Goal: Task Accomplishment & Management: Use online tool/utility

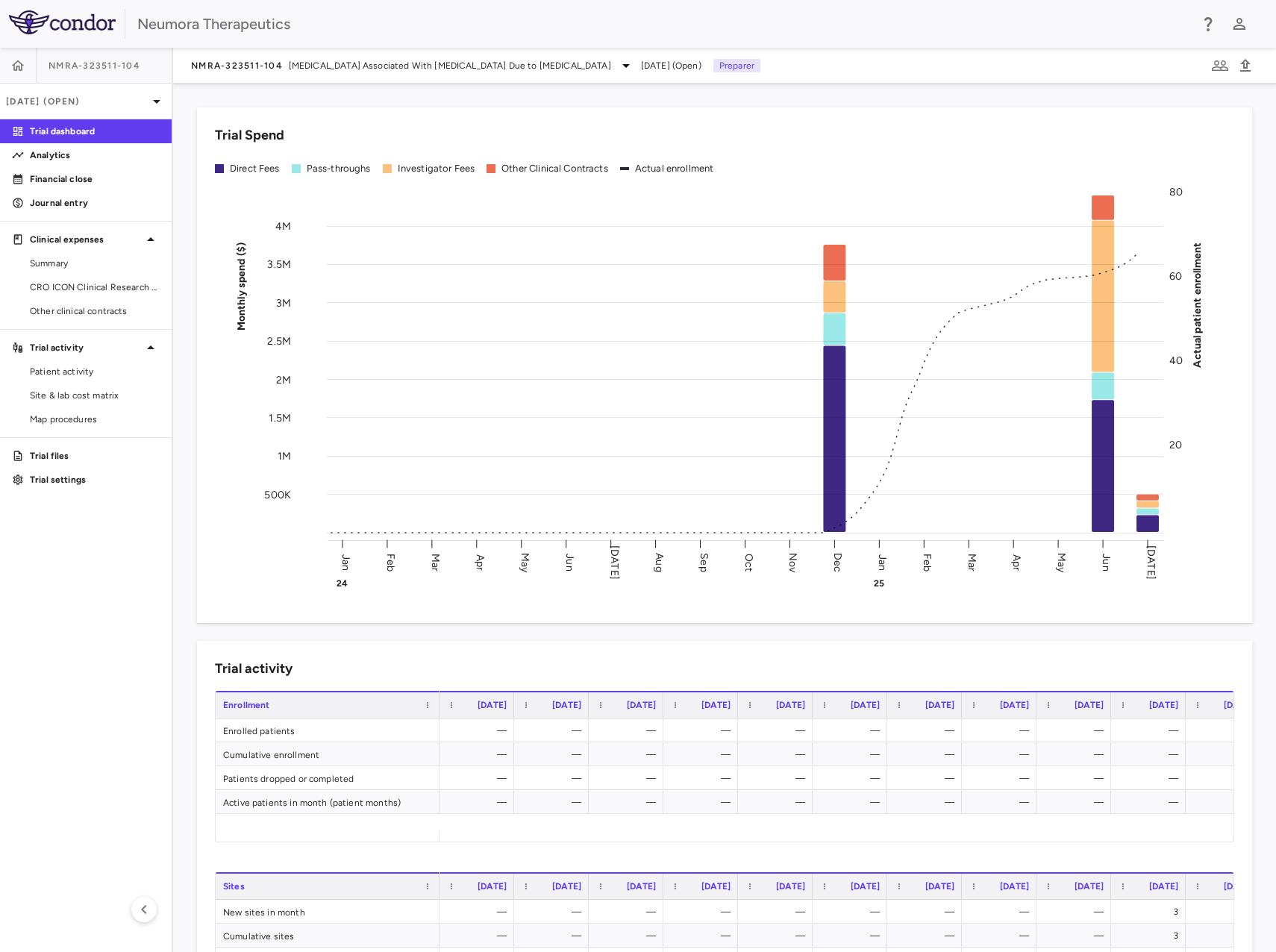
click at [654, 17] on div "Neumora Therapeutics" at bounding box center [664, 24] width 1053 height 22
click at [258, 64] on span "NMRA-323511-104" at bounding box center [237, 66] width 92 height 12
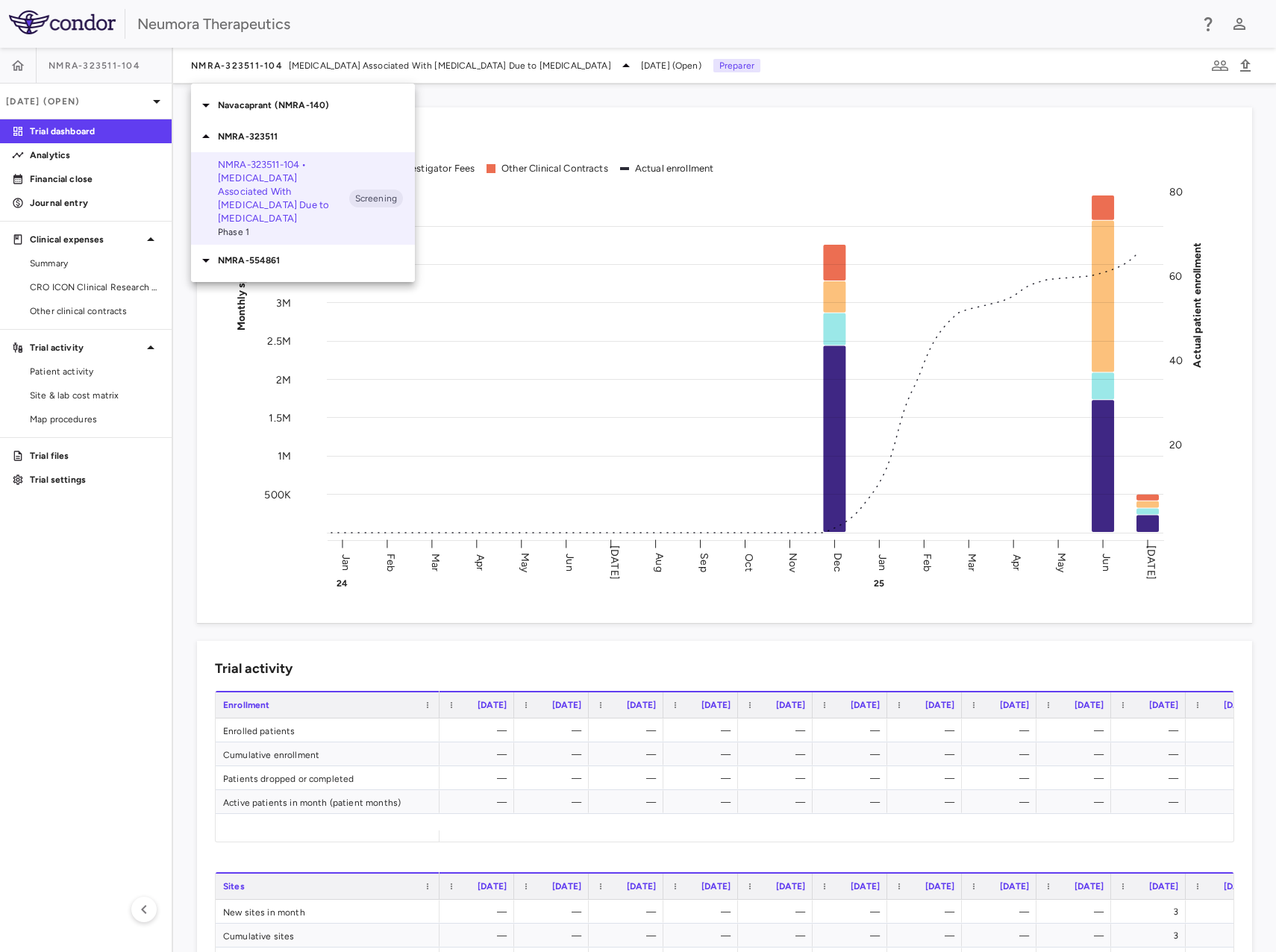
click at [257, 104] on p "Navacaprant (NMRA-140)" at bounding box center [316, 105] width 197 height 14
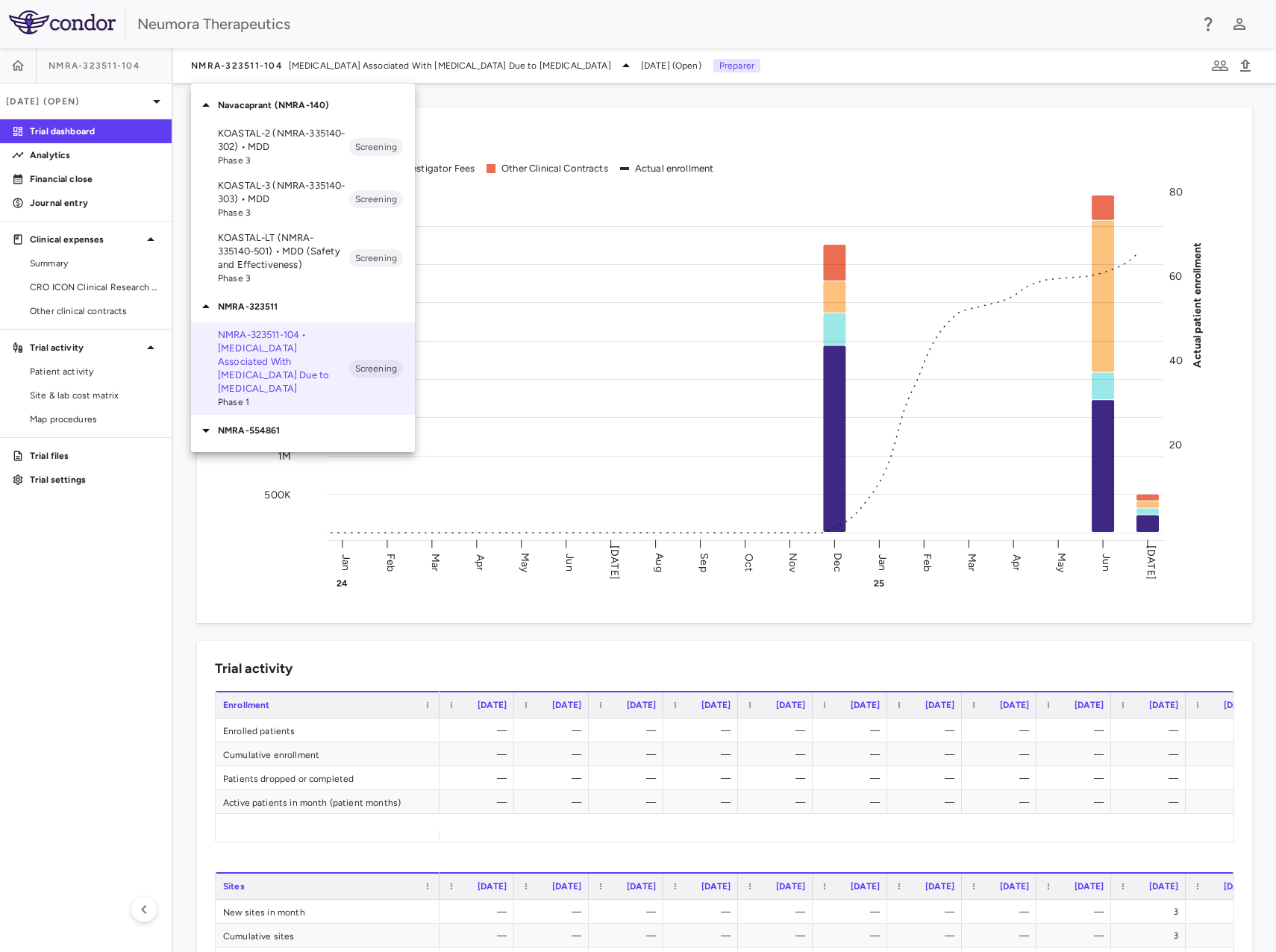
click at [279, 143] on p "KOASTAL-2 (NMRA-335140-302) • MDD" at bounding box center [283, 140] width 131 height 27
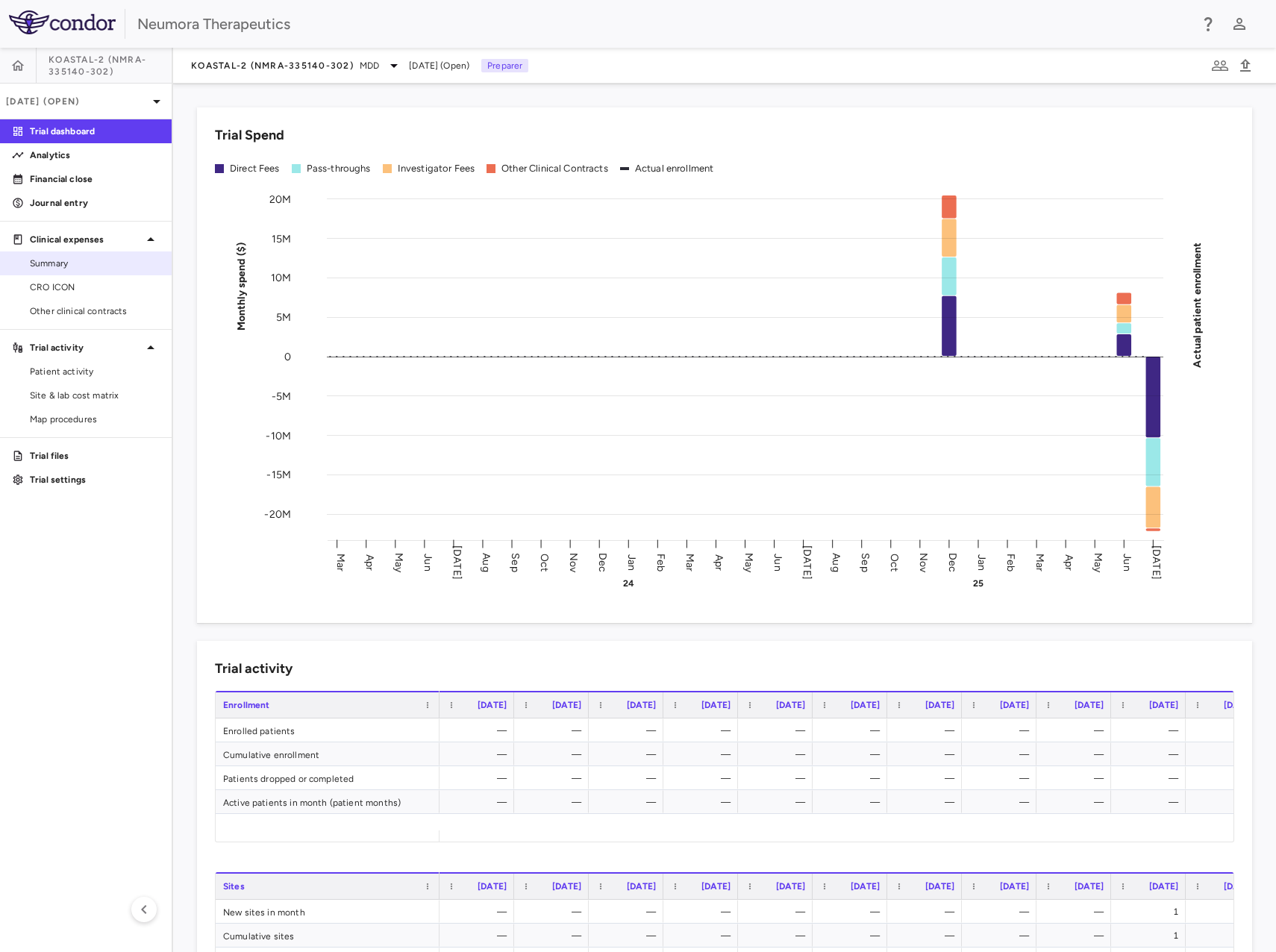
click at [84, 268] on span "Summary" at bounding box center [94, 264] width 130 height 14
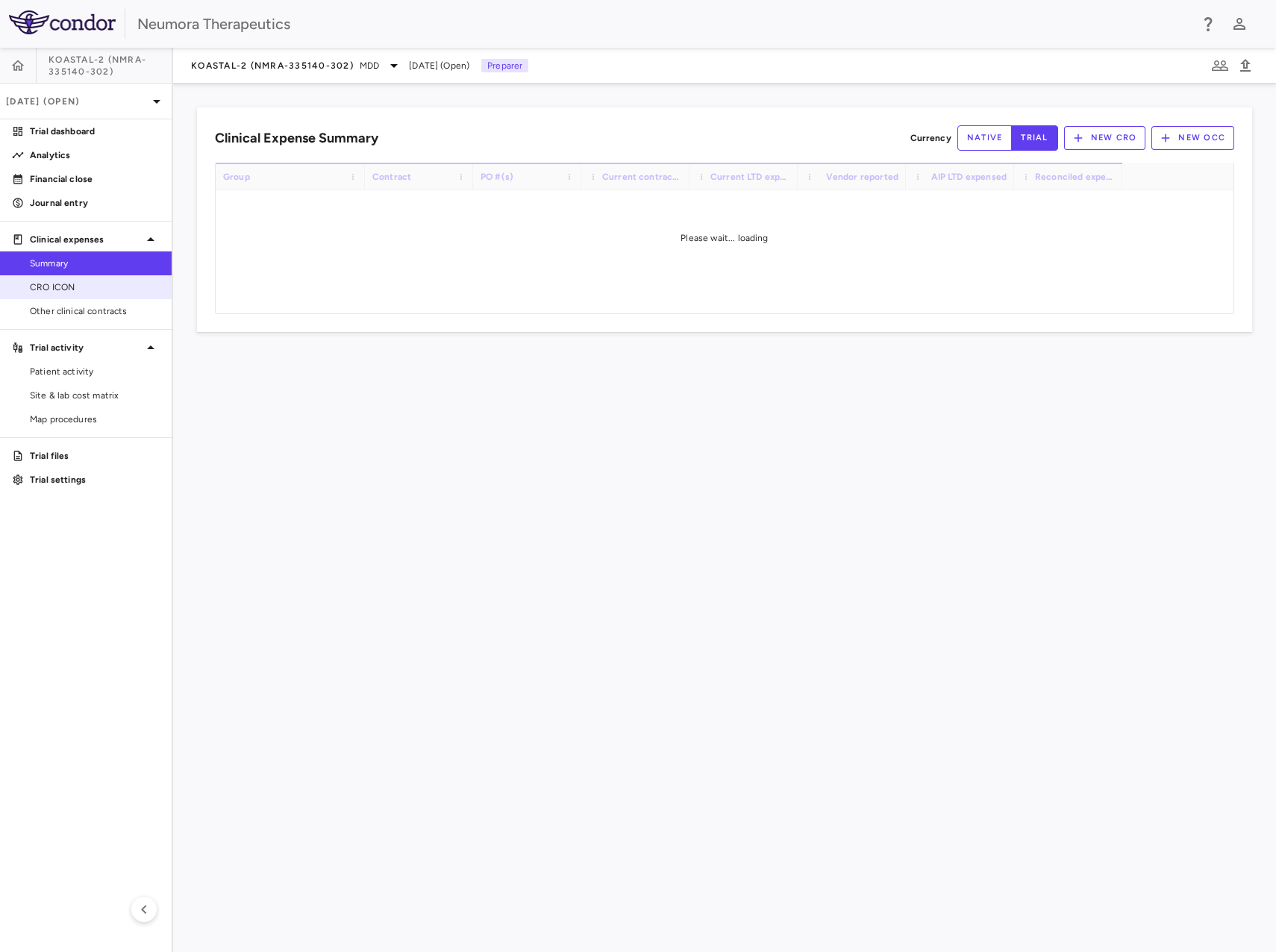
click at [83, 284] on span "CRO ICON" at bounding box center [94, 288] width 130 height 14
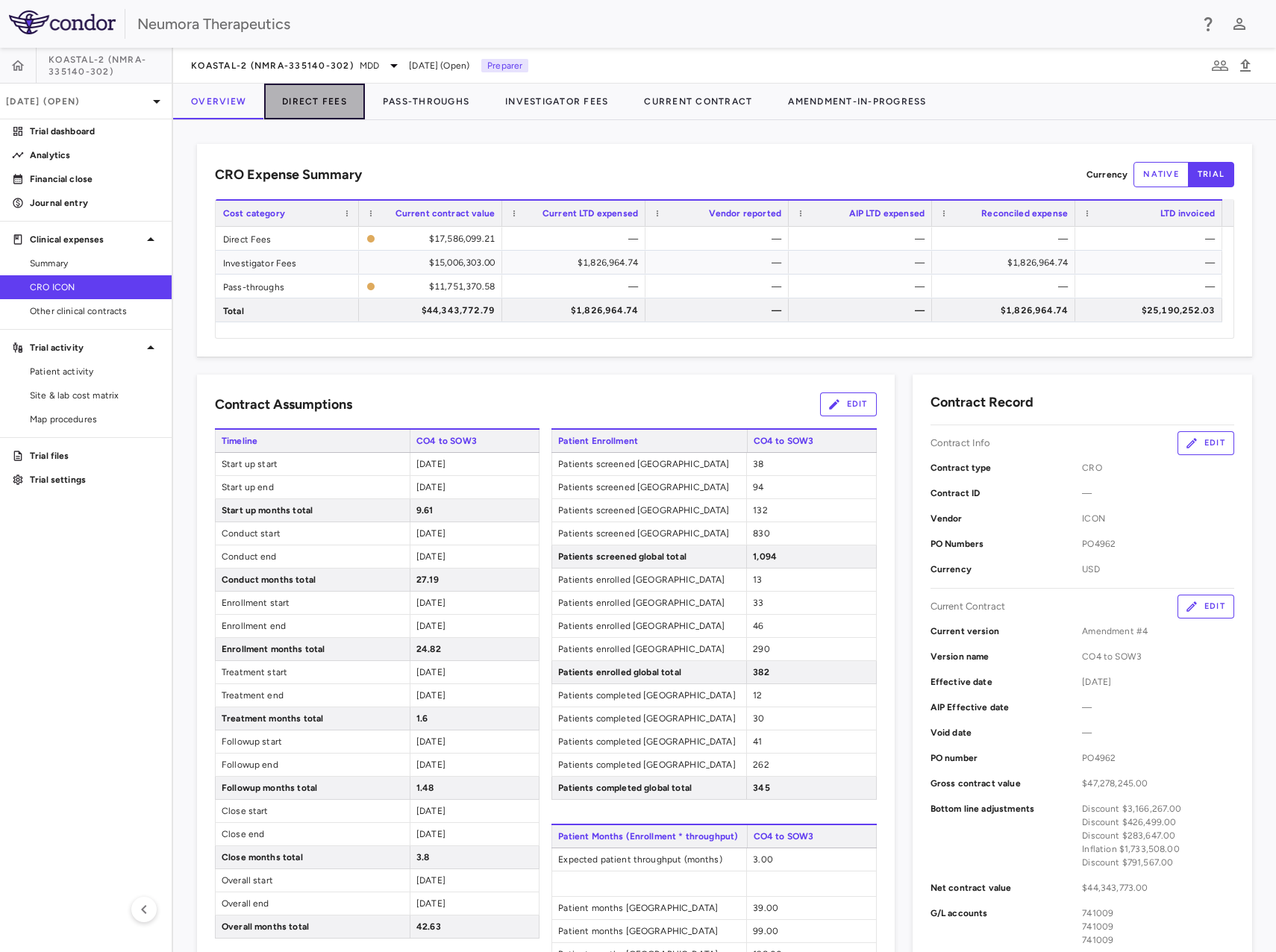
click at [326, 101] on button "Direct Fees" at bounding box center [314, 101] width 101 height 36
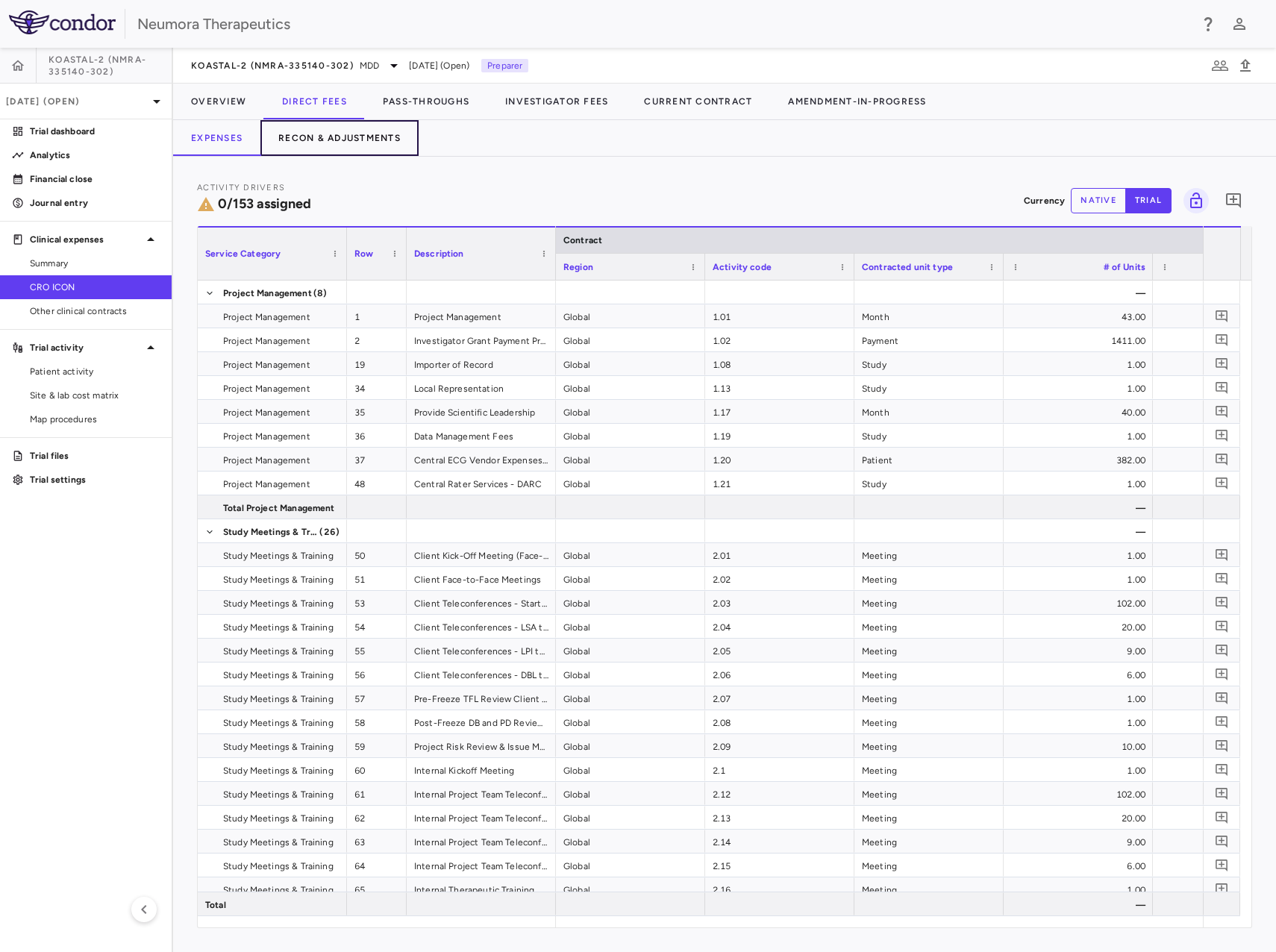
click at [314, 127] on button "Recon & Adjustments" at bounding box center [340, 138] width 158 height 36
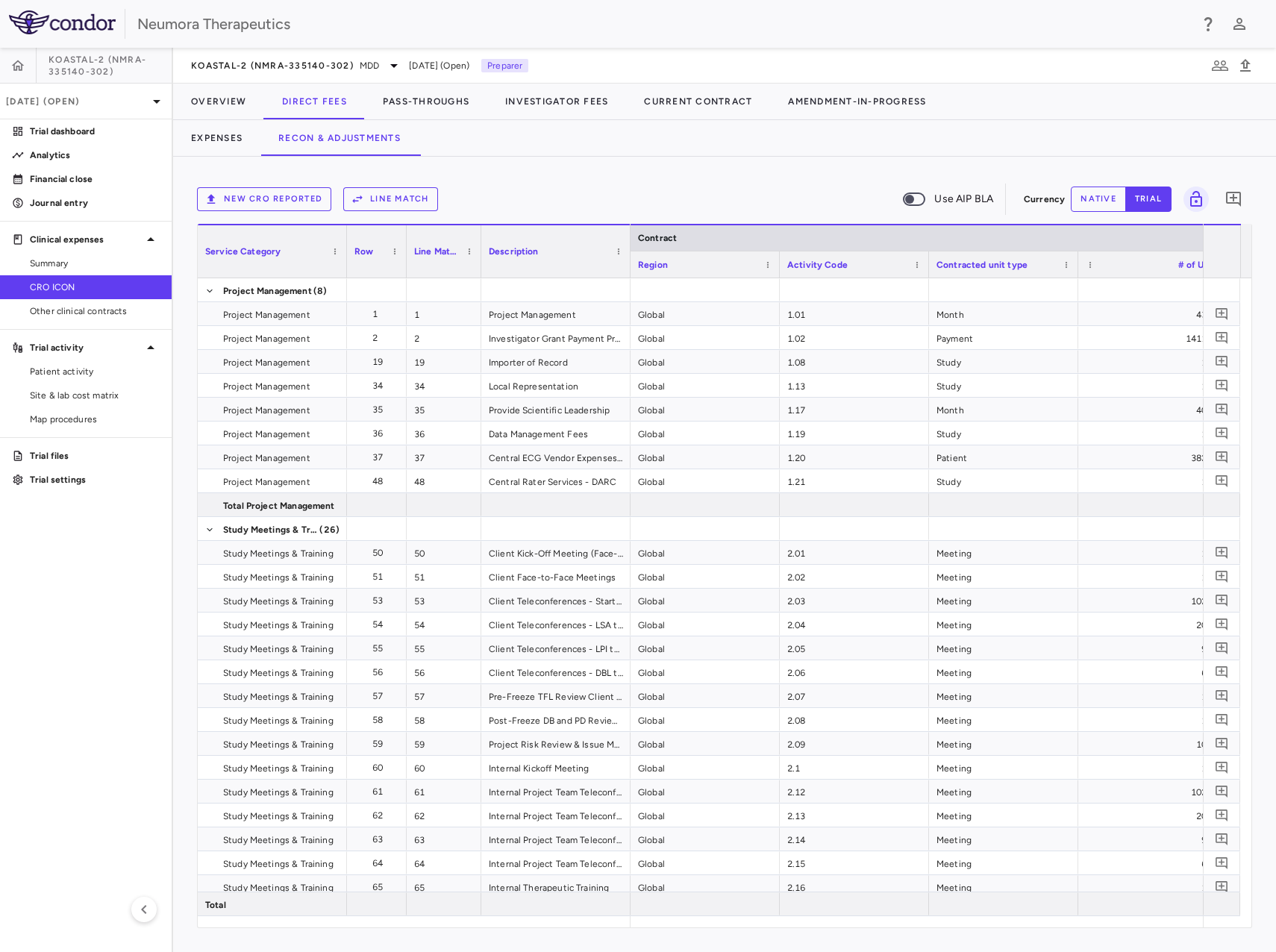
click at [246, 199] on button "New CRO reported" at bounding box center [264, 199] width 134 height 24
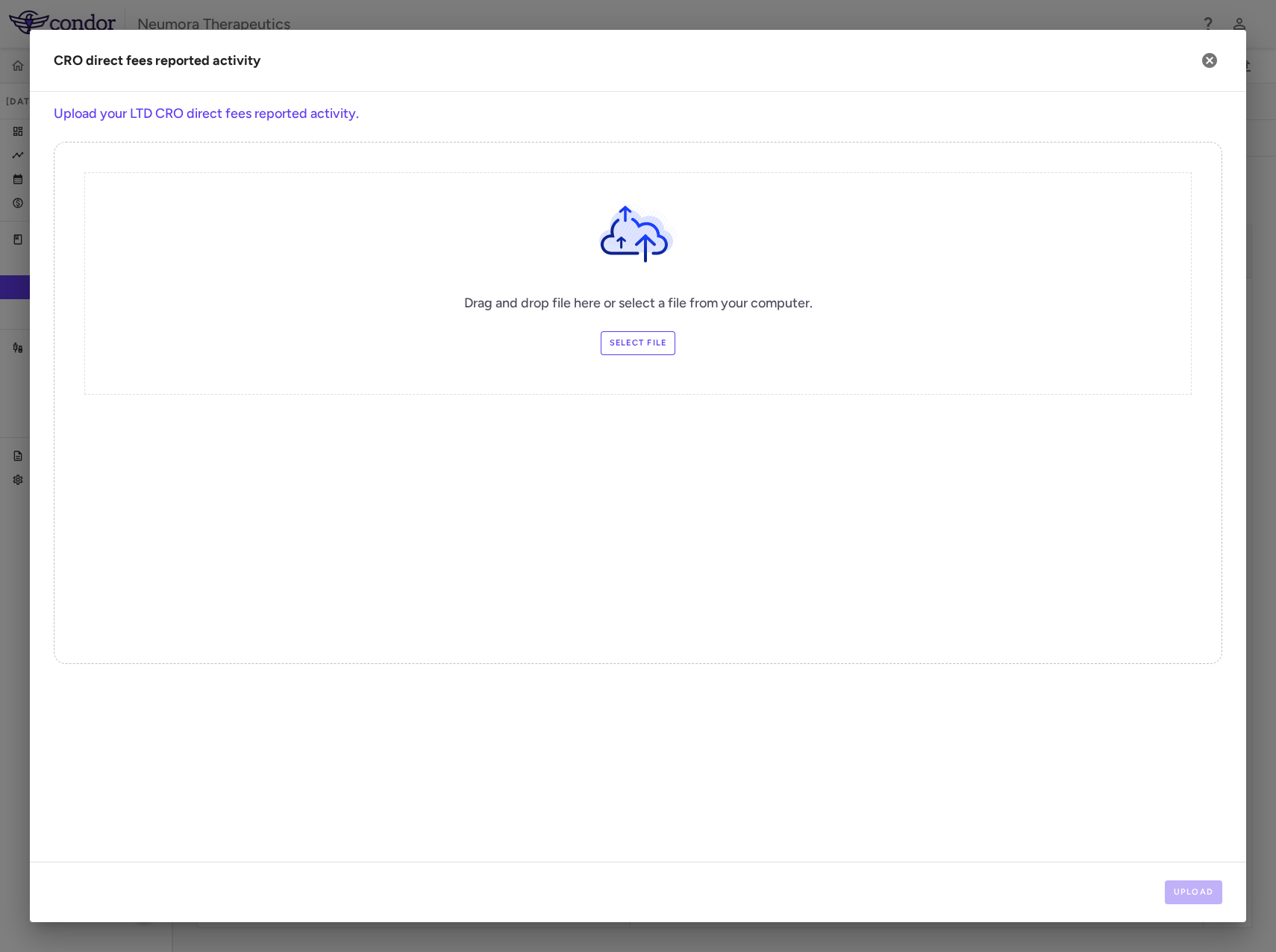
click at [655, 343] on label "Select file" at bounding box center [638, 343] width 75 height 24
click at [0, 0] on input "Select file" at bounding box center [0, 0] width 0 height 0
click at [457, 471] on div "Drag and drop file here or select a file from your computer. Select file" at bounding box center [638, 403] width 1169 height 522
click at [653, 347] on label "Select file" at bounding box center [638, 343] width 75 height 24
click at [0, 0] on input "Select file" at bounding box center [0, 0] width 0 height 0
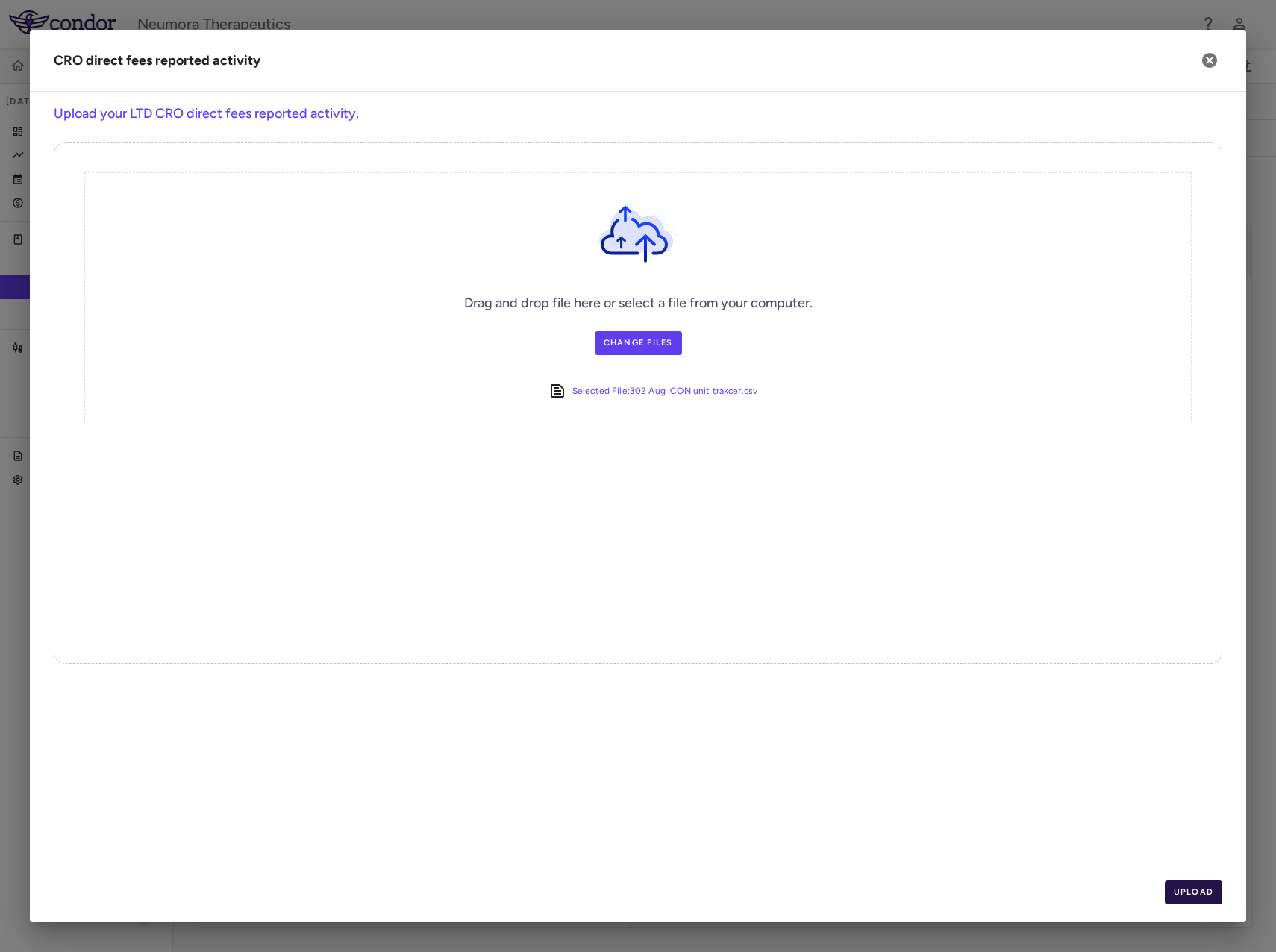
click at [1195, 886] on button "Upload" at bounding box center [1195, 892] width 58 height 24
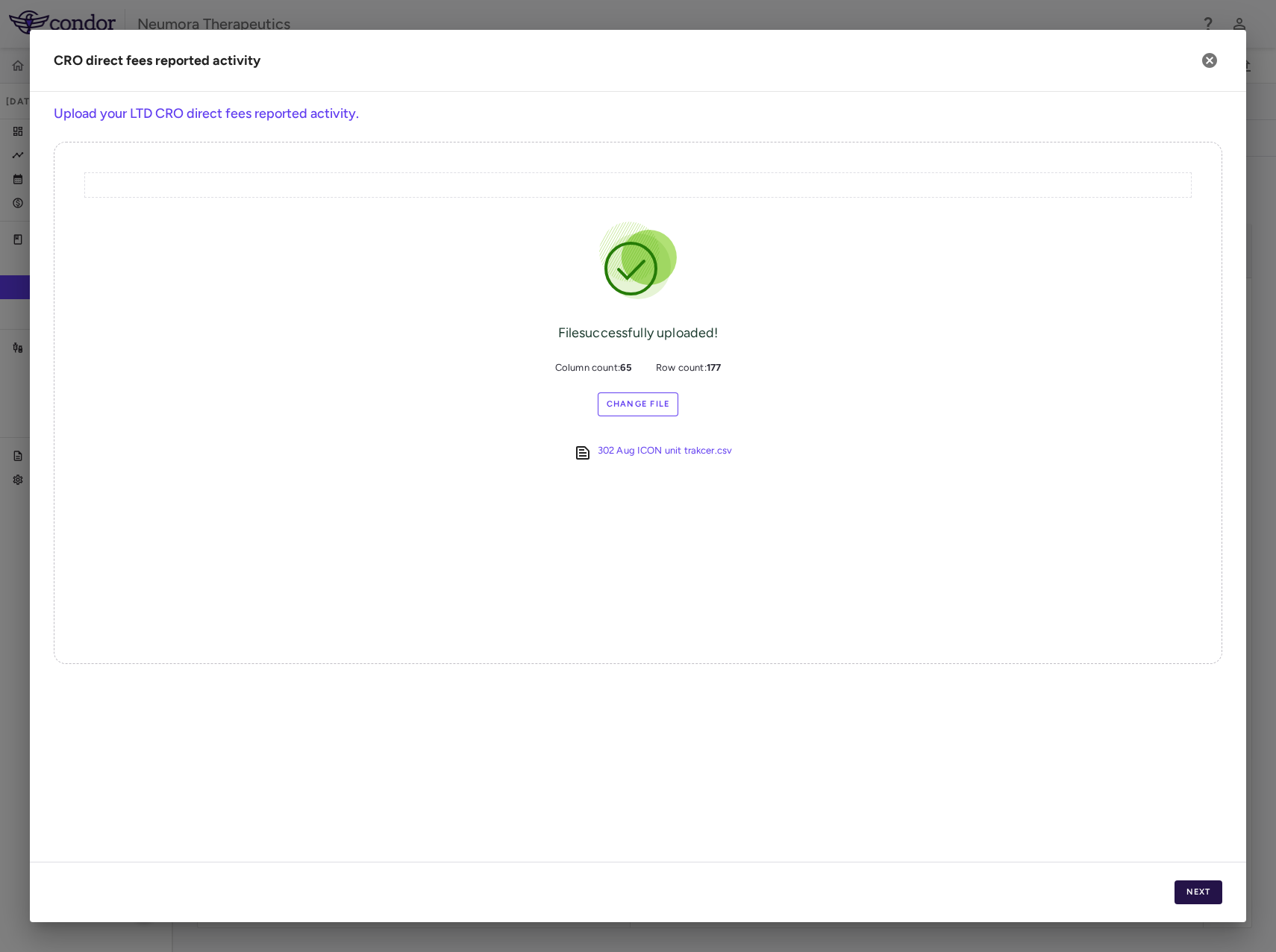
click at [1202, 896] on button "Next" at bounding box center [1199, 892] width 48 height 24
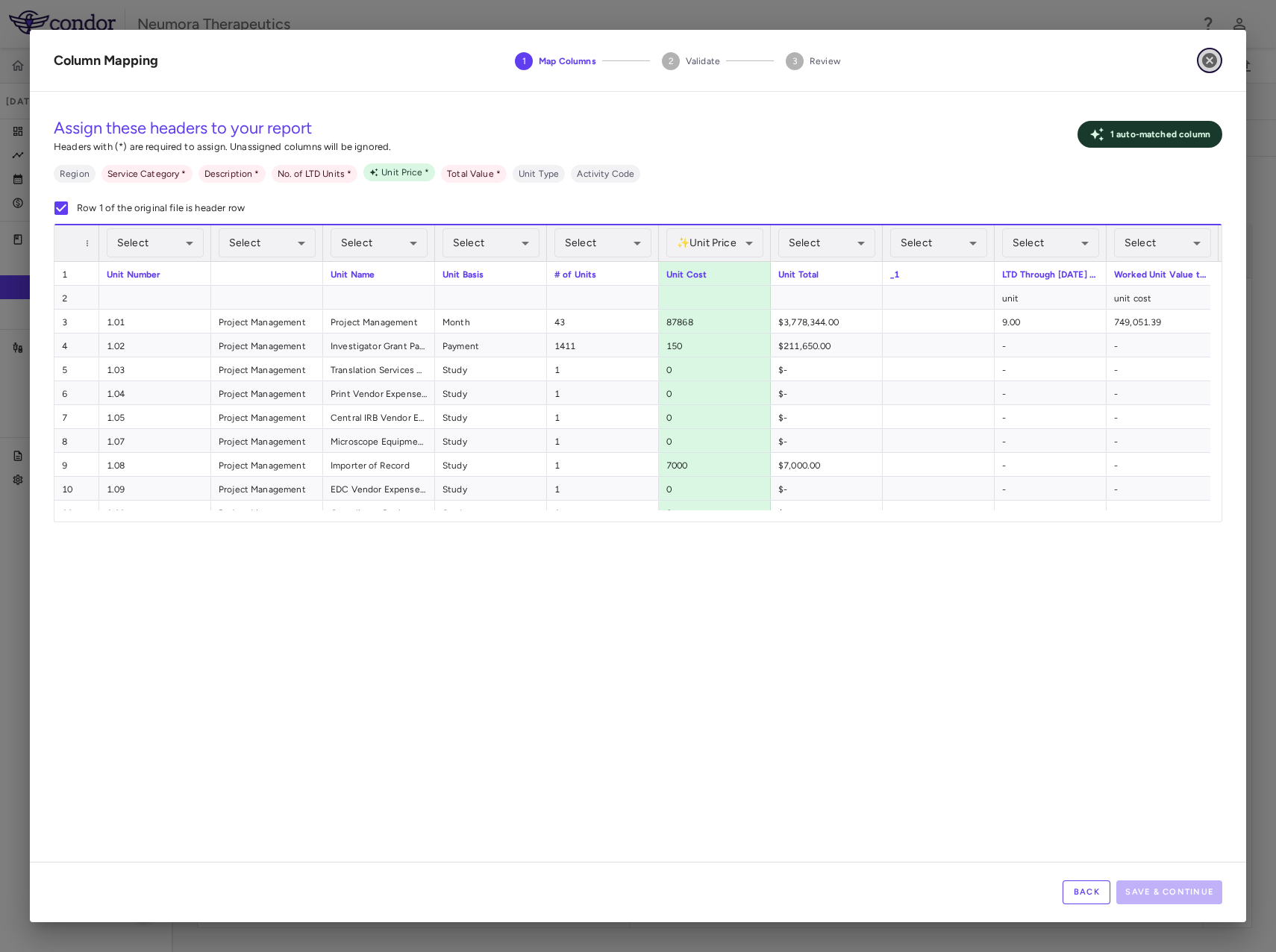
click at [1202, 68] on icon "button" at bounding box center [1209, 60] width 18 height 18
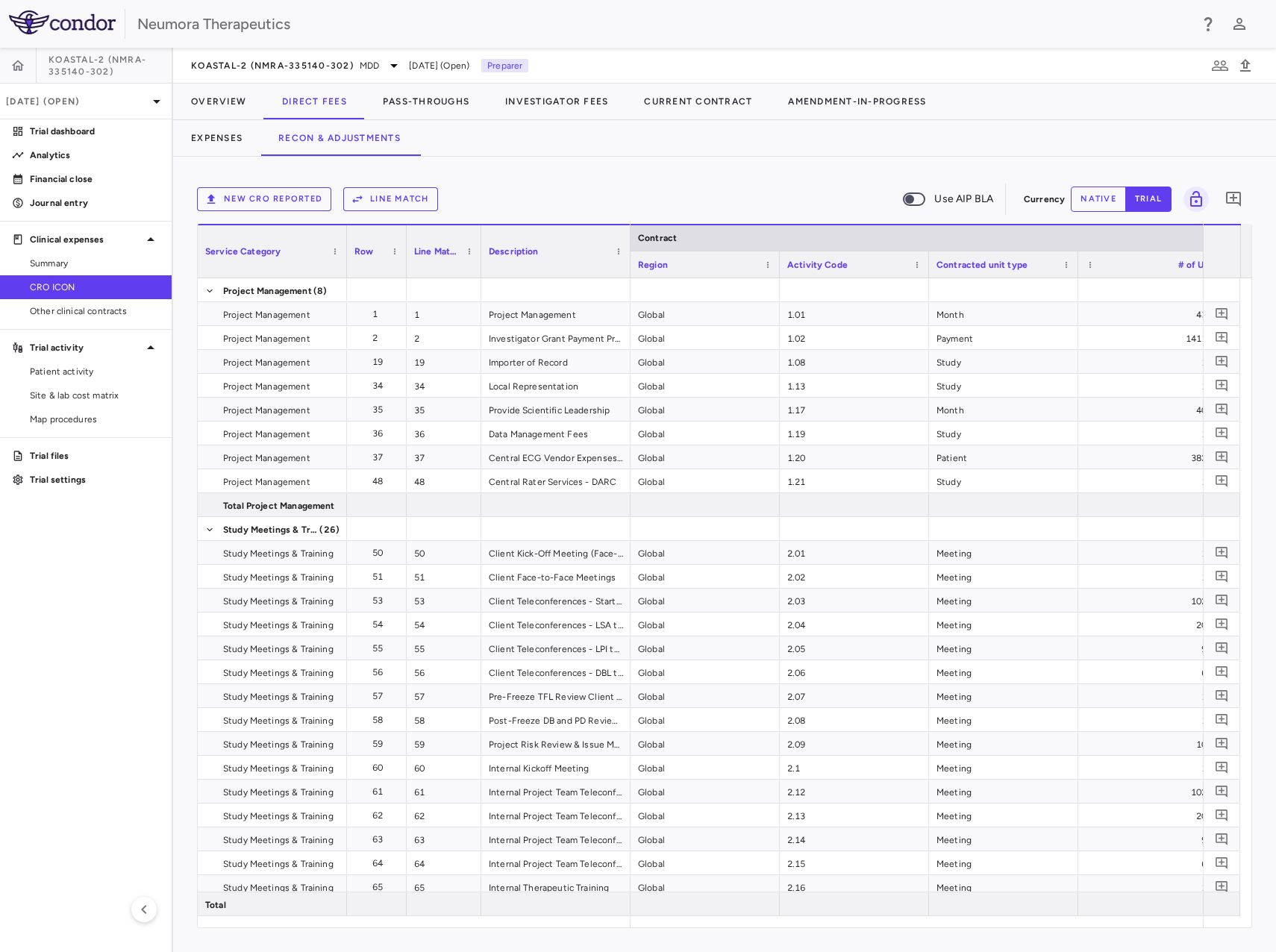
click at [259, 196] on button "New CRO reported" at bounding box center [264, 199] width 134 height 24
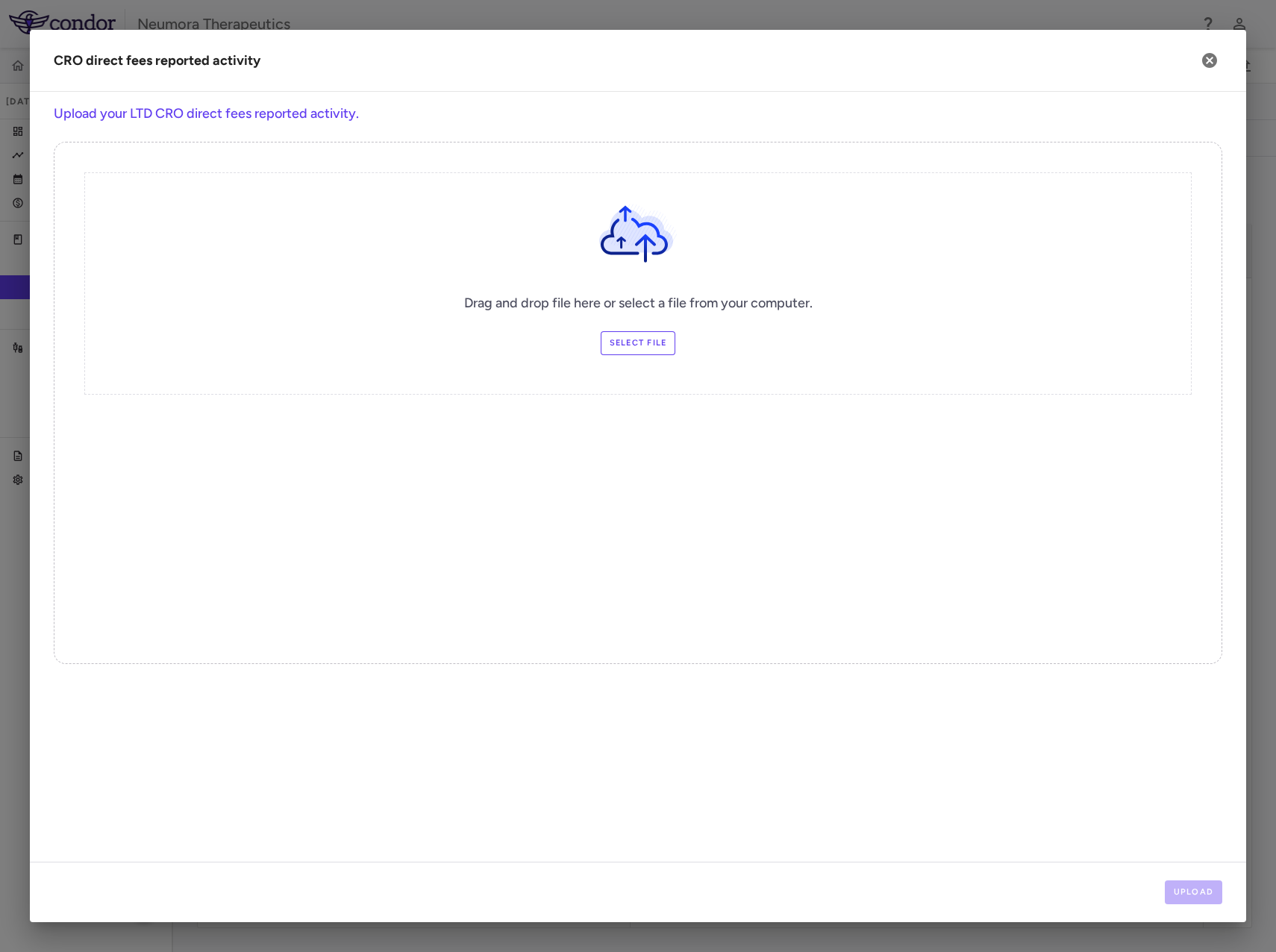
click at [616, 335] on label "Select file" at bounding box center [638, 343] width 75 height 24
click at [0, 0] on input "Select file" at bounding box center [0, 0] width 0 height 0
click at [1212, 897] on button "Upload" at bounding box center [1195, 892] width 58 height 24
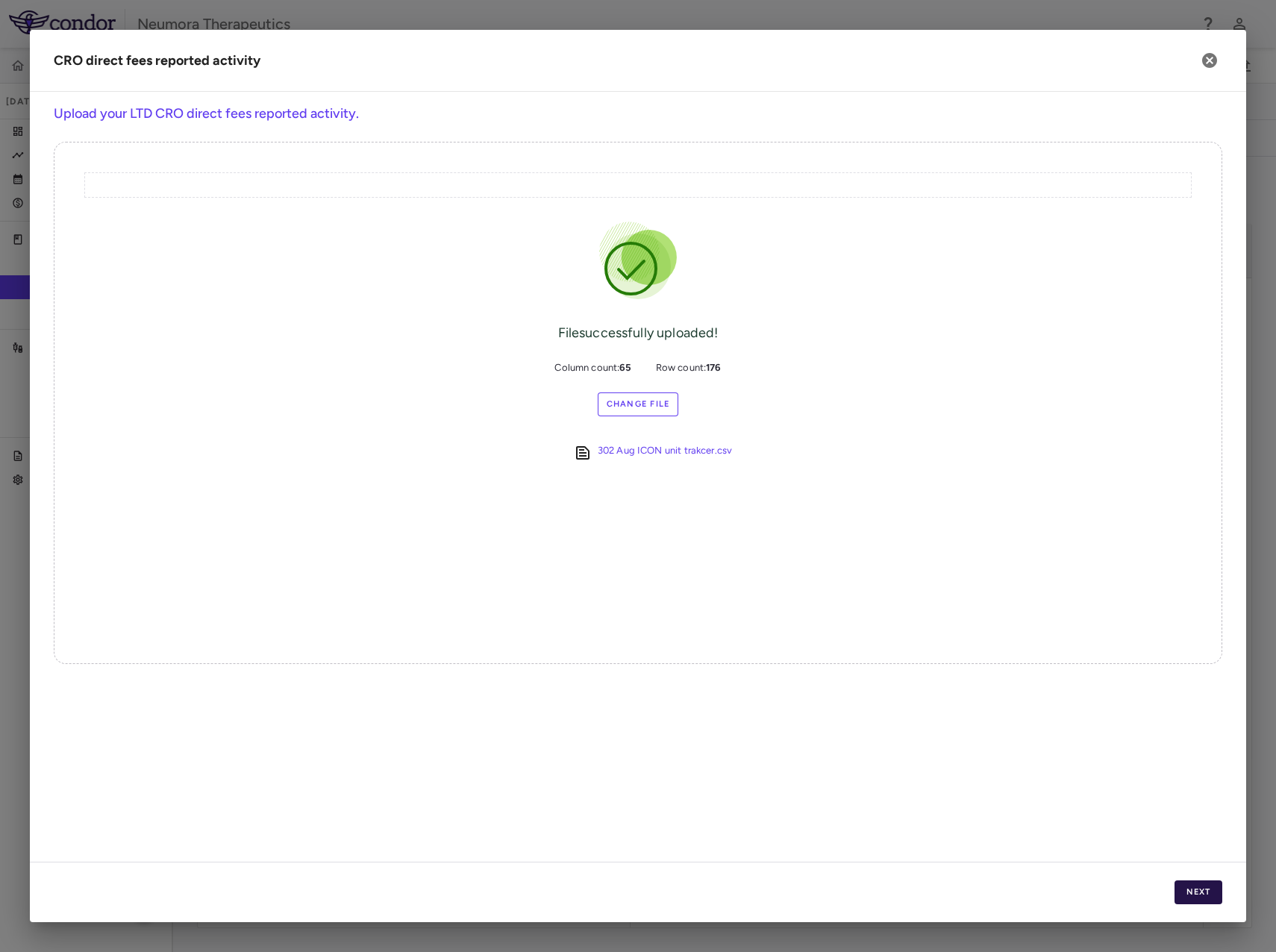
click at [1199, 888] on button "Next" at bounding box center [1199, 892] width 48 height 24
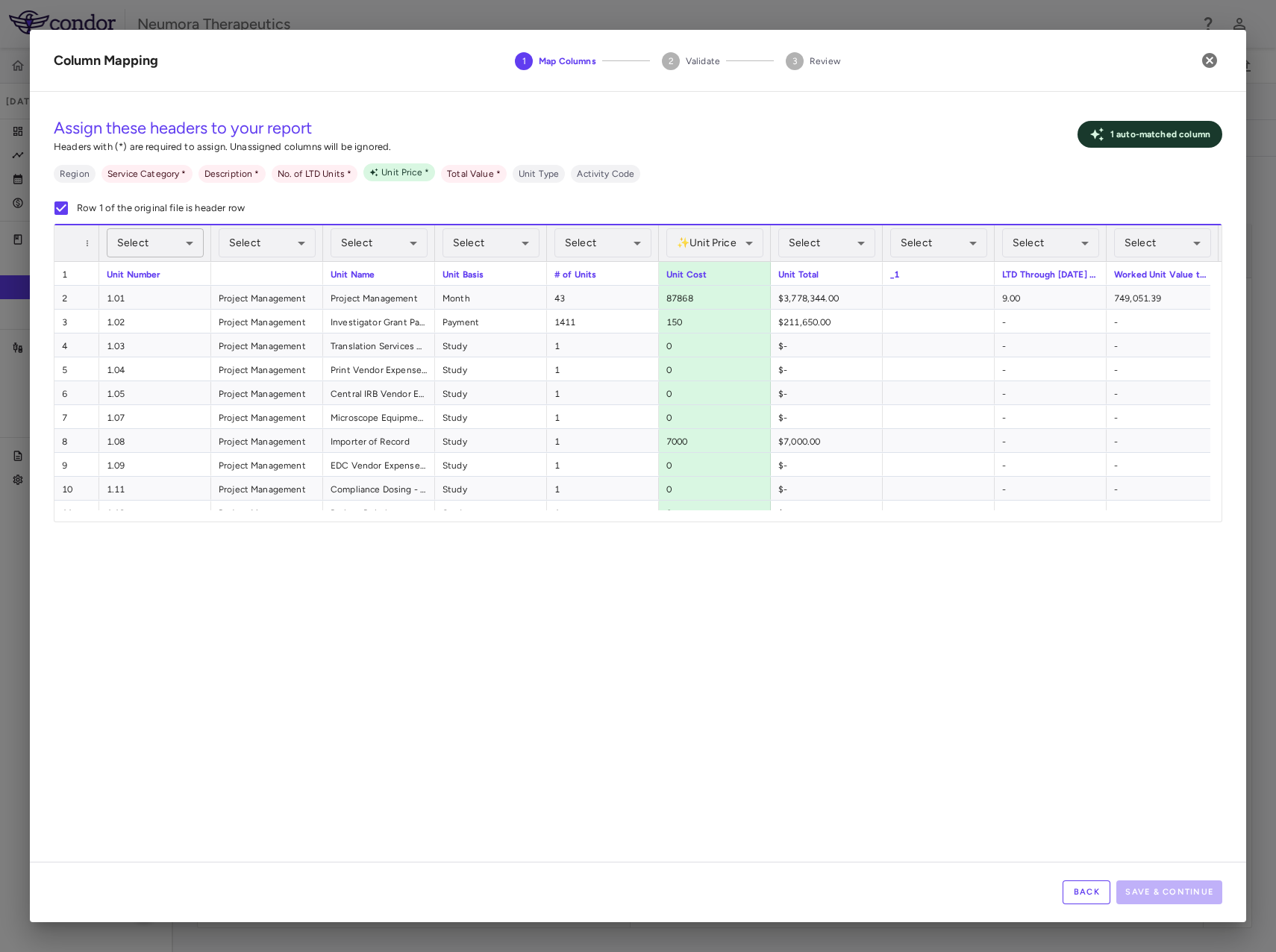
click at [151, 234] on body "Skip to sidebar Skip to main content Neumora Therapeutics KOASTAL-2 (NMRA-33514…" at bounding box center [638, 476] width 1276 height 952
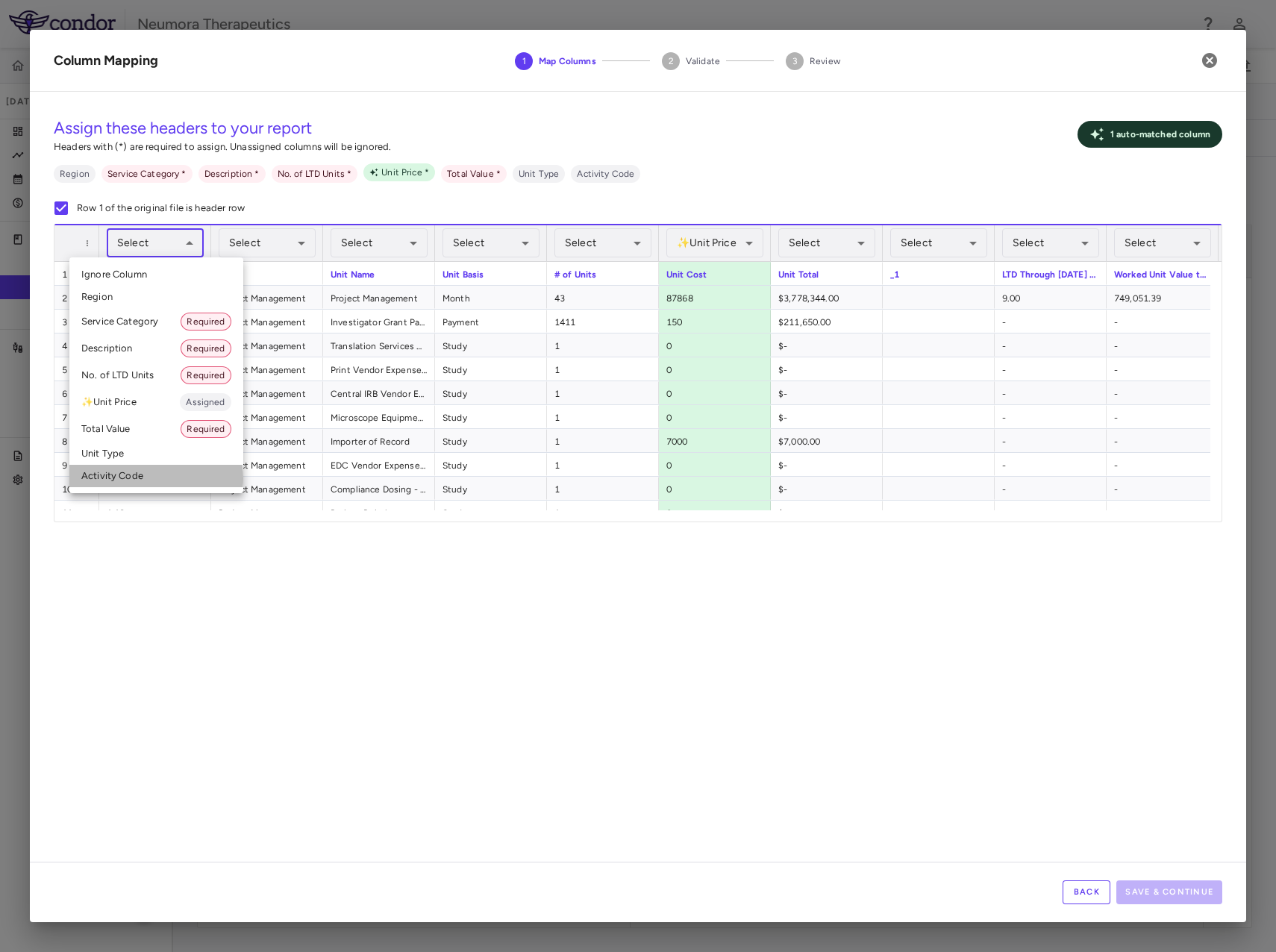
click at [136, 479] on li "Activity Code" at bounding box center [156, 476] width 174 height 22
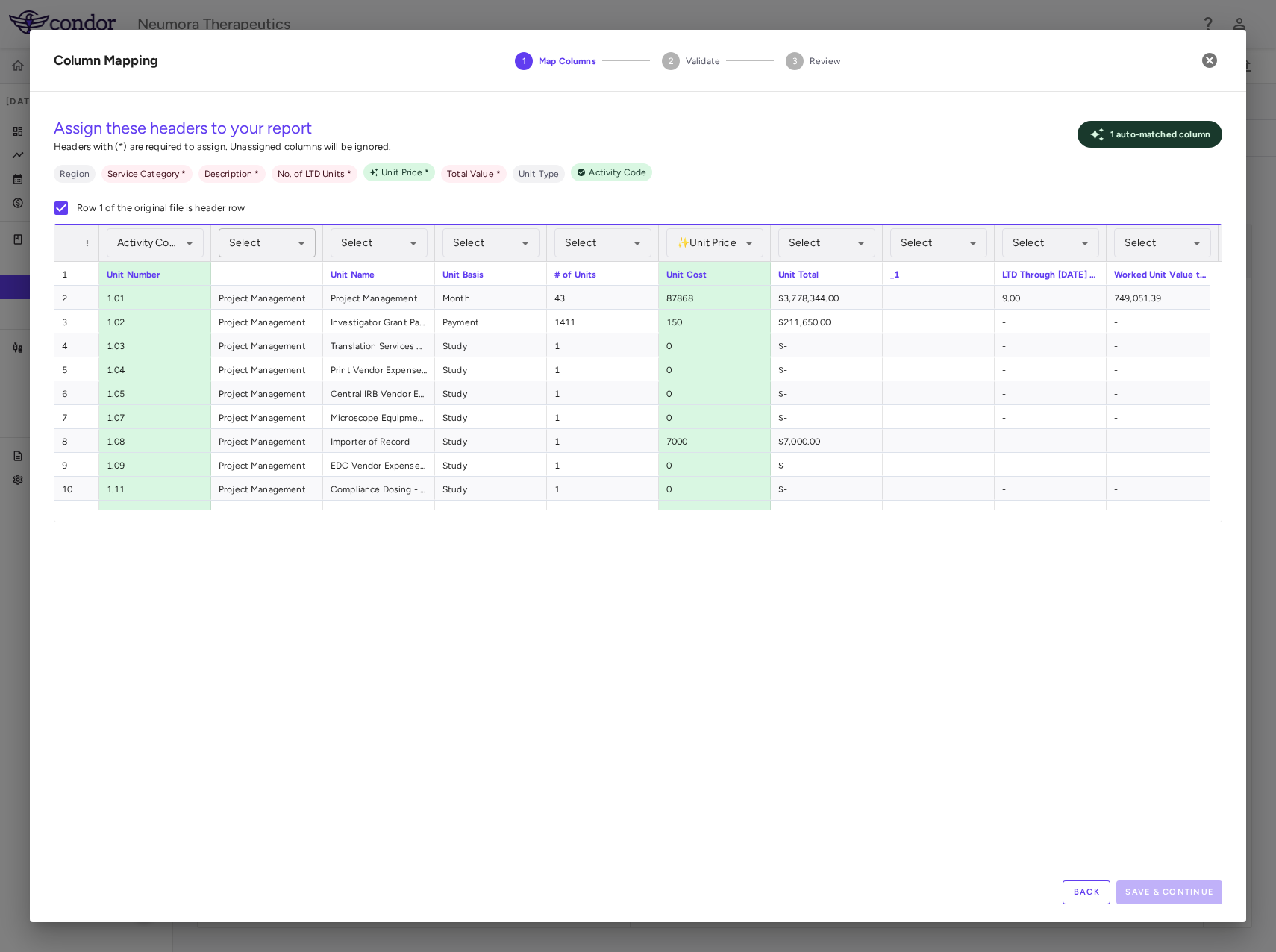
click at [285, 236] on body "Skip to sidebar Skip to main content Neumora Therapeutics KOASTAL-2 (NMRA-33514…" at bounding box center [638, 476] width 1276 height 952
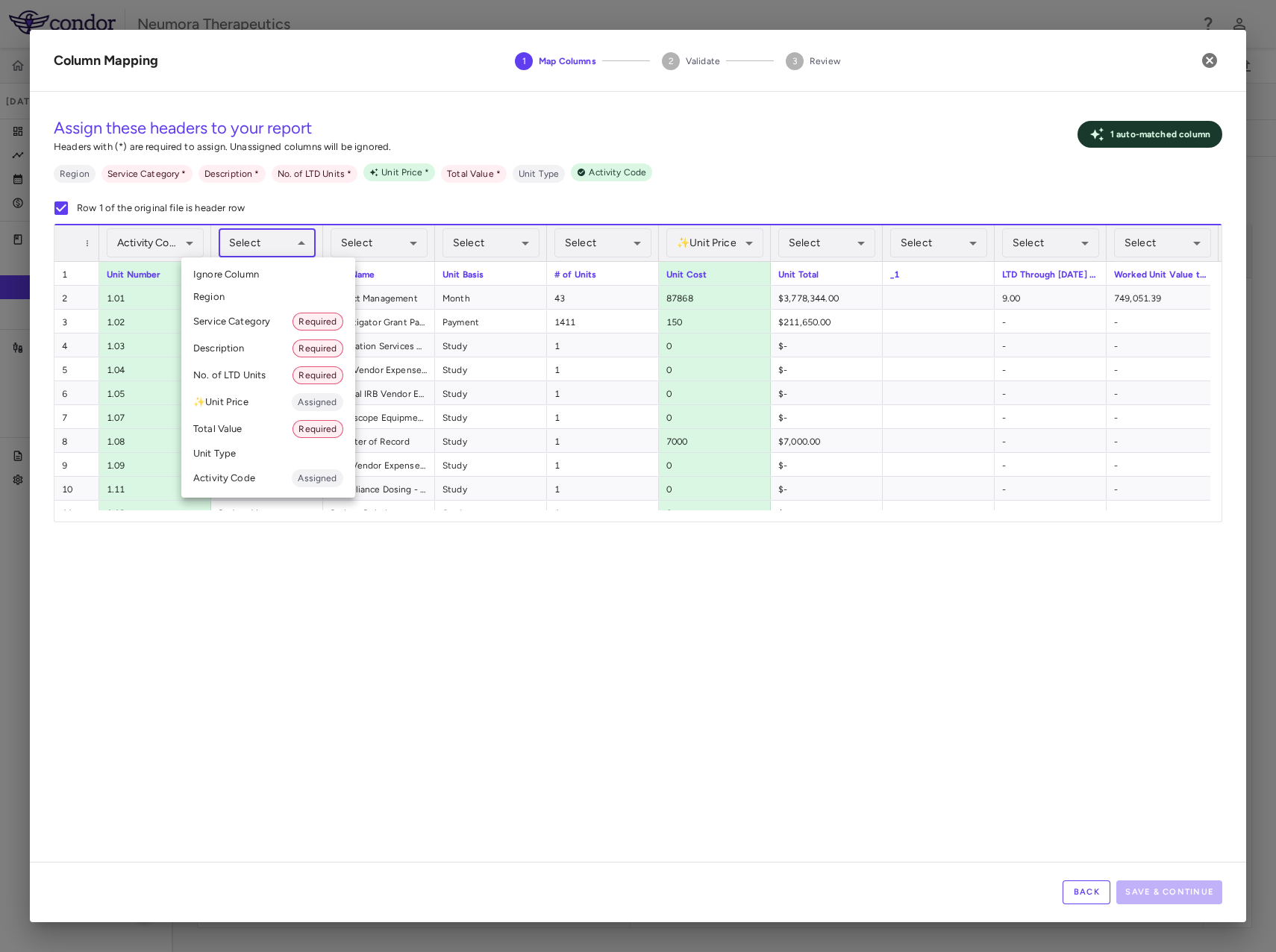
click at [272, 318] on li "Service Category Required" at bounding box center [268, 321] width 174 height 27
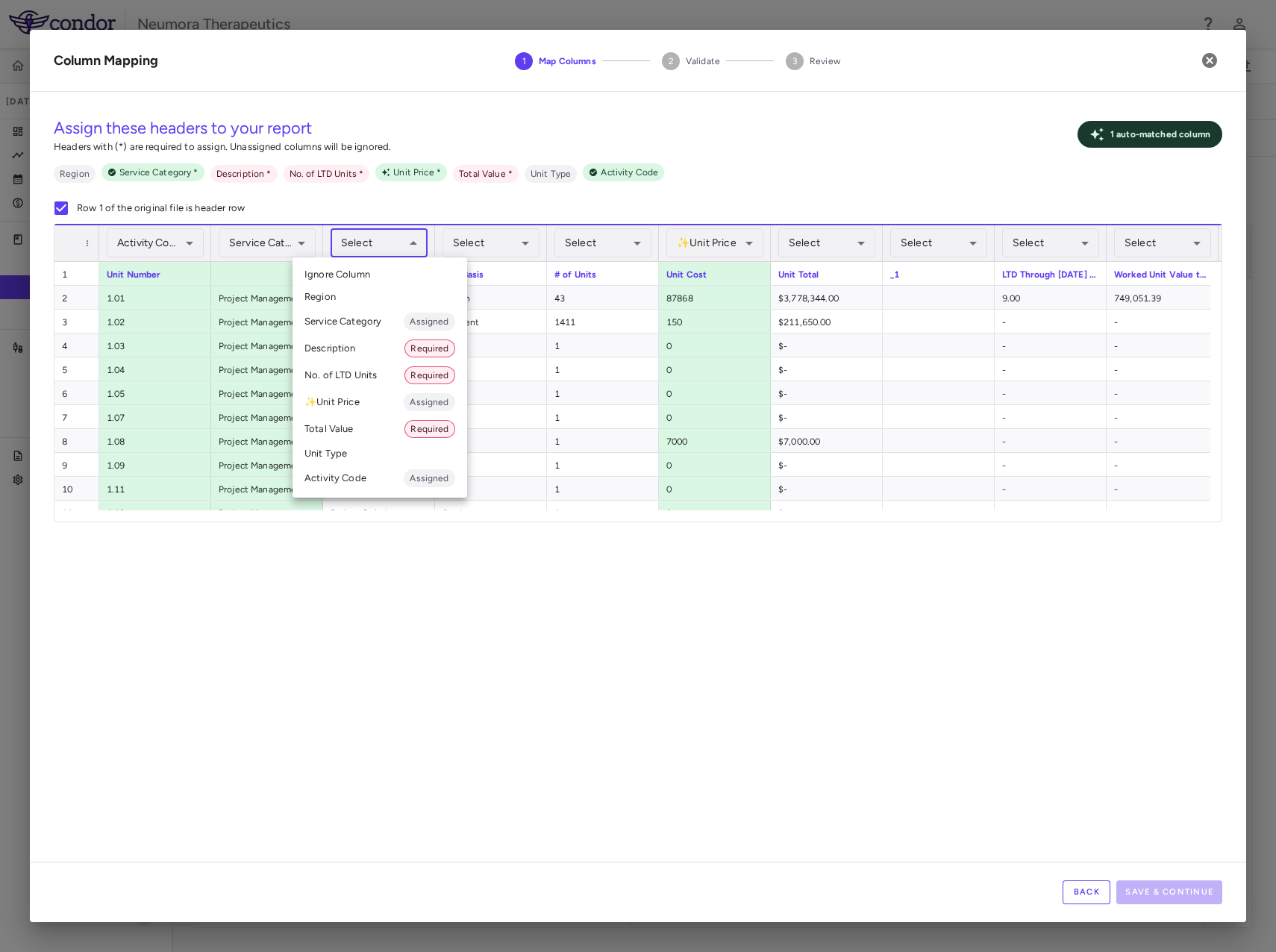
click at [388, 240] on body "Skip to sidebar Skip to main content Neumora Therapeutics KOASTAL-2 (NMRA-33514…" at bounding box center [638, 476] width 1276 height 952
click at [341, 348] on li "Description Required" at bounding box center [380, 348] width 175 height 27
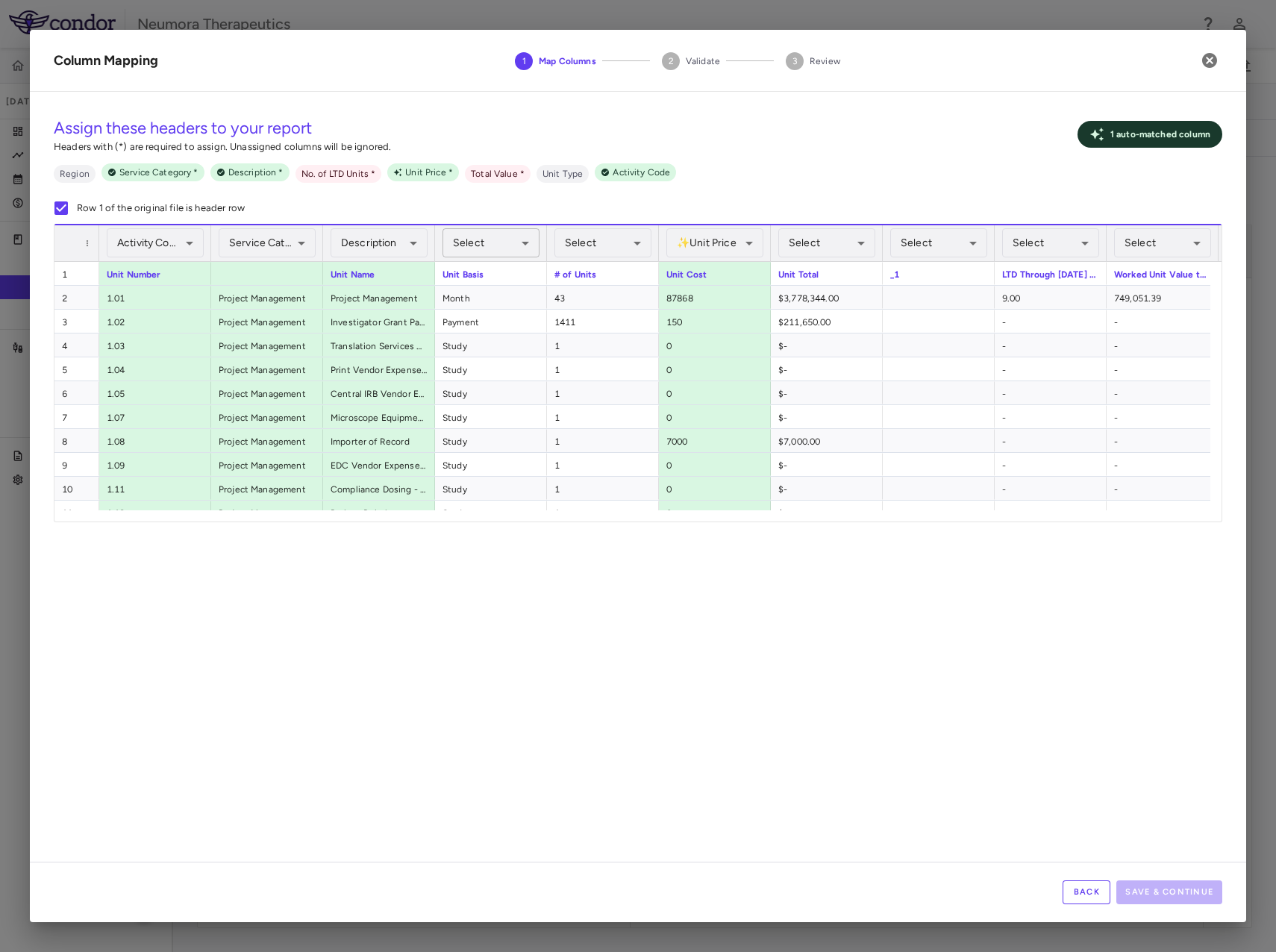
click at [491, 238] on body "Skip to sidebar Skip to main content Neumora Therapeutics KOASTAL-2 (NMRA-33514…" at bounding box center [638, 476] width 1276 height 952
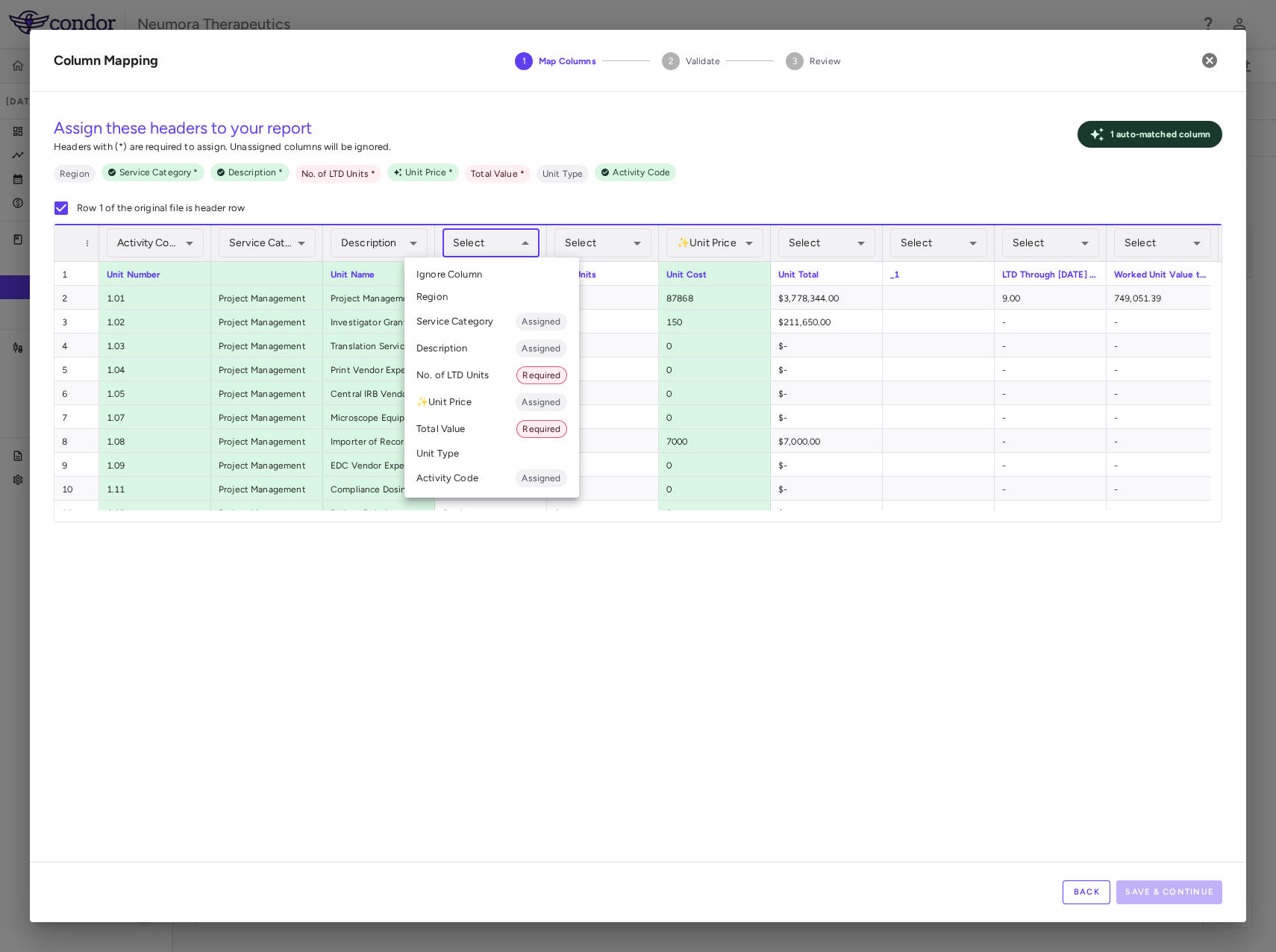
click at [463, 455] on li "Unit Type" at bounding box center [492, 453] width 175 height 22
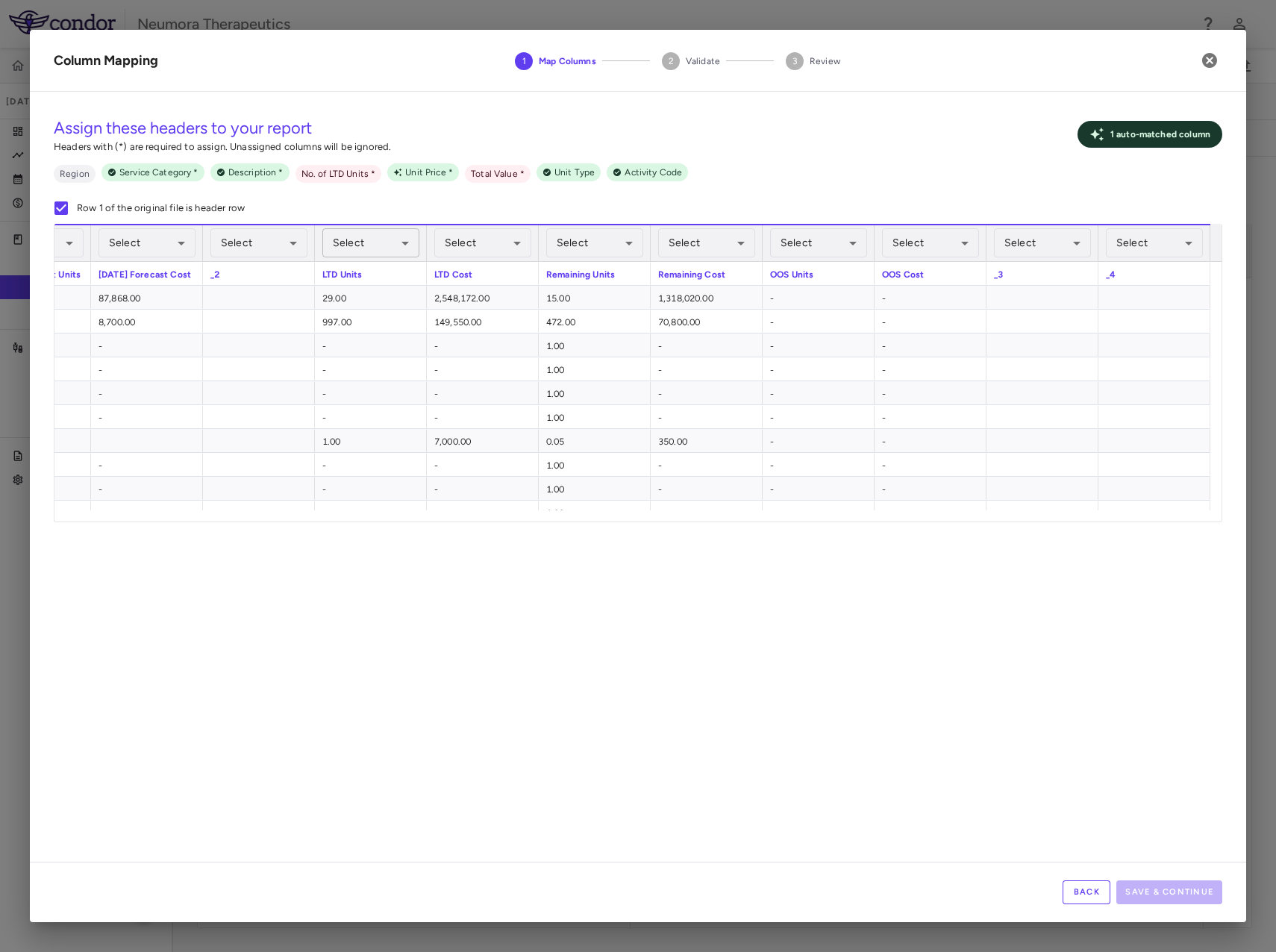
click at [387, 243] on body "Skip to sidebar Skip to main content Neumora Therapeutics KOASTAL-2 (NMRA-33514…" at bounding box center [638, 476] width 1276 height 952
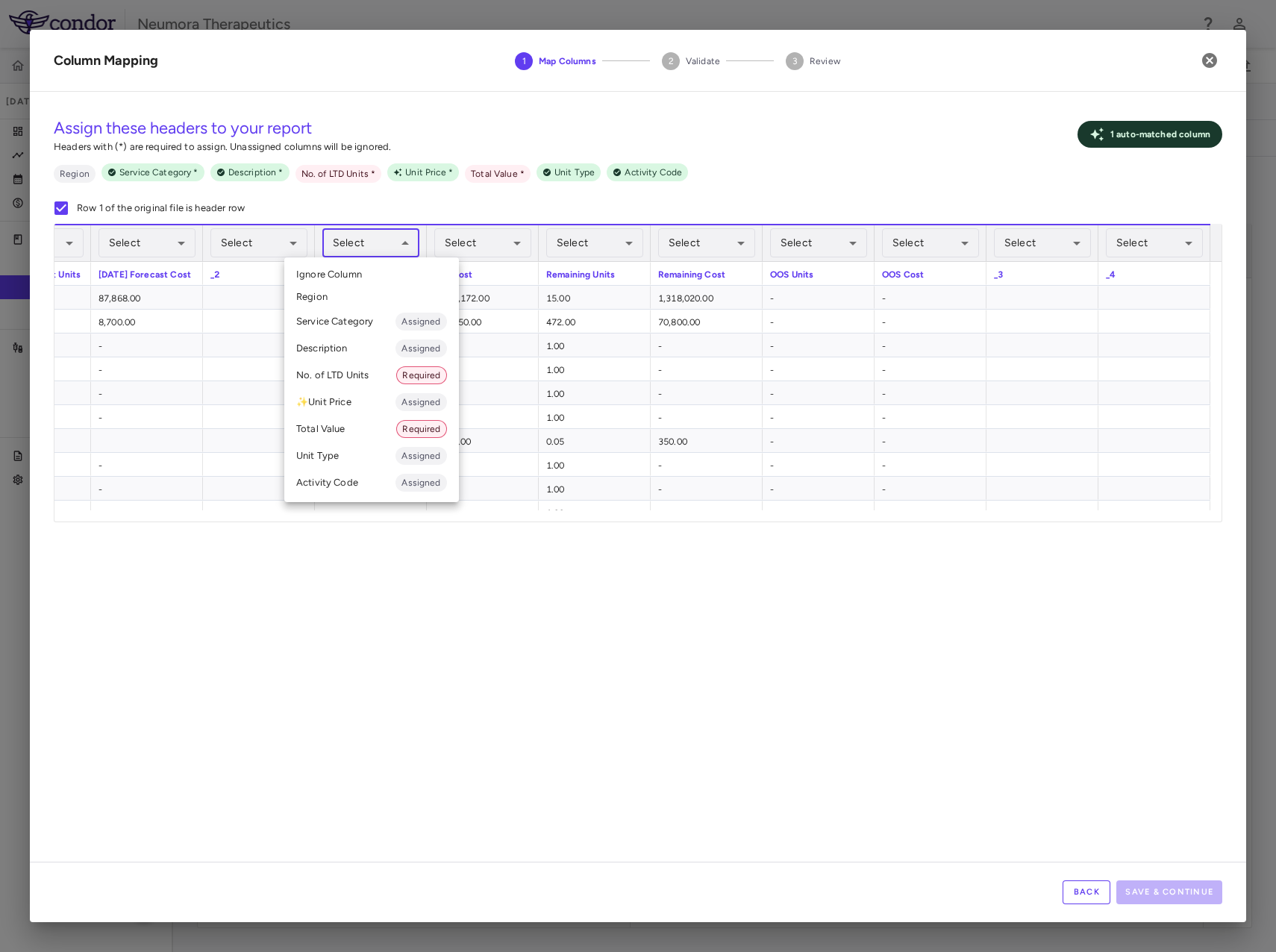
drag, startPoint x: 384, startPoint y: 244, endPoint x: 401, endPoint y: 247, distance: 17.3
click at [384, 246] on div at bounding box center [638, 476] width 1276 height 952
click at [491, 242] on body "Skip to sidebar Skip to main content Neumora Therapeutics KOASTAL-2 (NMRA-33514…" at bounding box center [638, 476] width 1276 height 952
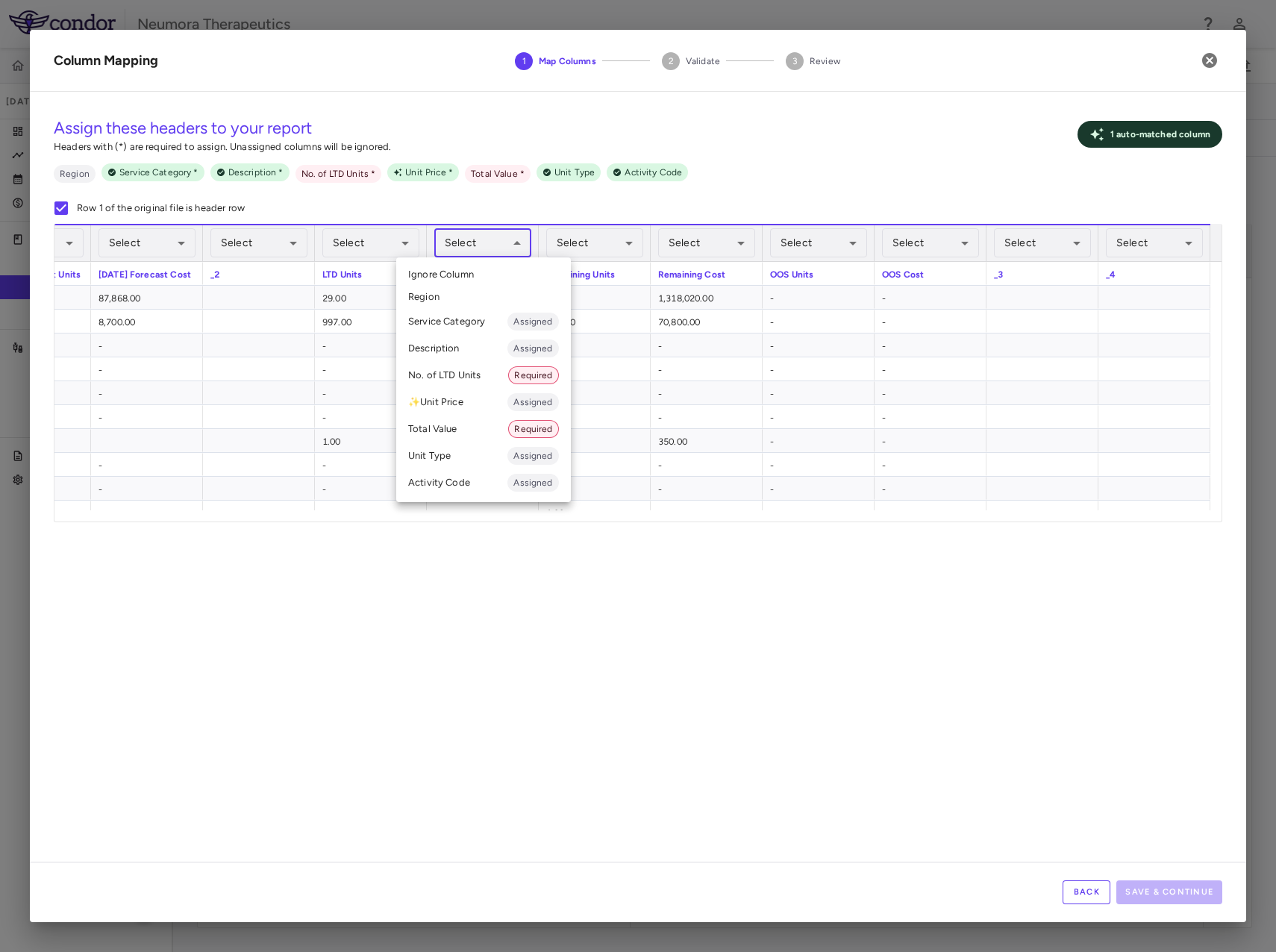
click at [473, 430] on li "Total Value Required" at bounding box center [484, 429] width 175 height 27
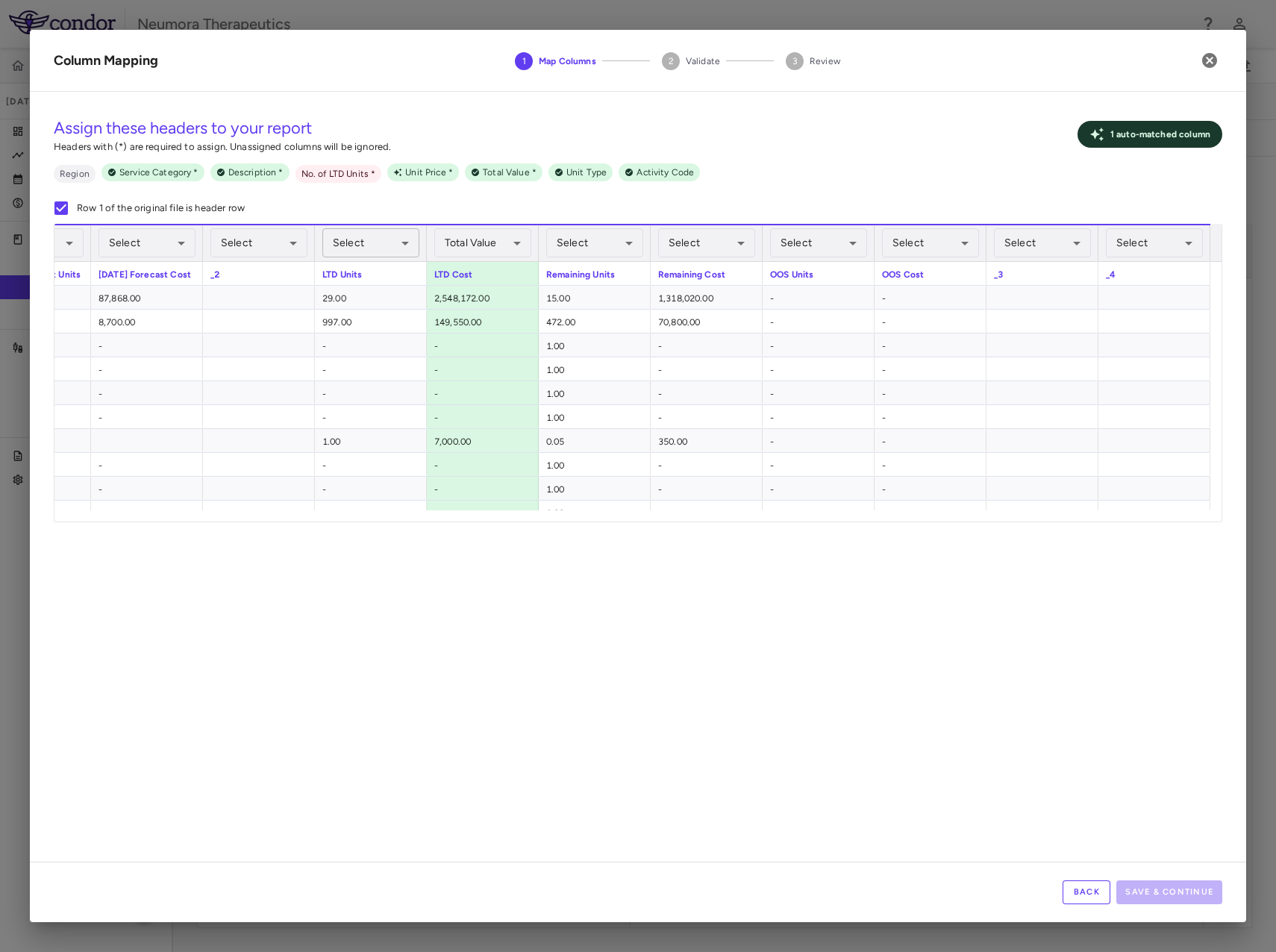
click at [357, 232] on body "Skip to sidebar Skip to main content Neumora Therapeutics KOASTAL-2 (NMRA-33514…" at bounding box center [638, 476] width 1276 height 952
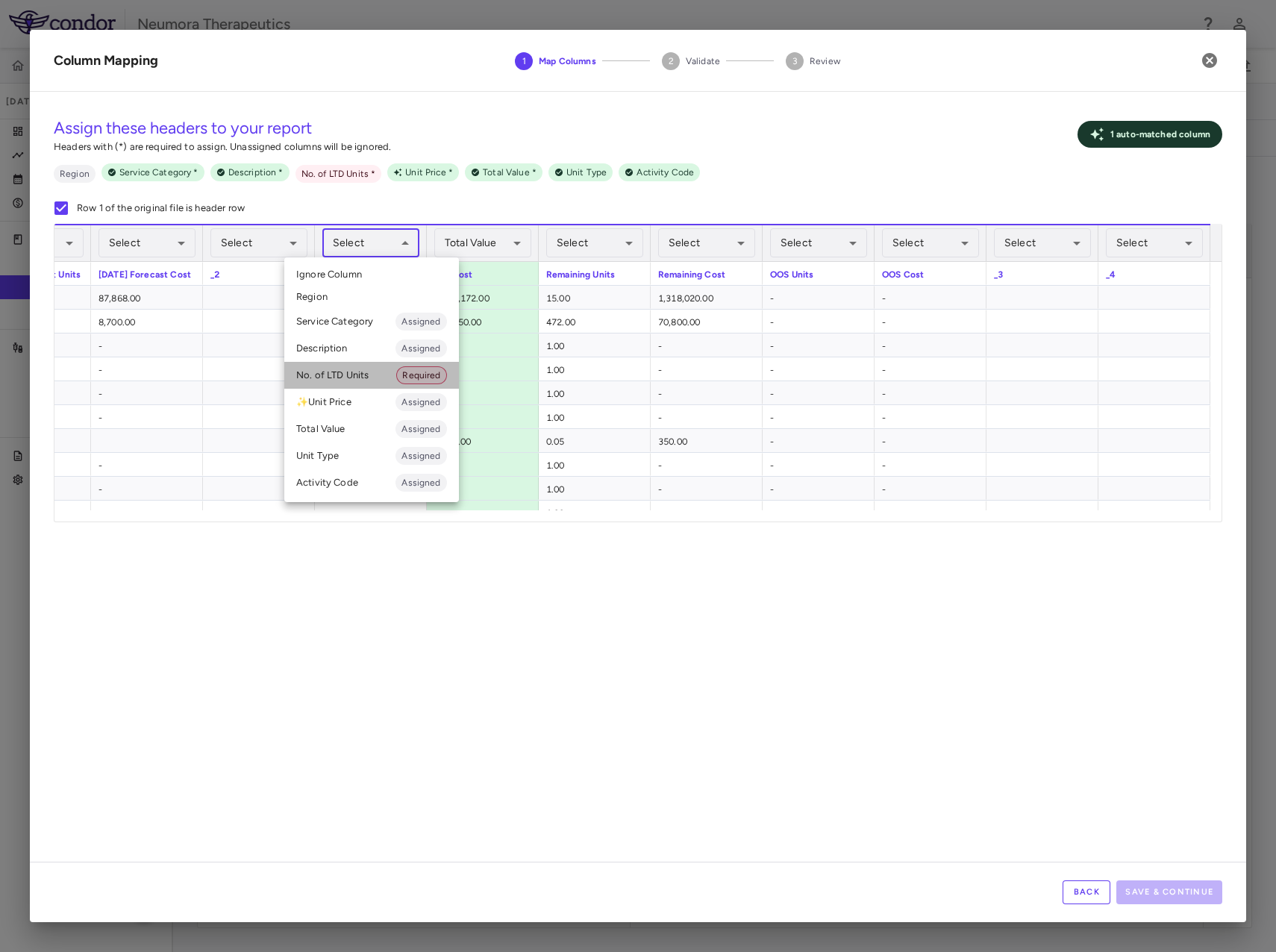
click at [387, 370] on li "No. of LTD Units Required" at bounding box center [372, 375] width 175 height 27
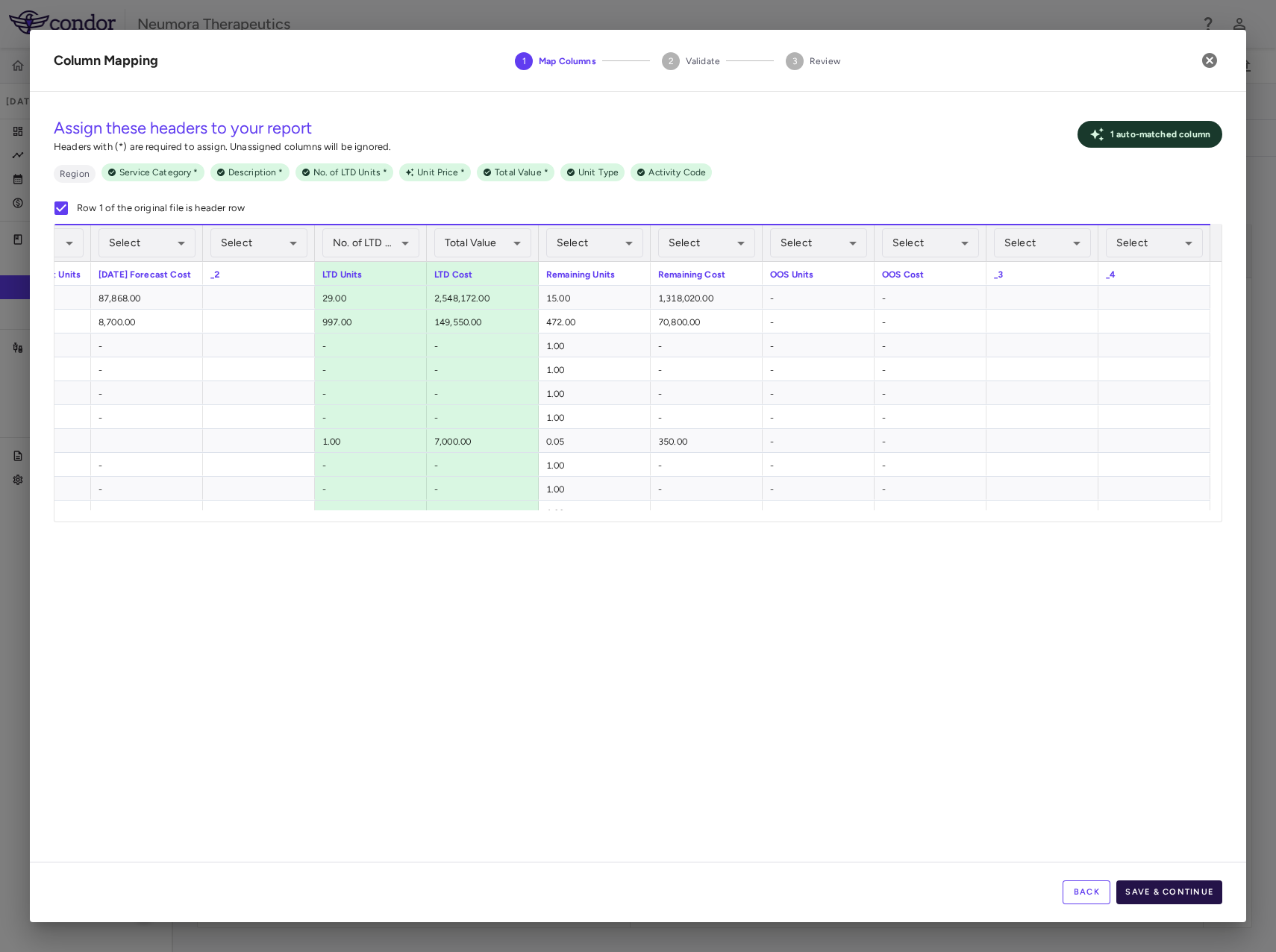
click at [1168, 898] on button "Save & Continue" at bounding box center [1169, 892] width 106 height 24
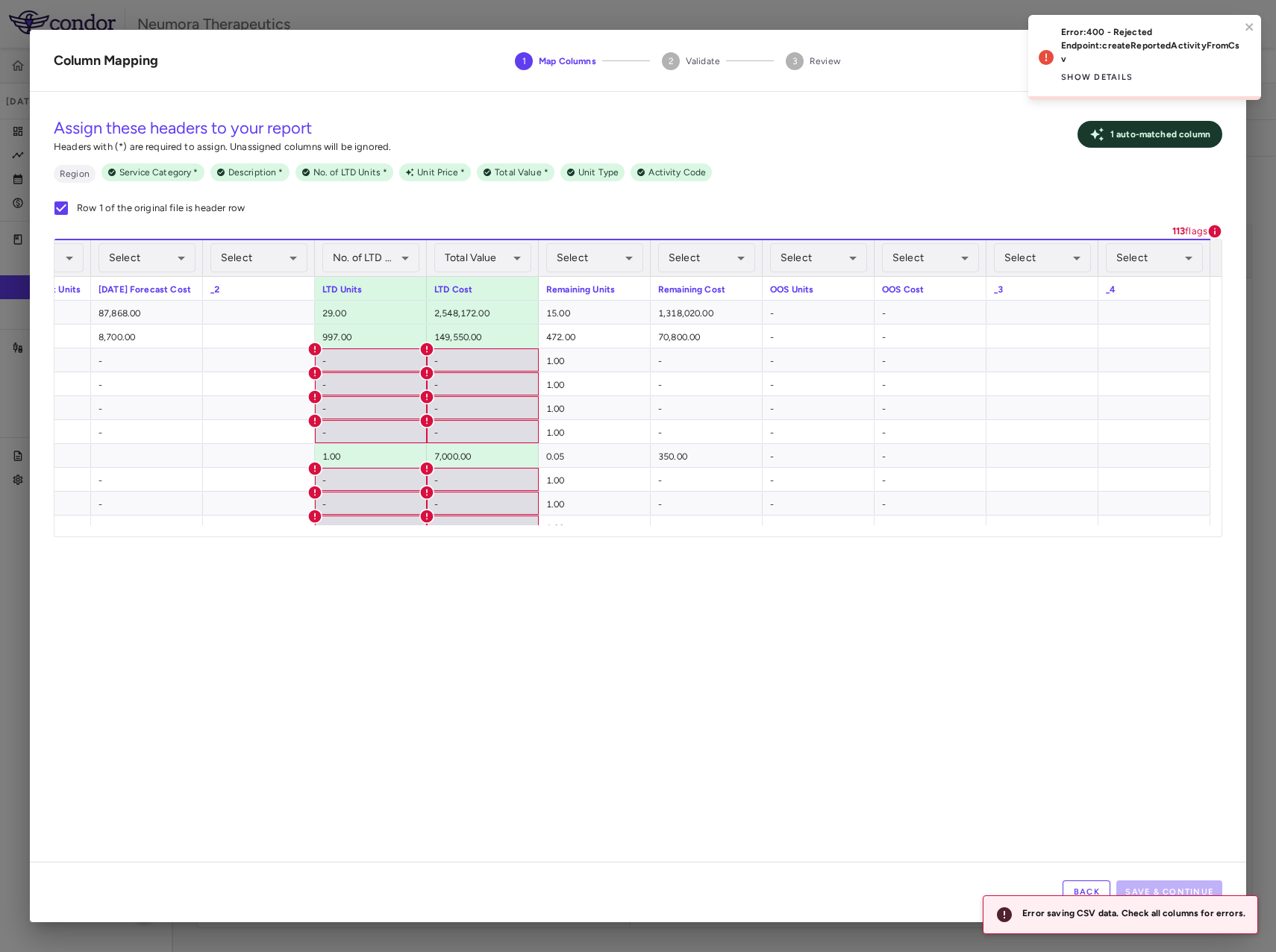
click at [860, 754] on div "**********" at bounding box center [638, 483] width 1217 height 758
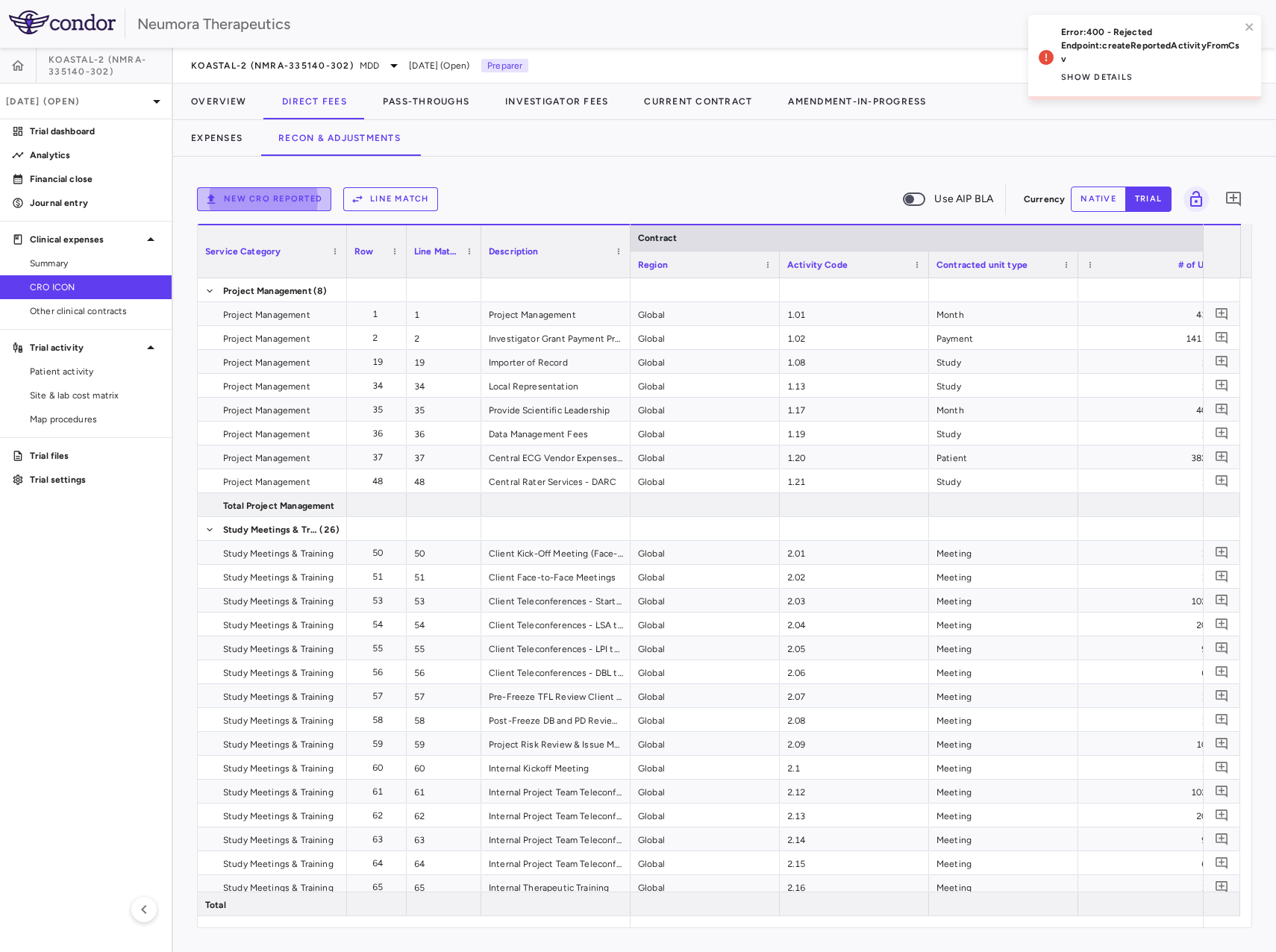
click at [259, 189] on button "New CRO reported" at bounding box center [264, 199] width 134 height 24
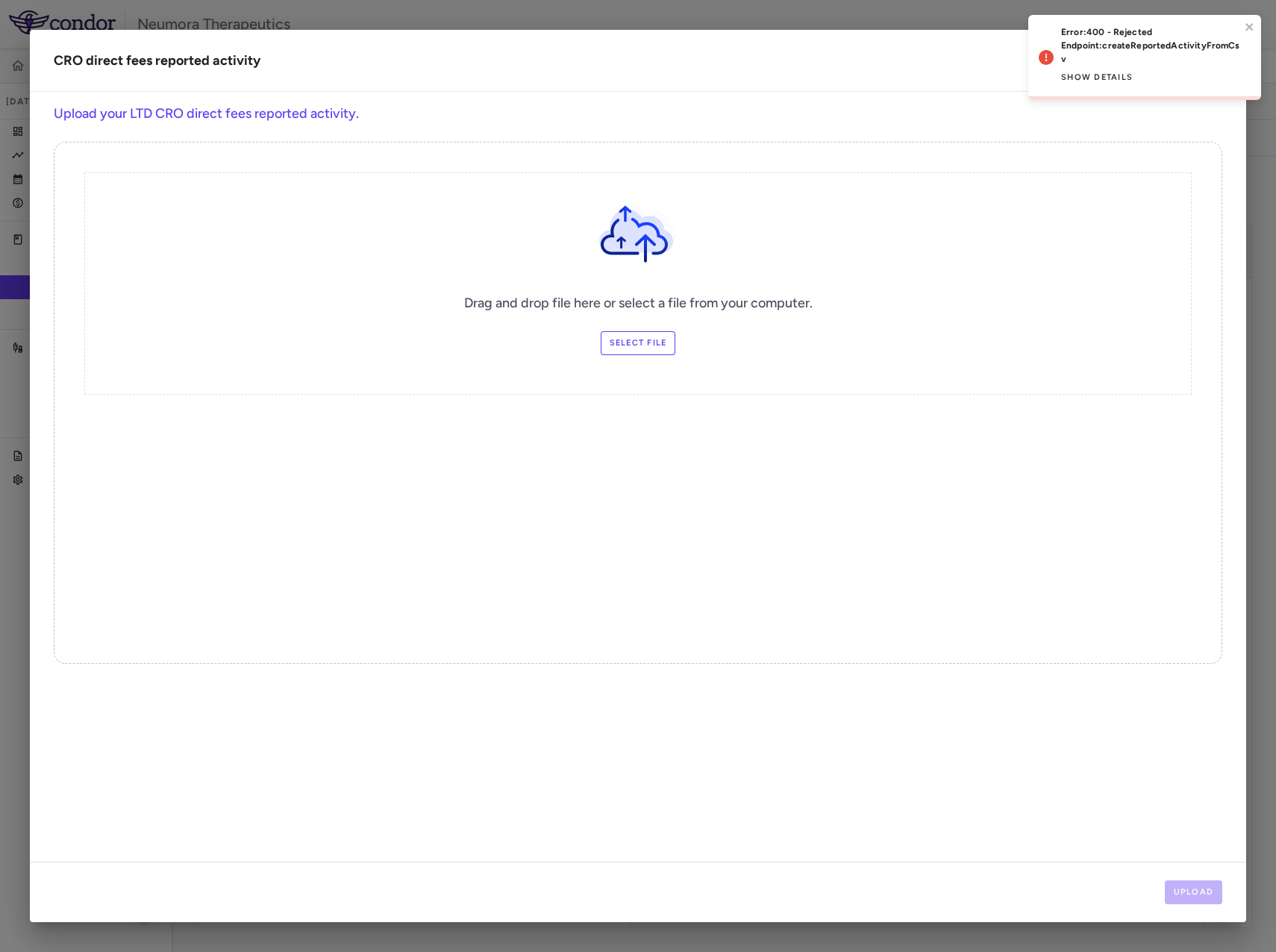
click at [618, 339] on label "Select file" at bounding box center [638, 343] width 75 height 24
click at [0, 0] on input "Select file" at bounding box center [0, 0] width 0 height 0
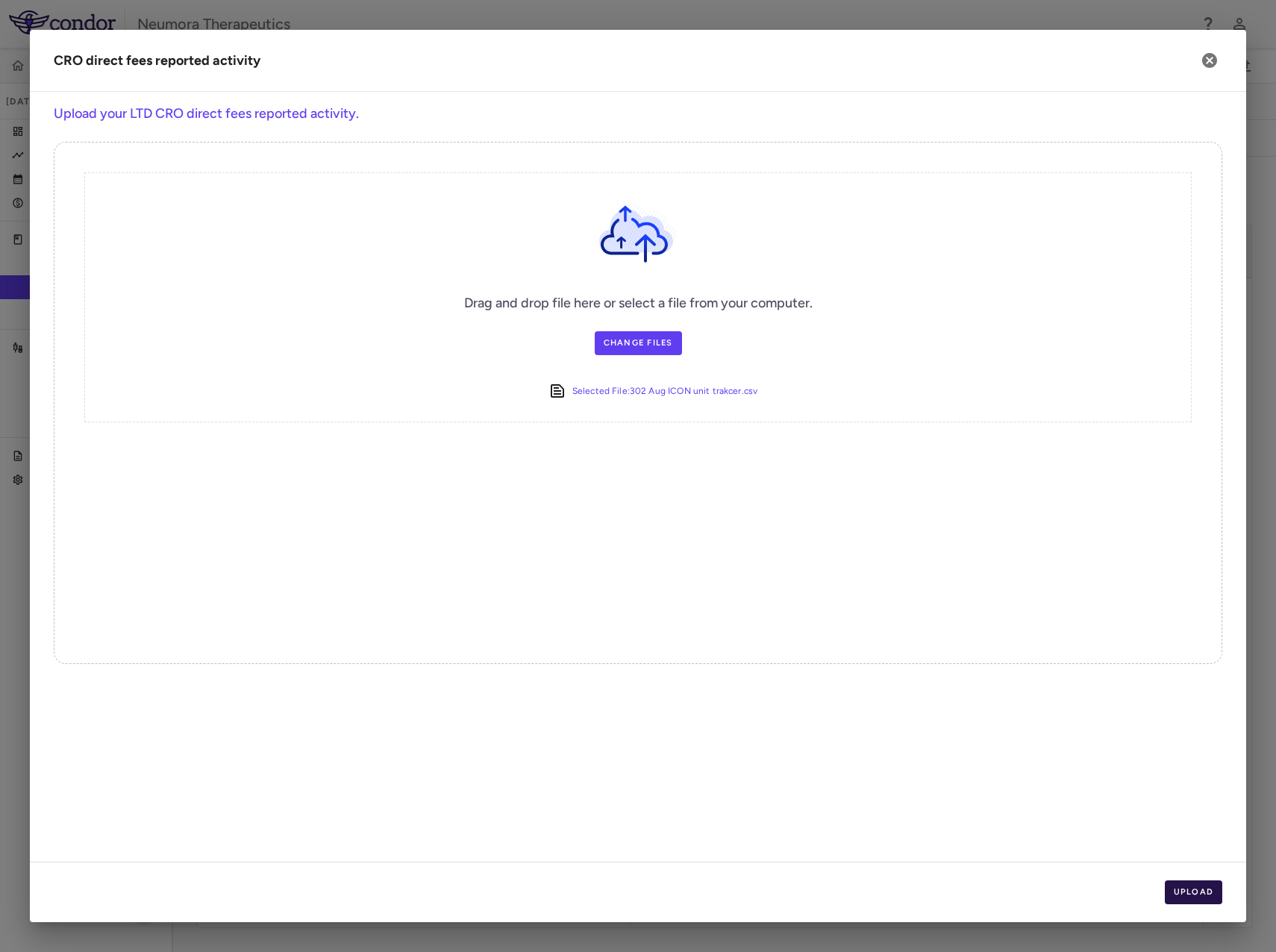
click at [1199, 898] on button "Upload" at bounding box center [1195, 892] width 58 height 24
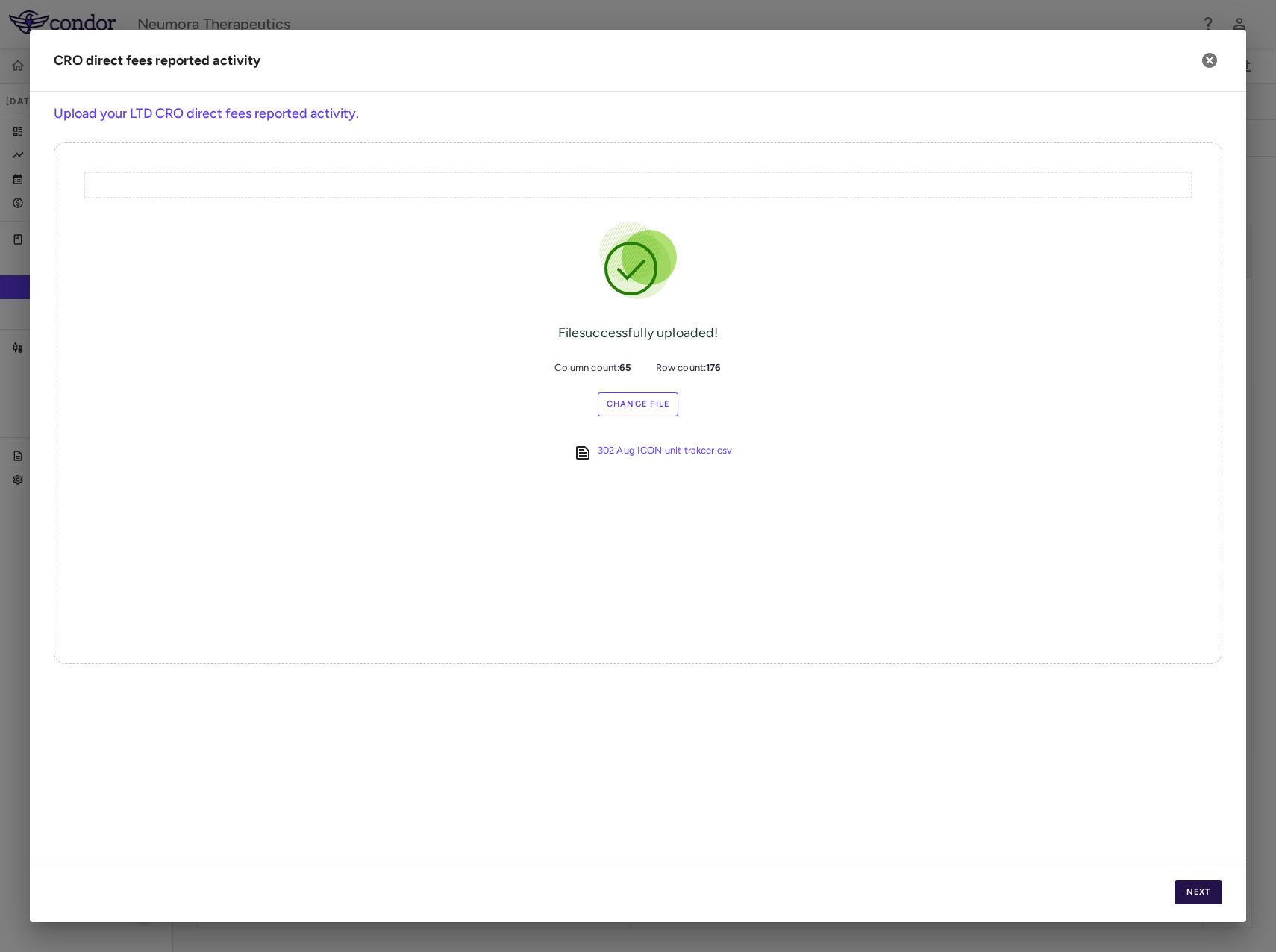
click at [1198, 889] on button "Next" at bounding box center [1199, 892] width 48 height 24
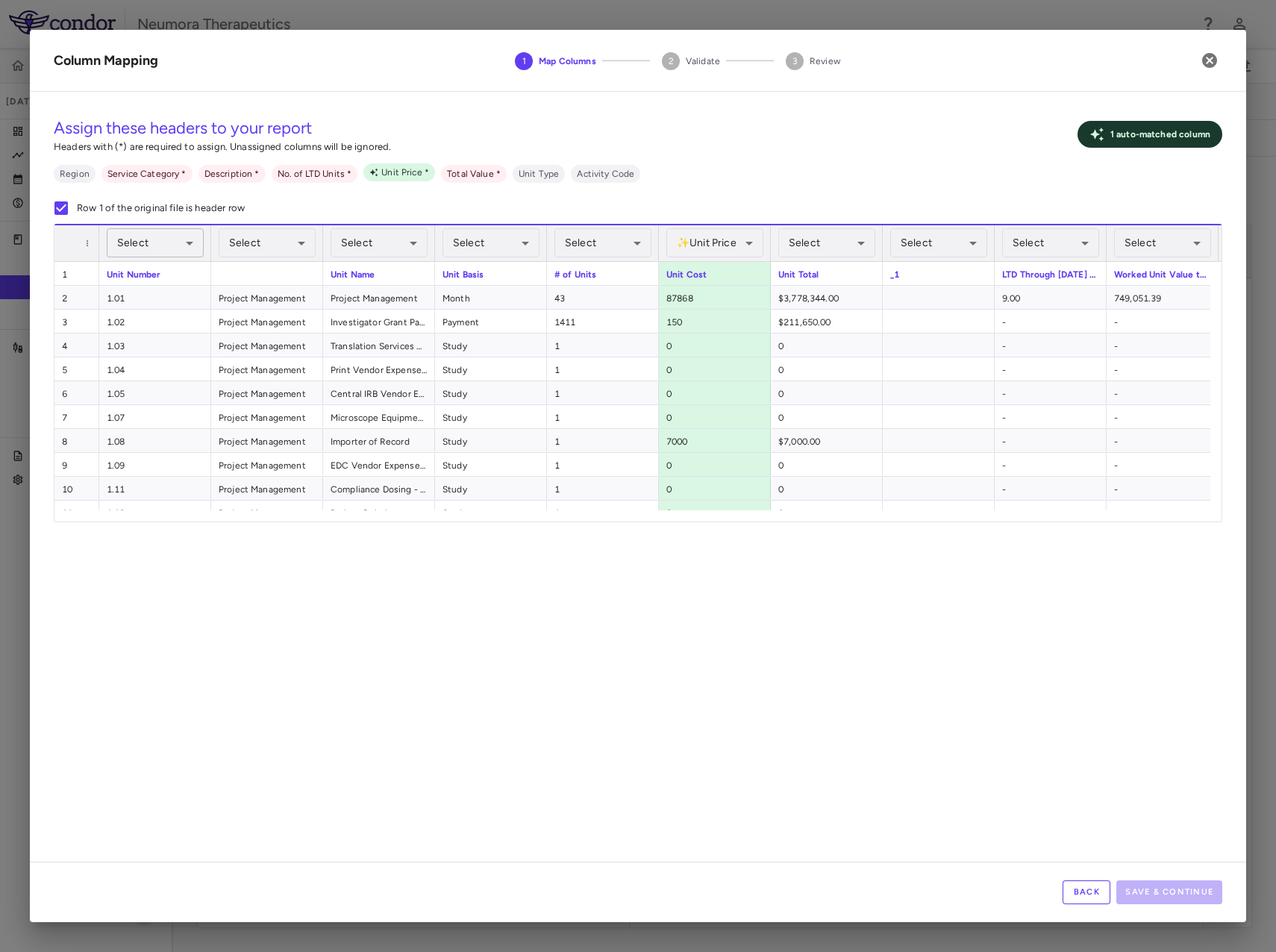
click at [139, 233] on body "Skip to sidebar Skip to main content Neumora Therapeutics KOASTAL-2 (NMRA-33514…" at bounding box center [638, 476] width 1276 height 952
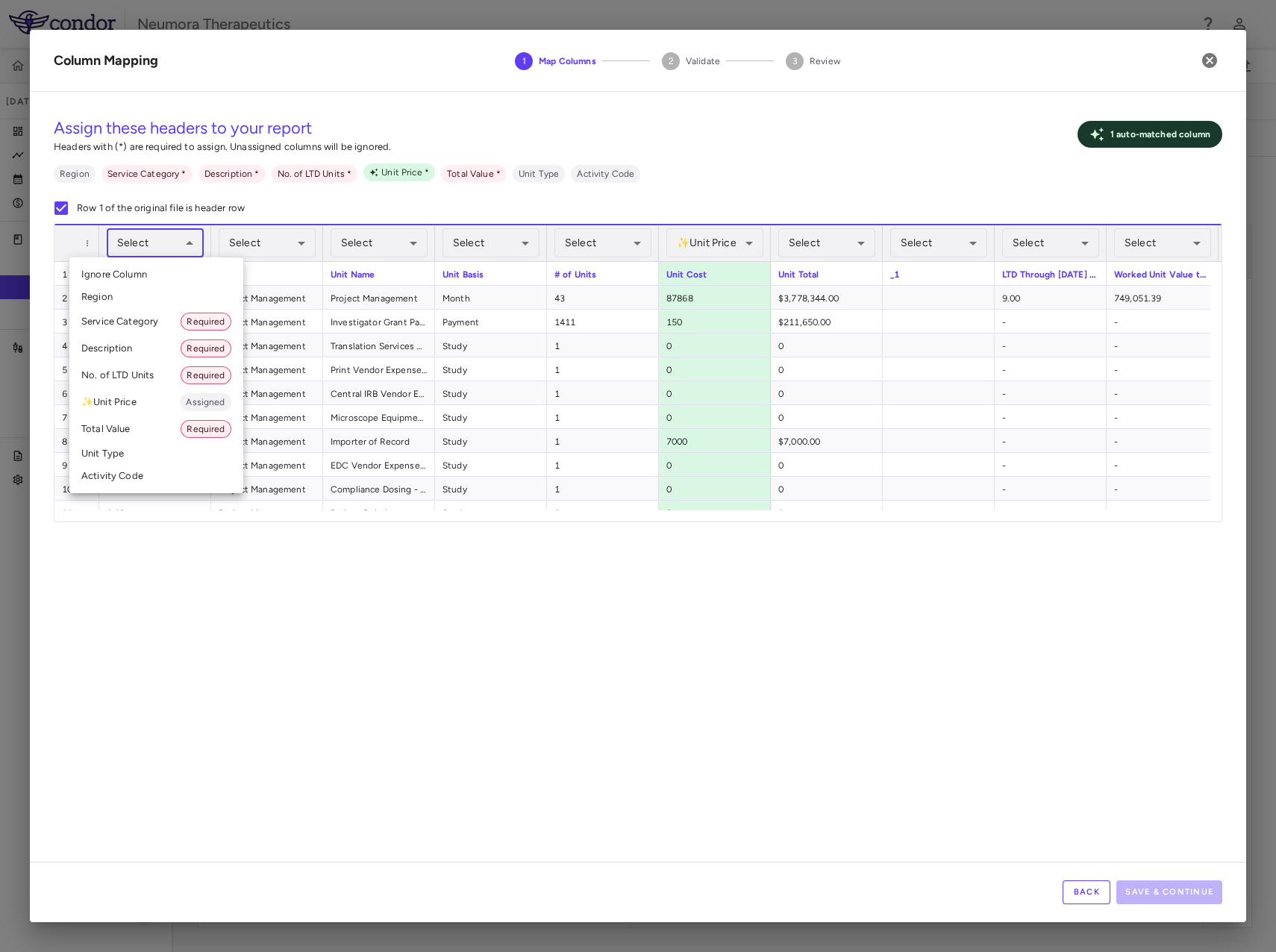
click at [102, 475] on li "Activity Code" at bounding box center [156, 476] width 174 height 22
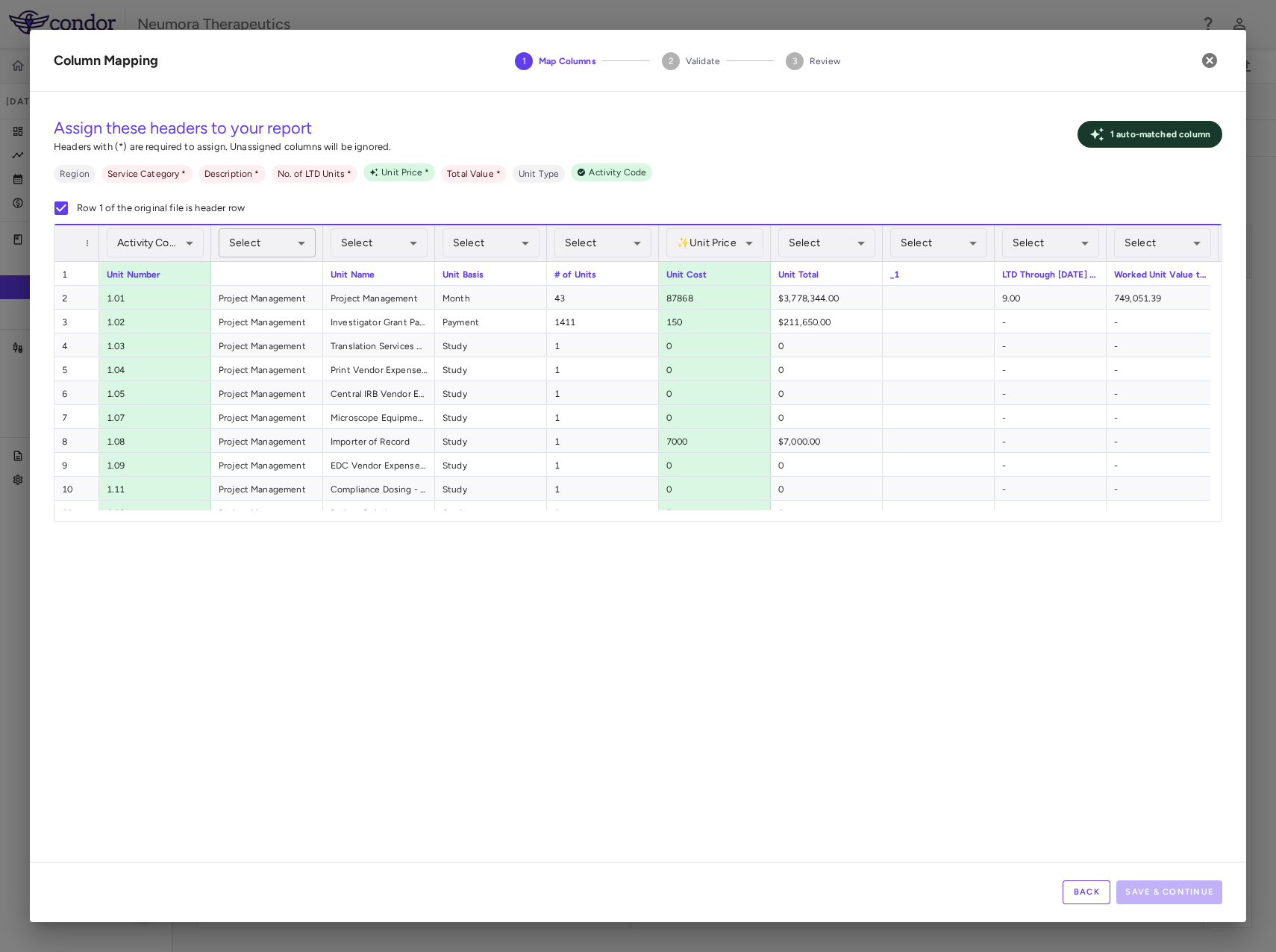
click at [276, 232] on body "Skip to sidebar Skip to main content Neumora Therapeutics KOASTAL-2 (NMRA-33514…" at bounding box center [638, 476] width 1276 height 952
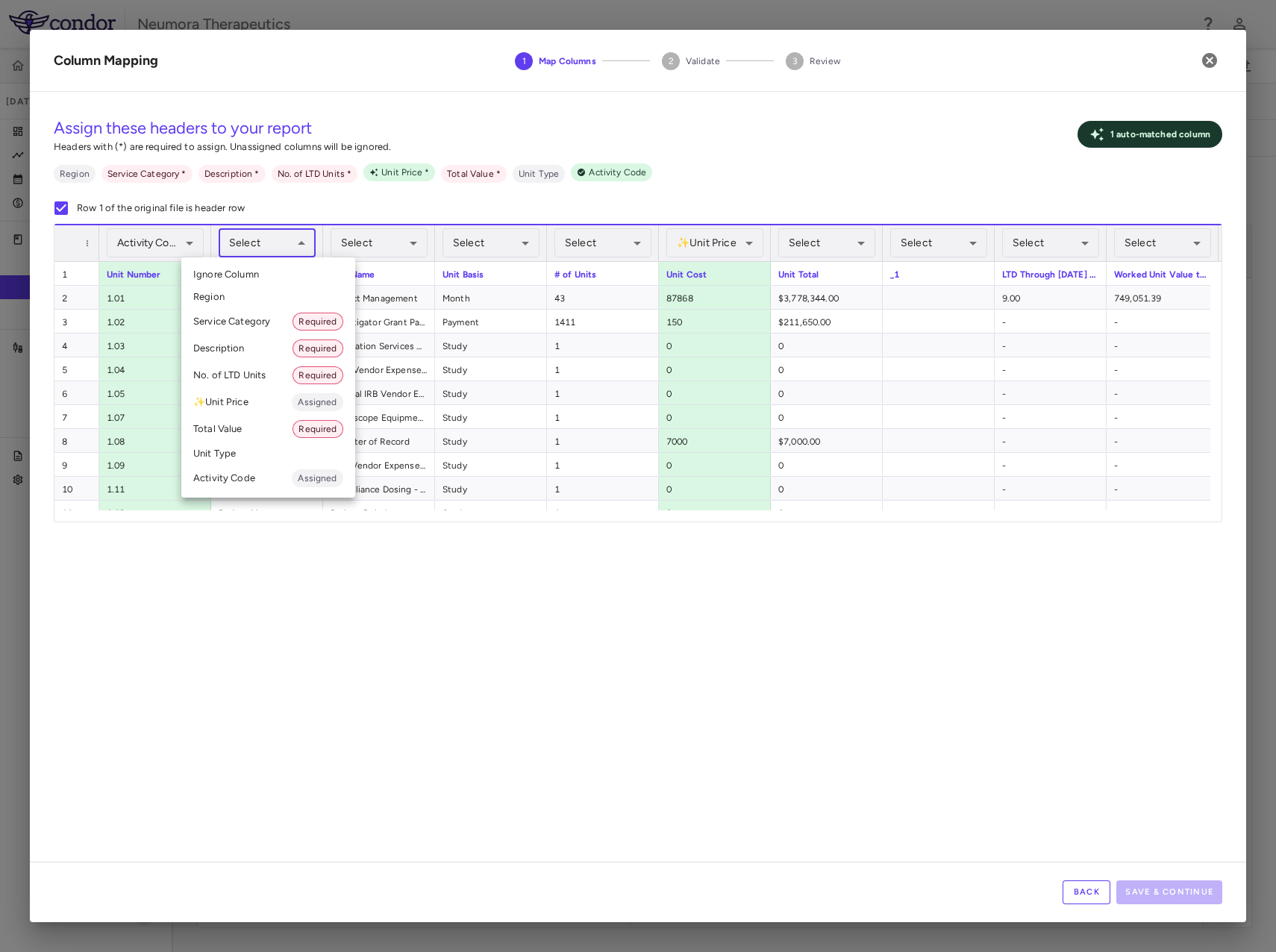
click at [235, 321] on li "Service Category Required" at bounding box center [268, 321] width 174 height 27
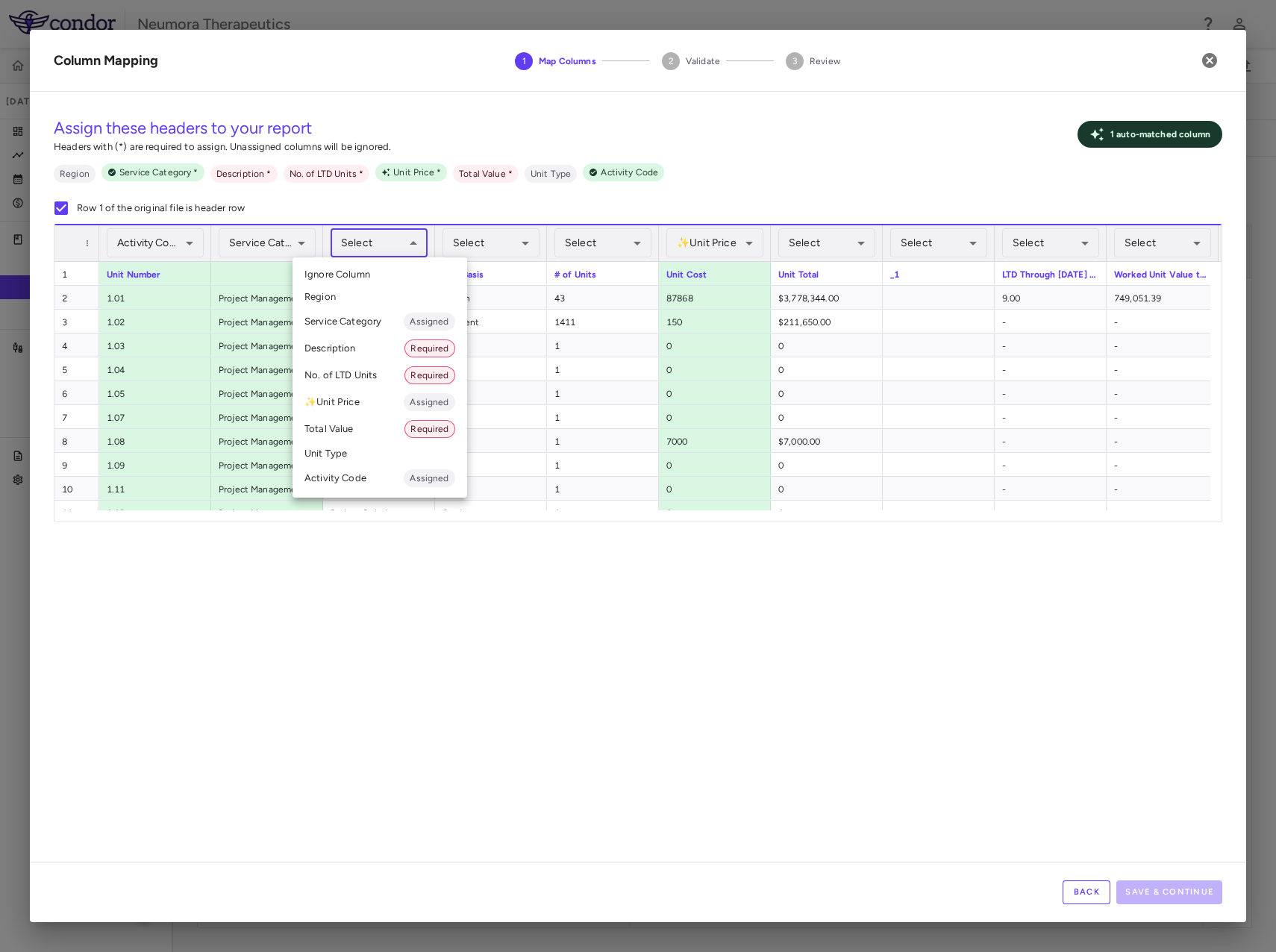
click at [370, 244] on body "Skip to sidebar Skip to main content Neumora Therapeutics KOASTAL-2 (NMRA-33514…" at bounding box center [638, 476] width 1276 height 952
click at [351, 351] on li "Description Required" at bounding box center [380, 348] width 175 height 27
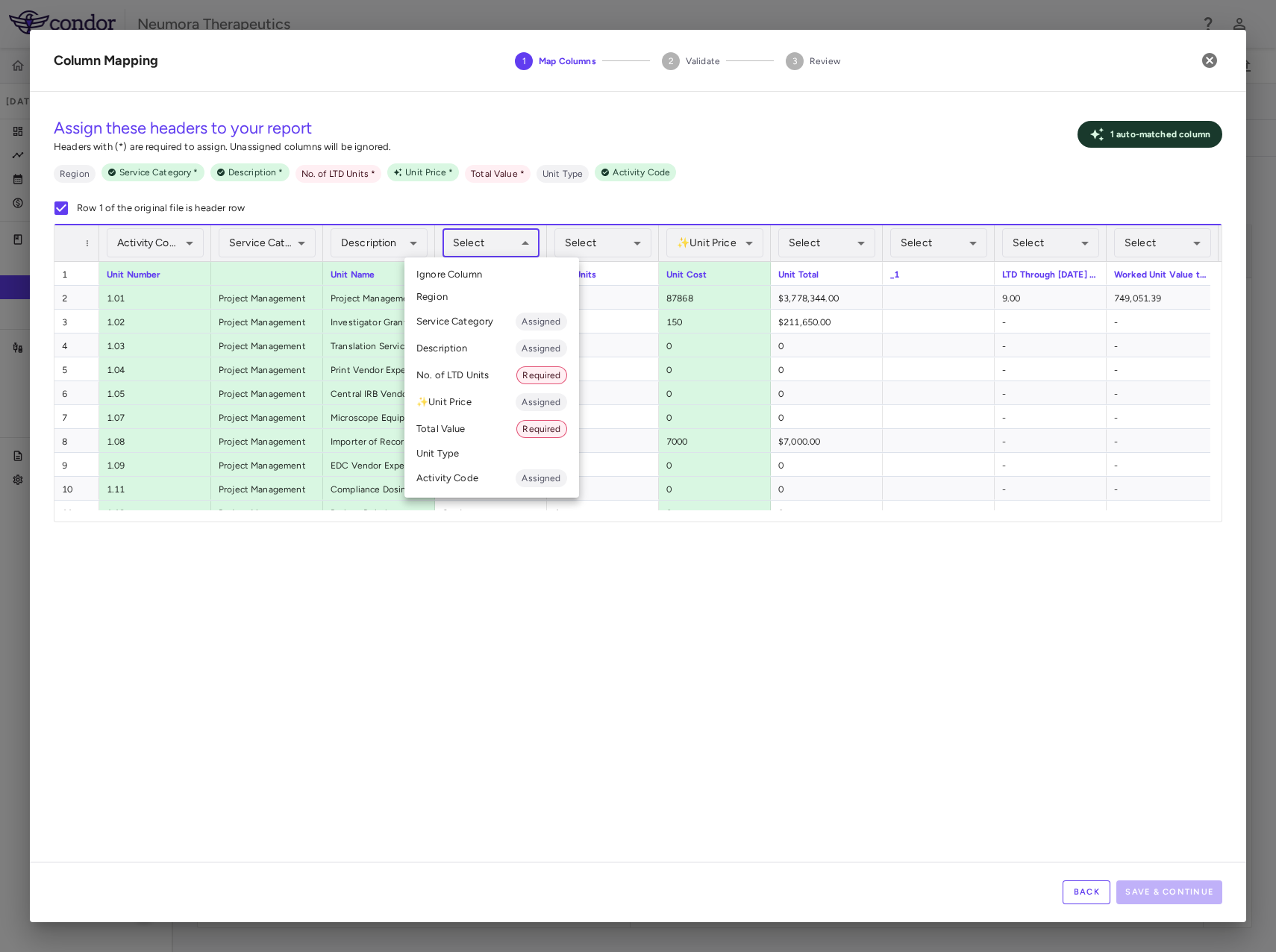
click at [495, 246] on body "Skip to sidebar Skip to main content Neumora Therapeutics KOASTAL-2 (NMRA-33514…" at bounding box center [638, 476] width 1276 height 952
click at [459, 452] on li "Unit Type" at bounding box center [492, 453] width 175 height 22
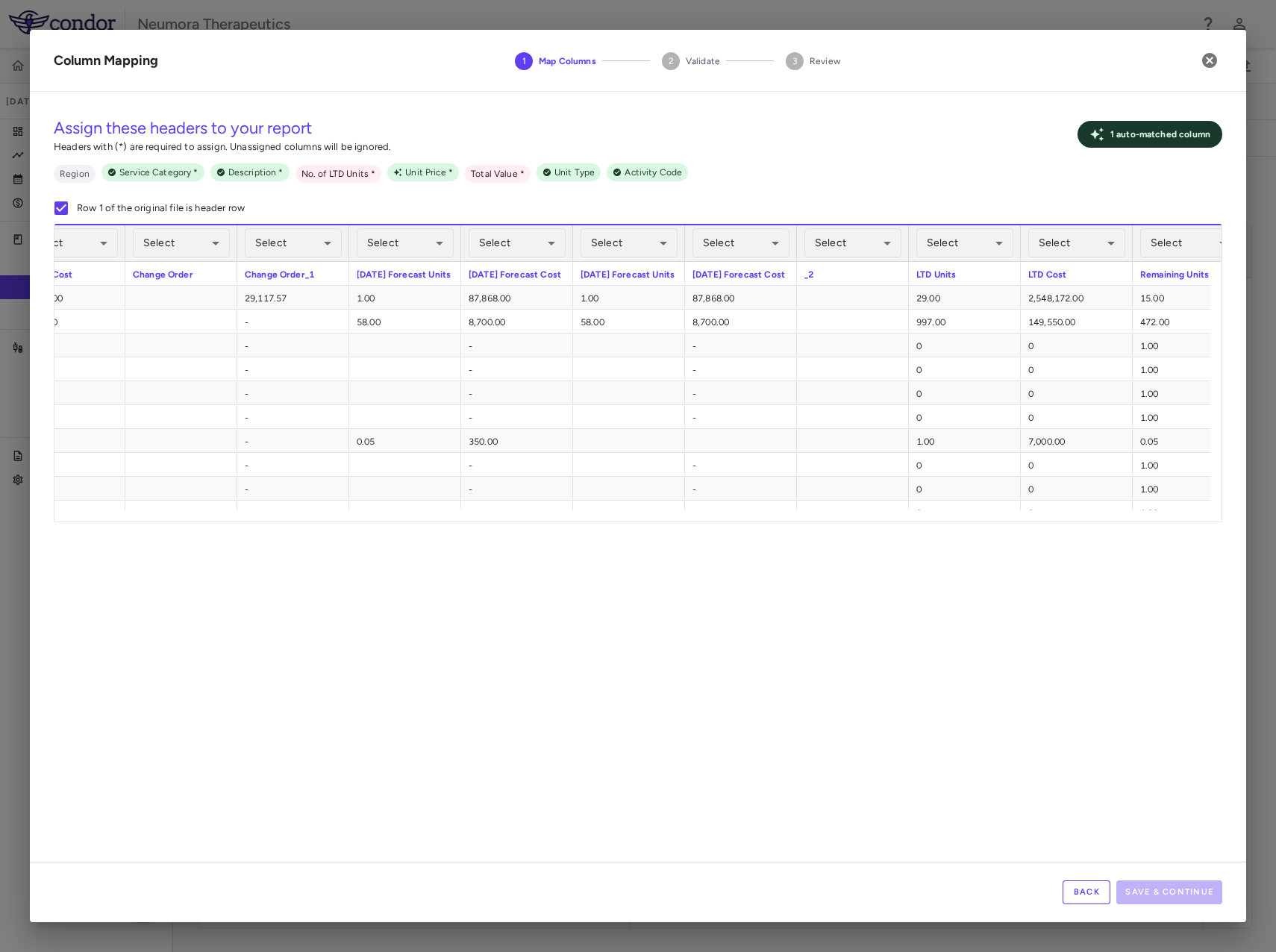
scroll to position [0, 5738]
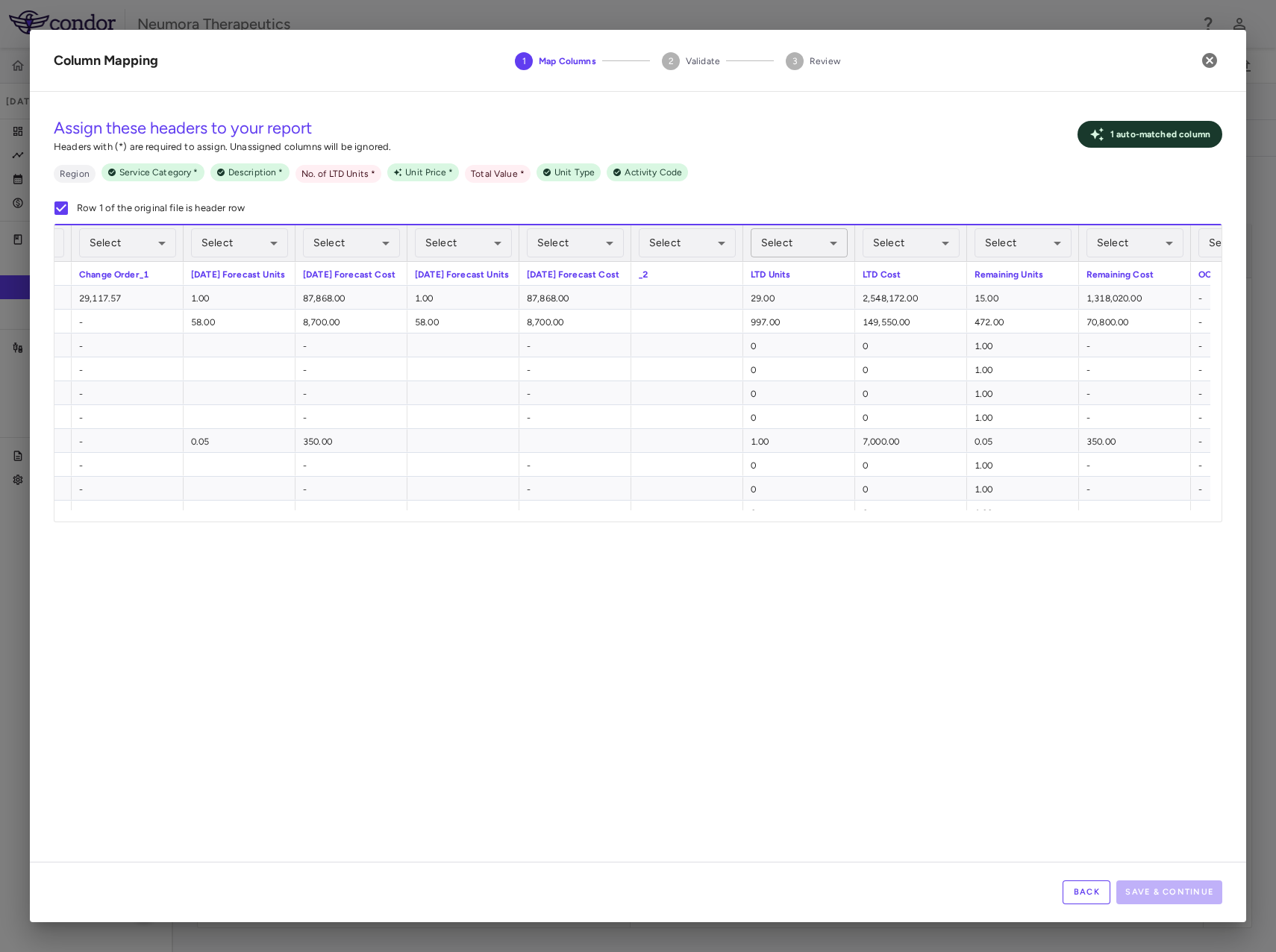
click at [823, 240] on body "Skip to sidebar Skip to main content Neumora Therapeutics KOASTAL-2 (NMRA-33514…" at bounding box center [638, 476] width 1276 height 952
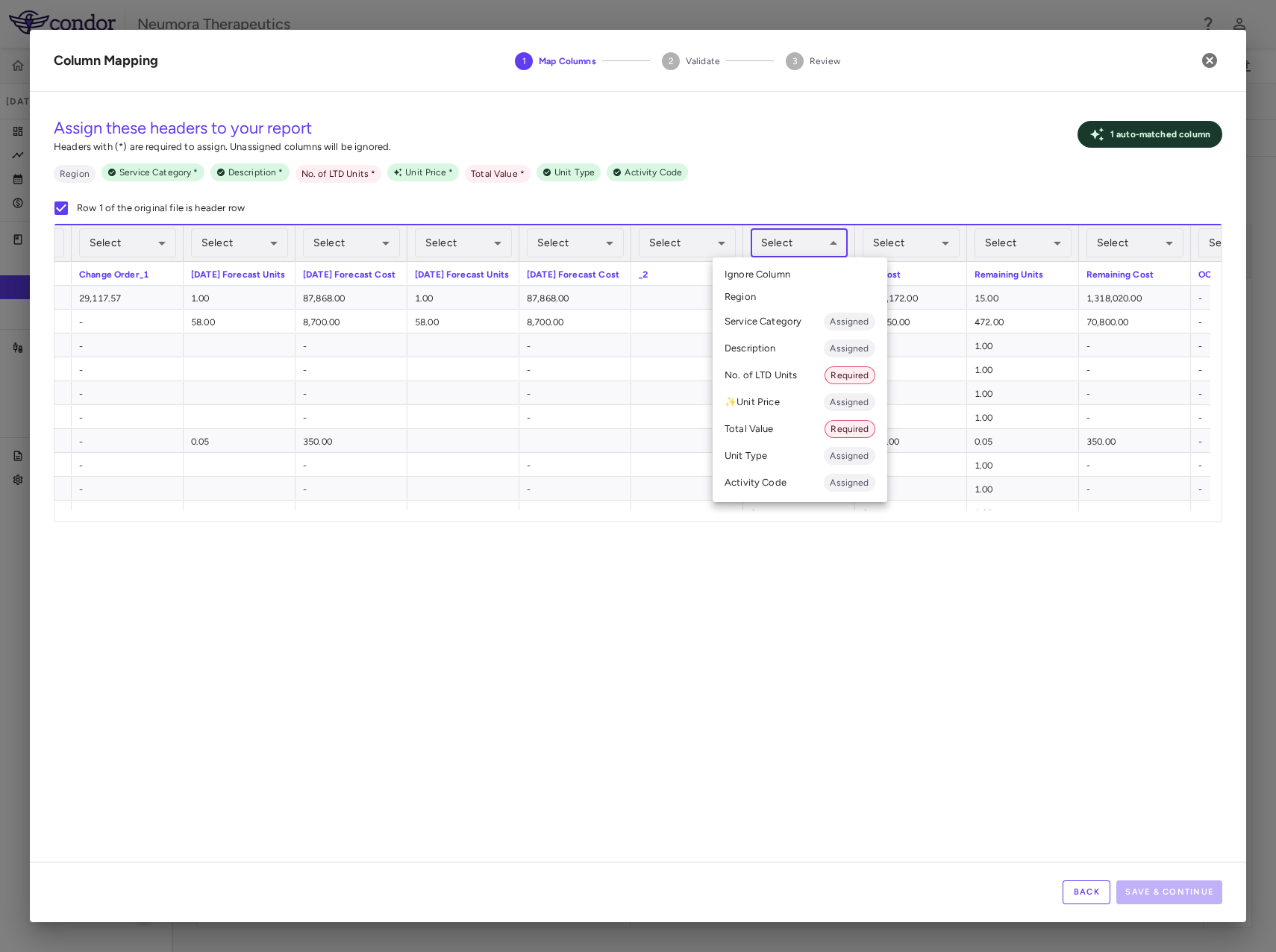
click at [776, 371] on li "No. of LTD Units Required" at bounding box center [800, 375] width 175 height 27
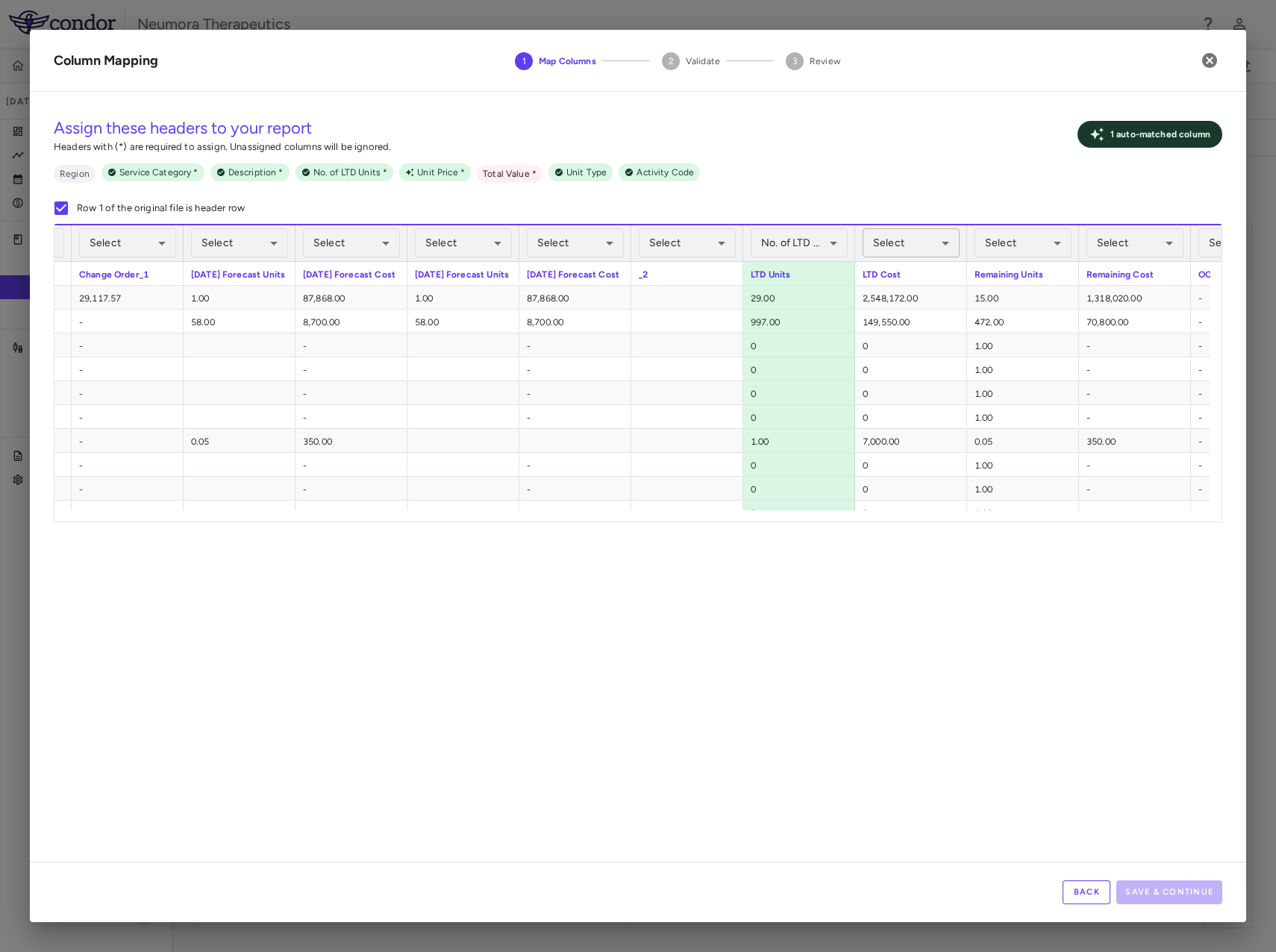
click at [943, 240] on body "Skip to sidebar Skip to main content Neumora Therapeutics KOASTAL-2 (NMRA-33514…" at bounding box center [638, 476] width 1276 height 952
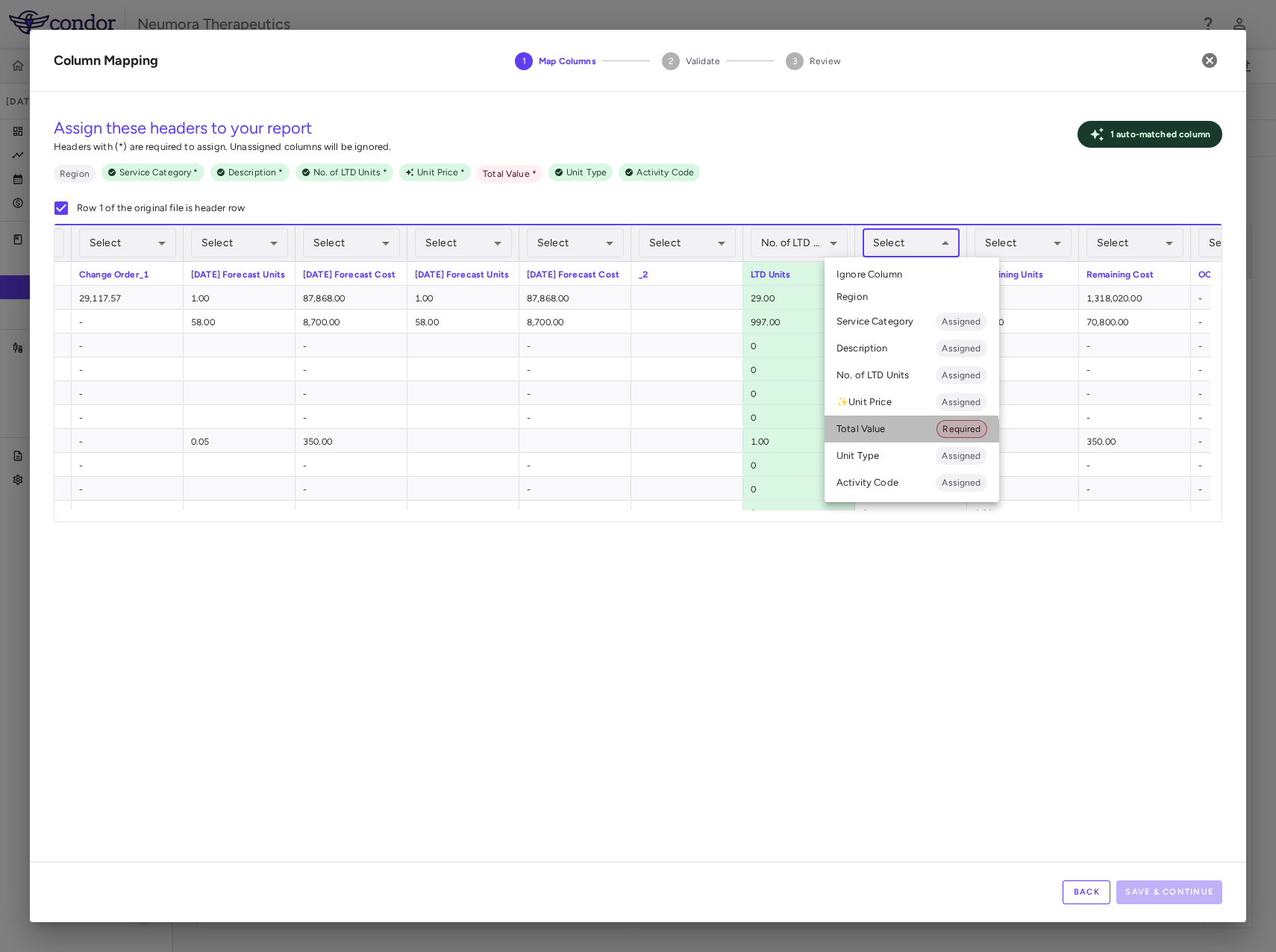
click at [880, 435] on li "Total Value Required" at bounding box center [912, 429] width 175 height 27
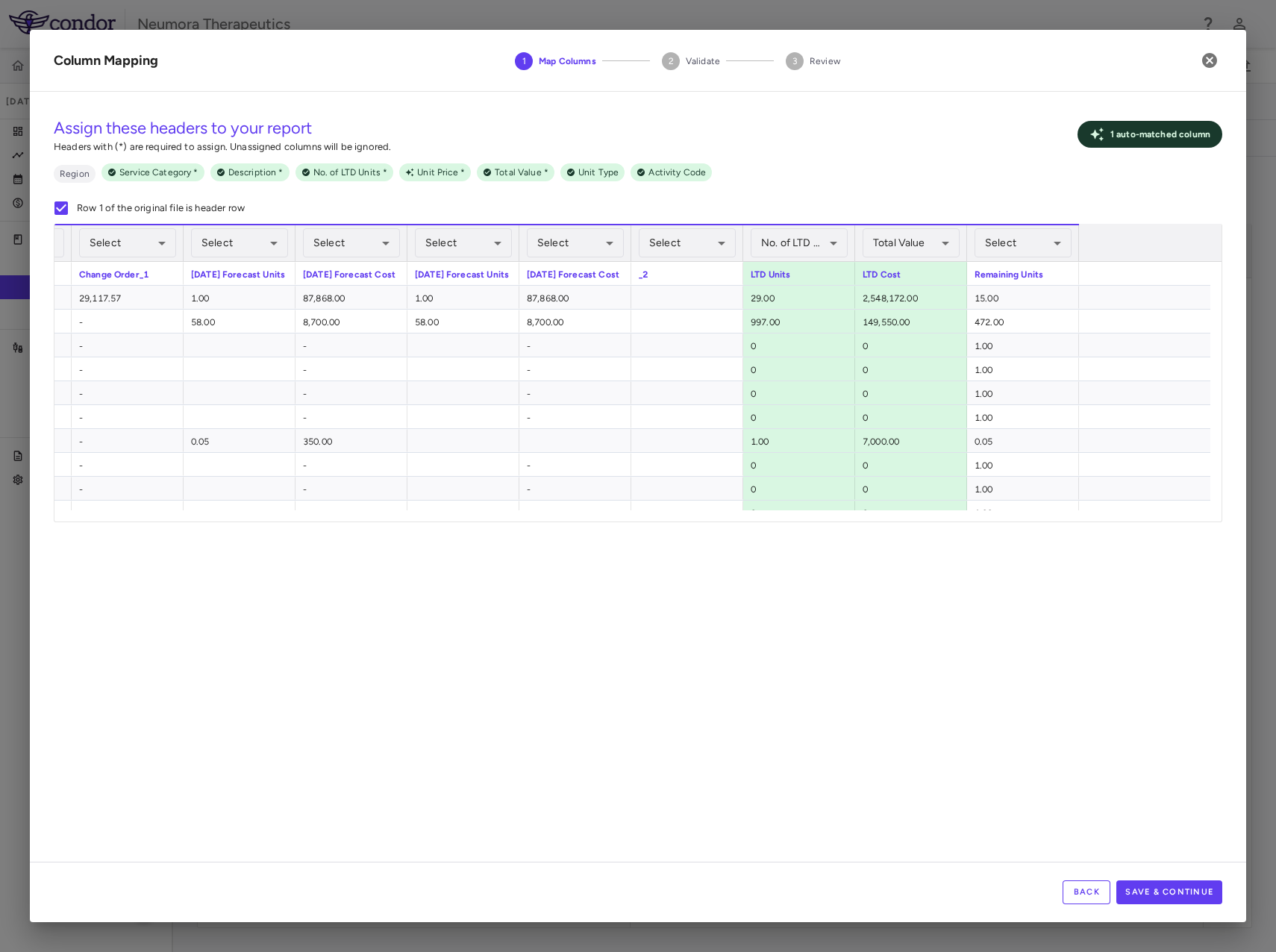
scroll to position [0, 0]
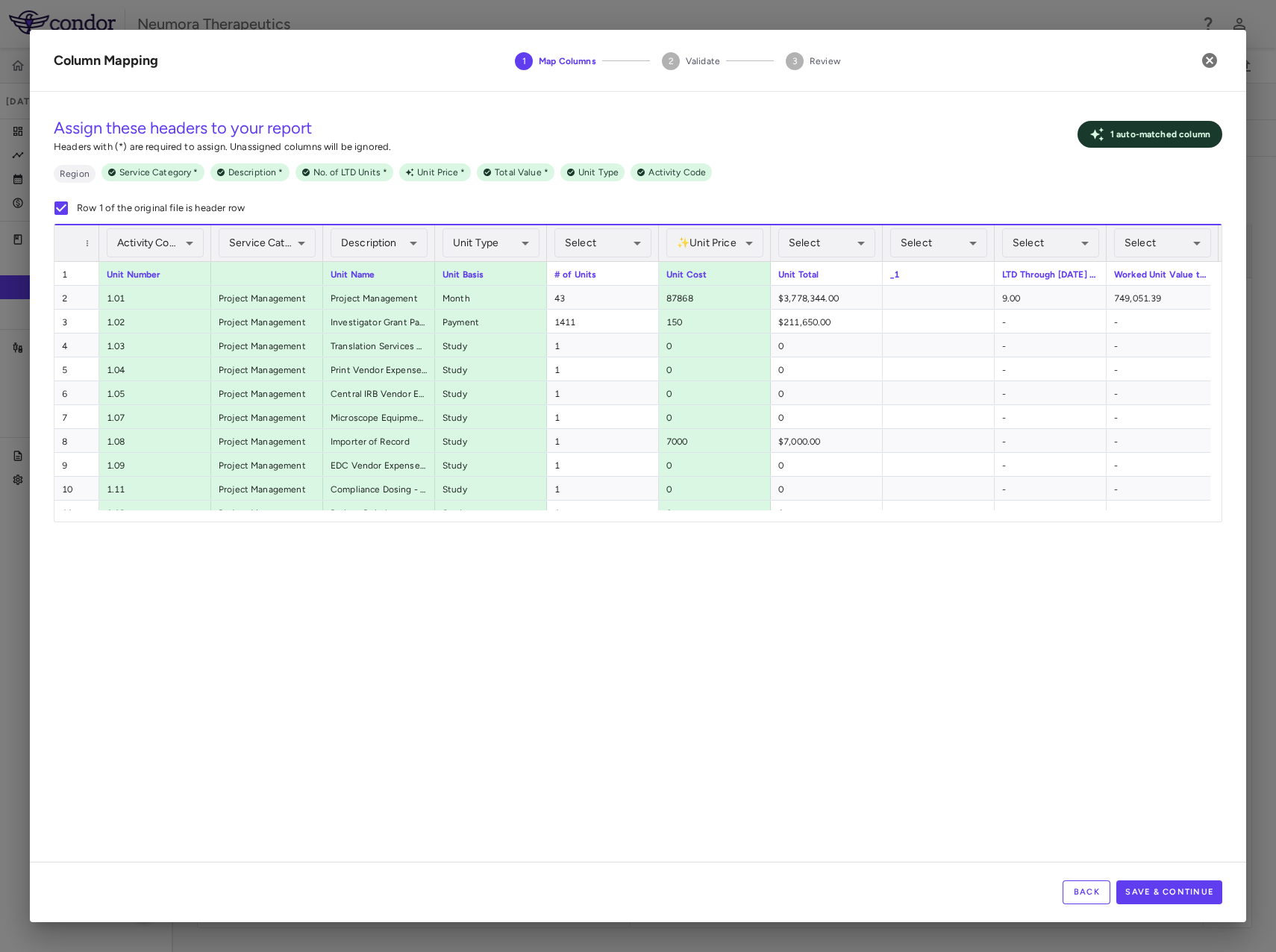
click at [1204, 907] on div "Back Save & Continue" at bounding box center [638, 892] width 1217 height 61
click at [1204, 894] on button "Save & Continue" at bounding box center [1169, 892] width 106 height 24
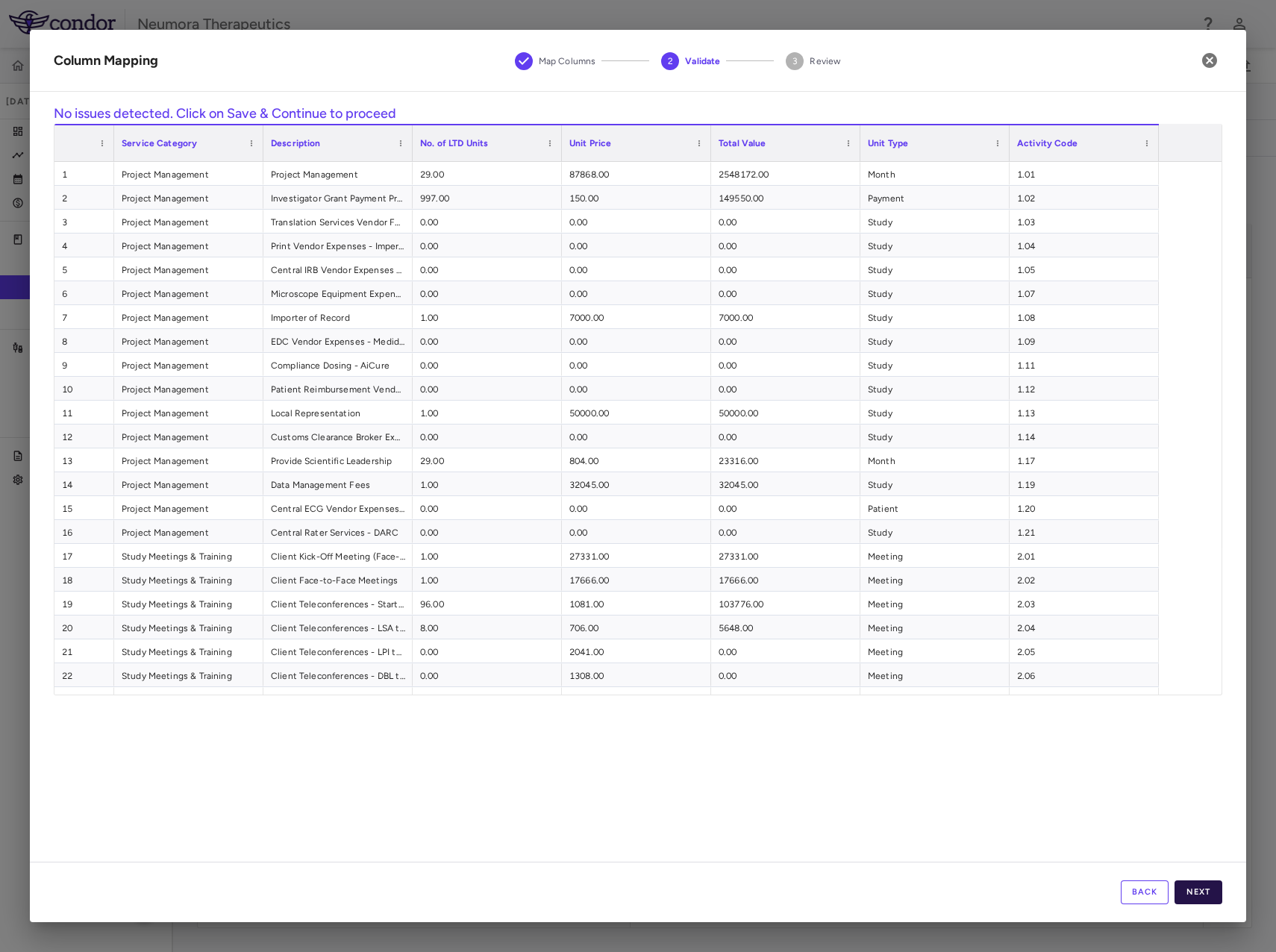
click at [1198, 891] on button "Next" at bounding box center [1199, 892] width 48 height 24
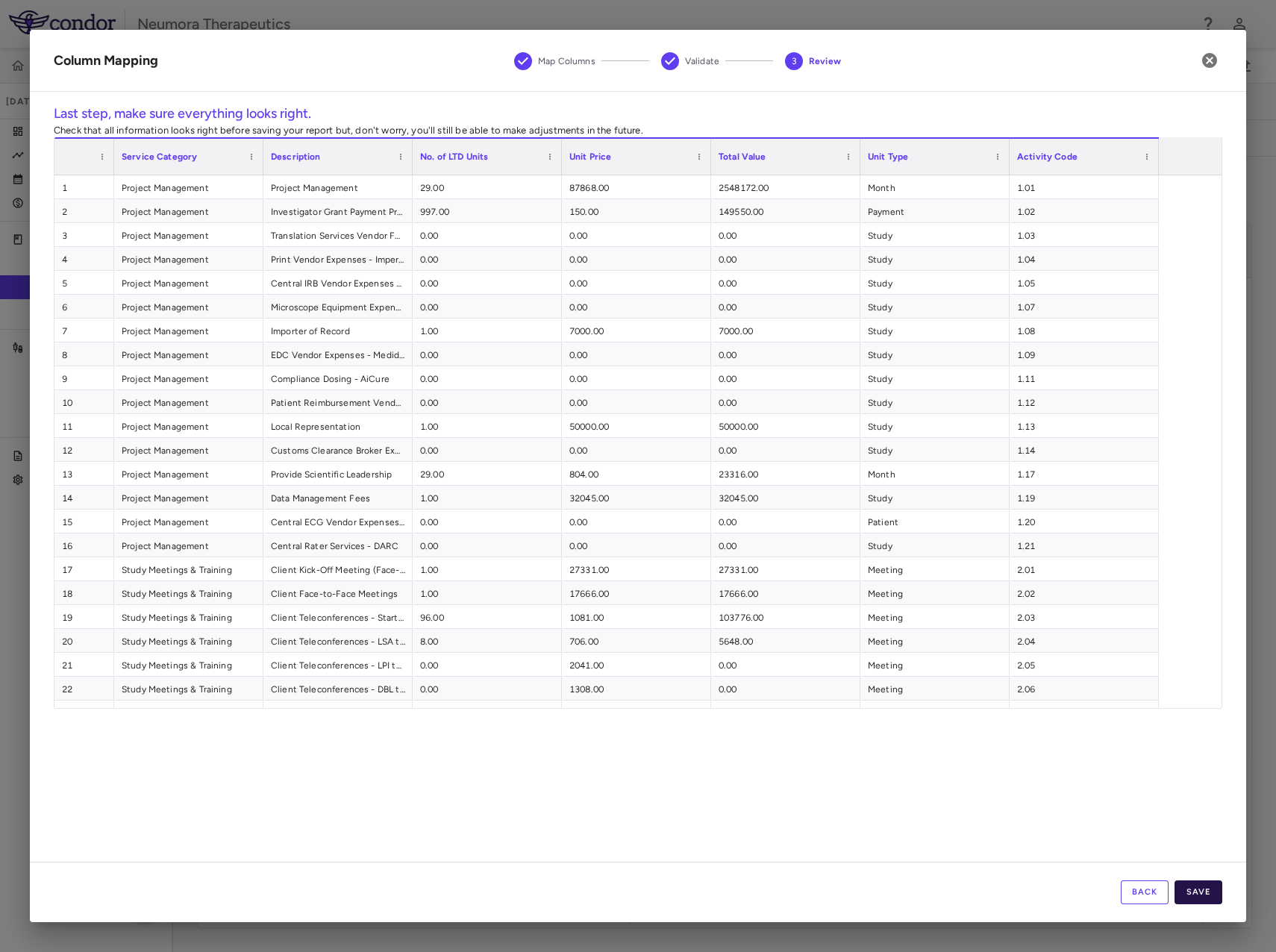
click at [1198, 894] on button "Save" at bounding box center [1199, 892] width 48 height 24
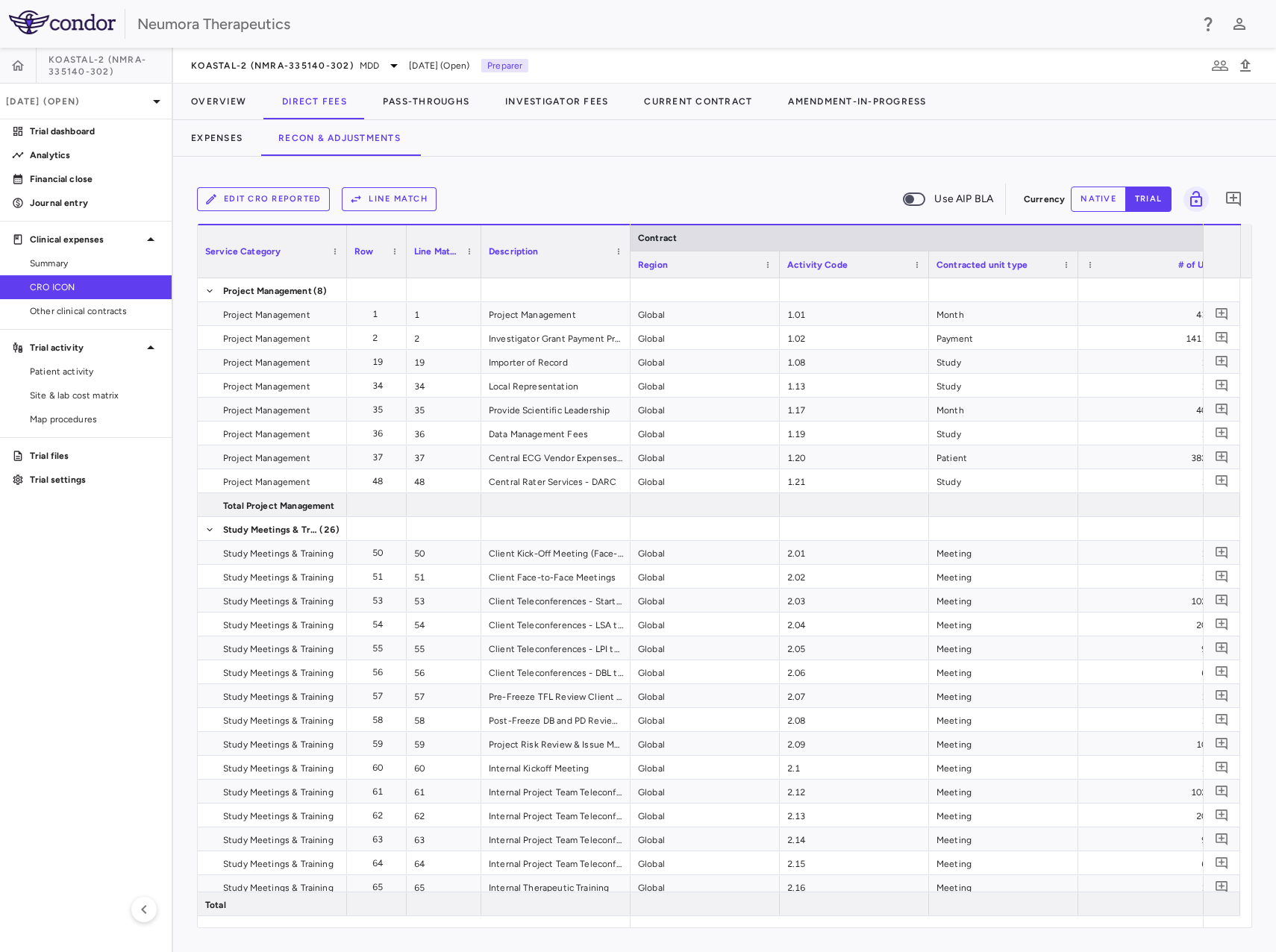
drag, startPoint x: 561, startPoint y: 192, endPoint x: 548, endPoint y: 185, distance: 14.8
click at [556, 189] on div "Edit CRO reported Line Match Use AIP BLA" at bounding box center [608, 199] width 821 height 31
click at [213, 140] on button "Expenses" at bounding box center [217, 138] width 87 height 36
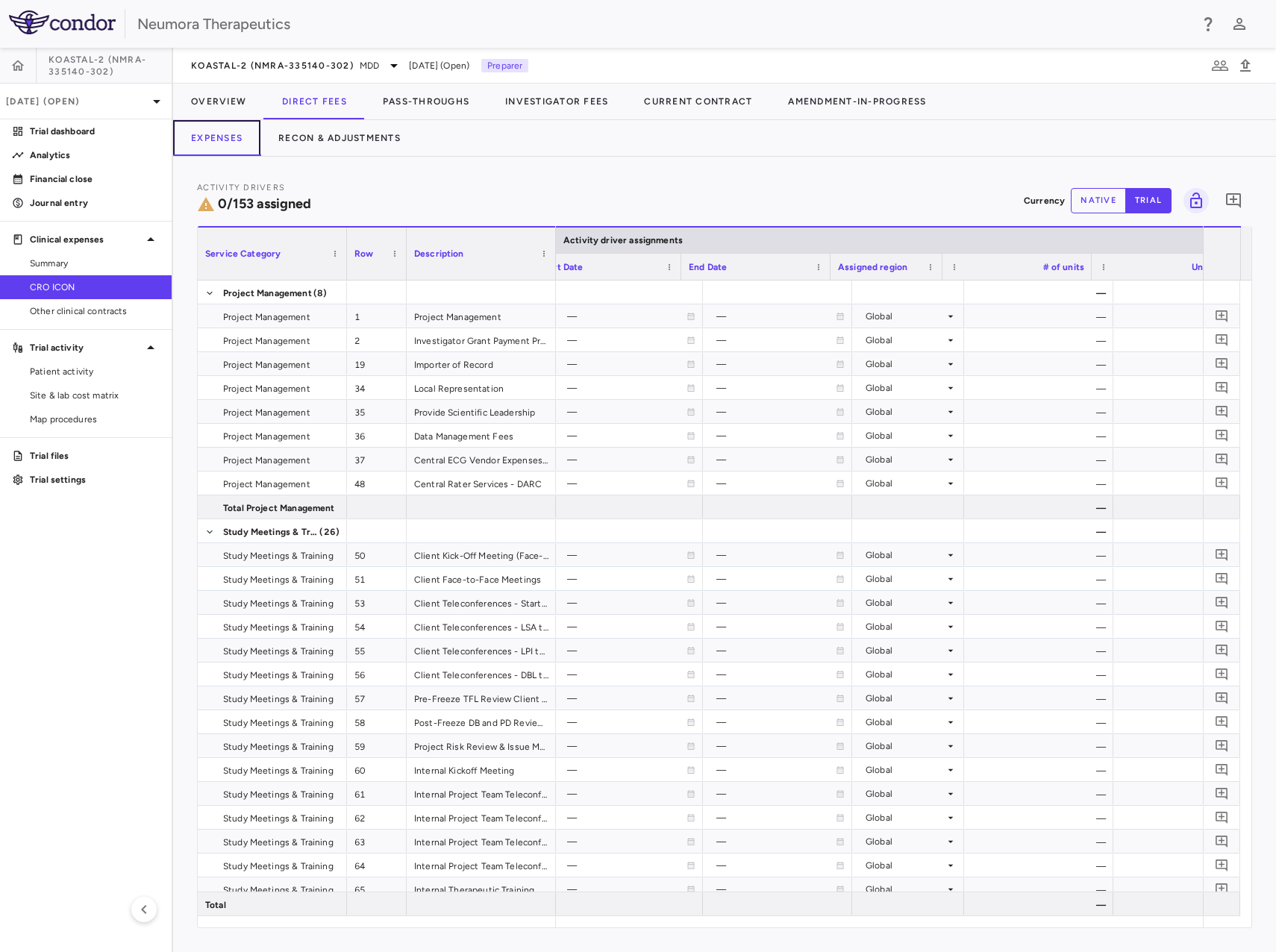
scroll to position [0, 1218]
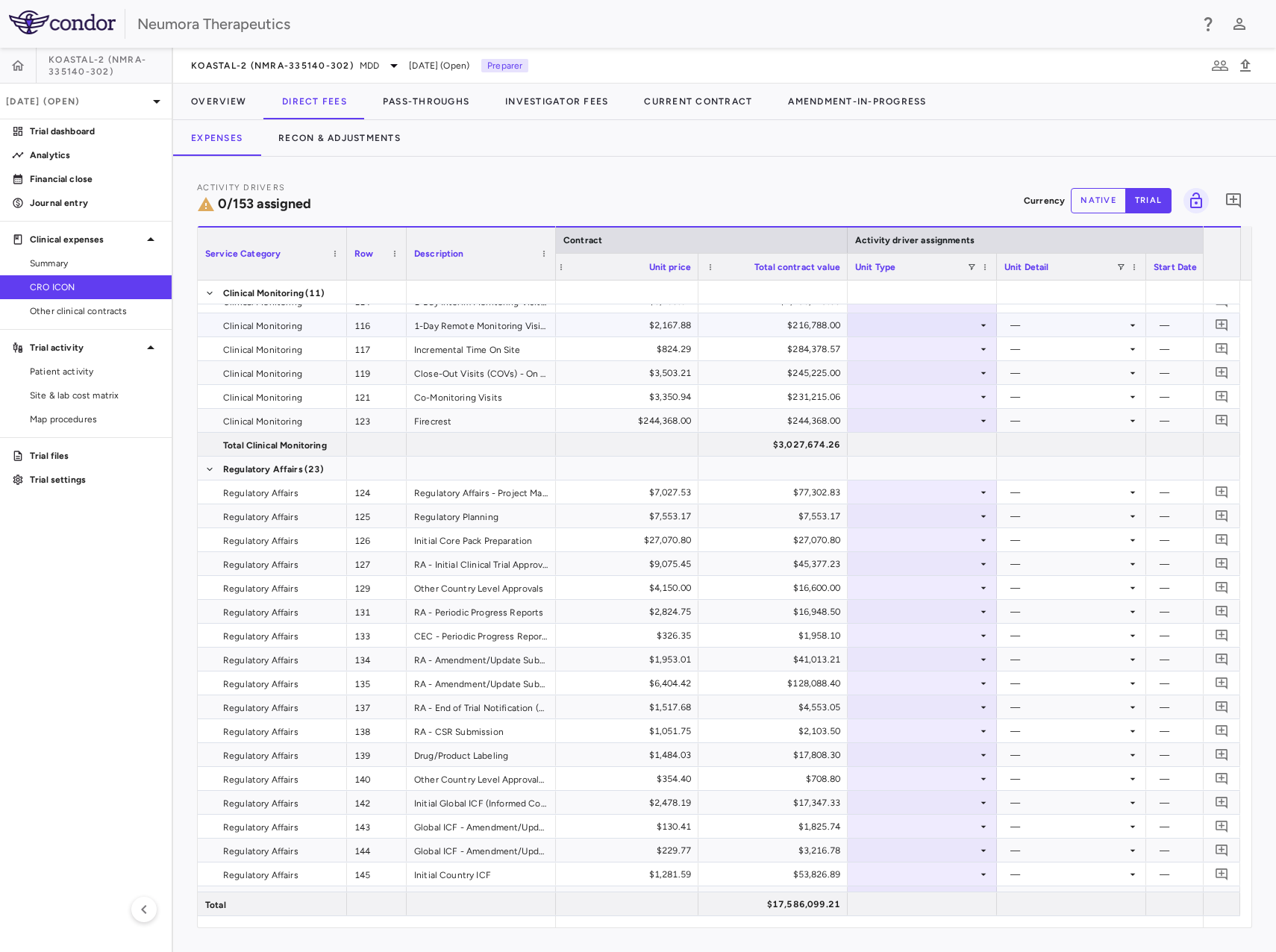
click at [984, 328] on icon at bounding box center [984, 325] width 12 height 12
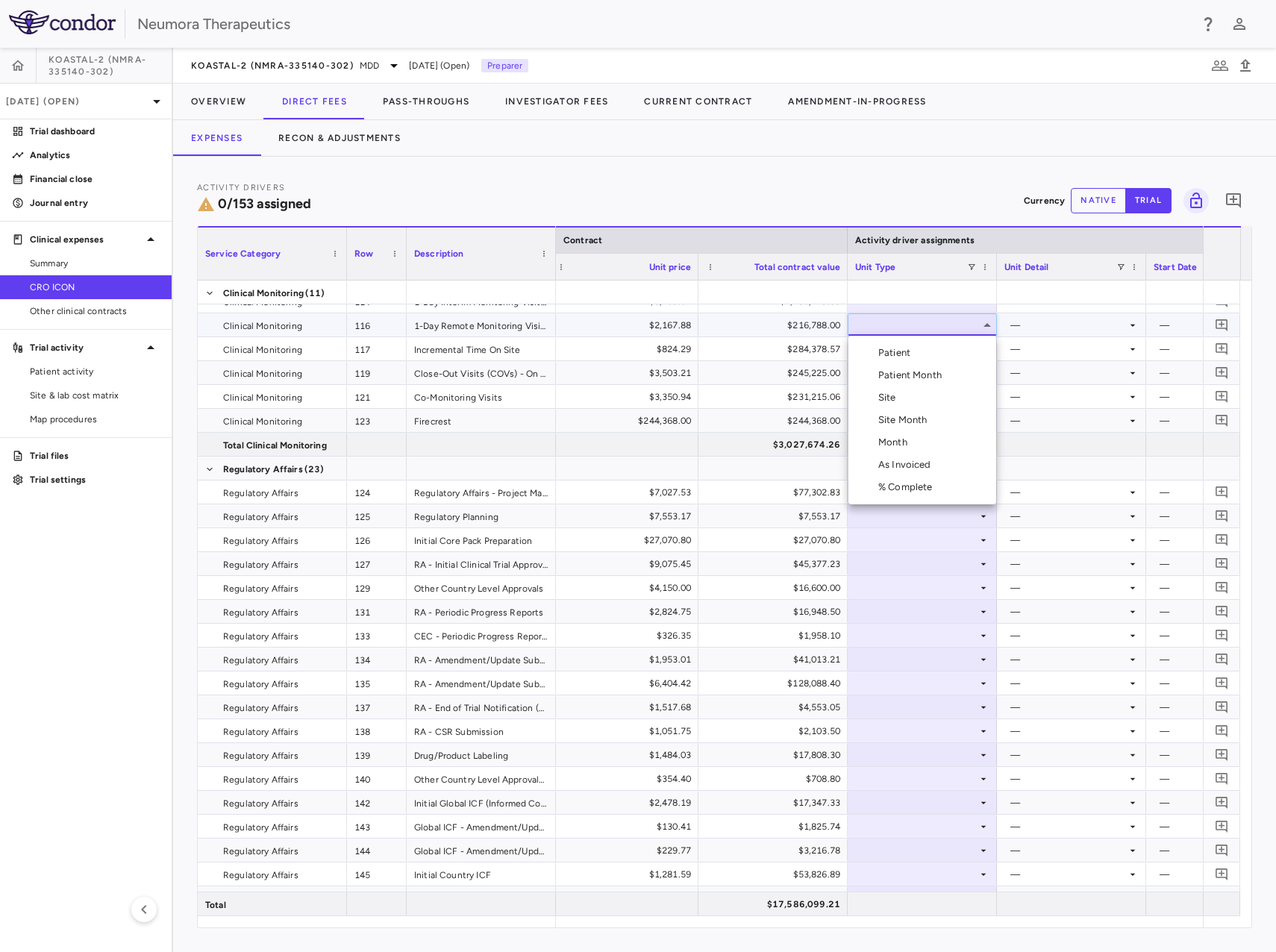
click at [984, 328] on div at bounding box center [638, 476] width 1276 height 952
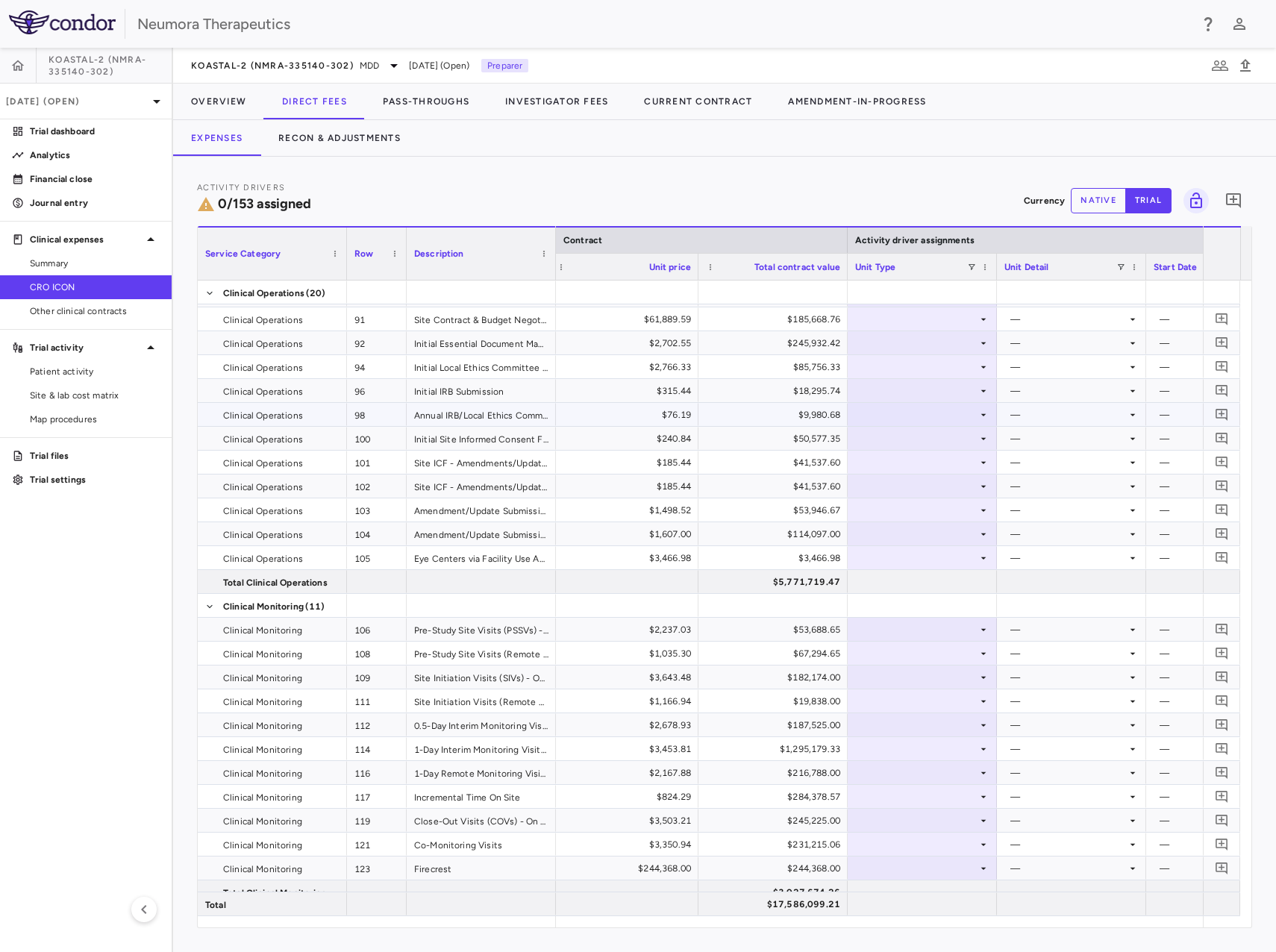
click at [917, 374] on div at bounding box center [922, 367] width 134 height 21
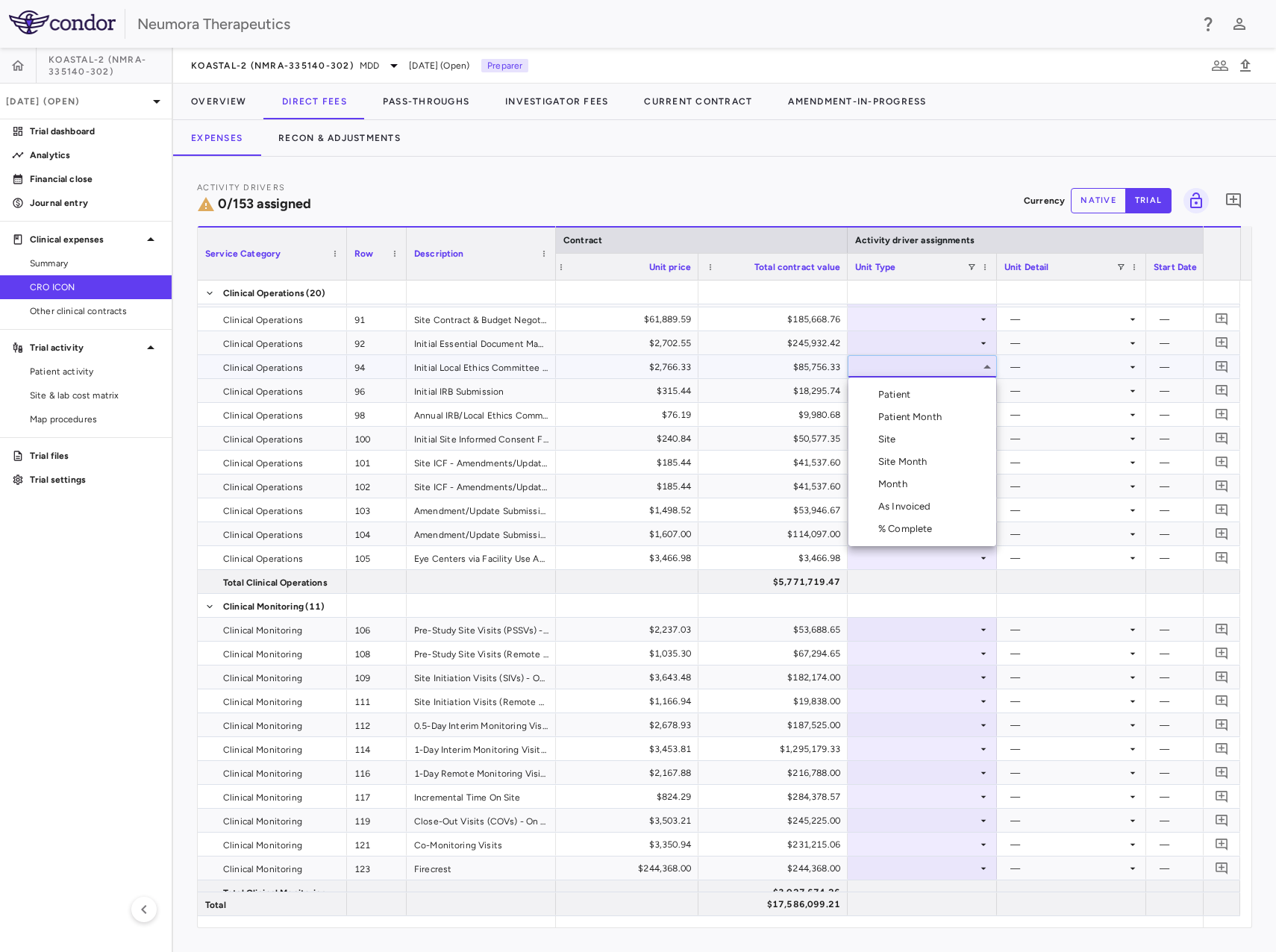
click at [829, 300] on div at bounding box center [638, 476] width 1276 height 952
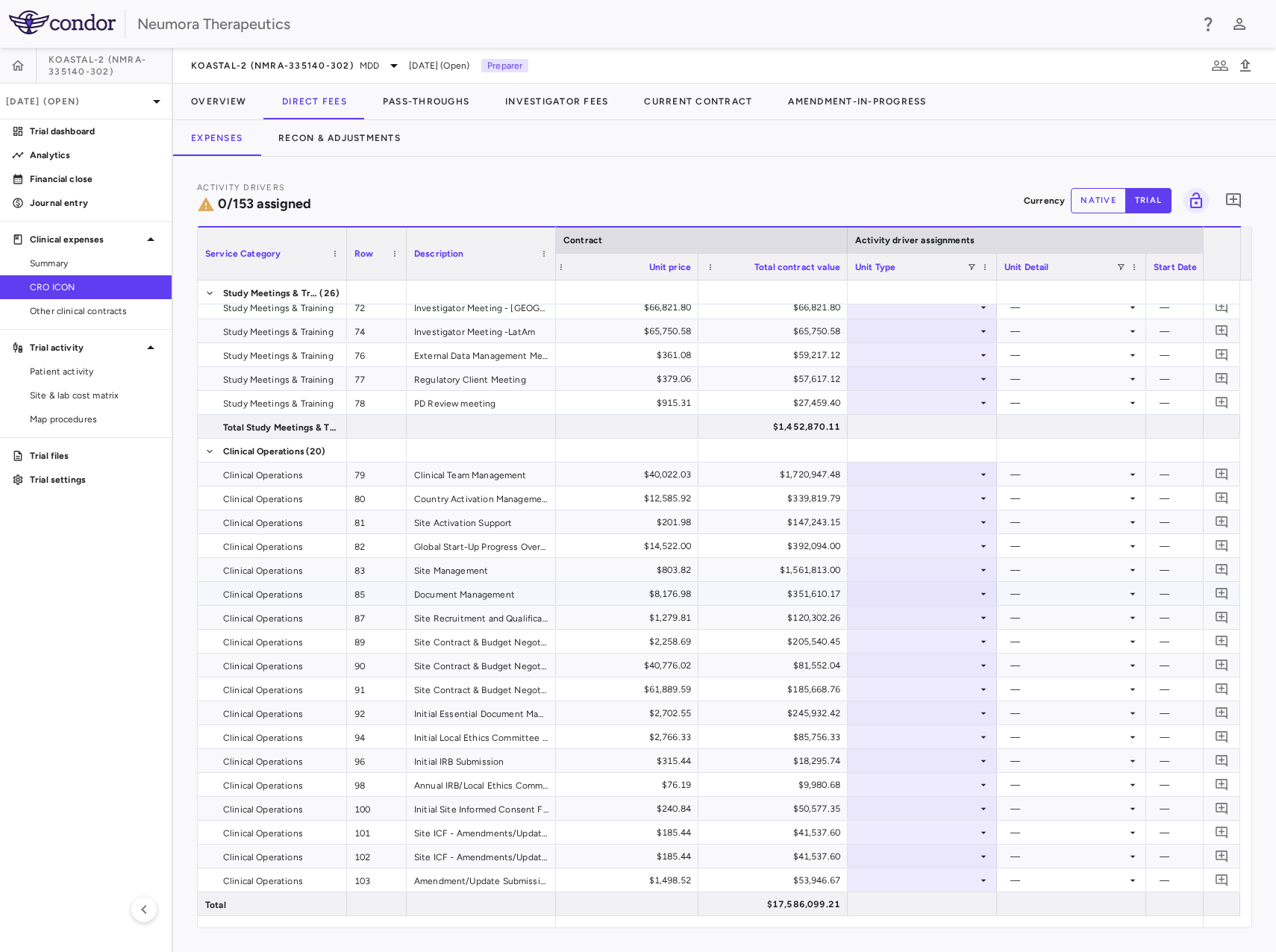
scroll to position [597, 0]
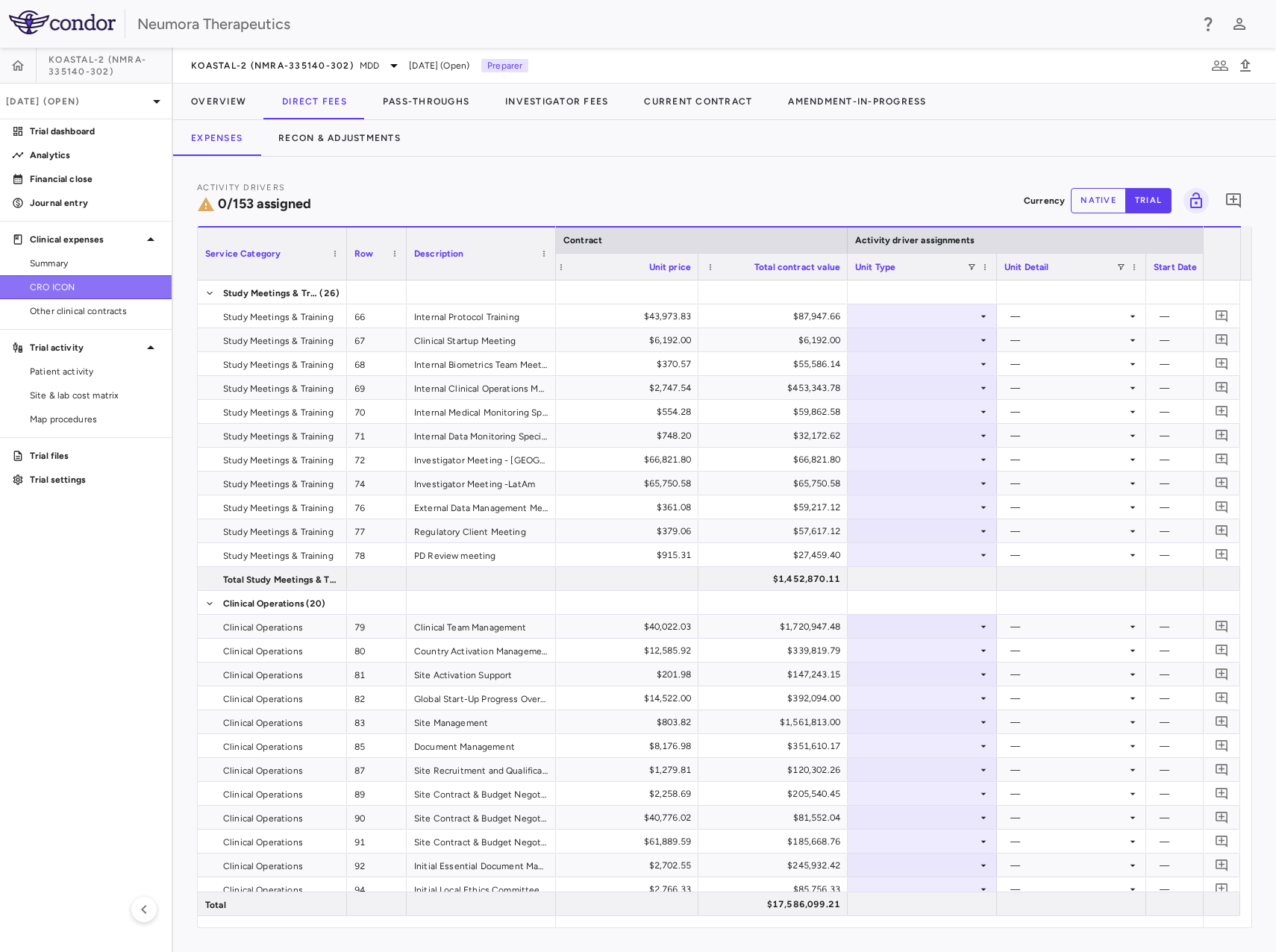
click at [91, 296] on link "CRO ICON" at bounding box center [86, 287] width 172 height 22
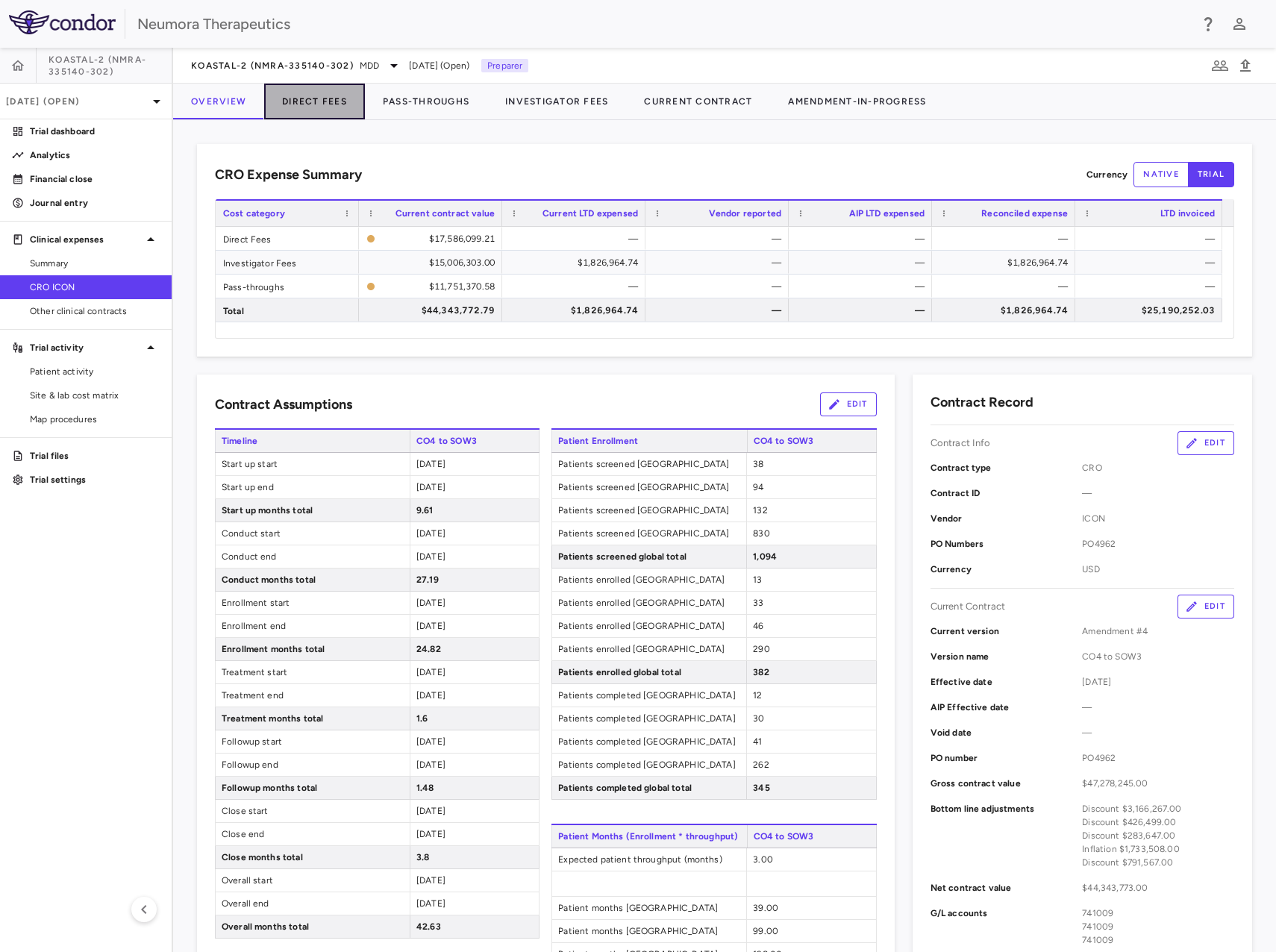
click at [338, 92] on button "Direct Fees" at bounding box center [314, 101] width 101 height 36
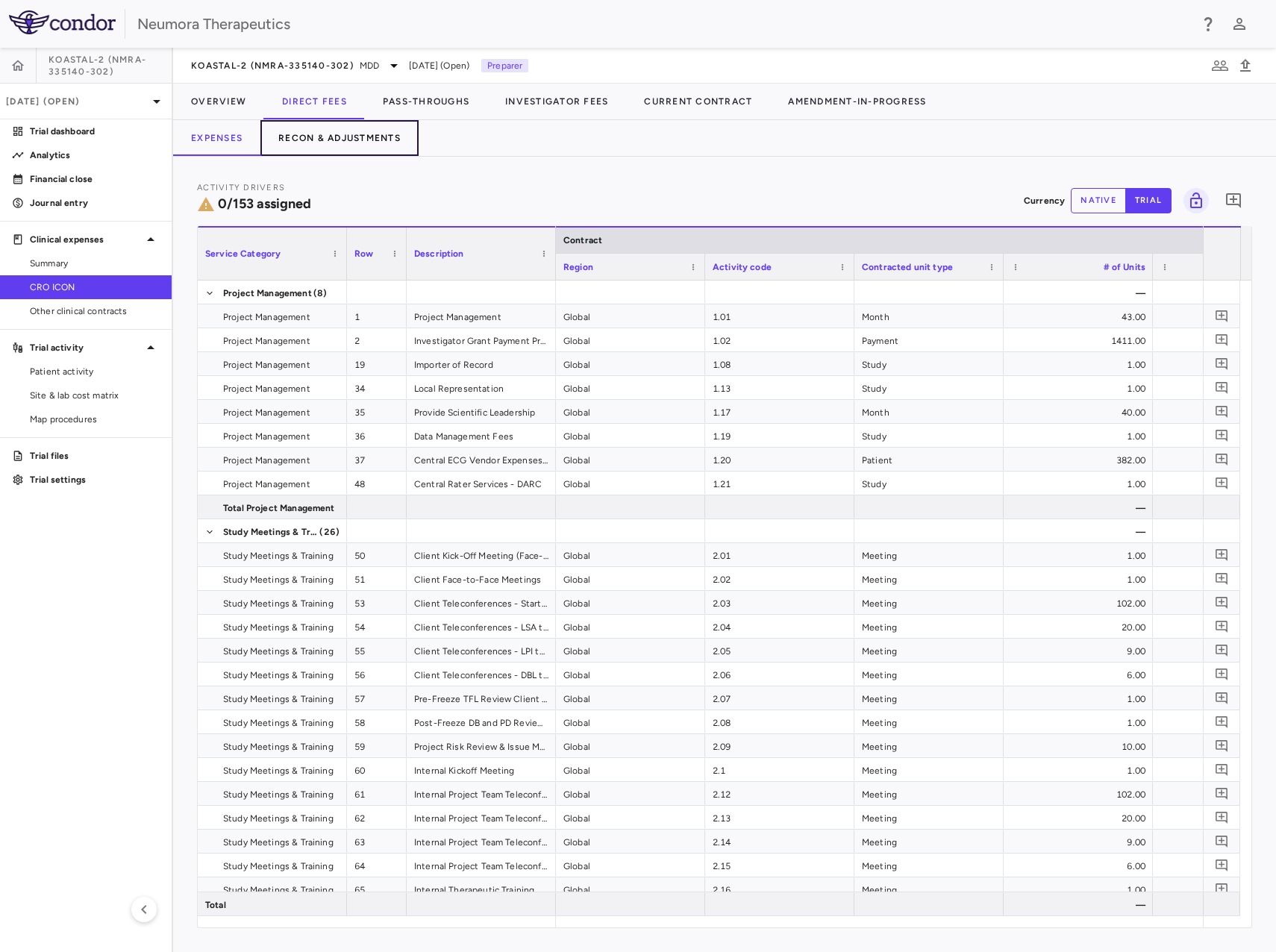
click at [360, 134] on button "Recon & Adjustments" at bounding box center [340, 138] width 158 height 36
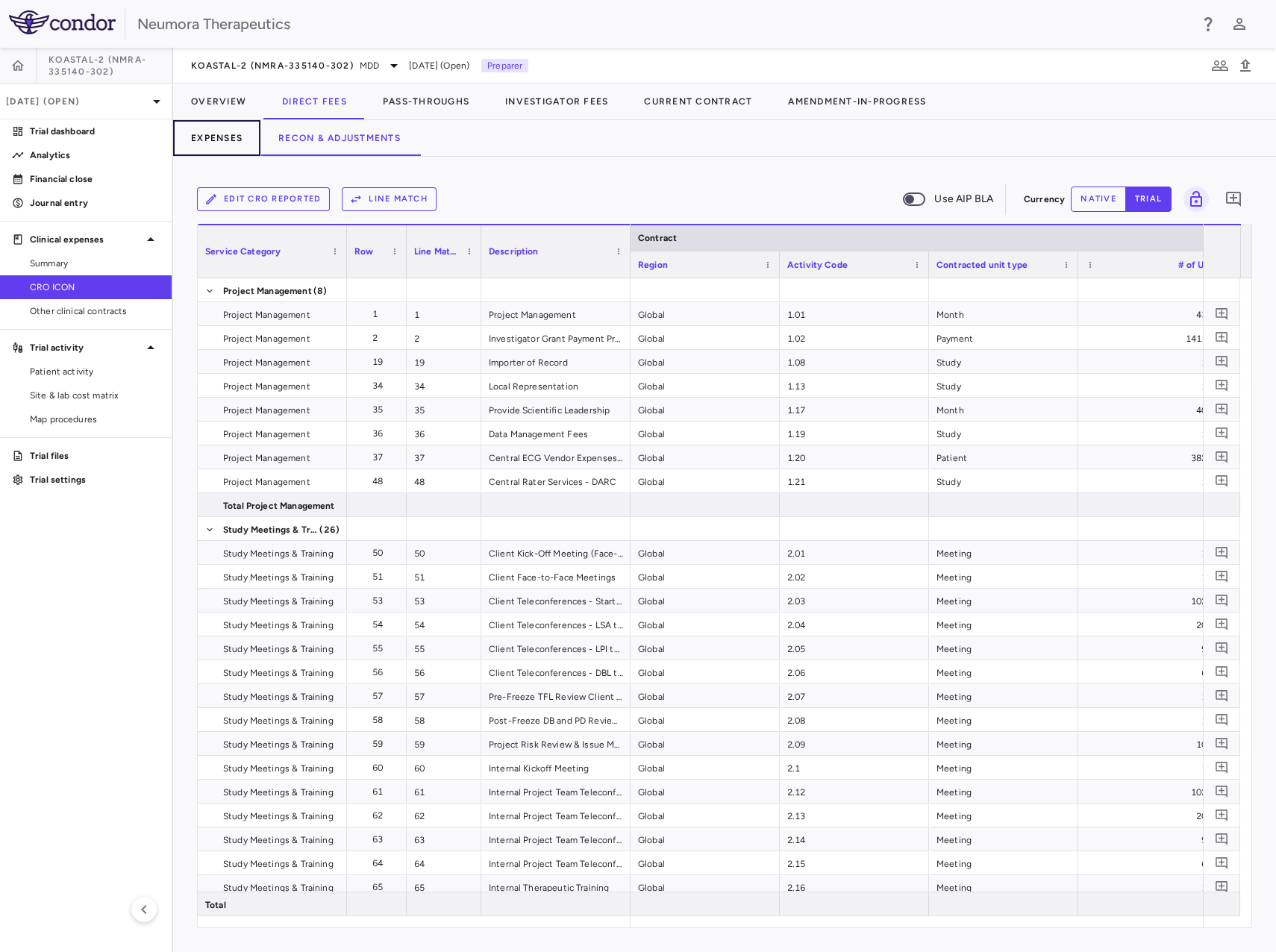
click at [227, 145] on button "Expenses" at bounding box center [217, 138] width 87 height 36
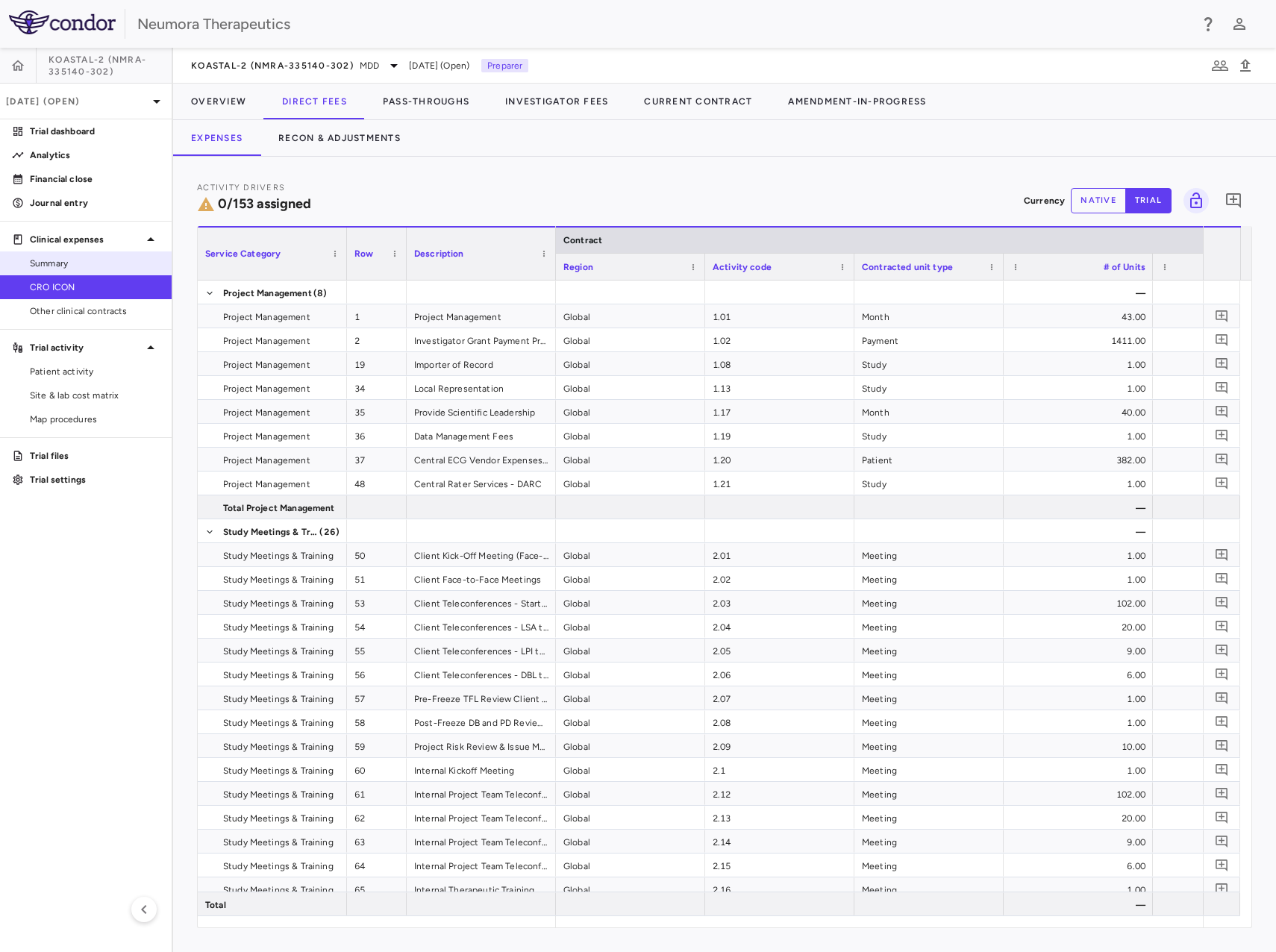
click at [87, 265] on span "Summary" at bounding box center [94, 264] width 130 height 14
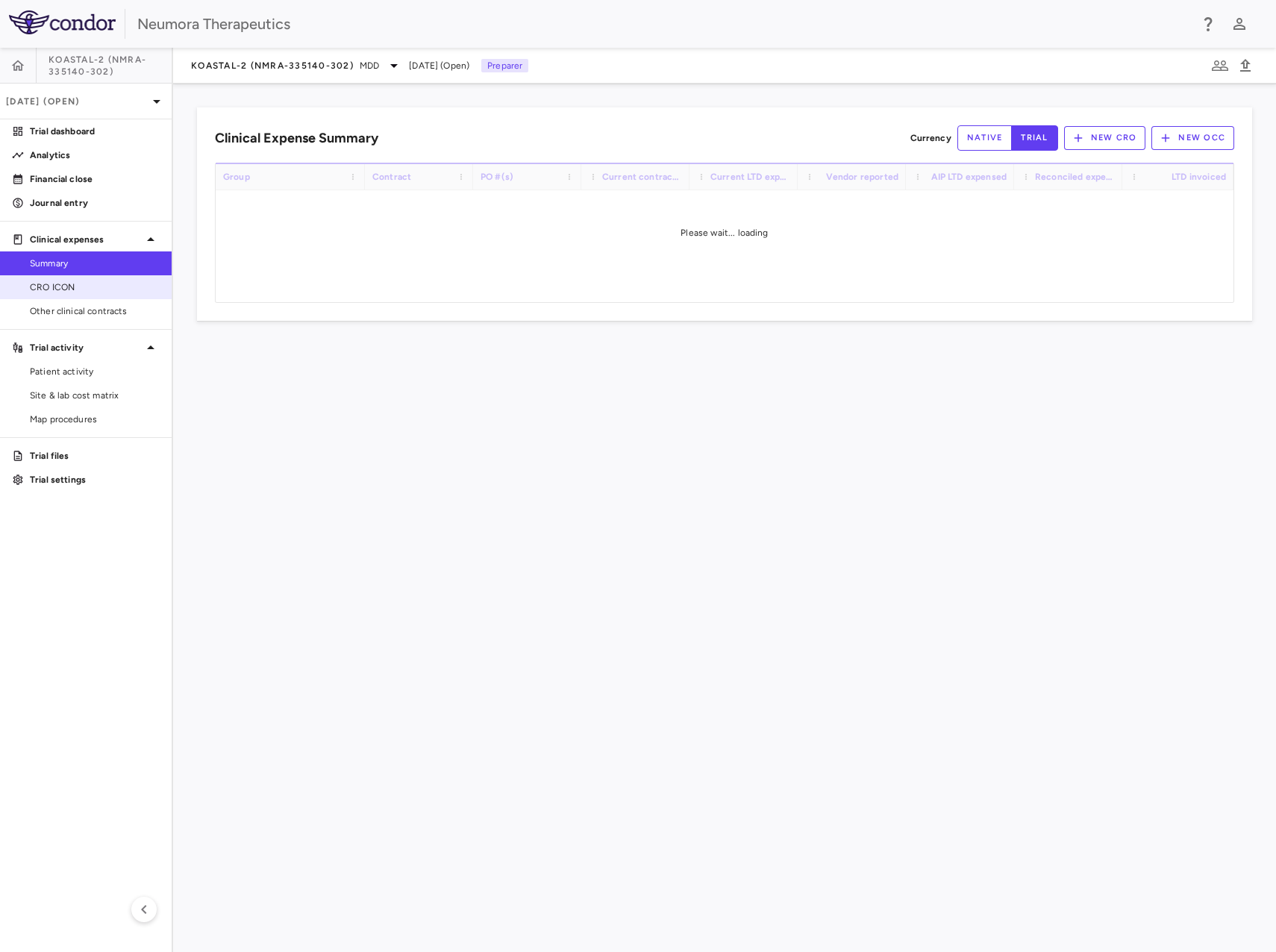
click at [87, 290] on span "CRO ICON" at bounding box center [94, 288] width 130 height 14
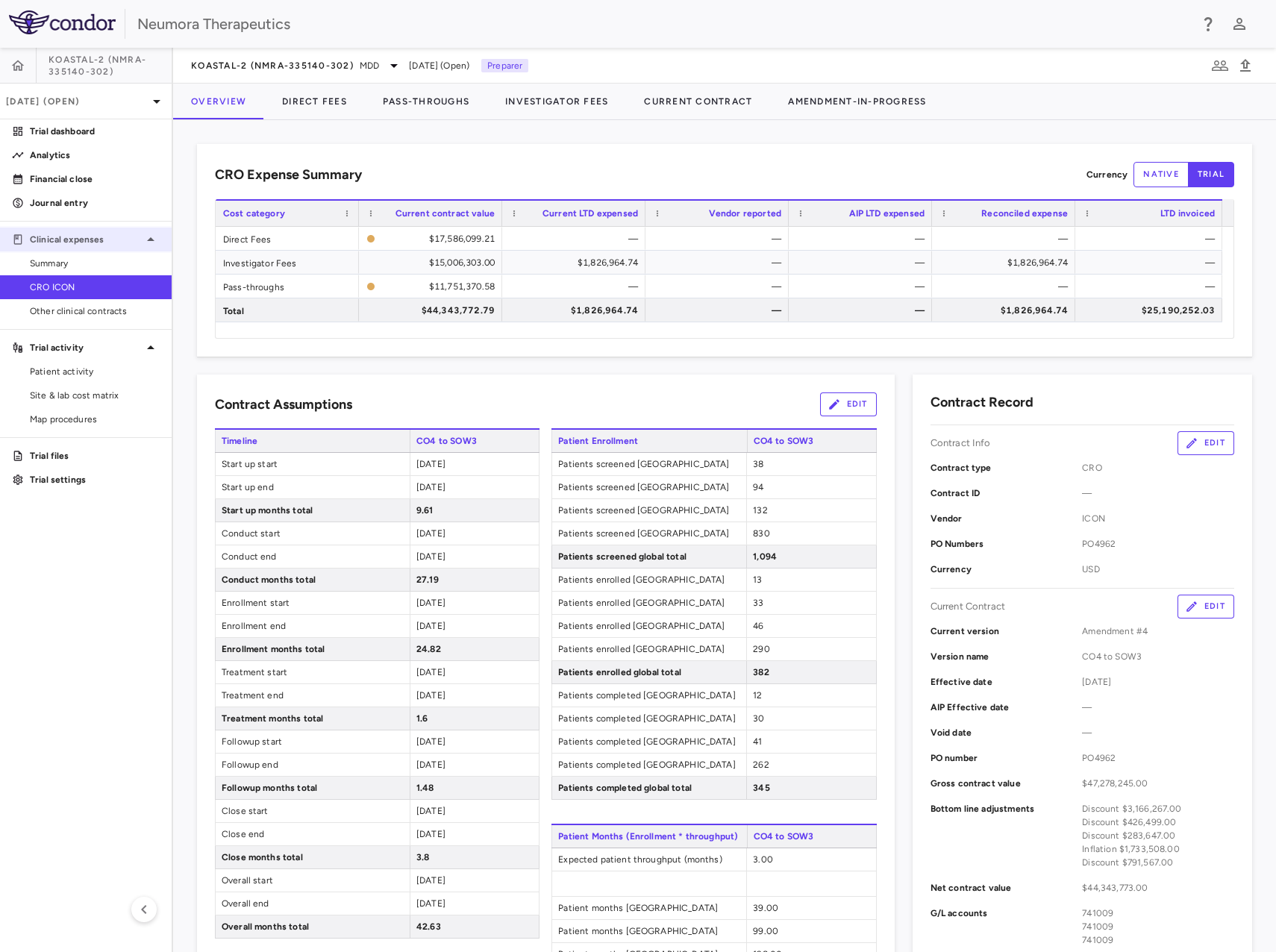
click at [107, 245] on p "Clinical expenses" at bounding box center [86, 240] width 112 height 14
click at [107, 246] on div "Clinical expenses" at bounding box center [86, 239] width 172 height 27
click at [102, 262] on span "Summary" at bounding box center [94, 264] width 130 height 14
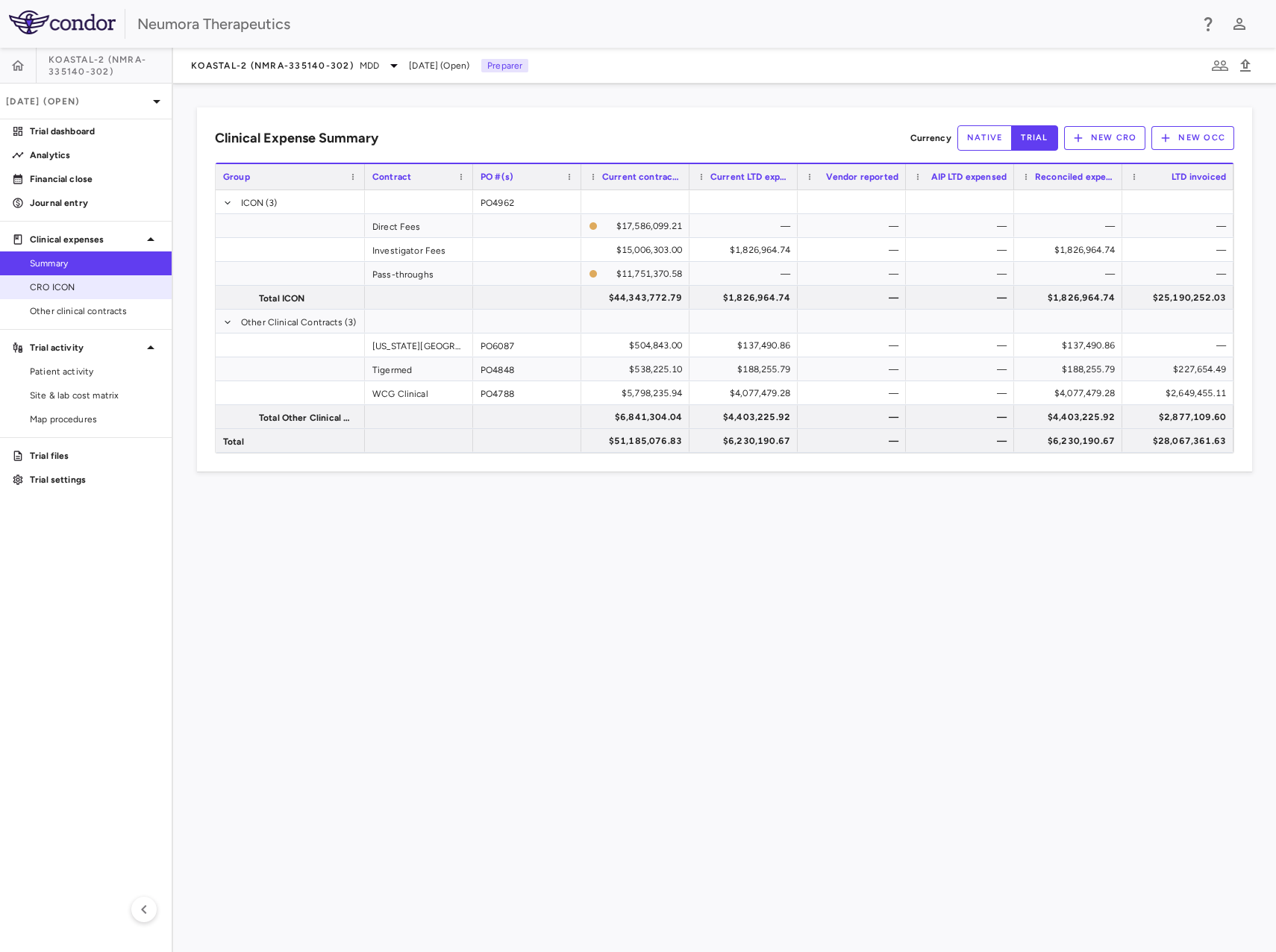
click at [102, 282] on span "CRO ICON" at bounding box center [94, 288] width 130 height 14
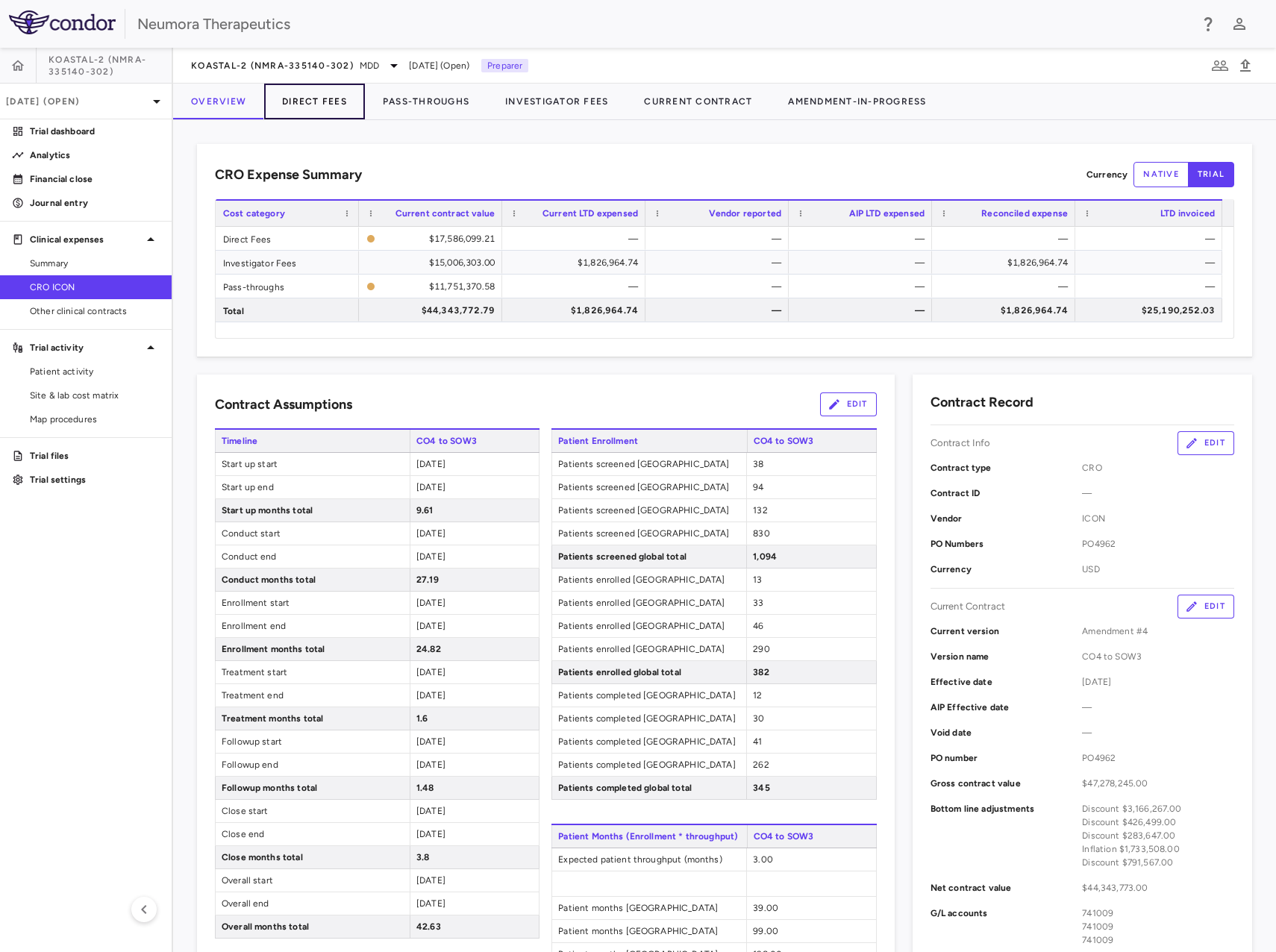
click at [329, 96] on button "Direct Fees" at bounding box center [314, 101] width 101 height 36
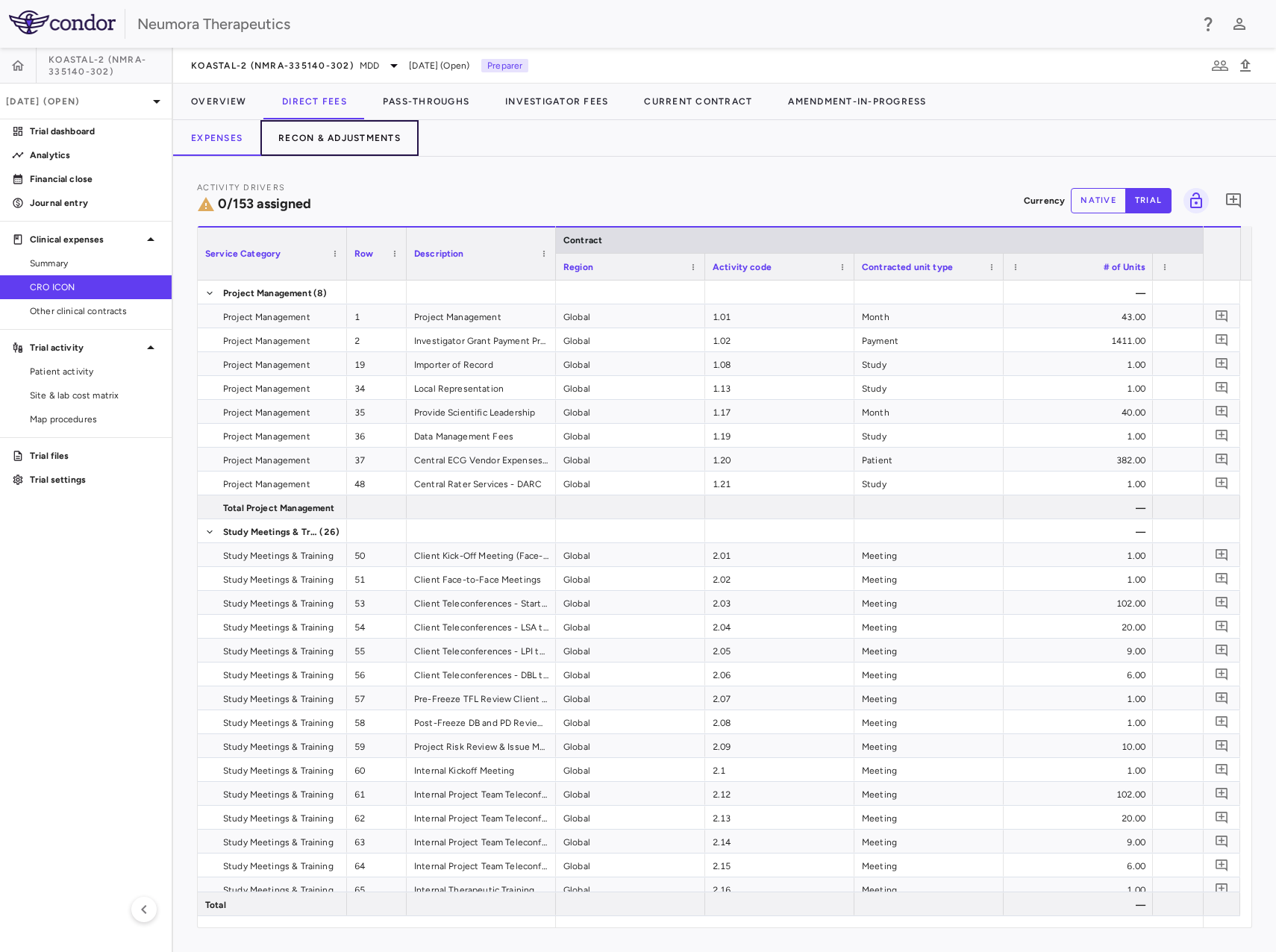
click at [358, 144] on button "Recon & Adjustments" at bounding box center [340, 138] width 158 height 36
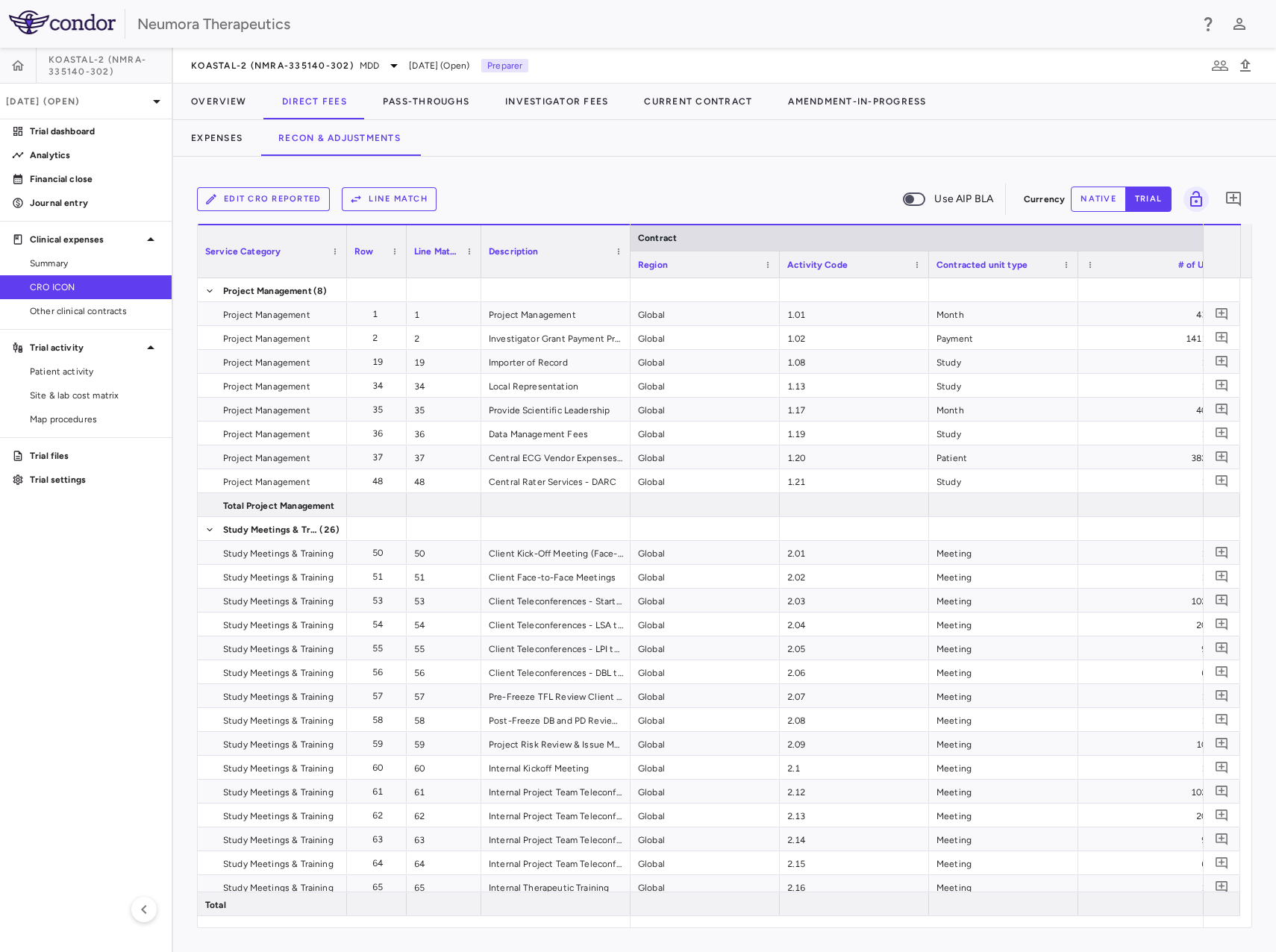
click at [260, 200] on button "Edit CRO reported" at bounding box center [263, 199] width 133 height 24
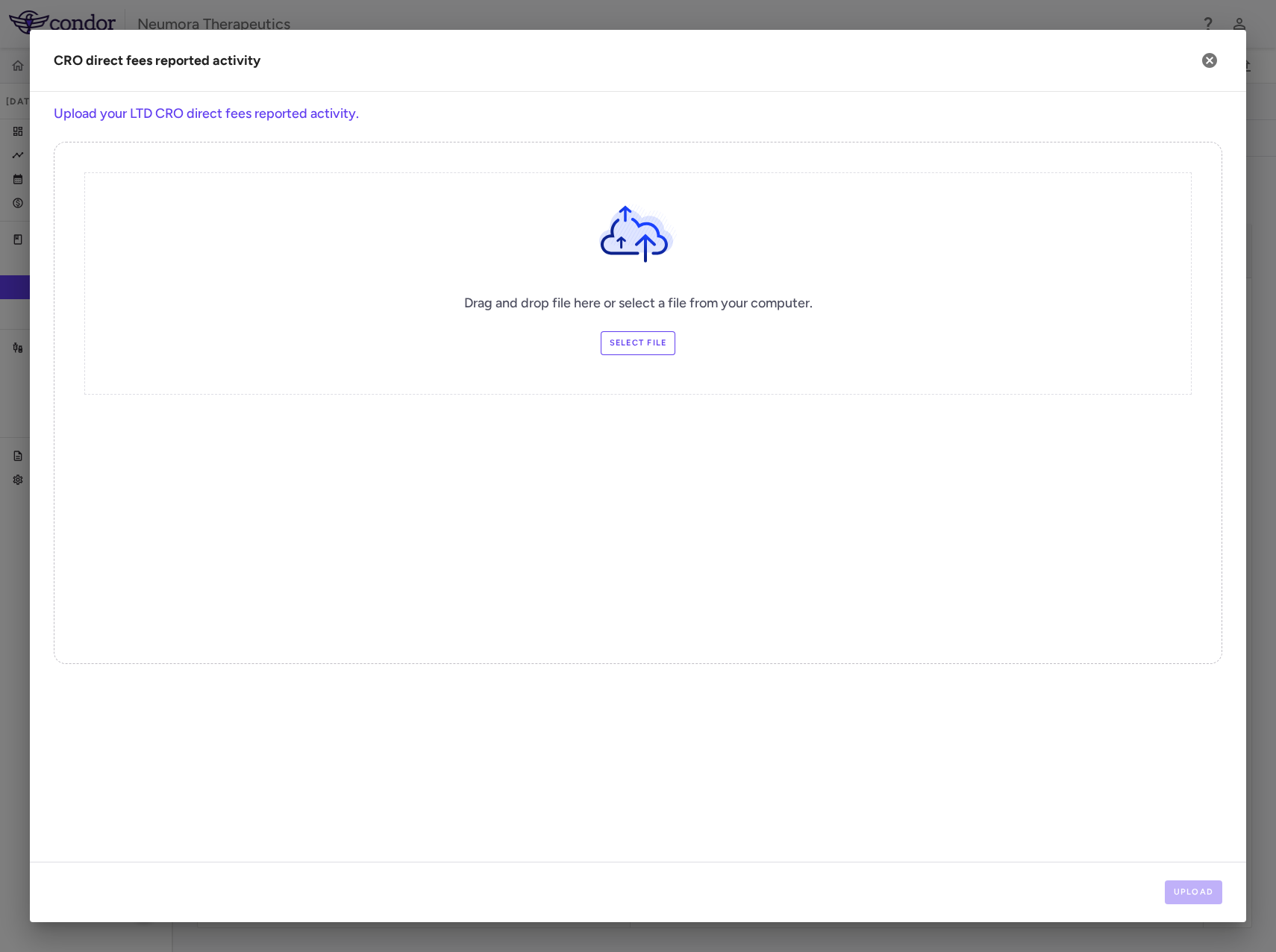
click at [641, 336] on label "Select file" at bounding box center [638, 343] width 75 height 24
click at [0, 0] on input "Select file" at bounding box center [0, 0] width 0 height 0
click at [1215, 893] on button "Upload" at bounding box center [1195, 892] width 58 height 24
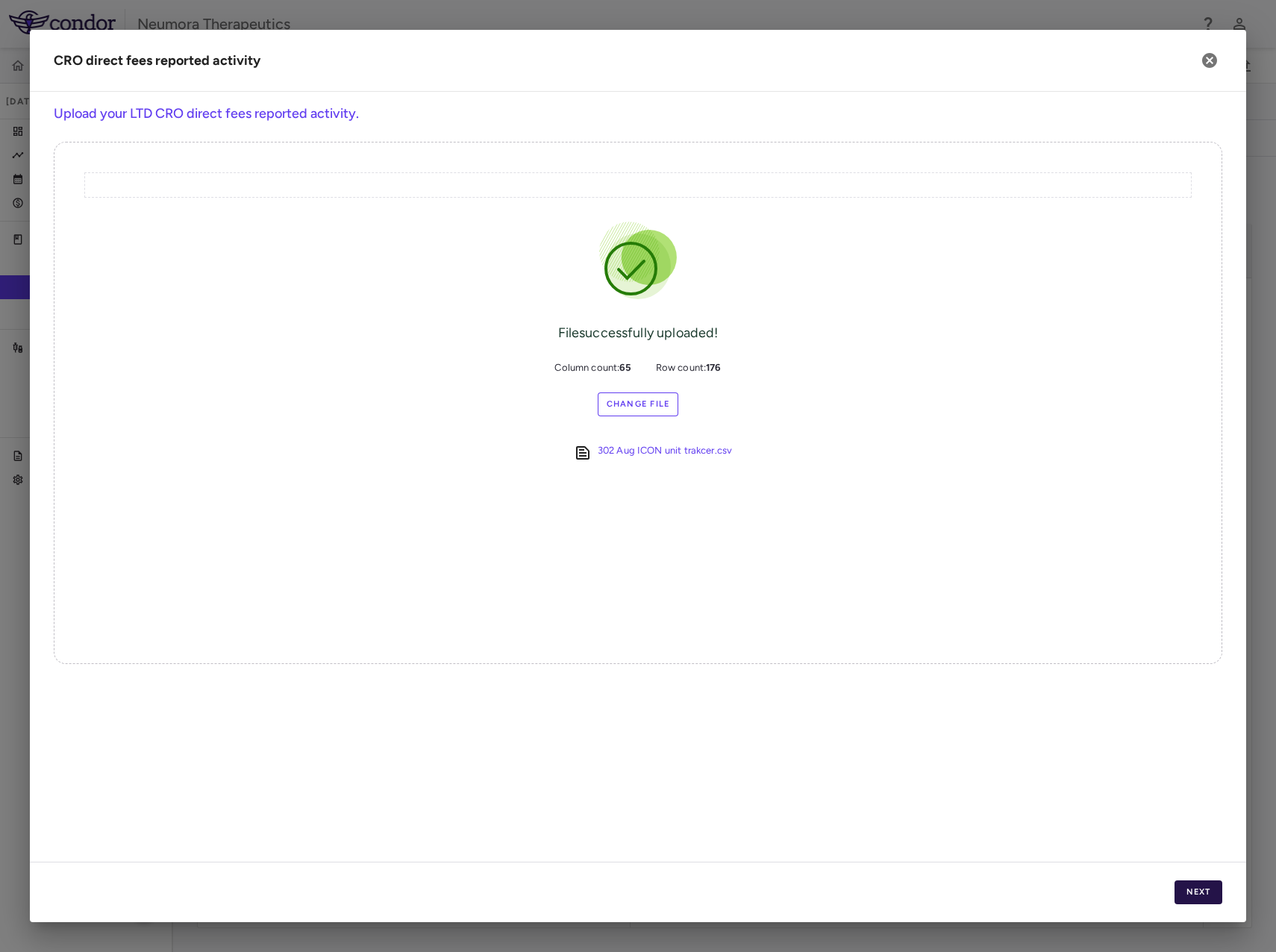
click at [1197, 893] on button "Next" at bounding box center [1199, 892] width 48 height 24
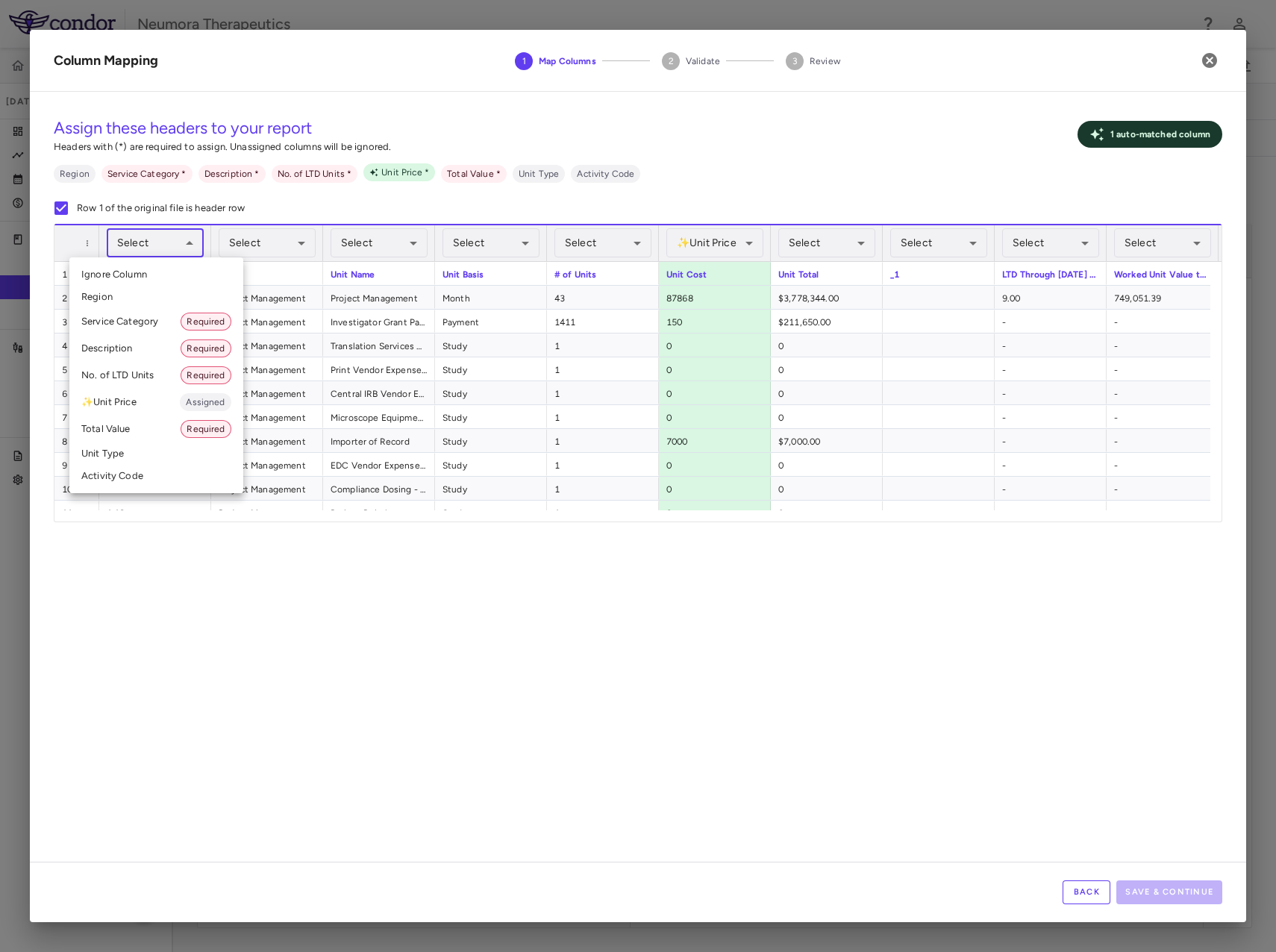
click at [161, 234] on body "Skip to sidebar Skip to main content Neumora Therapeutics KOASTAL-2 (NMRA-33514…" at bounding box center [638, 476] width 1276 height 952
click at [269, 655] on div at bounding box center [638, 476] width 1276 height 952
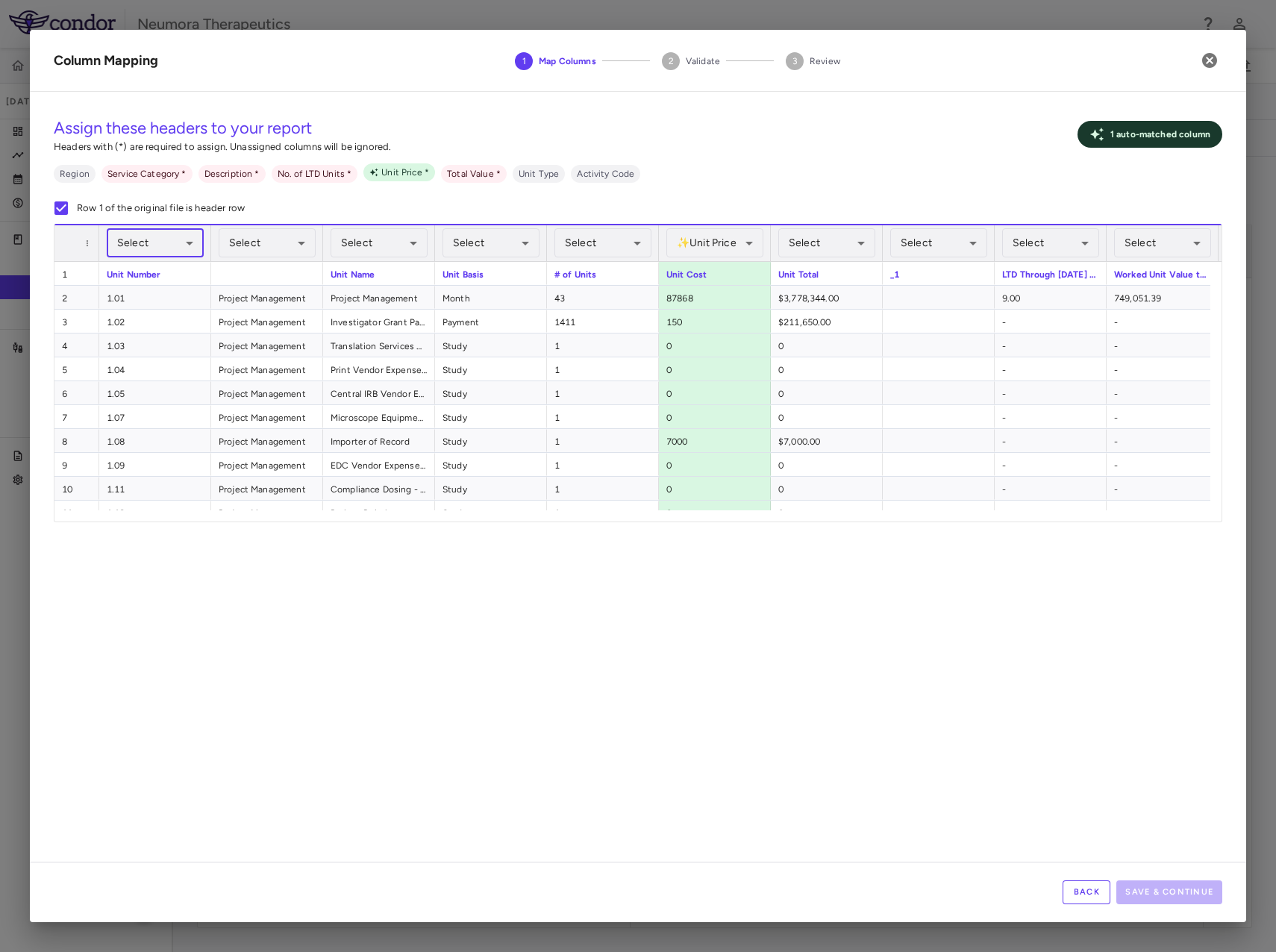
click at [155, 239] on body "Skip to sidebar Skip to main content Neumora Therapeutics KOASTAL-2 (NMRA-33514…" at bounding box center [638, 476] width 1276 height 952
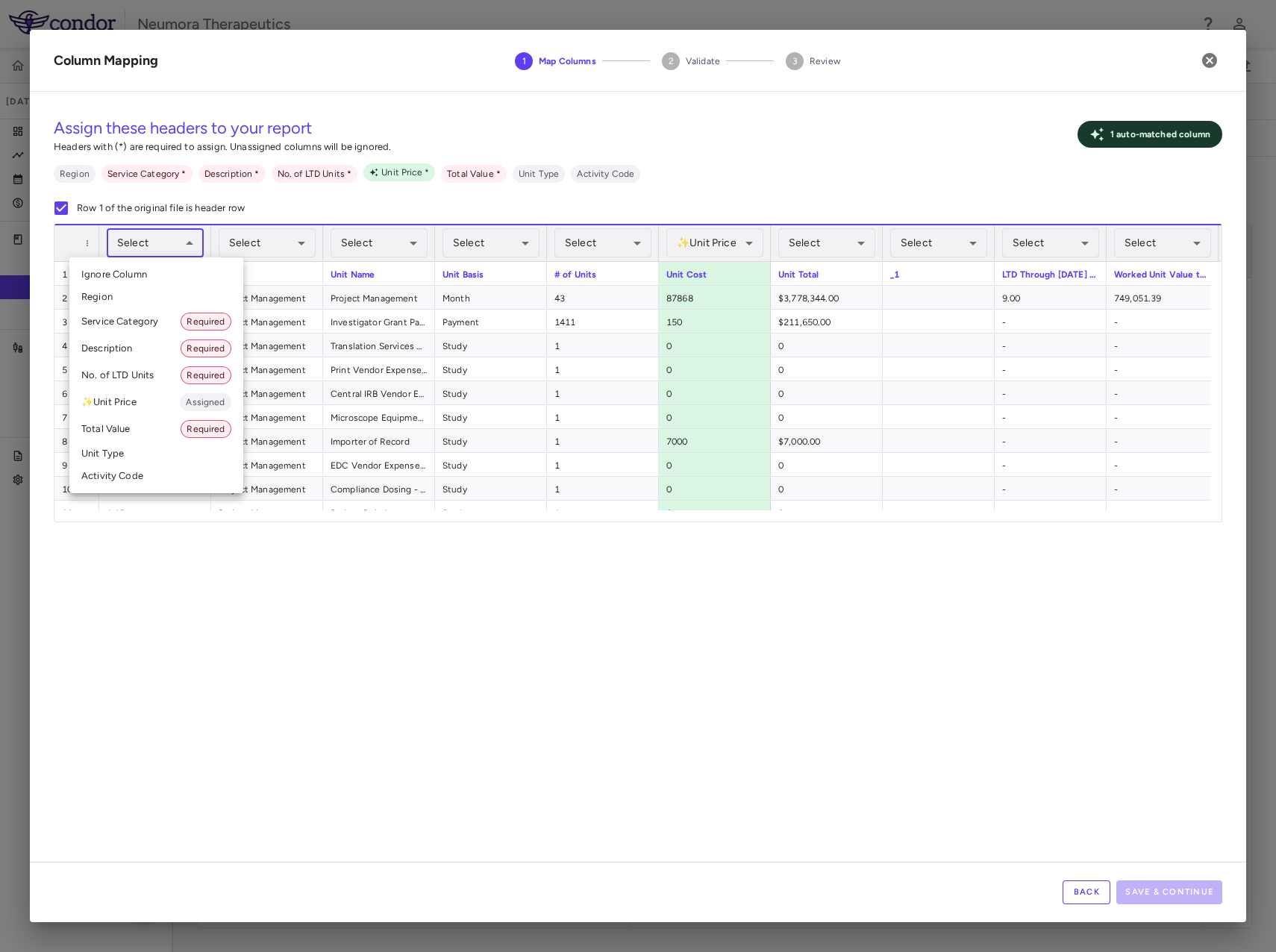
click at [168, 578] on div at bounding box center [638, 476] width 1276 height 952
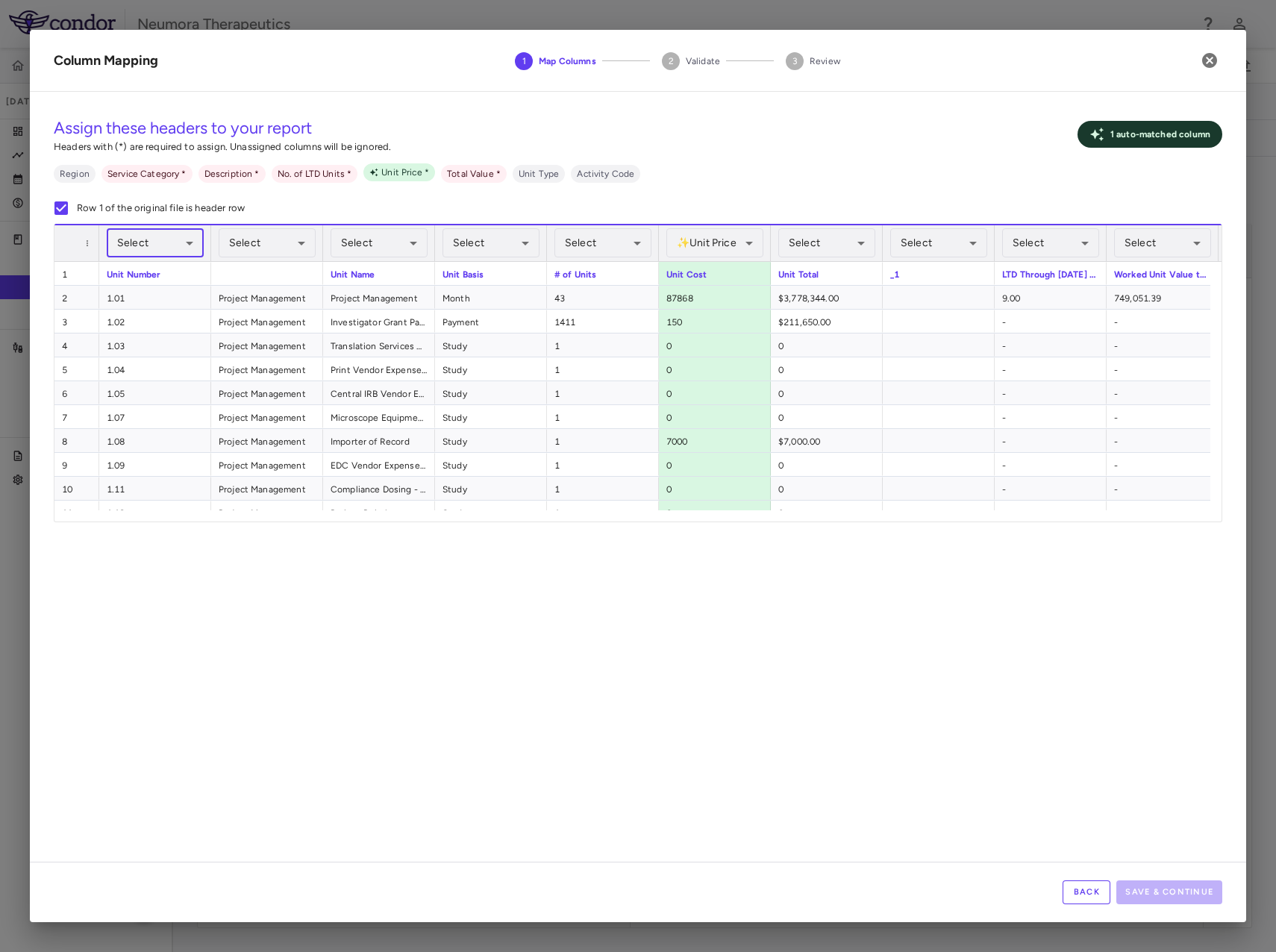
click at [173, 239] on body "Skip to sidebar Skip to main content Neumora Therapeutics KOASTAL-2 (NMRA-33514…" at bounding box center [638, 476] width 1276 height 952
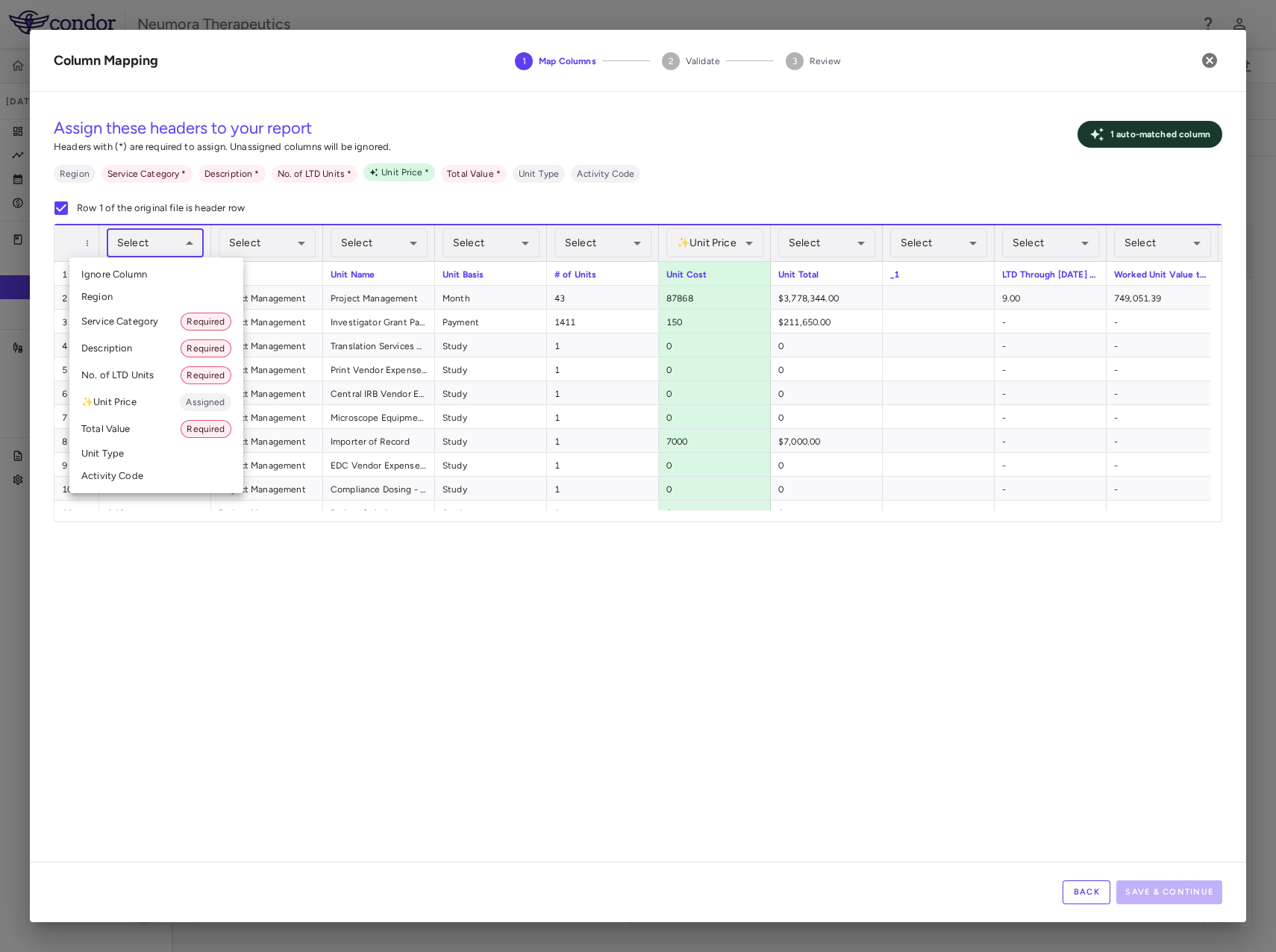
click at [273, 603] on div at bounding box center [638, 476] width 1276 height 952
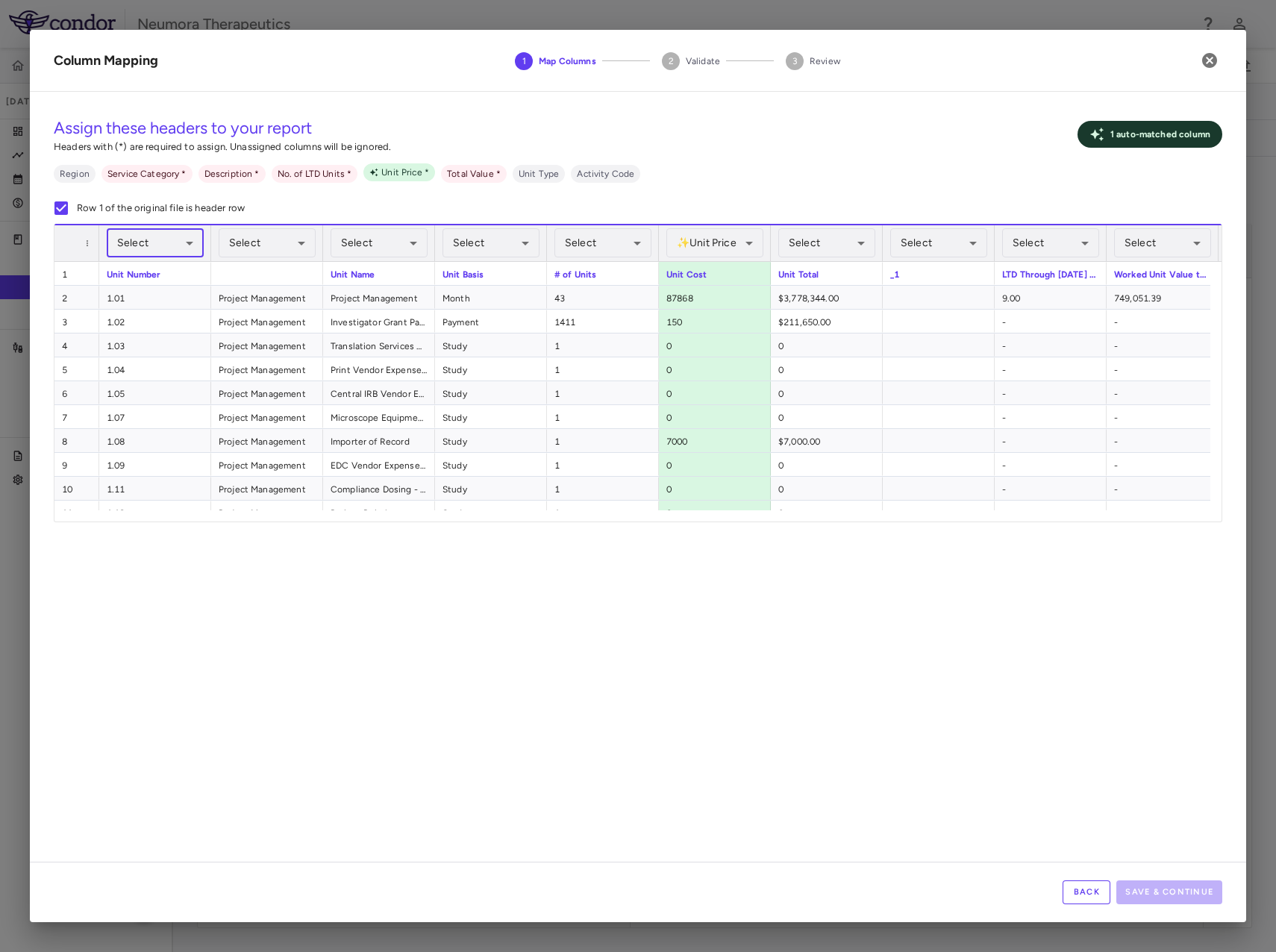
click at [163, 237] on body "Skip to sidebar Skip to main content Neumora Therapeutics KOASTAL-2 (NMRA-33514…" at bounding box center [638, 476] width 1276 height 952
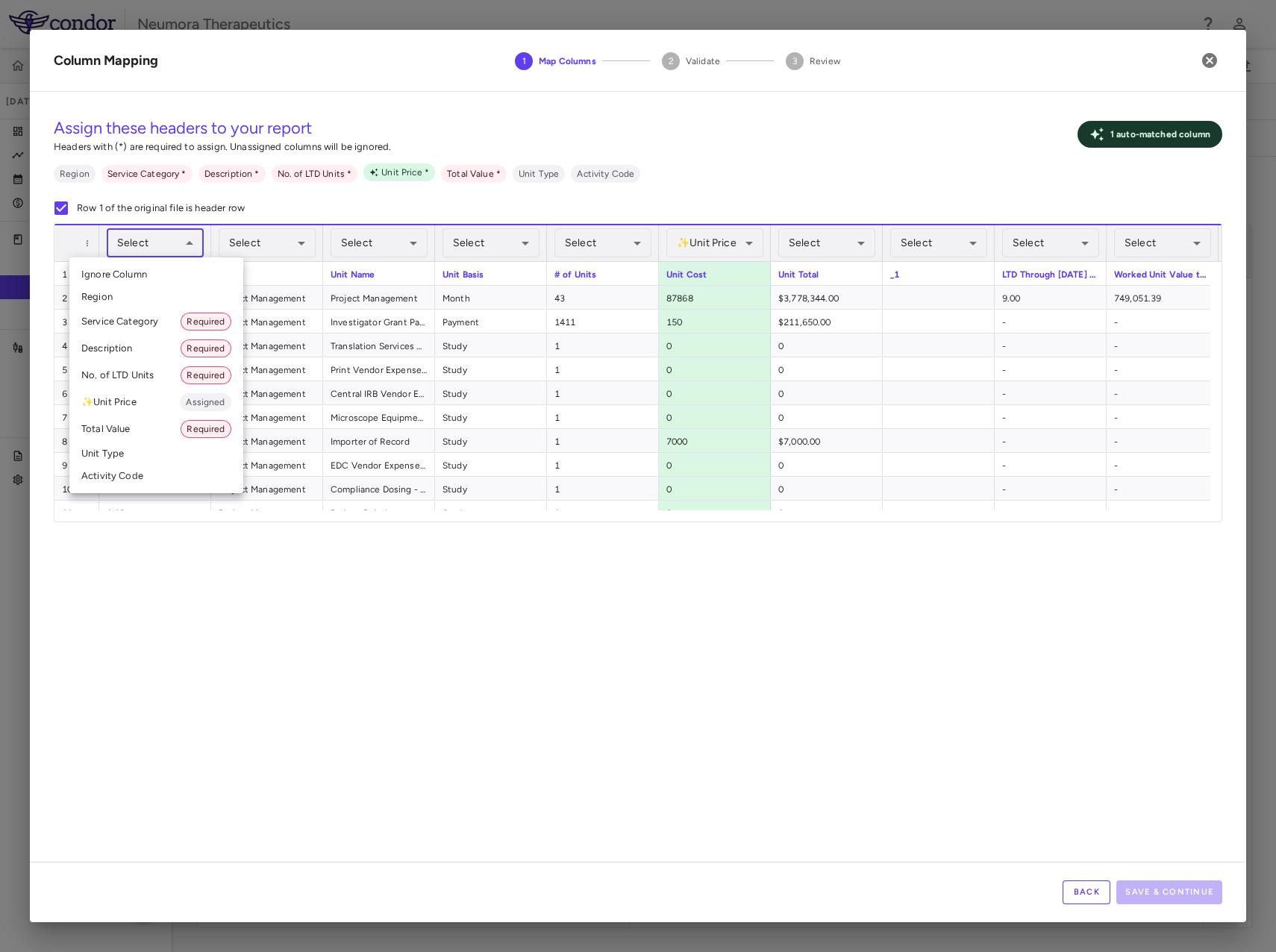
click at [233, 240] on div at bounding box center [638, 476] width 1276 height 952
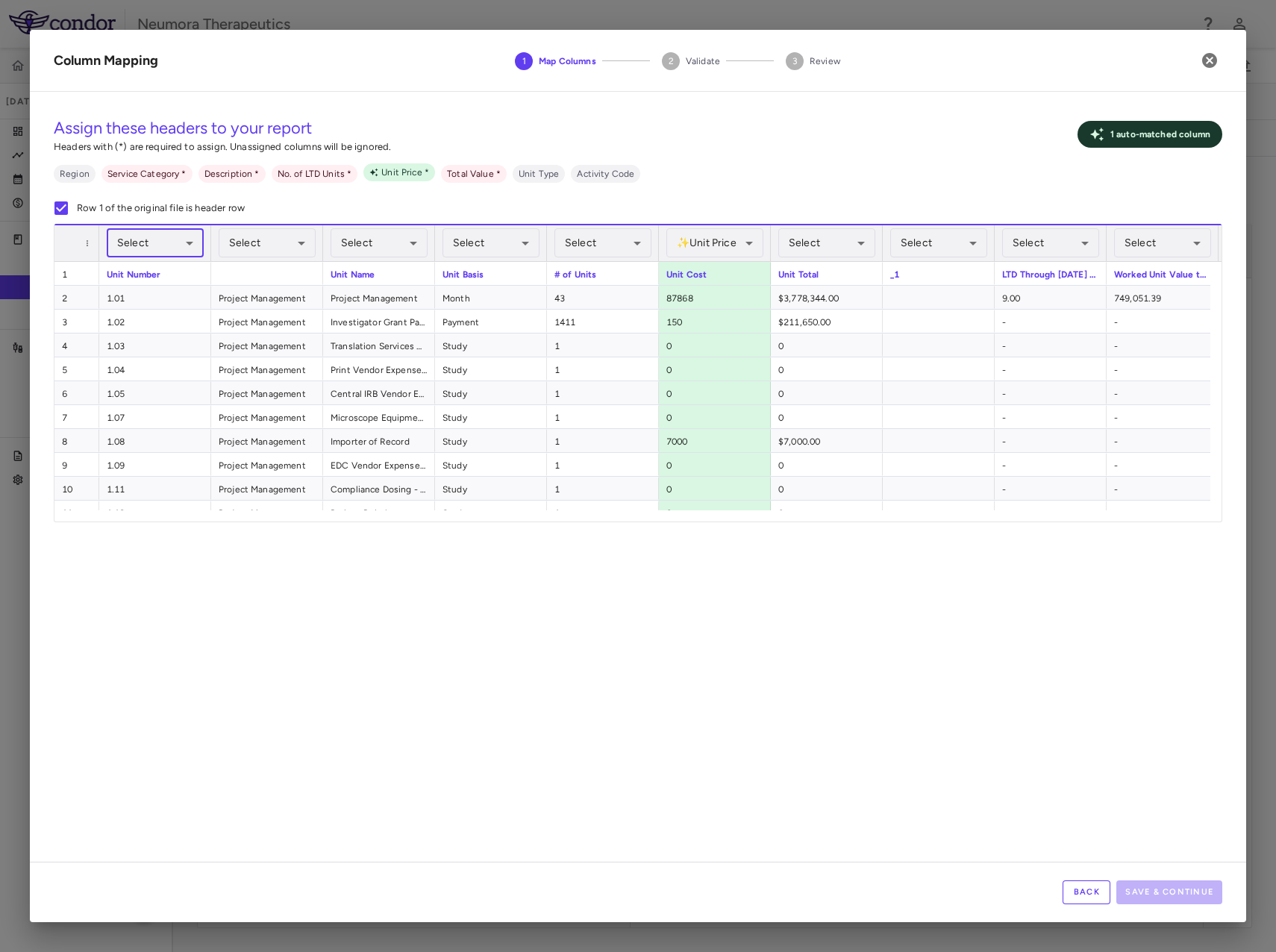
click at [240, 233] on body "Skip to sidebar Skip to main content Neumora Therapeutics KOASTAL-2 (NMRA-33514…" at bounding box center [638, 476] width 1276 height 952
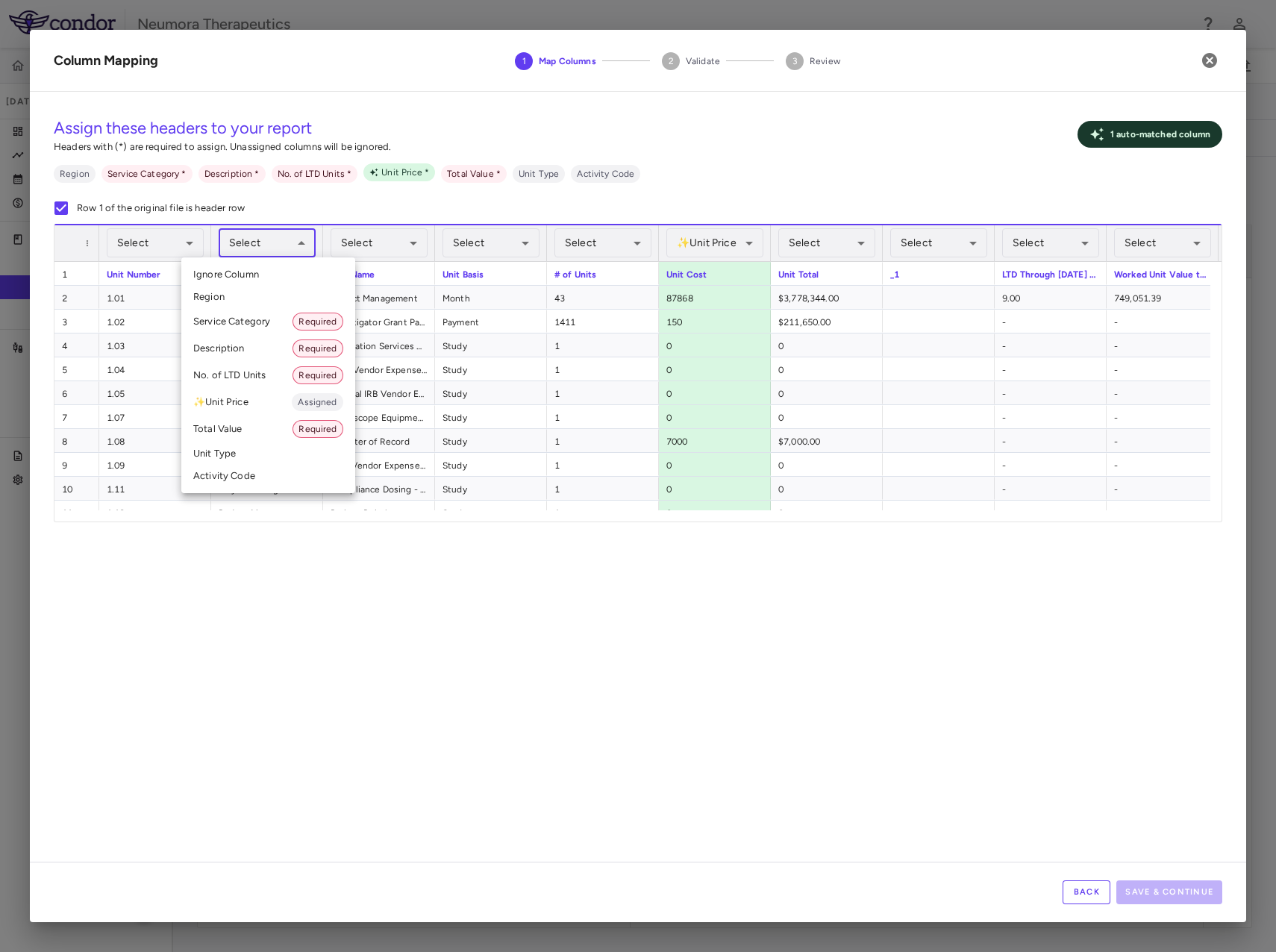
click at [252, 319] on li "Service Category Required" at bounding box center [268, 321] width 174 height 27
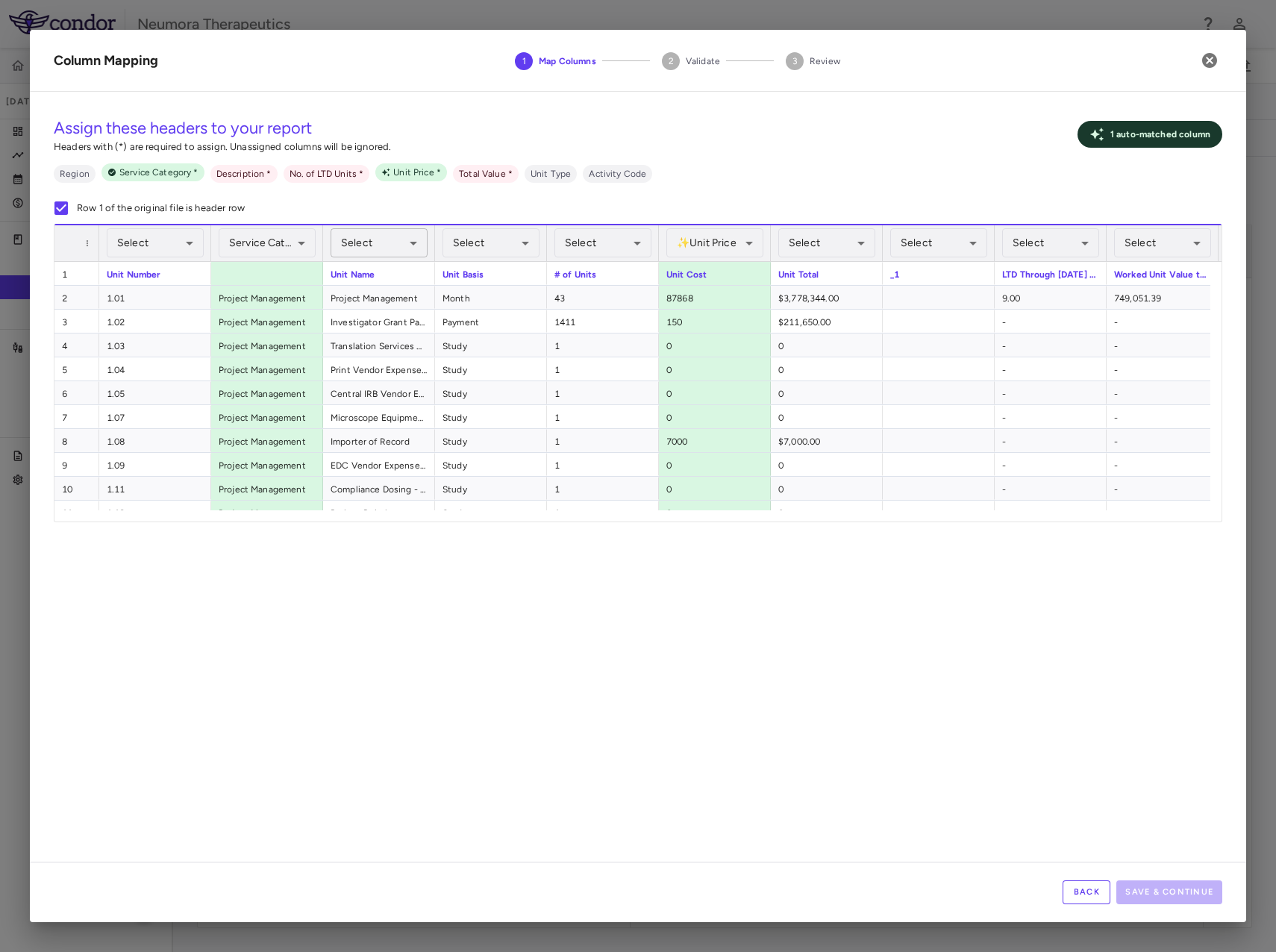
click at [388, 240] on body "Skip to sidebar Skip to main content Neumora Therapeutics KOASTAL-2 (NMRA-33514…" at bounding box center [638, 476] width 1276 height 952
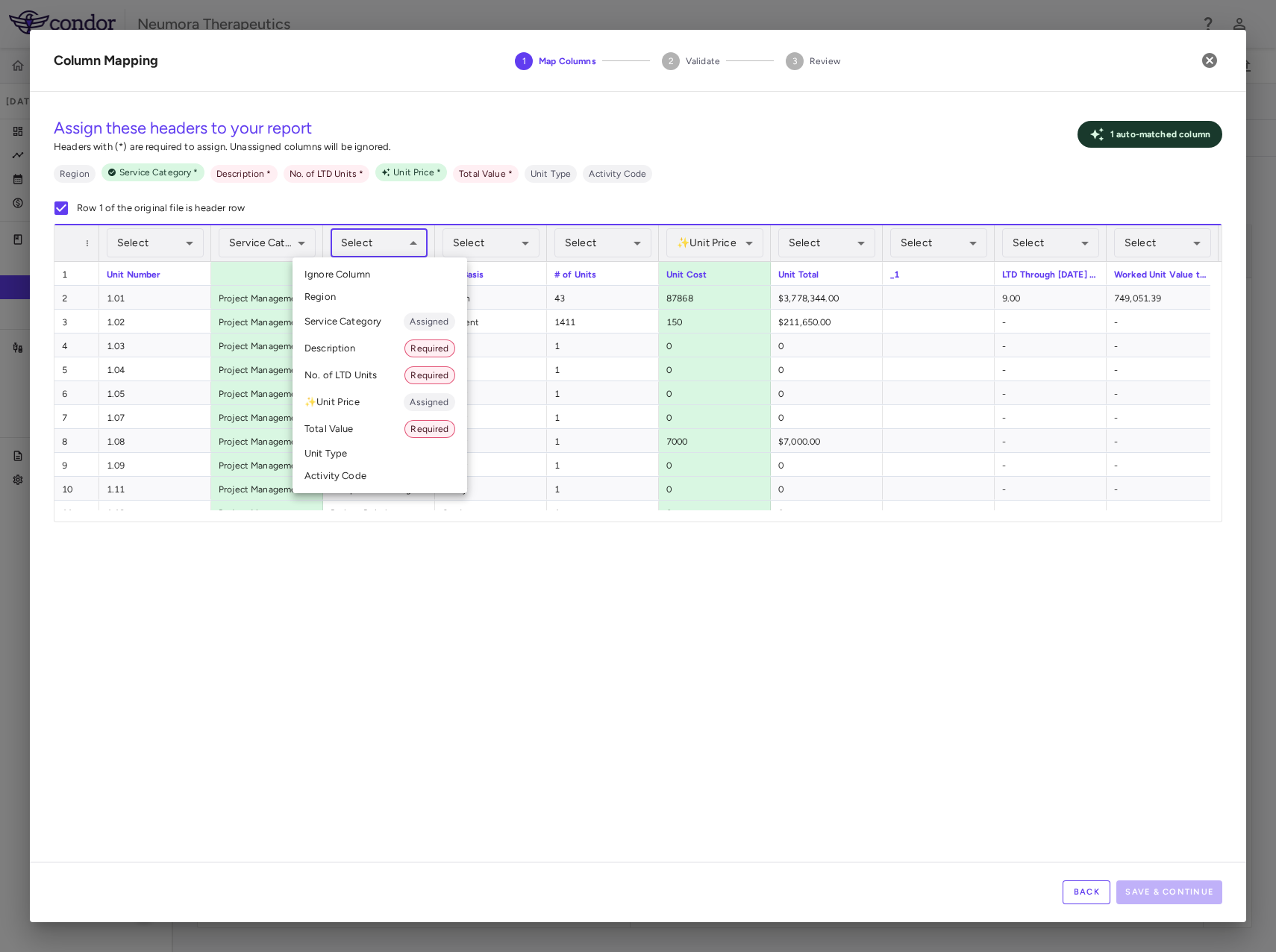
click at [358, 354] on li "Description Required" at bounding box center [380, 348] width 175 height 27
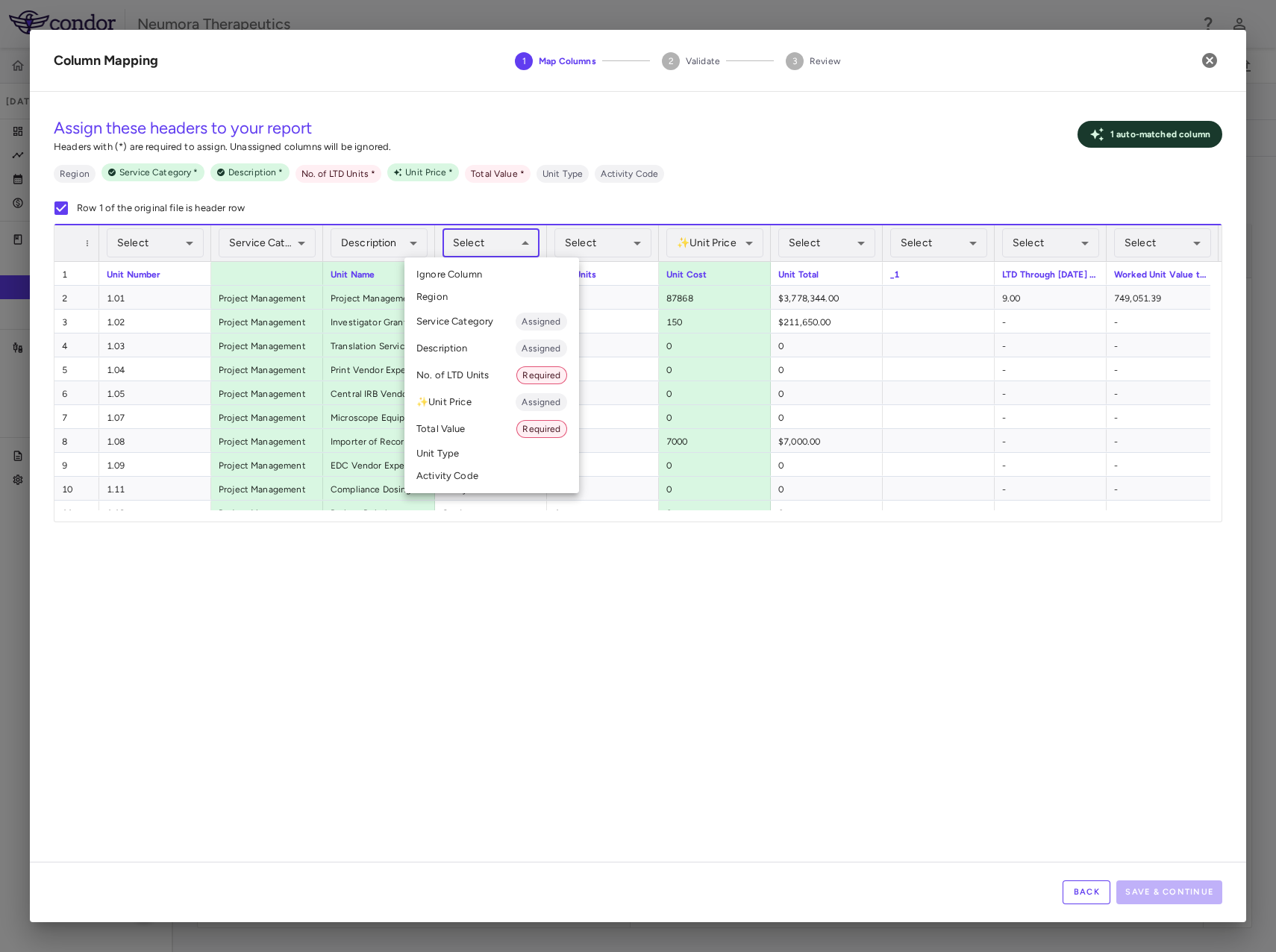
click at [503, 239] on body "Skip to sidebar Skip to main content Neumora Therapeutics KOASTAL-2 (NMRA-33514…" at bounding box center [638, 476] width 1276 height 952
click at [435, 468] on li "Activity Code" at bounding box center [492, 476] width 175 height 22
click at [480, 242] on body "Skip to sidebar Skip to main content Neumora Therapeutics KOASTAL-2 (NMRA-33514…" at bounding box center [638, 476] width 1276 height 952
click at [459, 456] on li "Unit Type" at bounding box center [492, 453] width 175 height 22
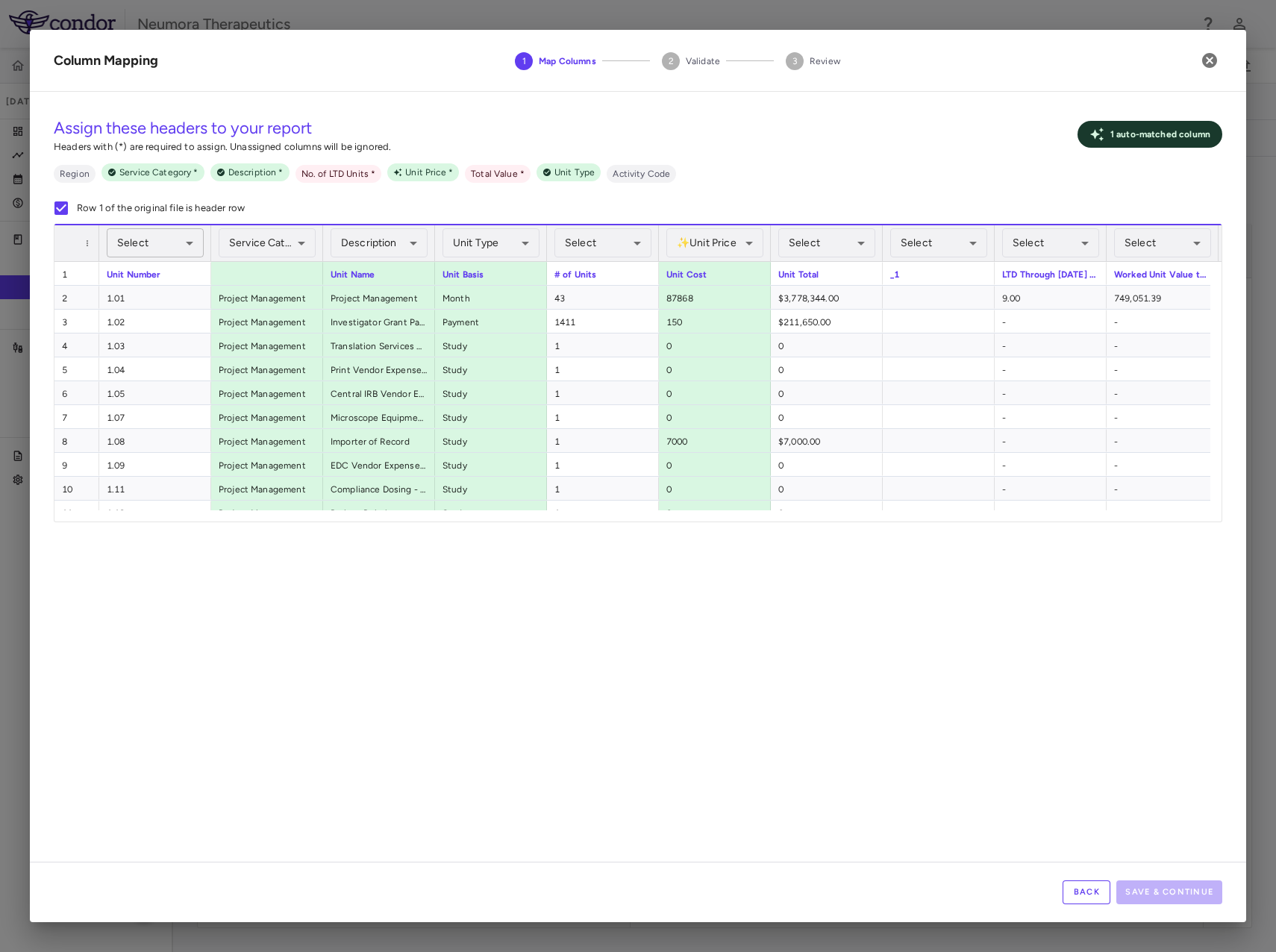
click at [157, 234] on body "Skip to sidebar Skip to main content Neumora Therapeutics KOASTAL-2 (NMRA-33514…" at bounding box center [638, 476] width 1276 height 952
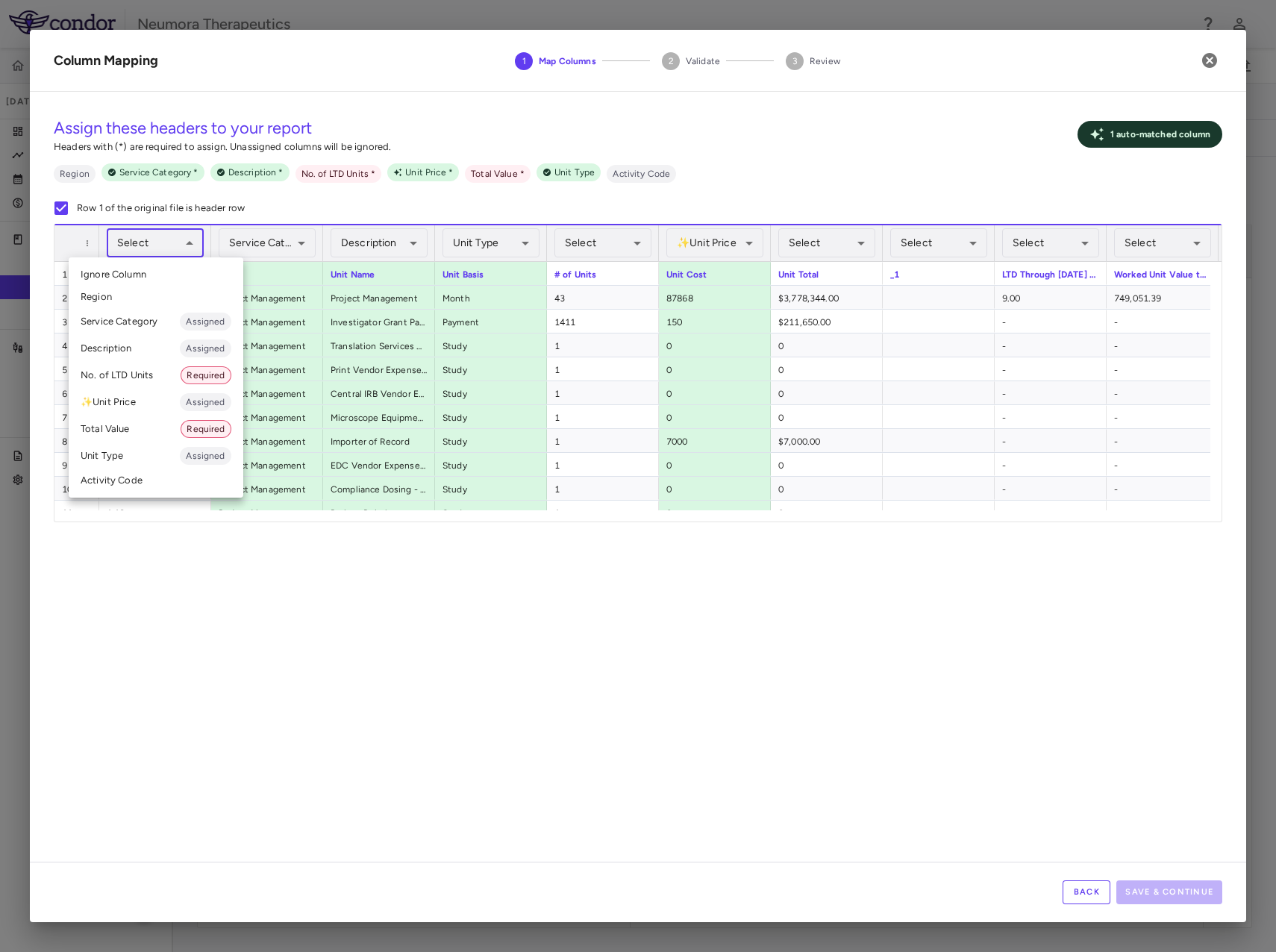
drag, startPoint x: 327, startPoint y: 687, endPoint x: 256, endPoint y: 434, distance: 262.8
click at [329, 682] on div at bounding box center [638, 476] width 1276 height 952
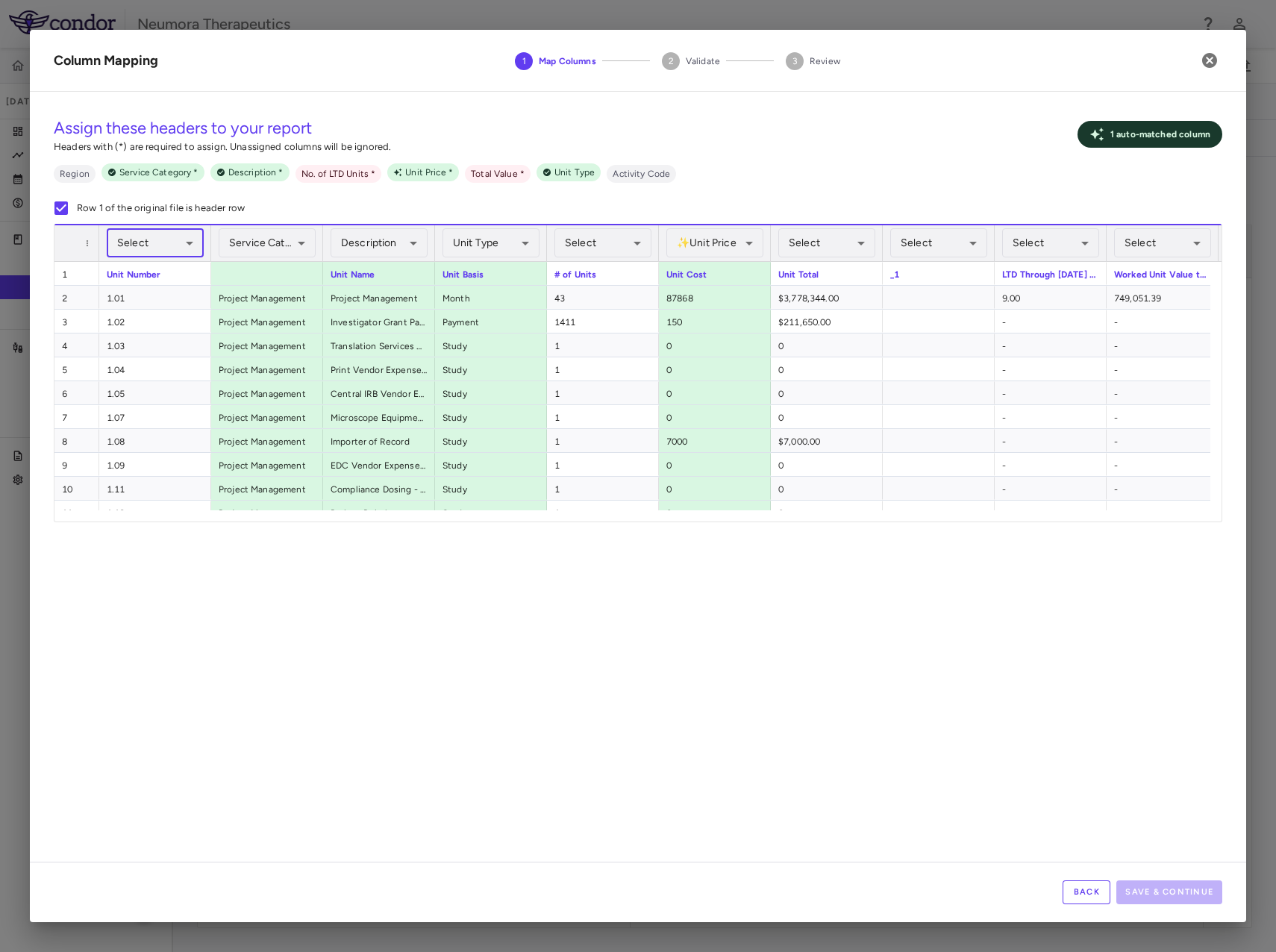
click at [158, 232] on body "Skip to sidebar Skip to main content Neumora Therapeutics KOASTAL-2 (NMRA-33514…" at bounding box center [638, 476] width 1276 height 952
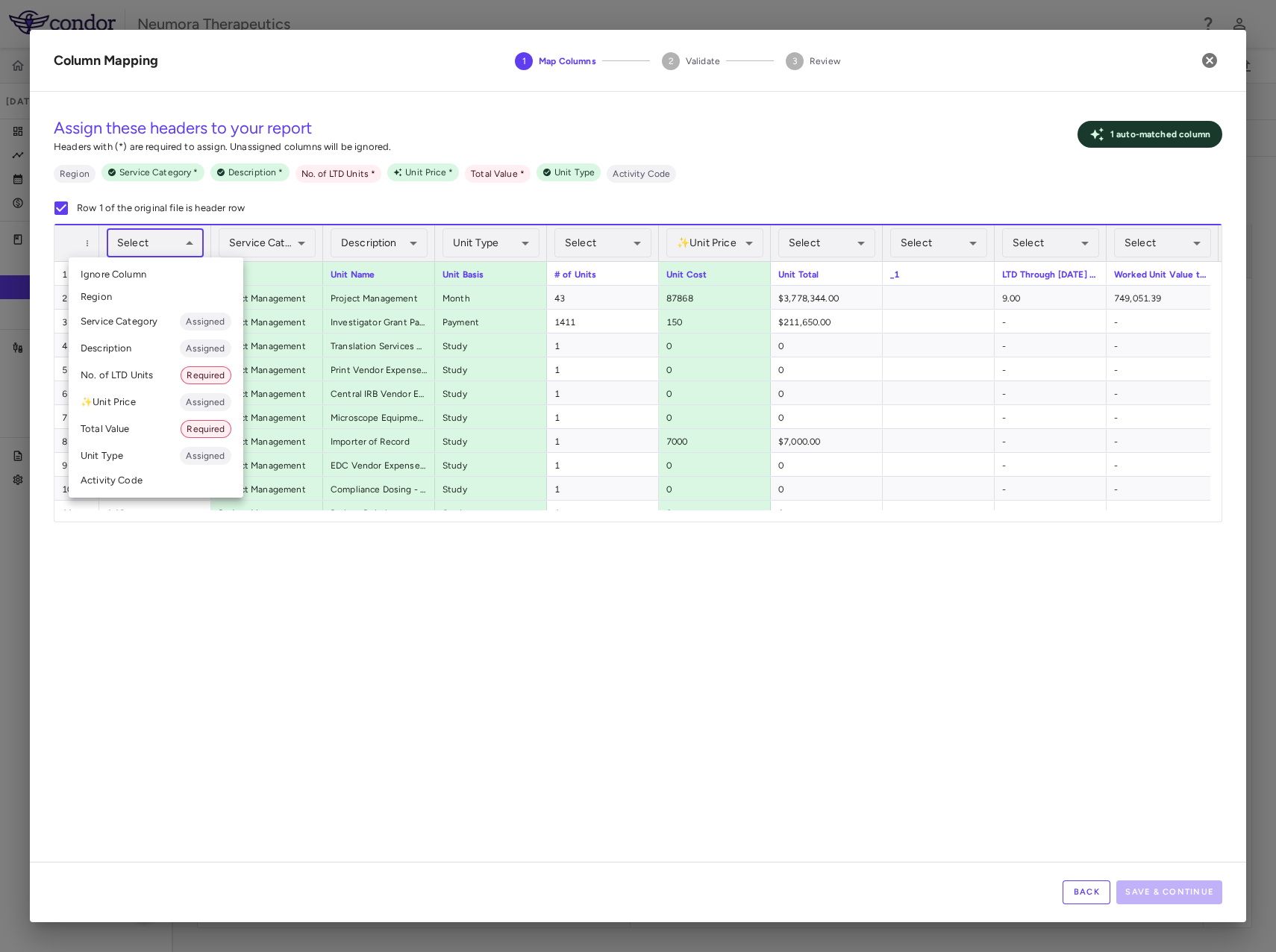
click at [180, 554] on div at bounding box center [638, 476] width 1276 height 952
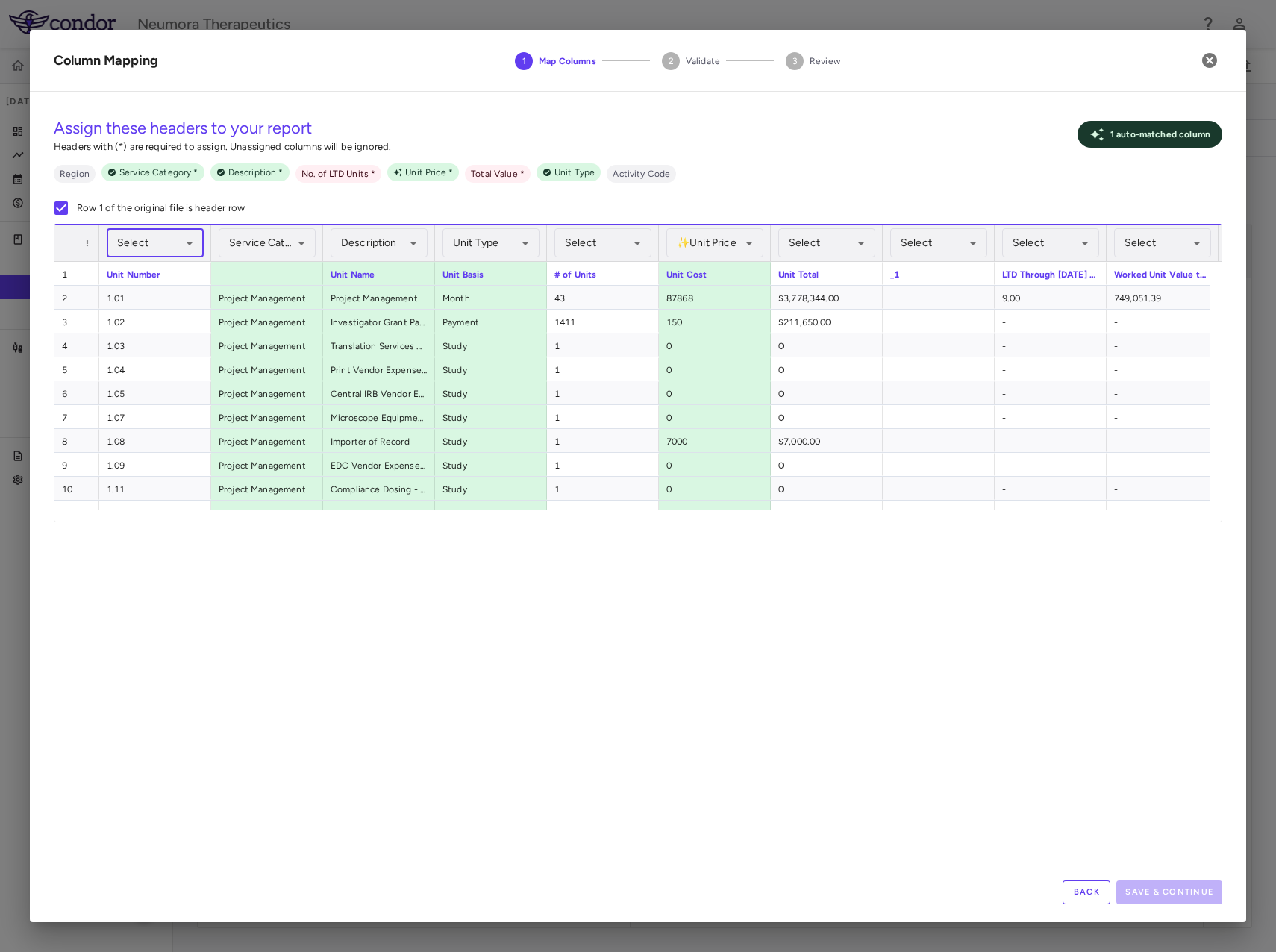
click at [151, 234] on body "Skip to sidebar Skip to main content Neumora Therapeutics KOASTAL-2 (NMRA-33514…" at bounding box center [638, 476] width 1276 height 952
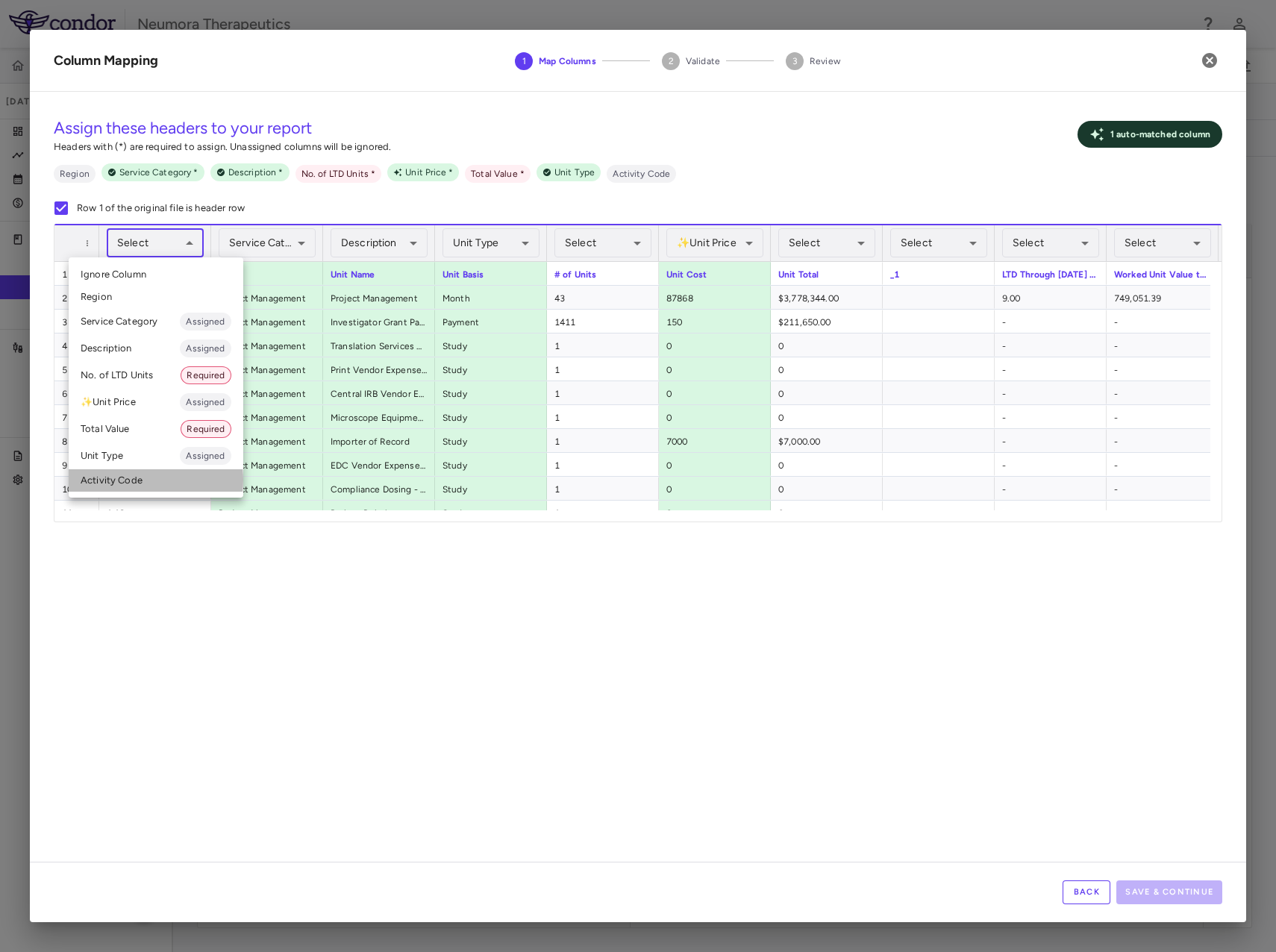
click at [126, 480] on li "Activity Code" at bounding box center [156, 480] width 175 height 22
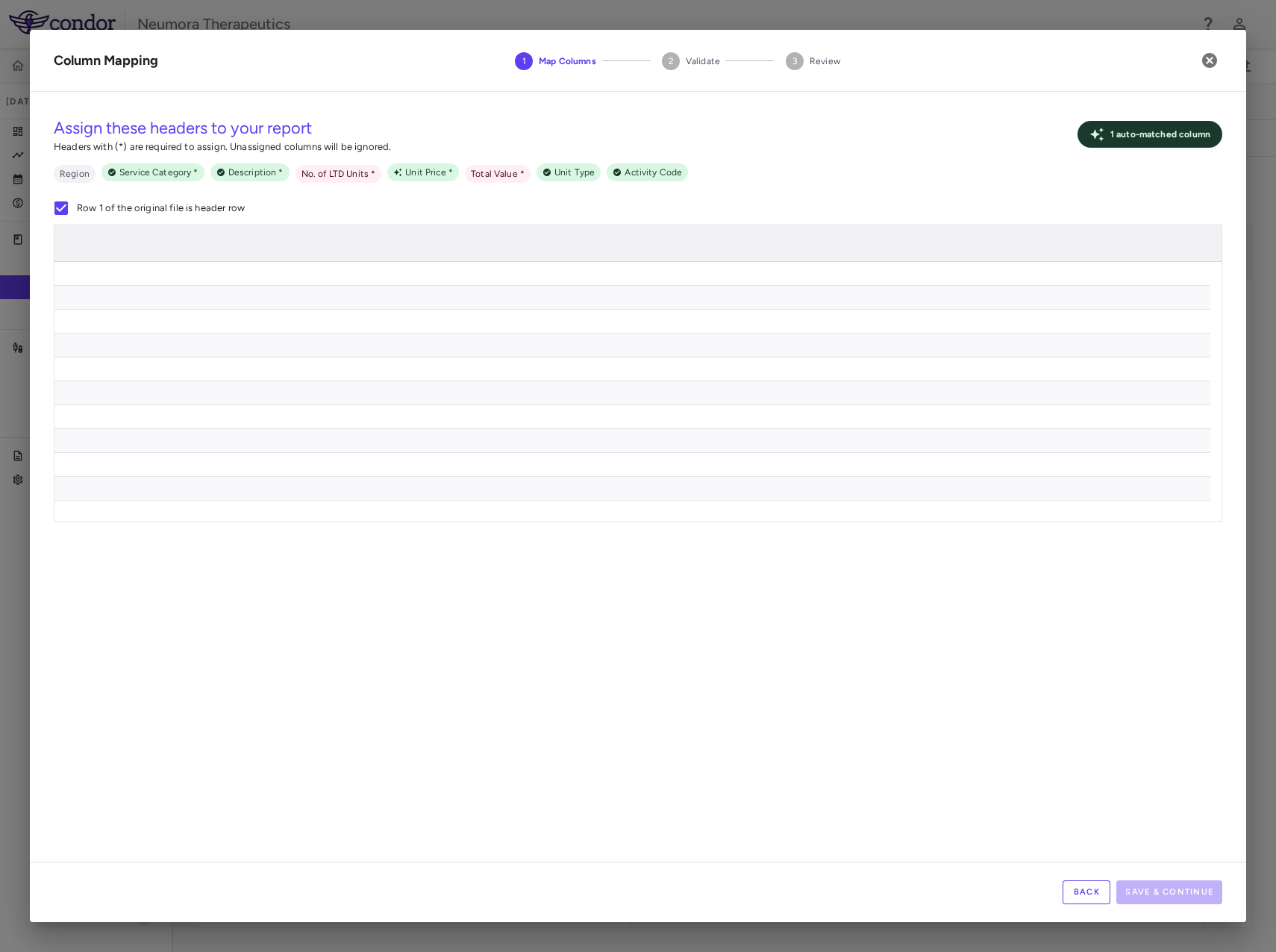
scroll to position [0, 6166]
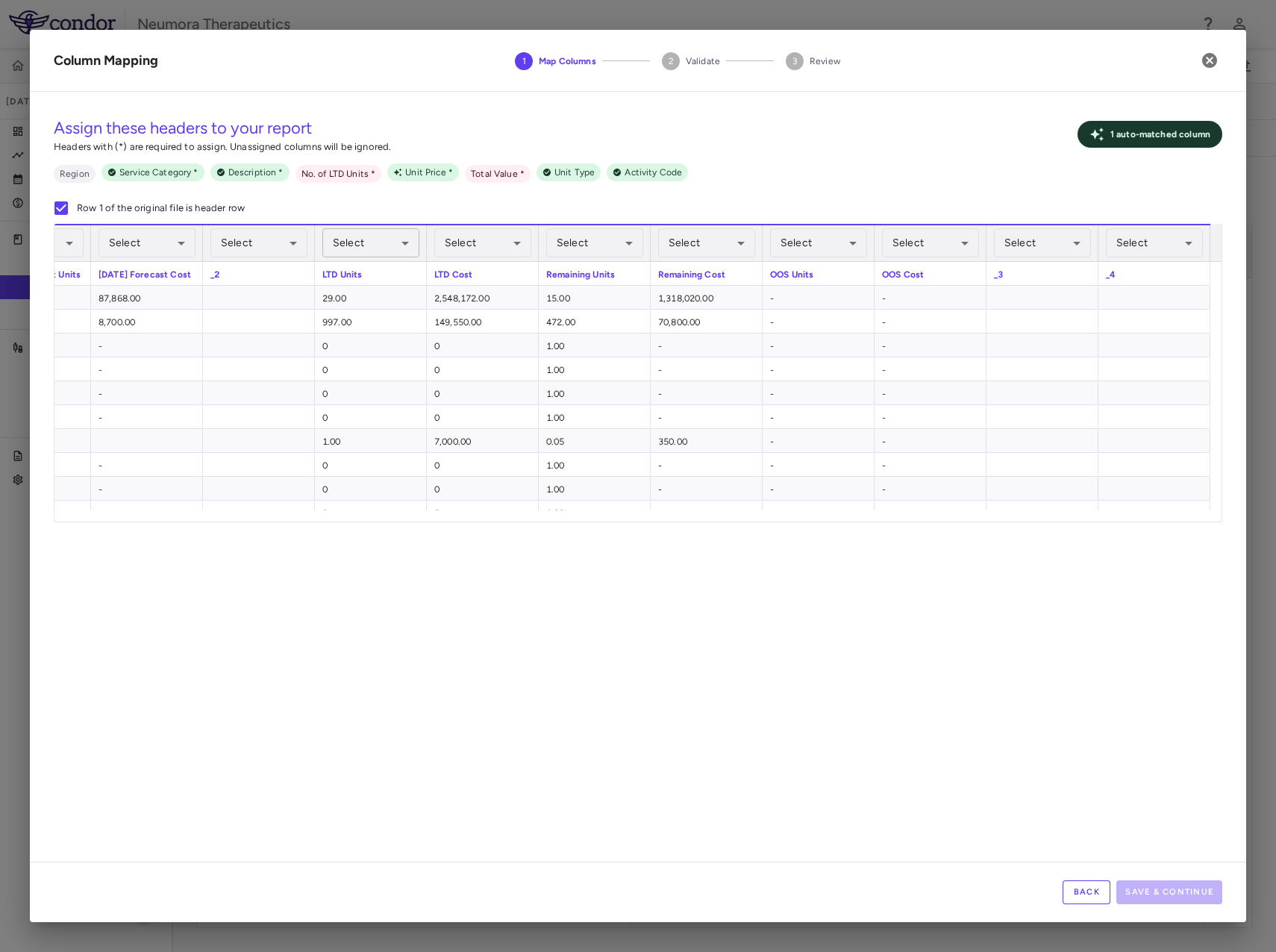
click at [369, 239] on body "Skip to sidebar Skip to main content Neumora Therapeutics KOASTAL-2 (NMRA-33514…" at bounding box center [638, 476] width 1276 height 952
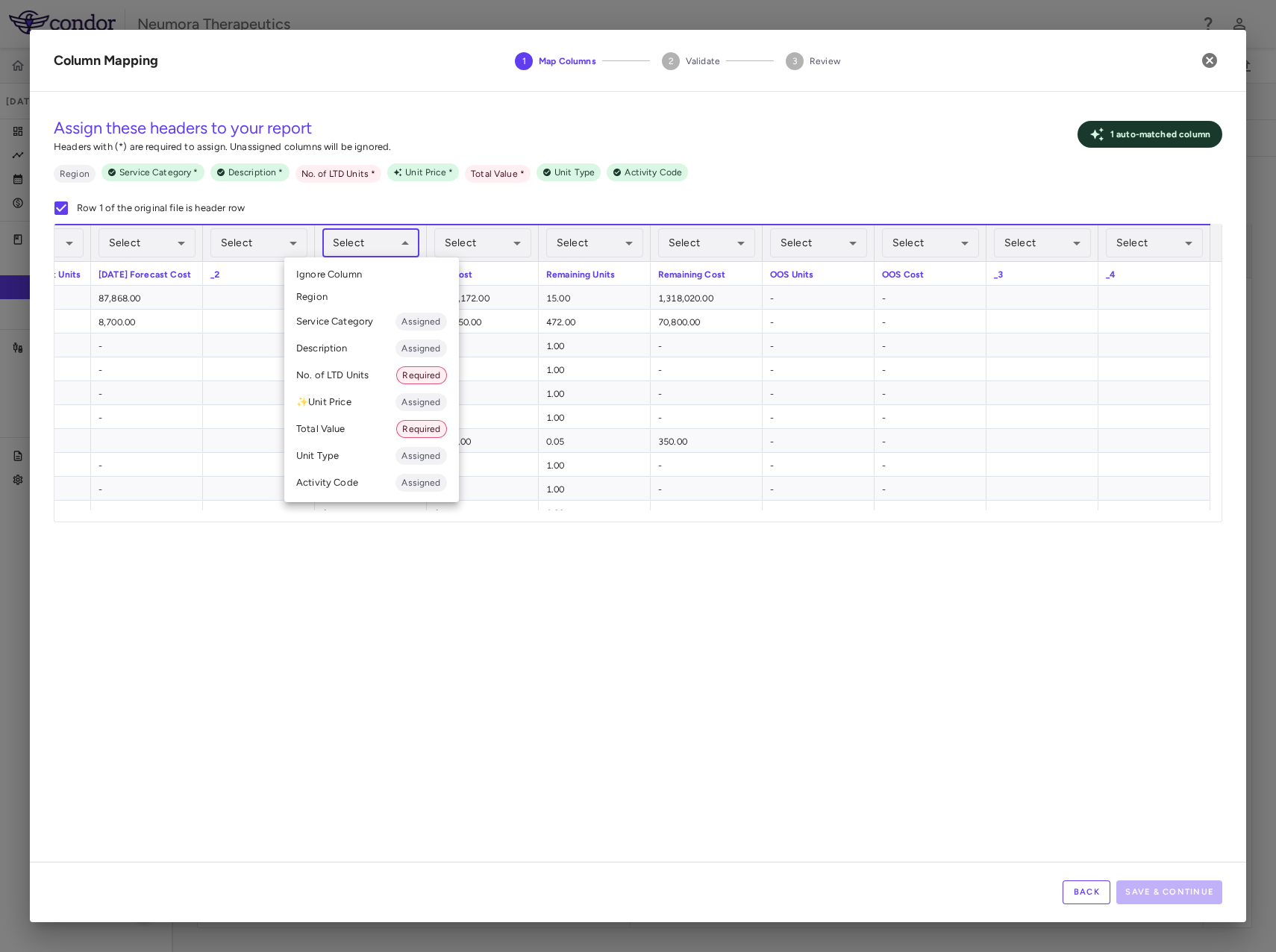
click at [368, 239] on div at bounding box center [638, 476] width 1276 height 952
click at [368, 237] on body "Skip to sidebar Skip to main content Neumora Therapeutics KOASTAL-2 (NMRA-33514…" at bounding box center [638, 476] width 1276 height 952
click at [345, 377] on li "No. of LTD Units Required" at bounding box center [372, 375] width 175 height 27
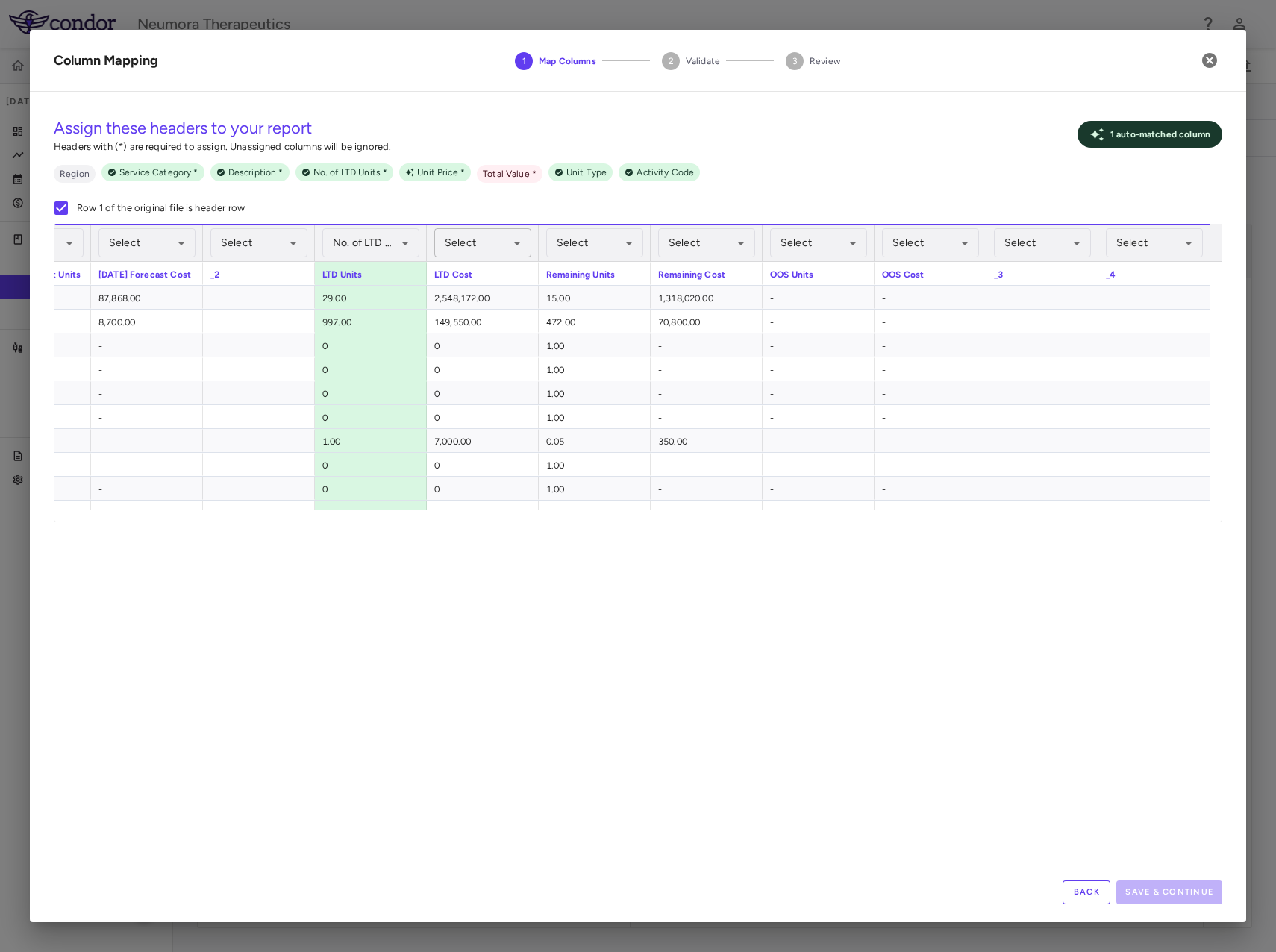
click at [460, 236] on body "Skip to sidebar Skip to main content Neumora Therapeutics KOASTAL-2 (NMRA-33514…" at bounding box center [638, 476] width 1276 height 952
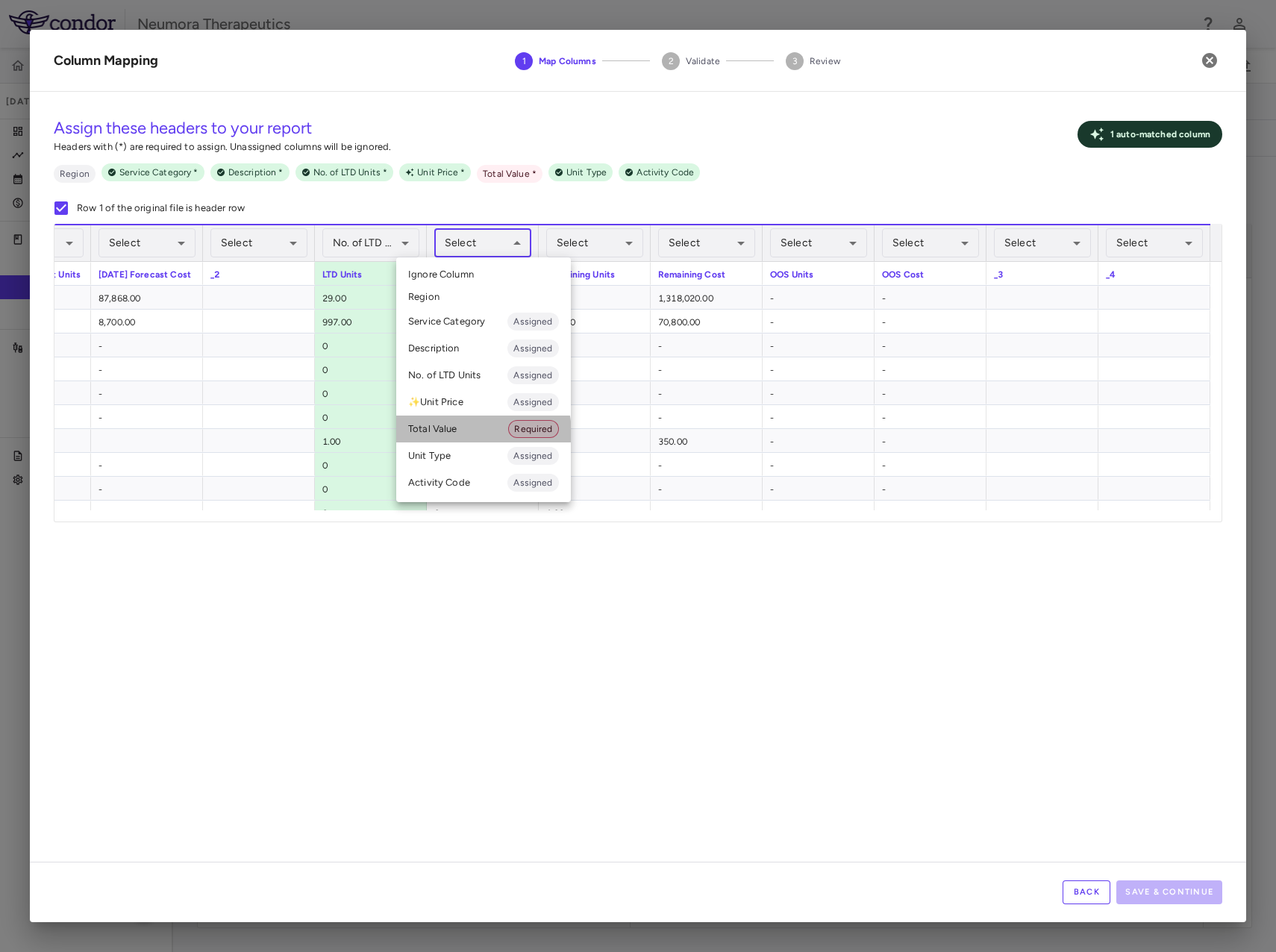
click at [467, 433] on li "Total Value Required" at bounding box center [484, 429] width 175 height 27
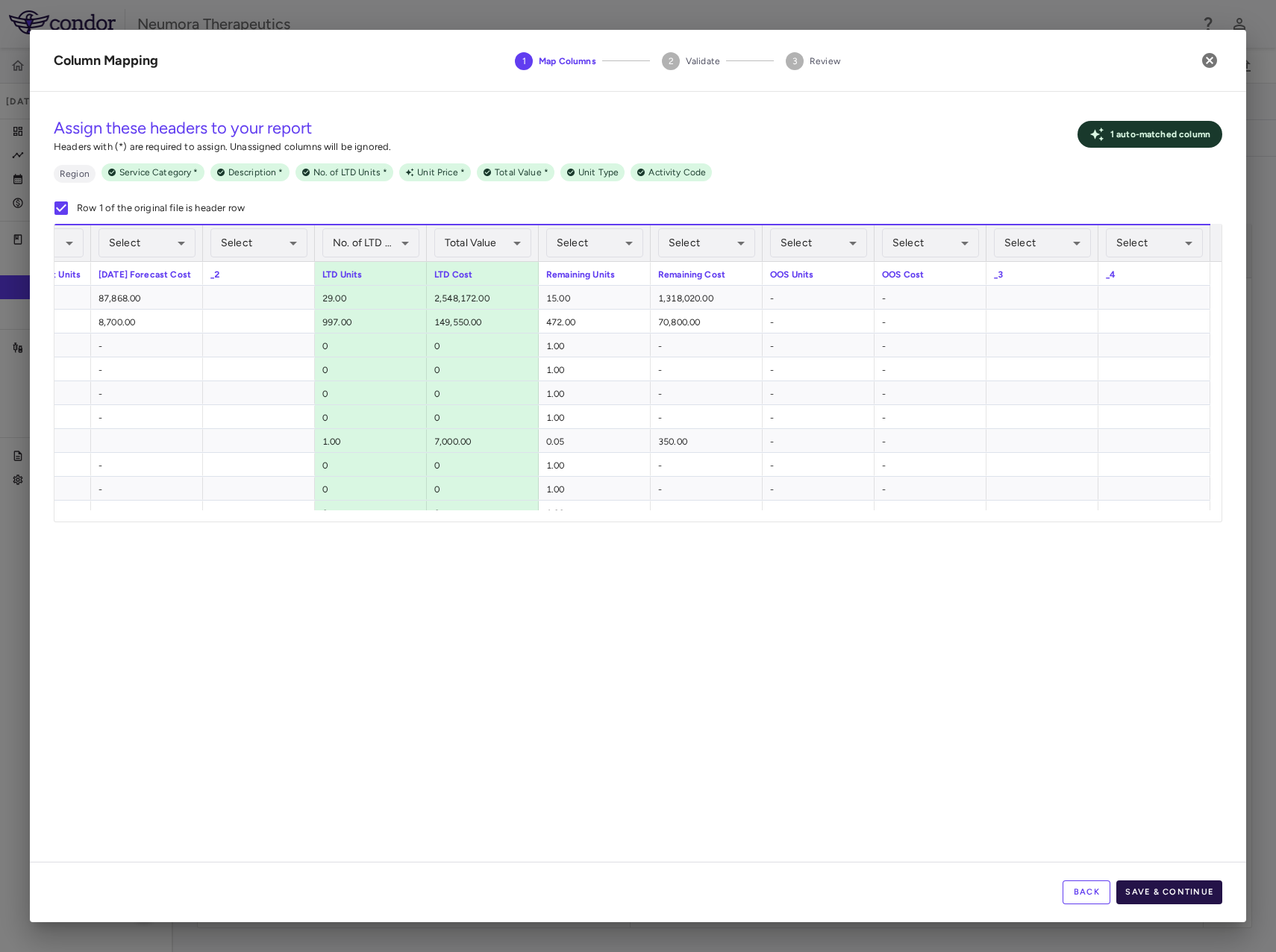
click at [1184, 894] on button "Save & Continue" at bounding box center [1169, 892] width 106 height 24
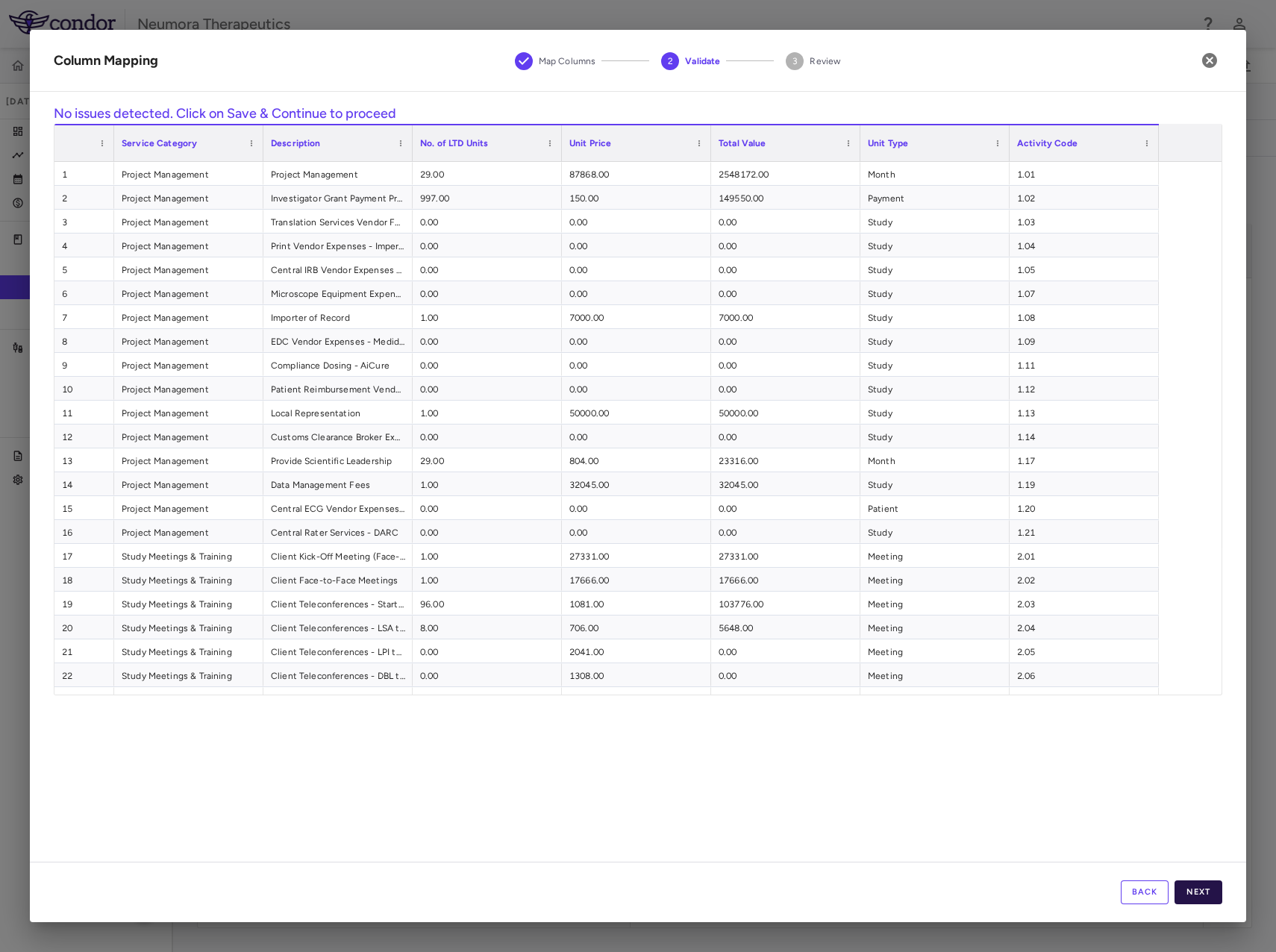
click at [1209, 894] on button "Next" at bounding box center [1199, 892] width 48 height 24
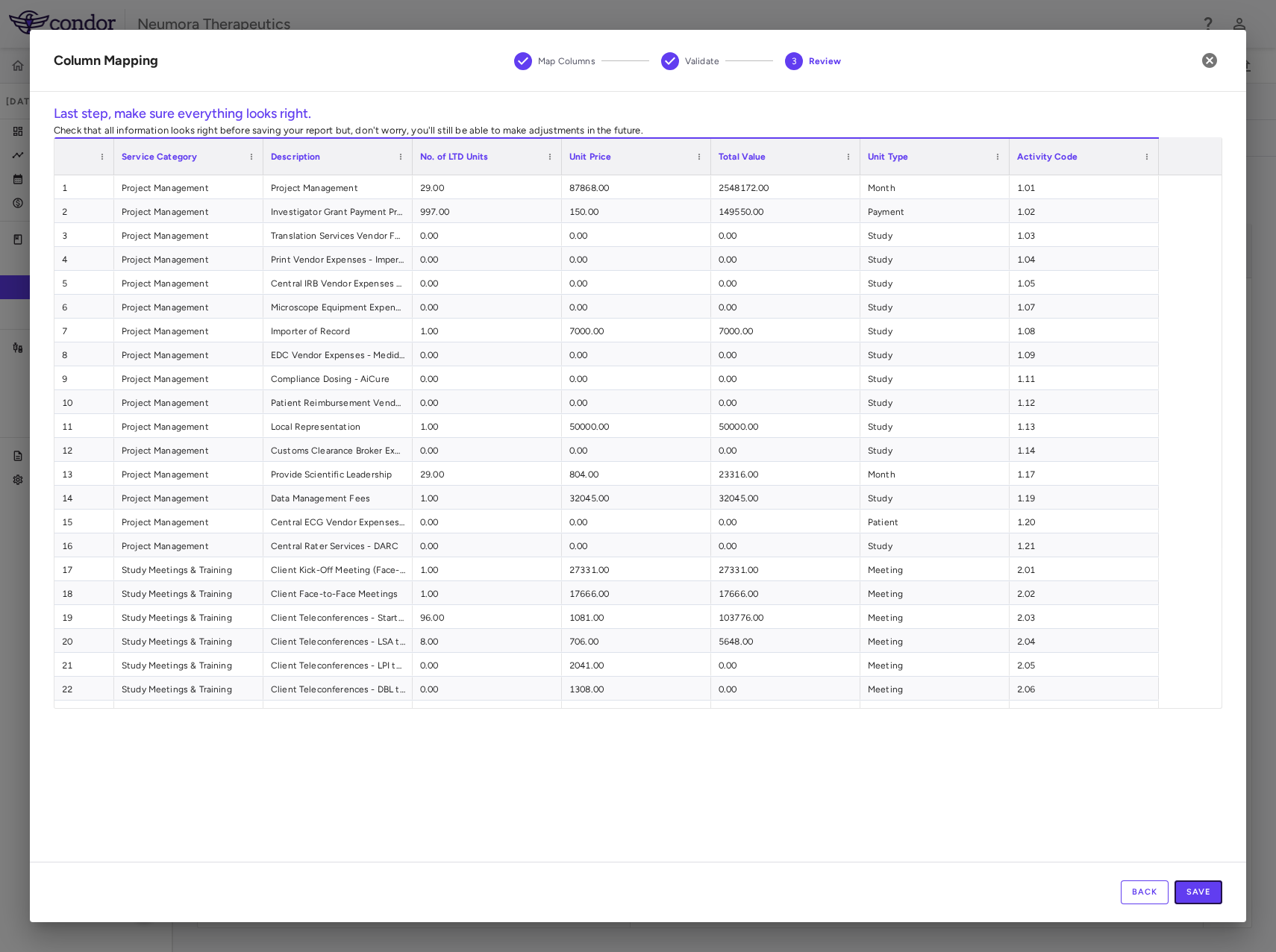
click at [1209, 894] on button "Save" at bounding box center [1199, 892] width 48 height 24
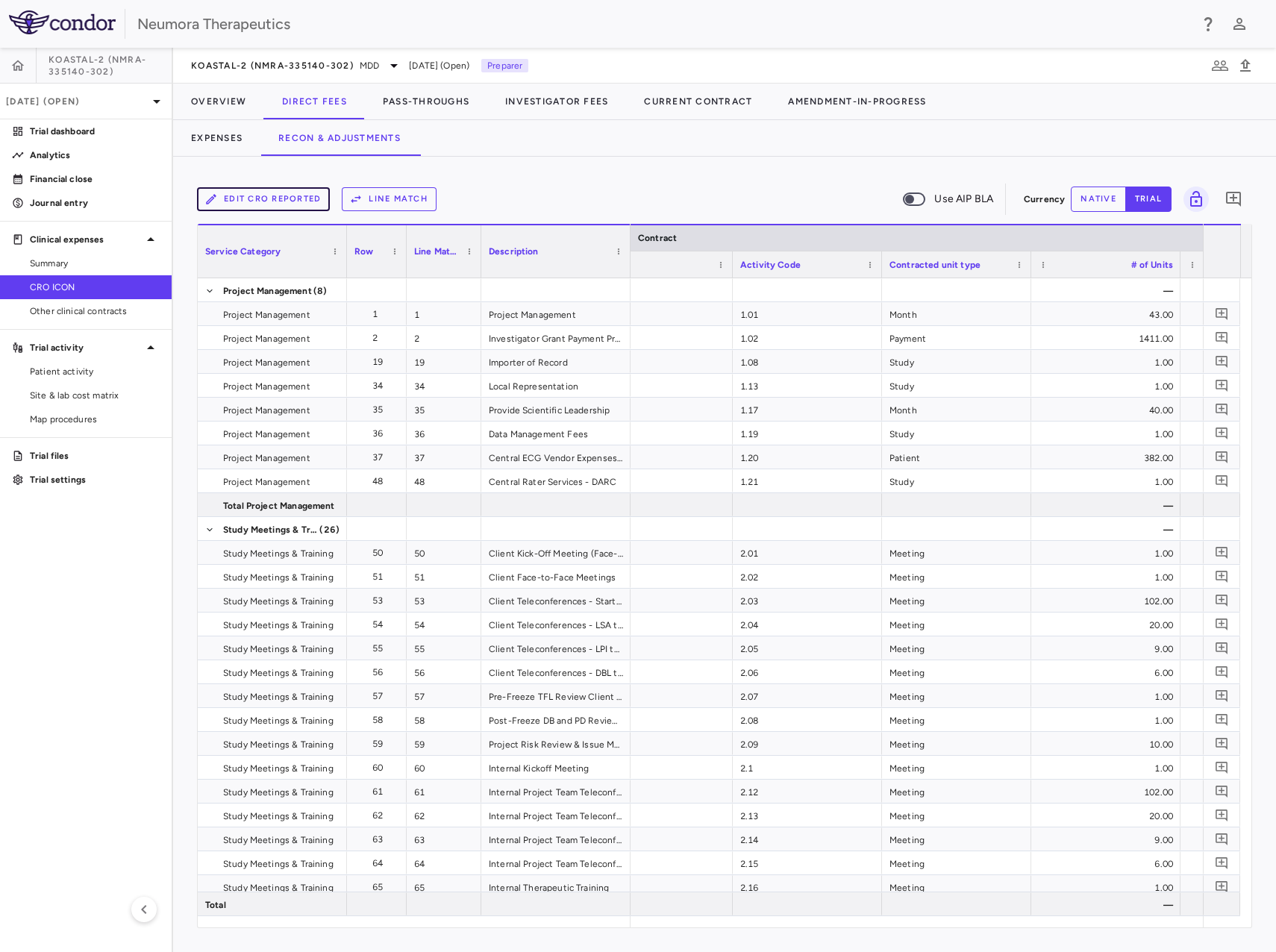
scroll to position [0, 90]
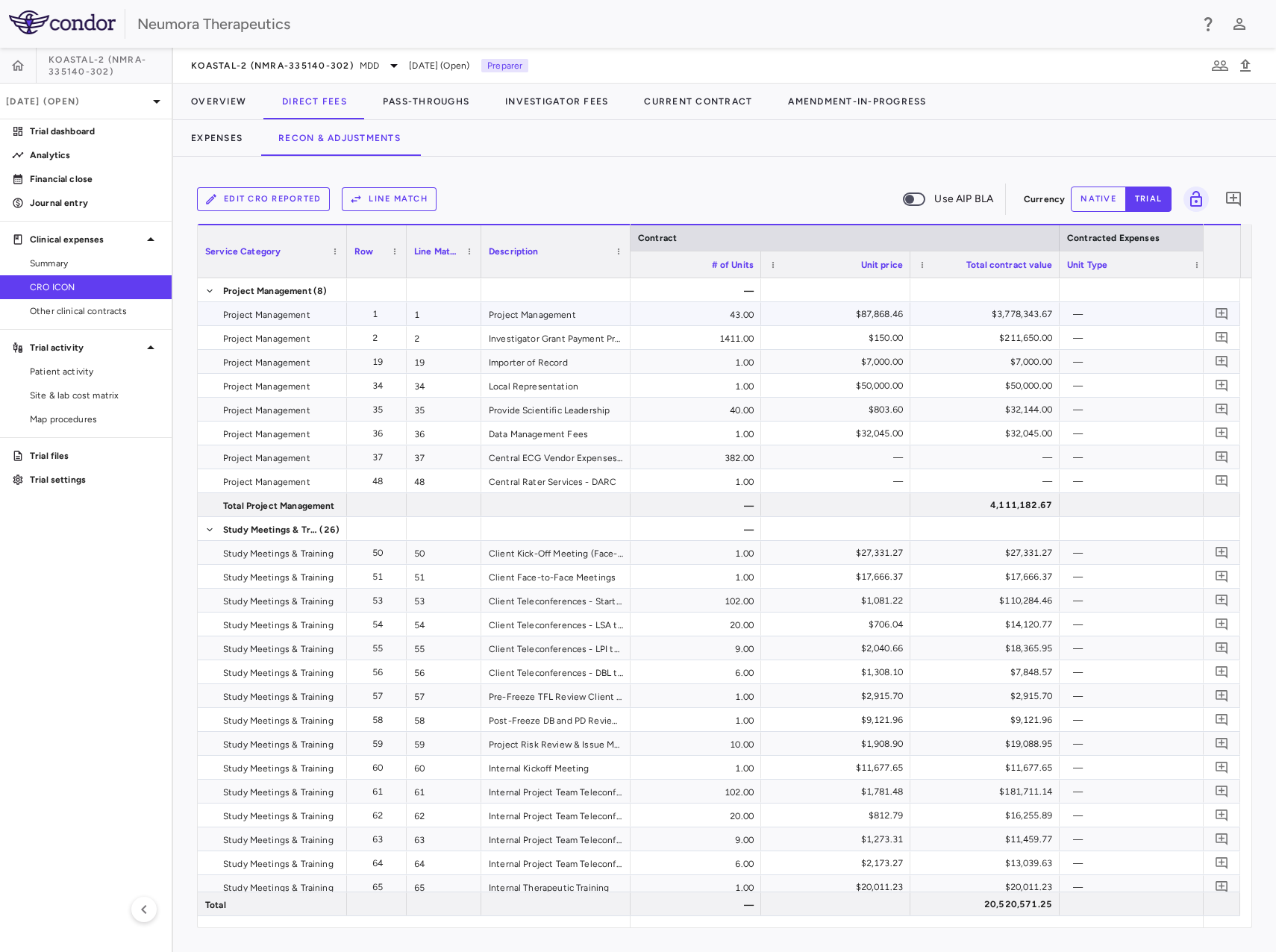
click at [1146, 315] on div "—" at bounding box center [1137, 314] width 128 height 24
click at [1162, 320] on div "—" at bounding box center [1137, 314] width 128 height 24
click at [1117, 315] on div "—" at bounding box center [1137, 314] width 128 height 24
click at [289, 203] on button "Edit CRO reported" at bounding box center [263, 199] width 133 height 24
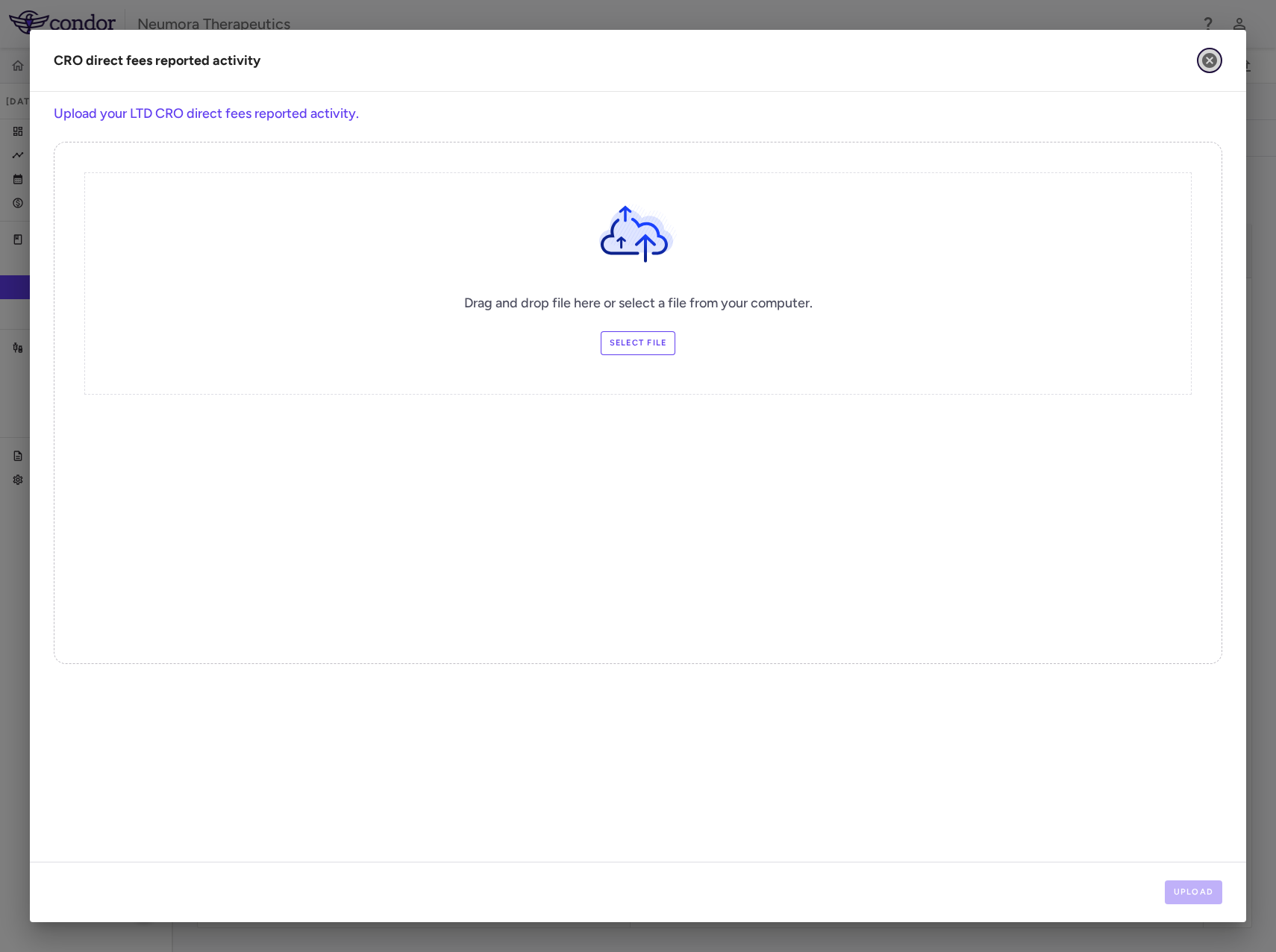
click at [1218, 61] on icon "button" at bounding box center [1209, 60] width 15 height 15
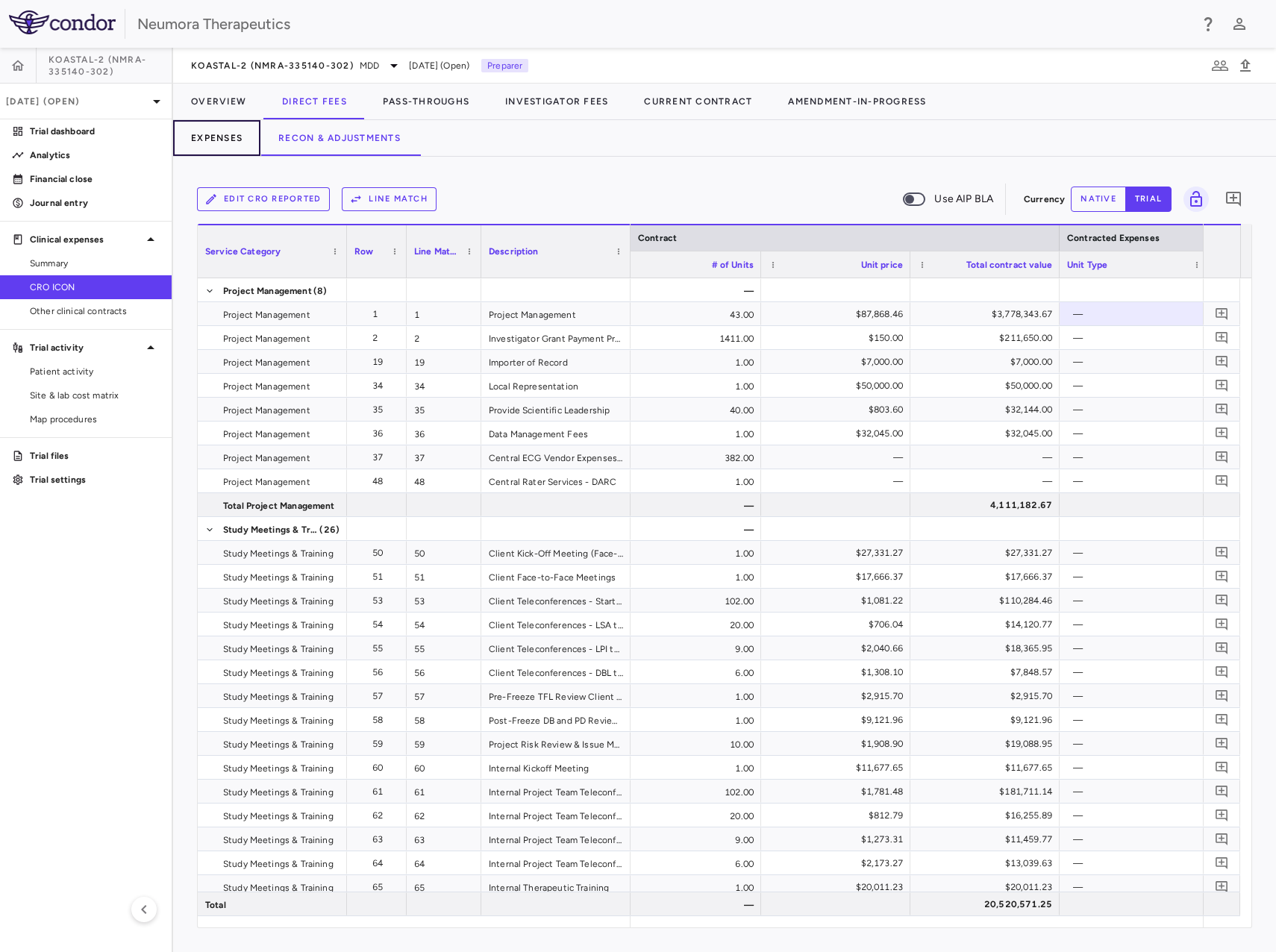
click at [219, 141] on button "Expenses" at bounding box center [217, 138] width 87 height 36
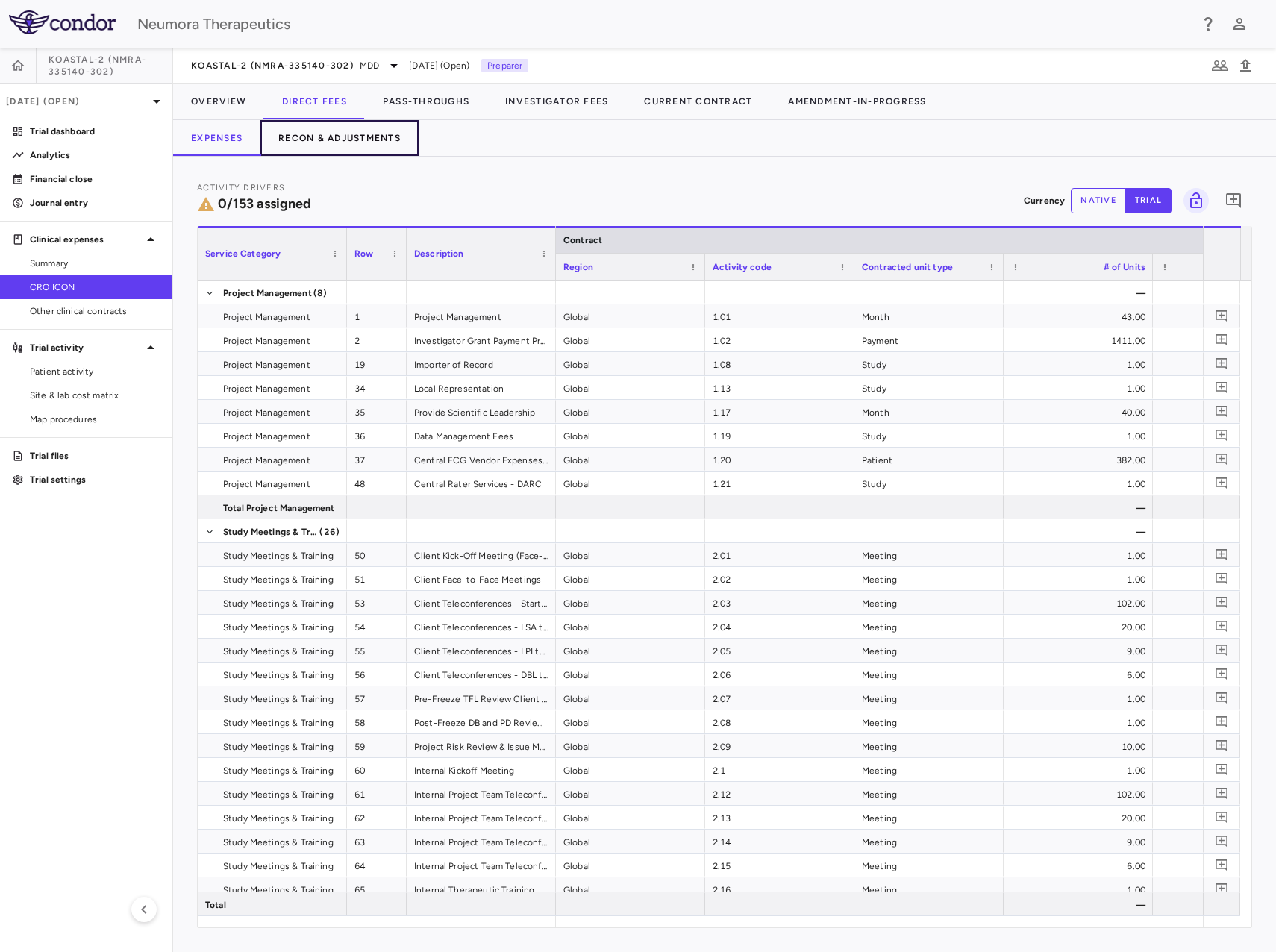
click at [364, 140] on button "Recon & Adjustments" at bounding box center [340, 138] width 158 height 36
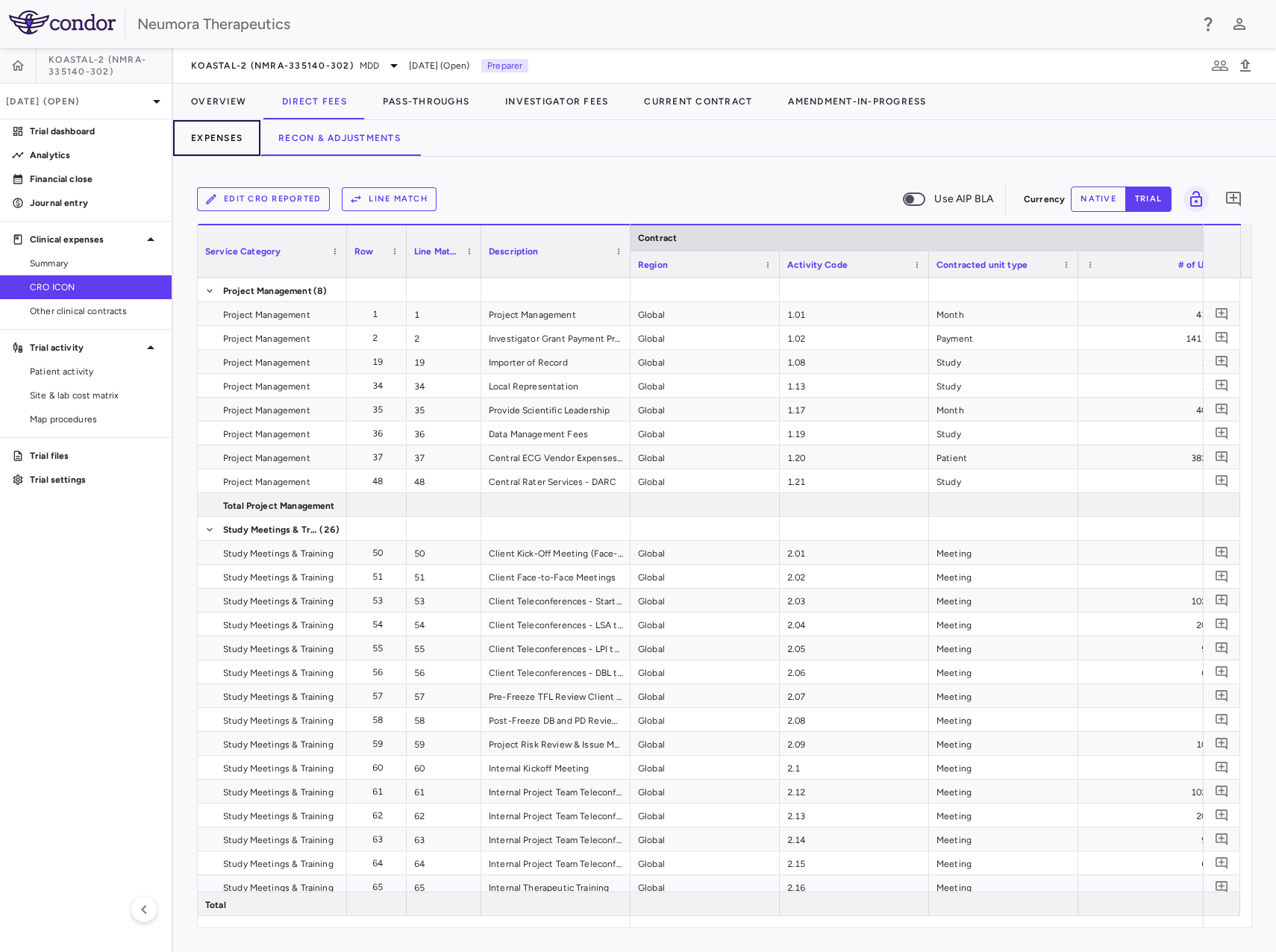
click at [206, 143] on button "Expenses" at bounding box center [217, 138] width 87 height 36
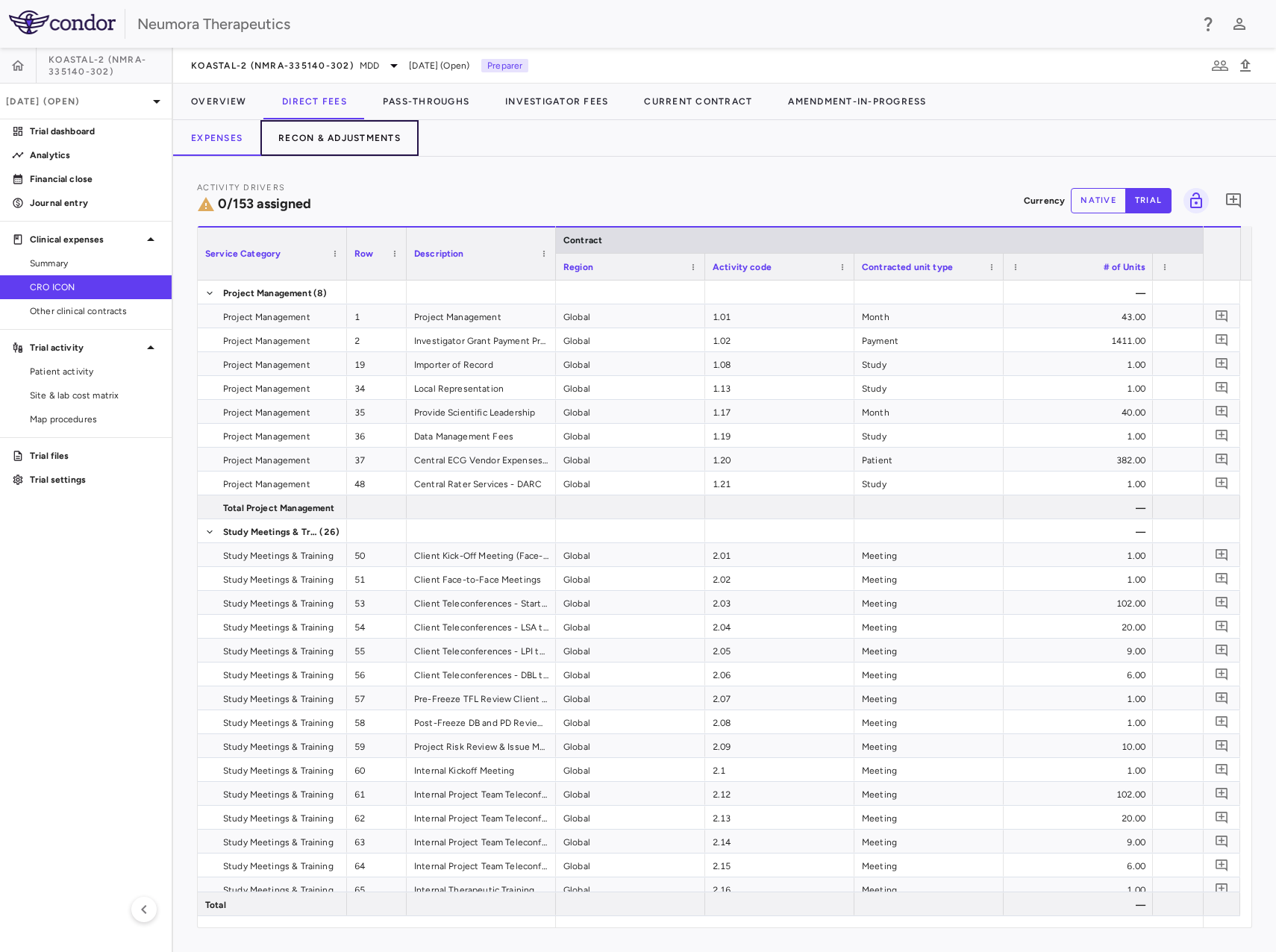
click at [374, 147] on button "Recon & Adjustments" at bounding box center [340, 138] width 158 height 36
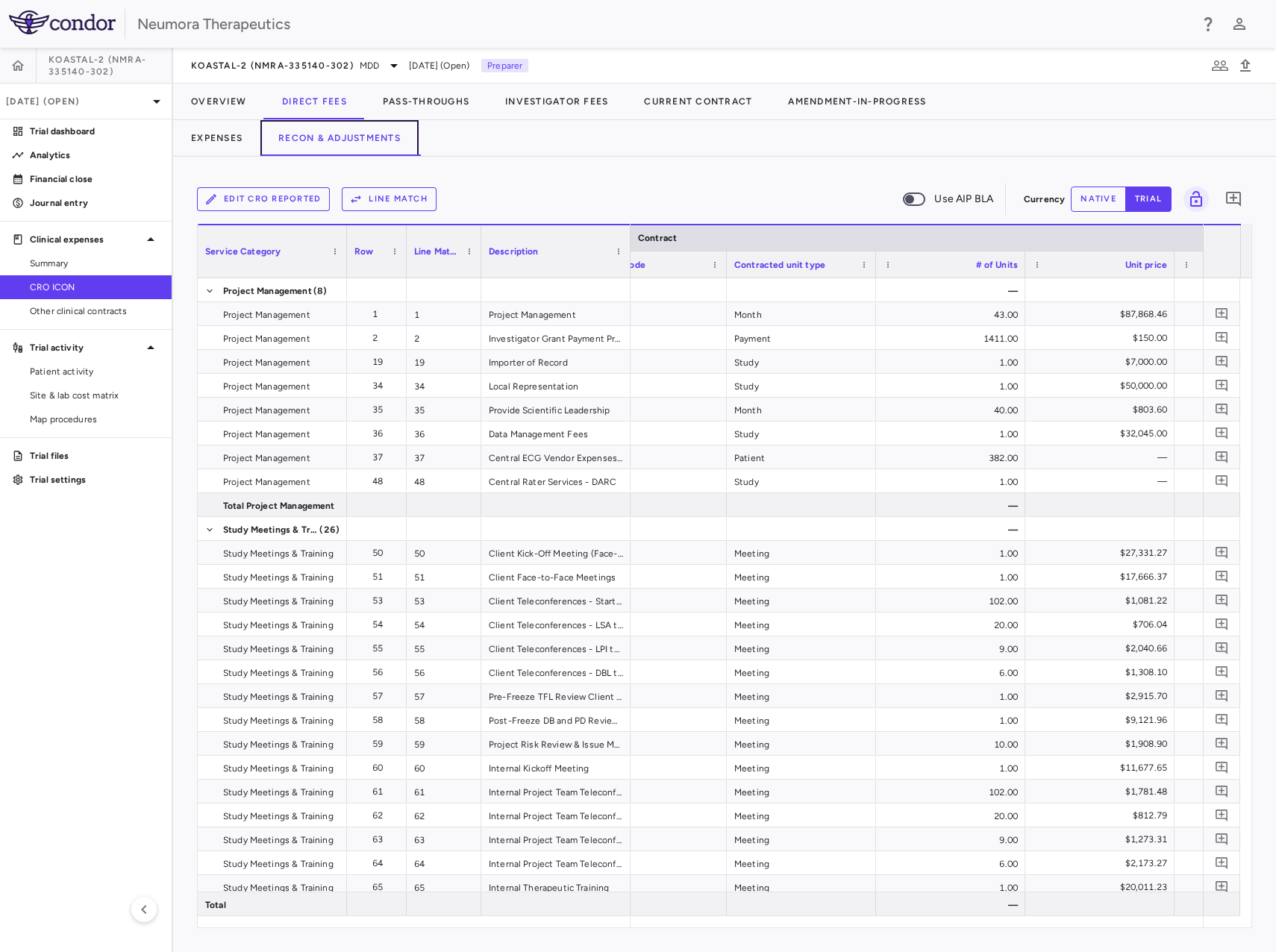
scroll to position [0, 368]
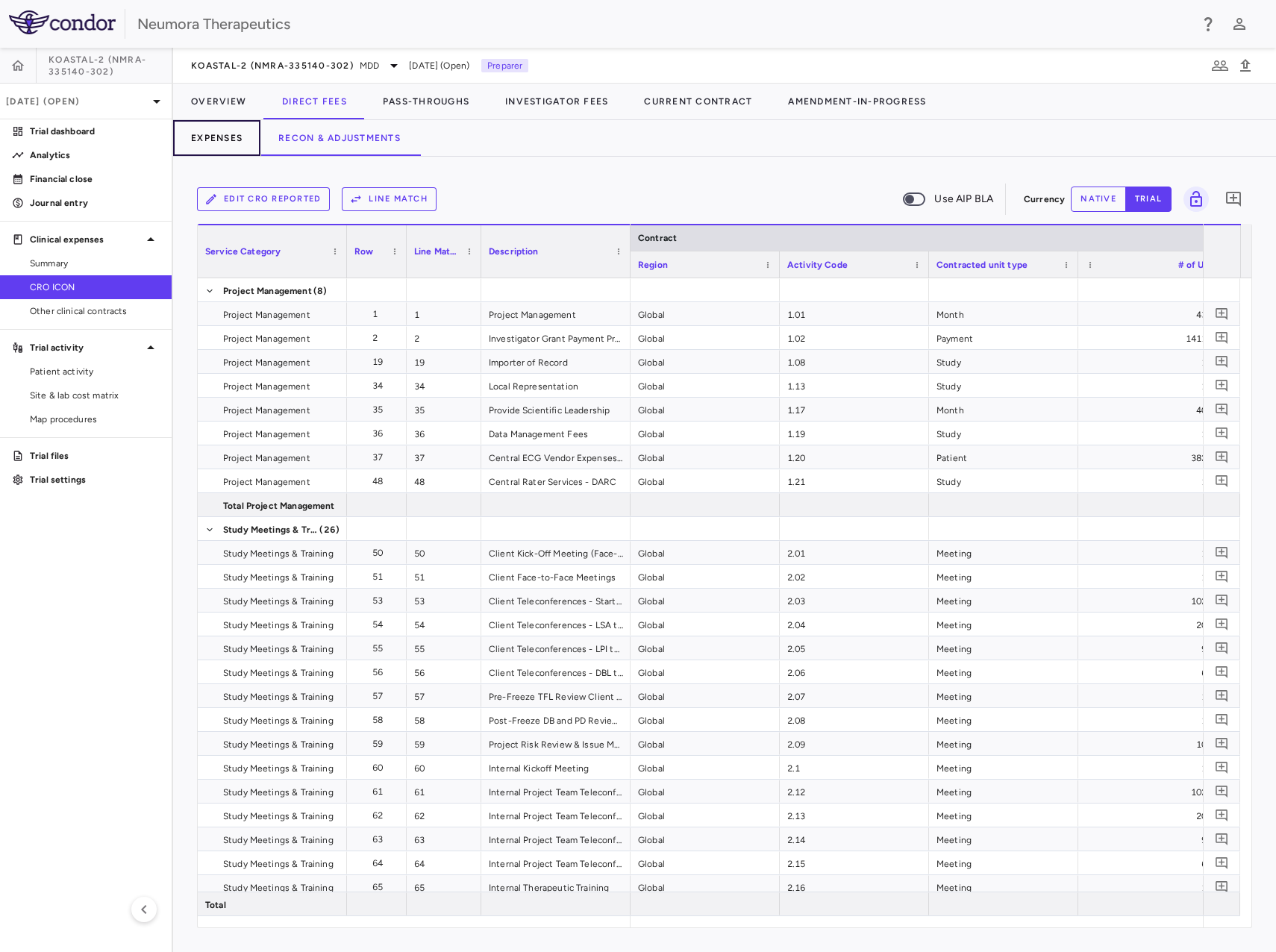
click at [202, 137] on button "Expenses" at bounding box center [217, 138] width 87 height 36
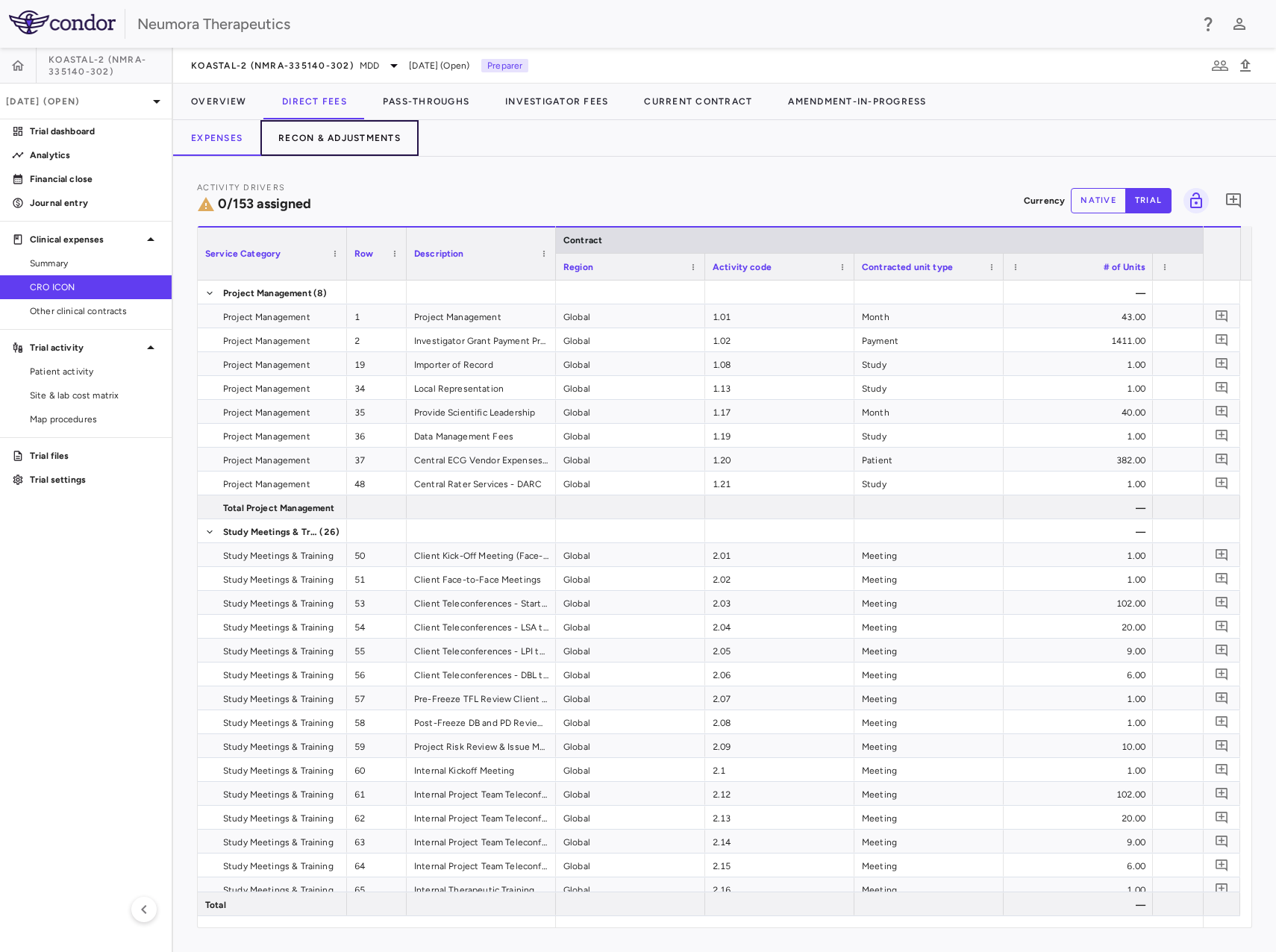
click at [335, 142] on button "Recon & Adjustments" at bounding box center [340, 138] width 158 height 36
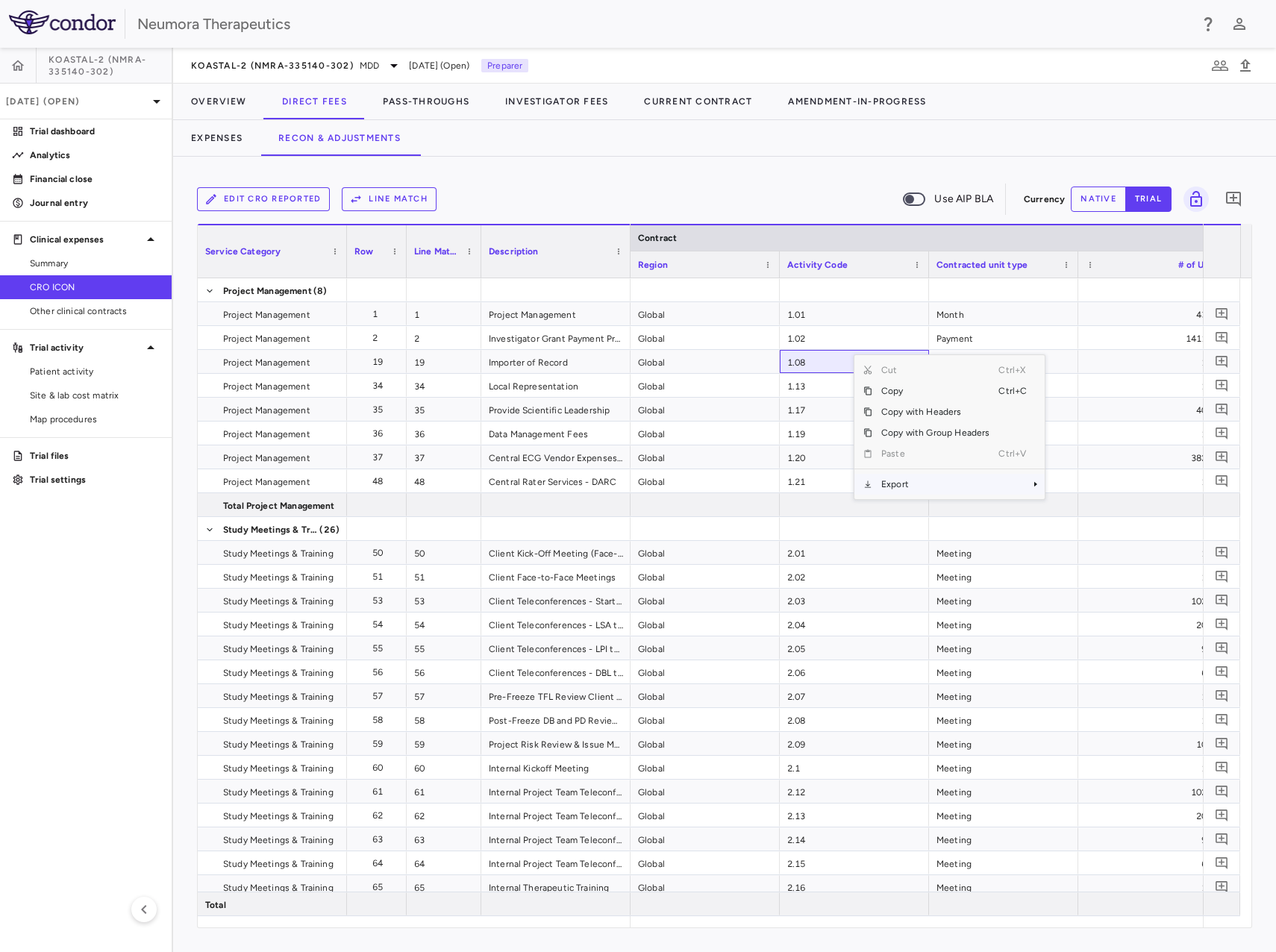
click at [915, 483] on span "Export" at bounding box center [935, 484] width 126 height 21
click at [1091, 487] on span "CSV Export" at bounding box center [1094, 489] width 70 height 21
drag, startPoint x: 539, startPoint y: 174, endPoint x: 420, endPoint y: 190, distance: 120.1
click at [535, 174] on div "Edit CRO reported Line Match Use AIP BLA Currency native trial 0 Service Catego…" at bounding box center [725, 554] width 1103 height 796
click at [405, 191] on button "Line Match" at bounding box center [390, 199] width 95 height 24
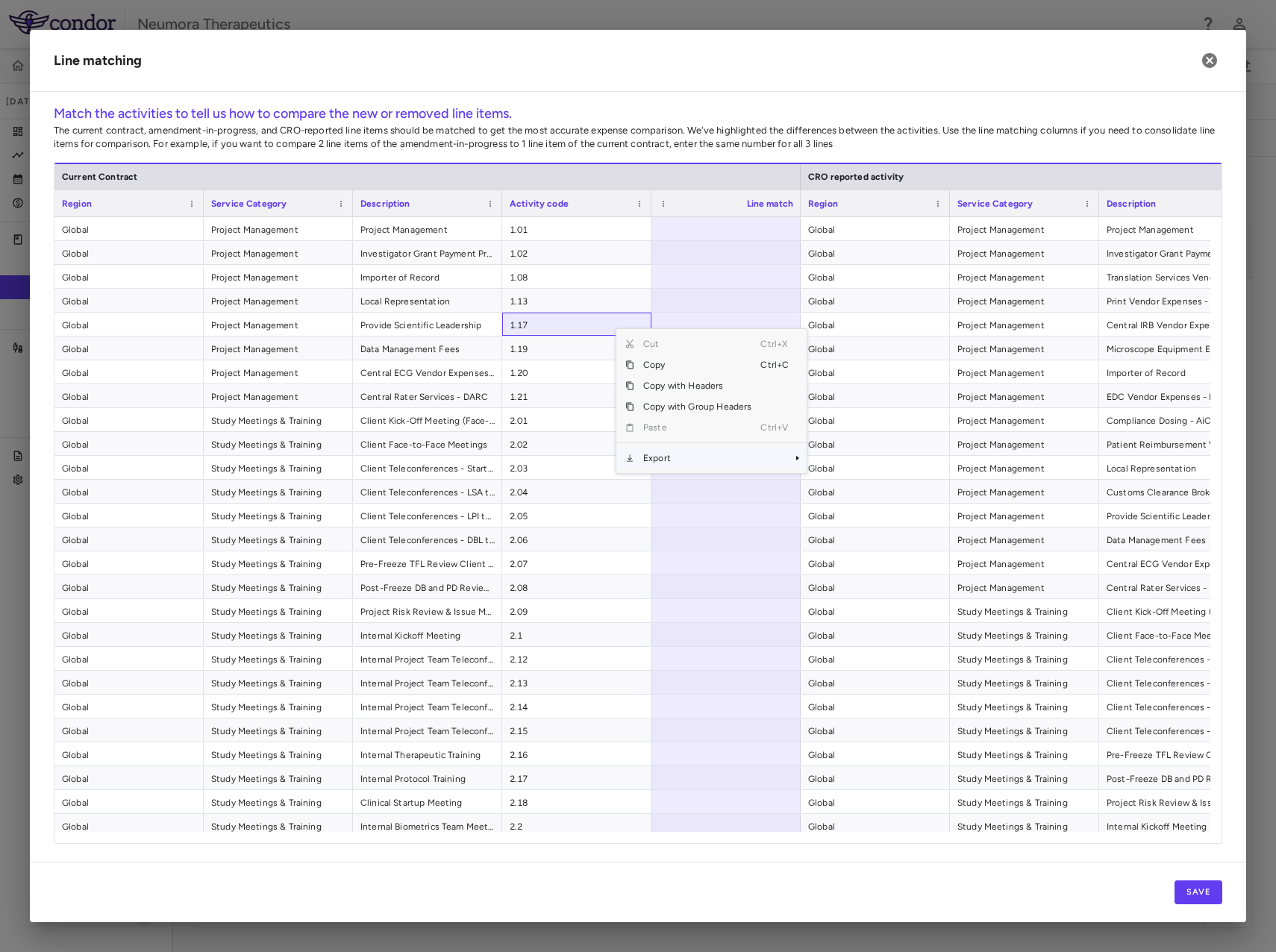
click at [696, 457] on span "Export" at bounding box center [697, 458] width 126 height 21
drag, startPoint x: 772, startPoint y: 461, endPoint x: 722, endPoint y: 463, distance: 50.0
click at [722, 463] on span "Export" at bounding box center [697, 458] width 126 height 21
click at [844, 486] on span "Excel Export" at bounding box center [856, 484] width 70 height 21
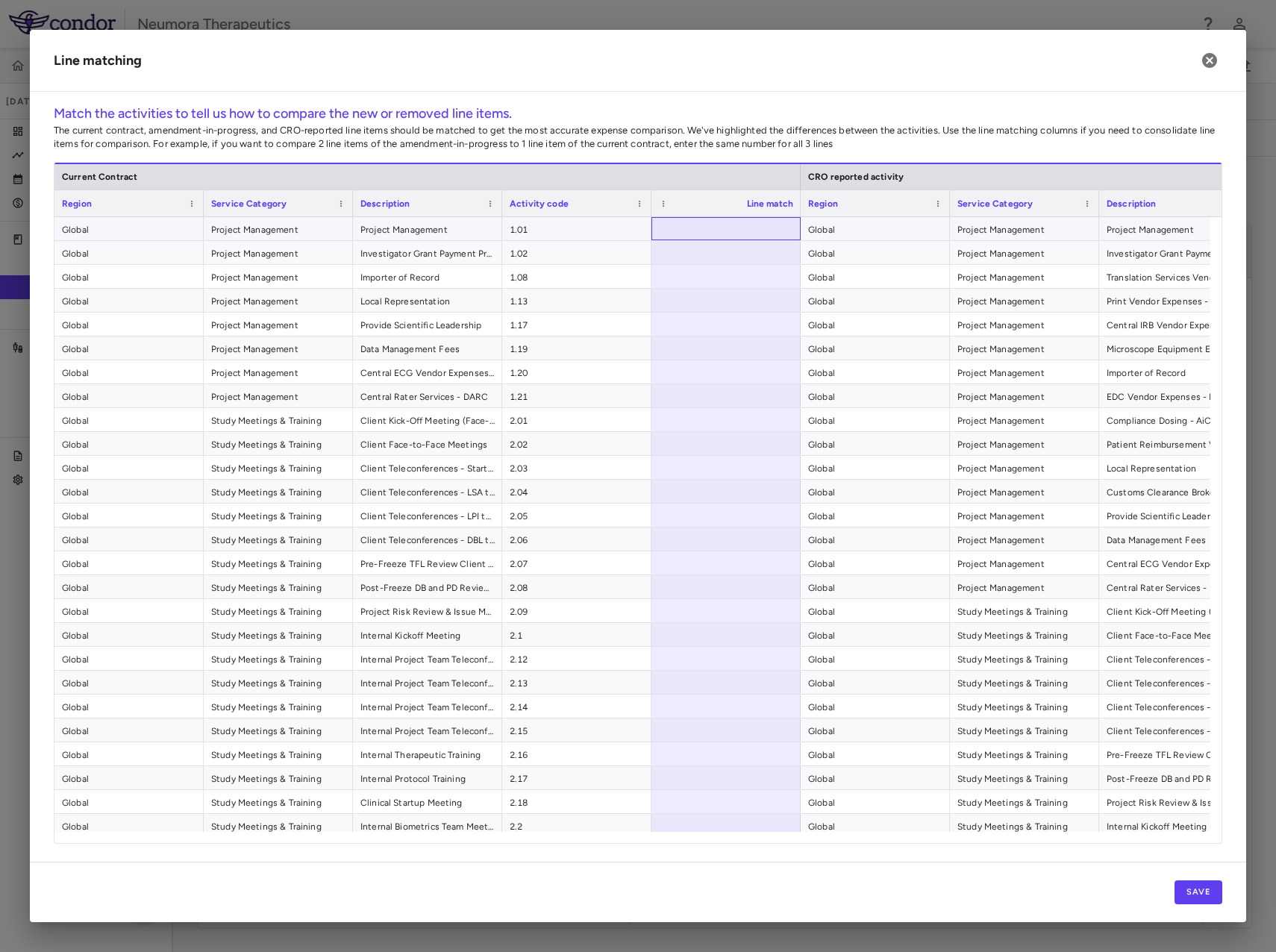
click at [740, 230] on div at bounding box center [726, 229] width 150 height 23
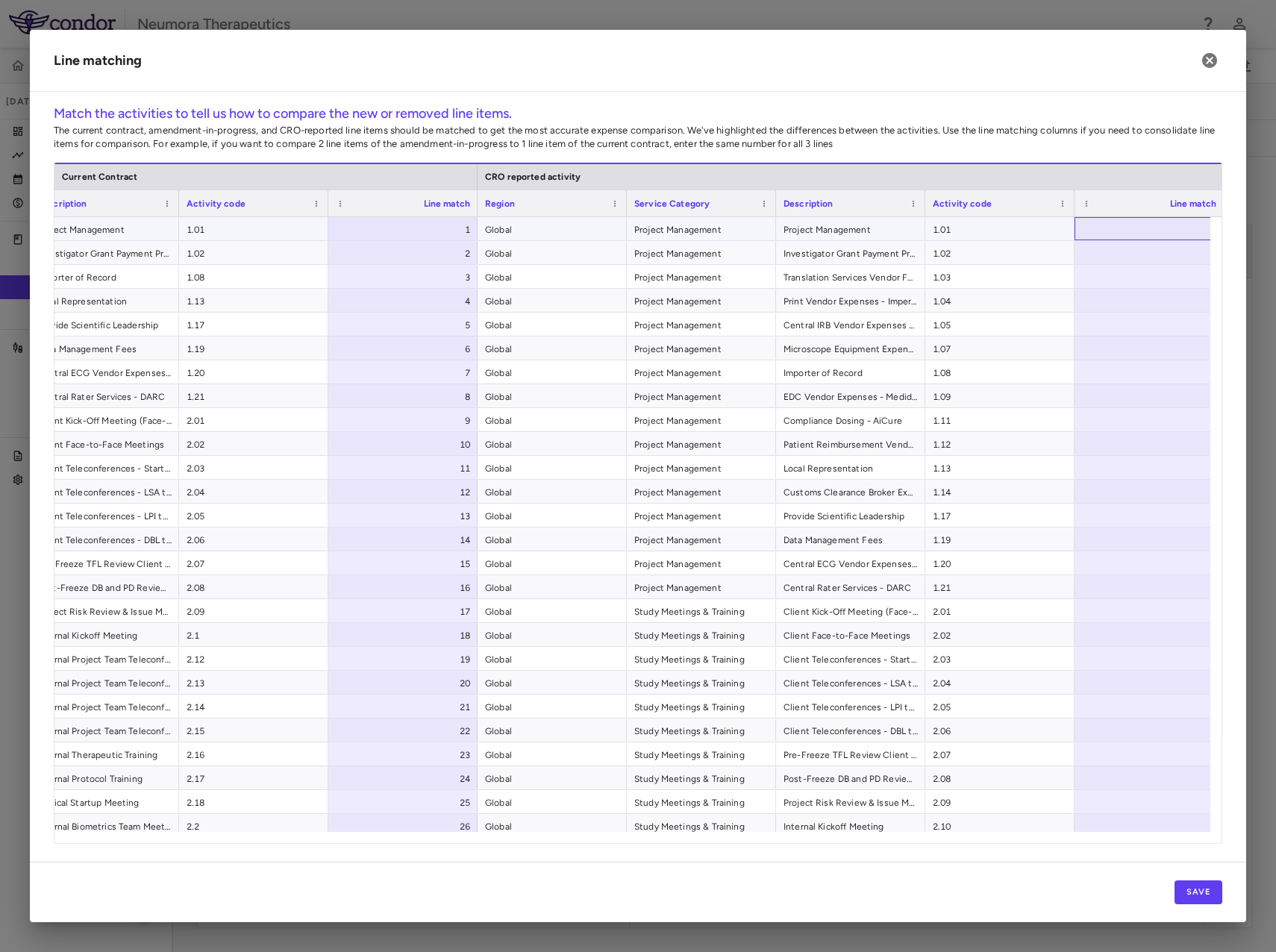
click at [1131, 230] on div at bounding box center [1149, 229] width 150 height 23
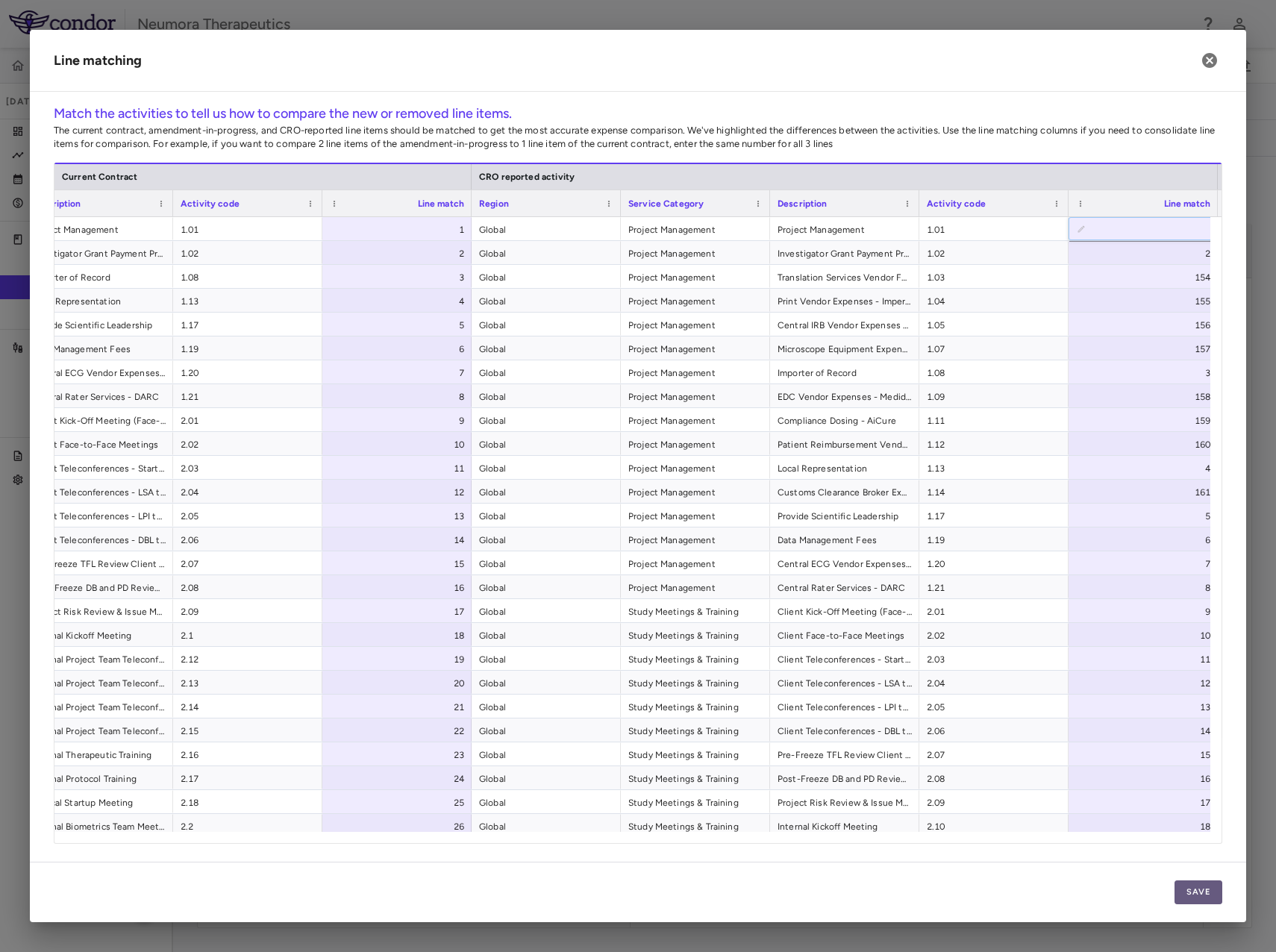
click at [1191, 891] on button "Save" at bounding box center [1199, 892] width 48 height 24
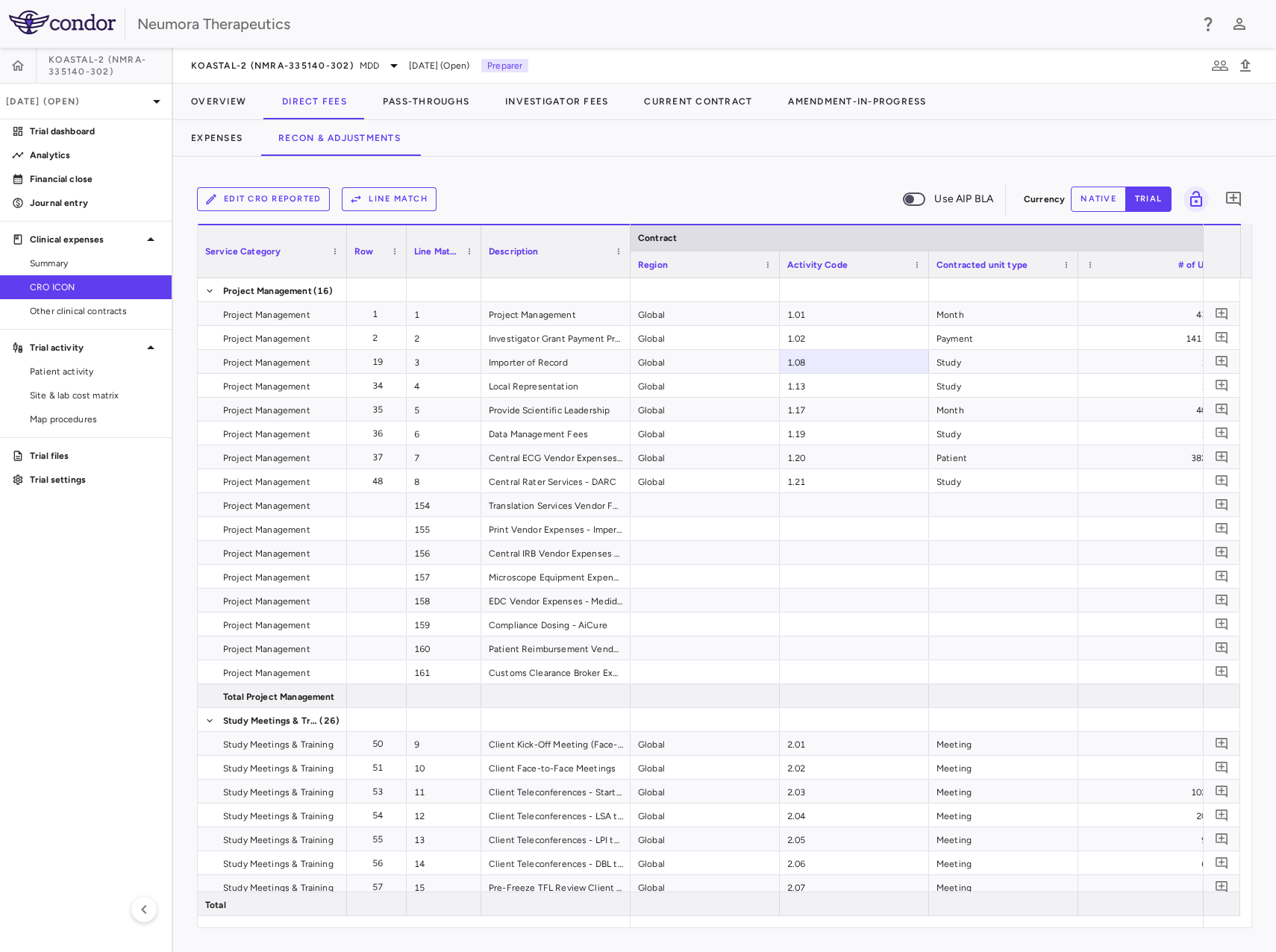
click at [569, 169] on div "Edit CRO reported Line Match Use AIP BLA Currency native trial 0 Service Catego…" at bounding box center [725, 554] width 1103 height 796
click at [483, 189] on div "Edit CRO reported Line Match Use AIP BLA" at bounding box center [608, 199] width 821 height 31
drag, startPoint x: 724, startPoint y: 579, endPoint x: 816, endPoint y: 591, distance: 92.8
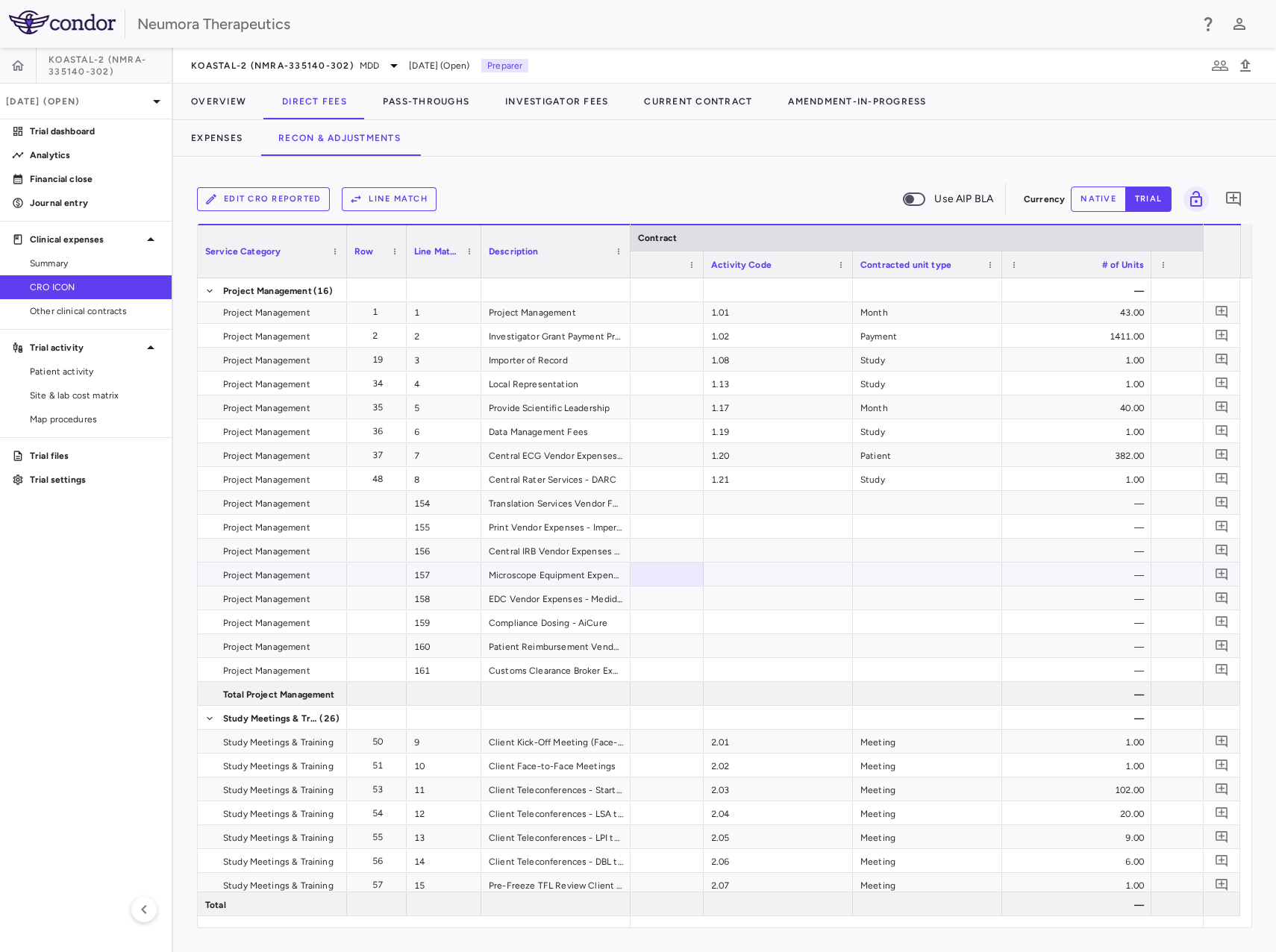
drag, startPoint x: 776, startPoint y: 591, endPoint x: 826, endPoint y: 598, distance: 50.5
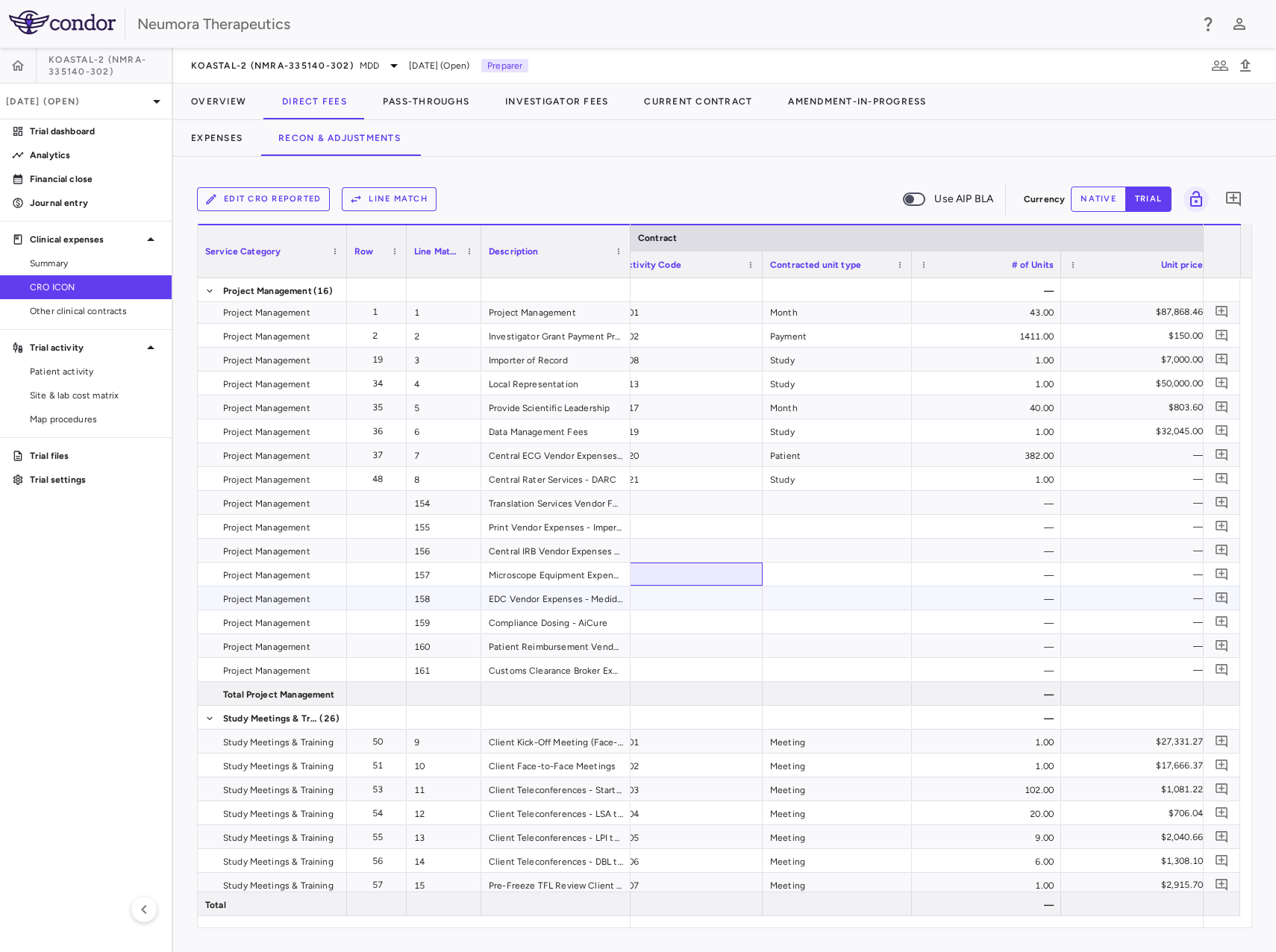
drag, startPoint x: 849, startPoint y: 590, endPoint x: 823, endPoint y: 588, distance: 26.1
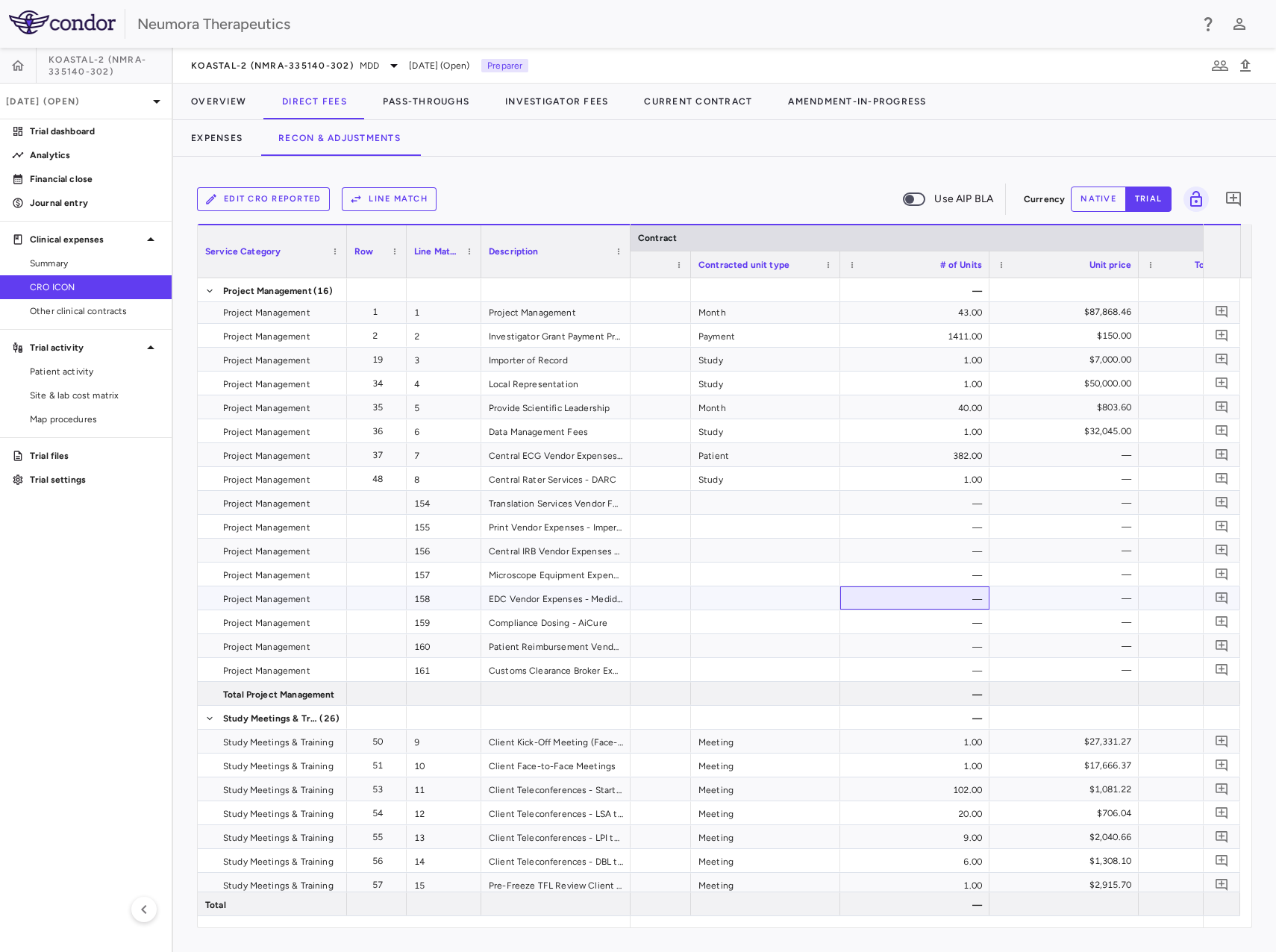
scroll to position [0, 274]
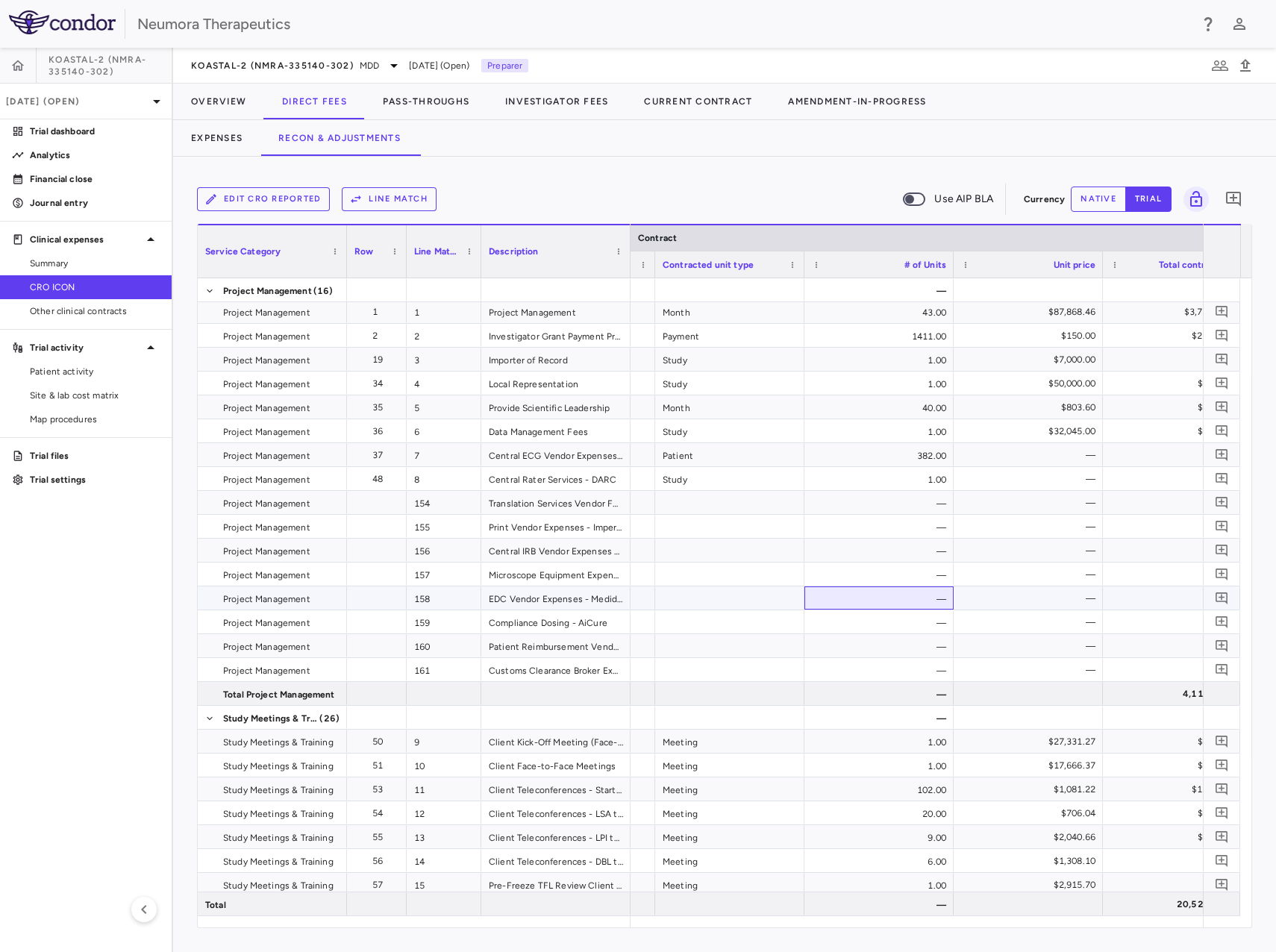
drag, startPoint x: 911, startPoint y: 601, endPoint x: 933, endPoint y: 604, distance: 22.2
drag, startPoint x: 850, startPoint y: 596, endPoint x: 943, endPoint y: 605, distance: 93.4
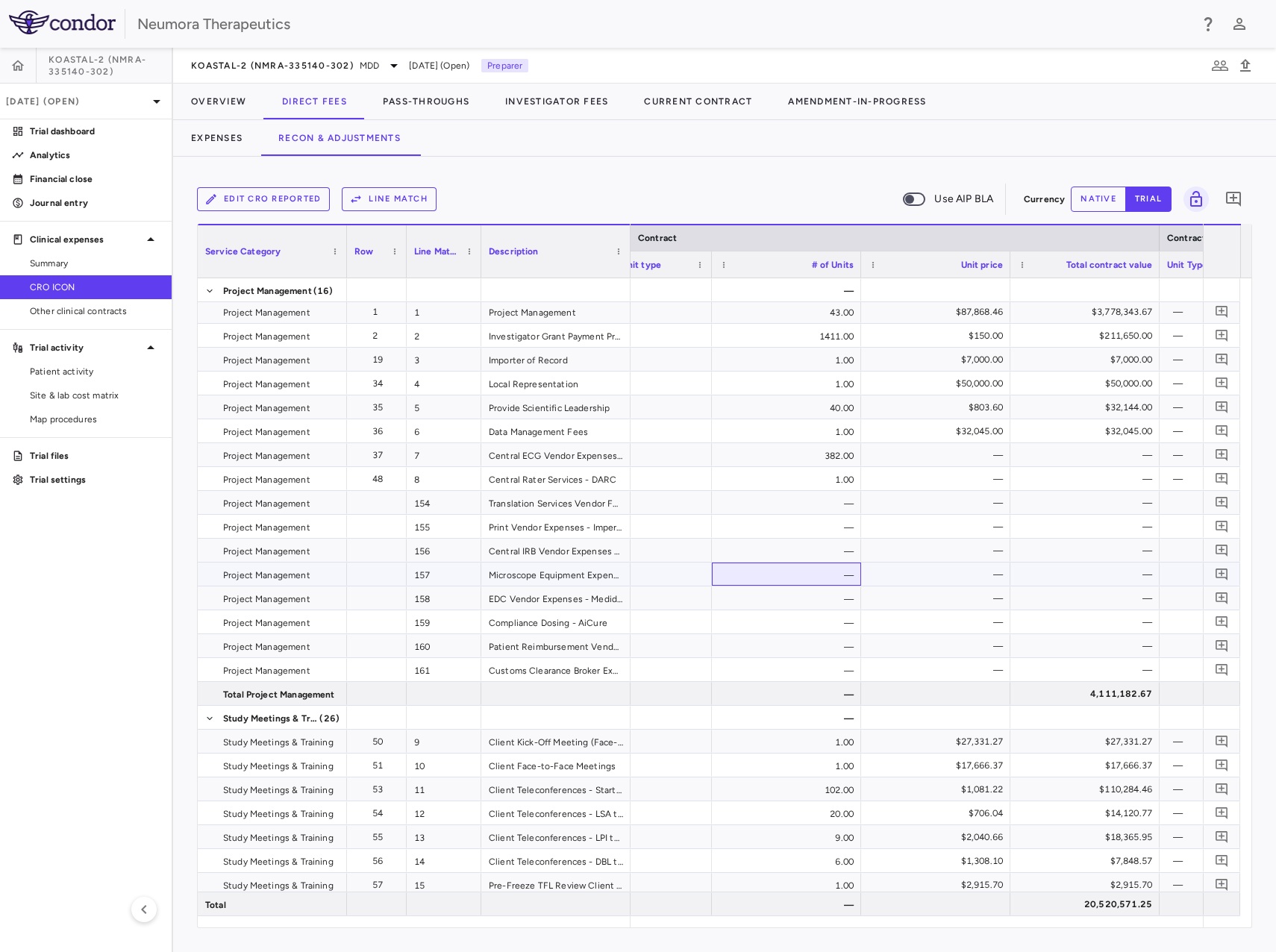
drag, startPoint x: 810, startPoint y: 565, endPoint x: 862, endPoint y: 571, distance: 52.3
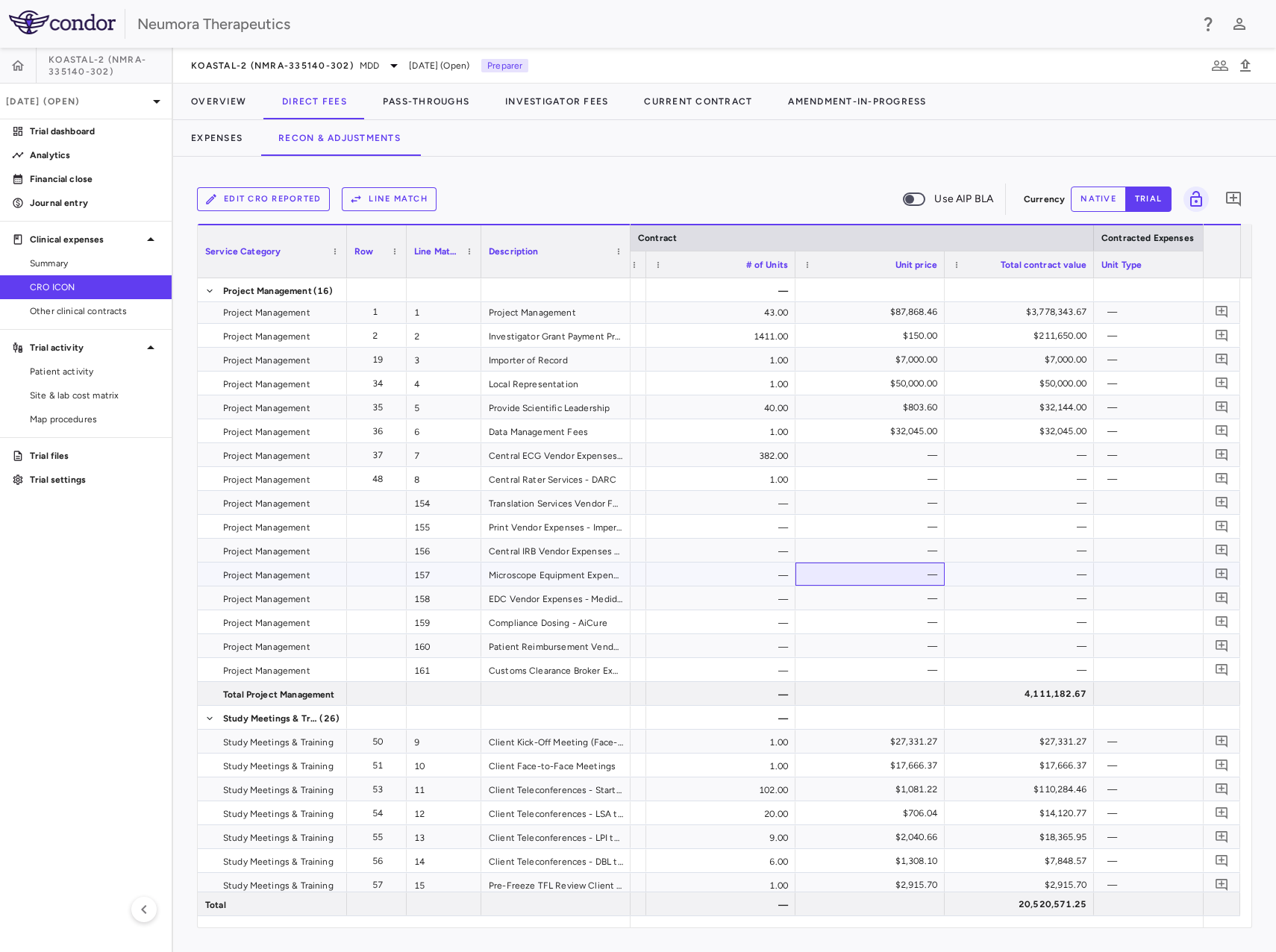
drag, startPoint x: 853, startPoint y: 571, endPoint x: 760, endPoint y: 562, distance: 93.4
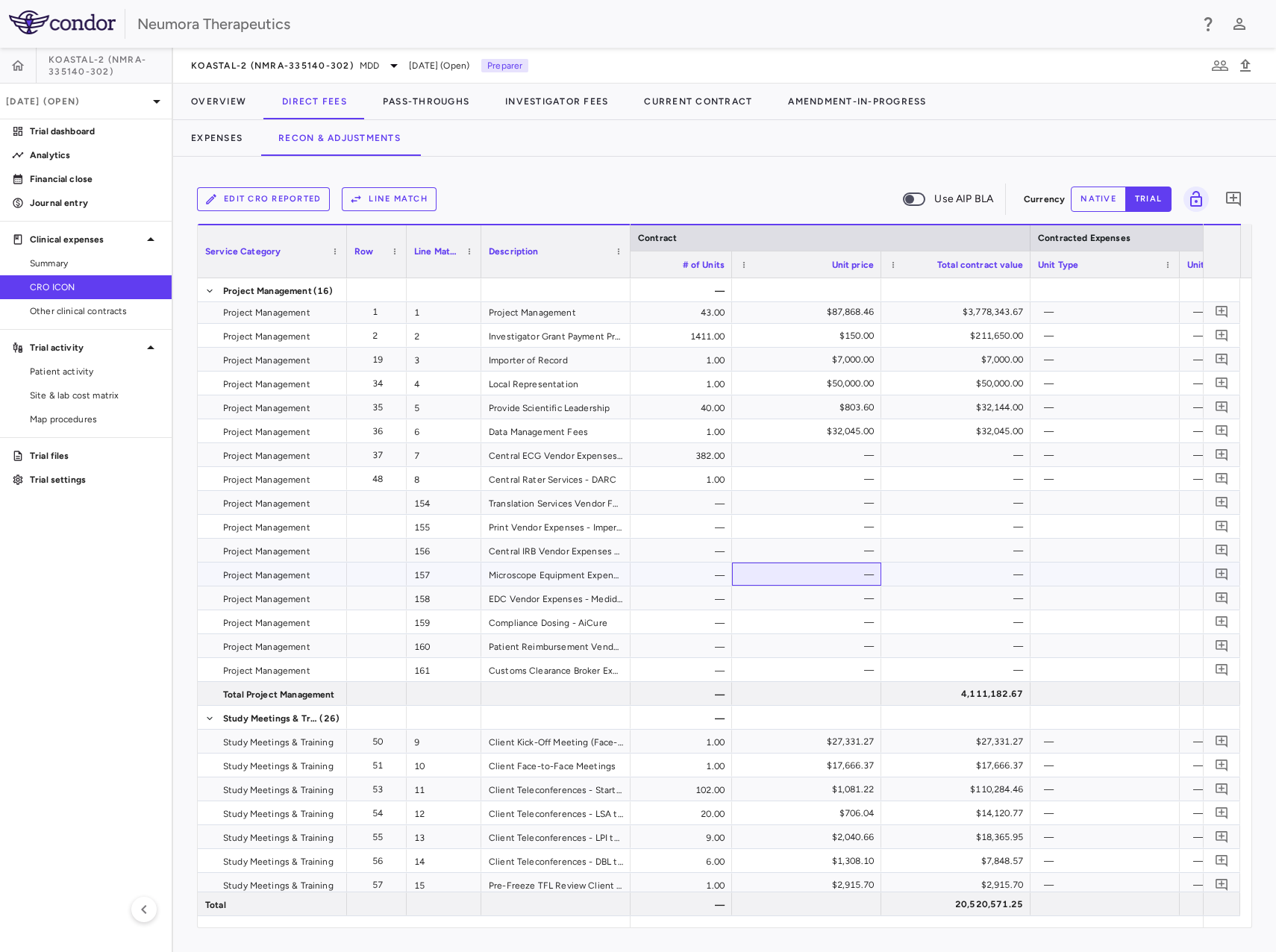
drag, startPoint x: 766, startPoint y: 564, endPoint x: 867, endPoint y: 578, distance: 102.0
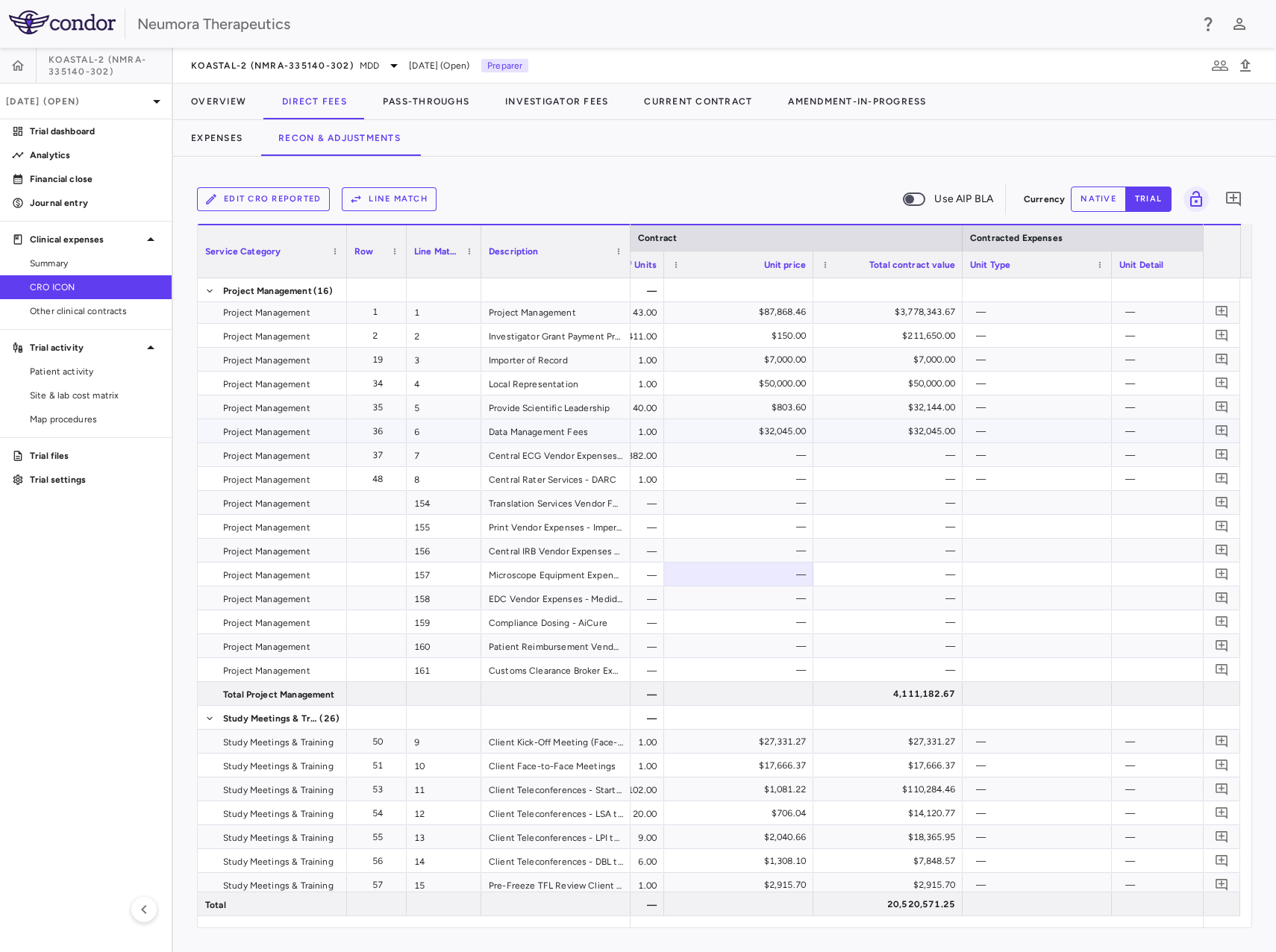
drag, startPoint x: 629, startPoint y: 436, endPoint x: 692, endPoint y: 448, distance: 64.1
drag, startPoint x: 743, startPoint y: 481, endPoint x: 820, endPoint y: 494, distance: 78.1
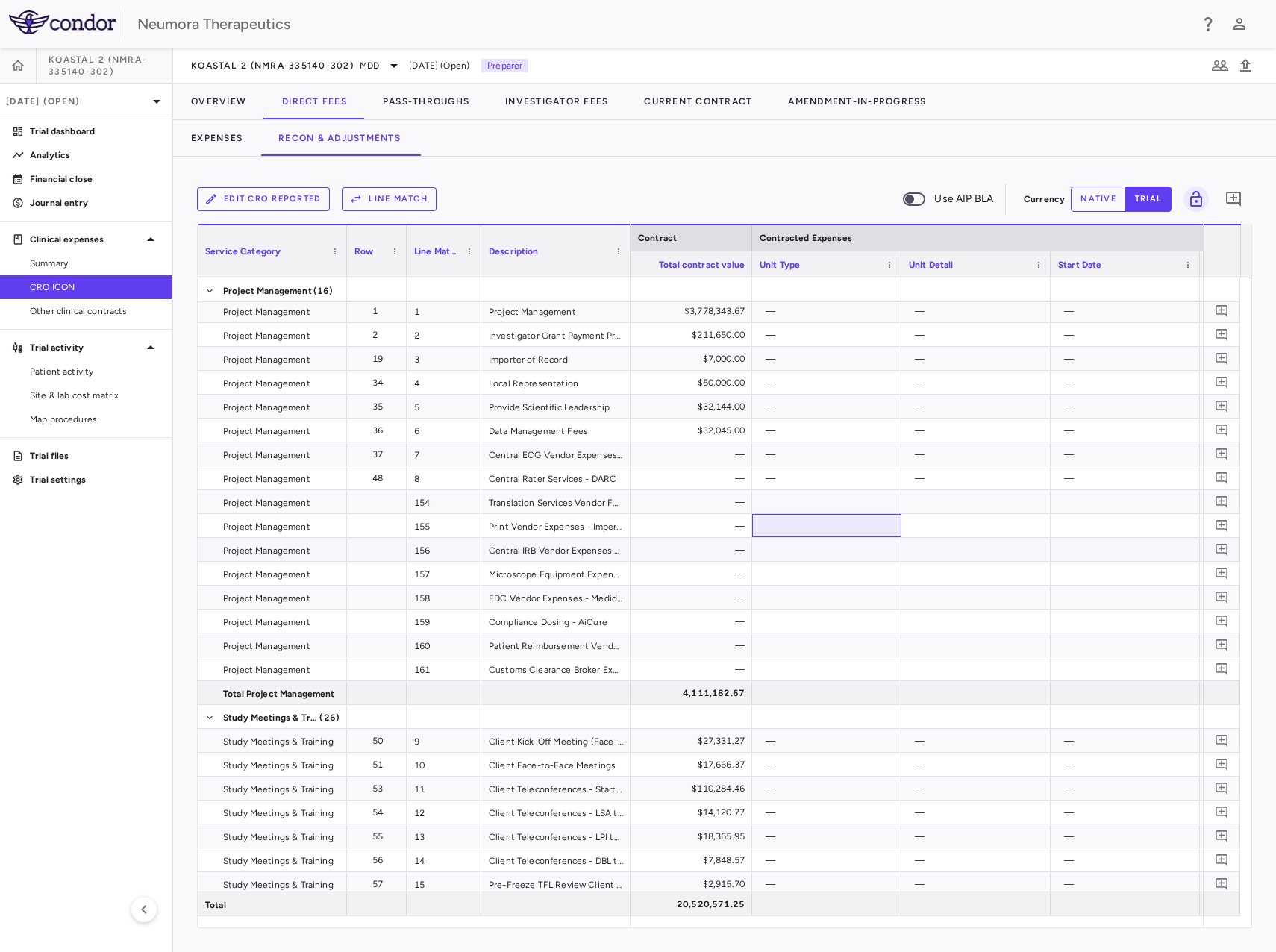
drag, startPoint x: 919, startPoint y: 547, endPoint x: 829, endPoint y: 513, distance: 96.2
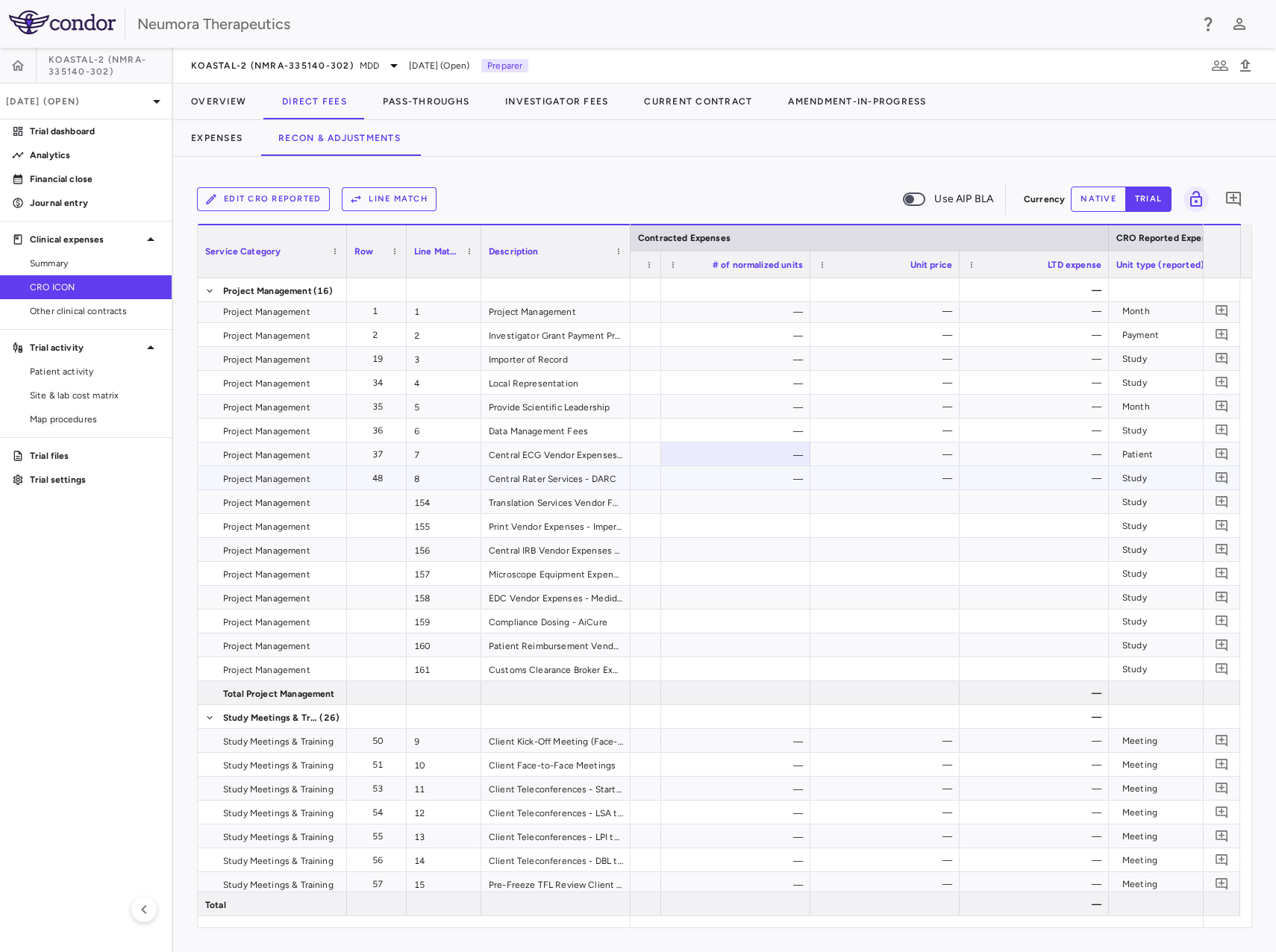
drag, startPoint x: 915, startPoint y: 508, endPoint x: 1036, endPoint y: 534, distance: 123.8
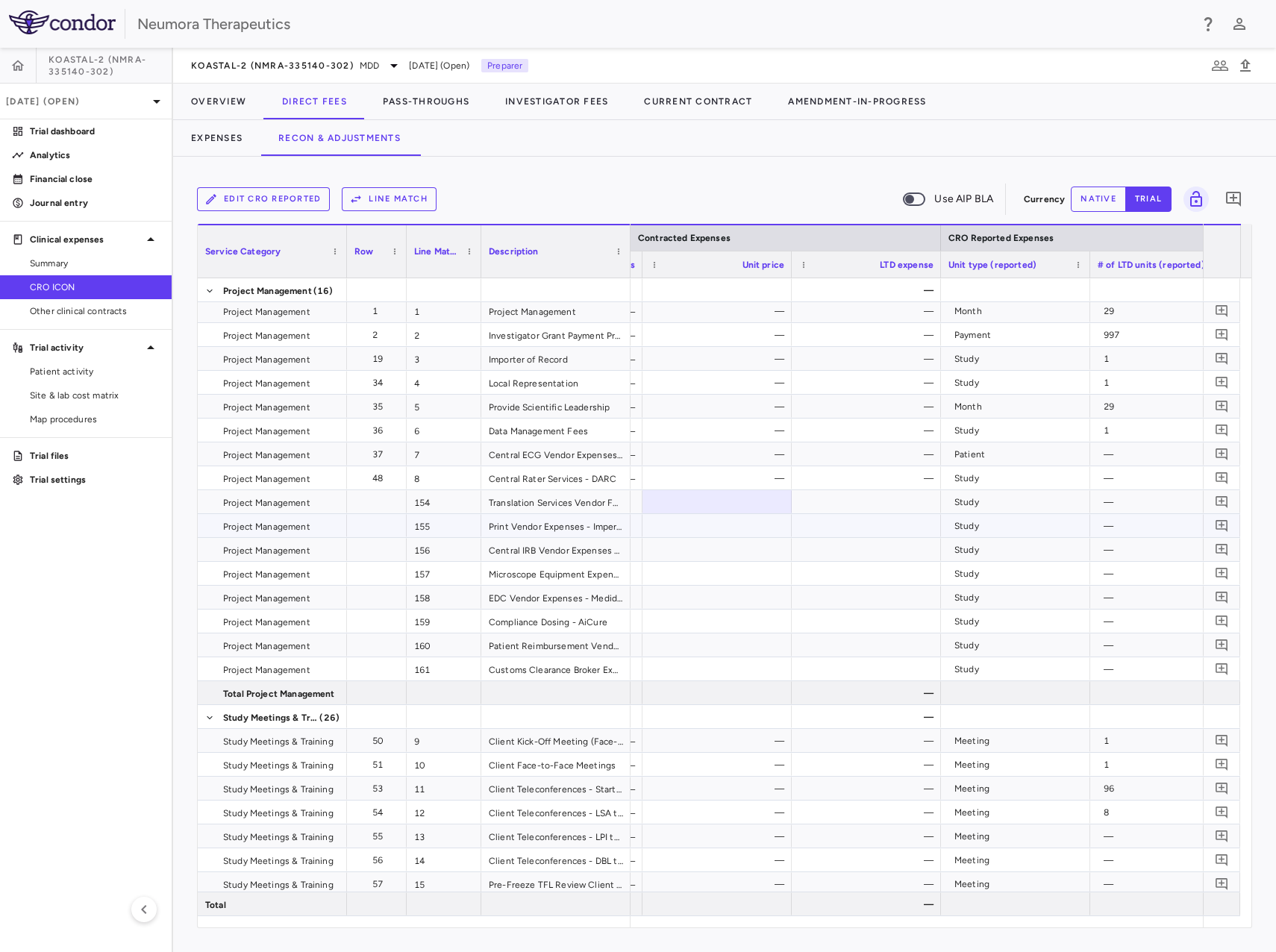
drag, startPoint x: 968, startPoint y: 542, endPoint x: 1022, endPoint y: 546, distance: 54.1
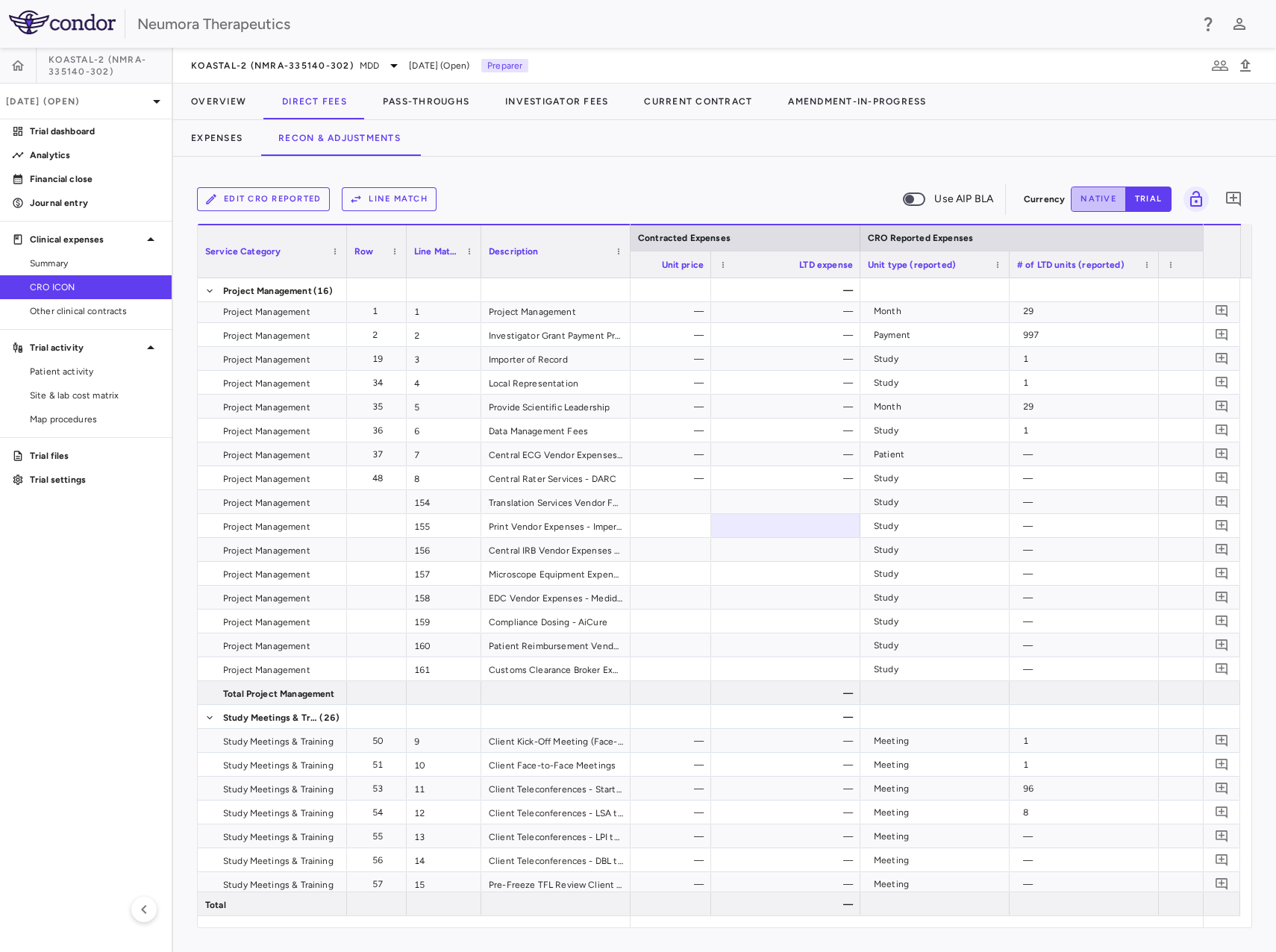
click at [1101, 192] on button "native" at bounding box center [1099, 199] width 55 height 25
drag, startPoint x: 800, startPoint y: 567, endPoint x: 880, endPoint y: 575, distance: 80.4
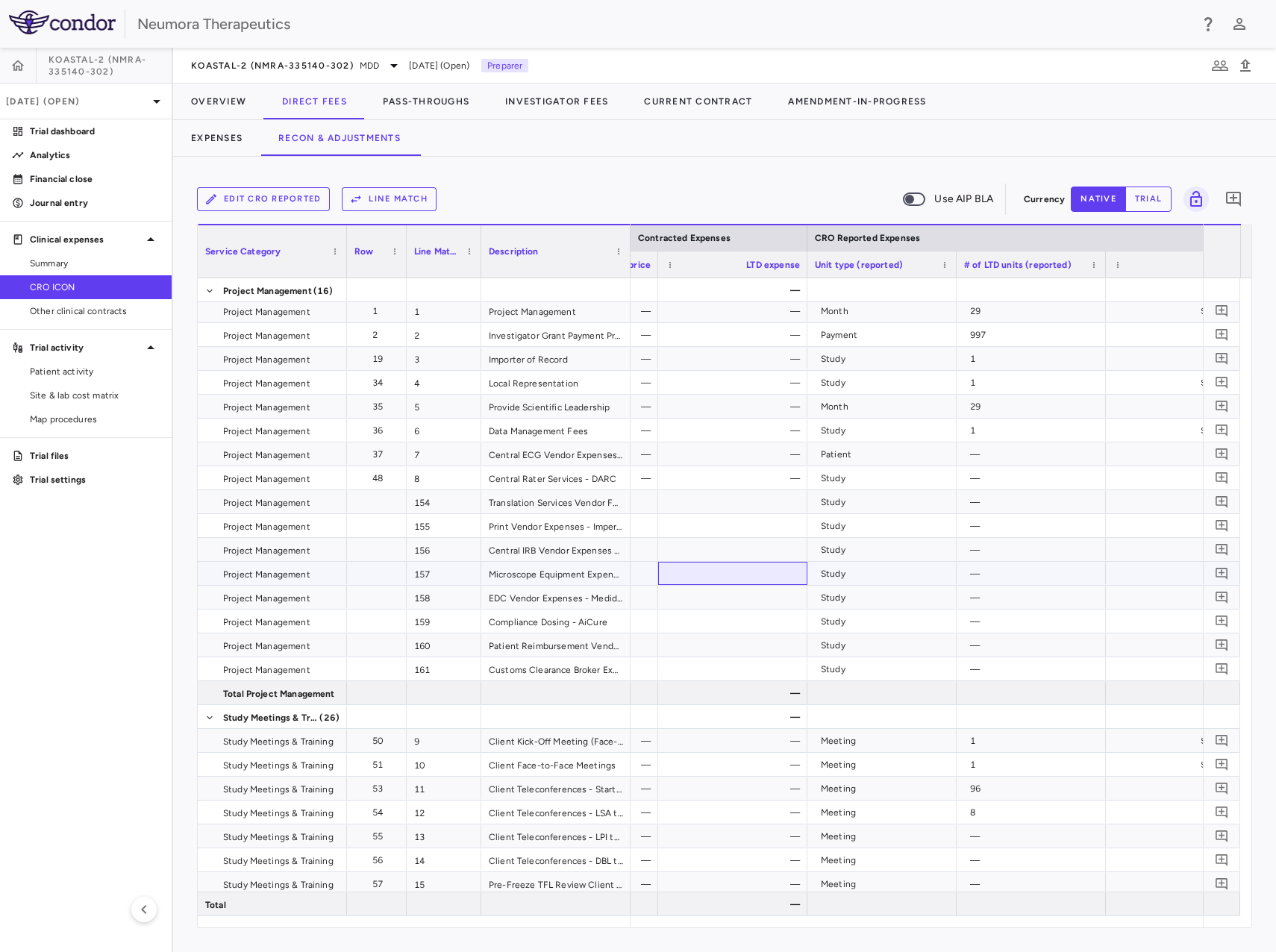
drag, startPoint x: 829, startPoint y: 576, endPoint x: 942, endPoint y: 595, distance: 114.6
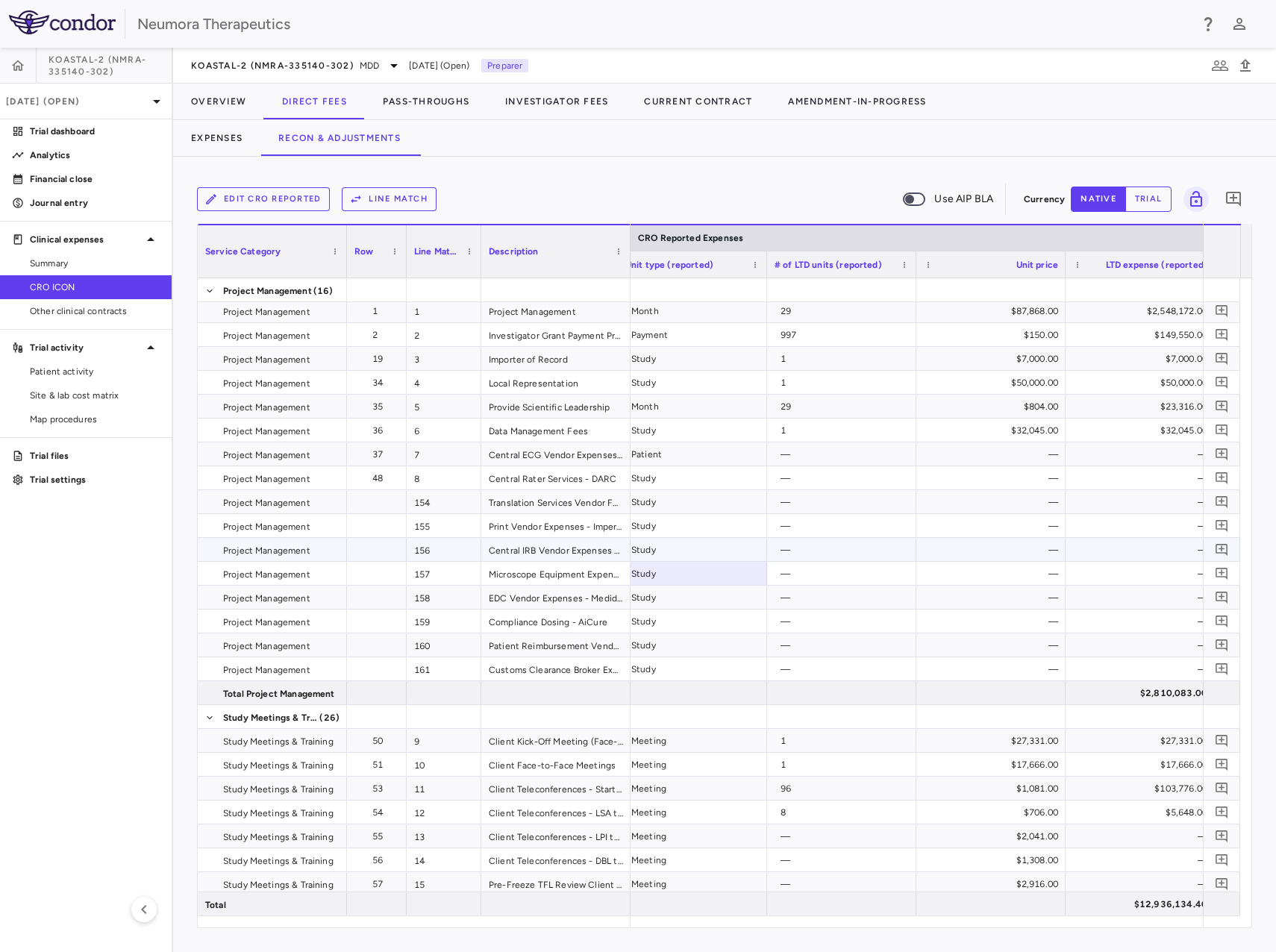
drag, startPoint x: 857, startPoint y: 548, endPoint x: 821, endPoint y: 558, distance: 37.4
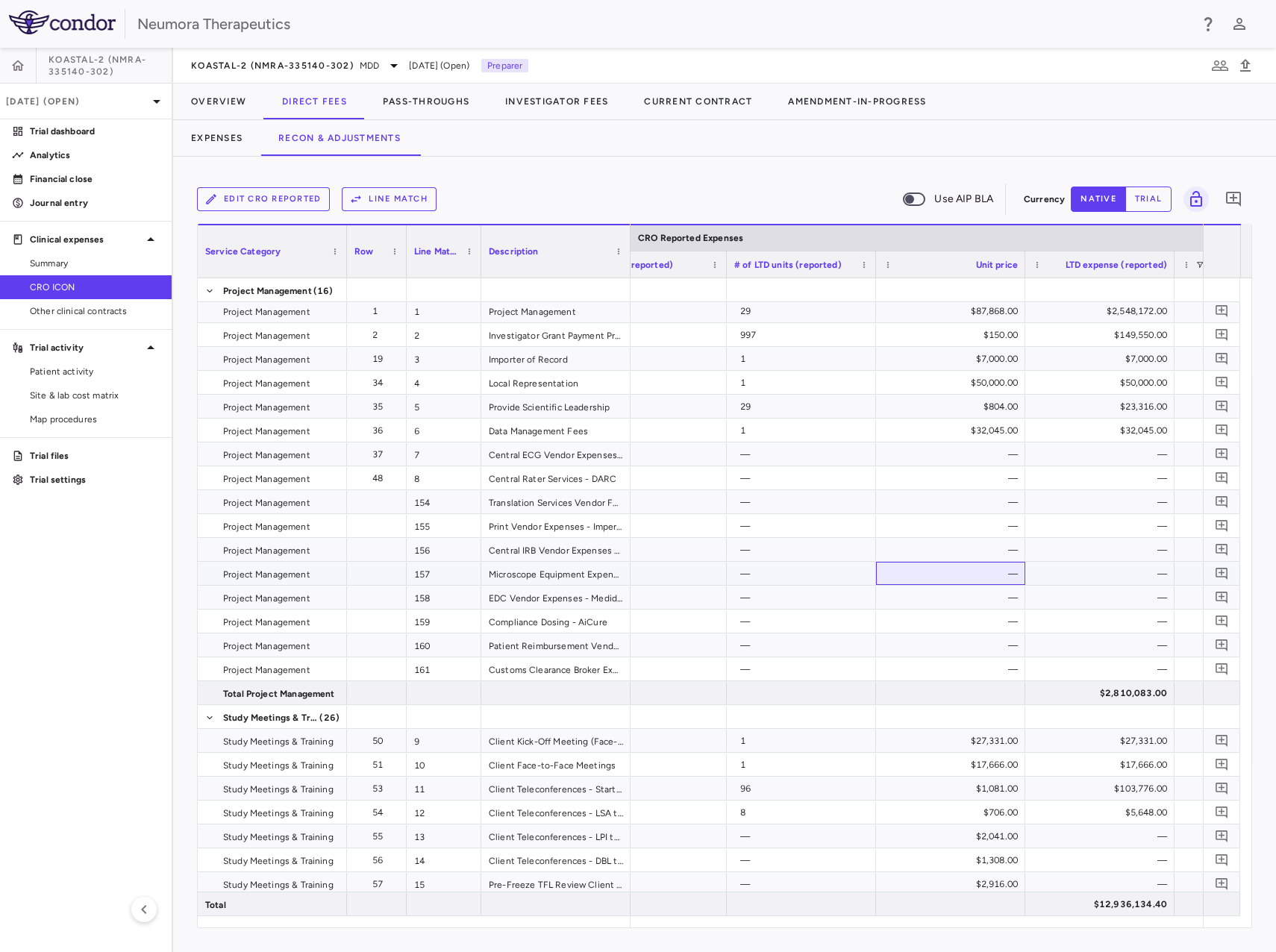
drag, startPoint x: 987, startPoint y: 584, endPoint x: 1007, endPoint y: 587, distance: 20.2
drag, startPoint x: 945, startPoint y: 581, endPoint x: 1031, endPoint y: 588, distance: 86.3
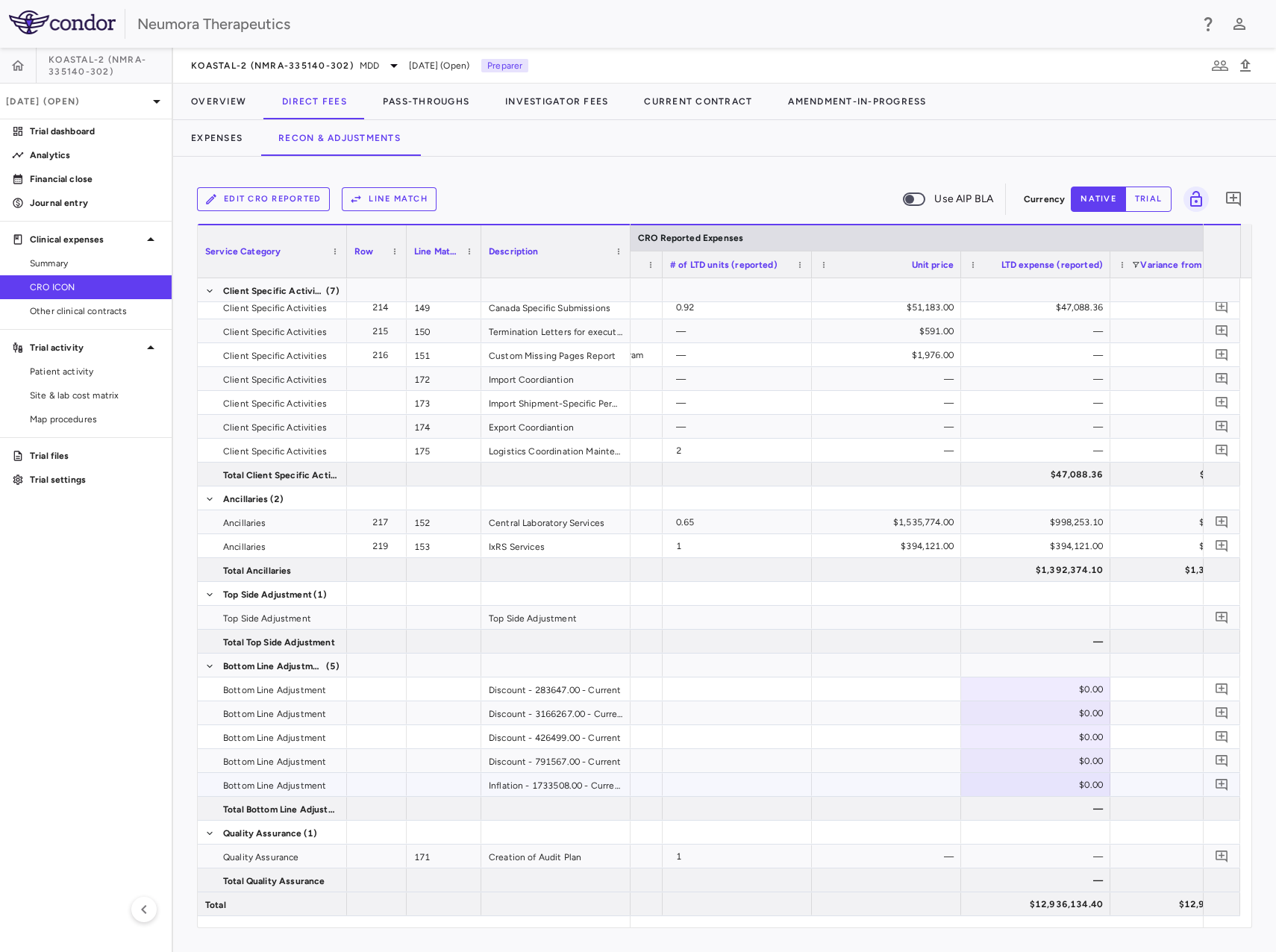
click at [1083, 782] on div "$0.00" at bounding box center [1038, 785] width 128 height 24
type input "*********"
click at [1067, 785] on input "number" at bounding box center [1047, 786] width 125 height 25
paste input "**********"
type input "**********"
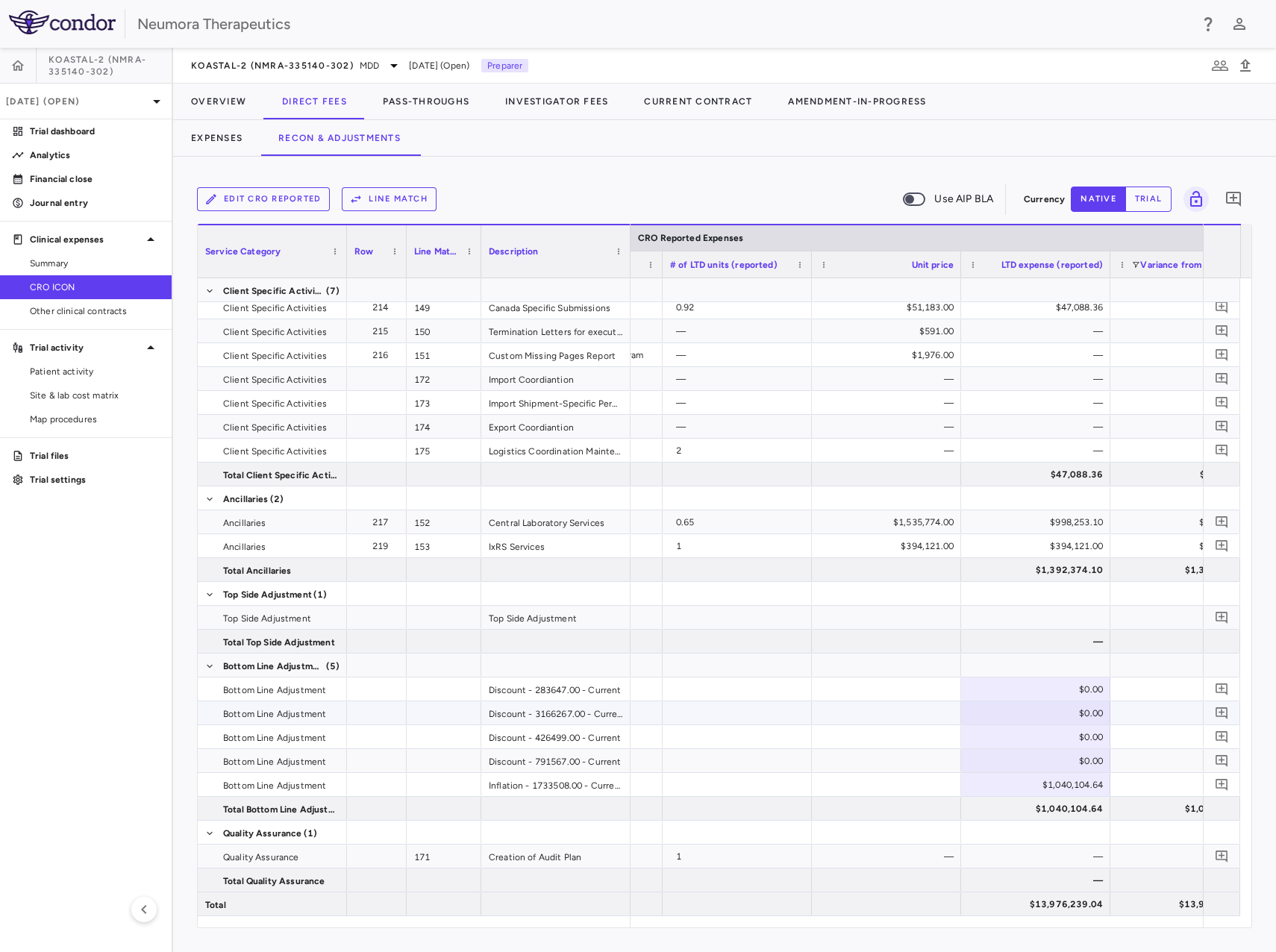
click at [1042, 710] on div "$0.00" at bounding box center [1038, 713] width 128 height 24
type input "**********"
click at [1043, 715] on div "$1,936,631.21" at bounding box center [1038, 713] width 128 height 24
click at [1025, 715] on input "**********" at bounding box center [1047, 714] width 125 height 25
type input "**********"
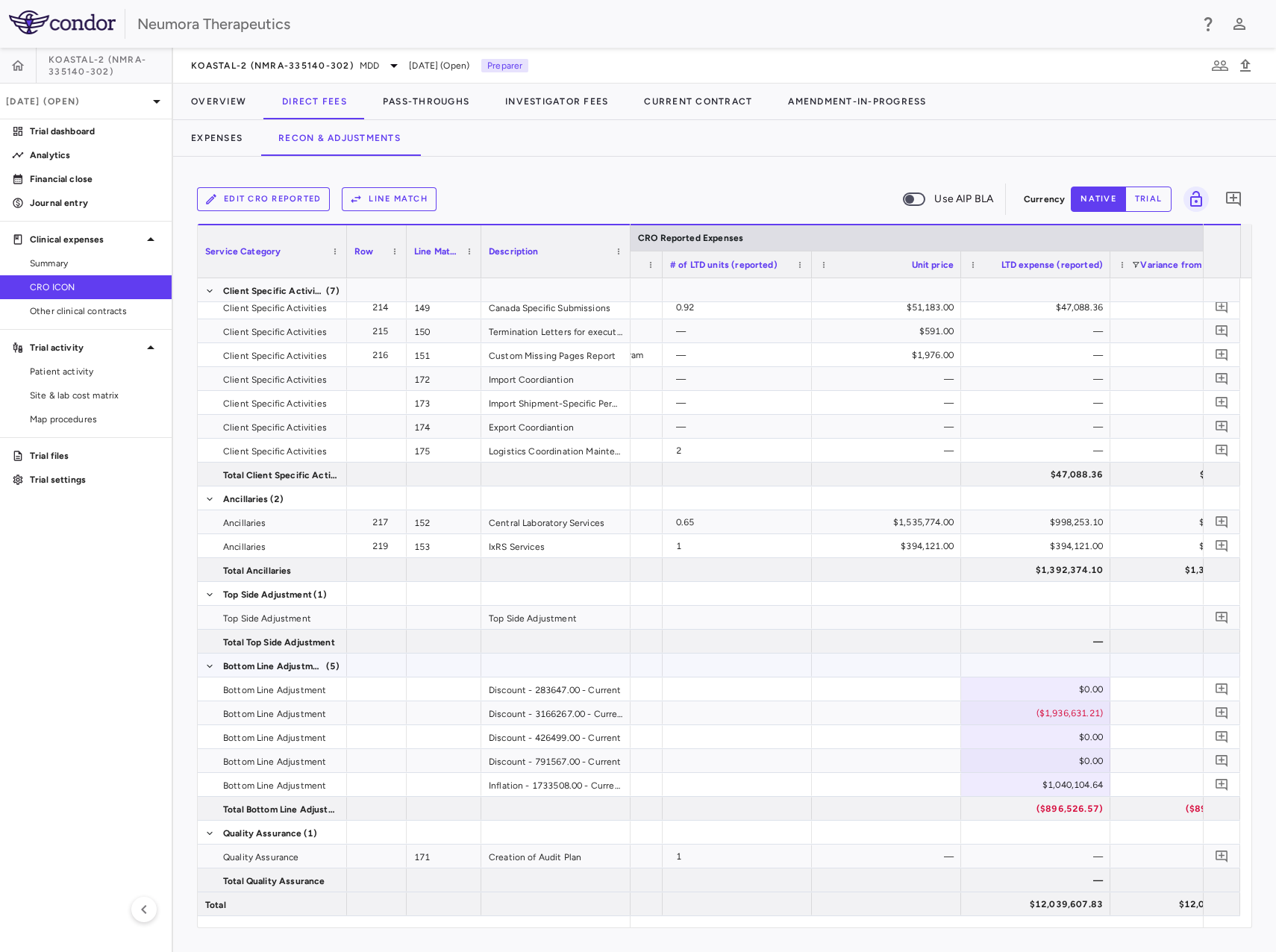
click at [971, 677] on div "—" at bounding box center [308, 665] width 3694 height 24
click at [1060, 736] on div "$0.00" at bounding box center [1038, 737] width 128 height 24
click at [1078, 757] on div "$0.00" at bounding box center [1038, 761] width 128 height 24
type input "**********"
click at [1071, 742] on div "$0.00" at bounding box center [1038, 737] width 128 height 24
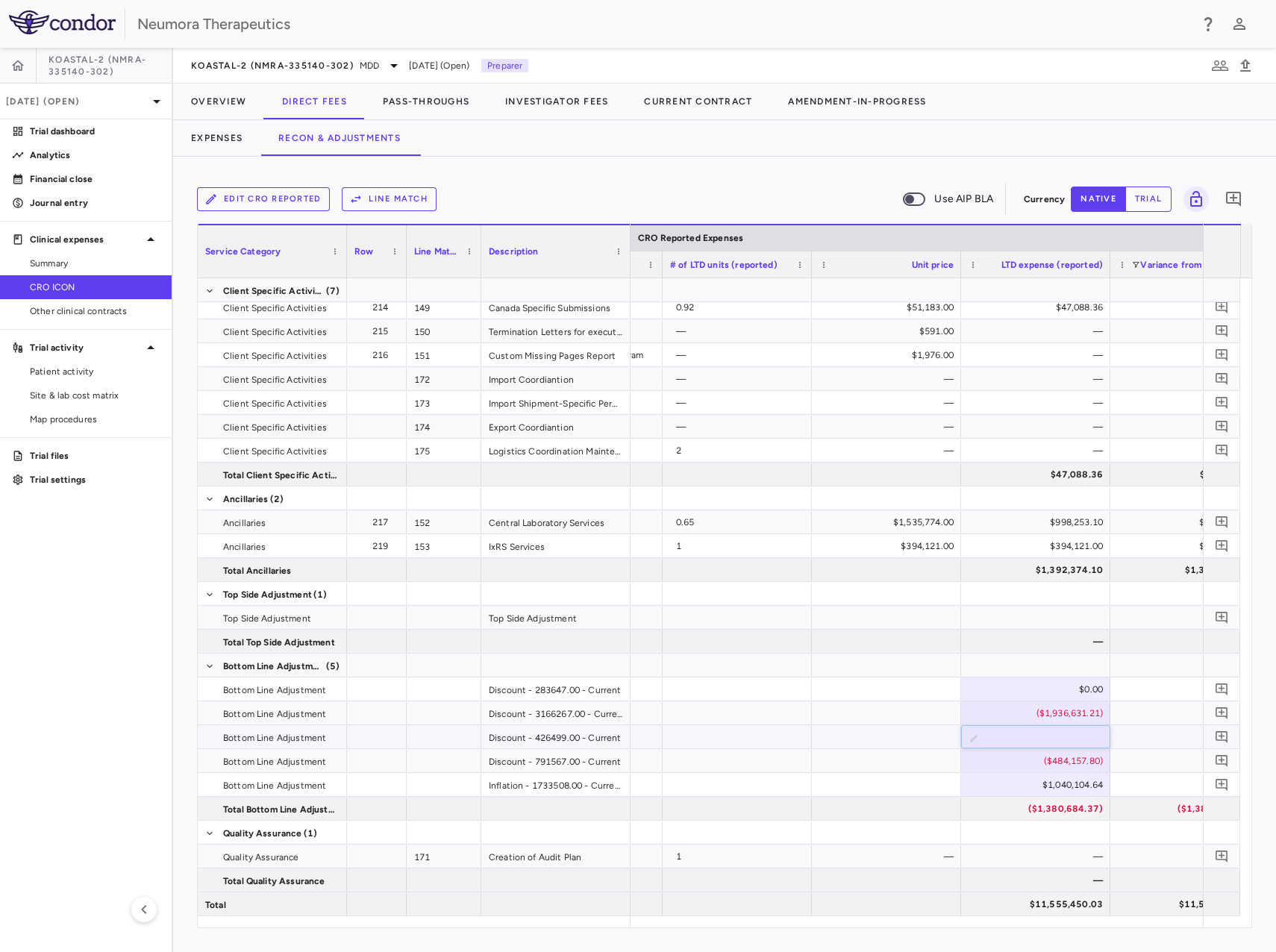
type input "**********"
click at [1093, 689] on div "$0.00" at bounding box center [1038, 689] width 128 height 24
type input "**********"
click at [238, 131] on button "Expenses" at bounding box center [217, 138] width 87 height 36
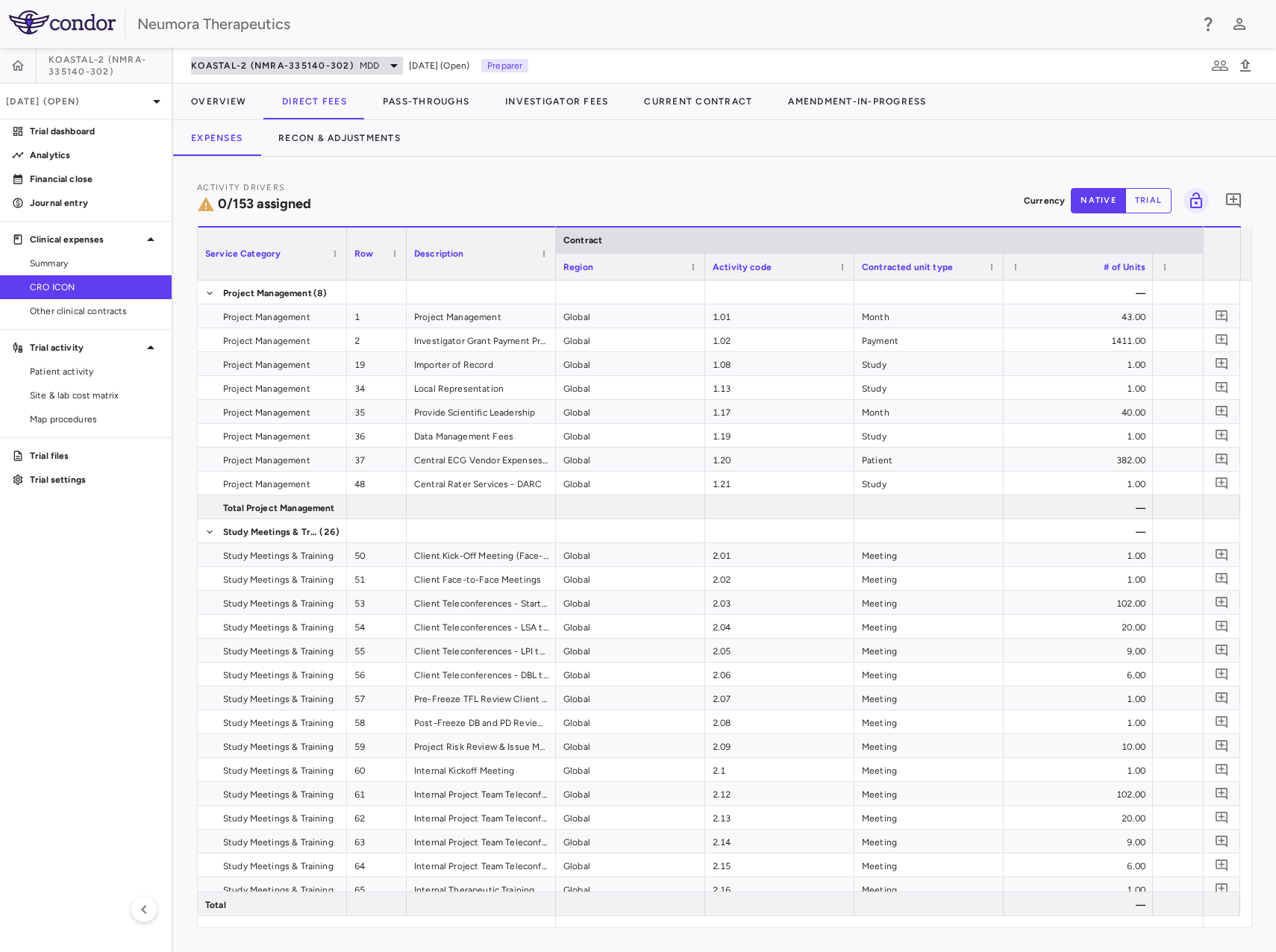
click at [345, 61] on span "KOASTAL-2 (NMRA-335140-302)" at bounding box center [272, 66] width 163 height 12
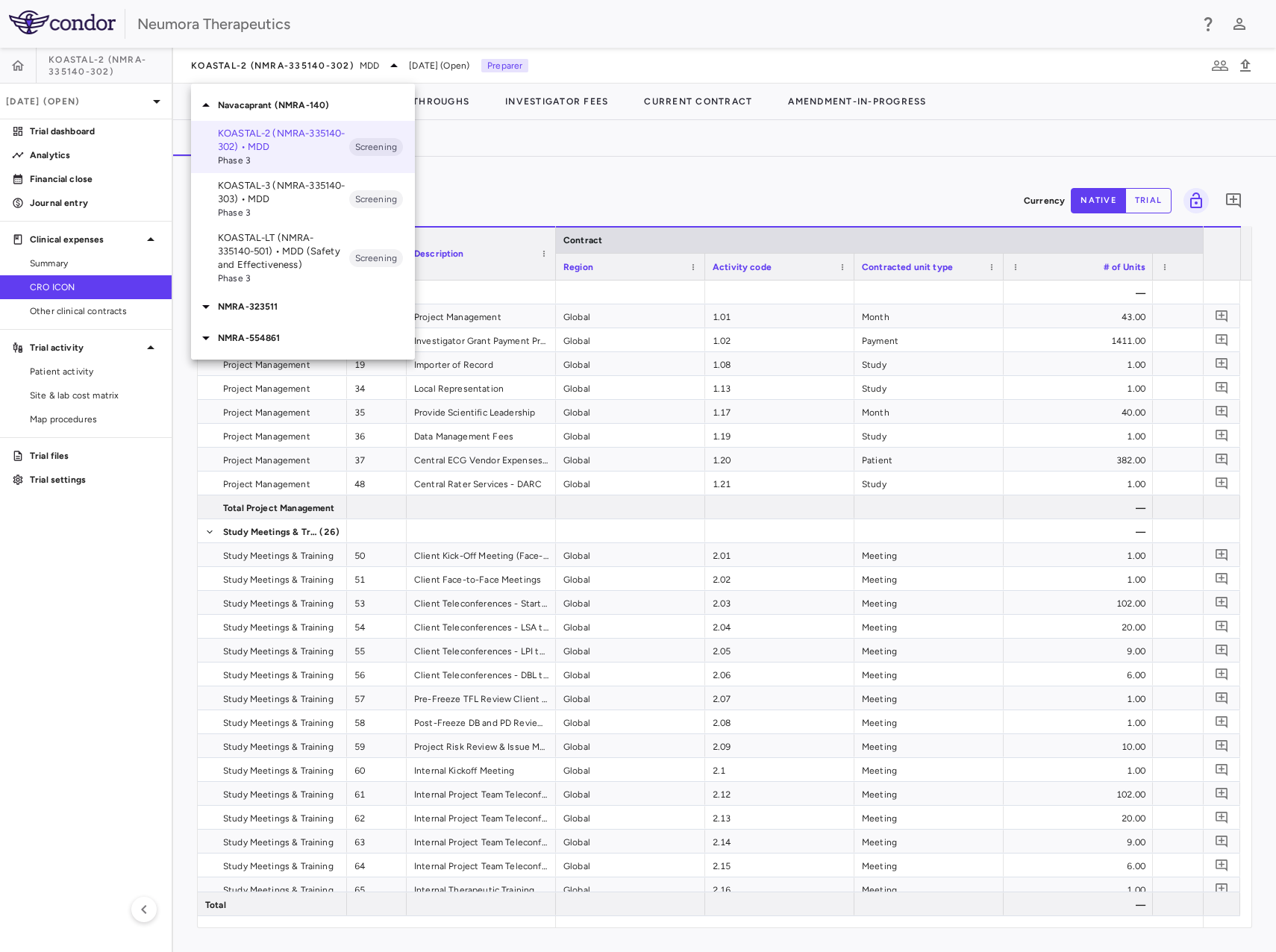
click at [298, 192] on p "KOASTAL-3 (NMRA-335140-303) • MDD" at bounding box center [283, 192] width 131 height 27
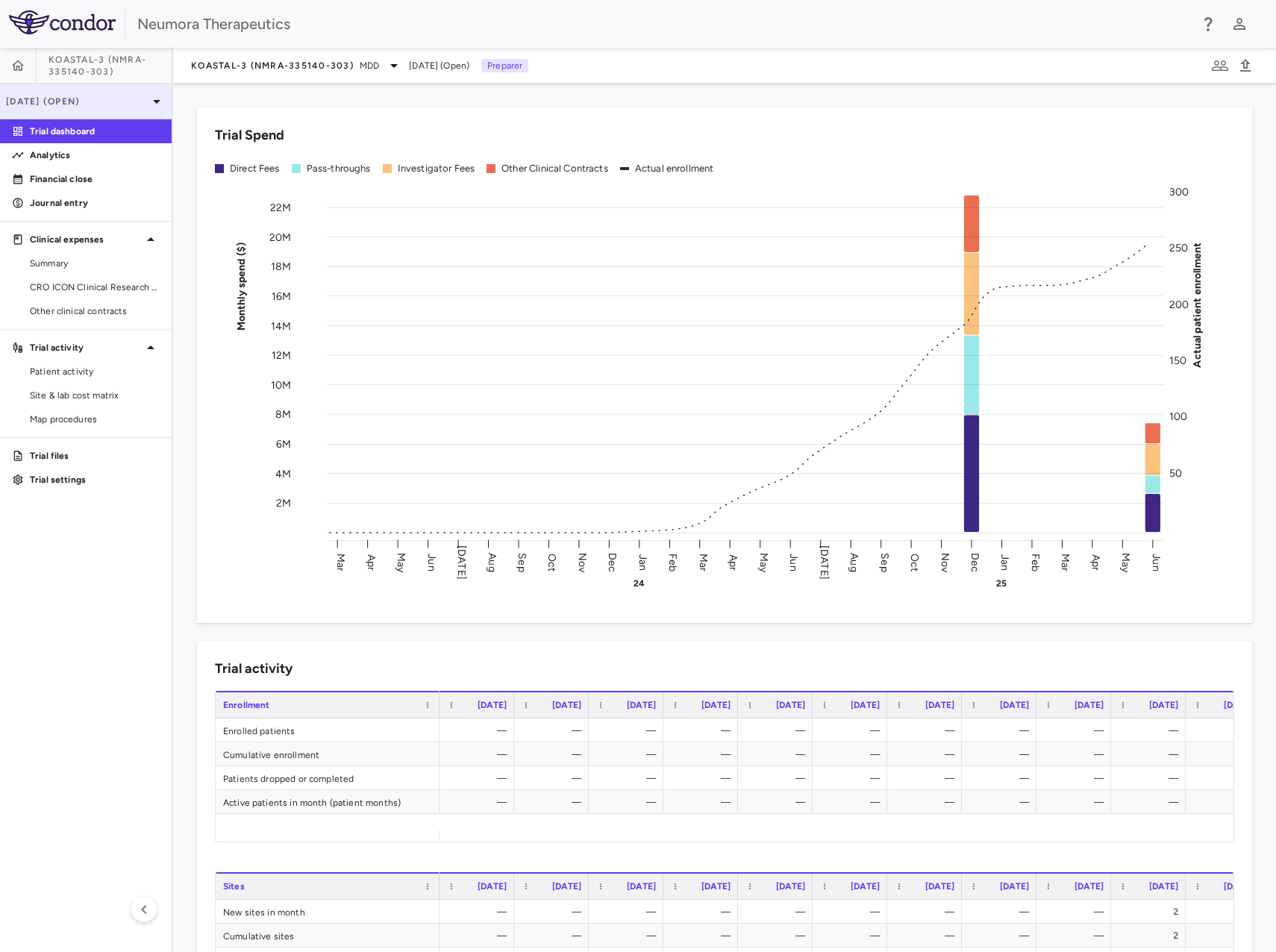
click at [50, 96] on p "Jun 2025 (Open)" at bounding box center [77, 102] width 142 height 14
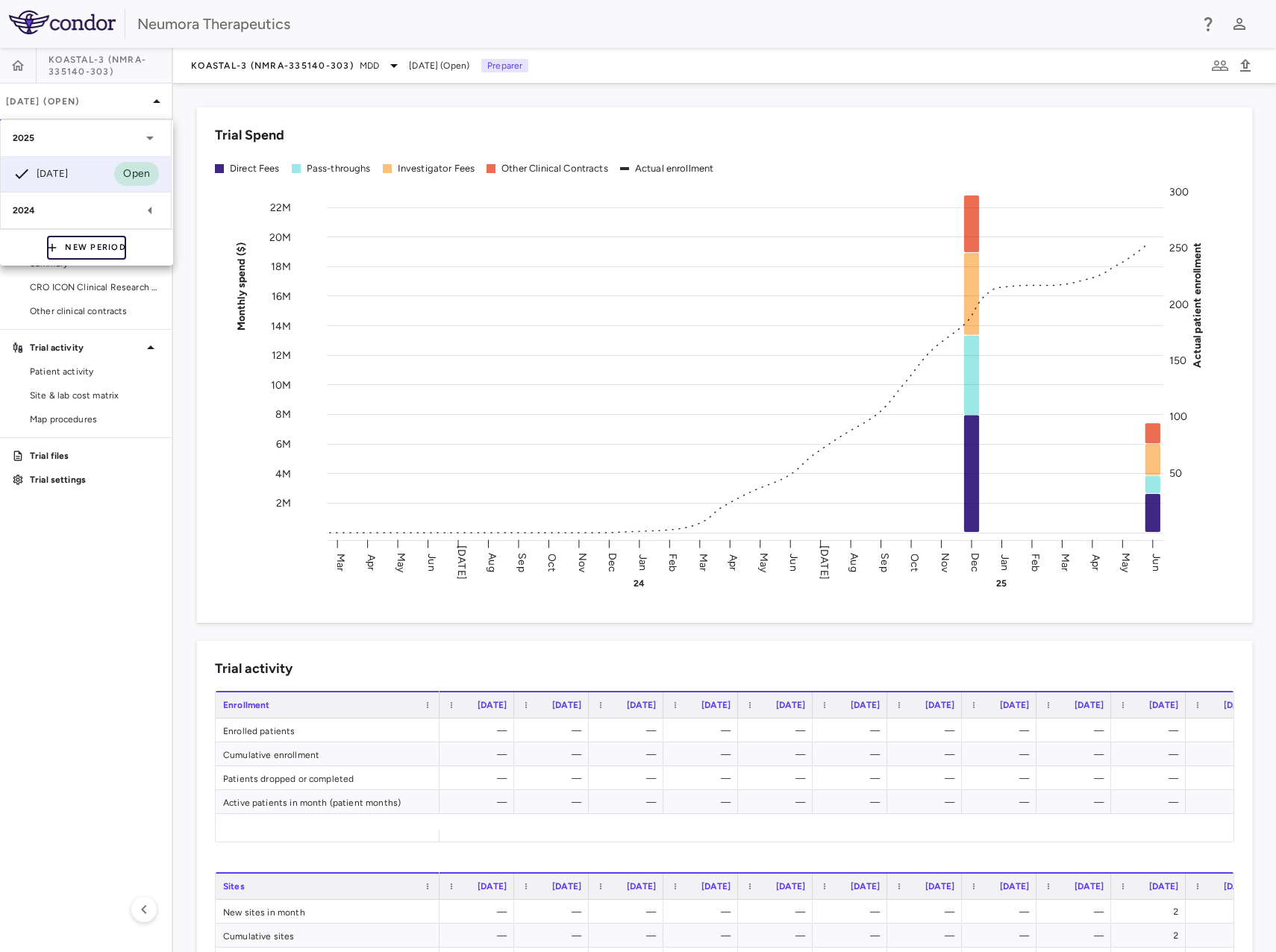
click at [91, 245] on button "New Period" at bounding box center [86, 247] width 79 height 24
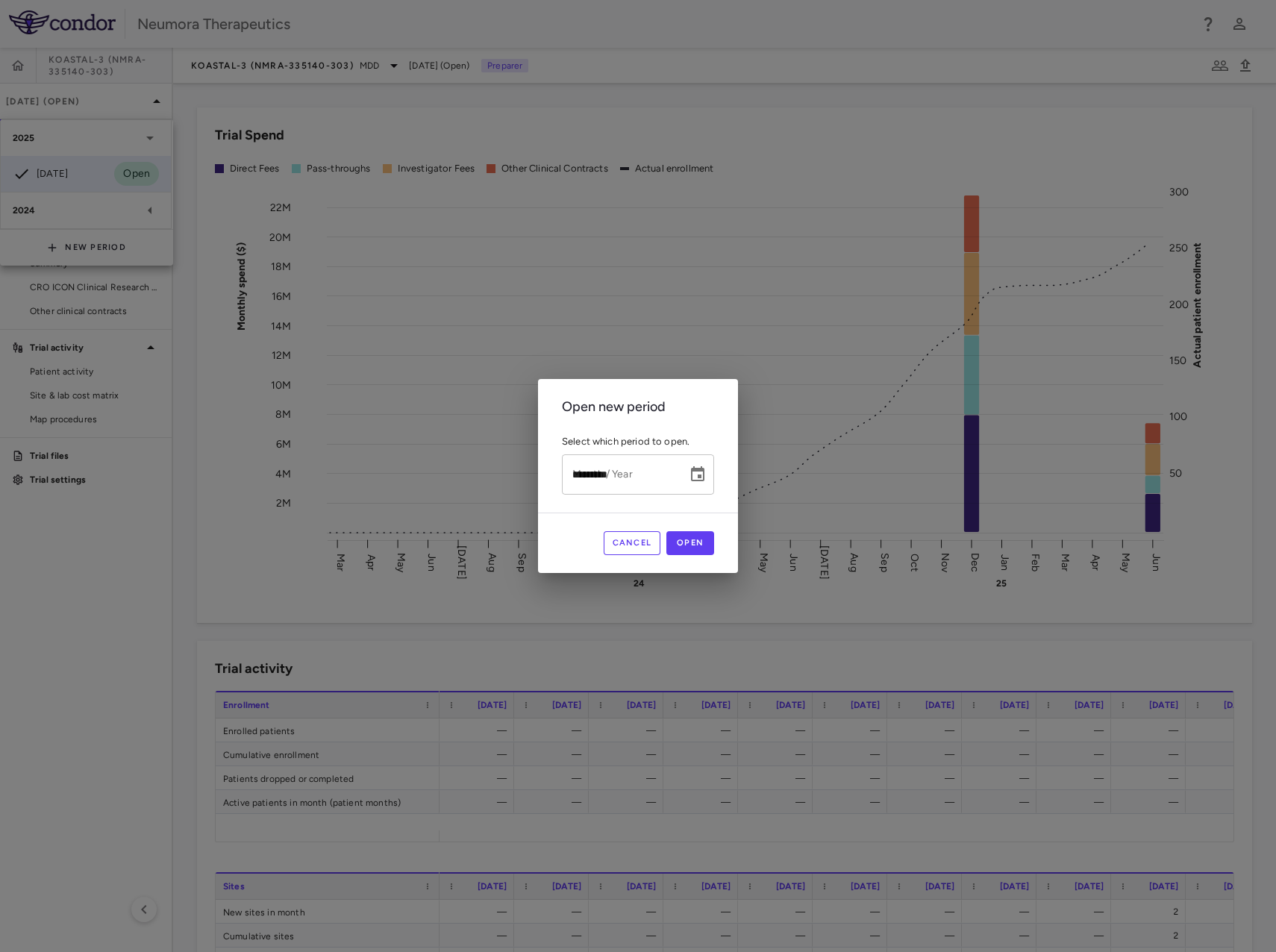
click at [618, 474] on input "*********" at bounding box center [620, 474] width 115 height 40
type input "*********"
click at [704, 544] on button "Open" at bounding box center [691, 543] width 48 height 24
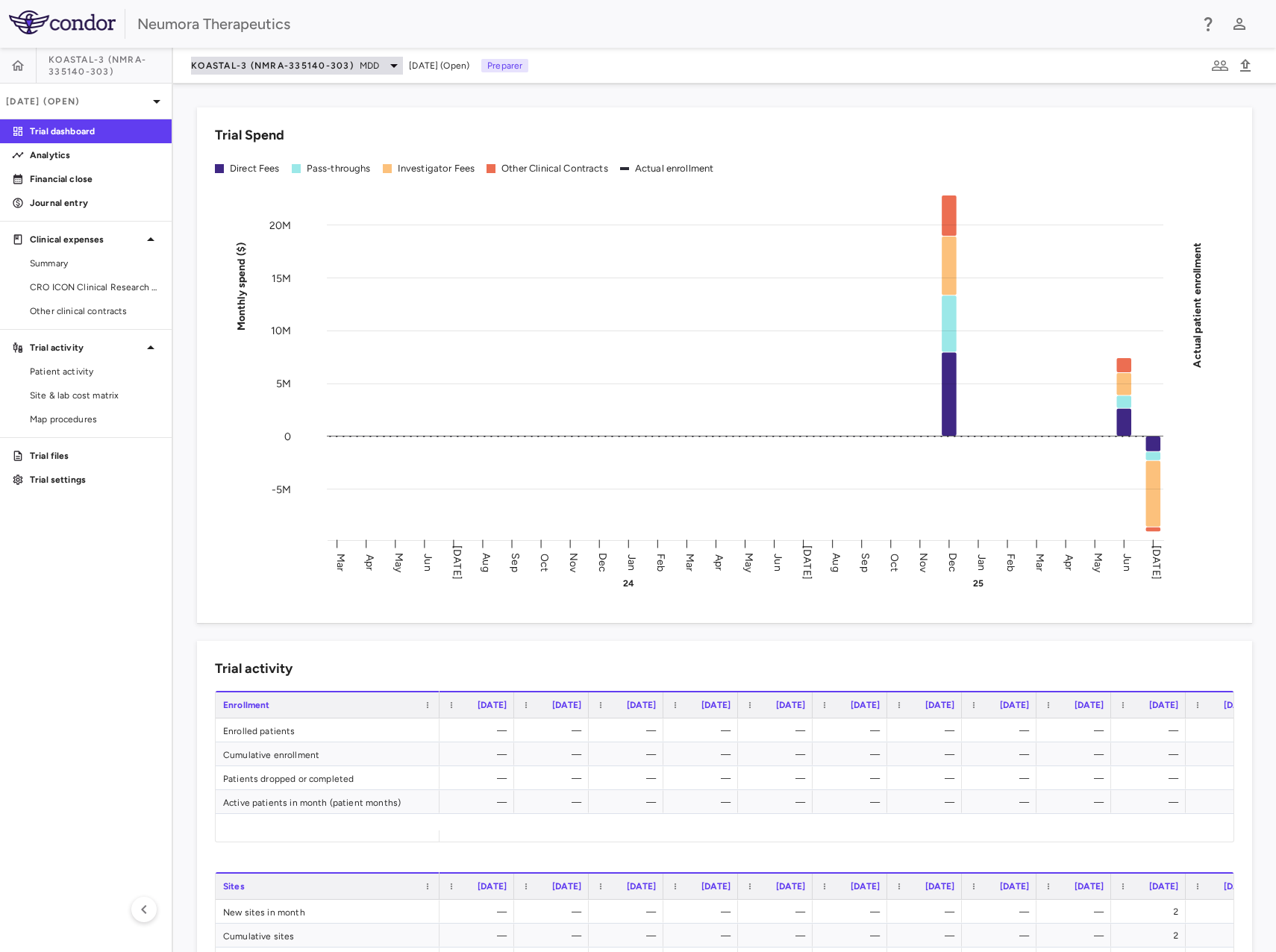
click at [318, 61] on span "KOASTAL-3 (NMRA-335140-303)" at bounding box center [272, 66] width 163 height 12
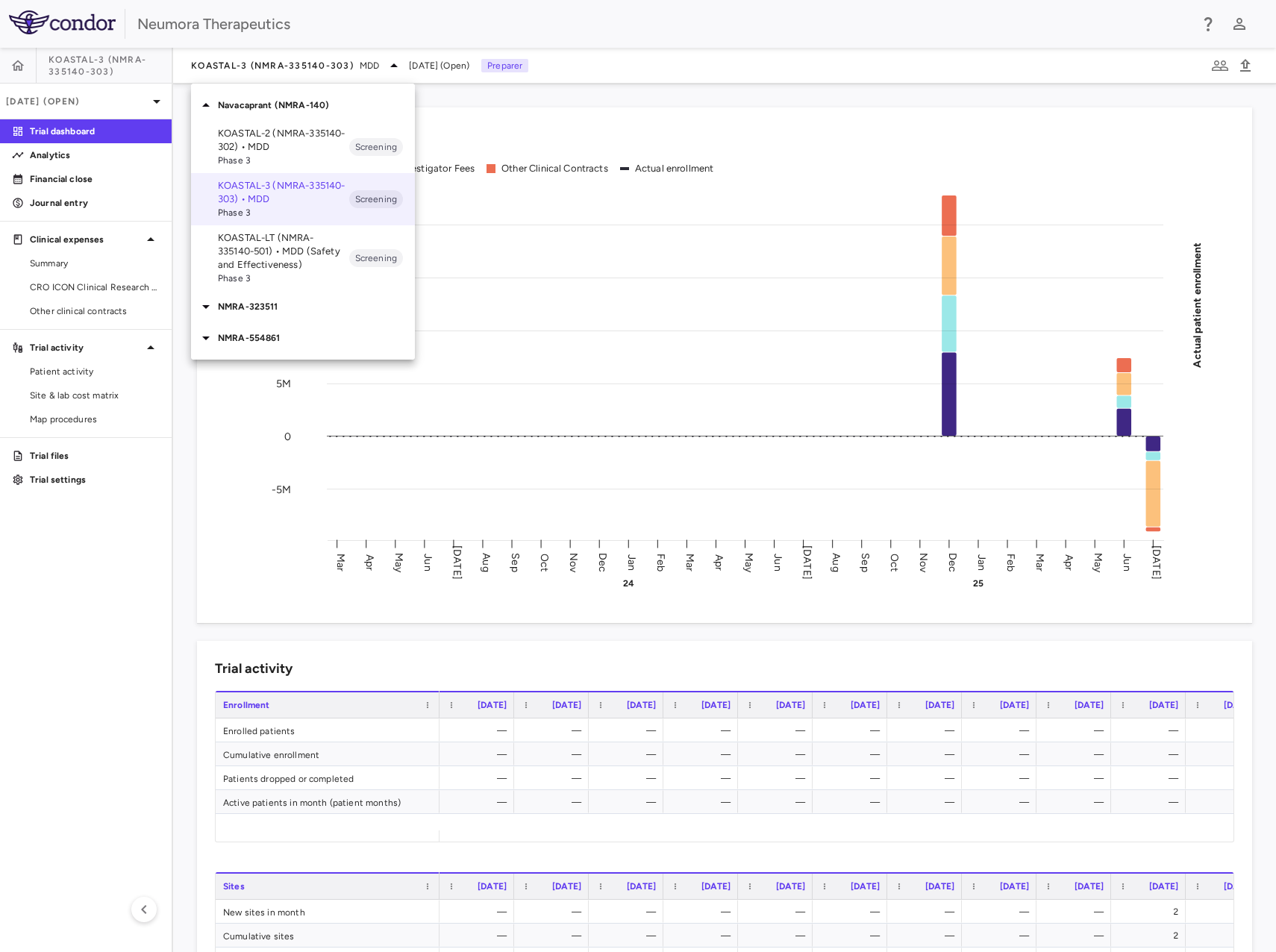
click at [296, 151] on p "KOASTAL-2 (NMRA-335140-302) • MDD" at bounding box center [283, 140] width 131 height 27
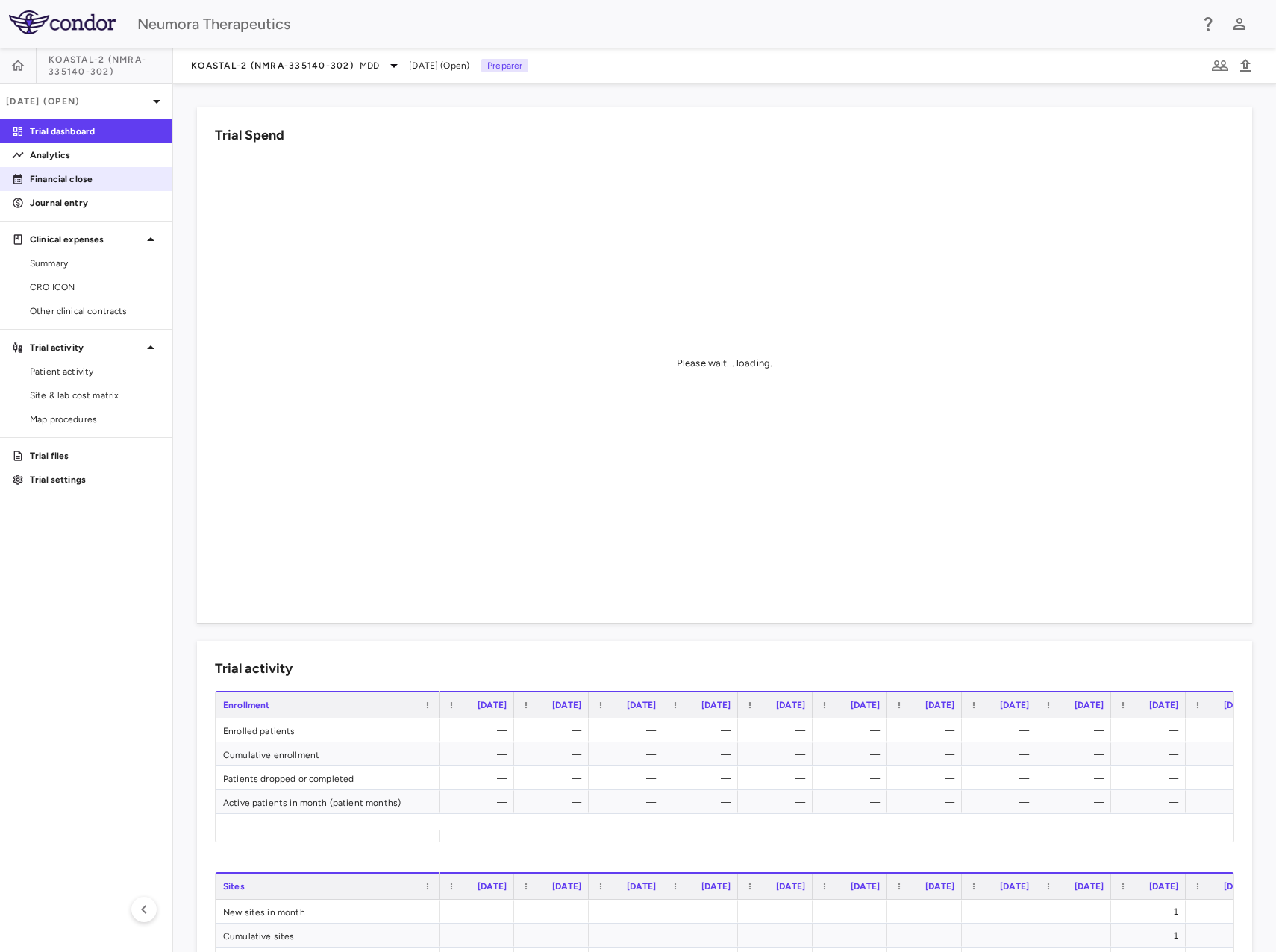
click at [94, 180] on p "Financial close" at bounding box center [94, 180] width 130 height 14
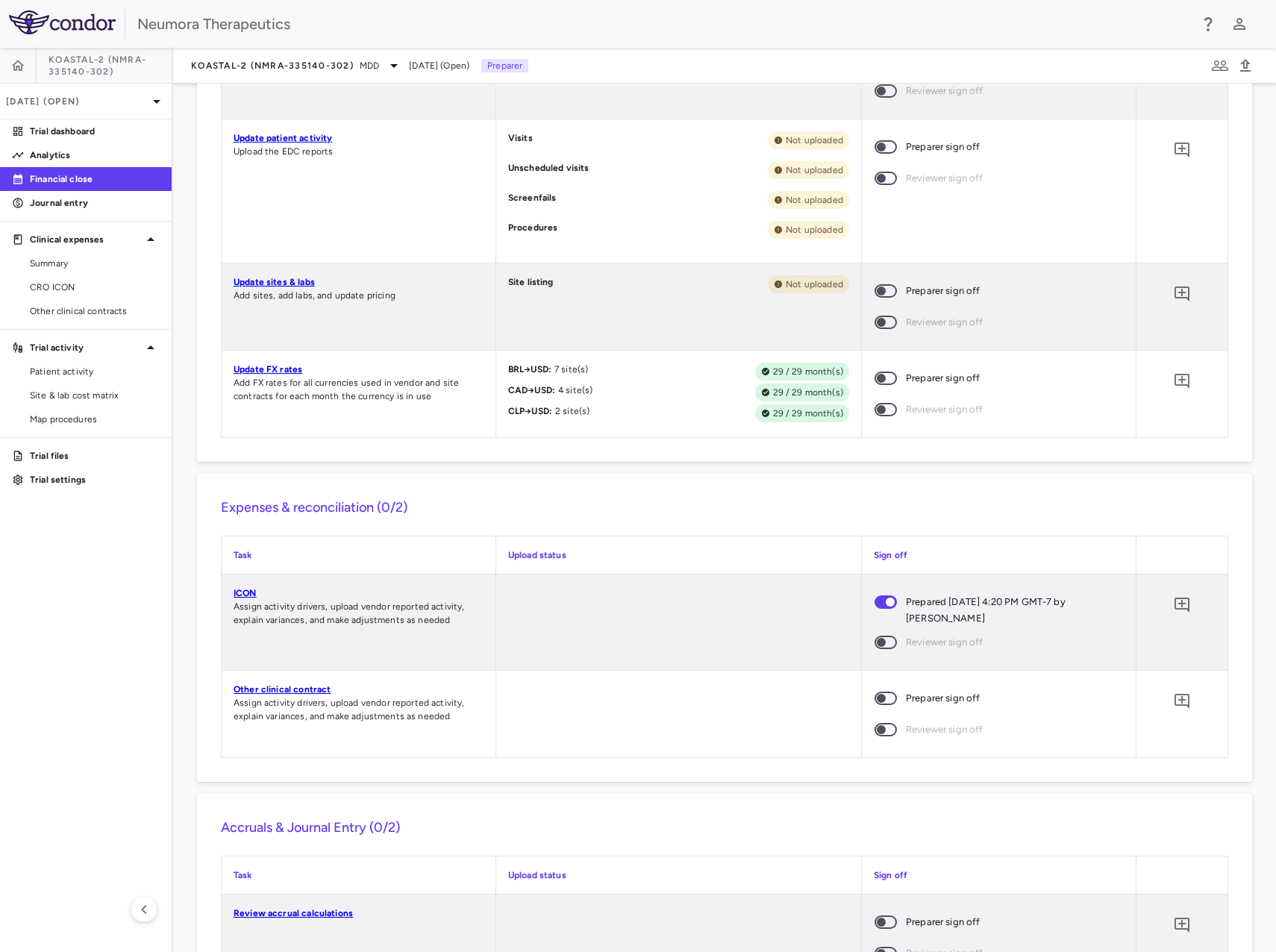
scroll to position [673, 0]
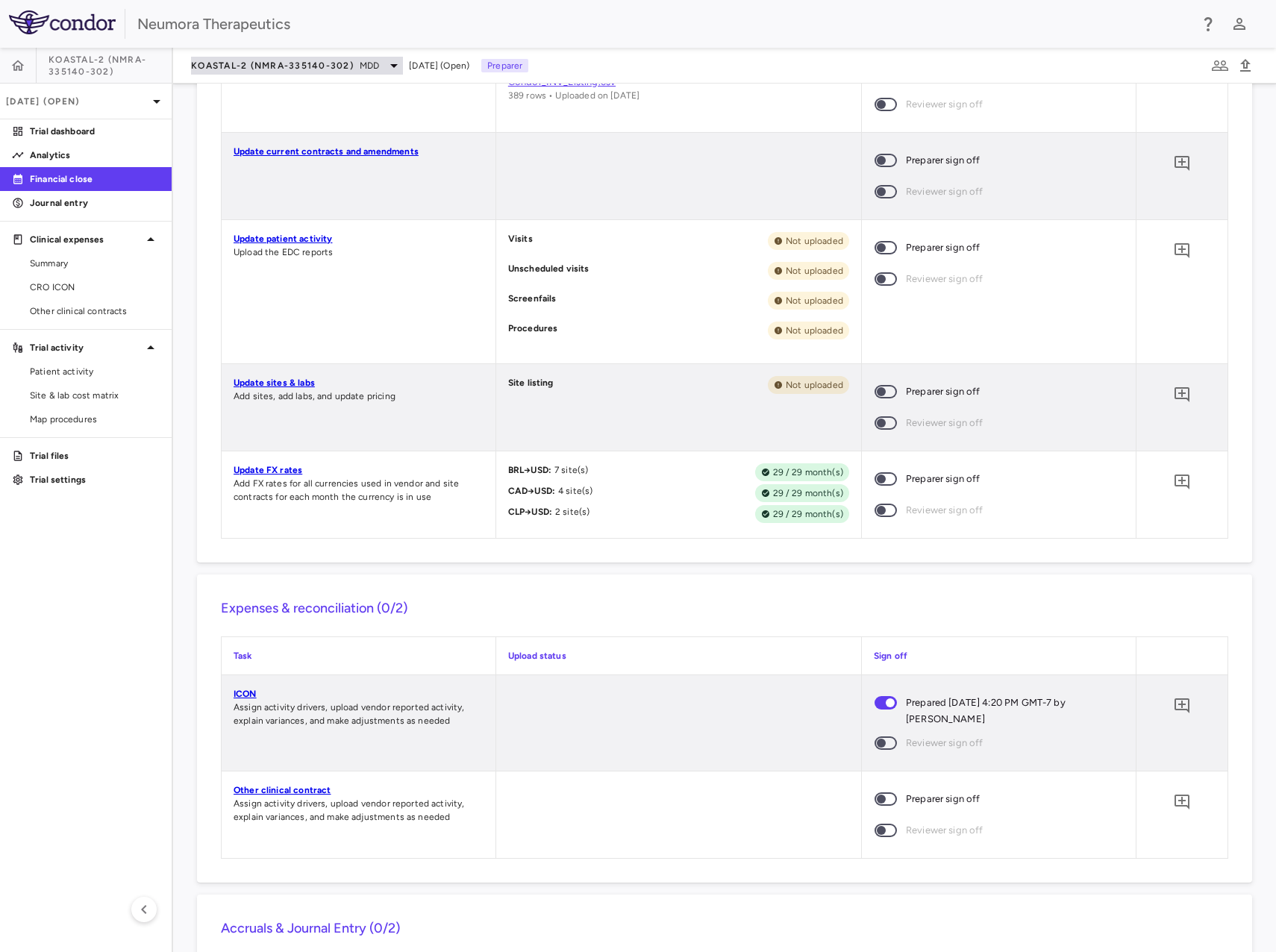
click at [309, 74] on div "KOASTAL-2 (NMRA-335140-302) MDD" at bounding box center [297, 65] width 212 height 18
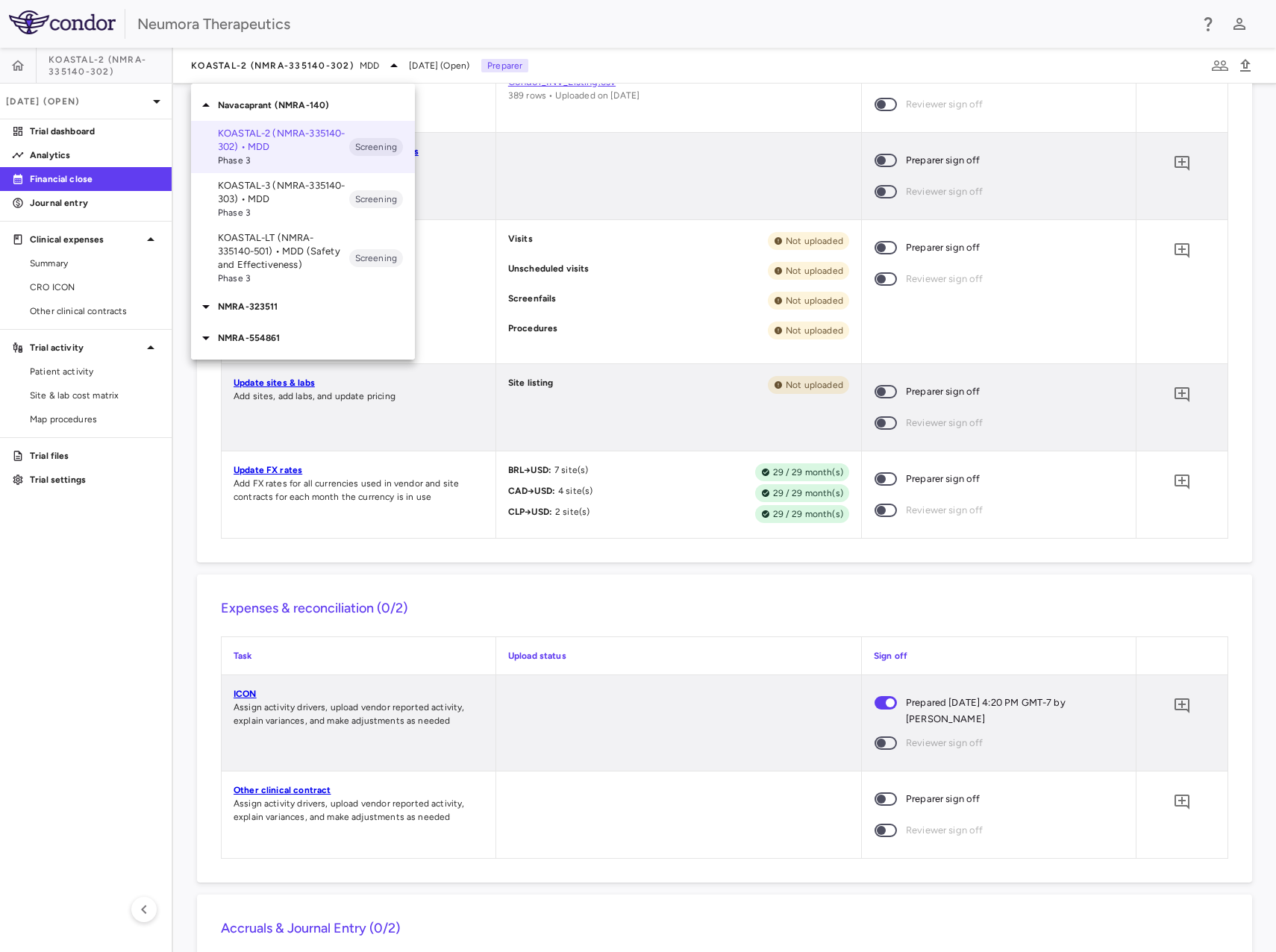
click at [273, 301] on p "NMRA-323511" at bounding box center [316, 307] width 197 height 14
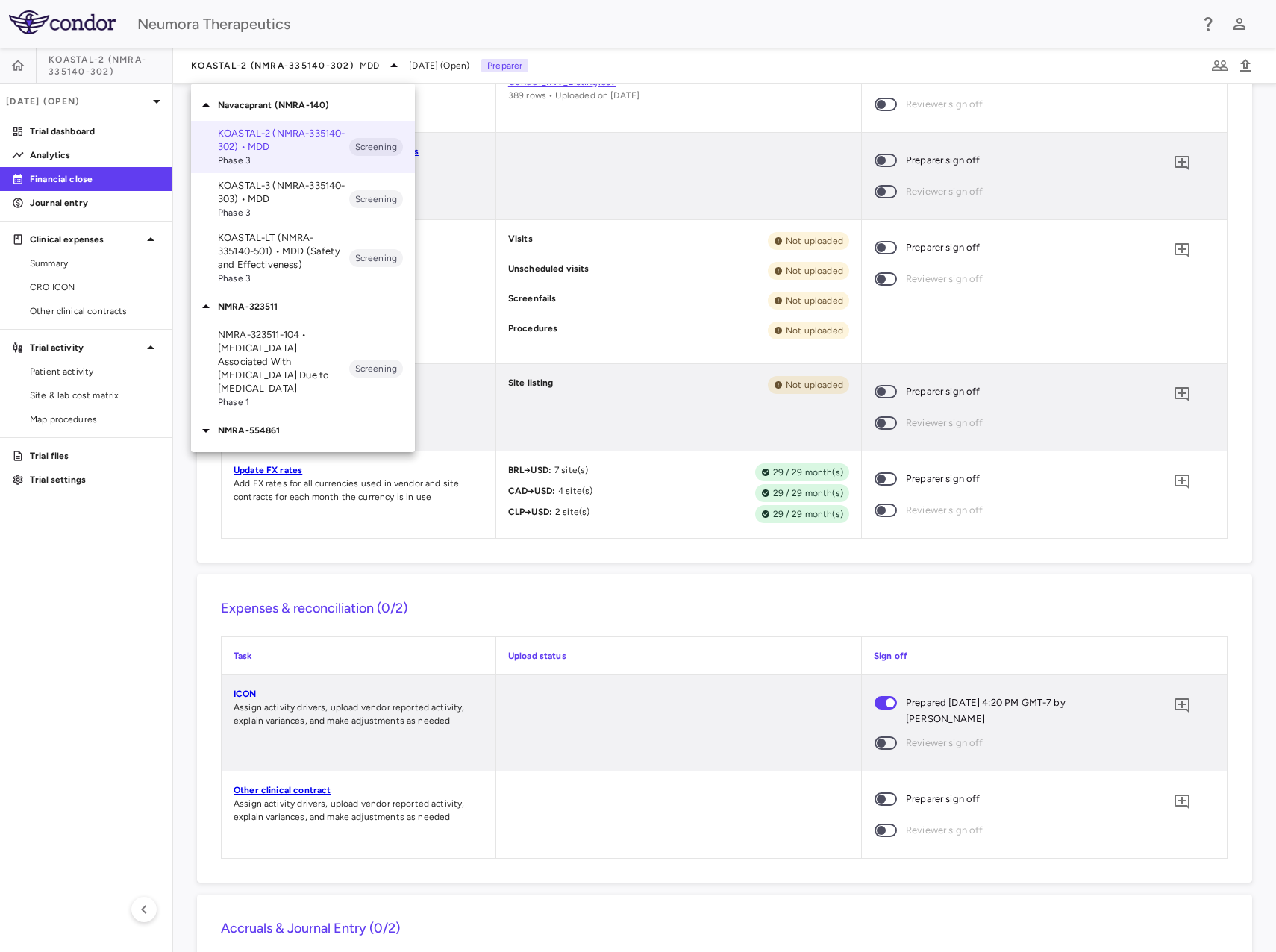
click at [310, 354] on p "NMRA-323511-104 • Agitation Associated With Dementia Due to Alzheimer's Disease" at bounding box center [283, 362] width 131 height 68
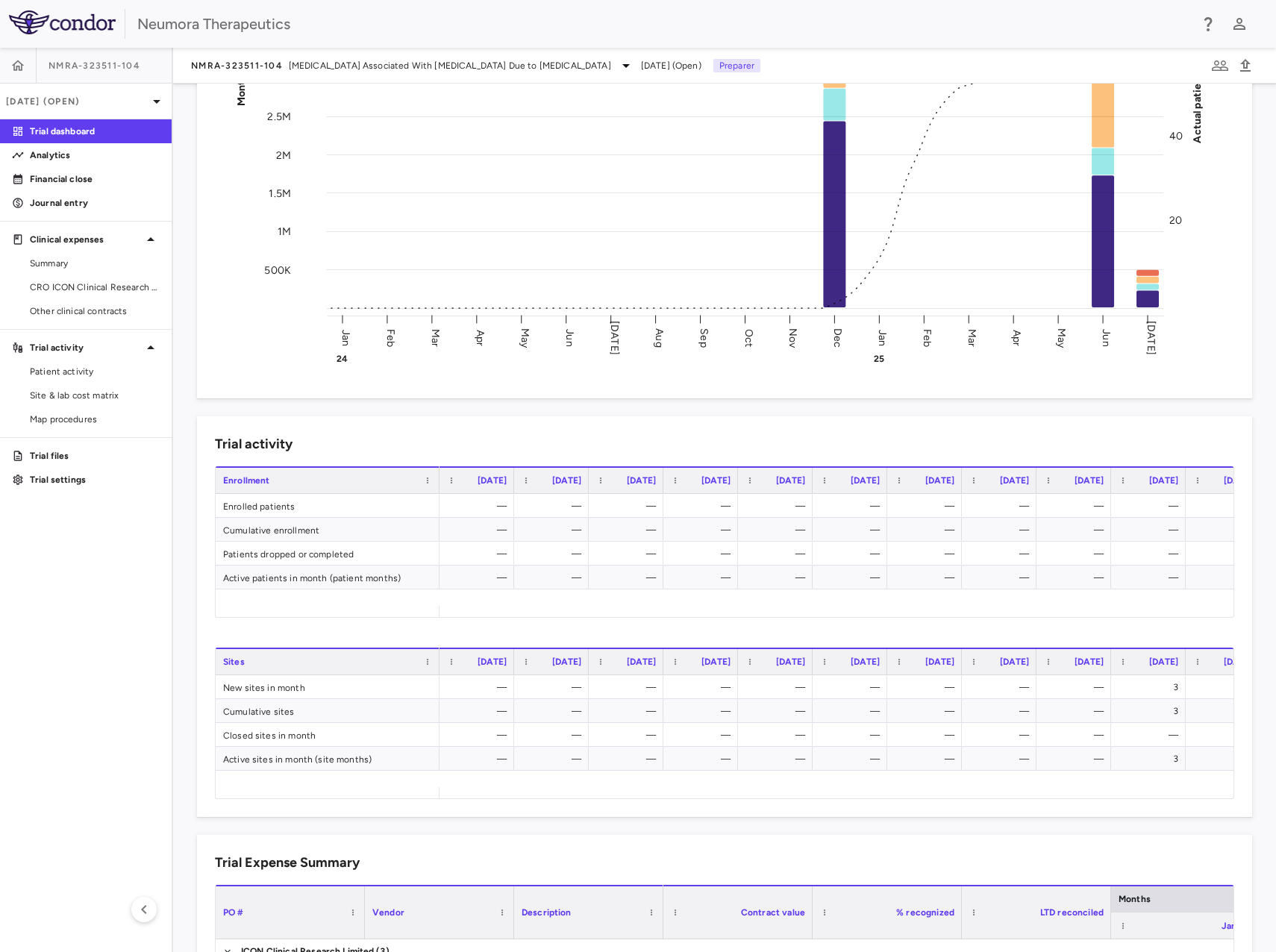
scroll to position [199, 0]
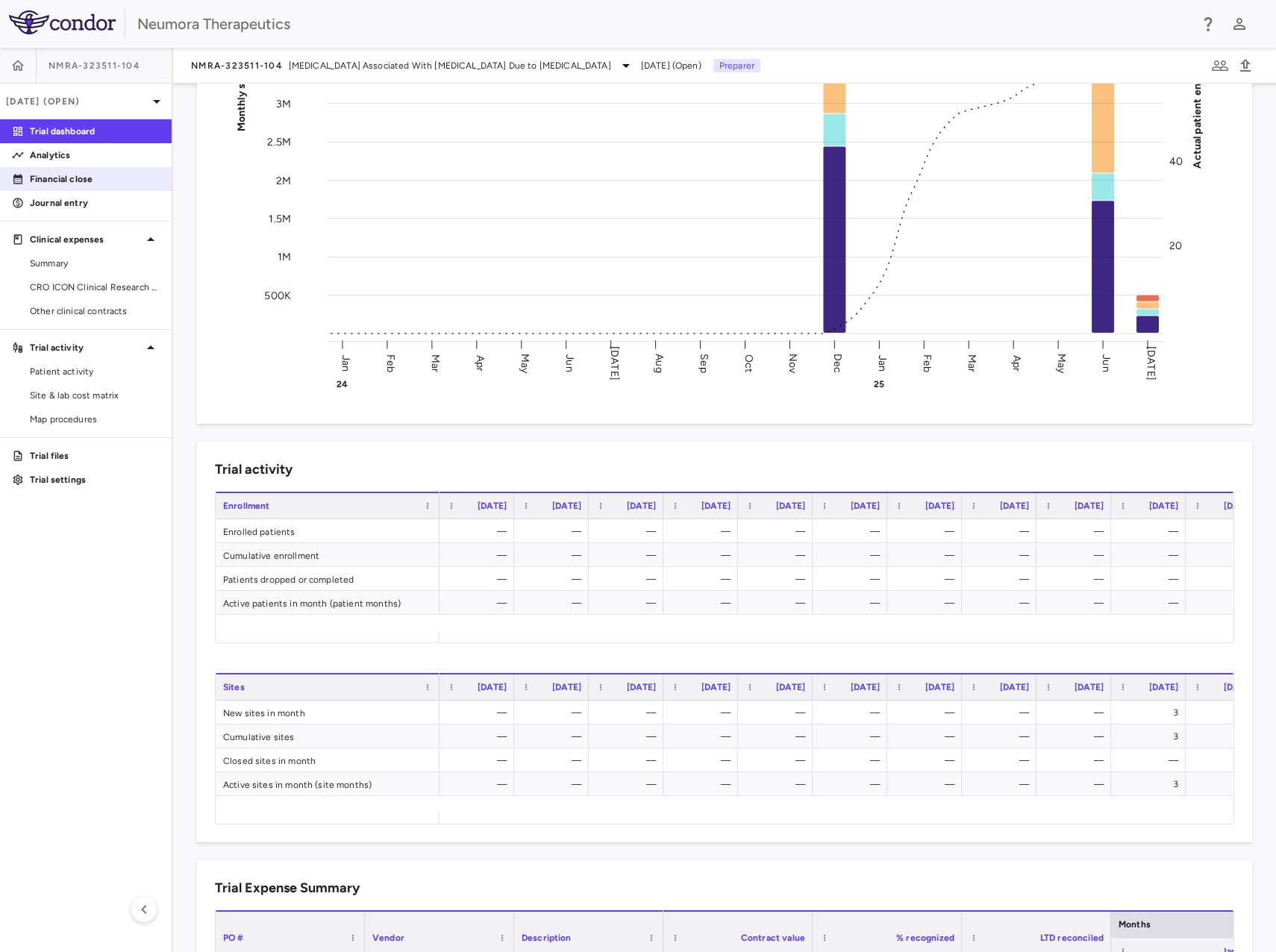
click at [104, 181] on p "Financial close" at bounding box center [94, 180] width 130 height 14
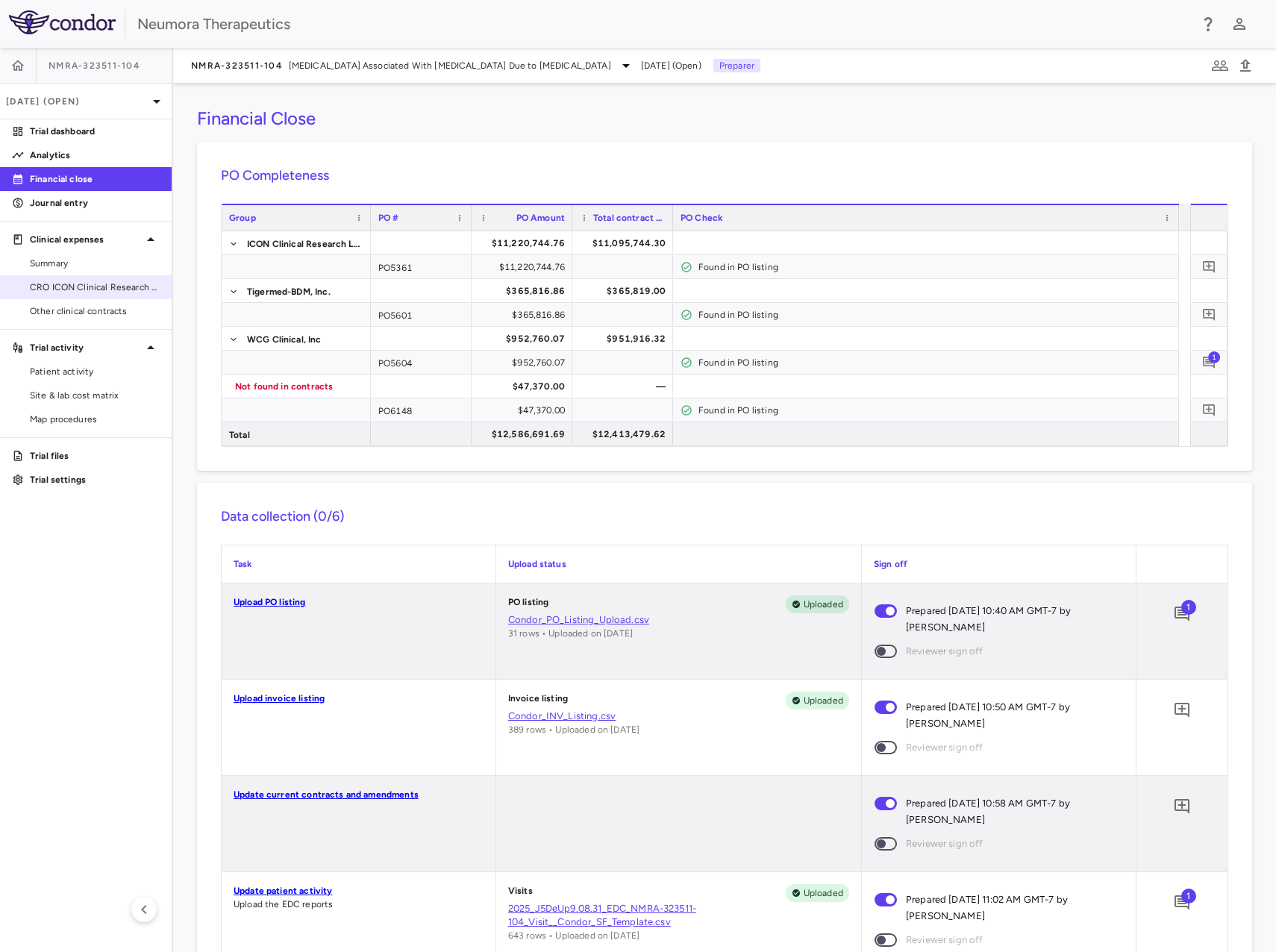
click at [101, 288] on span "CRO ICON Clinical Research Limited" at bounding box center [94, 288] width 130 height 14
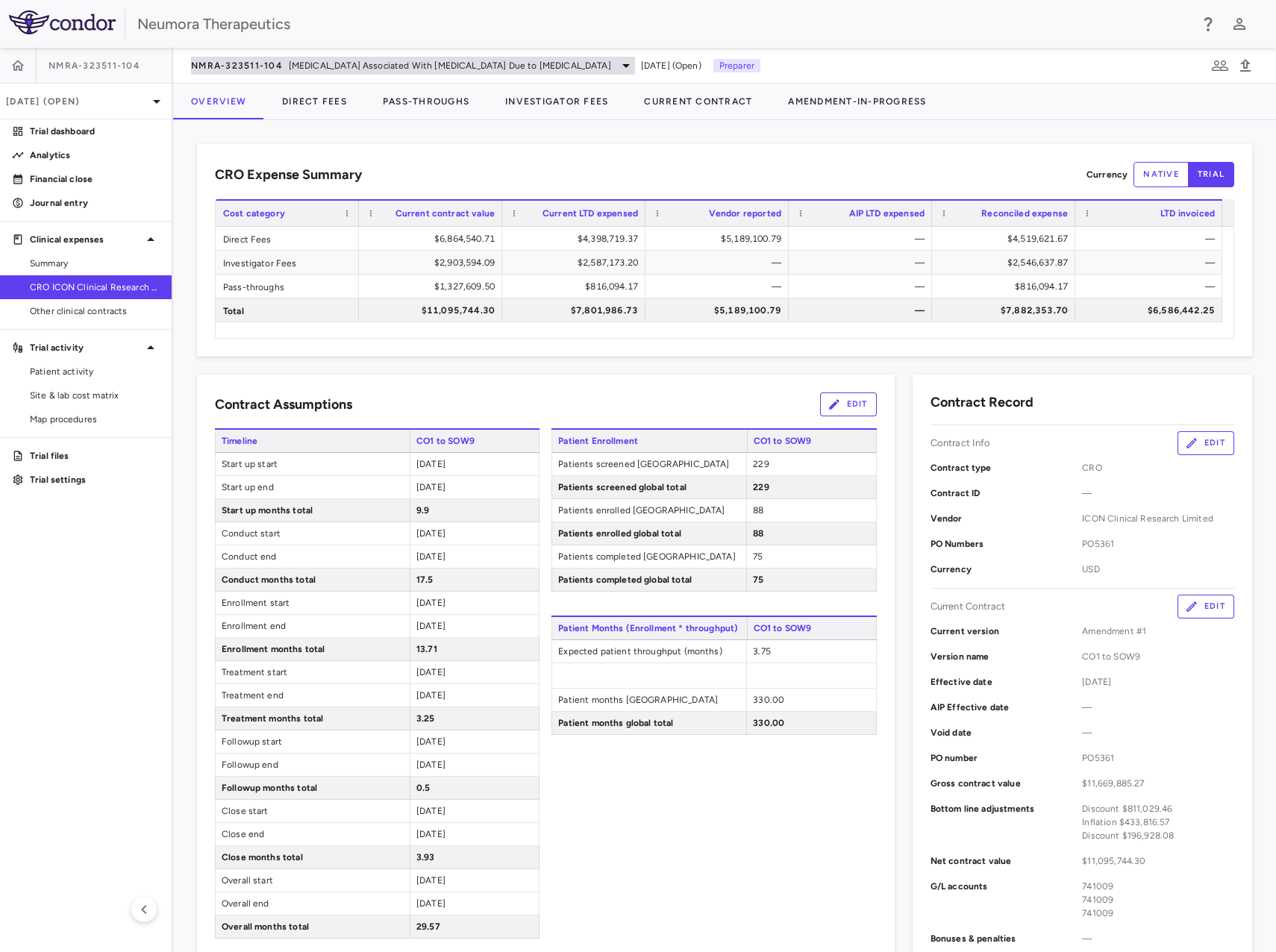
click at [284, 59] on div "NMRA-323511-104 Agitation Associated With Dementia Due to Alzheimer's Disease" at bounding box center [413, 65] width 444 height 18
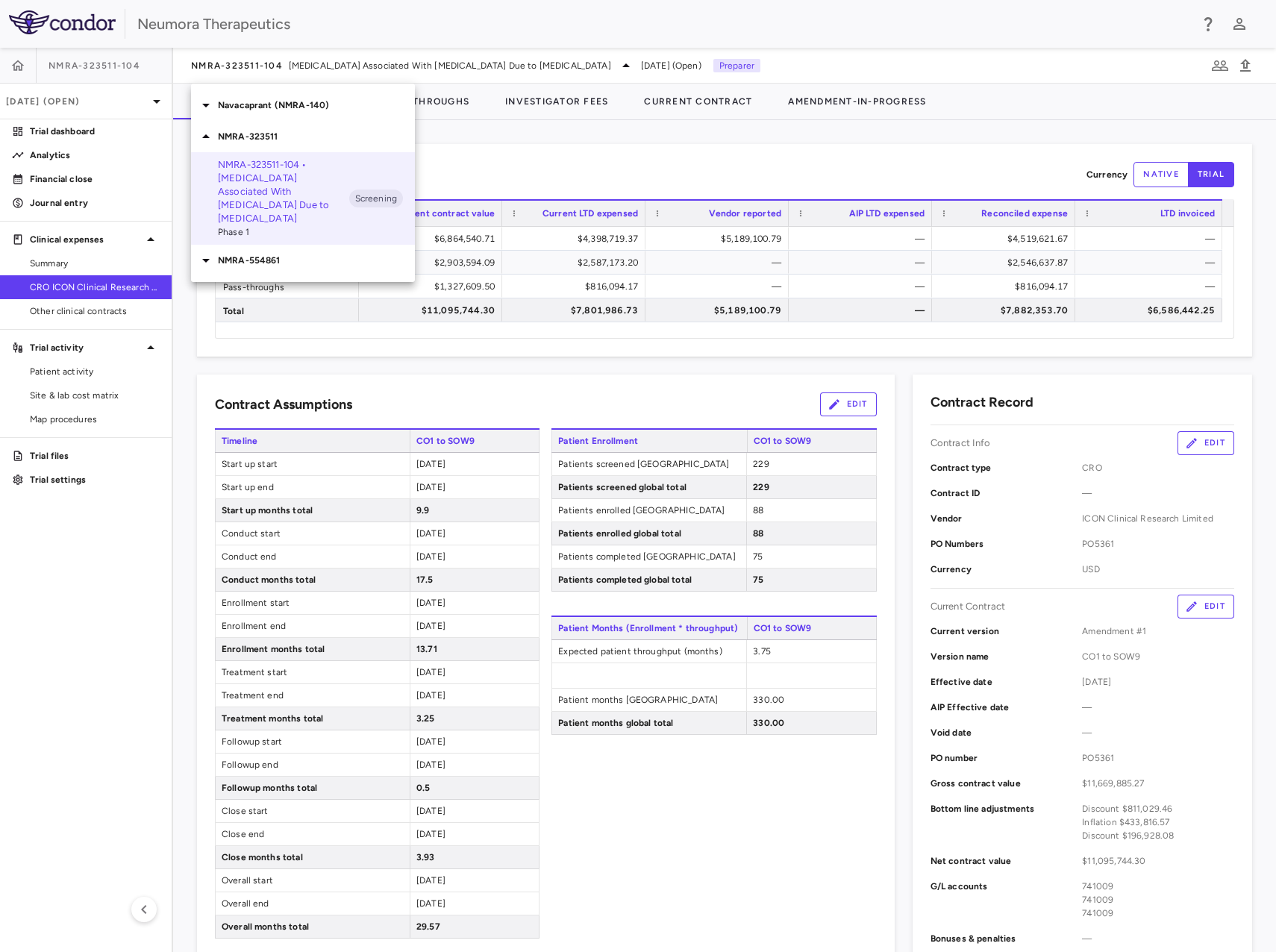
click at [261, 254] on p "NMRA-554861" at bounding box center [316, 261] width 197 height 14
click at [281, 111] on p "Navacaprant (NMRA-140)" at bounding box center [316, 105] width 197 height 14
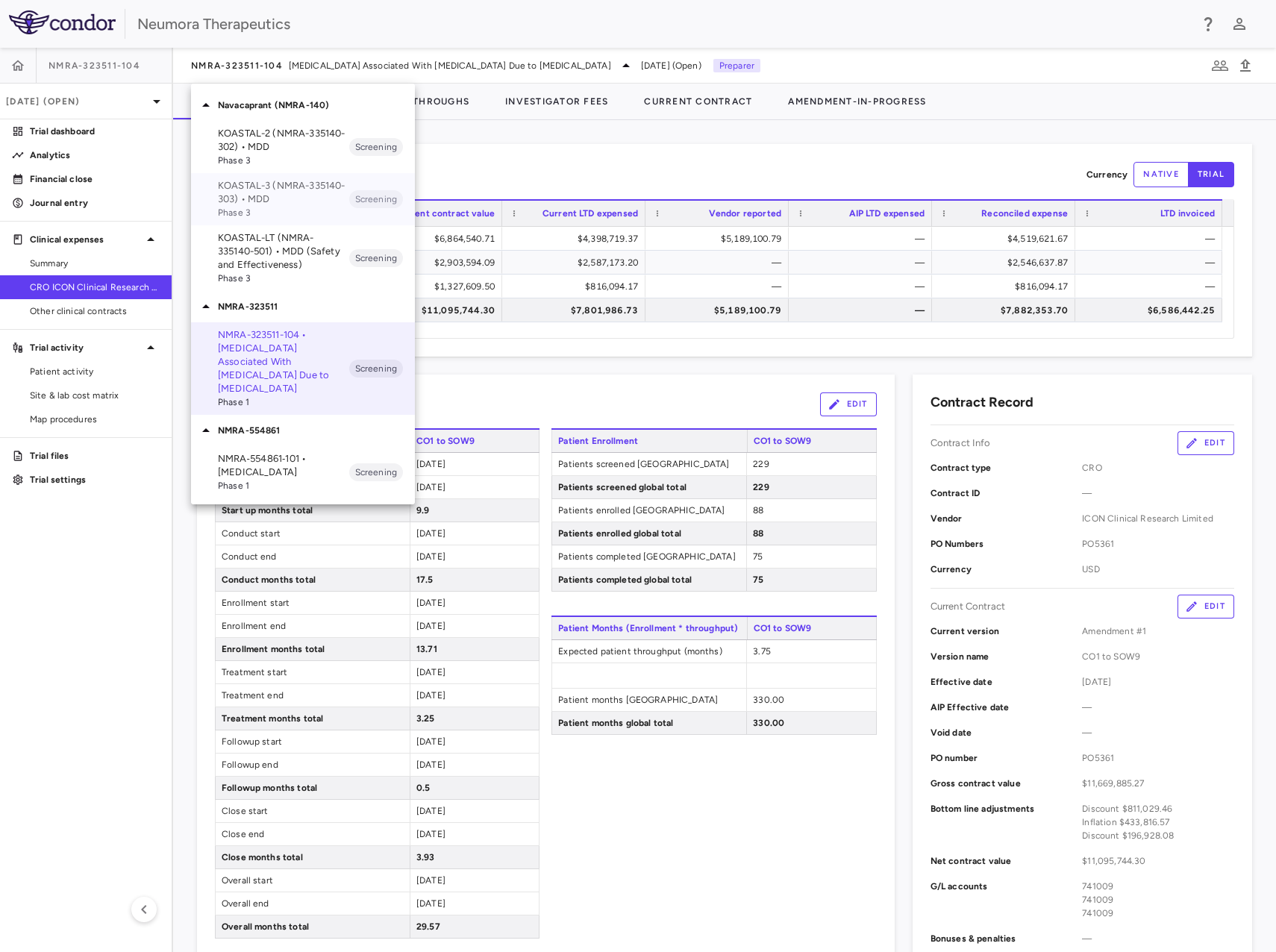
click at [286, 201] on p "KOASTAL-3 (NMRA-335140-303) • MDD" at bounding box center [283, 192] width 131 height 27
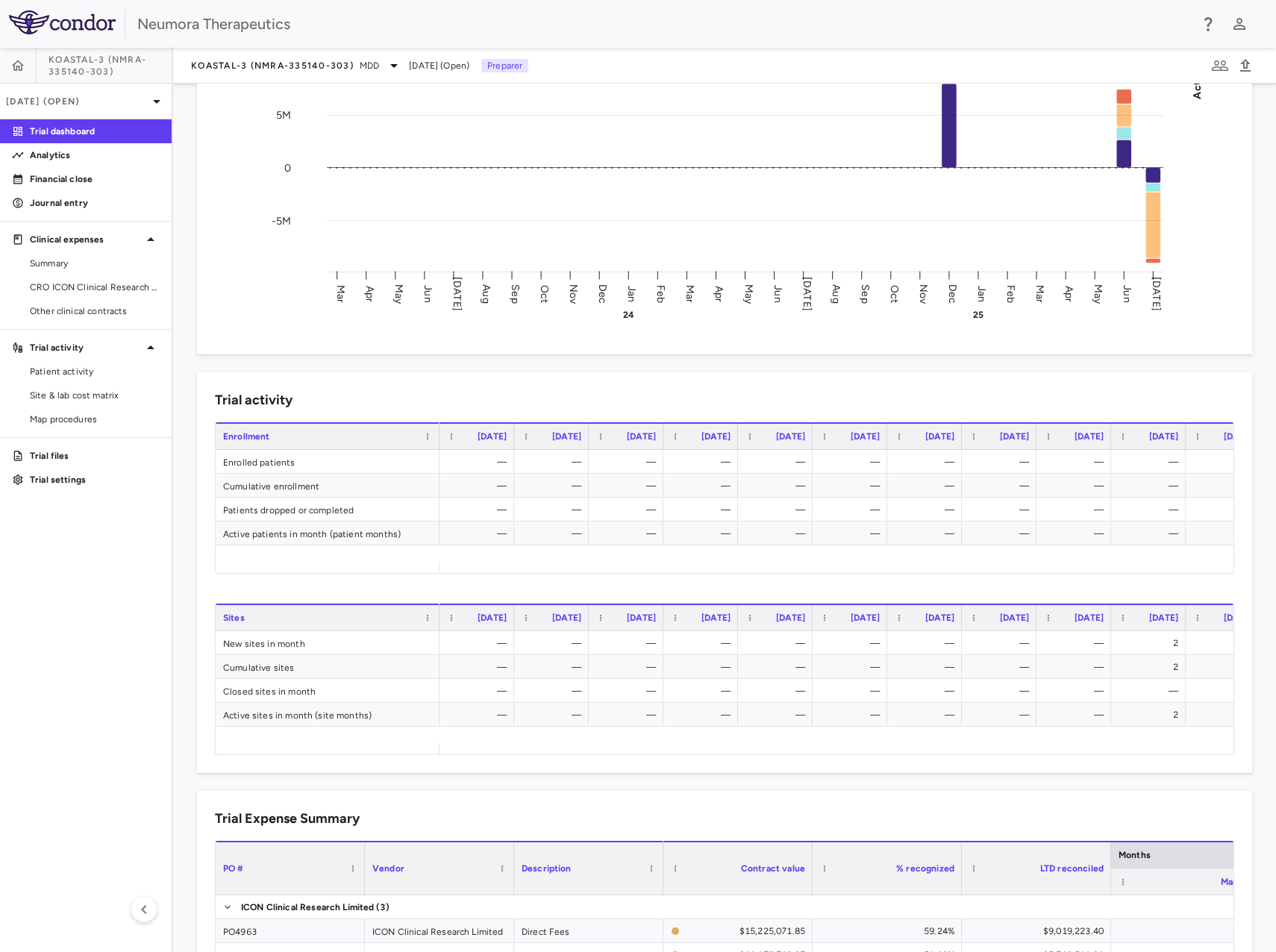
scroll to position [597, 0]
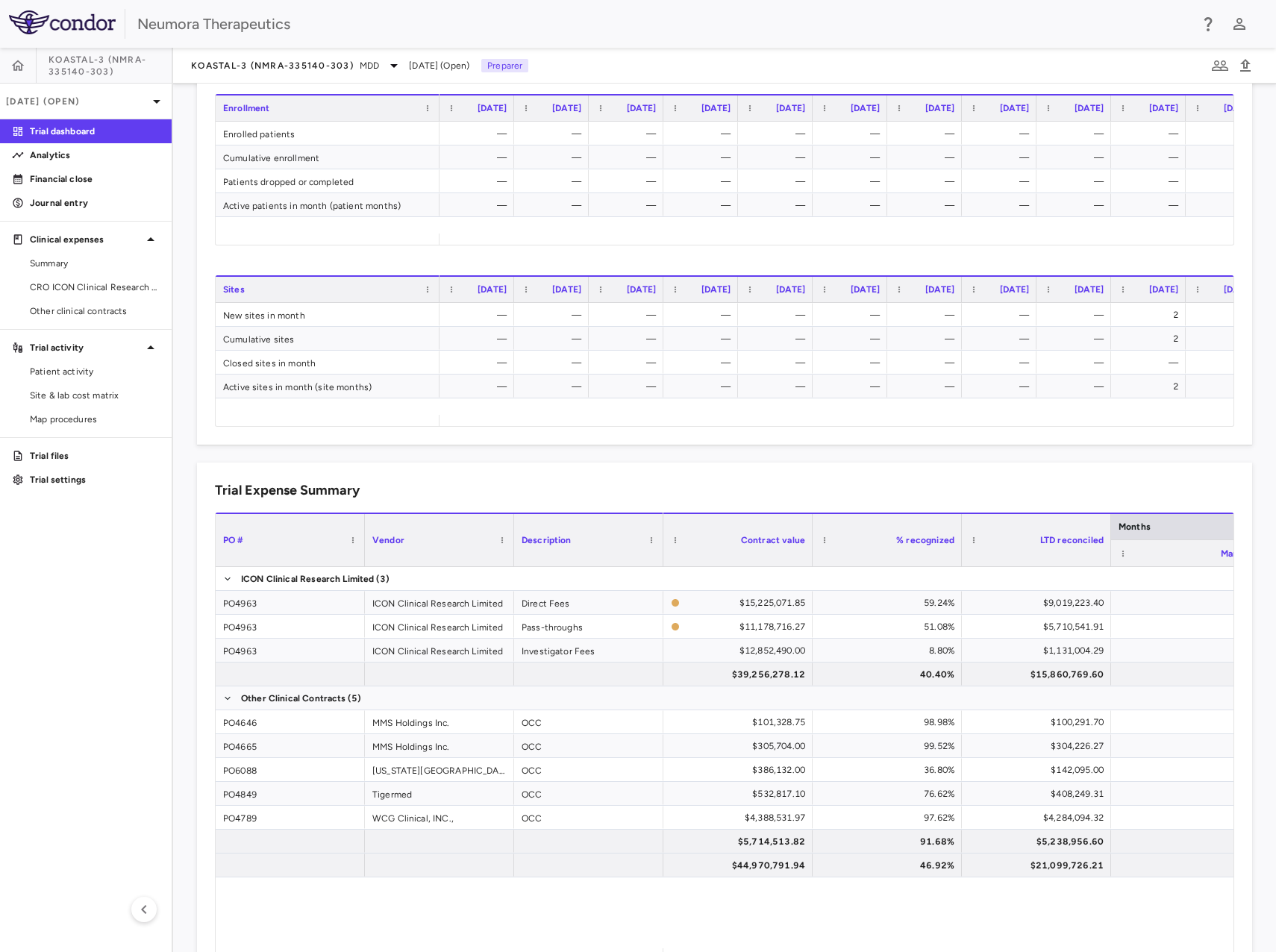
click at [523, 0] on div "Neumora Therapeutics" at bounding box center [638, 24] width 1276 height 48
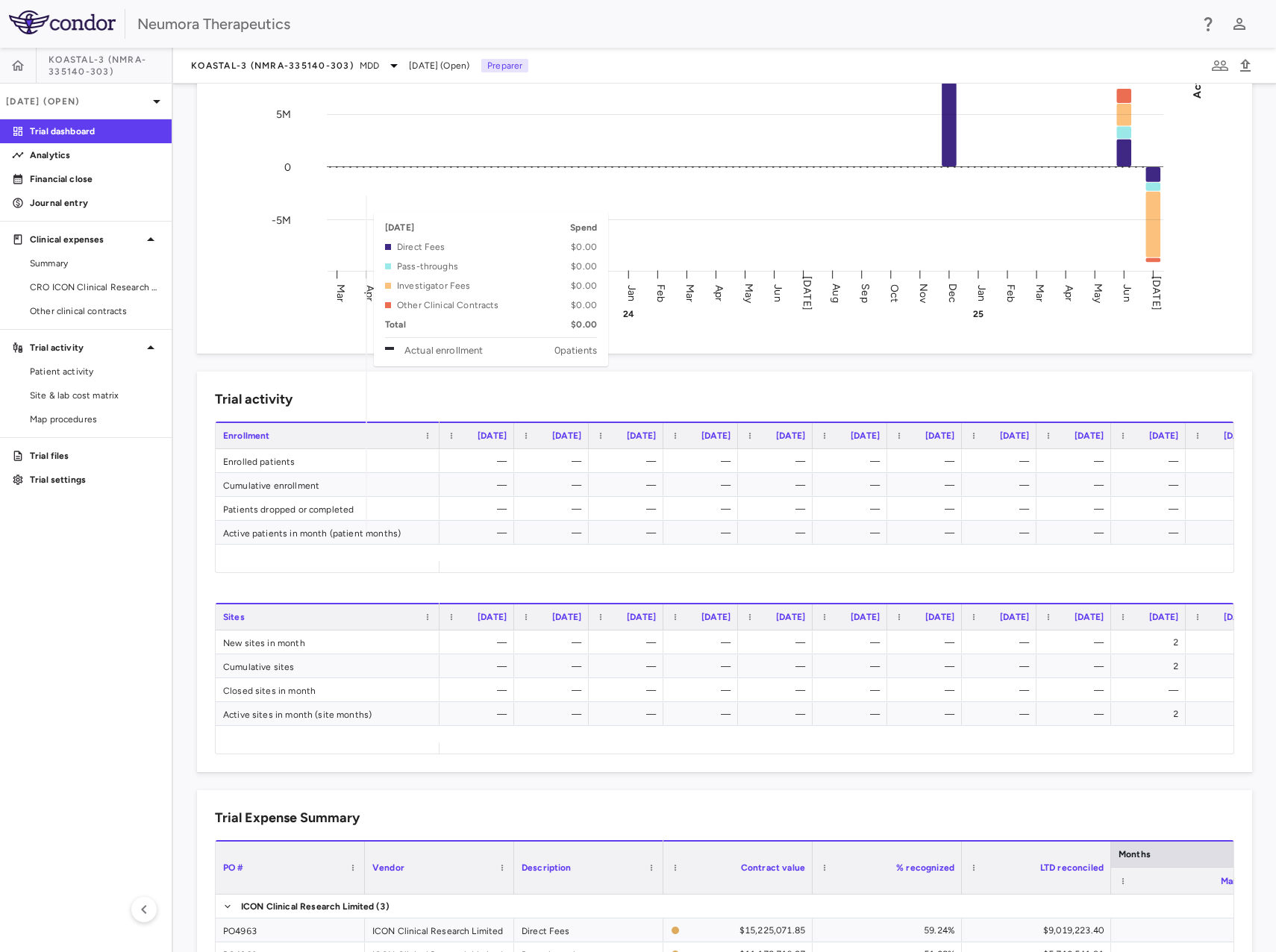
scroll to position [0, 0]
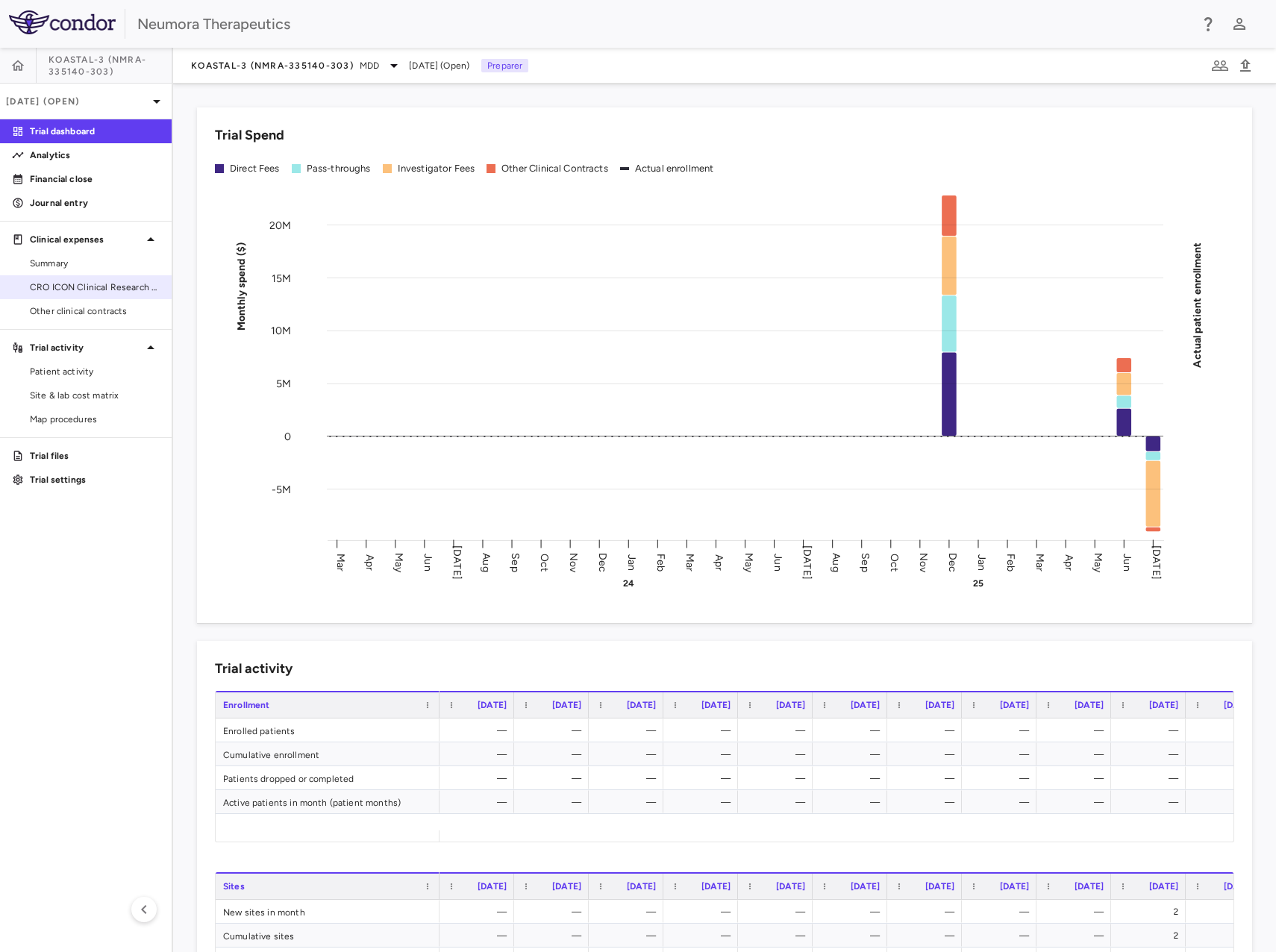
click at [98, 282] on span "CRO ICON Clinical Research Limited" at bounding box center [94, 288] width 130 height 14
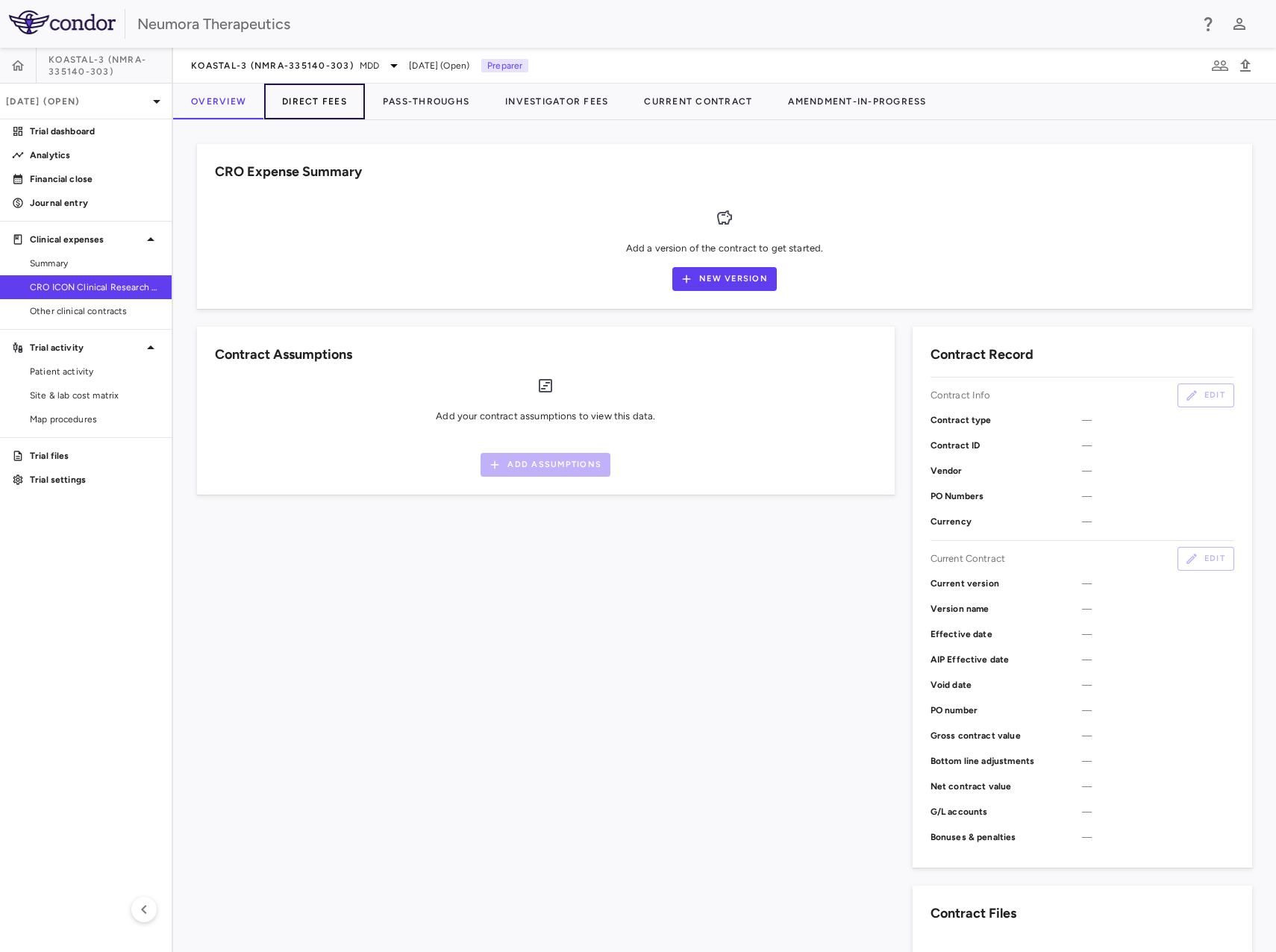
click at [325, 98] on button "Direct Fees" at bounding box center [314, 101] width 101 height 36
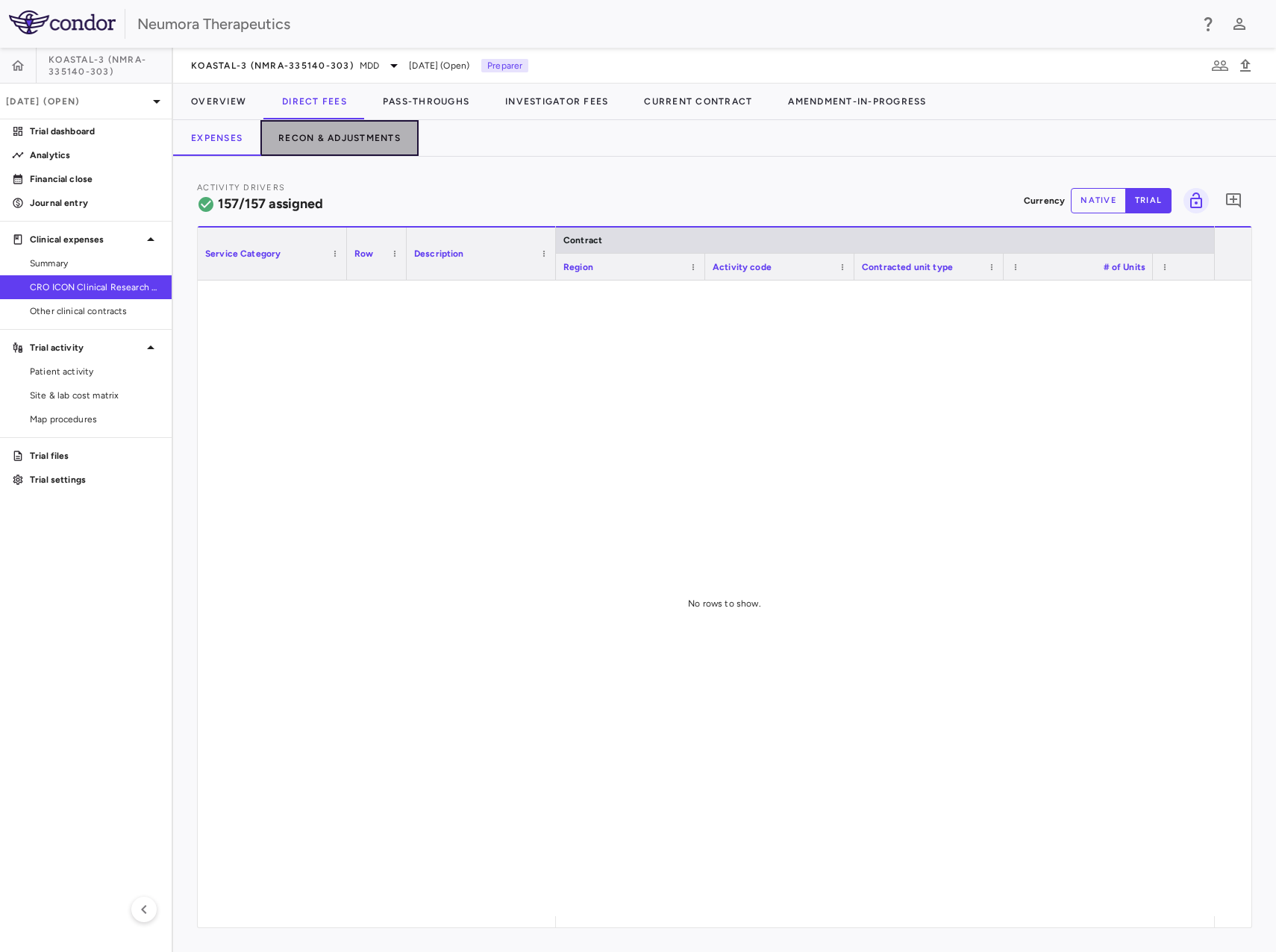
click at [356, 138] on button "Recon & Adjustments" at bounding box center [340, 138] width 158 height 36
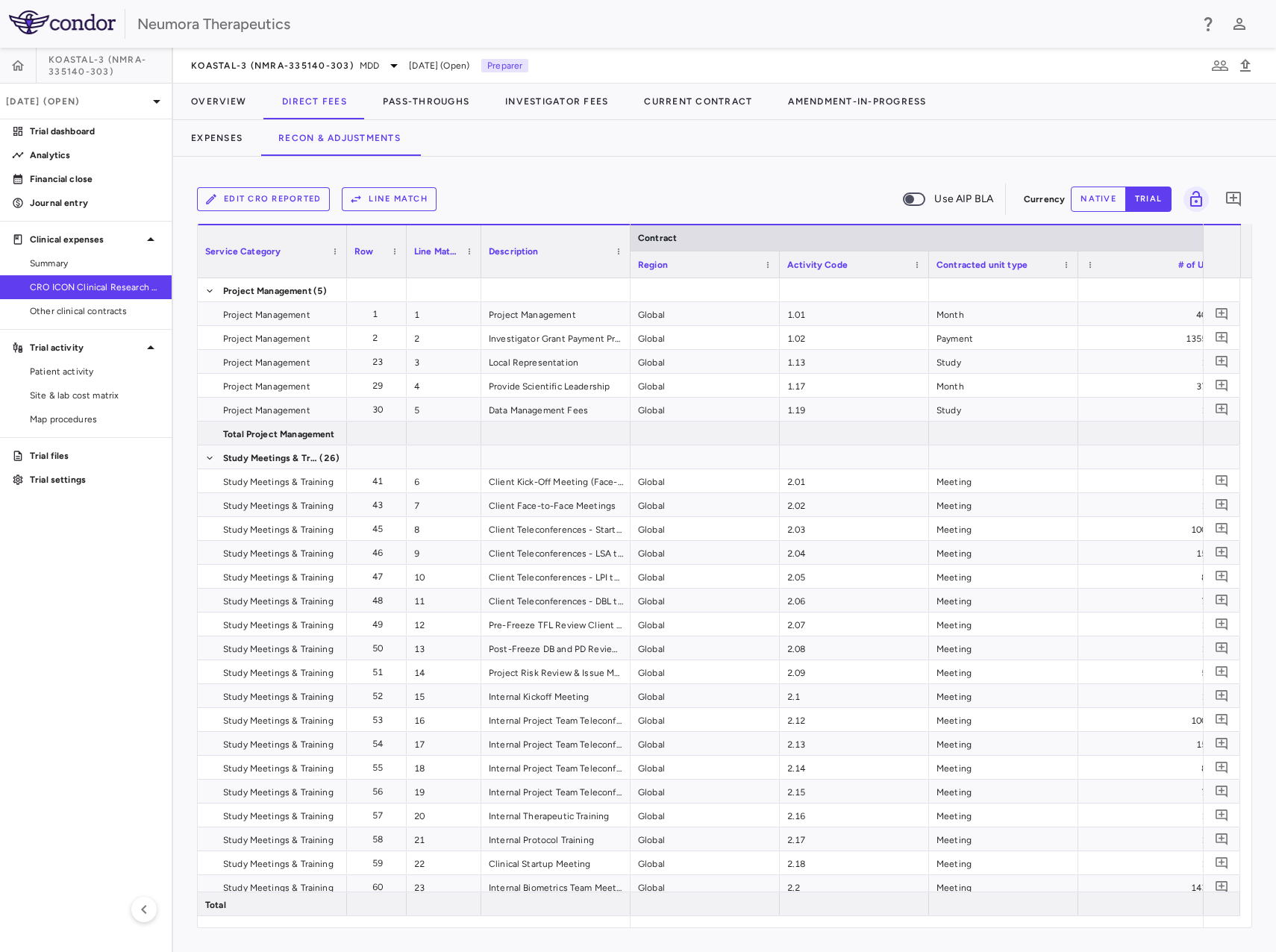
click at [291, 199] on button "Edit CRO reported" at bounding box center [263, 199] width 133 height 24
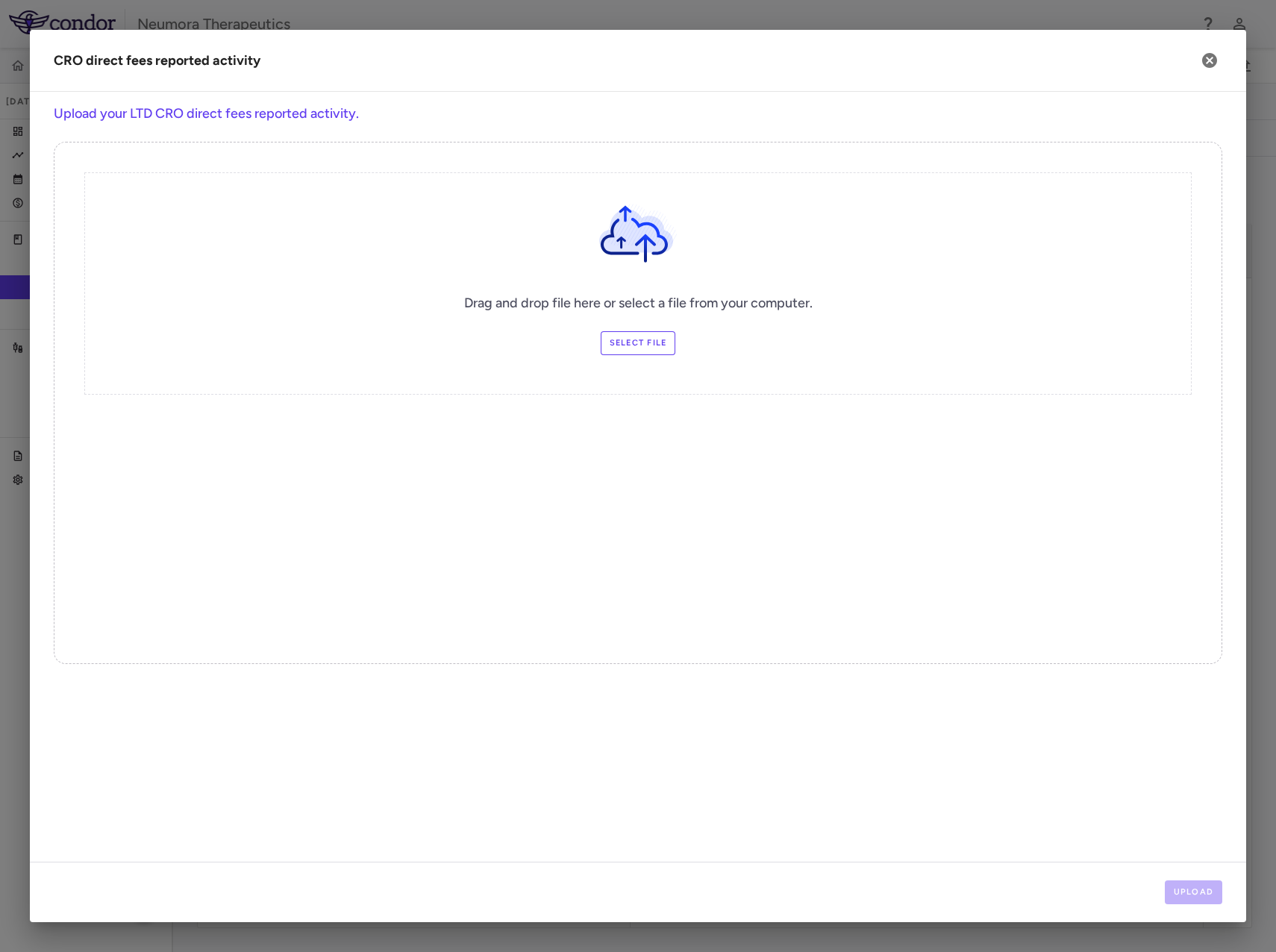
click at [650, 338] on label "Select file" at bounding box center [638, 343] width 75 height 24
click at [0, 0] on input "Select file" at bounding box center [0, 0] width 0 height 0
click at [1196, 901] on button "Upload" at bounding box center [1195, 892] width 58 height 24
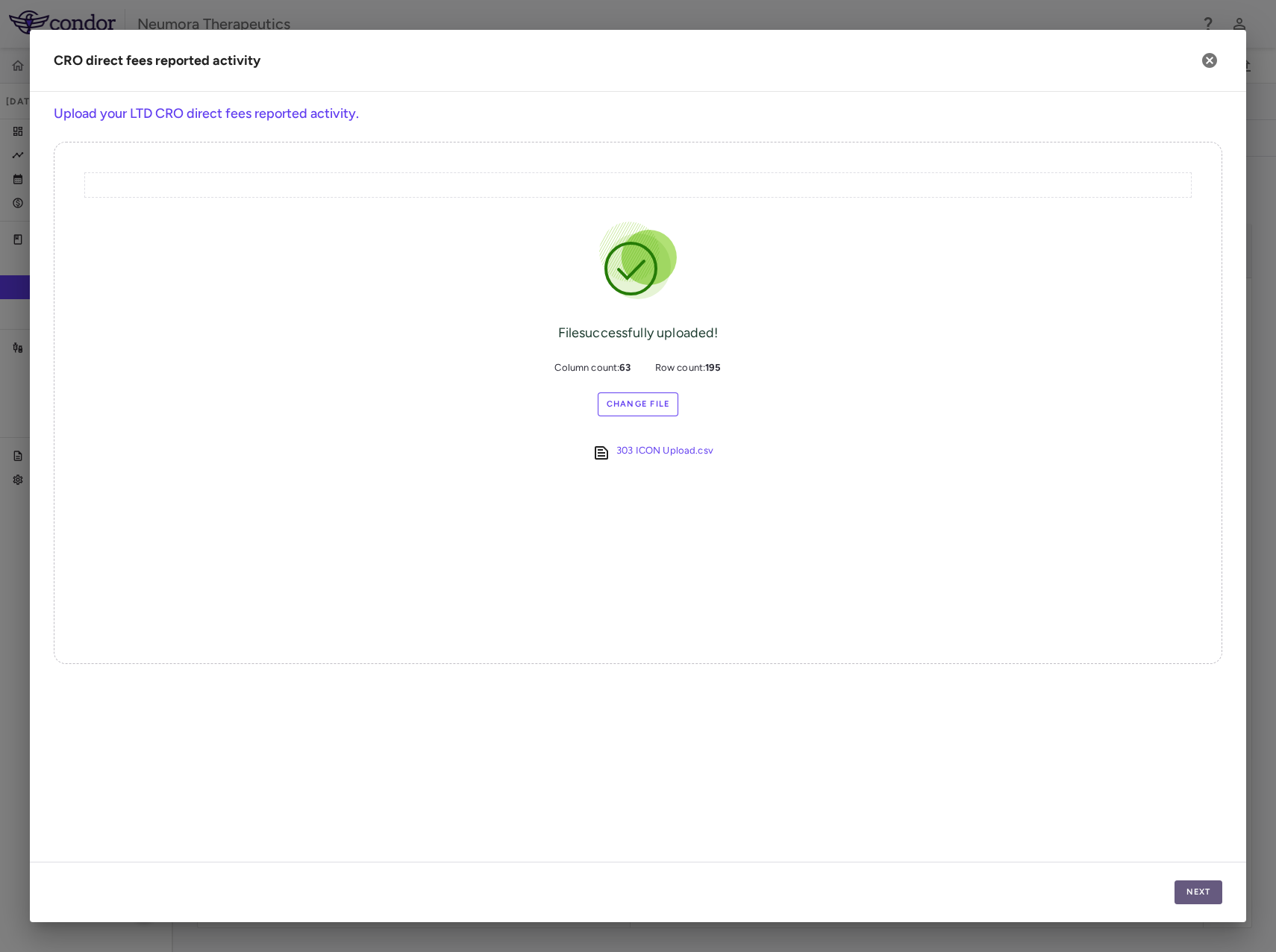
click at [1199, 892] on button "Next" at bounding box center [1199, 892] width 48 height 24
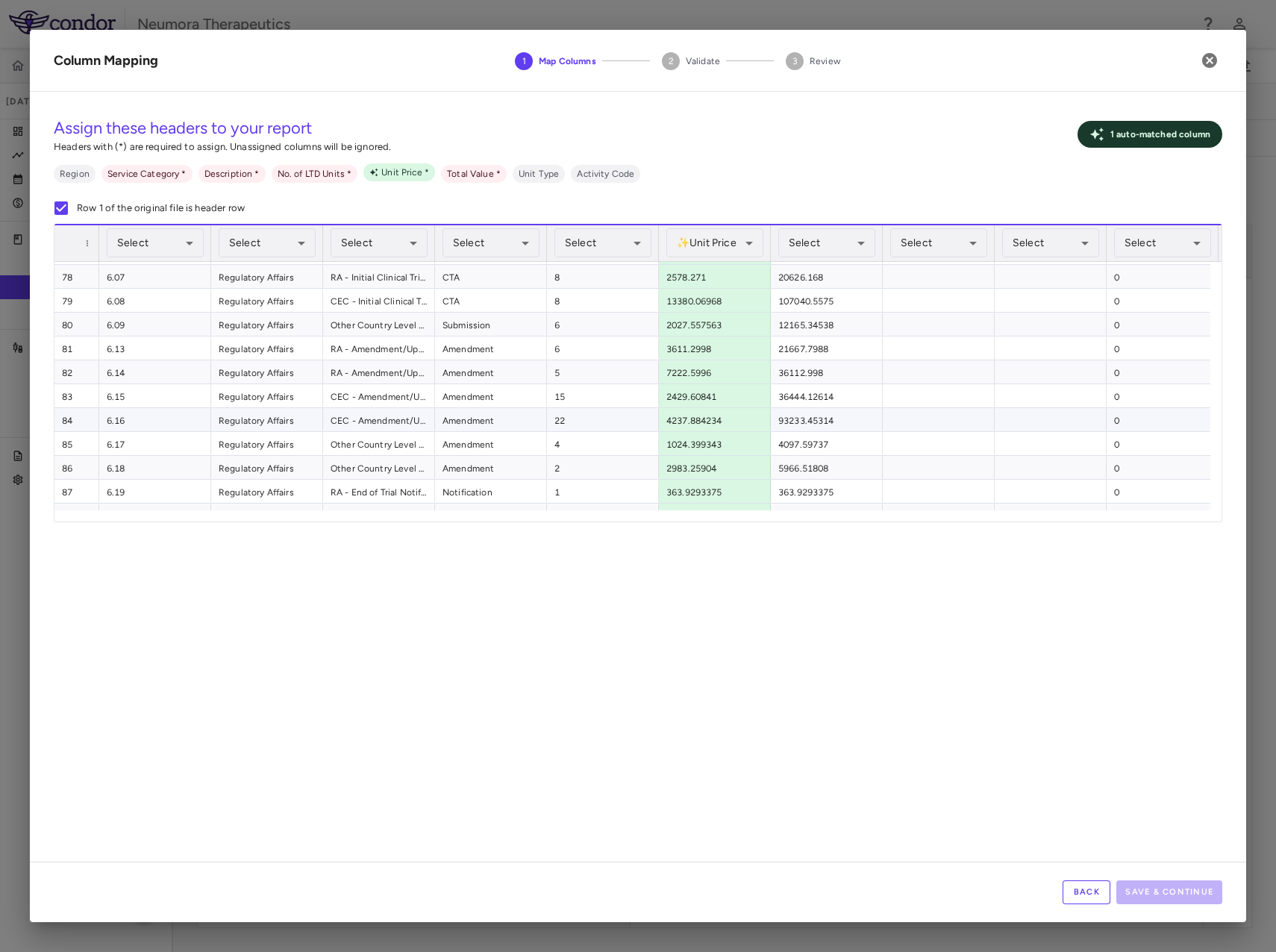
scroll to position [2046, 0]
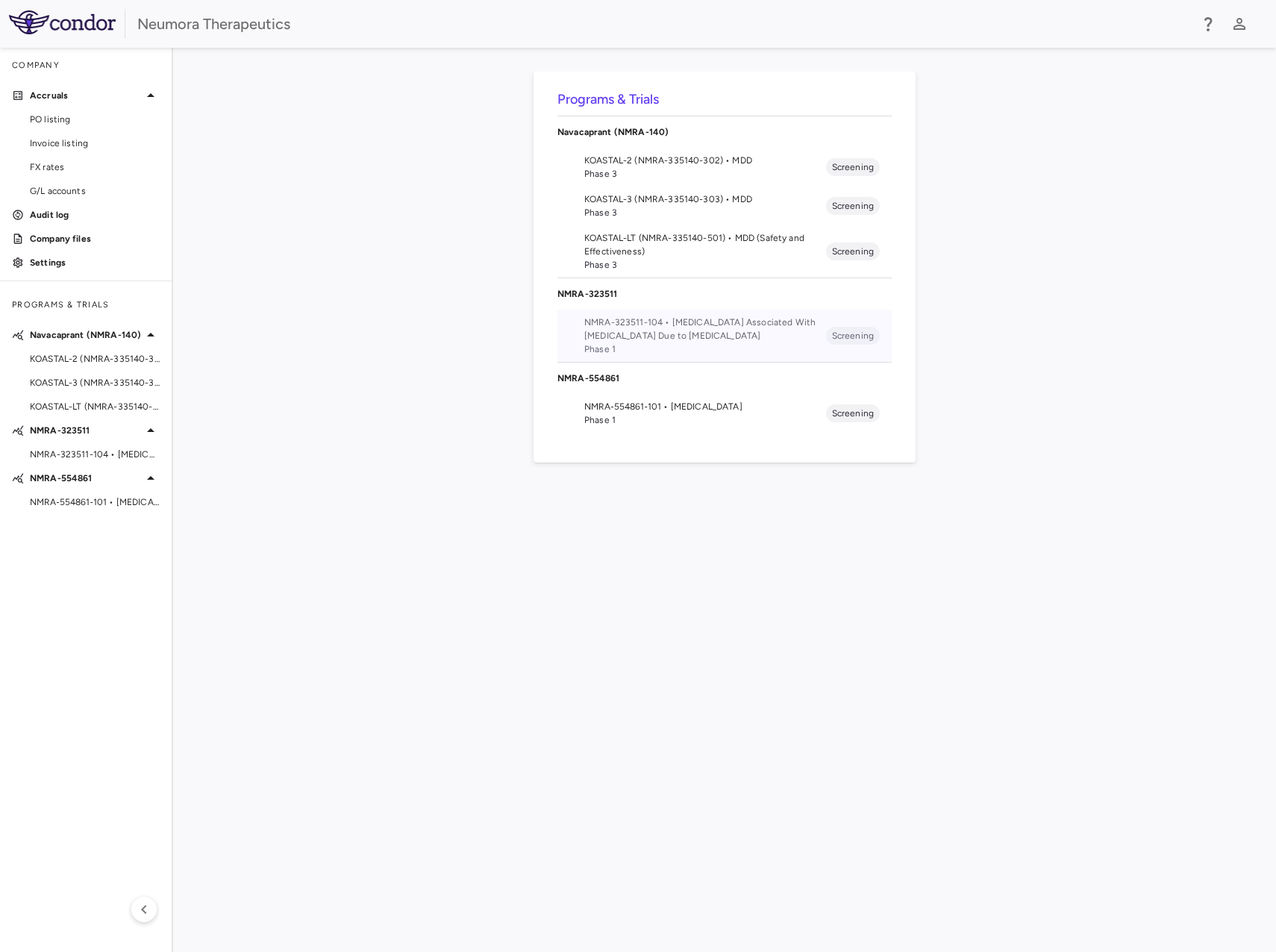
click at [687, 329] on span "NMRA-323511-104 • Agitation Associated With Dementia Due to Alzheimer's Disease" at bounding box center [705, 328] width 242 height 27
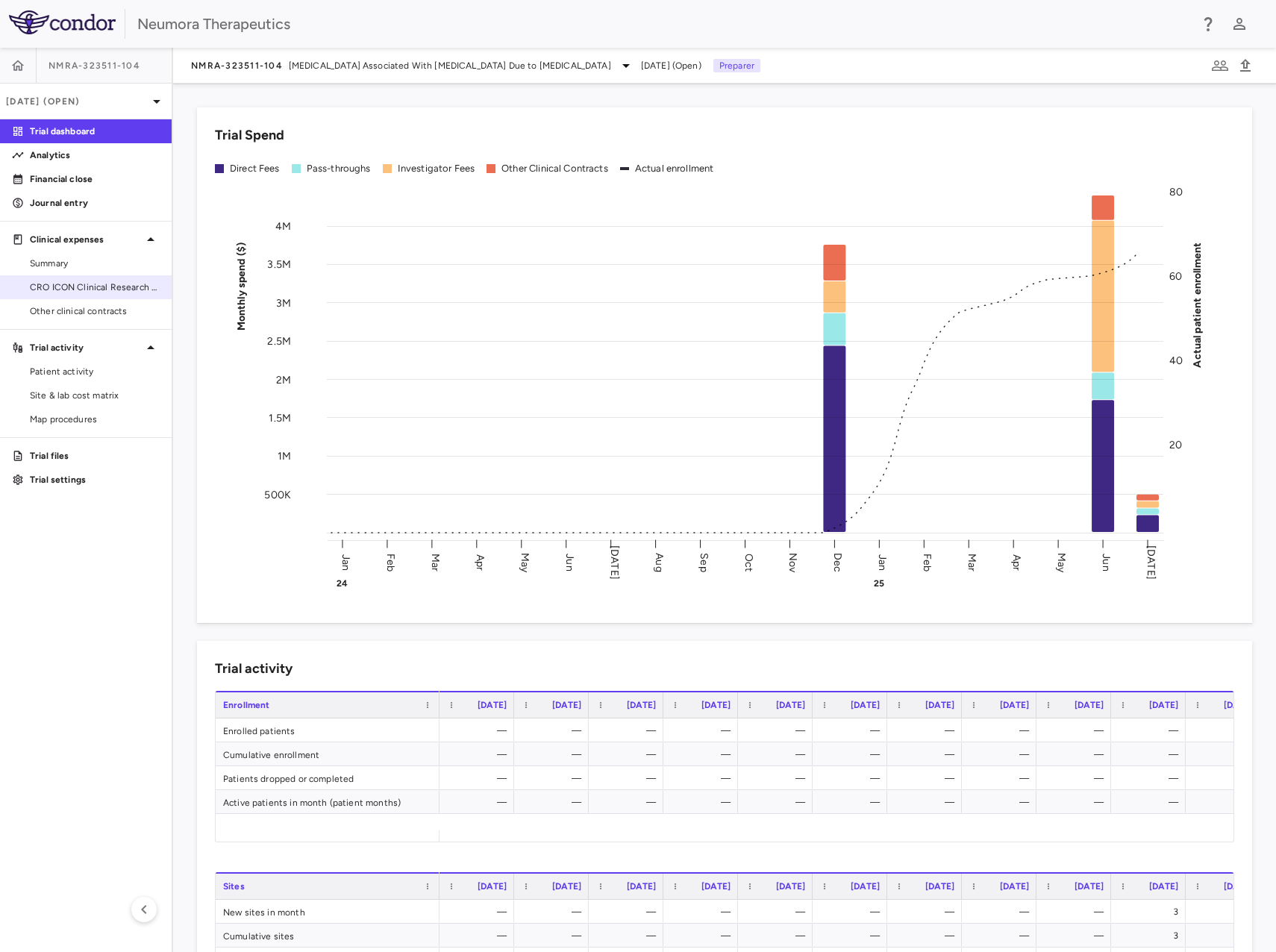
click at [95, 291] on span "CRO ICON Clinical Research Limited" at bounding box center [94, 288] width 130 height 14
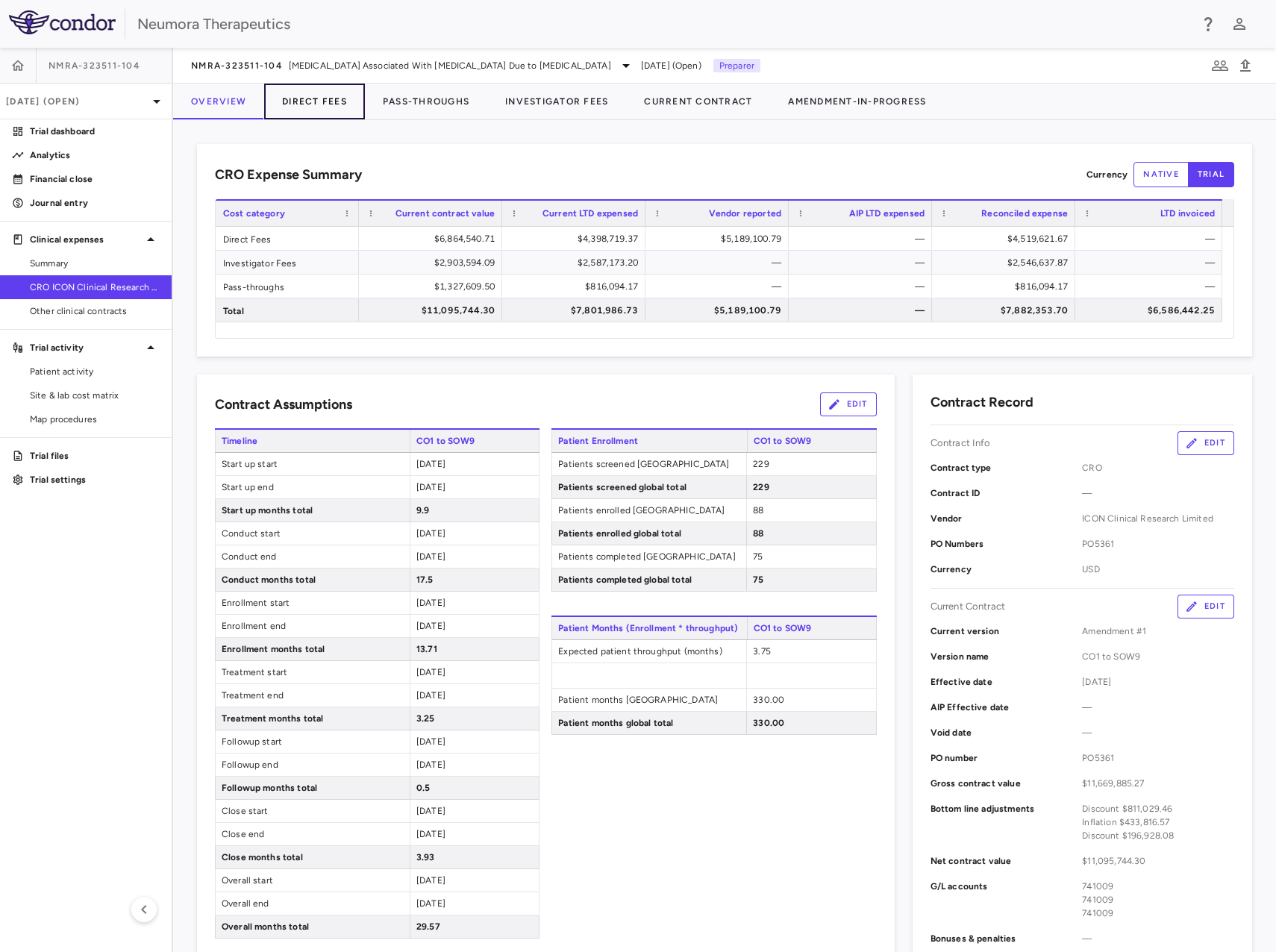
click at [327, 107] on button "Direct Fees" at bounding box center [314, 101] width 101 height 36
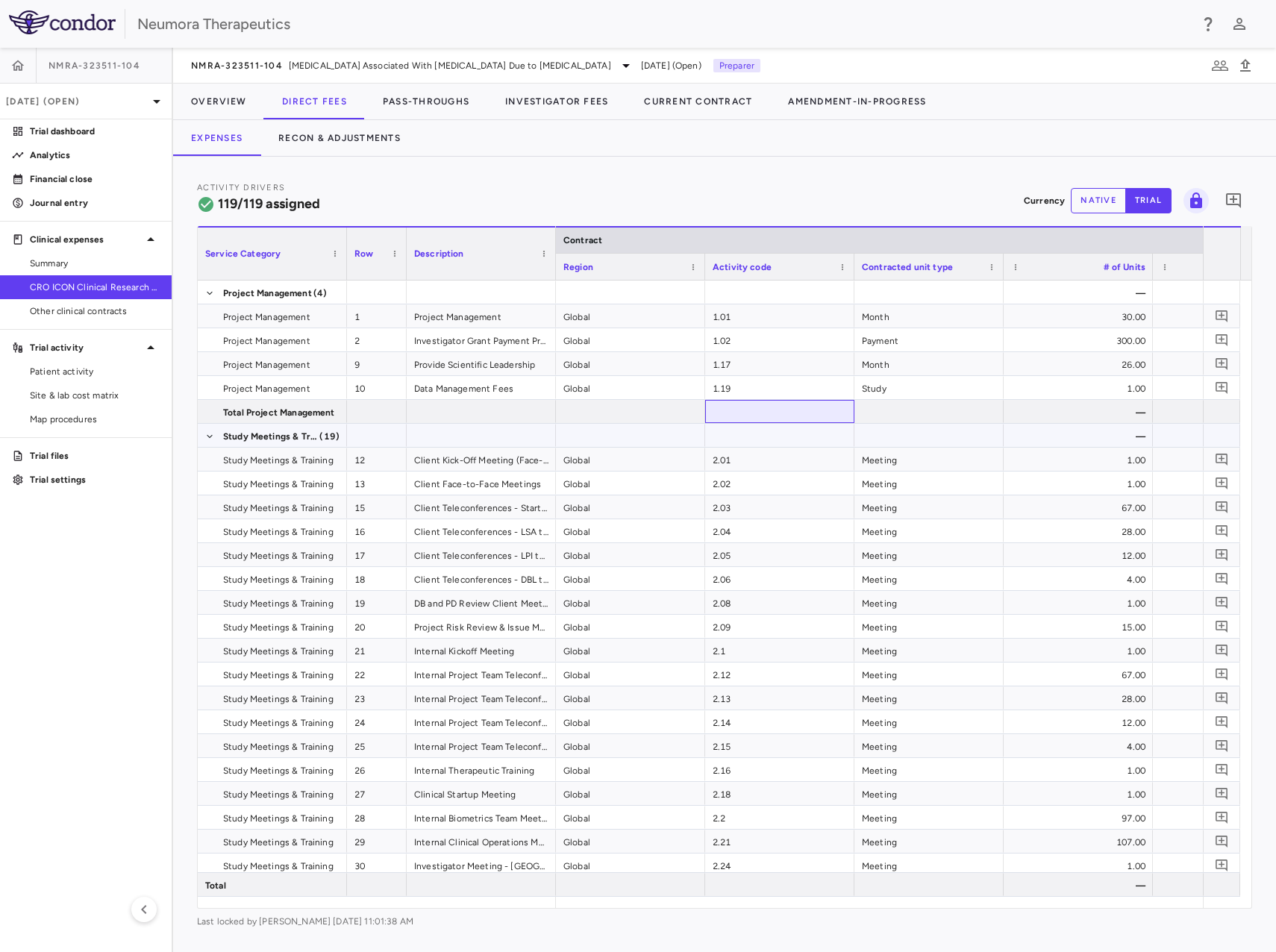
drag, startPoint x: 855, startPoint y: 426, endPoint x: 909, endPoint y: 430, distance: 54.1
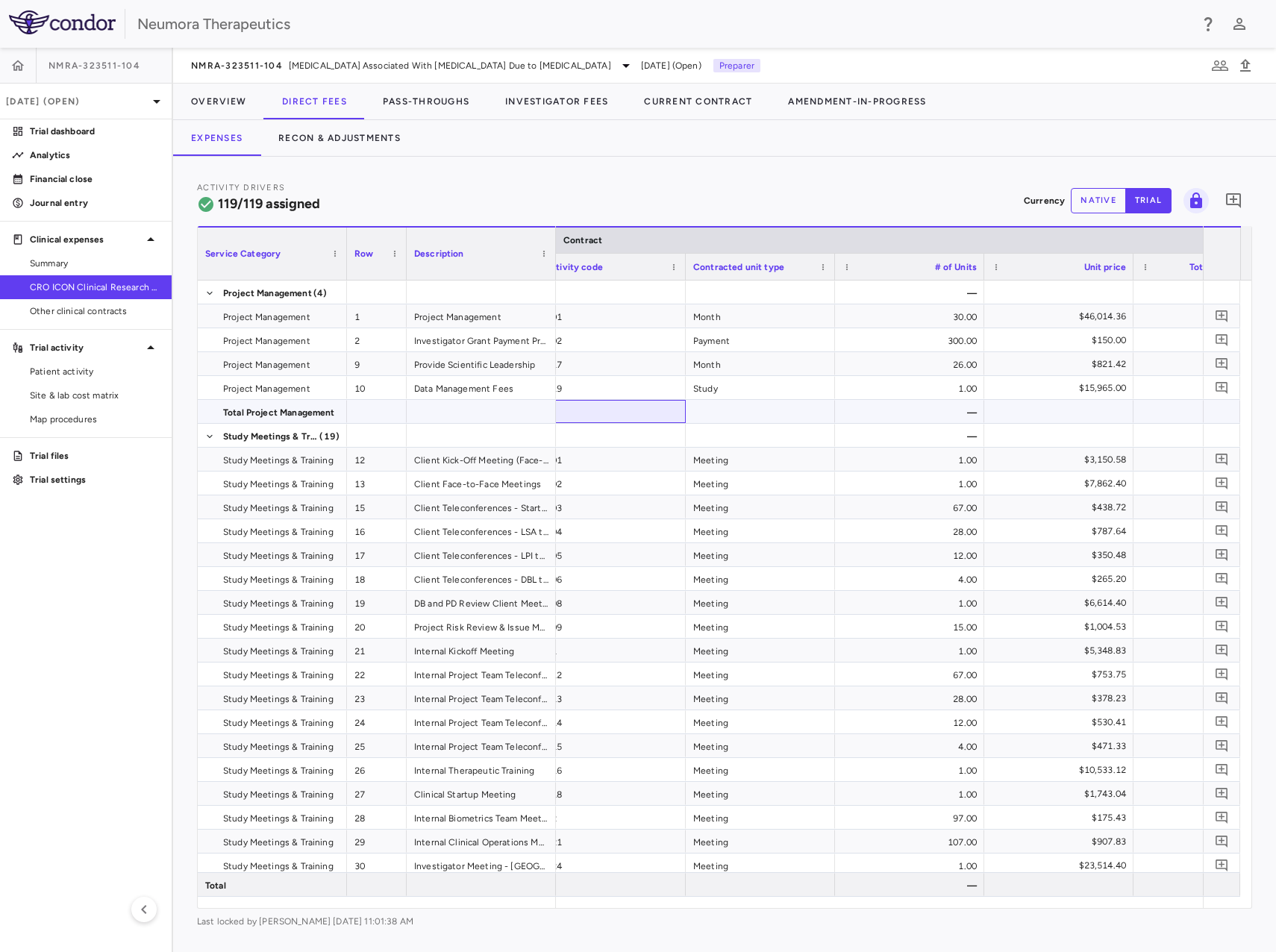
drag, startPoint x: 654, startPoint y: 423, endPoint x: 827, endPoint y: 454, distance: 175.8
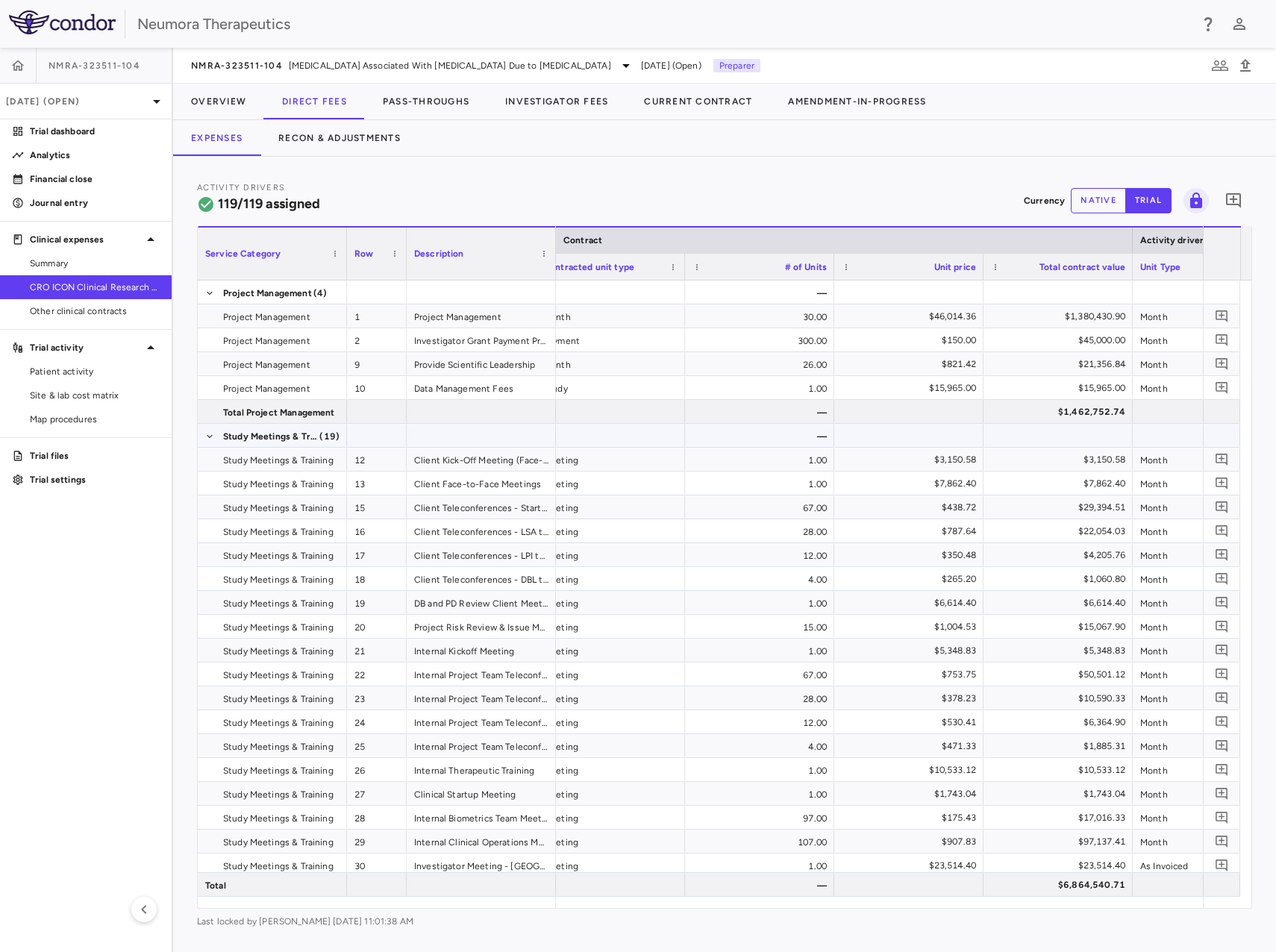
drag, startPoint x: 729, startPoint y: 444, endPoint x: 790, endPoint y: 451, distance: 61.4
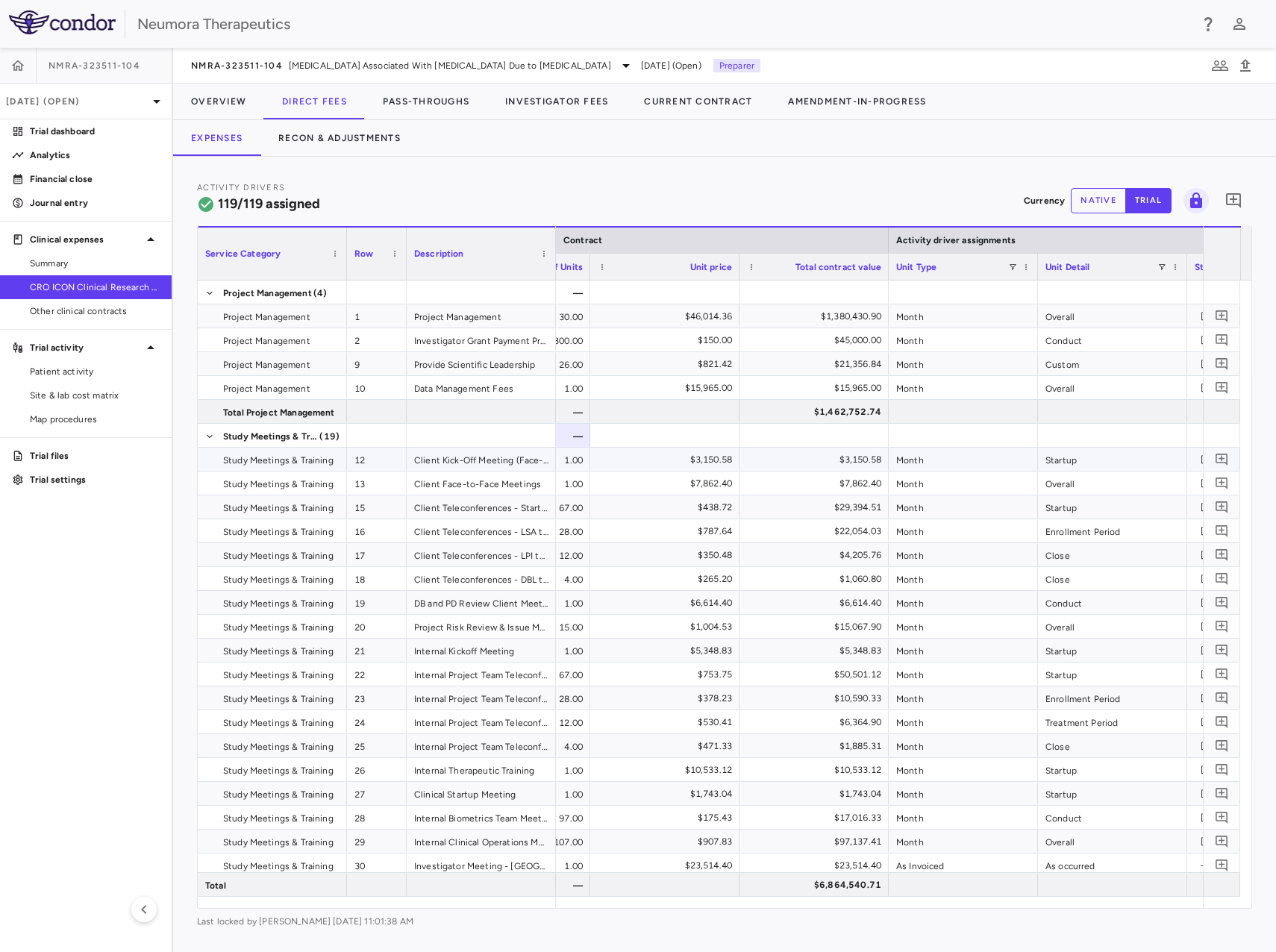
drag, startPoint x: 906, startPoint y: 474, endPoint x: 741, endPoint y: 445, distance: 167.5
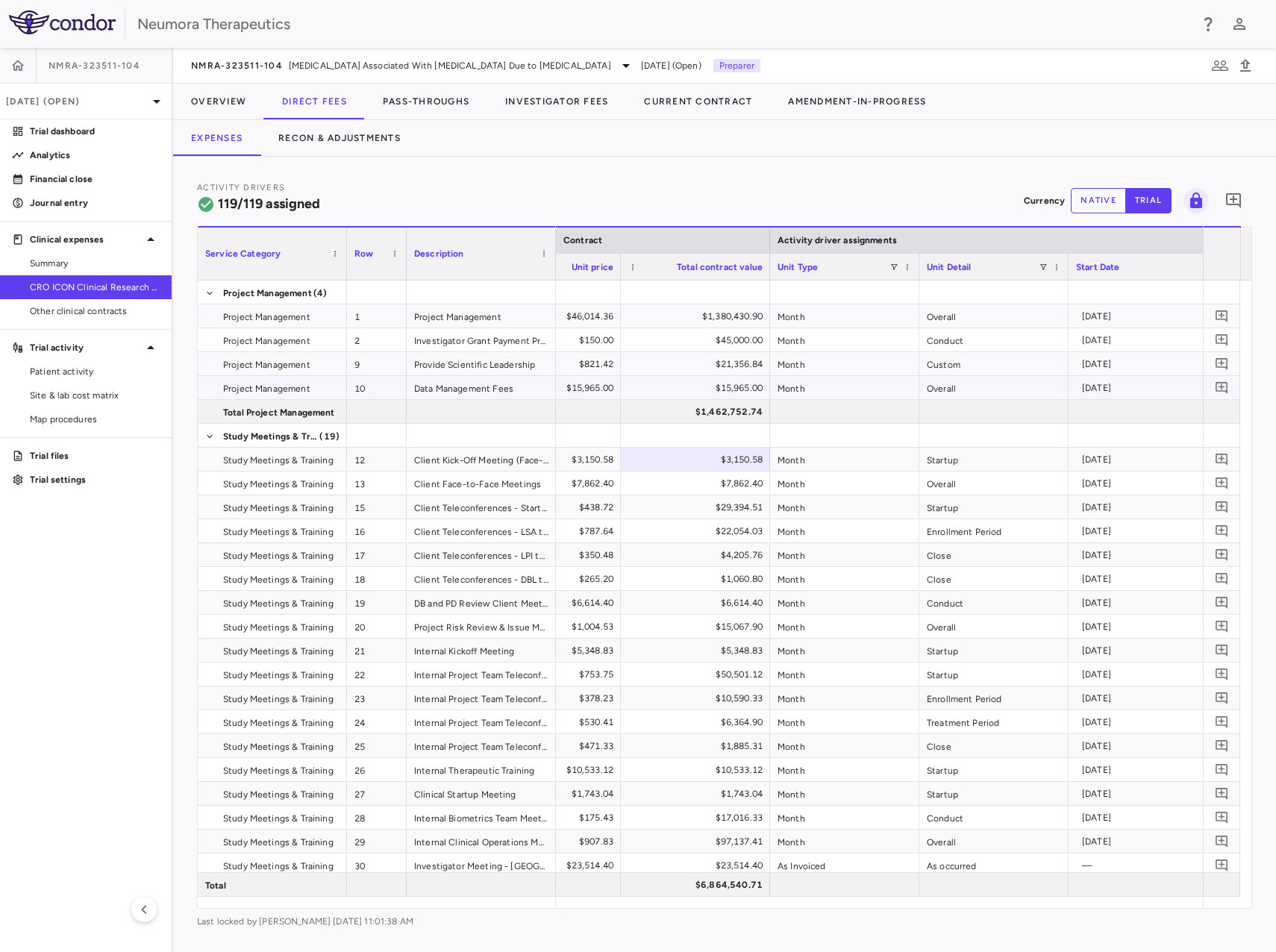
scroll to position [0, 729]
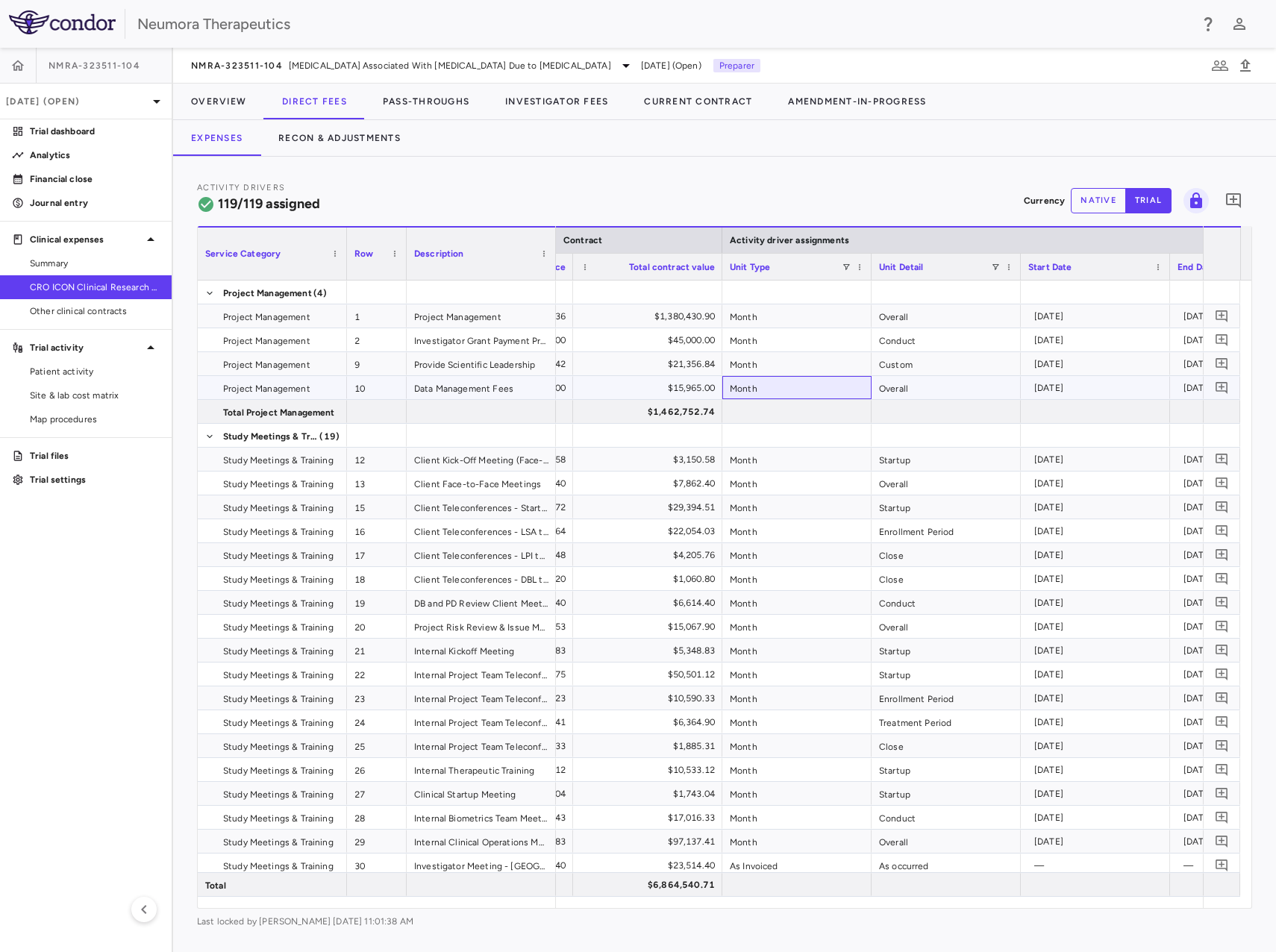
drag, startPoint x: 762, startPoint y: 378, endPoint x: 853, endPoint y: 387, distance: 91.4
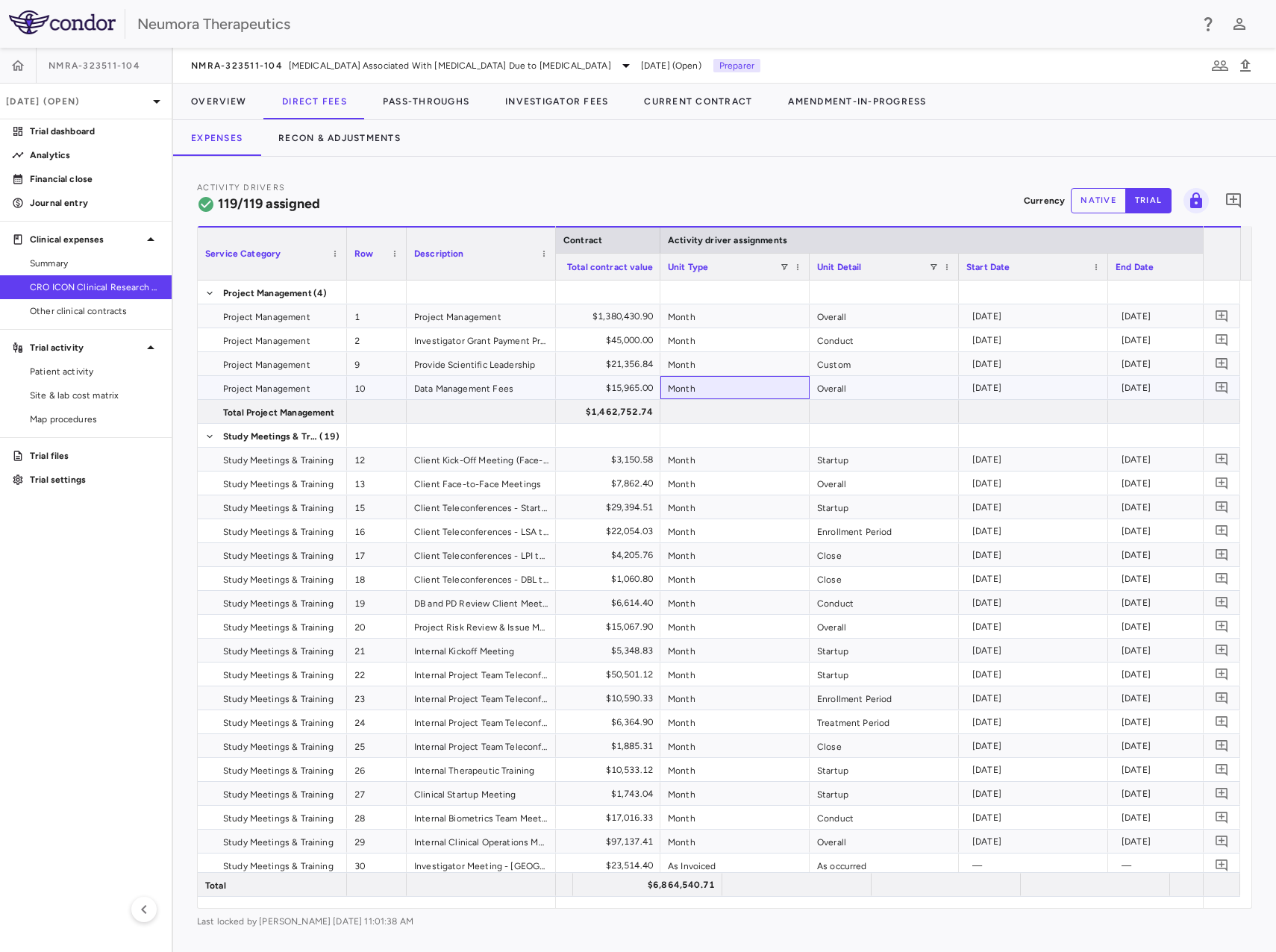
scroll to position [0, 791]
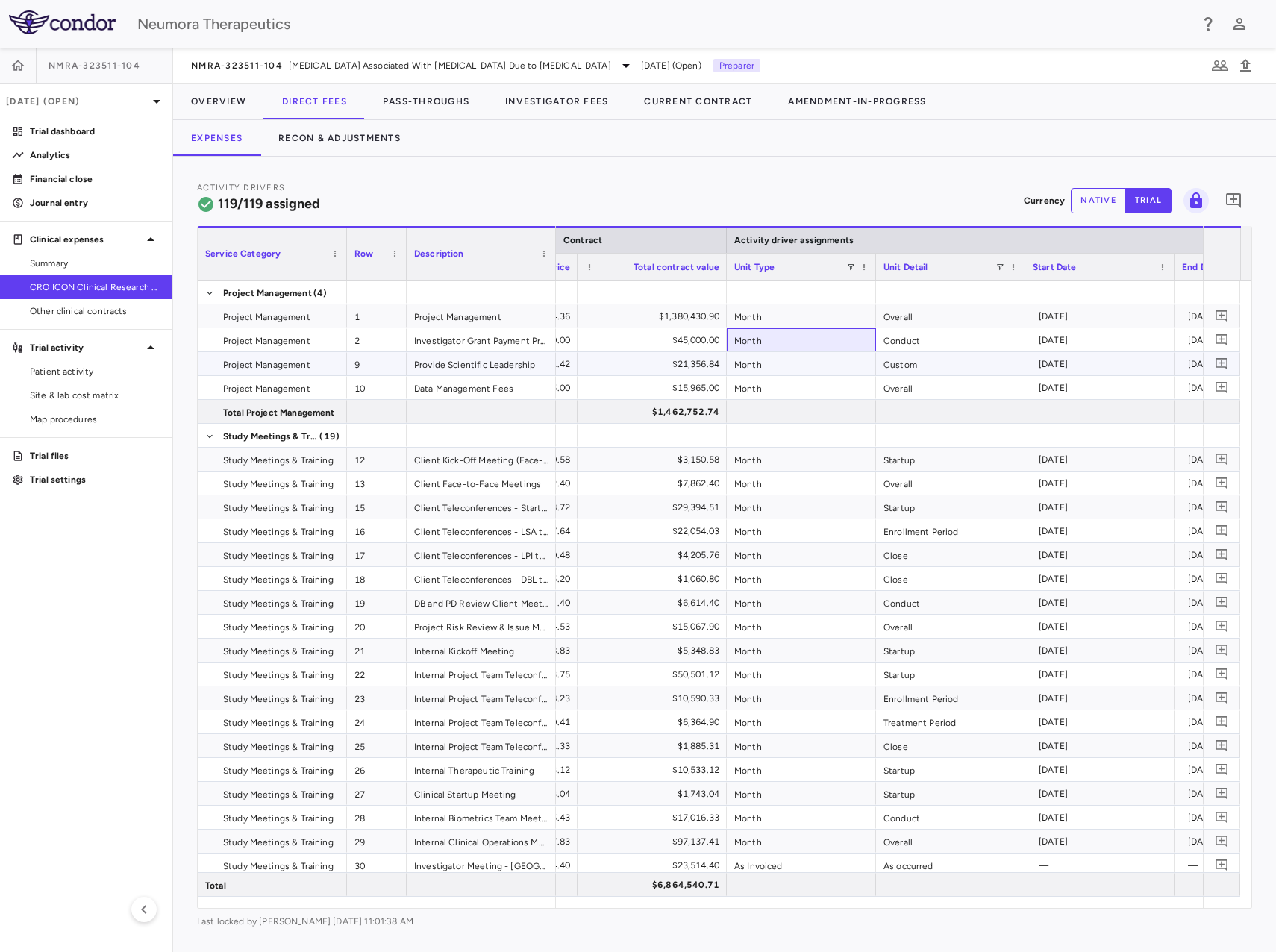
drag, startPoint x: 728, startPoint y: 354, endPoint x: 605, endPoint y: 363, distance: 123.3
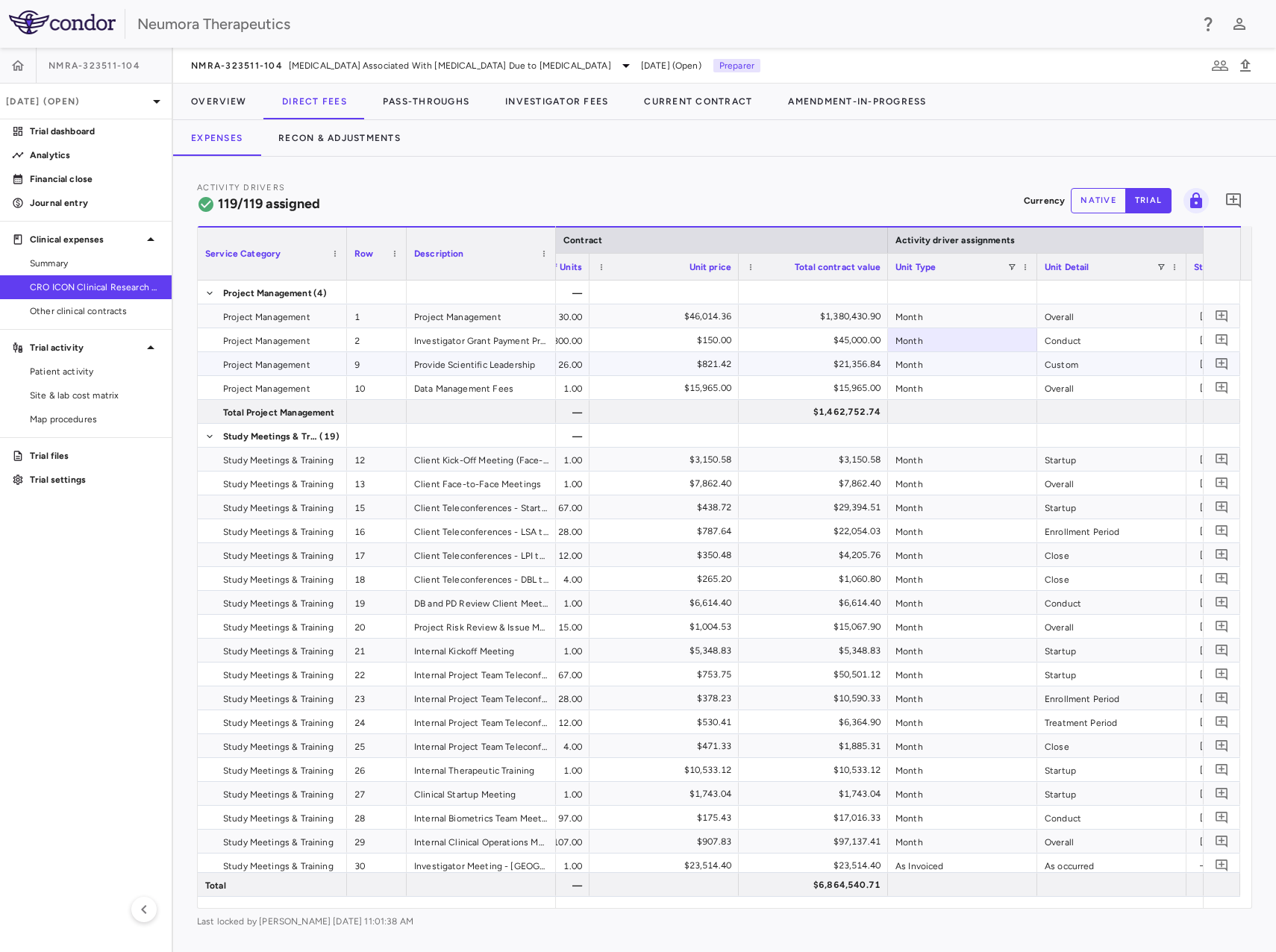
drag, startPoint x: 723, startPoint y: 361, endPoint x: 572, endPoint y: 368, distance: 151.2
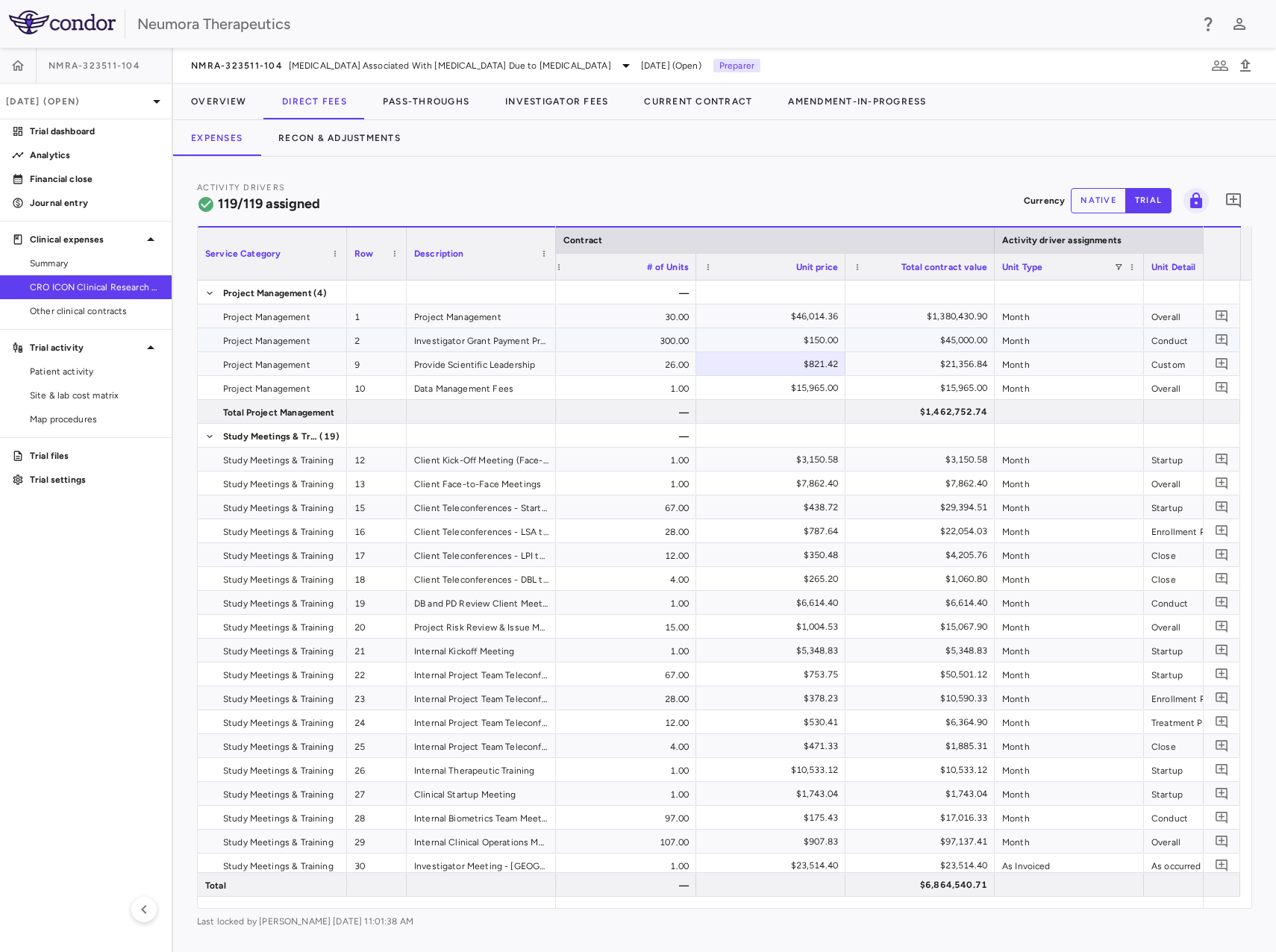
drag, startPoint x: 783, startPoint y: 351, endPoint x: 850, endPoint y: 367, distance: 68.9
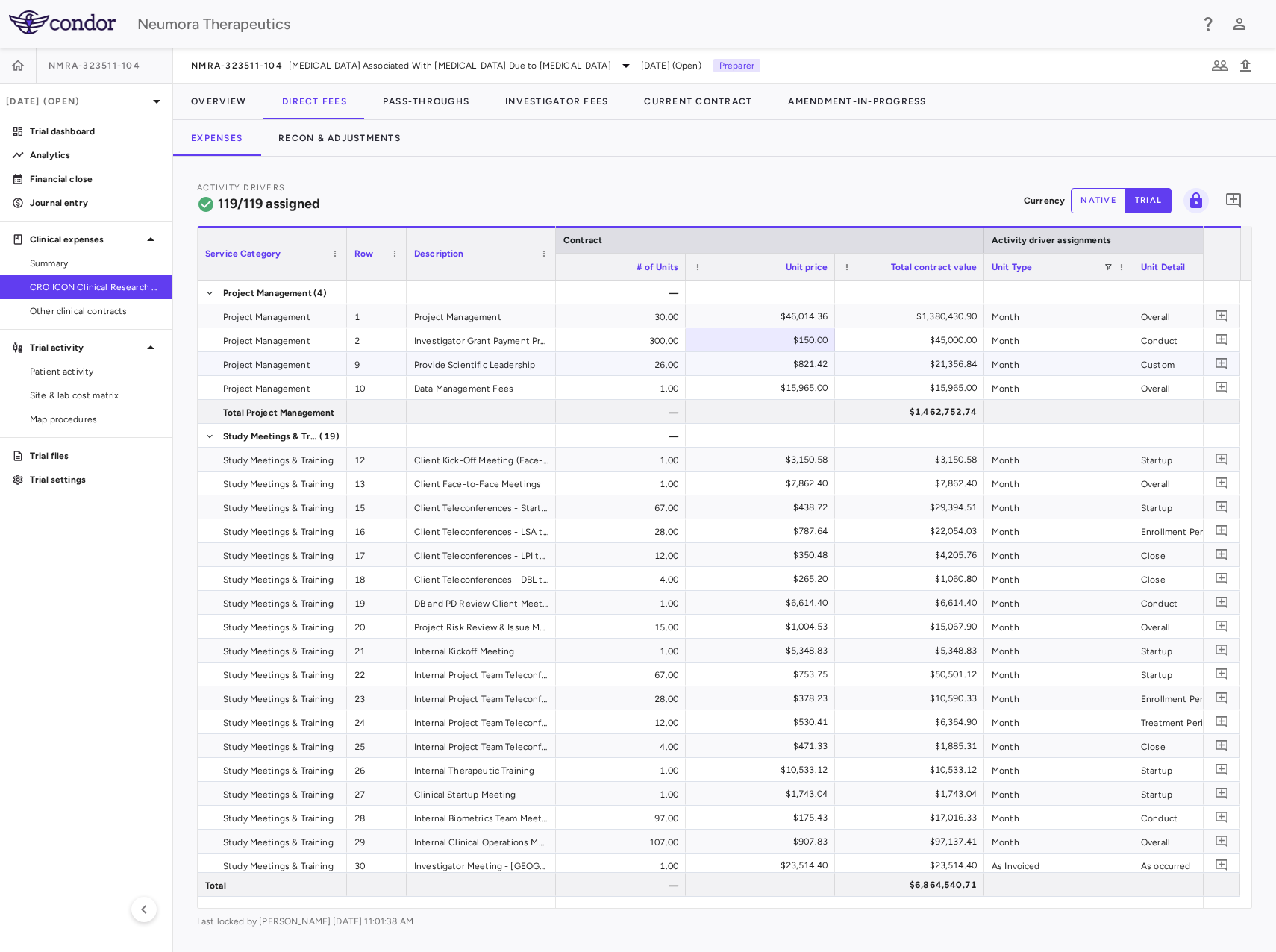
drag, startPoint x: 848, startPoint y: 374, endPoint x: 914, endPoint y: 384, distance: 66.8
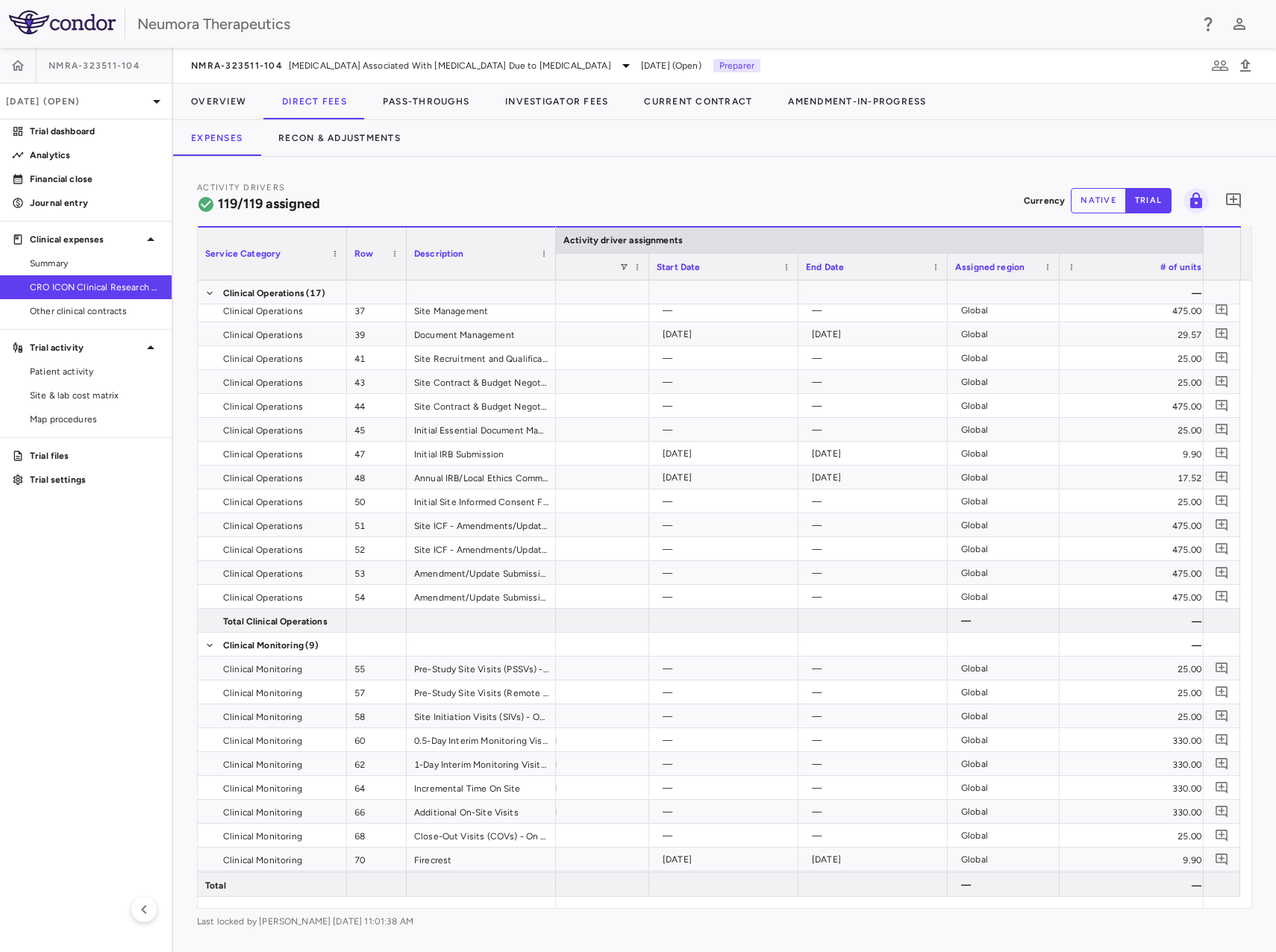
scroll to position [0, 1188]
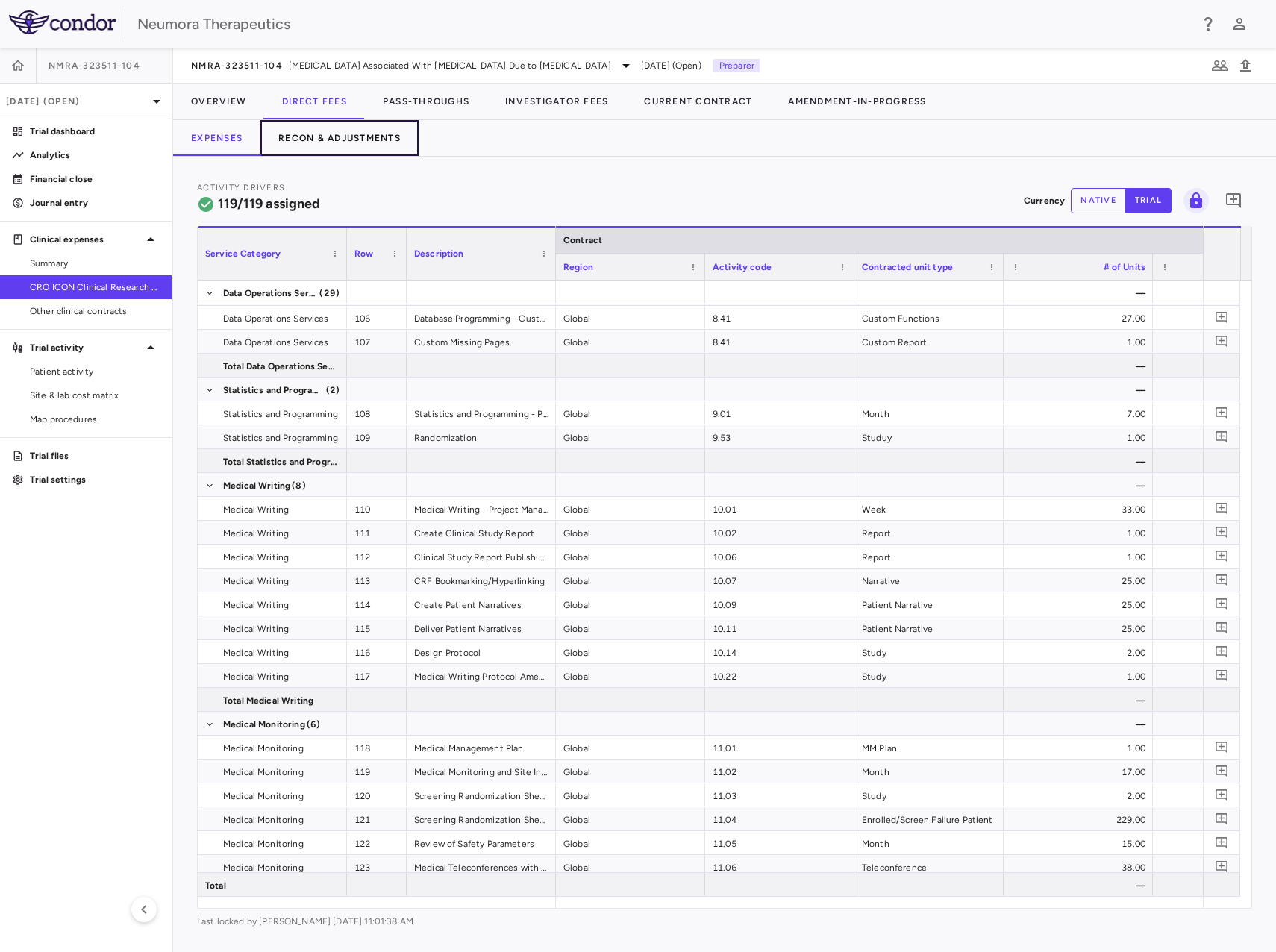
click at [335, 137] on button "Recon & Adjustments" at bounding box center [340, 138] width 158 height 36
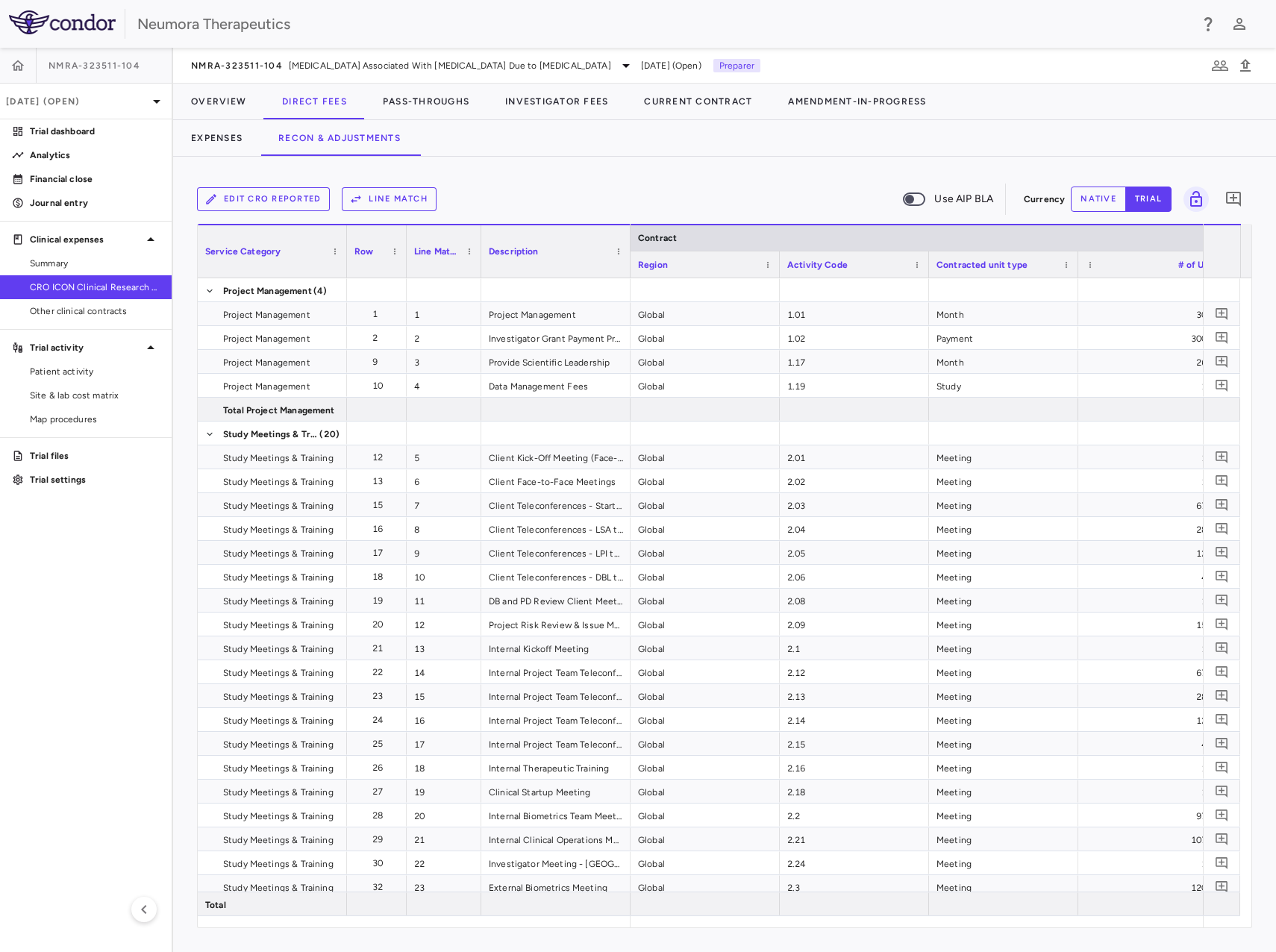
click at [1094, 190] on button "native" at bounding box center [1099, 199] width 55 height 25
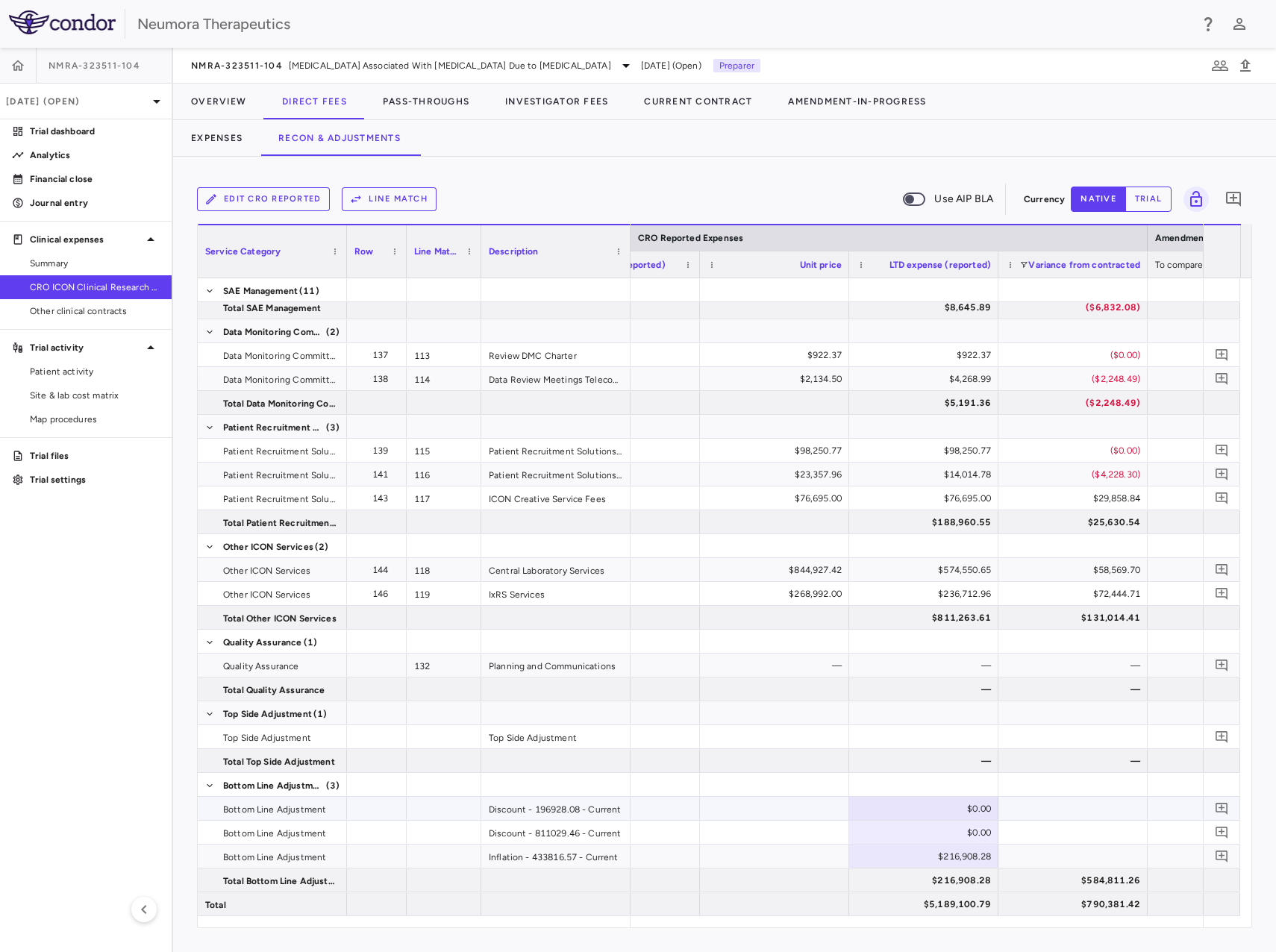
type button "native"
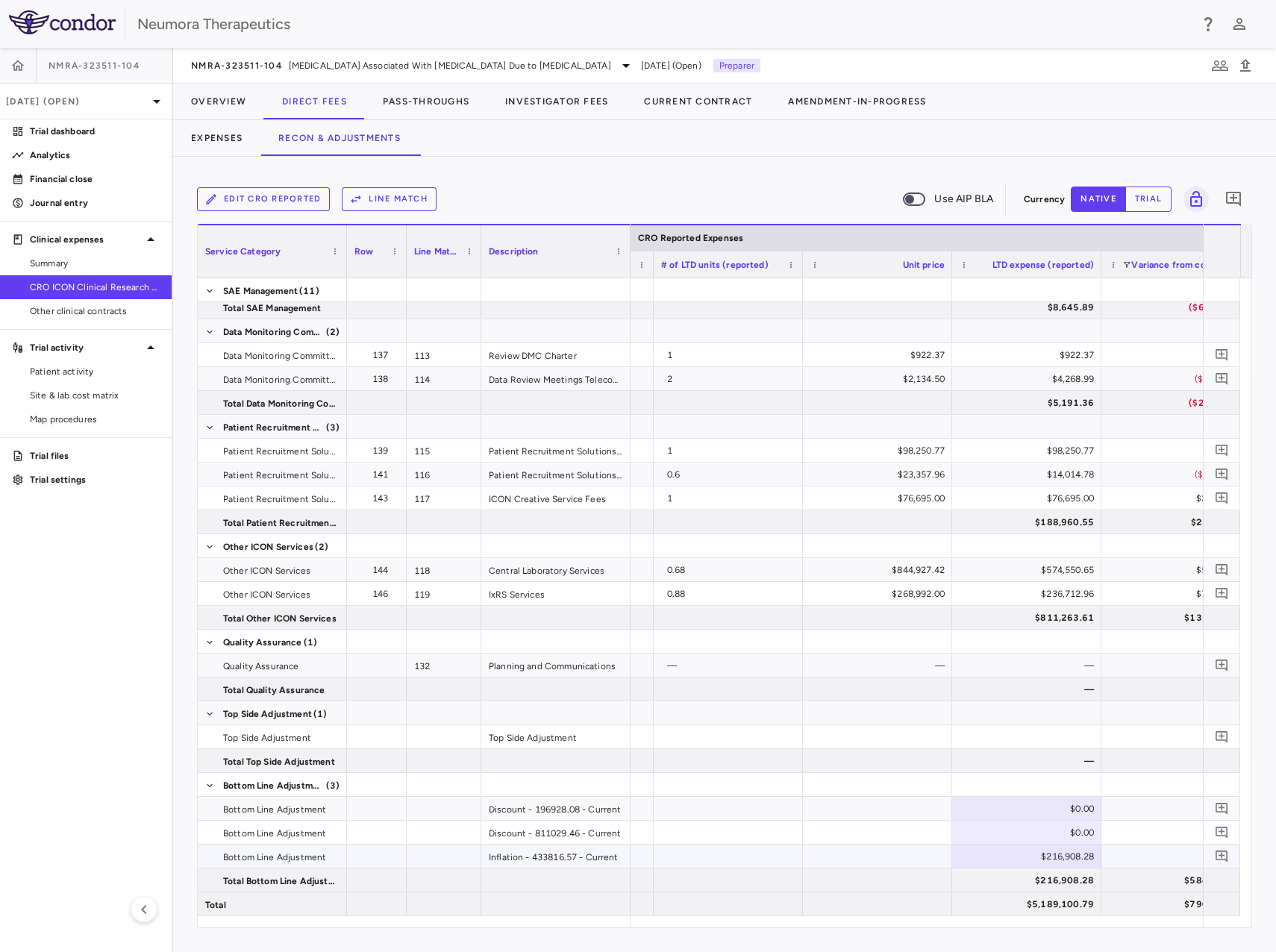
click at [1069, 857] on div "$216,908.28" at bounding box center [1030, 856] width 128 height 24
type input "**********"
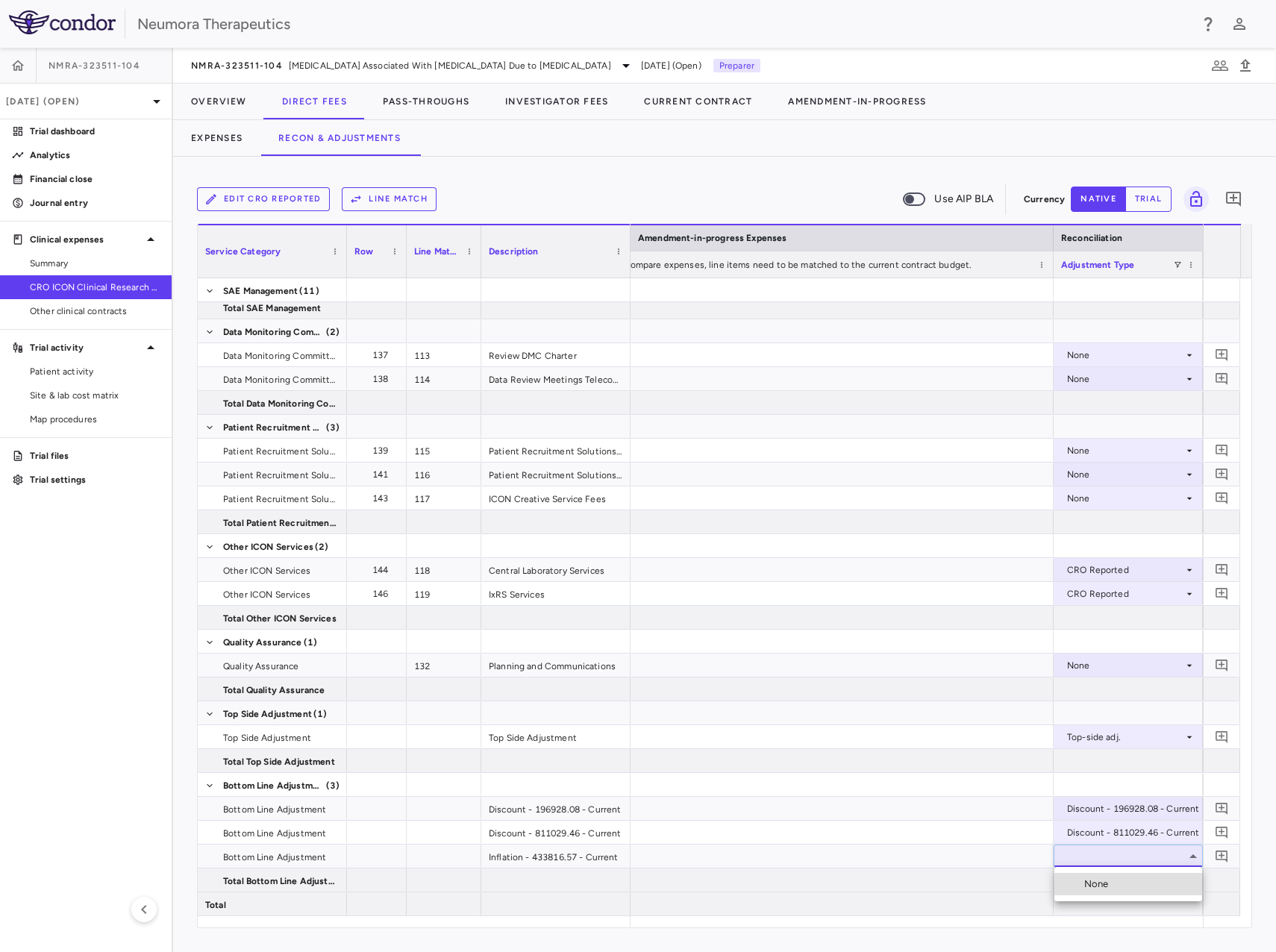
click at [968, 849] on div at bounding box center [638, 476] width 1276 height 952
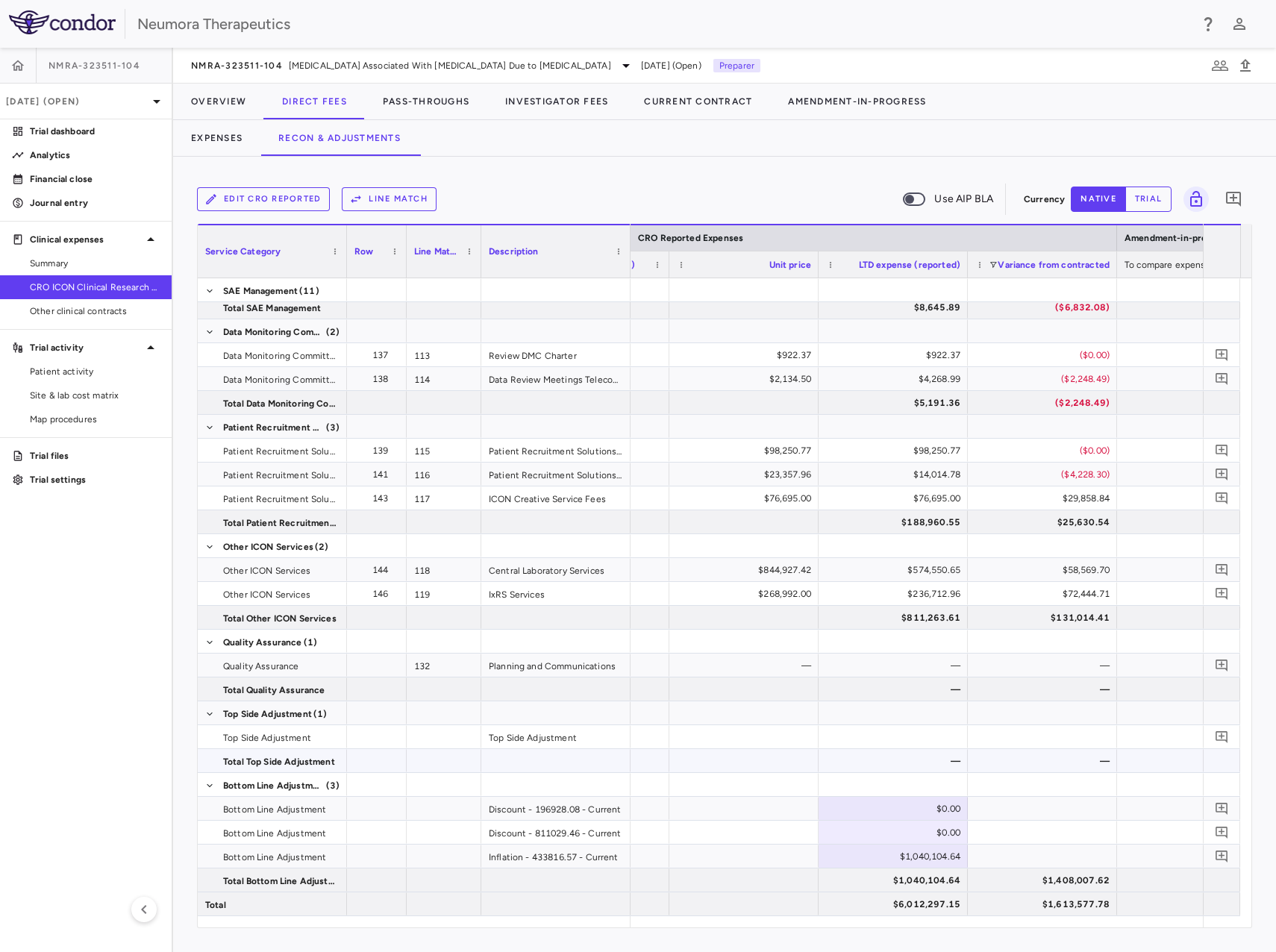
click at [800, 769] on div at bounding box center [744, 761] width 150 height 23
click at [936, 864] on div "$1,040,104.64" at bounding box center [896, 856] width 128 height 24
click at [838, 866] on div "**********" at bounding box center [893, 858] width 148 height 25
drag, startPoint x: 859, startPoint y: 860, endPoint x: 1119, endPoint y: 873, distance: 260.3
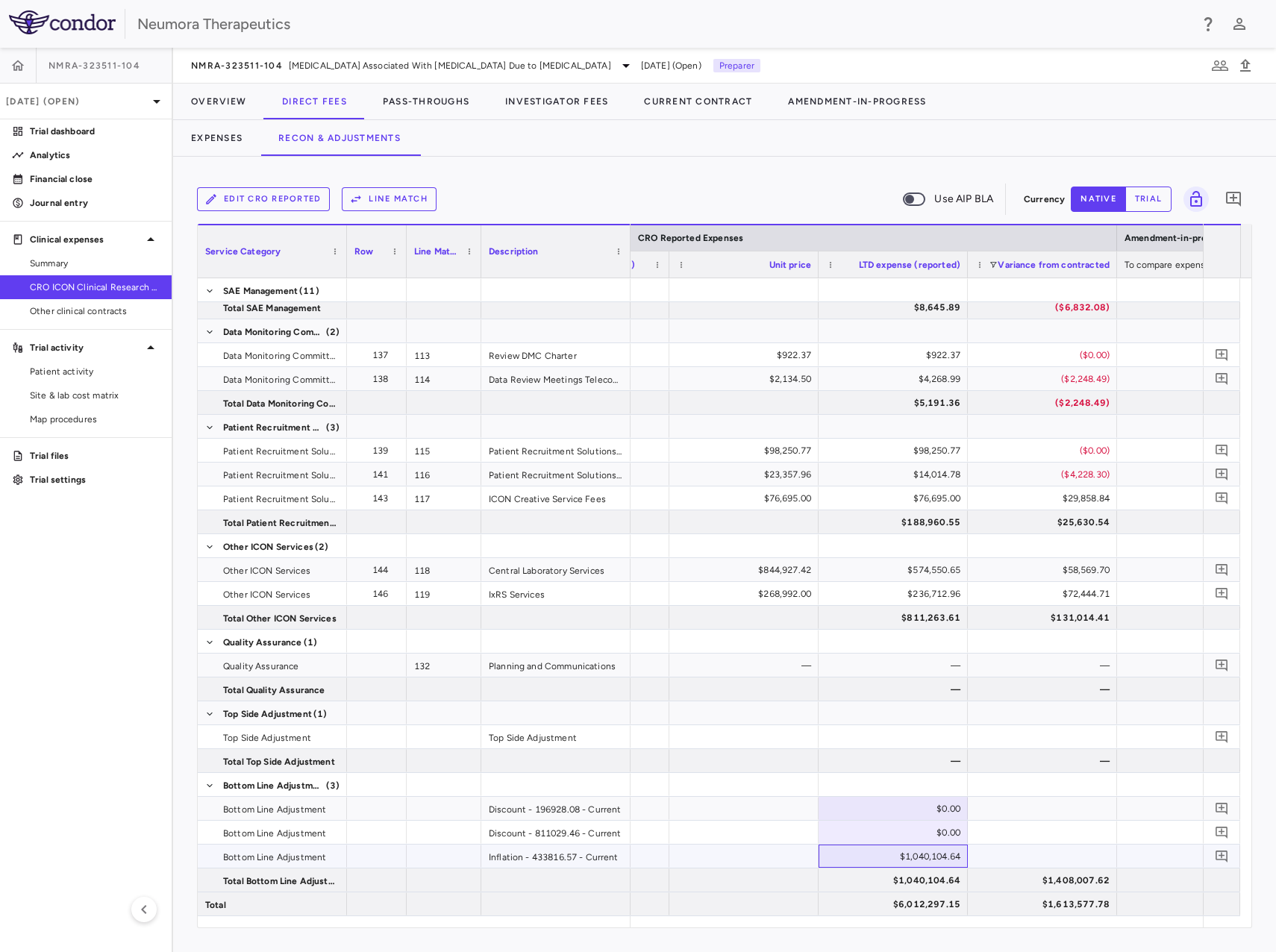
click at [935, 861] on div "$1,040,104.64" at bounding box center [896, 856] width 128 height 24
type input "*********"
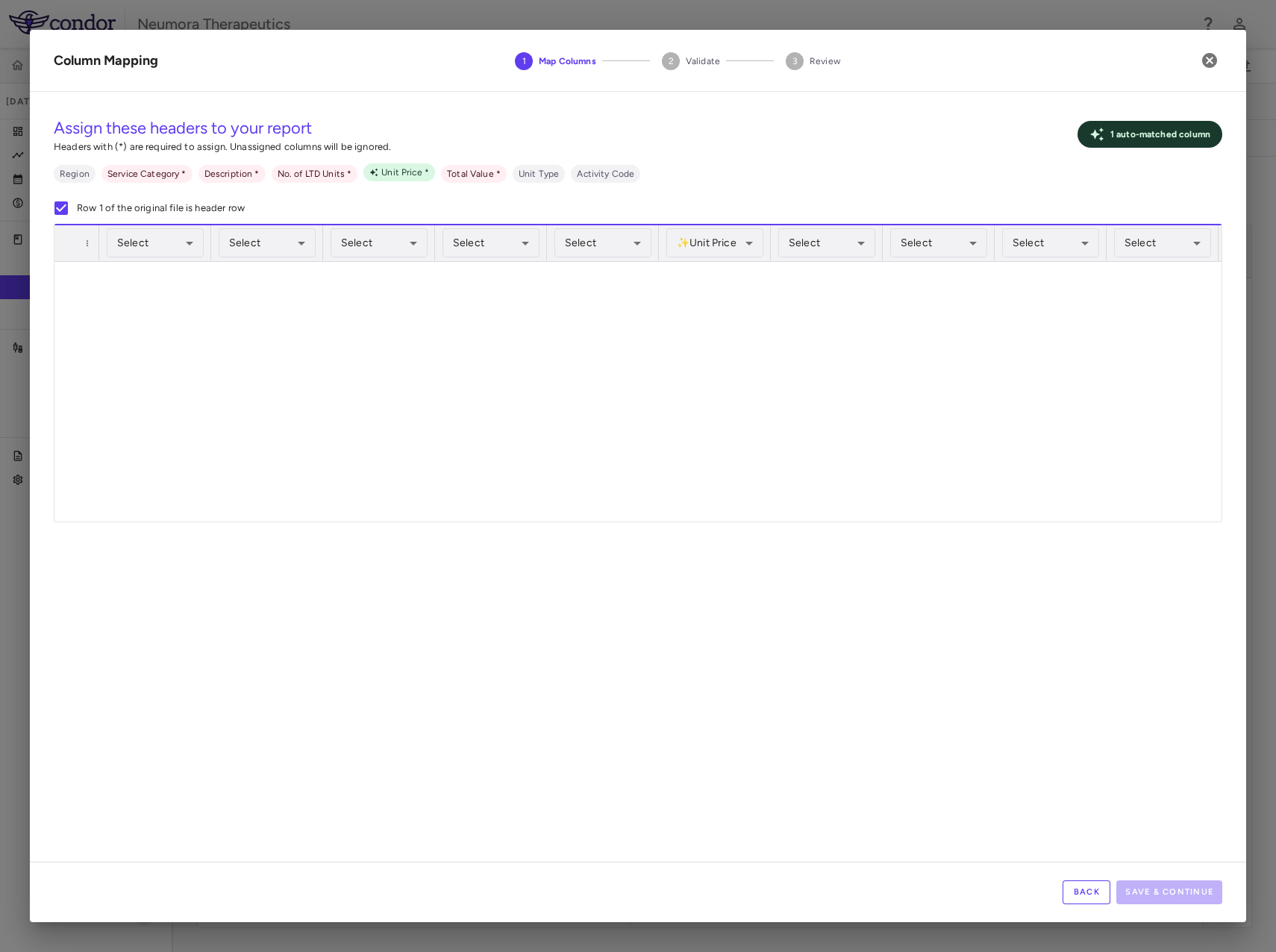
scroll to position [3214, 0]
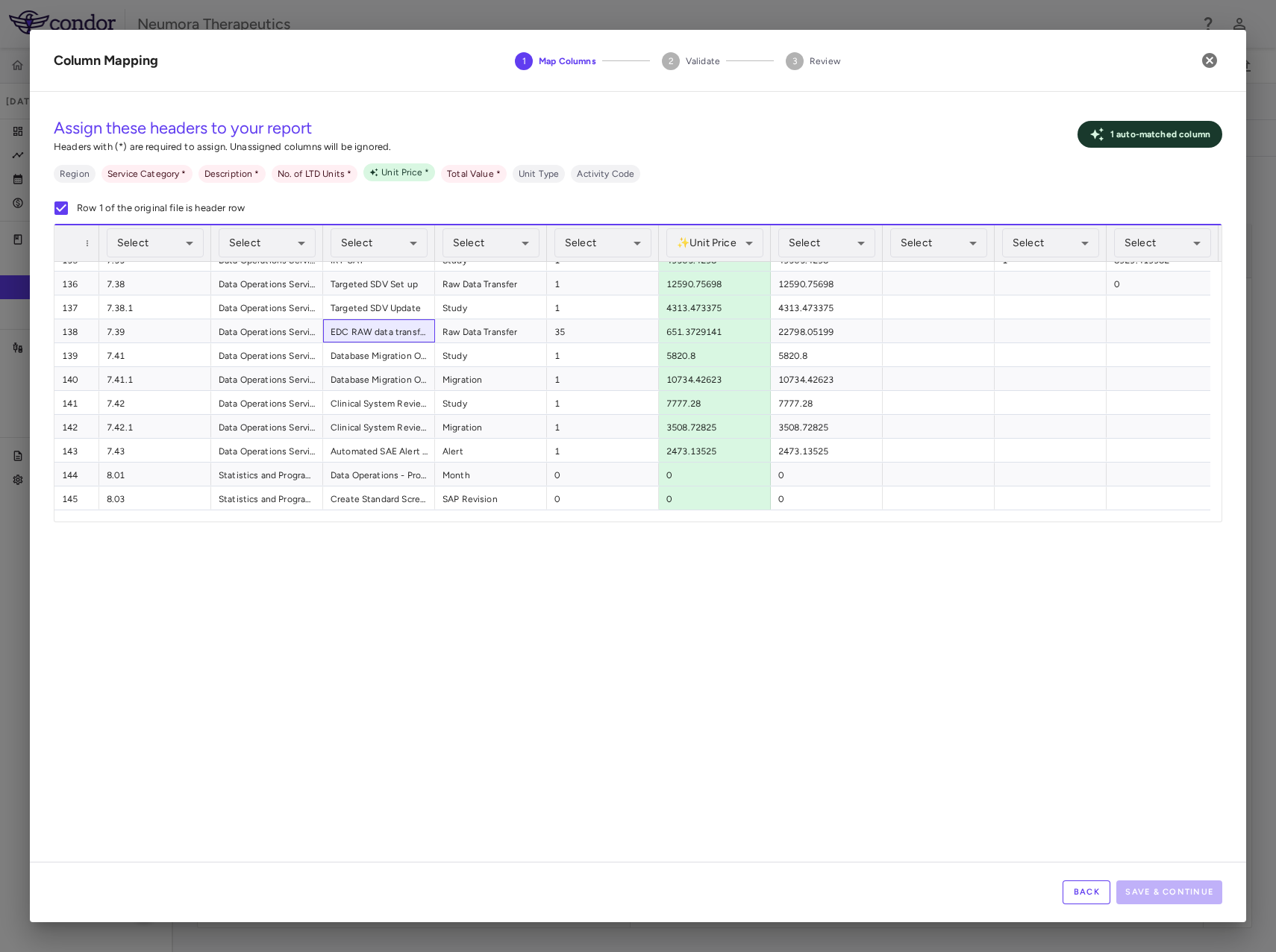
drag, startPoint x: 68, startPoint y: 354, endPoint x: -25, endPoint y: 366, distance: 93.8
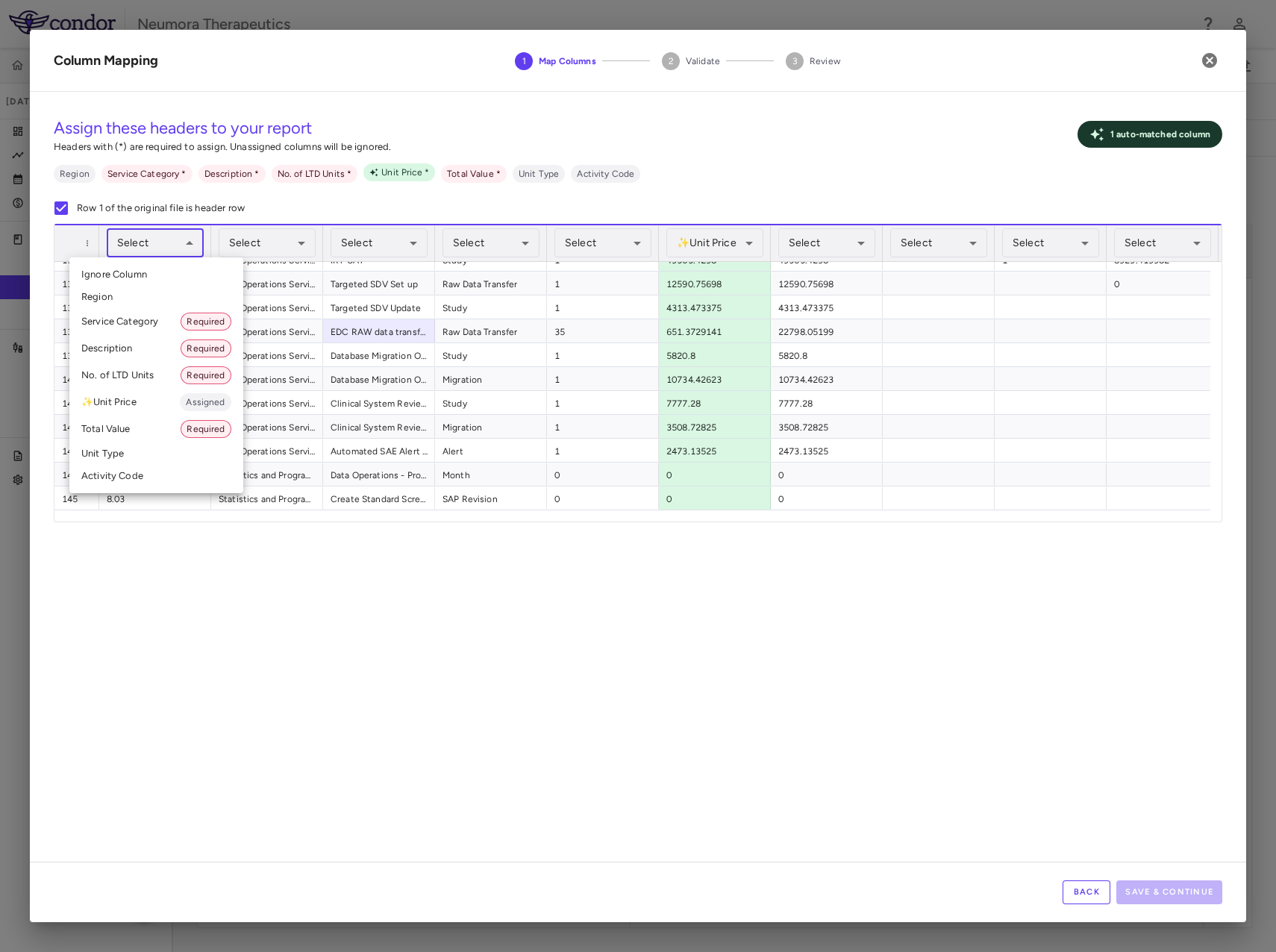
click at [163, 248] on body "Skip to sidebar Skip to main content Neumora Therapeutics KOASTAL-3 (NMRA-33514…" at bounding box center [638, 476] width 1276 height 952
click at [137, 470] on li "Activity Code" at bounding box center [156, 476] width 174 height 22
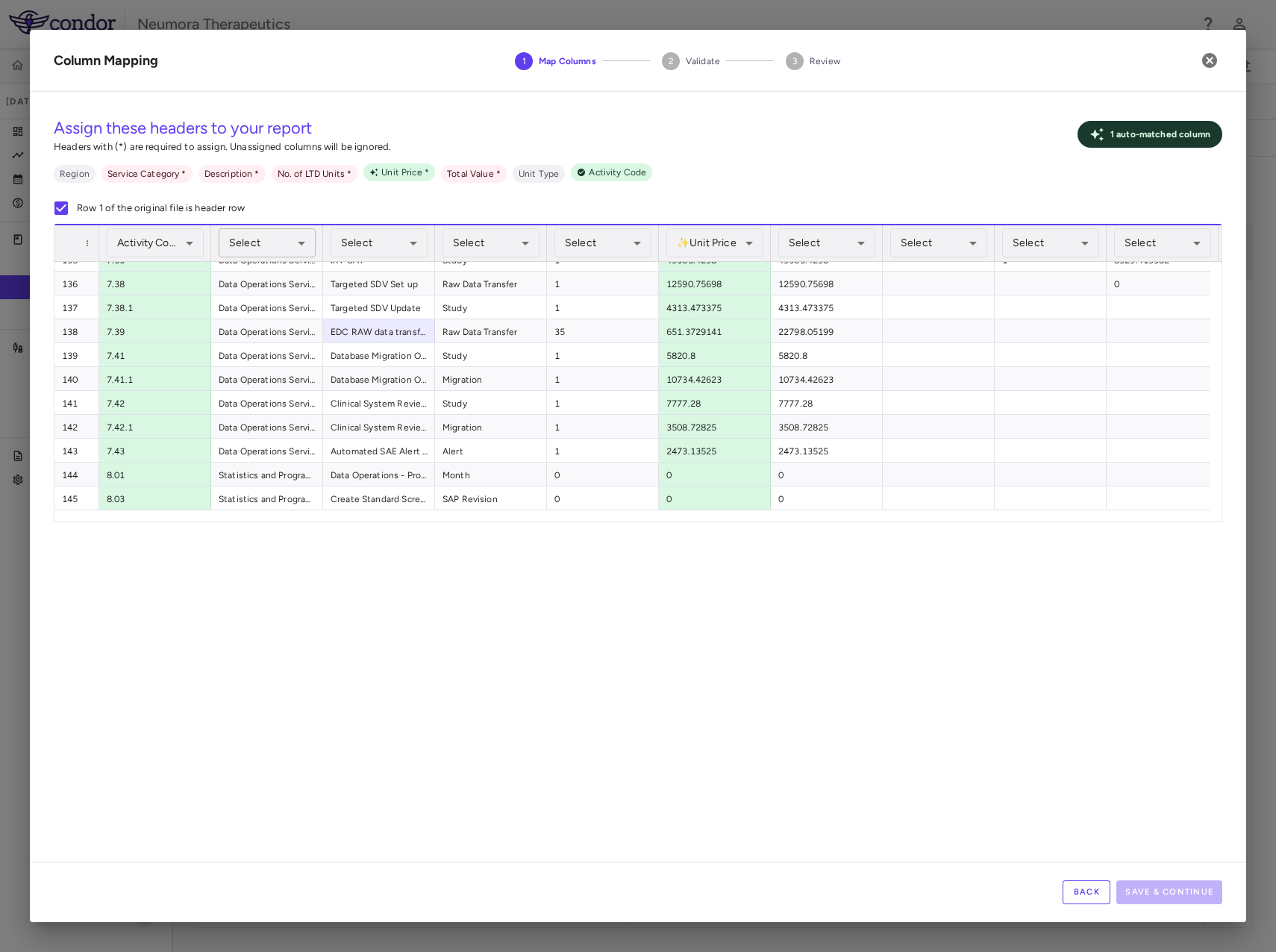
click at [276, 244] on body "Skip to sidebar Skip to main content Neumora Therapeutics KOASTAL-3 (NMRA-33514…" at bounding box center [638, 476] width 1276 height 952
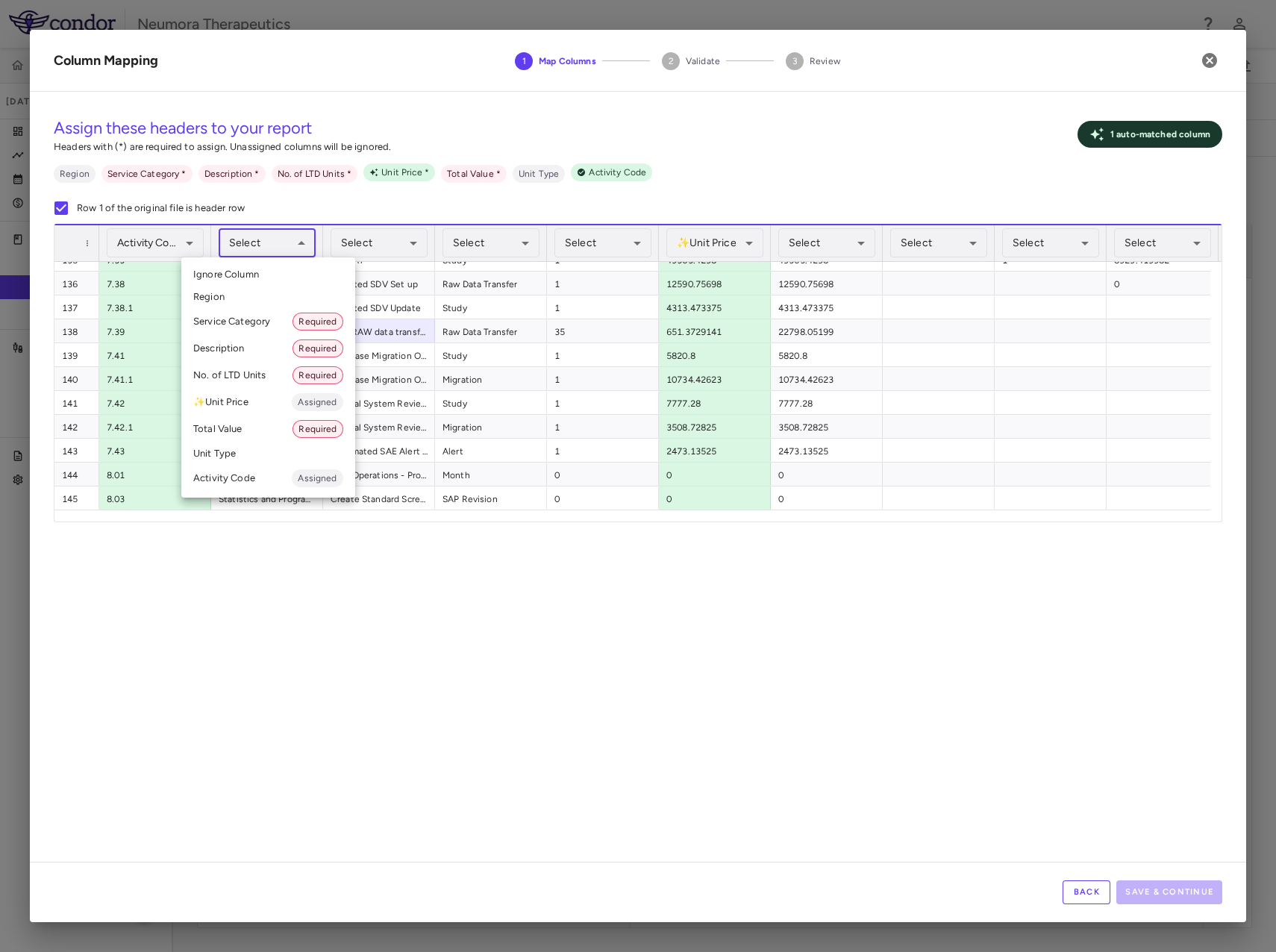
click at [263, 318] on li "Service Category Required" at bounding box center [268, 321] width 174 height 27
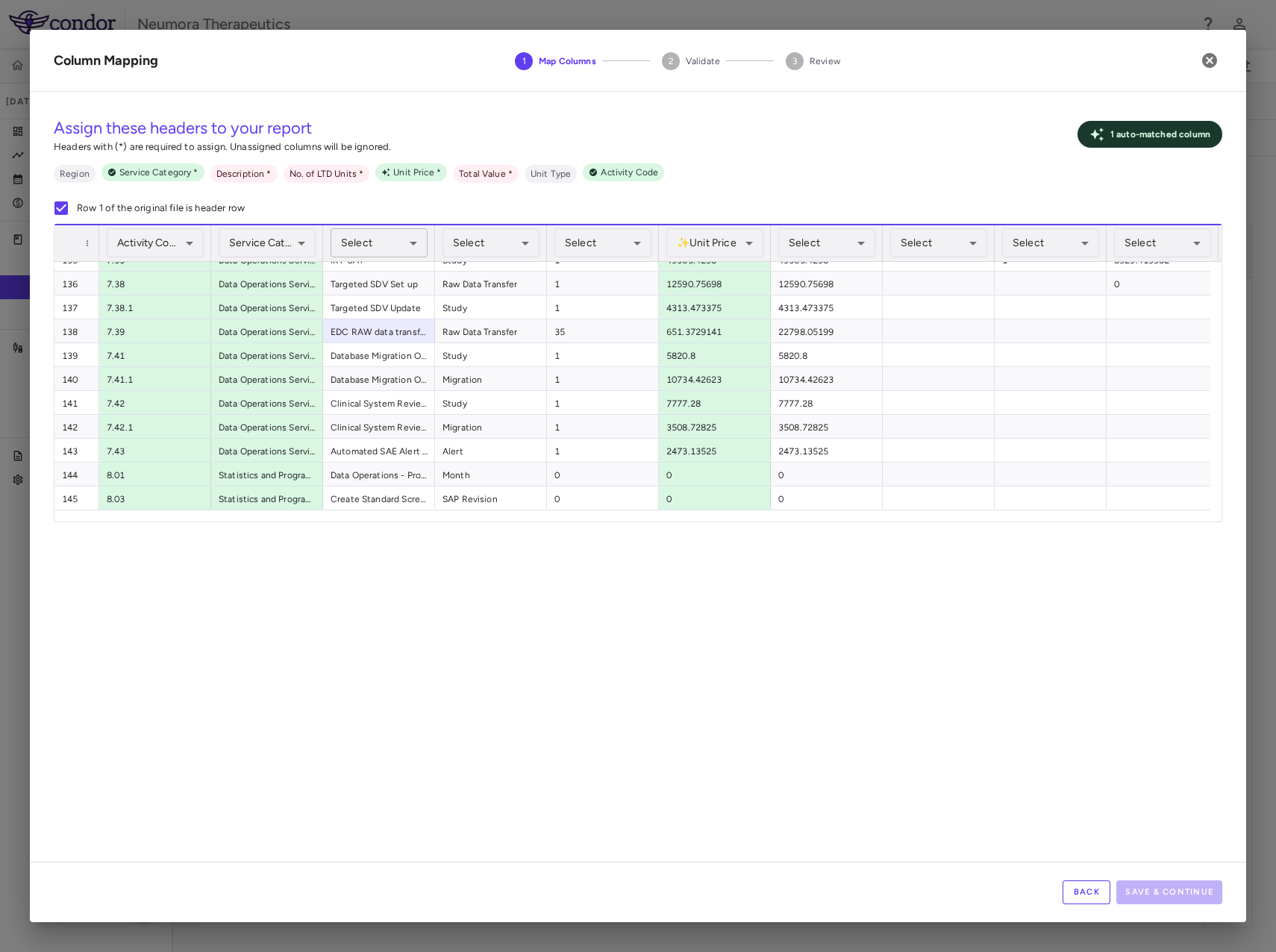
click at [382, 242] on body "Skip to sidebar Skip to main content Neumora Therapeutics KOASTAL-3 (NMRA-33514…" at bounding box center [638, 476] width 1276 height 952
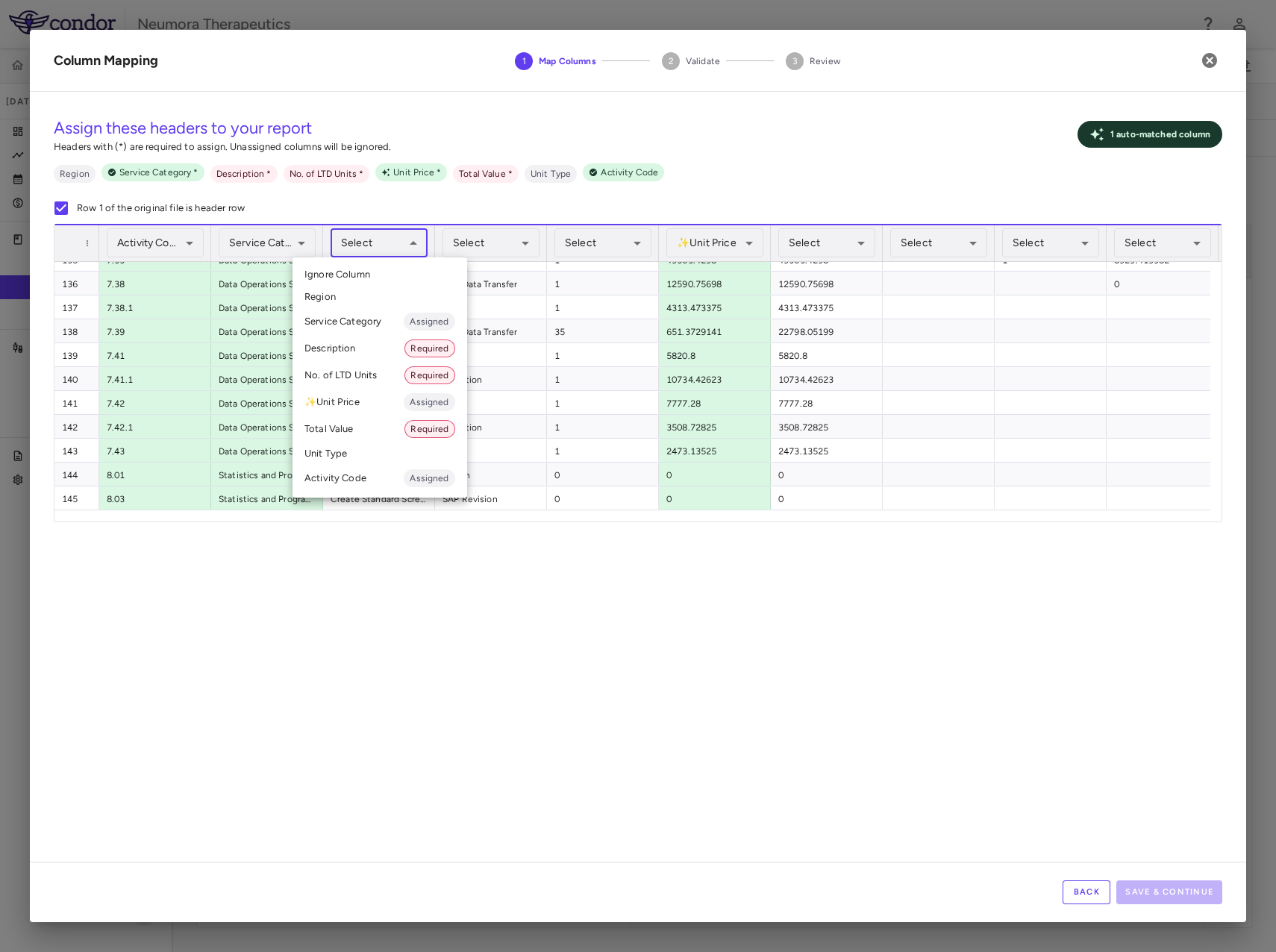
click at [353, 354] on li "Description Required" at bounding box center [380, 348] width 175 height 27
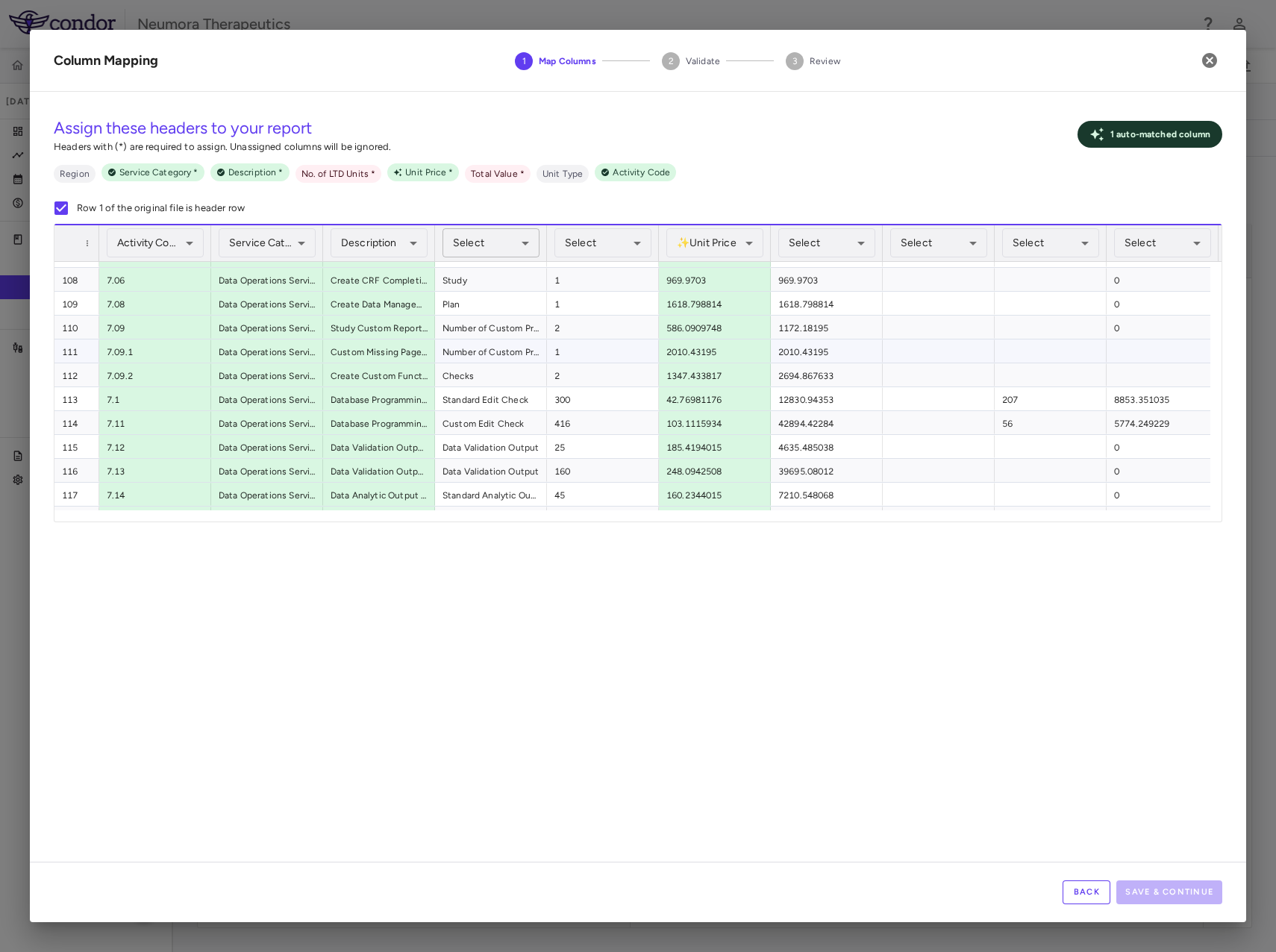
scroll to position [2542, 0]
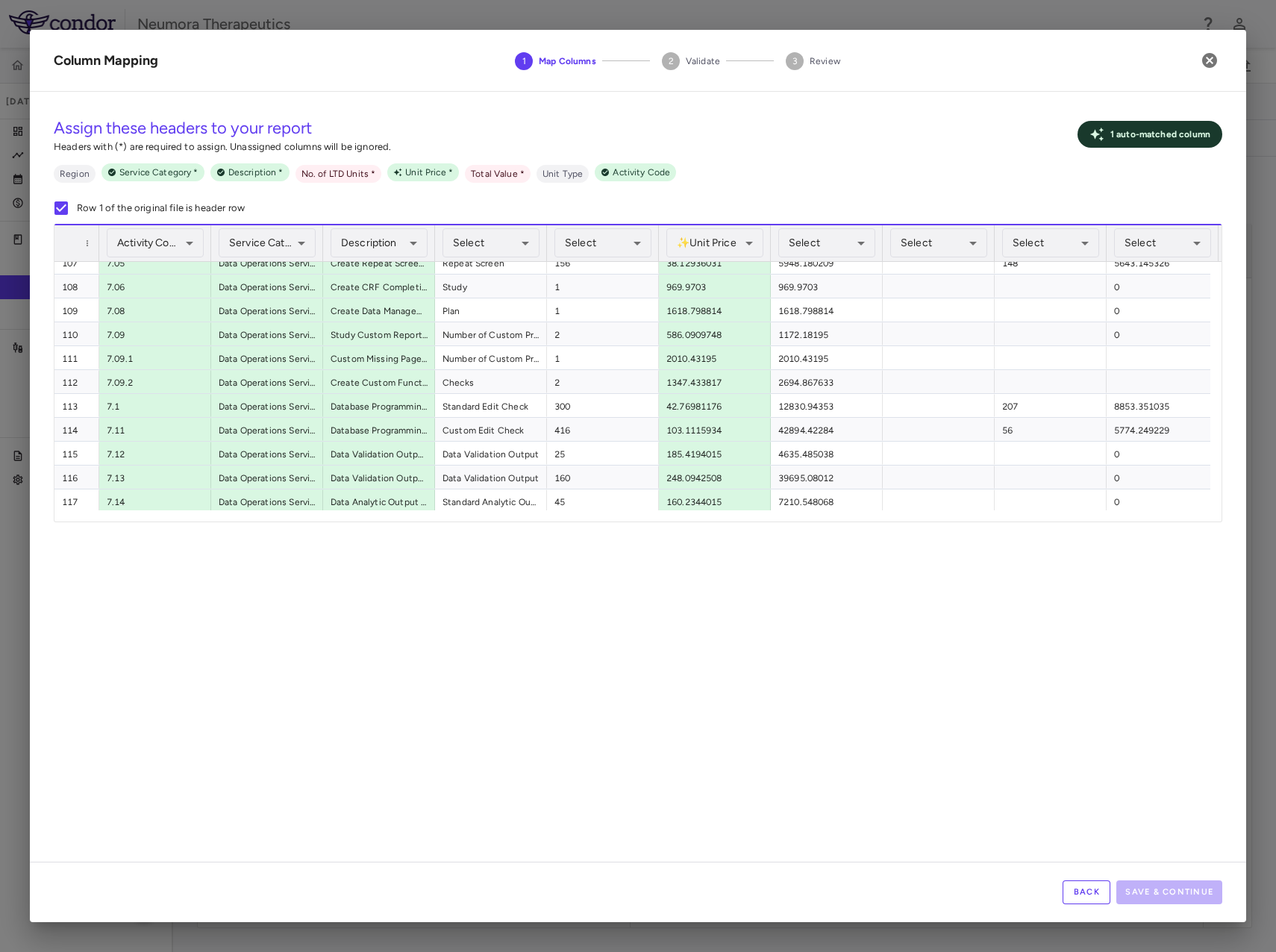
click at [493, 226] on div "Select ​" at bounding box center [491, 243] width 97 height 36
click at [492, 238] on body "Skip to sidebar Skip to main content Neumora Therapeutics KOASTAL-3 (NMRA-33514…" at bounding box center [638, 476] width 1276 height 952
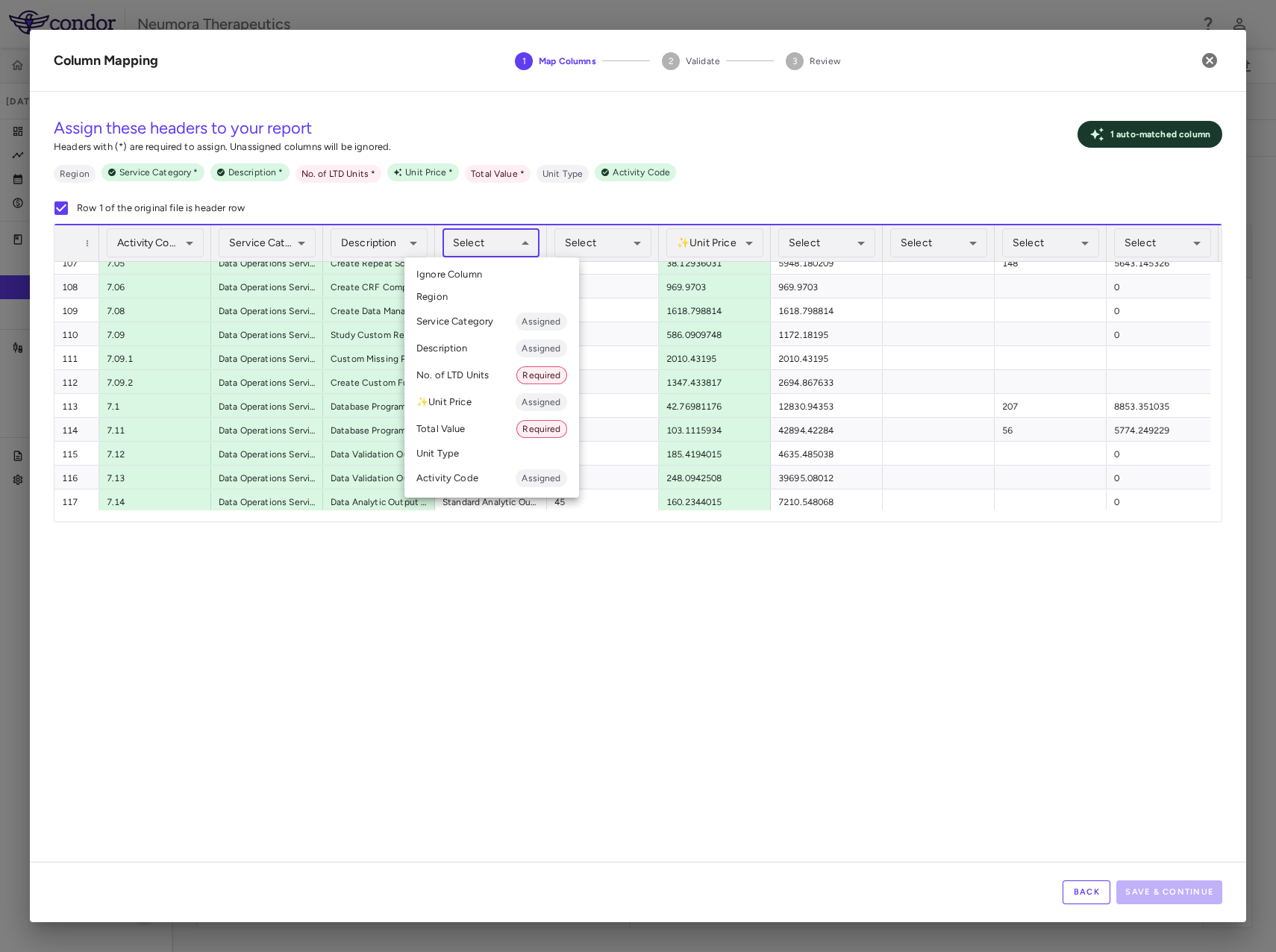
click at [455, 450] on li "Unit Type" at bounding box center [492, 453] width 175 height 22
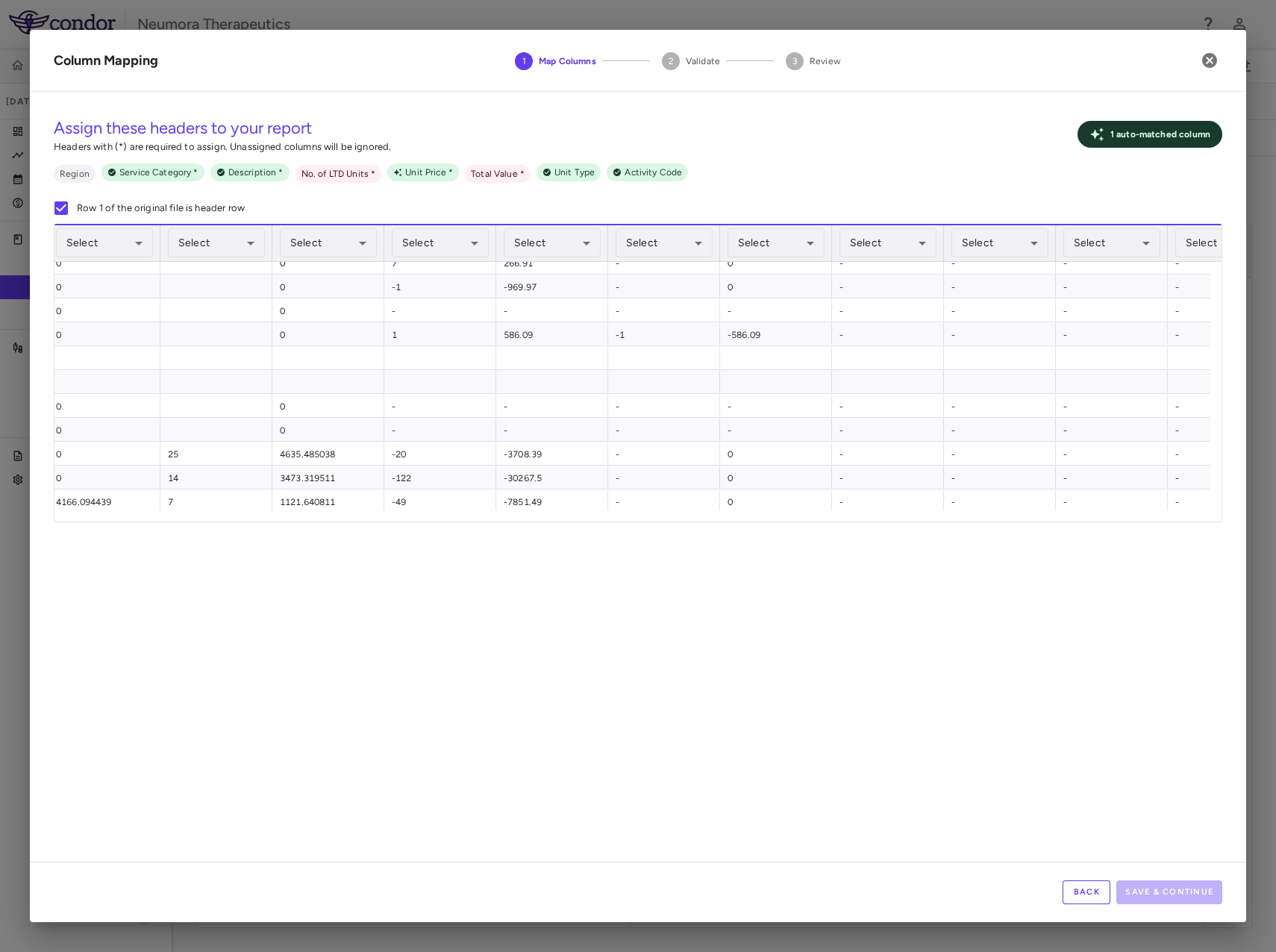
scroll to position [0, 0]
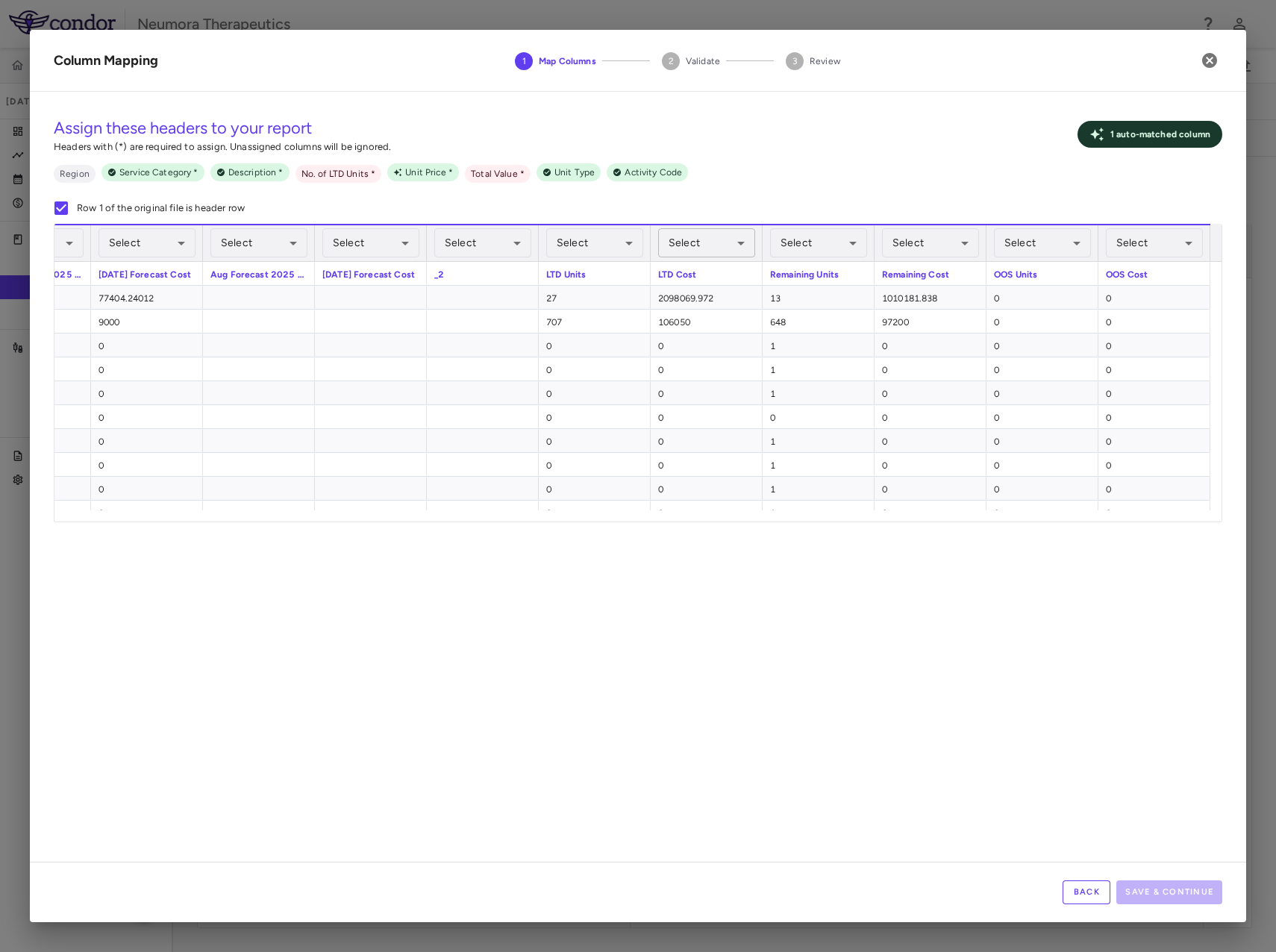
click at [687, 240] on body "Skip to sidebar Skip to main content Neumora Therapeutics KOASTAL-3 (NMRA-33514…" at bounding box center [638, 476] width 1276 height 952
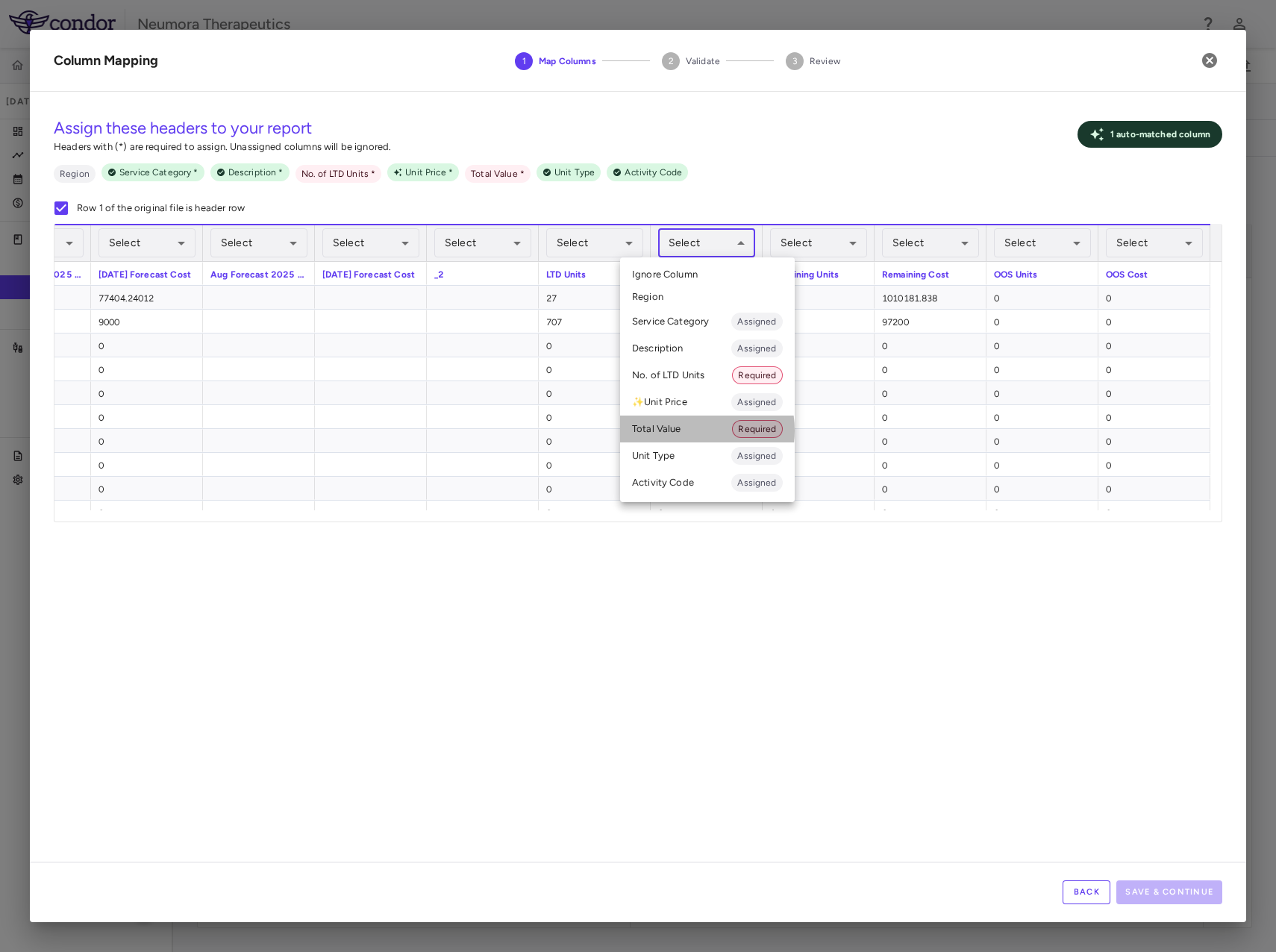
click at [682, 430] on li "Total Value Required" at bounding box center [707, 429] width 175 height 27
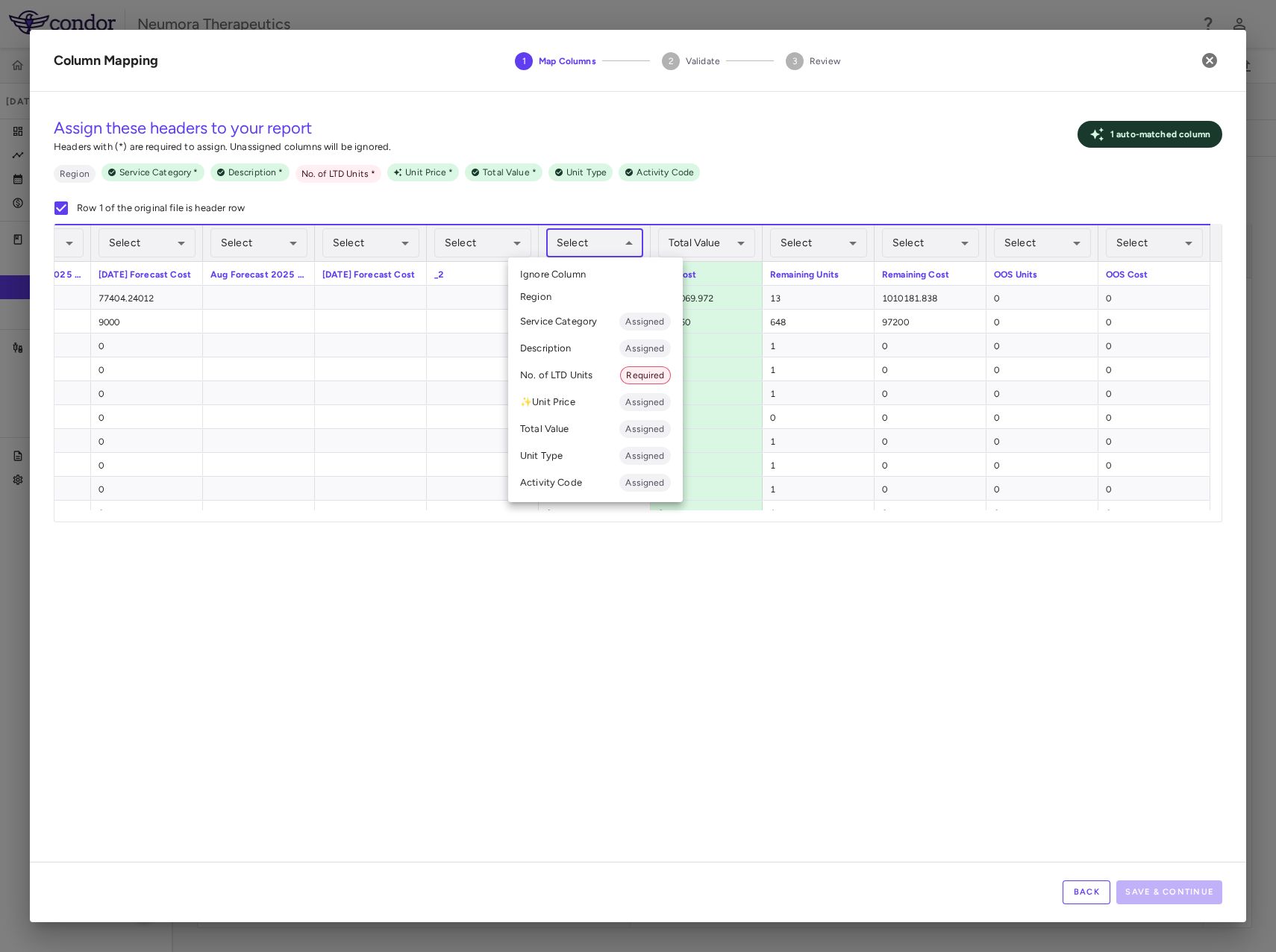
click at [595, 236] on body "Skip to sidebar Skip to main content Neumora Therapeutics KOASTAL-3 (NMRA-33514…" at bounding box center [638, 476] width 1276 height 952
click at [576, 368] on li "No. of LTD Units Required" at bounding box center [595, 375] width 175 height 27
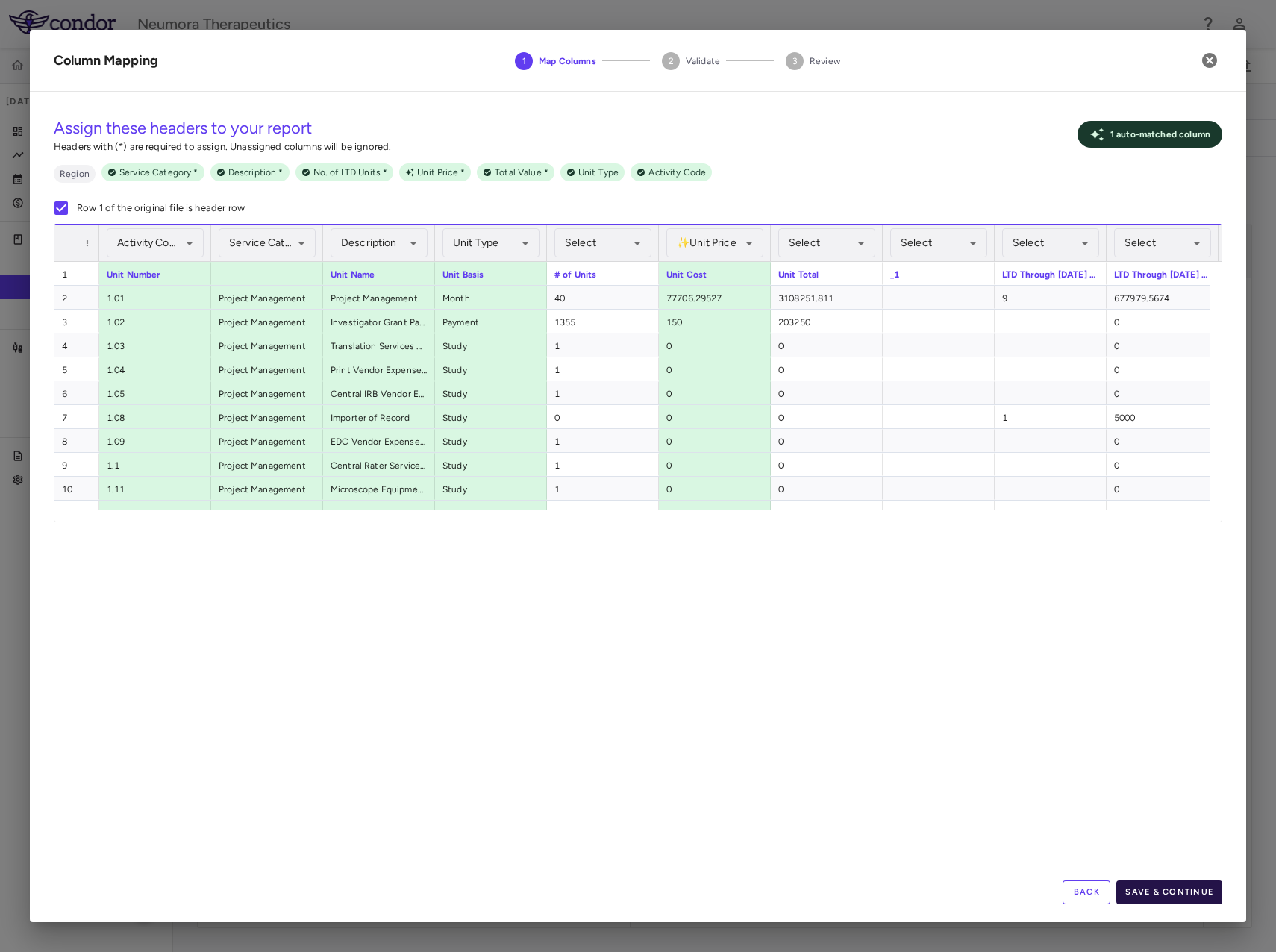
click at [1150, 888] on button "Save & Continue" at bounding box center [1169, 892] width 106 height 24
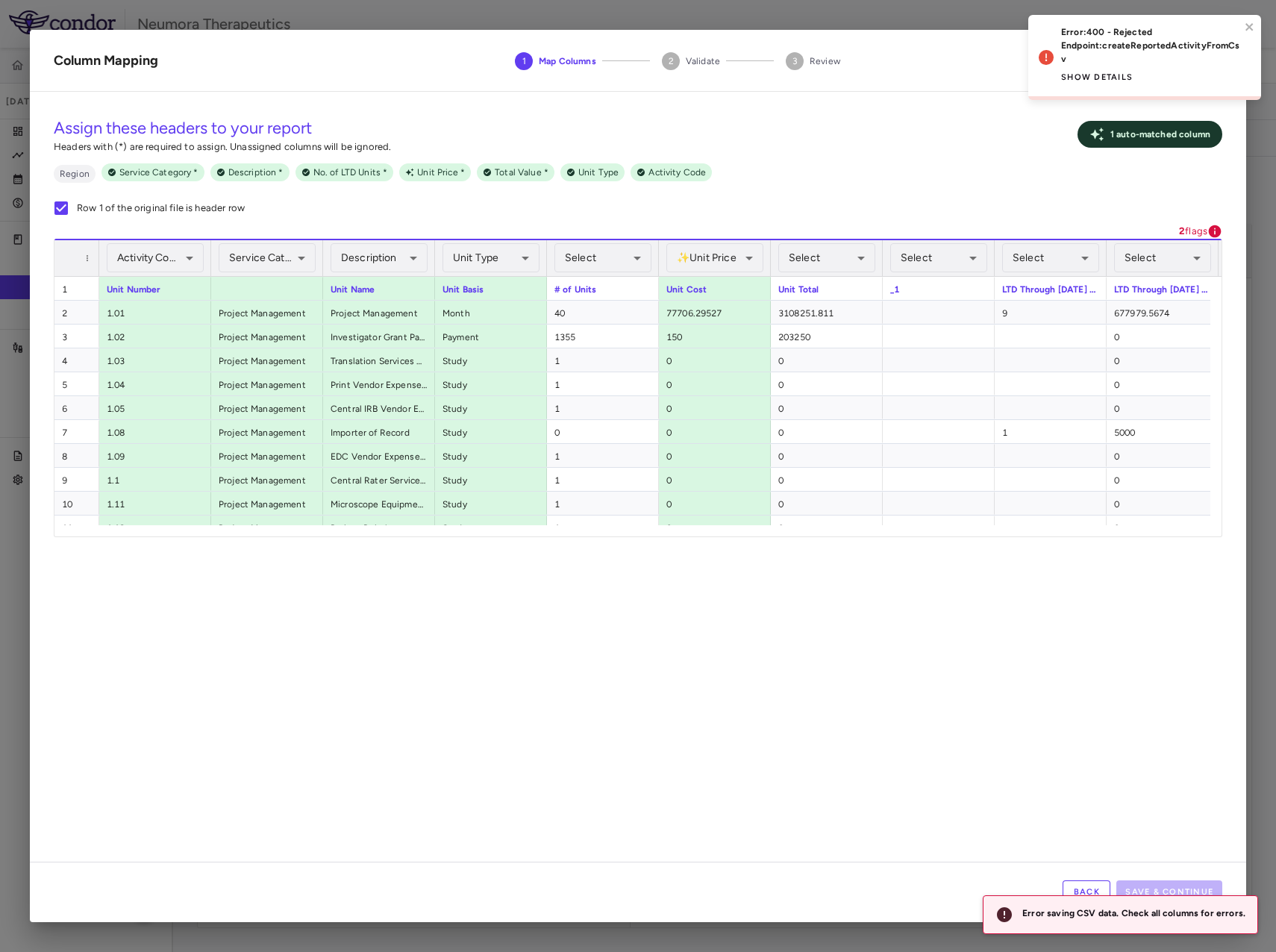
click at [1106, 74] on button "Show details" at bounding box center [1096, 77] width 71 height 24
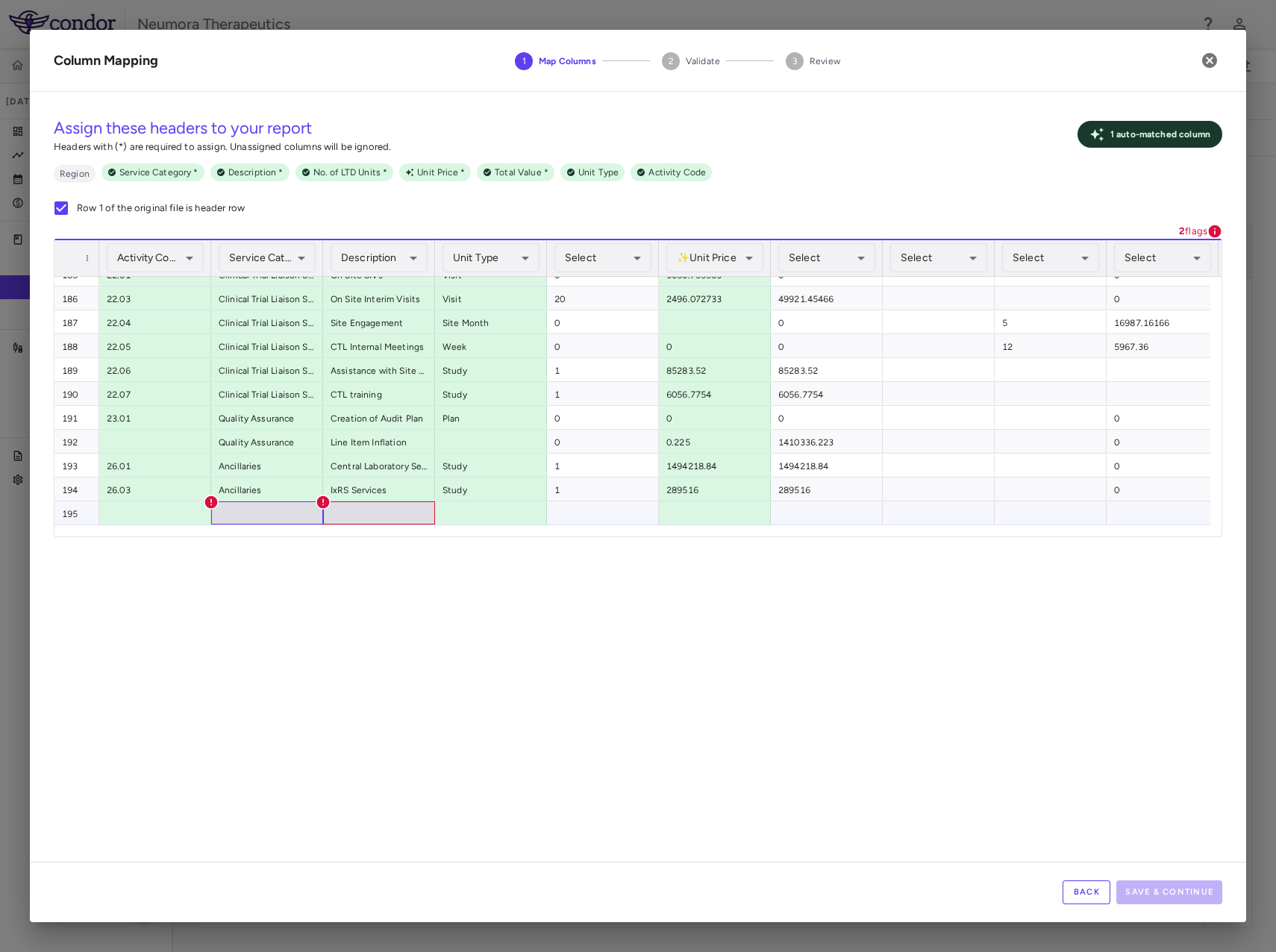
click at [265, 510] on div at bounding box center [267, 513] width 112 height 23
click at [664, 883] on div "Back Save & Continue" at bounding box center [638, 892] width 1217 height 61
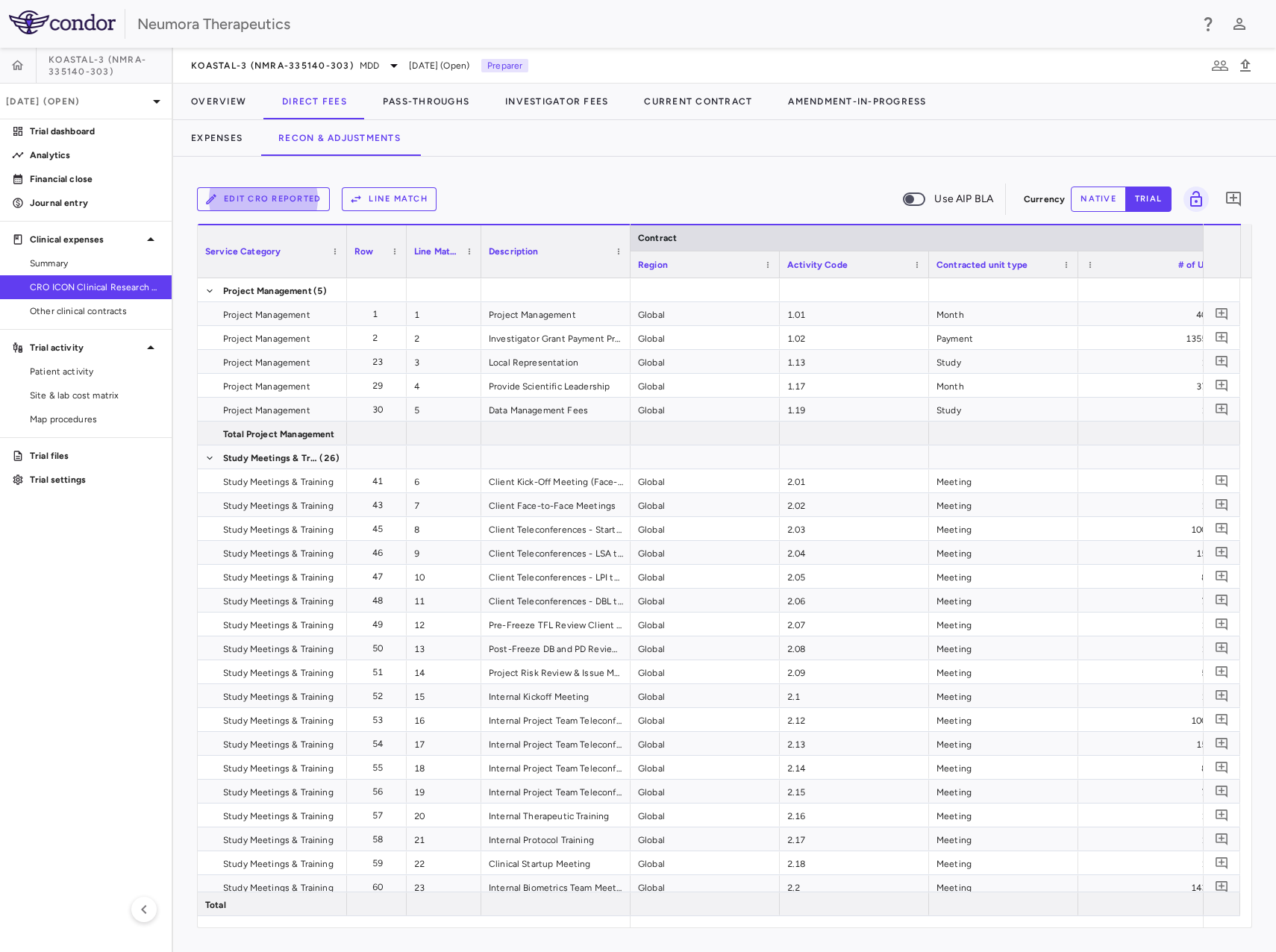
click at [254, 199] on button "Edit CRO reported" at bounding box center [263, 199] width 133 height 24
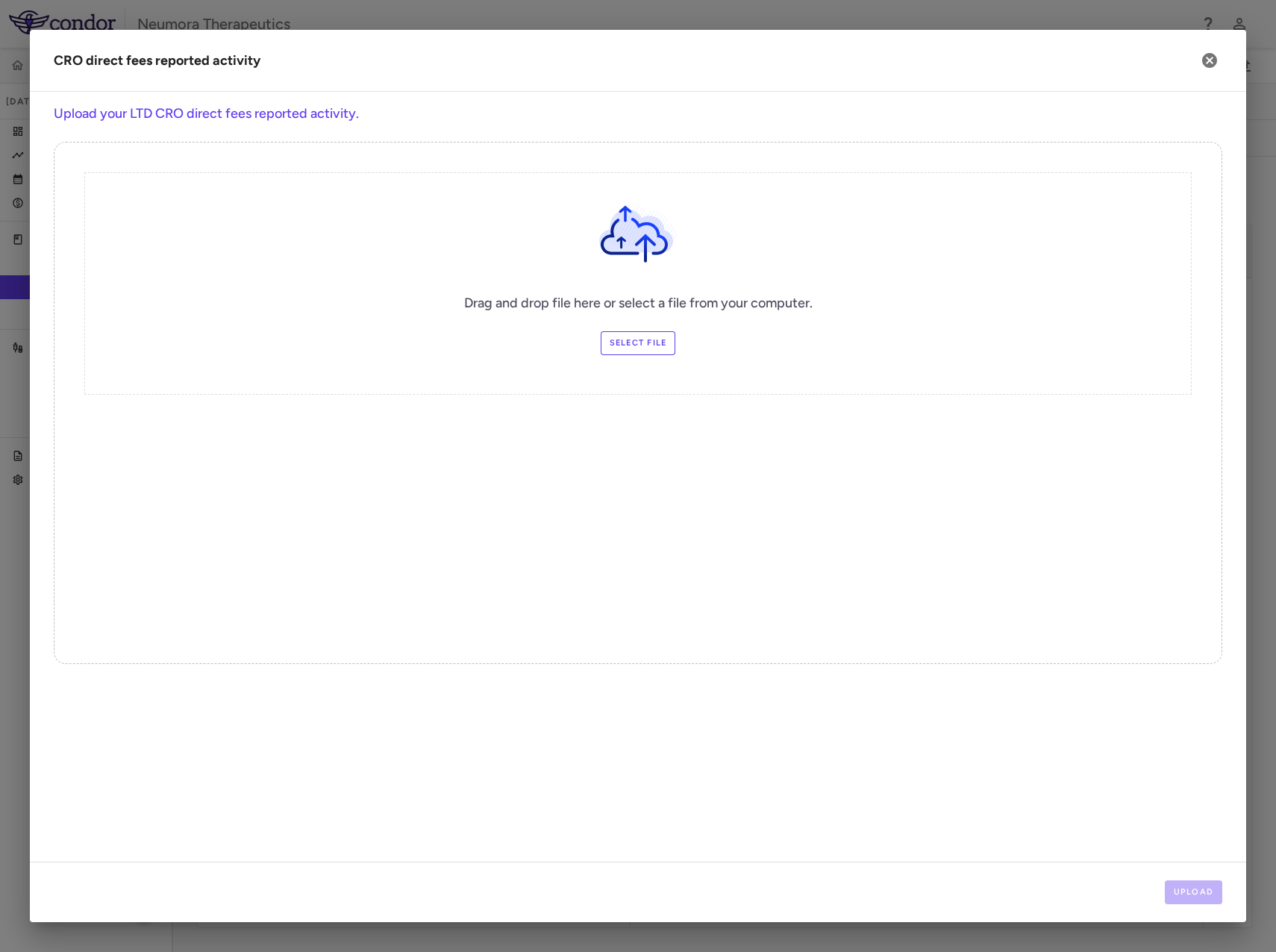
click at [644, 340] on label "Select file" at bounding box center [638, 343] width 75 height 24
click at [0, 0] on input "Select file" at bounding box center [0, 0] width 0 height 0
click at [1196, 898] on button "Upload" at bounding box center [1195, 892] width 58 height 24
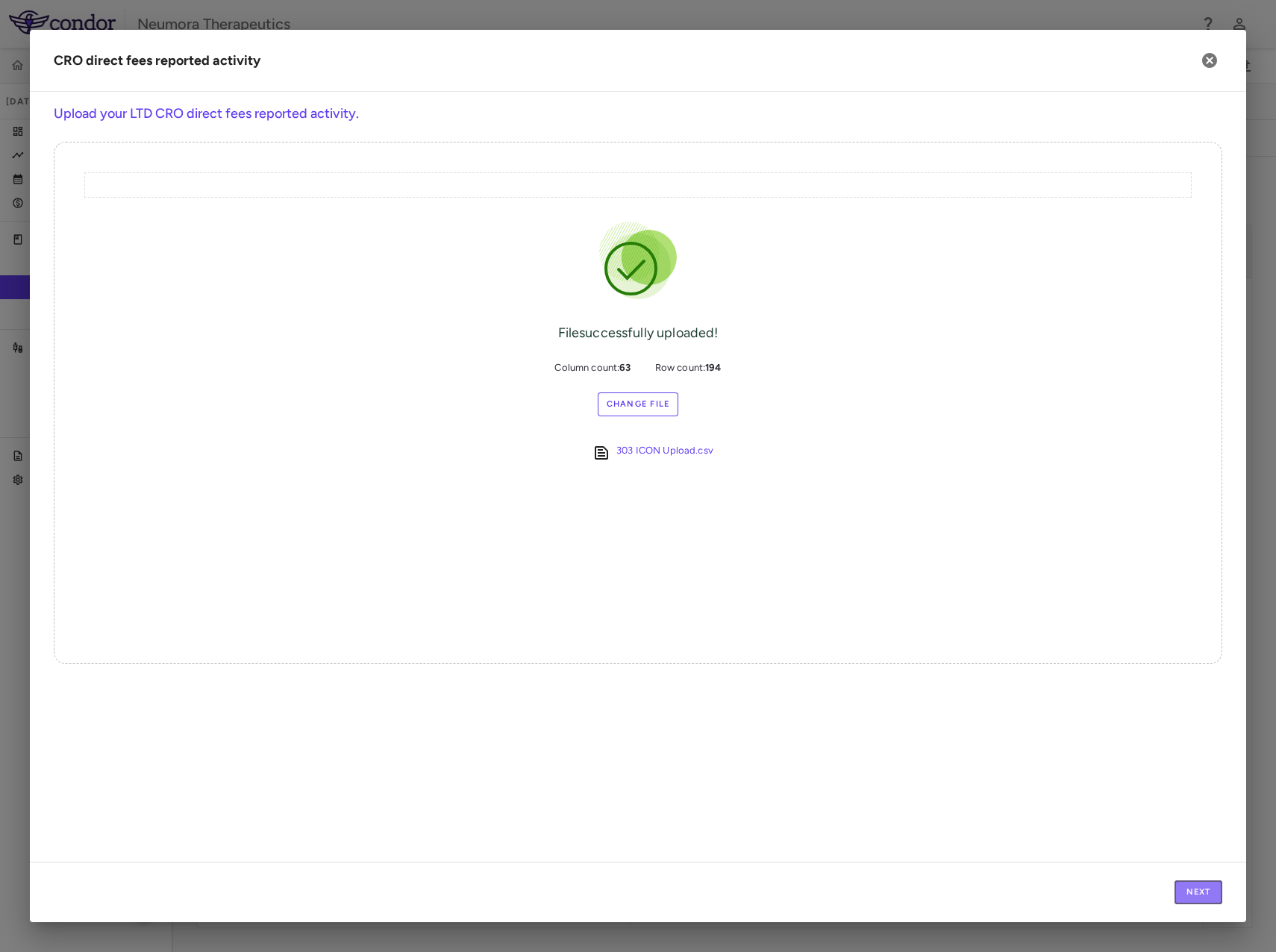
click at [1187, 880] on div "Next" at bounding box center [638, 892] width 1217 height 61
click at [1196, 893] on button "Next" at bounding box center [1199, 892] width 48 height 24
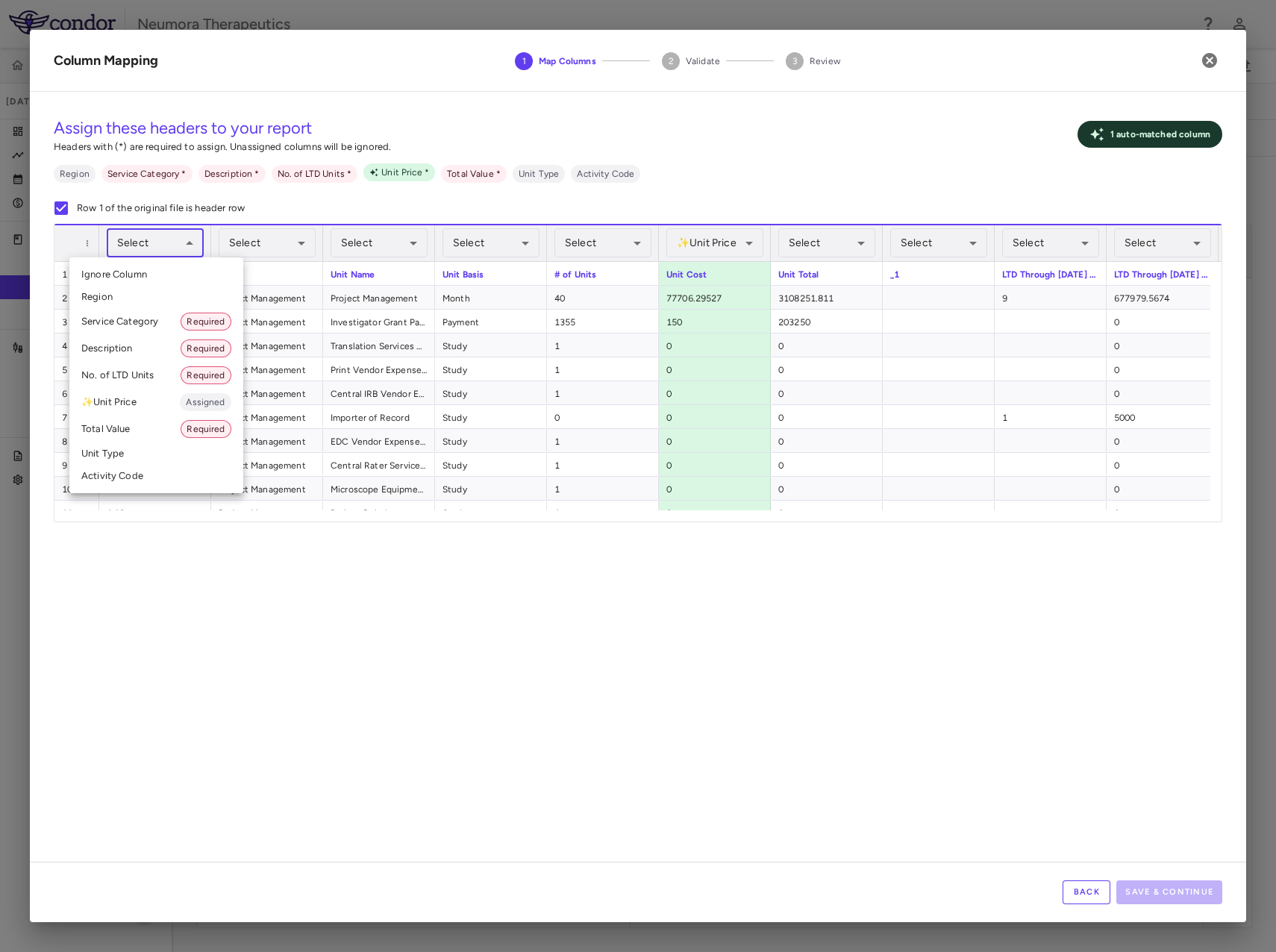
click at [145, 239] on body "Skip to sidebar Skip to main content Neumora Therapeutics KOASTAL-3 (NMRA-33514…" at bounding box center [638, 476] width 1276 height 952
click at [124, 473] on li "Activity Code" at bounding box center [156, 476] width 174 height 22
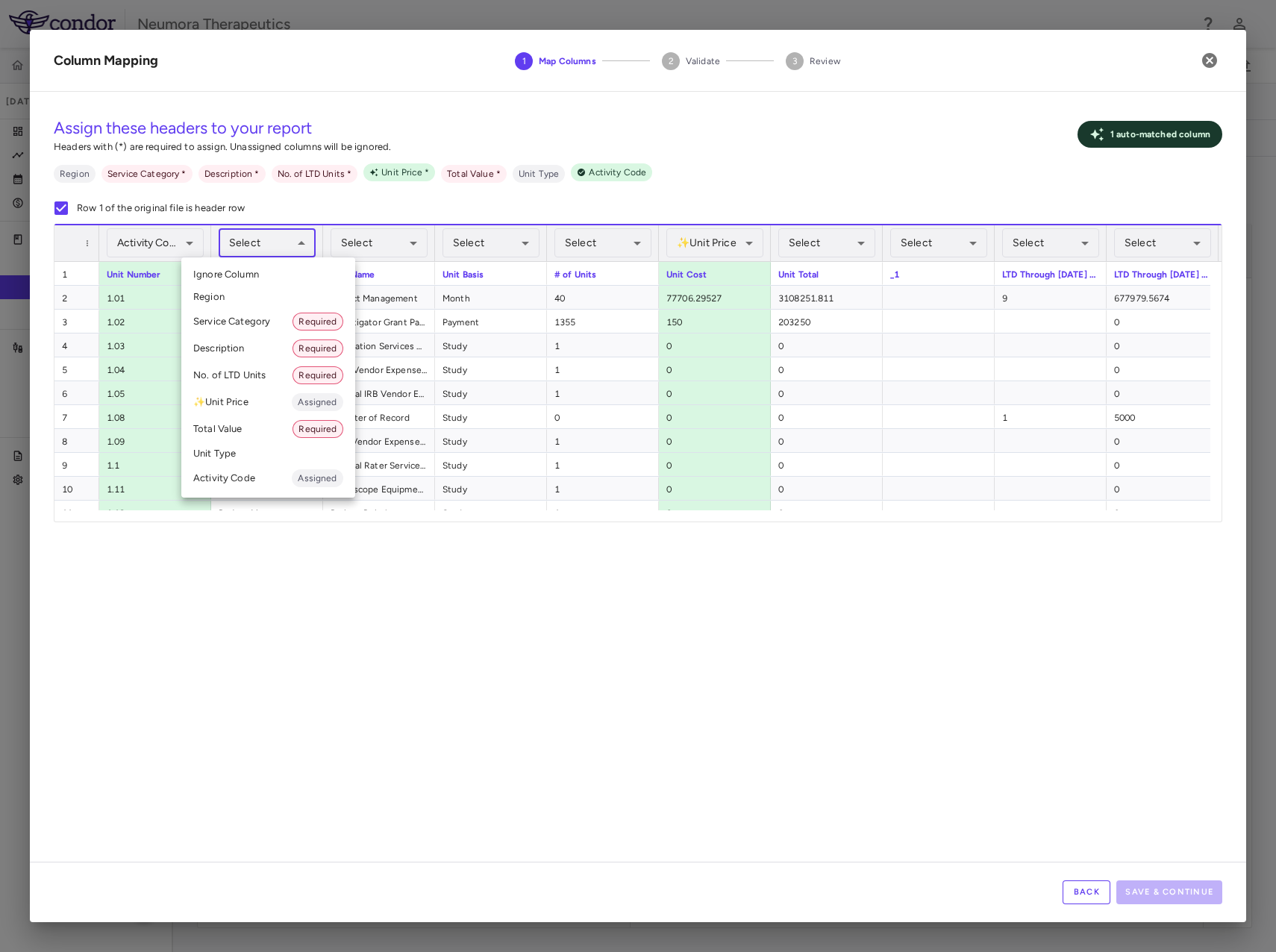
click at [269, 237] on body "Skip to sidebar Skip to main content Neumora Therapeutics KOASTAL-3 (NMRA-33514…" at bounding box center [638, 476] width 1276 height 952
click at [261, 315] on li "Service Category Required" at bounding box center [268, 321] width 174 height 27
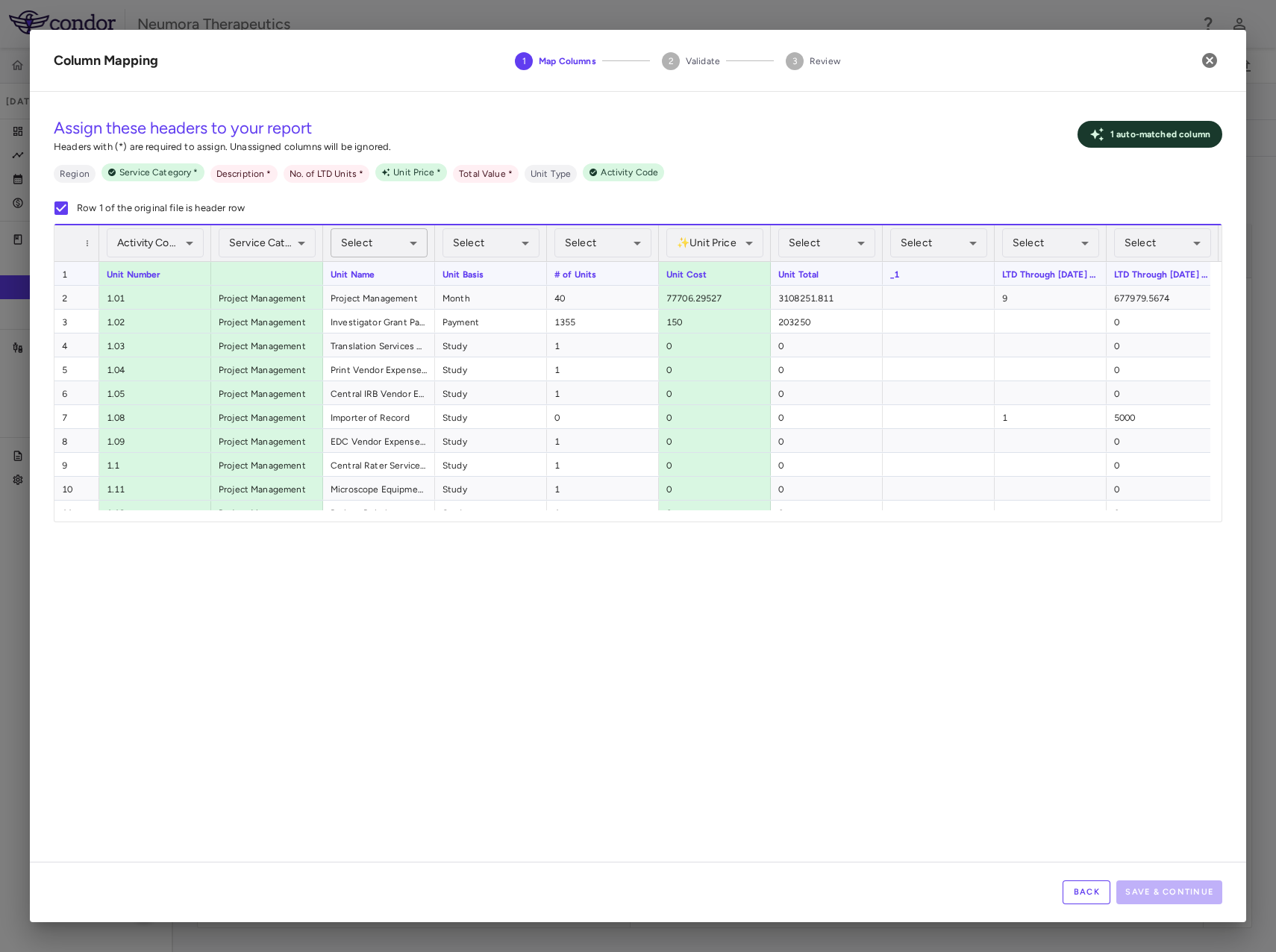
click at [358, 252] on body "Skip to sidebar Skip to main content Neumora Therapeutics KOASTAL-3 (NMRA-33514…" at bounding box center [638, 476] width 1276 height 952
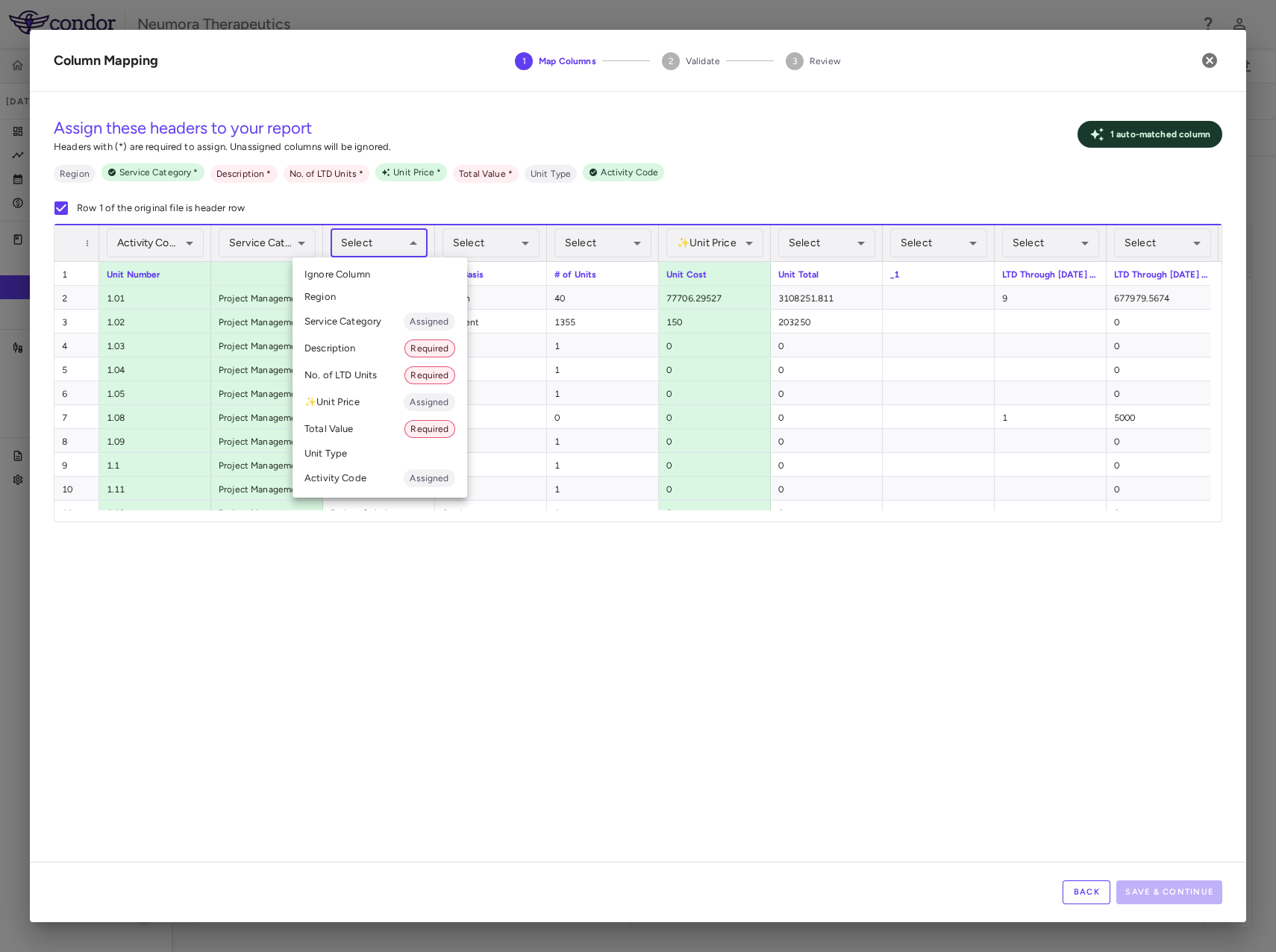
click at [360, 344] on li "Description Required" at bounding box center [380, 348] width 175 height 27
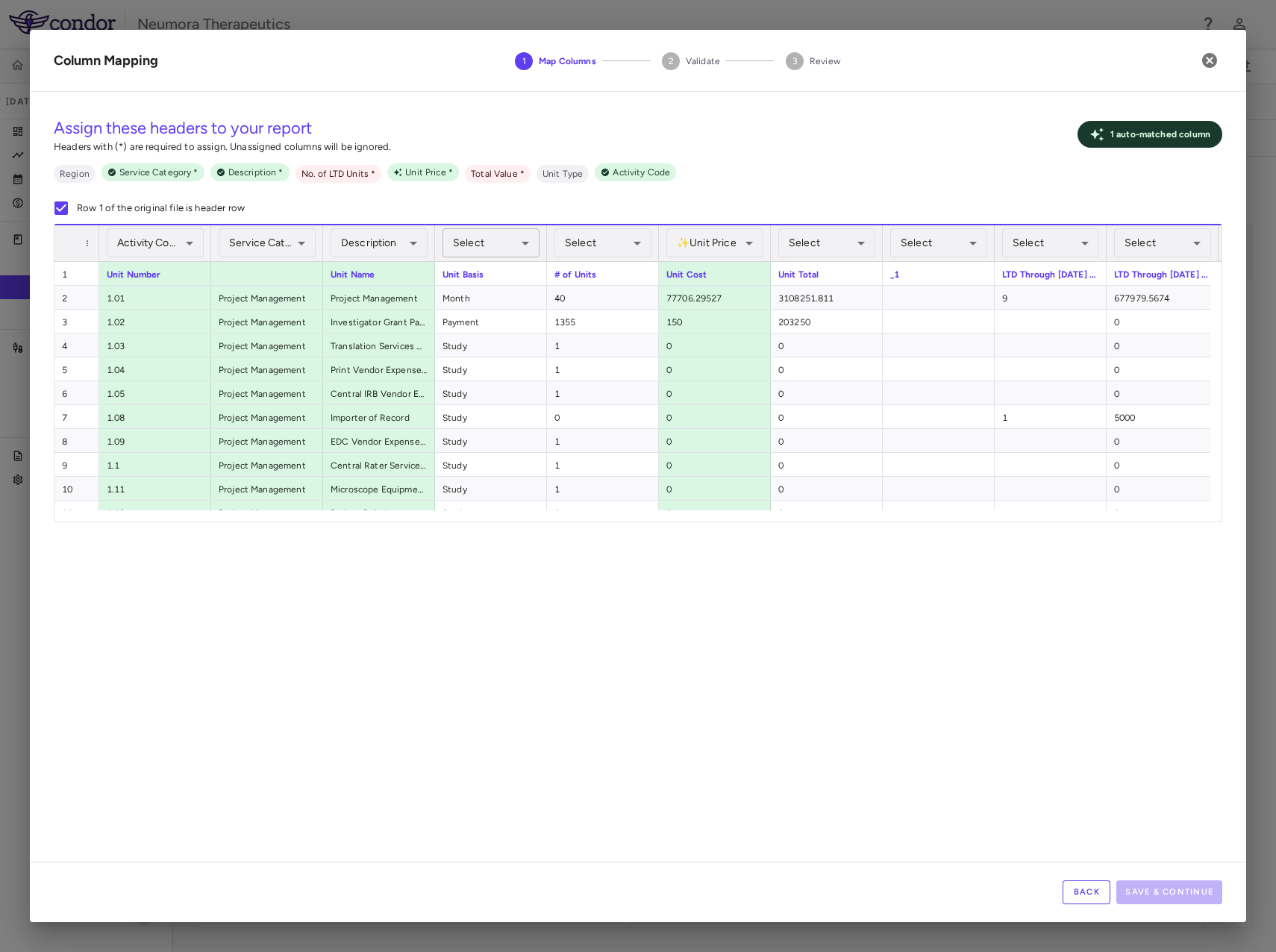
click at [501, 242] on body "Skip to sidebar Skip to main content Neumora Therapeutics KOASTAL-3 (NMRA-33514…" at bounding box center [638, 476] width 1276 height 952
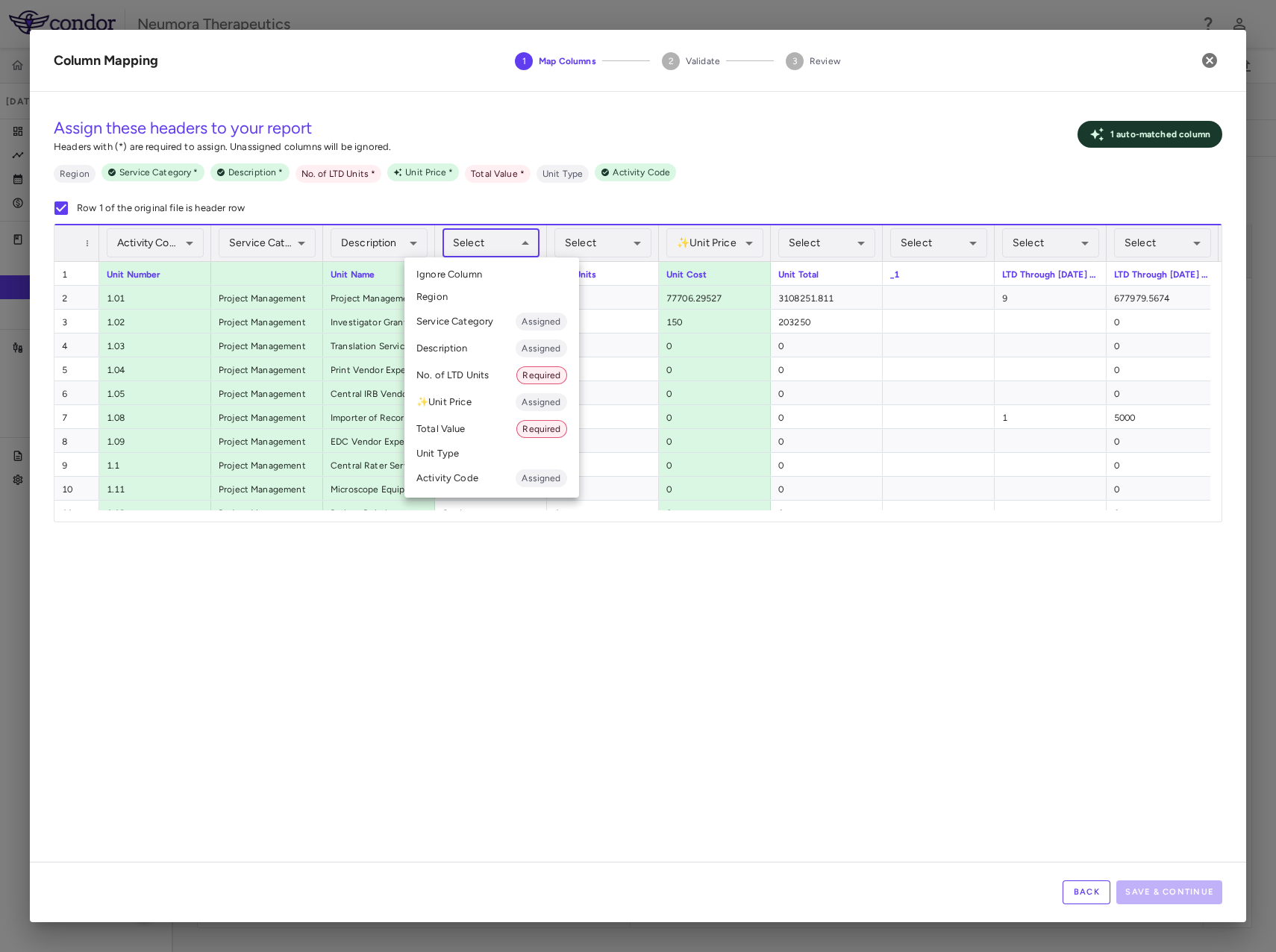
click at [463, 452] on li "Unit Type" at bounding box center [492, 453] width 175 height 22
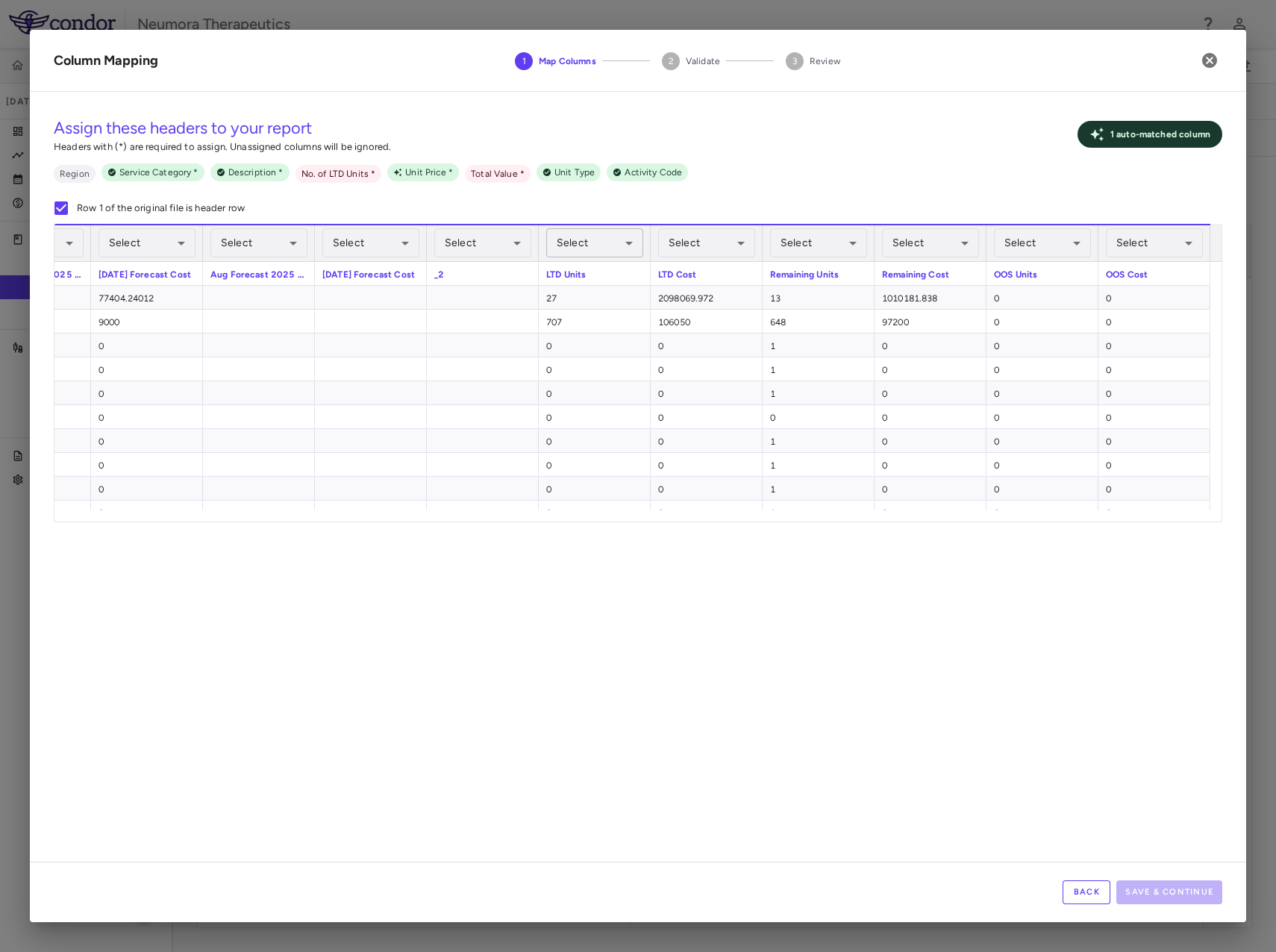
click at [618, 245] on body "Skip to sidebar Skip to main content Neumora Therapeutics KOASTAL-3 (NMRA-33514…" at bounding box center [638, 476] width 1276 height 952
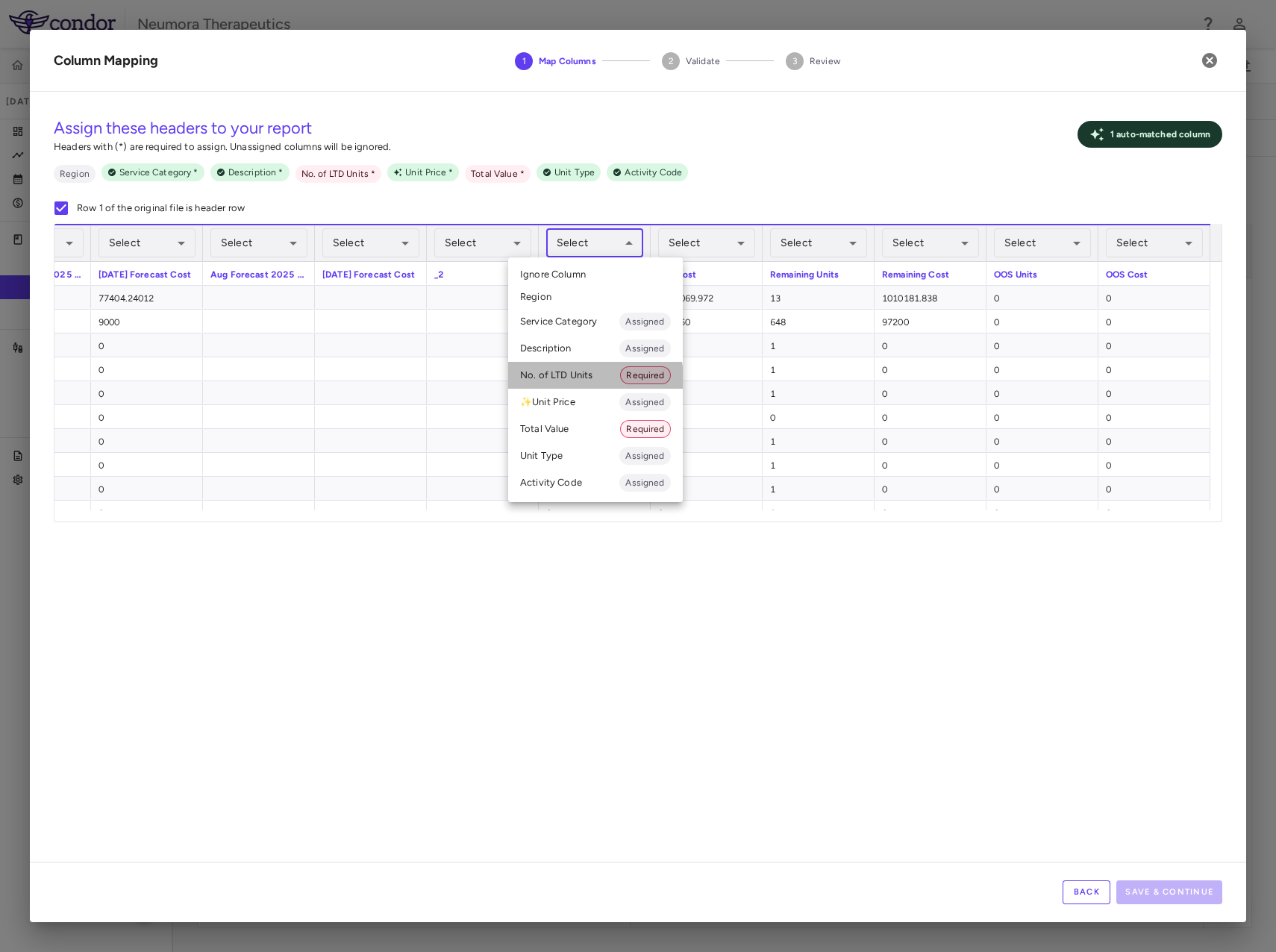
click at [581, 379] on li "No. of LTD Units Required" at bounding box center [595, 375] width 175 height 27
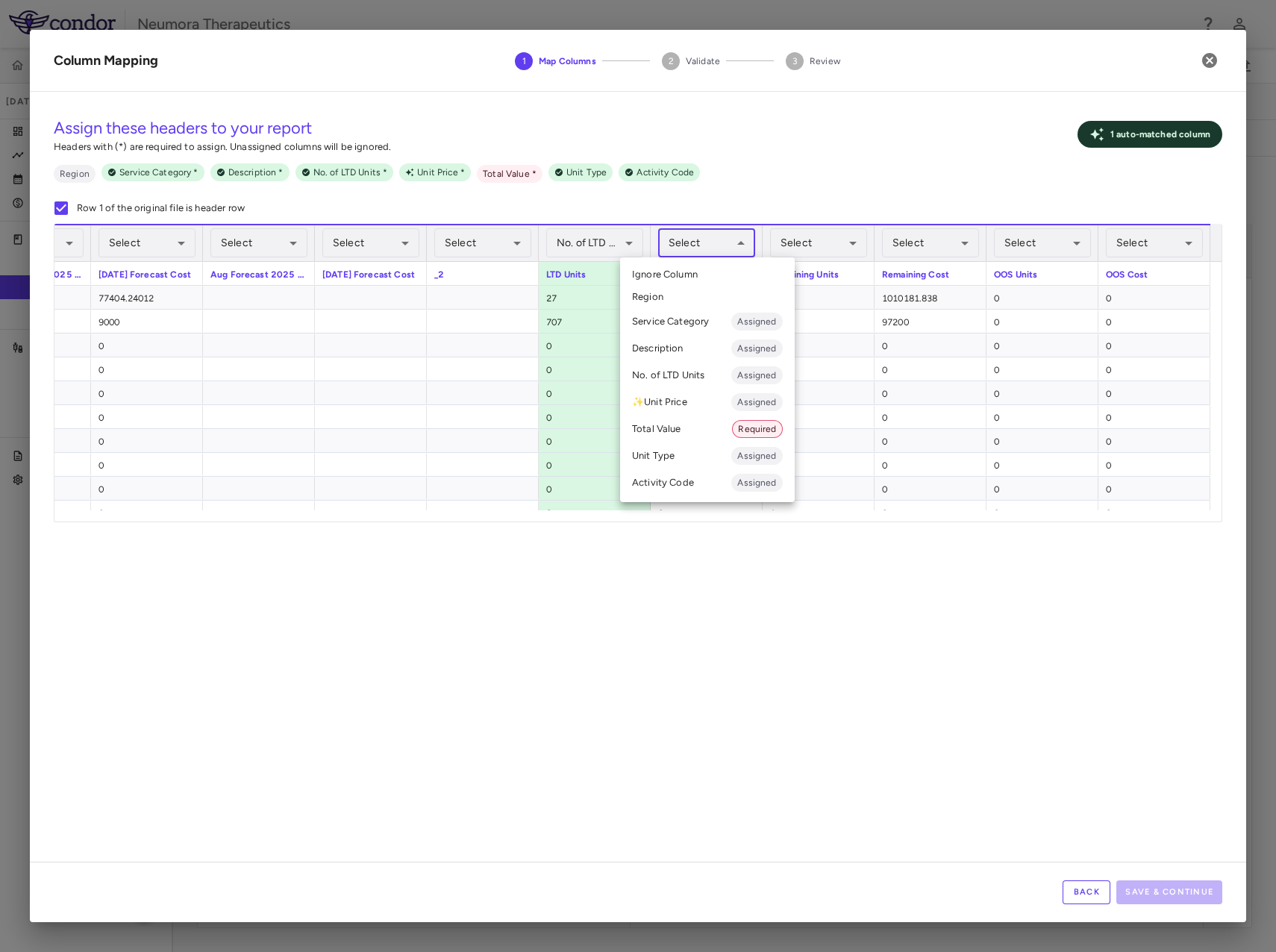
click at [696, 242] on body "Skip to sidebar Skip to main content Neumora Therapeutics KOASTAL-3 (NMRA-33514…" at bounding box center [638, 476] width 1276 height 952
click at [668, 434] on li "Total Value Required" at bounding box center [707, 429] width 175 height 27
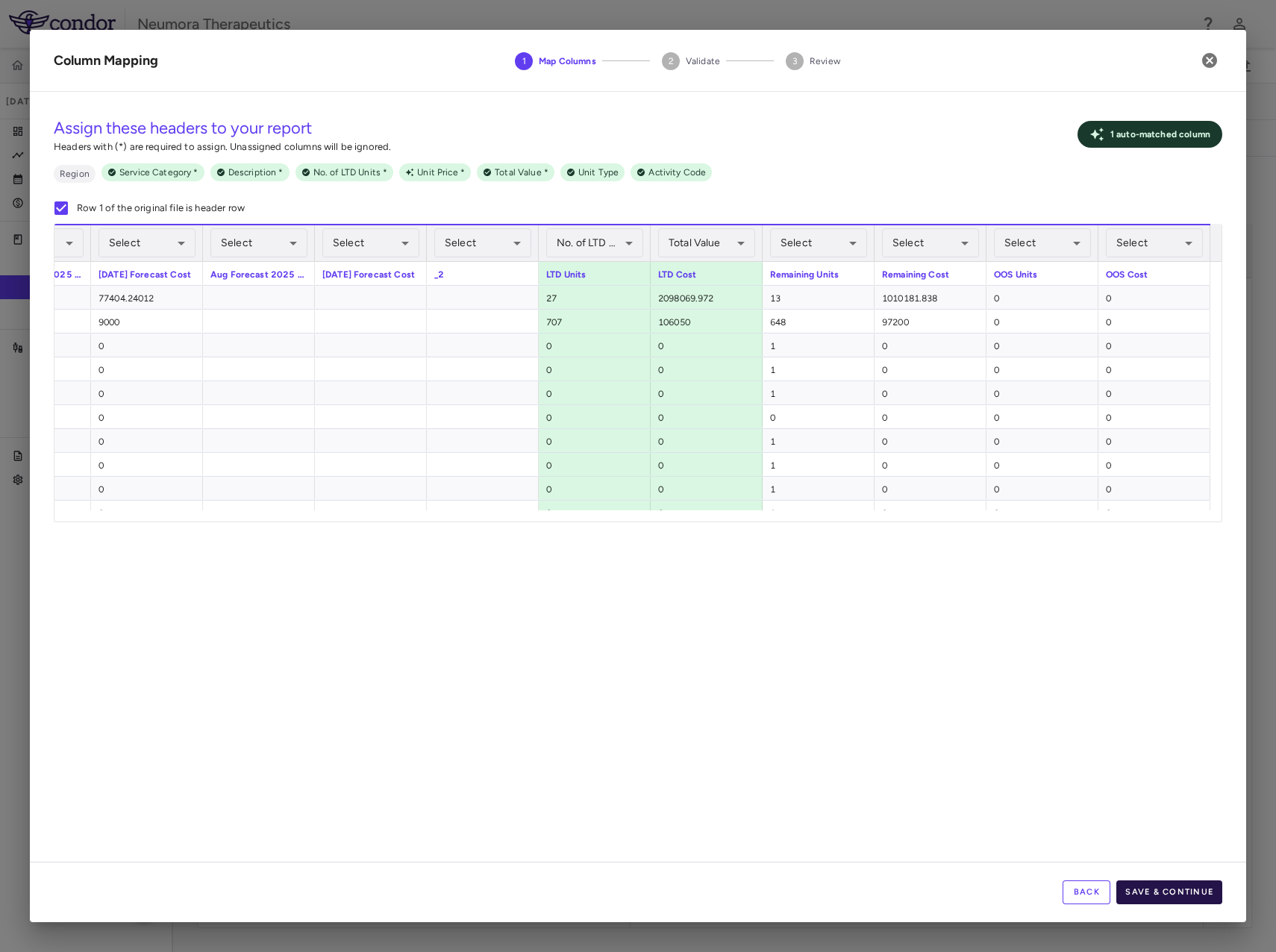
click at [1184, 894] on button "Save & Continue" at bounding box center [1169, 892] width 106 height 24
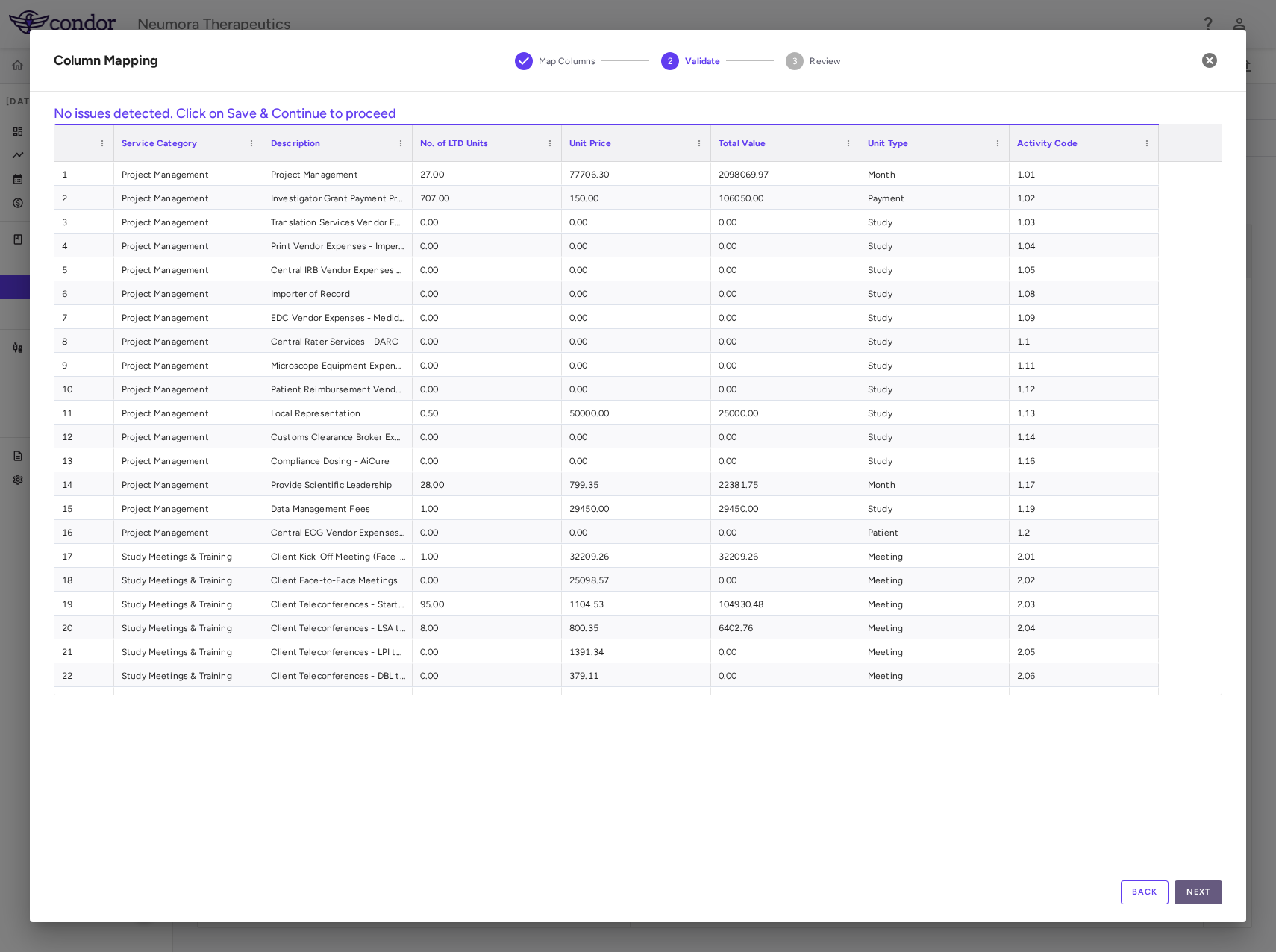
click at [1192, 892] on button "Next" at bounding box center [1199, 892] width 48 height 24
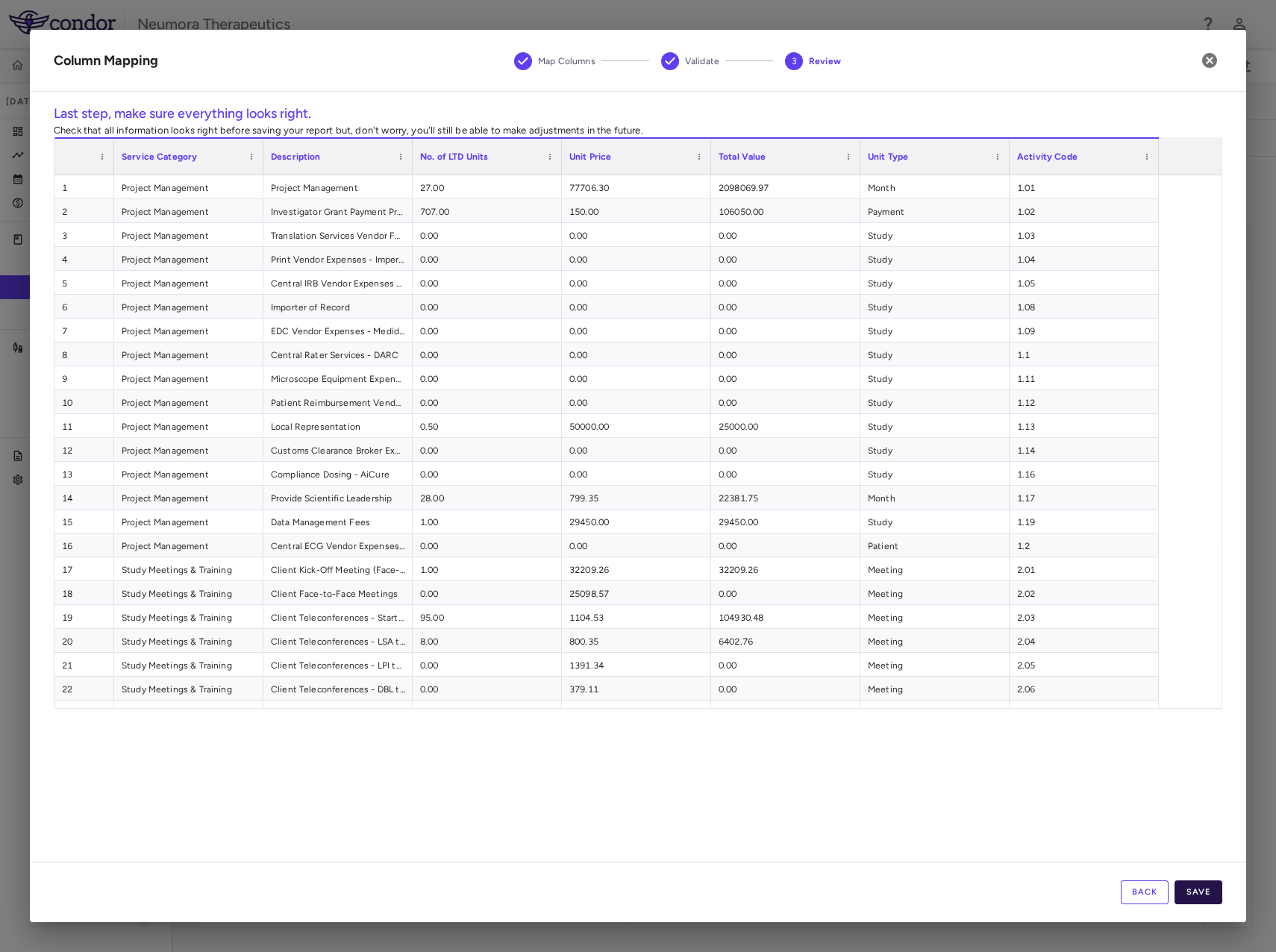
click at [1208, 897] on button "Save" at bounding box center [1199, 892] width 48 height 24
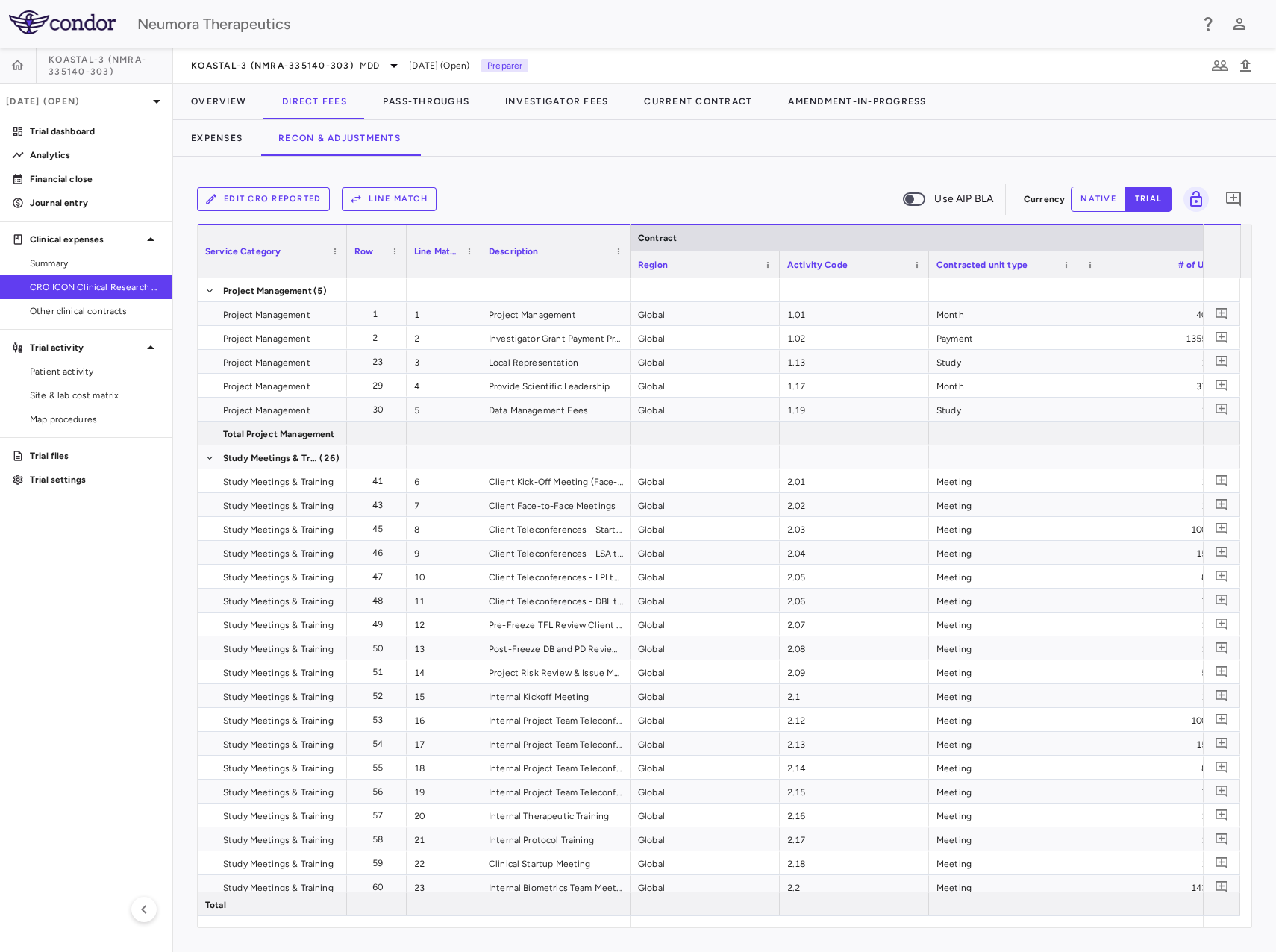
click at [387, 197] on button "Line Match" at bounding box center [390, 199] width 95 height 24
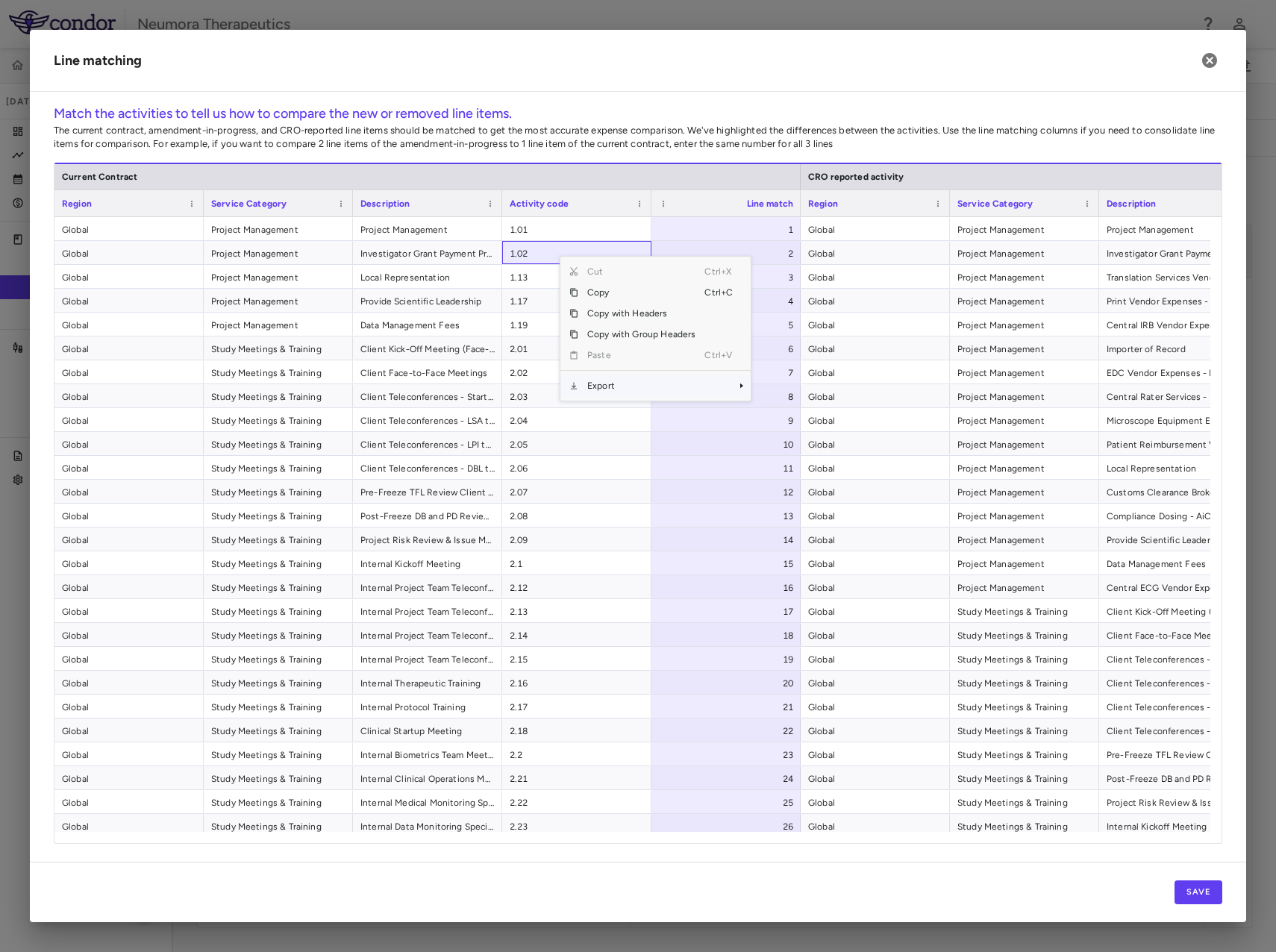
click at [616, 392] on span "Export" at bounding box center [641, 385] width 126 height 21
click at [806, 417] on span "Excel Export" at bounding box center [800, 411] width 70 height 21
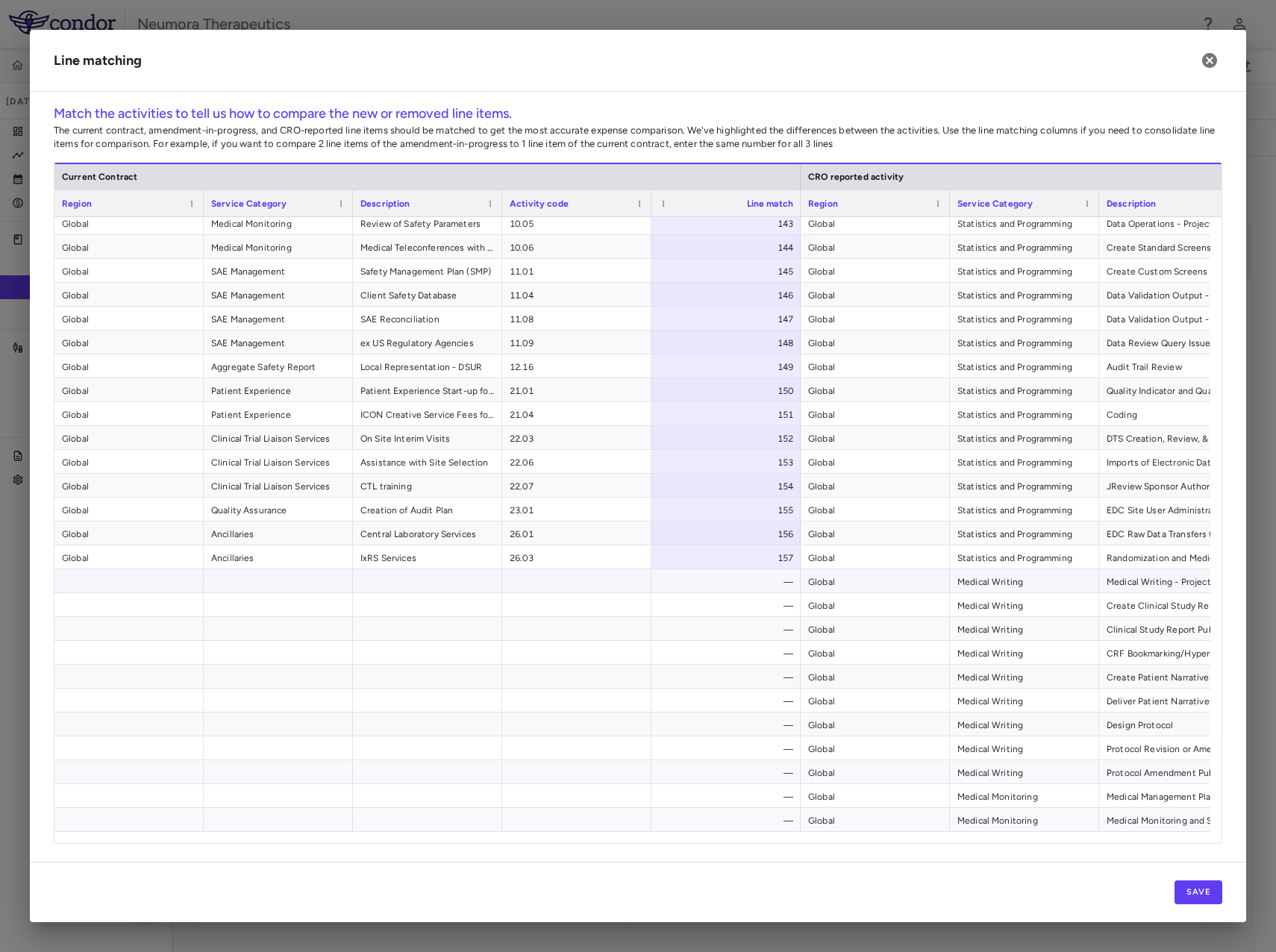
scroll to position [3994, 0]
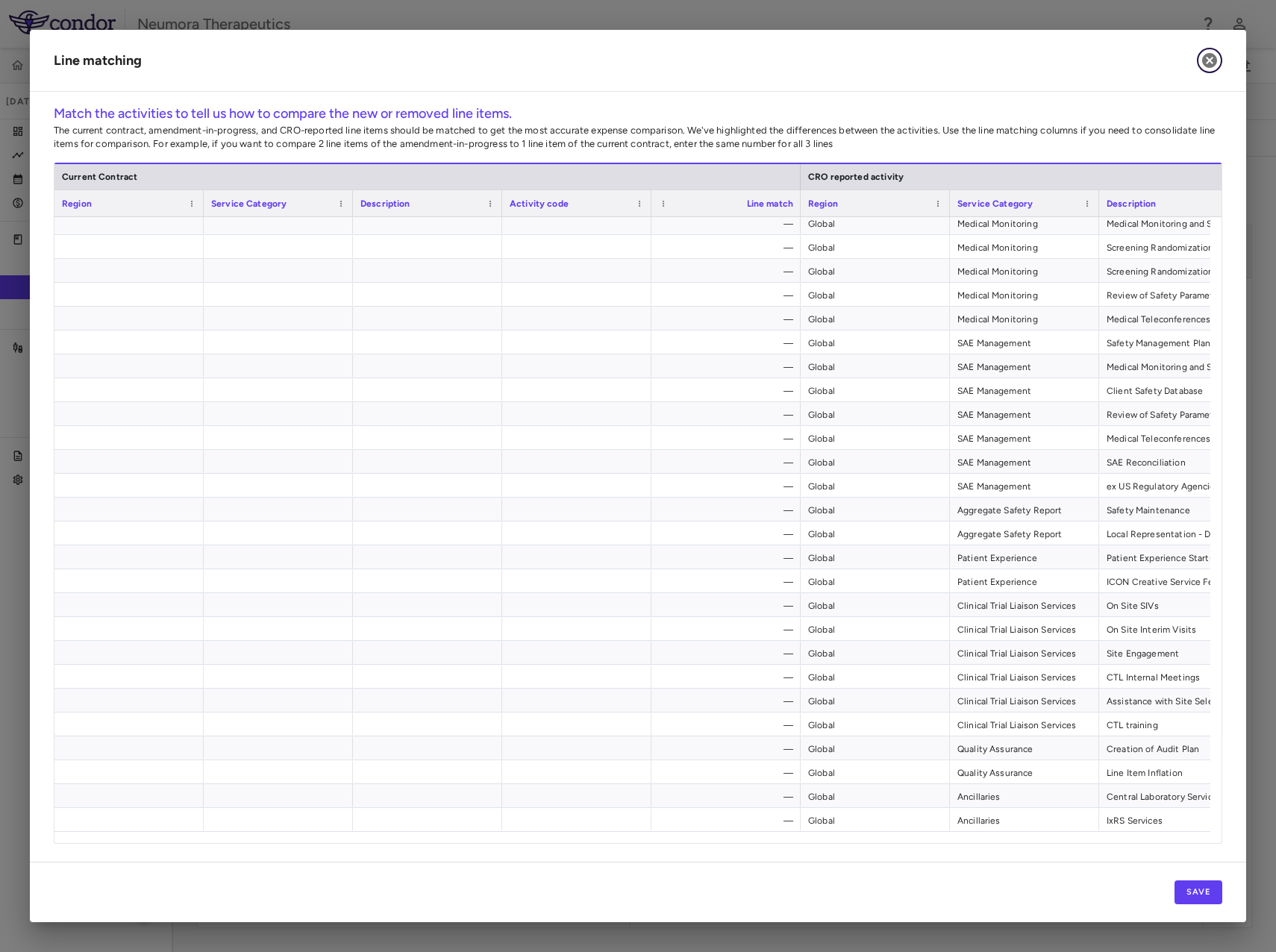
click at [1211, 52] on icon "button" at bounding box center [1209, 60] width 18 height 18
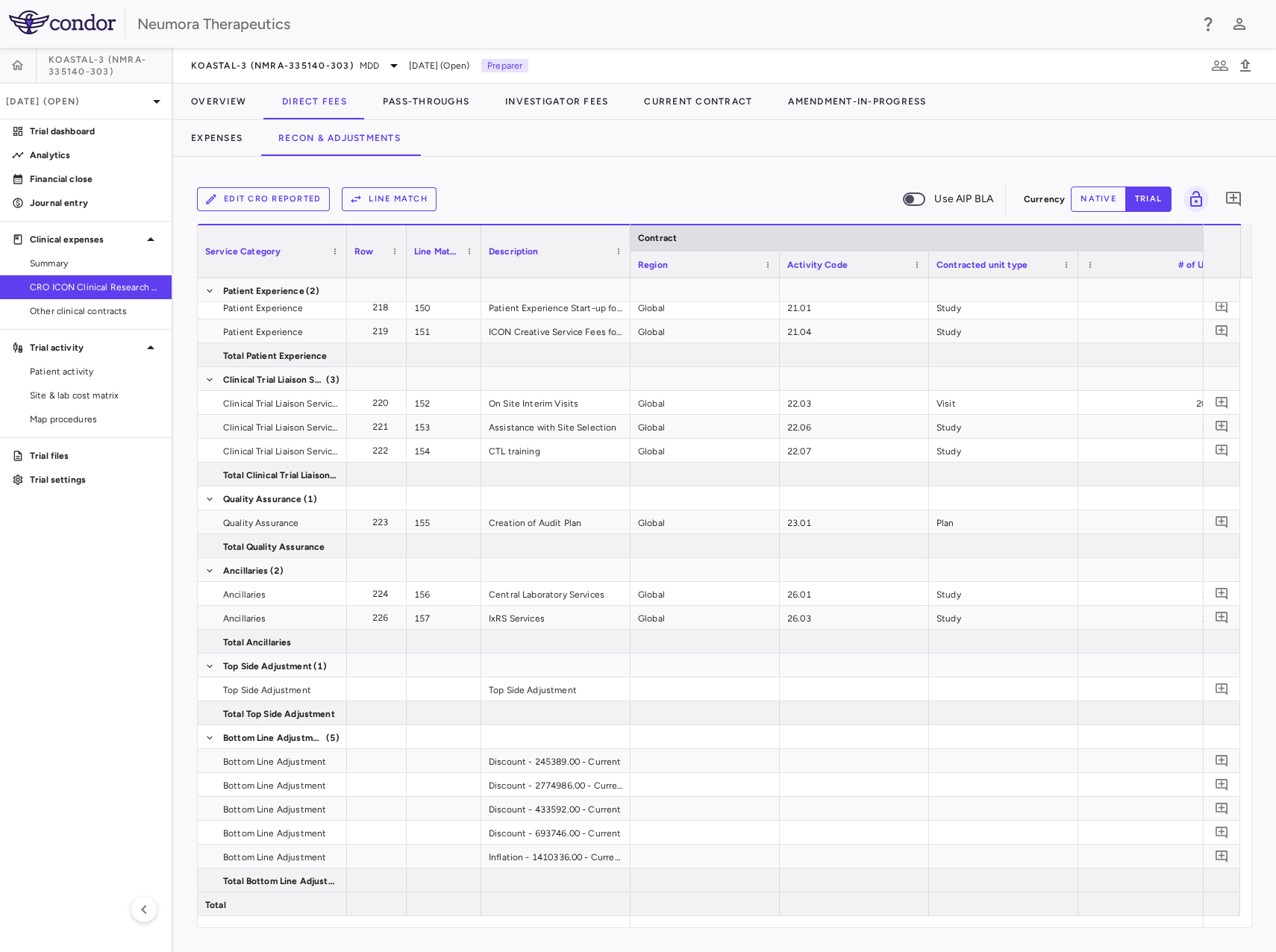
click at [295, 203] on button "Edit CRO reported" at bounding box center [263, 199] width 133 height 24
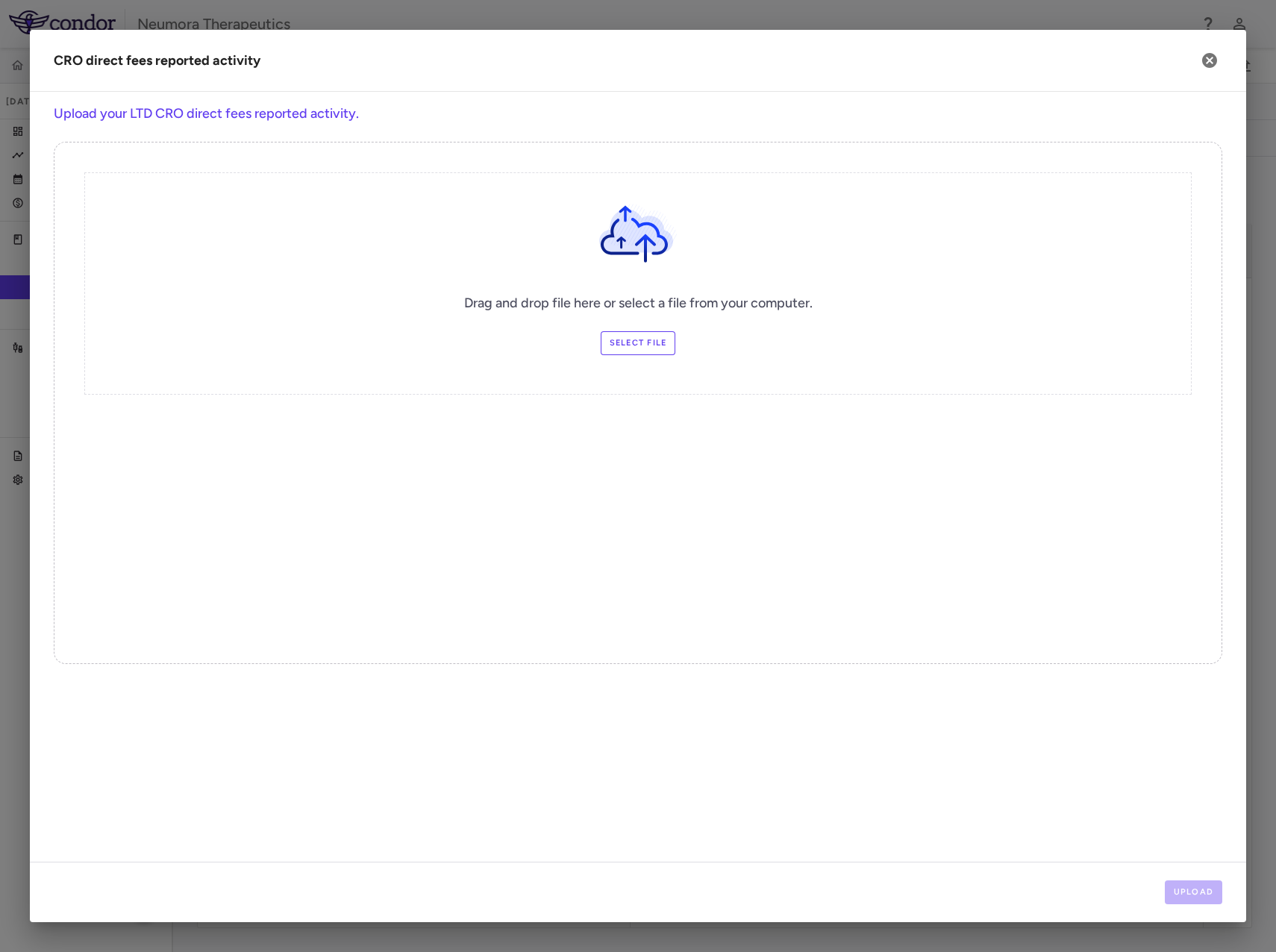
click at [645, 344] on label "Select file" at bounding box center [638, 343] width 75 height 24
click at [0, 0] on input "Select file" at bounding box center [0, 0] width 0 height 0
click at [1209, 893] on button "Upload" at bounding box center [1195, 892] width 58 height 24
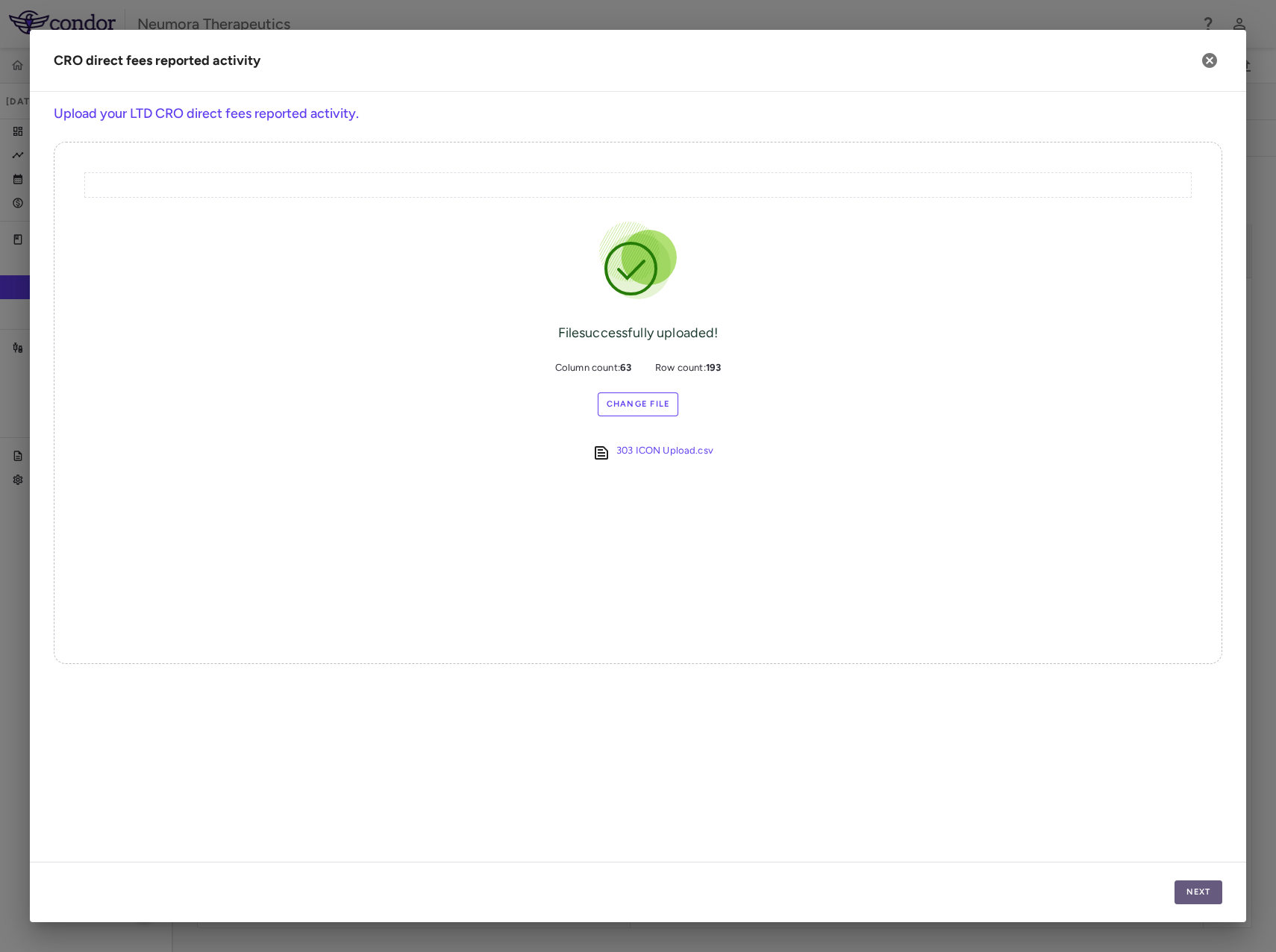
click at [1205, 887] on button "Next" at bounding box center [1199, 892] width 48 height 24
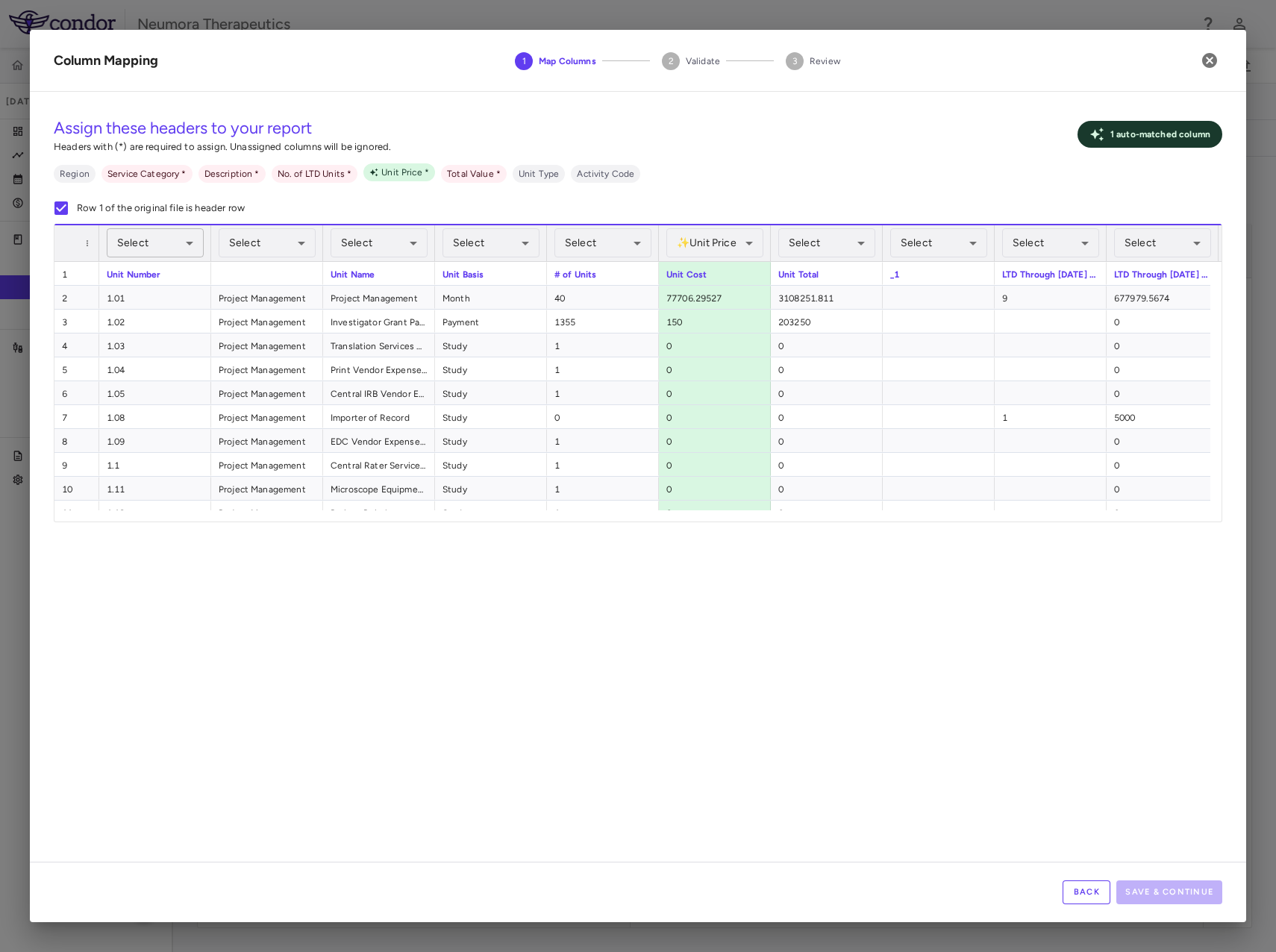
click at [137, 242] on body "Skip to sidebar Skip to main content Neumora Therapeutics KOASTAL-3 (NMRA-33514…" at bounding box center [638, 476] width 1276 height 952
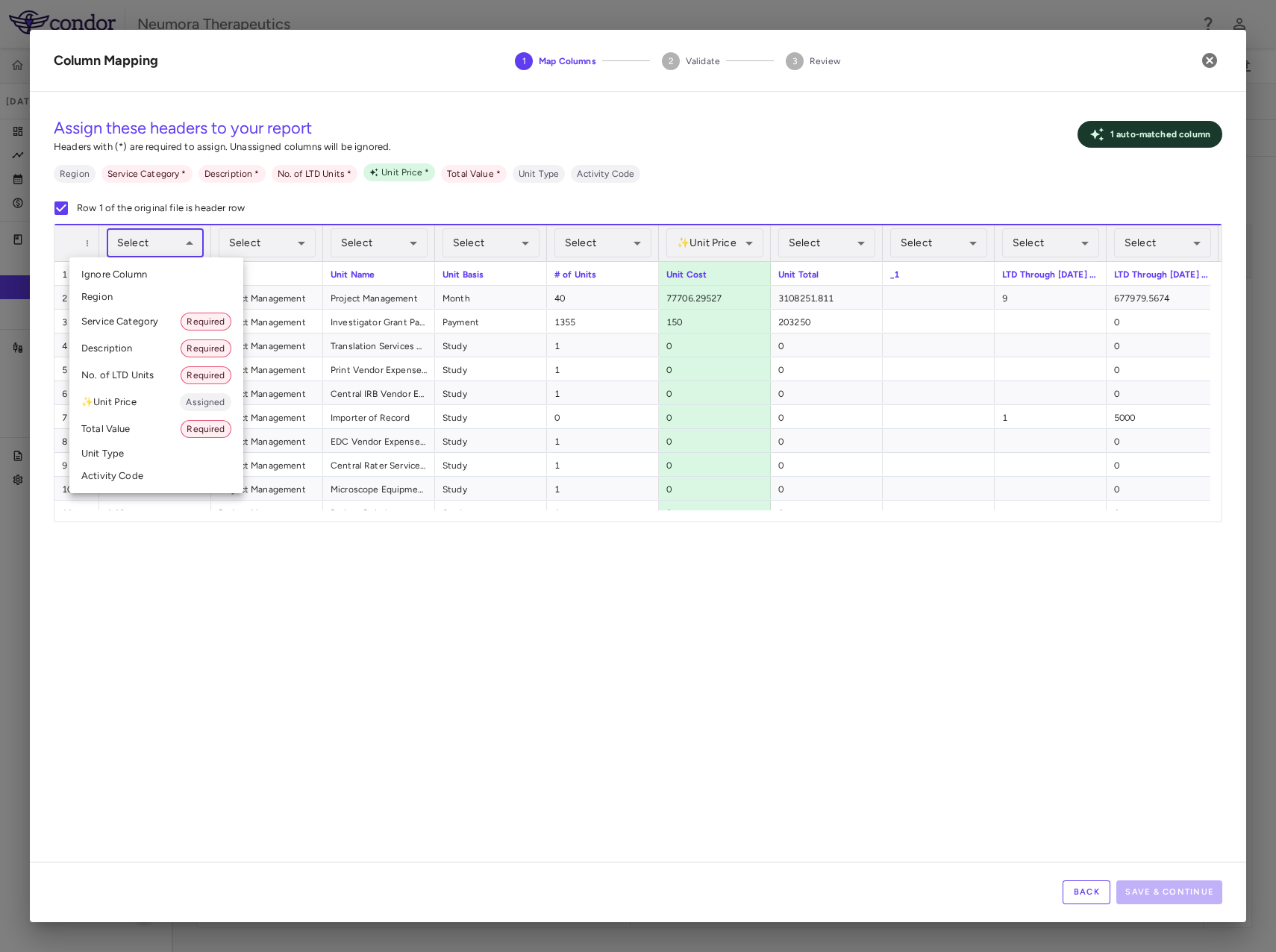
click at [124, 473] on li "Activity Code" at bounding box center [156, 476] width 174 height 22
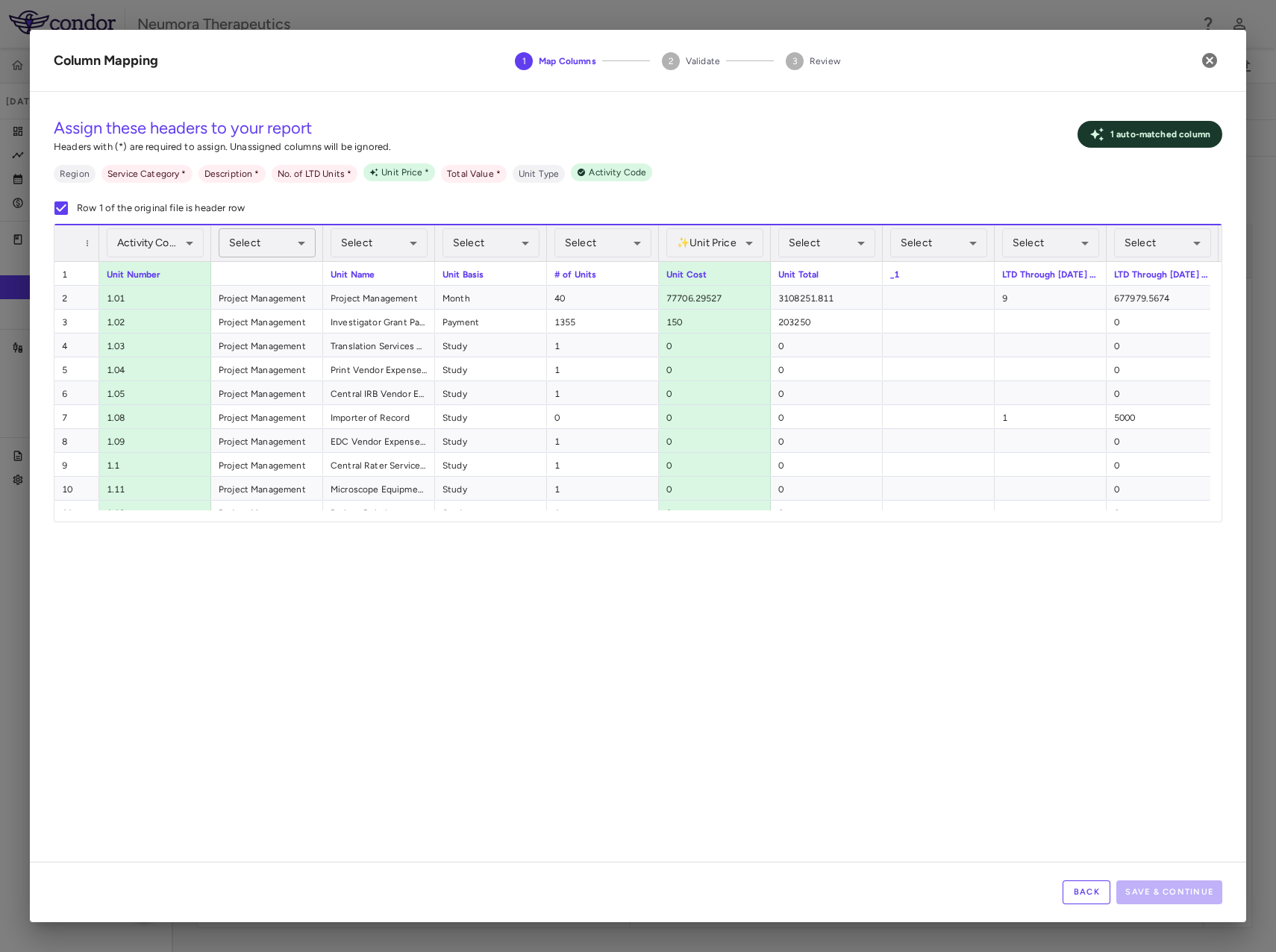
click at [268, 242] on body "Skip to sidebar Skip to main content Neumora Therapeutics KOASTAL-3 (NMRA-33514…" at bounding box center [638, 476] width 1276 height 952
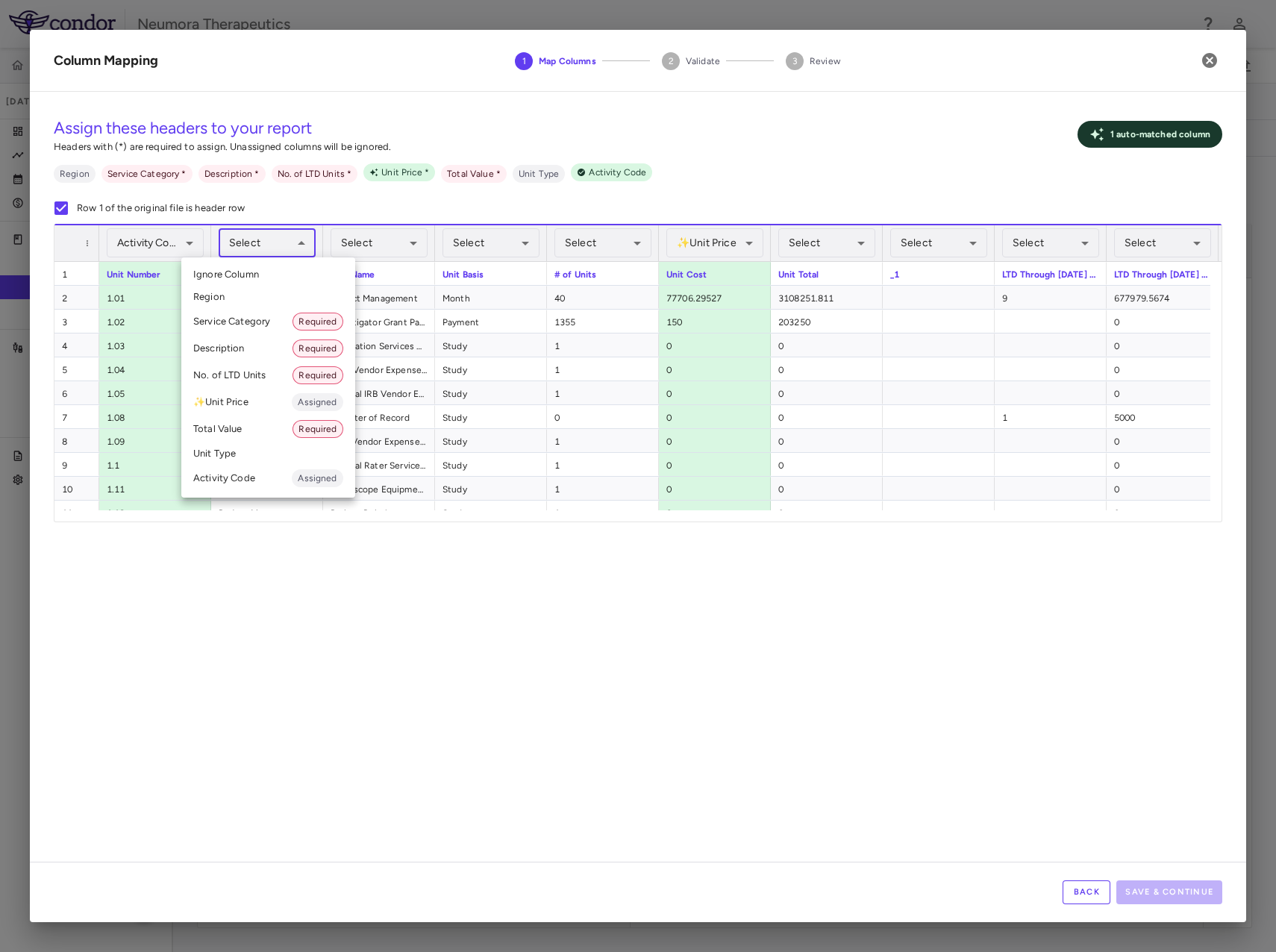
click at [250, 316] on li "Service Category Required" at bounding box center [268, 321] width 174 height 27
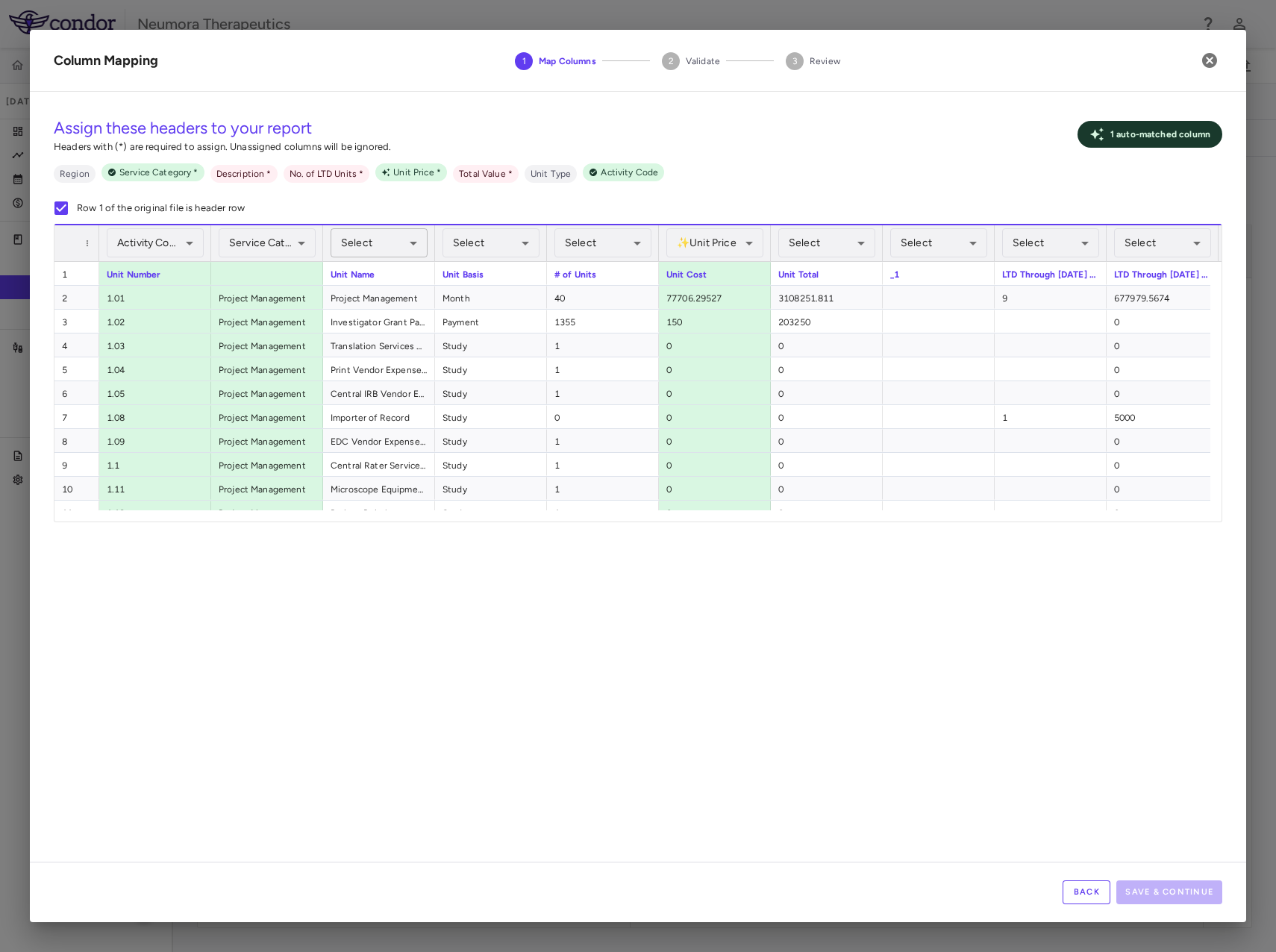
click at [360, 242] on body "Skip to sidebar Skip to main content Neumora Therapeutics KOASTAL-3 (NMRA-33514…" at bounding box center [638, 476] width 1276 height 952
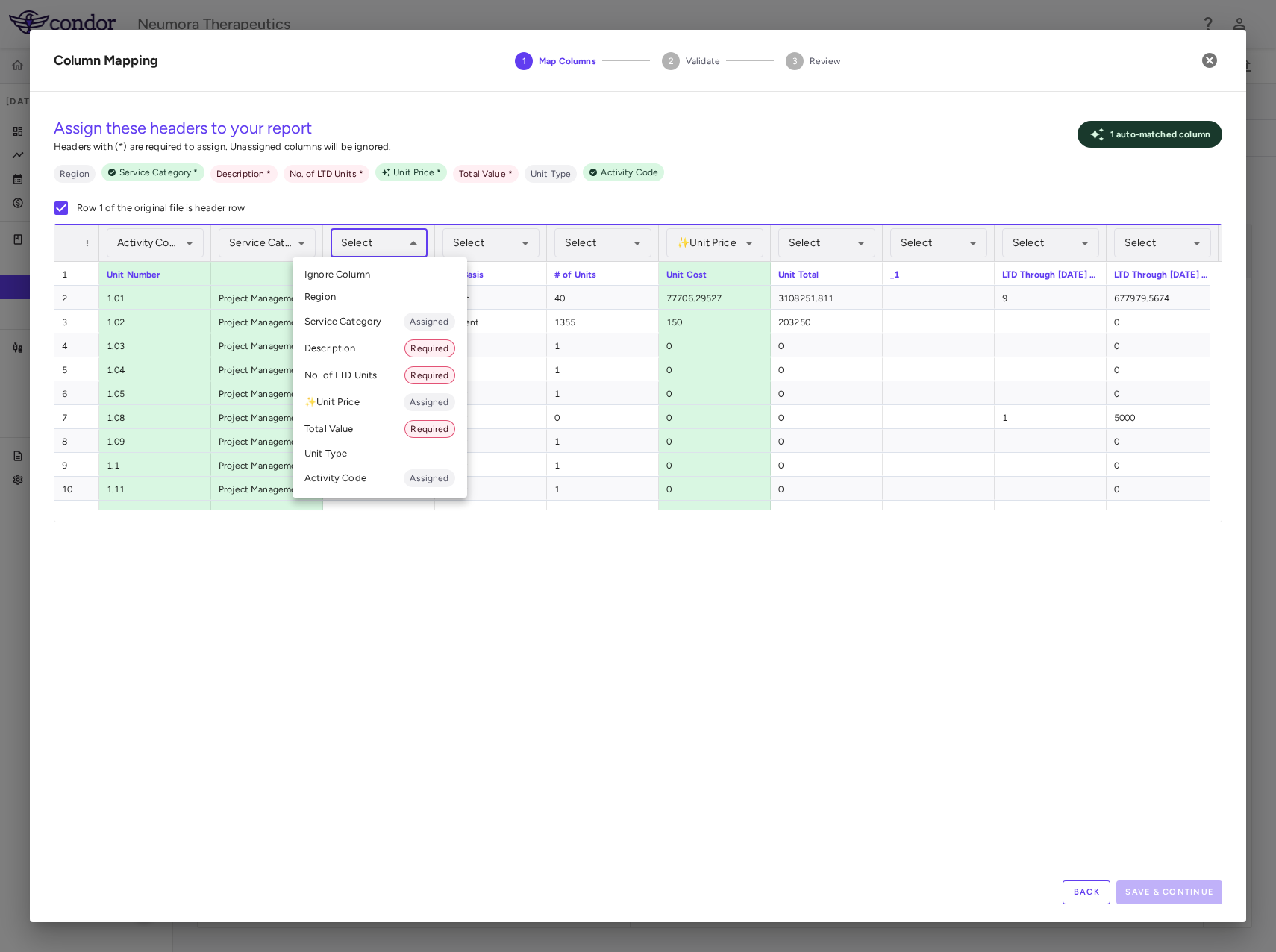
drag, startPoint x: 337, startPoint y: 348, endPoint x: 348, endPoint y: 344, distance: 11.7
click at [338, 348] on li "Description Required" at bounding box center [380, 348] width 175 height 27
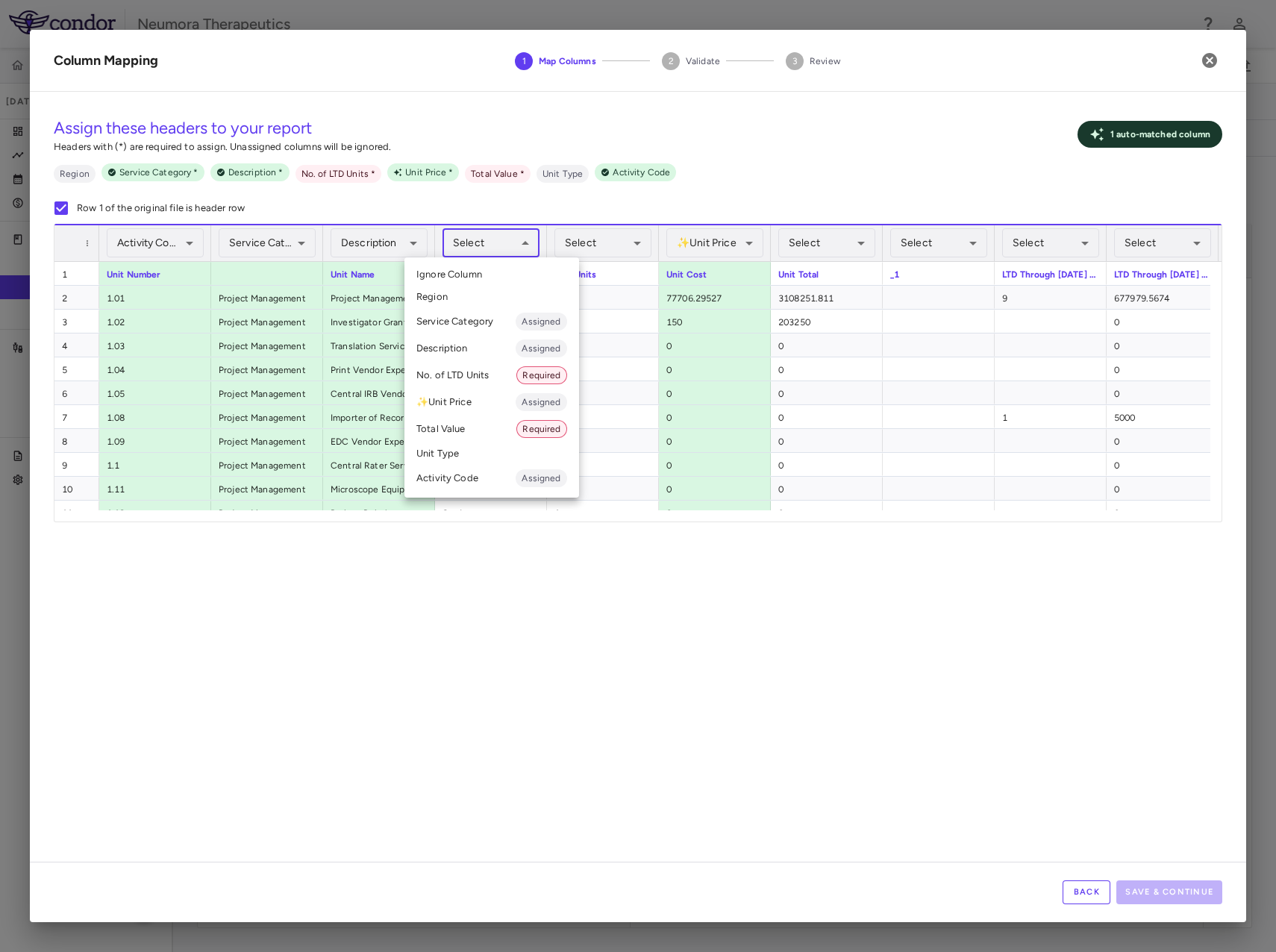
click at [496, 245] on body "Skip to sidebar Skip to main content Neumora Therapeutics KOASTAL-3 (NMRA-33514…" at bounding box center [638, 476] width 1276 height 952
click at [457, 454] on li "Unit Type" at bounding box center [492, 453] width 175 height 22
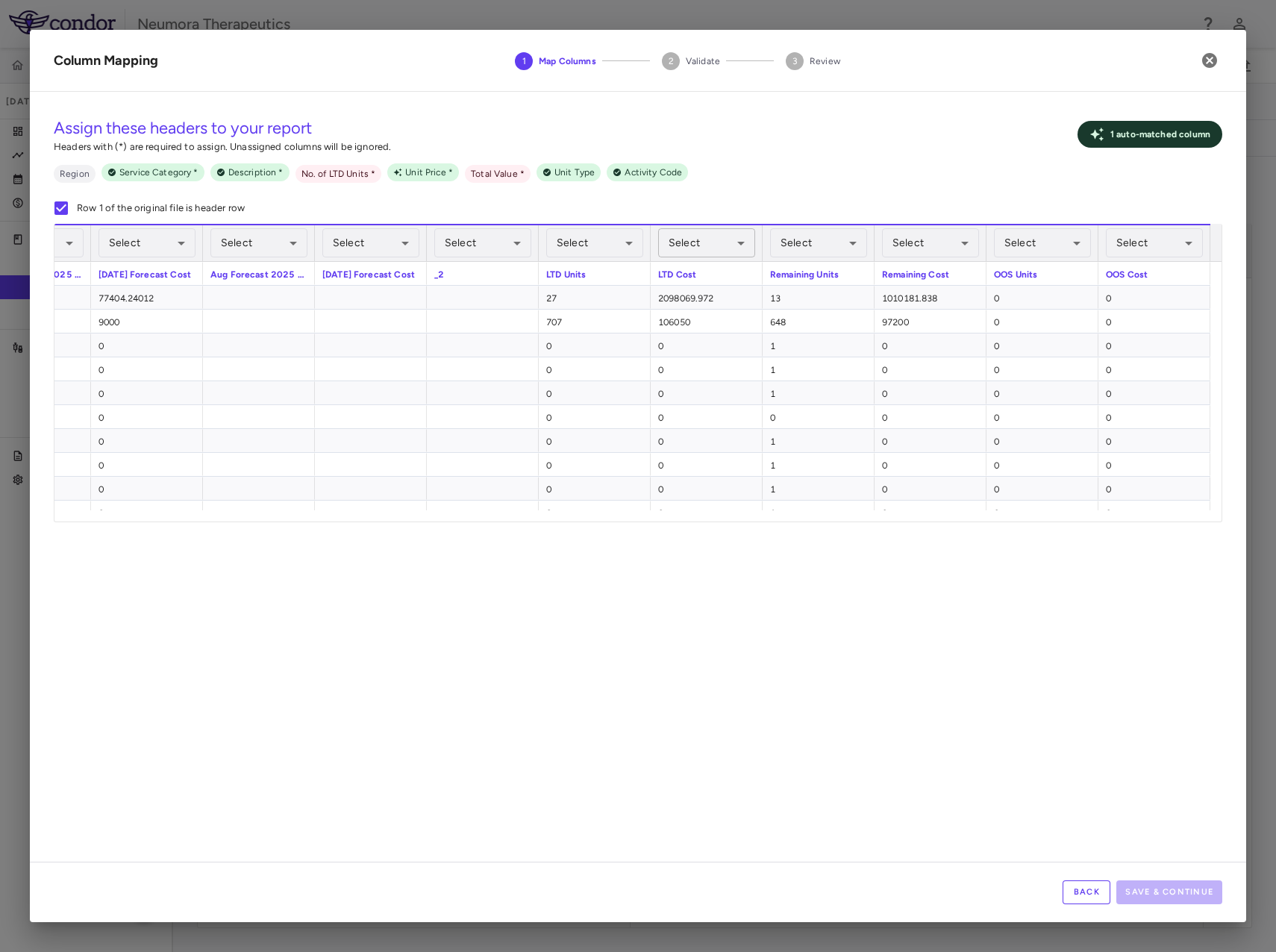
click at [689, 241] on body "Skip to sidebar Skip to main content Neumora Therapeutics KOASTAL-3 (NMRA-33514…" at bounding box center [638, 476] width 1276 height 952
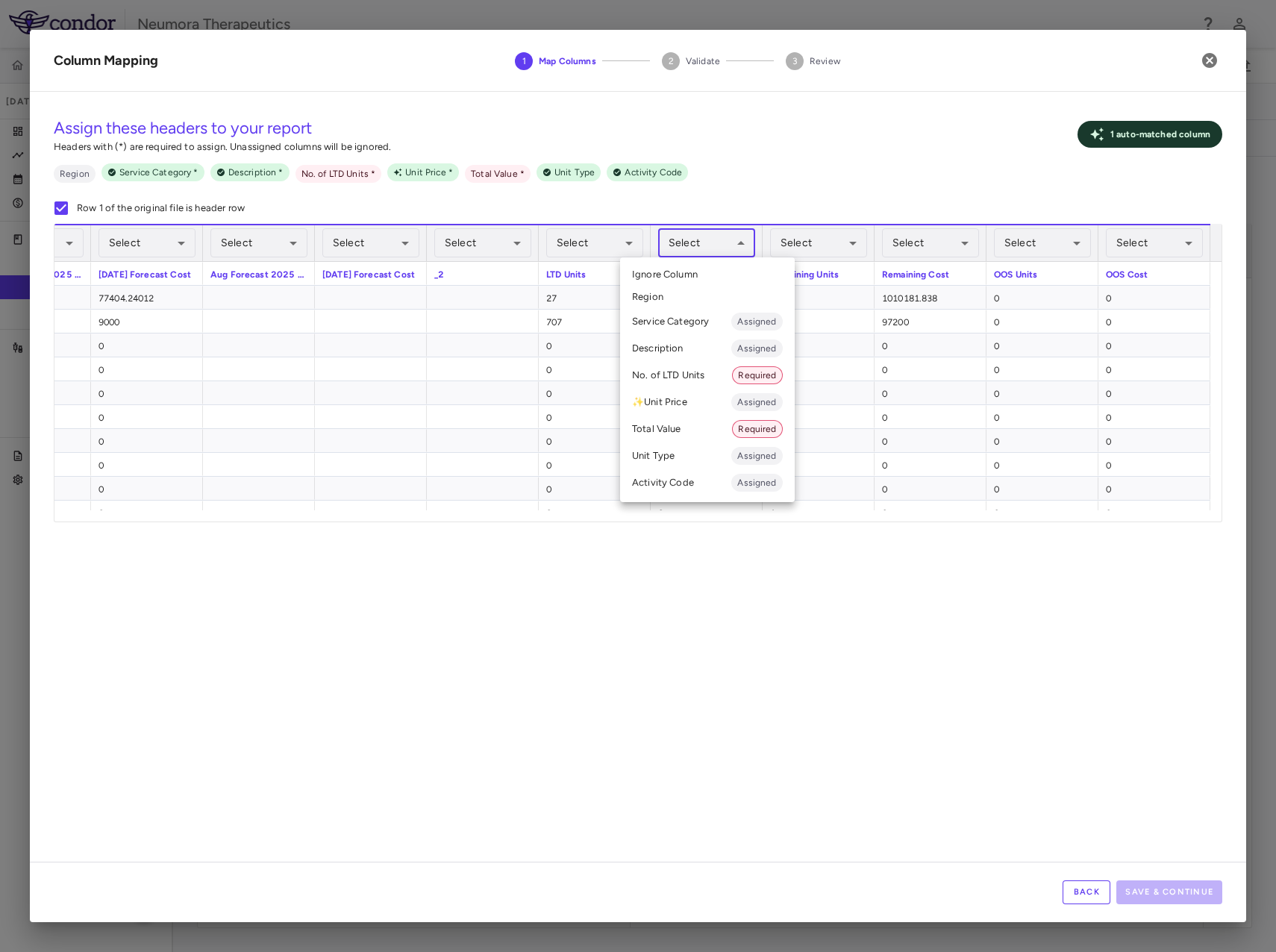
click at [674, 425] on li "Total Value Required" at bounding box center [707, 429] width 175 height 27
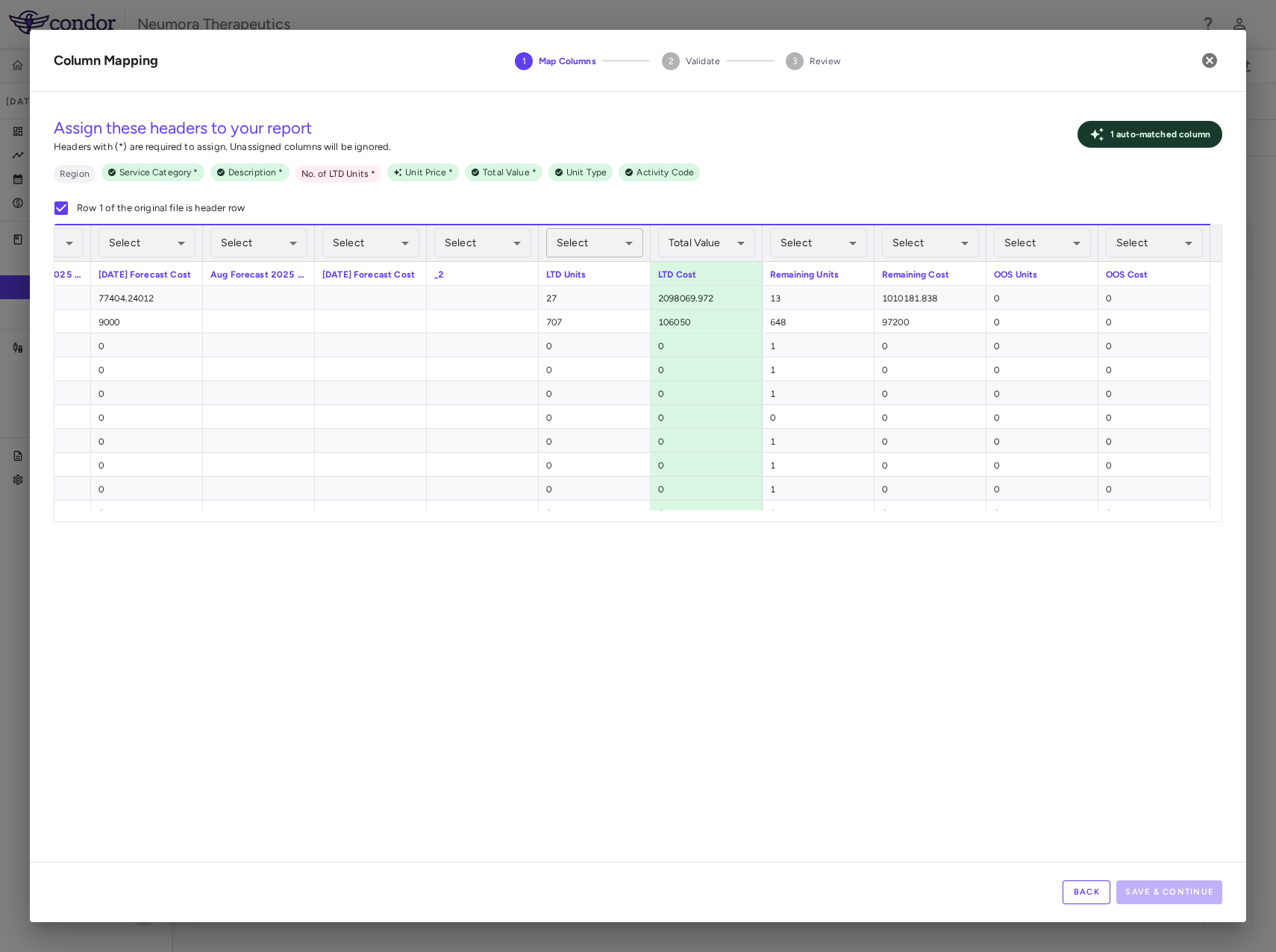
click at [572, 239] on body "Skip to sidebar Skip to main content Neumora Therapeutics KOASTAL-3 (NMRA-33514…" at bounding box center [638, 476] width 1276 height 952
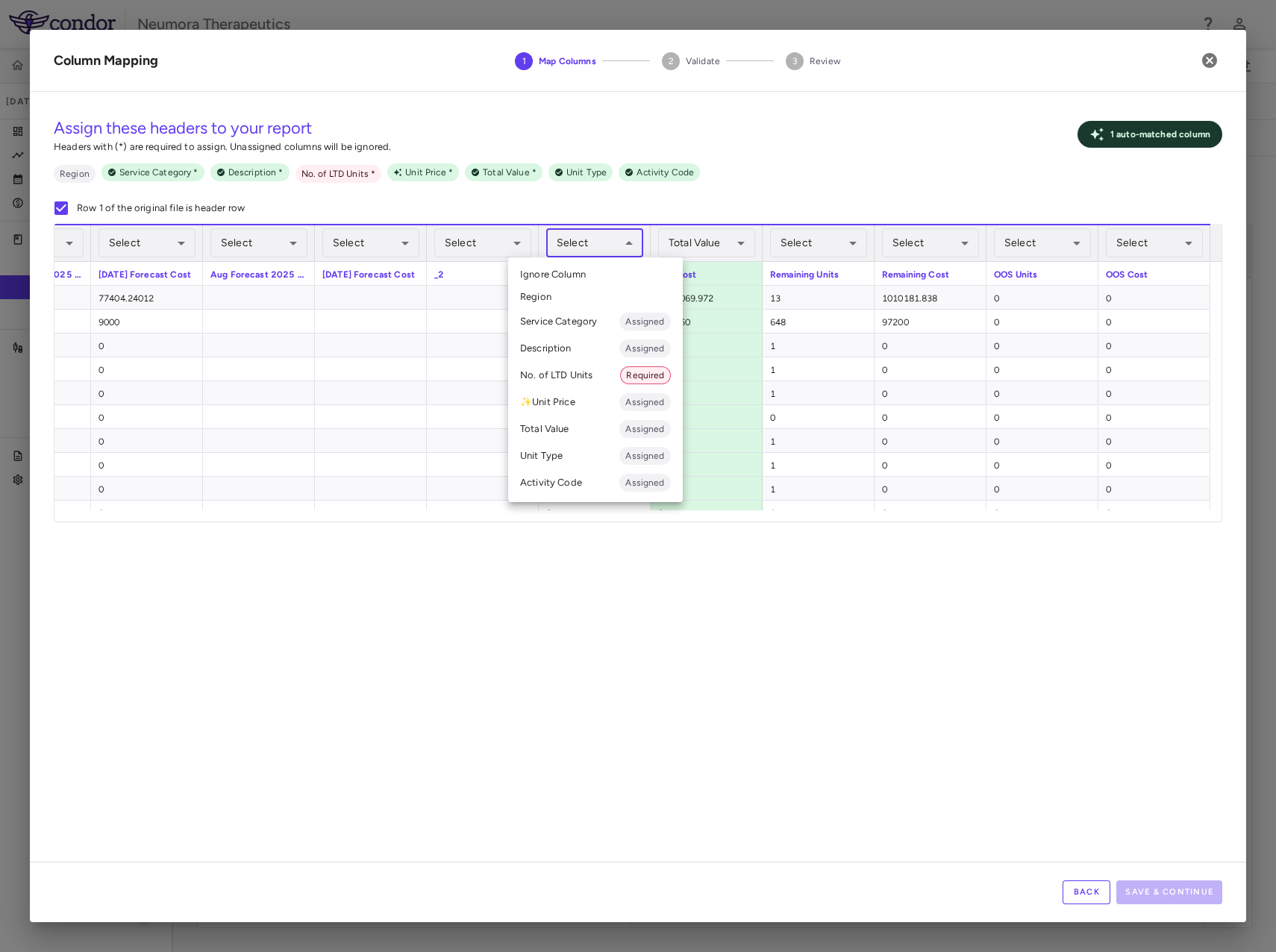
click at [582, 375] on li "No. of LTD Units Required" at bounding box center [595, 375] width 175 height 27
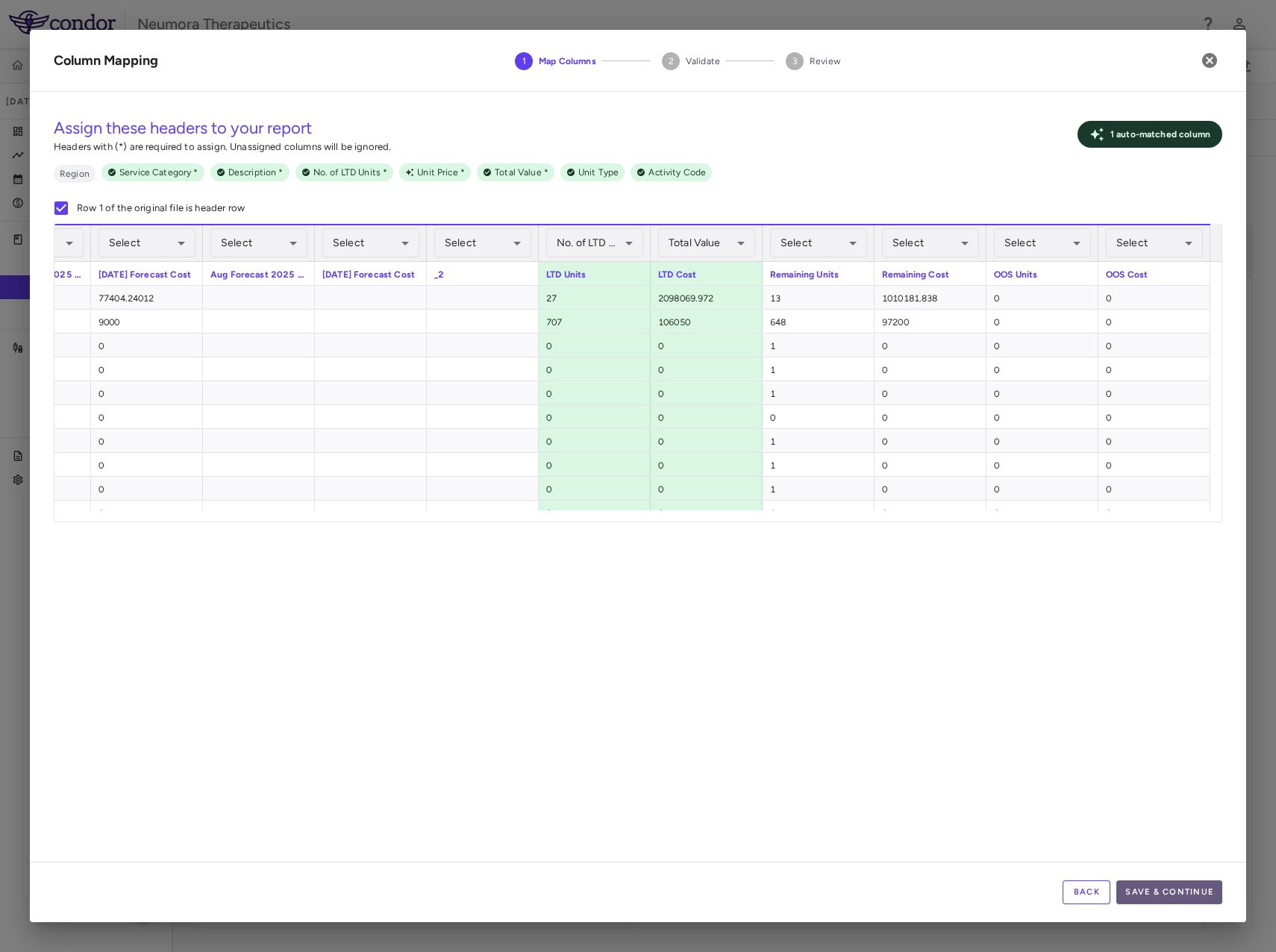
click at [1149, 891] on button "Save & Continue" at bounding box center [1169, 892] width 106 height 24
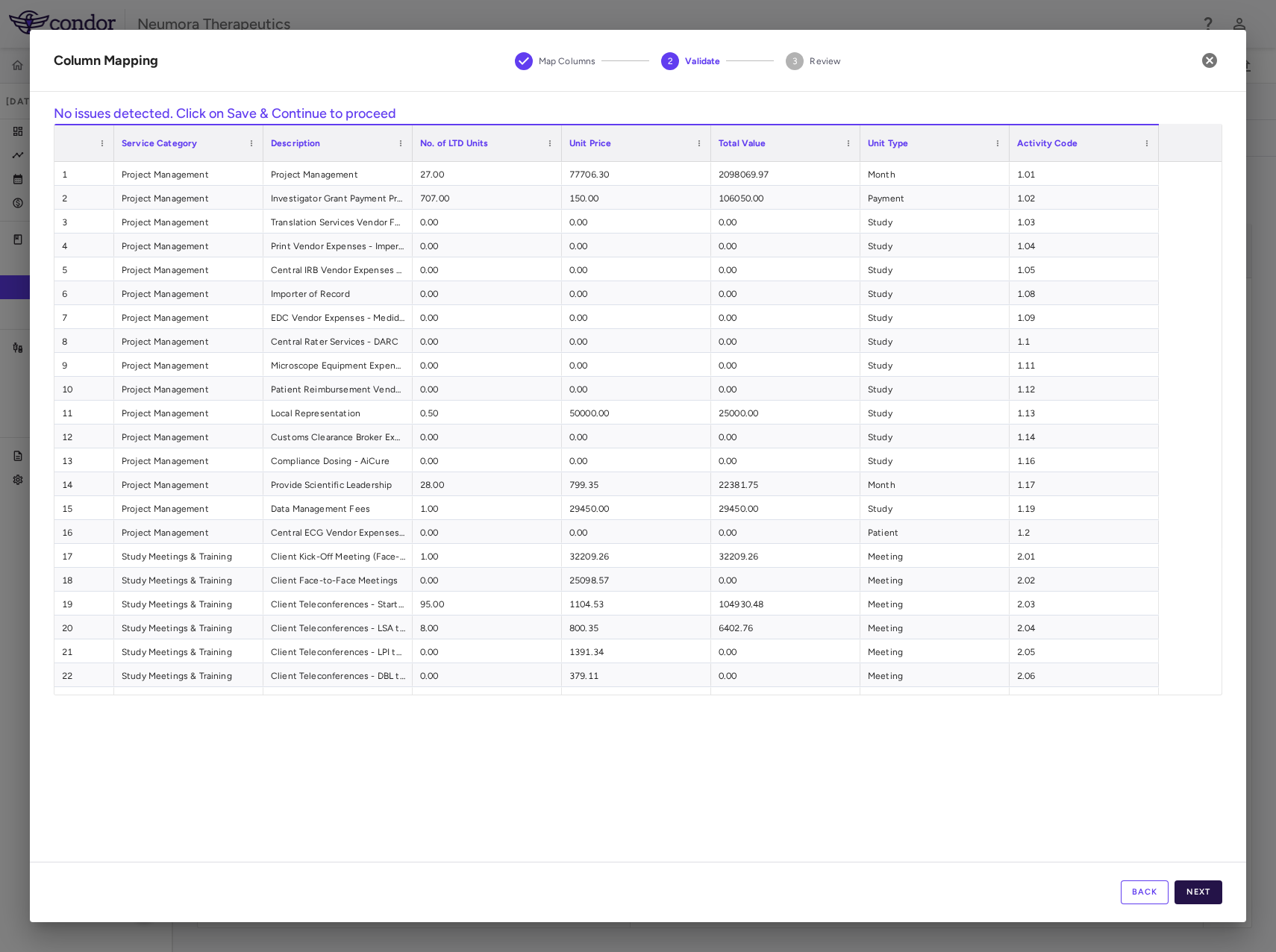
click at [1212, 890] on button "Next" at bounding box center [1199, 892] width 48 height 24
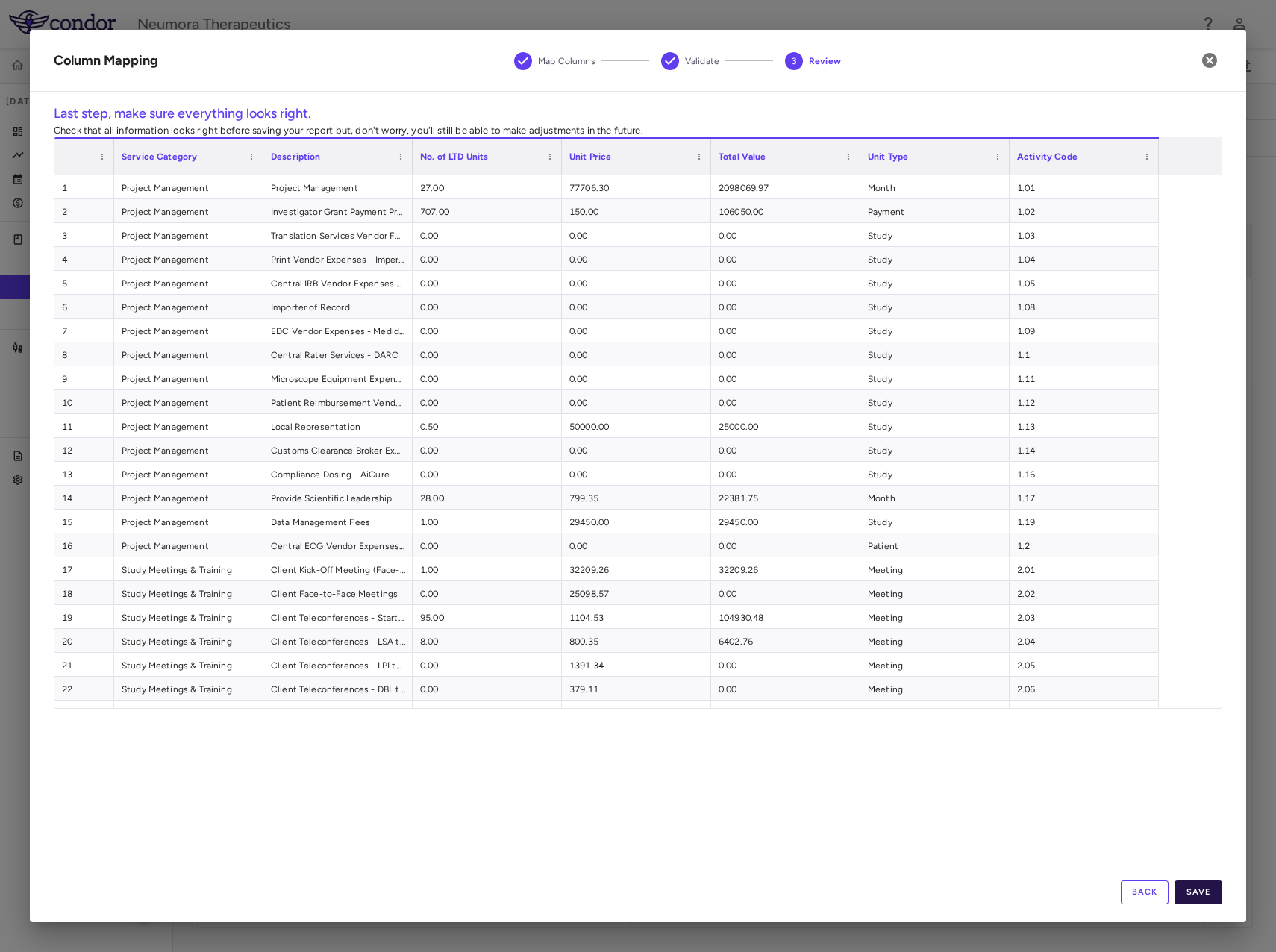
click at [1210, 897] on button "Save" at bounding box center [1199, 892] width 48 height 24
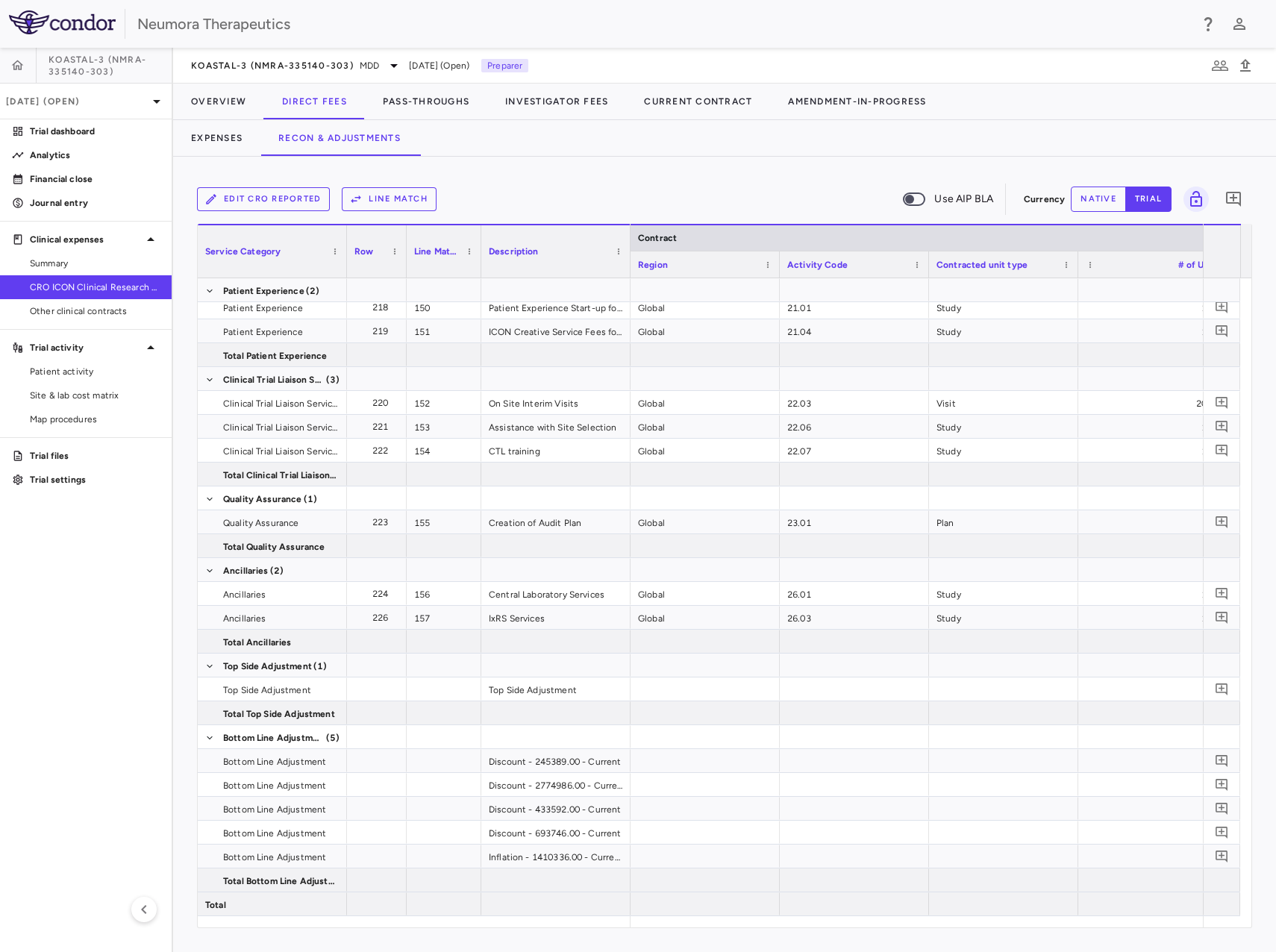
click at [381, 203] on button "Line Match" at bounding box center [390, 199] width 95 height 24
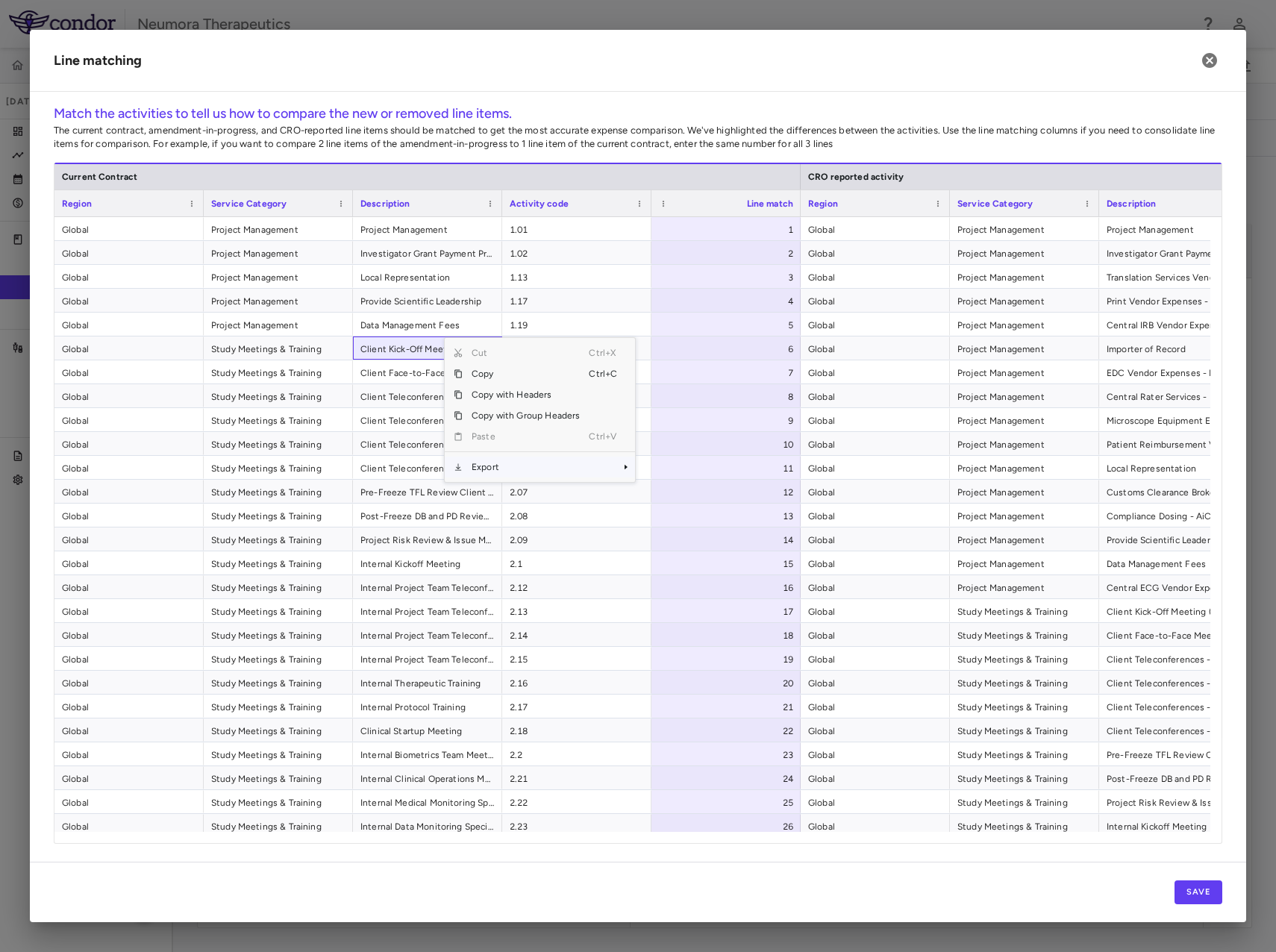
click at [508, 463] on span "Export" at bounding box center [526, 466] width 126 height 21
click at [690, 496] on span "Excel Export" at bounding box center [684, 492] width 70 height 21
click at [783, 101] on div "Line matching Match the activities to tell us how to compare the new or removed…" at bounding box center [638, 476] width 1217 height 892
click at [1204, 888] on button "Save" at bounding box center [1199, 892] width 48 height 24
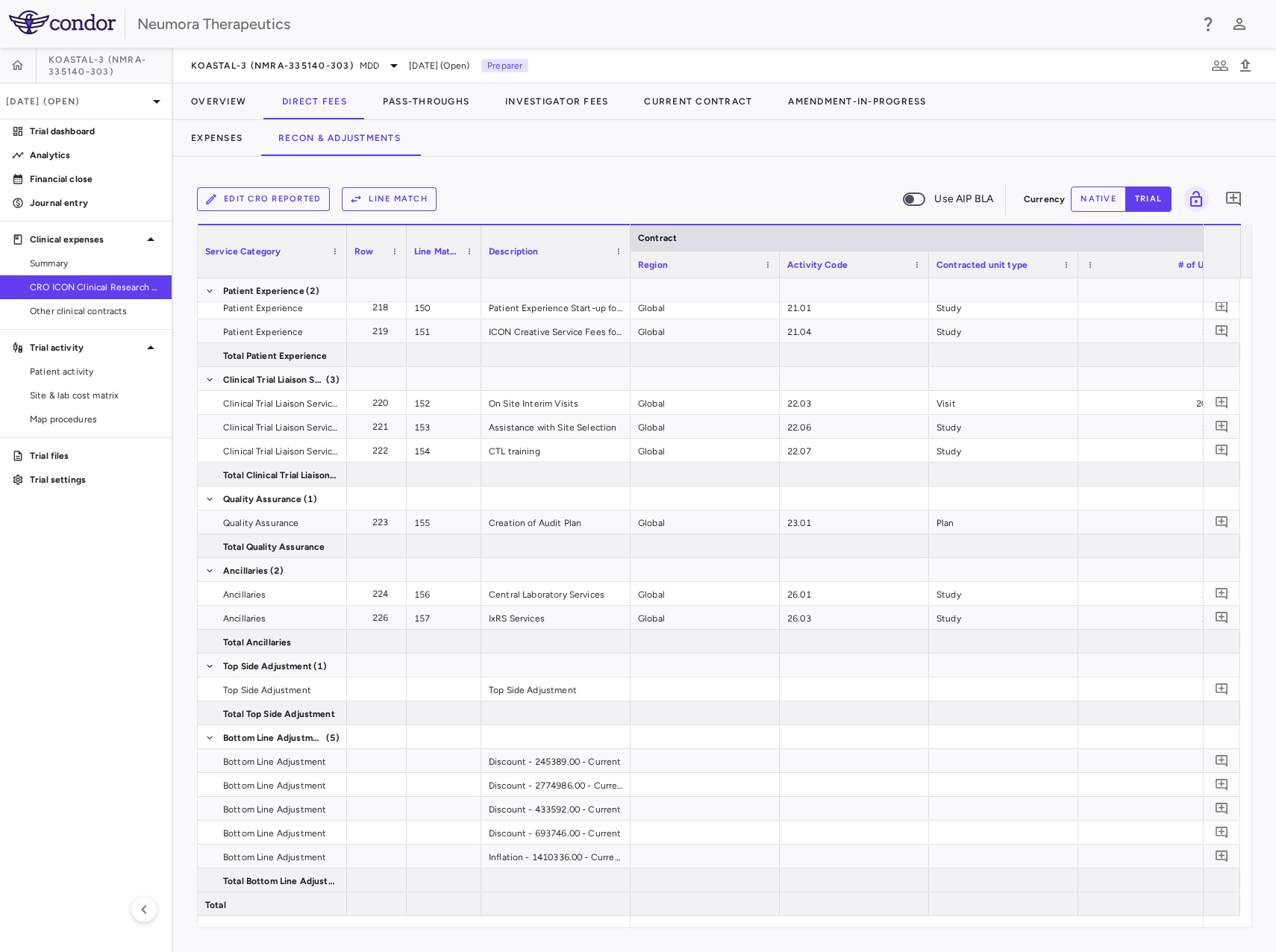
click at [371, 195] on button "Line Match" at bounding box center [390, 199] width 95 height 24
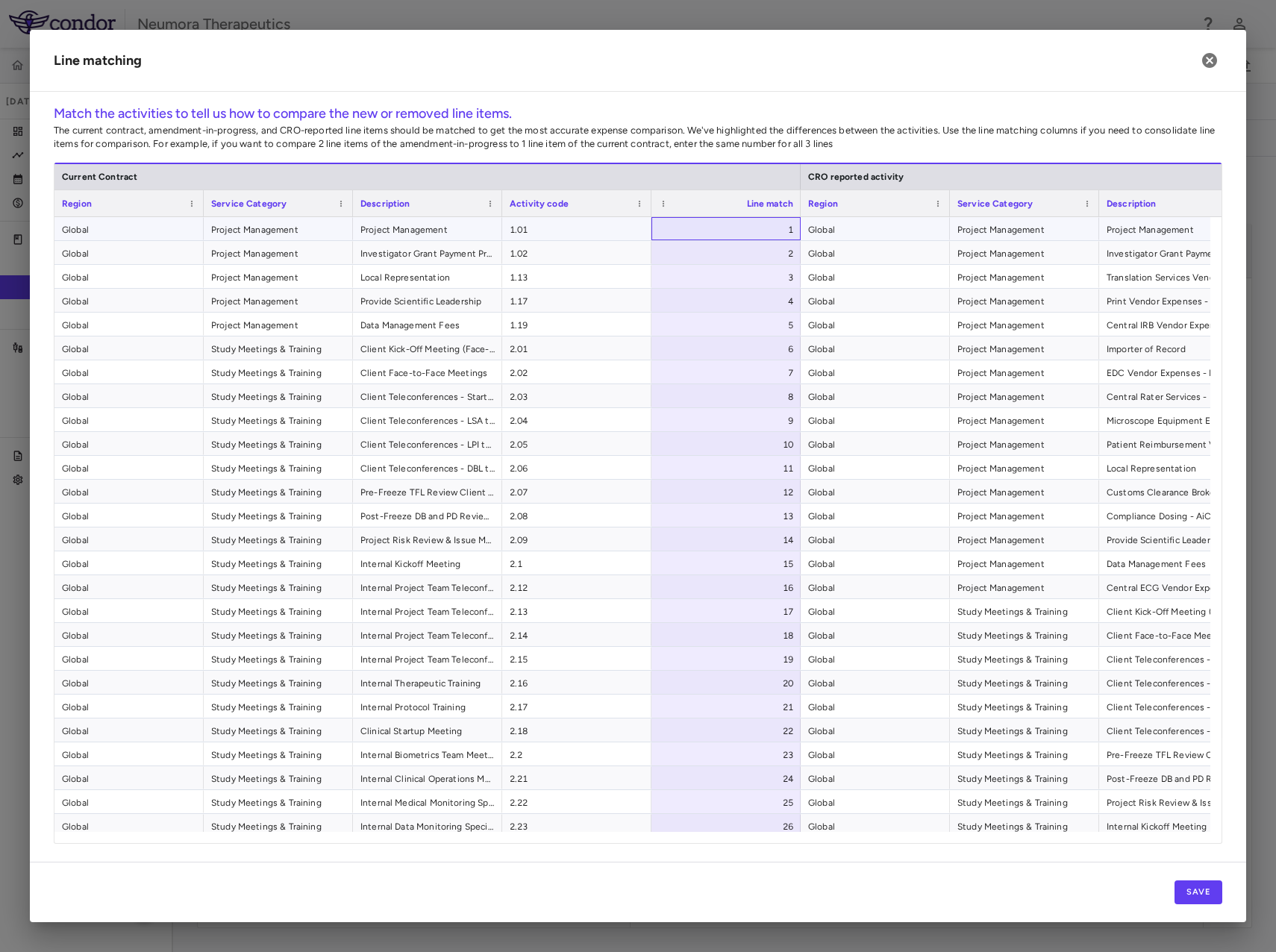
click at [725, 225] on div "1" at bounding box center [729, 229] width 128 height 24
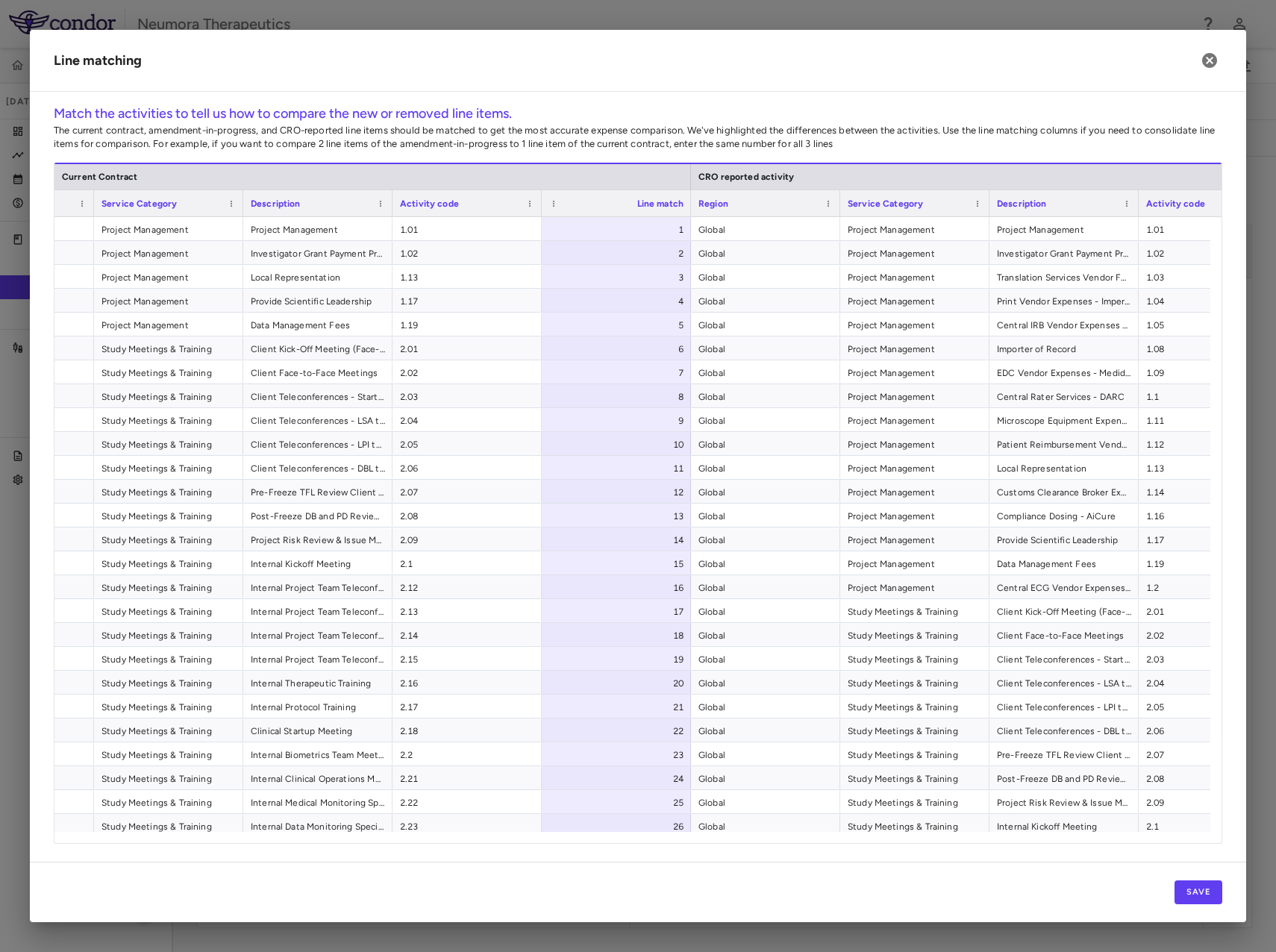
scroll to position [0, 120]
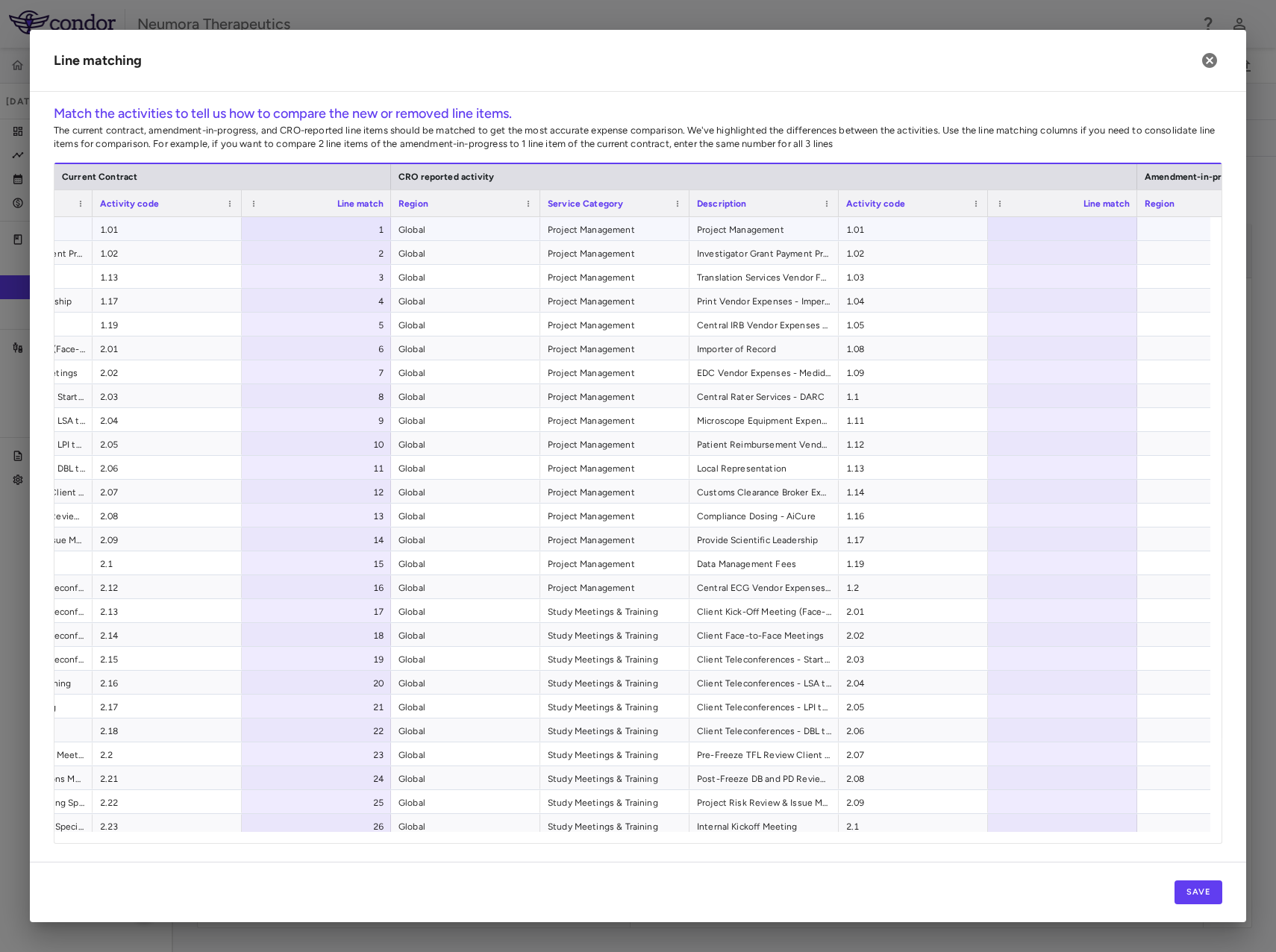
click at [1030, 224] on div at bounding box center [1063, 229] width 150 height 23
click at [1179, 598] on div "Study Meetings & Training Internal Project Team Teleconferences - Start to LSA …" at bounding box center [764, 587] width 2239 height 24
click at [1069, 219] on input "*" at bounding box center [1073, 229] width 125 height 25
drag, startPoint x: 1080, startPoint y: 267, endPoint x: 1086, endPoint y: 252, distance: 16.2
click at [1080, 265] on div "158" at bounding box center [1065, 277] width 128 height 24
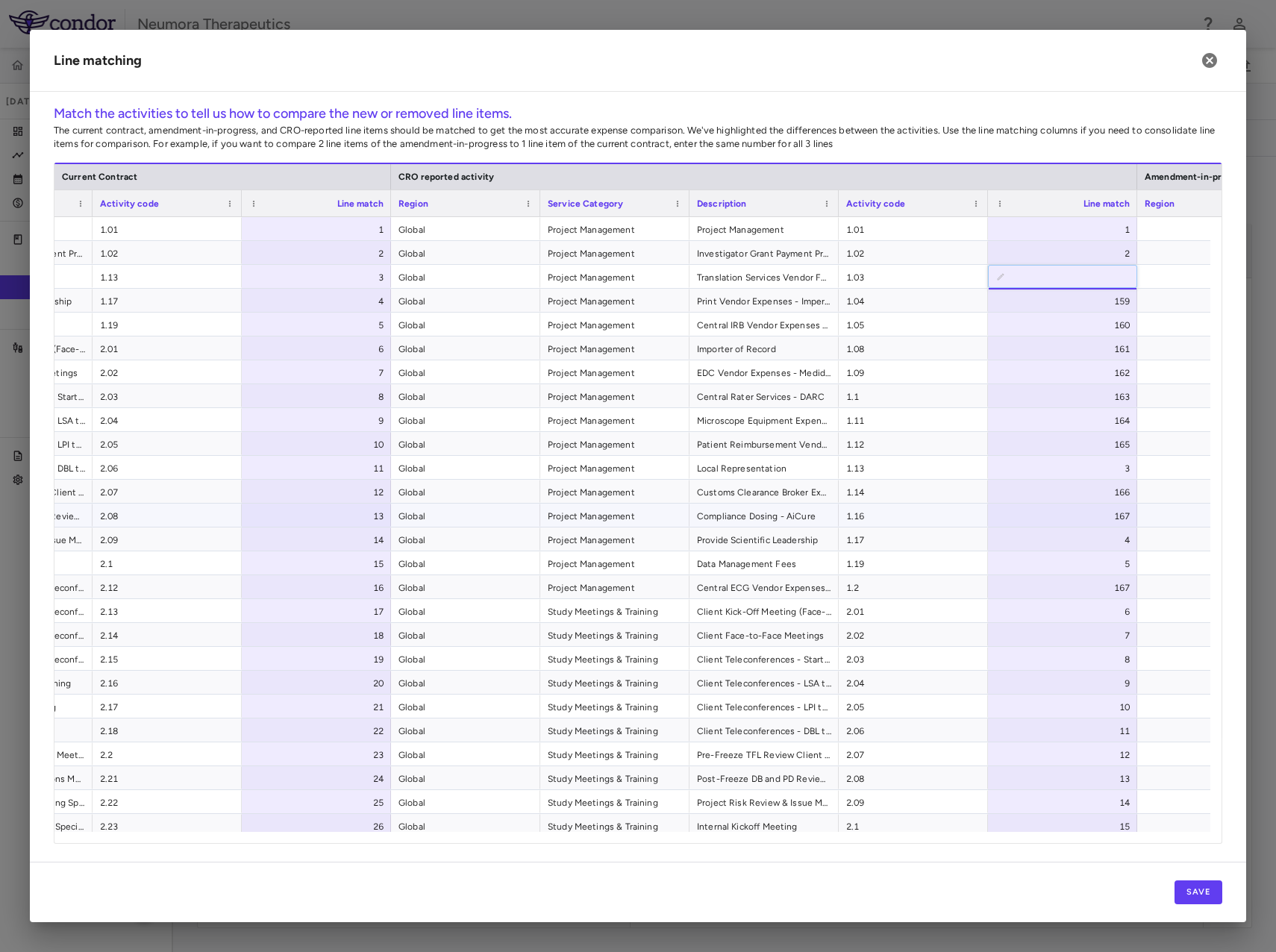
click at [1169, 499] on div at bounding box center [1212, 492] width 150 height 23
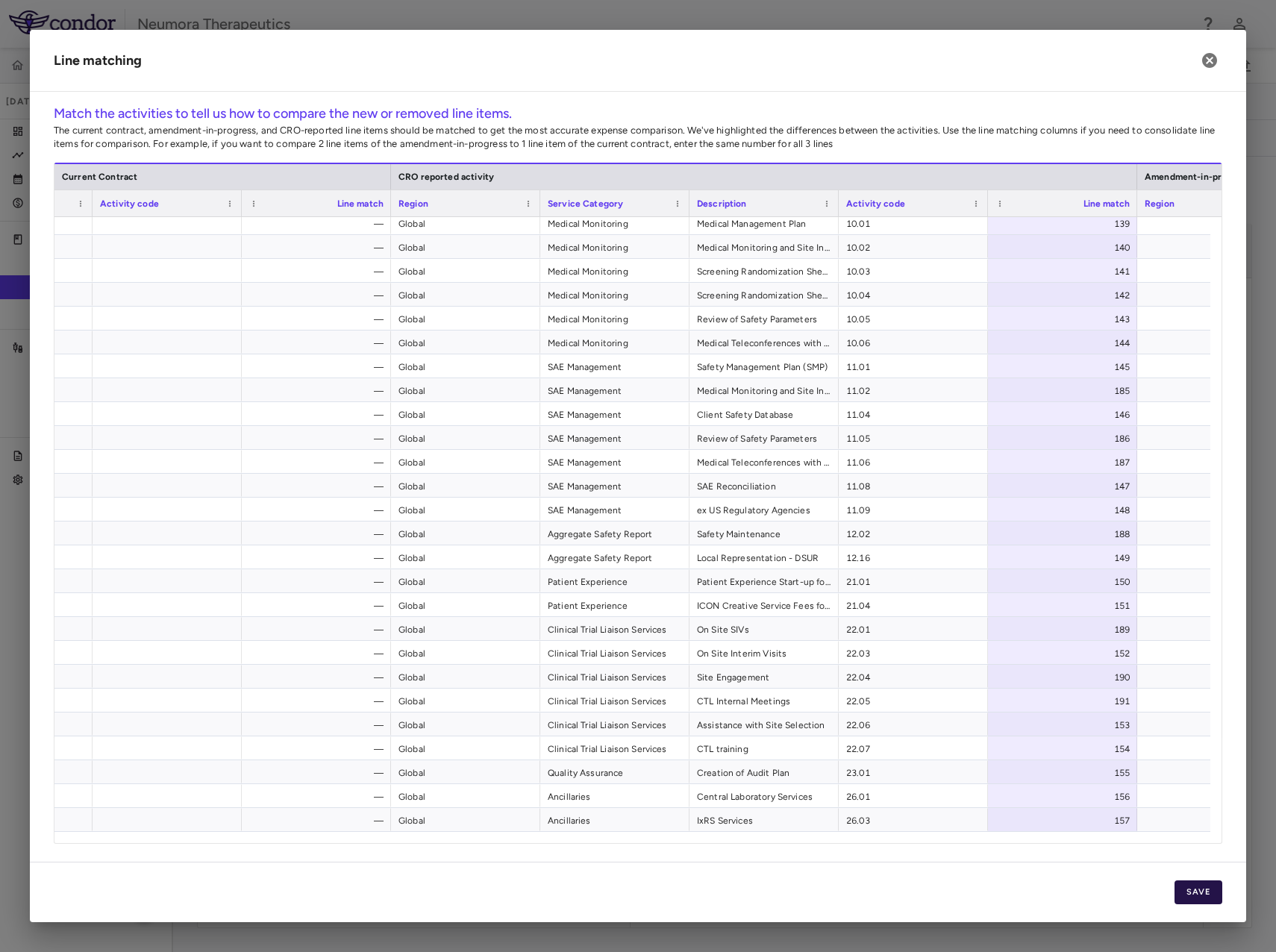
click at [1196, 895] on button "Save" at bounding box center [1199, 892] width 48 height 24
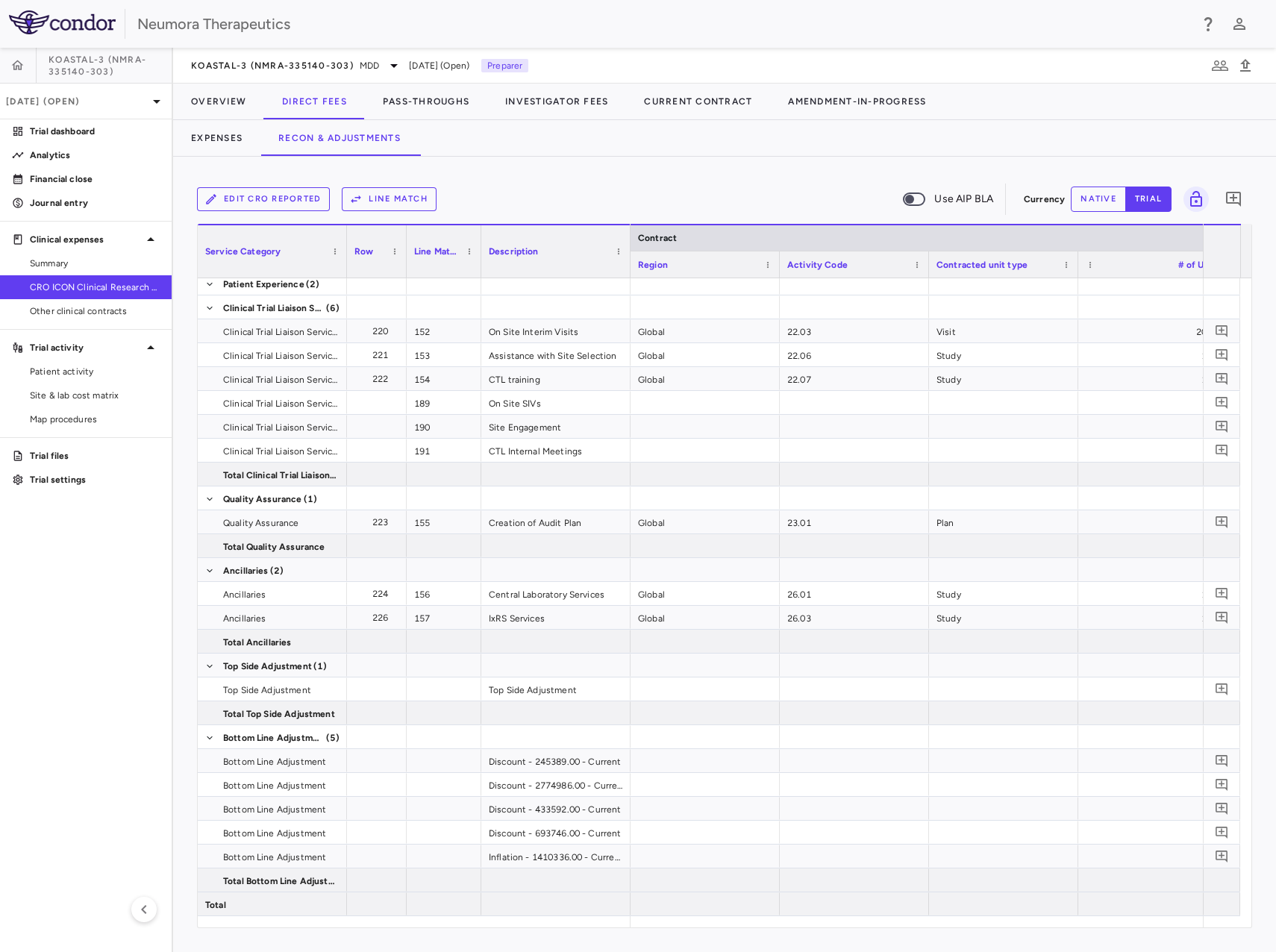
click at [1092, 196] on button "native" at bounding box center [1099, 199] width 55 height 25
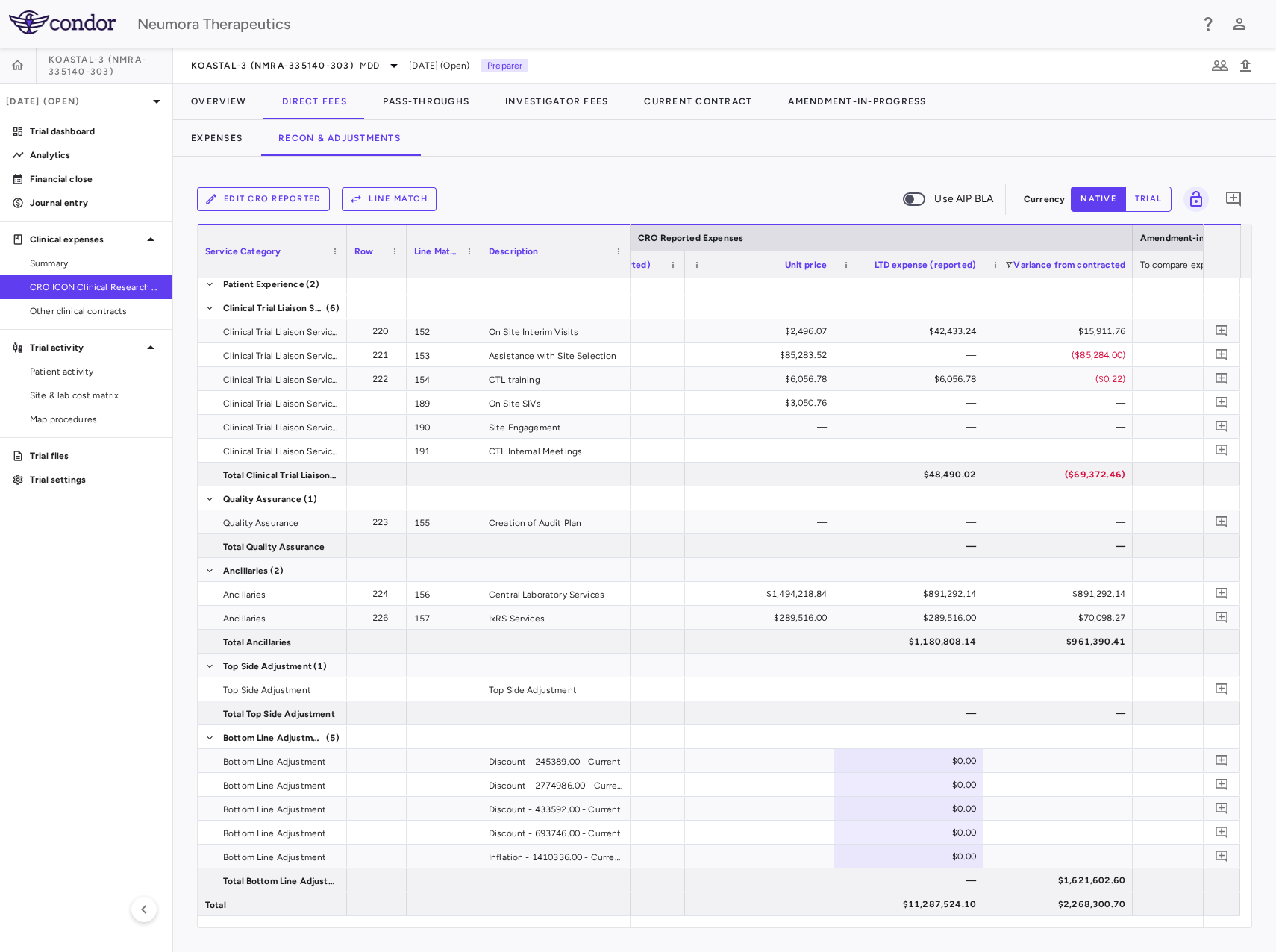
click at [102, 752] on aside "KOASTAL-3 (NMRA-335140-303) Jul 2025 (Open) Trial dashboard Analytics Financial…" at bounding box center [87, 499] width 173 height 904
click at [912, 782] on div "$0.00" at bounding box center [912, 785] width 128 height 24
type input "**********"
click at [903, 786] on div "$1,703,377.66" at bounding box center [912, 785] width 128 height 24
click at [890, 786] on input "**********" at bounding box center [920, 786] width 125 height 25
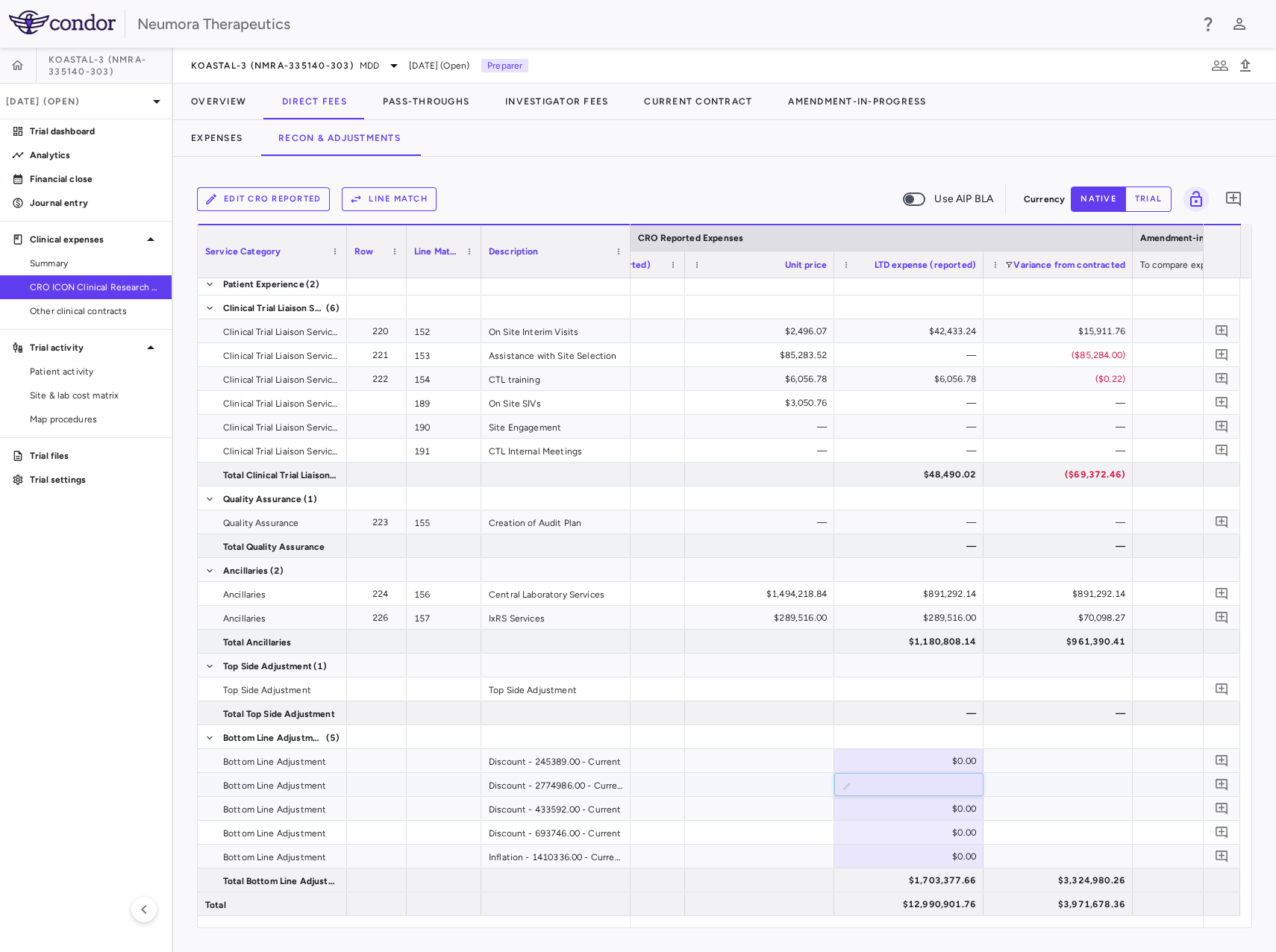
type input "**********"
click at [904, 843] on div "$0.00" at bounding box center [909, 832] width 150 height 23
type input "**********"
click at [935, 805] on div "$0.00" at bounding box center [912, 809] width 128 height 24
type input "**********"
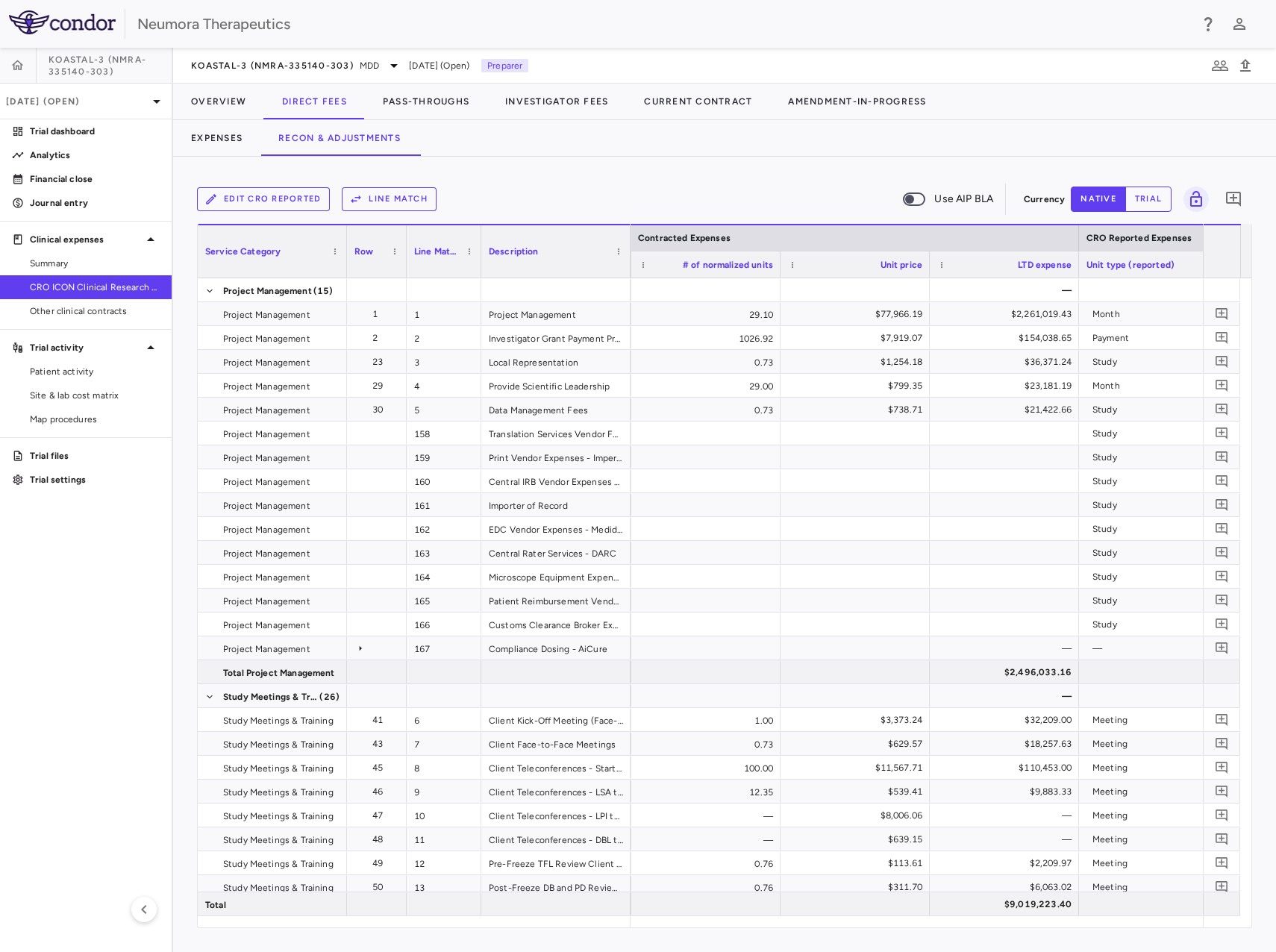
scroll to position [0, 1476]
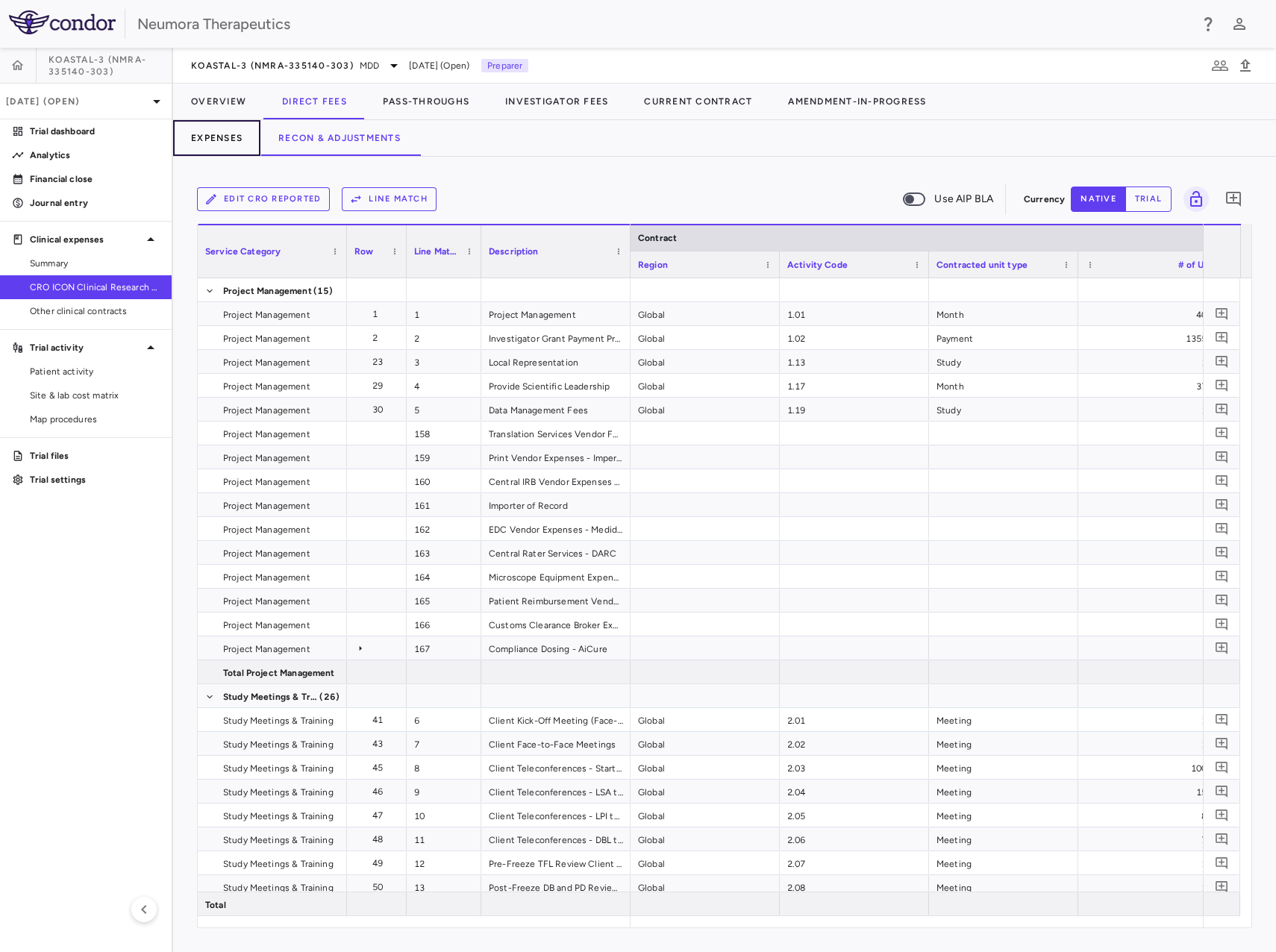
click at [227, 134] on button "Expenses" at bounding box center [217, 138] width 87 height 36
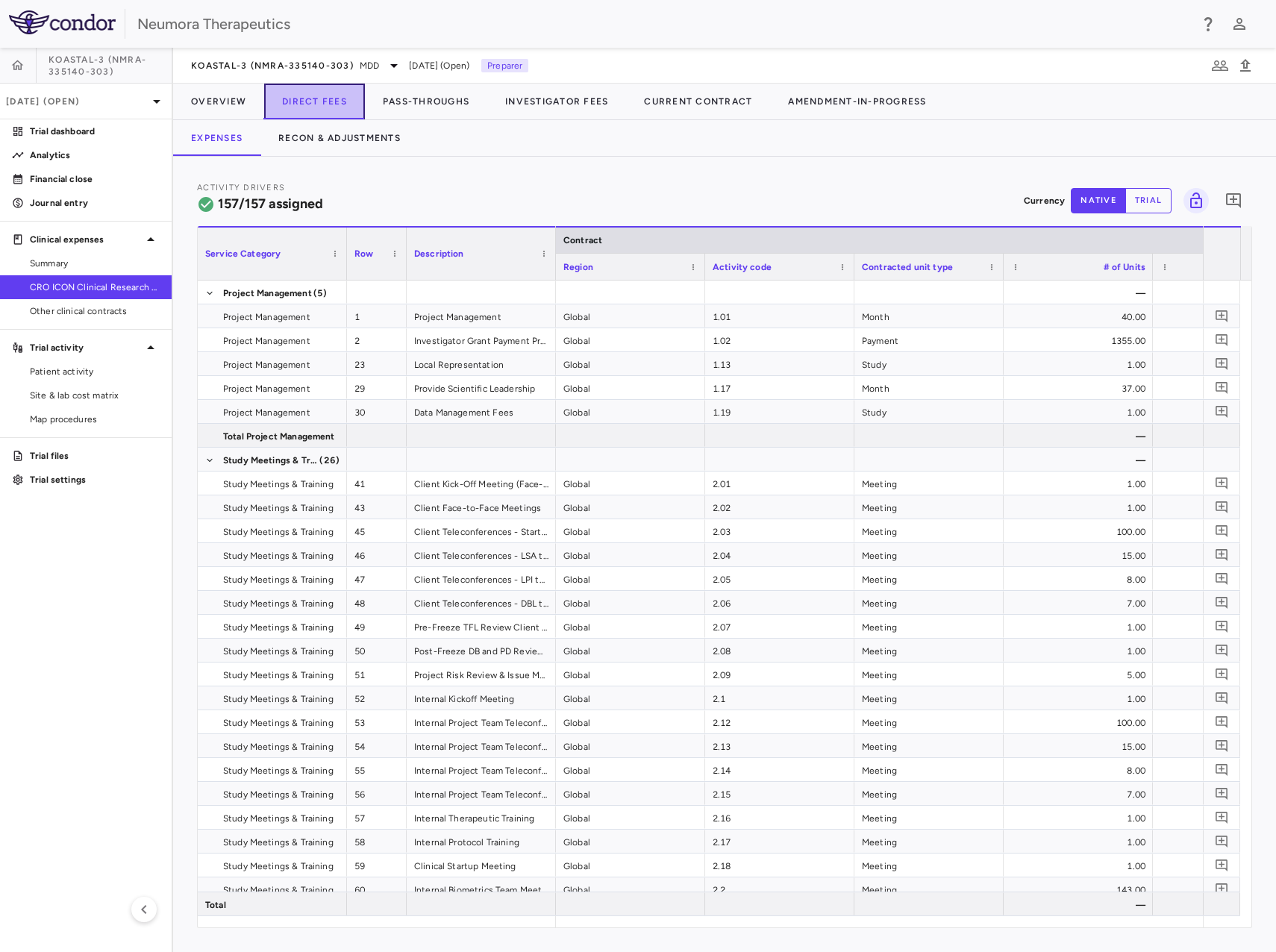
click at [307, 91] on button "Direct Fees" at bounding box center [314, 101] width 101 height 36
click at [406, 100] on button "Pass-Throughs" at bounding box center [427, 101] width 123 height 36
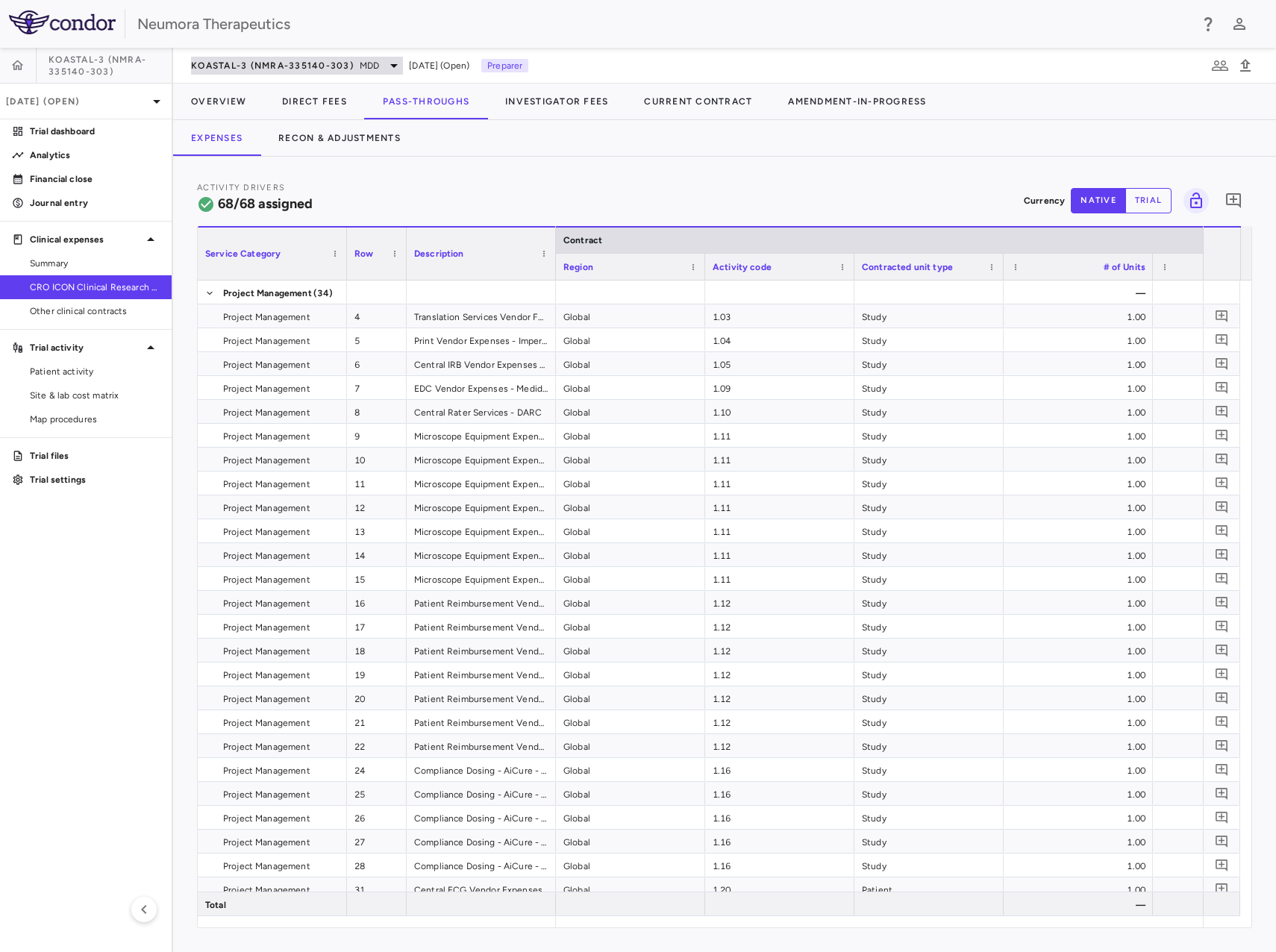
click at [301, 66] on span "KOASTAL-3 (NMRA-335140-303)" at bounding box center [272, 66] width 163 height 12
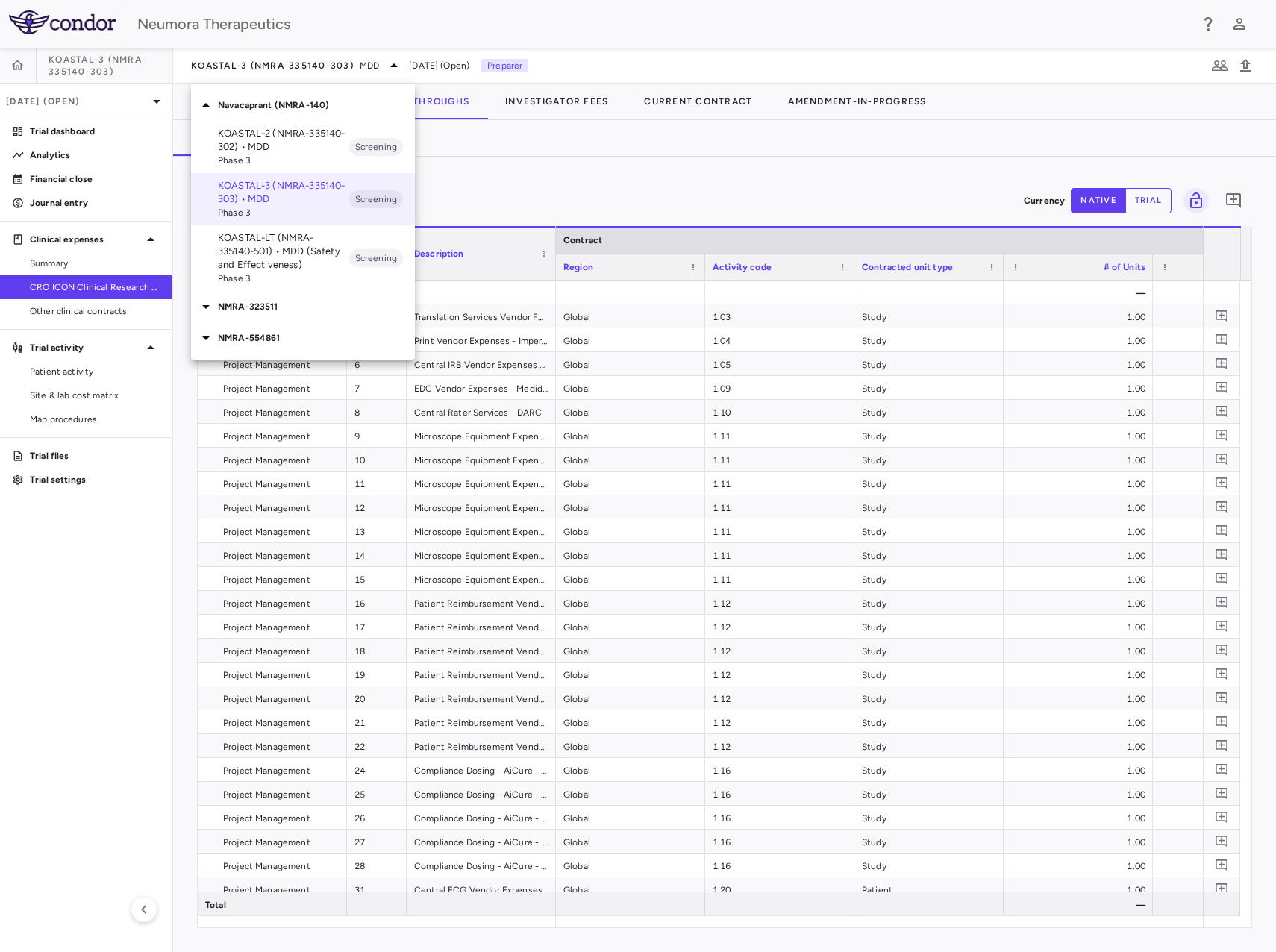
click at [280, 252] on p "KOASTAL-LT (NMRA-335140-501) • MDD (Safety and Effectiveness)" at bounding box center [283, 252] width 131 height 41
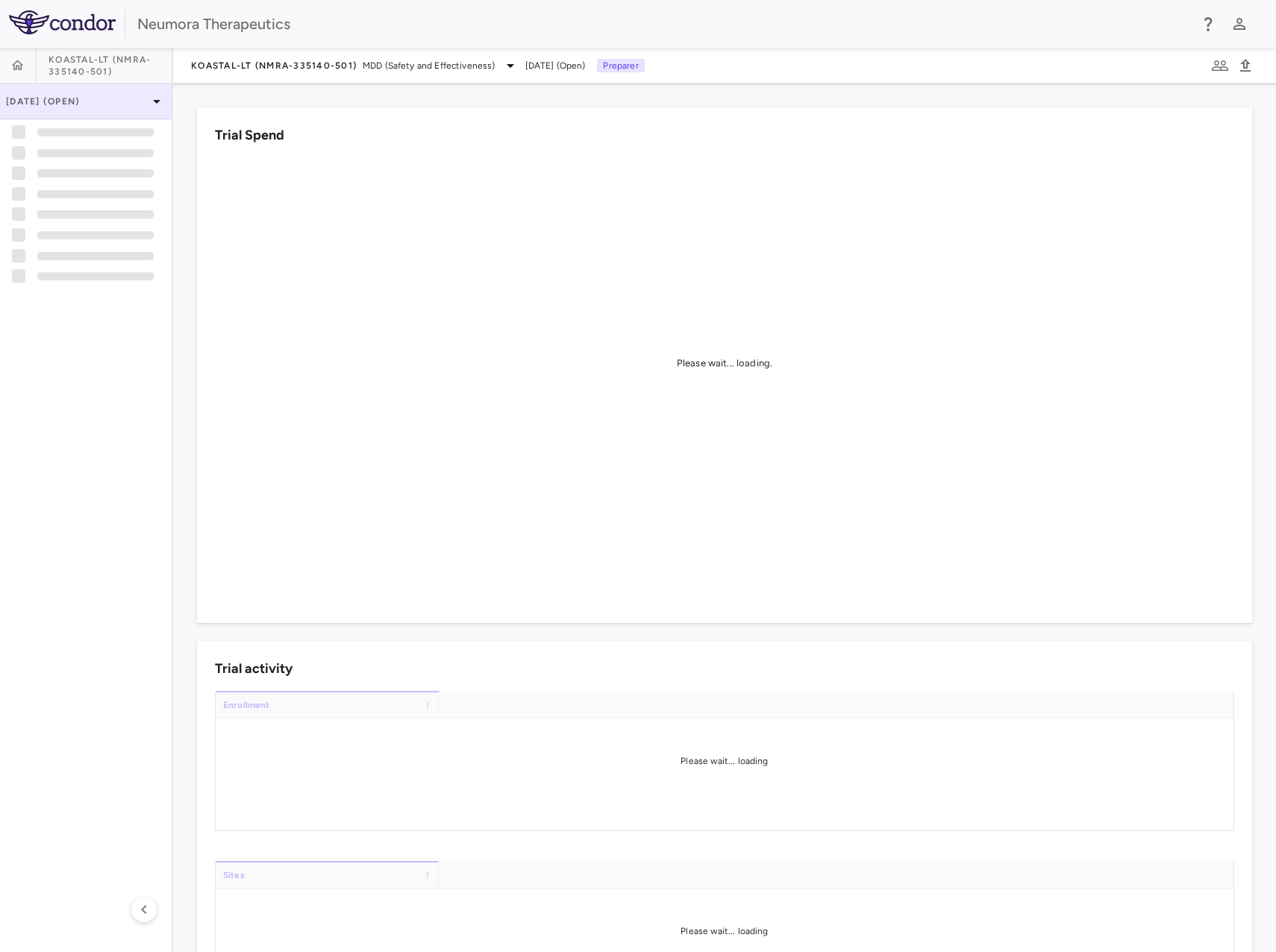
click at [105, 95] on p "Jun 2025 (Open)" at bounding box center [77, 102] width 142 height 14
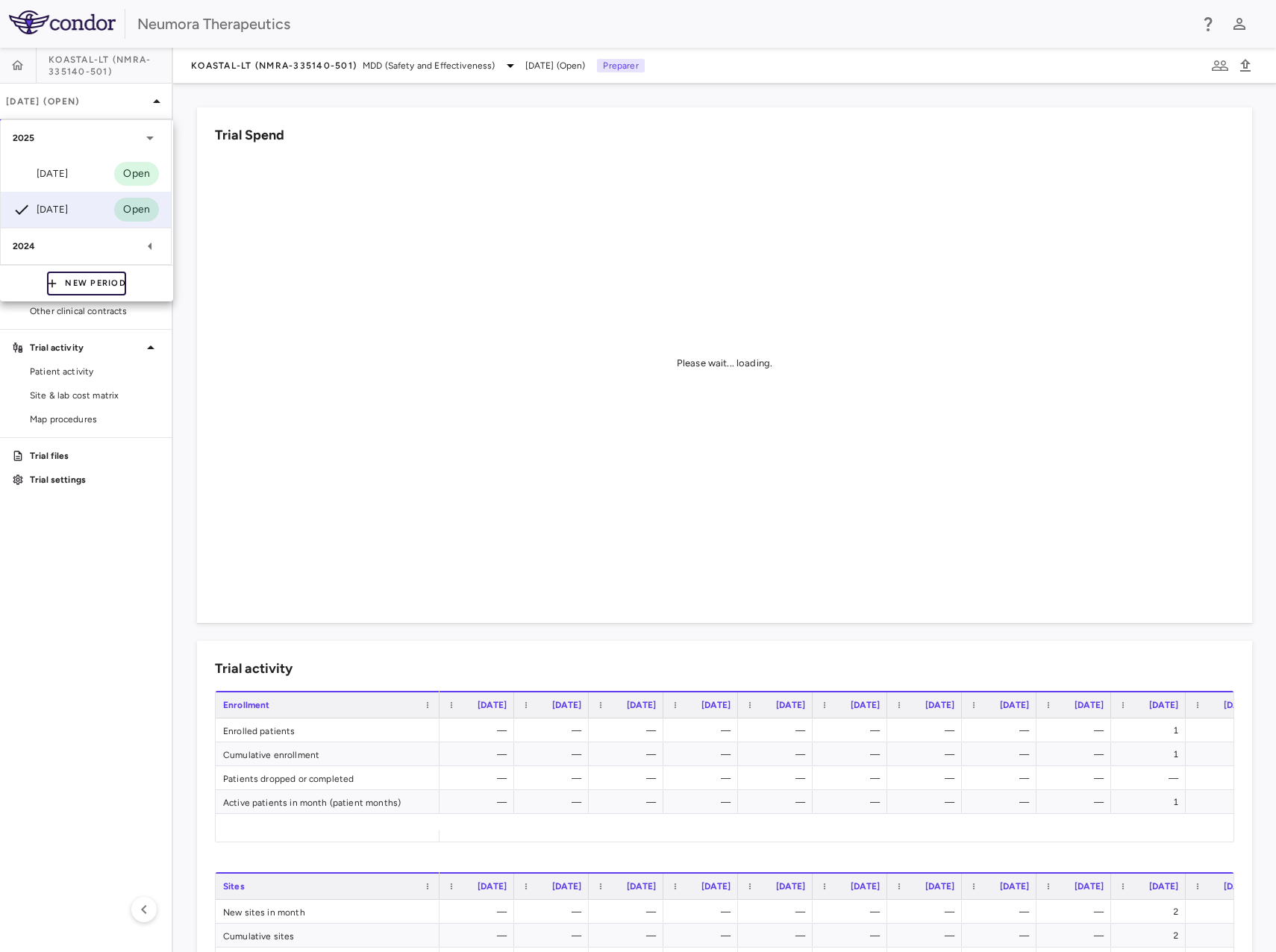
click at [78, 288] on button "New Period" at bounding box center [86, 283] width 79 height 24
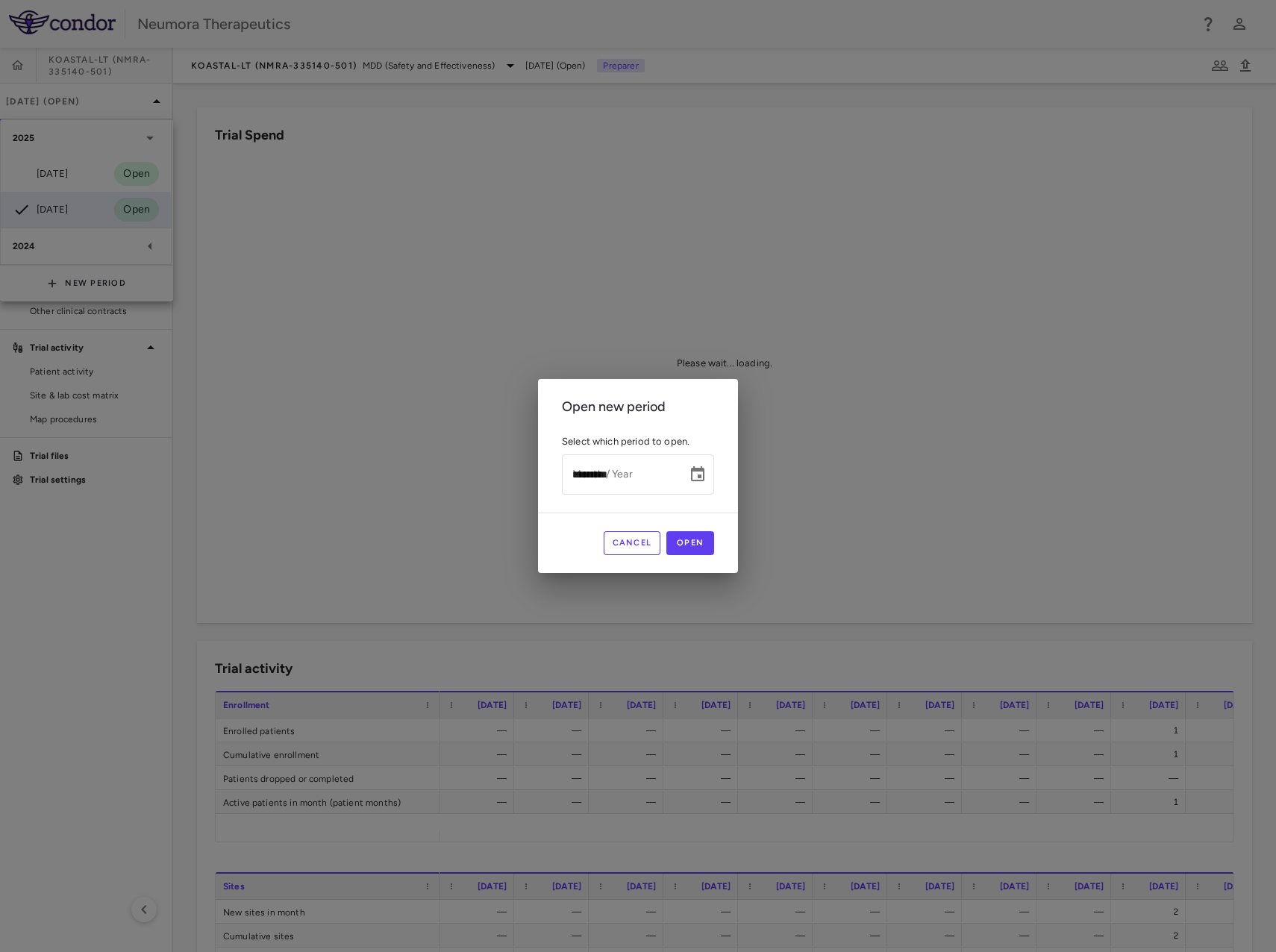
click at [592, 466] on div "Month / Year ********* Month / Year" at bounding box center [638, 474] width 152 height 40
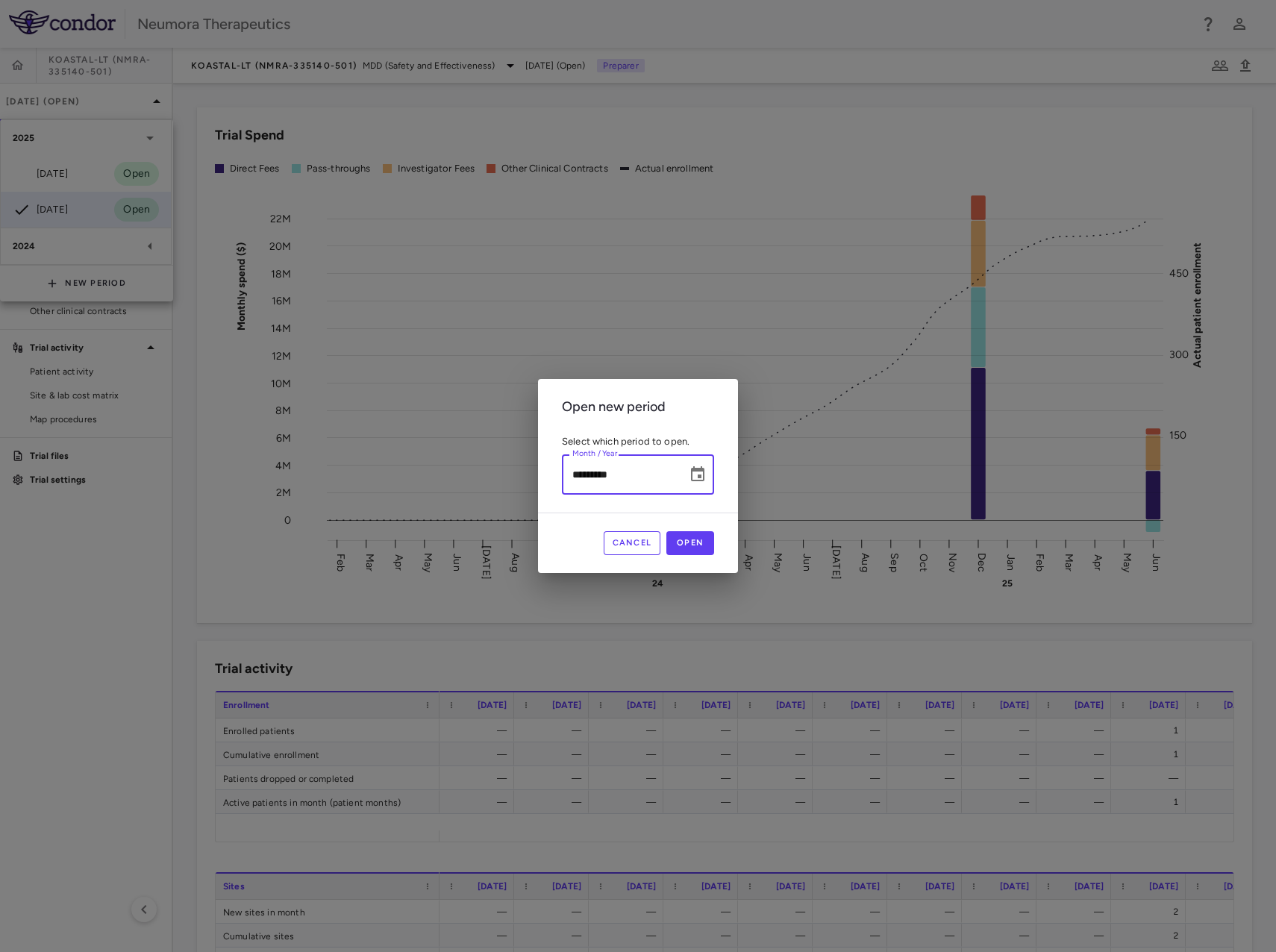
click at [568, 473] on input "*********" at bounding box center [620, 474] width 115 height 40
type input "*********"
click at [696, 540] on button "Open" at bounding box center [691, 543] width 48 height 24
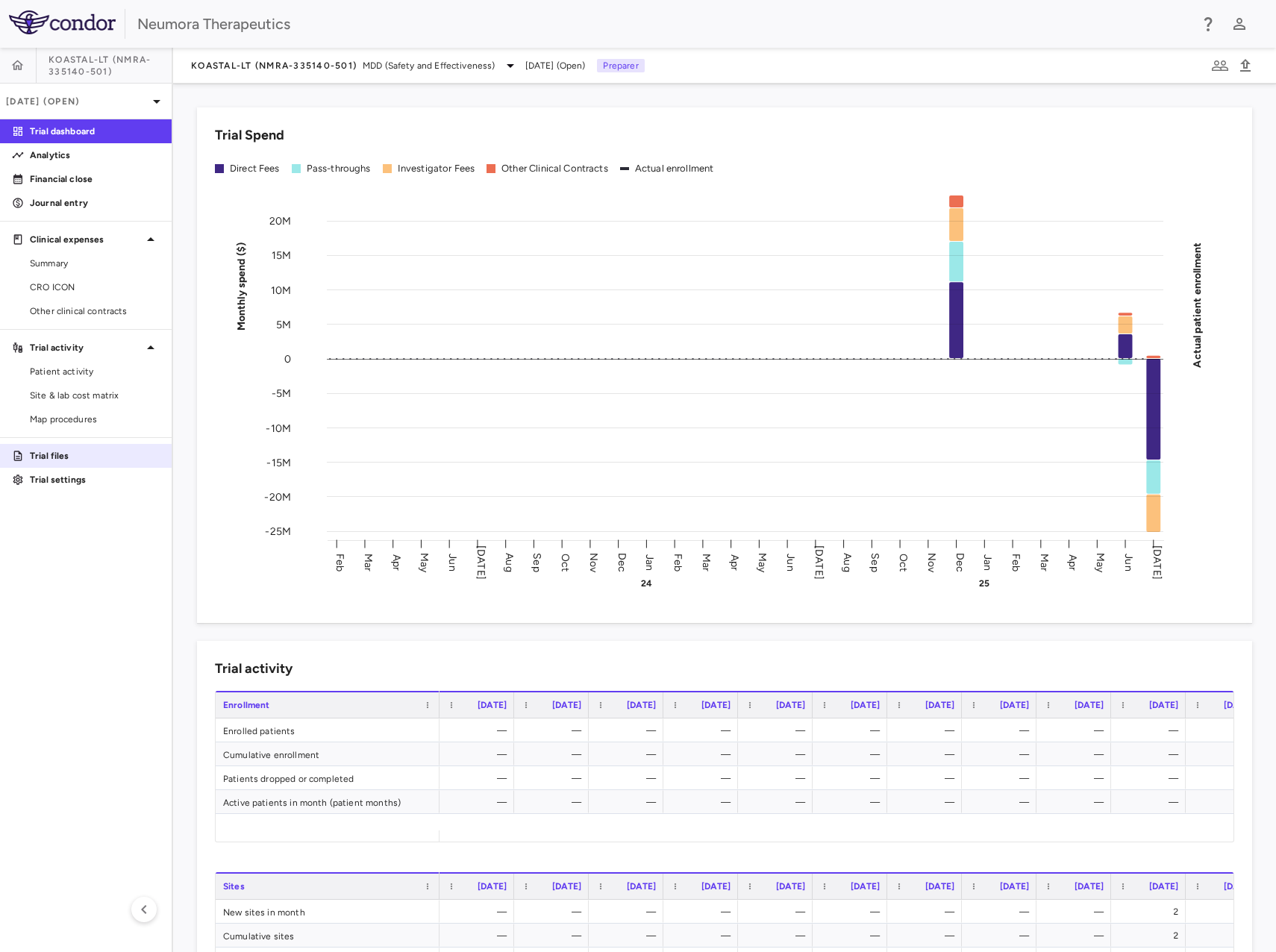
drag, startPoint x: 15, startPoint y: 779, endPoint x: 98, endPoint y: 462, distance: 327.7
click at [21, 773] on aside "KOASTAL-LT (NMRA-335140-501) Jul 2025 (Open) Trial dashboard Analytics Financia…" at bounding box center [87, 499] width 173 height 904
click at [83, 181] on p "Financial close" at bounding box center [94, 180] width 130 height 14
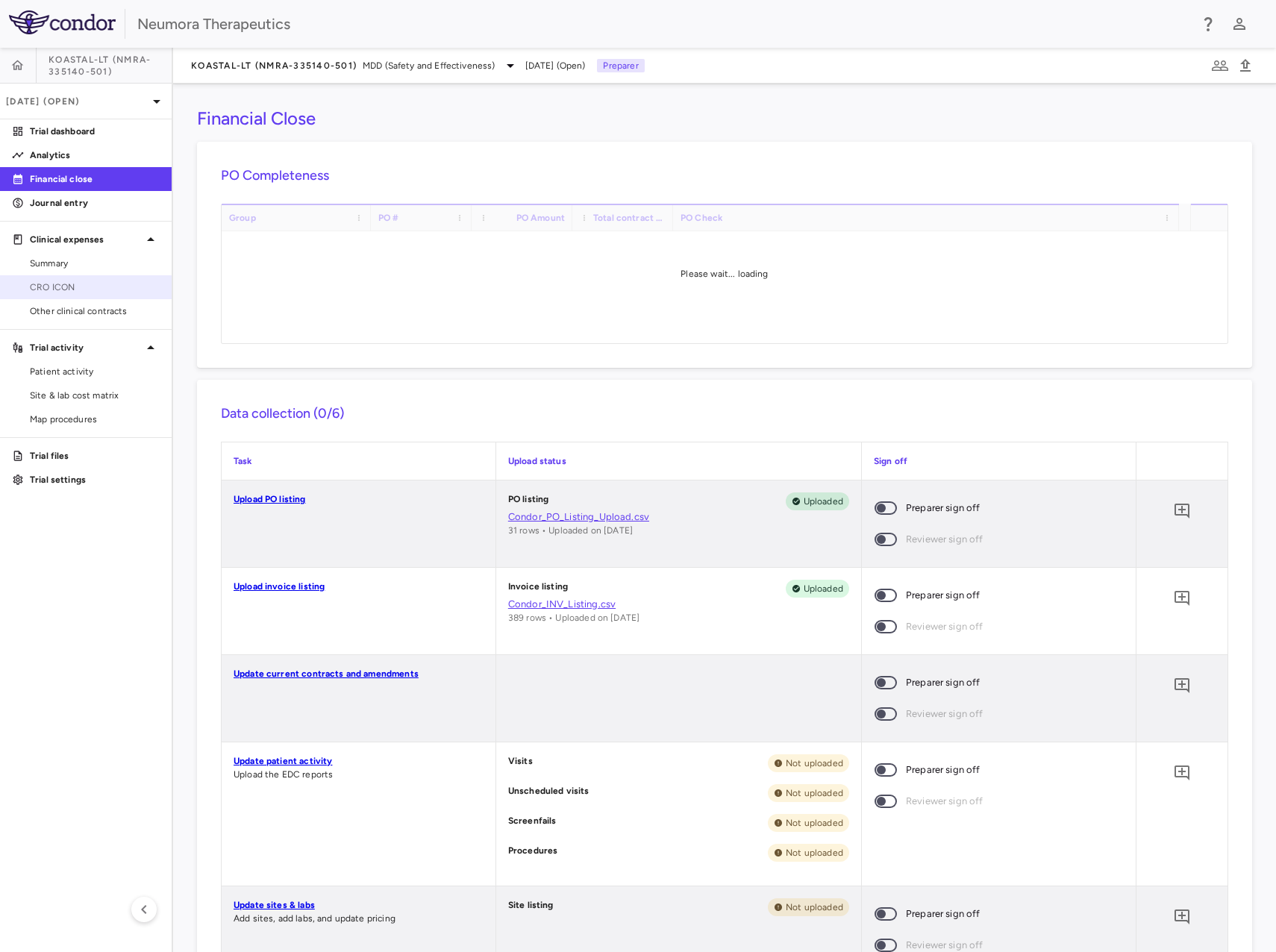
click at [79, 279] on link "CRO ICON" at bounding box center [86, 287] width 172 height 22
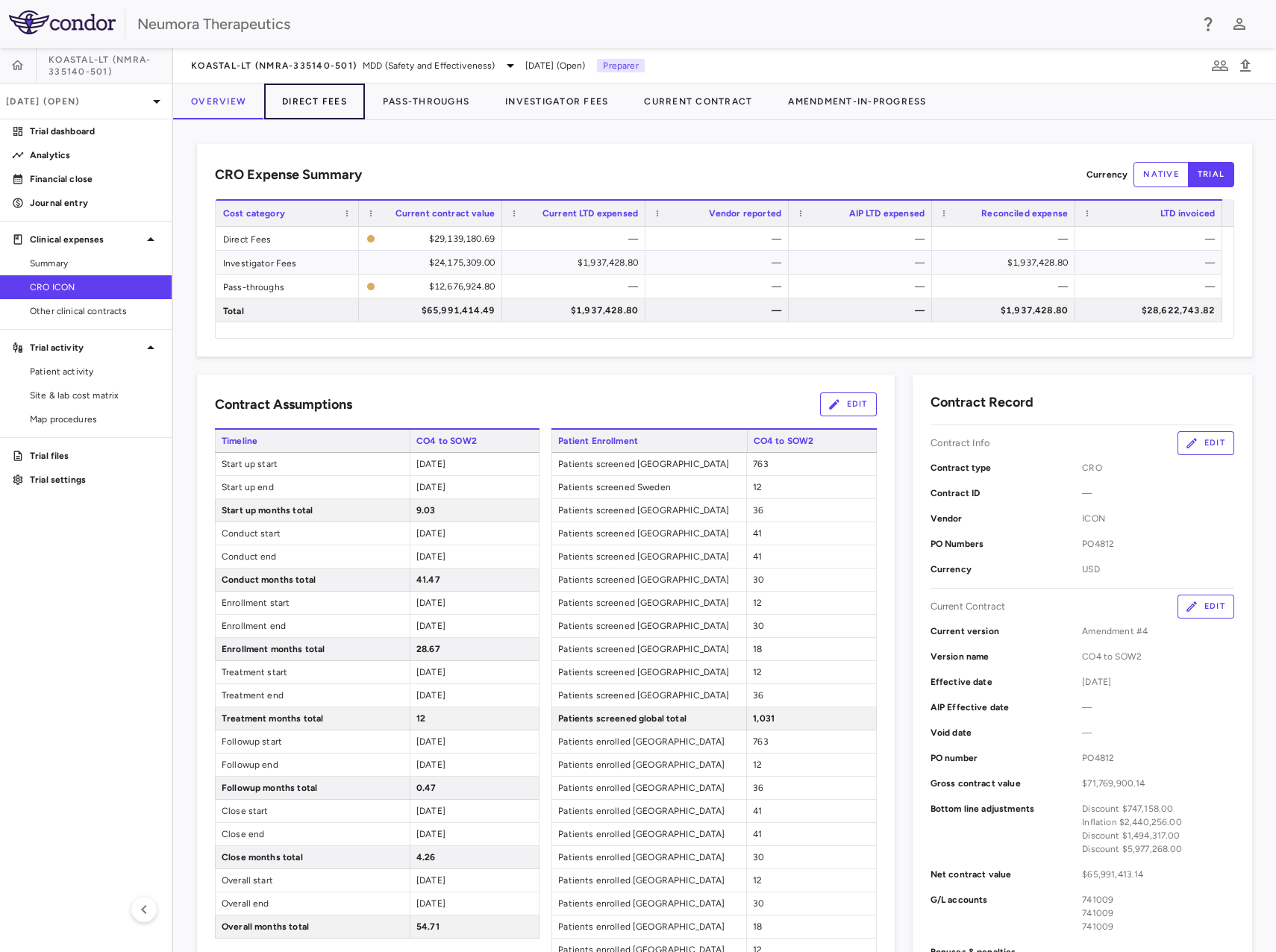
click at [319, 103] on button "Direct Fees" at bounding box center [314, 101] width 101 height 36
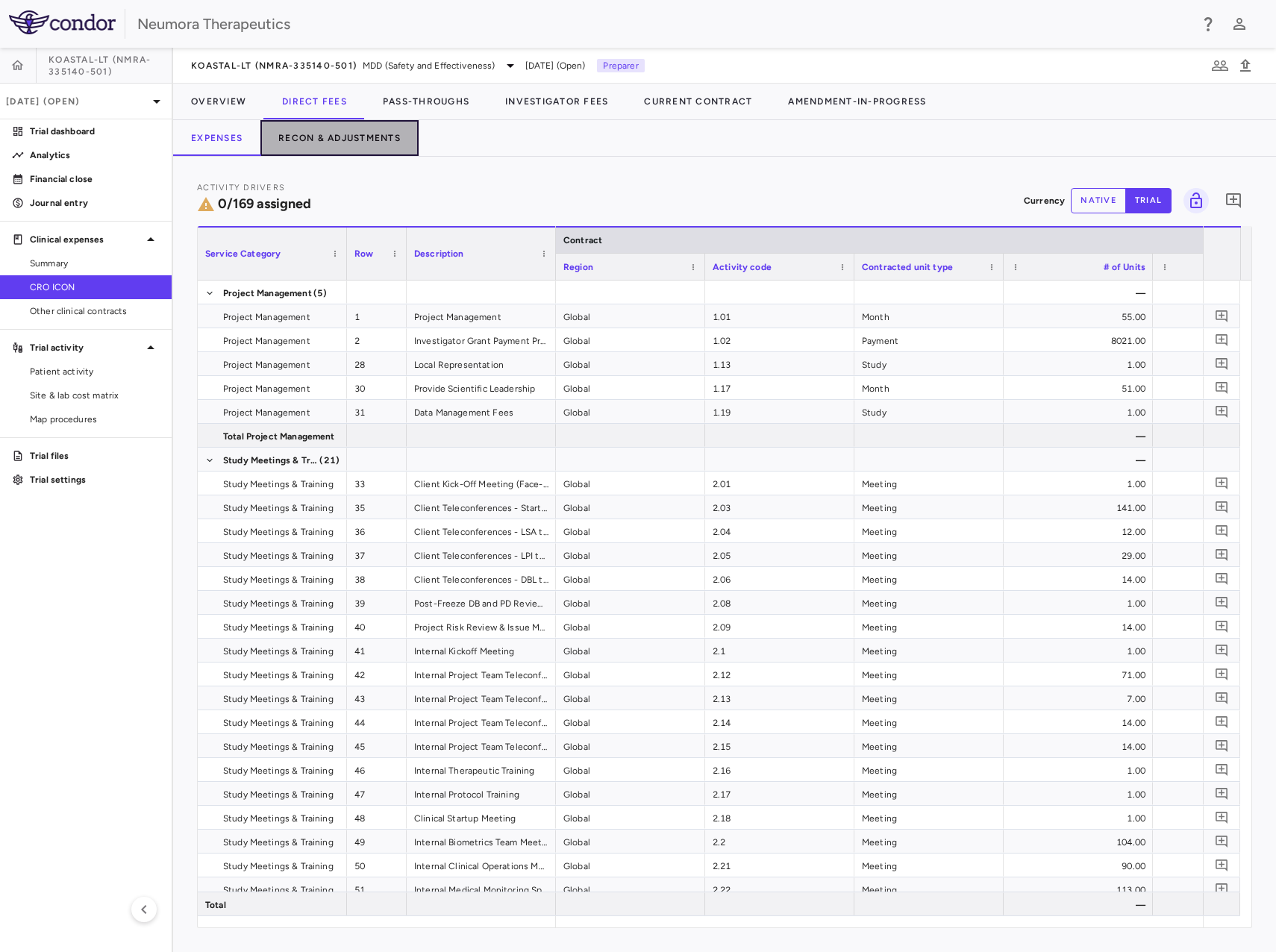
click at [341, 129] on button "Recon & Adjustments" at bounding box center [340, 138] width 158 height 36
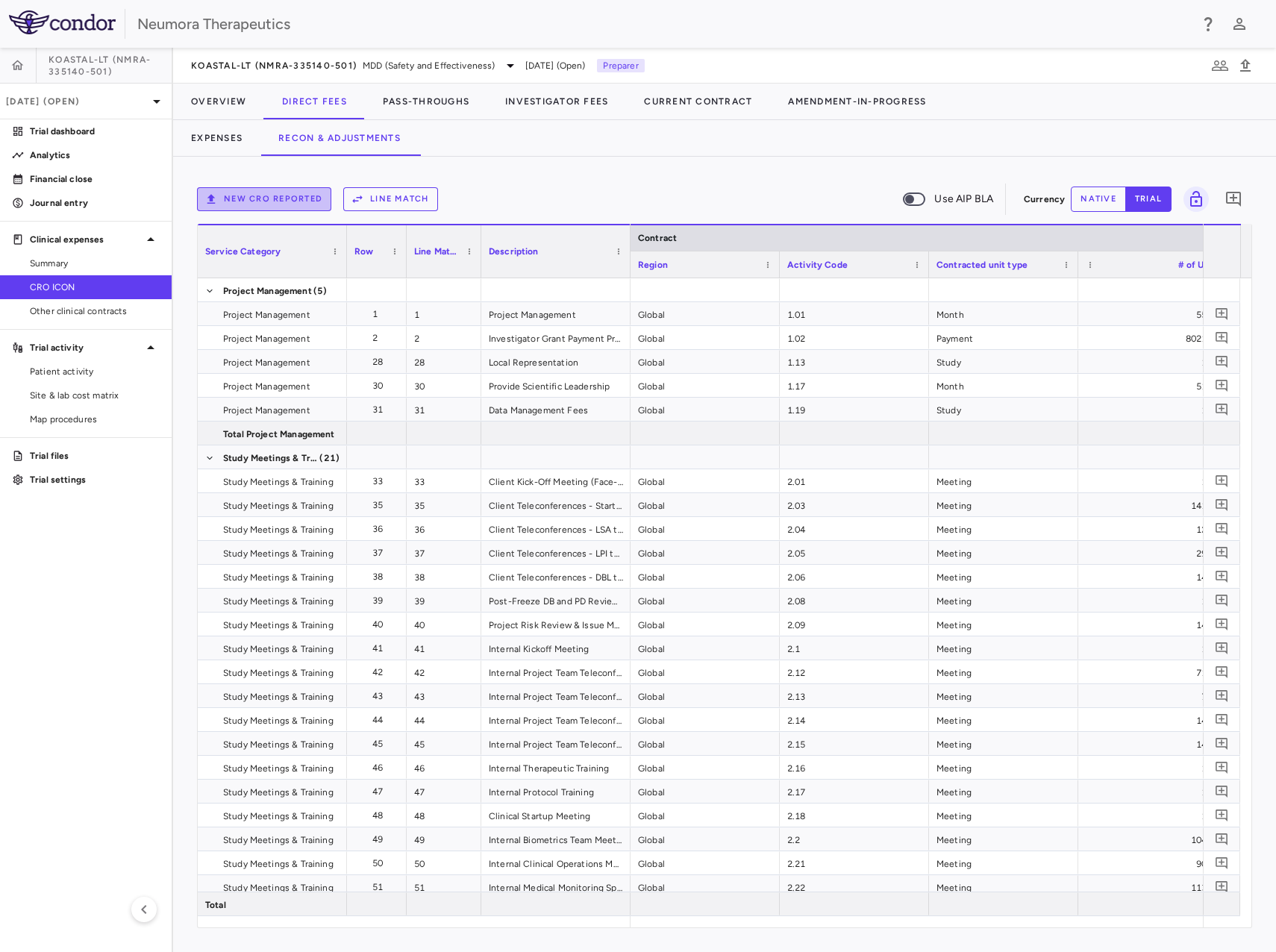
click at [288, 196] on button "New CRO reported" at bounding box center [264, 199] width 134 height 24
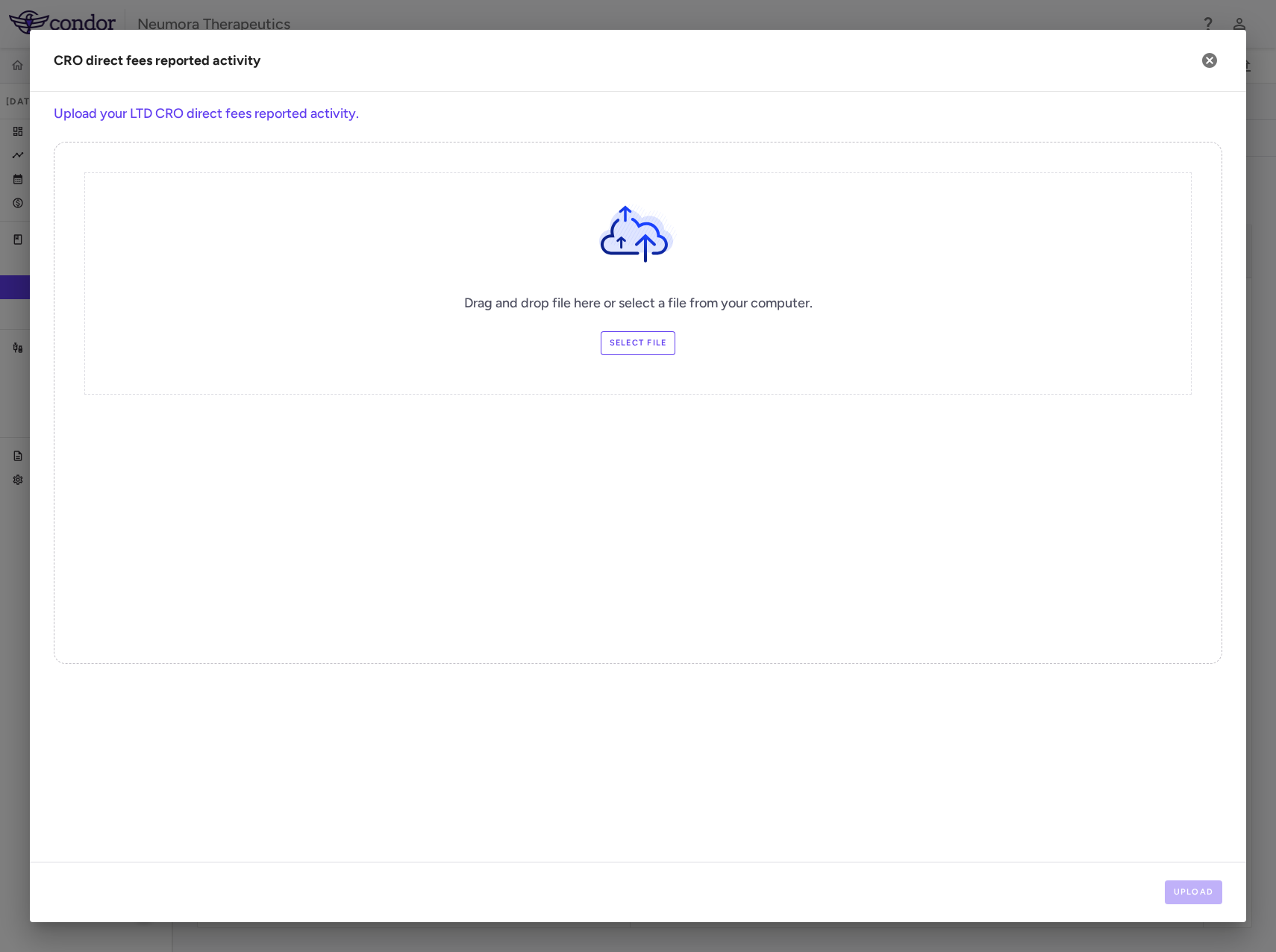
click at [657, 345] on label "Select file" at bounding box center [638, 343] width 75 height 24
click at [0, 0] on input "Select file" at bounding box center [0, 0] width 0 height 0
drag, startPoint x: 749, startPoint y: 550, endPoint x: 742, endPoint y: 521, distance: 29.8
click at [751, 537] on div "Drag and drop file here or select a file from your computer. Change Files Selec…" at bounding box center [638, 403] width 1169 height 522
click at [651, 337] on label "Change Files" at bounding box center [638, 343] width 87 height 24
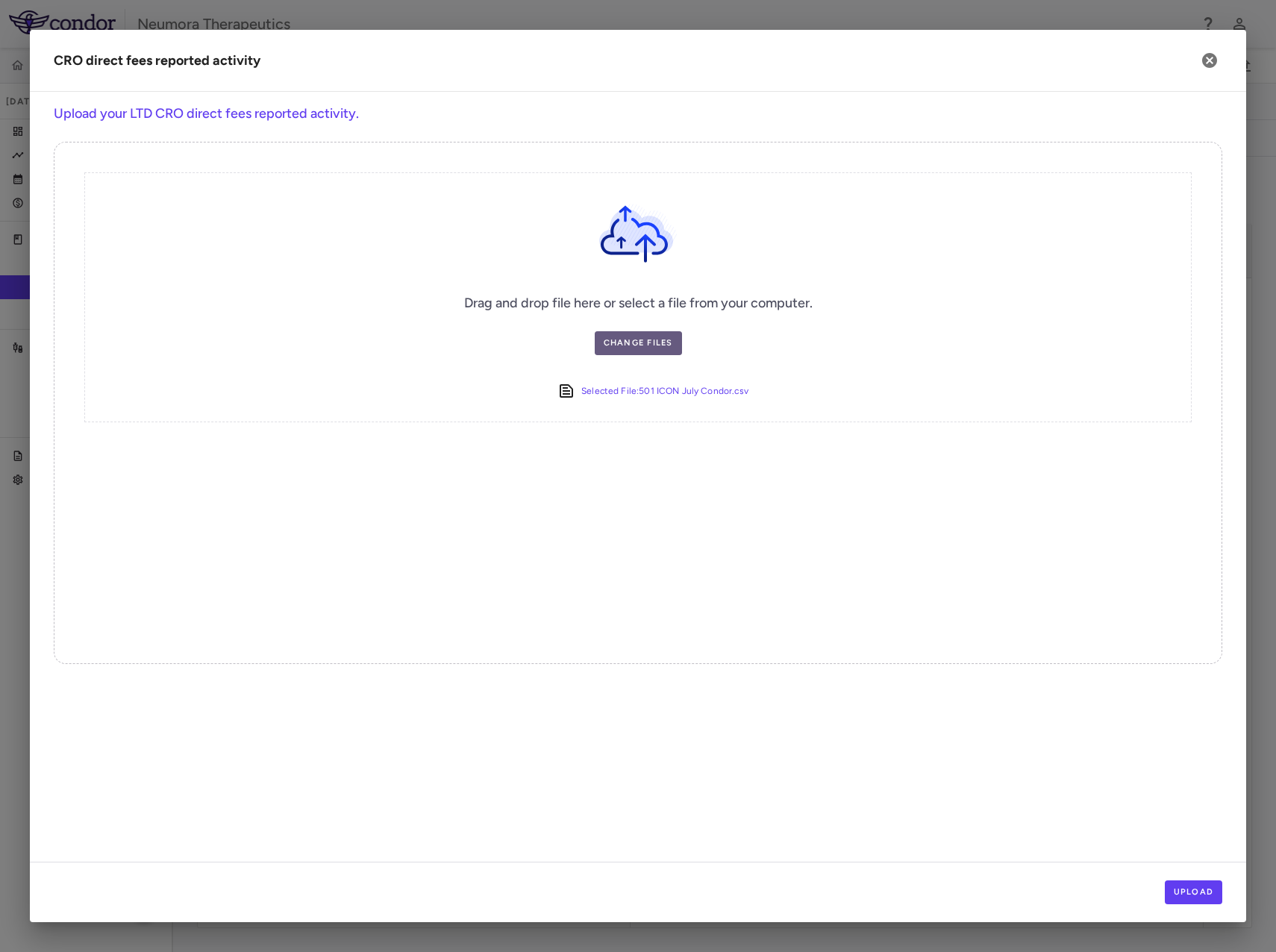
click at [0, 0] on input "Change Files" at bounding box center [0, 0] width 0 height 0
click at [1205, 894] on button "Upload" at bounding box center [1195, 892] width 58 height 24
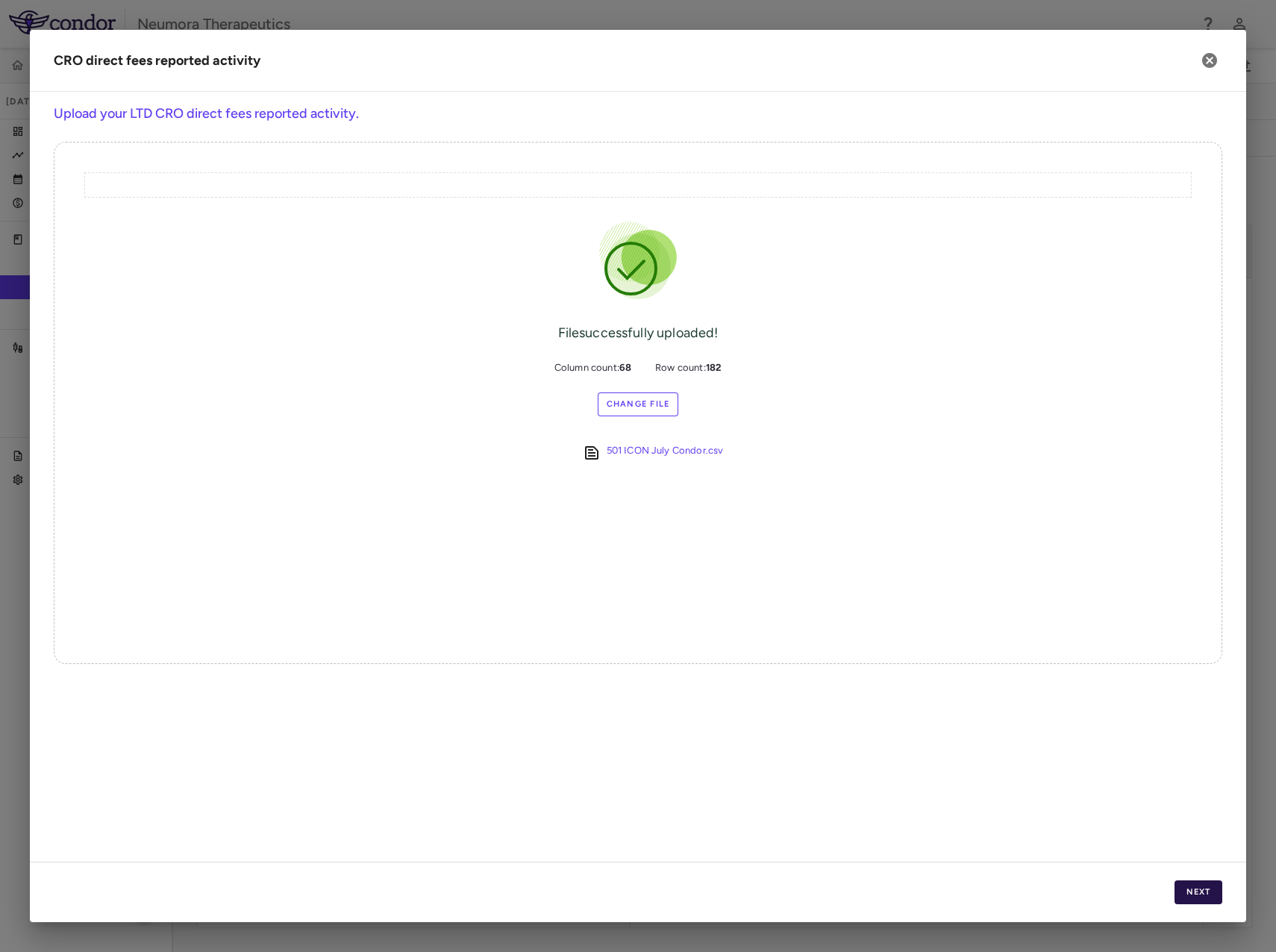
click at [1203, 886] on button "Next" at bounding box center [1199, 892] width 48 height 24
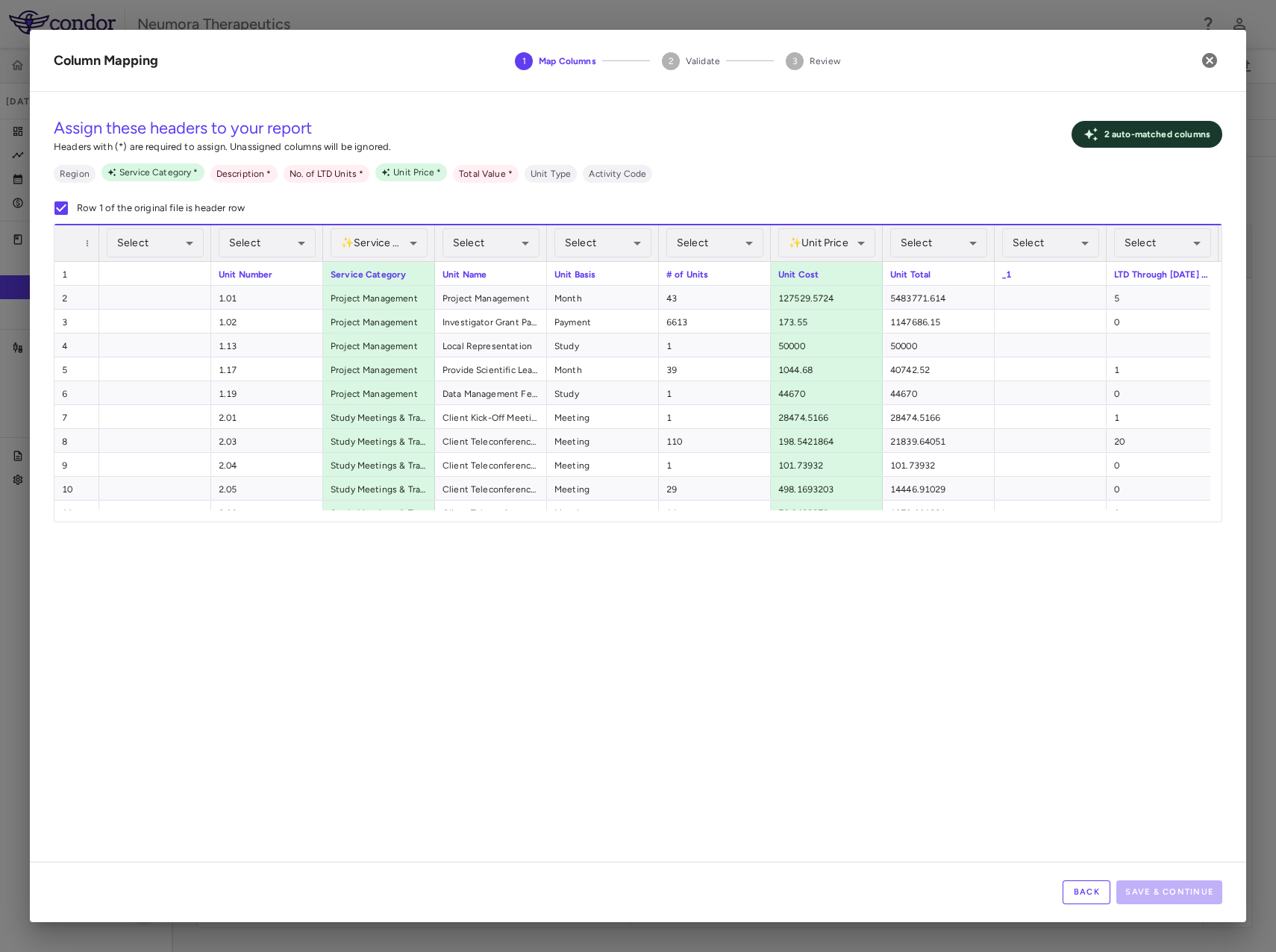
click at [401, 700] on div "**********" at bounding box center [638, 483] width 1217 height 758
click at [285, 262] on div "Unit Number" at bounding box center [267, 273] width 112 height 23
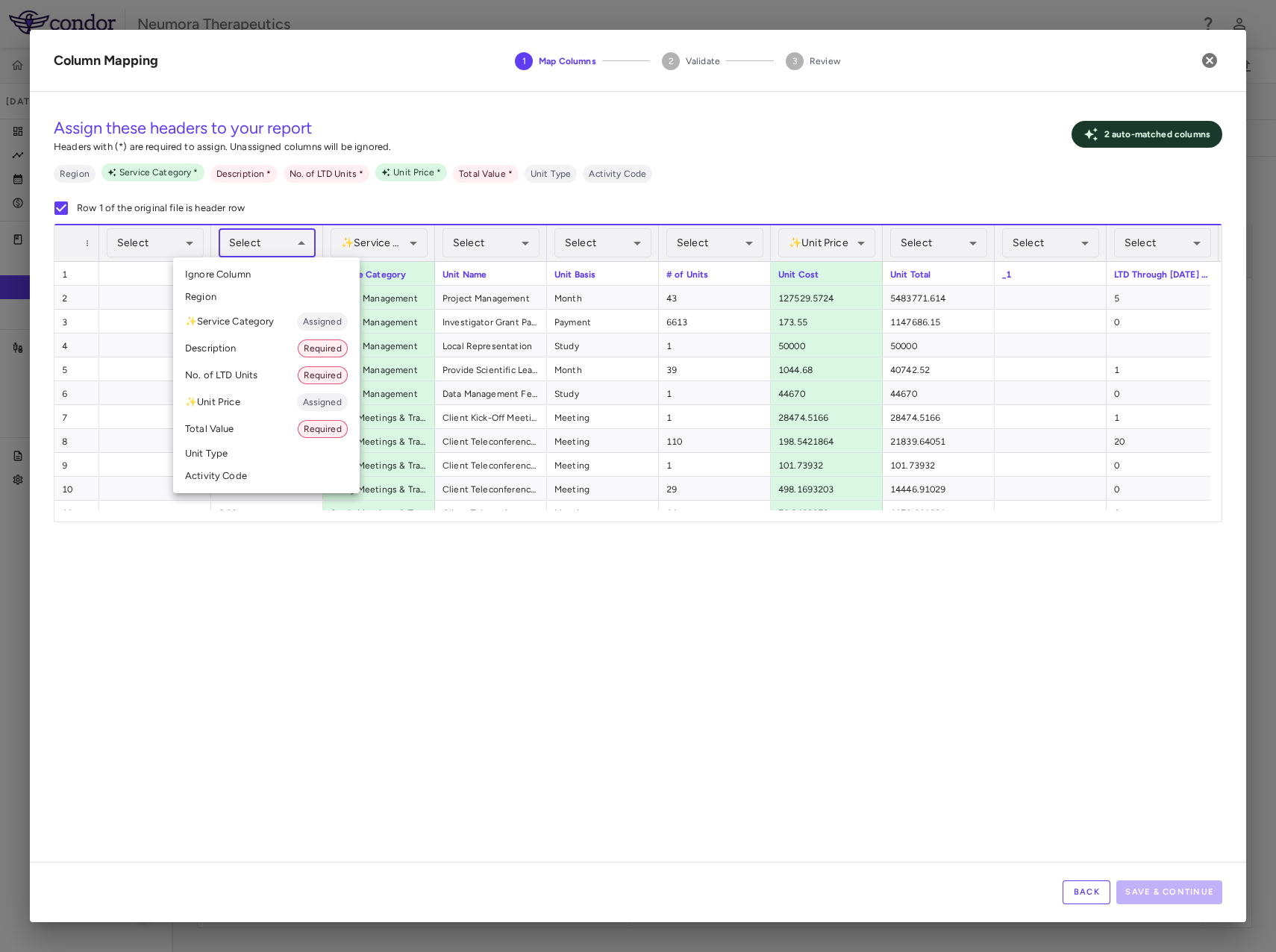
click at [298, 241] on body "Skip to sidebar Skip to main content Neumora Therapeutics KOASTAL-LT (NMRA-3351…" at bounding box center [638, 476] width 1276 height 952
click at [253, 476] on li "Activity Code" at bounding box center [266, 476] width 186 height 22
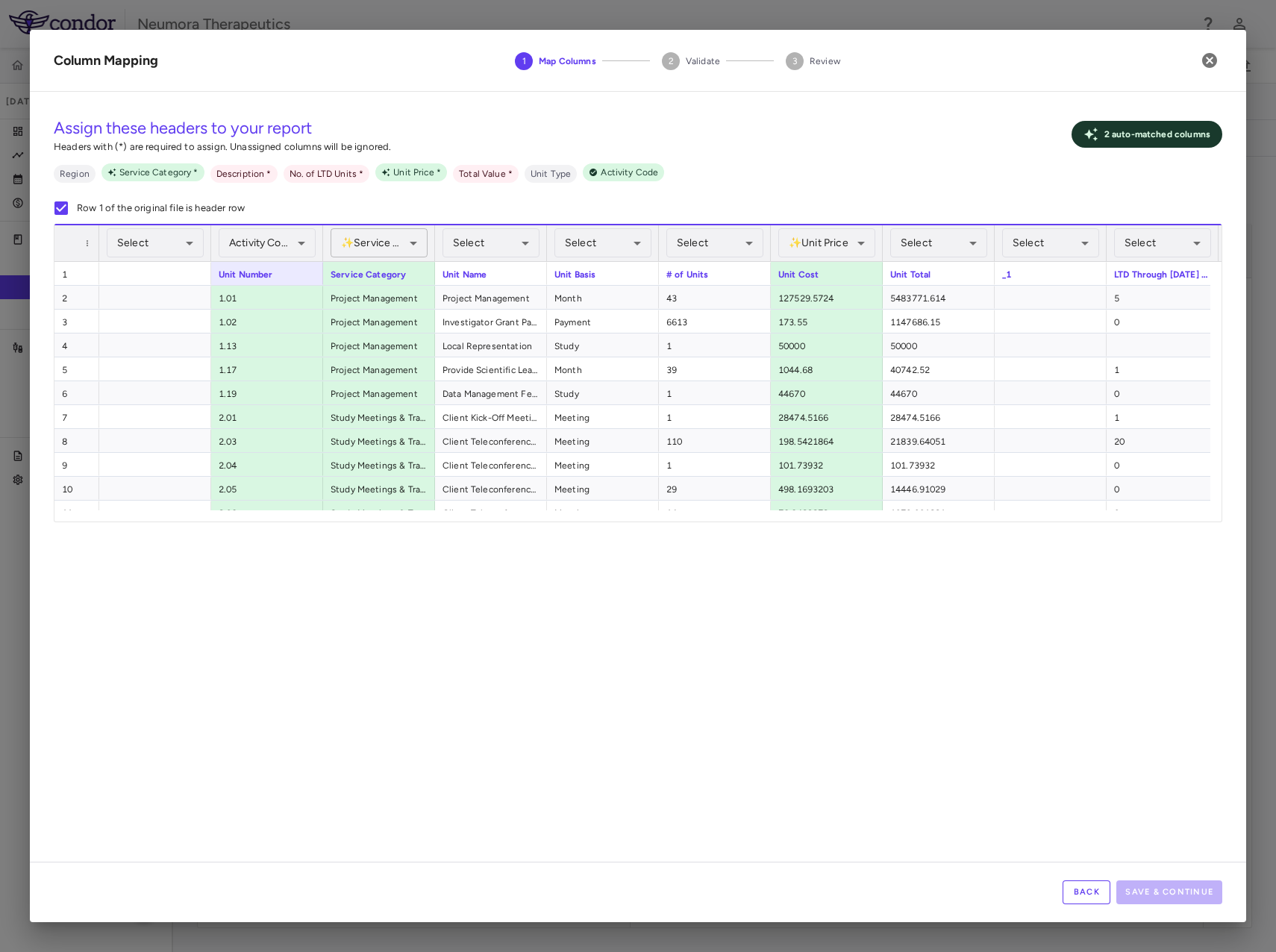
click at [398, 240] on body "Skip to sidebar Skip to main content Neumora Therapeutics KOASTAL-LT (NMRA-3351…" at bounding box center [638, 476] width 1276 height 952
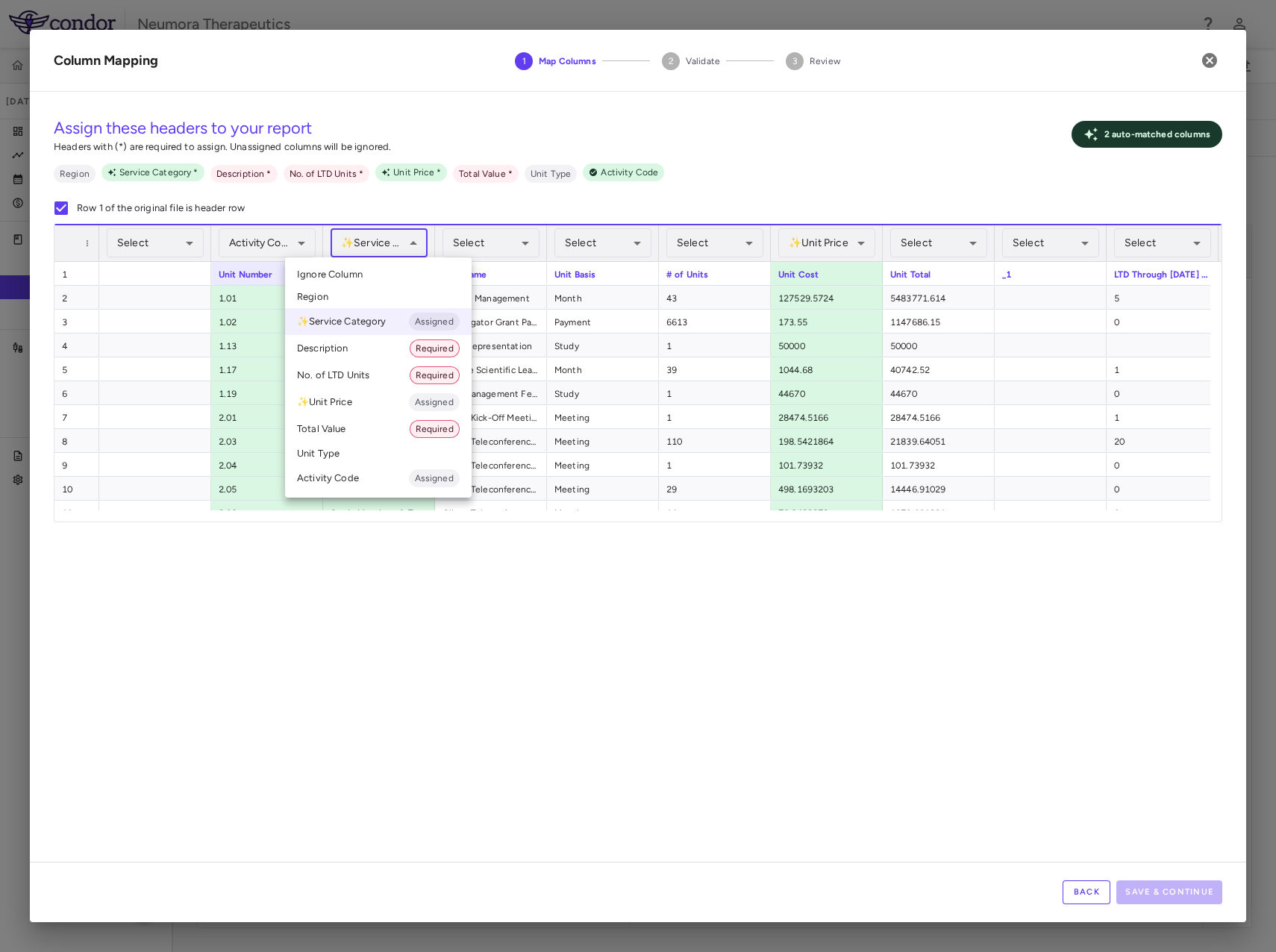
click at [398, 240] on div at bounding box center [638, 476] width 1276 height 952
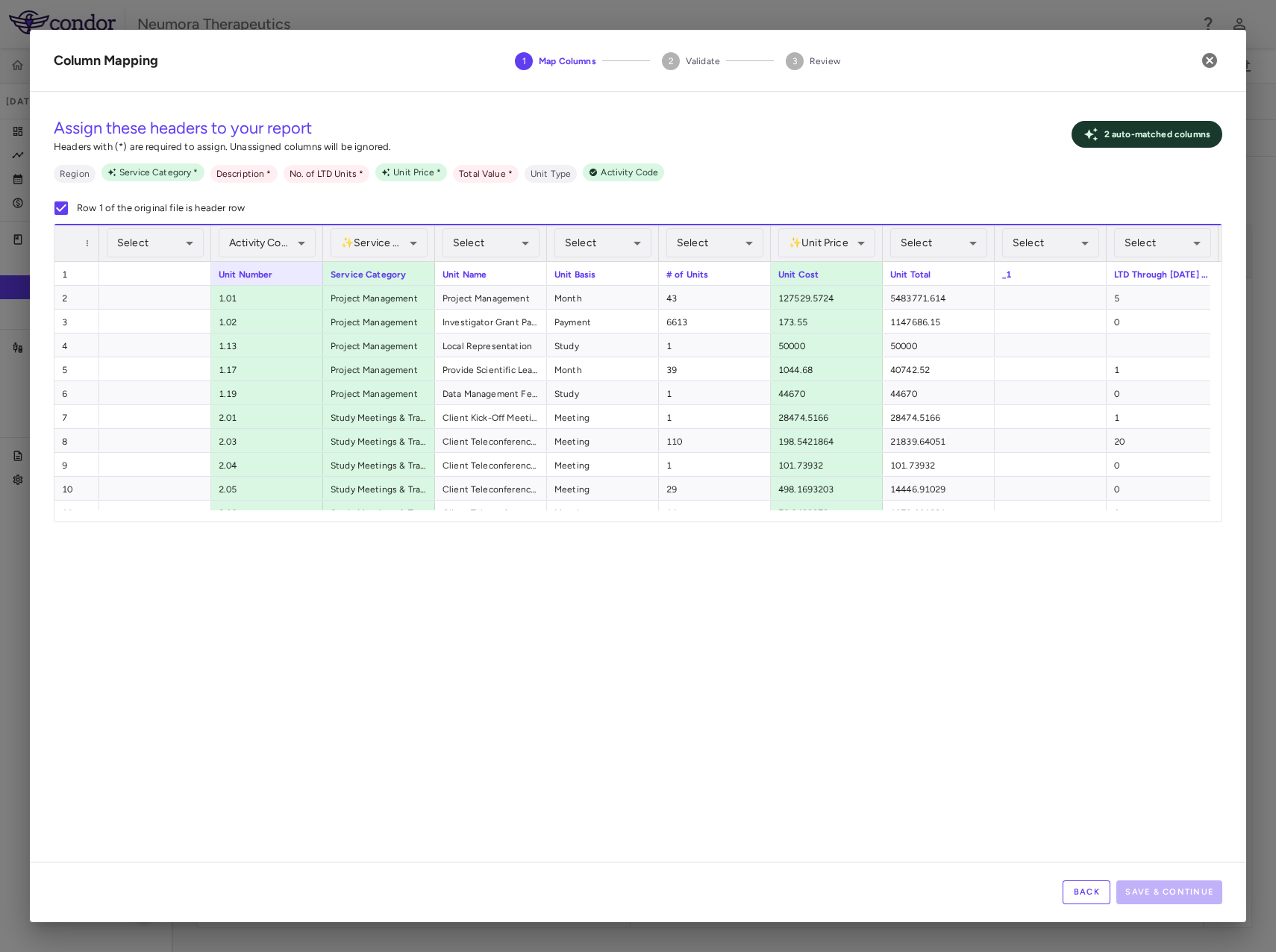
click at [490, 246] on div "Select Ignore Column Region ✨ Service Category Assigned Description Required No…" at bounding box center [638, 476] width 1276 height 952
click at [525, 242] on body "Skip to sidebar Skip to main content Neumora Therapeutics KOASTAL-LT (NMRA-3351…" at bounding box center [638, 476] width 1276 height 952
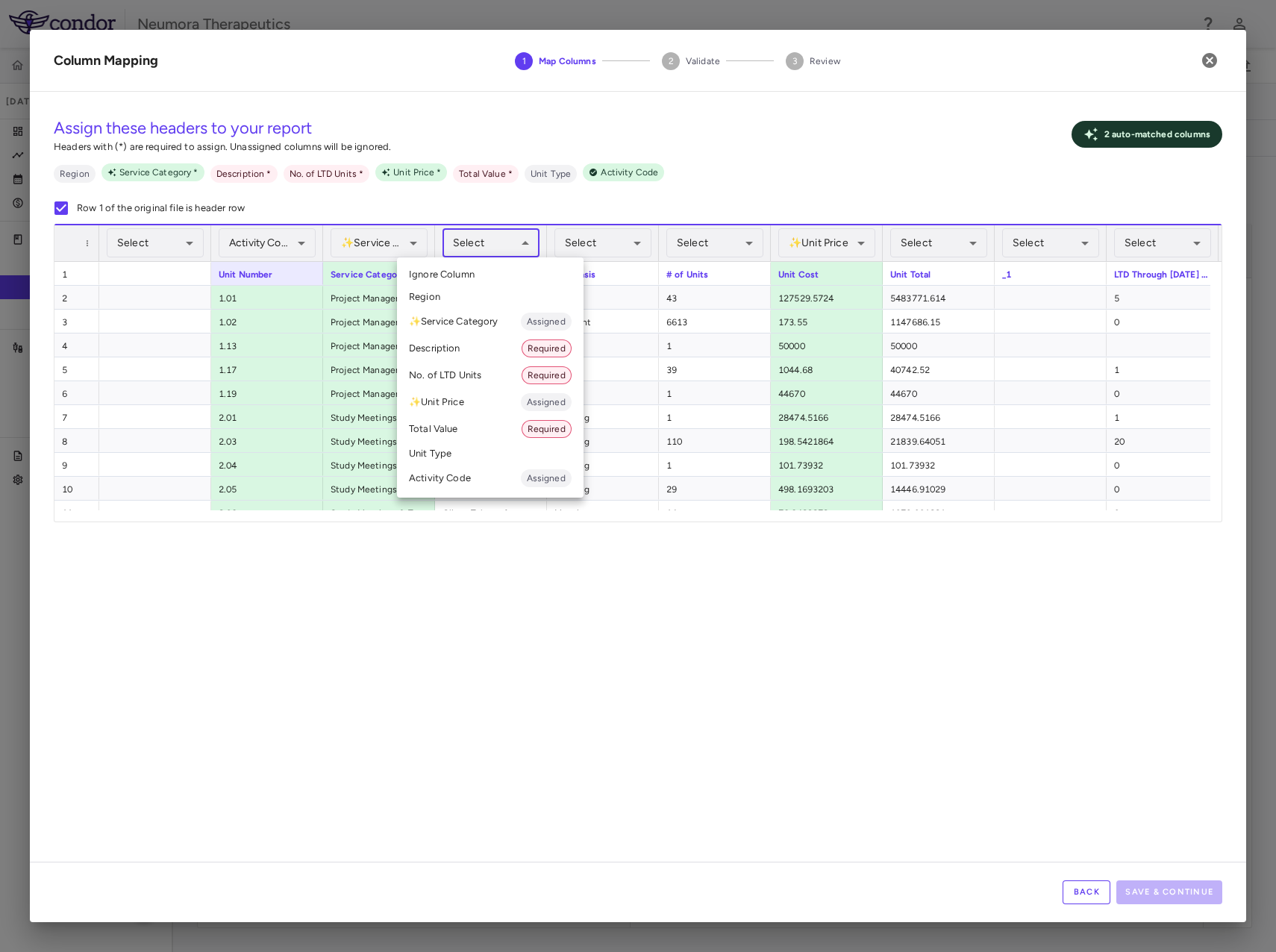
click at [480, 355] on li "Description Required" at bounding box center [490, 348] width 186 height 27
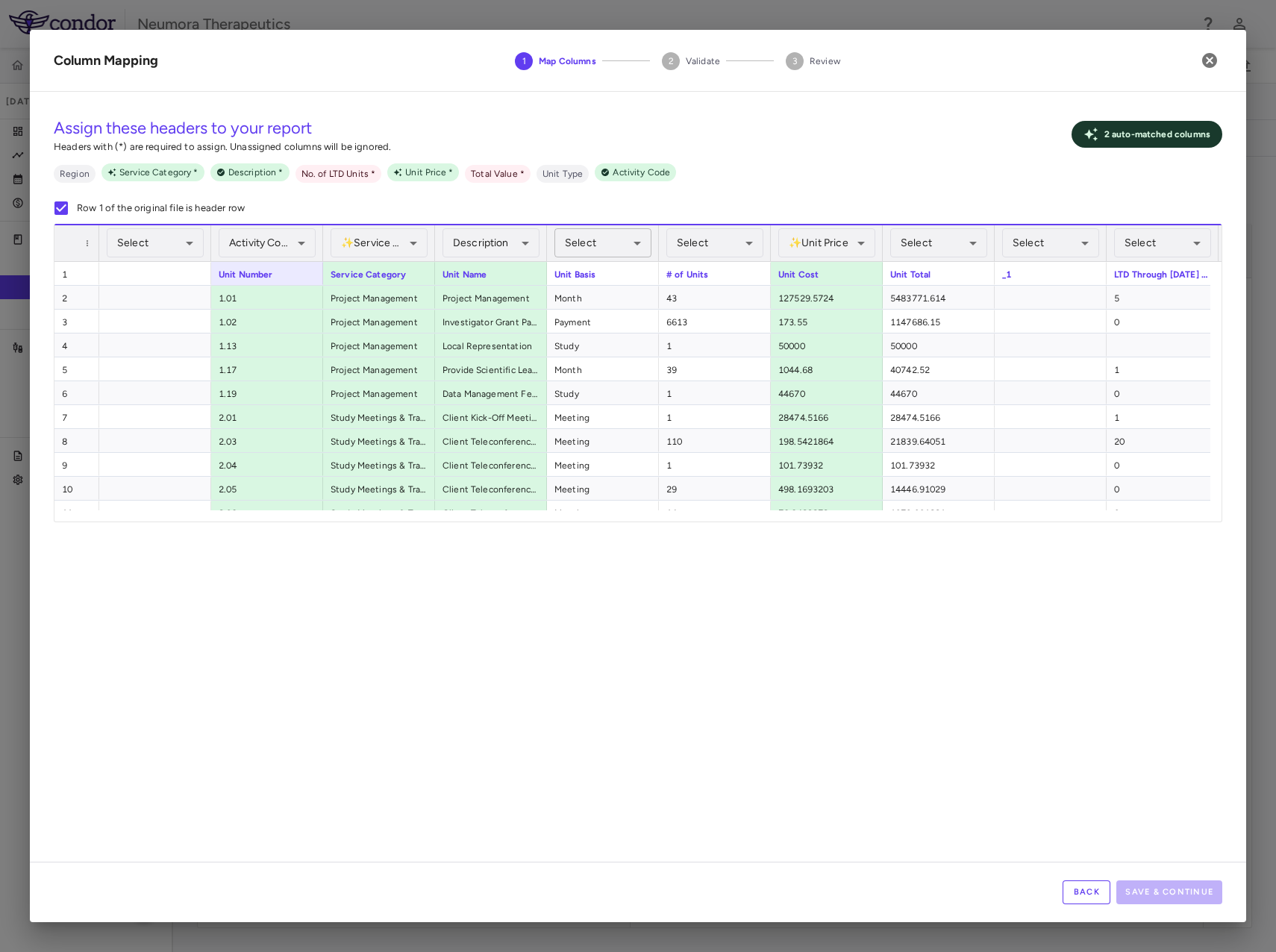
click at [598, 239] on body "Skip to sidebar Skip to main content Neumora Therapeutics KOASTAL-LT (NMRA-3351…" at bounding box center [638, 476] width 1276 height 952
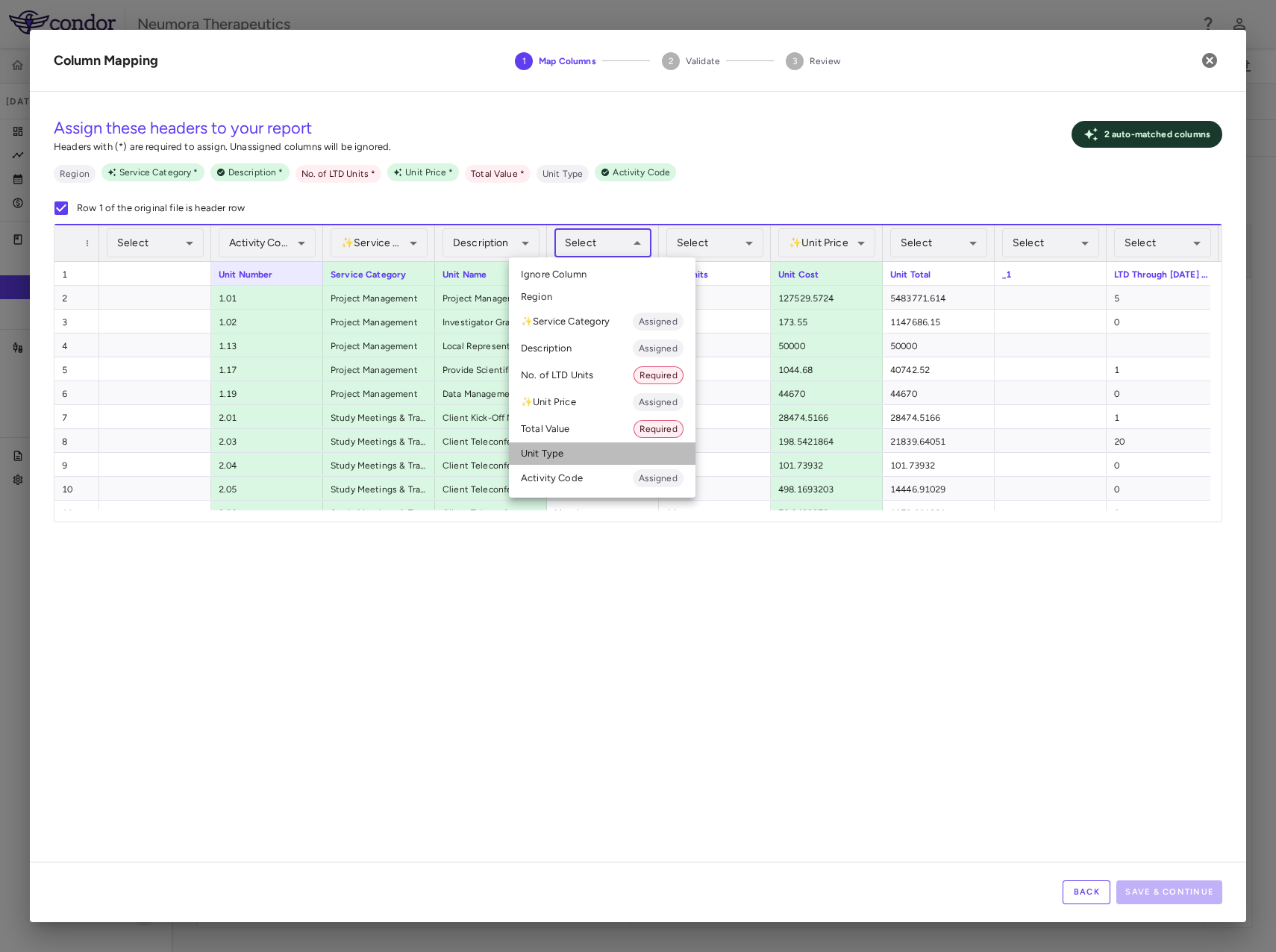
click at [572, 453] on li "Unit Type" at bounding box center [602, 453] width 186 height 22
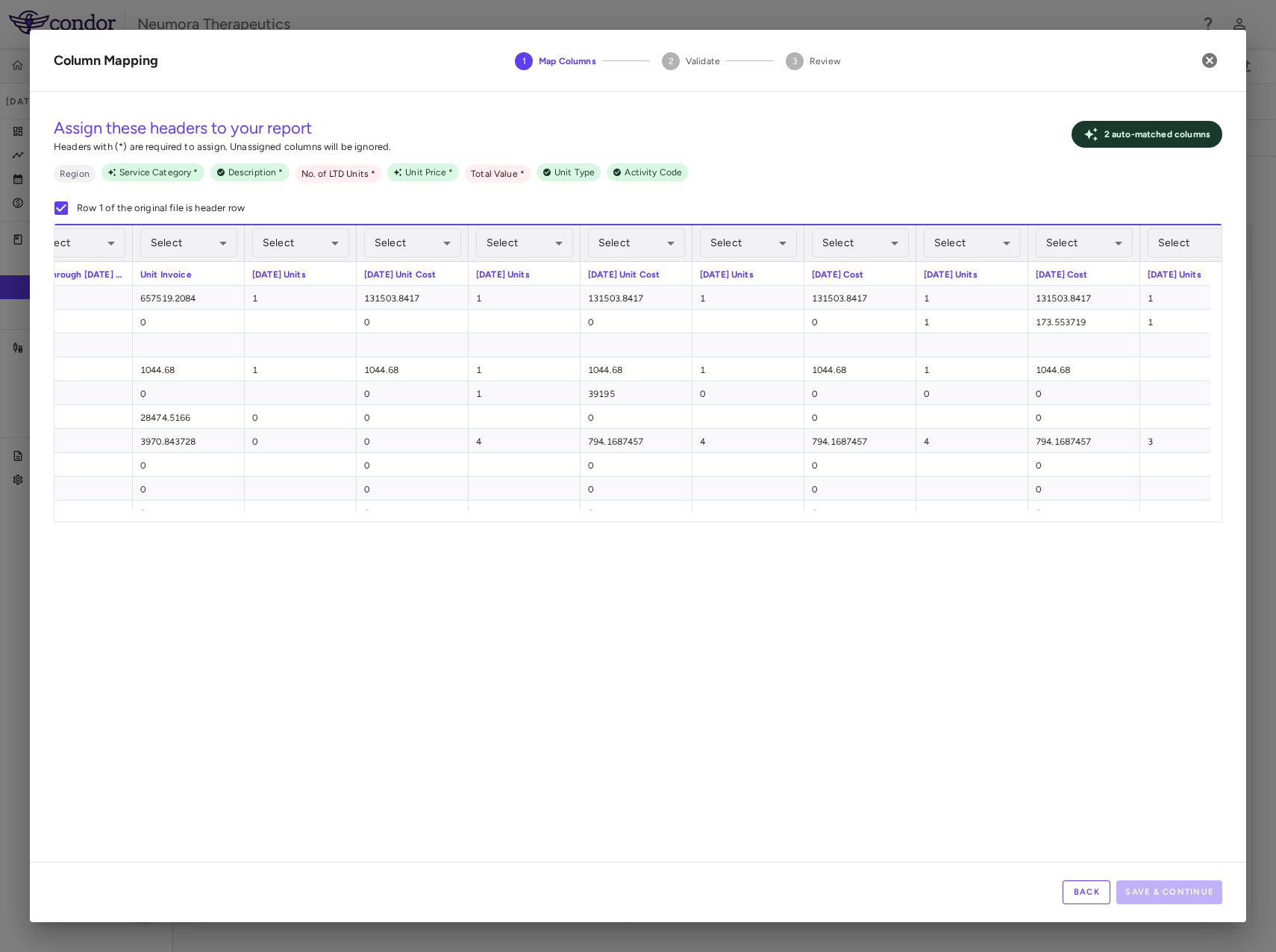
scroll to position [0, 1402]
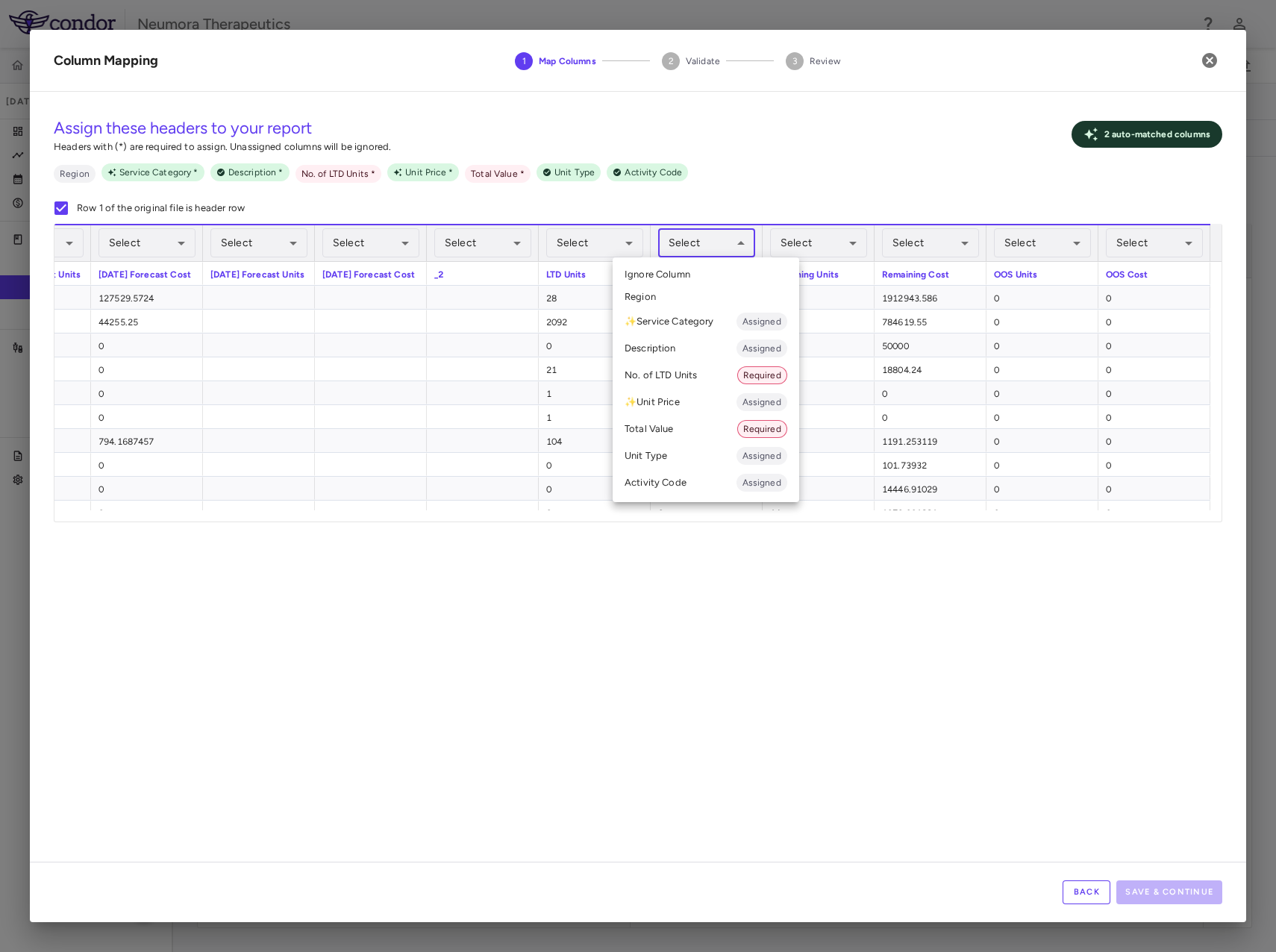
click at [717, 243] on body "Skip to sidebar Skip to main content Neumora Therapeutics KOASTAL-LT (NMRA-3351…" at bounding box center [638, 476] width 1276 height 952
click at [684, 433] on li "Total Value Required" at bounding box center [706, 429] width 186 height 27
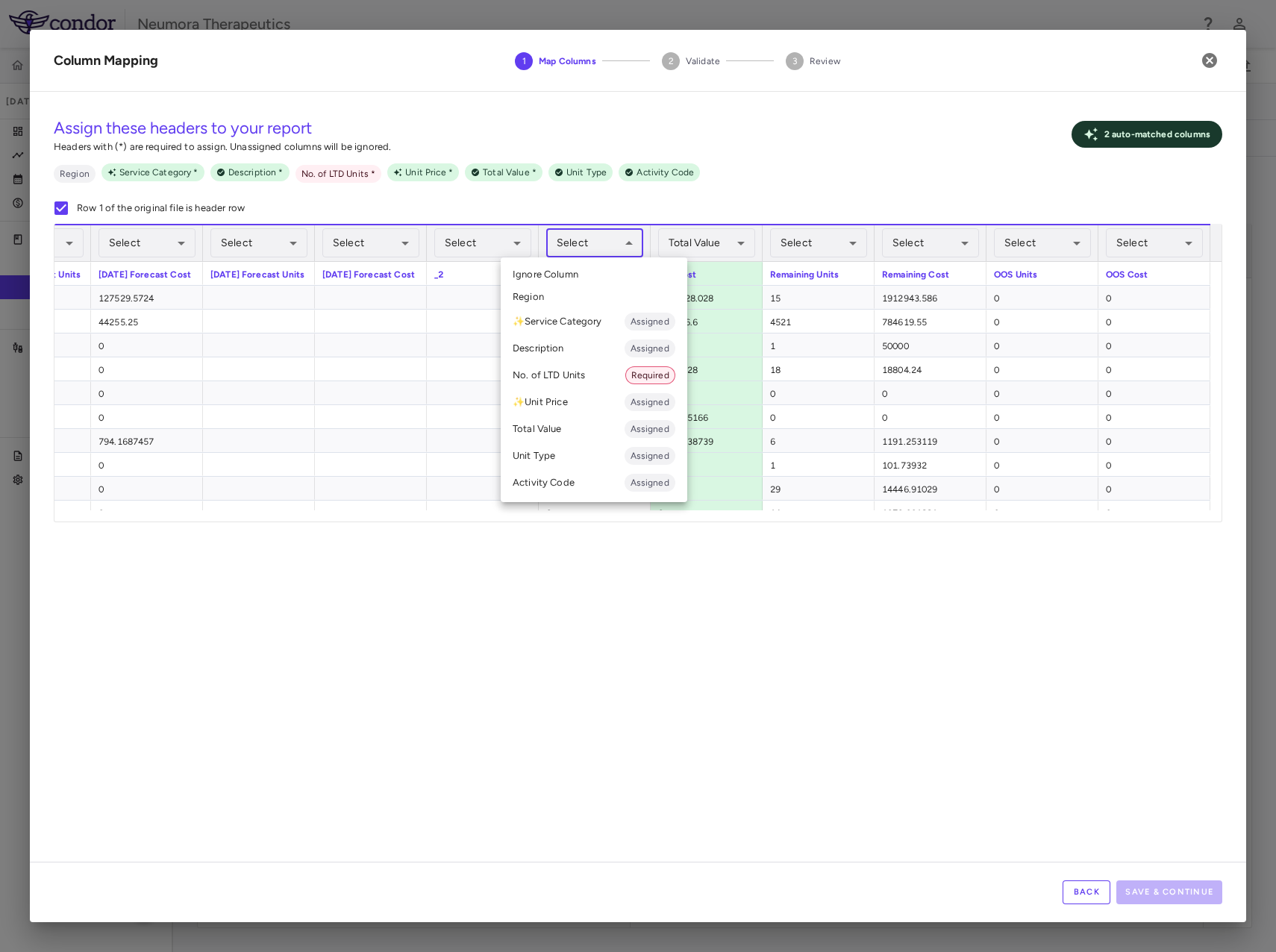
click at [592, 238] on body "Skip to sidebar Skip to main content Neumora Therapeutics KOASTAL-LT (NMRA-3351…" at bounding box center [638, 476] width 1276 height 952
click at [592, 375] on li "No. of LTD Units Required" at bounding box center [594, 375] width 186 height 27
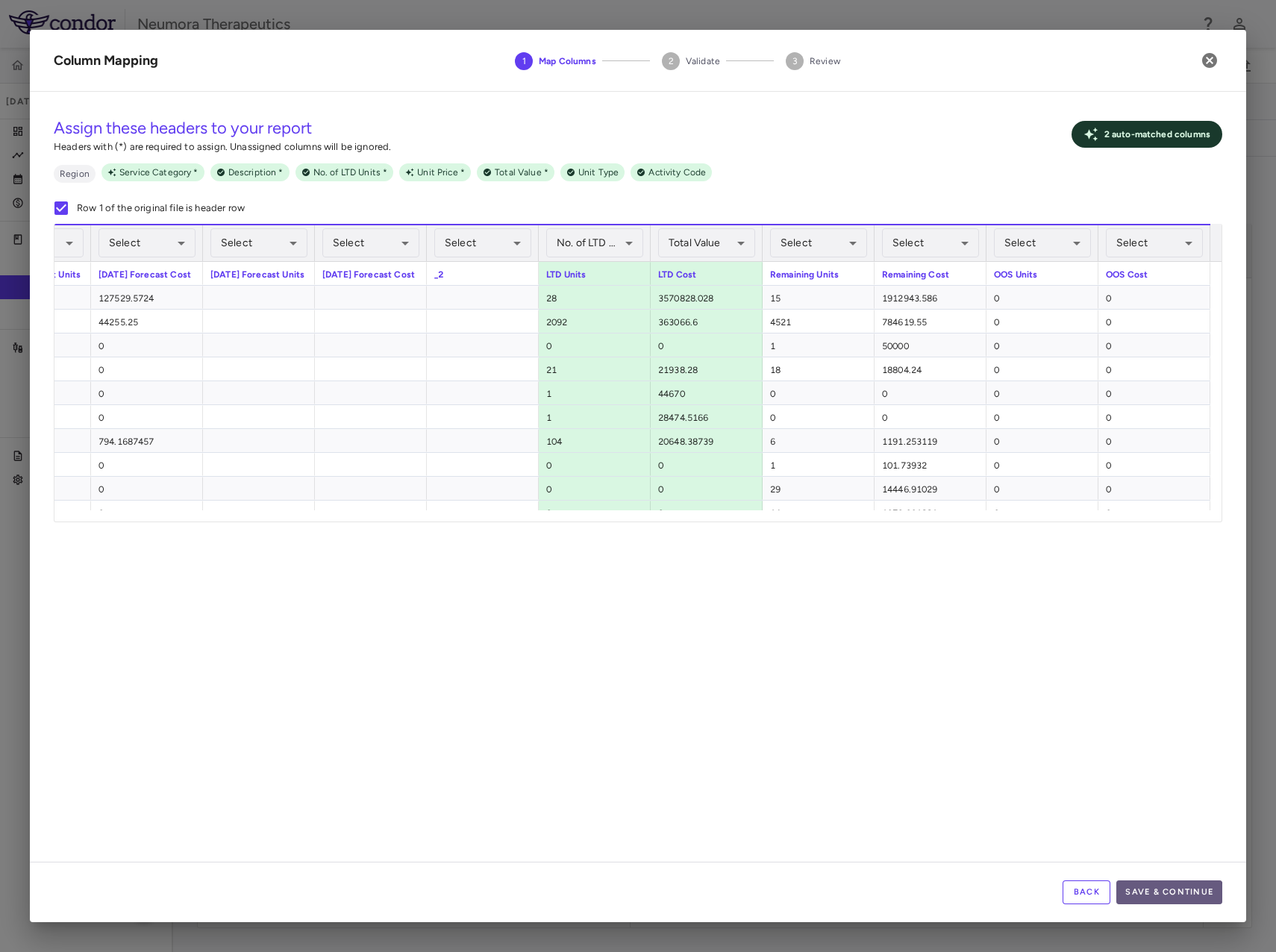
click at [1169, 893] on button "Save & Continue" at bounding box center [1169, 892] width 106 height 24
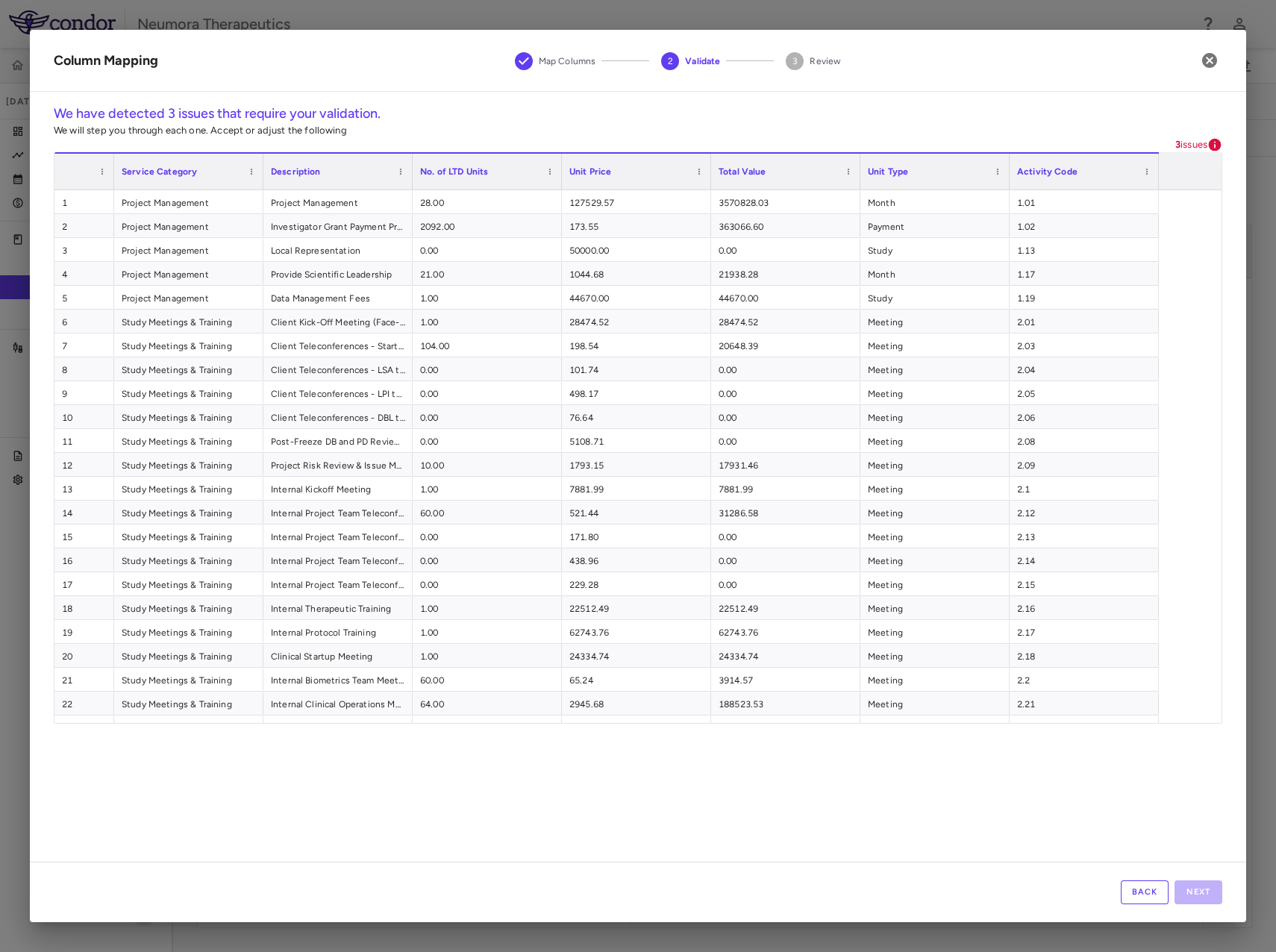
click at [1208, 142] on icon at bounding box center [1215, 144] width 15 height 15
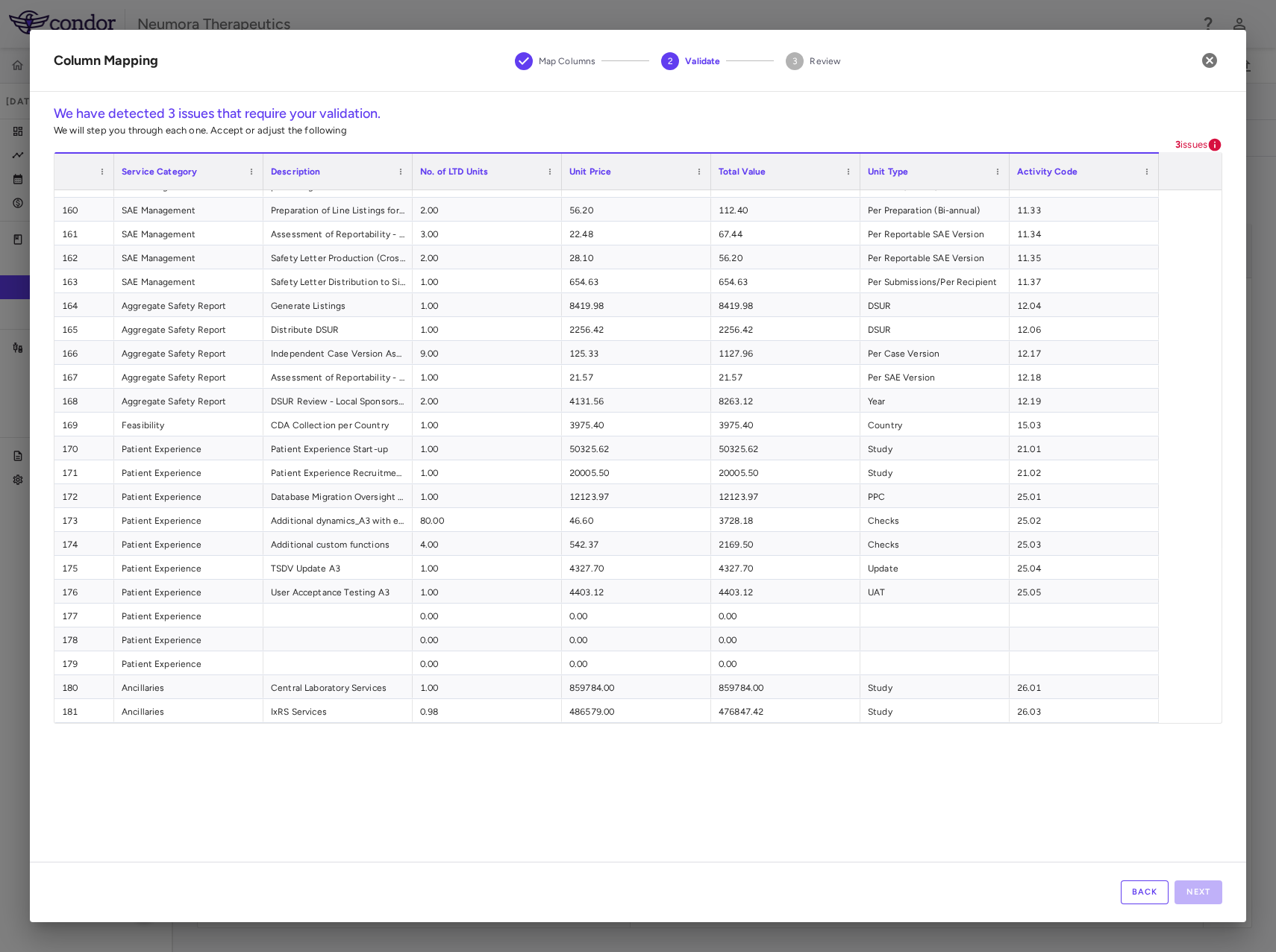
drag, startPoint x: 787, startPoint y: 850, endPoint x: 754, endPoint y: 815, distance: 48.1
click at [783, 842] on div "We have detected 3 issues that require your validation. We will step you throug…" at bounding box center [638, 483] width 1217 height 758
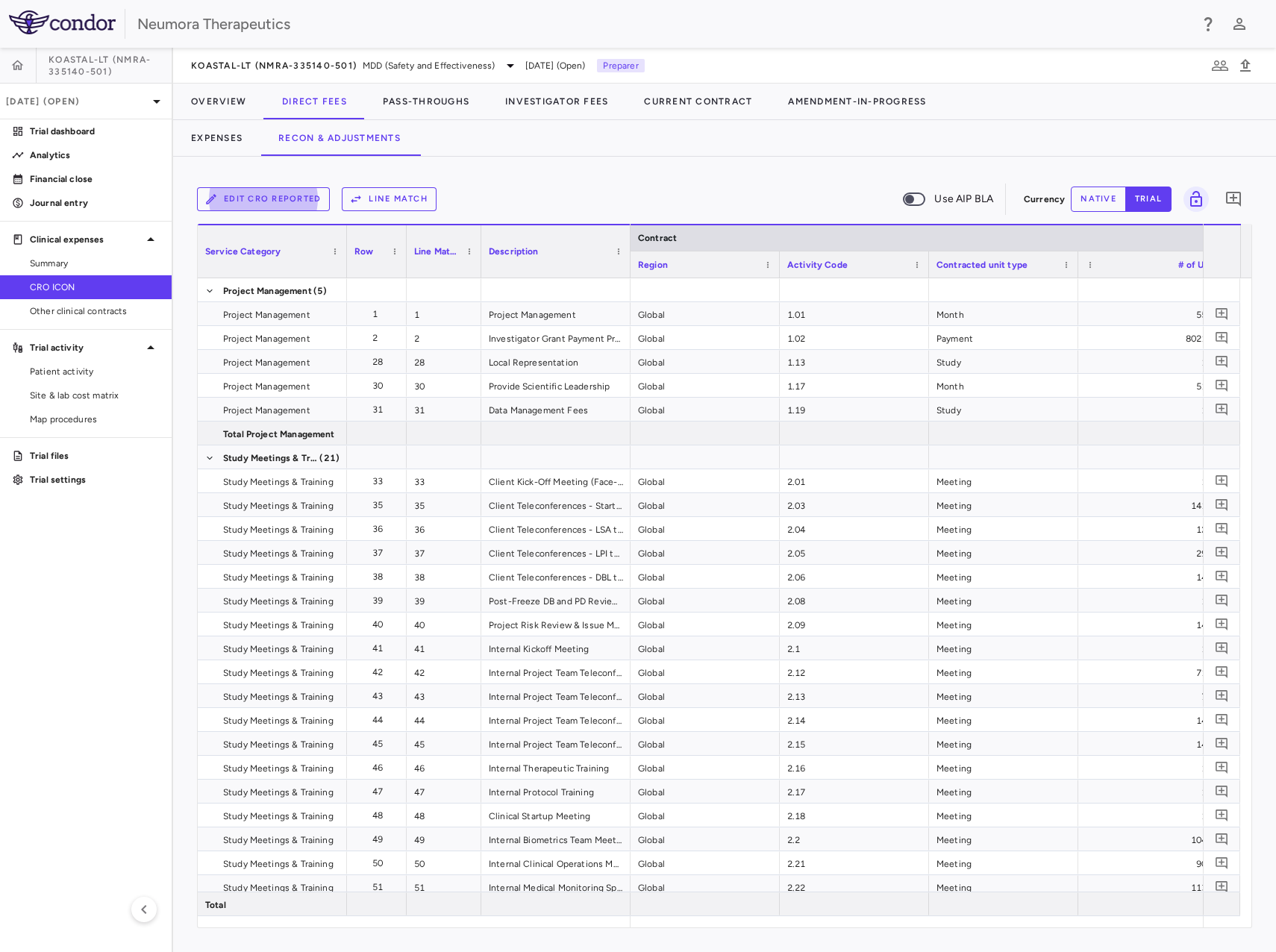
click at [275, 196] on button "Edit CRO reported" at bounding box center [263, 199] width 133 height 24
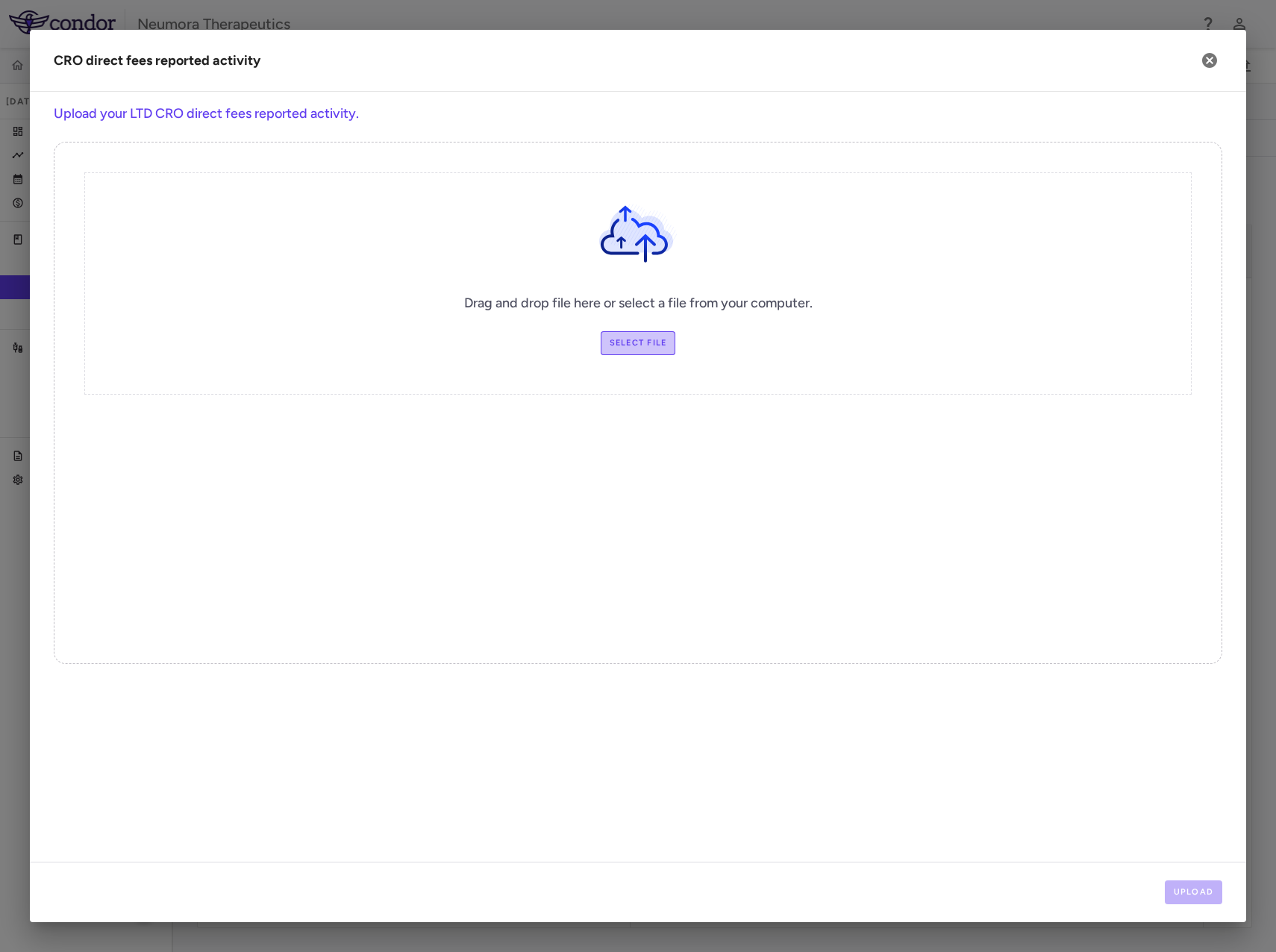
click at [633, 338] on label "Select file" at bounding box center [638, 343] width 75 height 24
click at [0, 0] on input "Select file" at bounding box center [0, 0] width 0 height 0
drag, startPoint x: 1211, startPoint y: 896, endPoint x: 1189, endPoint y: 874, distance: 31.1
click at [1210, 896] on button "Upload" at bounding box center [1195, 892] width 58 height 24
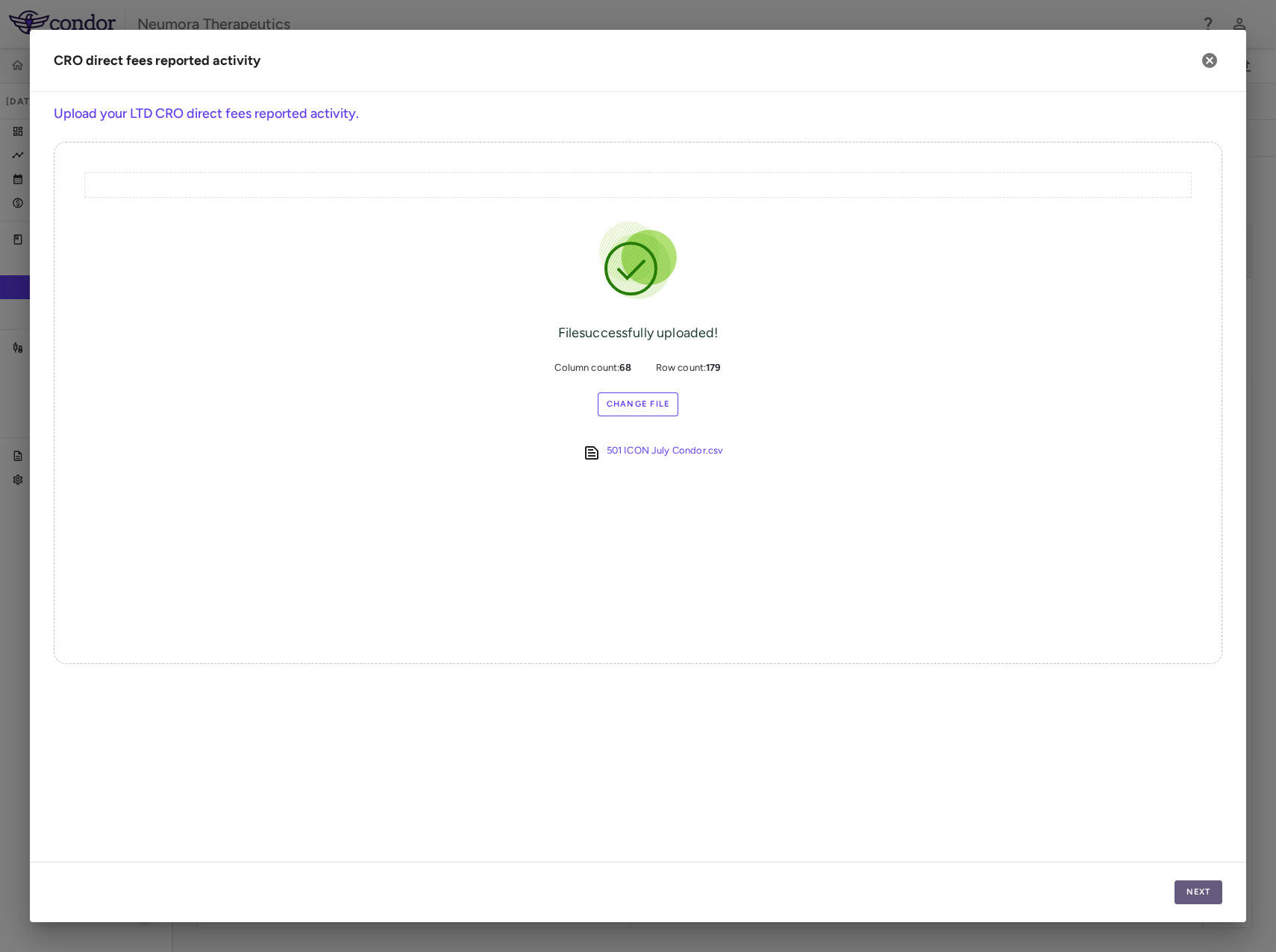
click at [1202, 894] on button "Next" at bounding box center [1199, 892] width 48 height 24
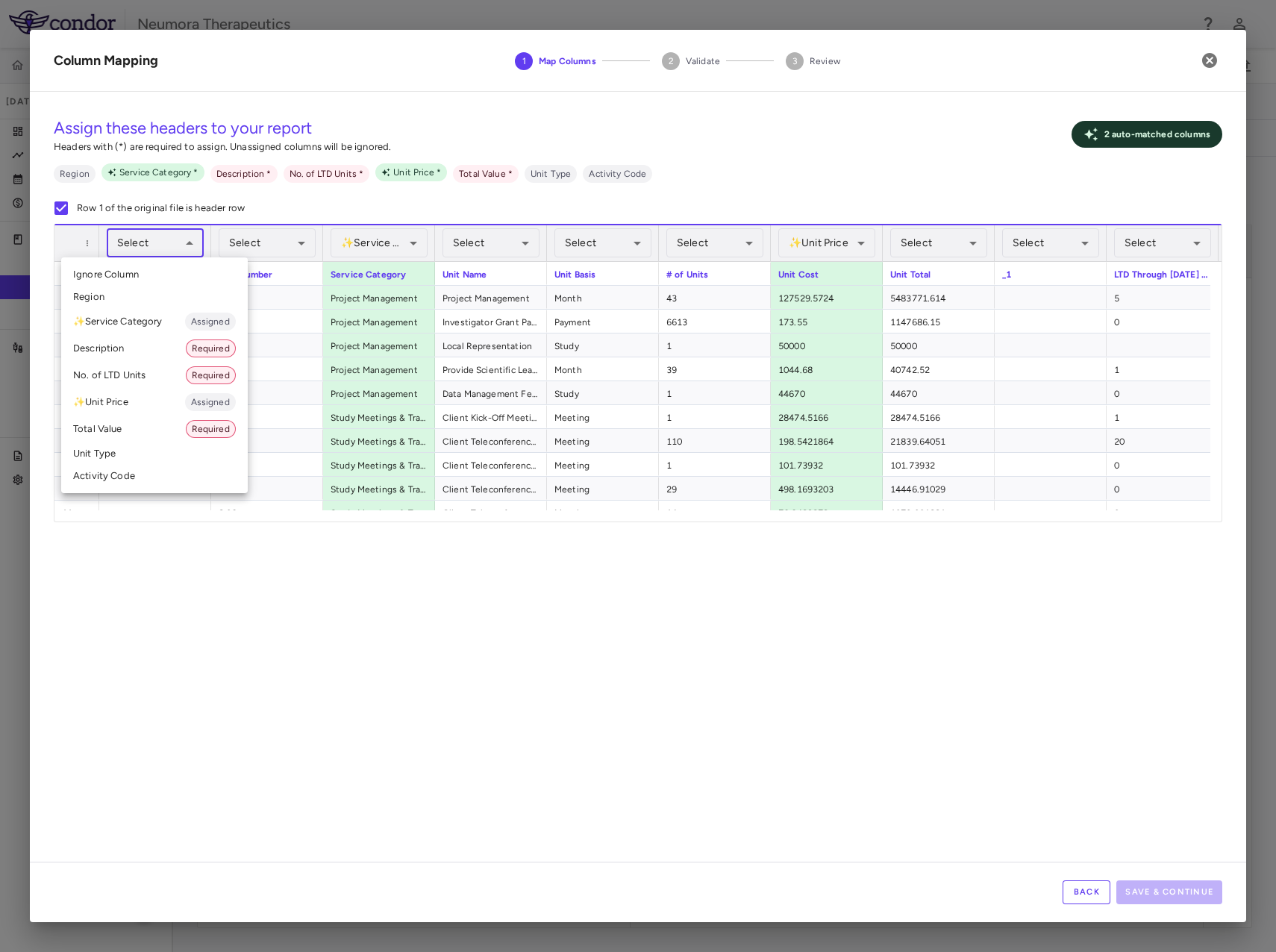
click at [155, 233] on body "Skip to sidebar Skip to main content Neumora Therapeutics KOASTAL-LT (NMRA-3351…" at bounding box center [638, 476] width 1276 height 952
click at [120, 479] on li "Activity Code" at bounding box center [154, 476] width 186 height 22
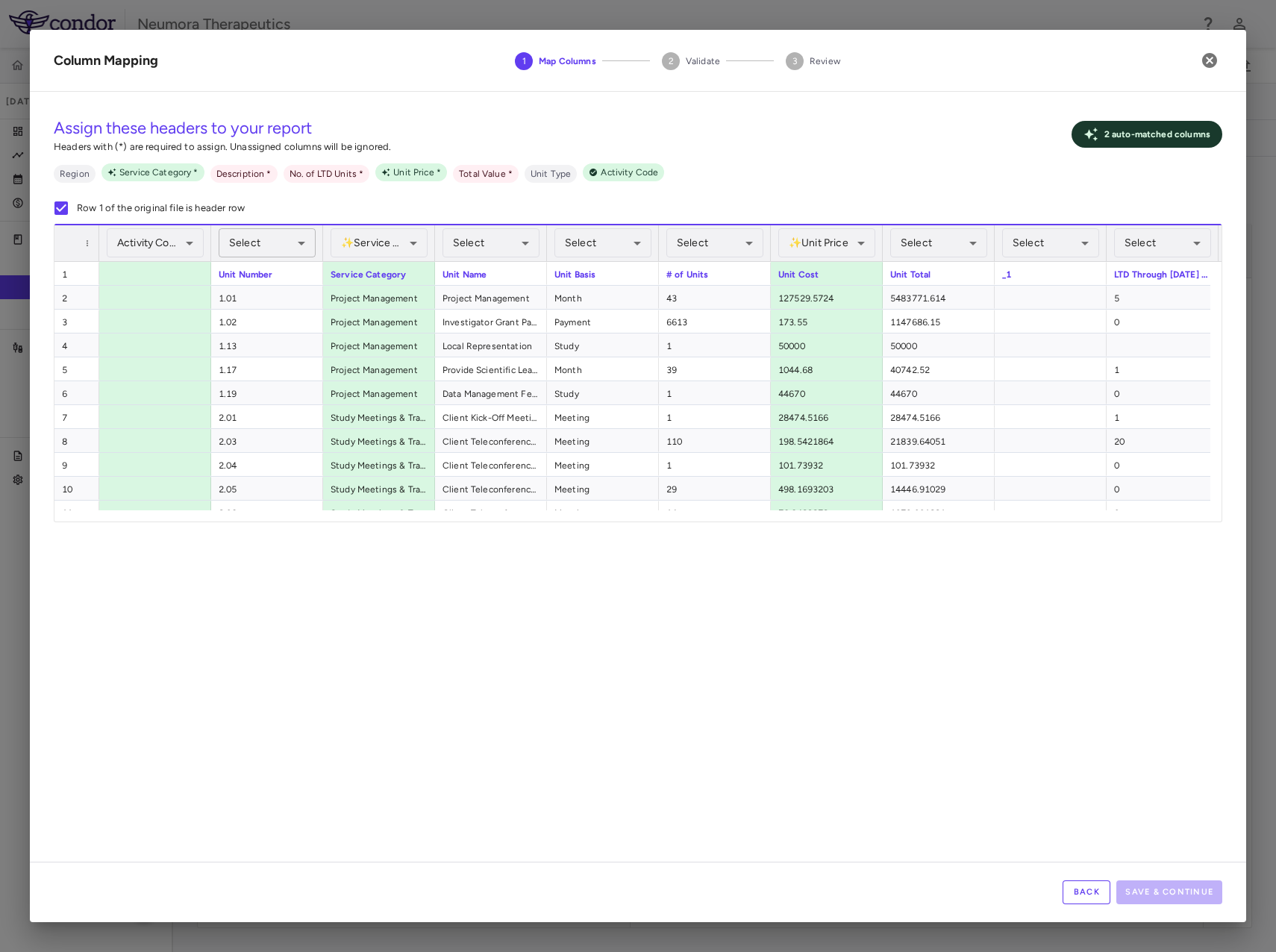
click at [256, 240] on body "Skip to sidebar Skip to main content Neumora Therapeutics KOASTAL-LT (NMRA-3351…" at bounding box center [638, 476] width 1276 height 952
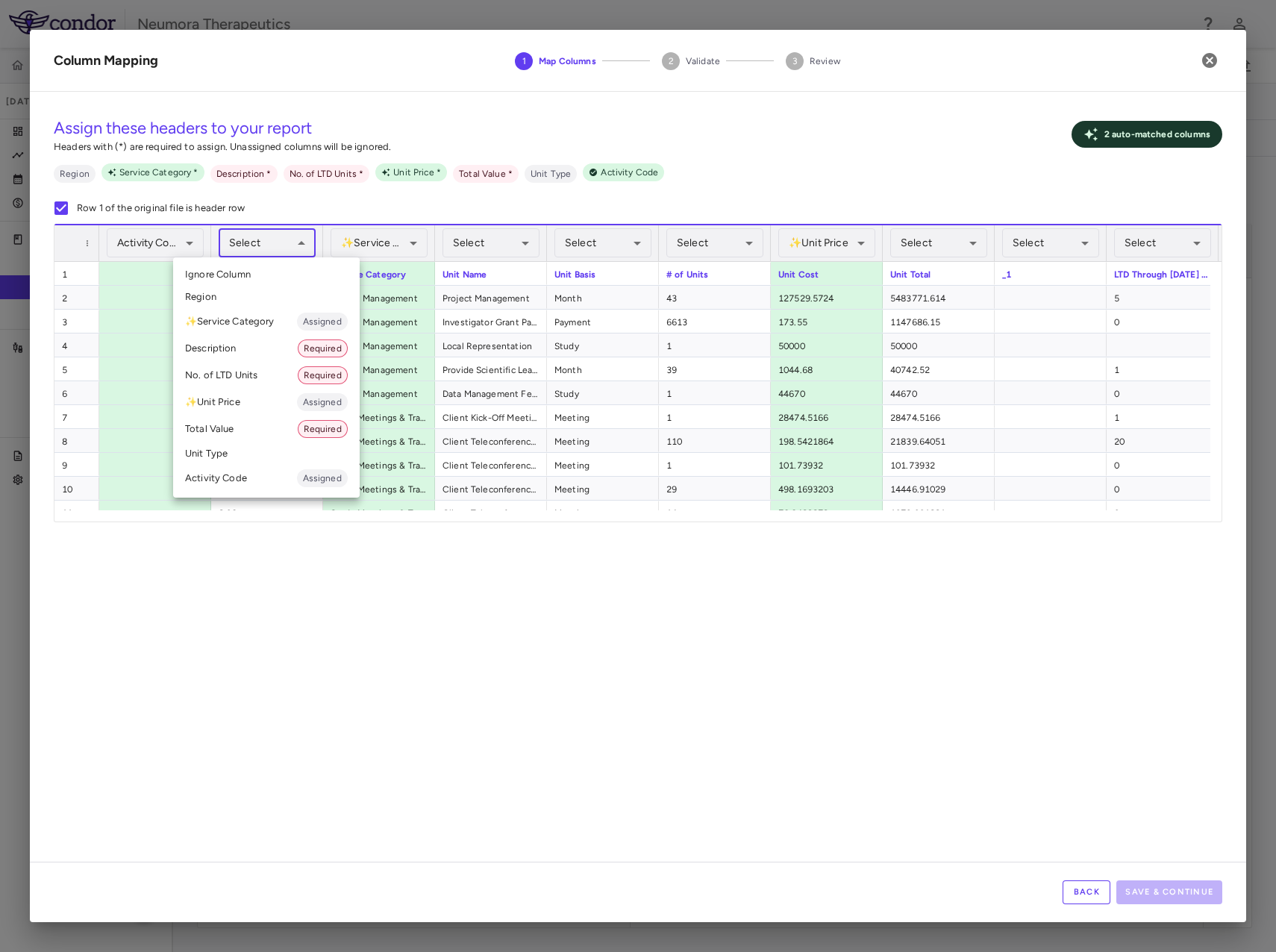
click at [324, 605] on div at bounding box center [638, 476] width 1276 height 952
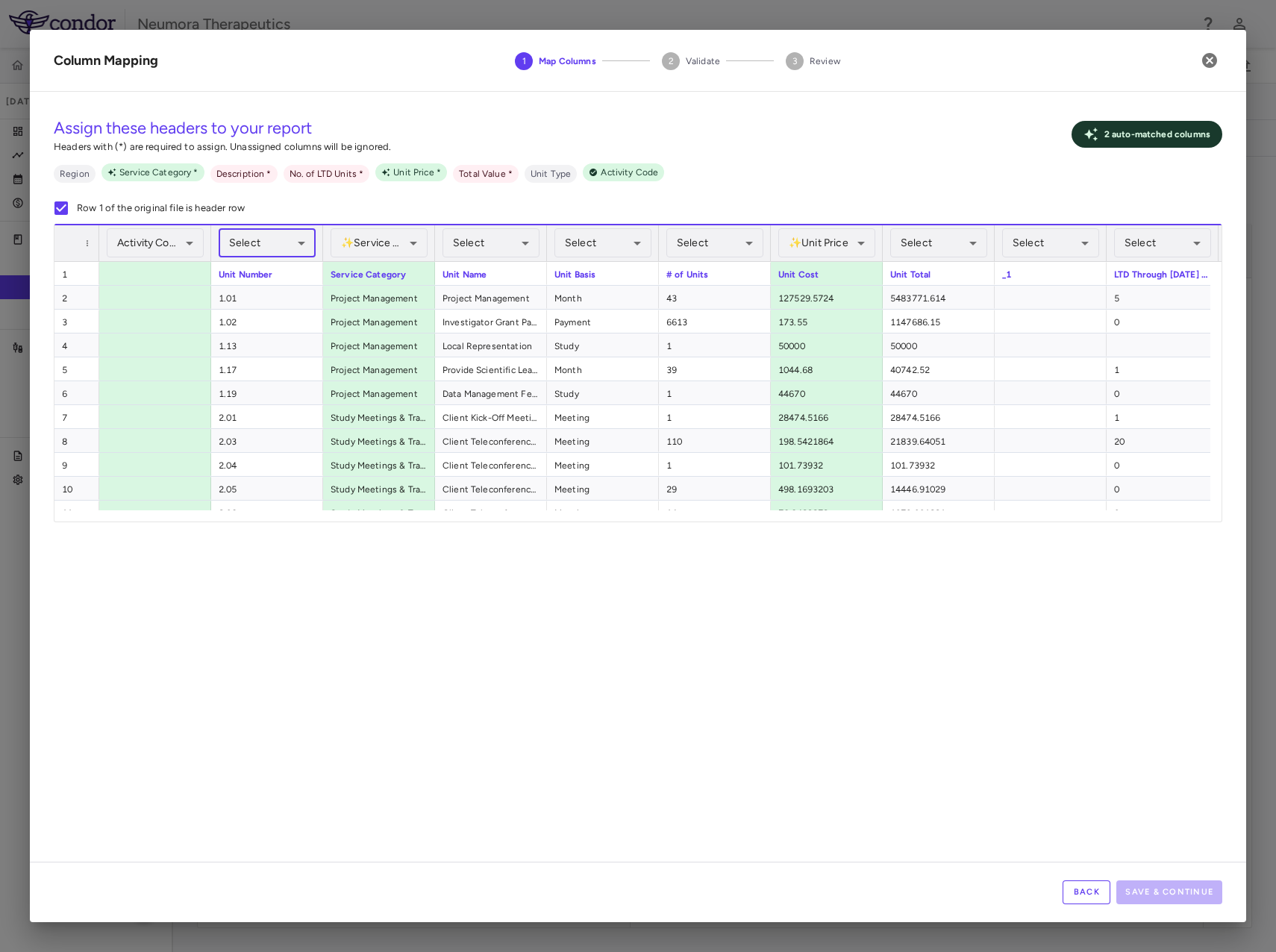
click at [254, 246] on body "Skip to sidebar Skip to main content Neumora Therapeutics KOASTAL-LT (NMRA-3351…" at bounding box center [638, 476] width 1276 height 952
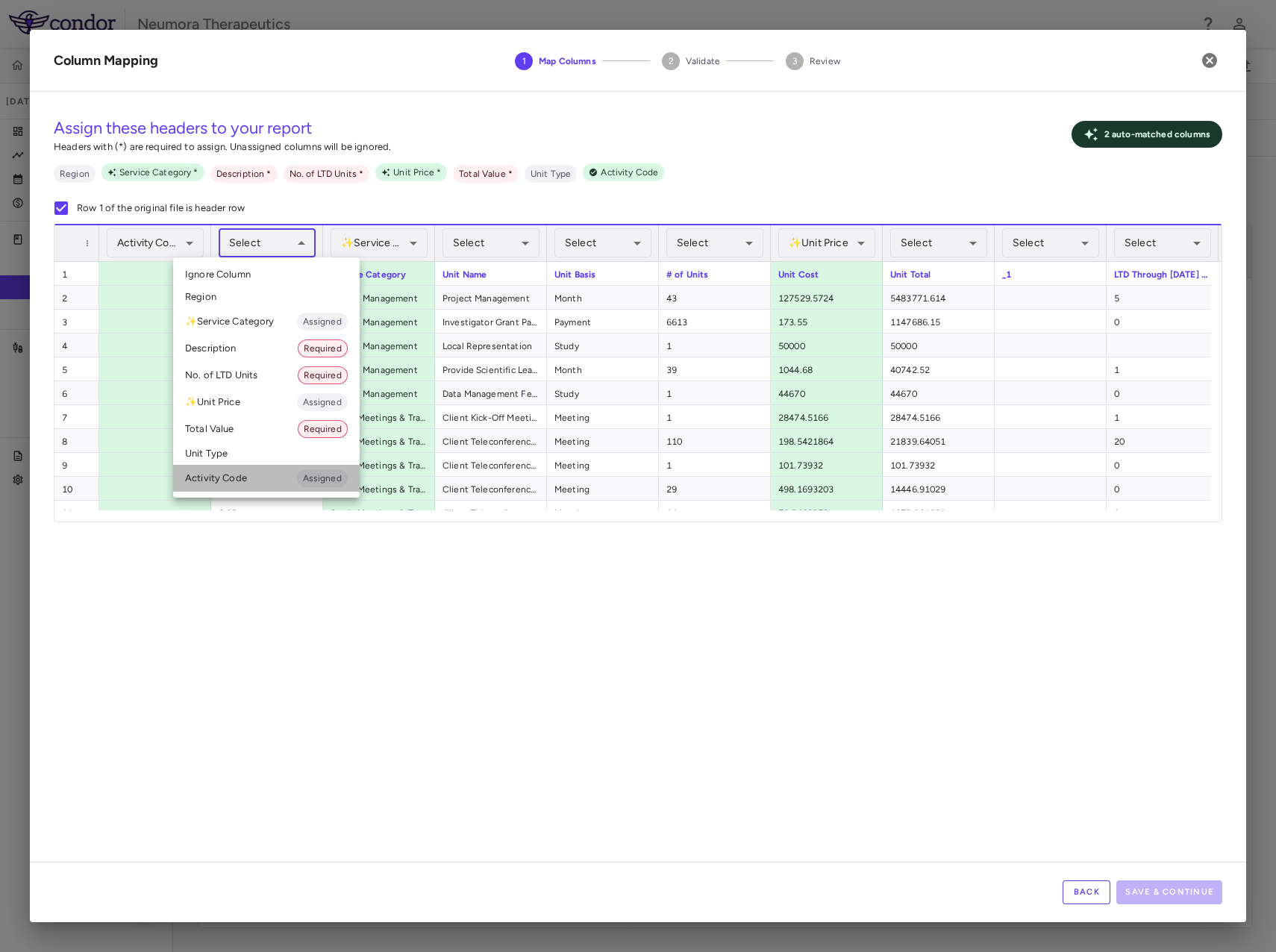
click at [249, 478] on li "Activity Code Assigned" at bounding box center [266, 478] width 186 height 27
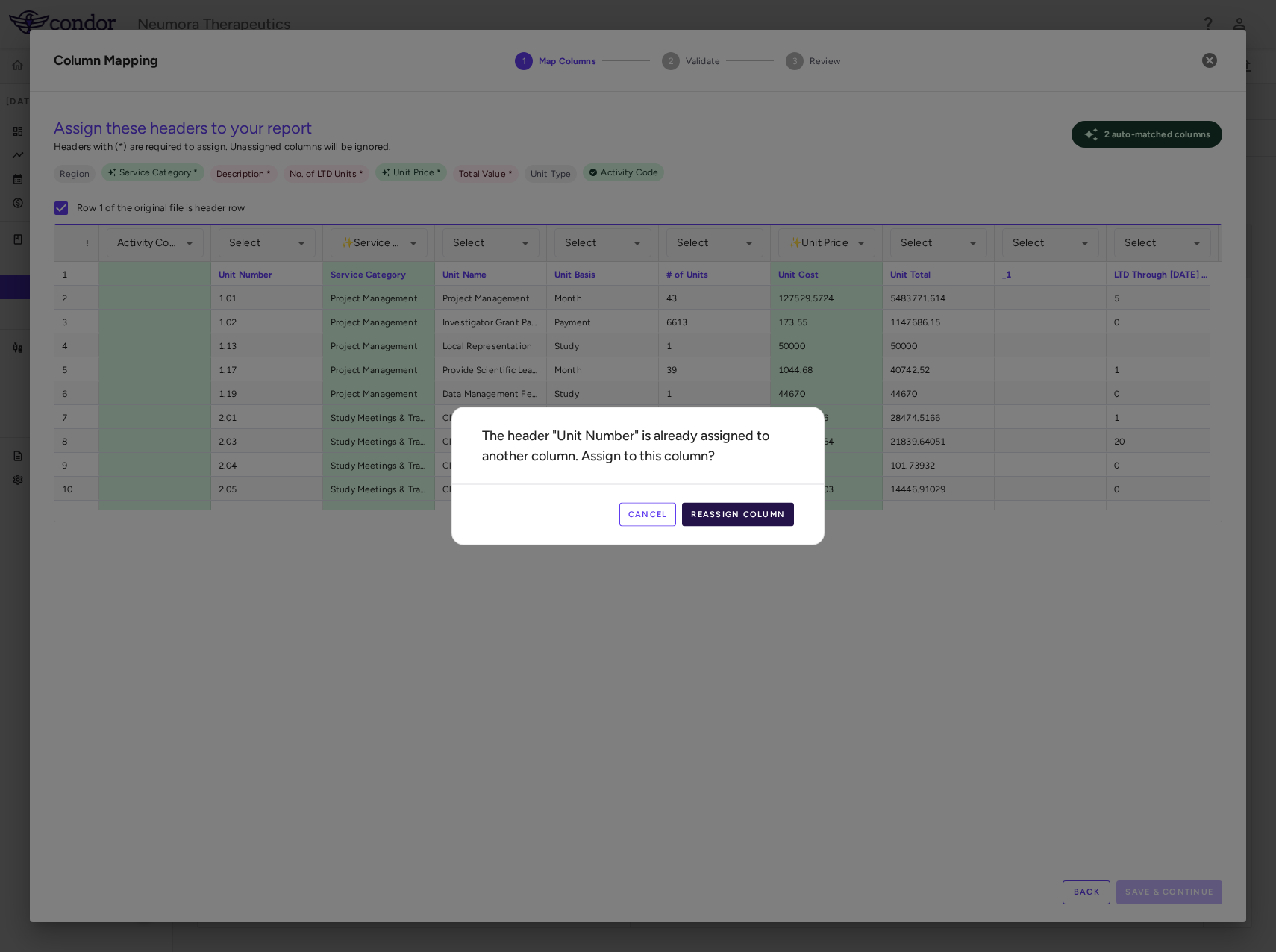
click at [737, 519] on button "Reassign Column" at bounding box center [738, 515] width 112 height 24
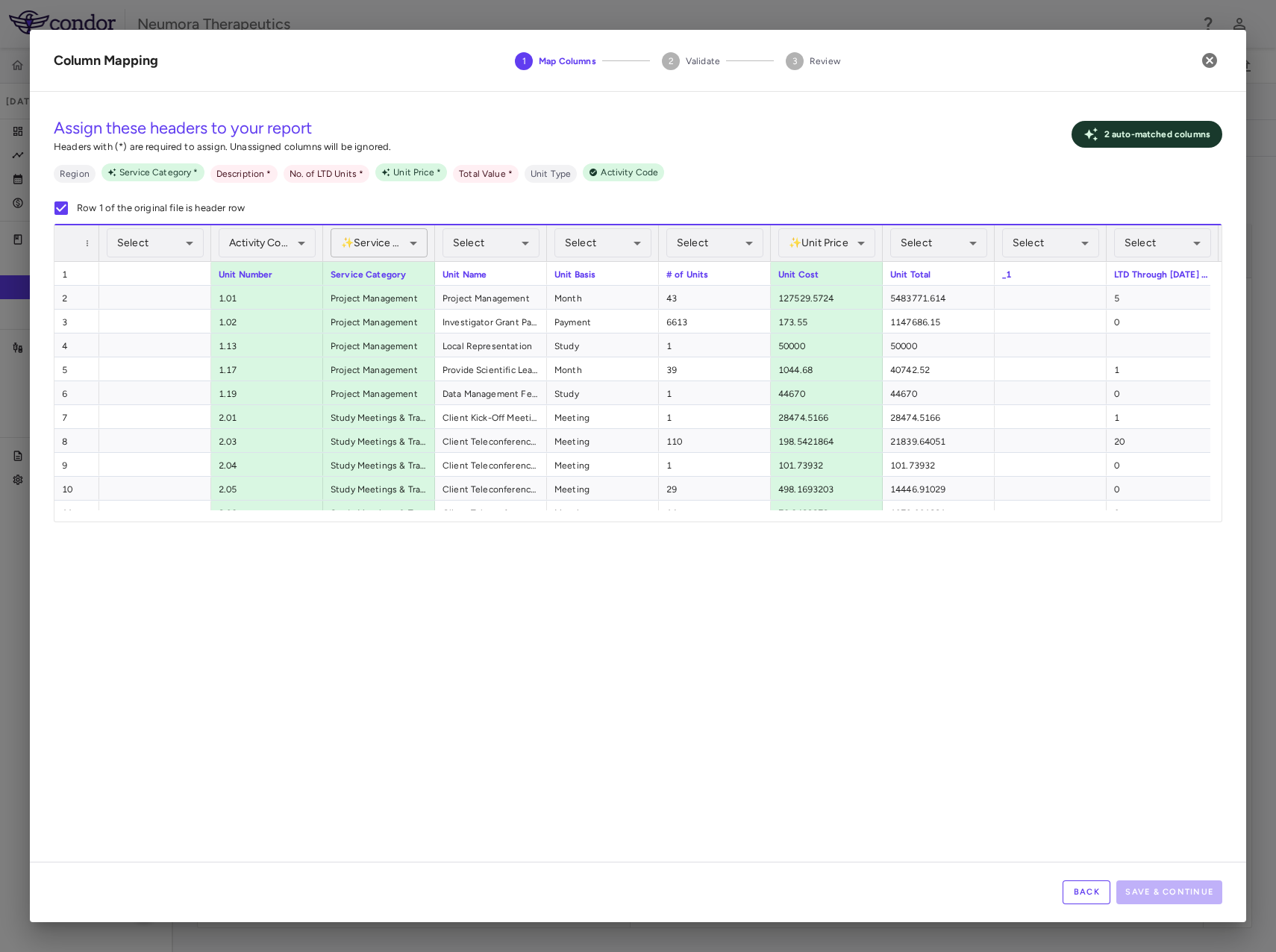
click at [369, 232] on body "Skip to sidebar Skip to main content Neumora Therapeutics KOASTAL-LT (NMRA-3351…" at bounding box center [638, 476] width 1276 height 952
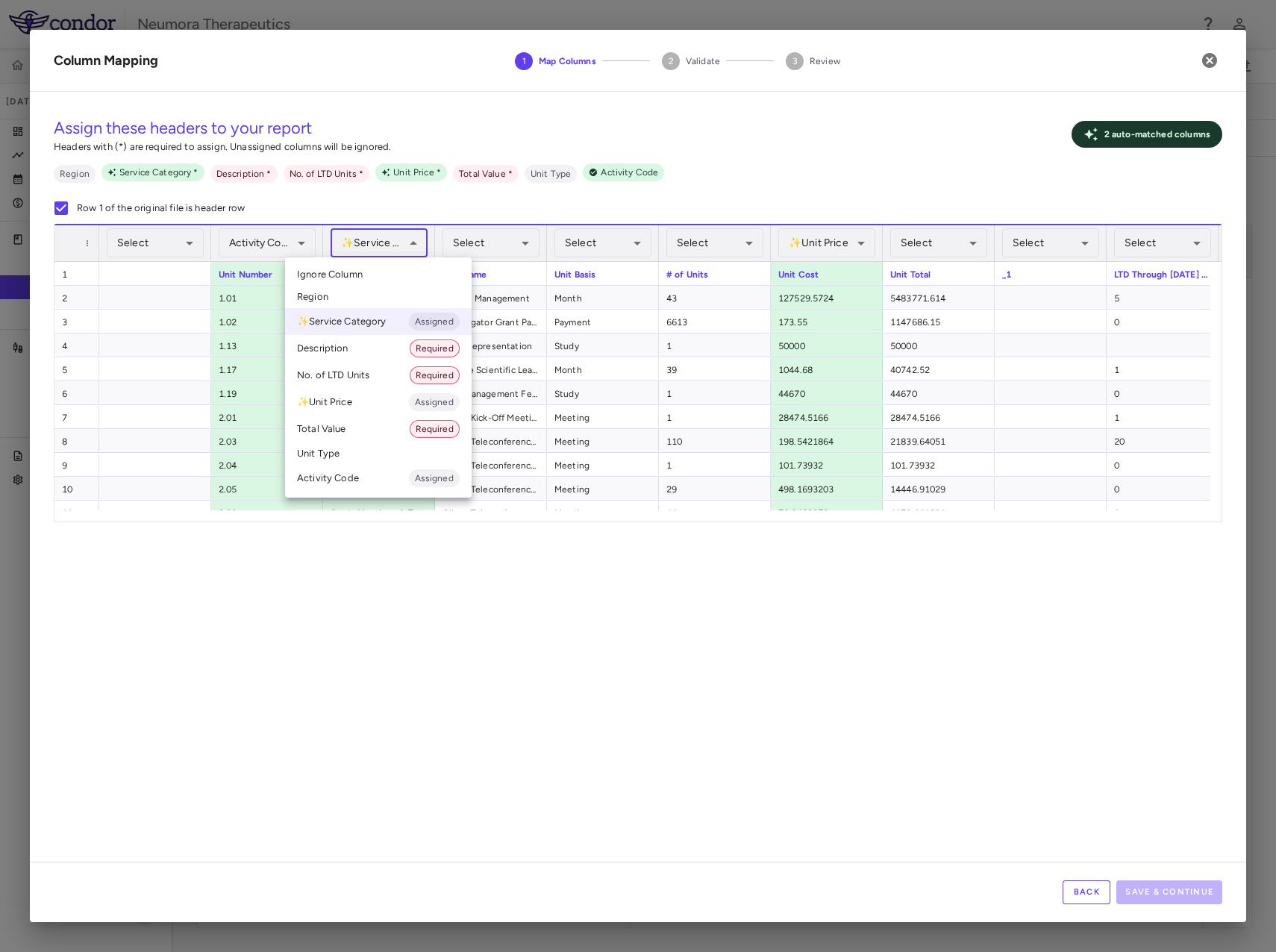
drag, startPoint x: 372, startPoint y: 232, endPoint x: 491, endPoint y: 241, distance: 119.3
click at [373, 232] on div at bounding box center [638, 476] width 1276 height 952
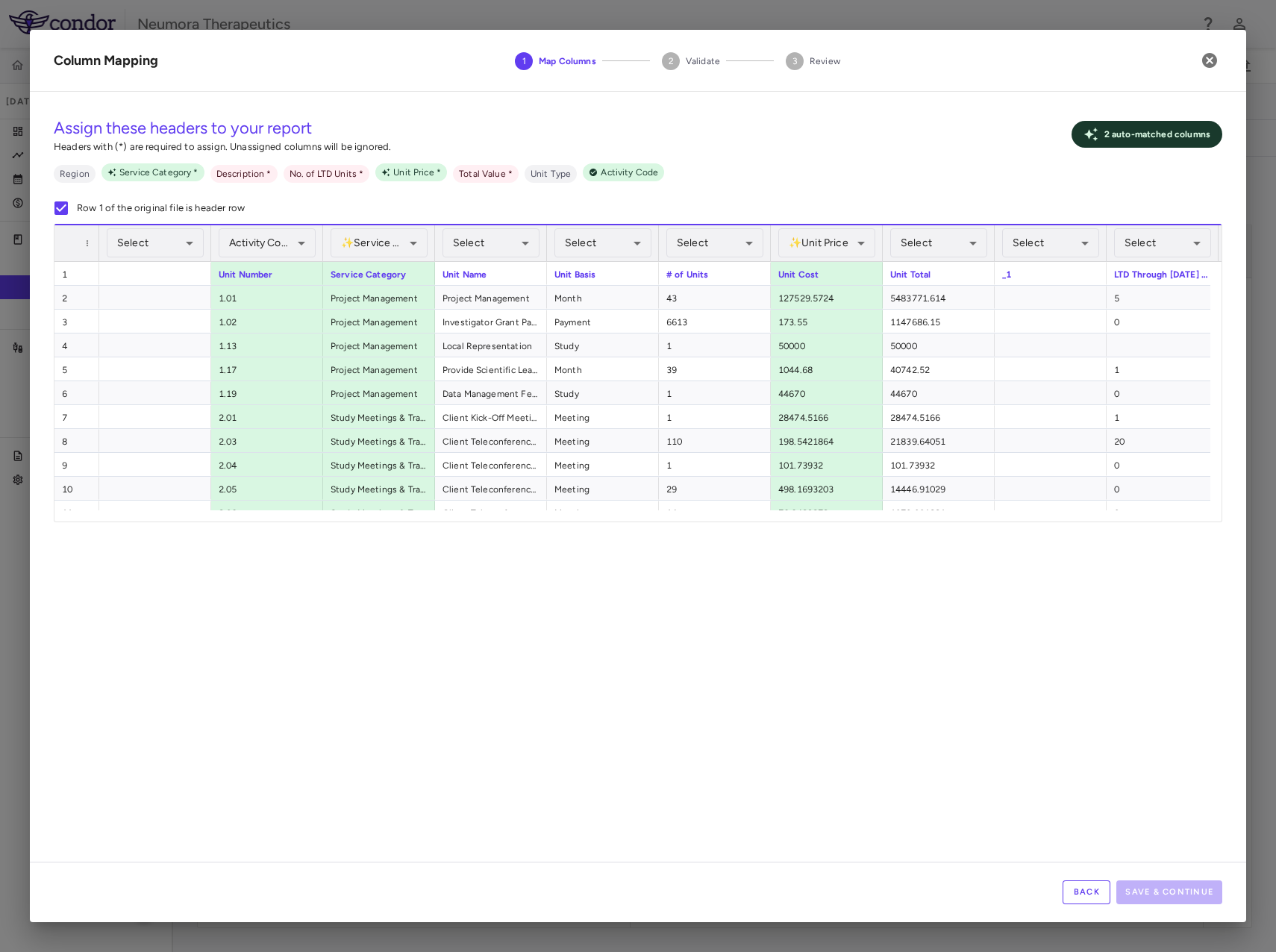
click at [491, 241] on div "Select Ignore Column Region ✨ Service Category Assigned Description Required No…" at bounding box center [638, 476] width 1276 height 952
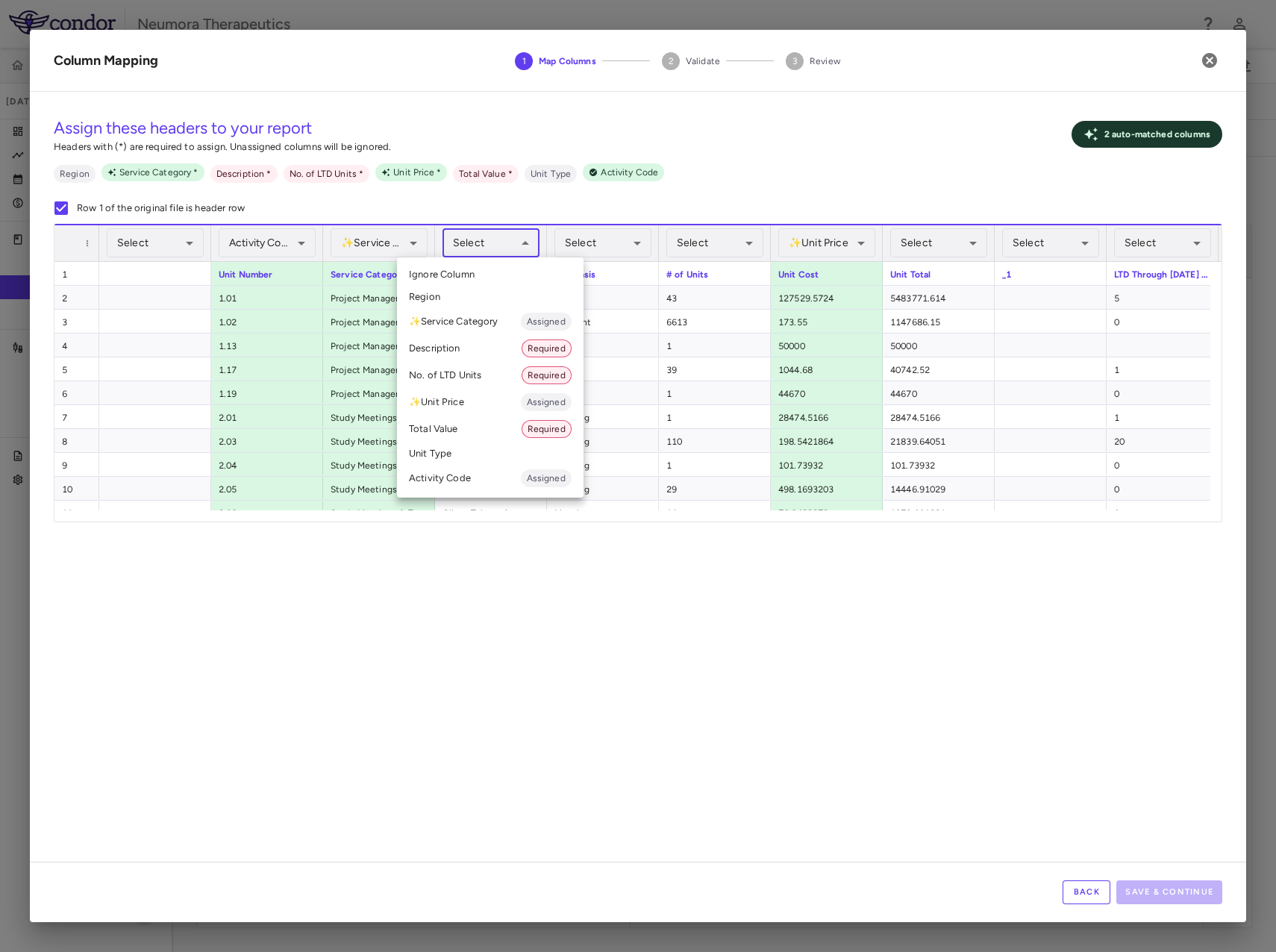
click at [501, 244] on body "Skip to sidebar Skip to main content Neumora Therapeutics KOASTAL-LT (NMRA-3351…" at bounding box center [638, 476] width 1276 height 952
click at [459, 346] on li "Description Required" at bounding box center [490, 348] width 186 height 27
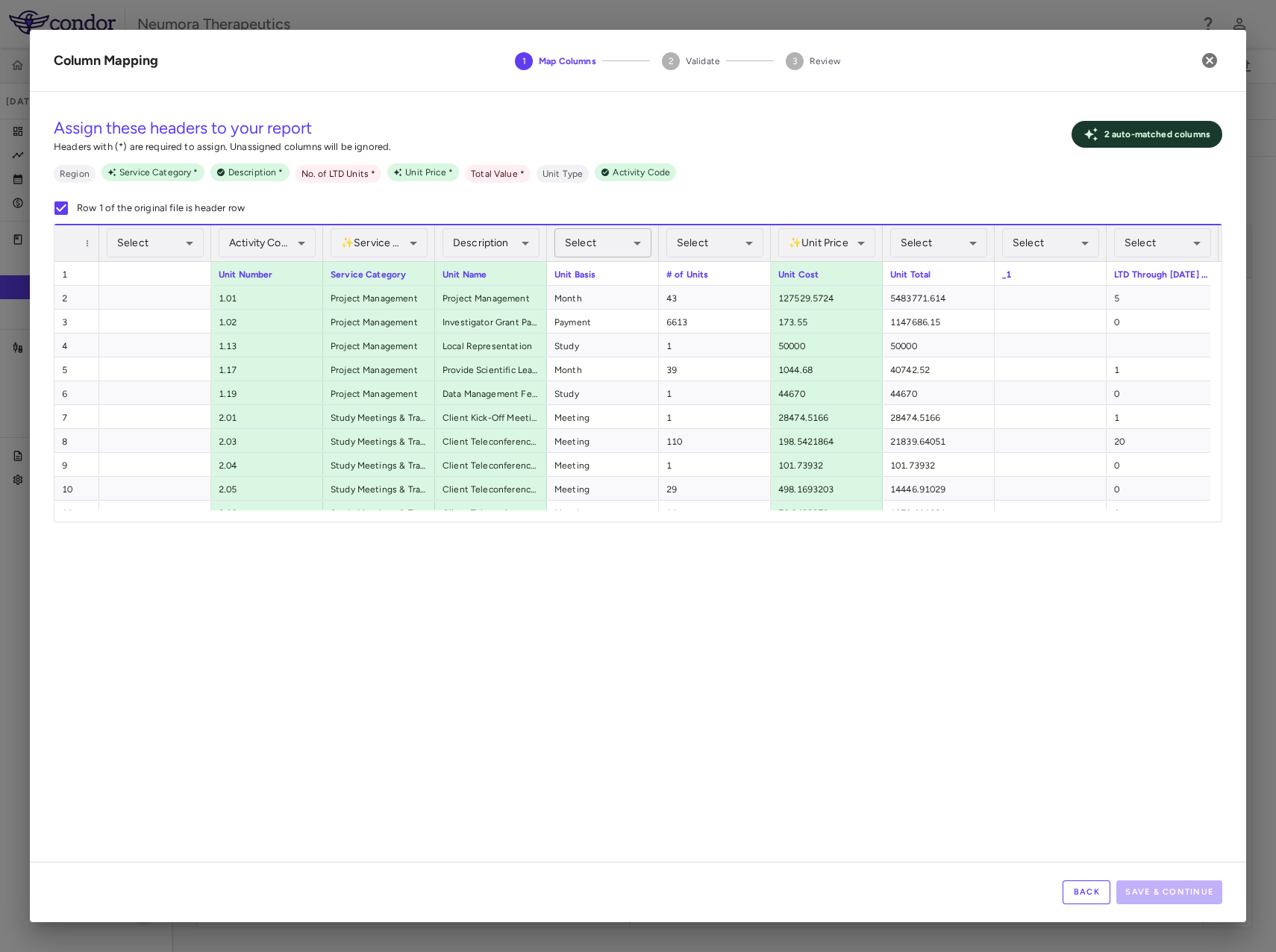
click at [591, 238] on body "Skip to sidebar Skip to main content Neumora Therapeutics KOASTAL-LT (NMRA-3351…" at bounding box center [638, 476] width 1276 height 952
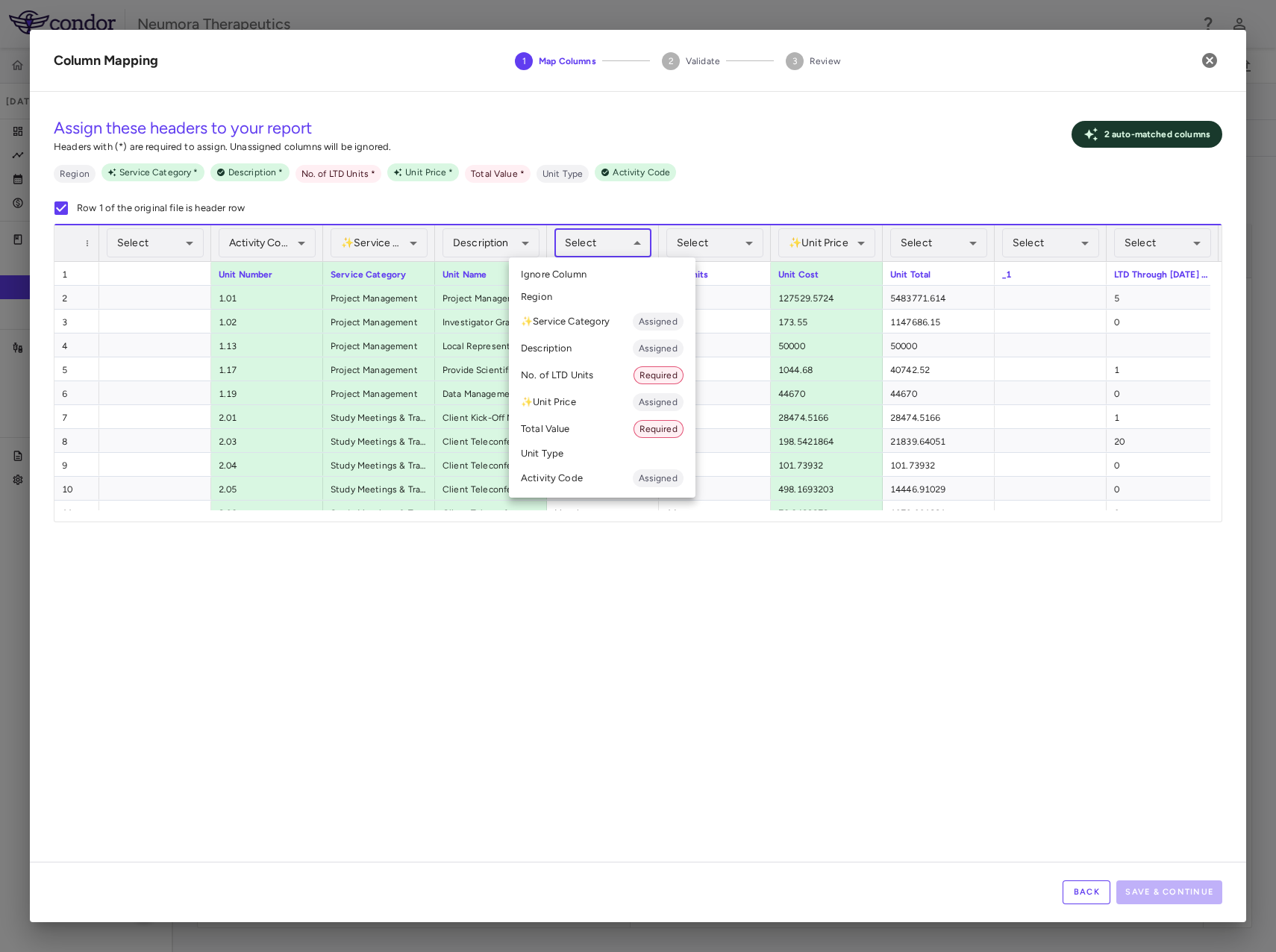
click at [576, 447] on li "Unit Type" at bounding box center [602, 453] width 186 height 22
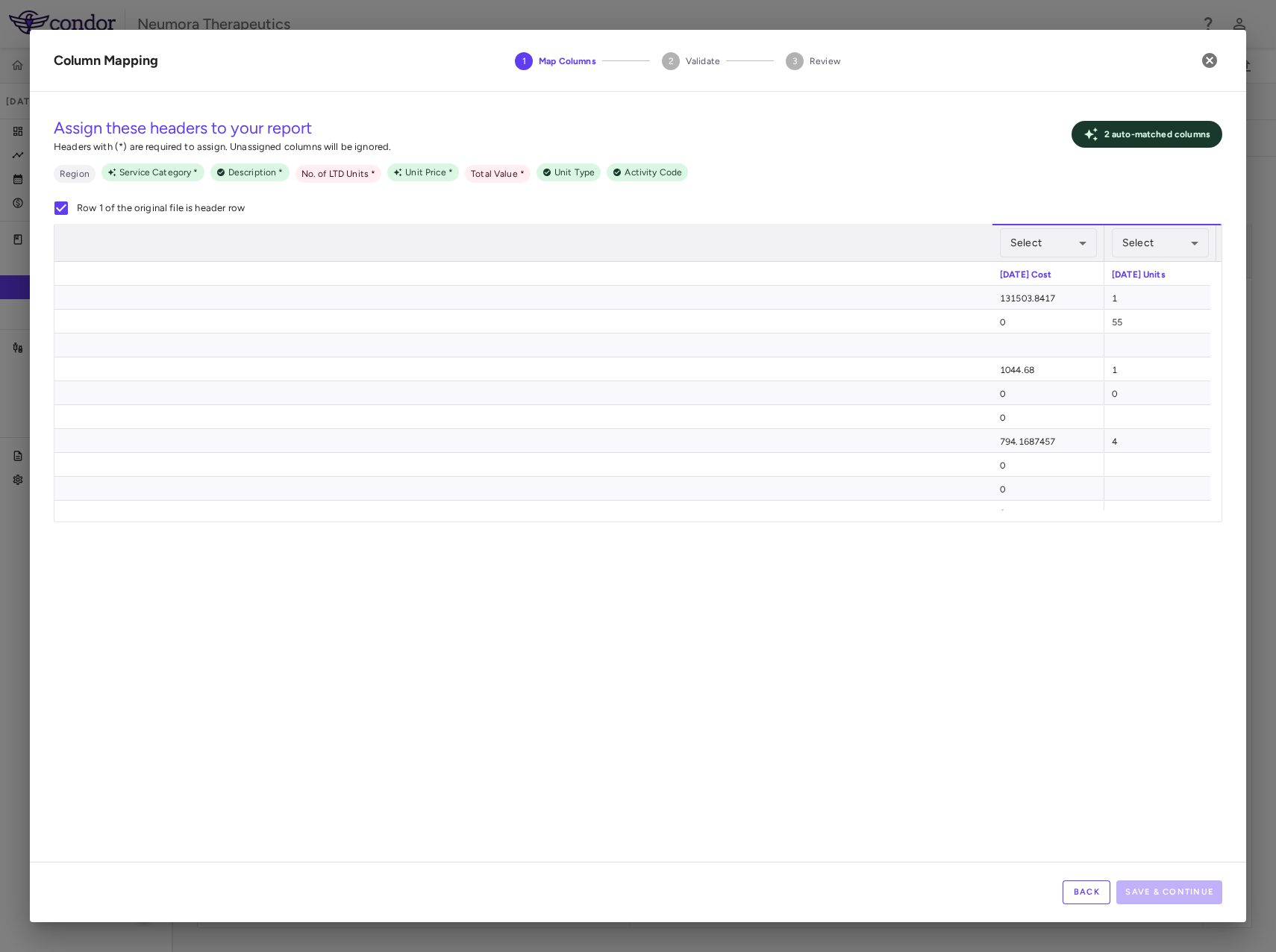
scroll to position [0, 4076]
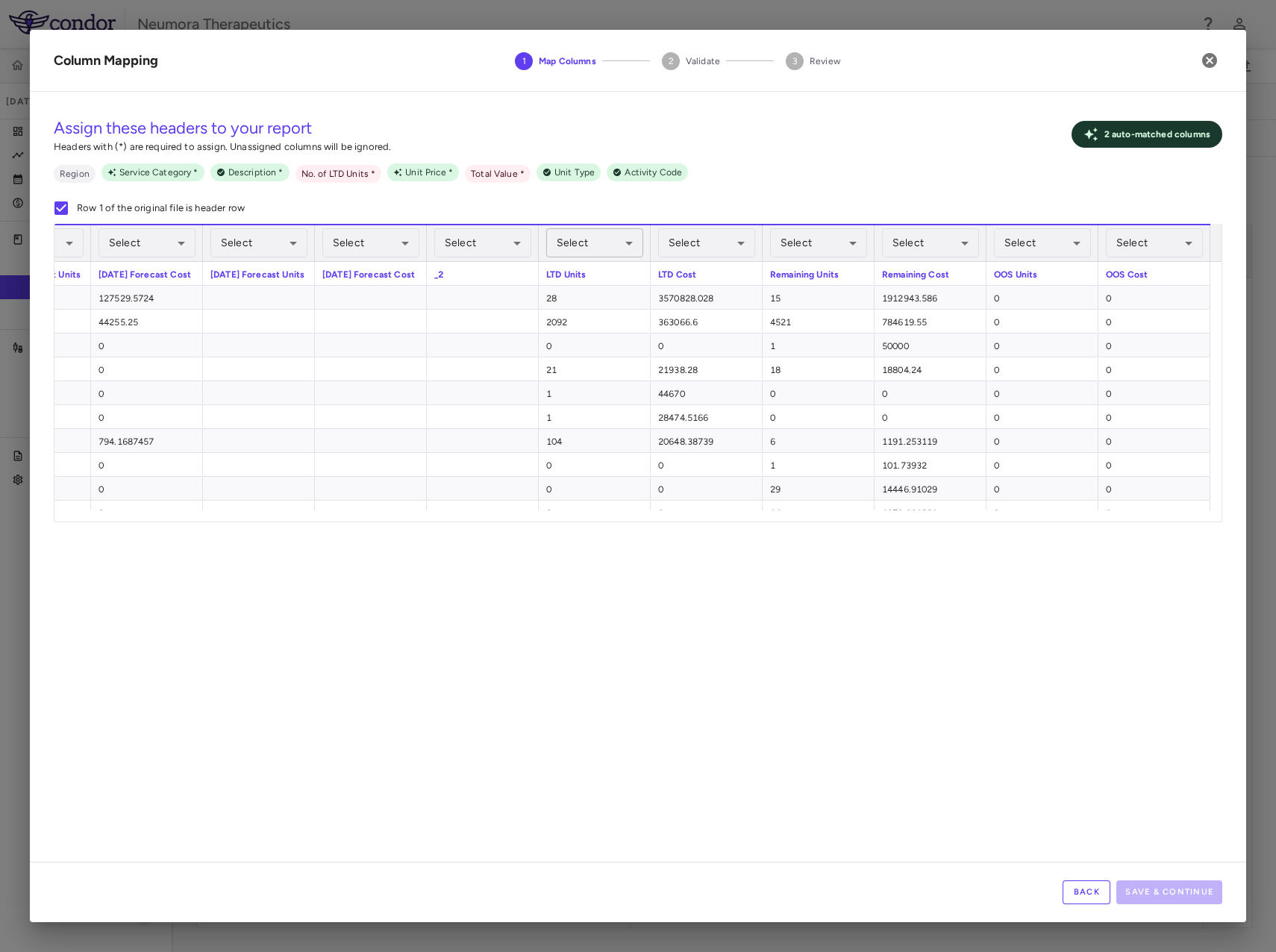
click at [604, 245] on body "Skip to sidebar Skip to main content Neumora Therapeutics KOASTAL-LT (NMRA-3351…" at bounding box center [638, 476] width 1276 height 952
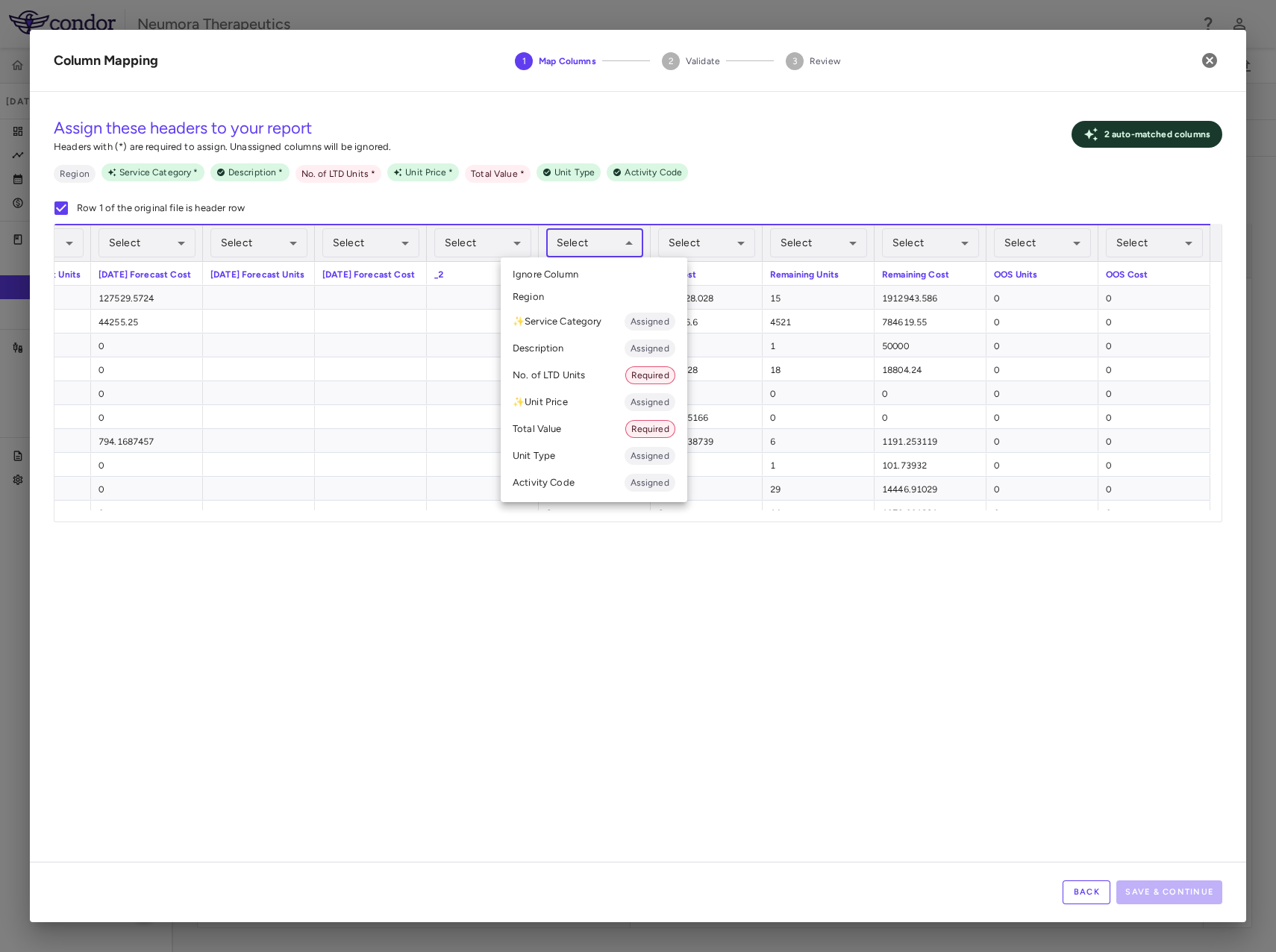
click at [728, 587] on div at bounding box center [638, 476] width 1276 height 952
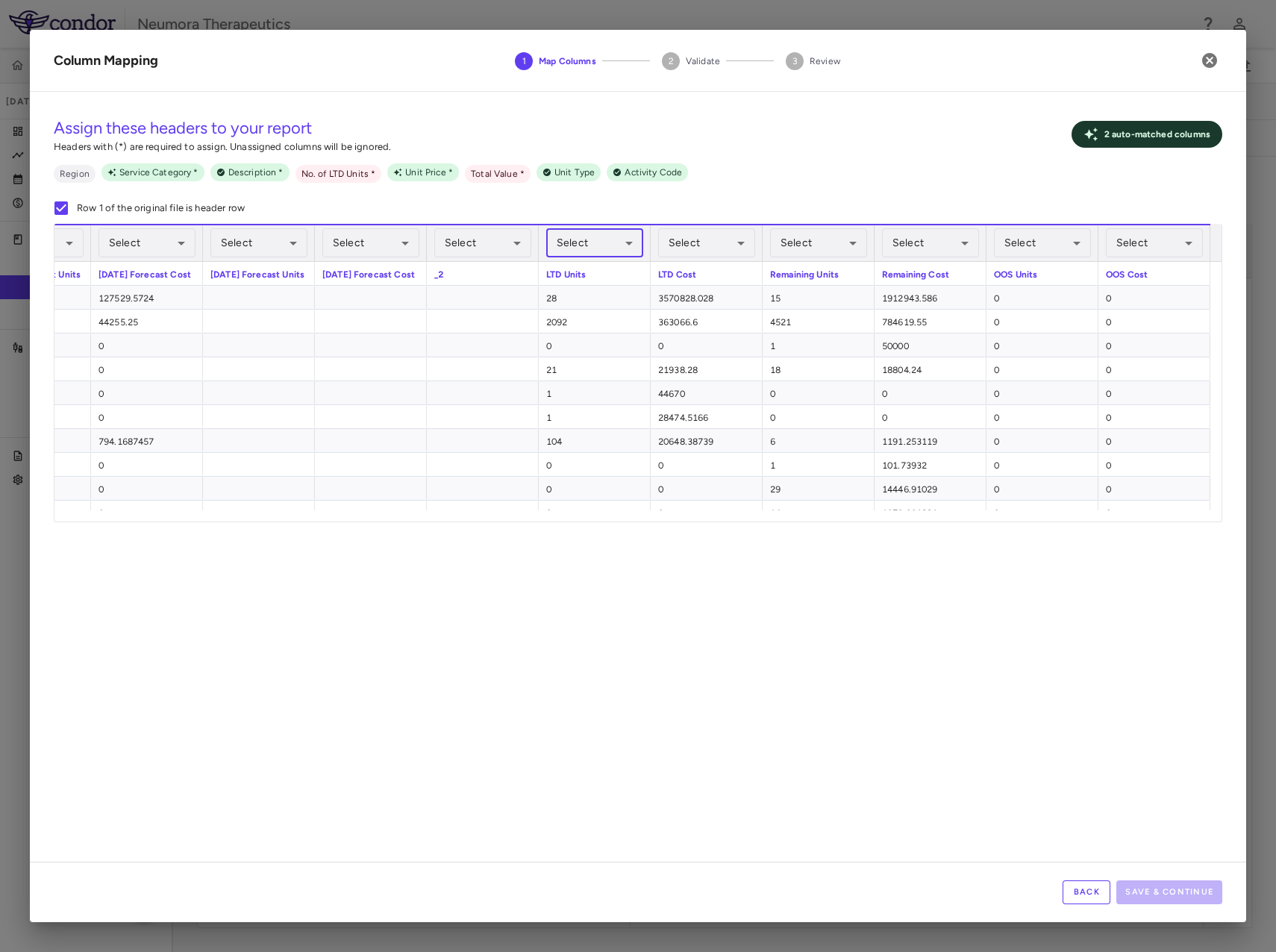
click at [605, 242] on body "Skip to sidebar Skip to main content Neumora Therapeutics KOASTAL-LT (NMRA-3351…" at bounding box center [638, 476] width 1276 height 952
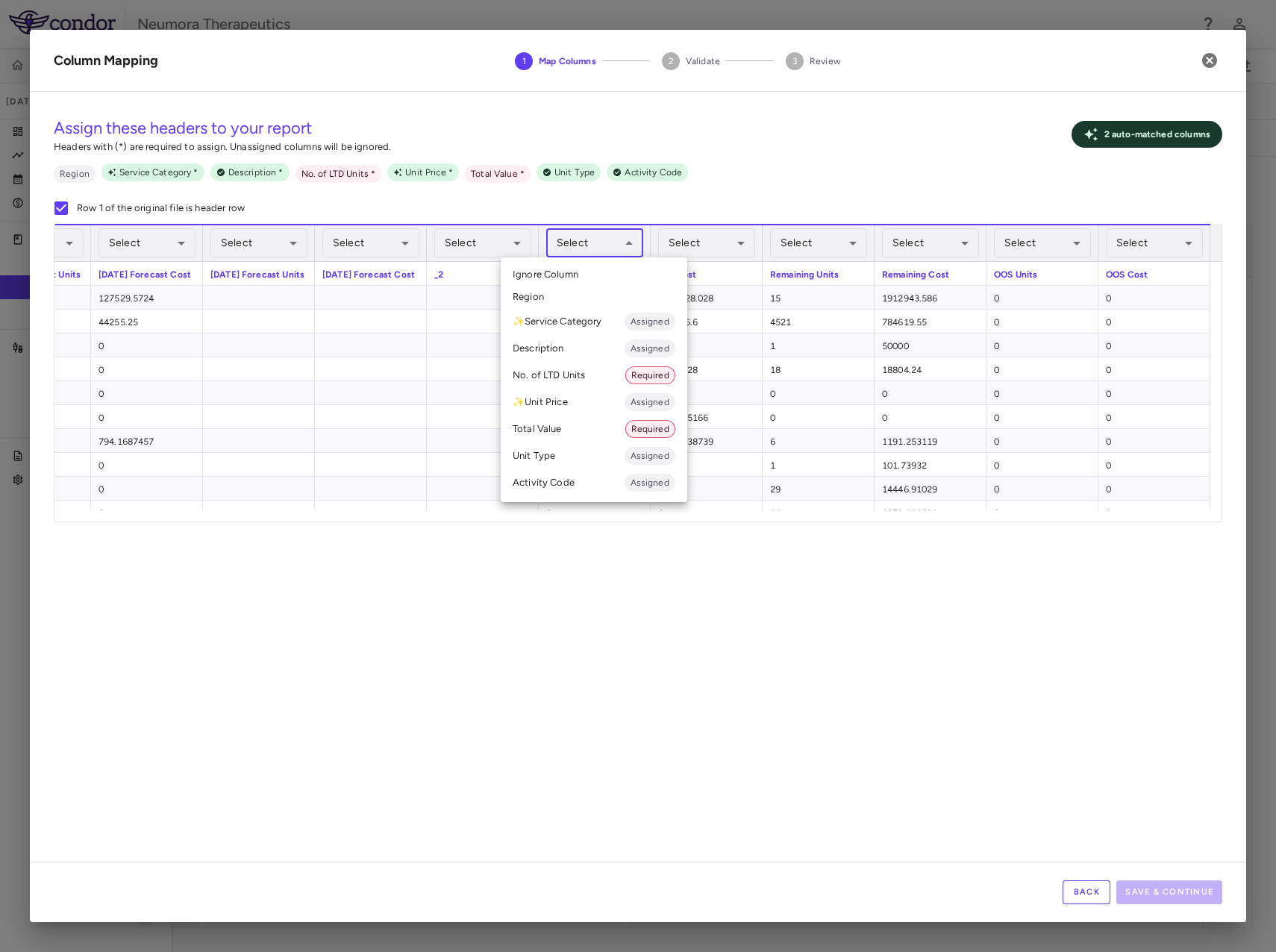
click at [577, 374] on li "No. of LTD Units Required" at bounding box center [594, 375] width 186 height 27
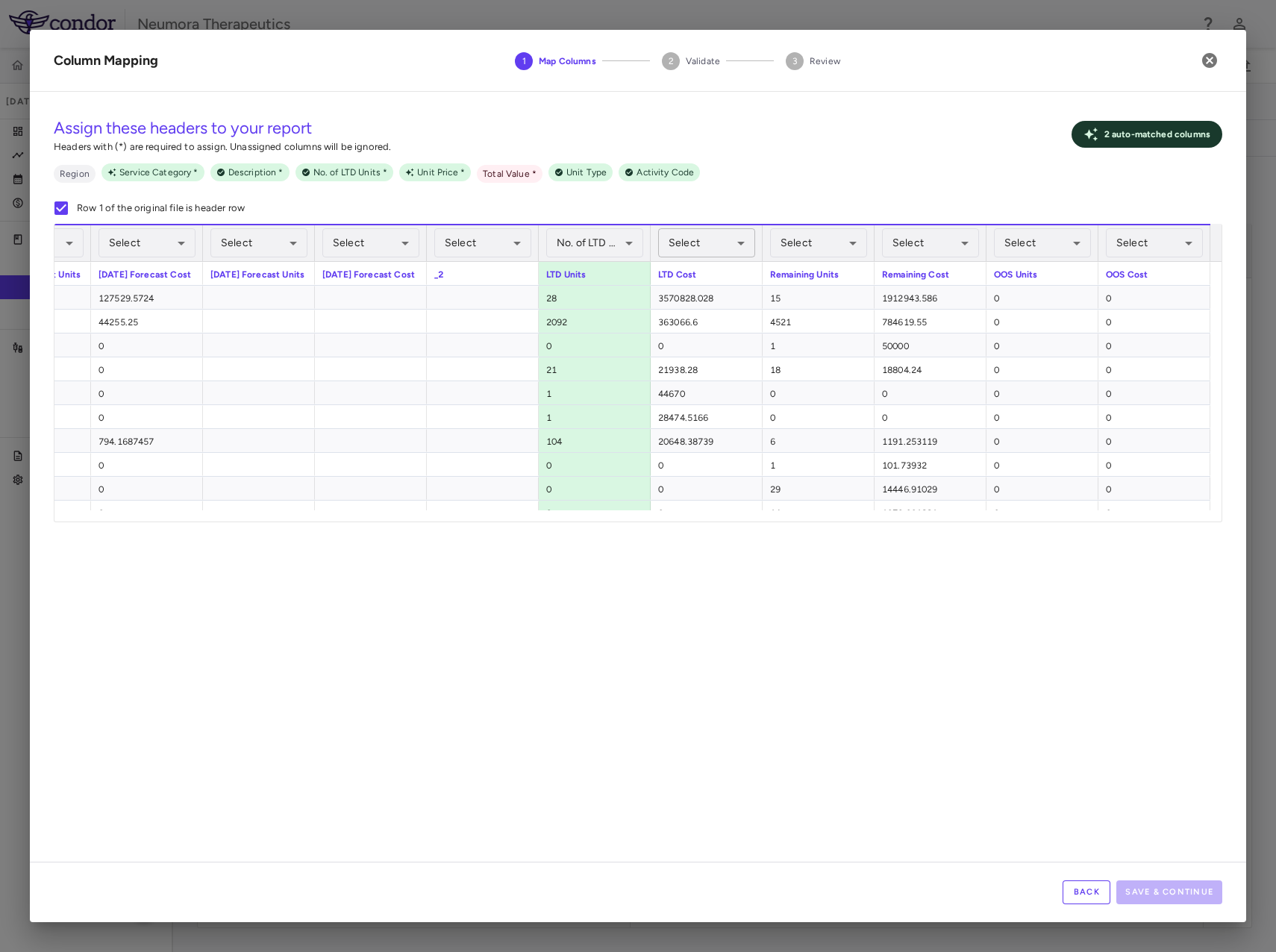
click at [684, 239] on body "Skip to sidebar Skip to main content Neumora Therapeutics KOASTAL-LT (NMRA-3351…" at bounding box center [638, 476] width 1276 height 952
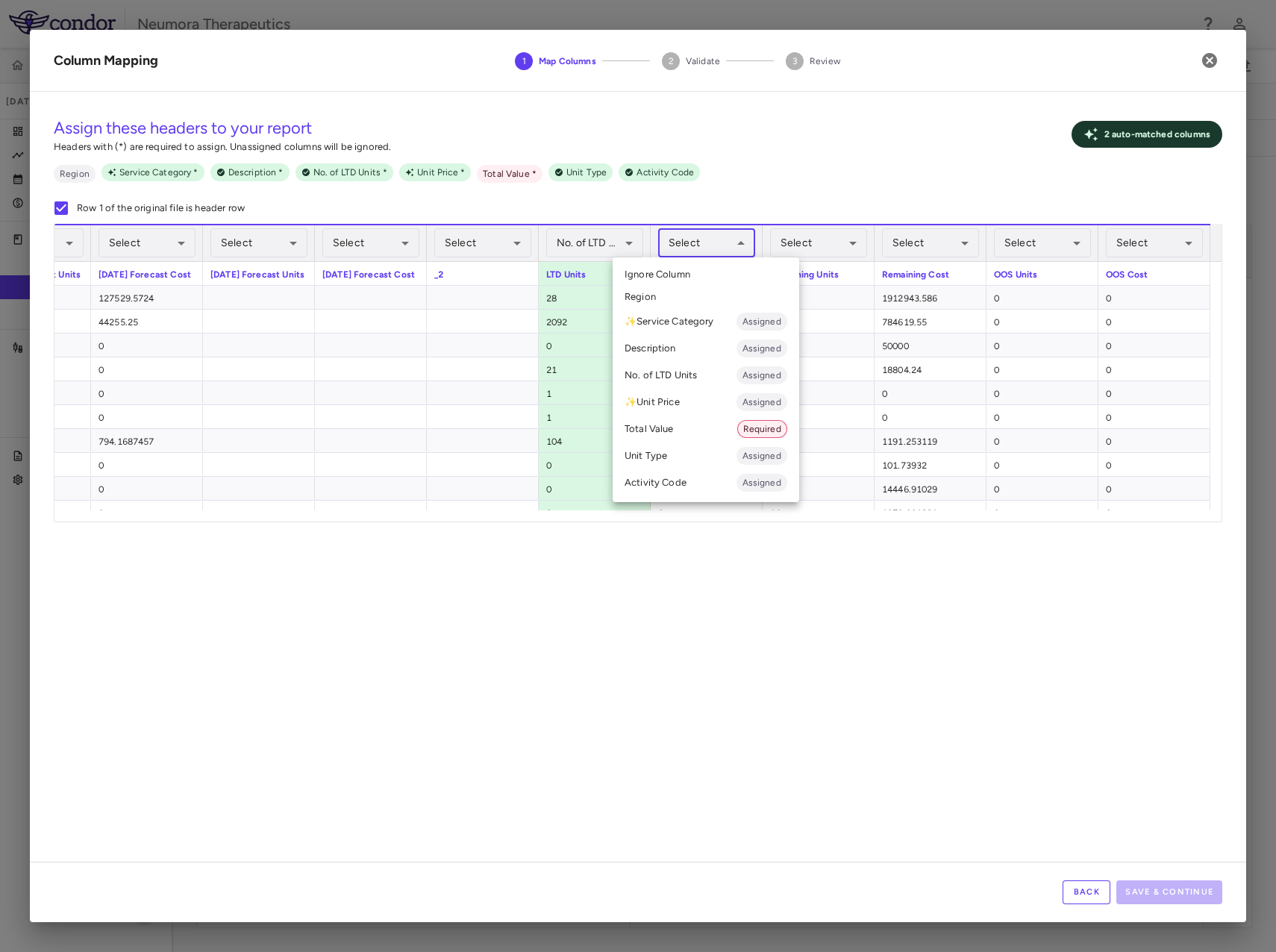
click at [691, 426] on li "Total Value Required" at bounding box center [706, 429] width 186 height 27
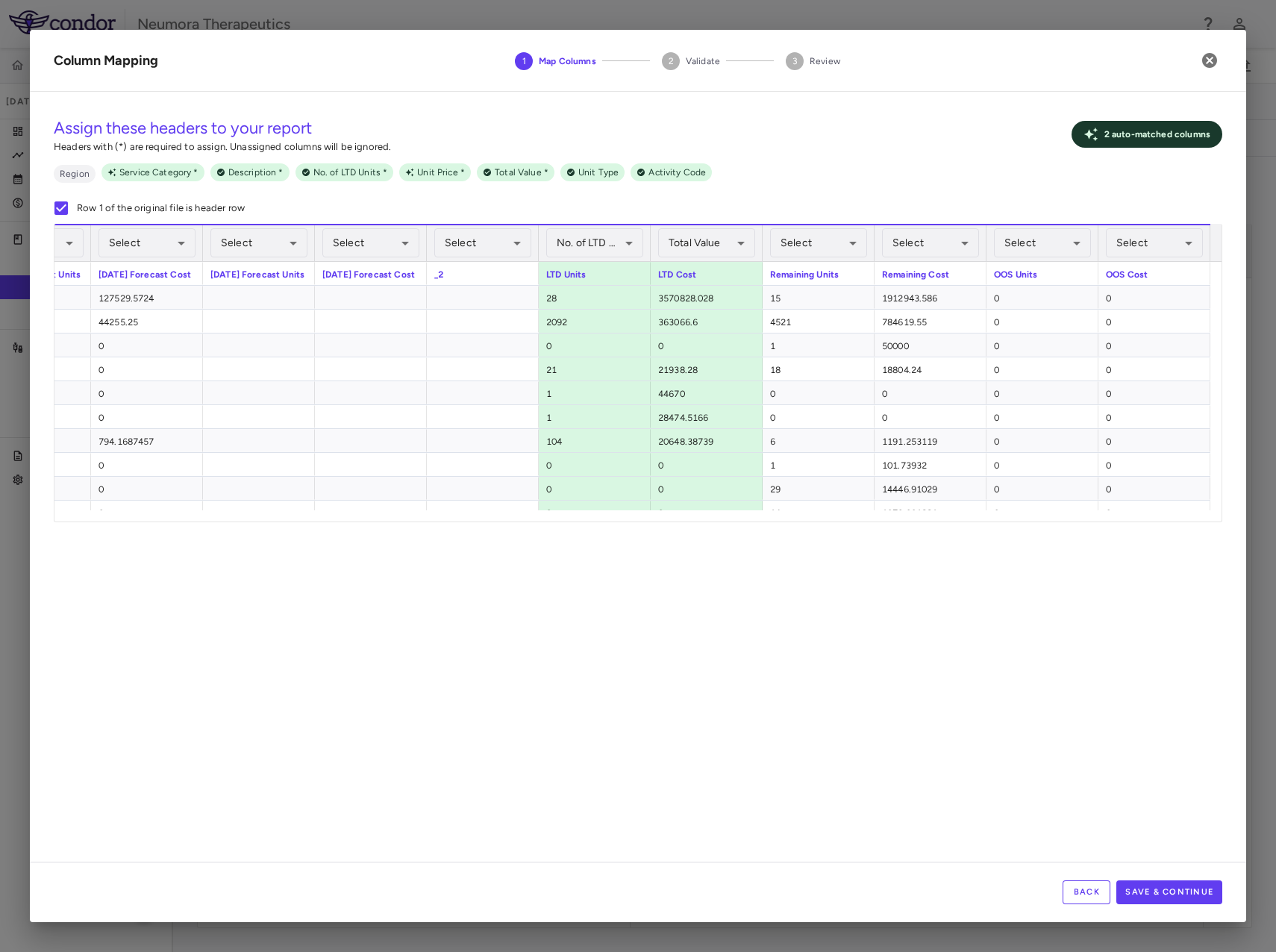
click at [797, 637] on div "Assign these headers to your report Headers with (*) are required to assign. Un…" at bounding box center [638, 483] width 1217 height 758
click at [1190, 900] on button "Save & Continue" at bounding box center [1169, 892] width 106 height 24
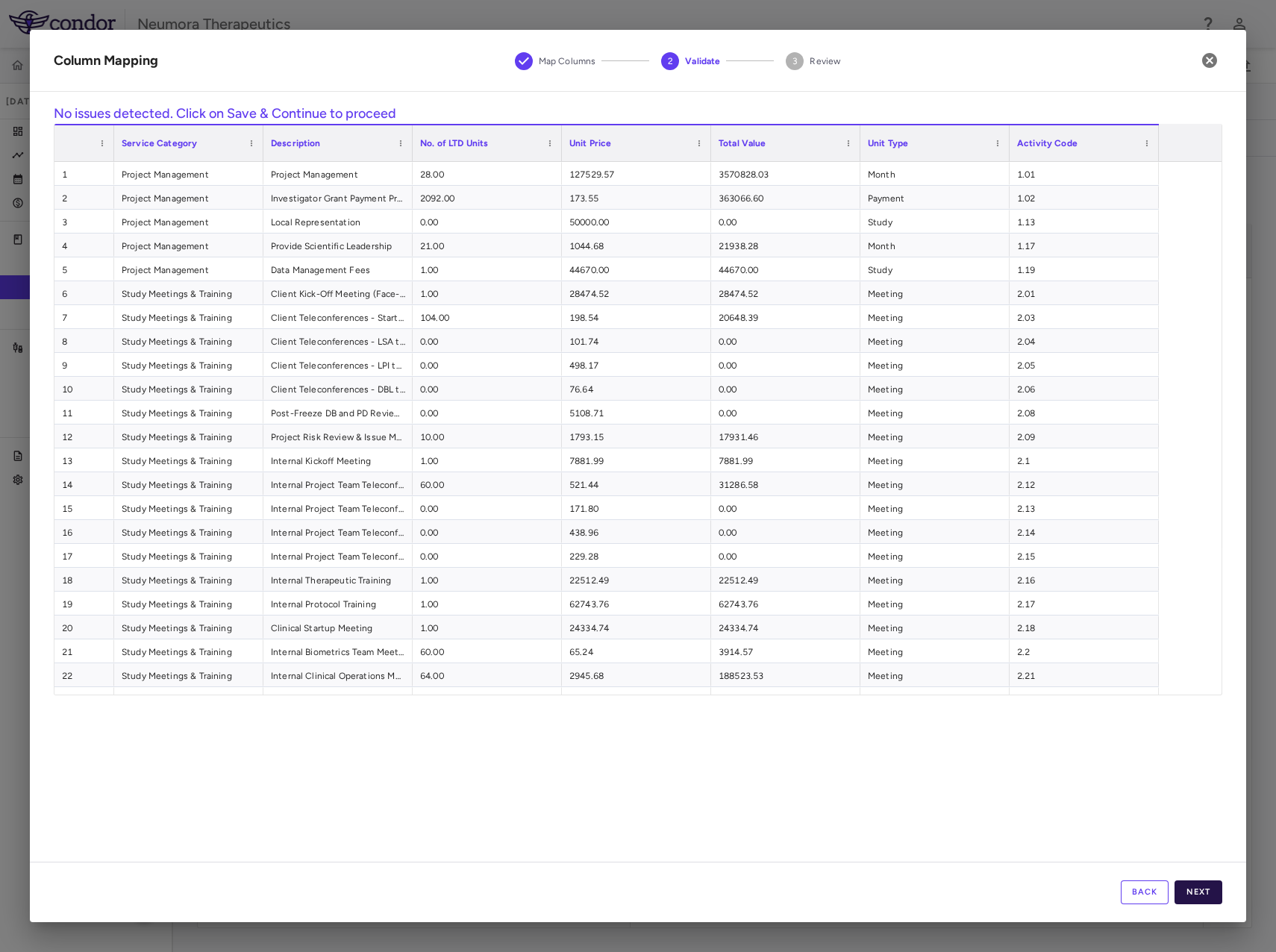
click at [1205, 896] on button "Next" at bounding box center [1199, 892] width 48 height 24
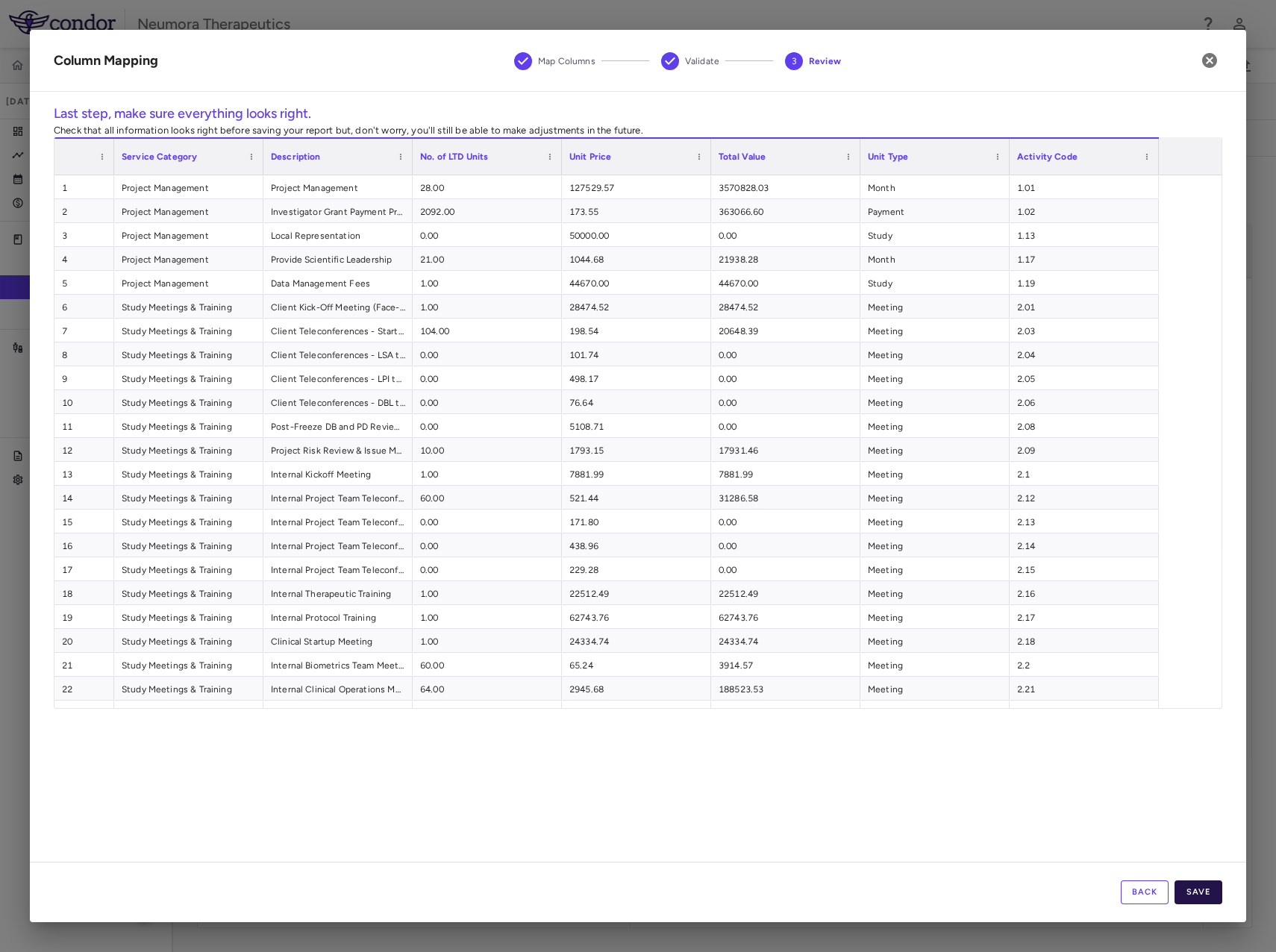
click at [1202, 894] on button "Save" at bounding box center [1199, 892] width 48 height 24
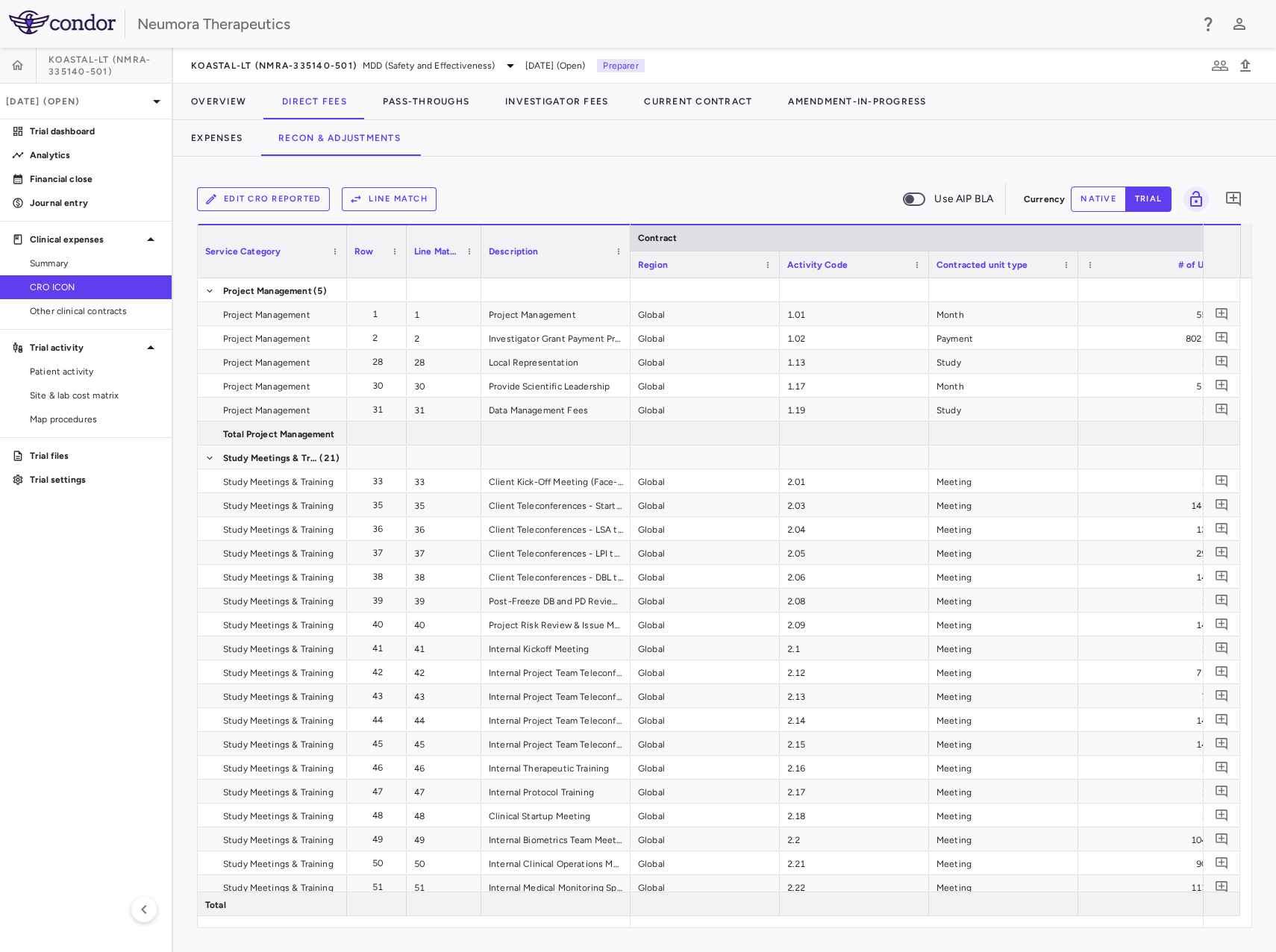
click at [414, 189] on button "Line Match" at bounding box center [390, 199] width 95 height 24
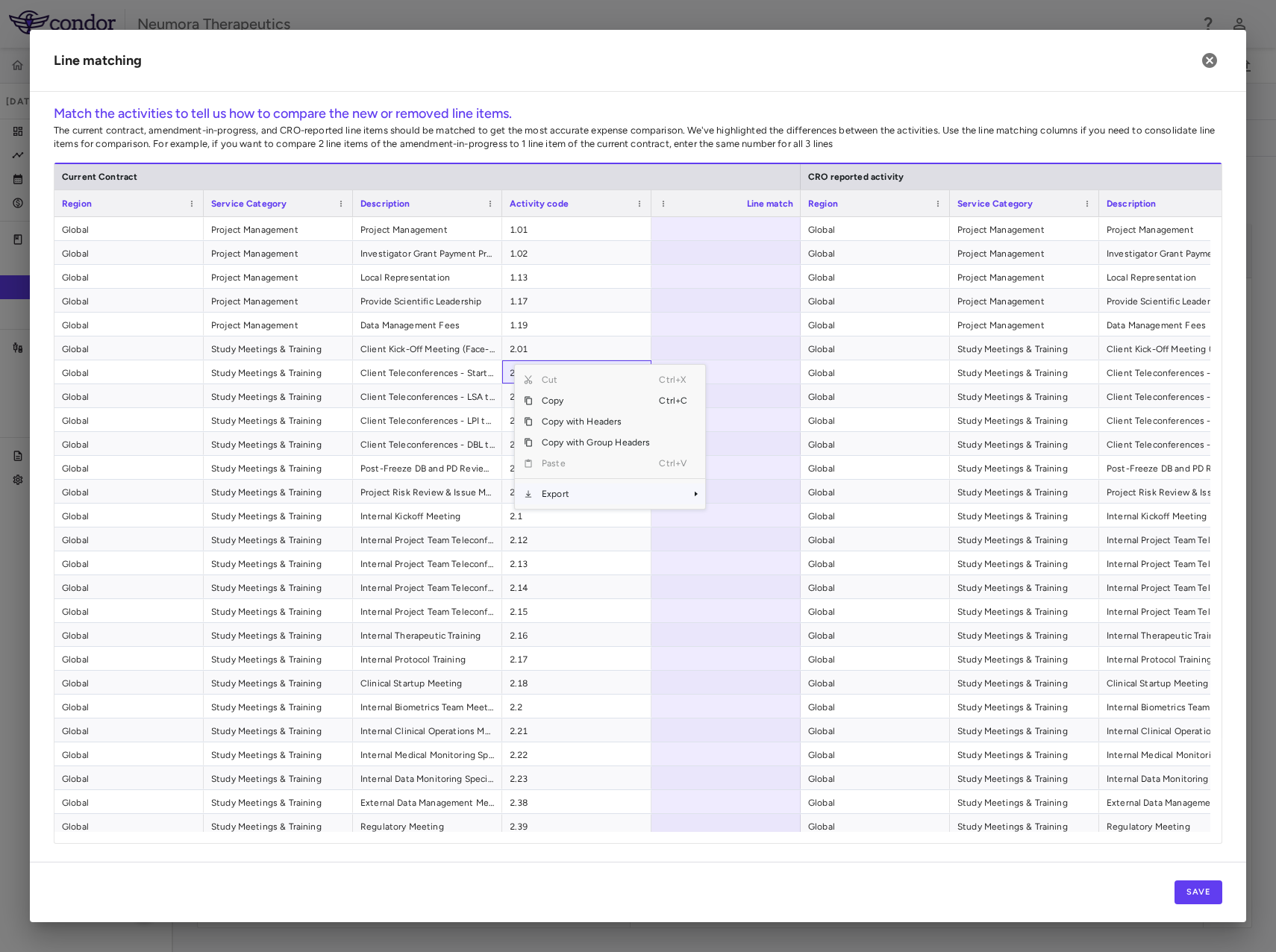
click at [596, 502] on span "Export" at bounding box center [596, 493] width 126 height 21
click at [761, 524] on span "Excel Export" at bounding box center [755, 519] width 70 height 21
click at [1196, 885] on button "Save" at bounding box center [1199, 892] width 48 height 24
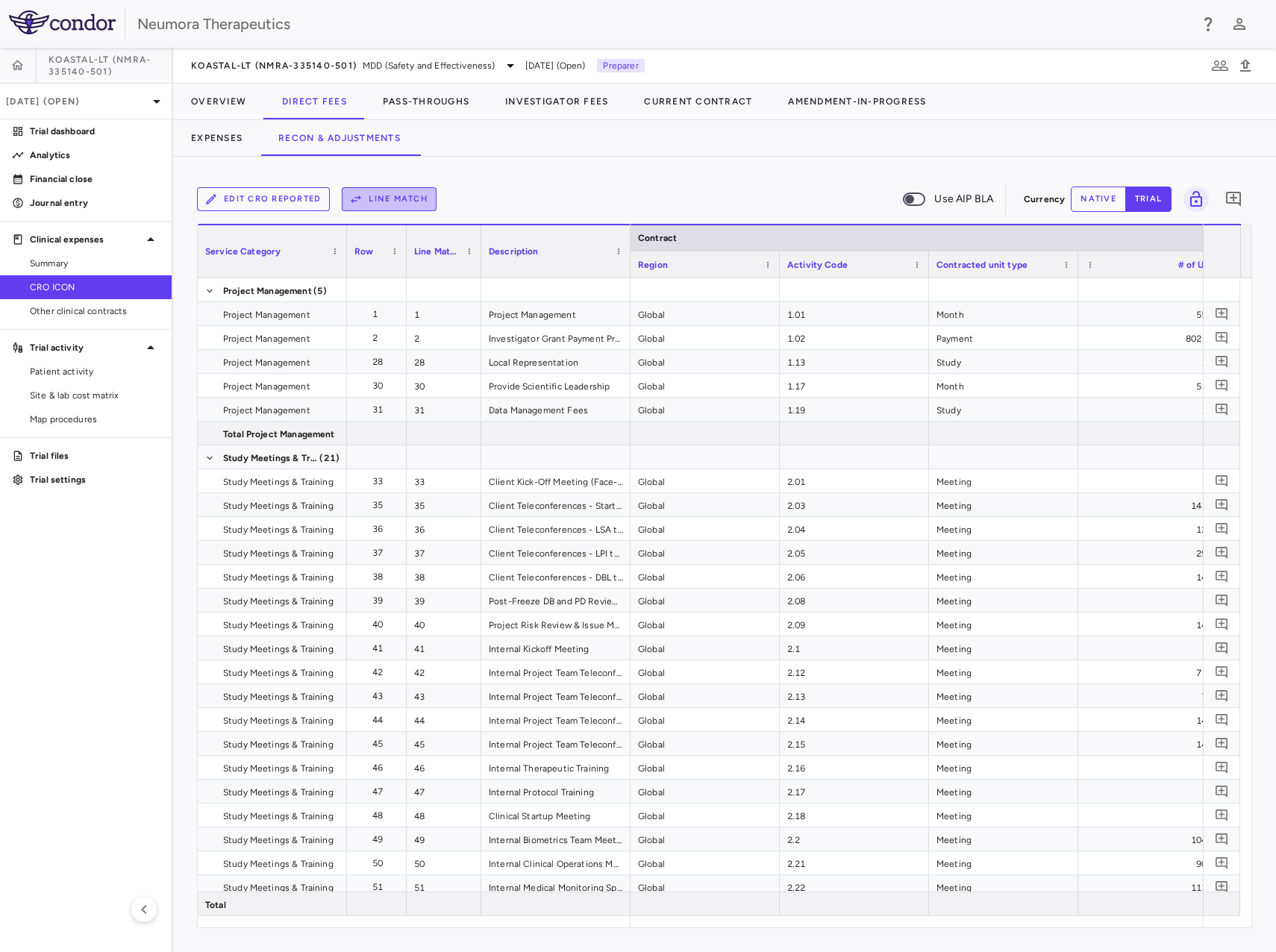
click at [391, 188] on button "Line Match" at bounding box center [390, 199] width 95 height 24
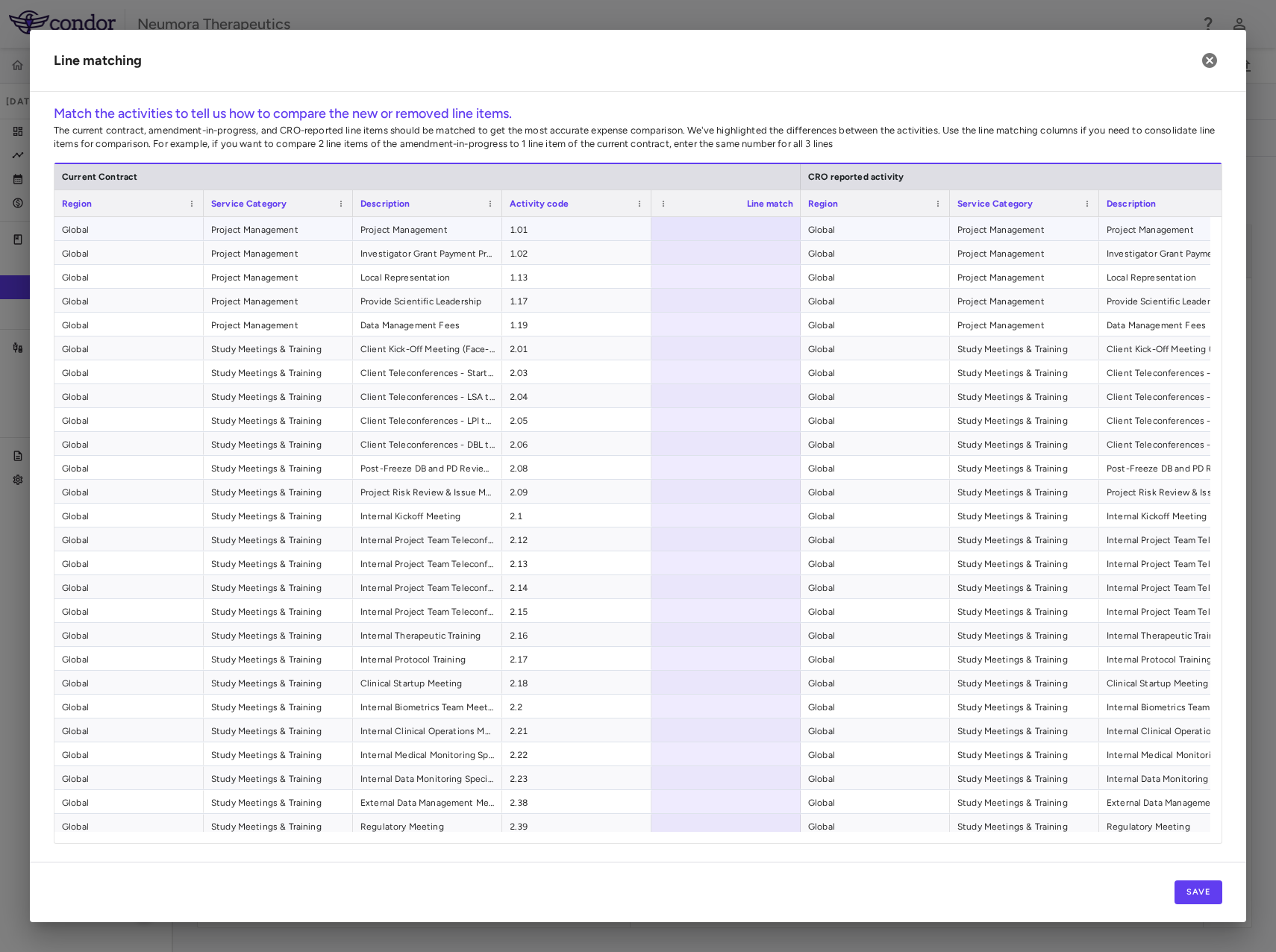
click at [748, 226] on div at bounding box center [726, 229] width 150 height 23
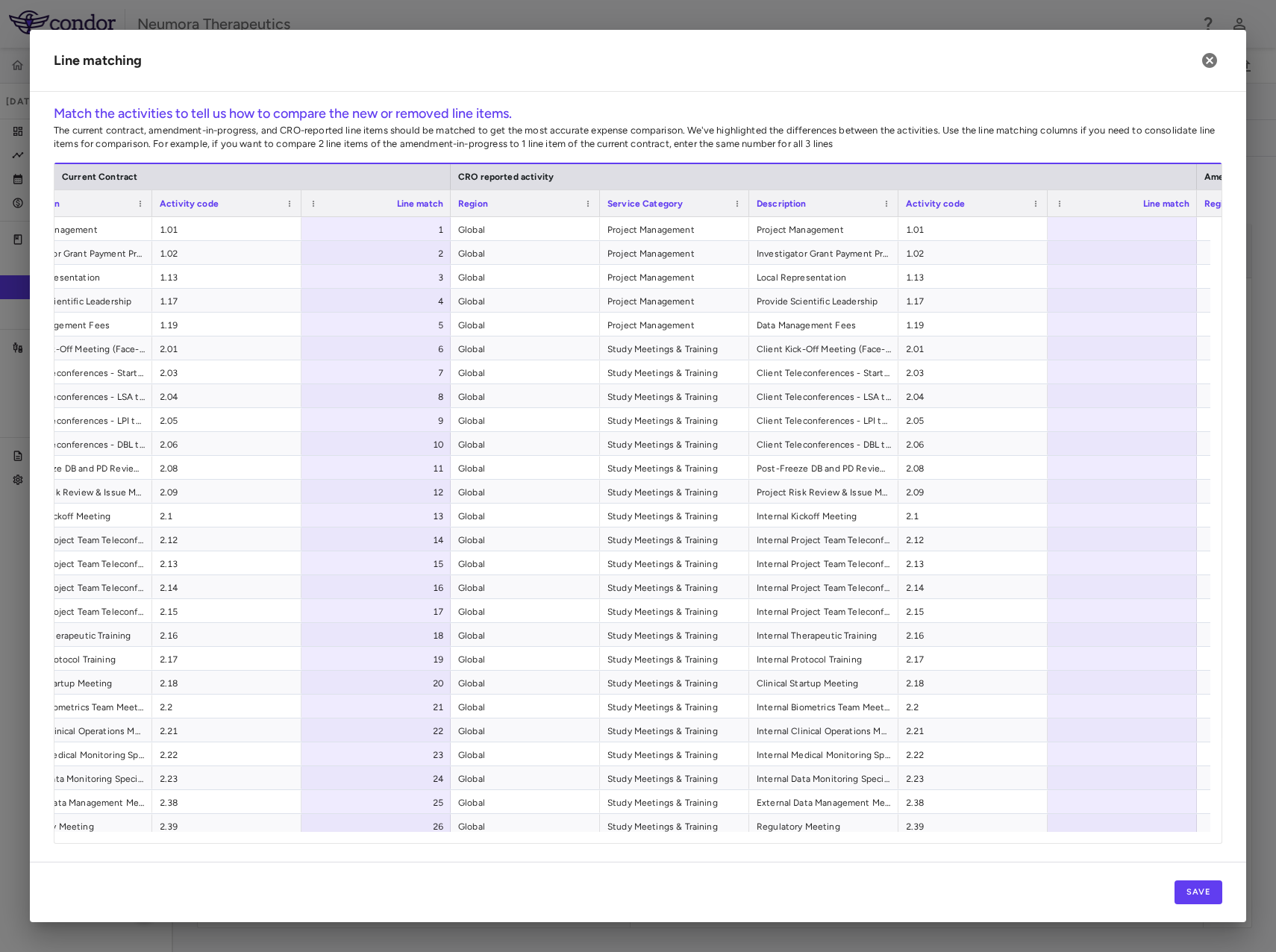
scroll to position [0, 473]
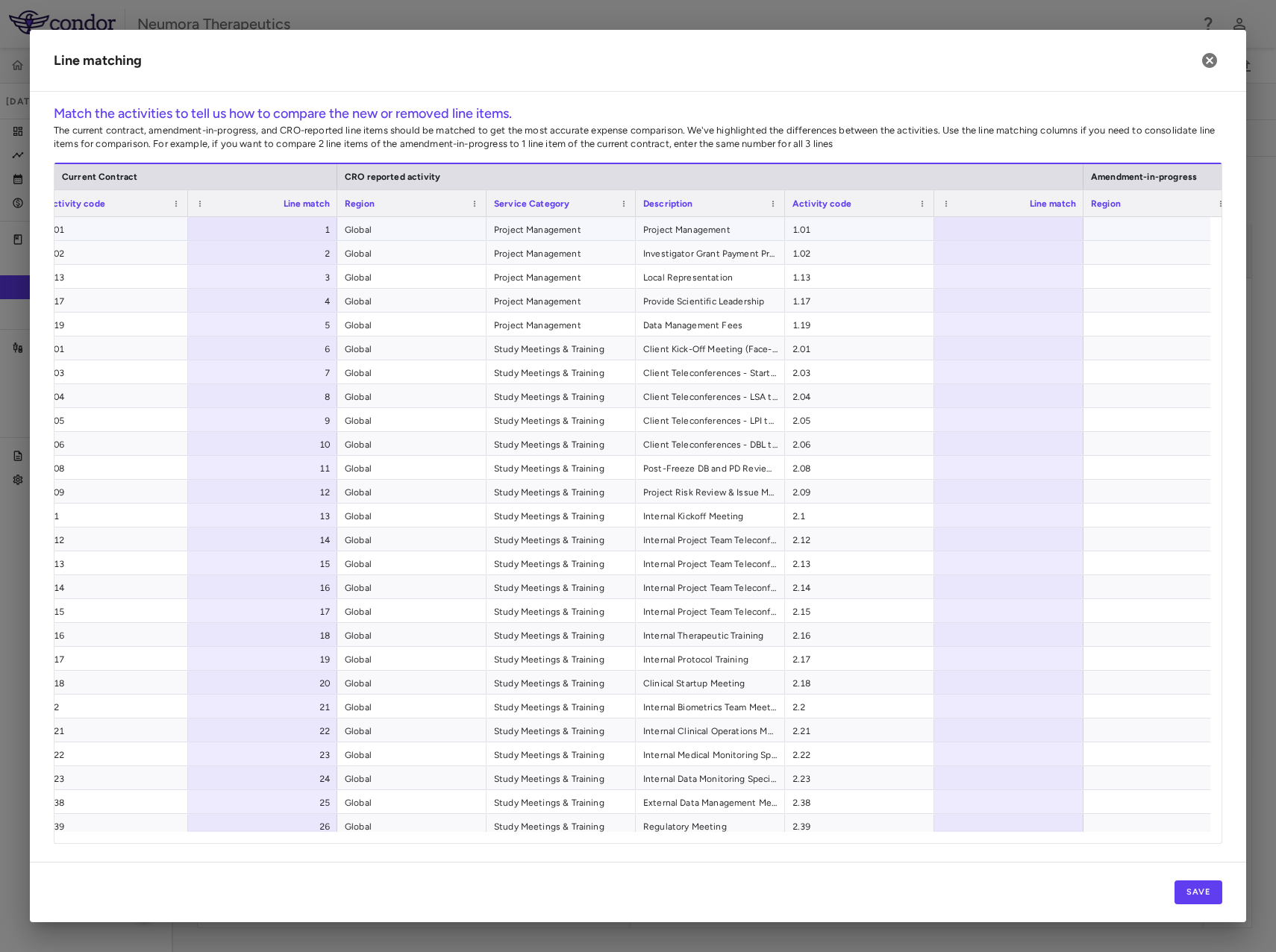
click at [1022, 228] on div at bounding box center [1009, 229] width 150 height 23
click at [1024, 226] on div at bounding box center [1009, 229] width 150 height 23
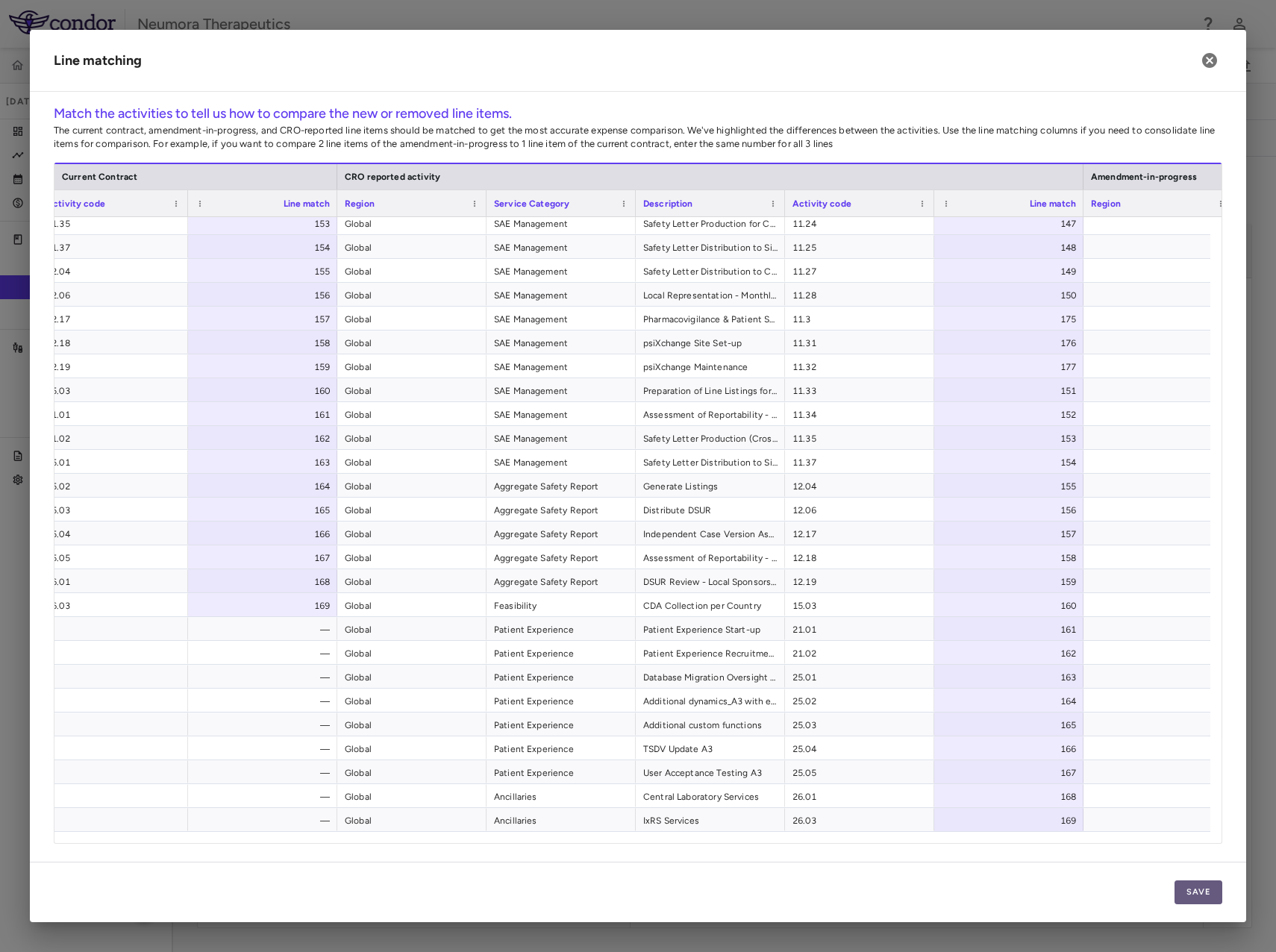
click at [1212, 894] on button "Save" at bounding box center [1199, 892] width 48 height 24
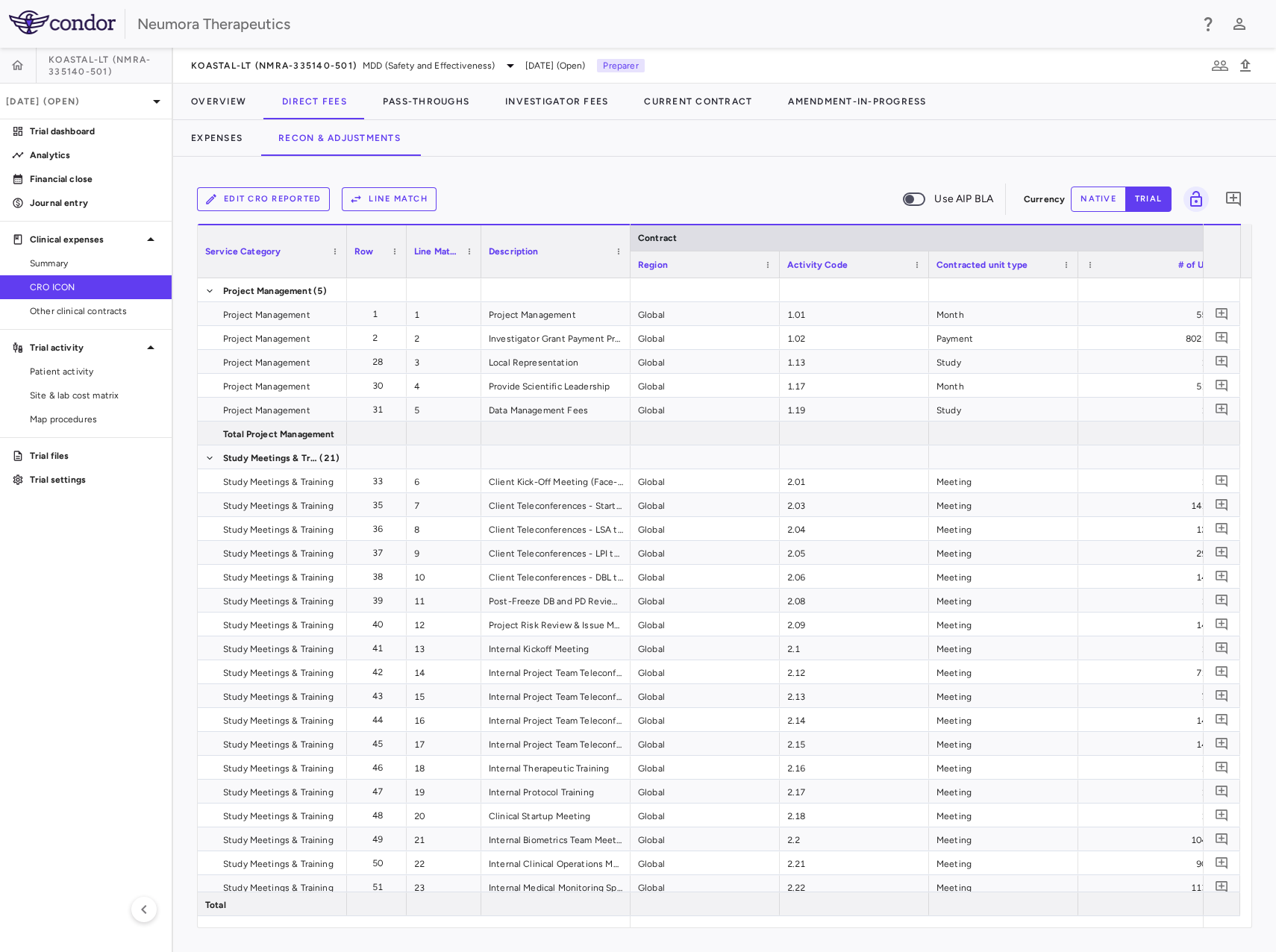
click at [1087, 201] on button "native" at bounding box center [1099, 199] width 55 height 25
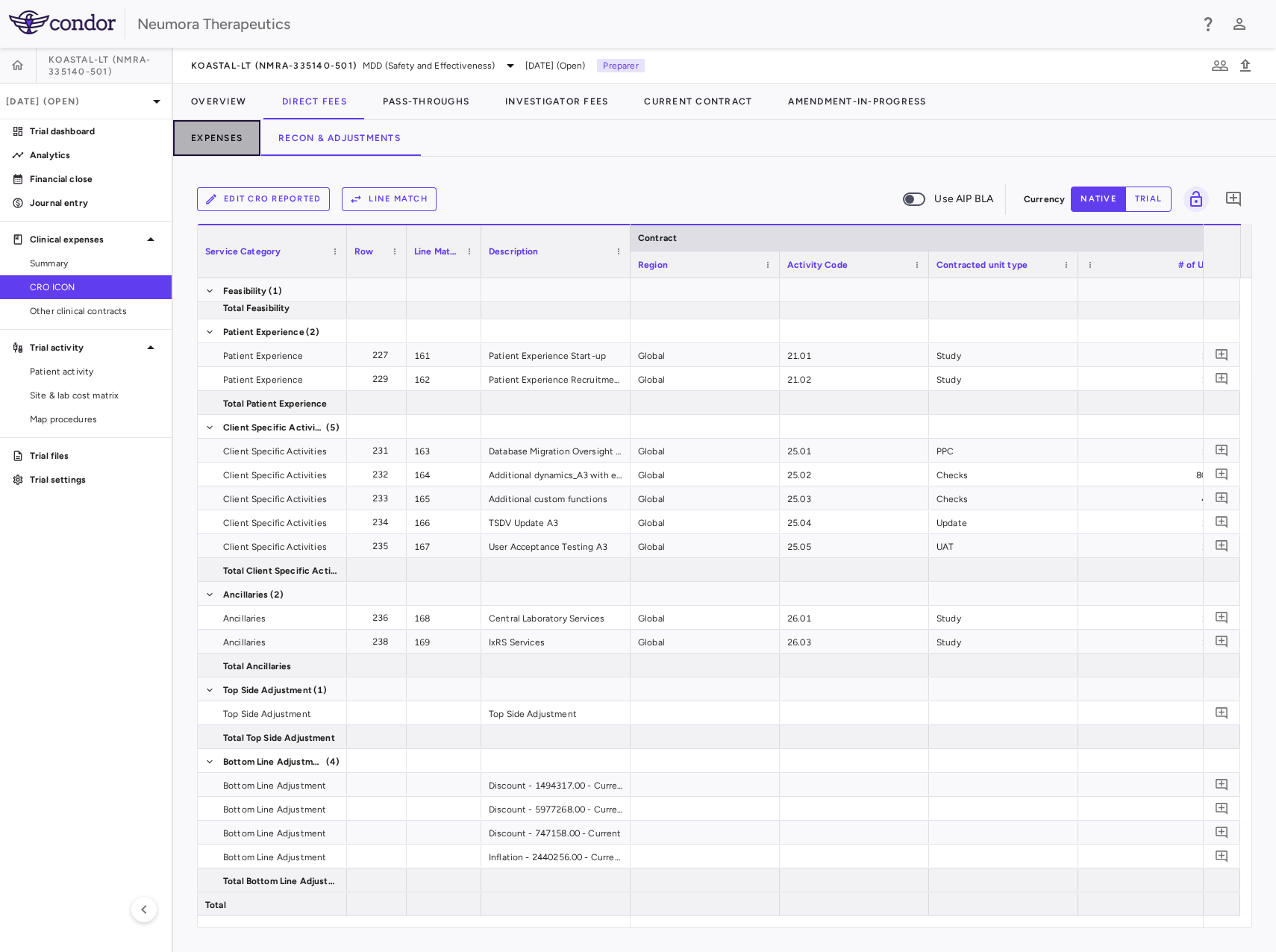
click at [209, 134] on button "Expenses" at bounding box center [217, 138] width 87 height 36
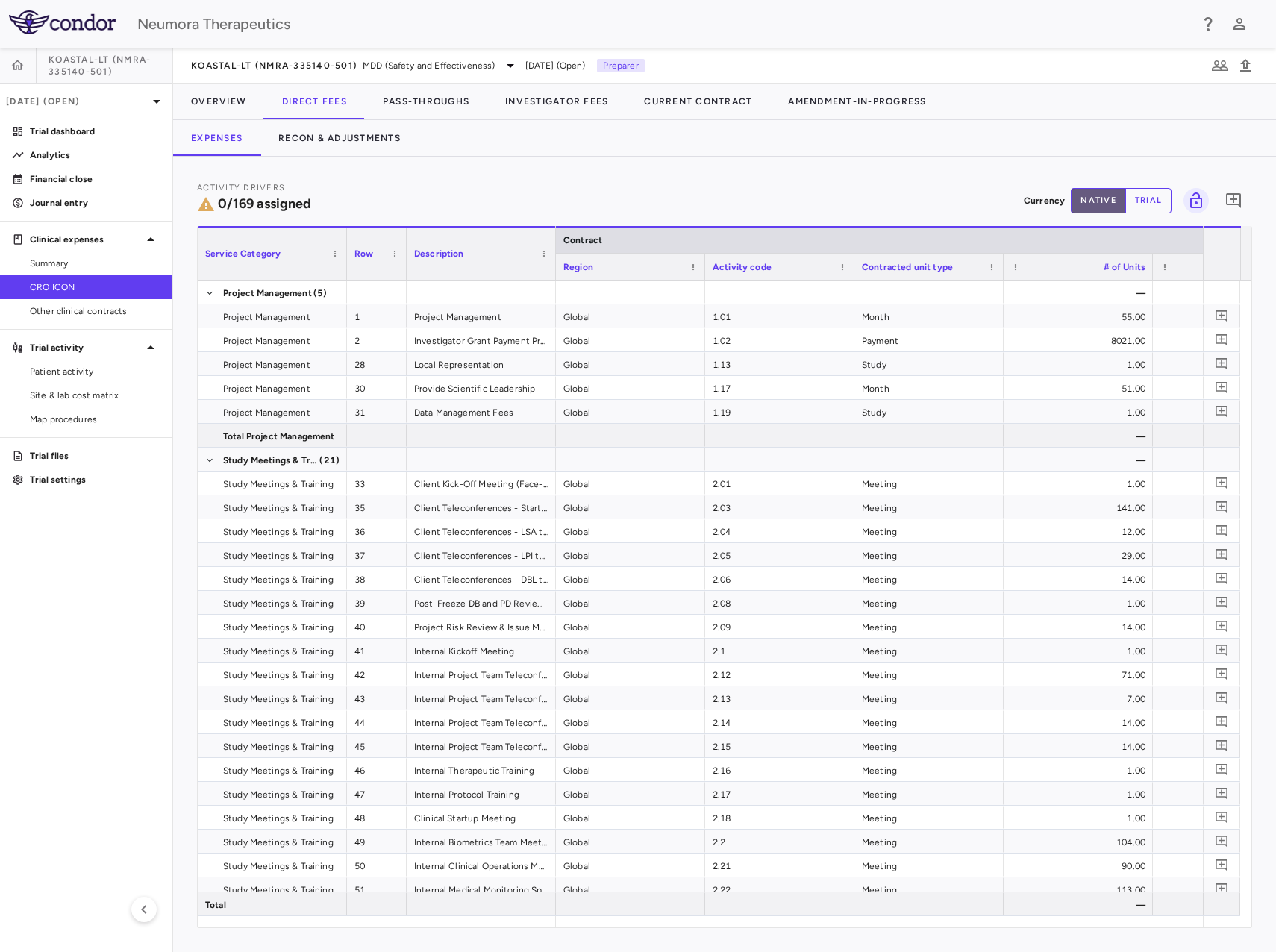
click at [1101, 195] on button "native" at bounding box center [1099, 200] width 55 height 25
click at [361, 136] on button "Recon & Adjustments" at bounding box center [340, 138] width 158 height 36
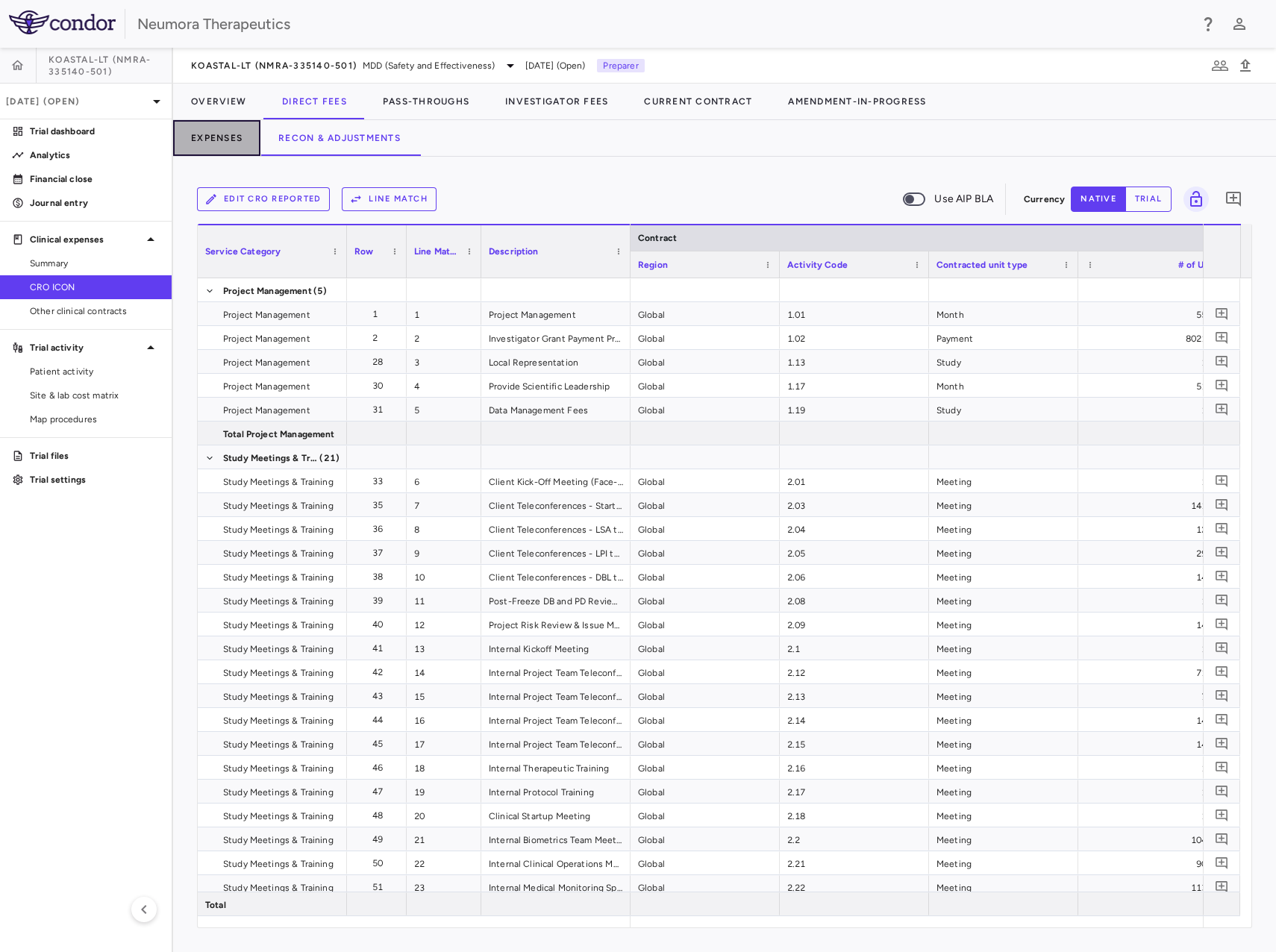
click at [229, 140] on button "Expenses" at bounding box center [217, 138] width 87 height 36
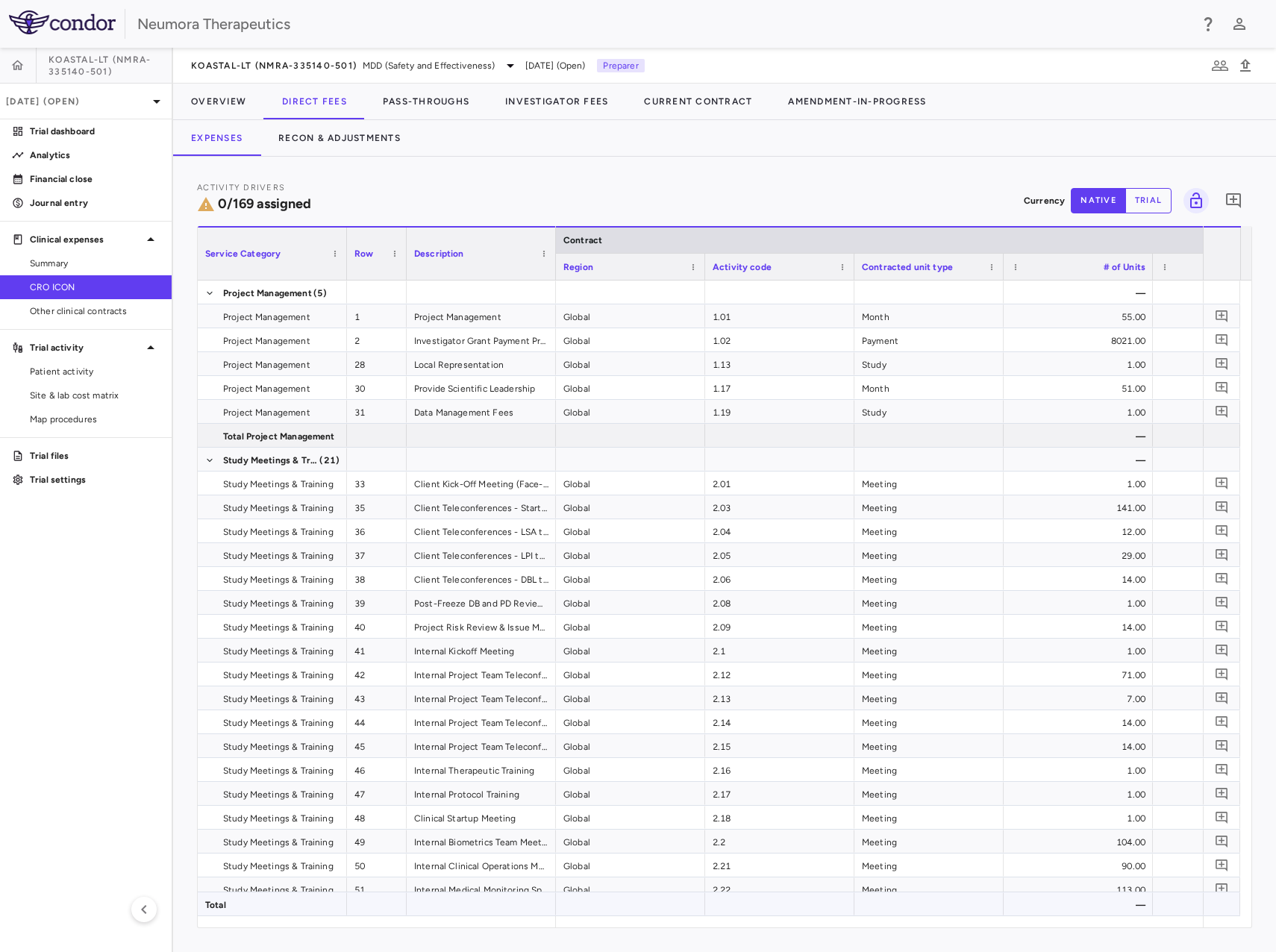
click at [598, 912] on div at bounding box center [631, 904] width 150 height 23
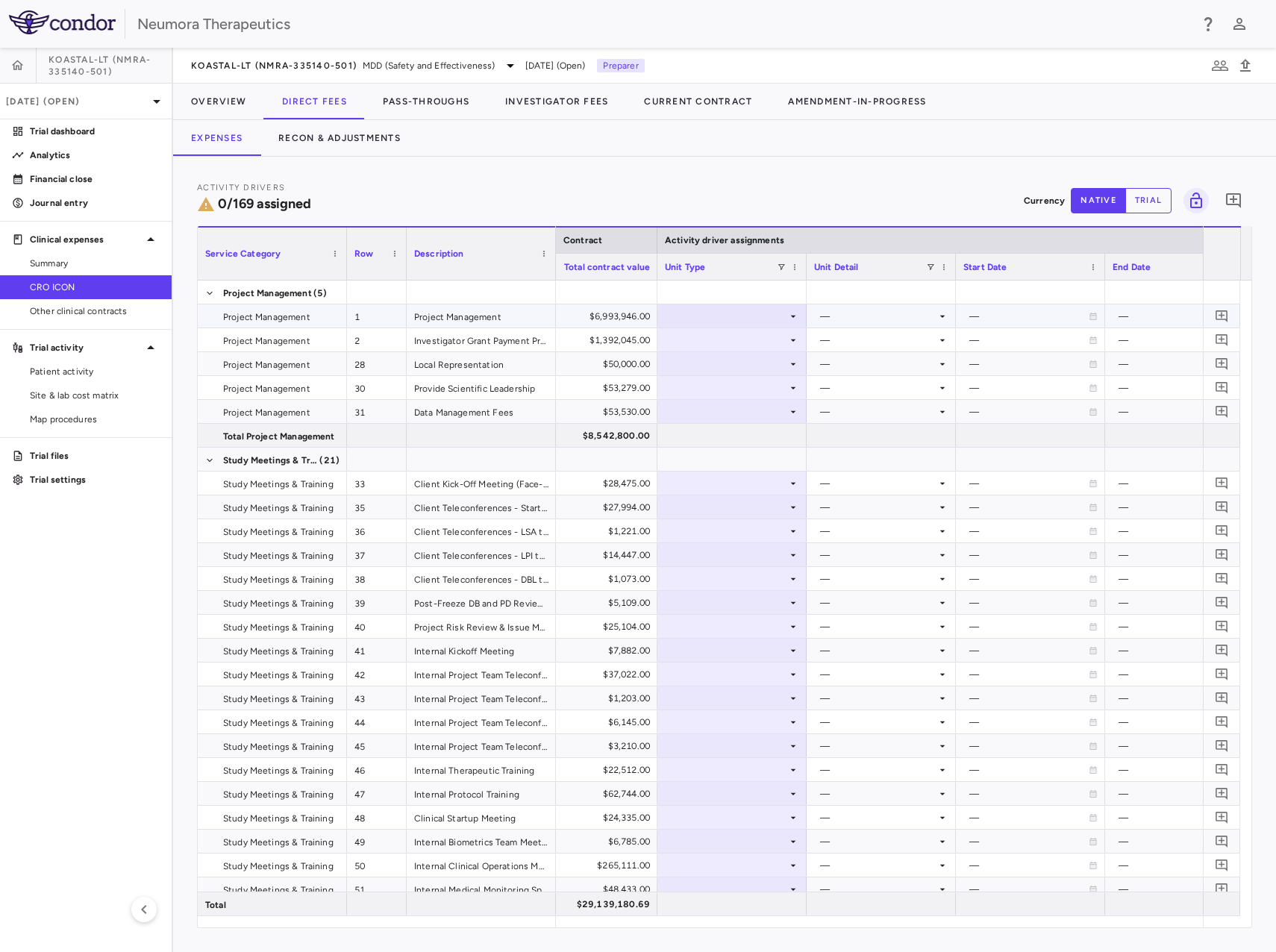
click at [739, 313] on div at bounding box center [732, 316] width 134 height 21
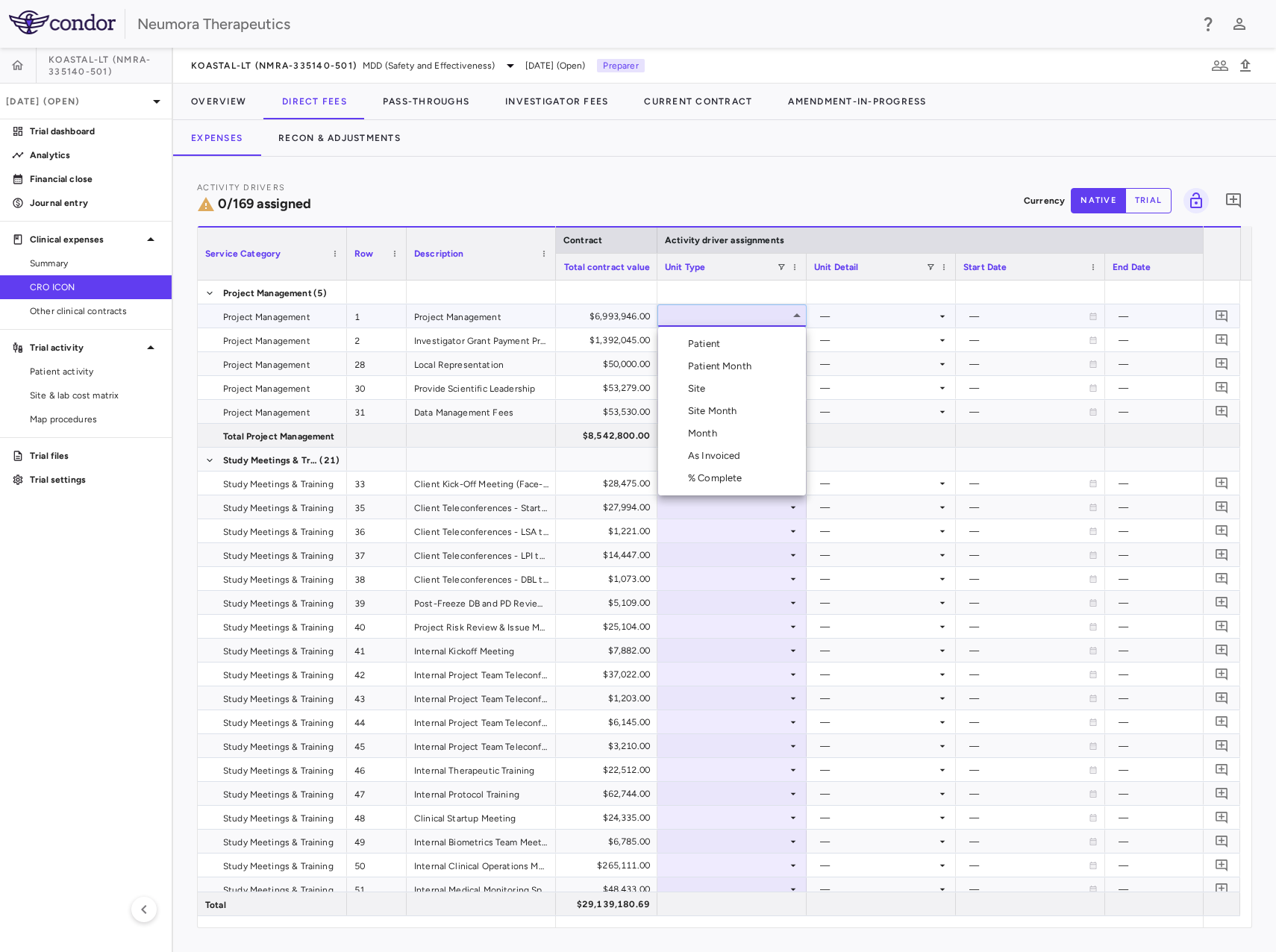
click at [780, 315] on div at bounding box center [638, 476] width 1276 height 952
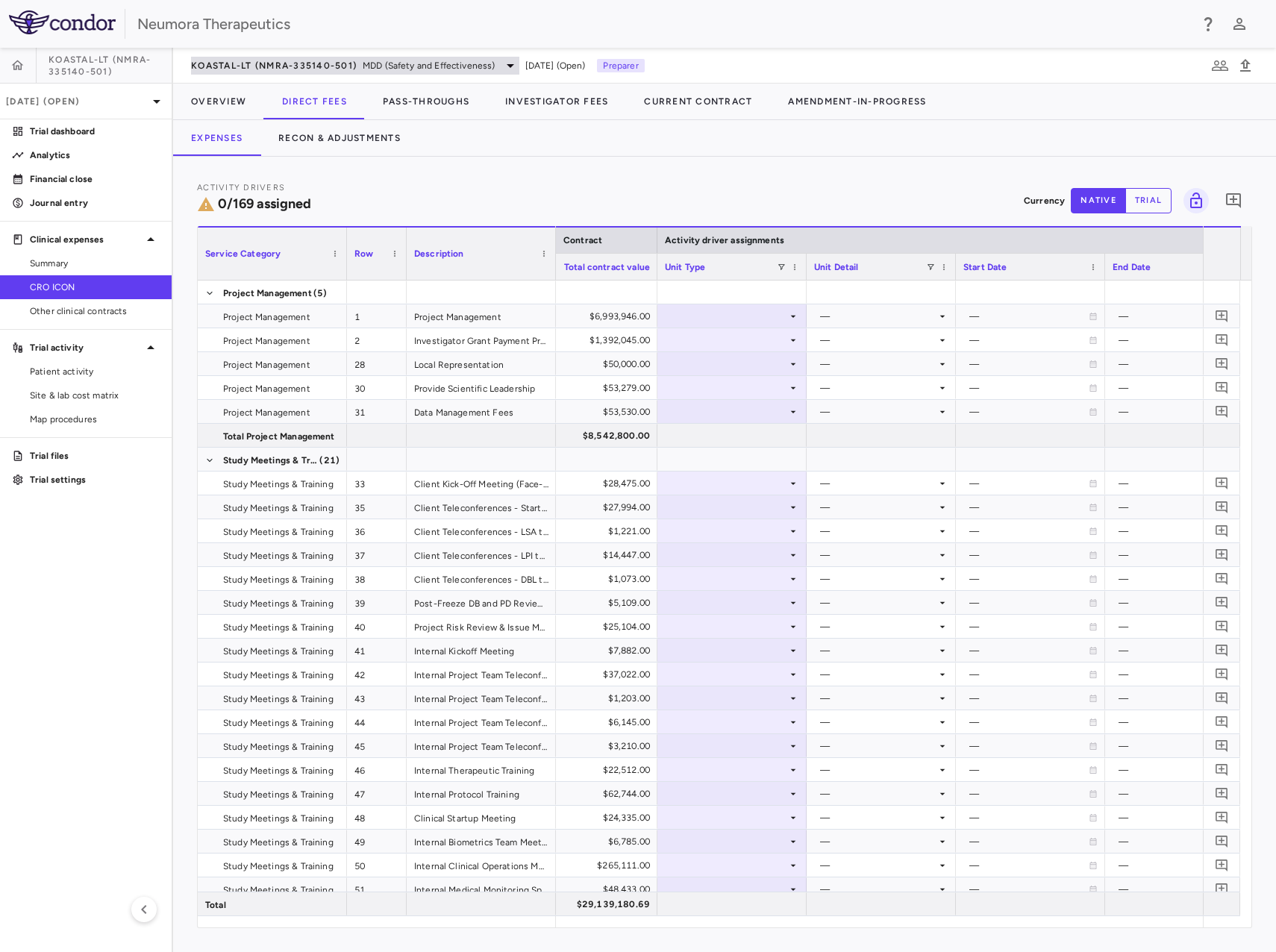
click at [229, 58] on div "KOASTAL-LT (NMRA-335140-501) MDD (Safety and Effectiveness)" at bounding box center [355, 65] width 328 height 18
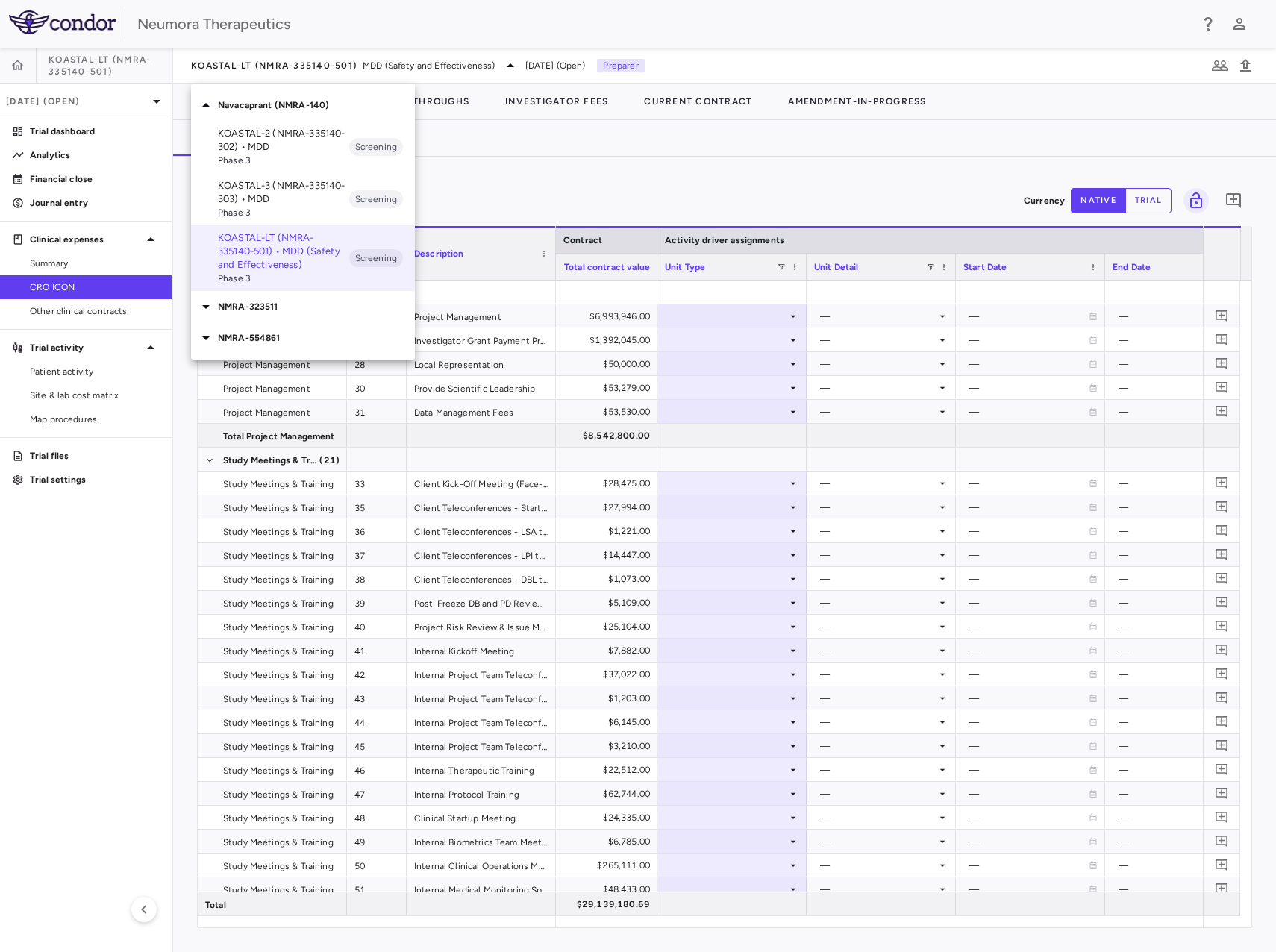
click at [307, 202] on p "KOASTAL-3 (NMRA-335140-303) • MDD" at bounding box center [283, 192] width 131 height 27
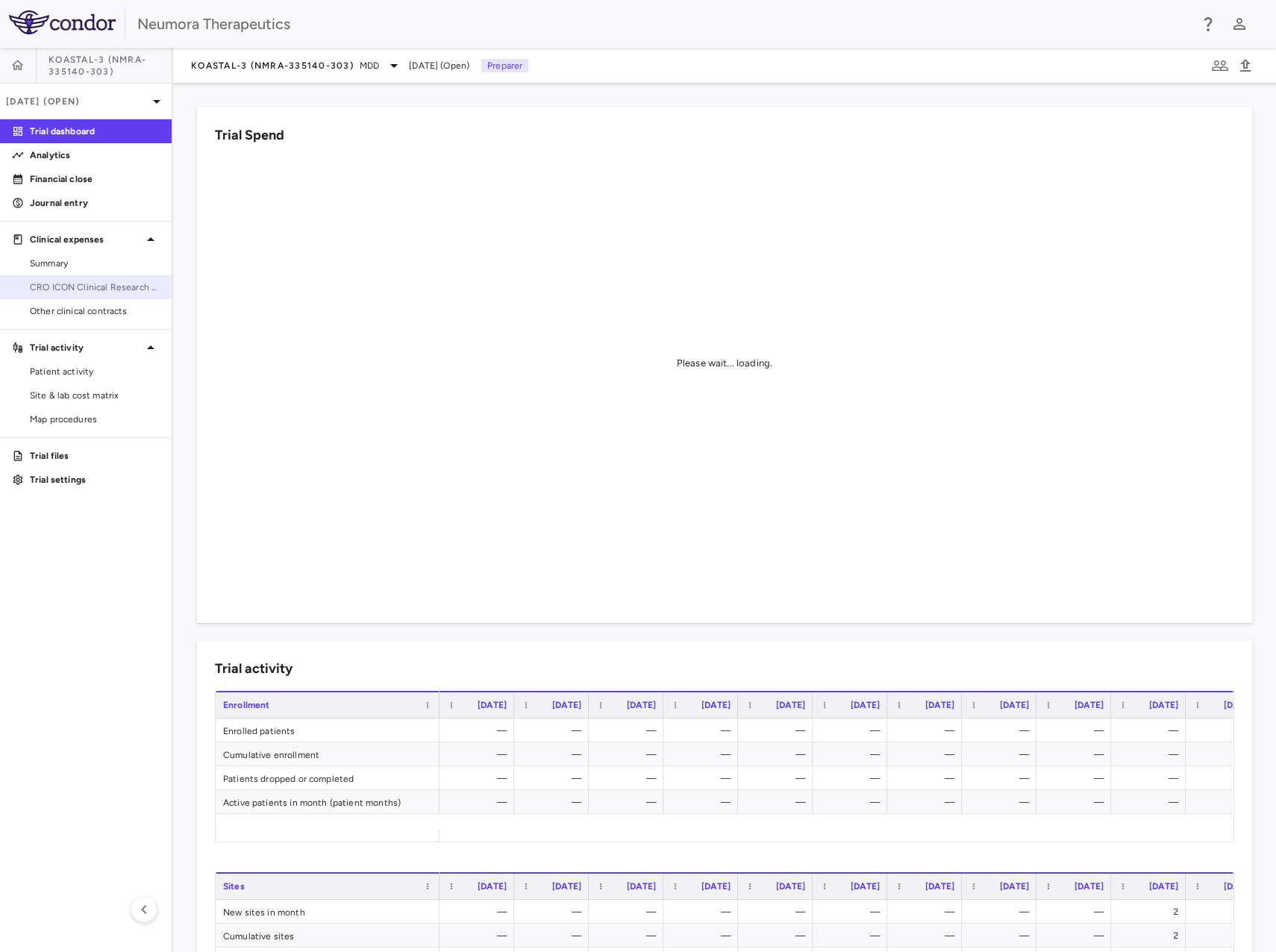
click at [64, 285] on span "CRO ICON Clinical Research Limited" at bounding box center [94, 288] width 130 height 14
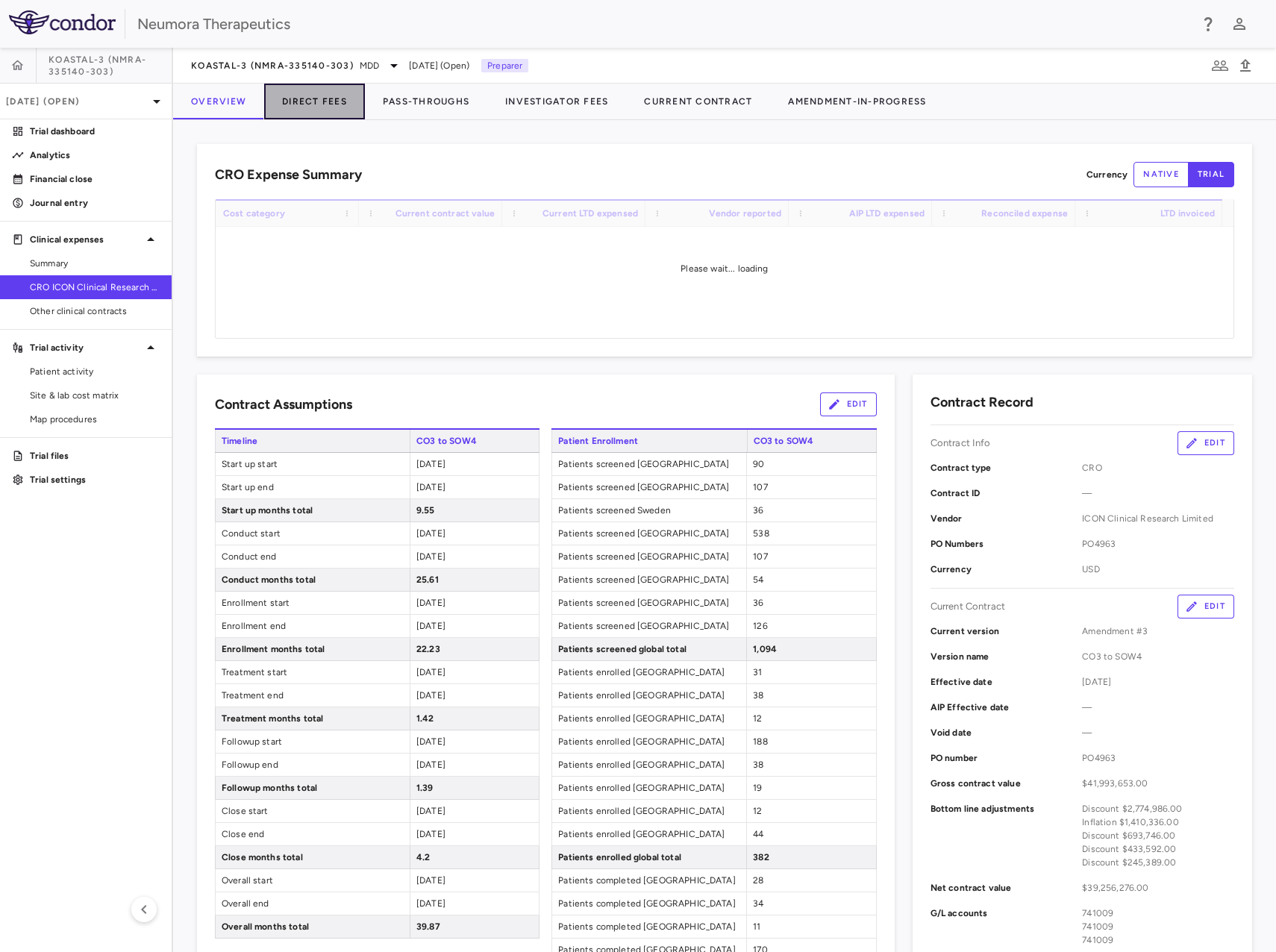
click at [321, 100] on button "Direct Fees" at bounding box center [314, 101] width 101 height 36
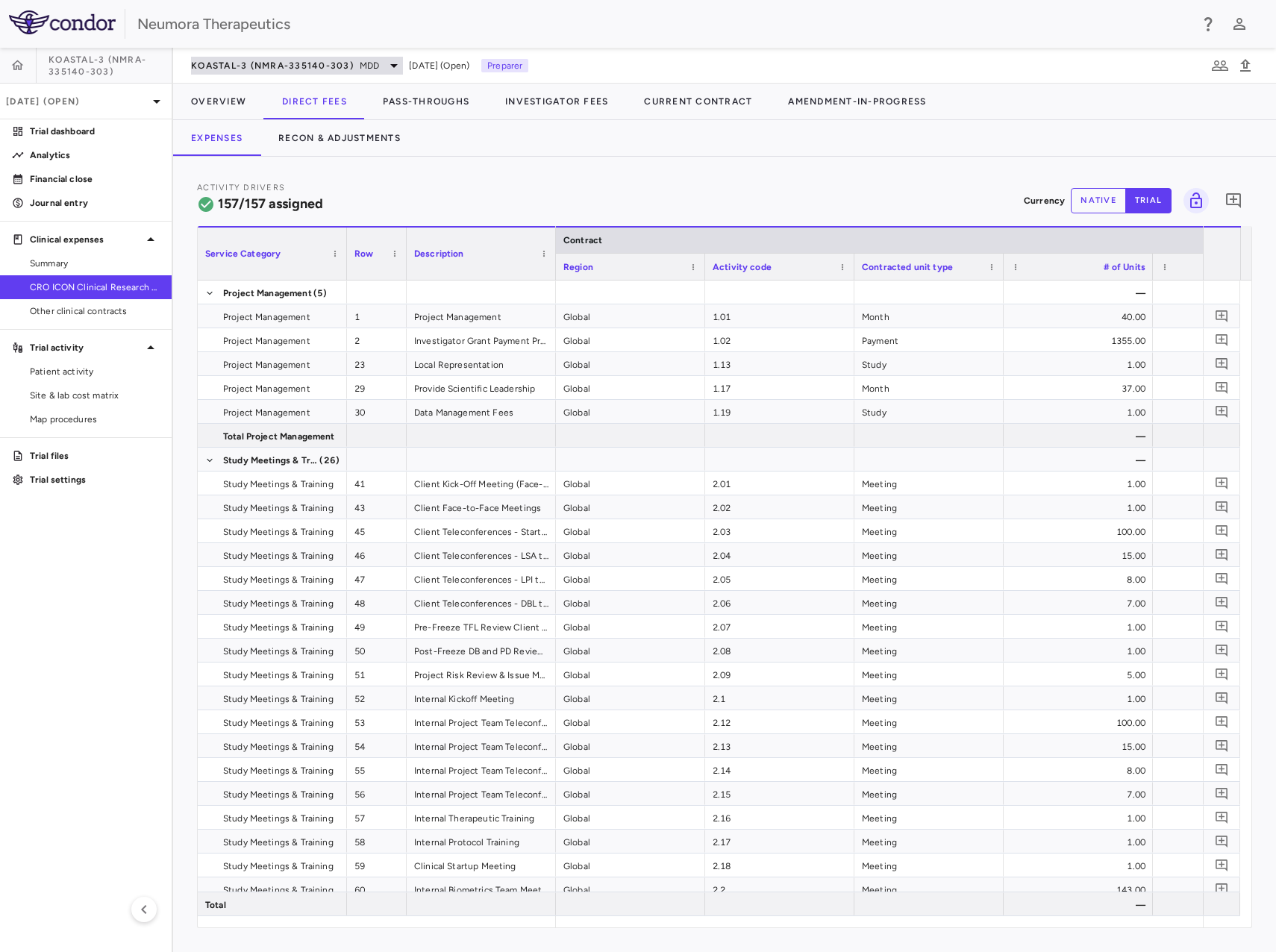
click at [308, 66] on span "KOASTAL-3 (NMRA-335140-303)" at bounding box center [272, 66] width 163 height 12
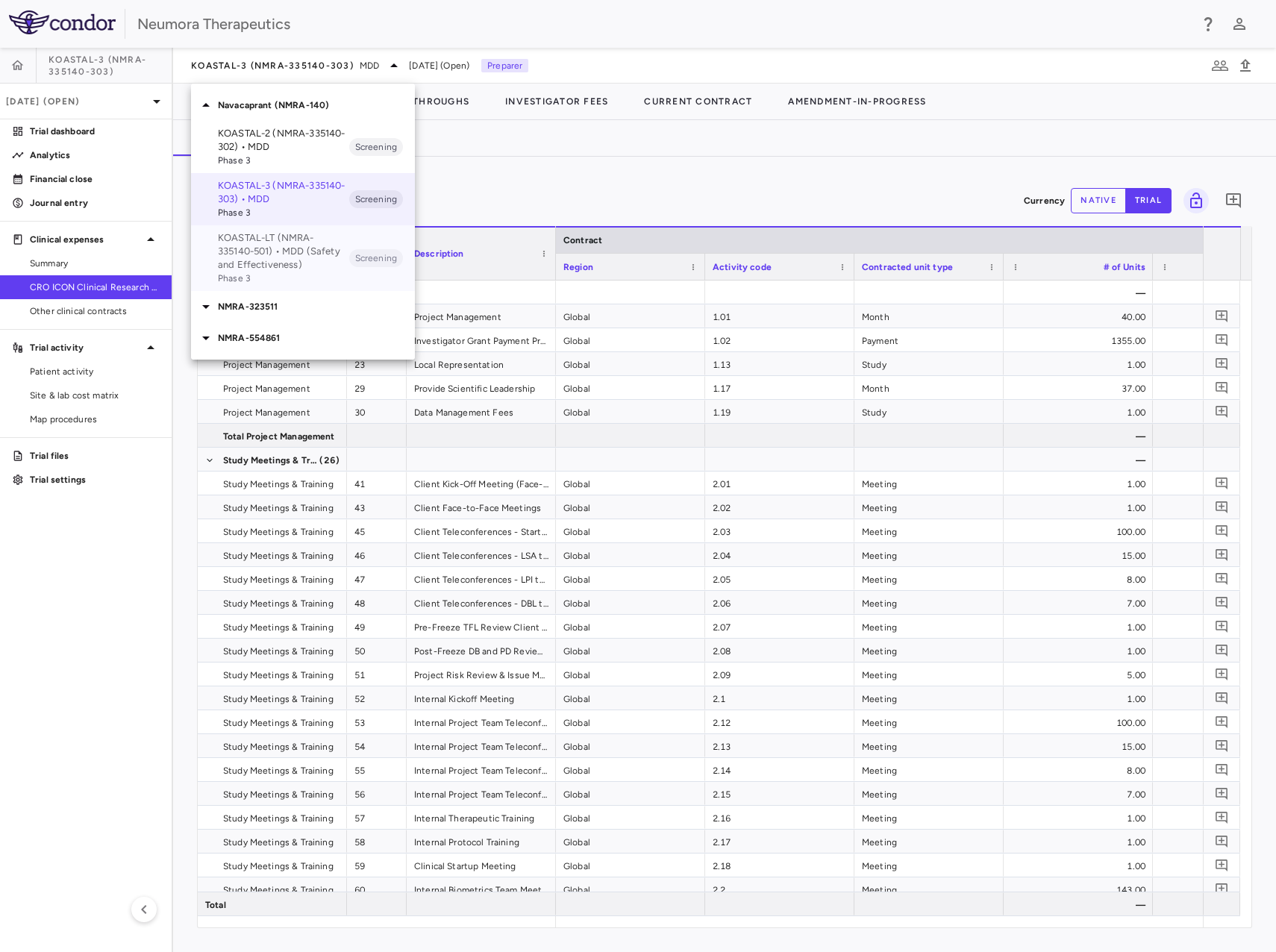
click at [259, 244] on p "KOASTAL-LT (NMRA-335140-501) • MDD (Safety and Effectiveness)" at bounding box center [283, 252] width 131 height 41
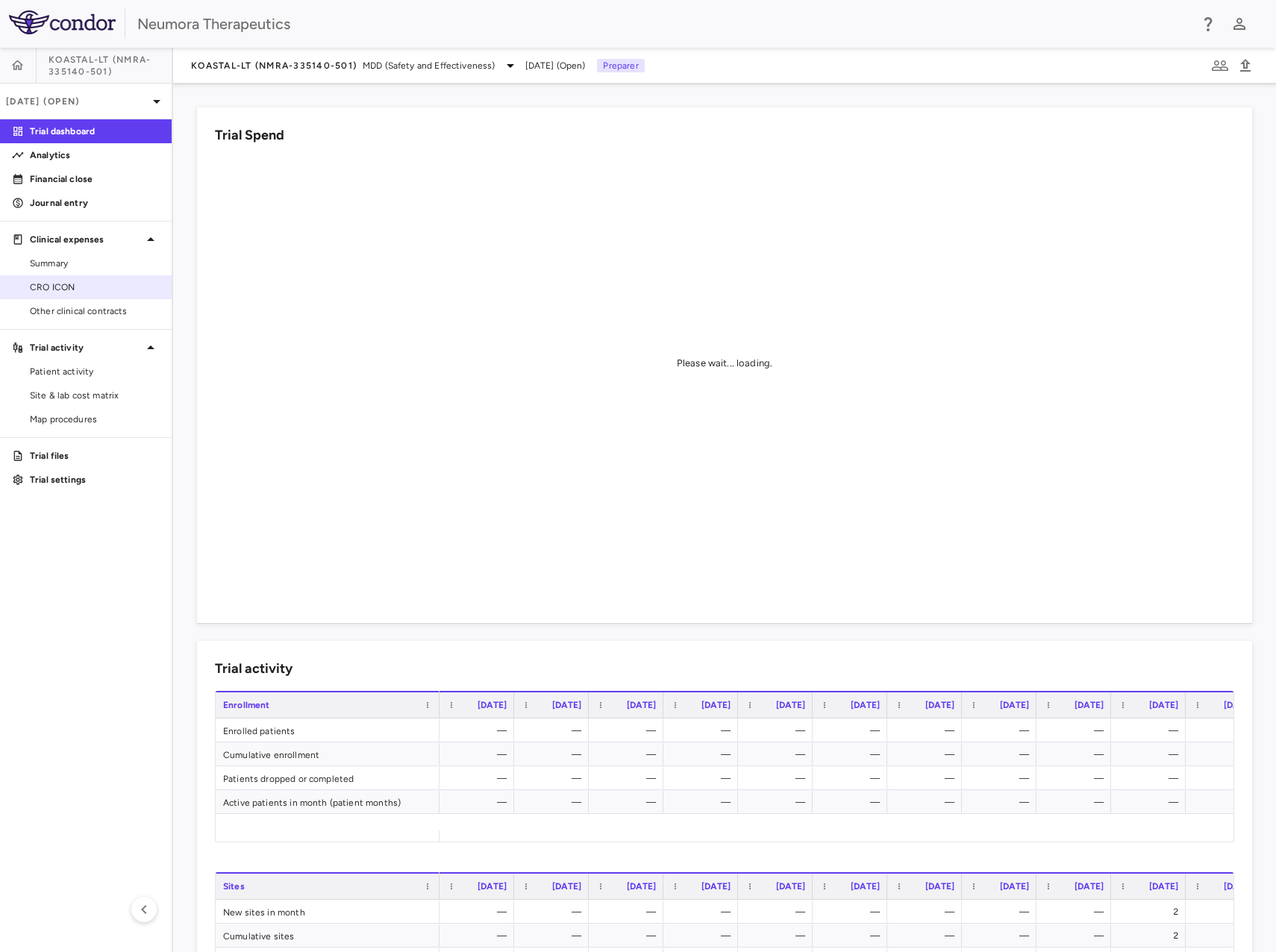
click at [88, 292] on span "CRO ICON" at bounding box center [94, 288] width 130 height 14
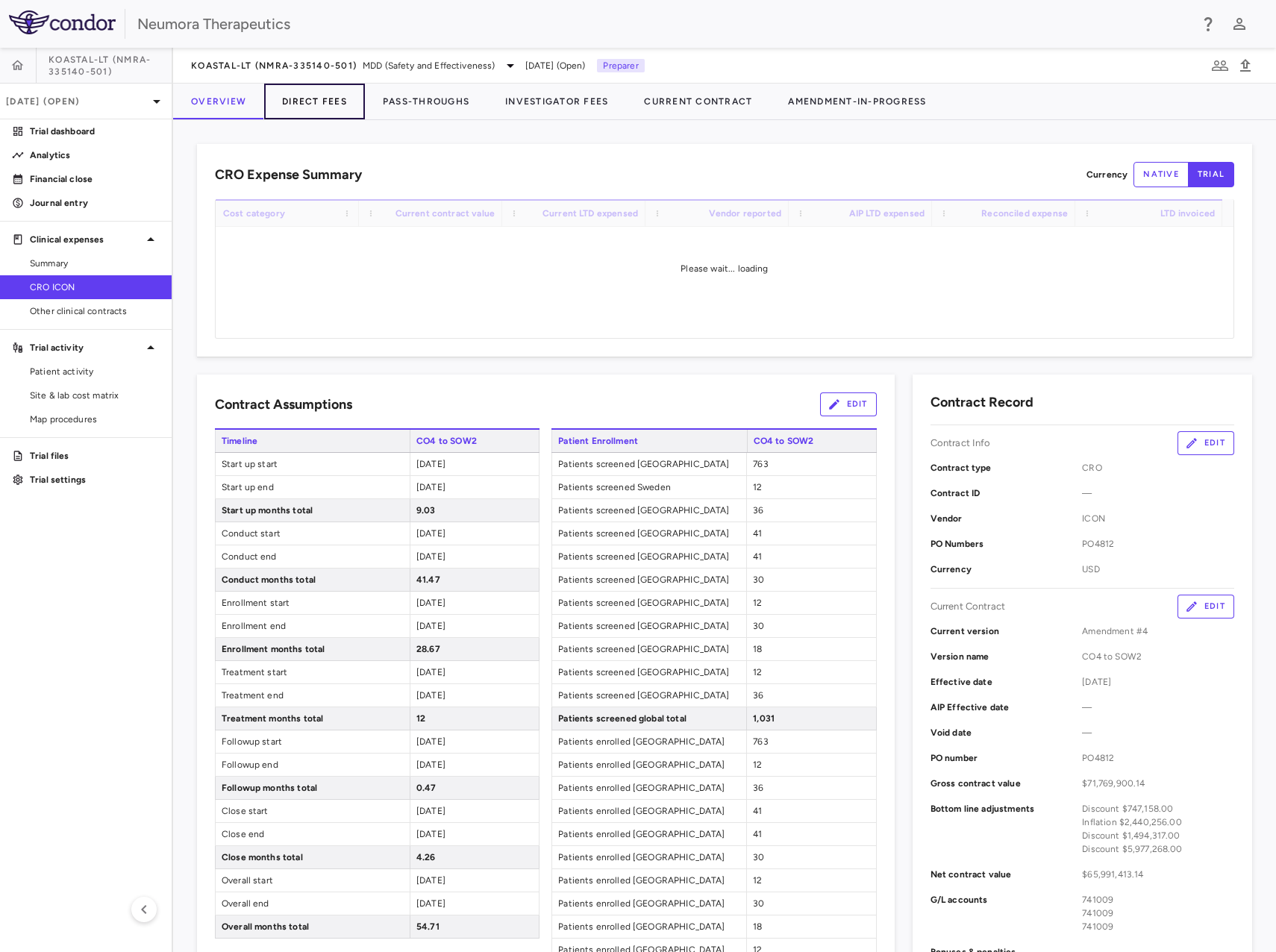
click at [331, 97] on button "Direct Fees" at bounding box center [314, 101] width 101 height 36
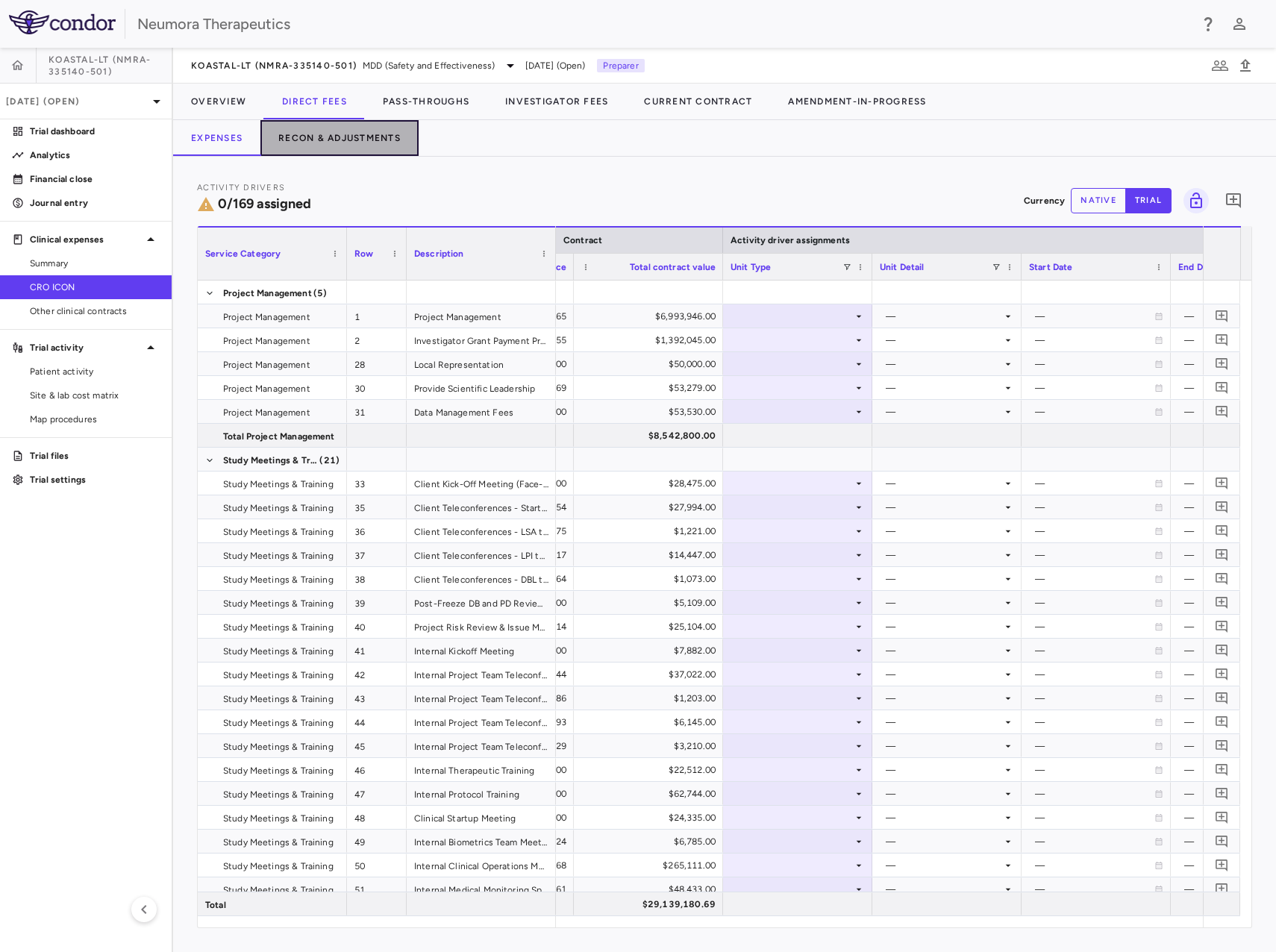
click at [305, 138] on button "Recon & Adjustments" at bounding box center [340, 138] width 158 height 36
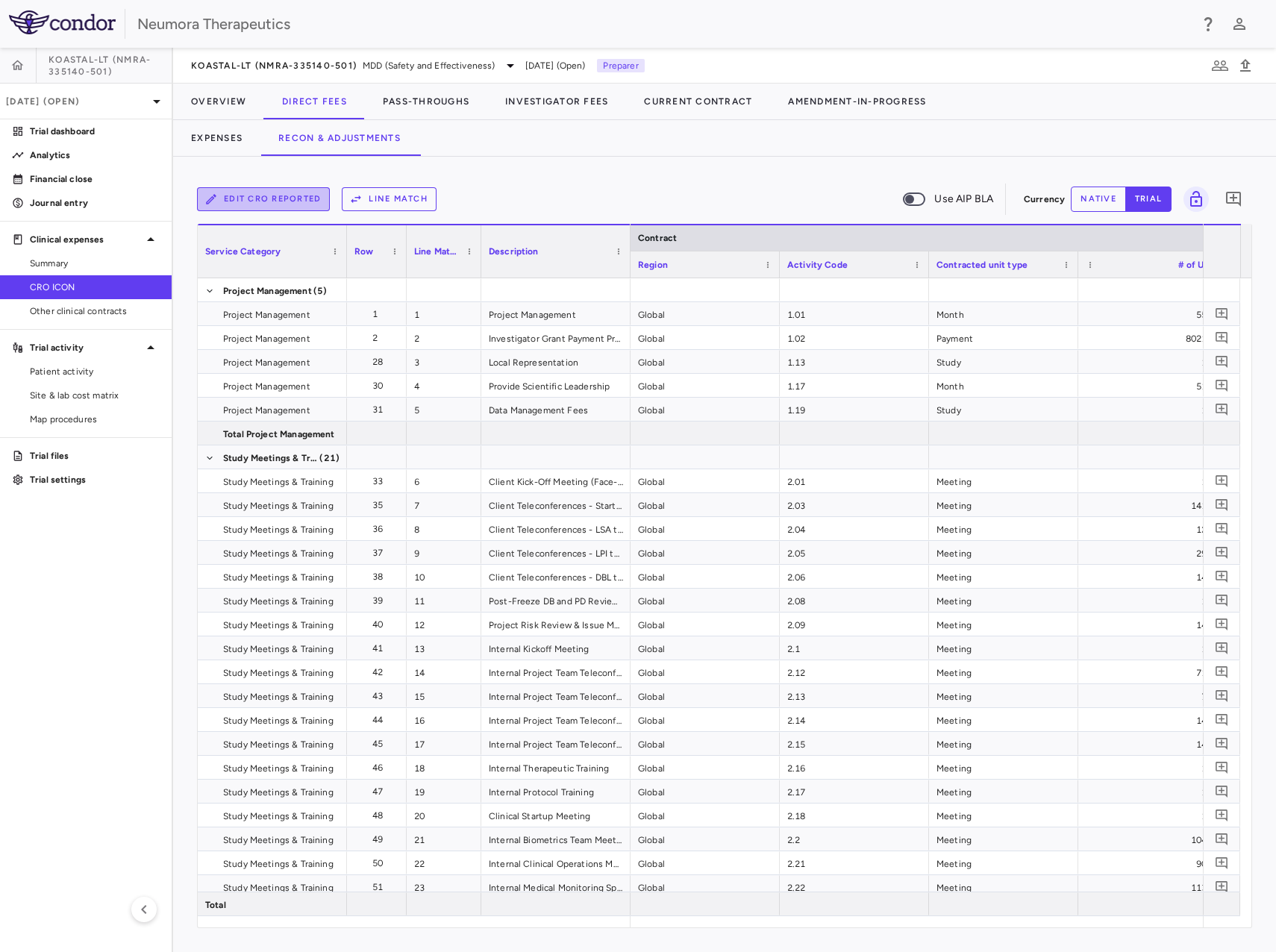
click at [259, 203] on button "Edit CRO reported" at bounding box center [263, 199] width 133 height 24
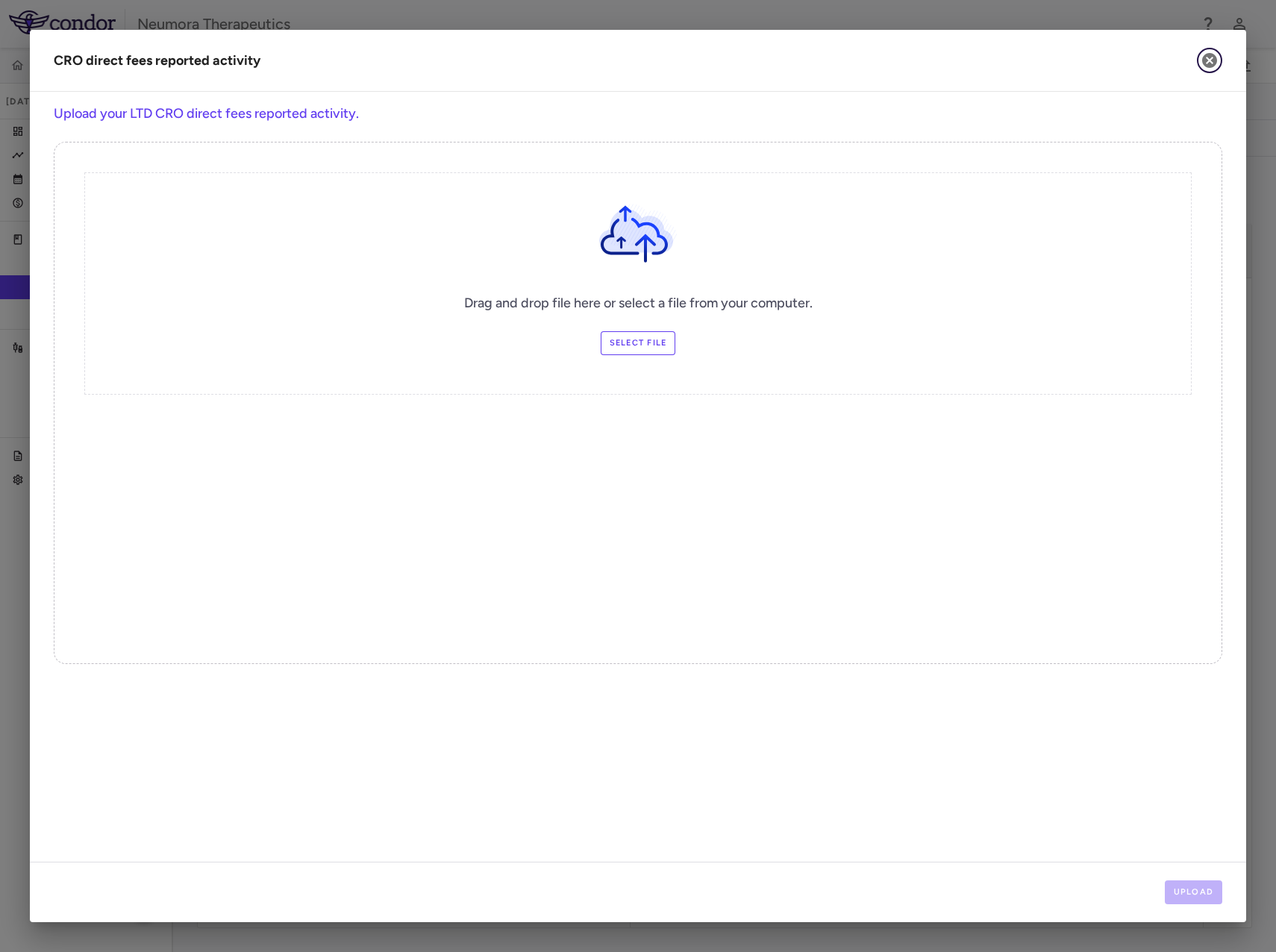
click at [1206, 61] on icon "button" at bounding box center [1209, 60] width 15 height 15
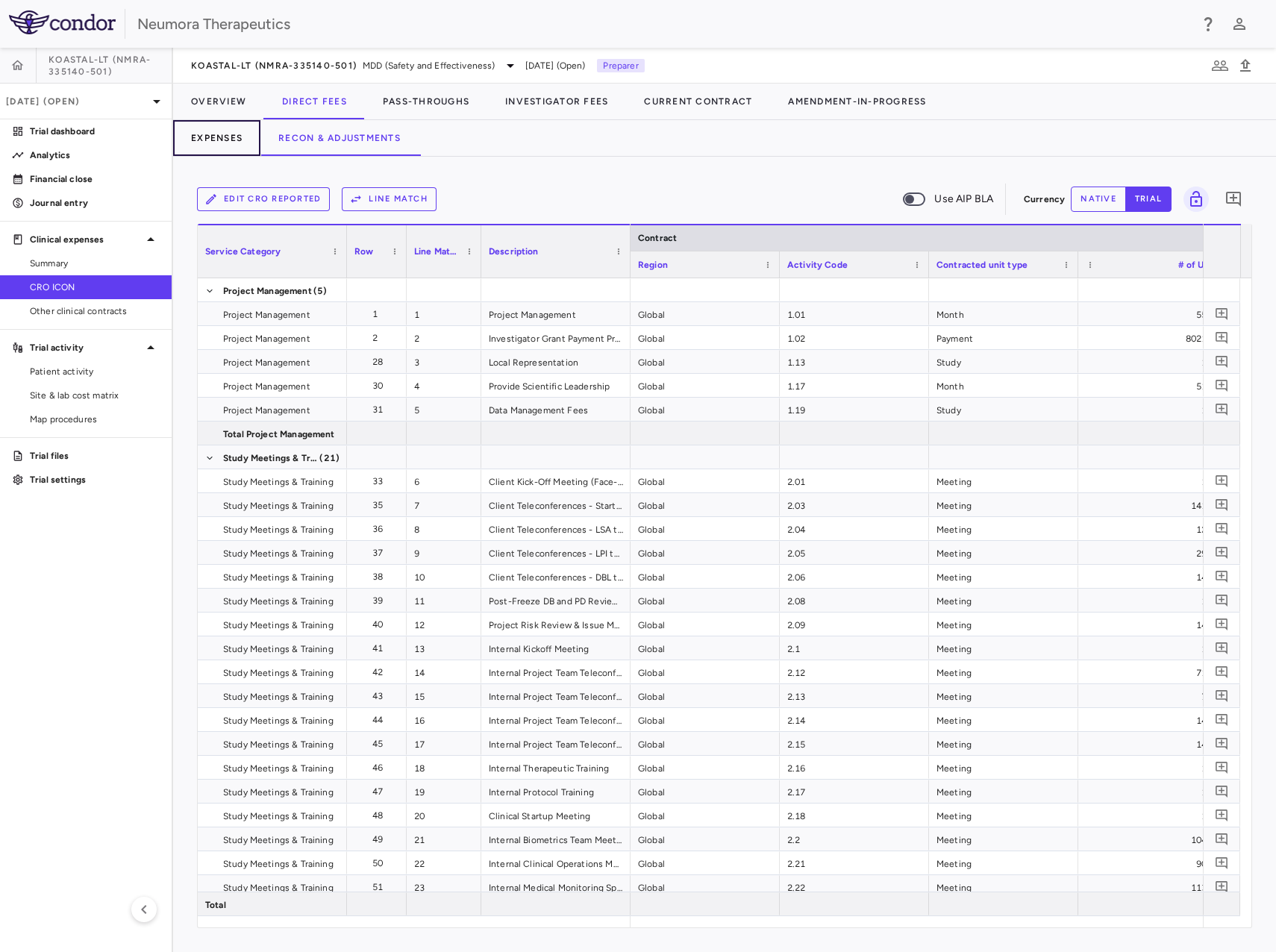
click at [231, 143] on button "Expenses" at bounding box center [217, 138] width 87 height 36
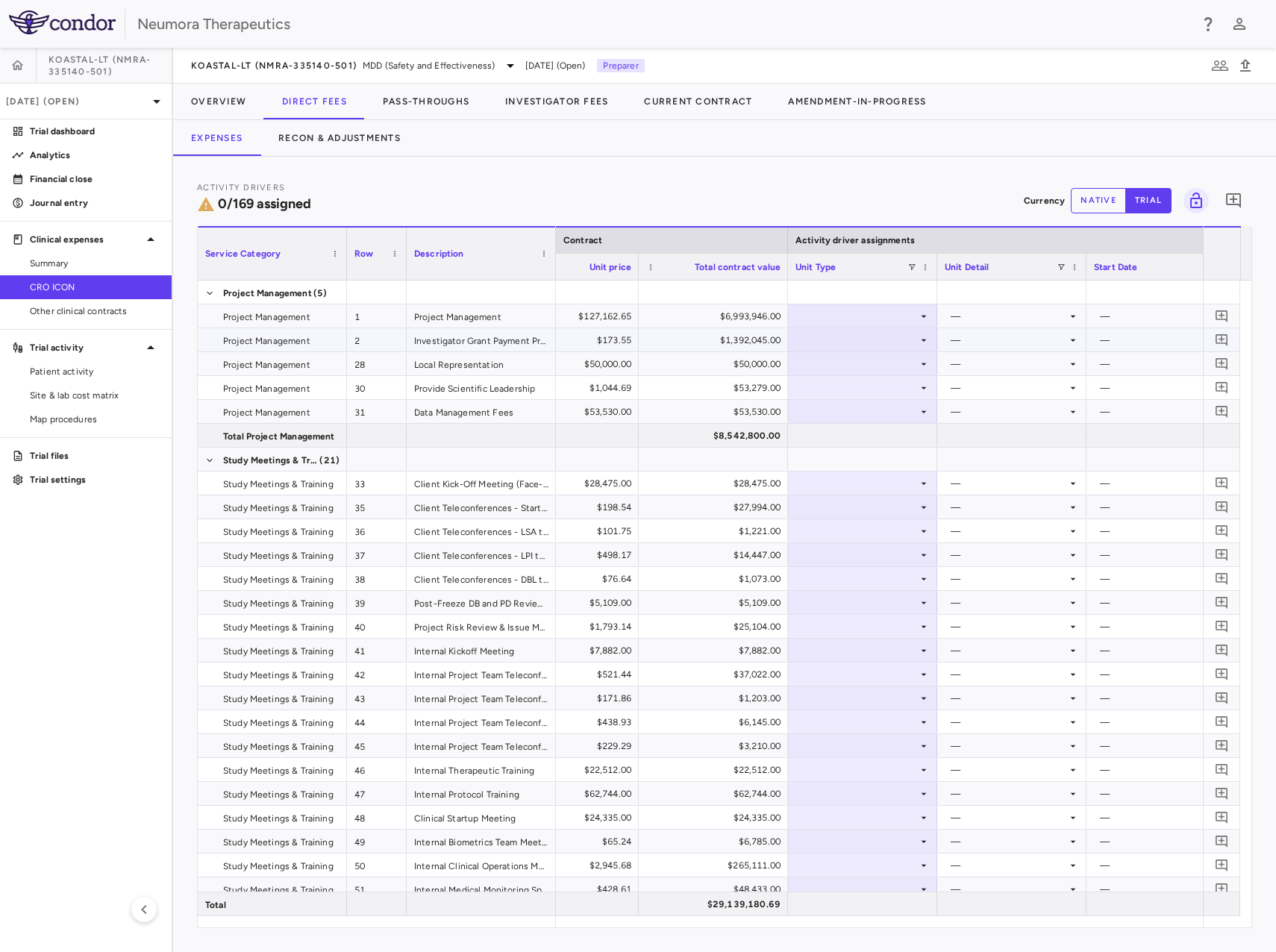
click at [832, 314] on div at bounding box center [862, 316] width 134 height 21
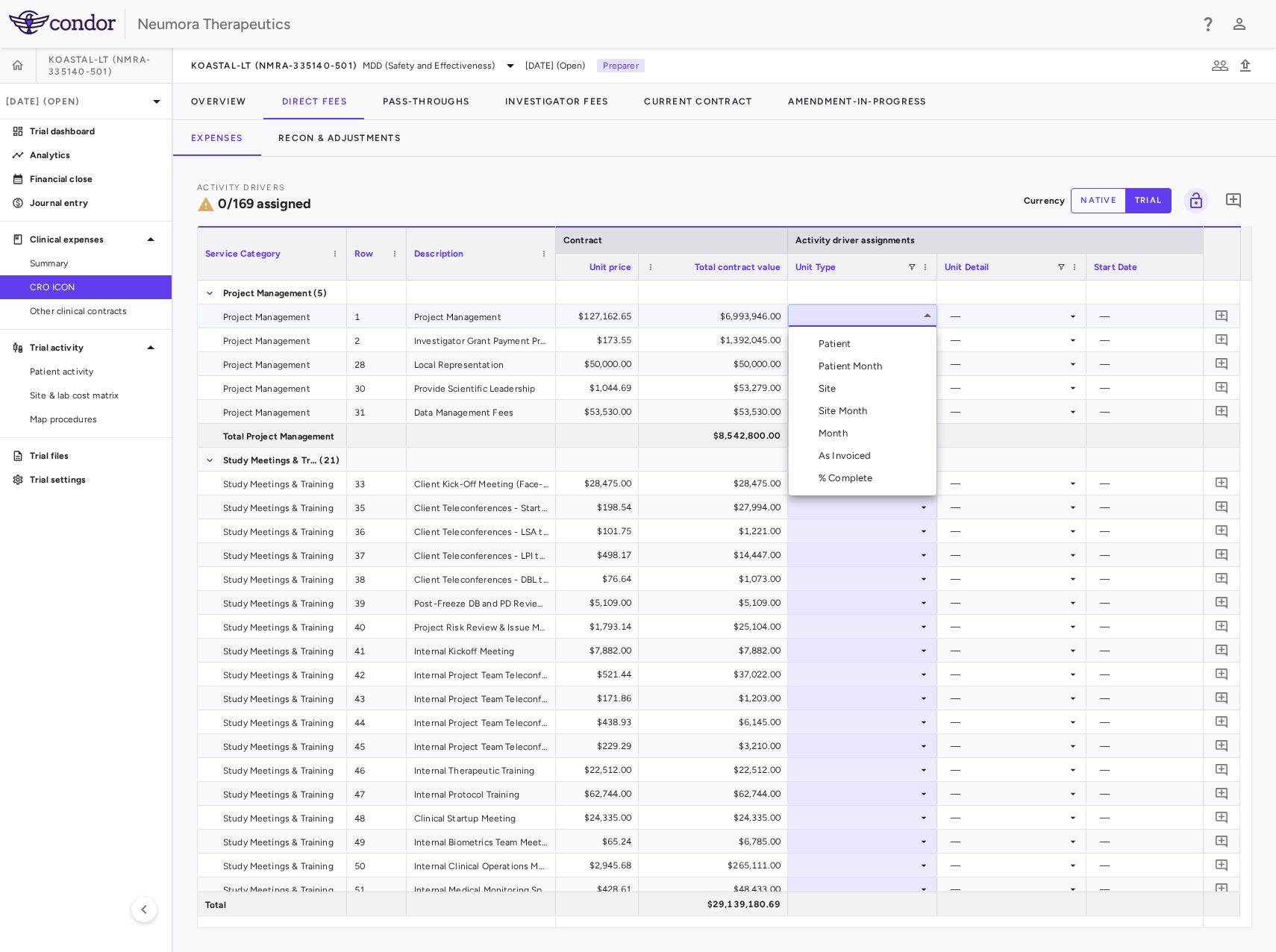
click at [881, 312] on div at bounding box center [638, 476] width 1276 height 952
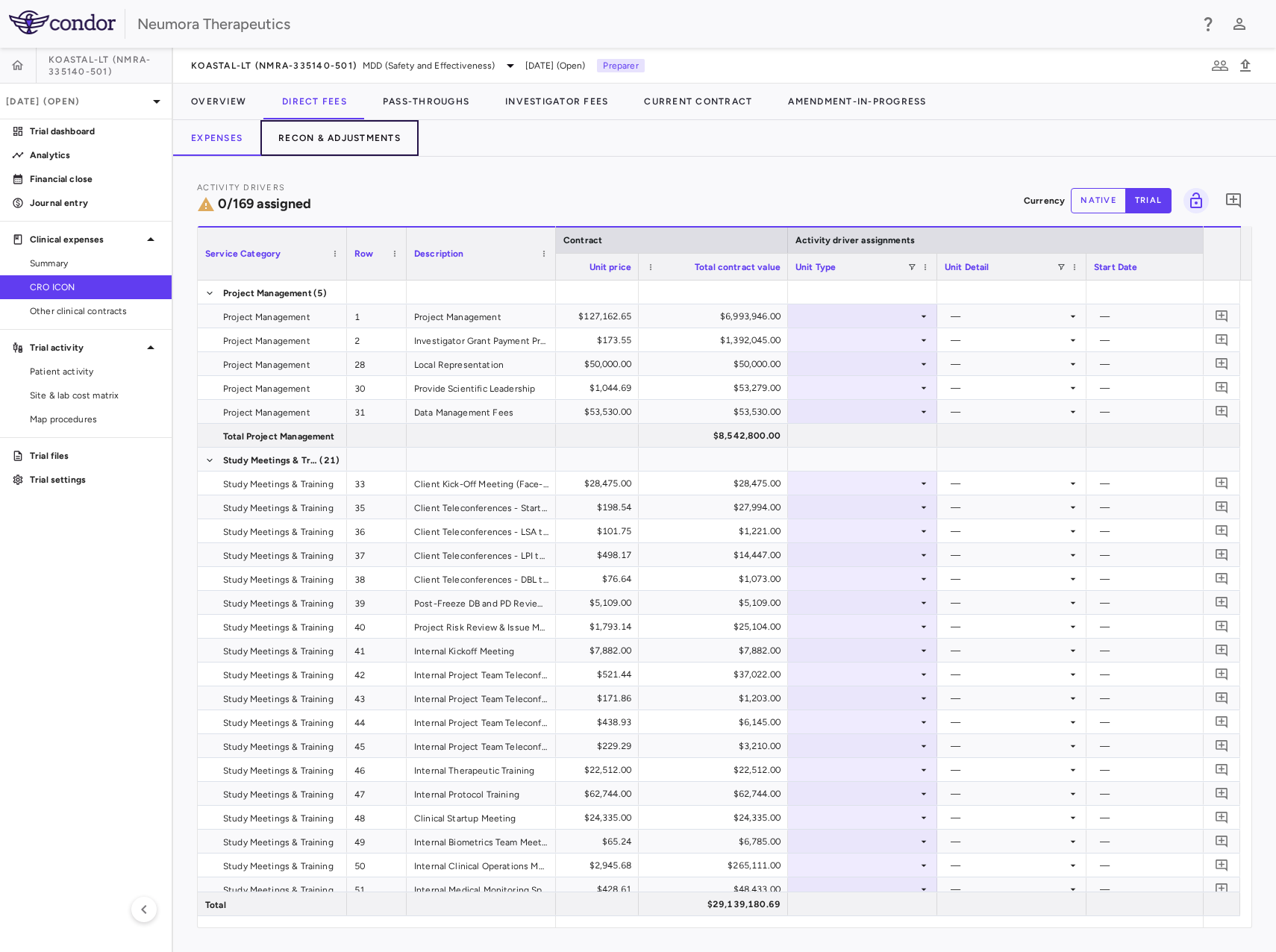
click at [322, 137] on button "Recon & Adjustments" at bounding box center [340, 138] width 158 height 36
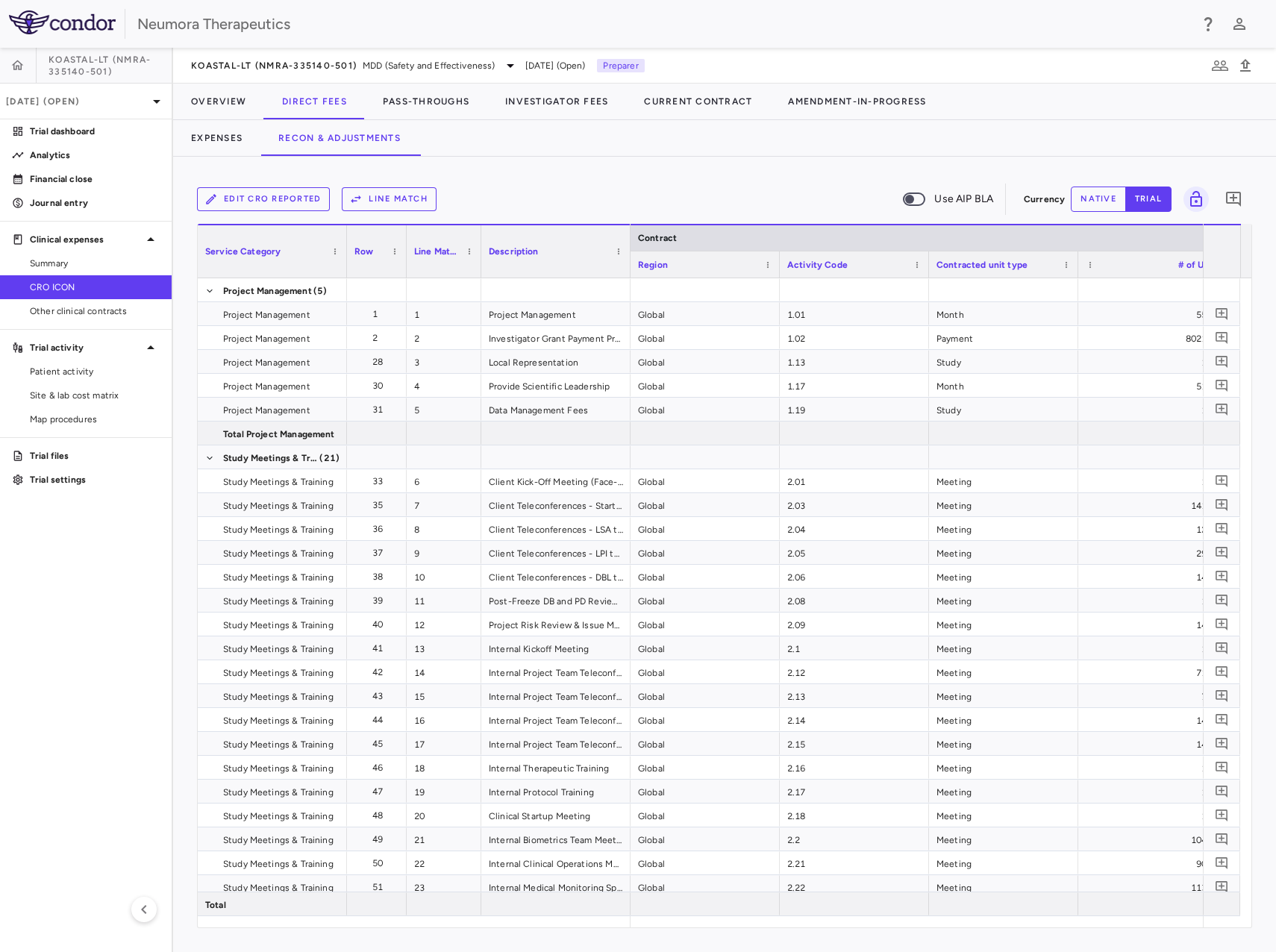
click at [240, 197] on button "Edit CRO reported" at bounding box center [263, 199] width 133 height 24
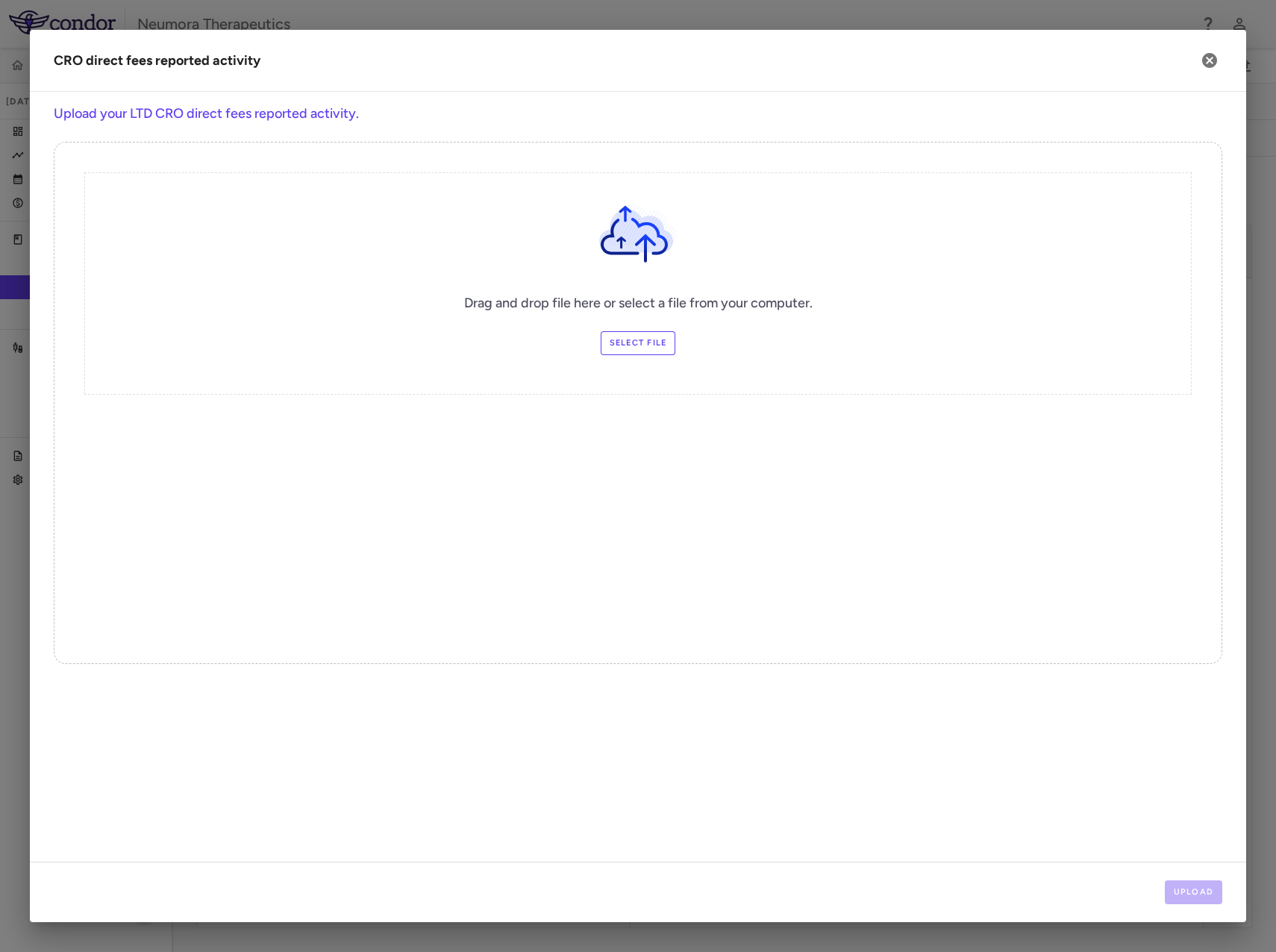
click at [630, 346] on label "Select file" at bounding box center [638, 343] width 75 height 24
click at [0, 0] on input "Select file" at bounding box center [0, 0] width 0 height 0
click at [1191, 888] on button "Upload" at bounding box center [1195, 892] width 58 height 24
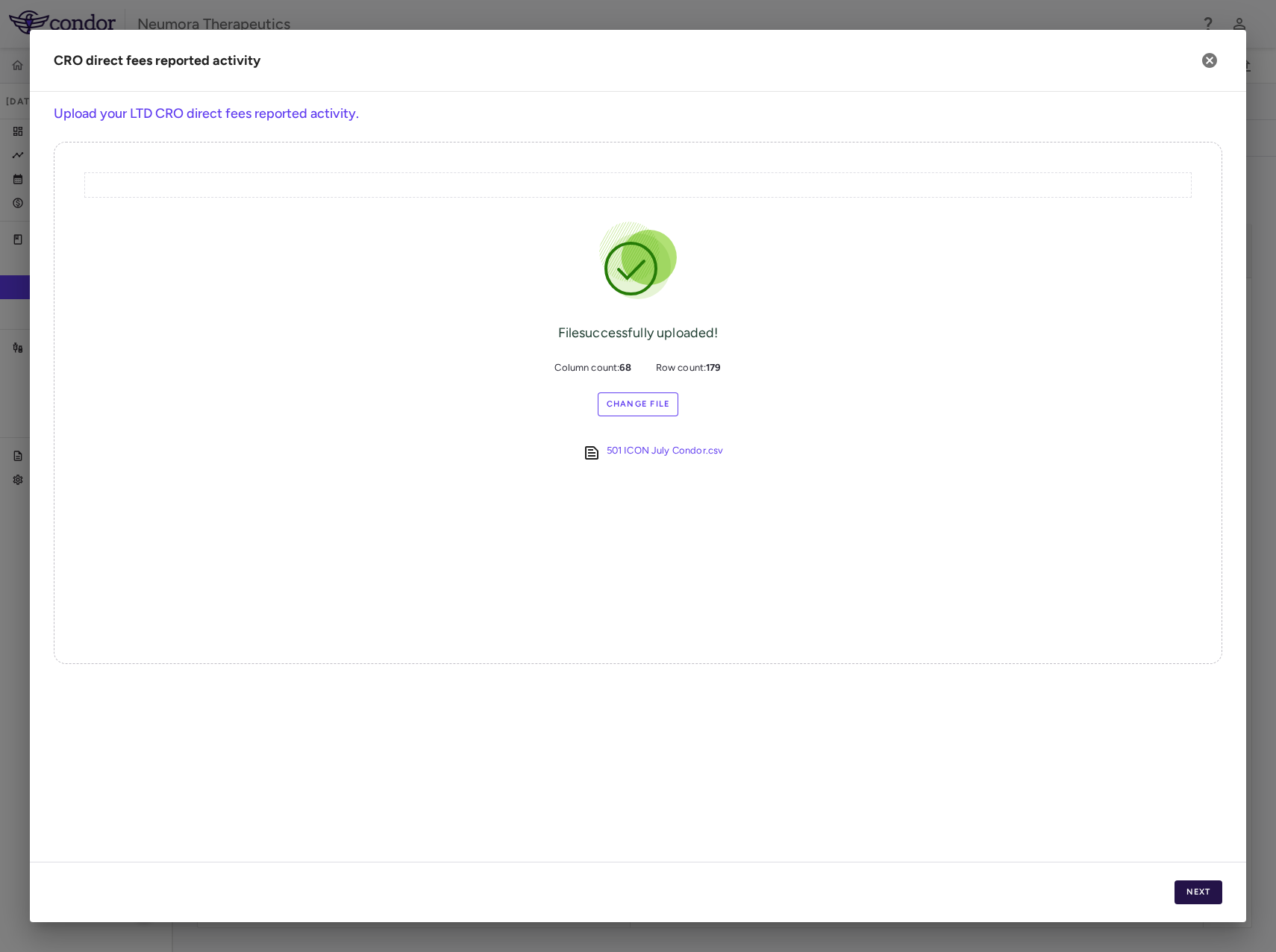
click at [1185, 891] on button "Next" at bounding box center [1199, 892] width 48 height 24
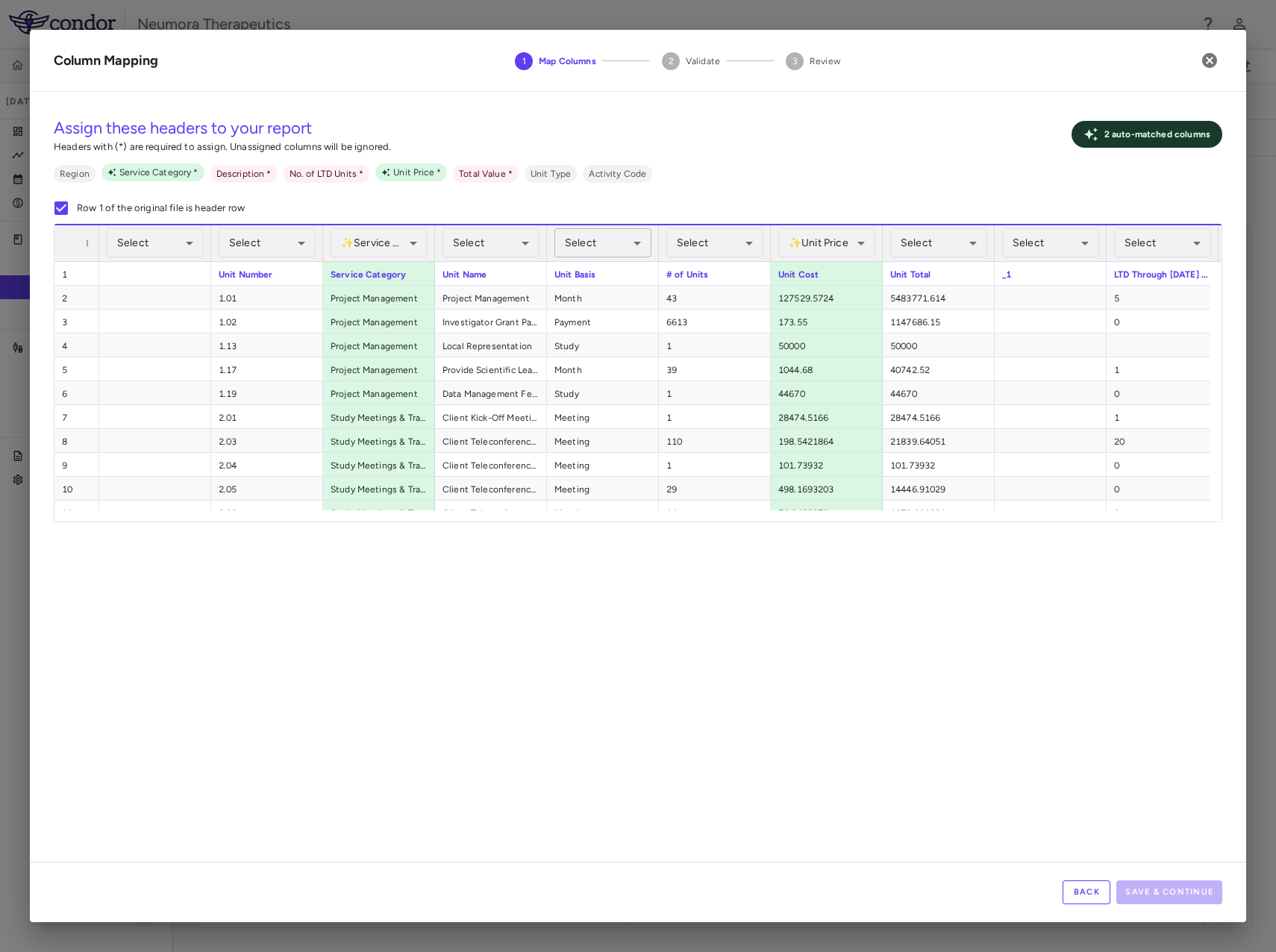
click at [603, 232] on body "Skip to sidebar Skip to main content Neumora Therapeutics KOASTAL-LT (NMRA-3351…" at bounding box center [638, 476] width 1276 height 952
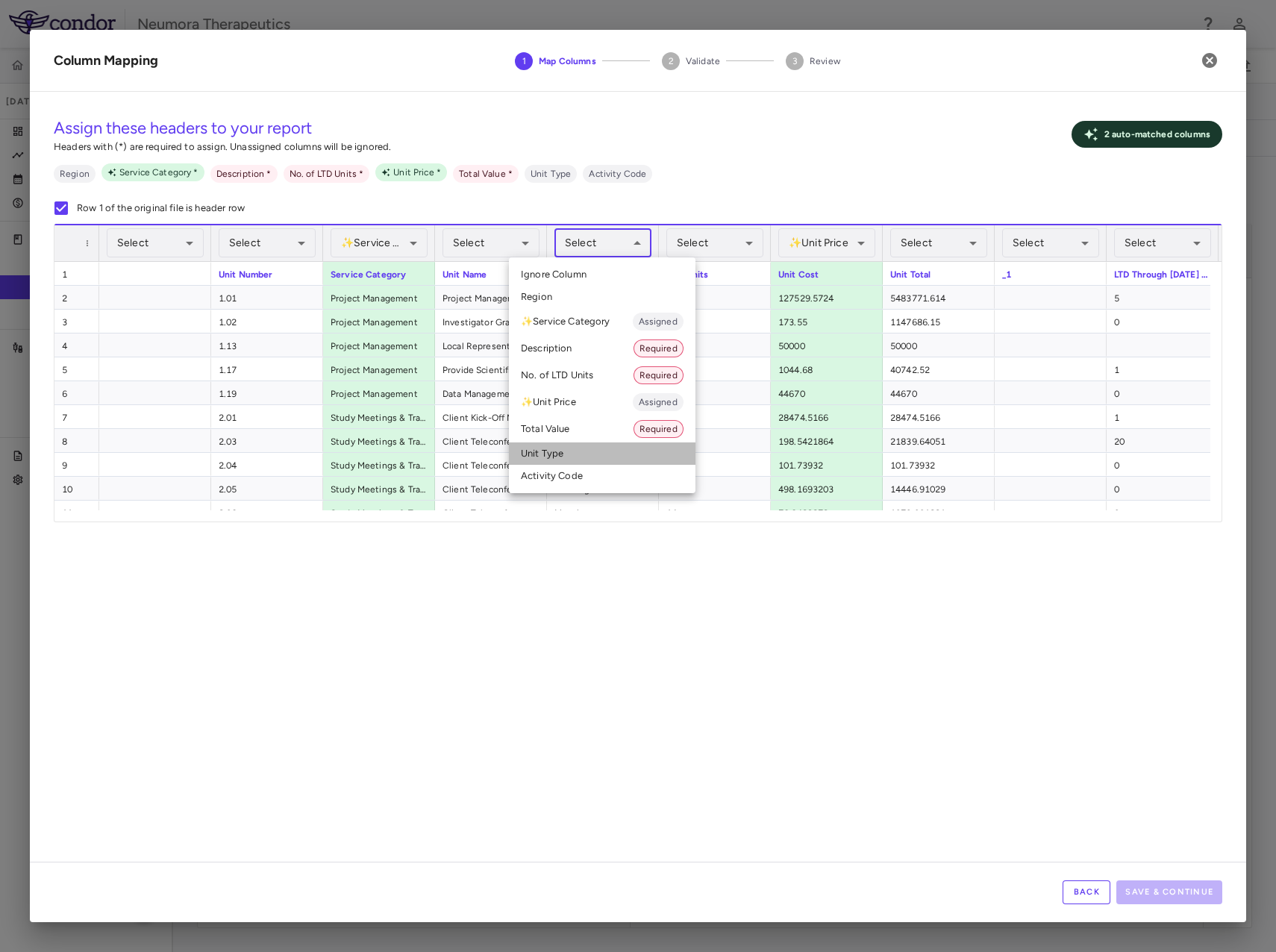
click at [574, 451] on li "Unit Type" at bounding box center [602, 453] width 186 height 22
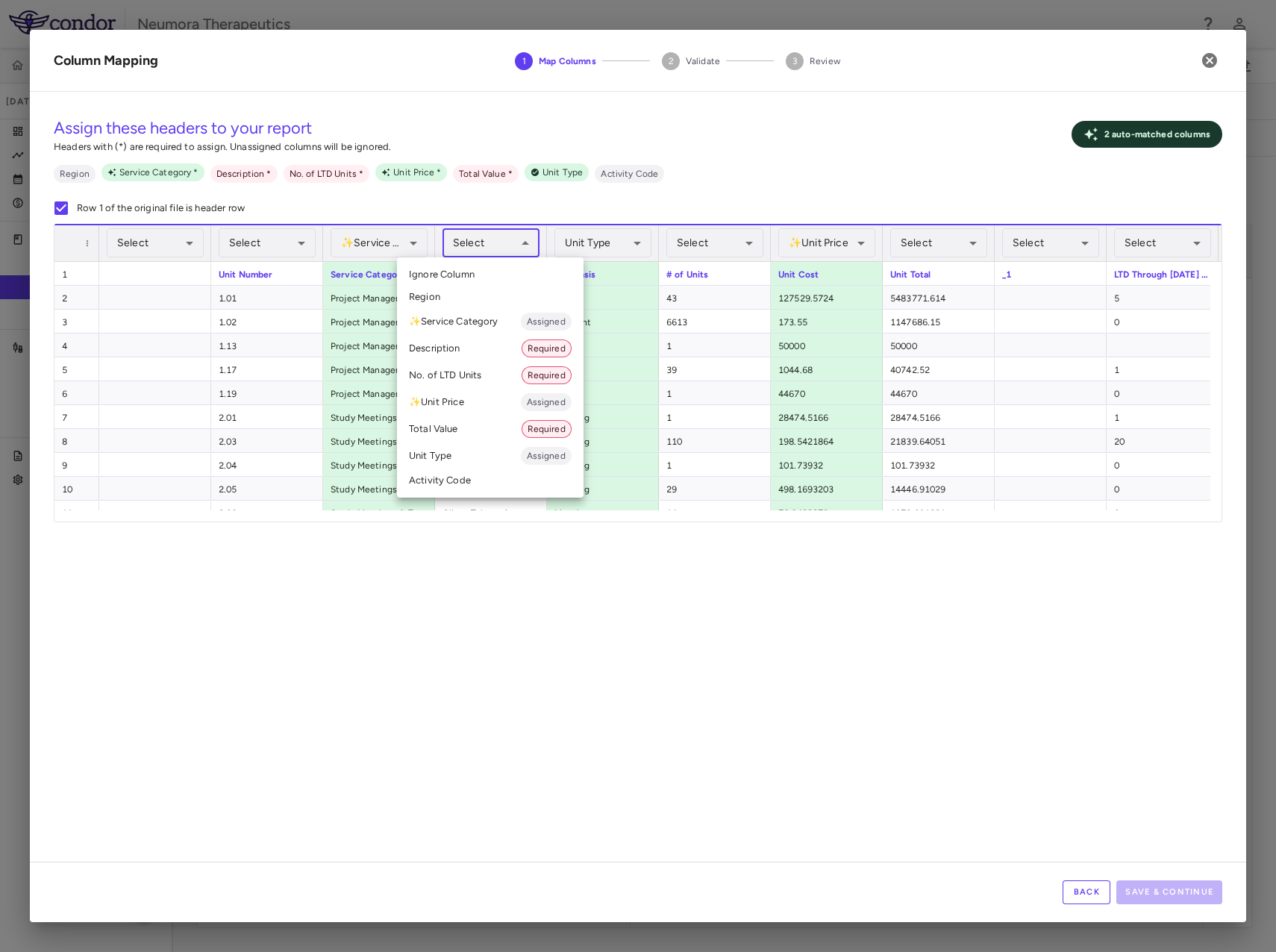
click at [480, 232] on body "Skip to sidebar Skip to main content Neumora Therapeutics KOASTAL-LT (NMRA-3351…" at bounding box center [638, 476] width 1276 height 952
click at [469, 351] on li "Description Required" at bounding box center [490, 348] width 186 height 27
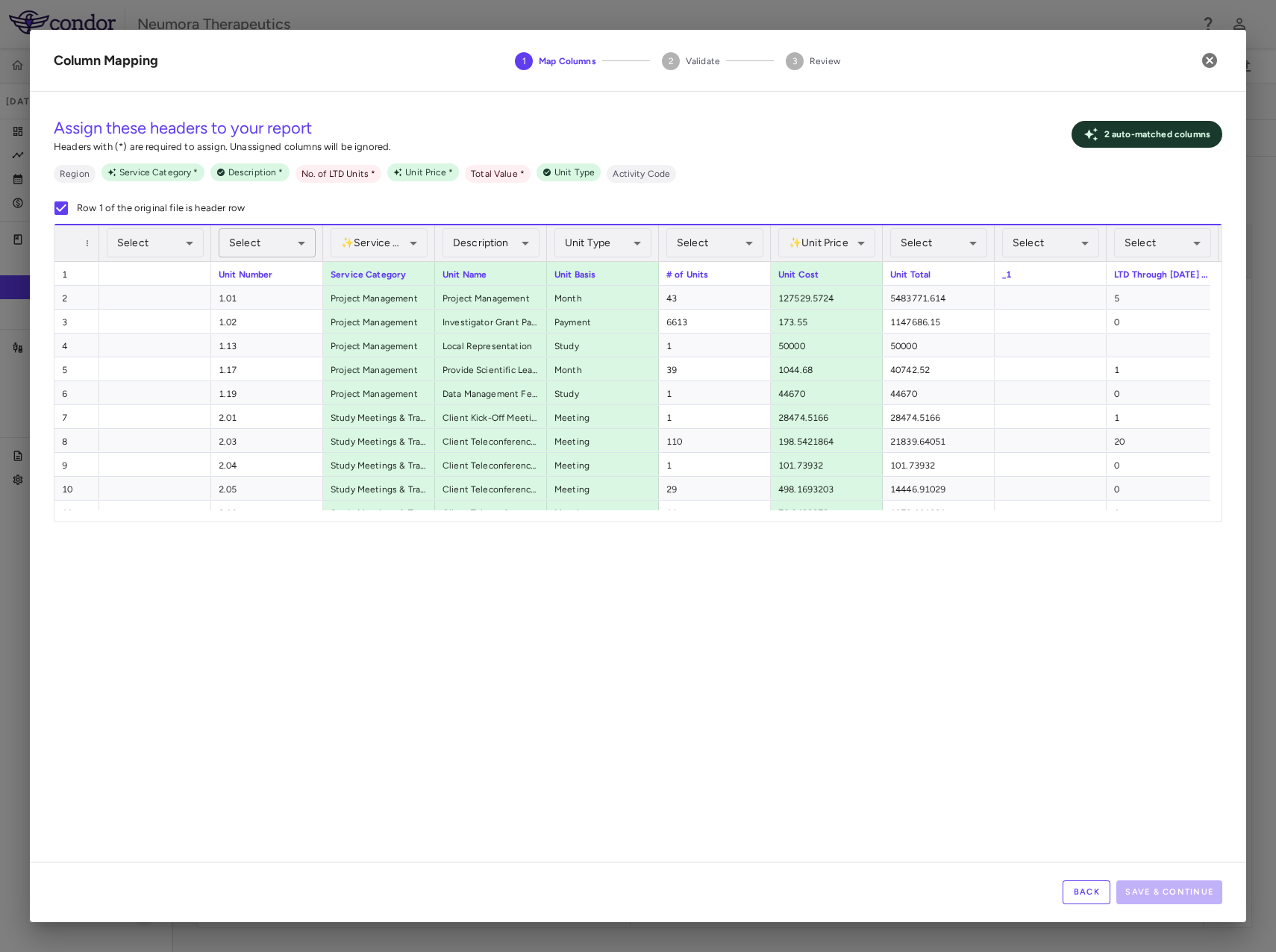
click at [272, 236] on body "Skip to sidebar Skip to main content Neumora Therapeutics KOASTAL-LT (NMRA-3351…" at bounding box center [638, 476] width 1276 height 952
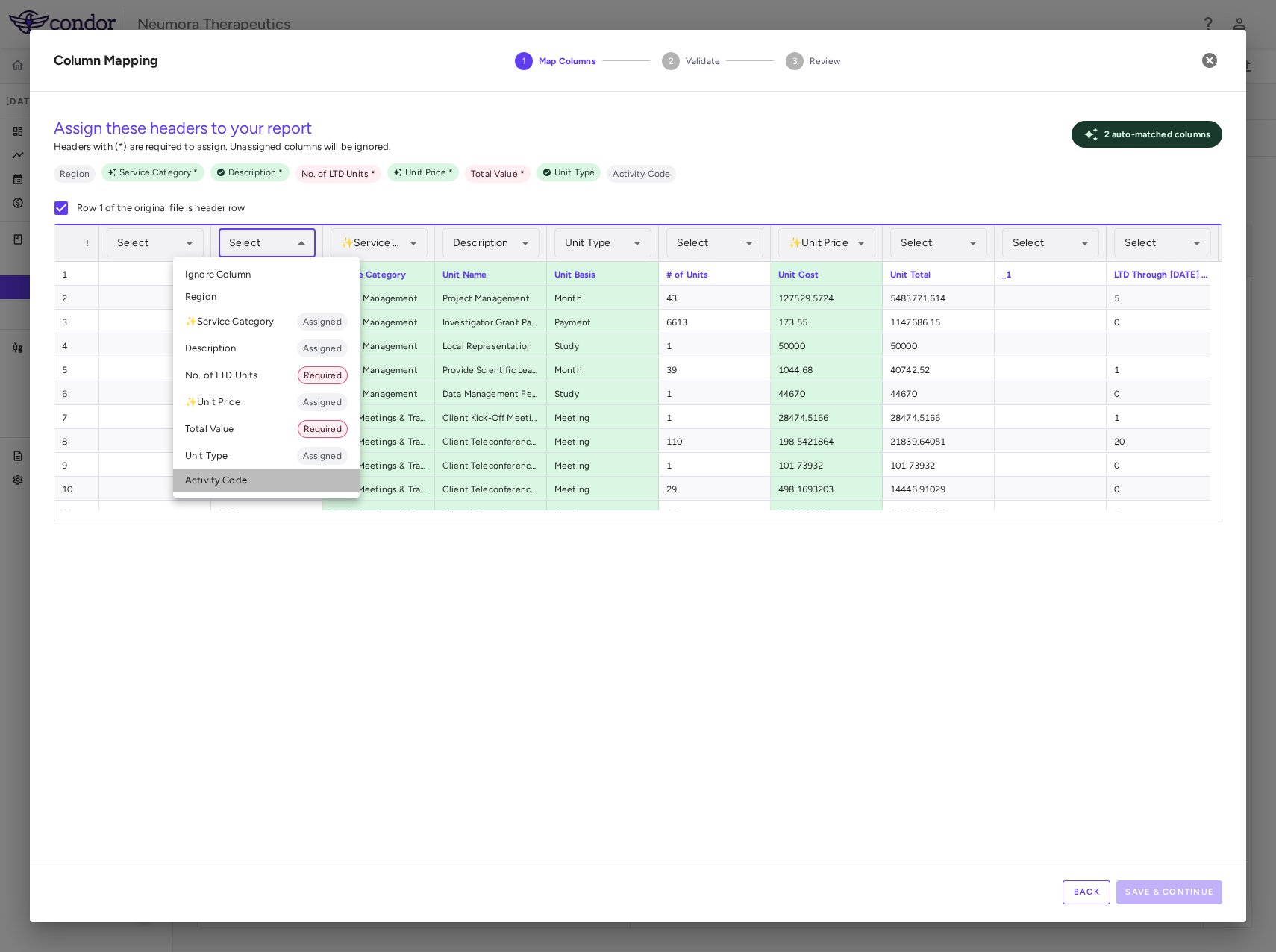
click at [226, 476] on li "Activity Code" at bounding box center [266, 480] width 186 height 22
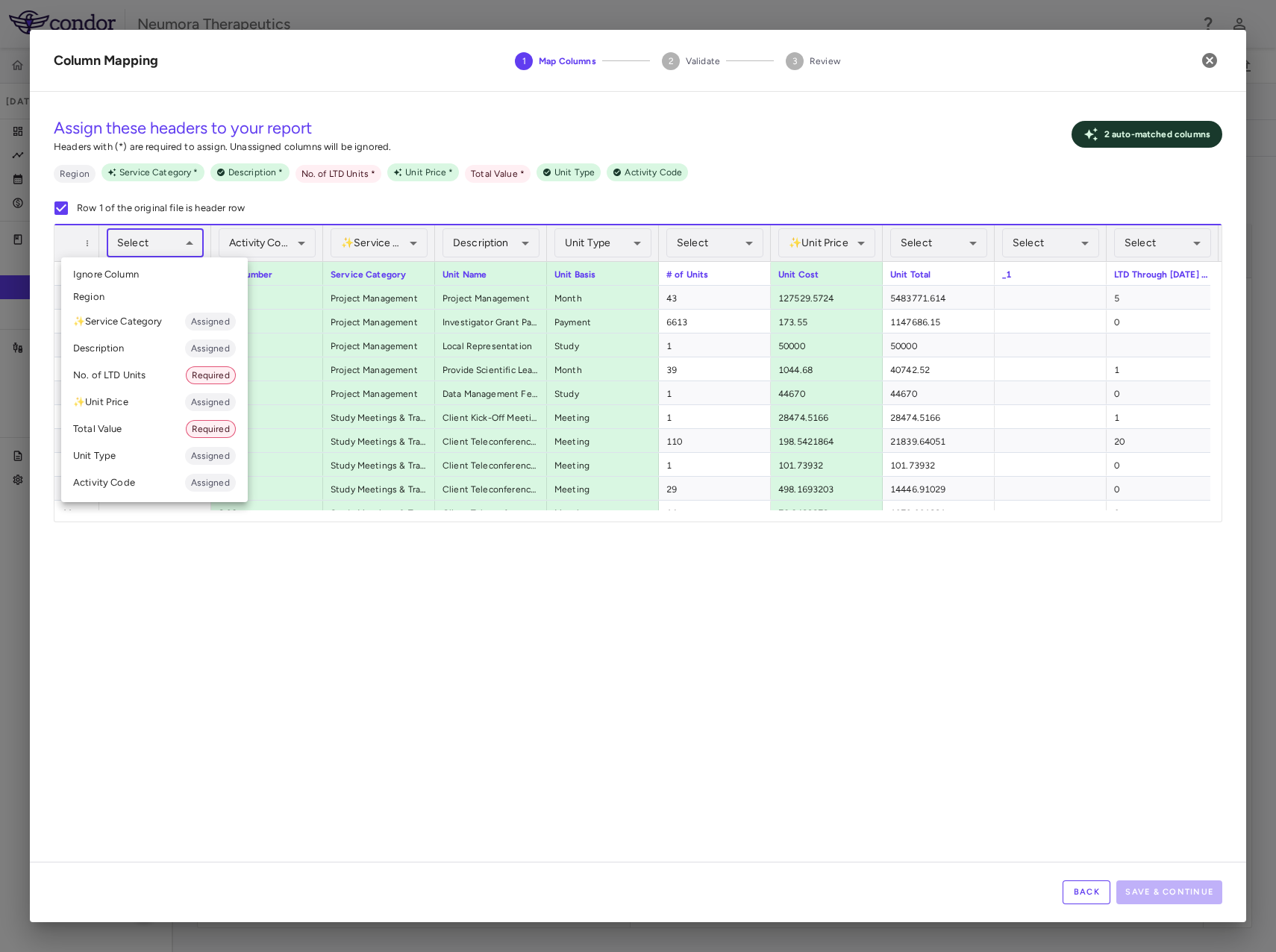
drag, startPoint x: 143, startPoint y: 272, endPoint x: 183, endPoint y: 545, distance: 275.9
click at [143, 272] on li "Ignore Column" at bounding box center [154, 274] width 186 height 22
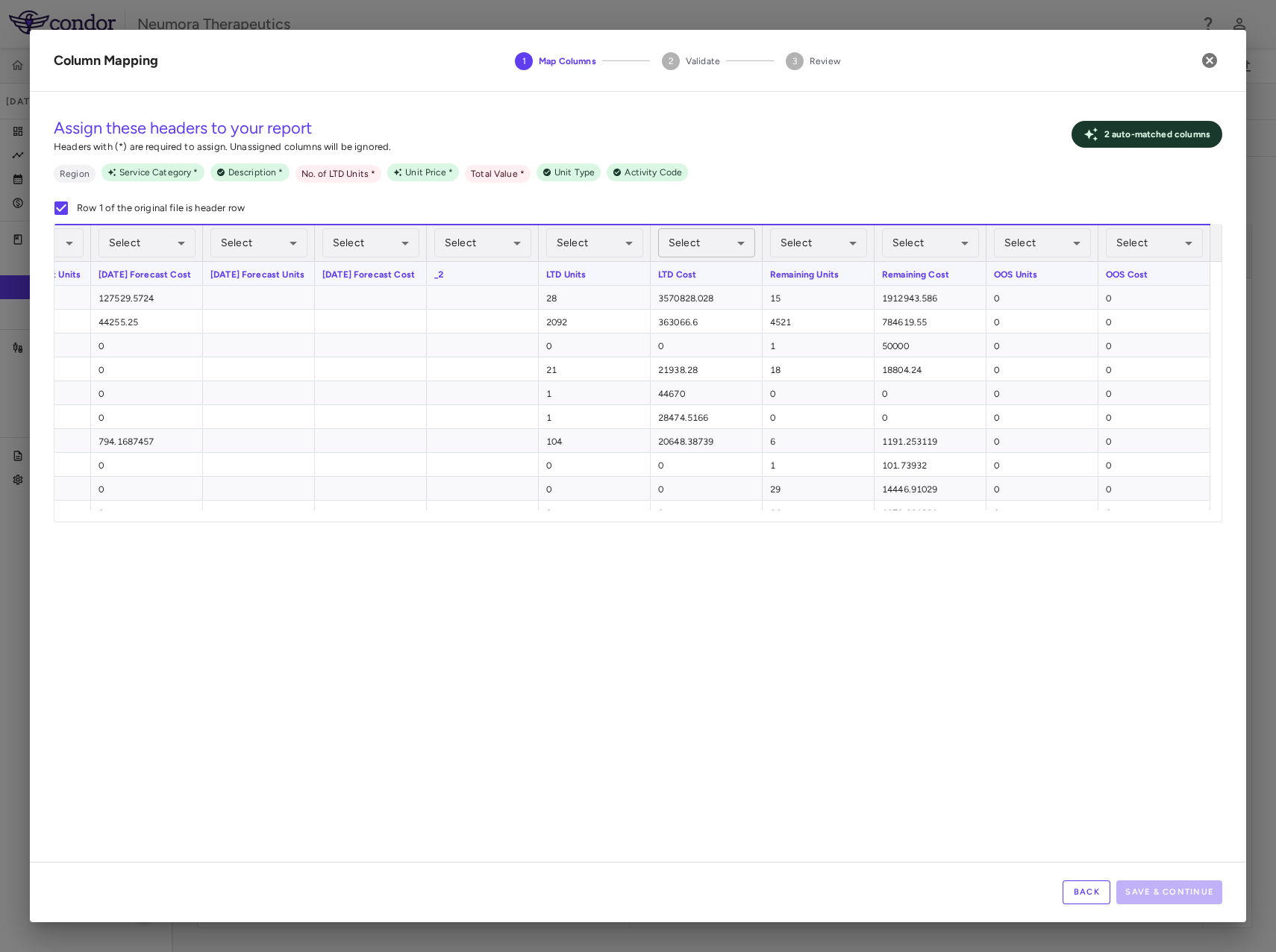
click at [684, 236] on body "Skip to sidebar Skip to main content Neumora Therapeutics KOASTAL-LT (NMRA-3351…" at bounding box center [638, 476] width 1276 height 952
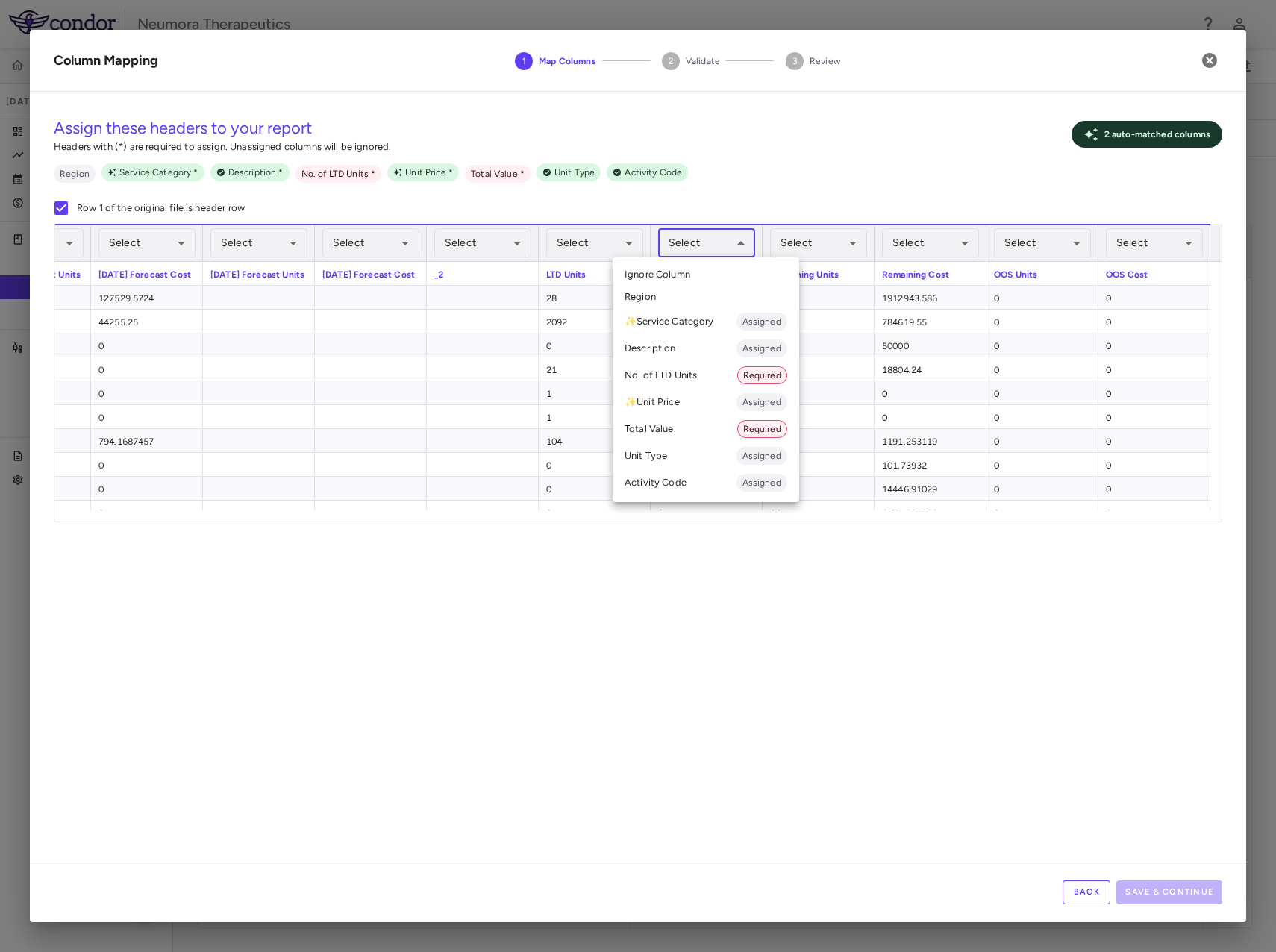
click at [674, 424] on li "Total Value Required" at bounding box center [706, 429] width 186 height 27
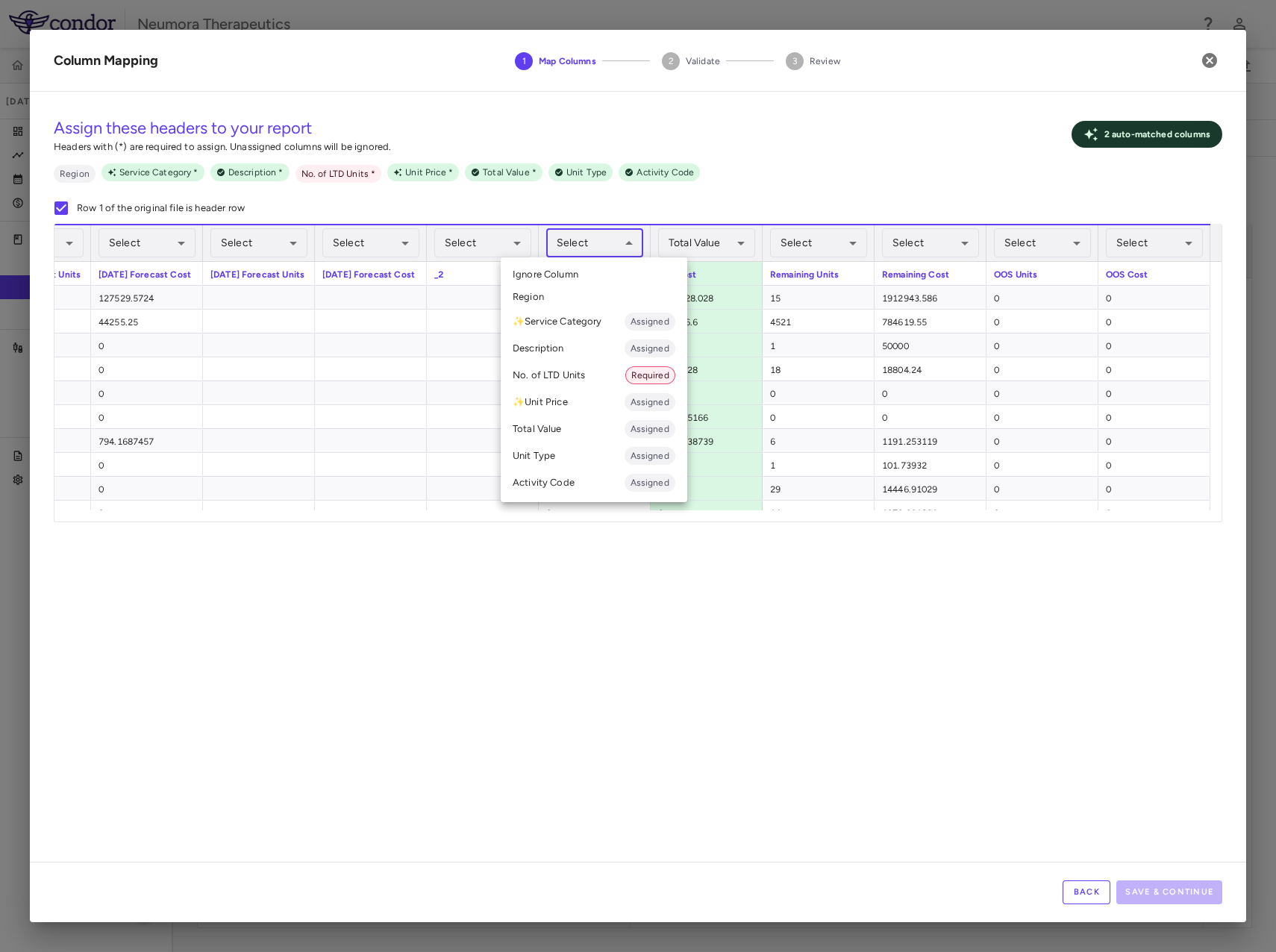
click at [618, 245] on body "Skip to sidebar Skip to main content Neumora Therapeutics KOASTAL-LT (NMRA-3351…" at bounding box center [638, 476] width 1276 height 952
click at [572, 371] on li "No. of LTD Units Required" at bounding box center [594, 375] width 186 height 27
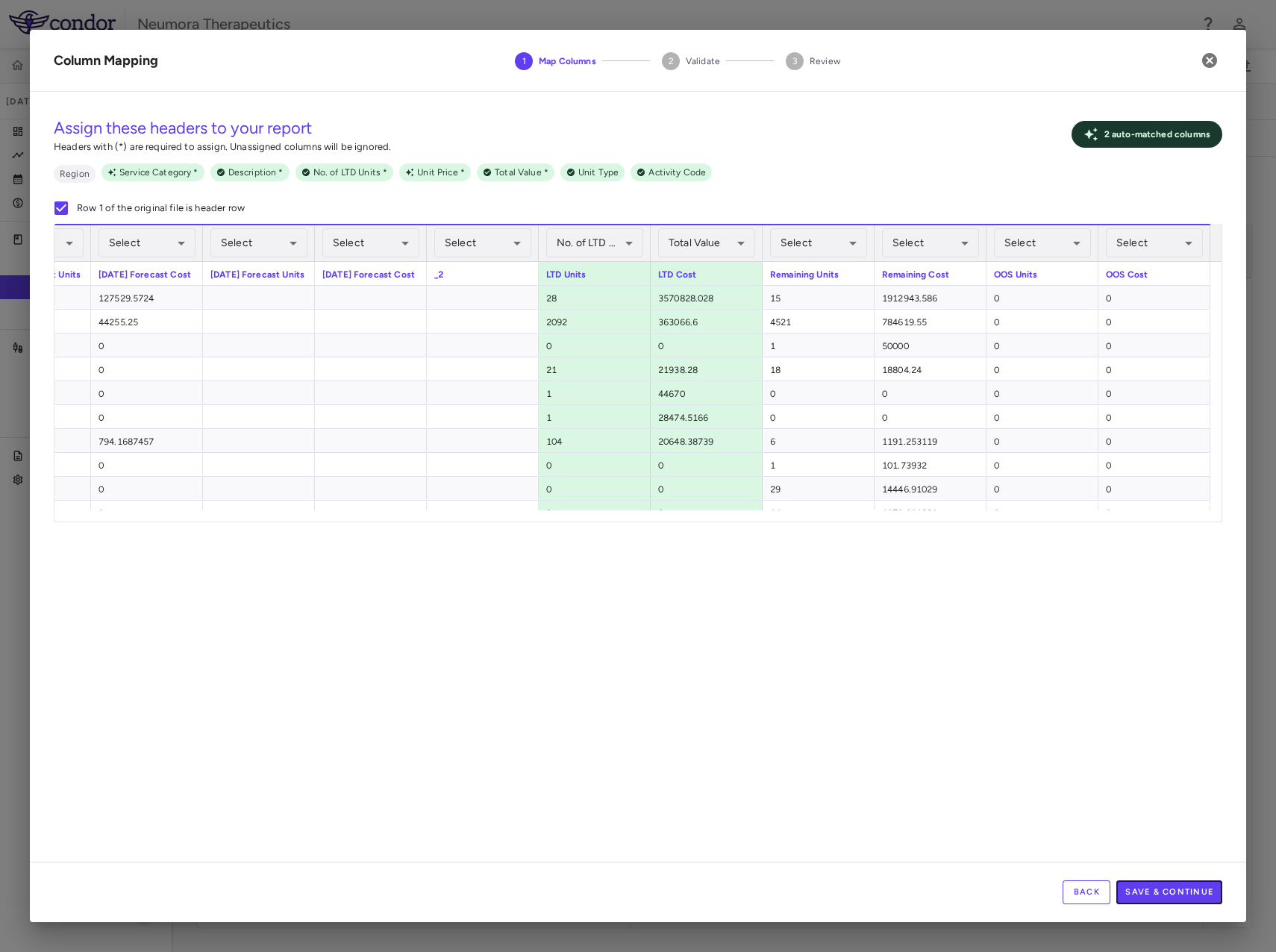
click at [1169, 892] on button "Save & Continue" at bounding box center [1169, 892] width 106 height 24
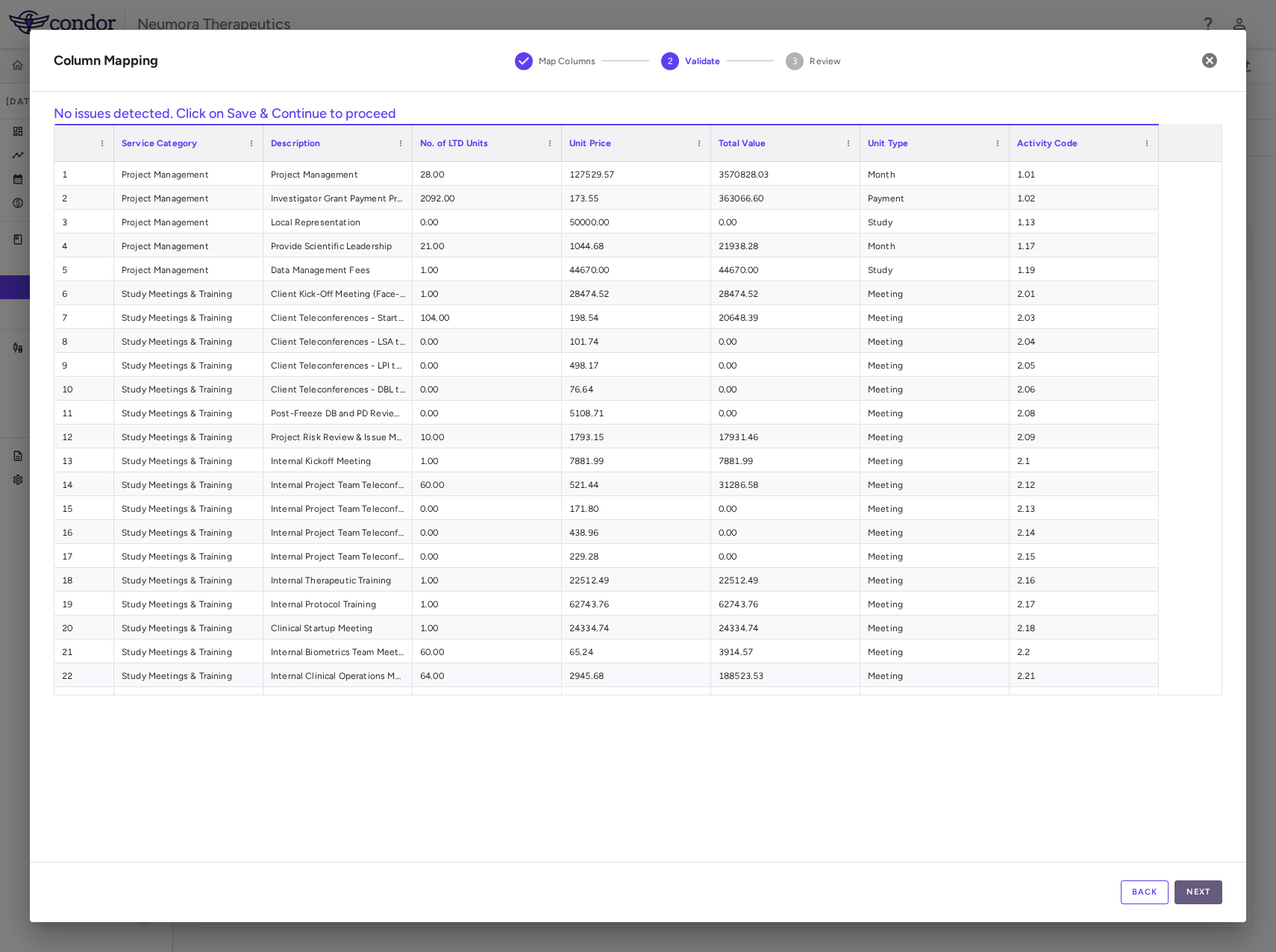
click at [1205, 891] on button "Next" at bounding box center [1199, 892] width 48 height 24
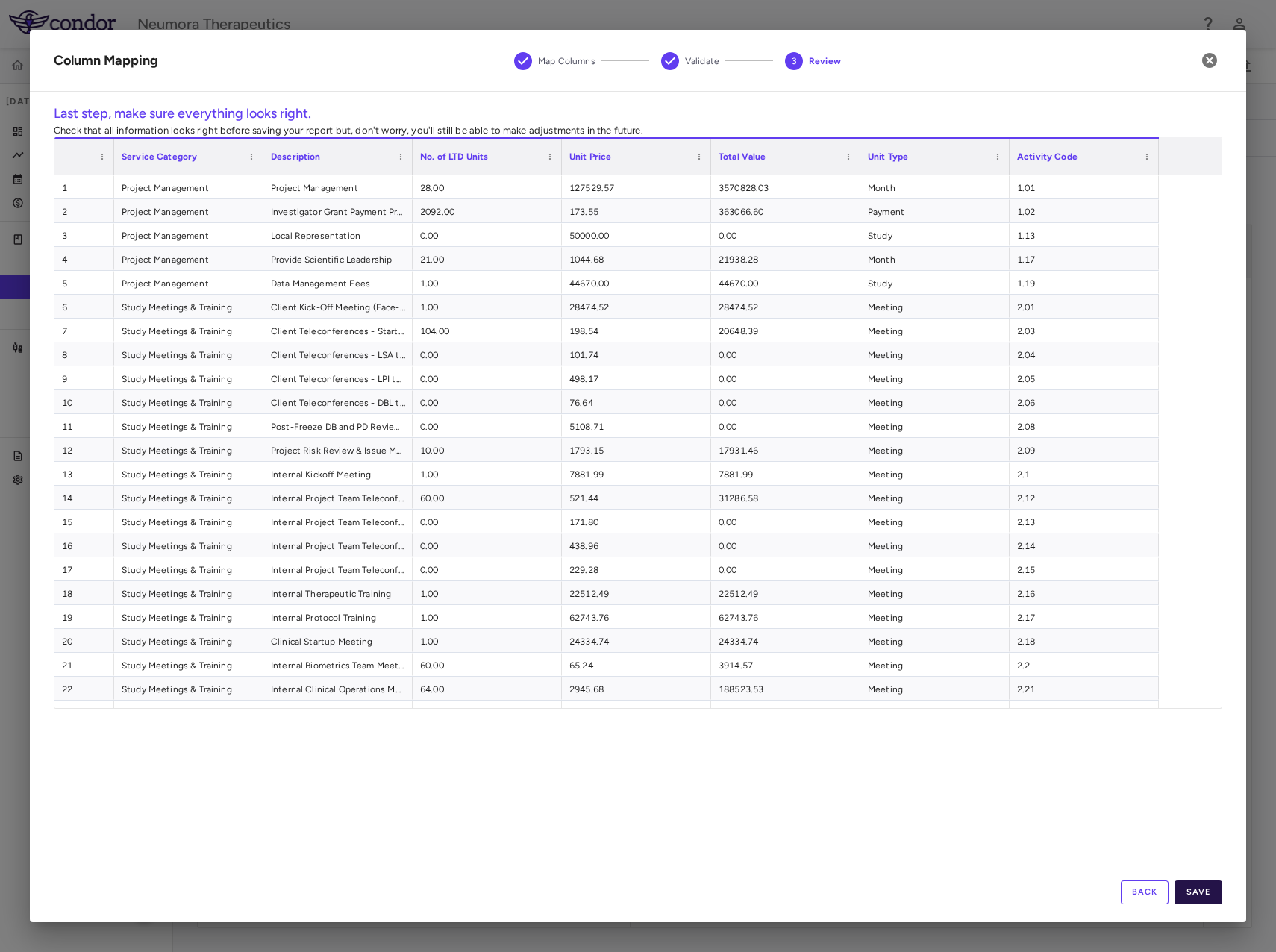
click at [1194, 894] on button "Save" at bounding box center [1199, 892] width 48 height 24
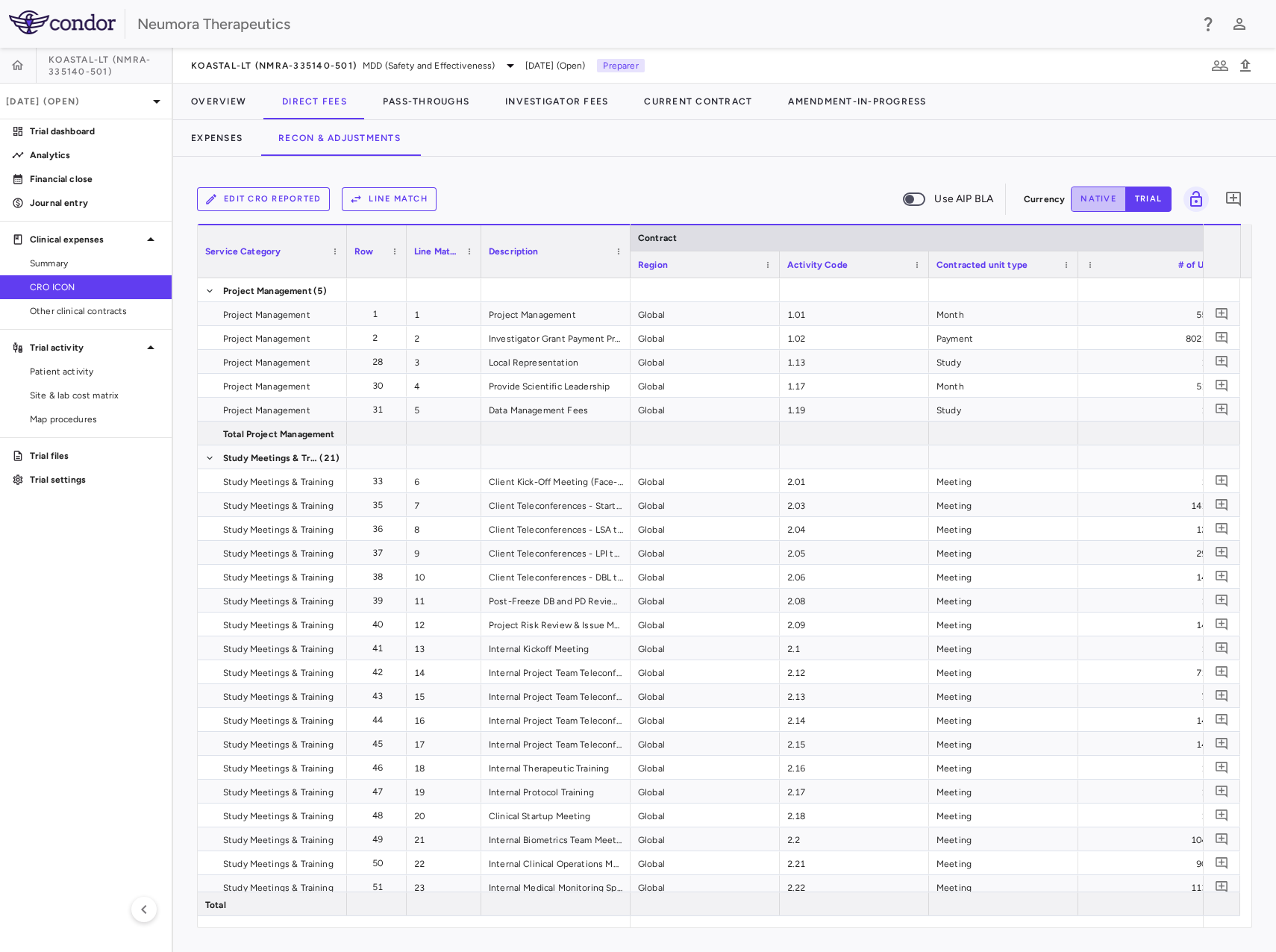
drag, startPoint x: 1085, startPoint y: 196, endPoint x: 1095, endPoint y: 197, distance: 10.0
click at [1086, 197] on button "native" at bounding box center [1099, 199] width 55 height 25
click at [1146, 194] on button "trial" at bounding box center [1149, 199] width 46 height 25
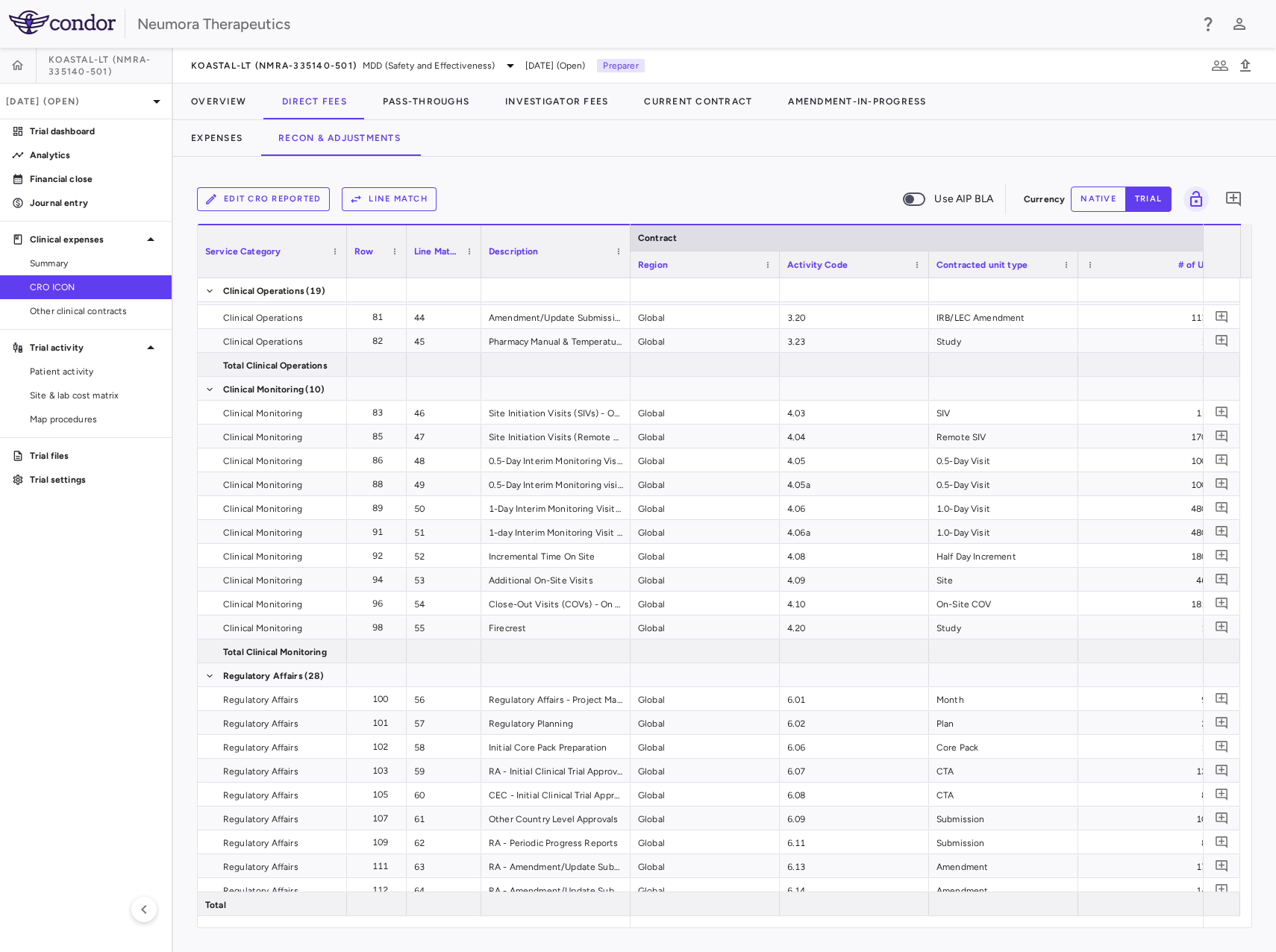
click at [389, 189] on button "Line Match" at bounding box center [390, 199] width 95 height 24
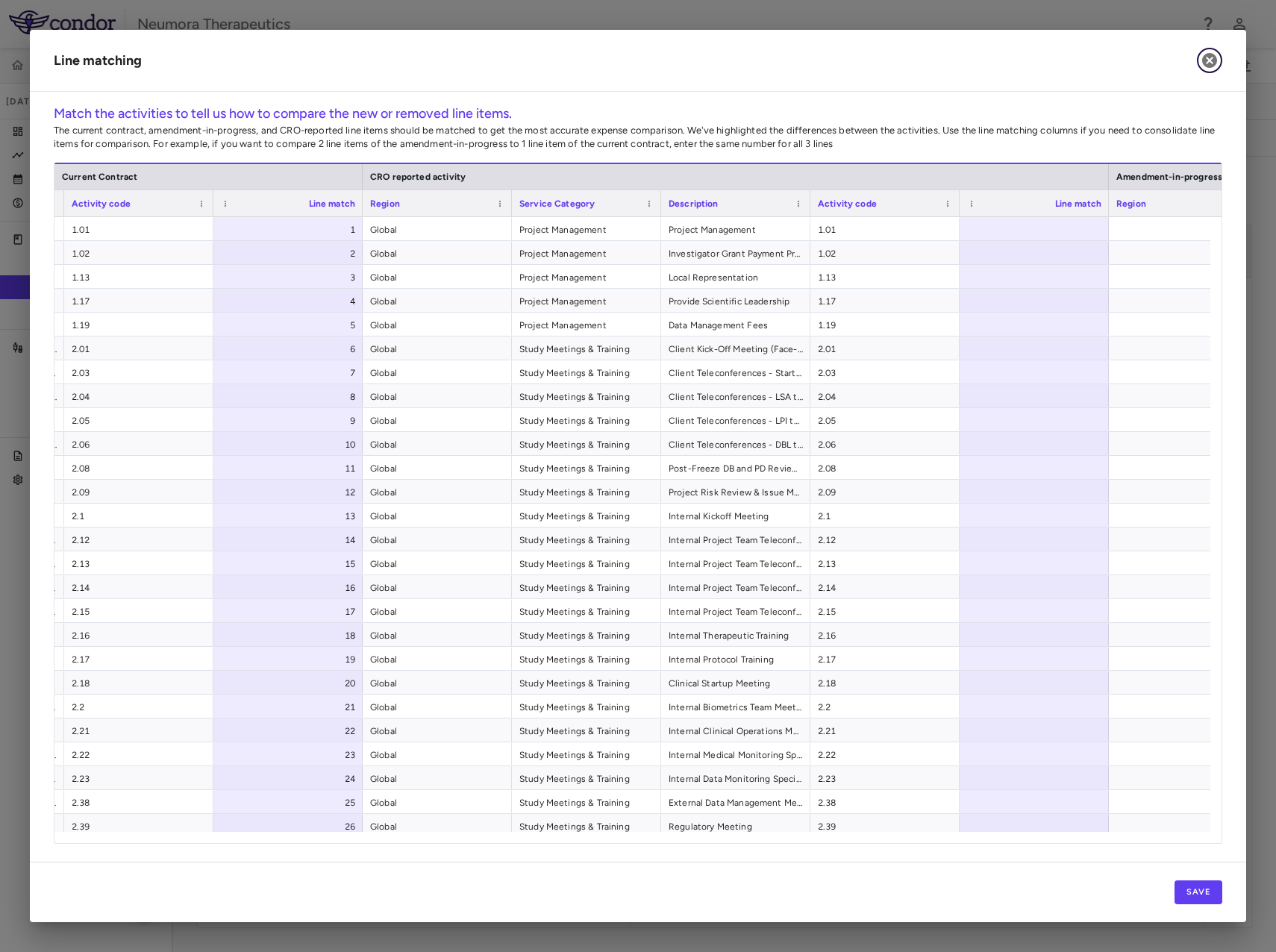
click at [1213, 57] on icon "button" at bounding box center [1209, 60] width 15 height 15
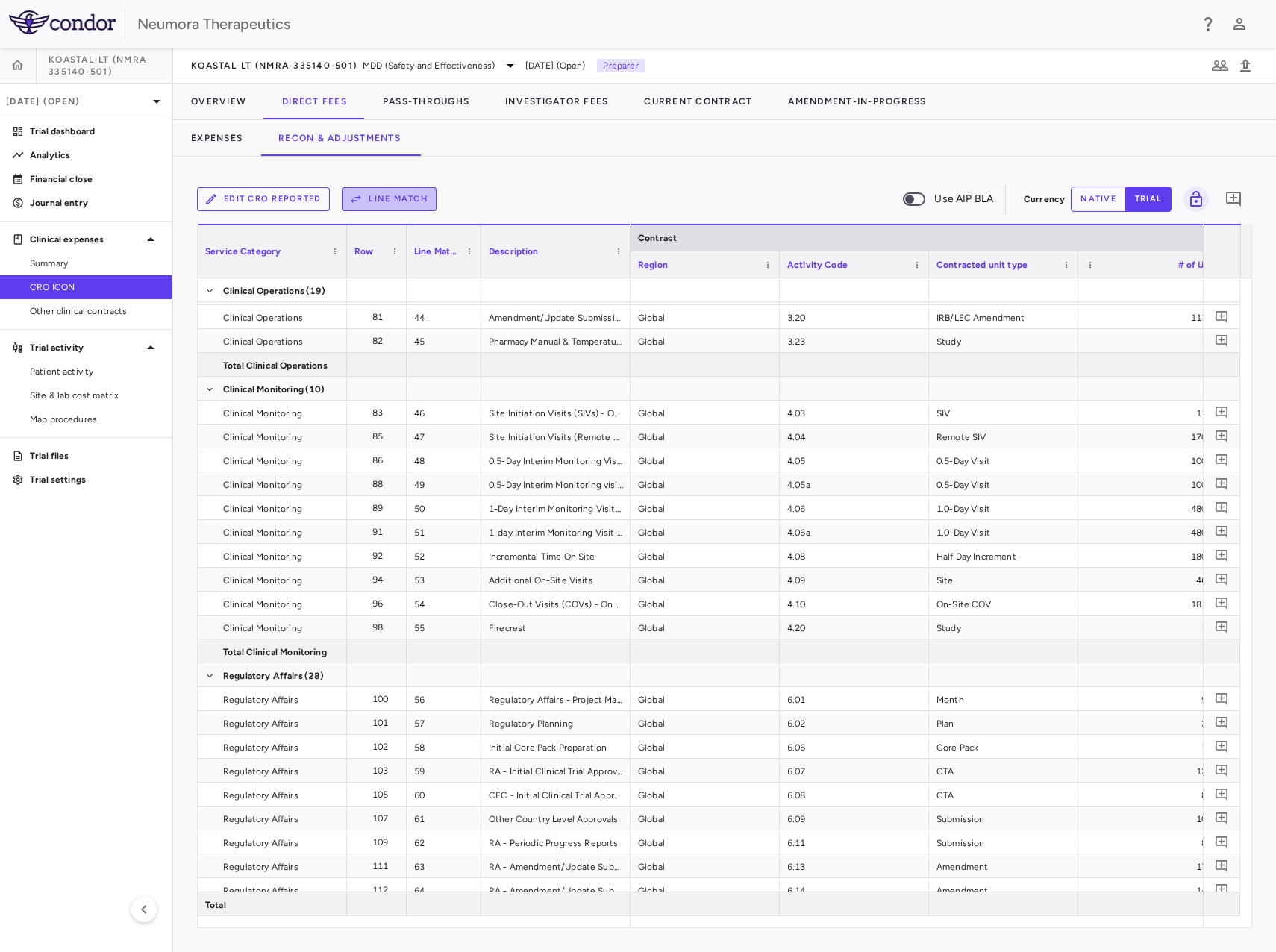
click at [386, 204] on button "Line Match" at bounding box center [390, 199] width 95 height 24
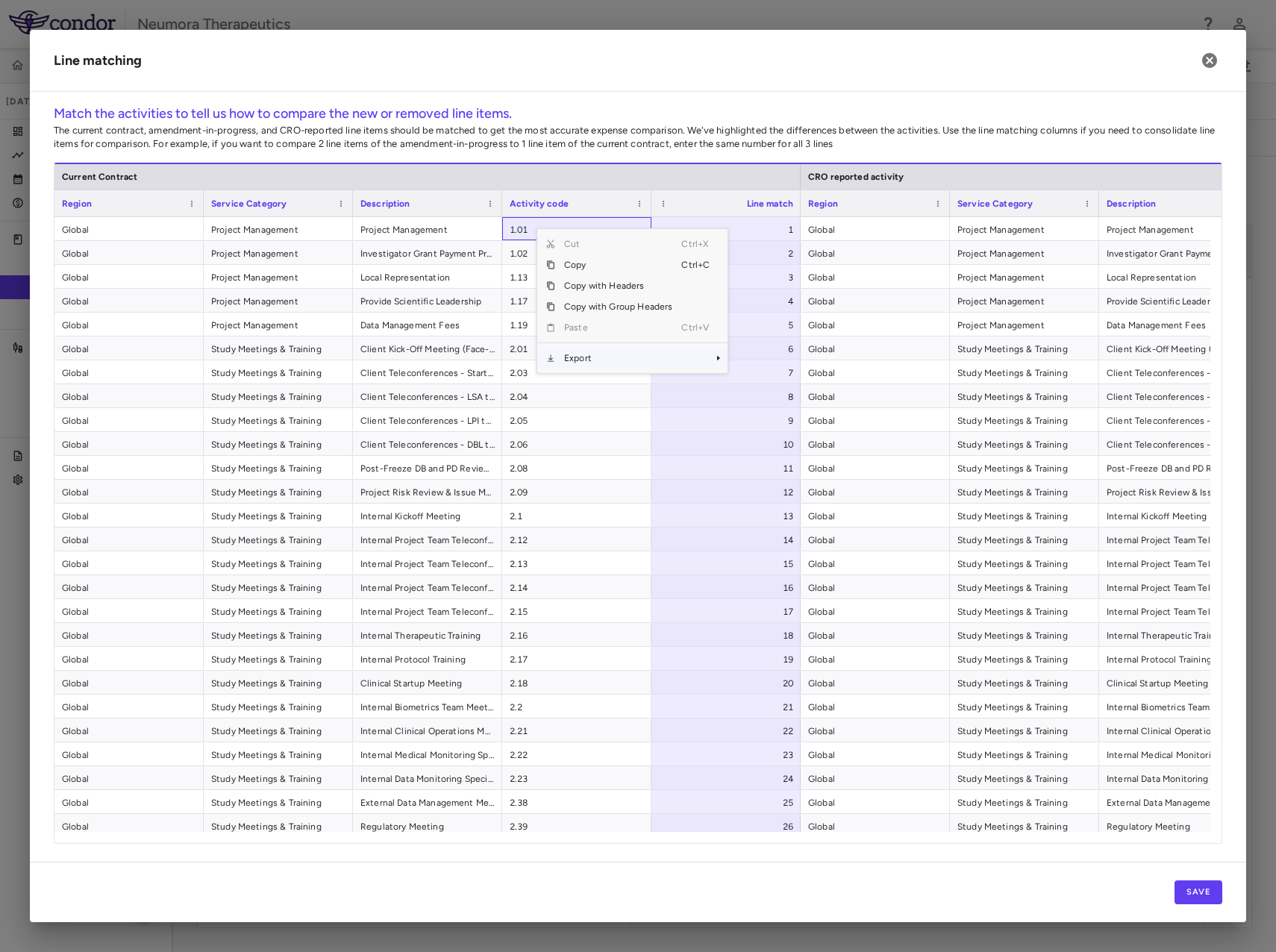
click at [595, 359] on span "Export" at bounding box center [618, 357] width 126 height 21
click at [783, 387] on span "Excel Export" at bounding box center [777, 384] width 70 height 21
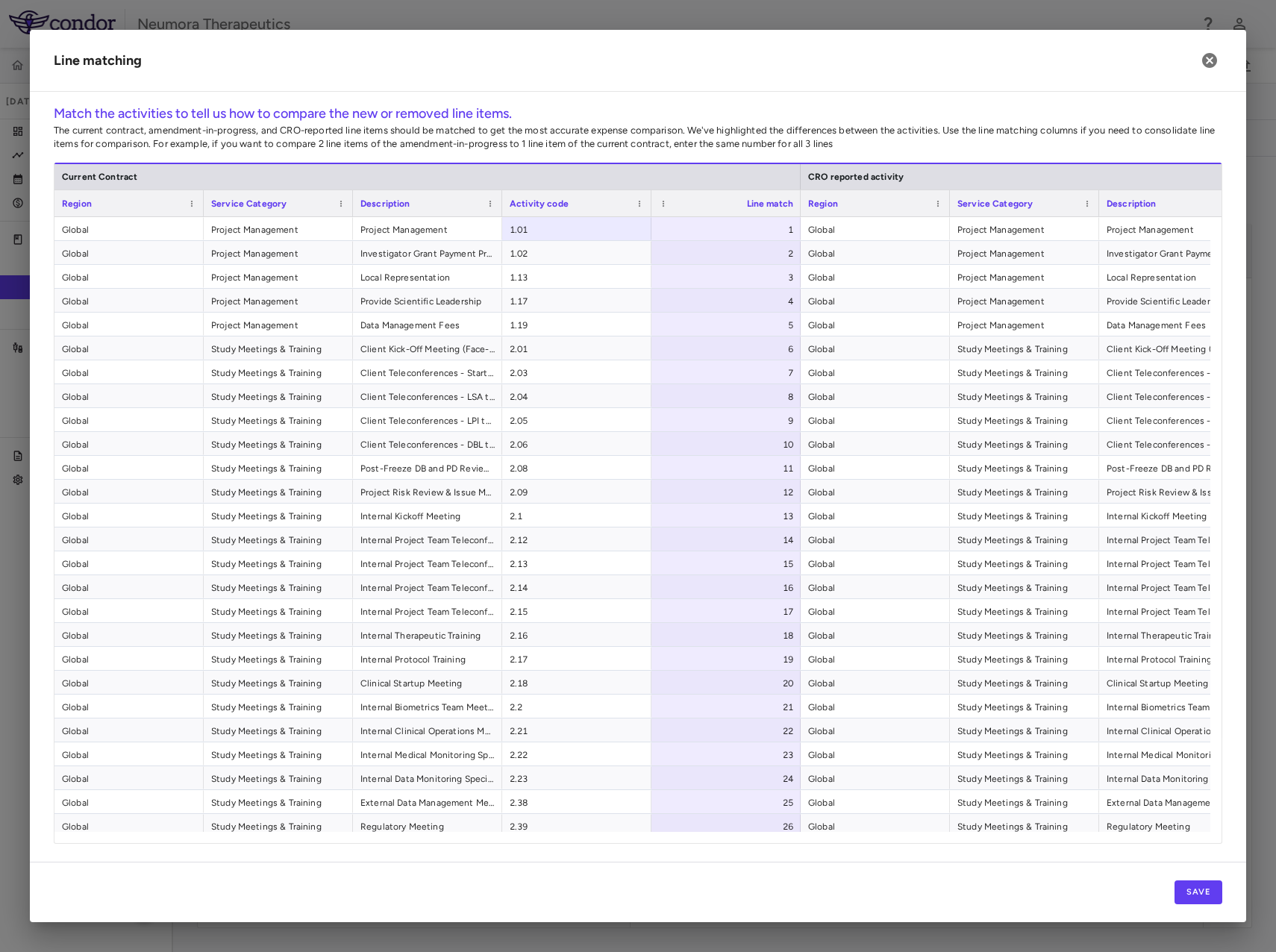
click at [722, 125] on p "The current contract, amendment-in-progress, and CRO-reported line items should…" at bounding box center [638, 137] width 1169 height 27
click at [739, 224] on div "1" at bounding box center [729, 229] width 128 height 24
drag, startPoint x: 898, startPoint y: 226, endPoint x: 911, endPoint y: 236, distance: 16.4
click at [898, 226] on span "Global" at bounding box center [875, 229] width 134 height 24
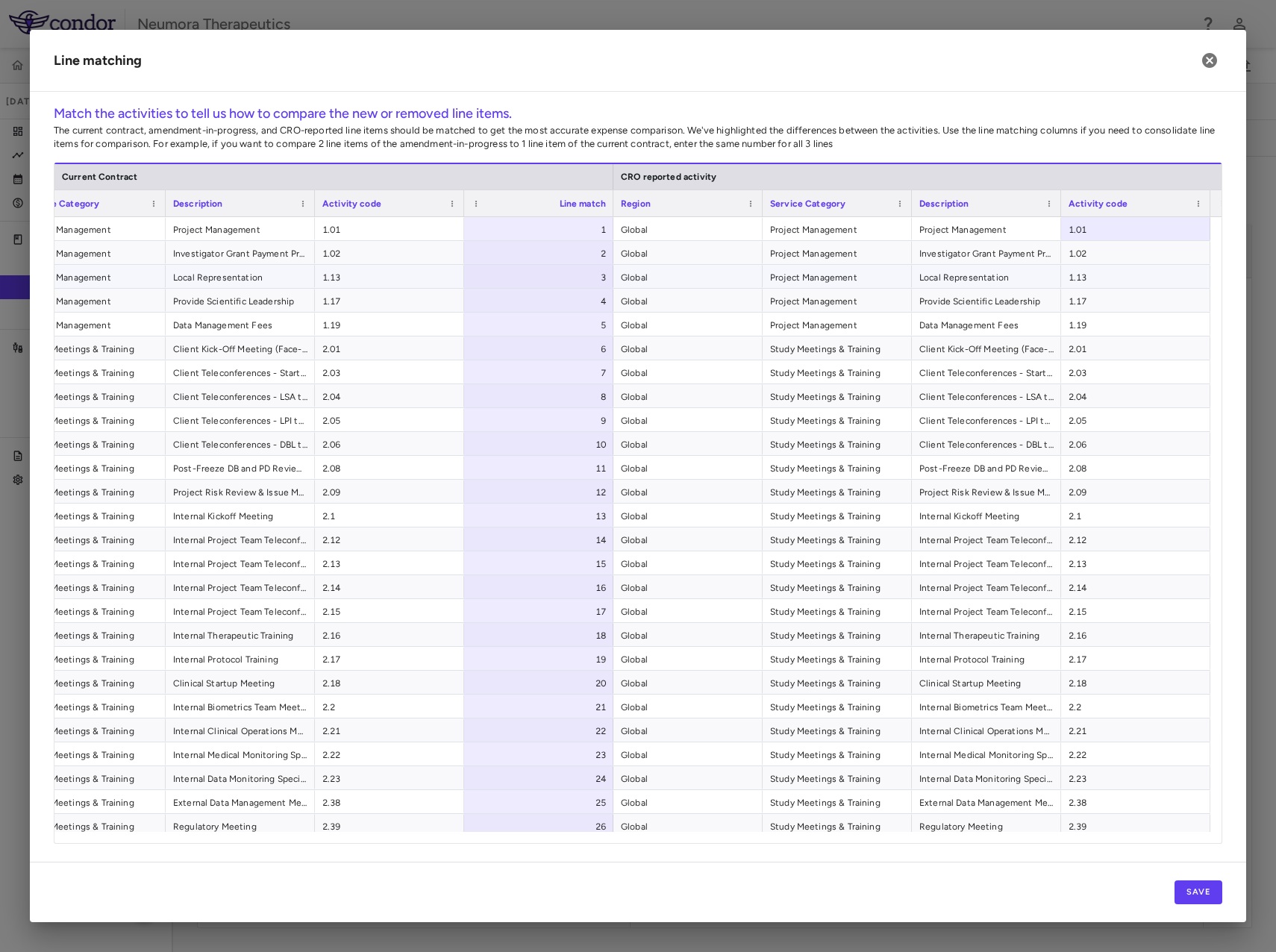
scroll to position [0, 337]
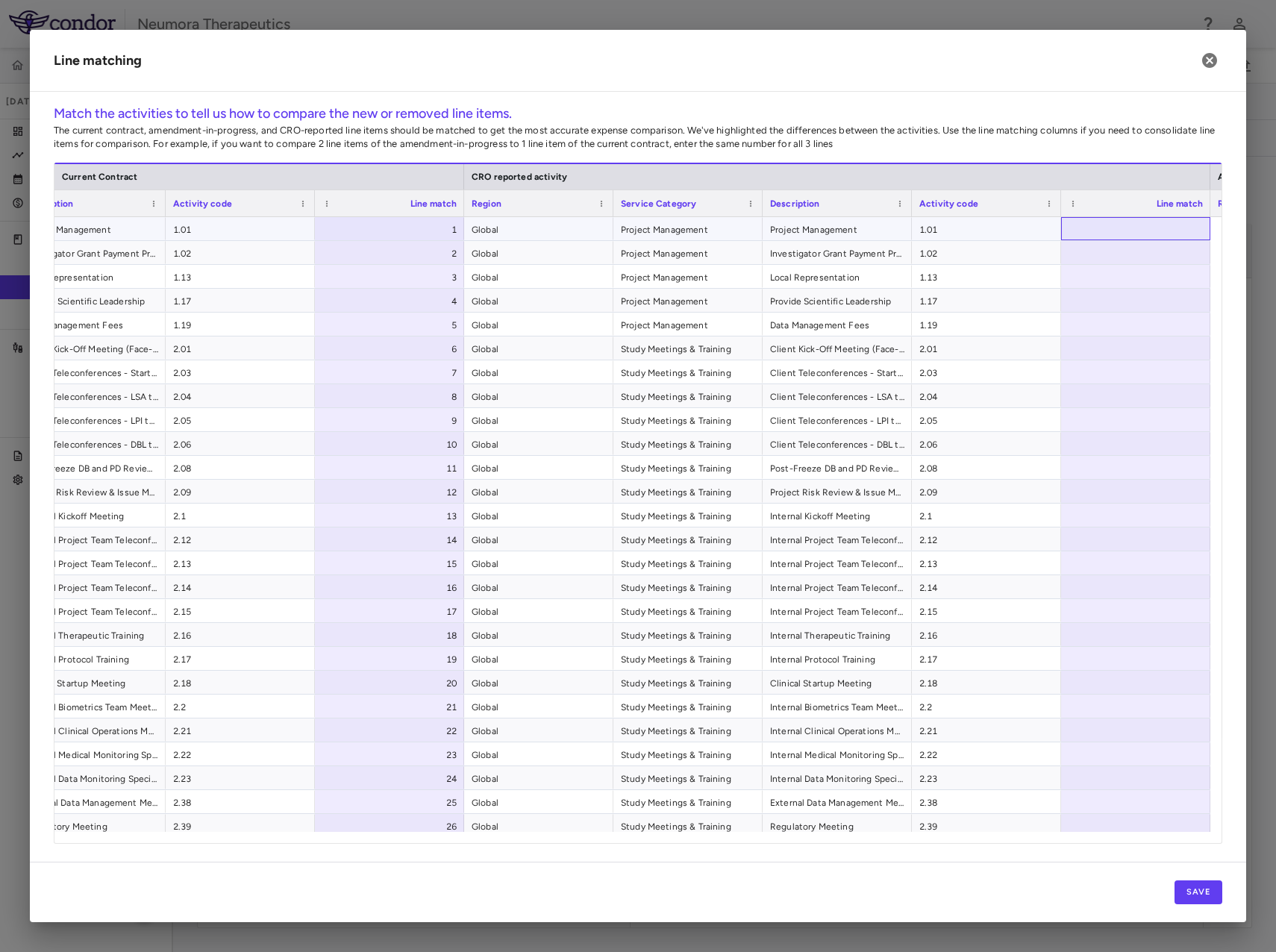
click at [1116, 219] on div at bounding box center [1136, 229] width 150 height 23
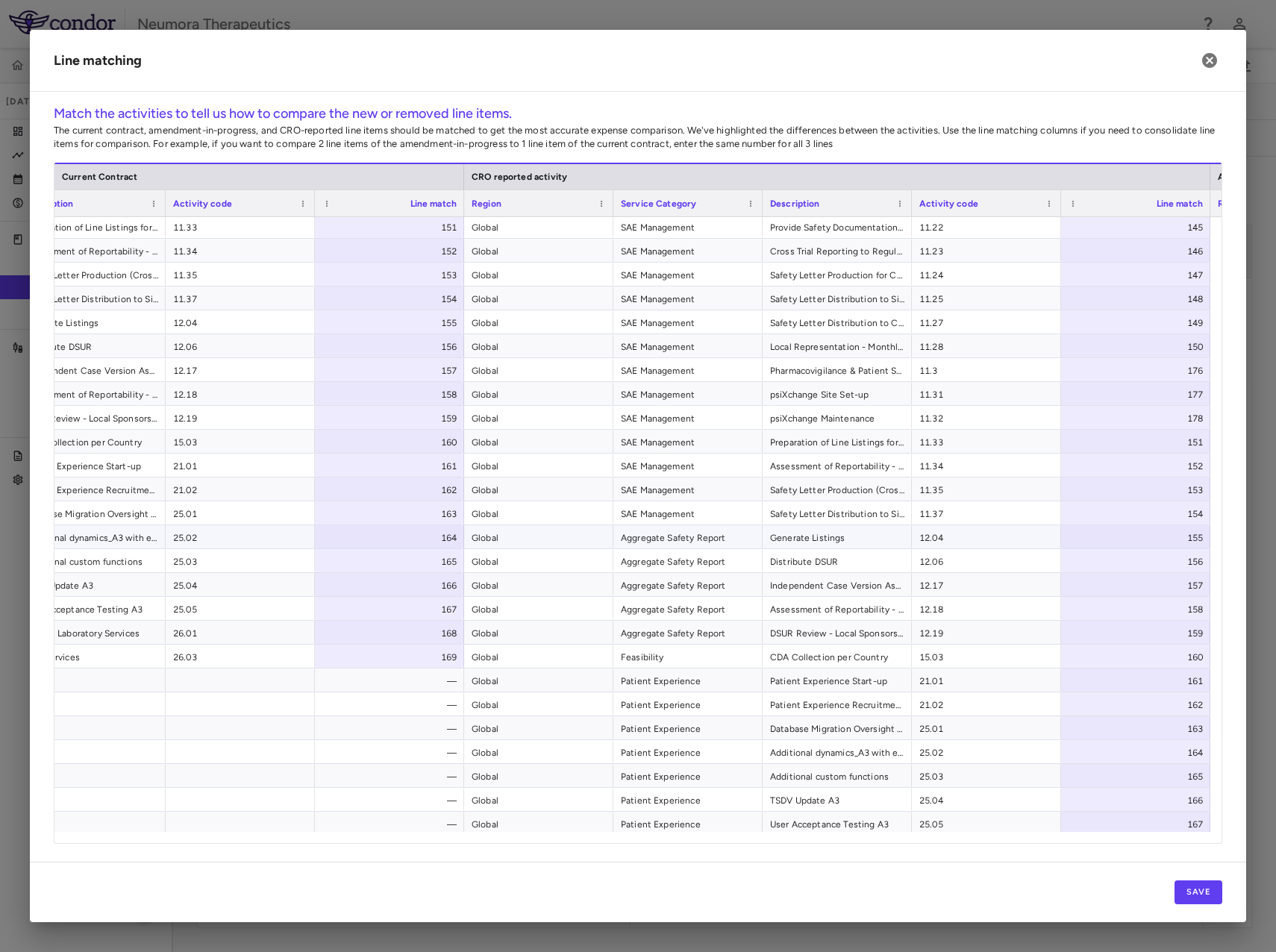
scroll to position [3635, 0]
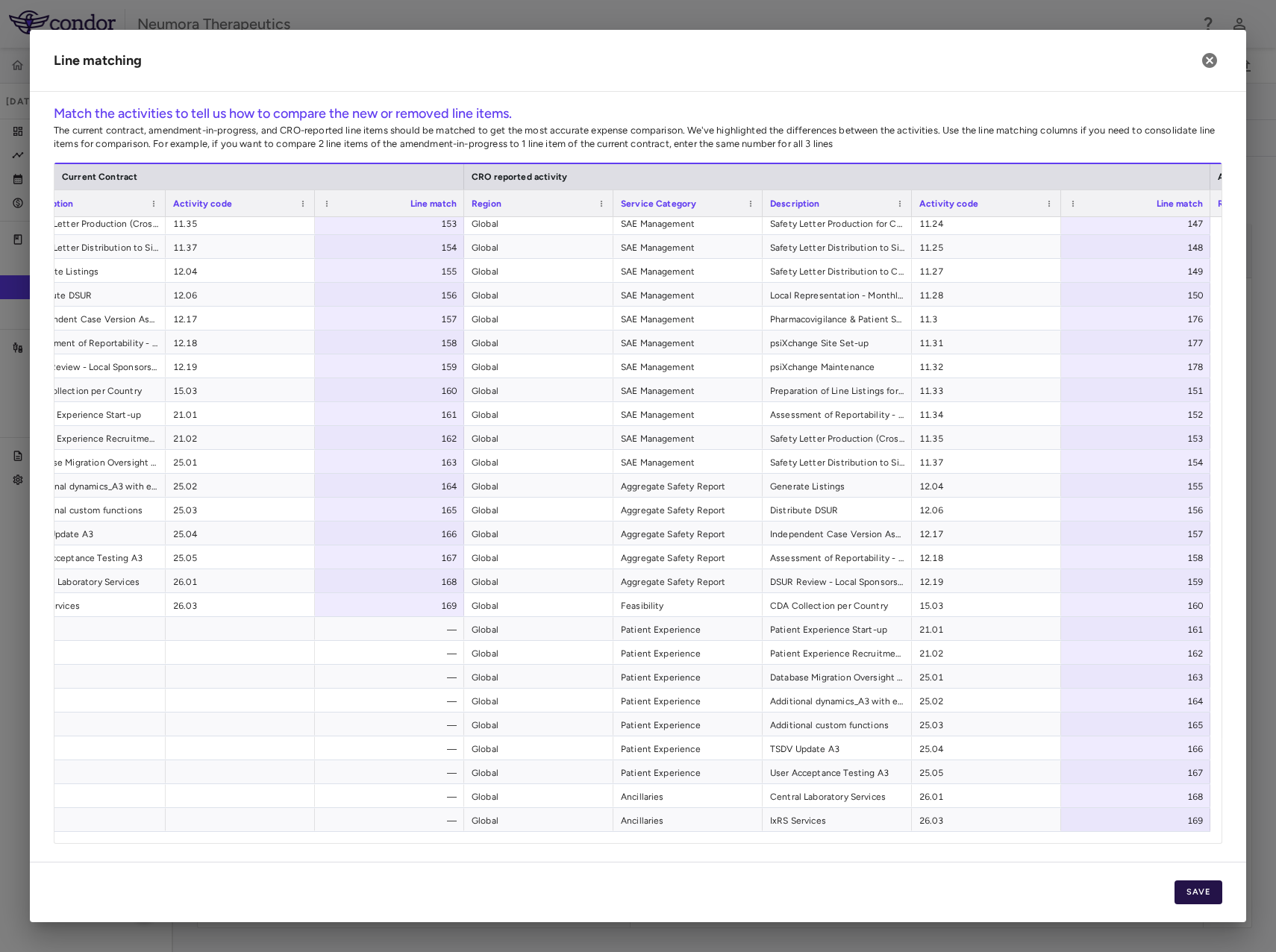
click at [1192, 893] on button "Save" at bounding box center [1199, 892] width 48 height 24
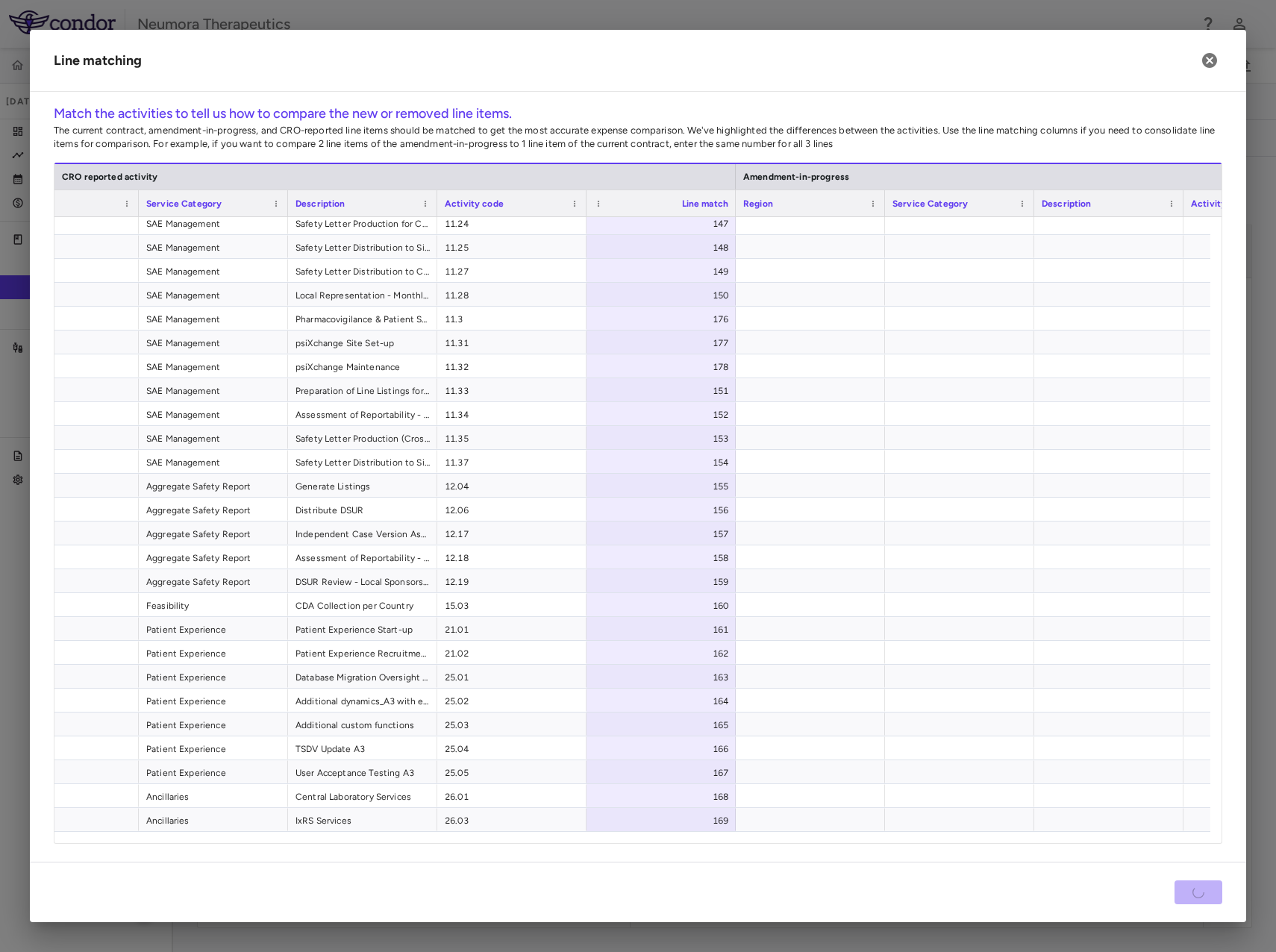
scroll to position [0, 1083]
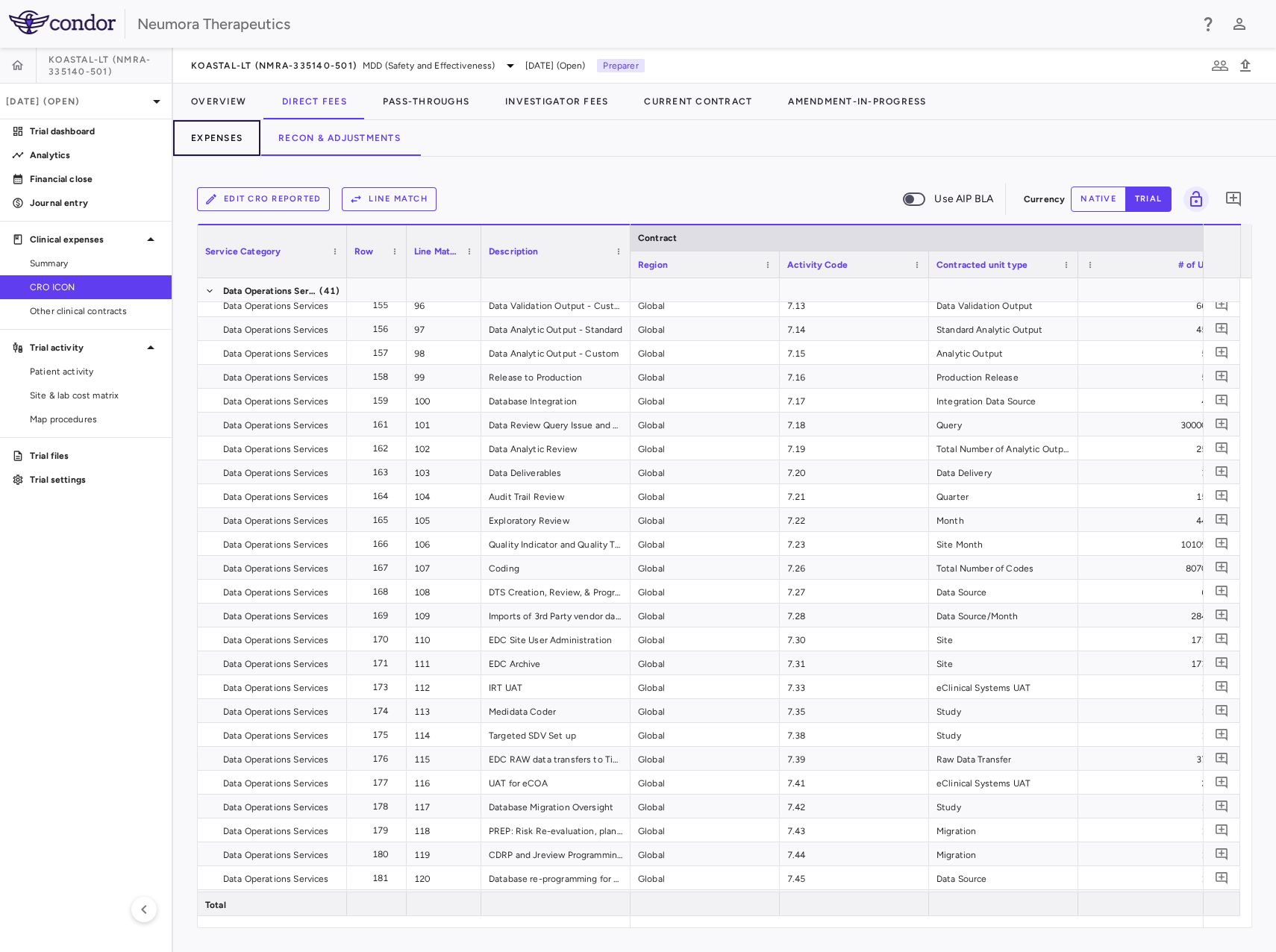
click at [205, 133] on button "Expenses" at bounding box center [217, 138] width 87 height 36
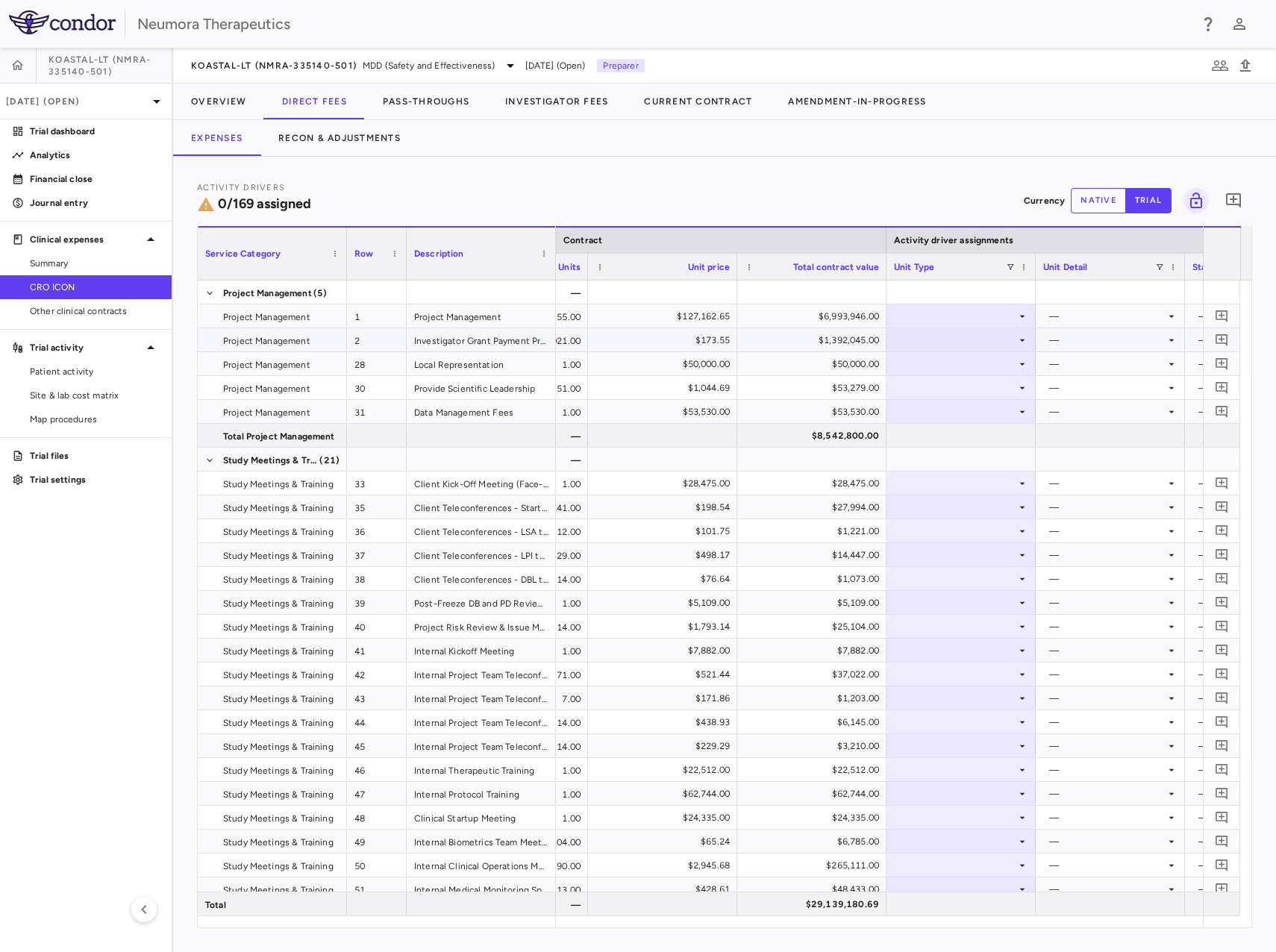
click at [1021, 323] on div at bounding box center [961, 316] width 134 height 21
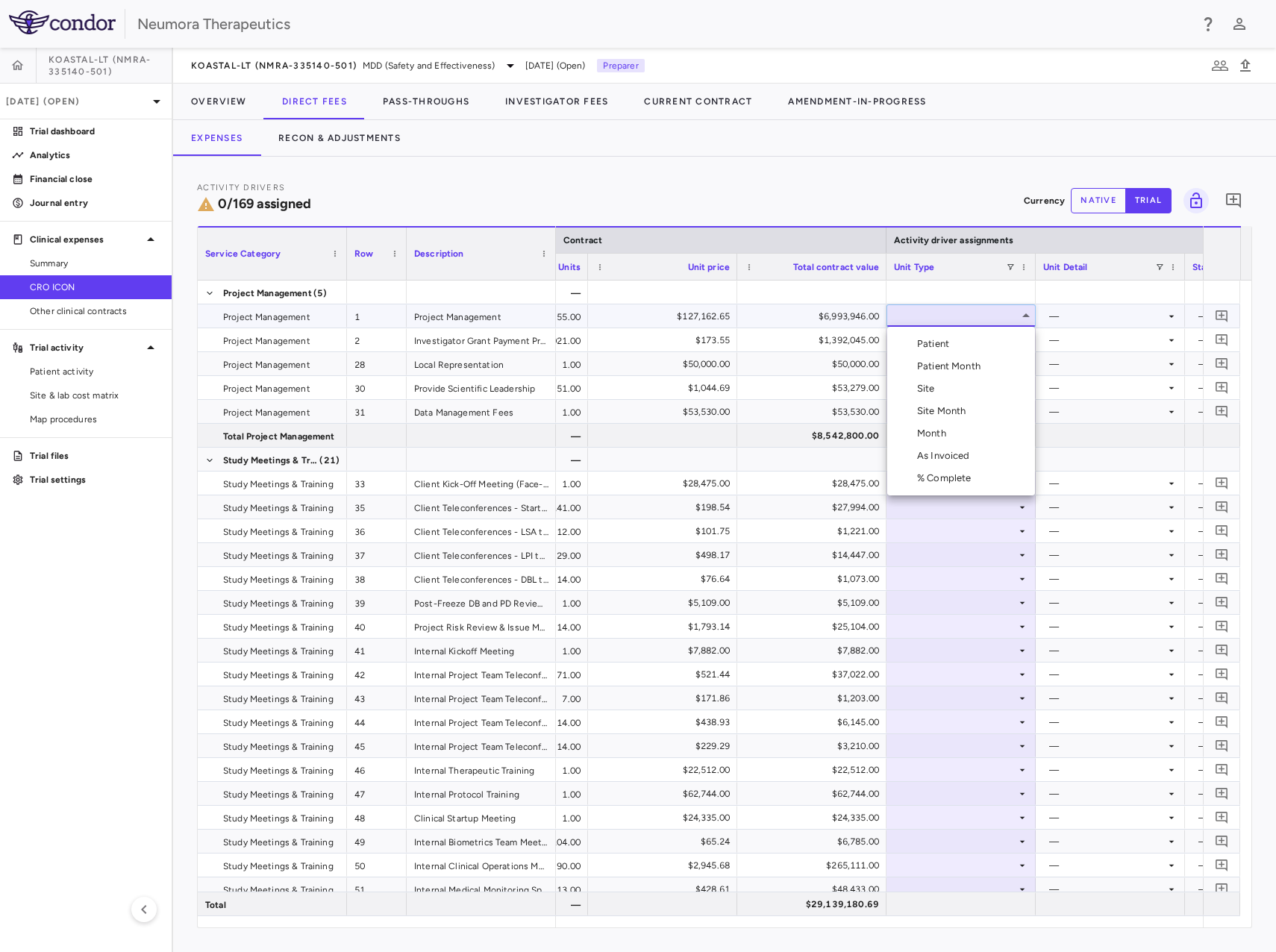
click at [1021, 315] on div at bounding box center [638, 476] width 1276 height 952
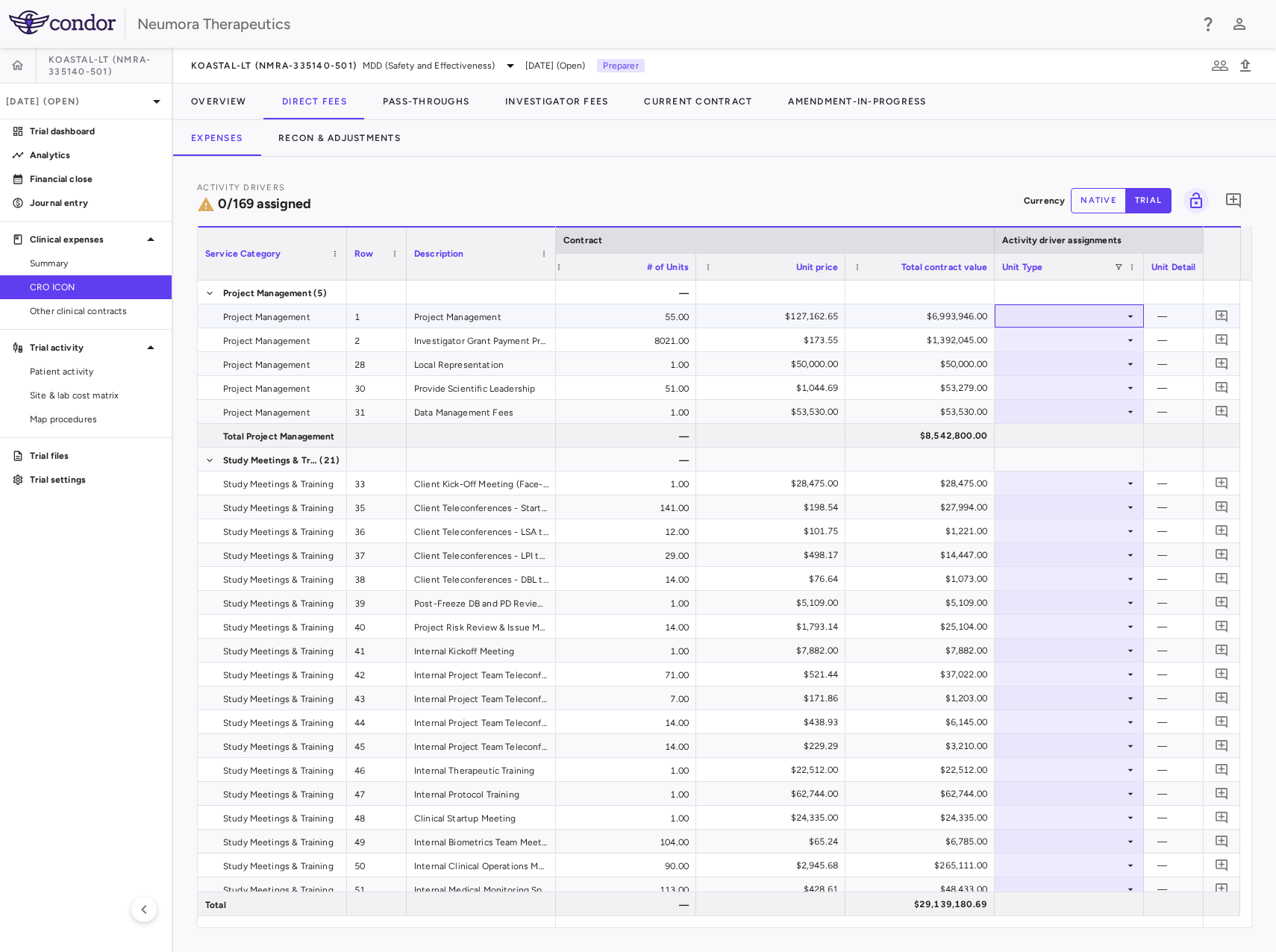
click at [1090, 312] on div at bounding box center [1069, 316] width 134 height 21
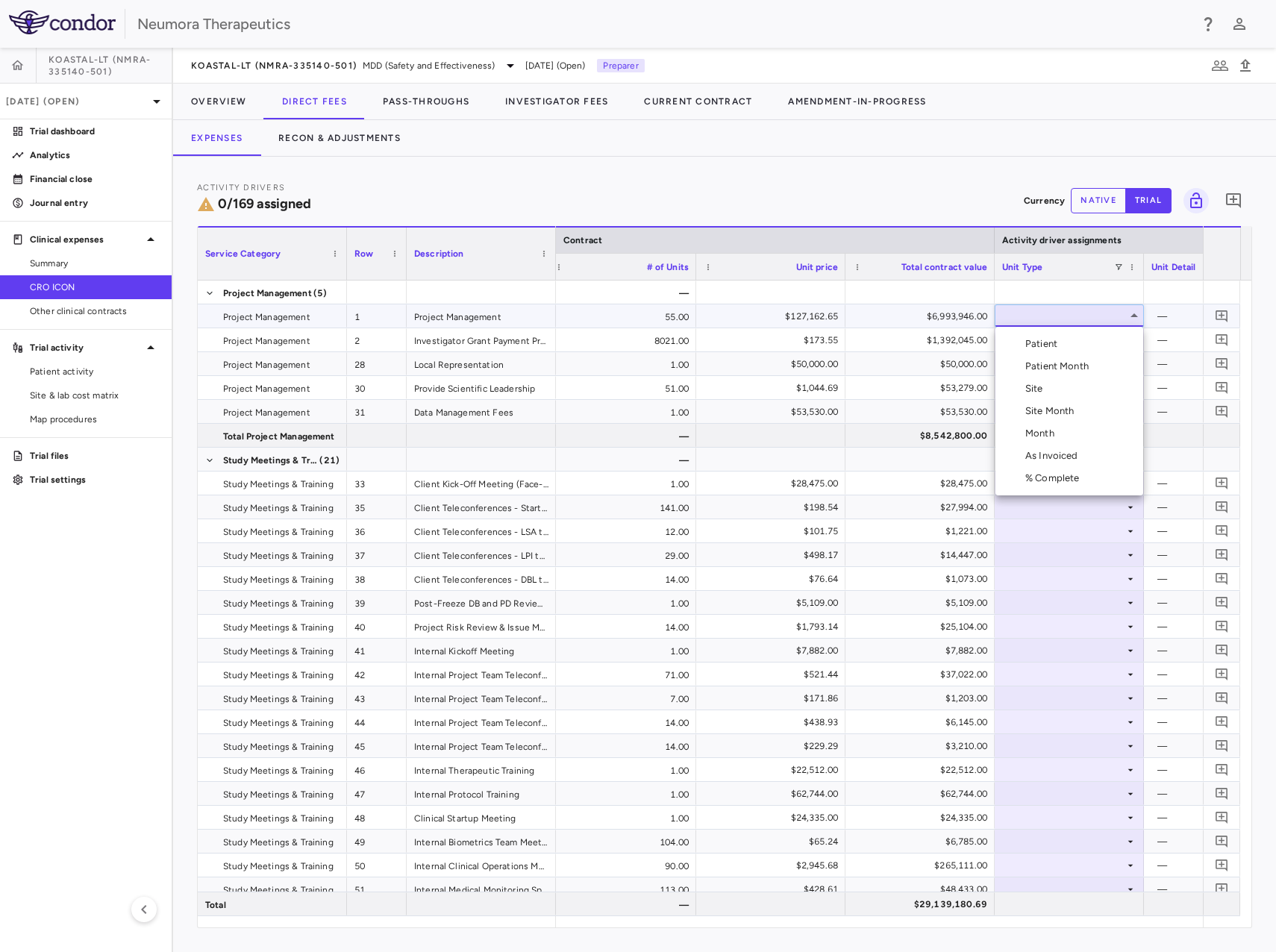
click at [1090, 312] on div at bounding box center [638, 476] width 1276 height 952
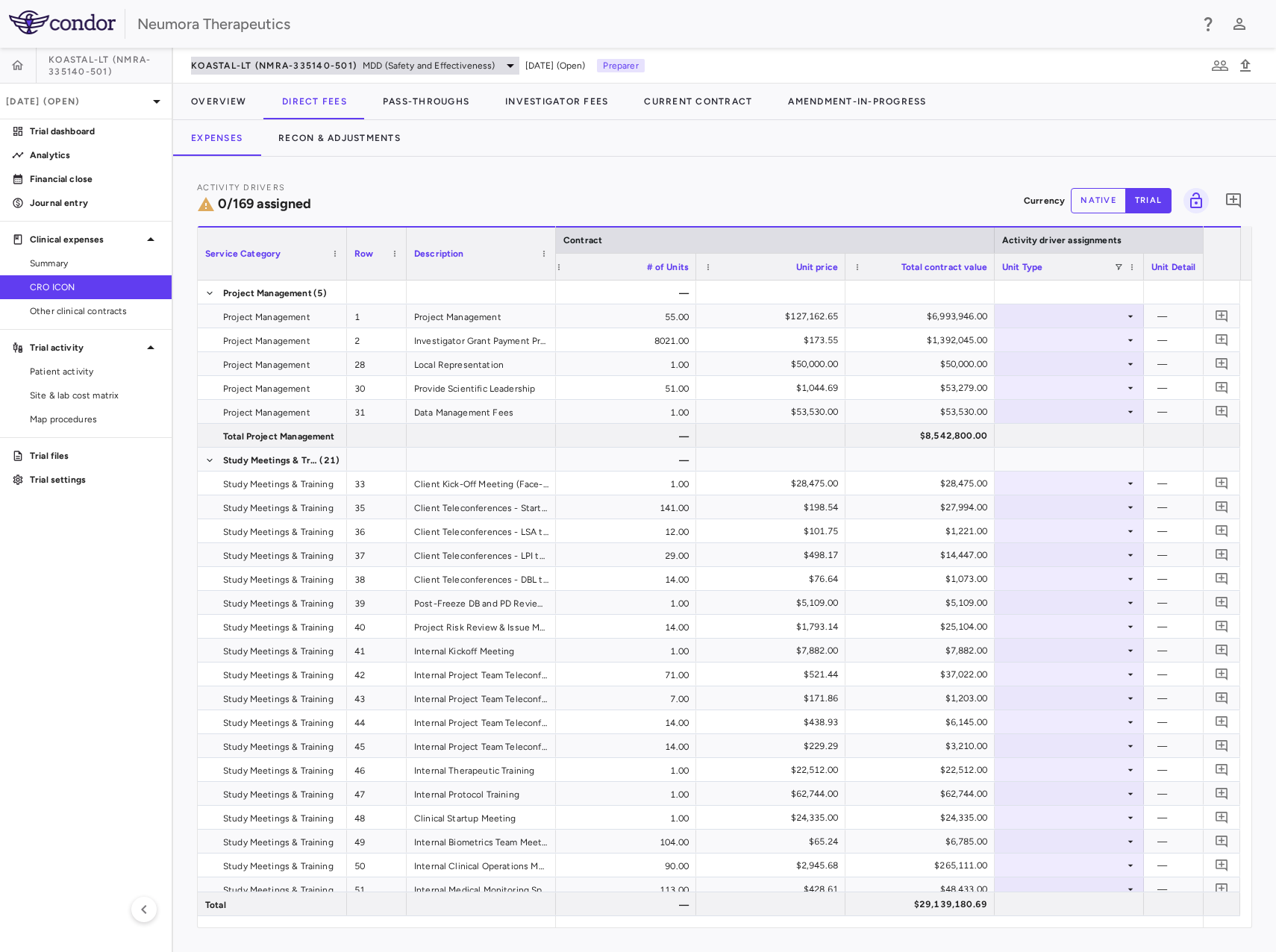
click at [348, 64] on span "KOASTAL-LT (NMRA-335140-501)" at bounding box center [274, 66] width 166 height 12
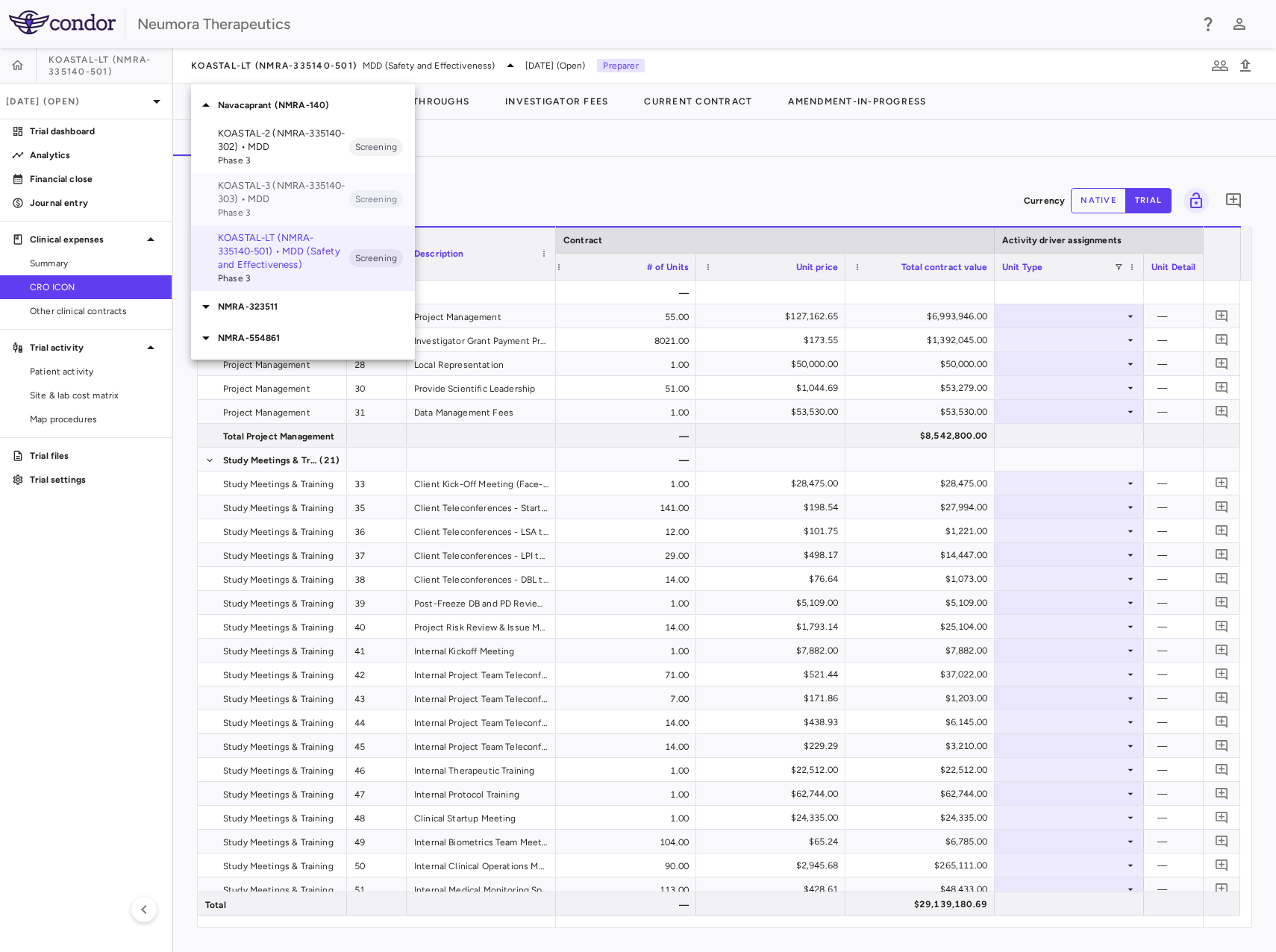
click at [302, 206] on span "Phase 3" at bounding box center [283, 212] width 131 height 14
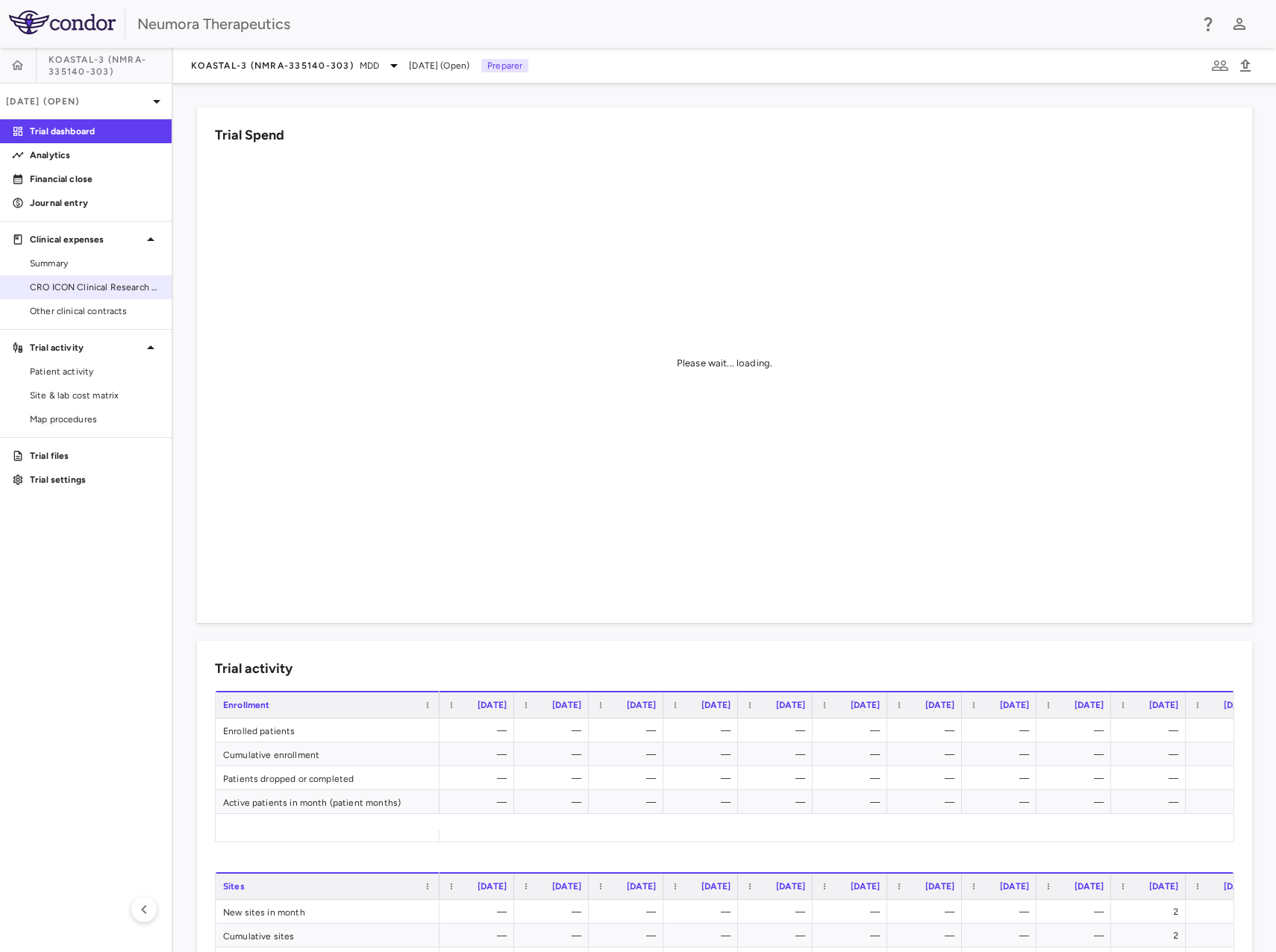
click at [107, 294] on link "CRO ICON Clinical Research Limited" at bounding box center [86, 287] width 172 height 22
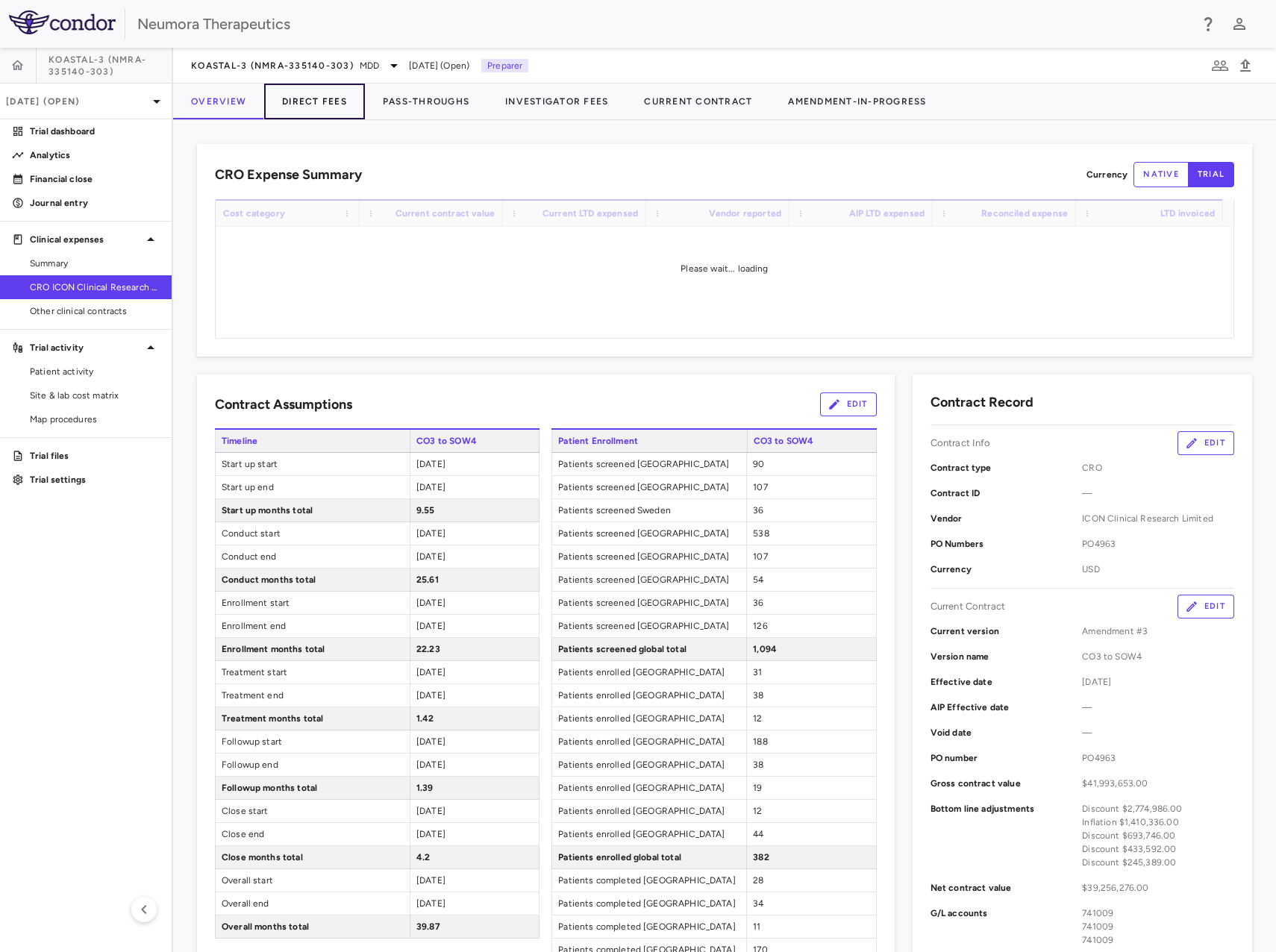
click at [337, 108] on button "Direct Fees" at bounding box center [314, 101] width 101 height 36
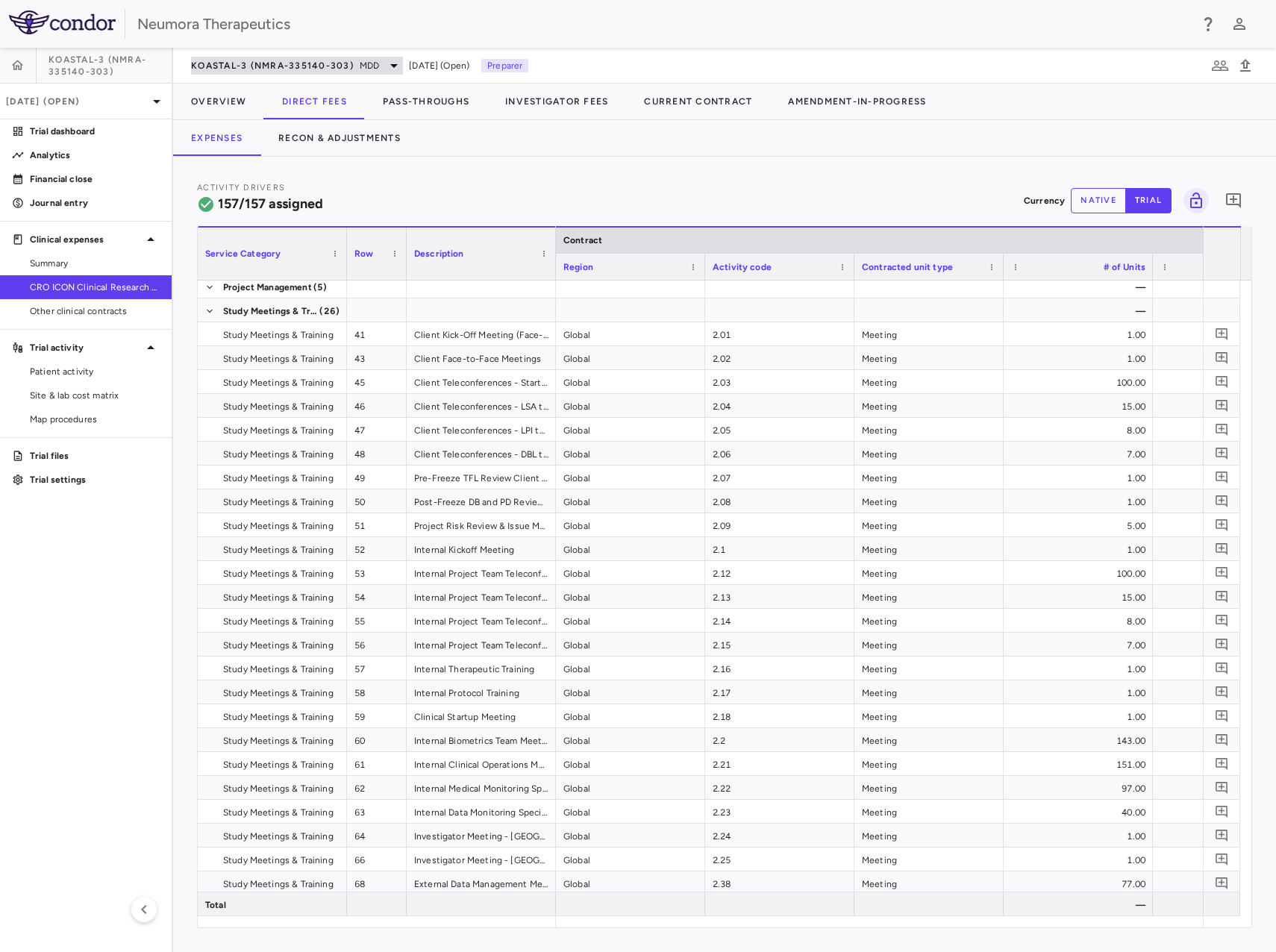
click at [285, 57] on div "KOASTAL-3 (NMRA-335140-303) MDD" at bounding box center [297, 65] width 212 height 18
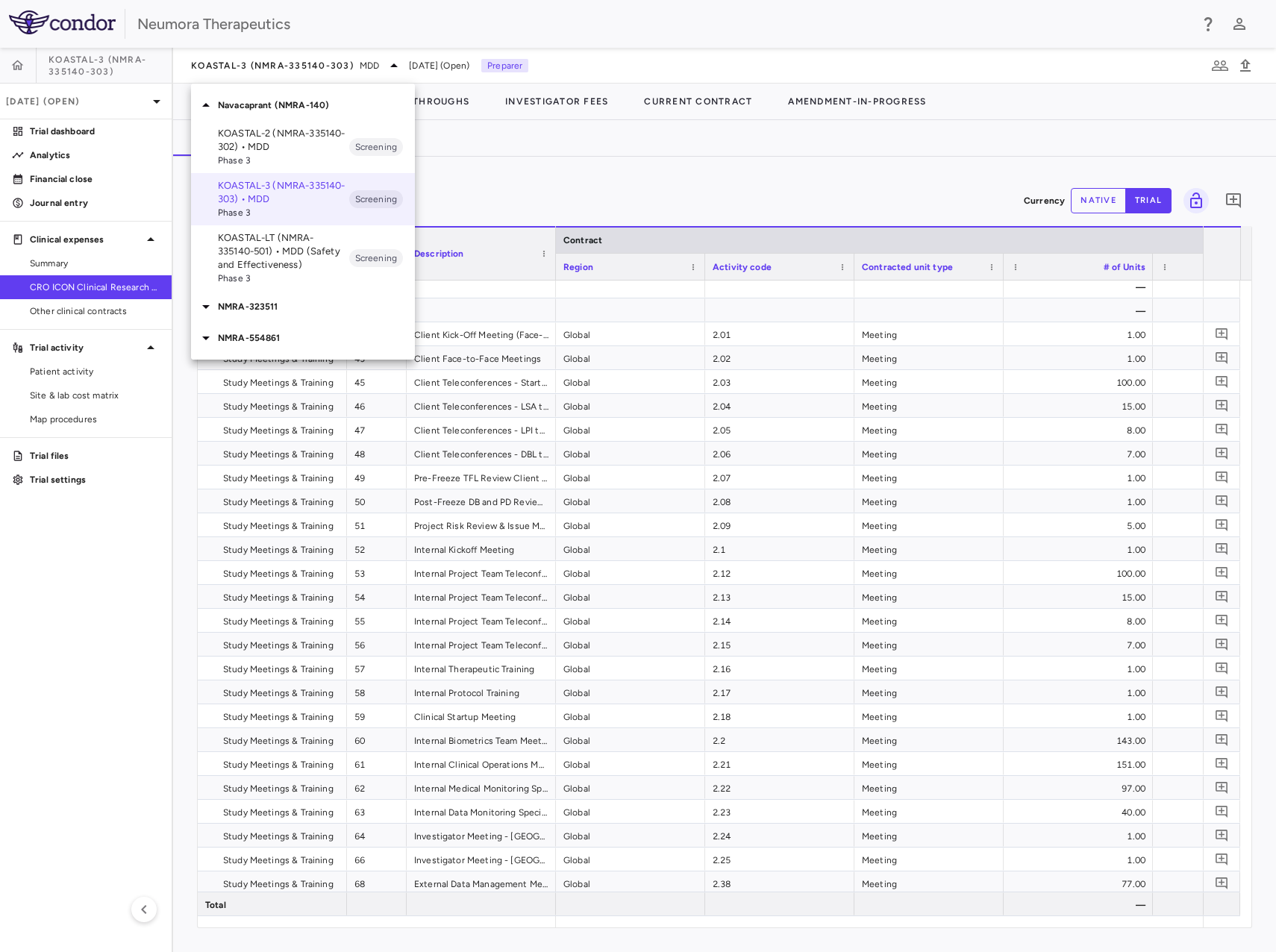
click at [299, 261] on p "KOASTAL-LT (NMRA-335140-501) • MDD (Safety and Effectiveness)" at bounding box center [283, 252] width 131 height 41
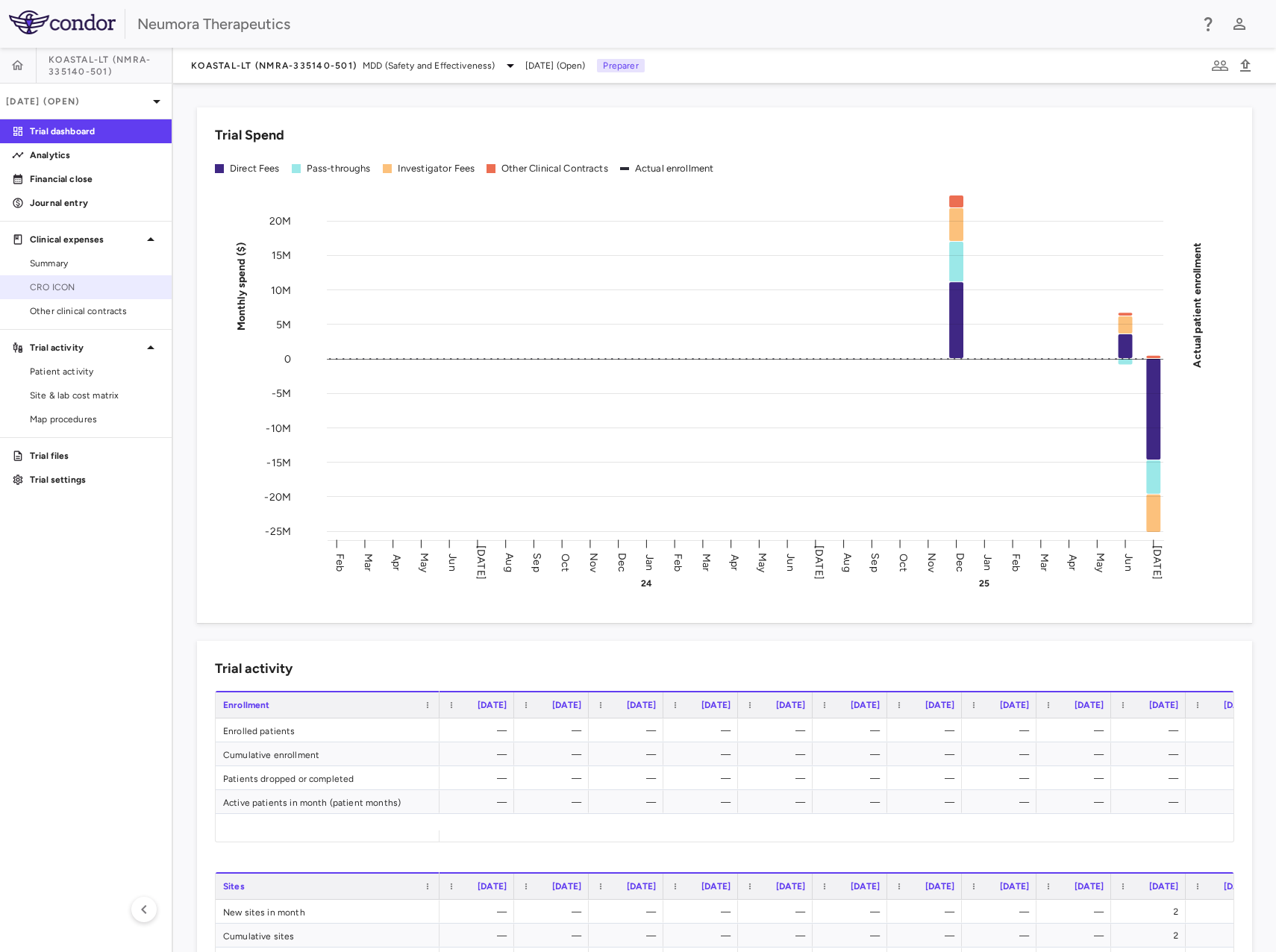
click at [93, 289] on span "CRO ICON" at bounding box center [94, 288] width 130 height 14
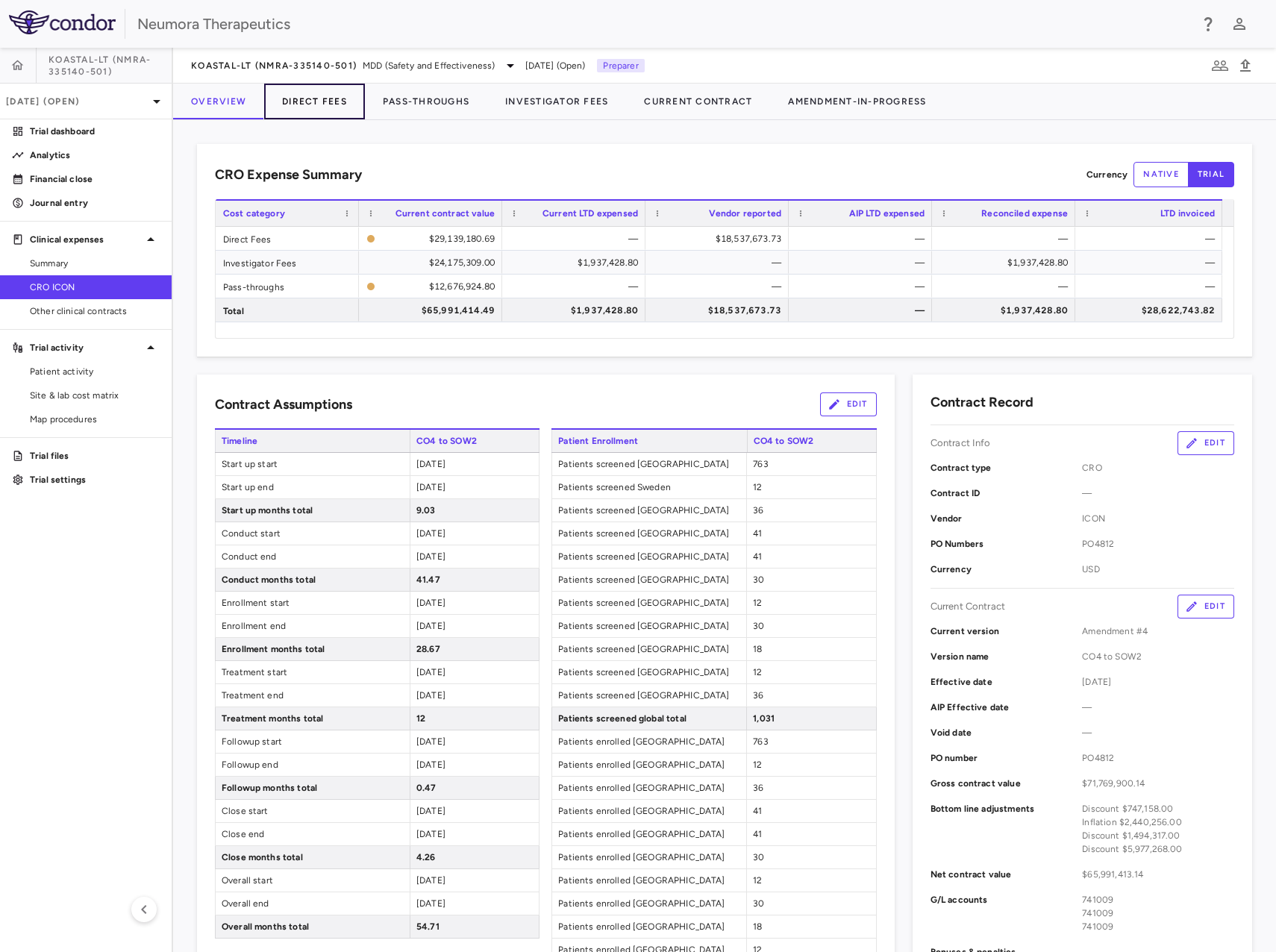
click at [315, 102] on button "Direct Fees" at bounding box center [314, 101] width 101 height 36
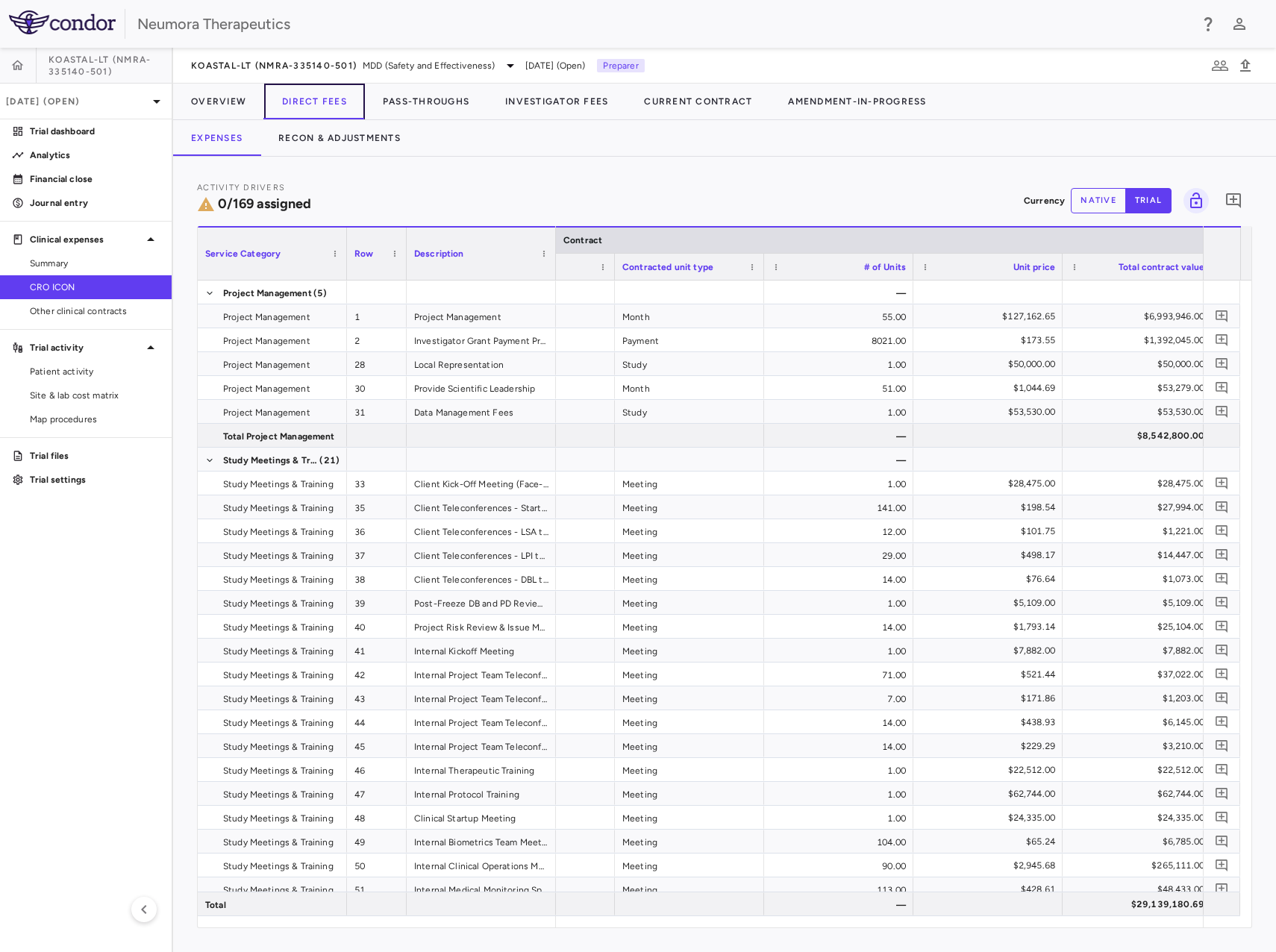
scroll to position [0, 414]
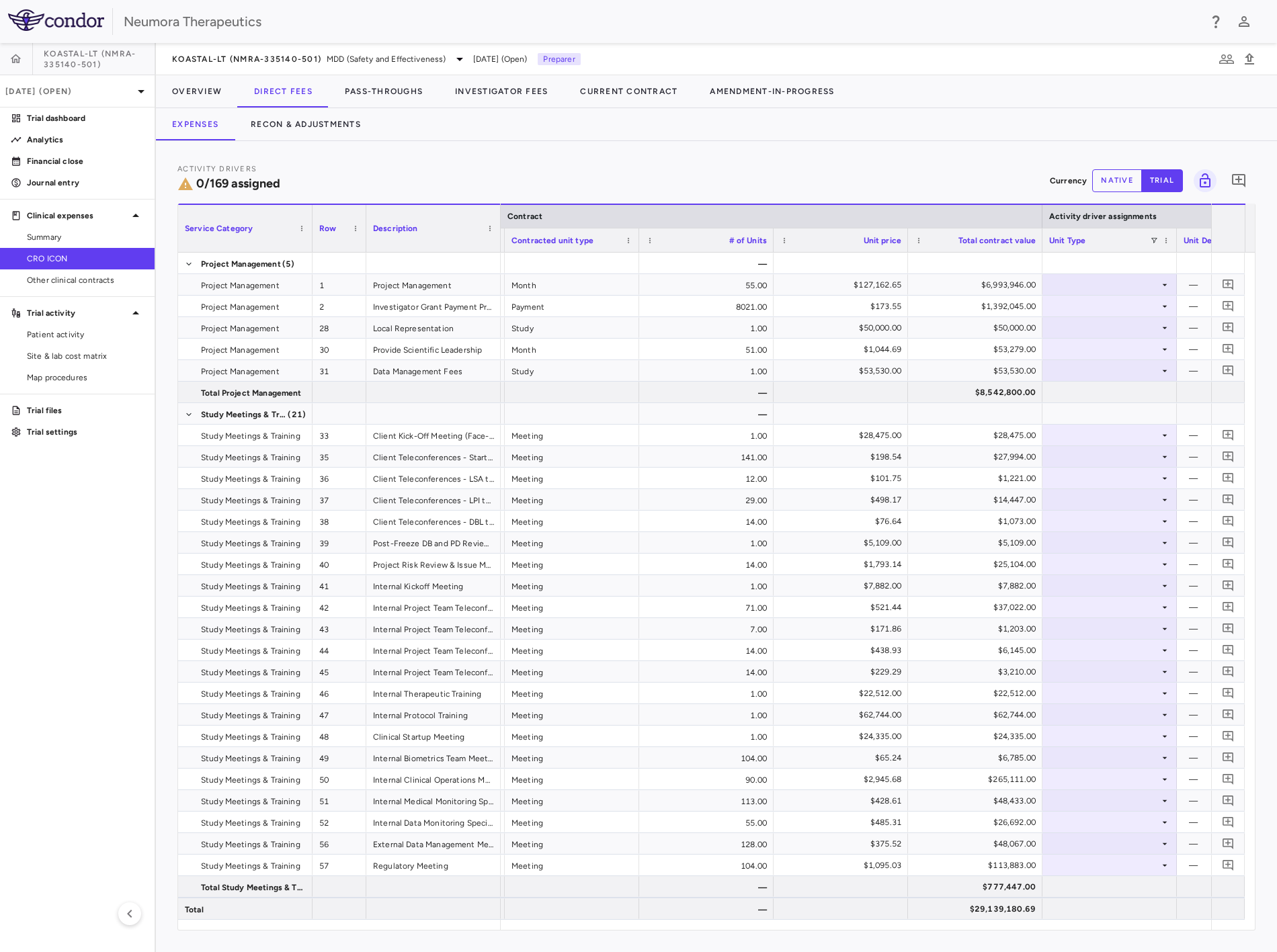
click at [412, 155] on div "Activity Drivers 0/169 assigned Currency native trial 0 Service Category Drag h…" at bounding box center [717, 546] width 1122 height 811
click at [305, 121] on button "Recon & Adjustments" at bounding box center [306, 124] width 142 height 32
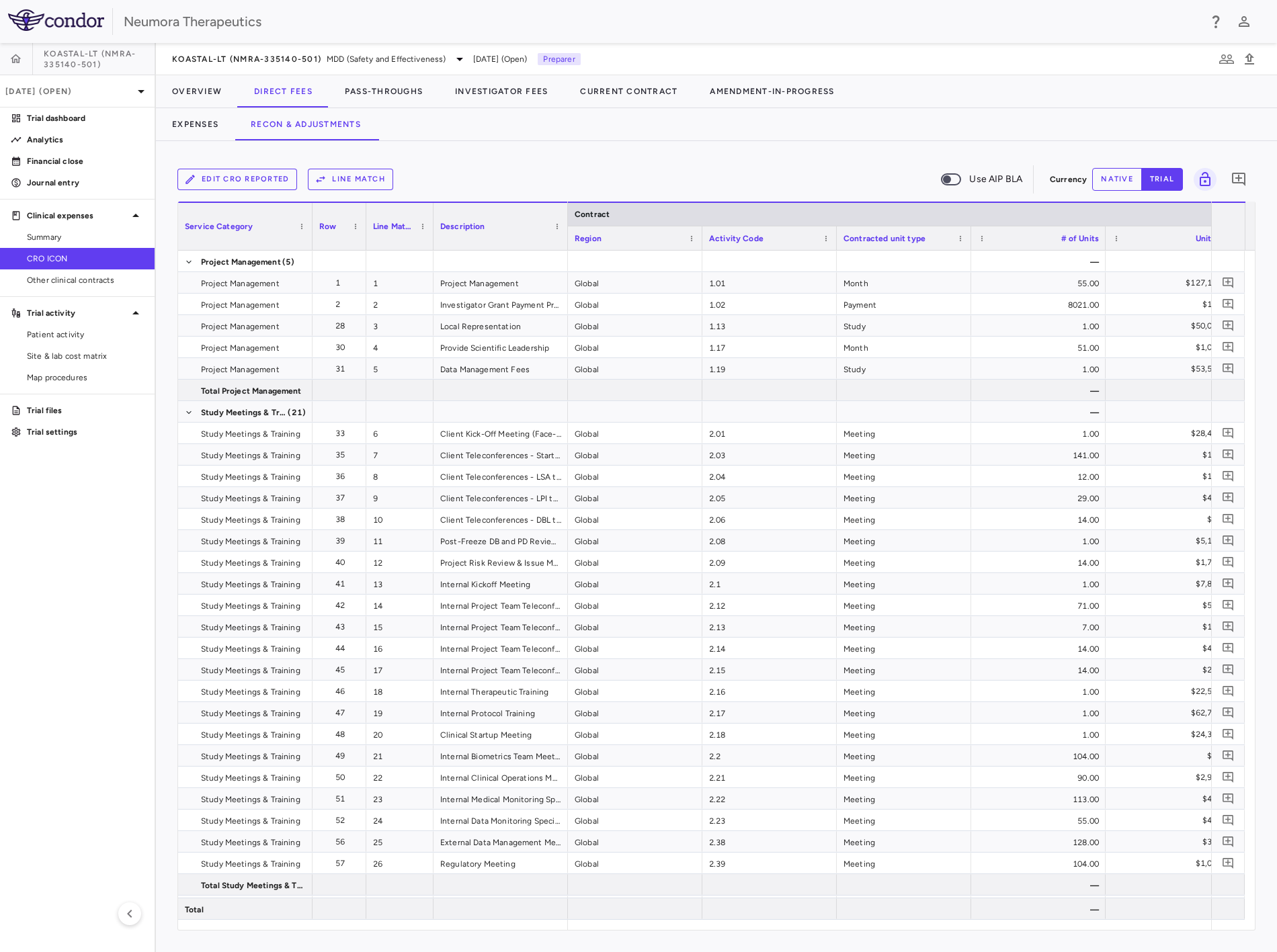
click at [254, 177] on button "Edit CRO reported" at bounding box center [237, 179] width 120 height 21
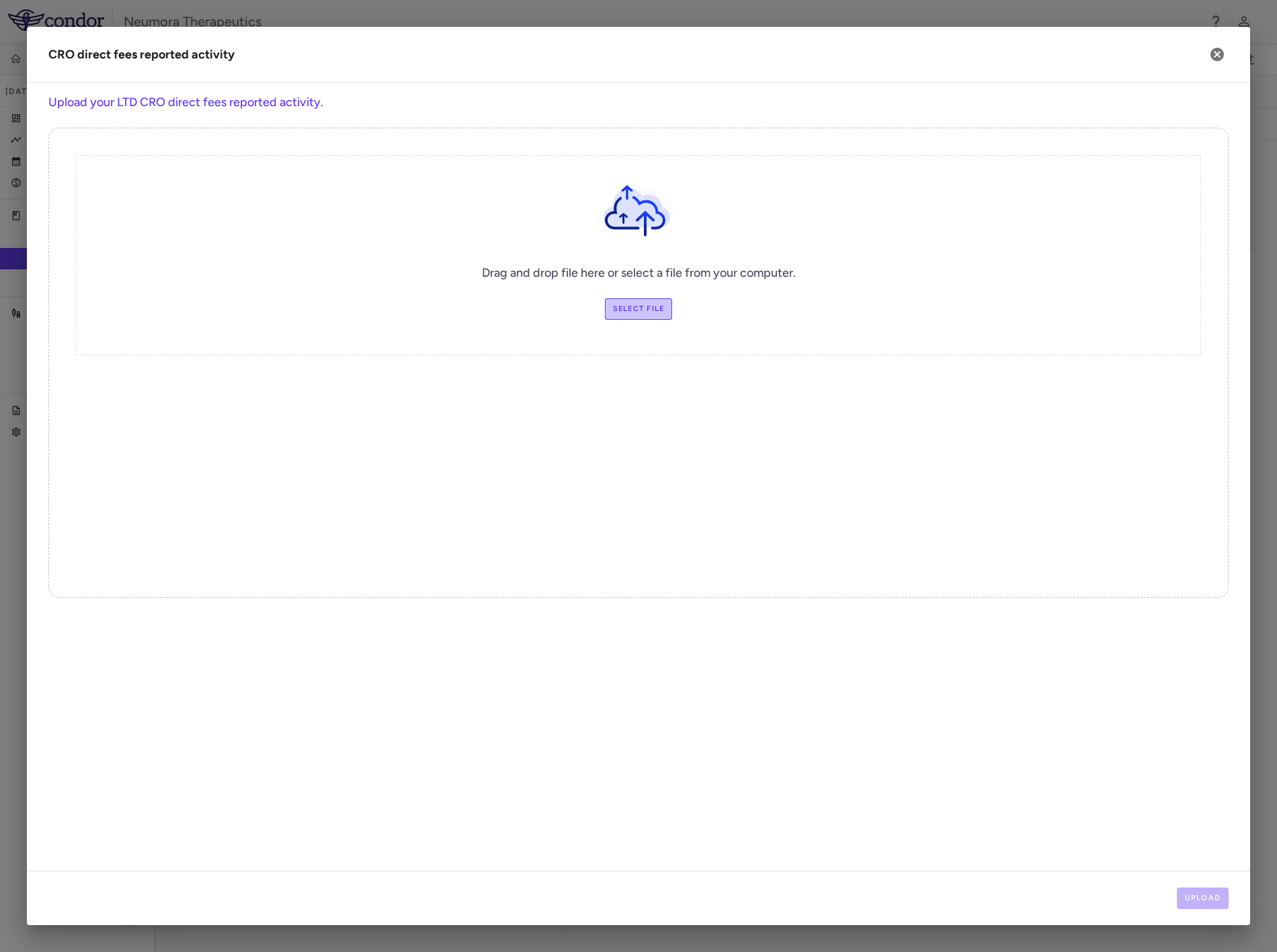
click at [655, 314] on label "Select file" at bounding box center [639, 309] width 68 height 21
click at [0, 0] on input "Select file" at bounding box center [0, 0] width 0 height 0
drag, startPoint x: 1198, startPoint y: 894, endPoint x: 1157, endPoint y: 851, distance: 59.4
click at [1149, 857] on button "Upload" at bounding box center [1203, 898] width 53 height 21
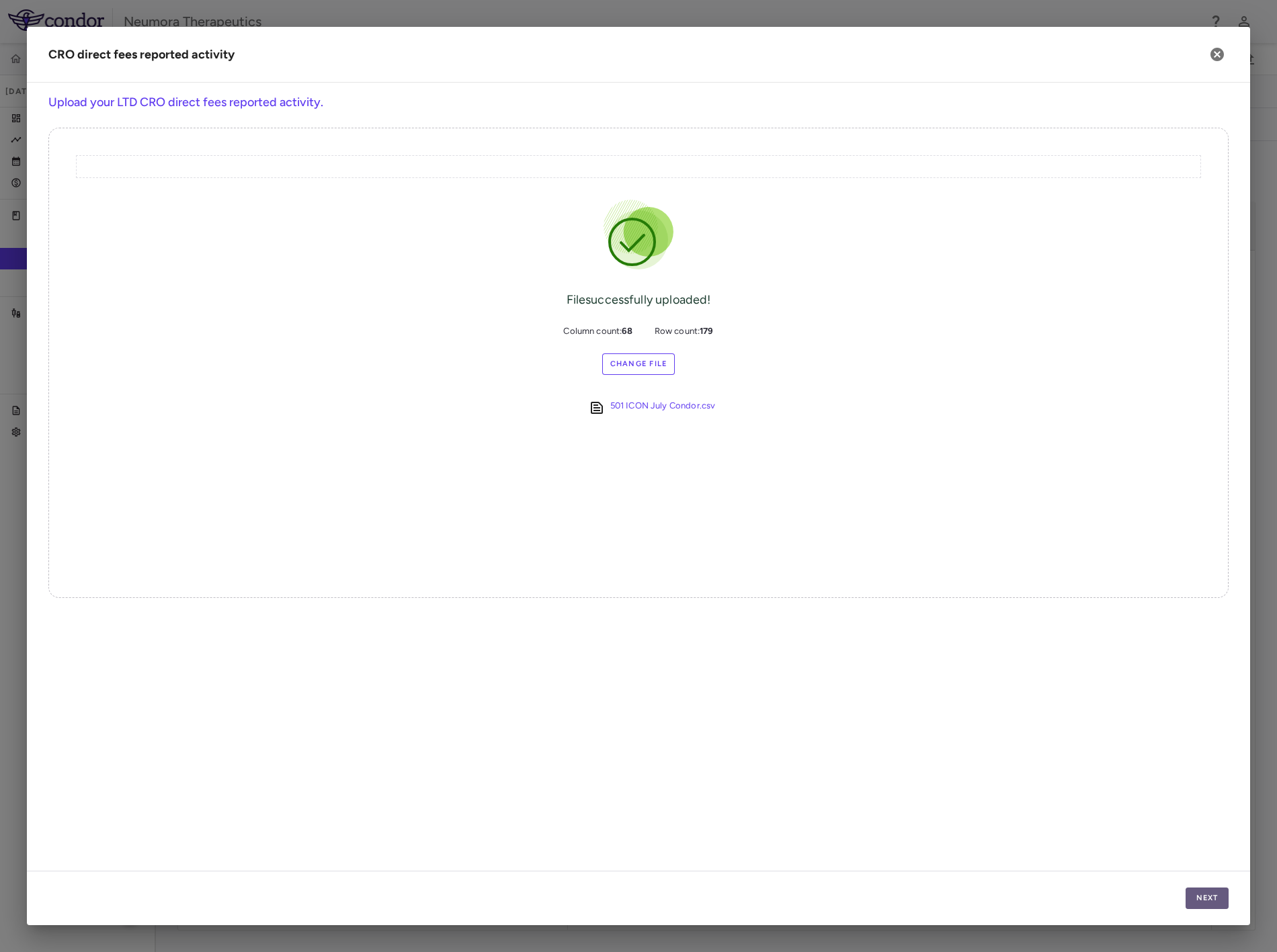
click at [1149, 857] on button "Next" at bounding box center [1207, 898] width 43 height 21
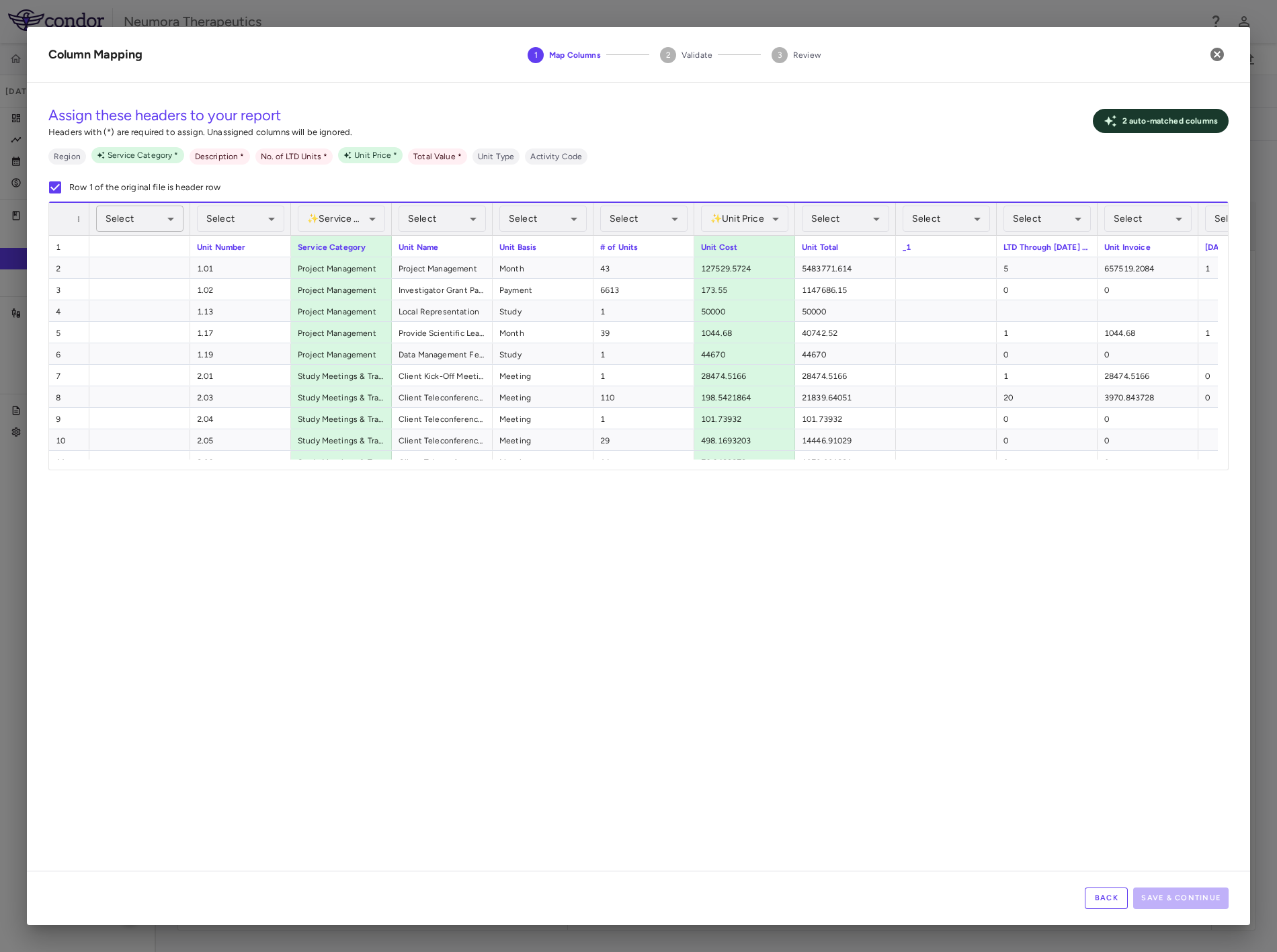
click at [129, 206] on body "Skip to sidebar Skip to main content Neumora Therapeutics KOASTAL-LT (NMRA-3351…" at bounding box center [638, 476] width 1277 height 952
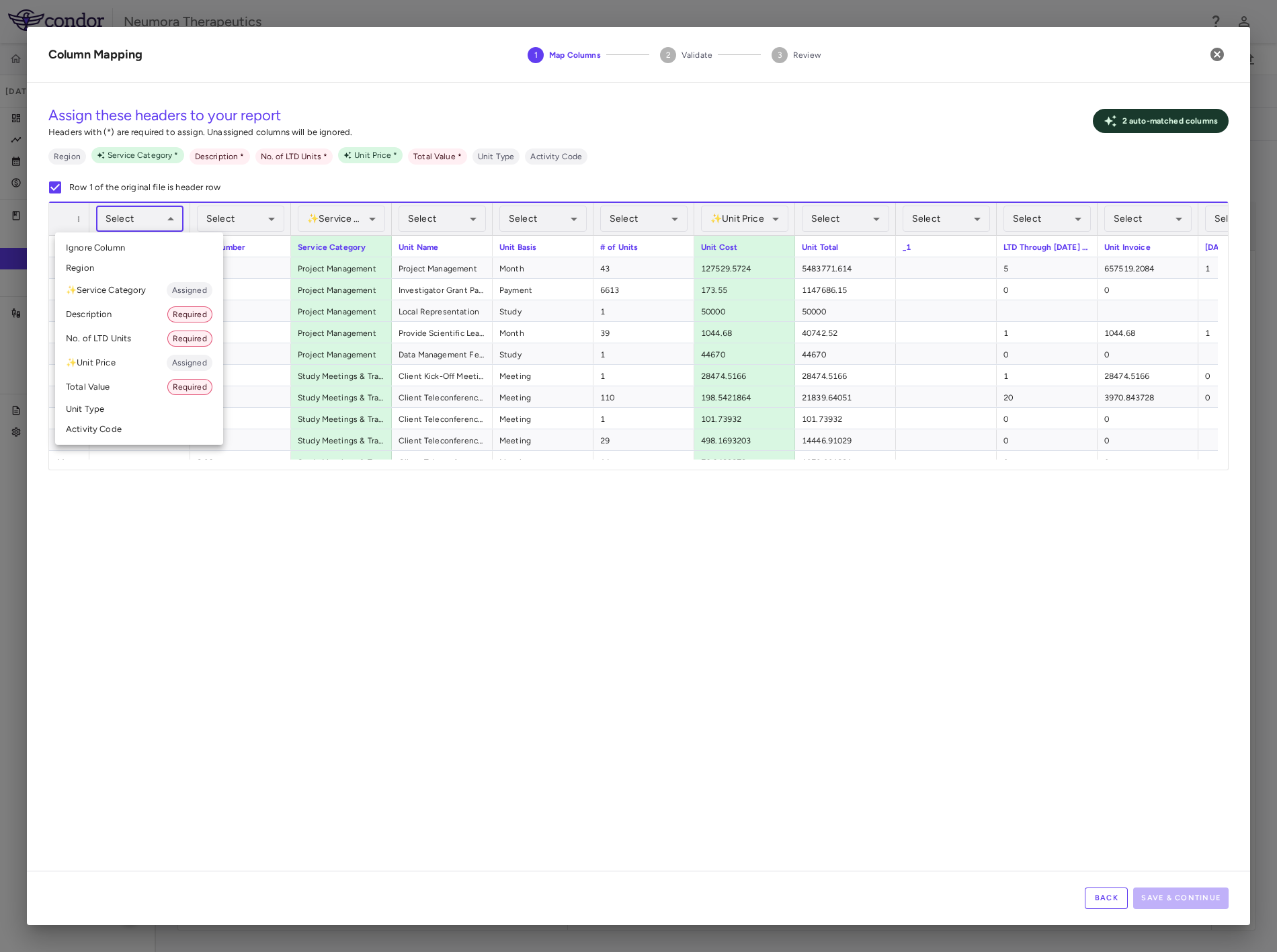
click at [129, 247] on li "Ignore Column" at bounding box center [139, 247] width 168 height 20
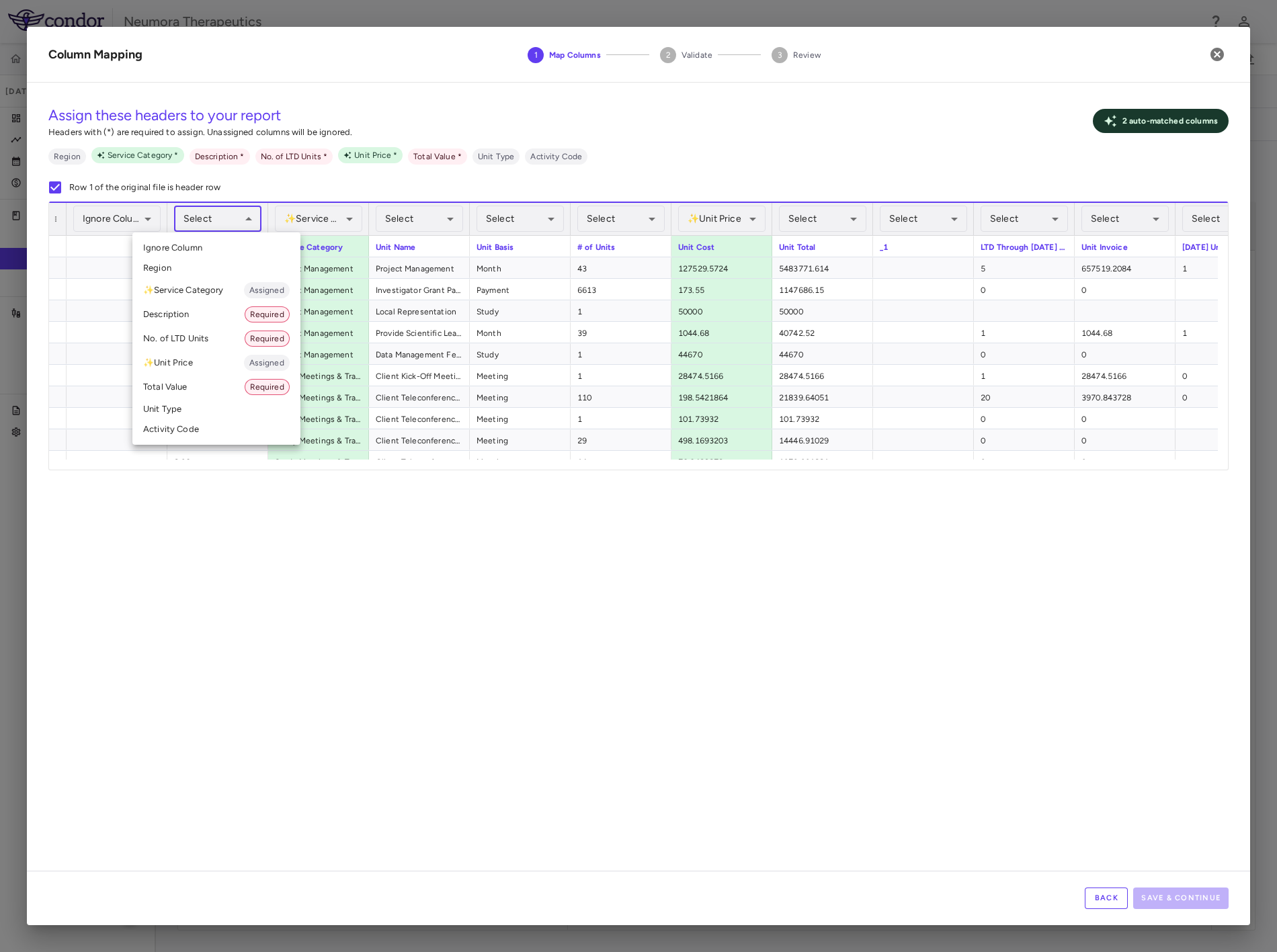
click at [216, 213] on body "Skip to sidebar Skip to main content Neumora Therapeutics KOASTAL-LT (NMRA-3351…" at bounding box center [638, 476] width 1277 height 952
click at [199, 425] on li "Activity Code" at bounding box center [216, 429] width 168 height 20
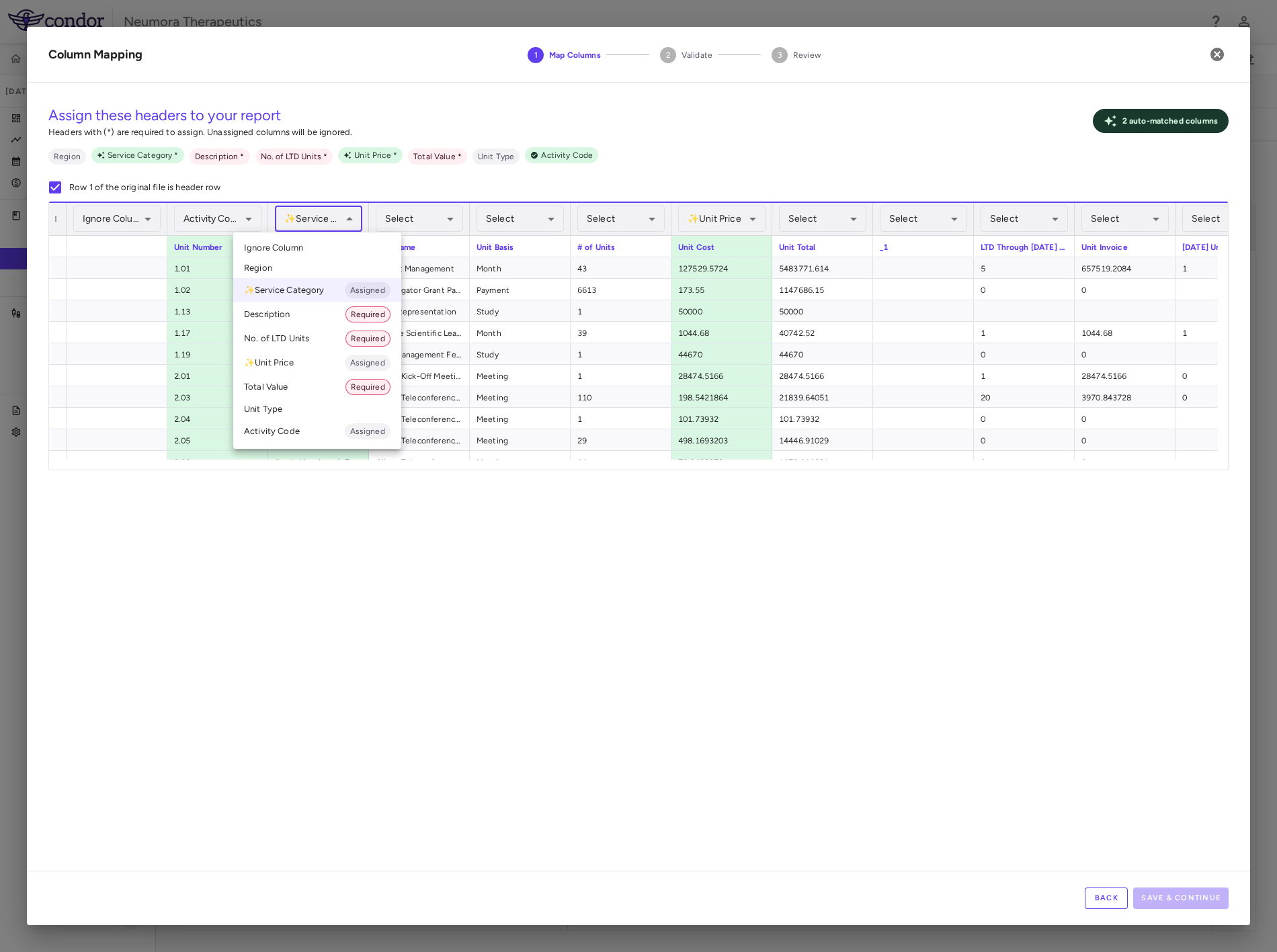
click at [348, 217] on body "Skip to sidebar Skip to main content Neumora Therapeutics KOASTAL-LT (NMRA-3351…" at bounding box center [638, 476] width 1277 height 952
click at [347, 215] on div at bounding box center [638, 476] width 1277 height 952
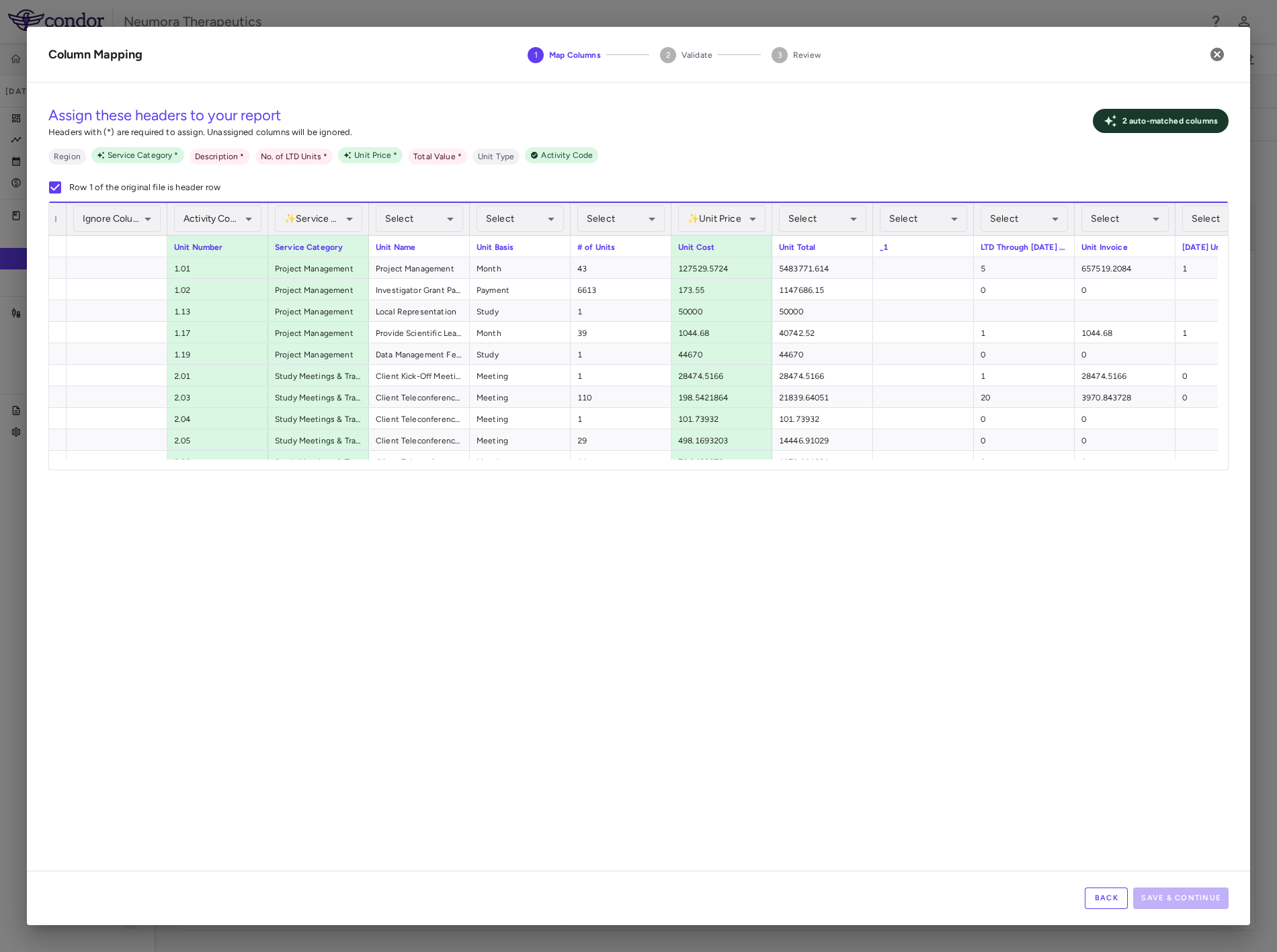
click at [413, 213] on div "Select Ignore Column Region ✨ Service Category Assigned Description Required No…" at bounding box center [638, 476] width 1277 height 952
click at [428, 223] on body "Skip to sidebar Skip to main content Neumora Therapeutics KOASTAL-LT (NMRA-3351…" at bounding box center [638, 476] width 1277 height 952
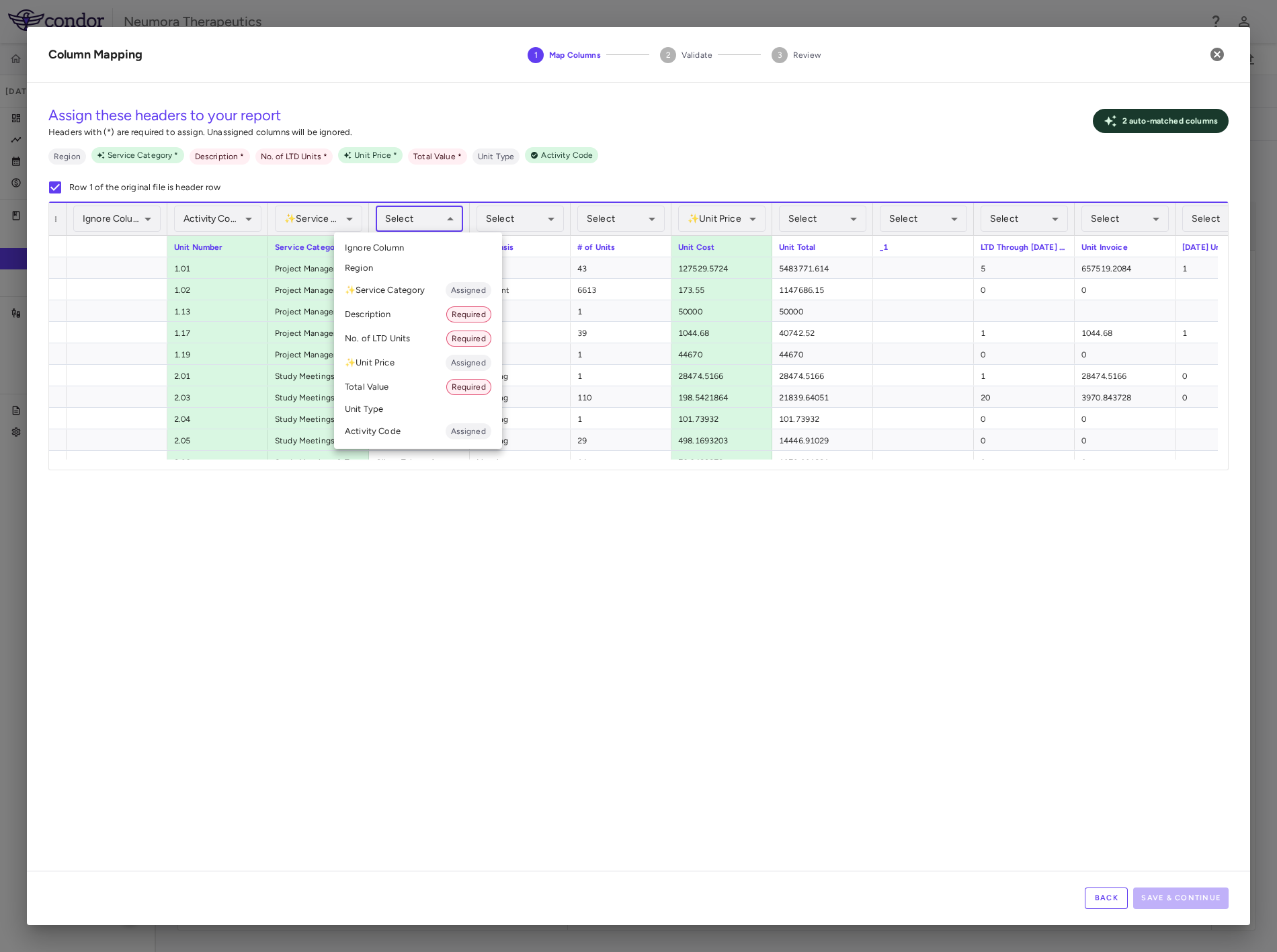
click at [386, 314] on li "Description Required" at bounding box center [417, 314] width 168 height 24
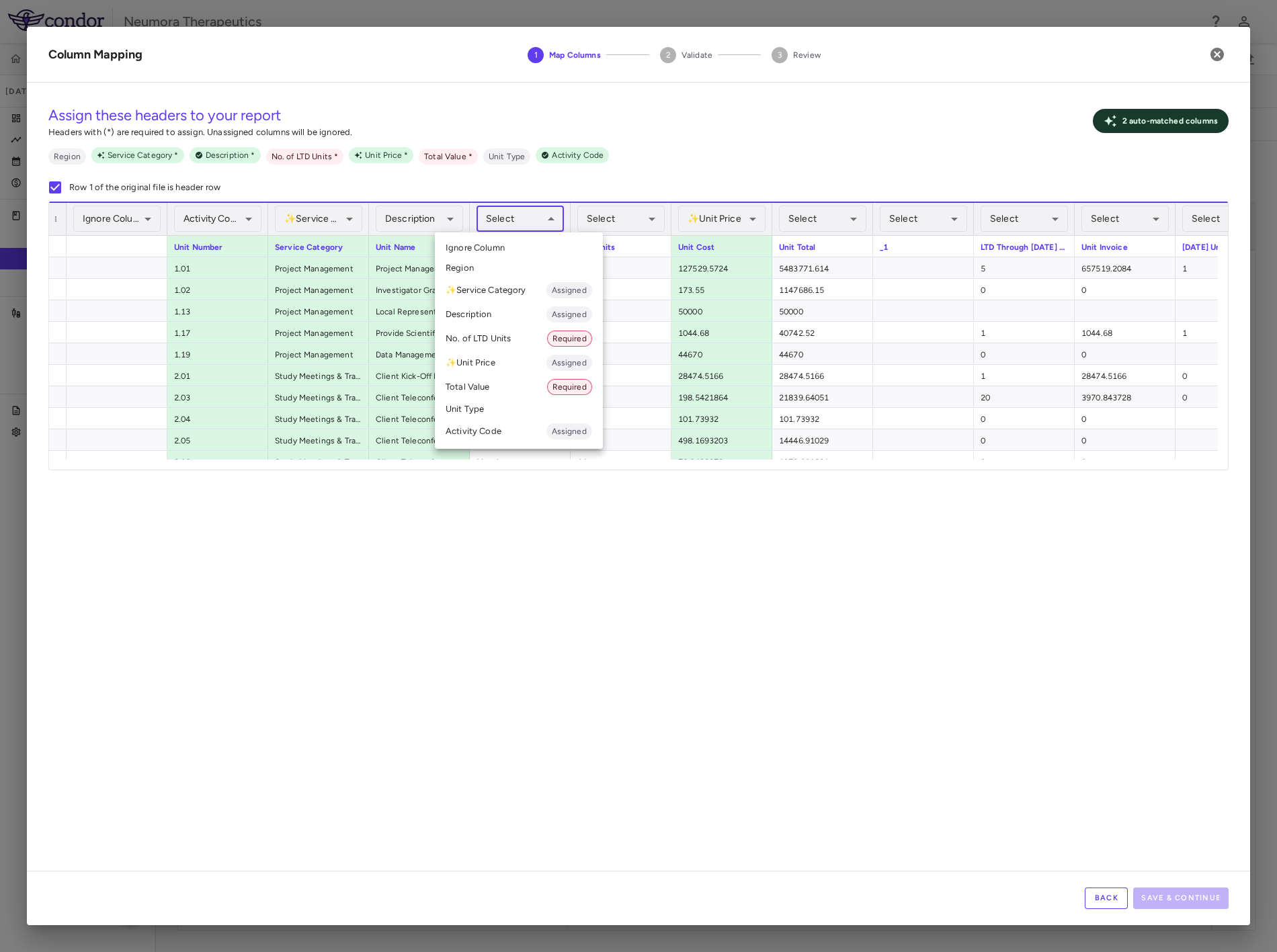
click at [518, 219] on body "Skip to sidebar Skip to main content Neumora Therapeutics KOASTAL-LT (NMRA-3351…" at bounding box center [638, 476] width 1277 height 952
click at [476, 406] on li "Unit Type" at bounding box center [518, 409] width 168 height 20
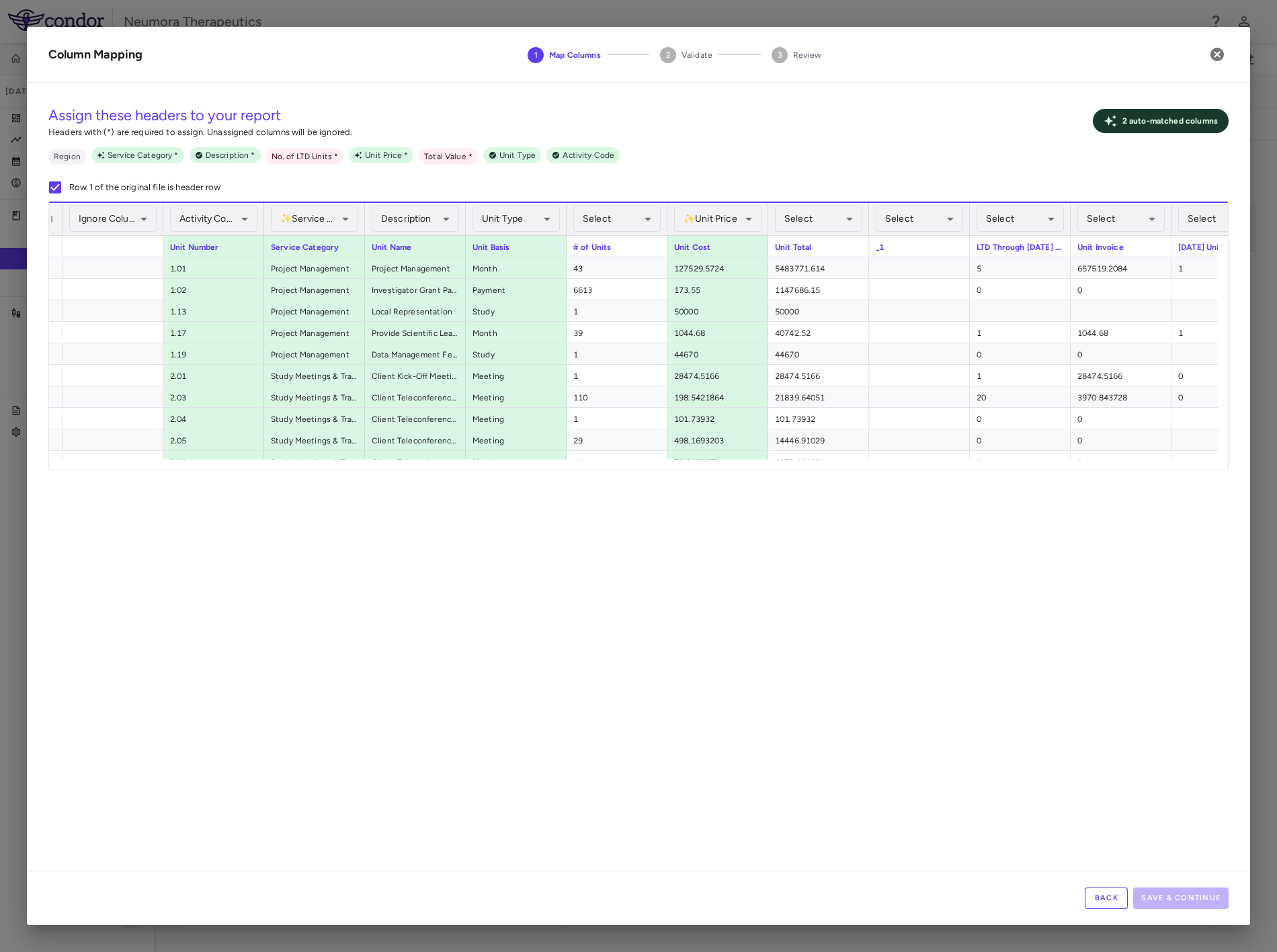
scroll to position [0, 18]
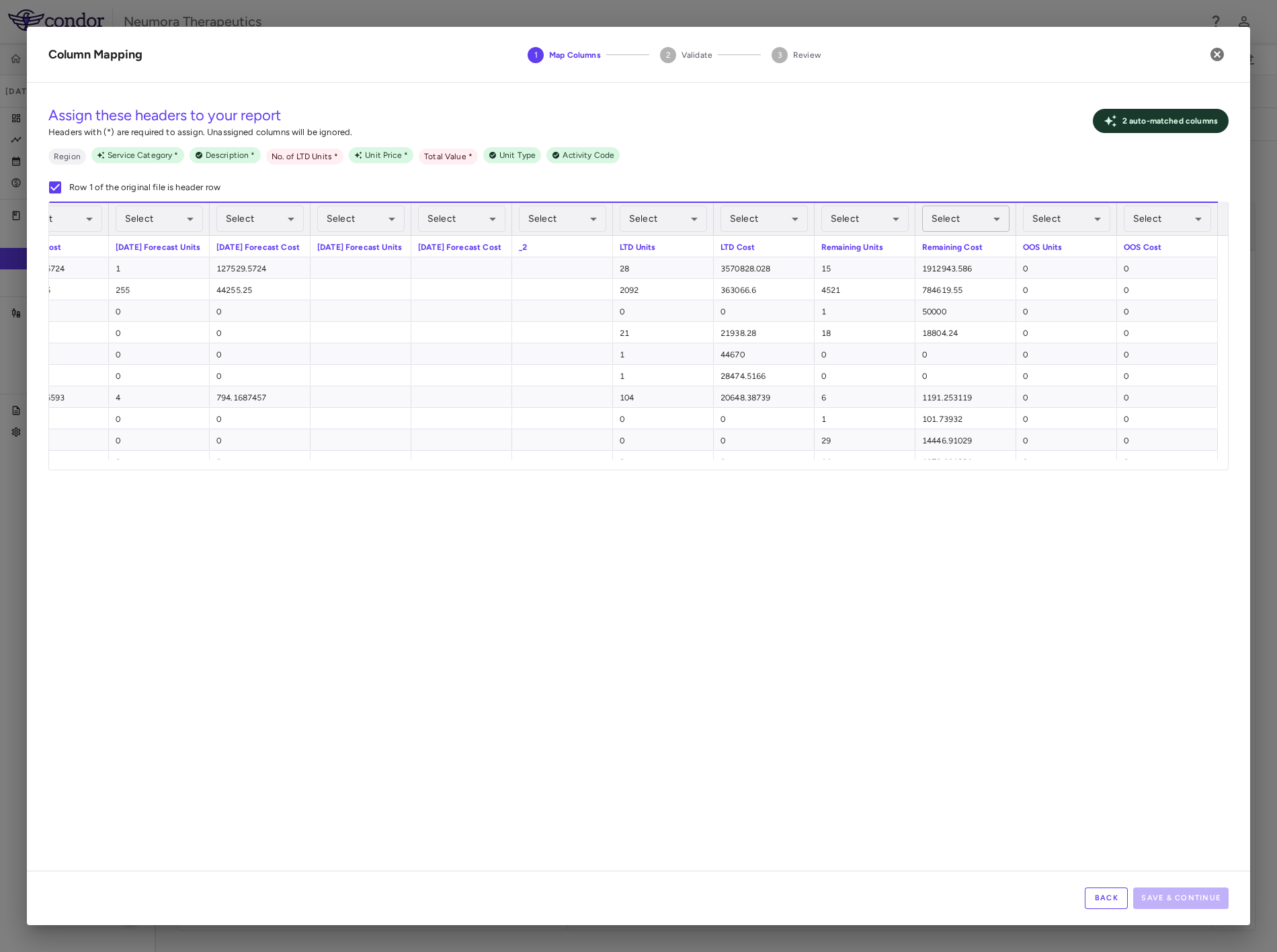
click at [956, 211] on body "Skip to sidebar Skip to main content Neumora Therapeutics KOASTAL-LT (NMRA-3351…" at bounding box center [638, 476] width 1277 height 952
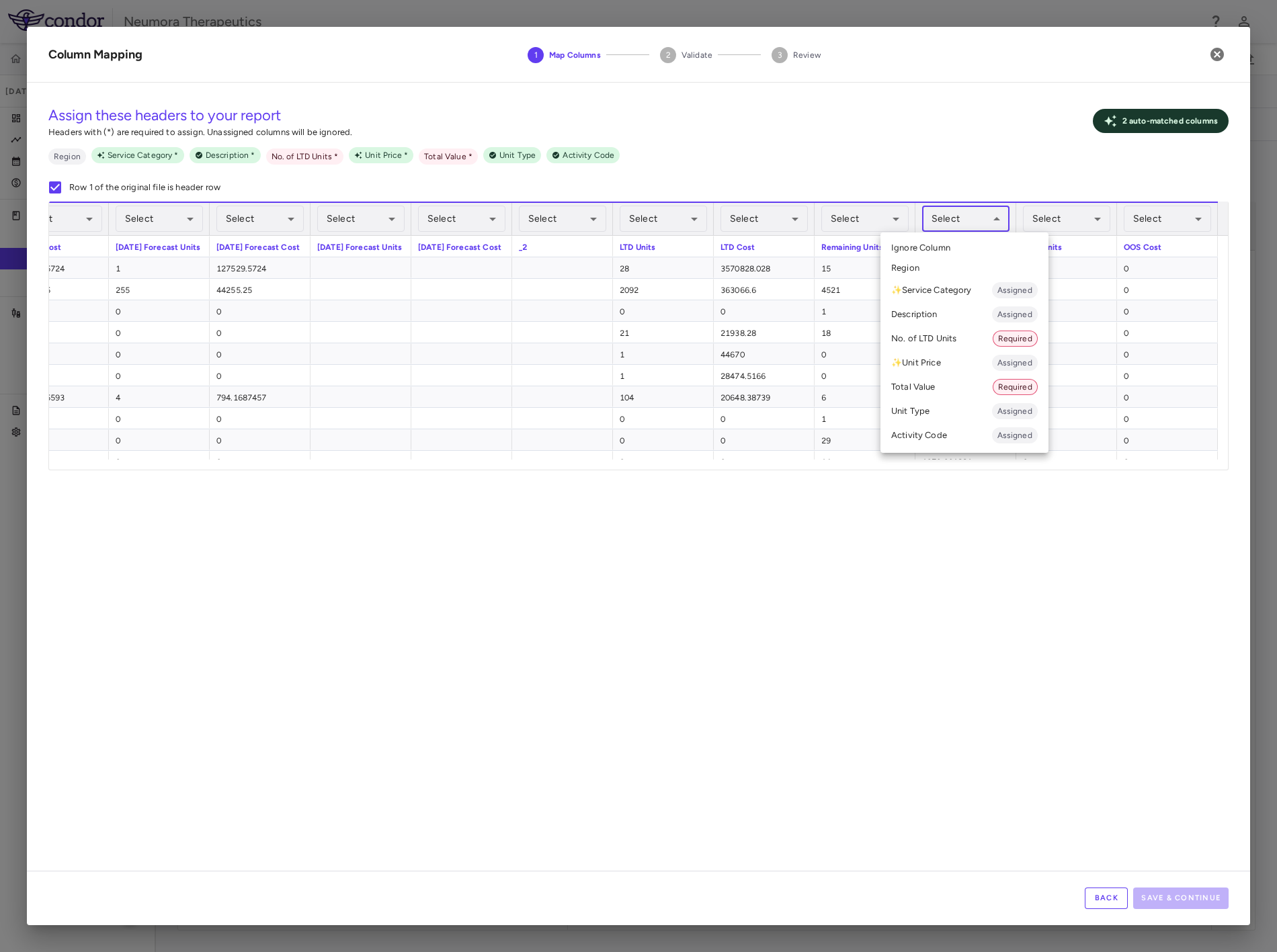
click at [953, 380] on li "Total Value Required" at bounding box center [964, 387] width 168 height 24
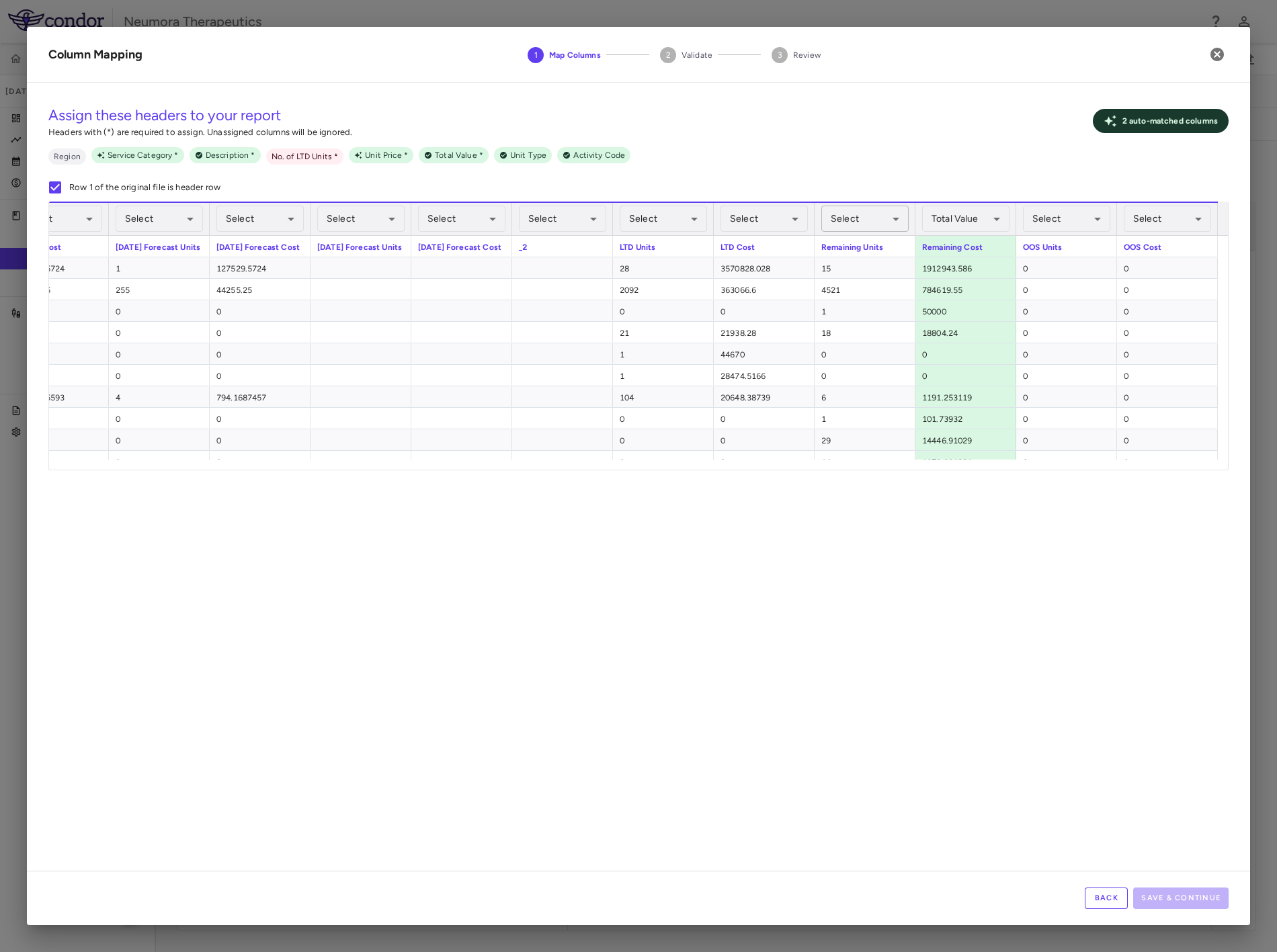
click at [869, 225] on body "Skip to sidebar Skip to main content Neumora Therapeutics KOASTAL-LT (NMRA-3351…" at bounding box center [638, 476] width 1277 height 952
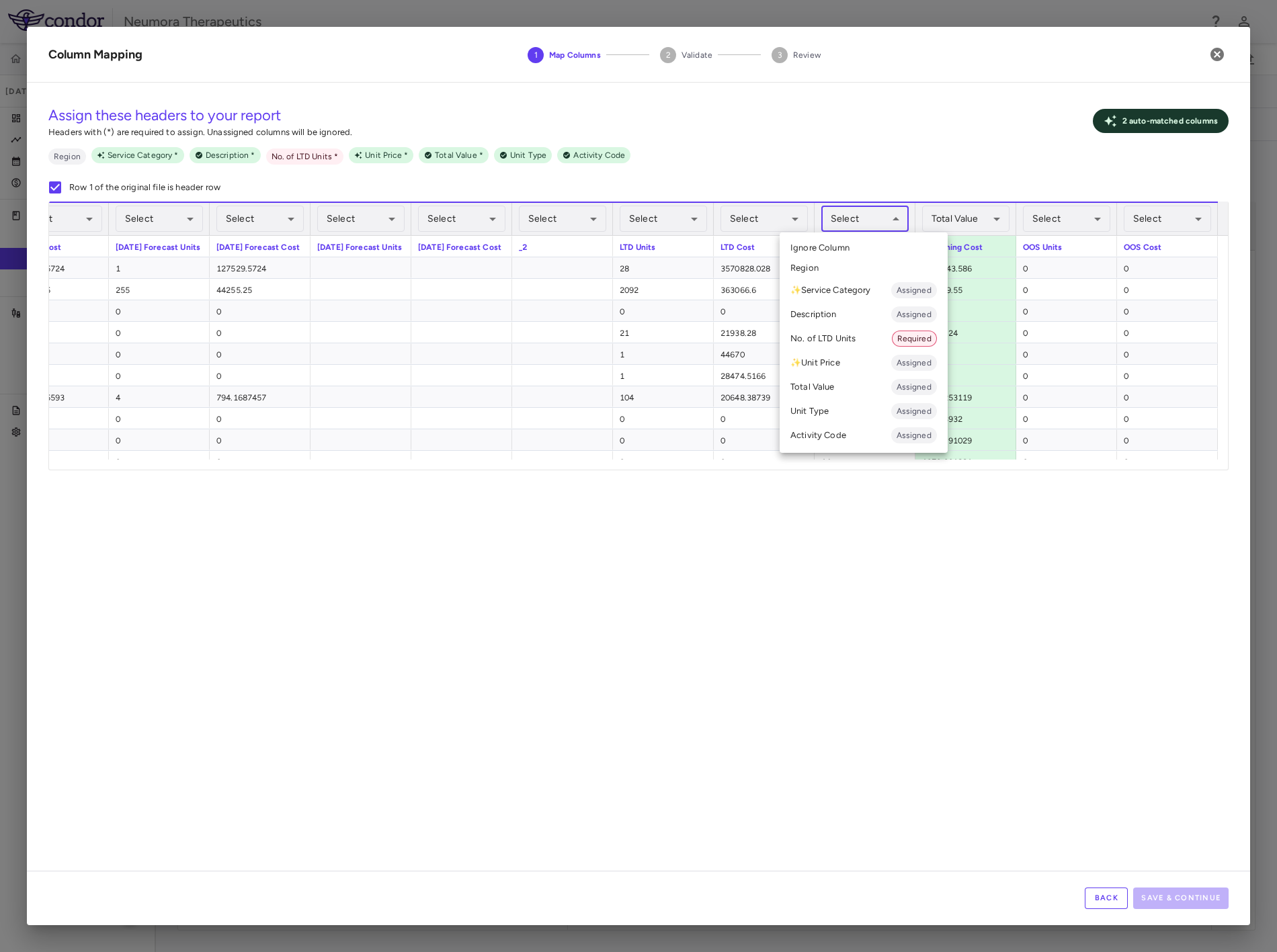
click at [874, 336] on li "No. of LTD Units Required" at bounding box center [863, 339] width 168 height 24
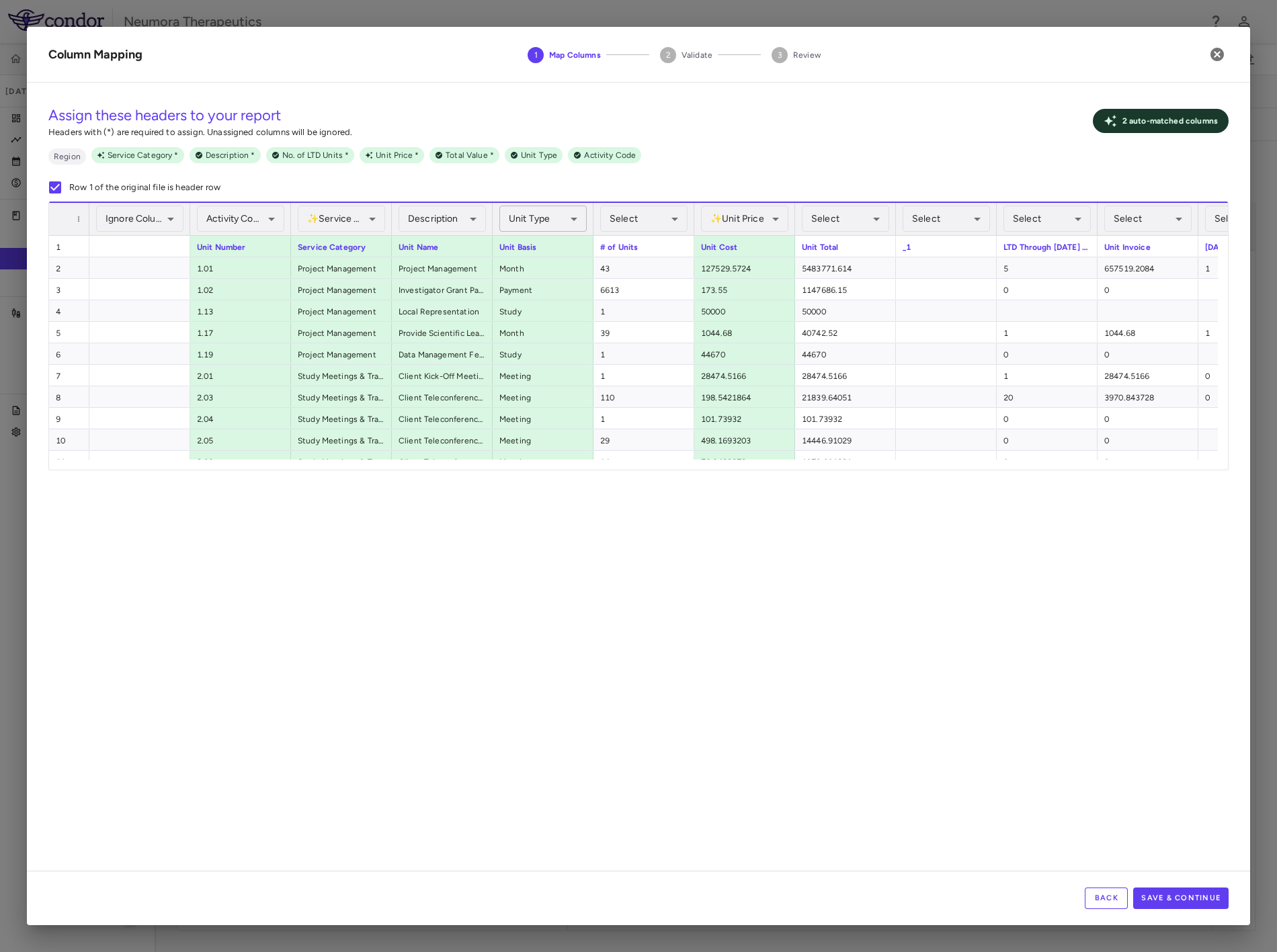
click at [569, 220] on body "Skip to sidebar Skip to main content Neumora Therapeutics KOASTAL-LT (NMRA-3351…" at bounding box center [638, 476] width 1277 height 952
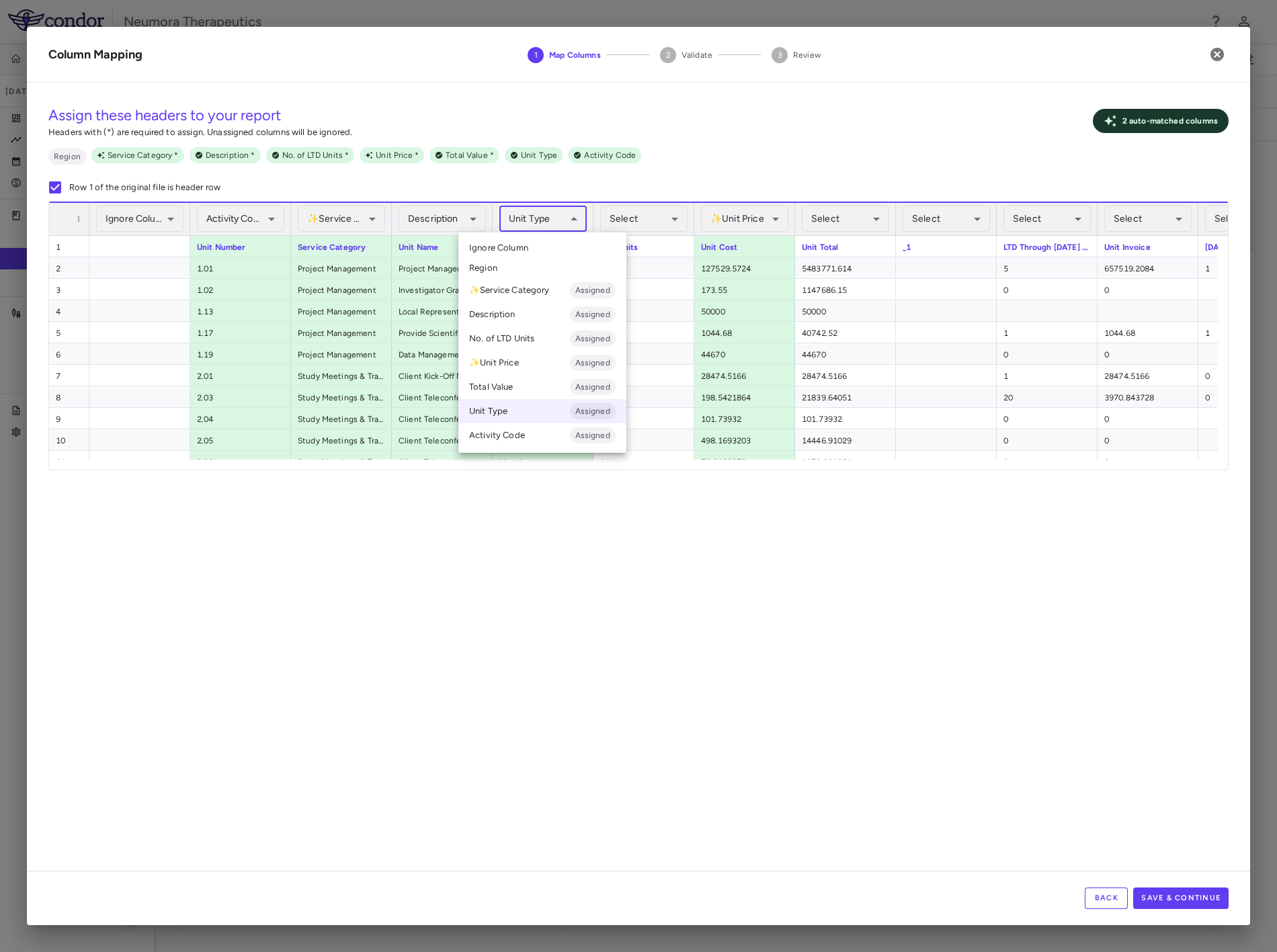
click at [569, 220] on div at bounding box center [638, 476] width 1277 height 952
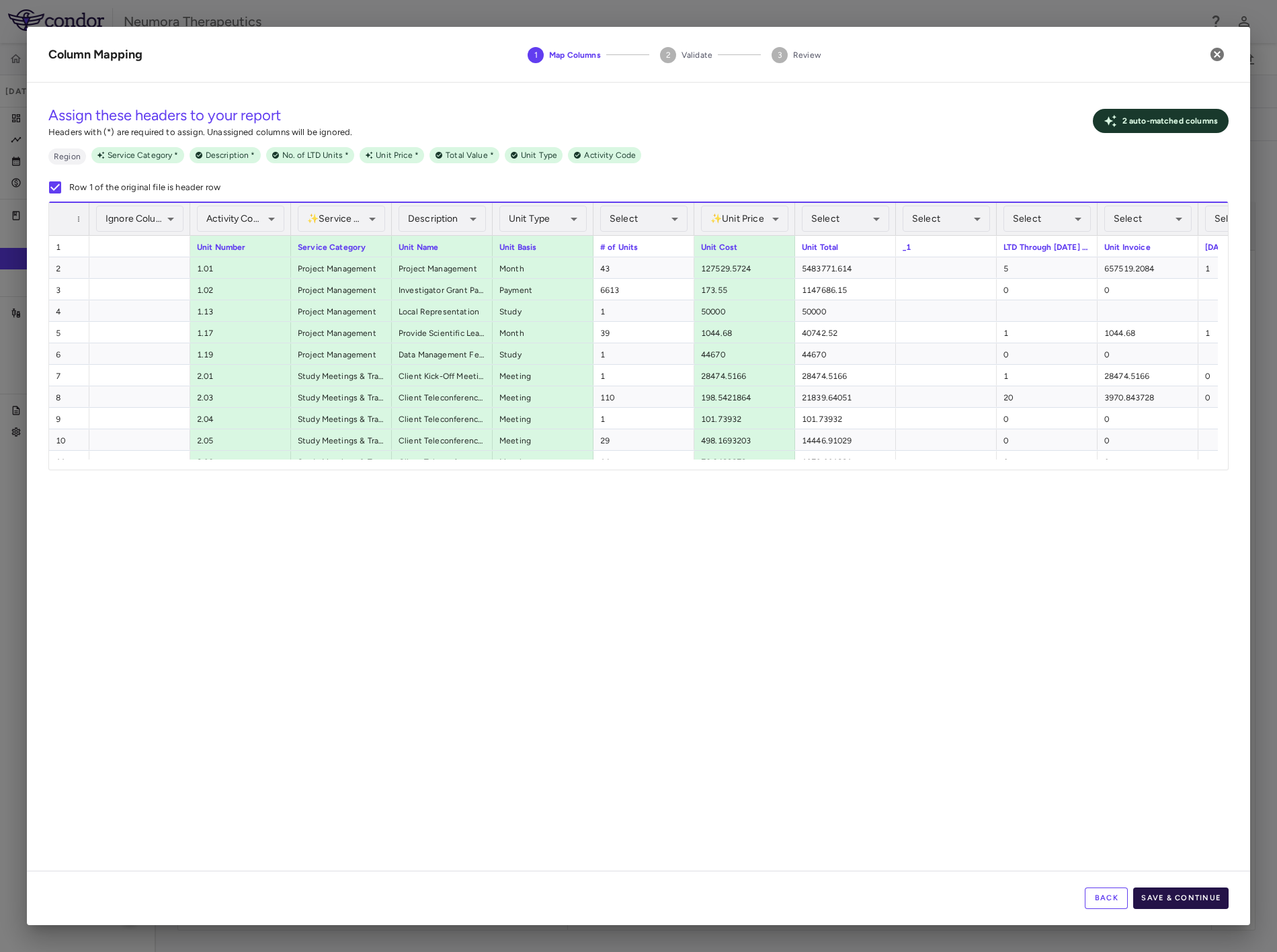
drag, startPoint x: 1137, startPoint y: 790, endPoint x: 1176, endPoint y: 901, distance: 117.7
click at [1139, 796] on div "**********" at bounding box center [638, 482] width 1223 height 778
click at [1149, 857] on button "Save & Continue" at bounding box center [1181, 898] width 95 height 21
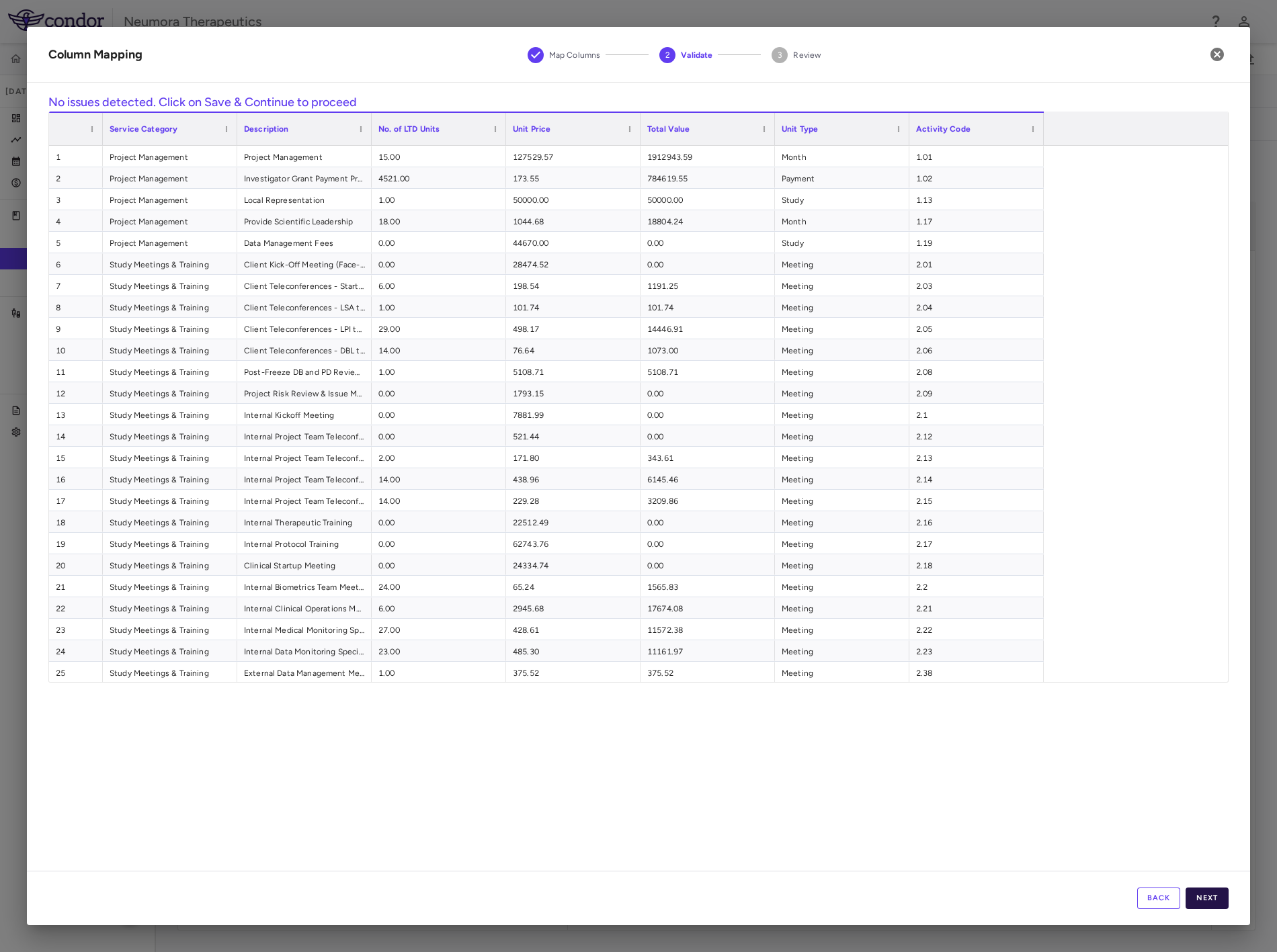
click at [1149, 857] on button "Next" at bounding box center [1207, 898] width 43 height 21
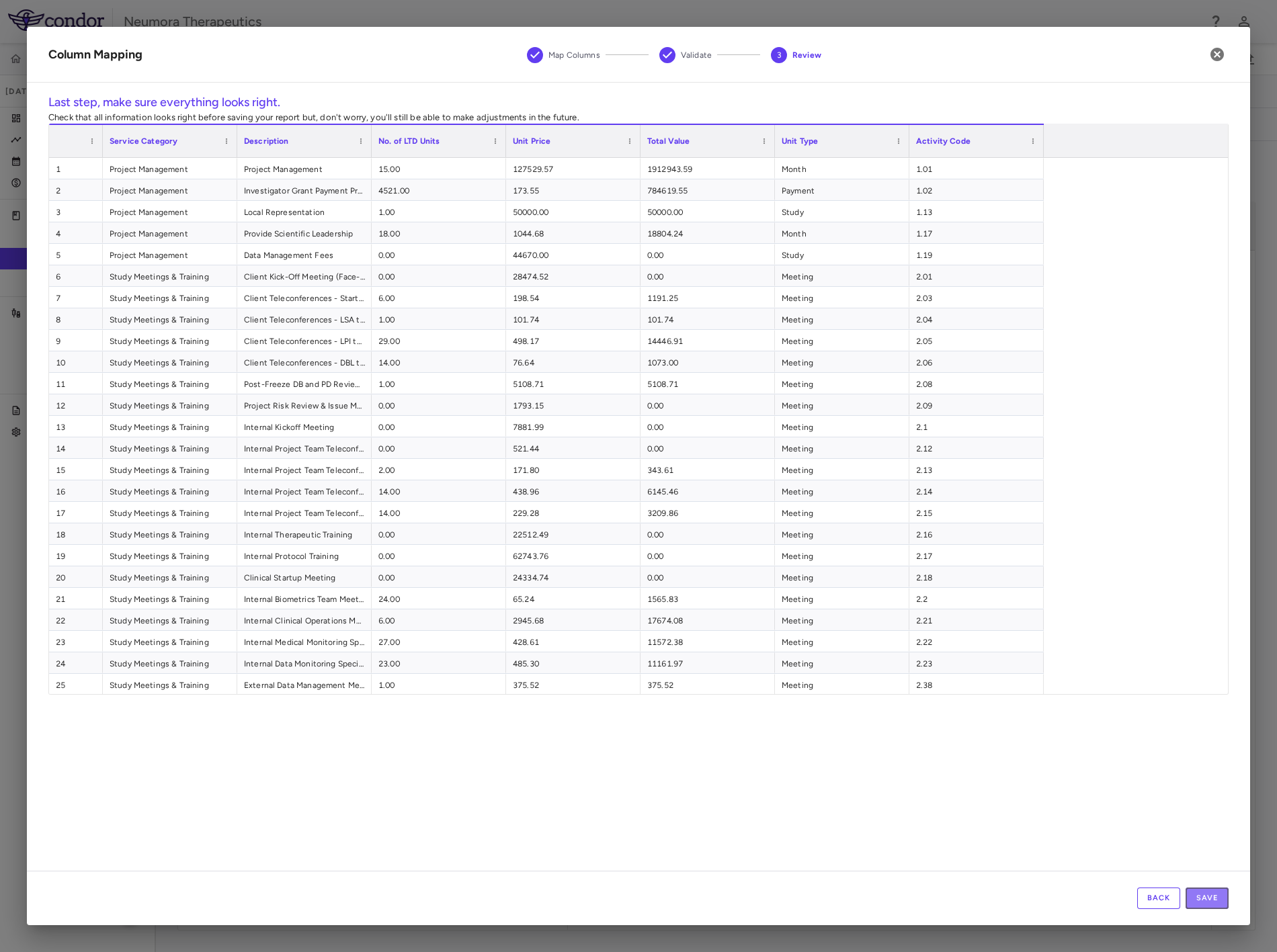
click at [1149, 857] on button "Save" at bounding box center [1207, 898] width 43 height 21
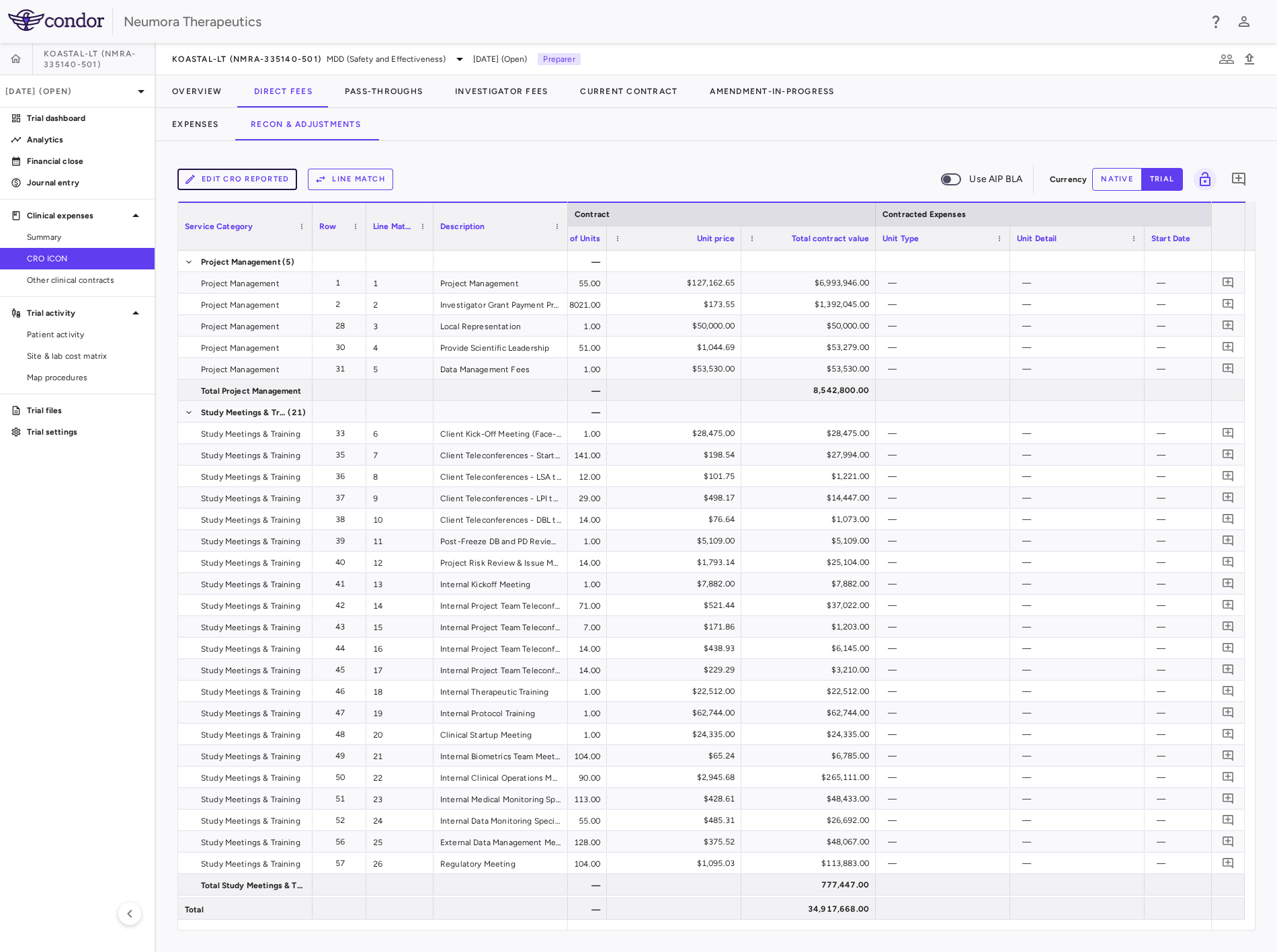
scroll to position [0, 637]
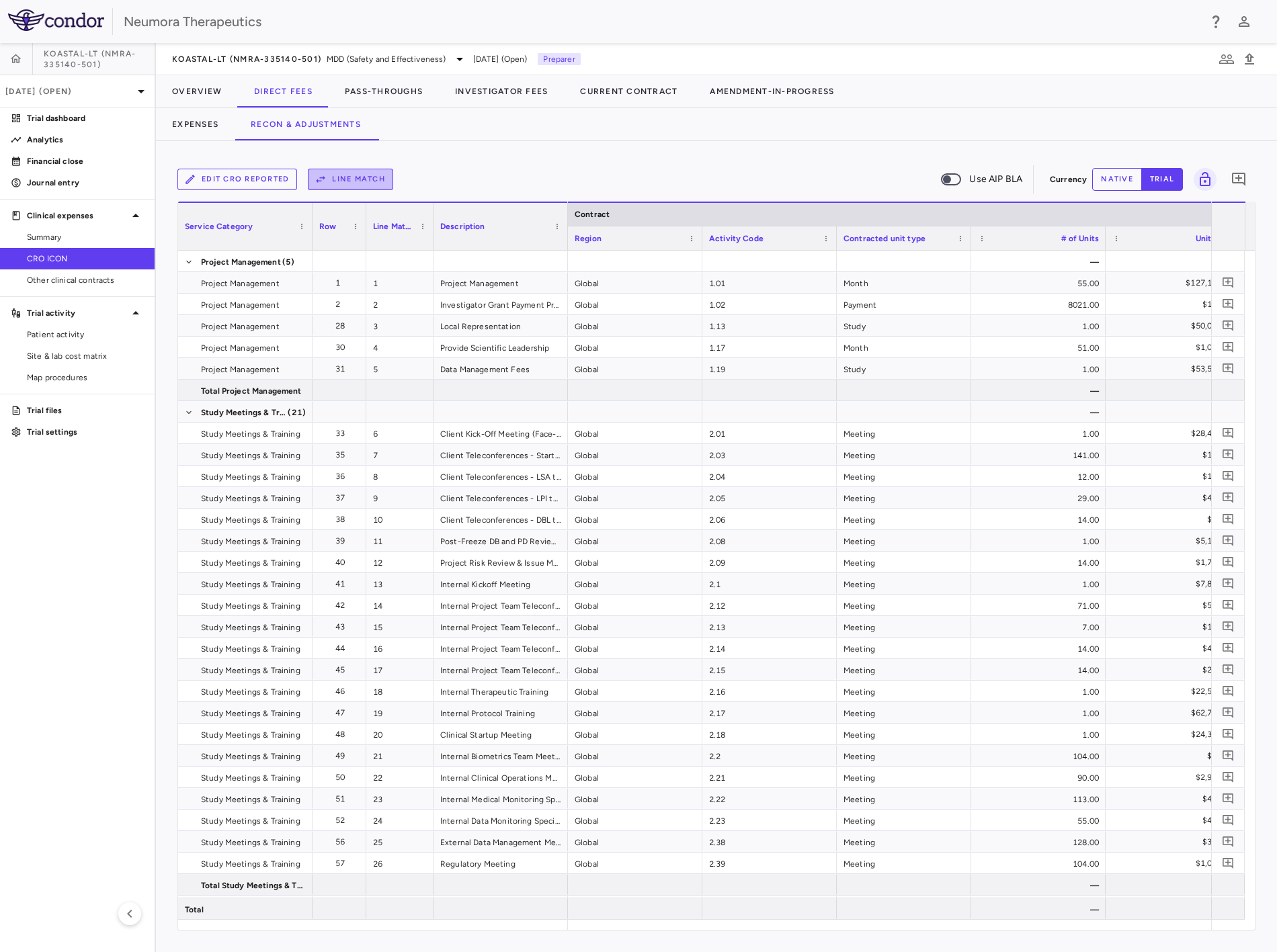
click at [348, 177] on button "Line Match" at bounding box center [351, 179] width 86 height 21
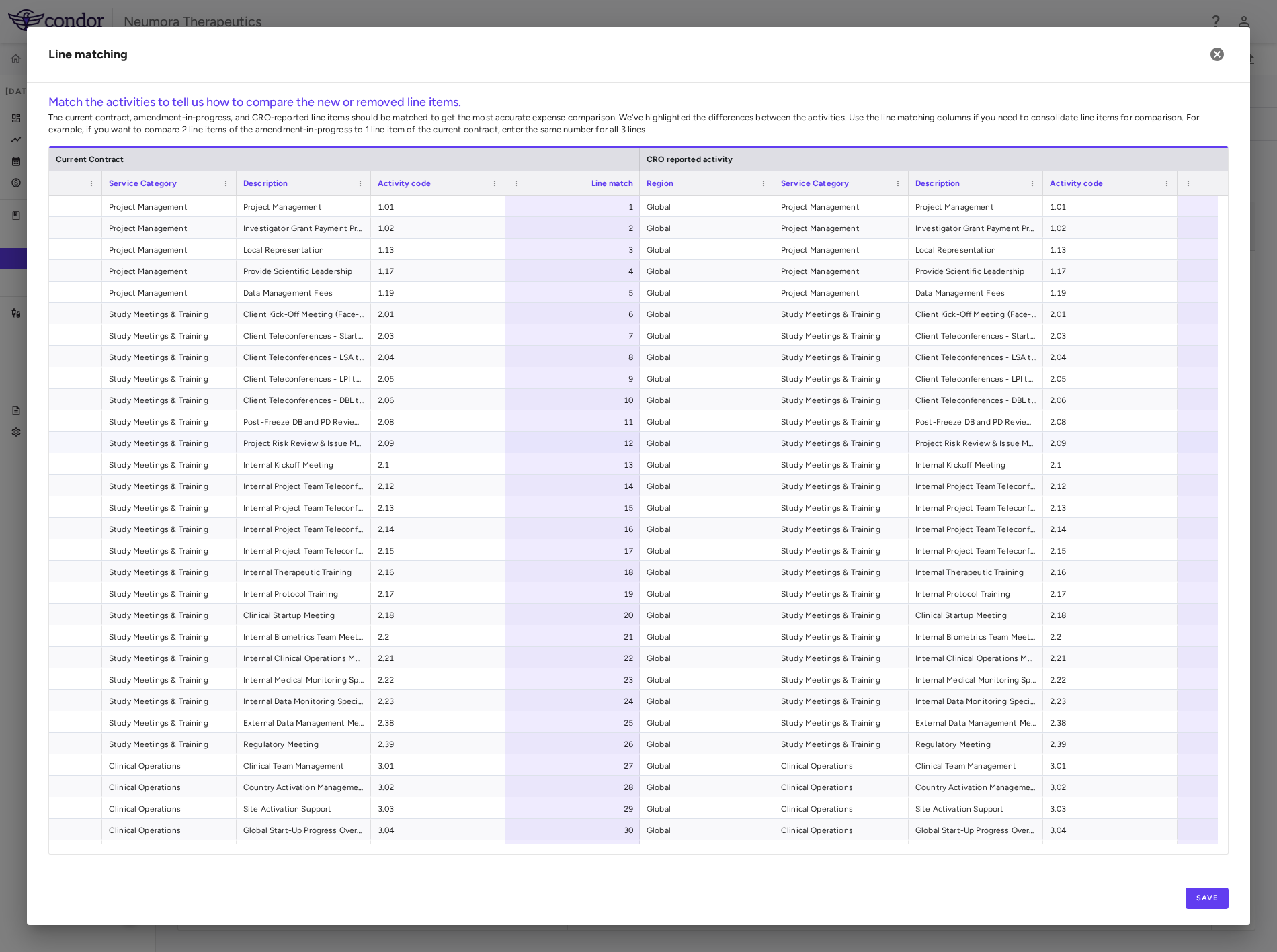
drag, startPoint x: 815, startPoint y: 458, endPoint x: 771, endPoint y: 459, distance: 44.0
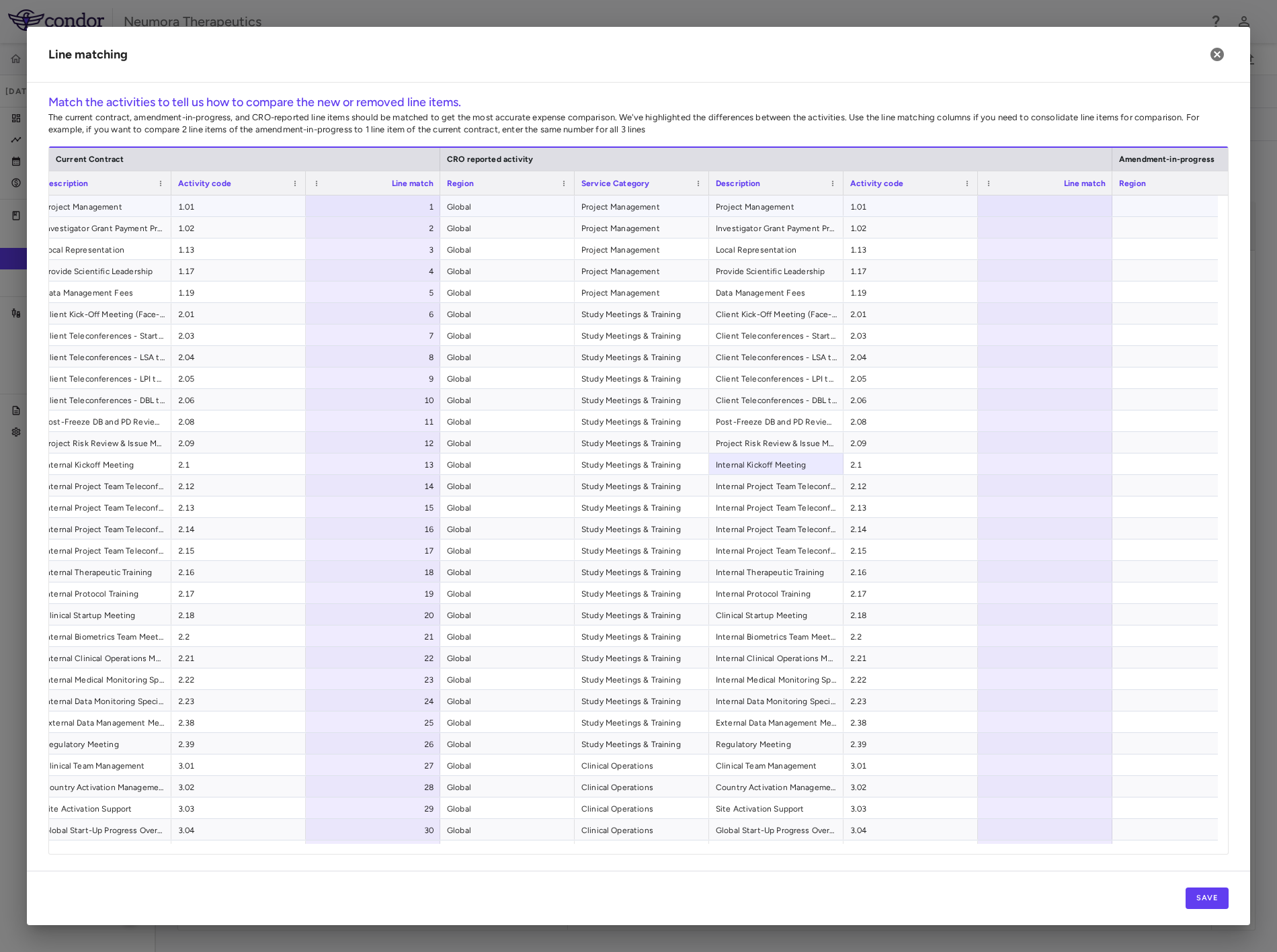
click at [1057, 203] on div at bounding box center [1045, 206] width 135 height 21
click at [1149, 857] on button "Save" at bounding box center [1207, 898] width 43 height 21
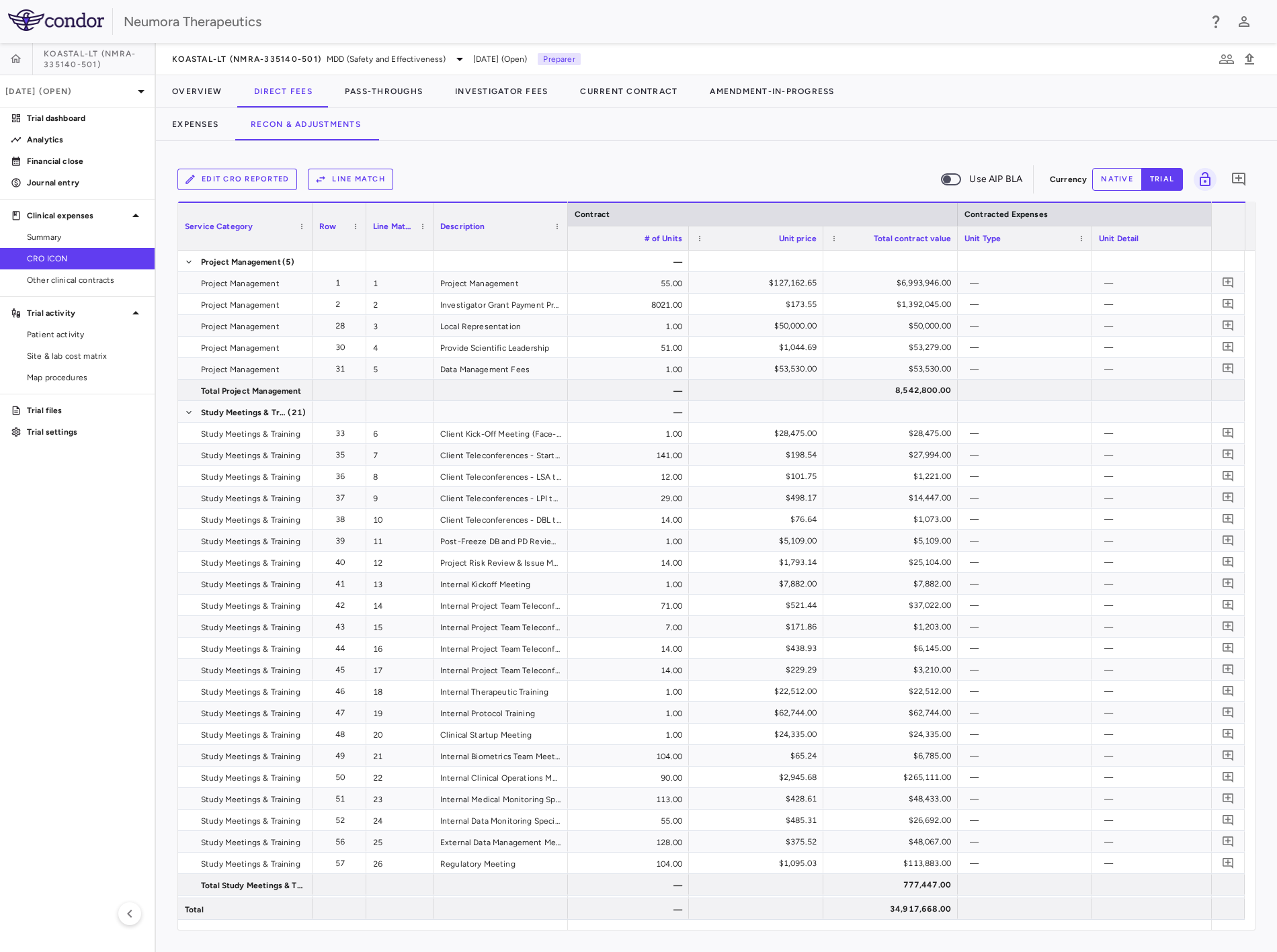
click at [375, 173] on button "Line Match" at bounding box center [351, 179] width 86 height 21
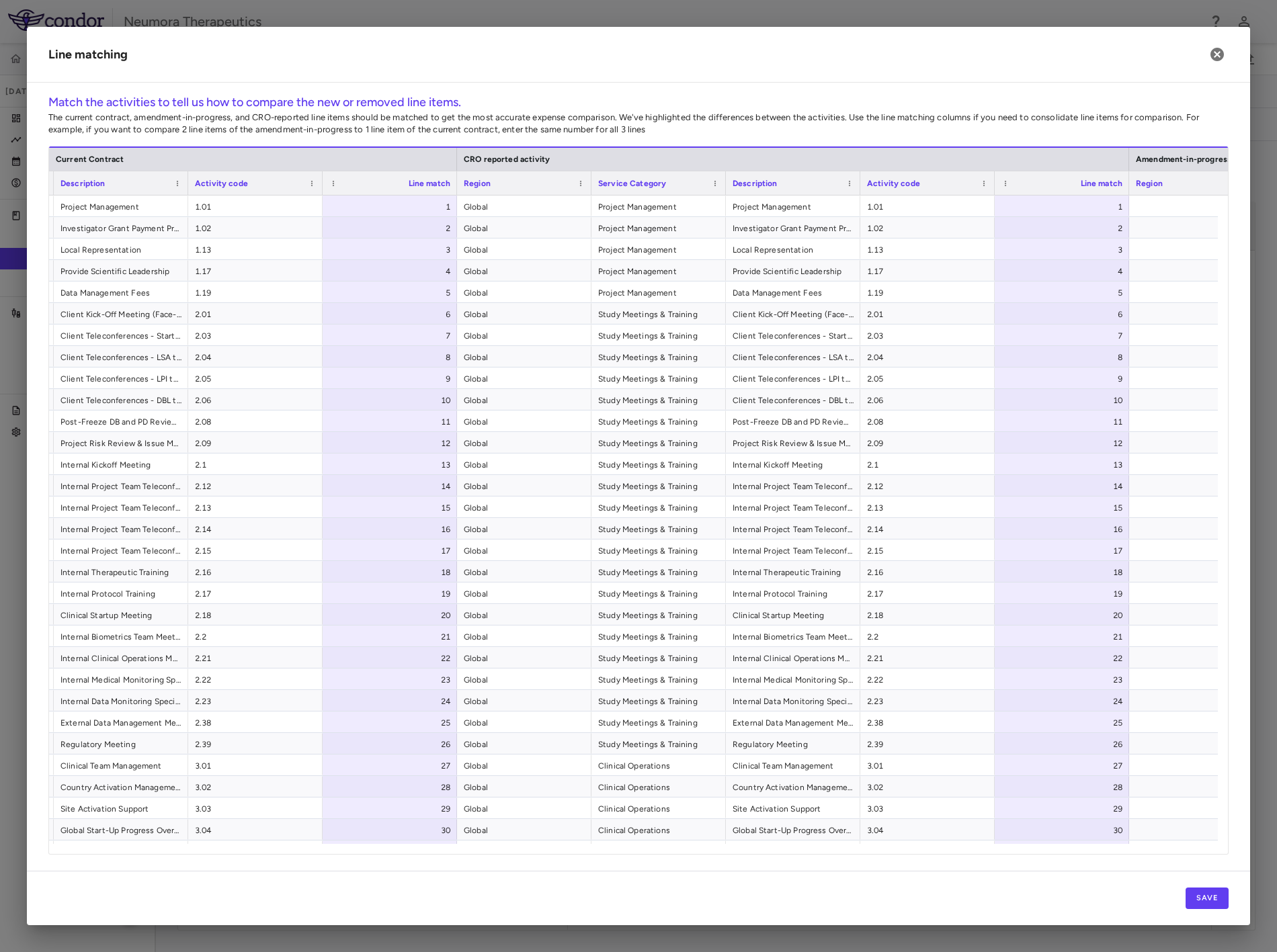
click at [1149, 857] on div "Save" at bounding box center [638, 898] width 1223 height 55
click at [1149, 857] on button "Save" at bounding box center [1207, 898] width 43 height 21
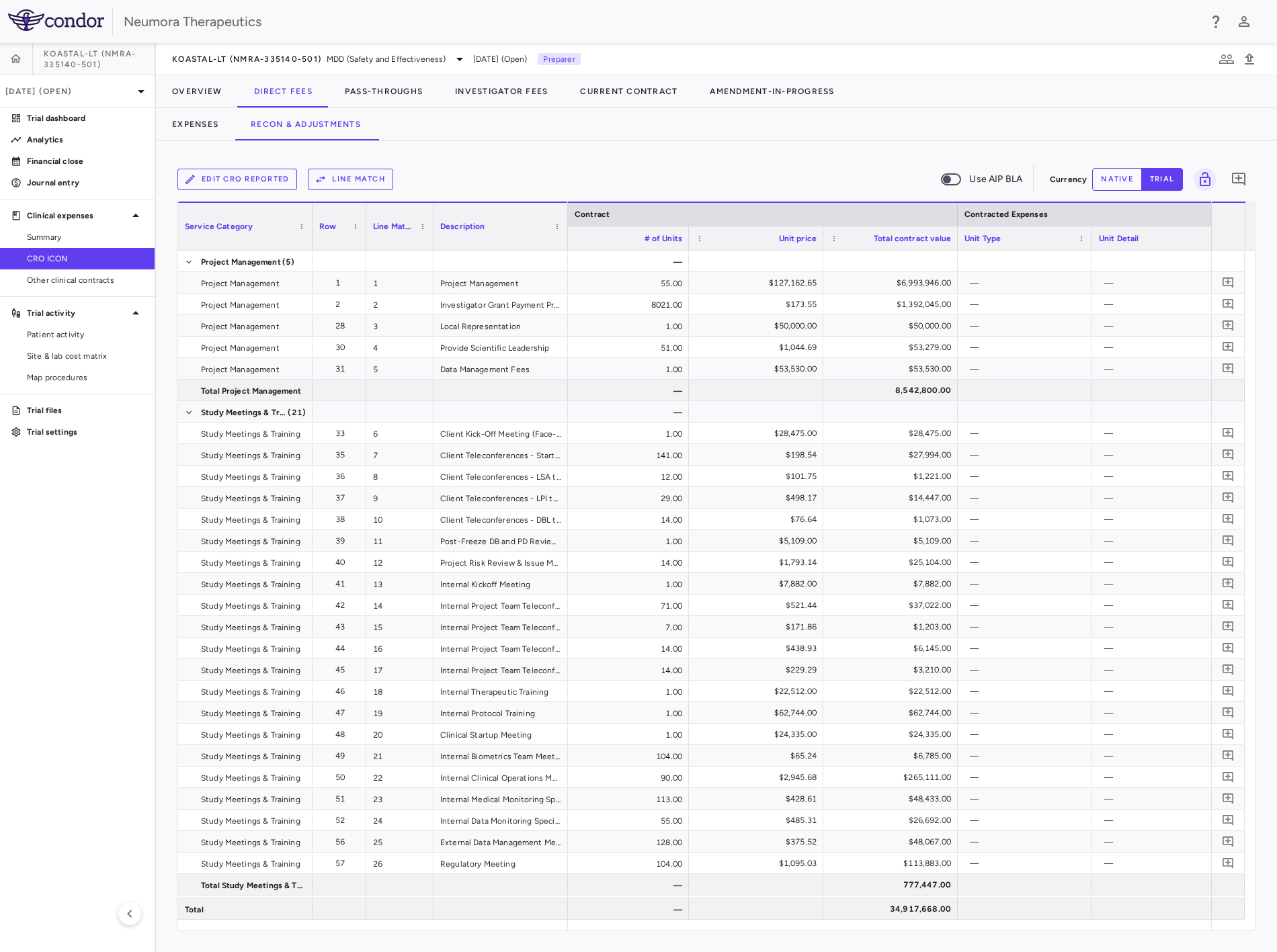
click at [1106, 178] on button "native" at bounding box center [1117, 179] width 50 height 23
click at [1149, 175] on button "trial" at bounding box center [1162, 179] width 41 height 23
click at [200, 123] on button "Expenses" at bounding box center [196, 124] width 79 height 32
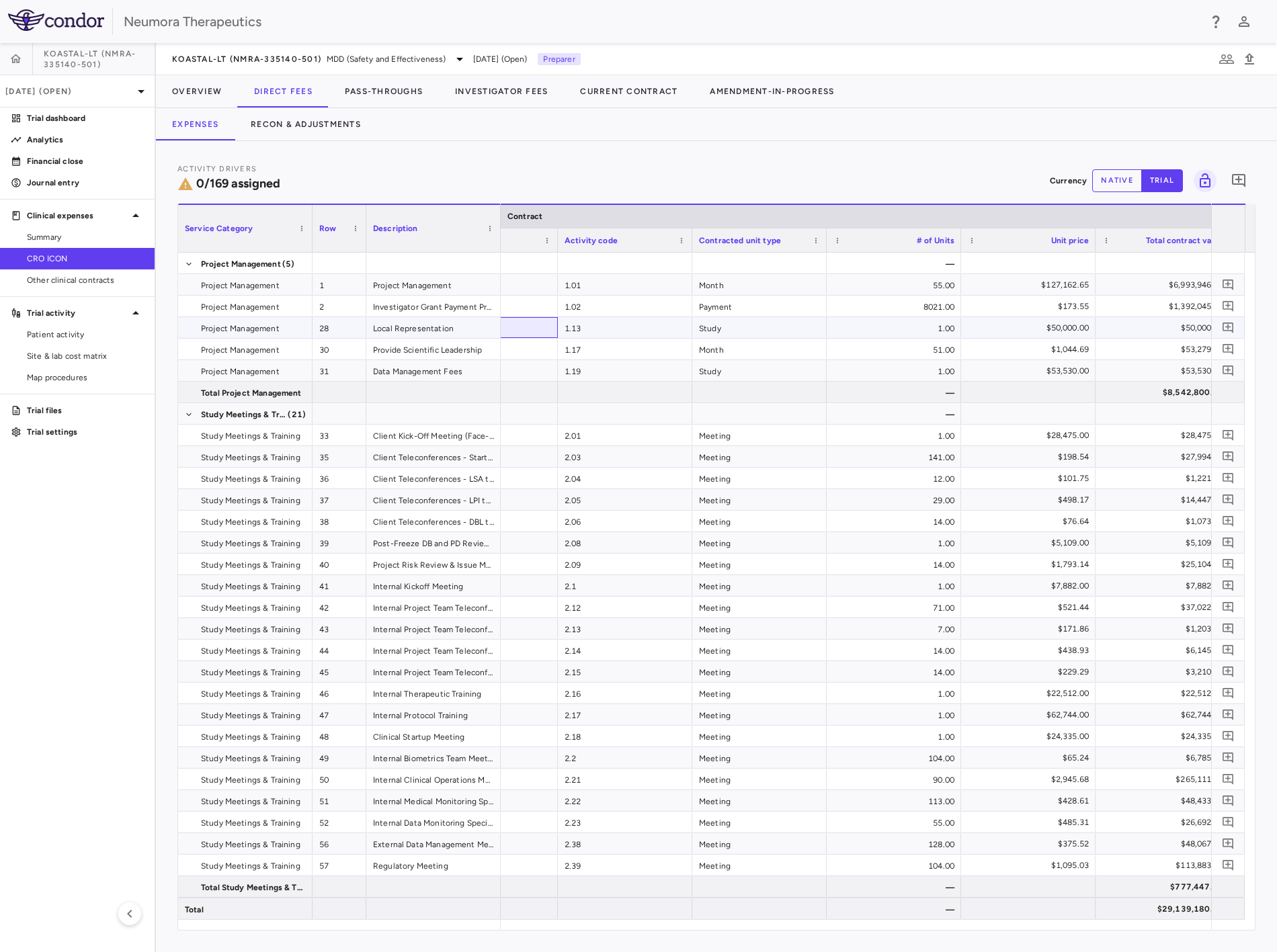
drag, startPoint x: 594, startPoint y: 334, endPoint x: 596, endPoint y: 343, distance: 9.2
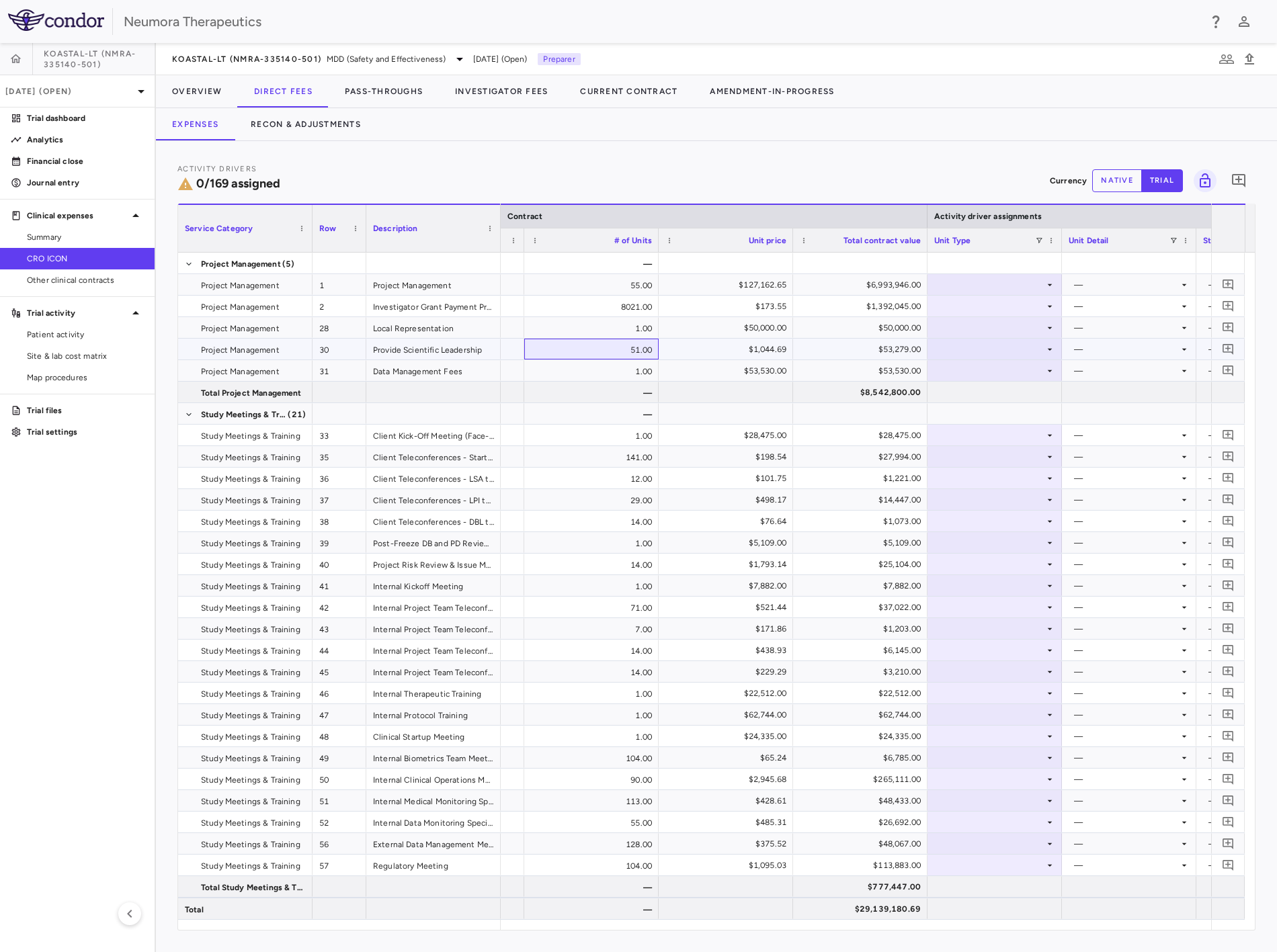
drag, startPoint x: 655, startPoint y: 359, endPoint x: 756, endPoint y: 368, distance: 101.4
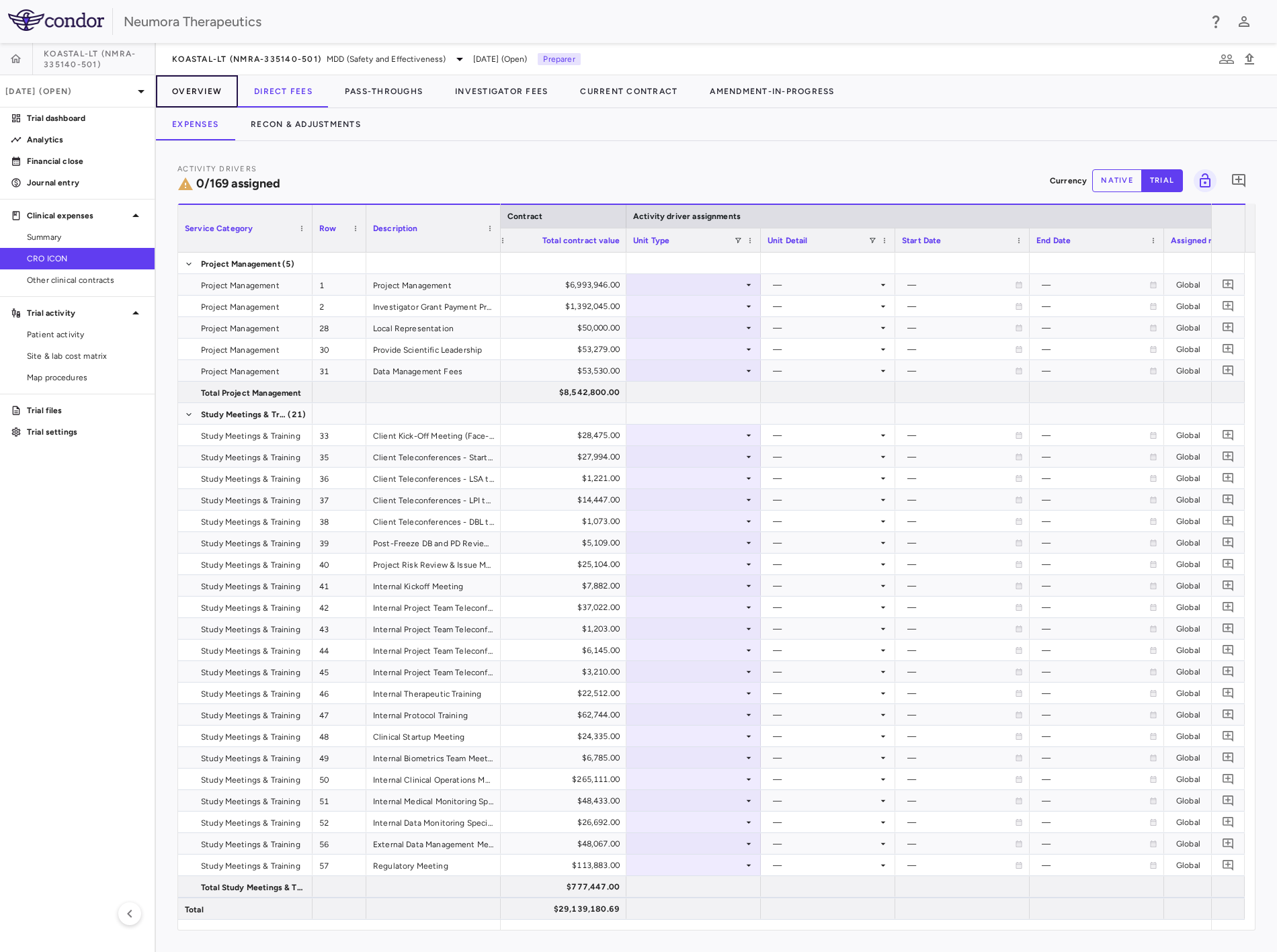
click at [211, 92] on button "Overview" at bounding box center [197, 91] width 82 height 32
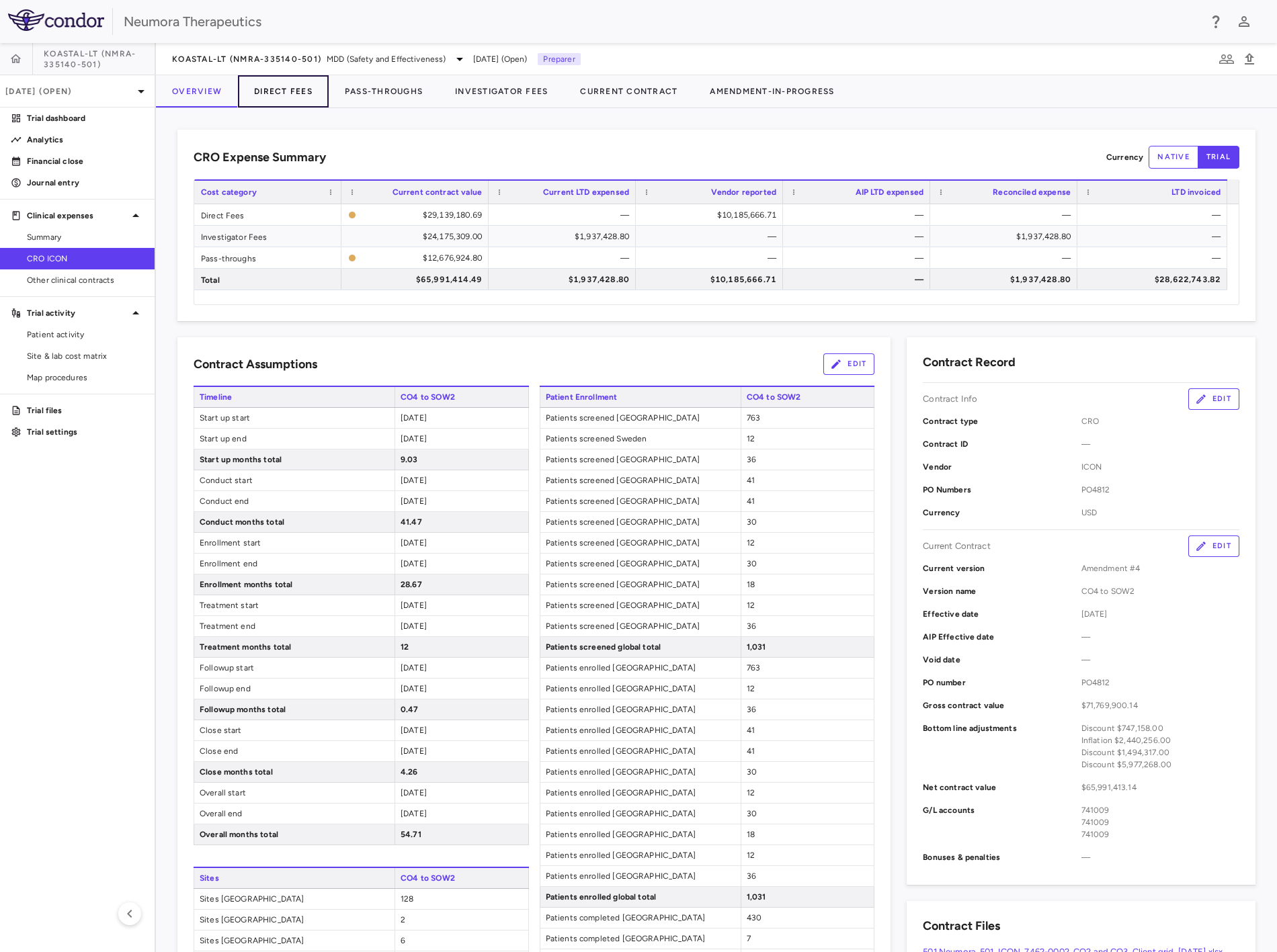
click at [290, 92] on button "Direct Fees" at bounding box center [283, 91] width 91 height 32
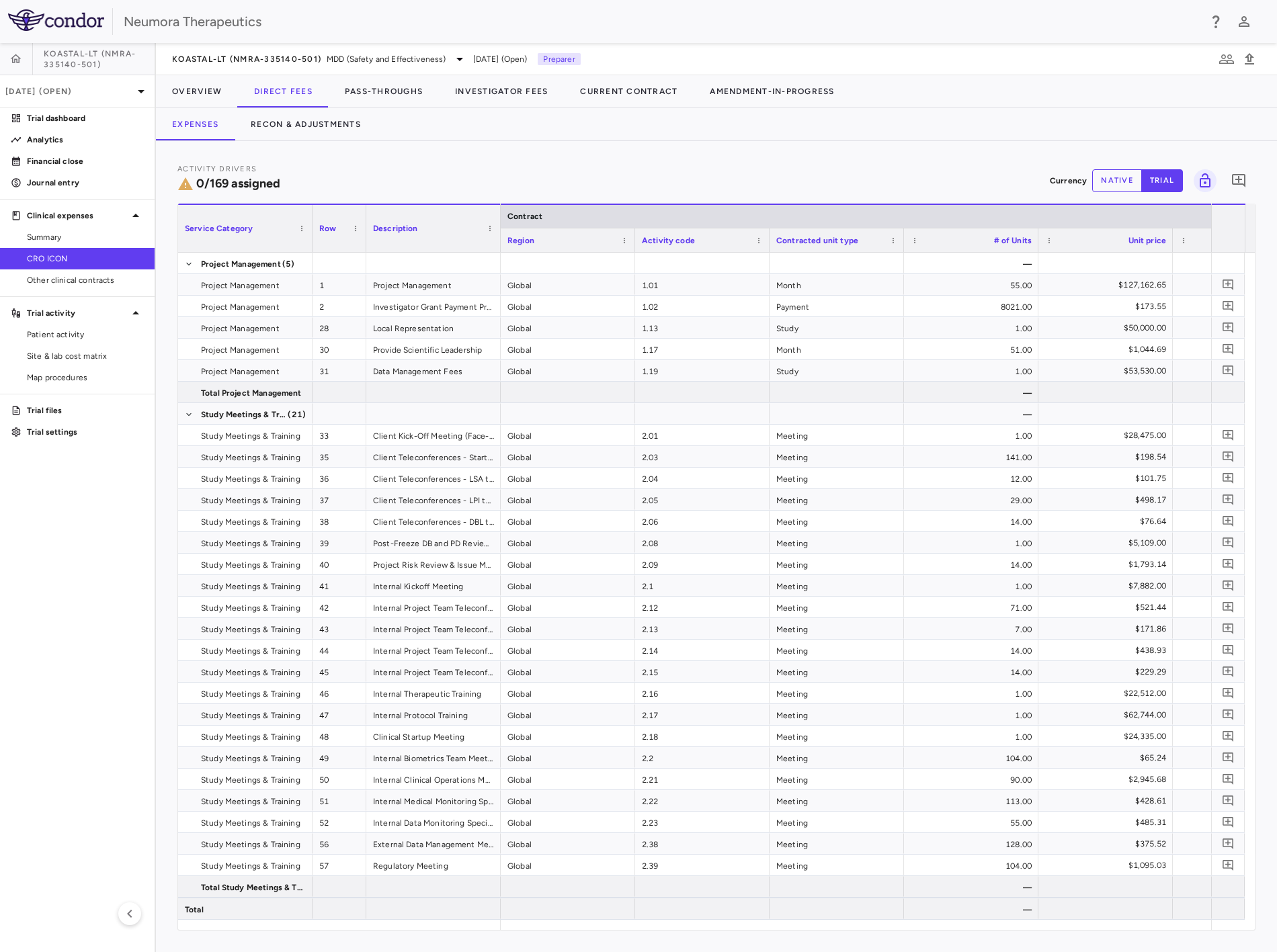
click at [1136, 173] on button "native" at bounding box center [1117, 180] width 50 height 23
click at [301, 124] on button "Recon & Adjustments" at bounding box center [306, 124] width 142 height 32
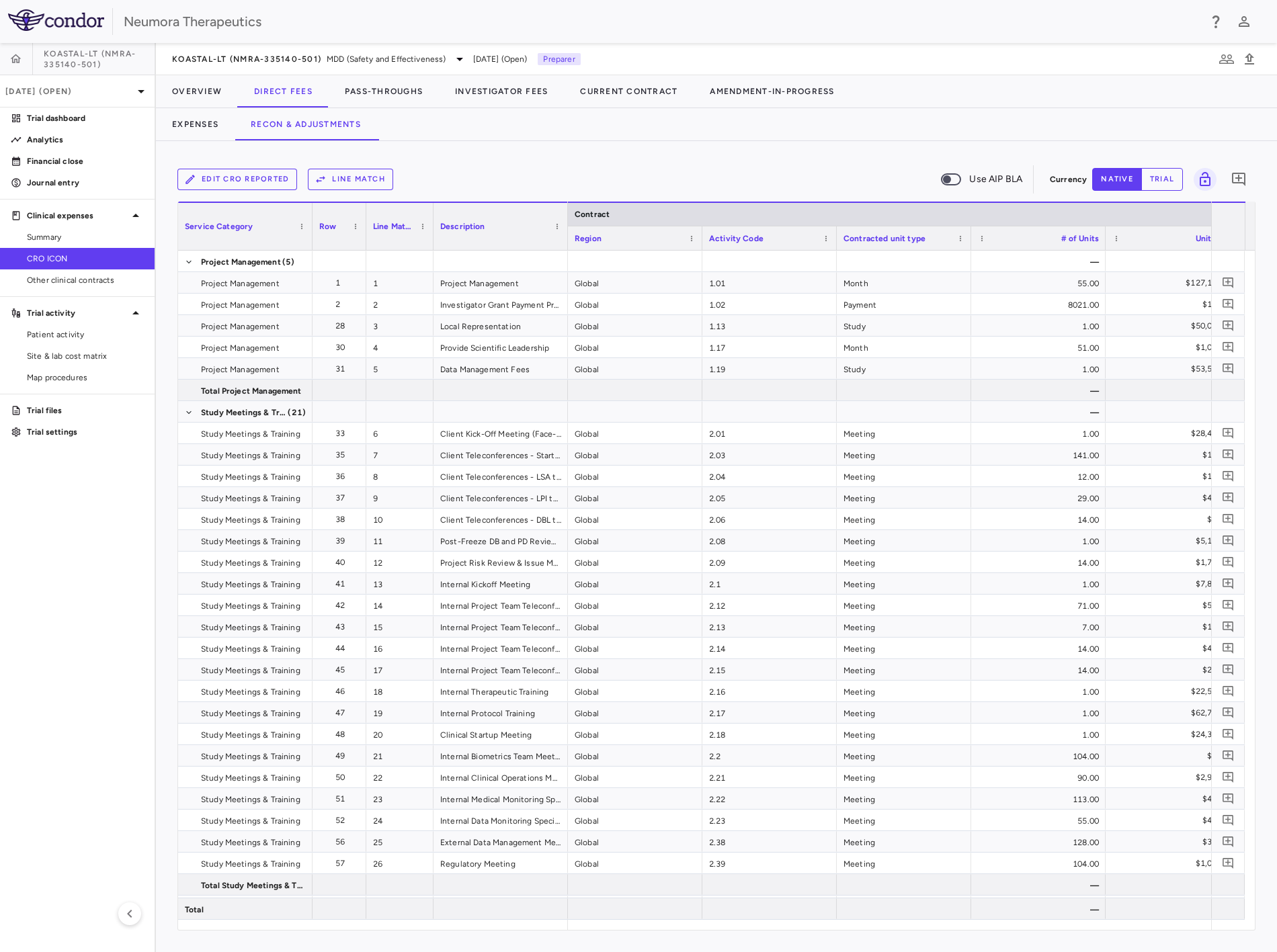
click at [324, 182] on icon "button" at bounding box center [321, 180] width 12 height 12
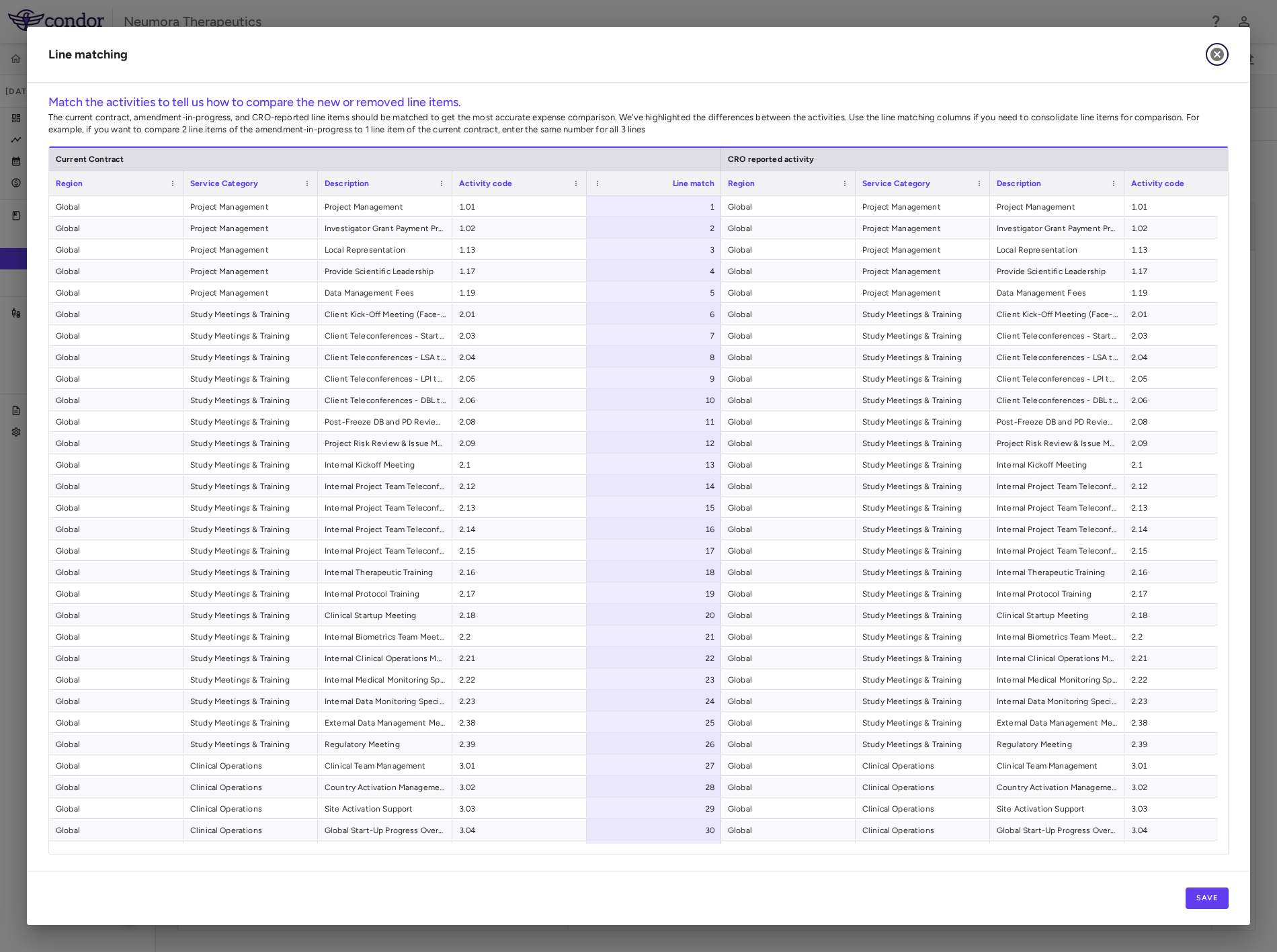
click at [1149, 59] on icon "button" at bounding box center [1217, 54] width 16 height 16
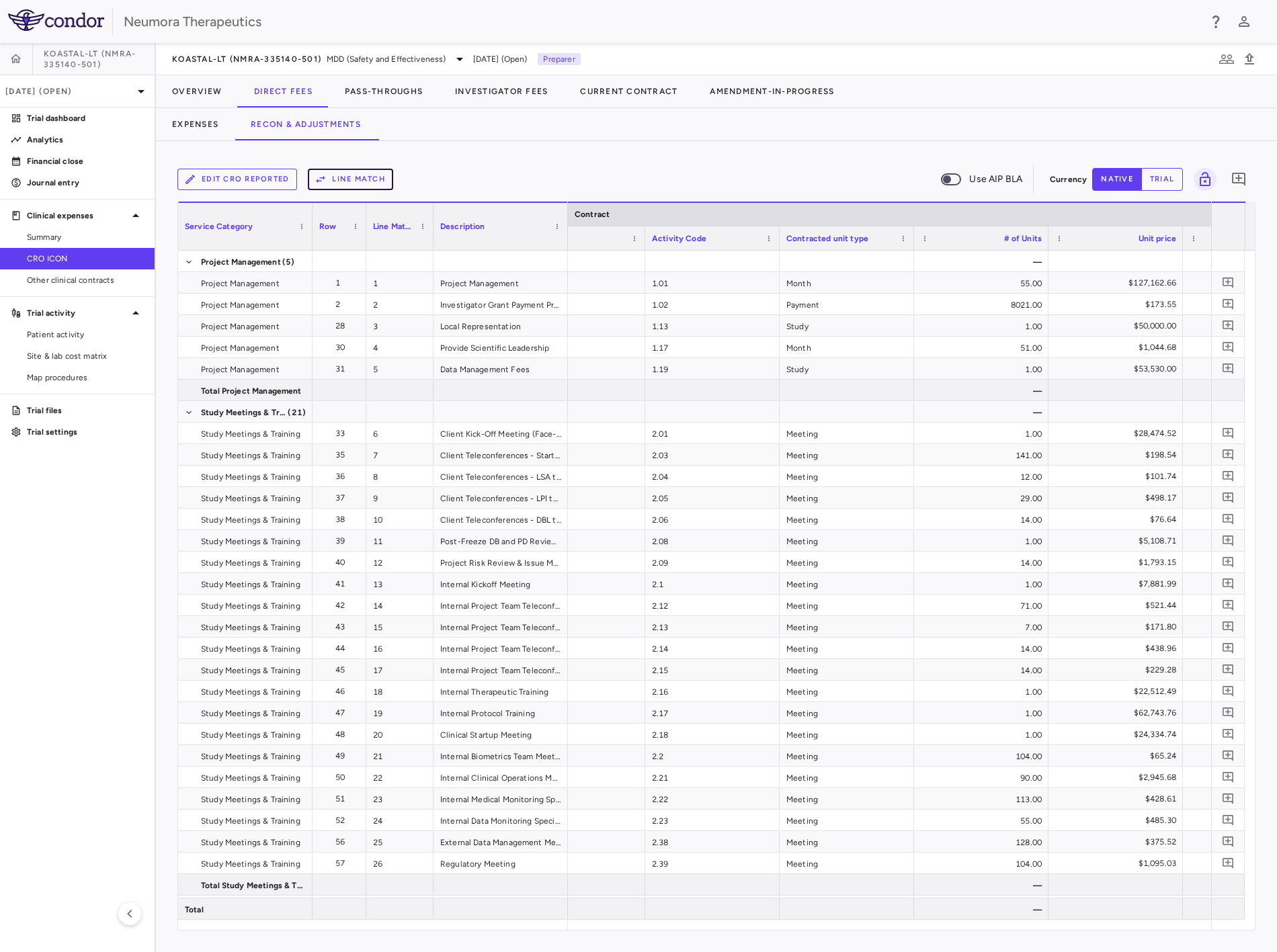
scroll to position [0, 142]
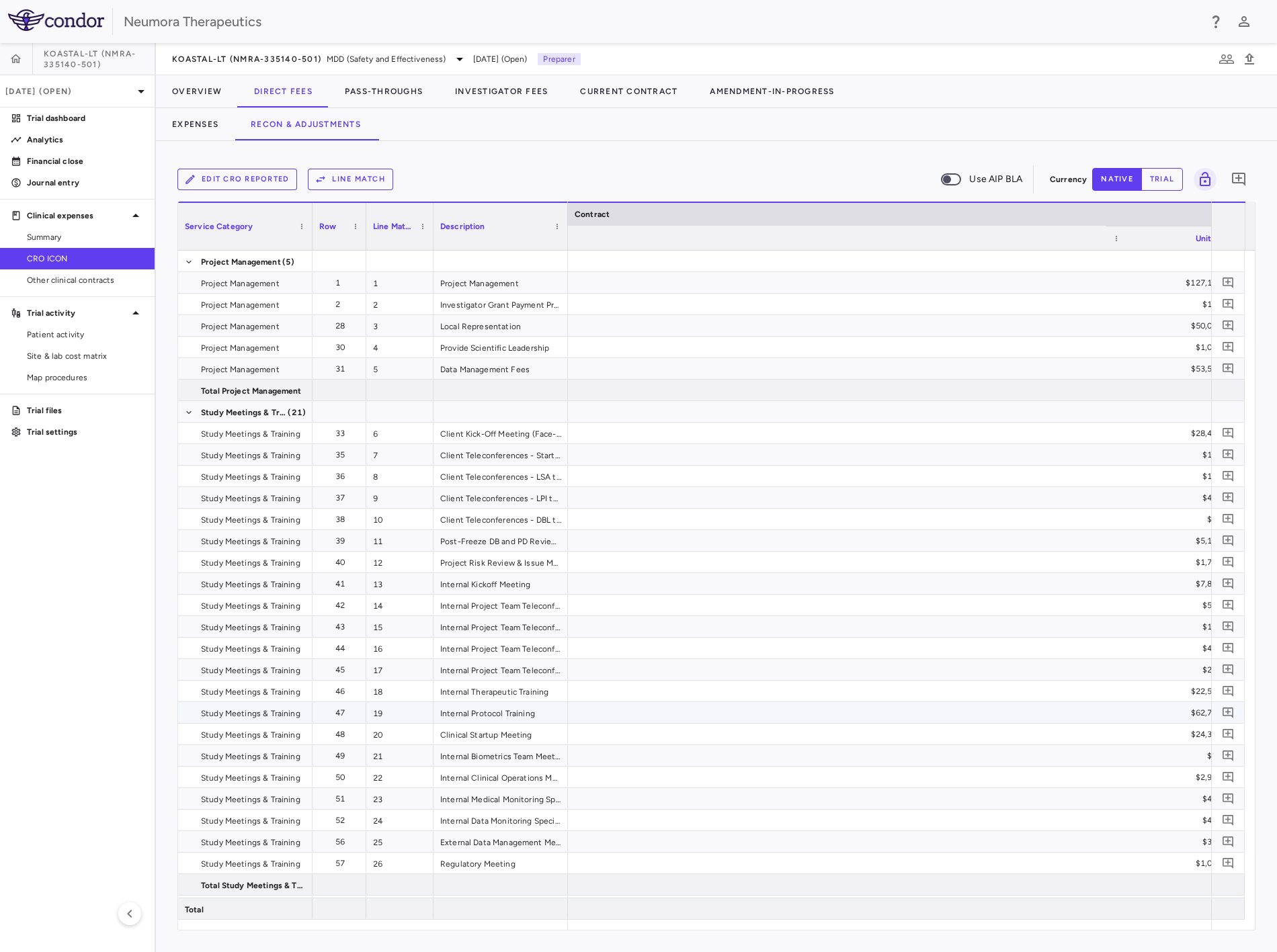
scroll to position [0, 755]
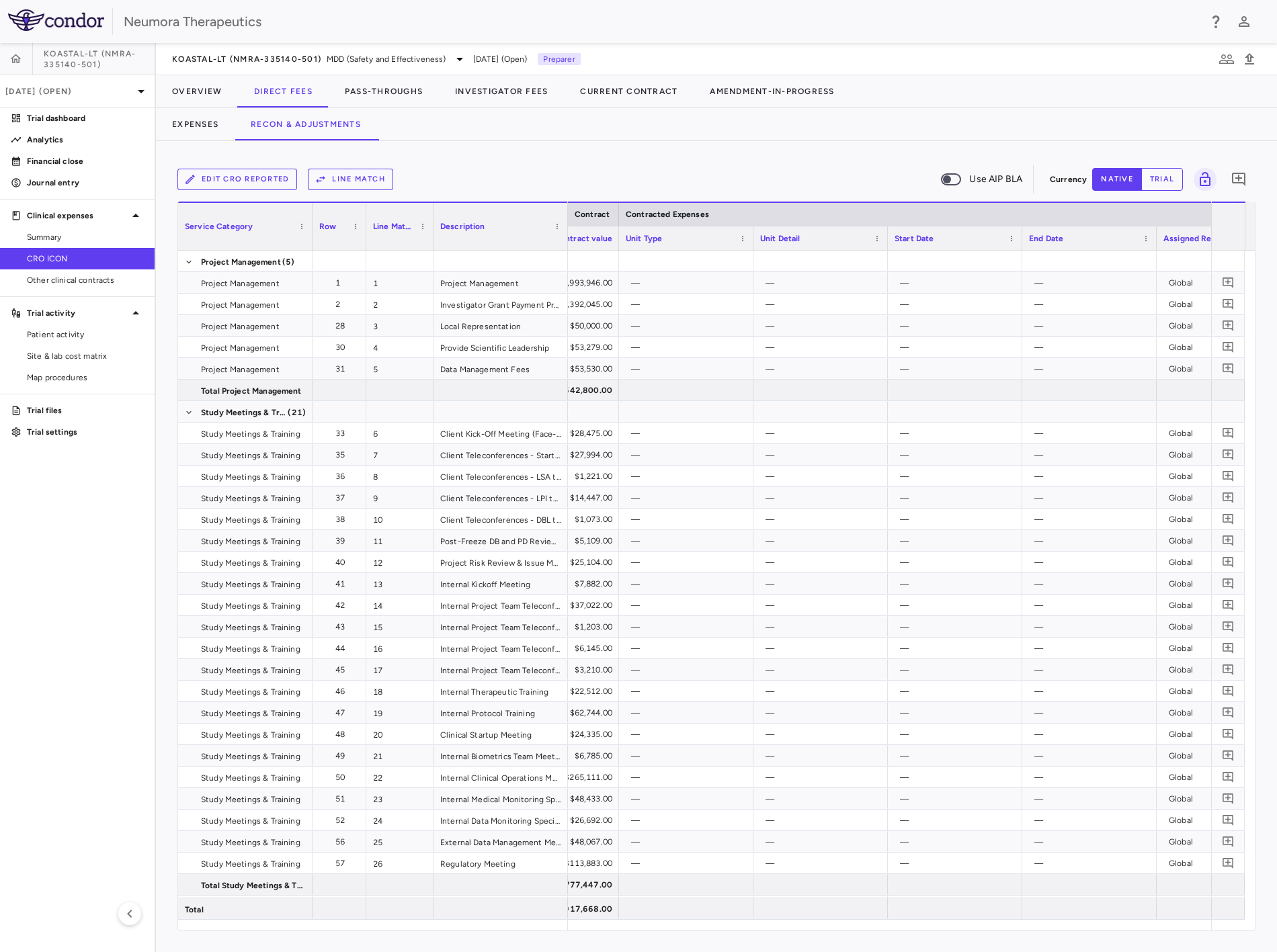
click at [339, 47] on div "KOASTAL-LT (NMRA-335140-501) MDD (Safety and Effectiveness) [DATE] (Open) Prepa…" at bounding box center [717, 59] width 1122 height 32
drag, startPoint x: 339, startPoint y: 47, endPoint x: 339, endPoint y: 56, distance: 9.0
click at [339, 56] on span "MDD (Safety and Effectiveness)" at bounding box center [386, 59] width 120 height 12
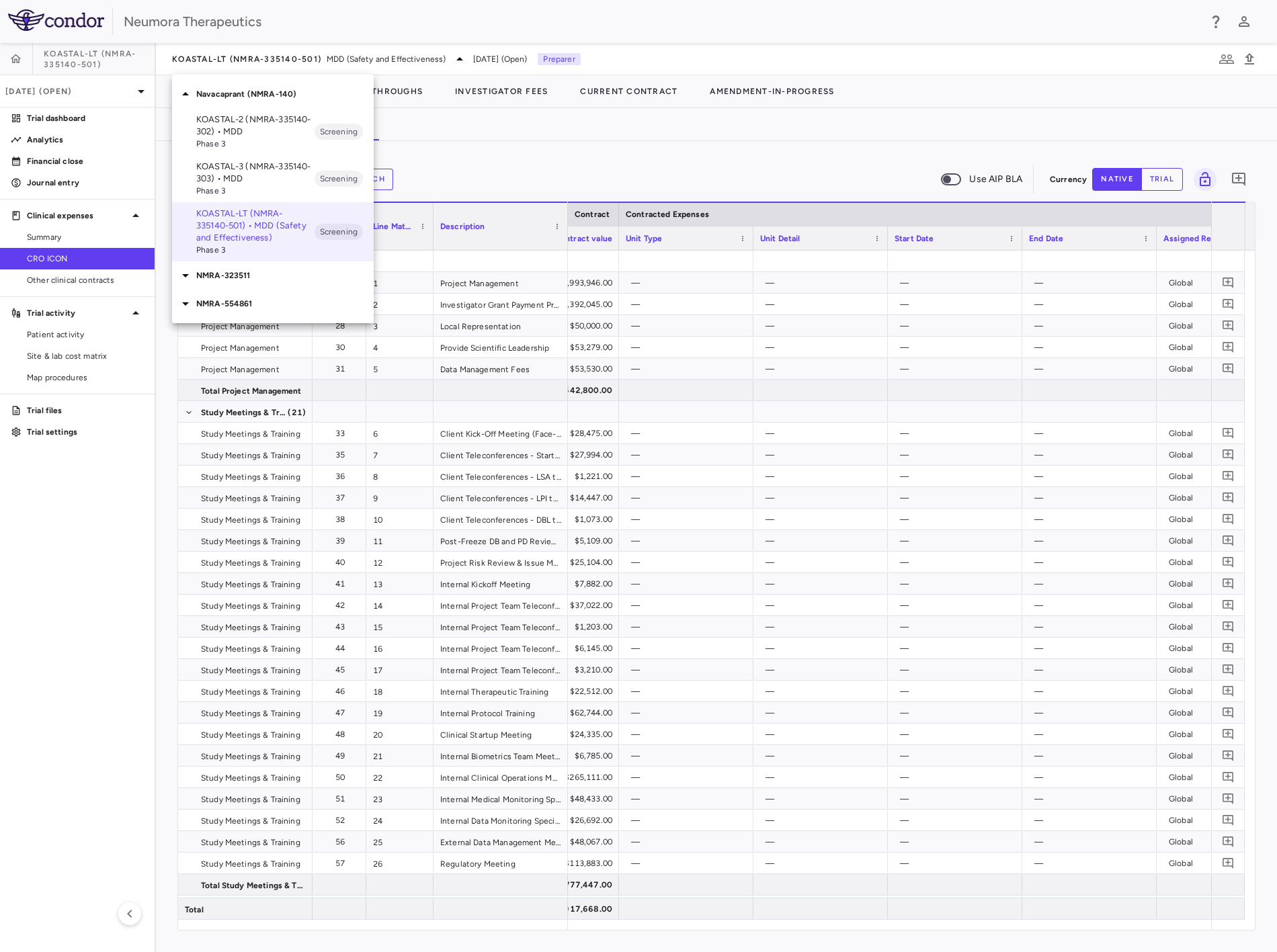
click at [263, 120] on p "KOASTAL-2 (NMRA-335140-302) • MDD" at bounding box center [255, 125] width 118 height 24
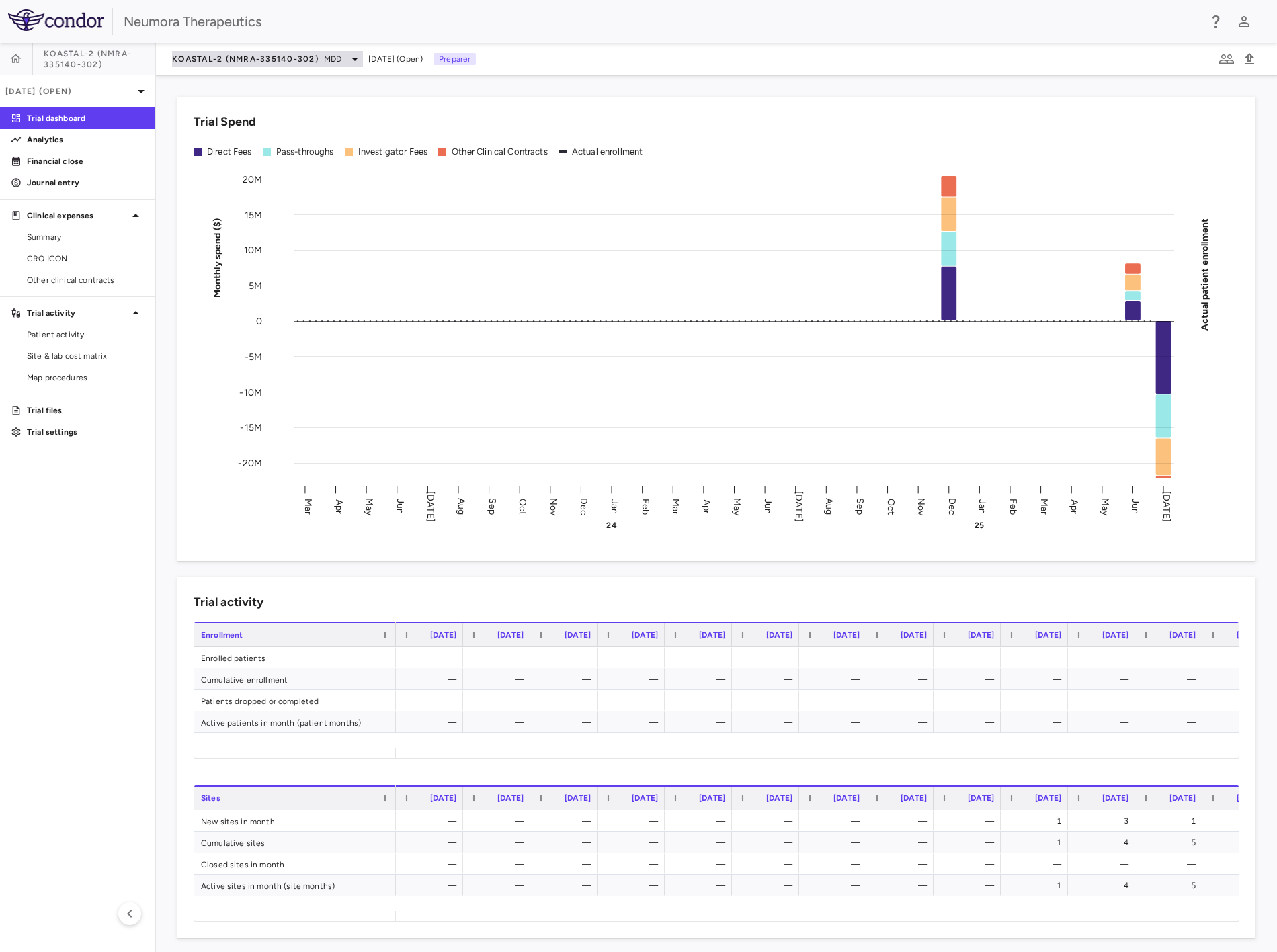
click at [321, 54] on div "KOASTAL-2 (NMRA-335140-302) MDD" at bounding box center [267, 59] width 191 height 16
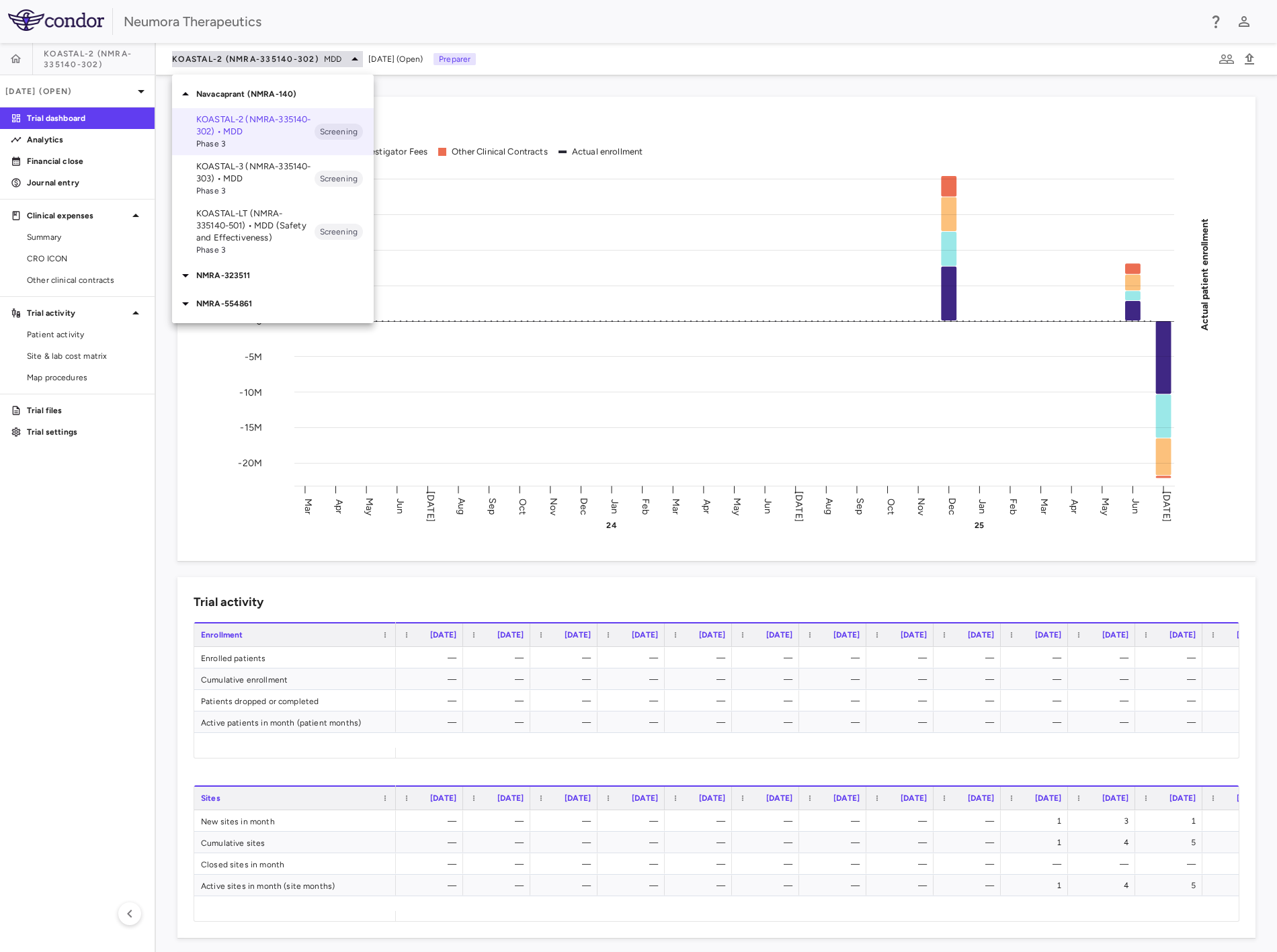
click at [321, 52] on div at bounding box center [638, 476] width 1277 height 952
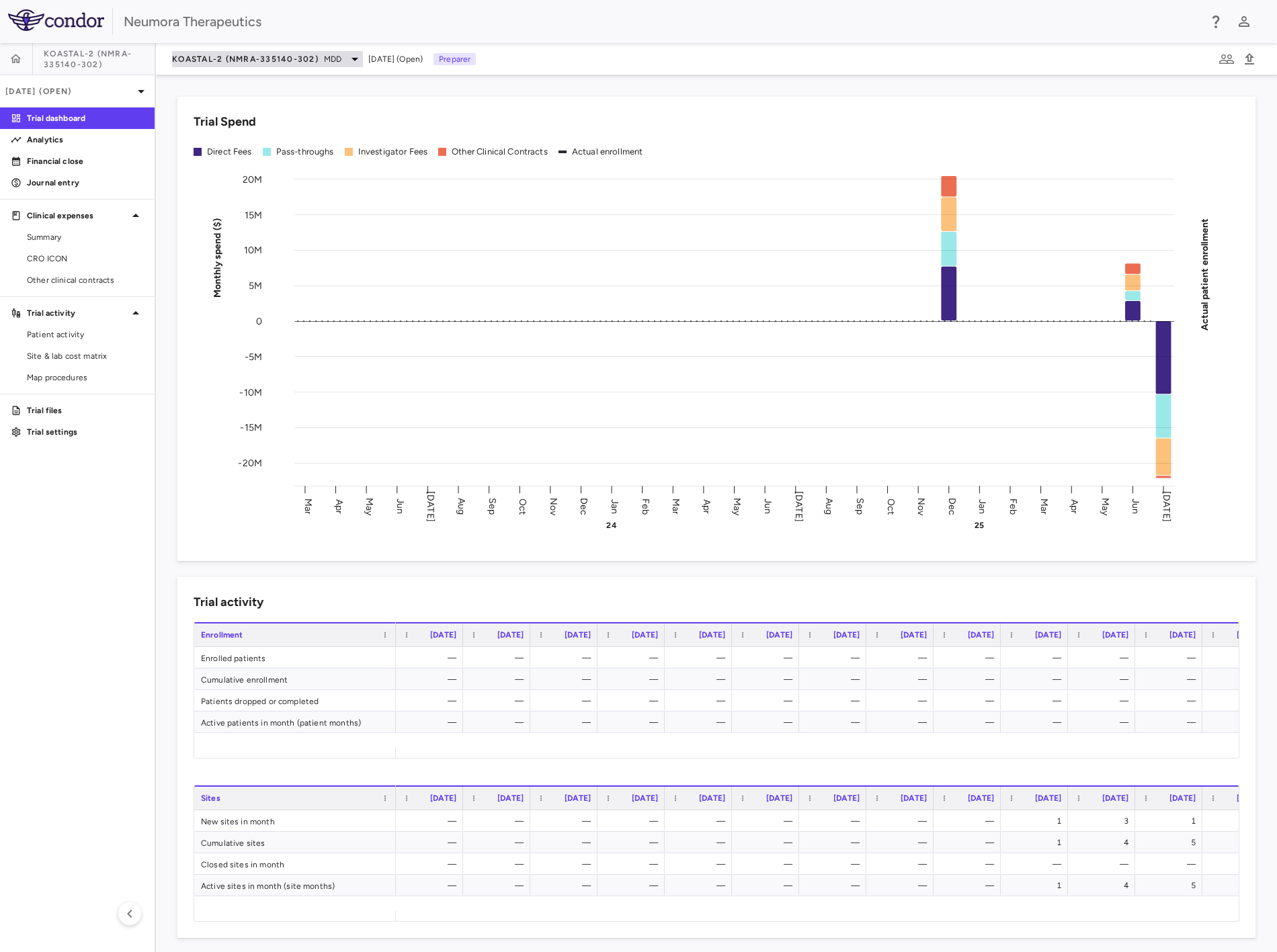
click at [321, 52] on div "KOASTAL-2 (NMRA-335140-302) MDD" at bounding box center [267, 59] width 191 height 16
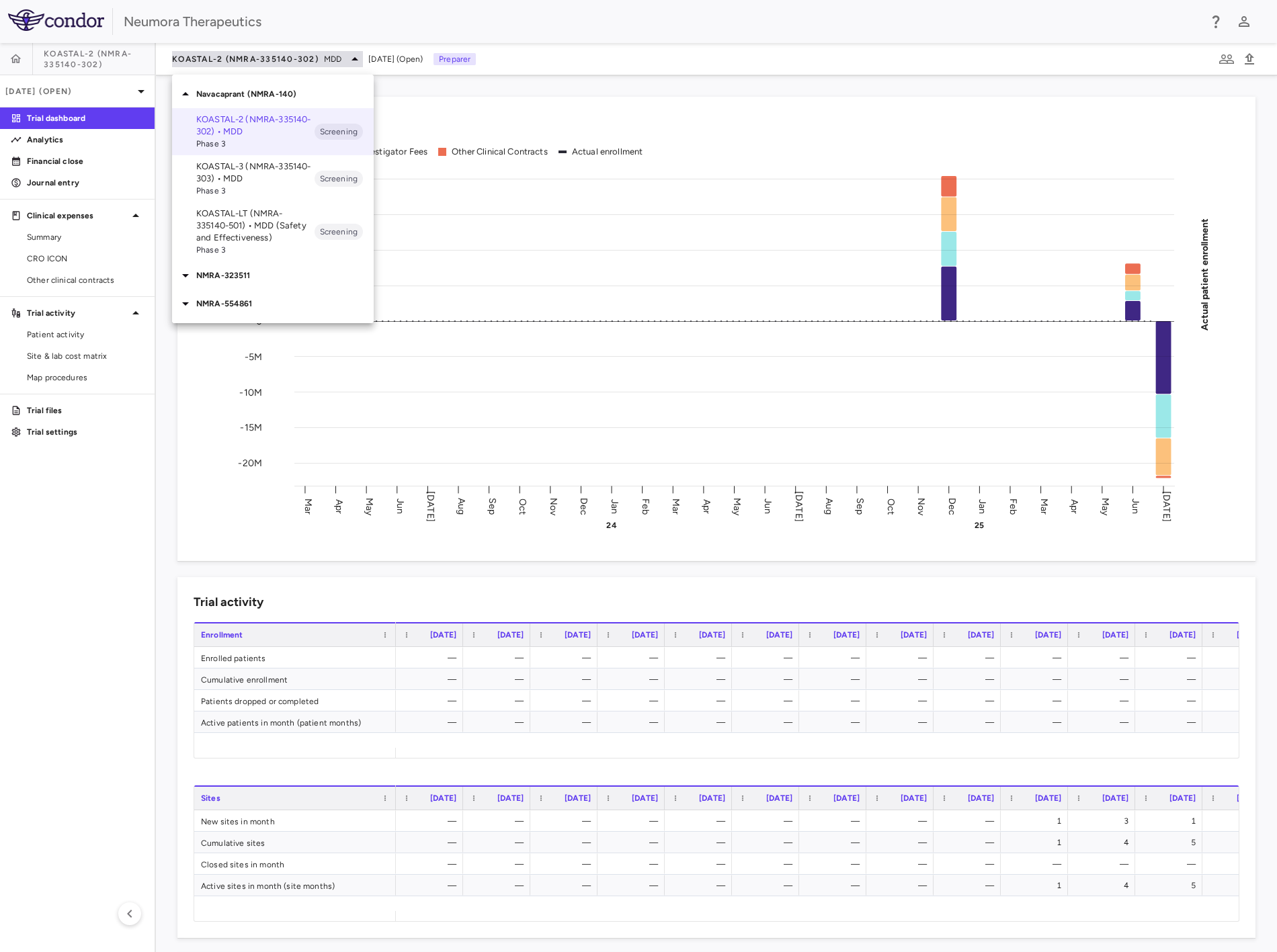
click at [321, 51] on div at bounding box center [638, 476] width 1277 height 952
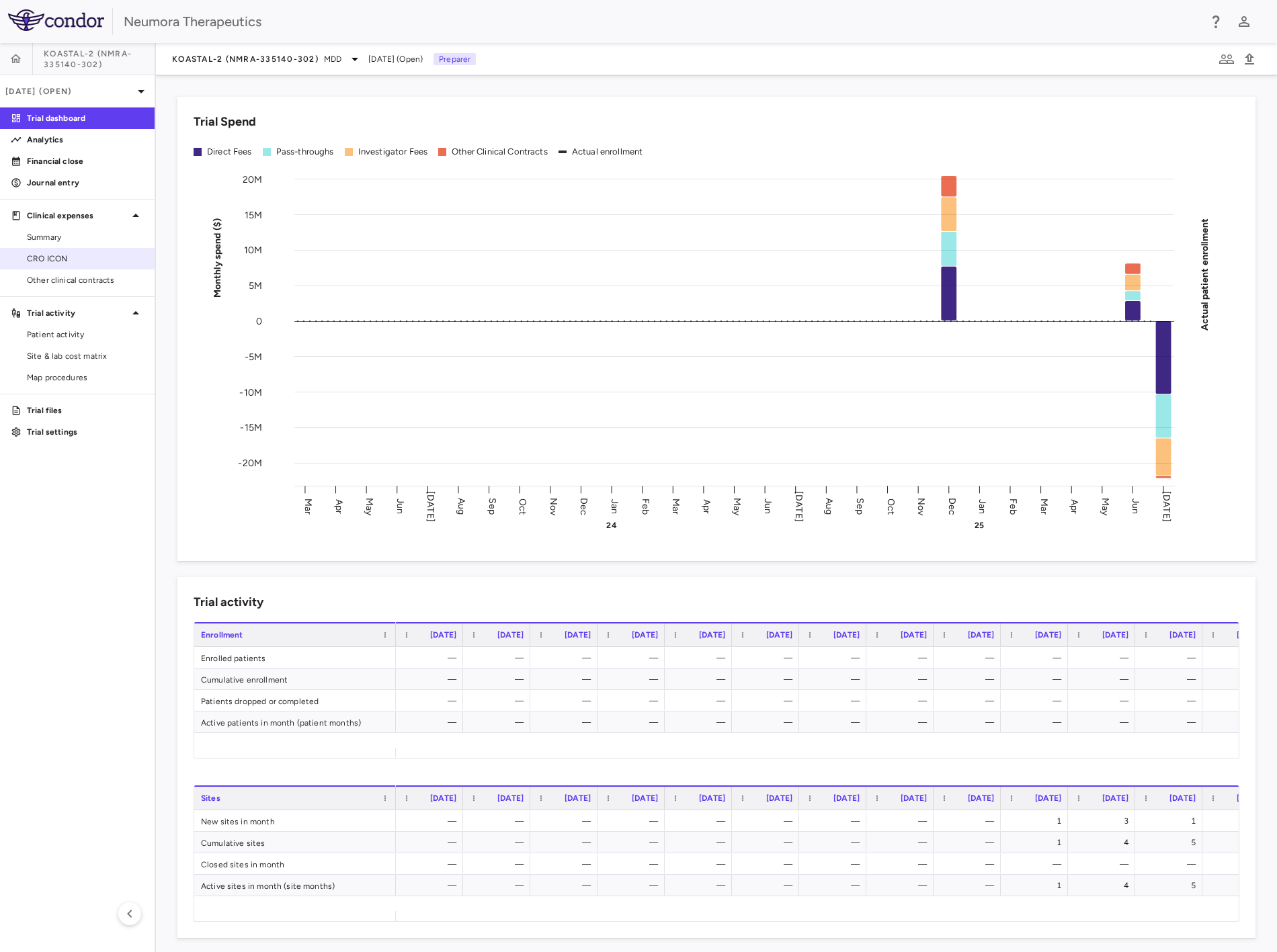
click at [61, 259] on span "CRO ICON" at bounding box center [85, 259] width 117 height 12
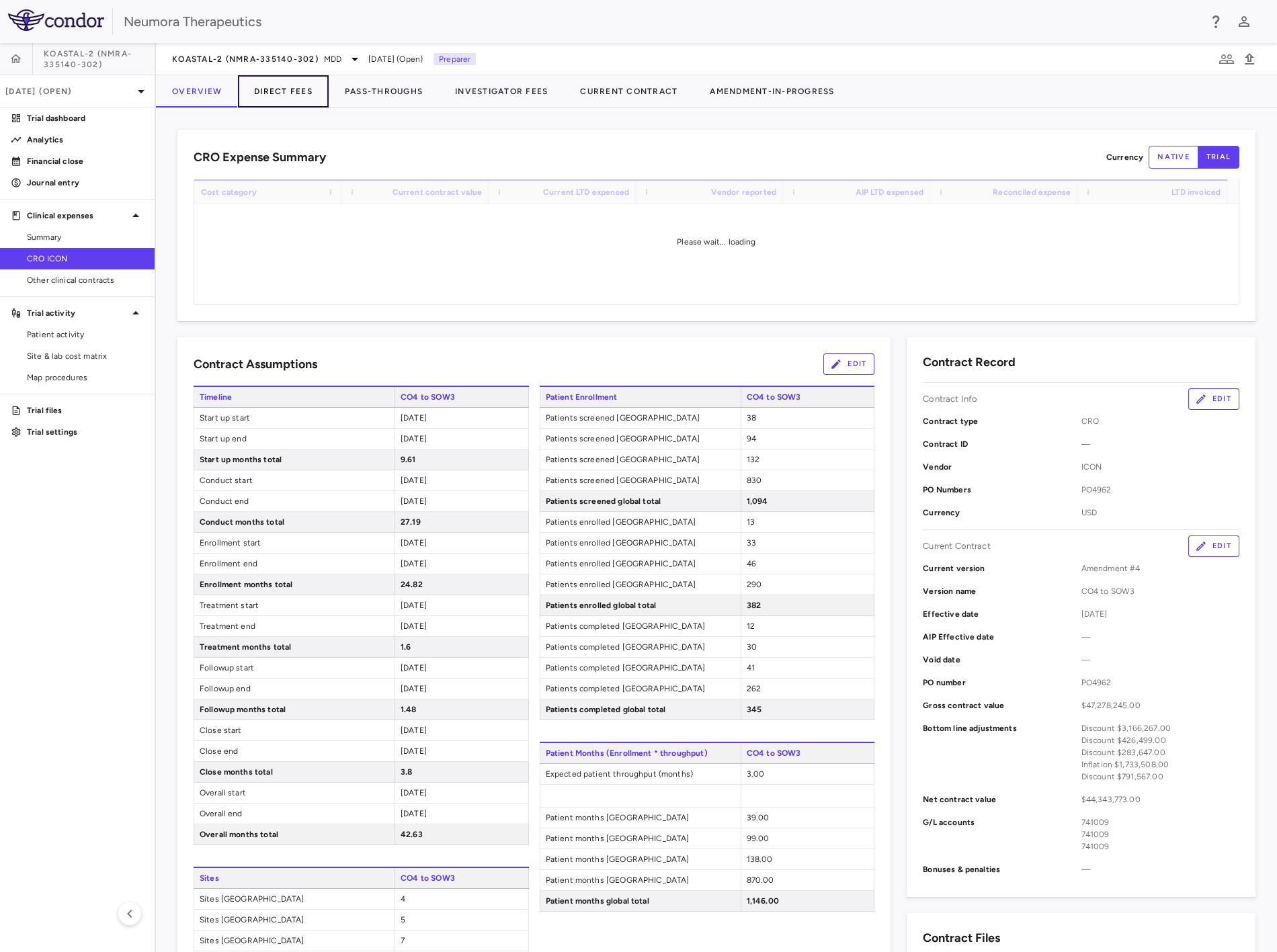
click at [286, 86] on button "Direct Fees" at bounding box center [283, 91] width 91 height 32
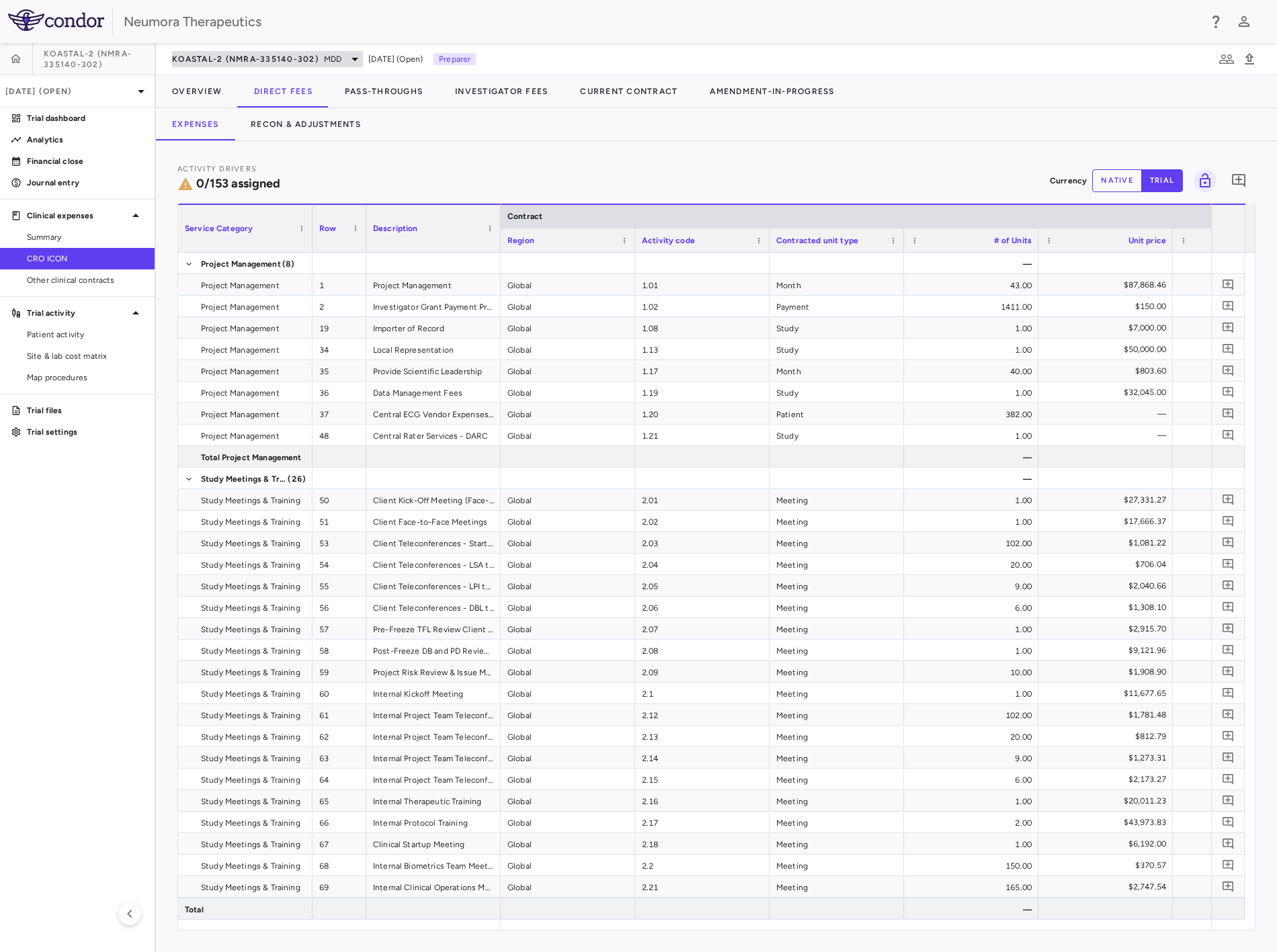
click at [271, 55] on span "KOASTAL-2 (NMRA-335140-302)" at bounding box center [245, 59] width 146 height 11
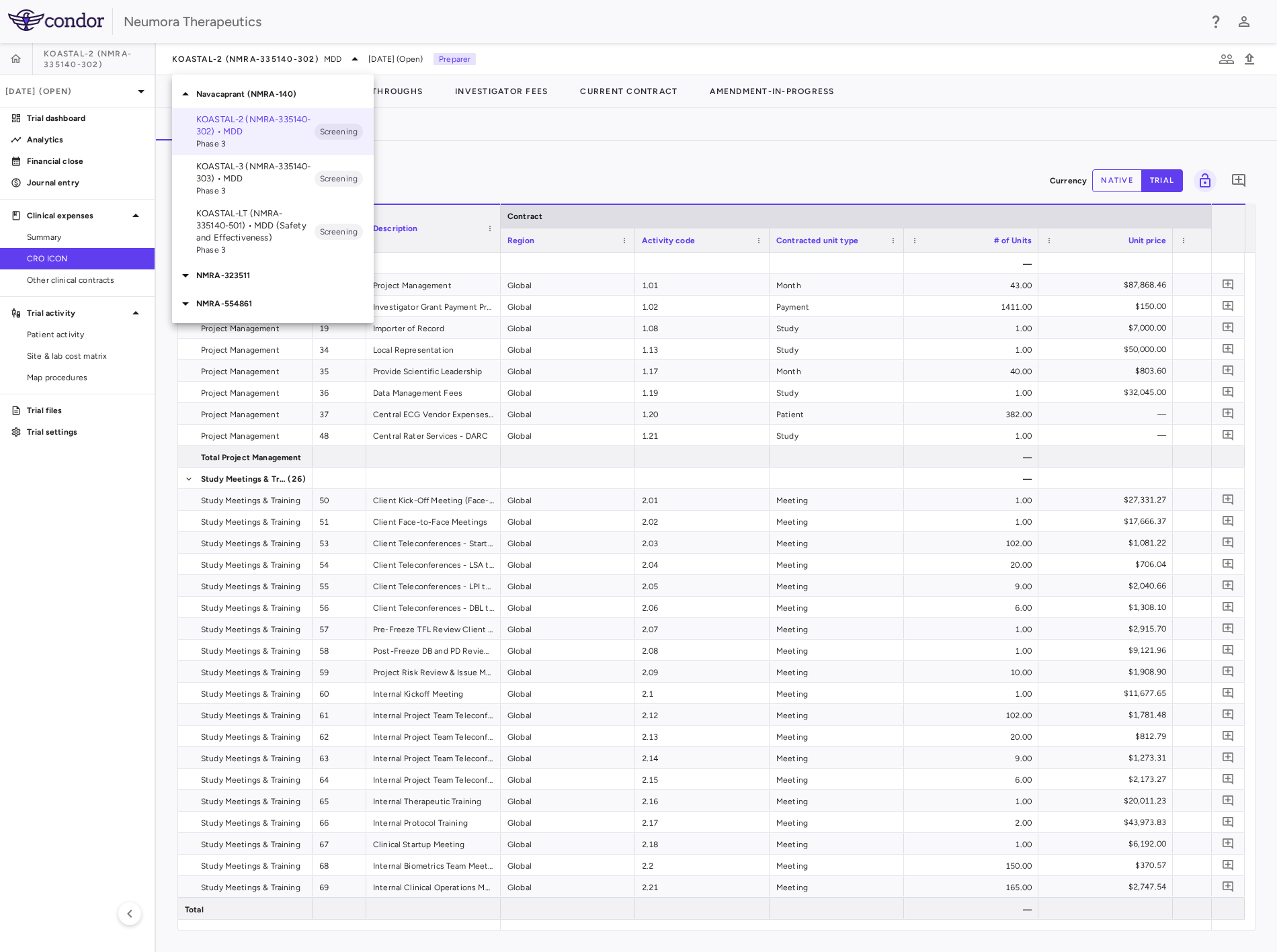
click at [252, 171] on p "KOASTAL-3 (NMRA-335140-303) • MDD" at bounding box center [255, 172] width 118 height 24
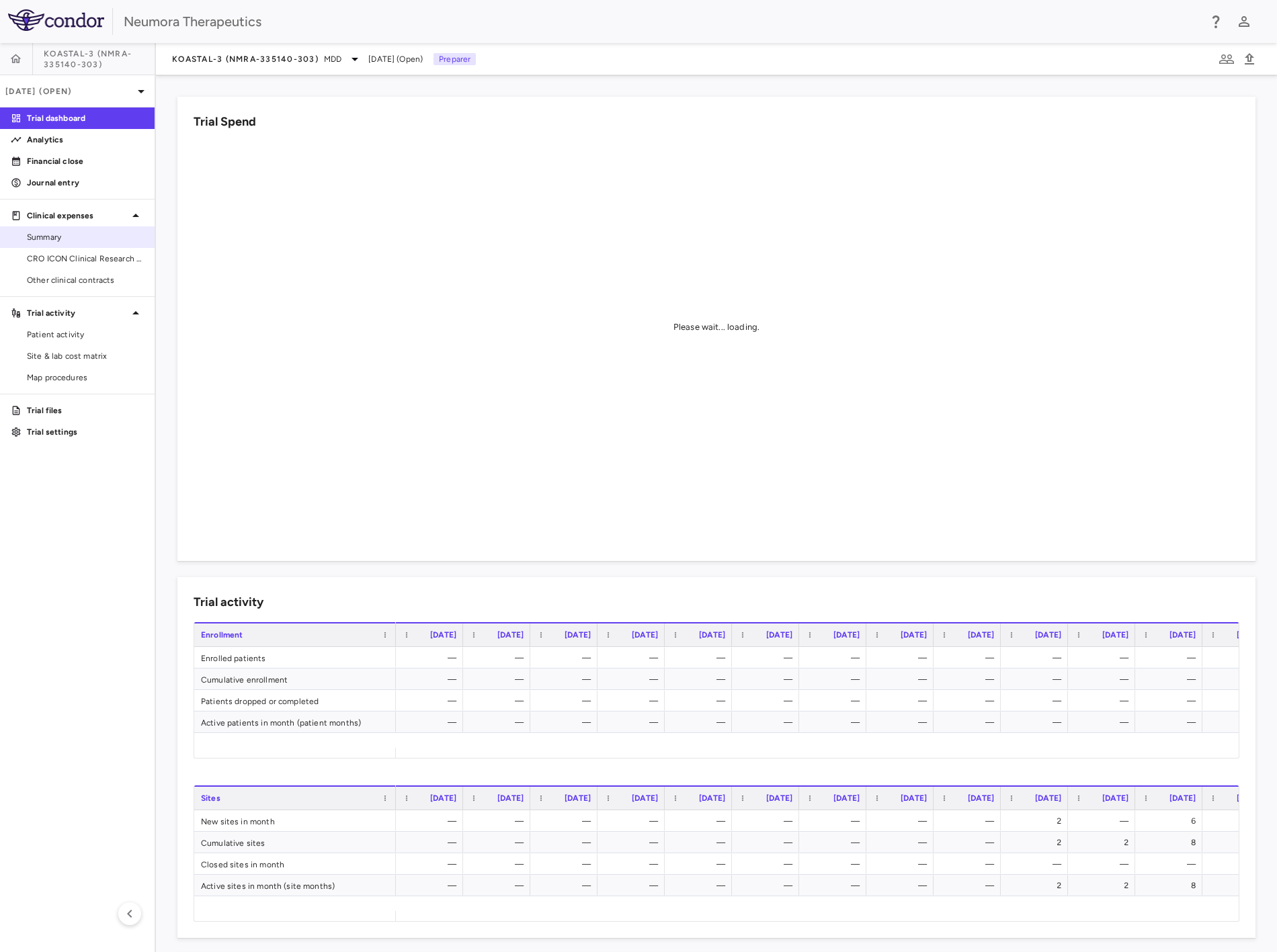
click at [86, 260] on span "CRO ICON Clinical Research Limited" at bounding box center [85, 259] width 117 height 12
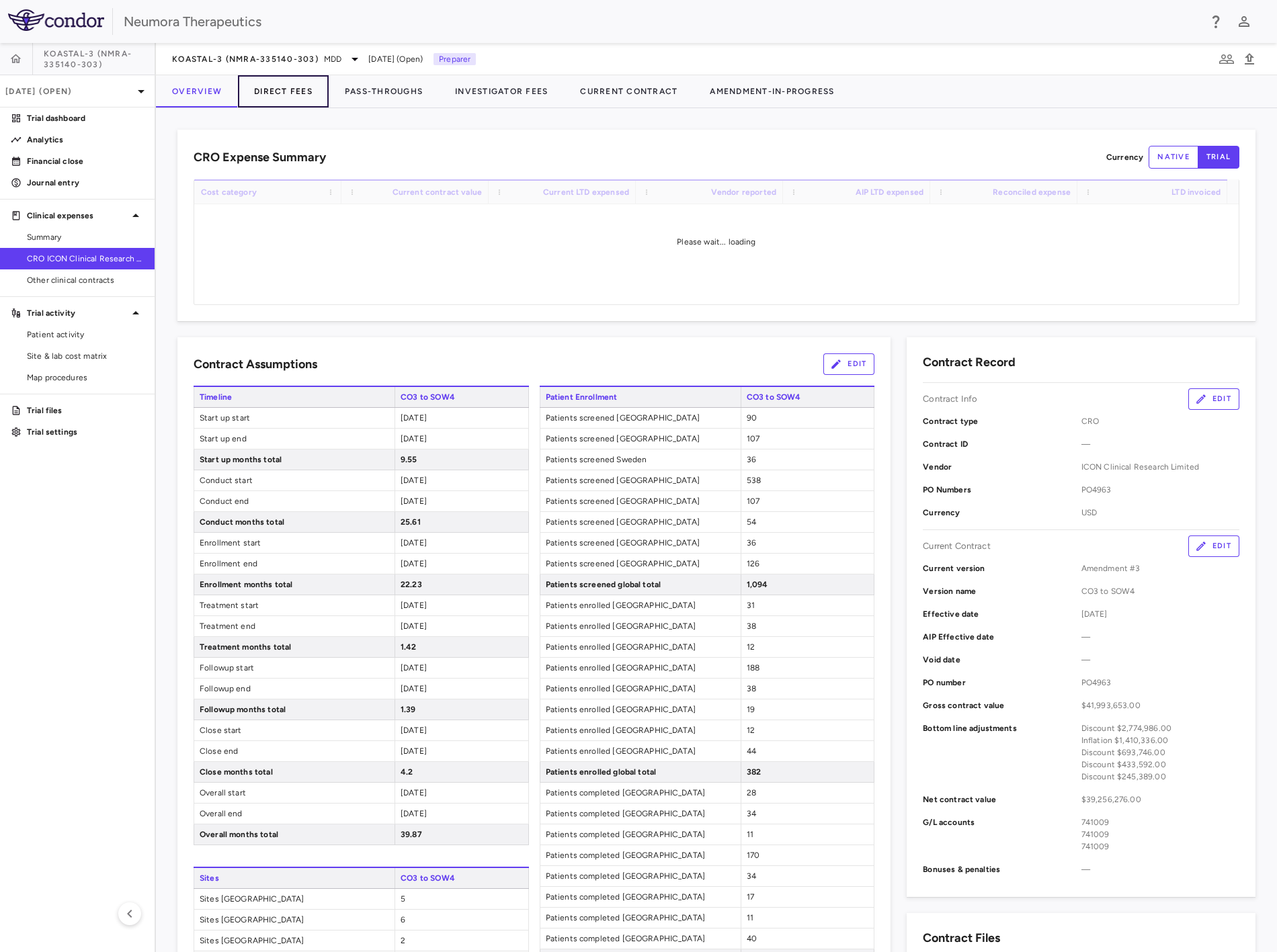
click at [271, 84] on button "Direct Fees" at bounding box center [283, 91] width 91 height 32
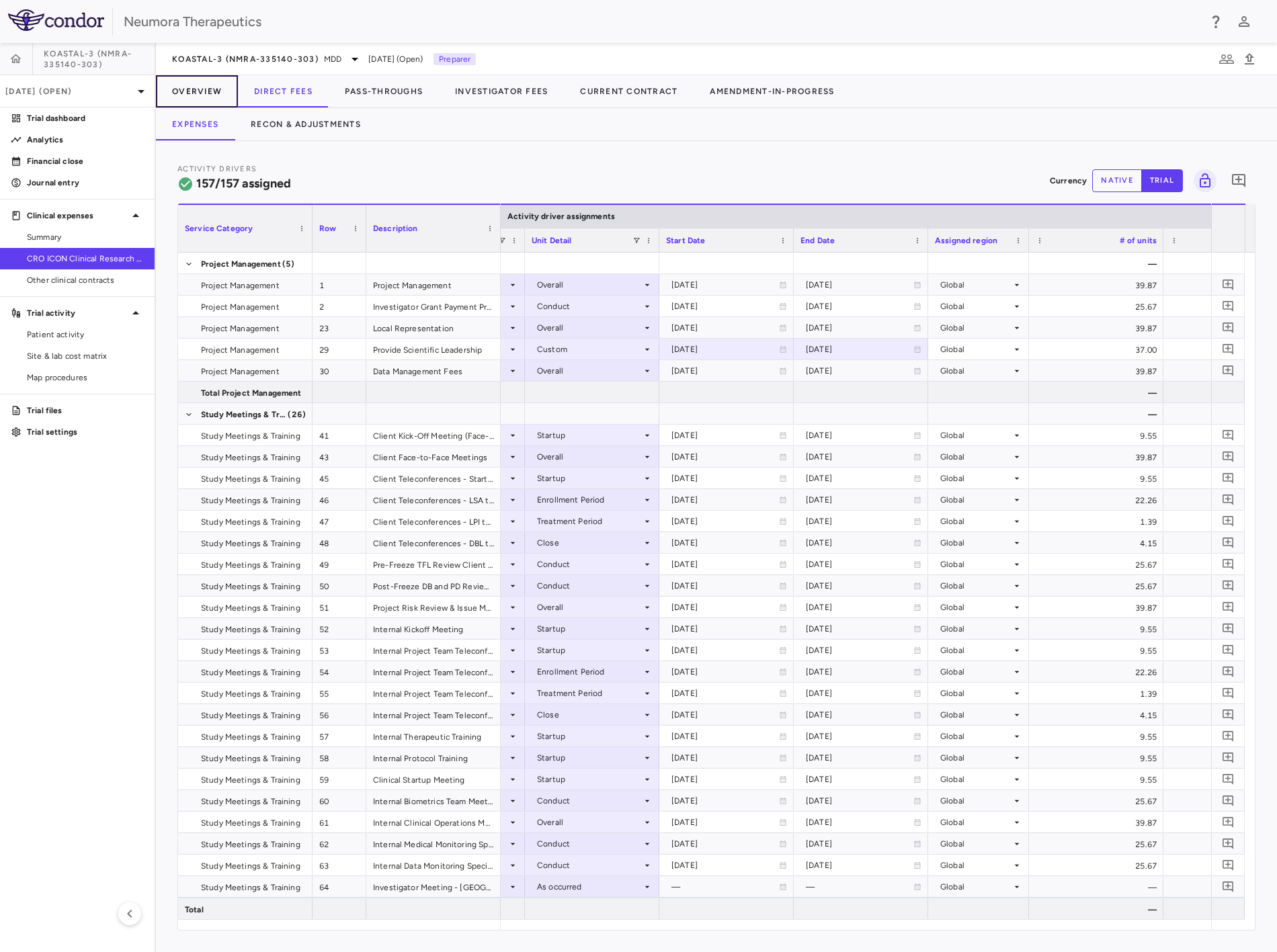
click at [209, 82] on button "Overview" at bounding box center [197, 91] width 82 height 32
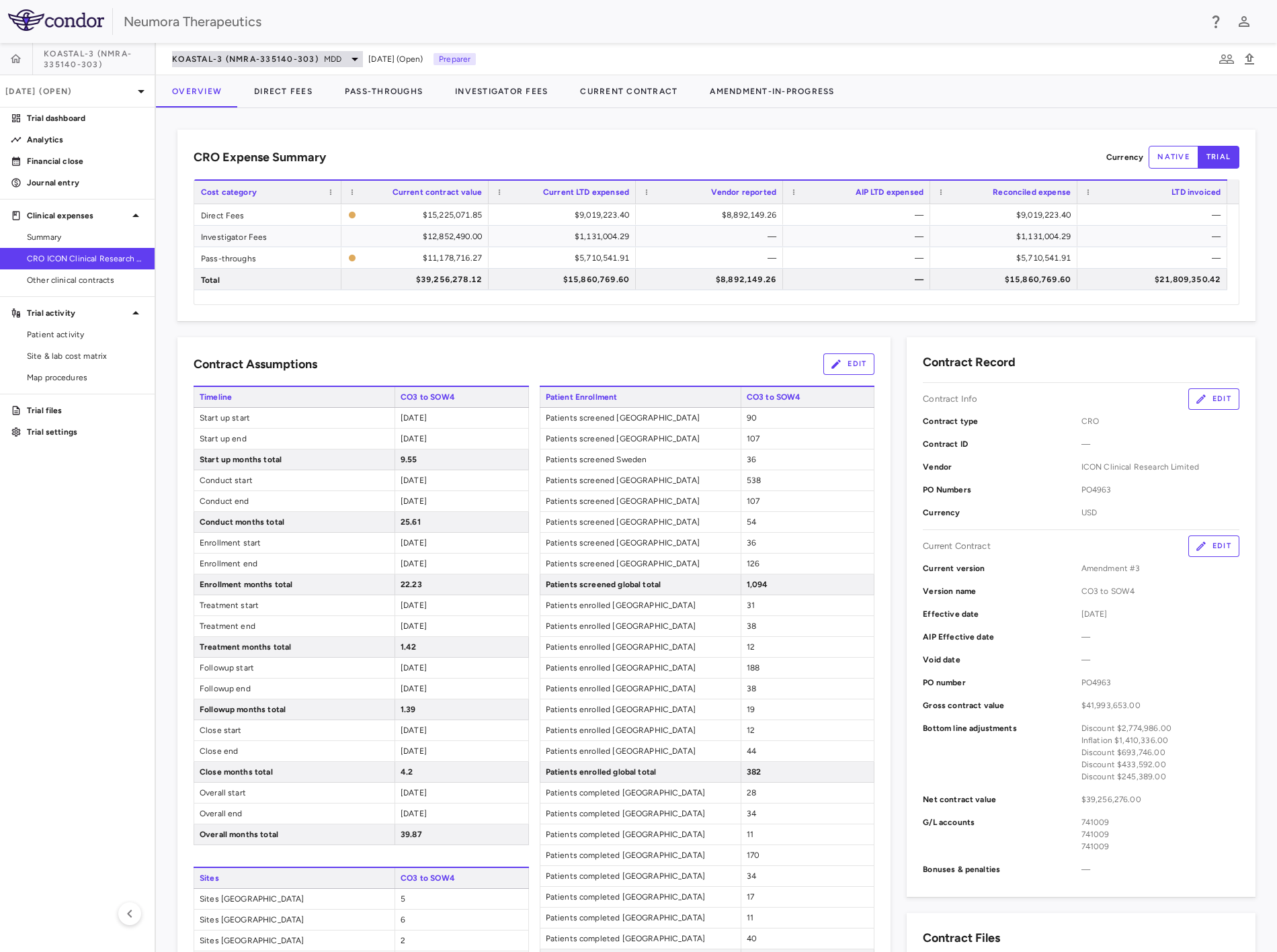
click at [267, 56] on span "KOASTAL-3 (NMRA-335140-303)" at bounding box center [245, 59] width 146 height 11
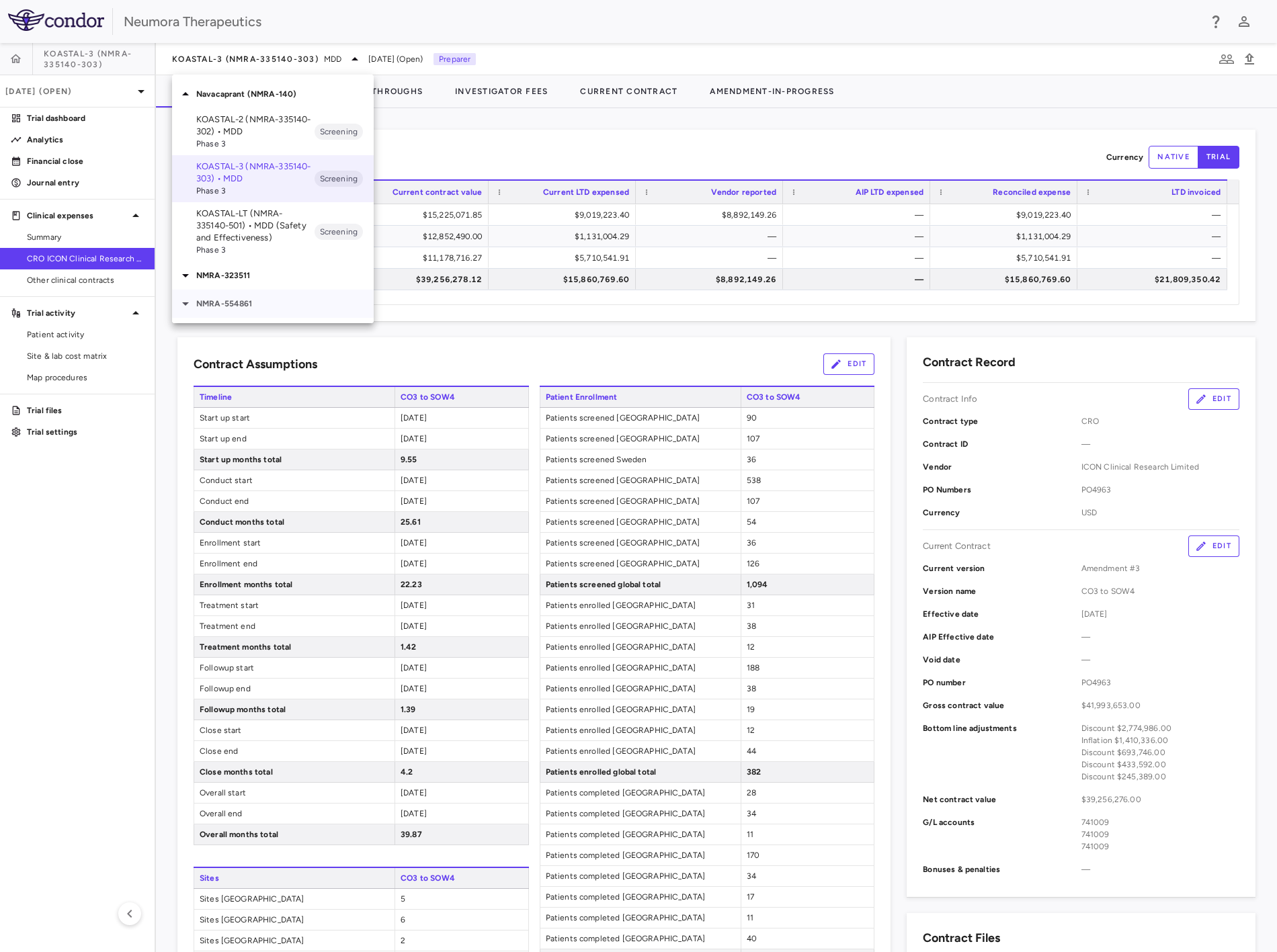
click at [240, 300] on p "NMRA-554861" at bounding box center [285, 304] width 178 height 12
click at [249, 301] on p "NMRA-554861" at bounding box center [285, 304] width 178 height 12
click at [253, 273] on p "NMRA-323511" at bounding box center [285, 276] width 178 height 12
click at [263, 318] on p "NMRA-323511-104 • [MEDICAL_DATA] Associated With [MEDICAL_DATA] Due to [MEDICAL…" at bounding box center [255, 325] width 118 height 61
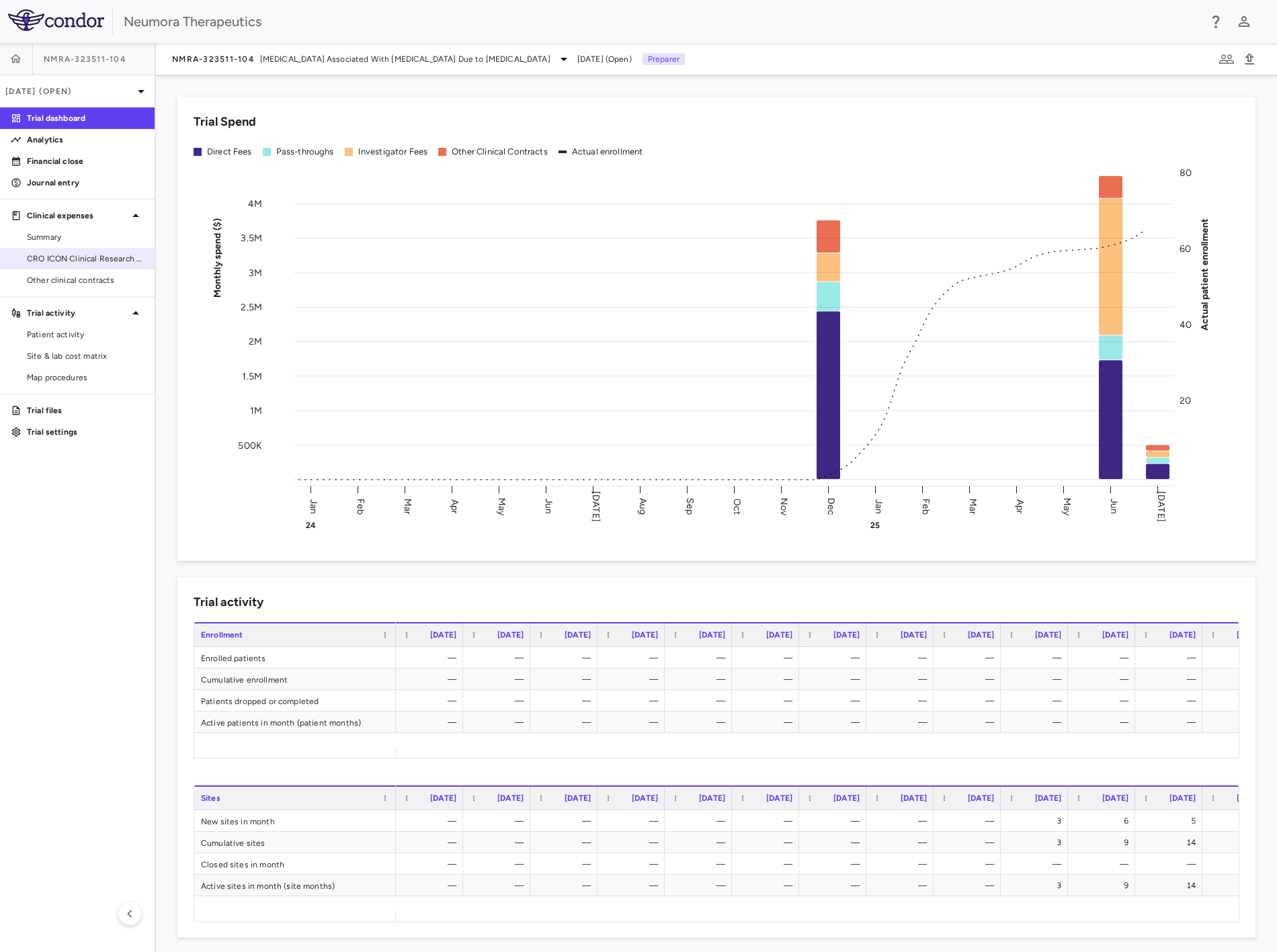
click at [95, 263] on span "CRO ICON Clinical Research Limited" at bounding box center [85, 259] width 117 height 12
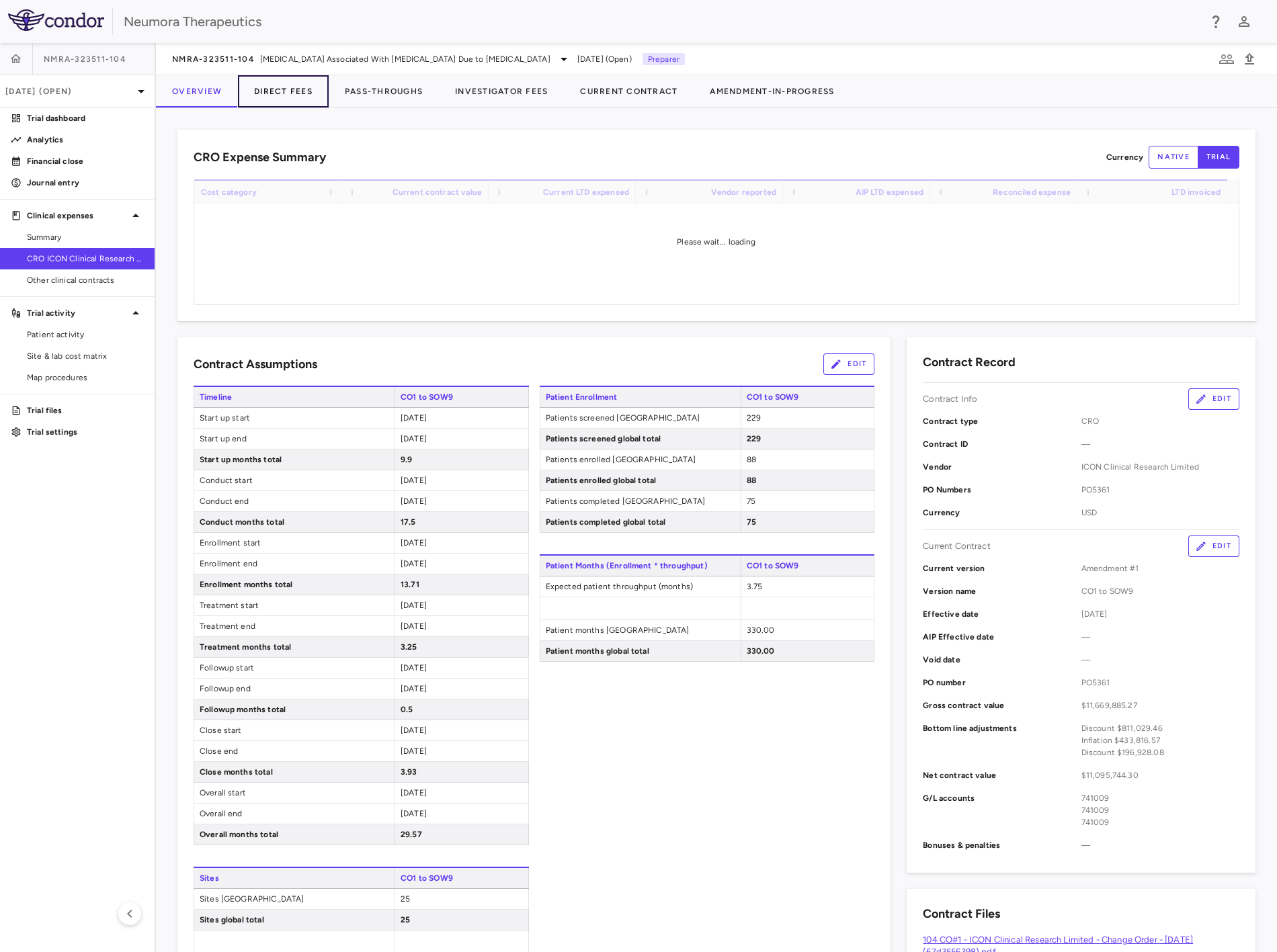
click at [276, 91] on button "Direct Fees" at bounding box center [283, 91] width 91 height 32
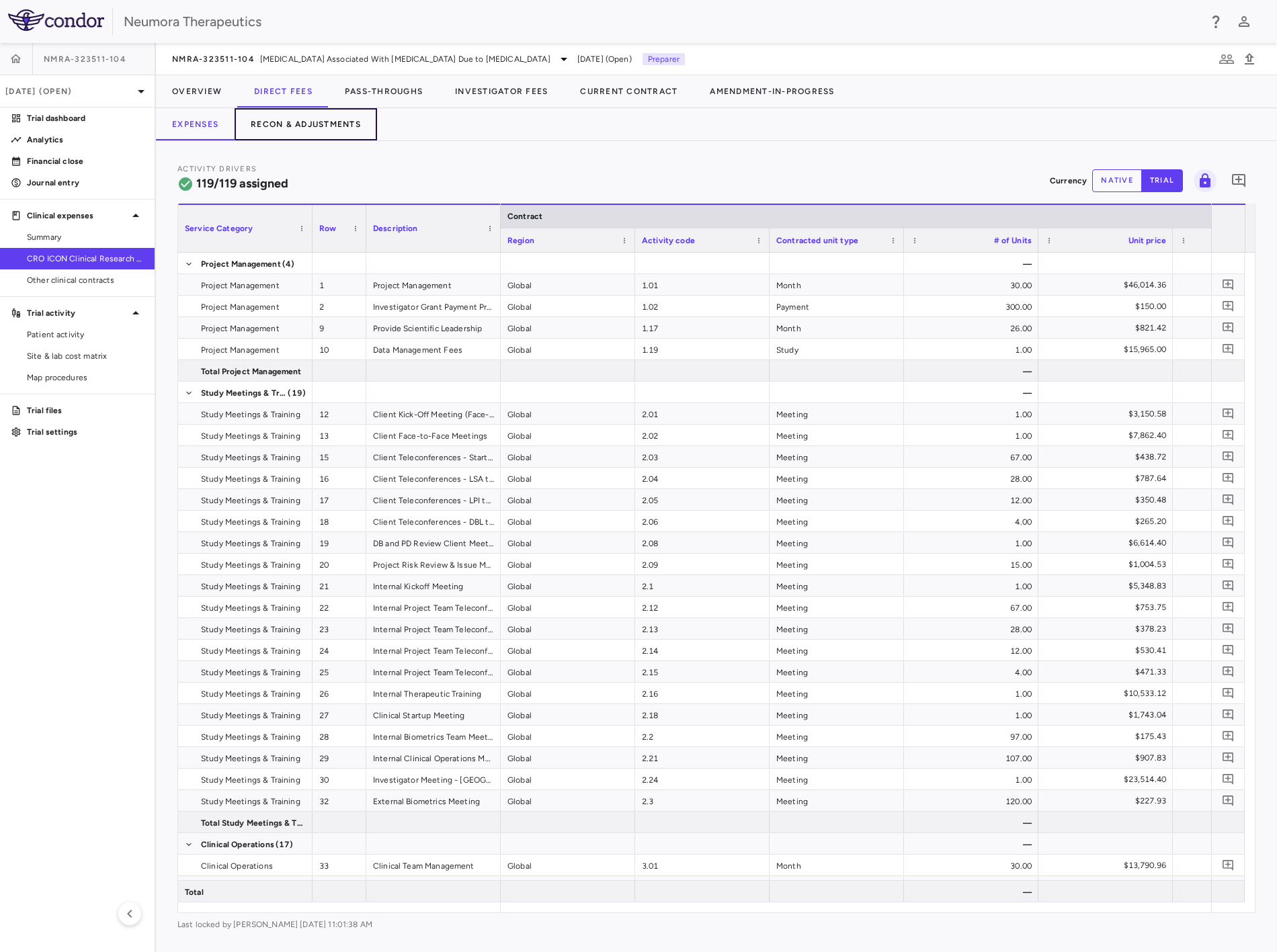
click at [332, 126] on button "Recon & Adjustments" at bounding box center [306, 124] width 142 height 32
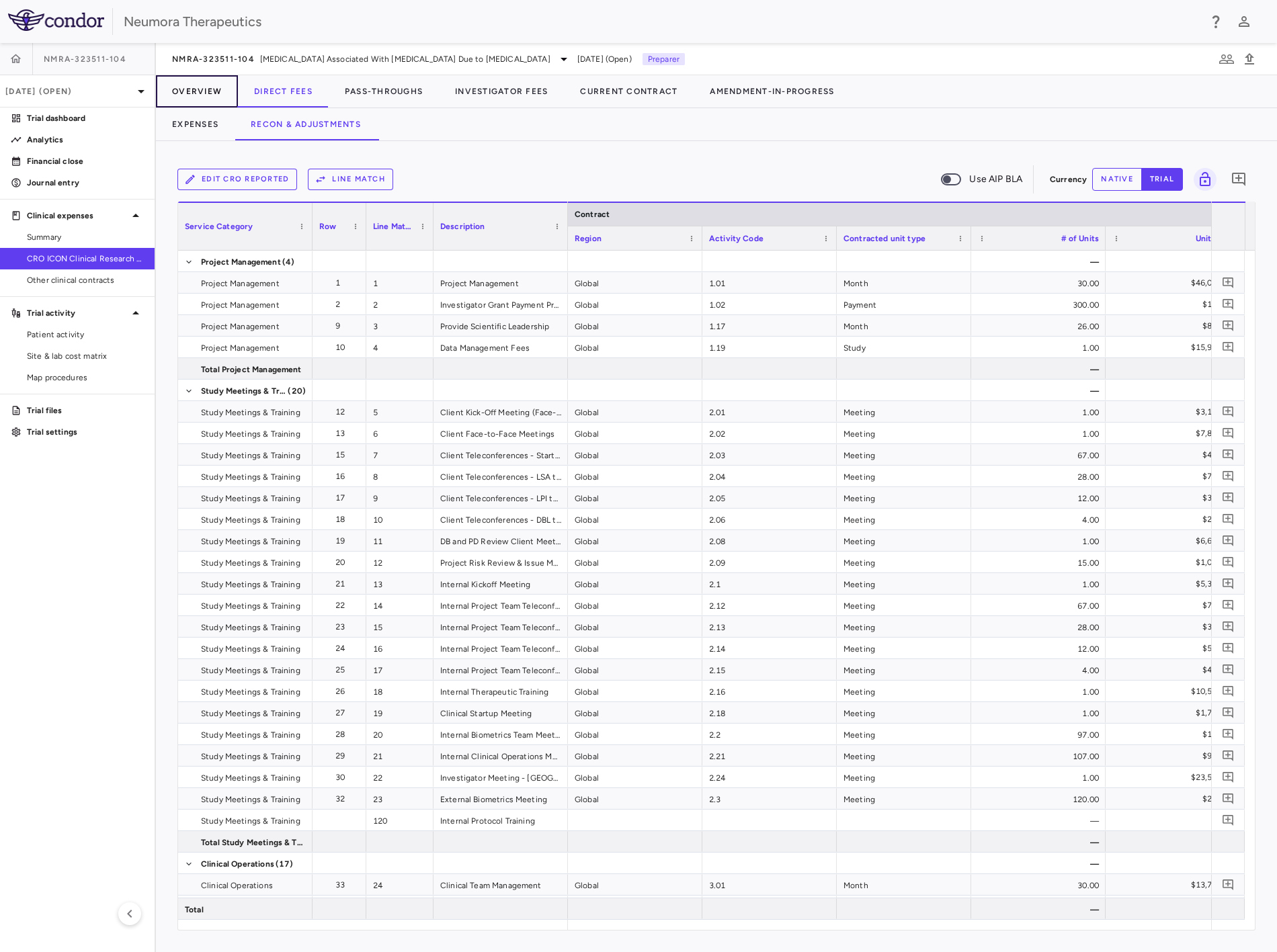
click at [214, 91] on button "Overview" at bounding box center [197, 91] width 82 height 32
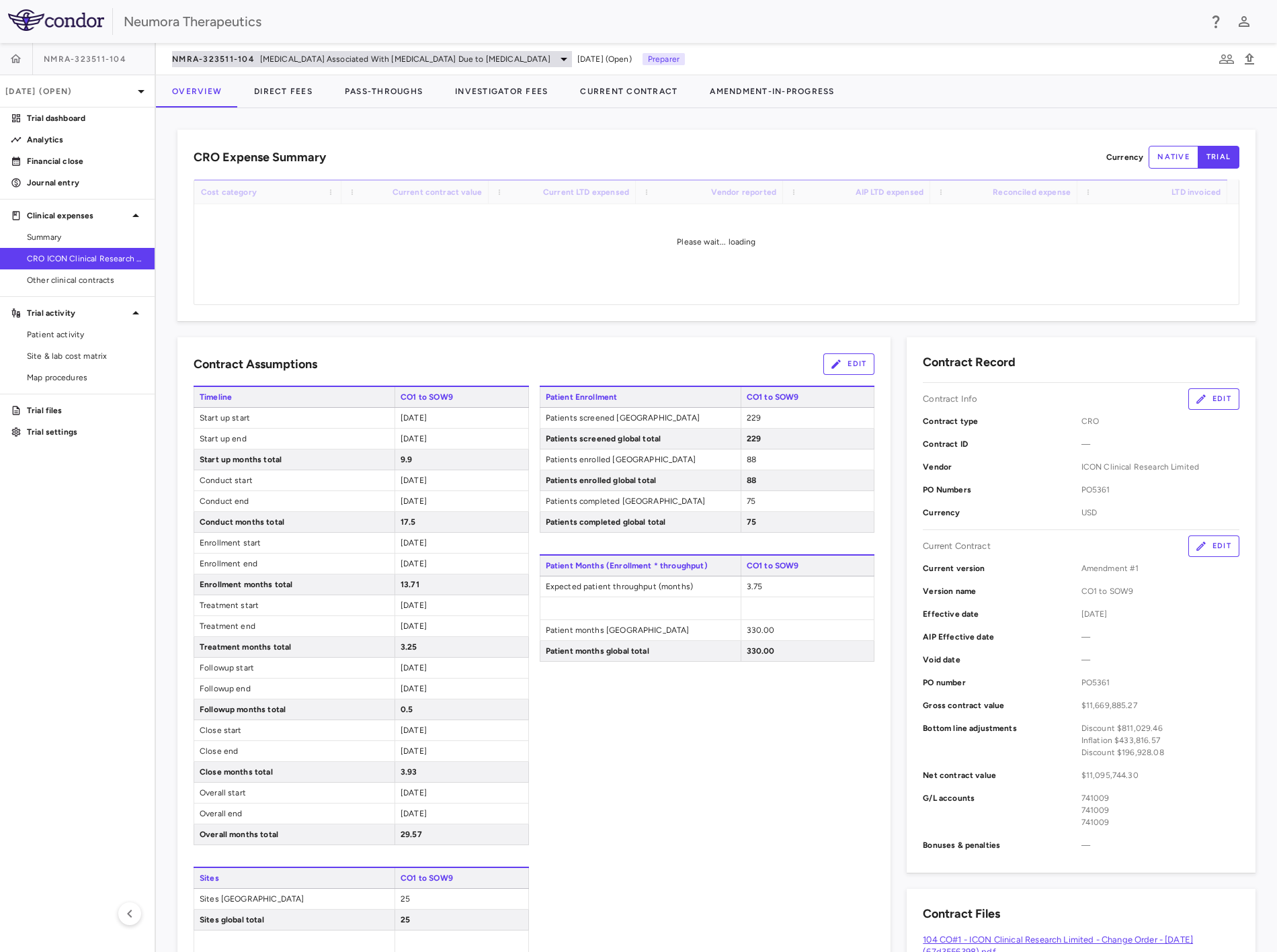
click at [324, 58] on span "[MEDICAL_DATA] Associated With [MEDICAL_DATA] Due to [MEDICAL_DATA]" at bounding box center [405, 59] width 290 height 12
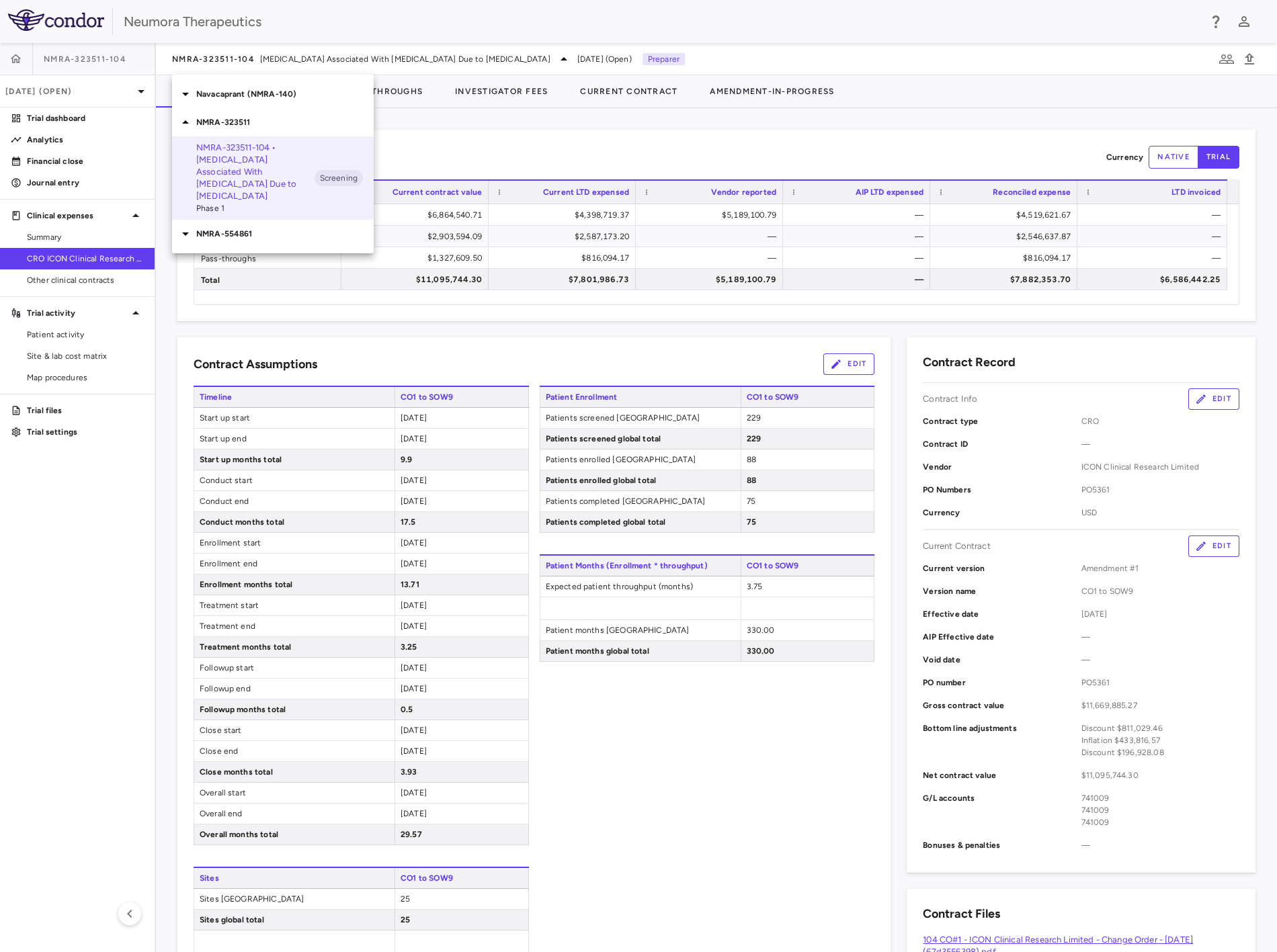
click at [256, 99] on p "Navacaprant (NMRA-140)" at bounding box center [285, 94] width 178 height 12
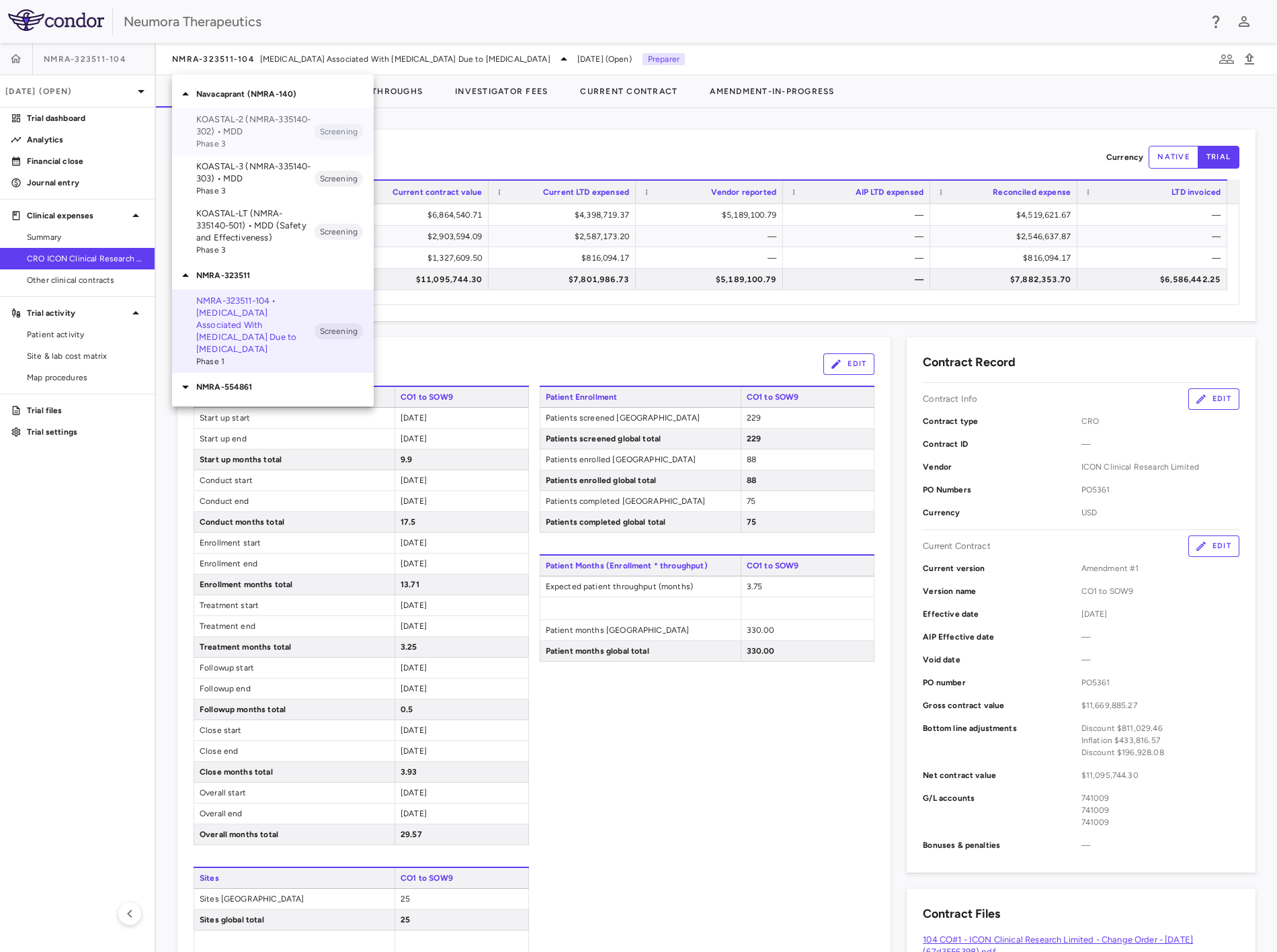
click at [262, 129] on p "KOASTAL-2 (NMRA-335140-302) • MDD" at bounding box center [255, 125] width 118 height 24
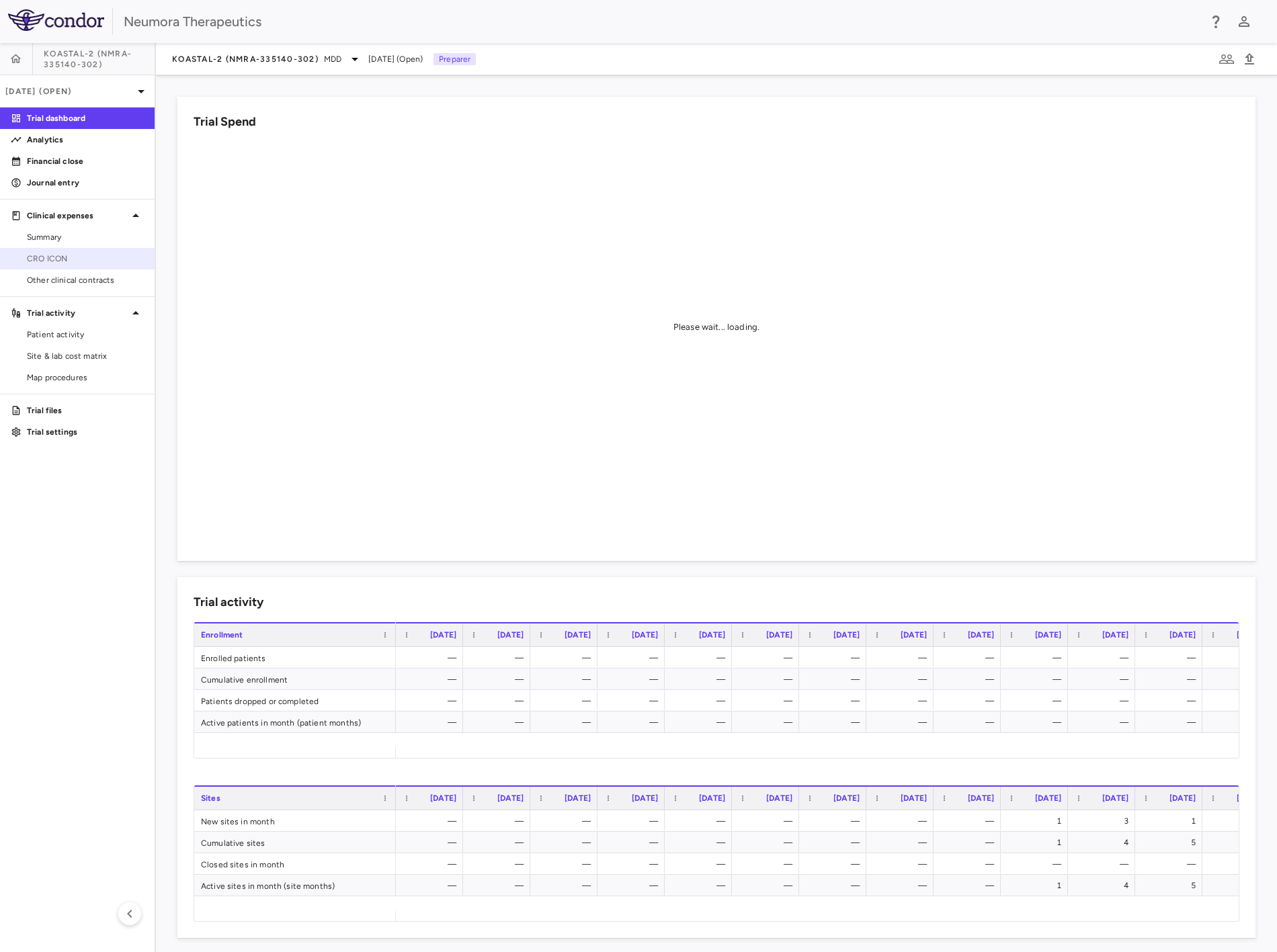
click at [68, 259] on span "CRO ICON" at bounding box center [85, 259] width 117 height 12
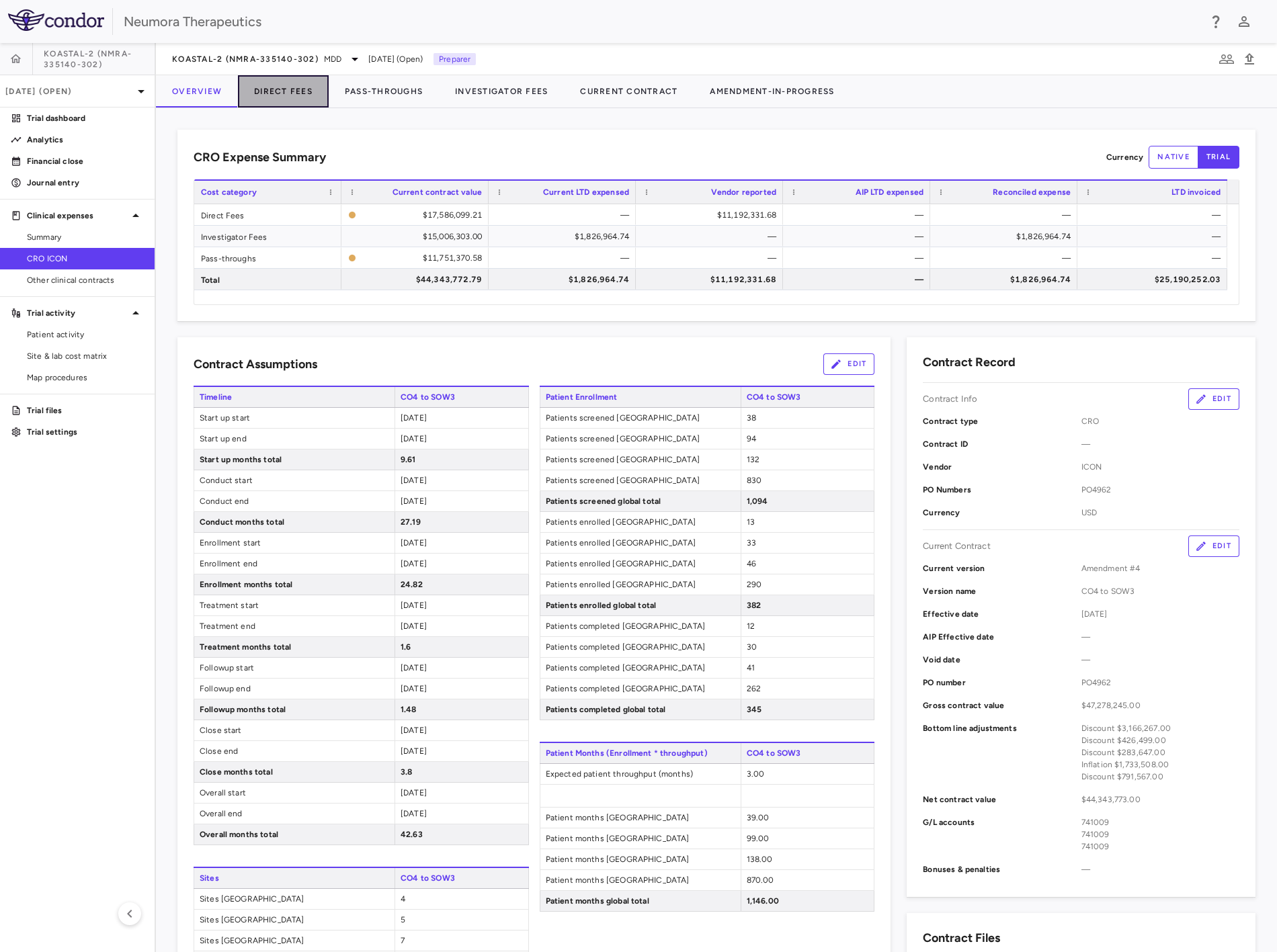
click at [303, 91] on button "Direct Fees" at bounding box center [283, 91] width 91 height 32
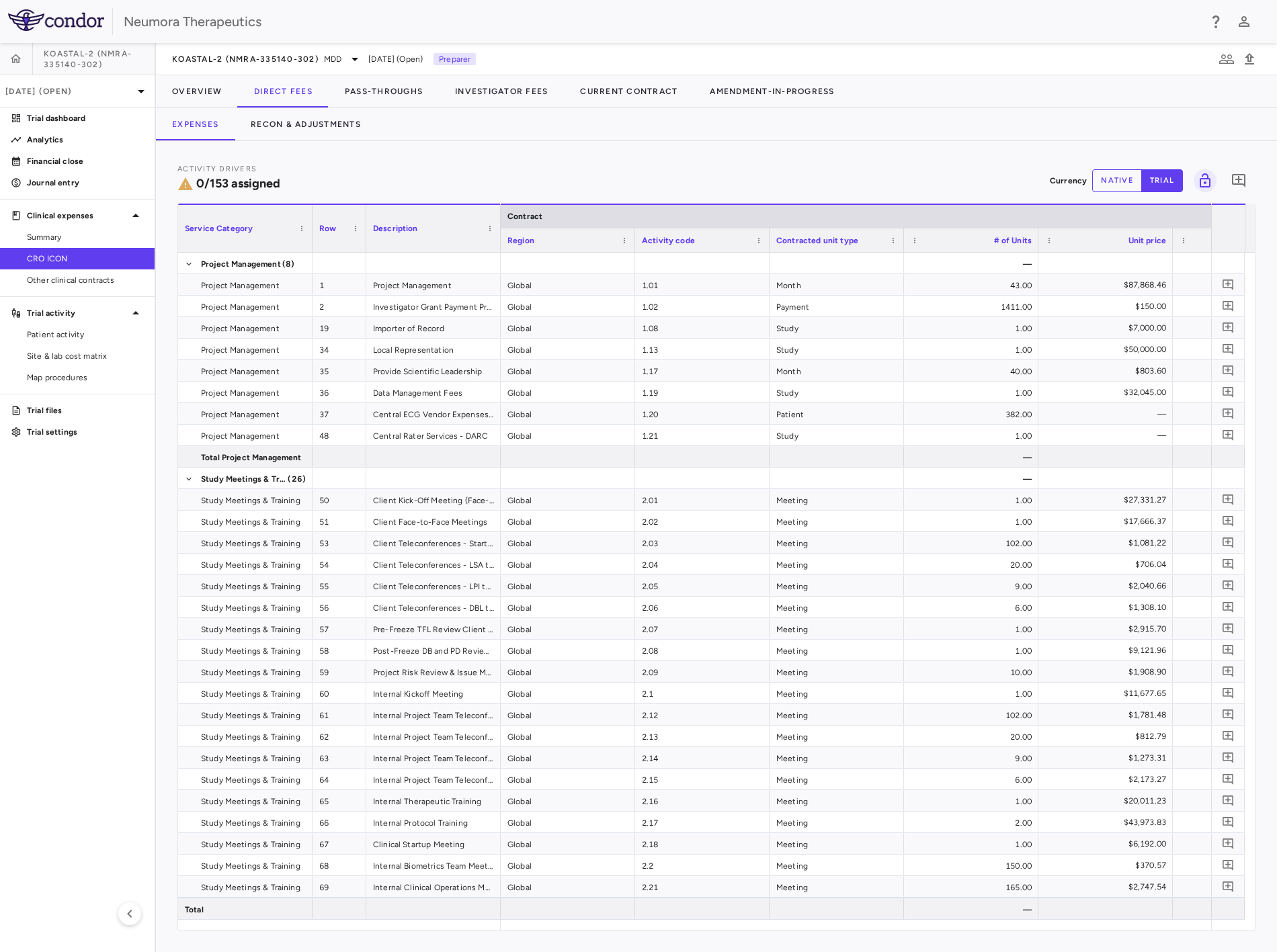
drag, startPoint x: 399, startPoint y: 239, endPoint x: 585, endPoint y: 246, distance: 186.1
drag, startPoint x: 524, startPoint y: 385, endPoint x: 676, endPoint y: 407, distance: 153.6
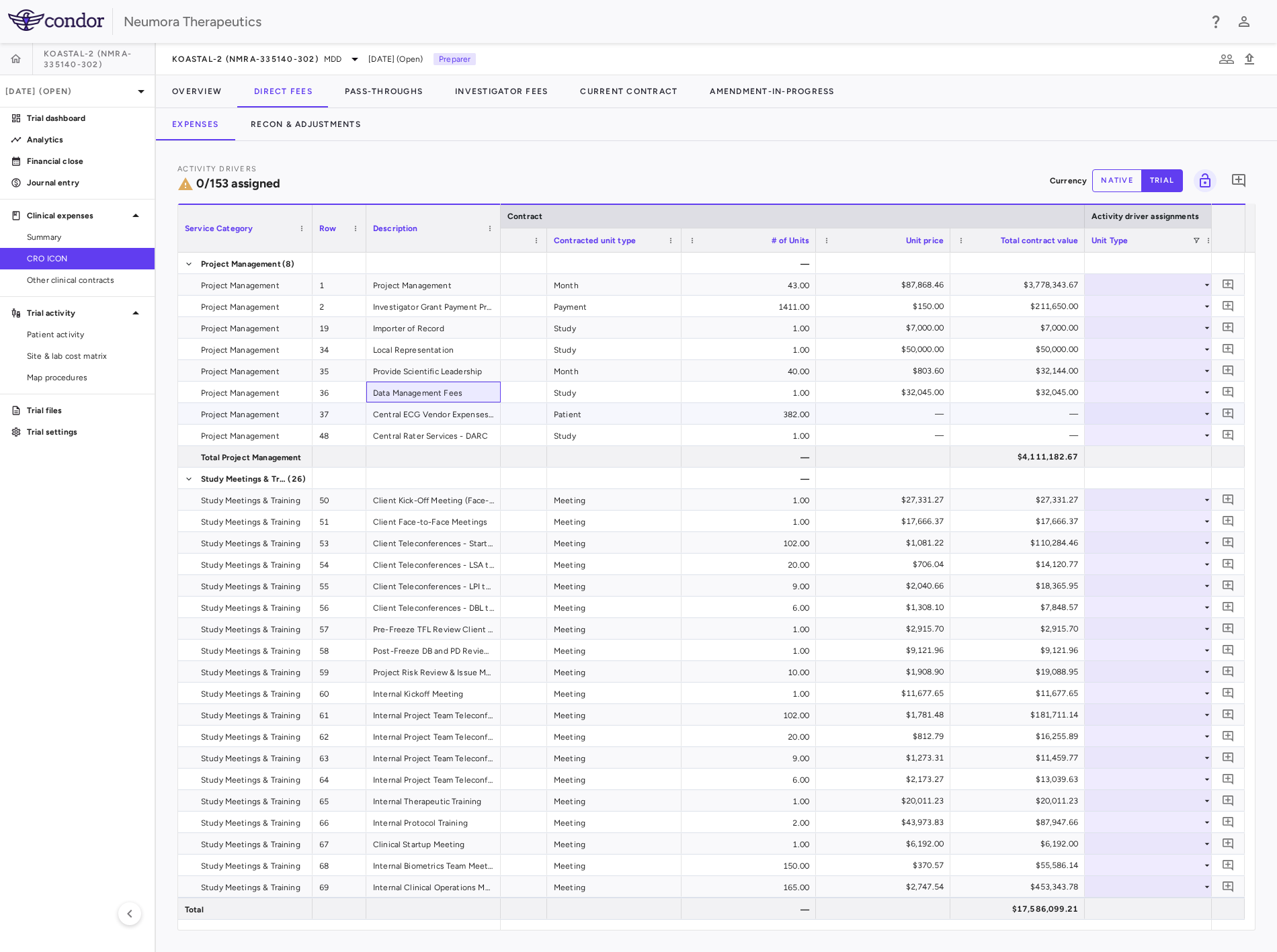
drag, startPoint x: 523, startPoint y: 400, endPoint x: 628, endPoint y: 415, distance: 106.1
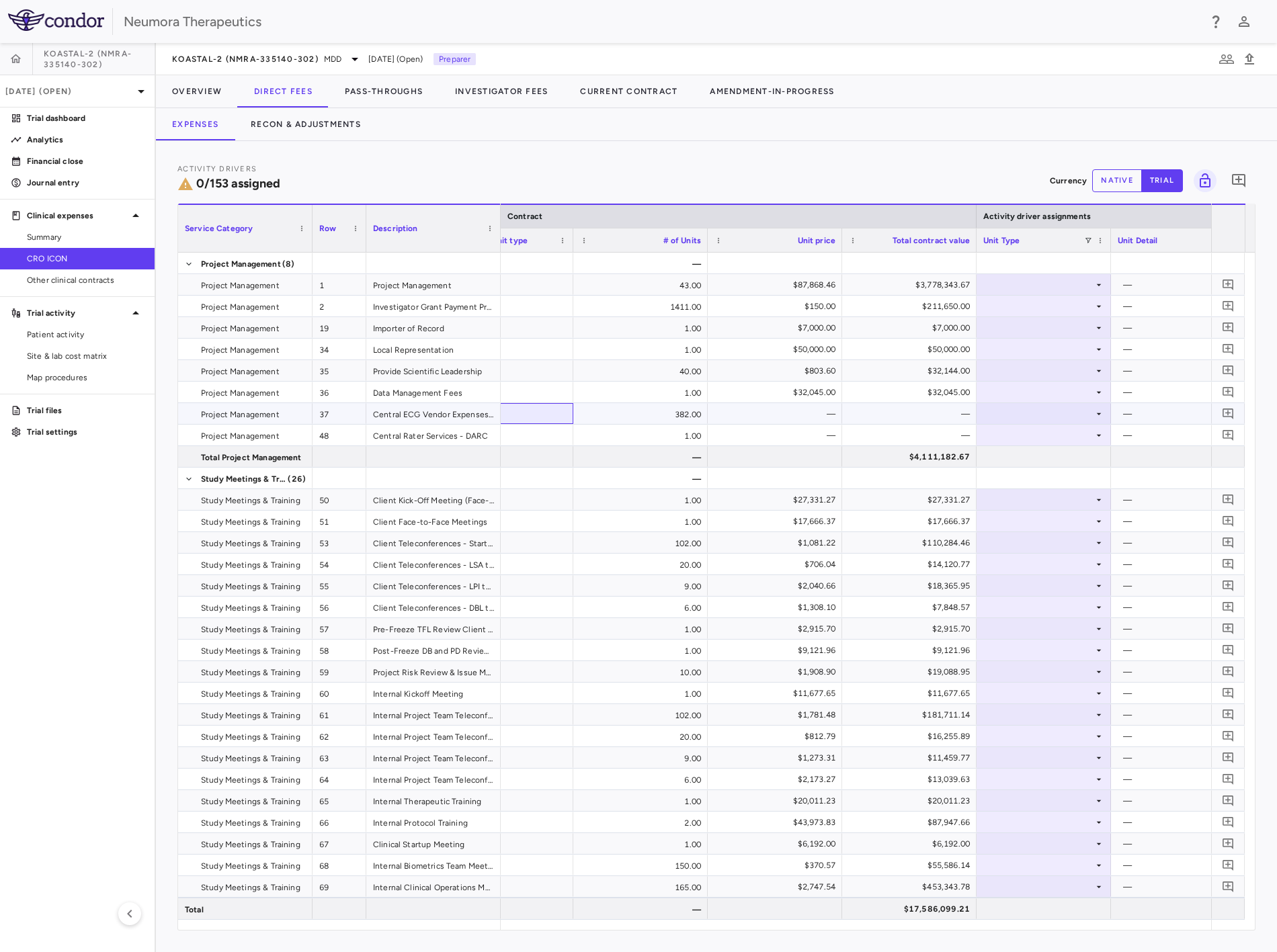
drag, startPoint x: 609, startPoint y: 417, endPoint x: 663, endPoint y: 421, distance: 54.1
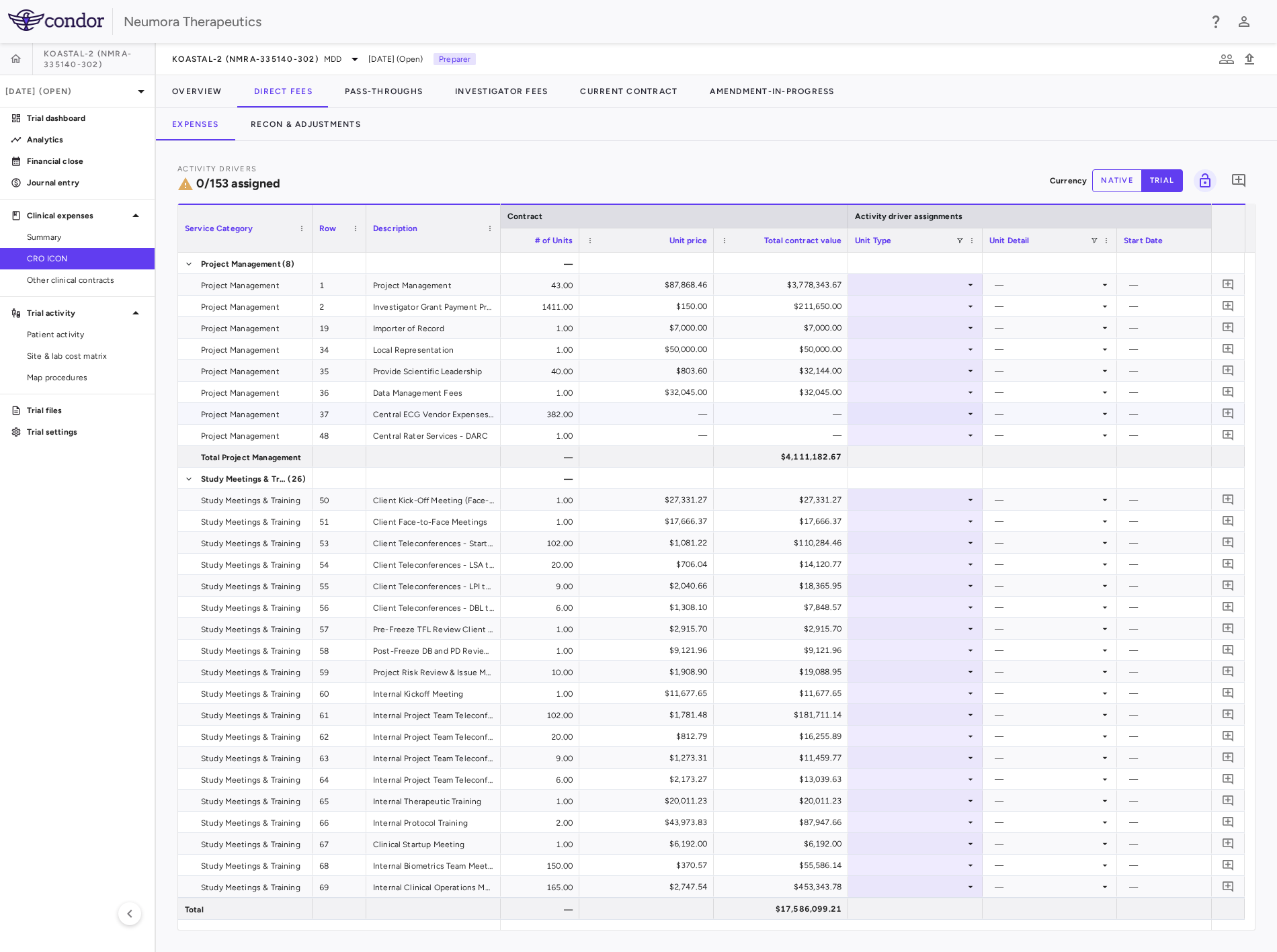
drag, startPoint x: 654, startPoint y: 422, endPoint x: 694, endPoint y: 426, distance: 40.2
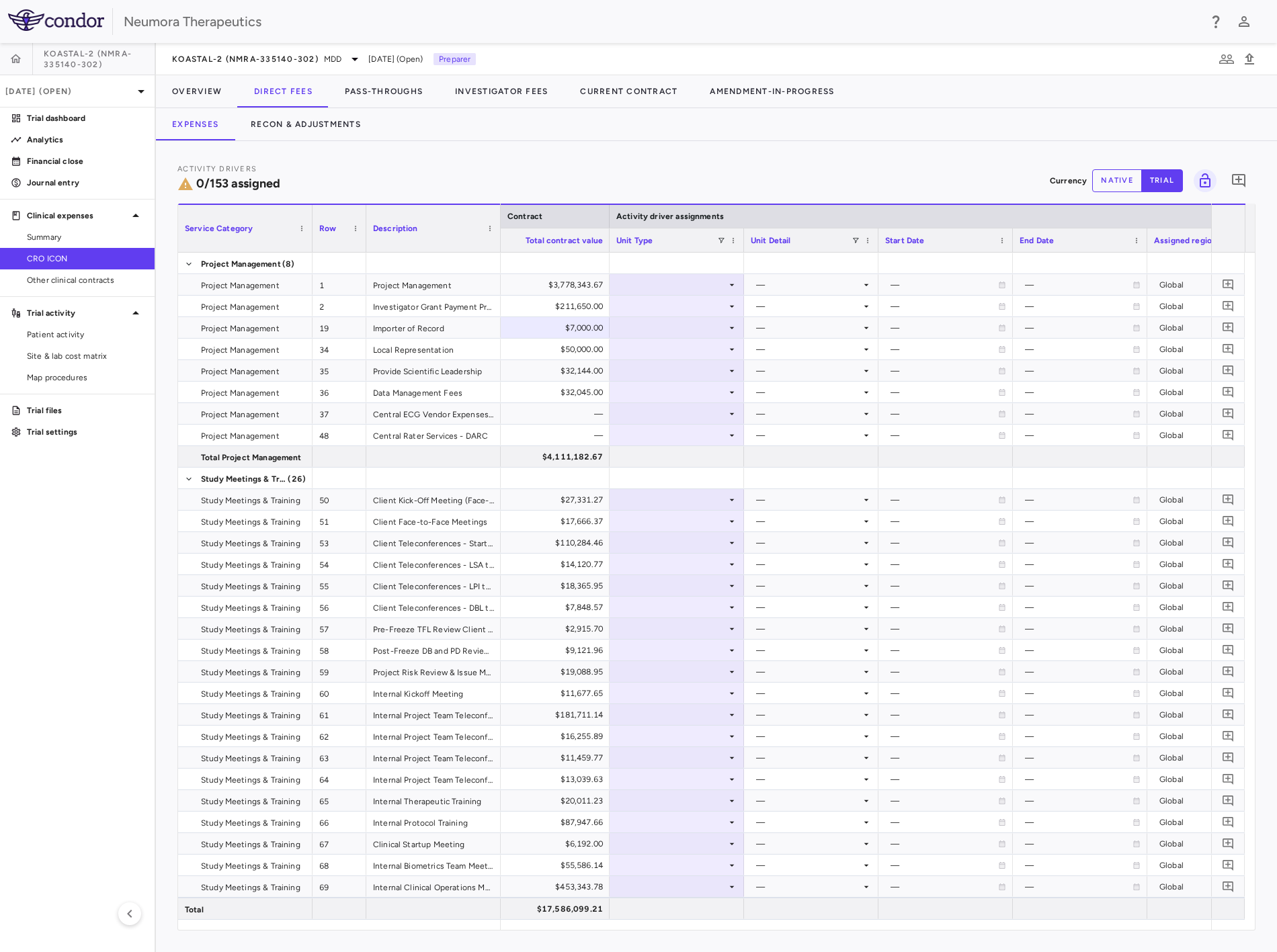
click at [648, 144] on div "Activity Drivers 0/153 assigned Currency native trial 0 Press ENTER to sort. Pr…" at bounding box center [717, 546] width 1122 height 811
click at [70, 93] on p "[DATE] (Open)" at bounding box center [69, 92] width 128 height 12
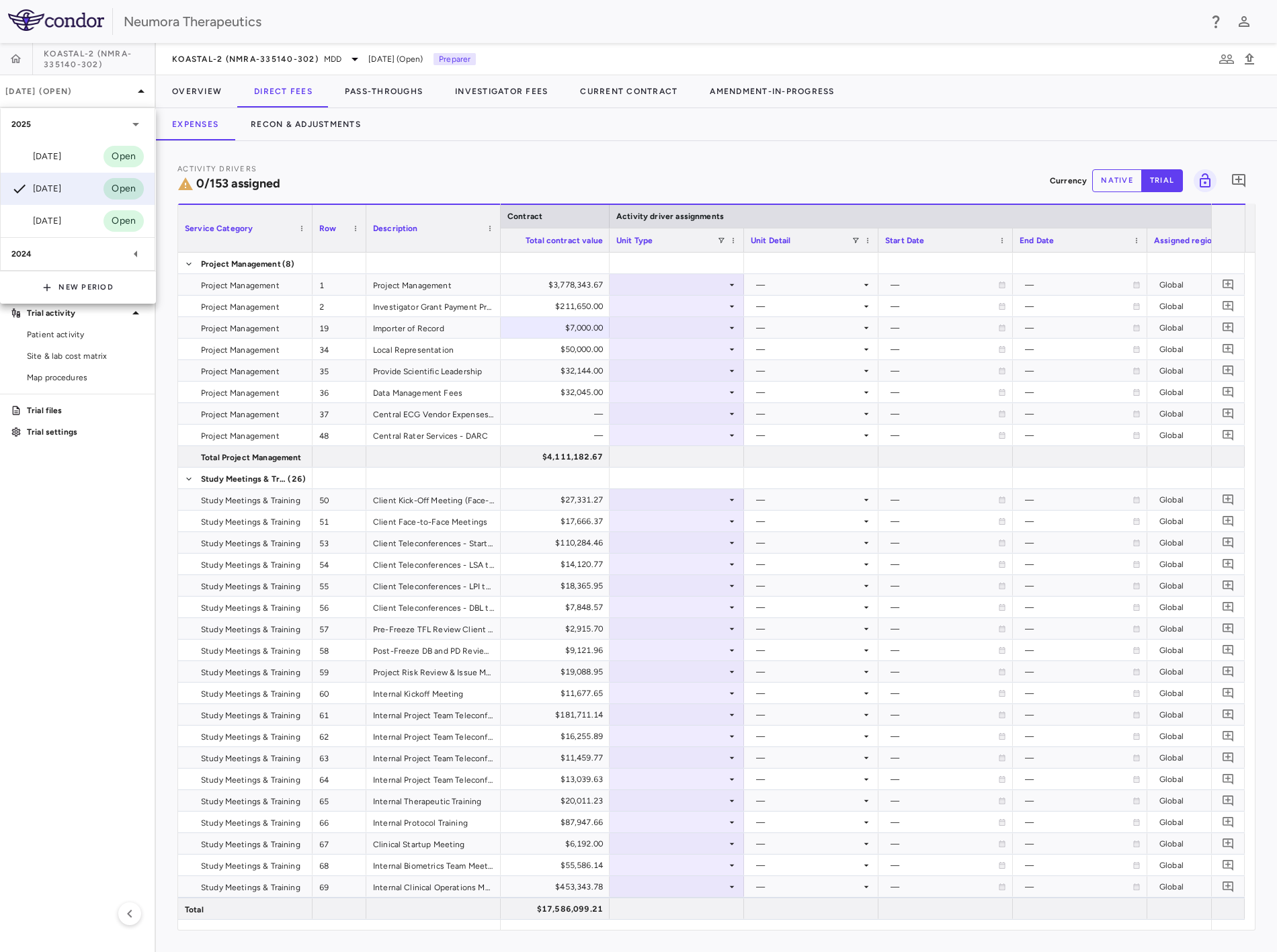
click at [84, 155] on div "[DATE] Open" at bounding box center [77, 156] width 154 height 32
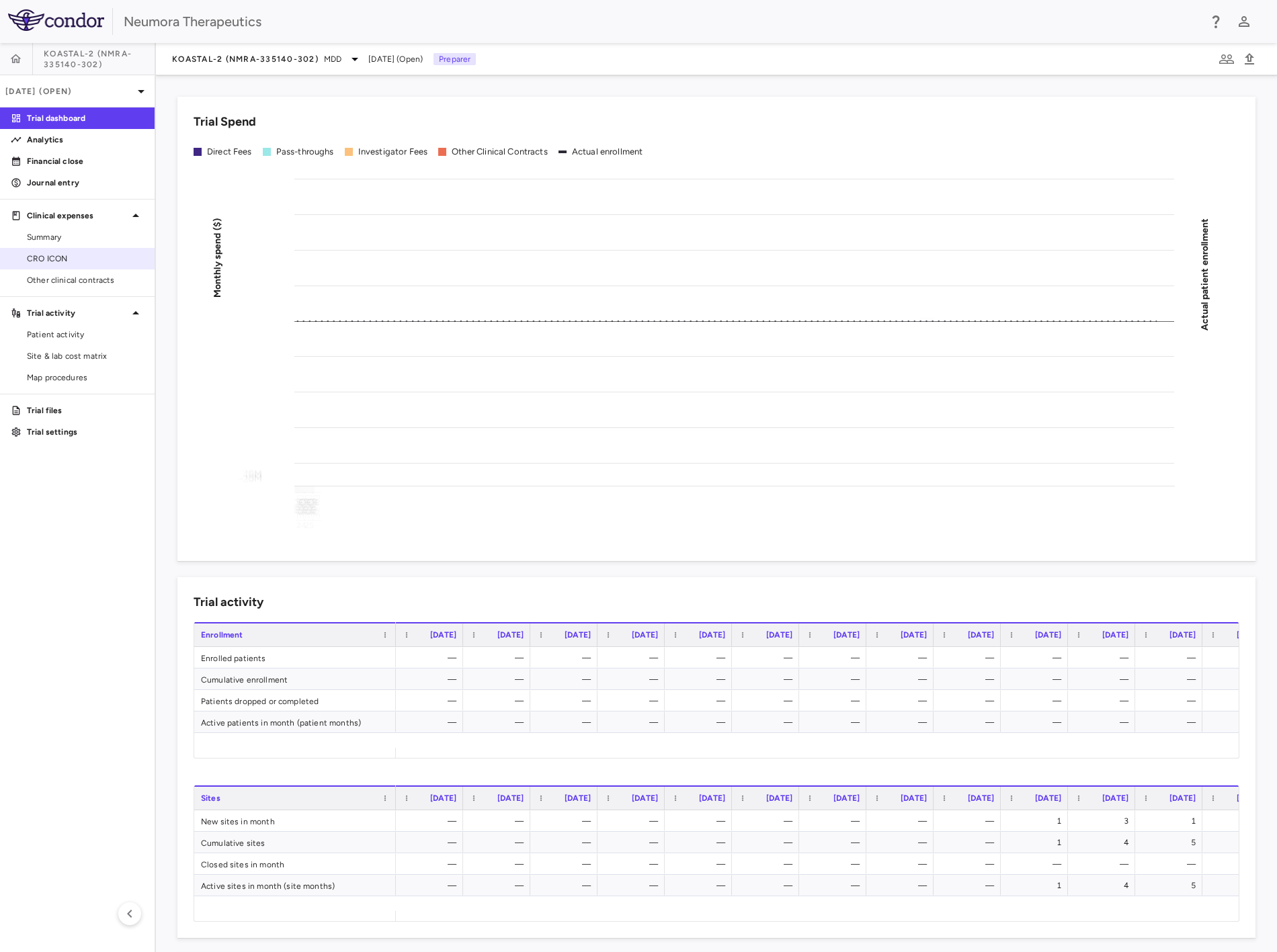
click at [62, 258] on span "CRO ICON" at bounding box center [85, 259] width 117 height 12
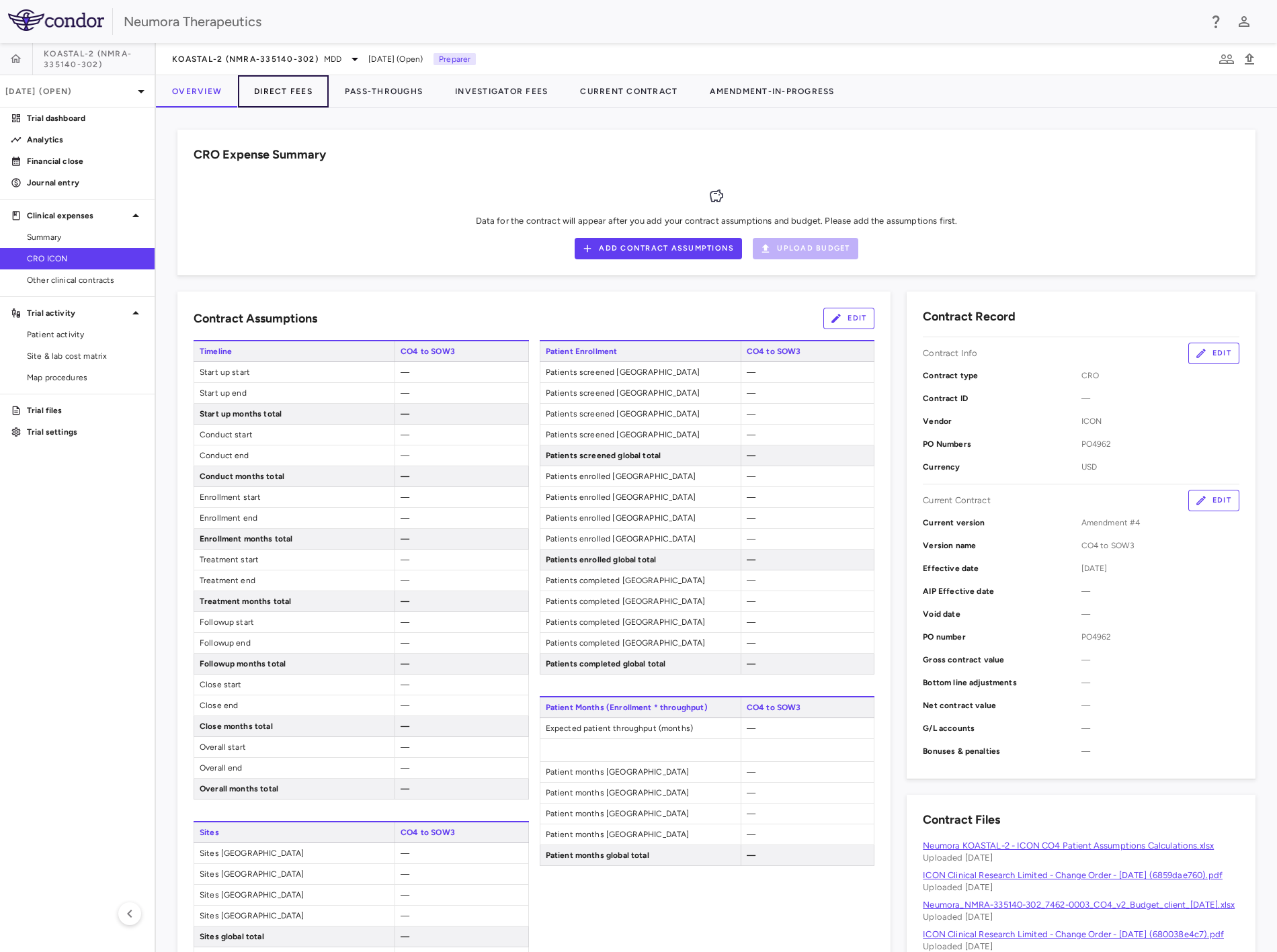
click at [283, 99] on button "Direct Fees" at bounding box center [283, 91] width 91 height 32
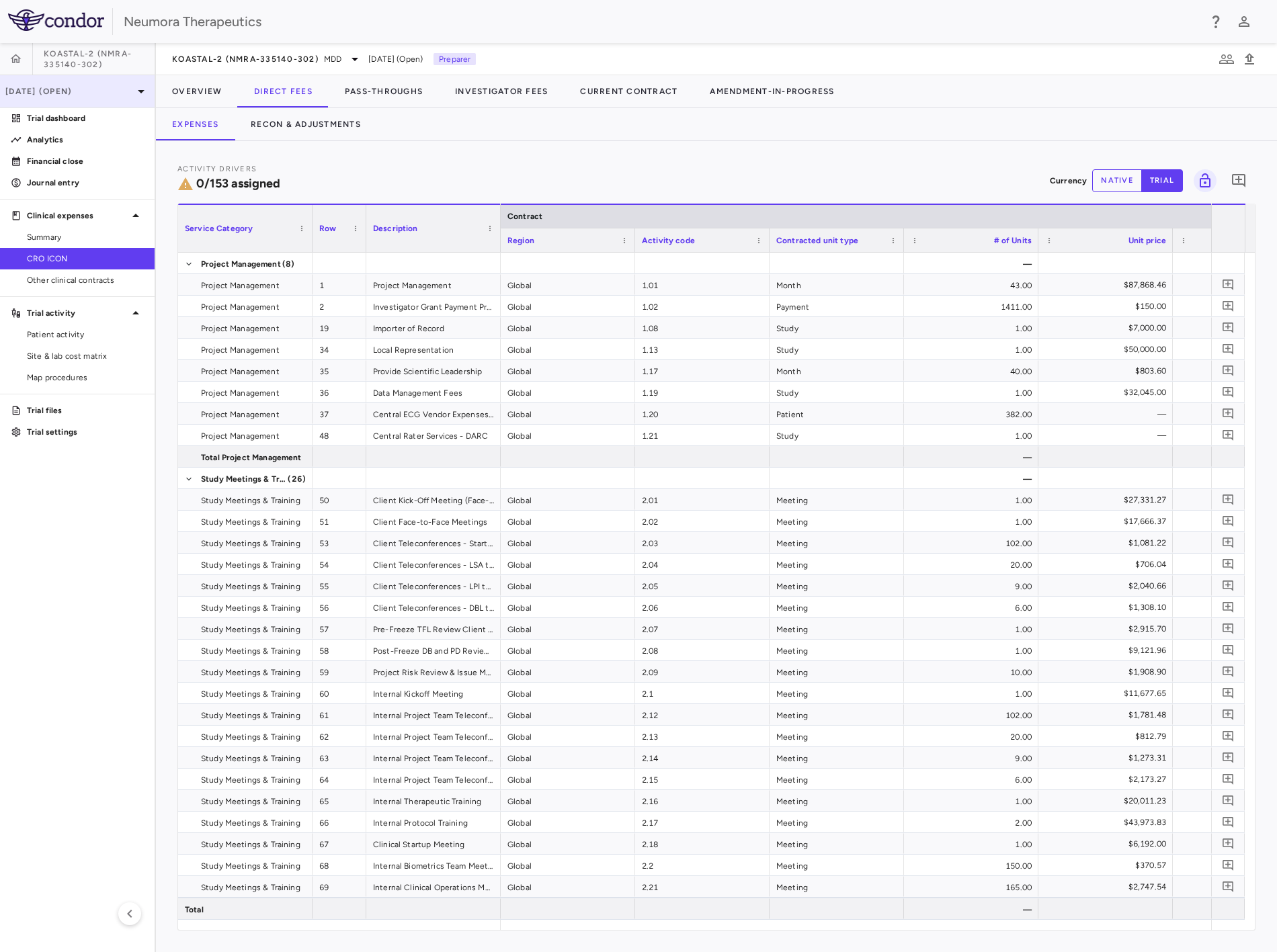
click at [86, 95] on p "[DATE] (Open)" at bounding box center [69, 92] width 128 height 12
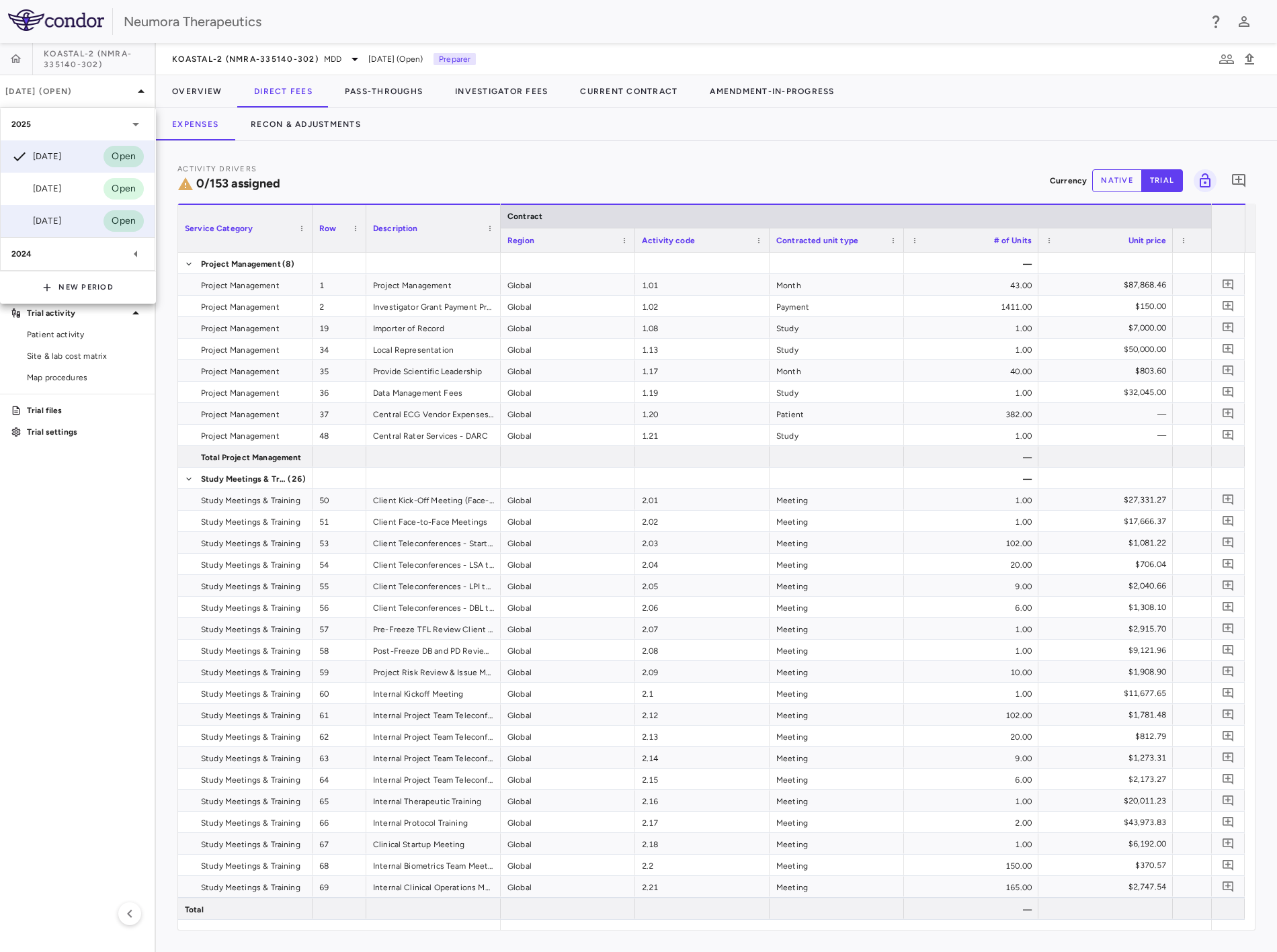
click at [82, 220] on div "[DATE] Open" at bounding box center [77, 221] width 154 height 32
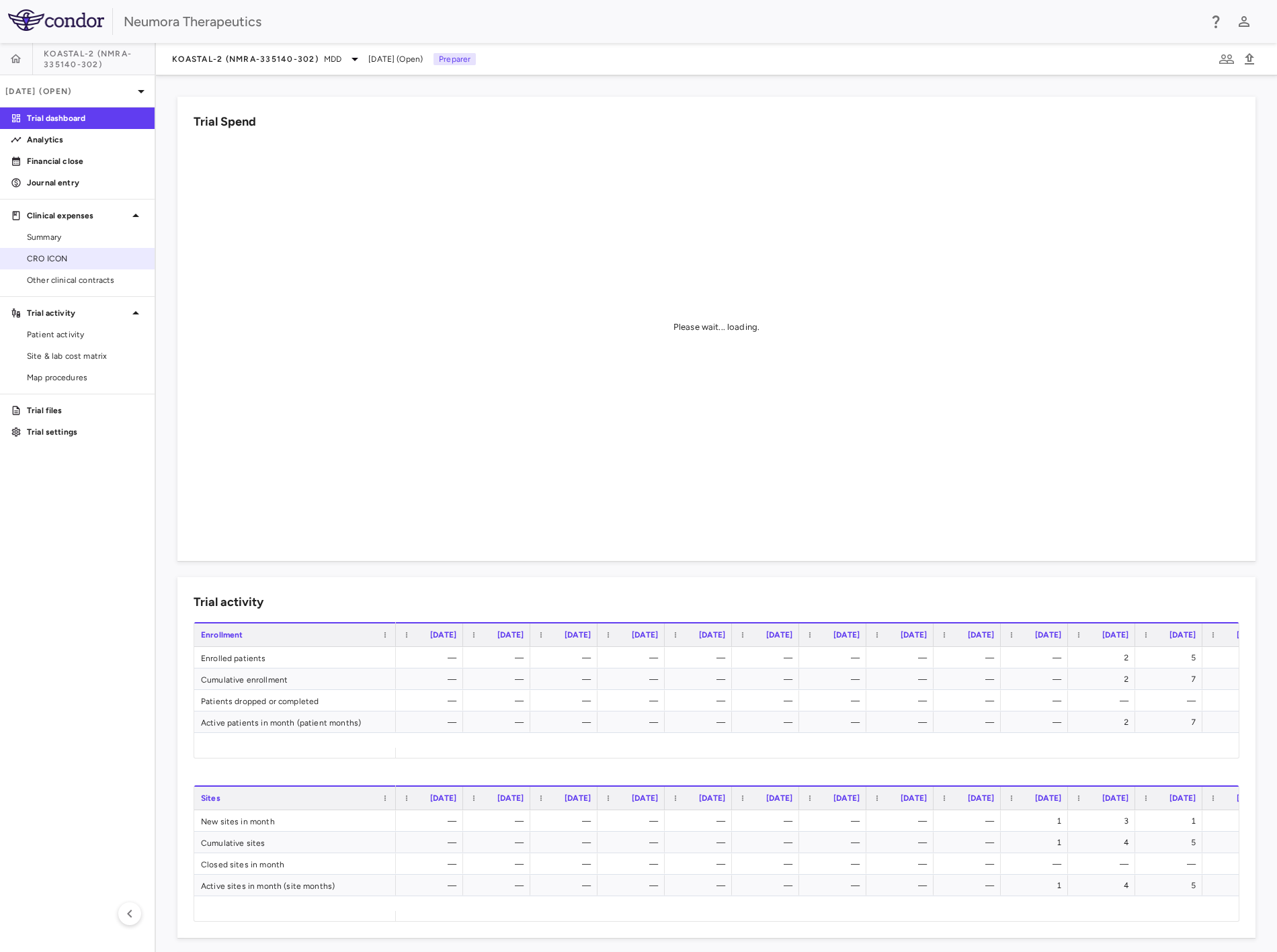
click at [62, 258] on span "CRO ICON" at bounding box center [85, 259] width 117 height 12
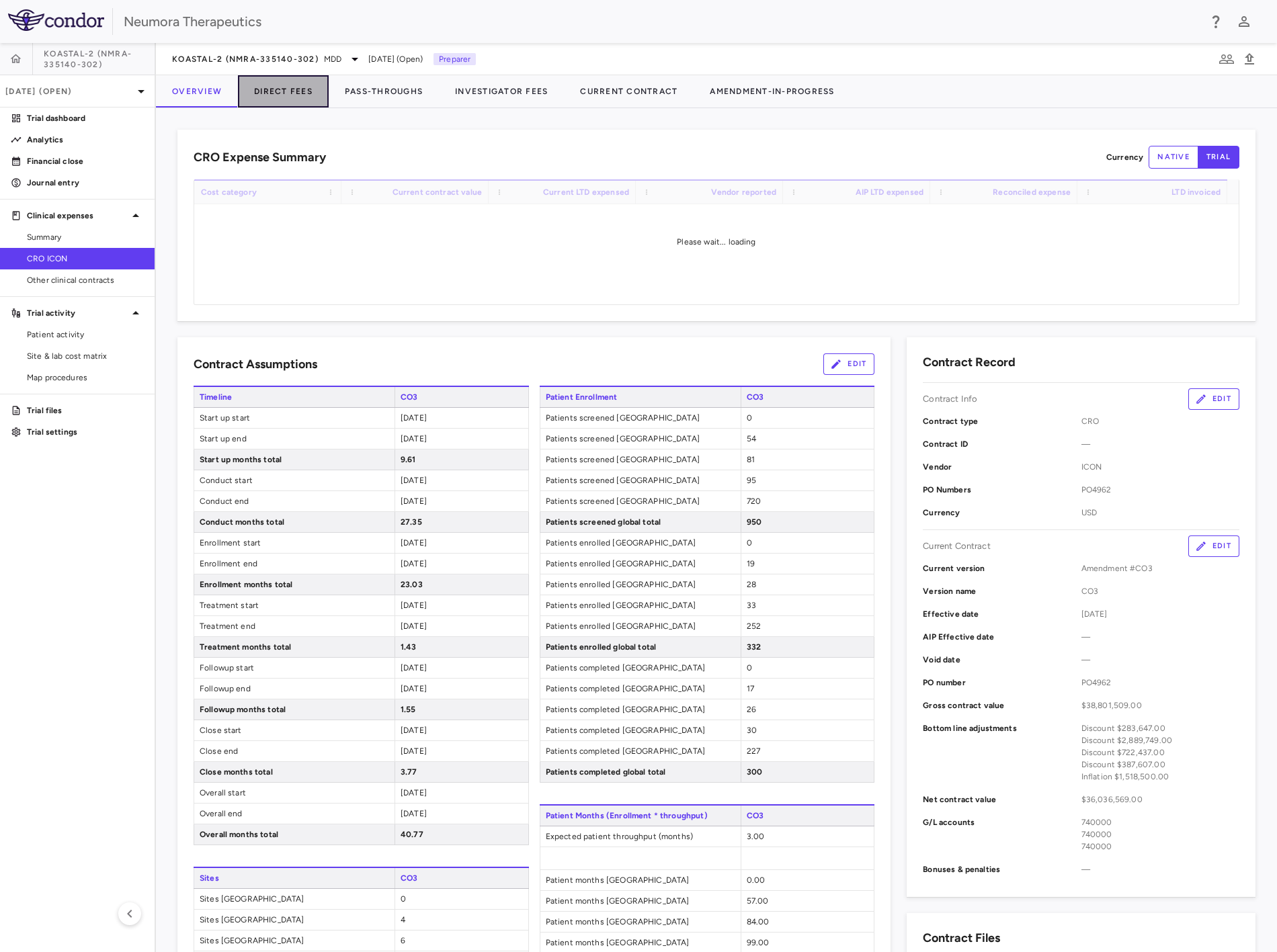
click at [274, 87] on button "Direct Fees" at bounding box center [283, 91] width 91 height 32
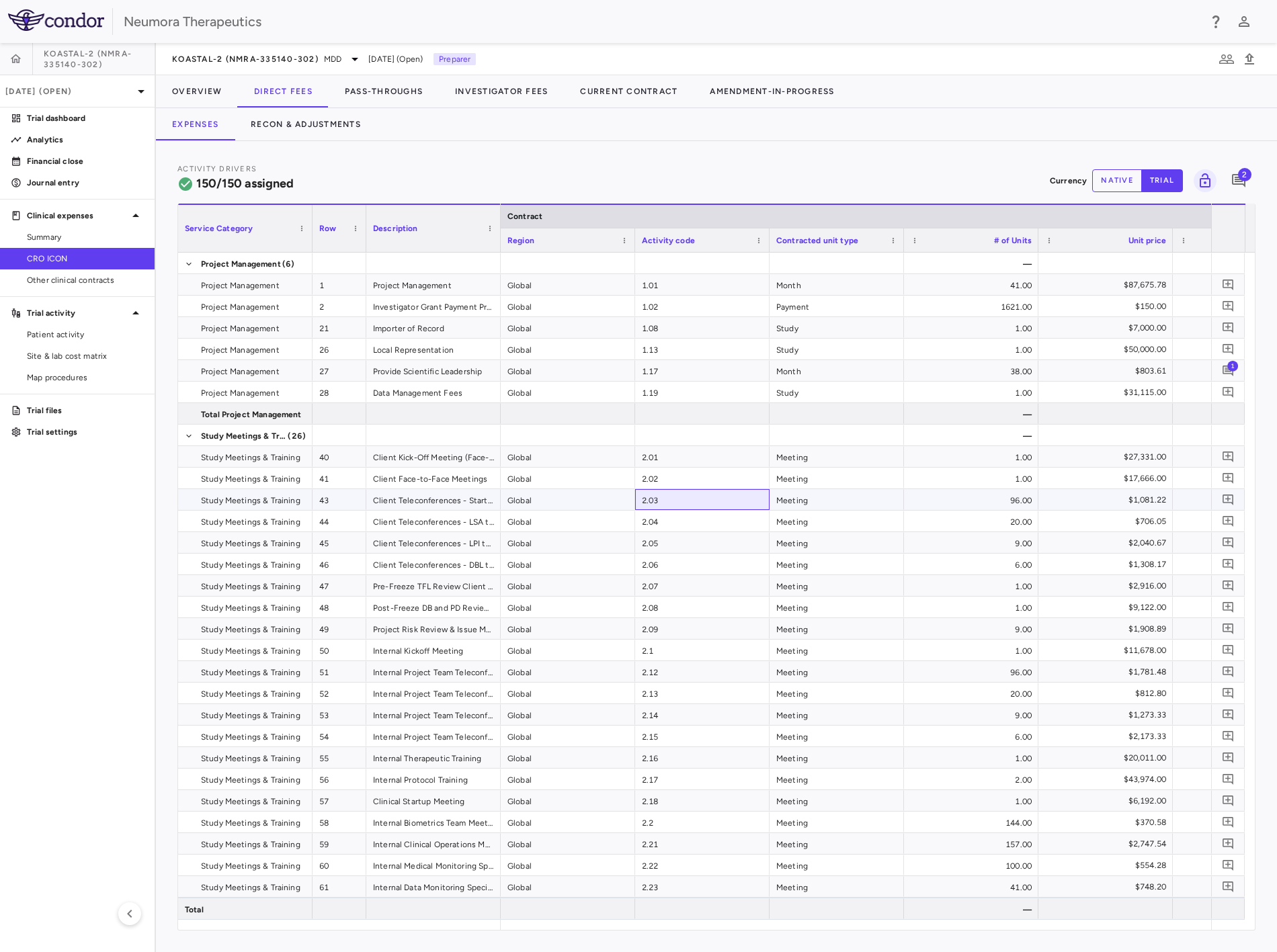
drag, startPoint x: 749, startPoint y: 497, endPoint x: 829, endPoint y: 517, distance: 82.5
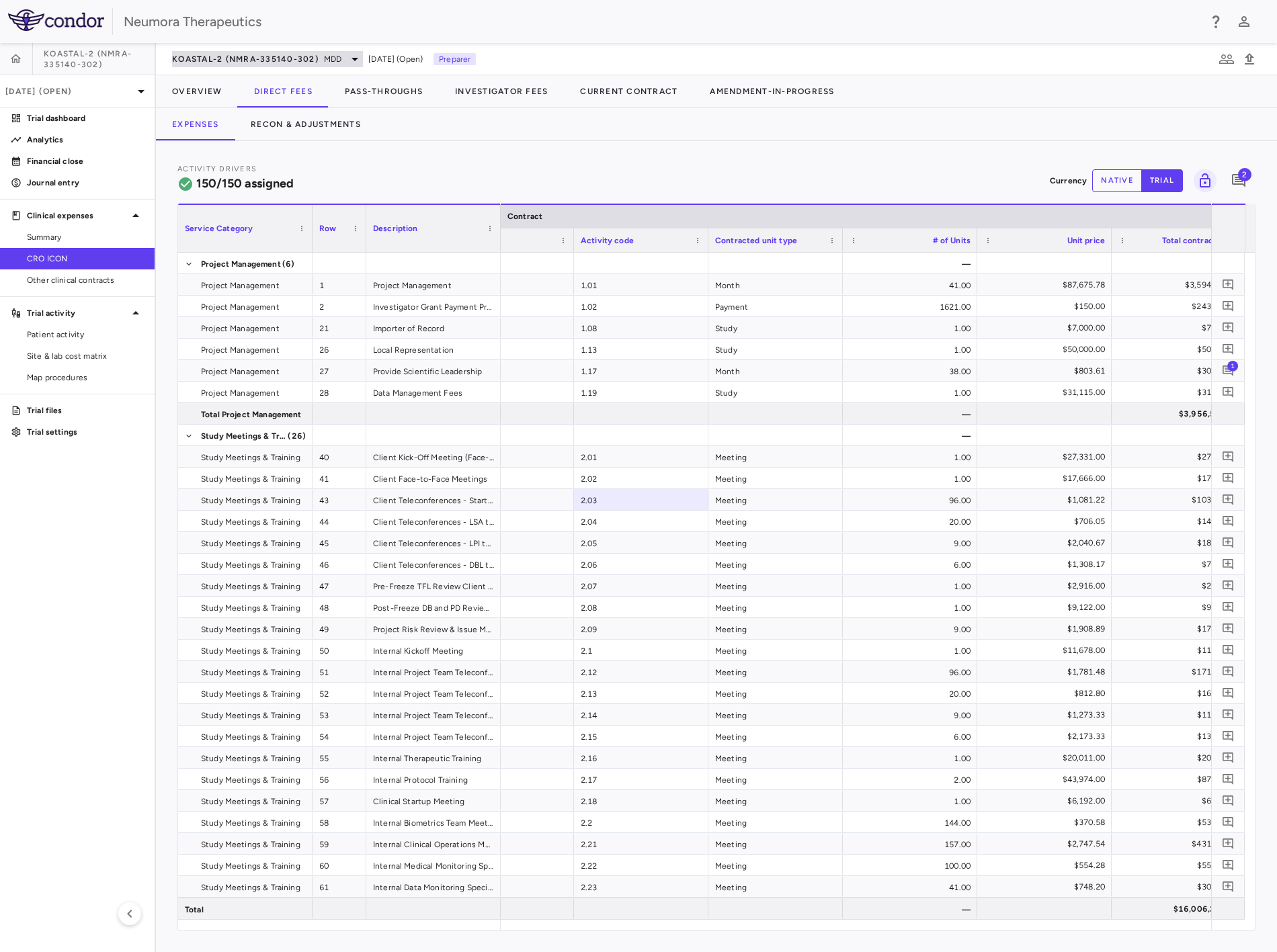
click at [292, 57] on span "KOASTAL-2 (NMRA-335140-302)" at bounding box center [245, 59] width 146 height 11
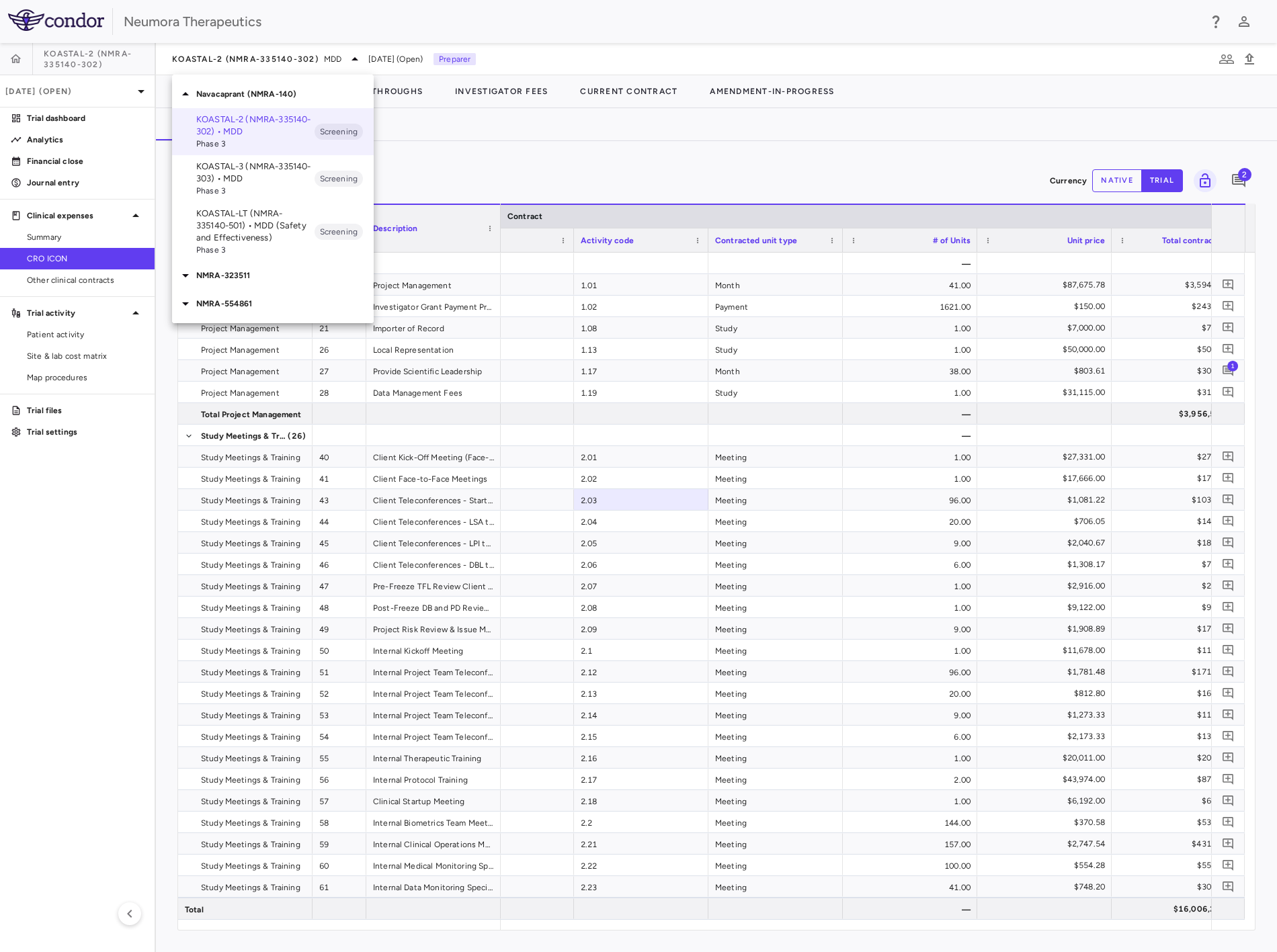
click at [293, 57] on div at bounding box center [638, 476] width 1277 height 952
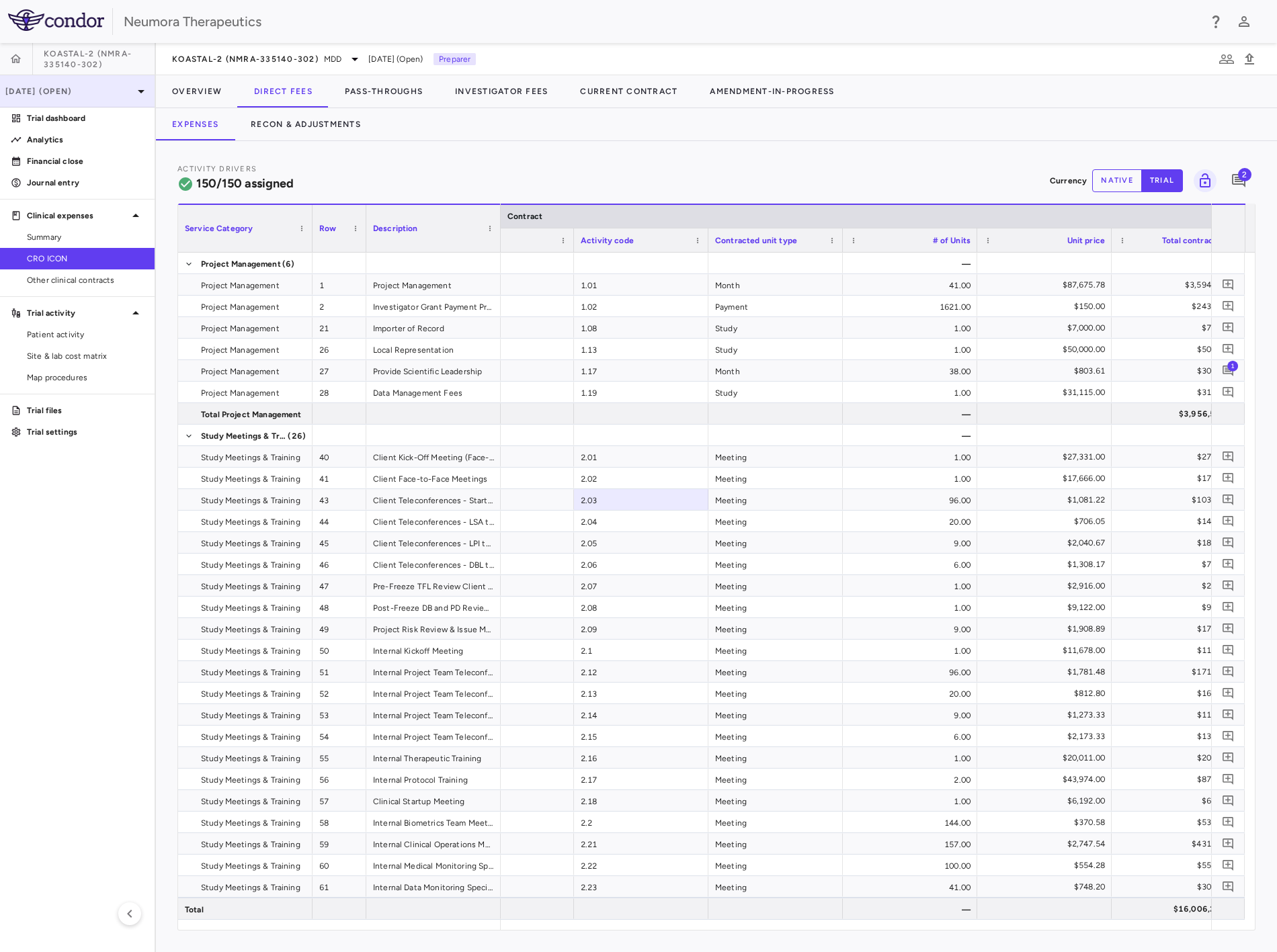
click at [46, 93] on p "[DATE] (Open)" at bounding box center [69, 92] width 128 height 12
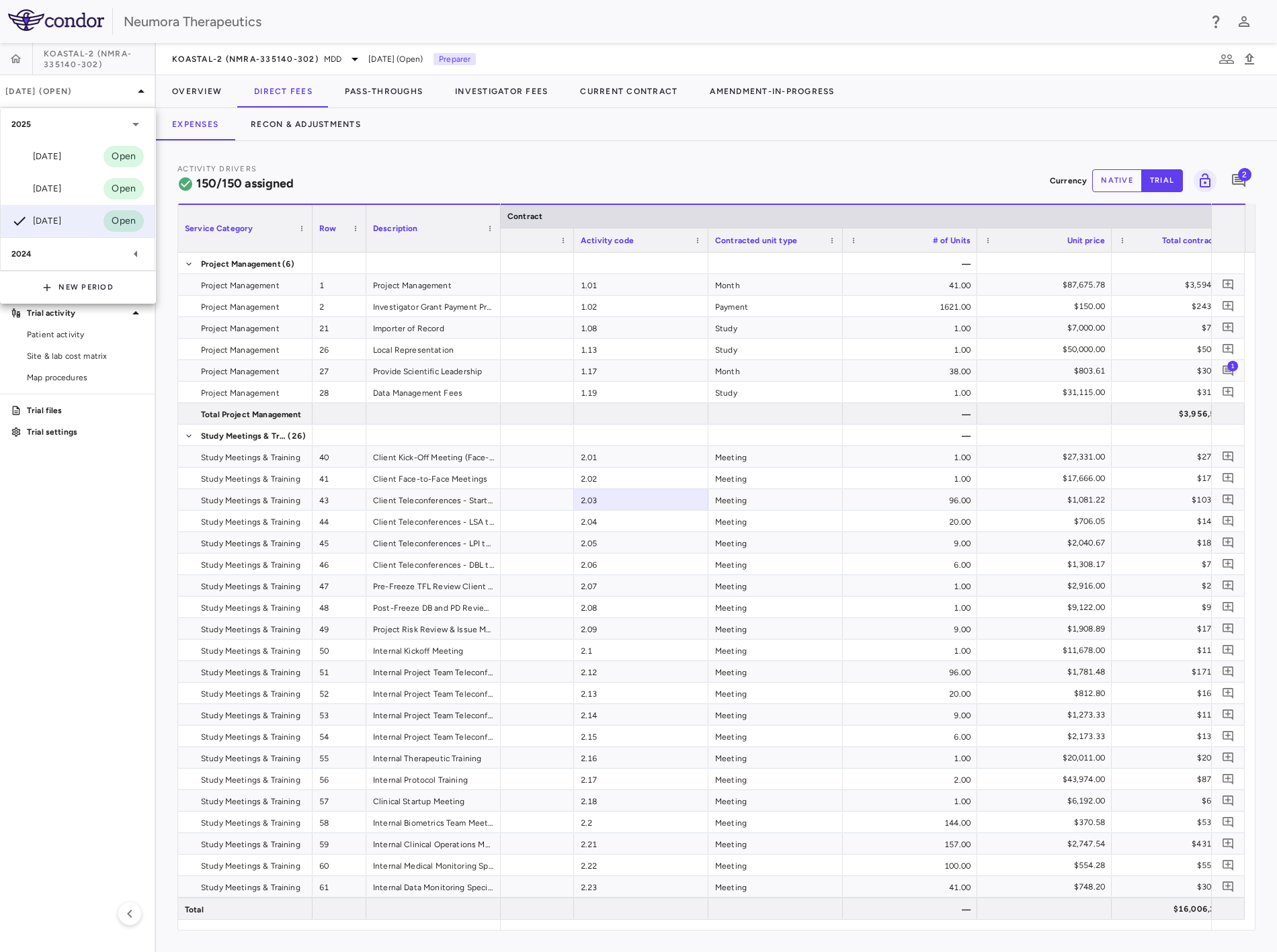
click at [264, 64] on div at bounding box center [638, 476] width 1277 height 952
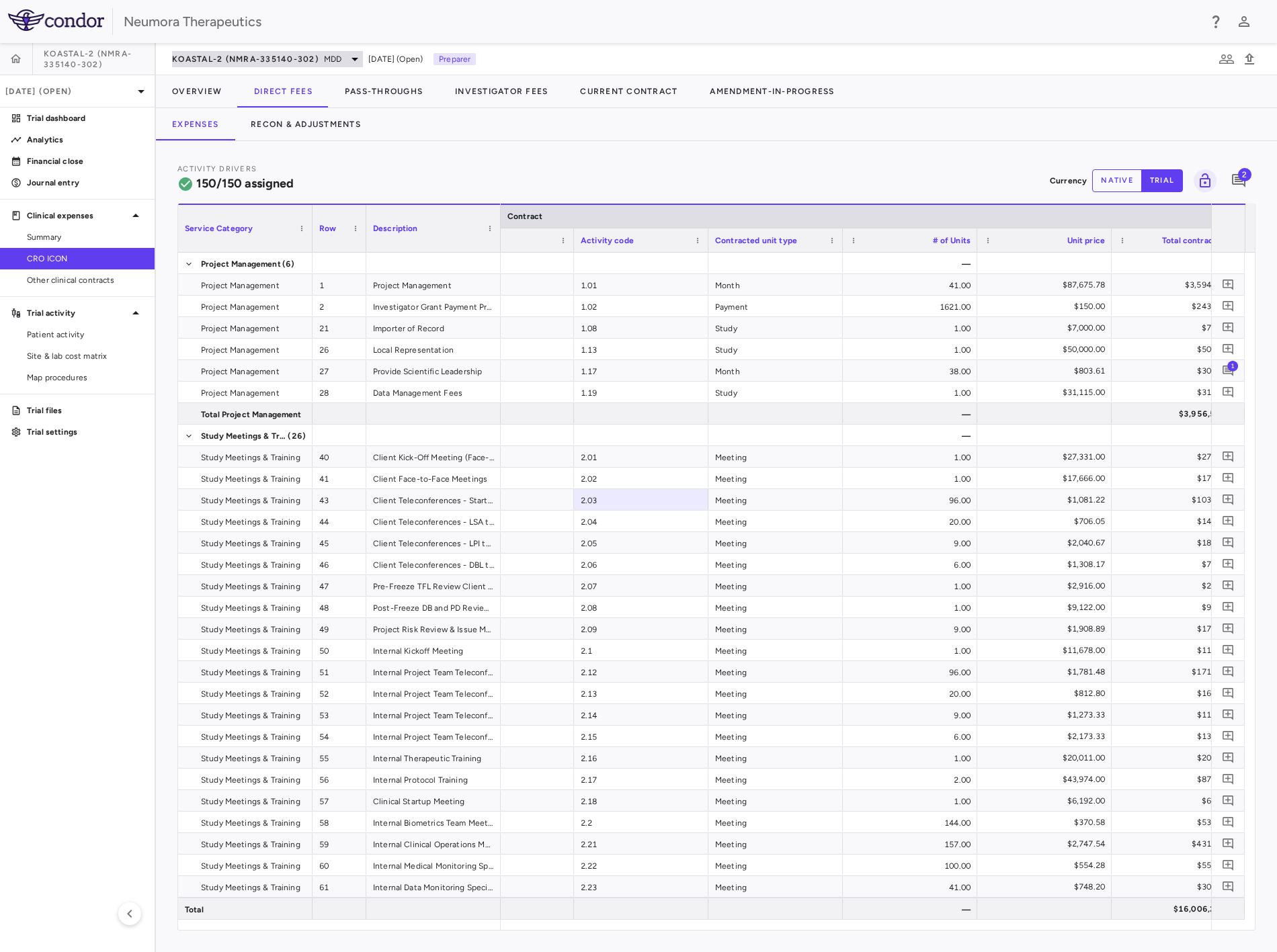
click at [281, 55] on span "KOASTAL-2 (NMRA-335140-302)" at bounding box center [245, 59] width 146 height 11
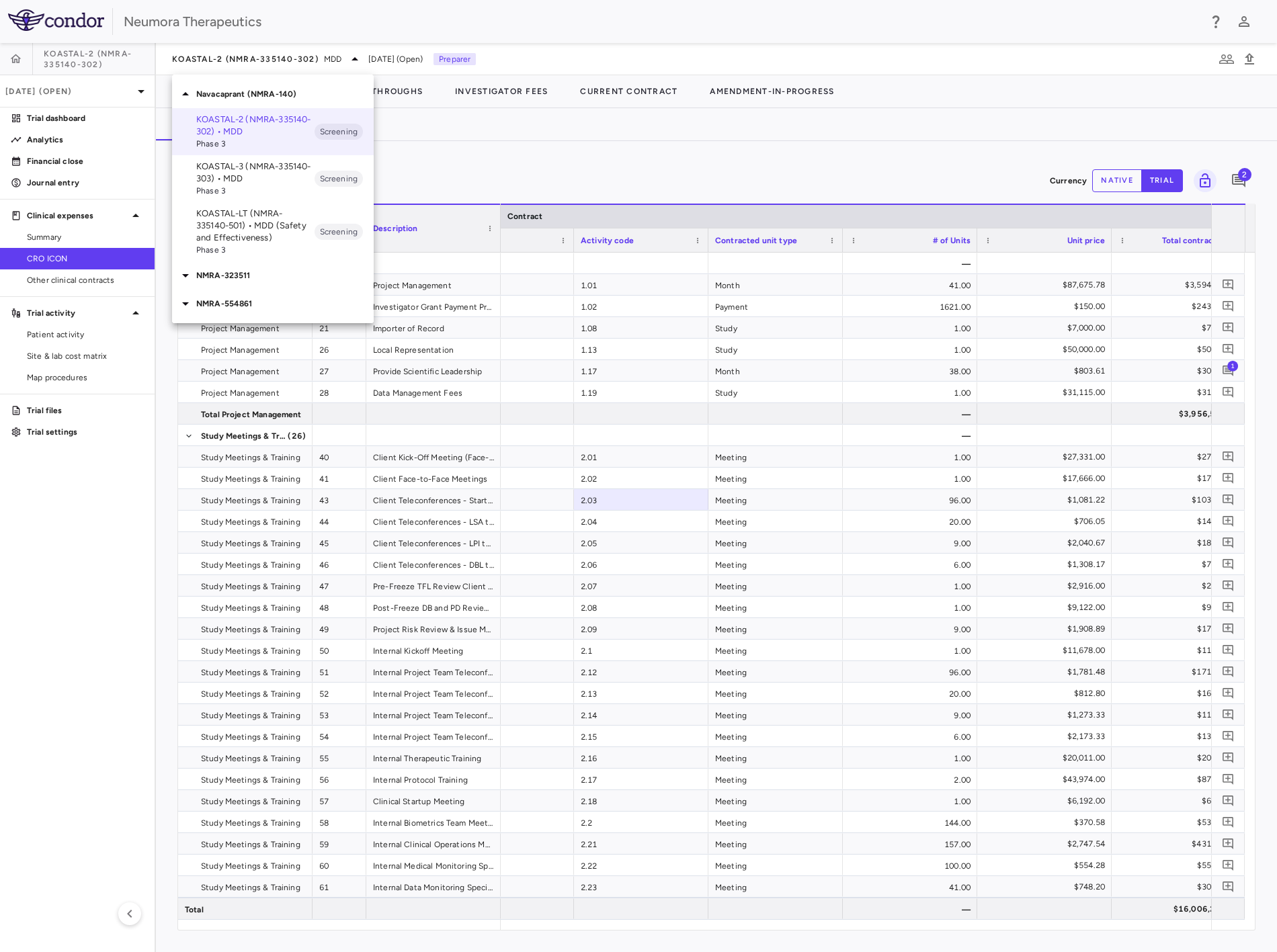
click at [86, 64] on div at bounding box center [638, 476] width 1277 height 952
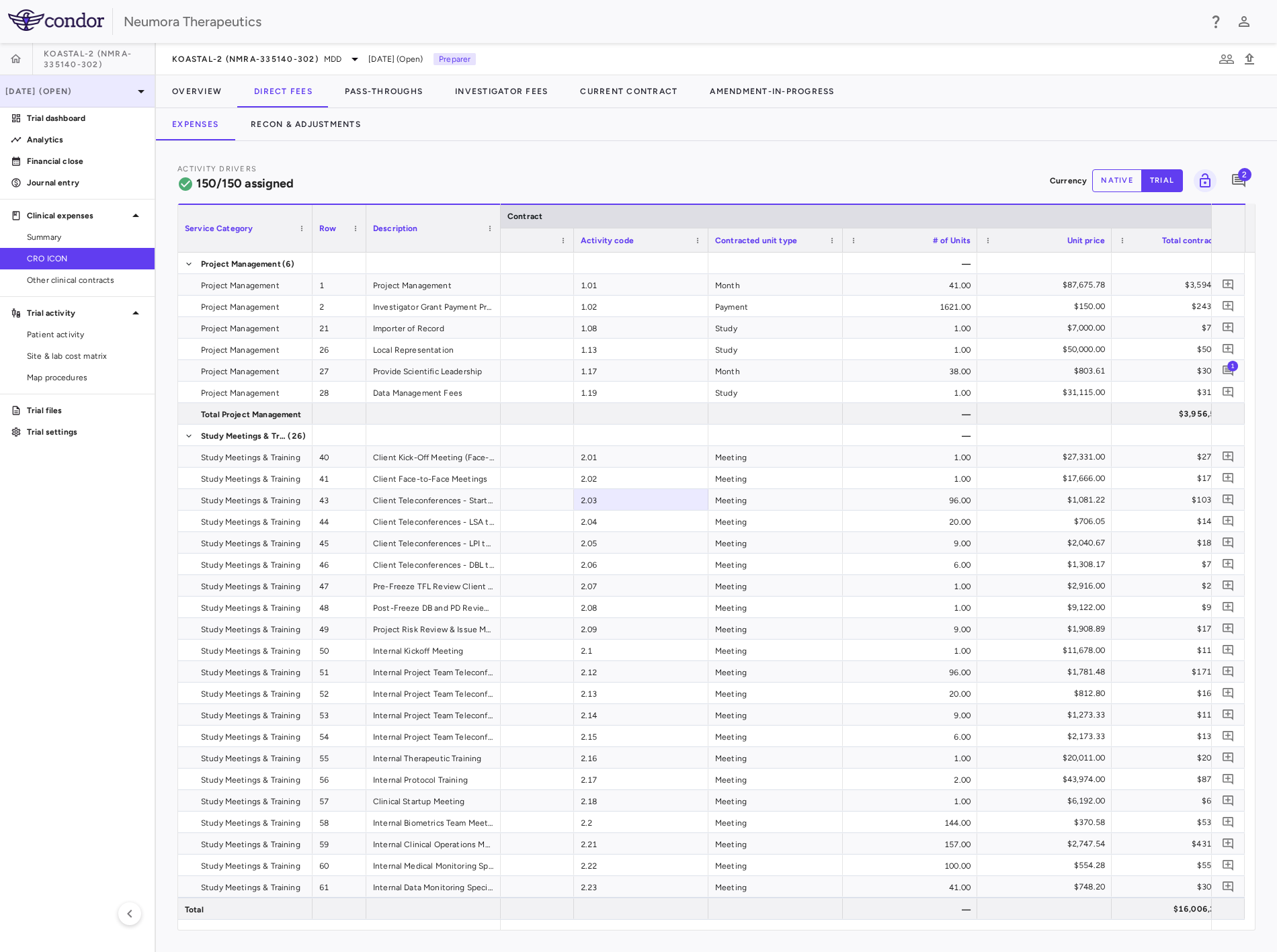
click at [83, 82] on div "[DATE] (Open)" at bounding box center [77, 91] width 155 height 32
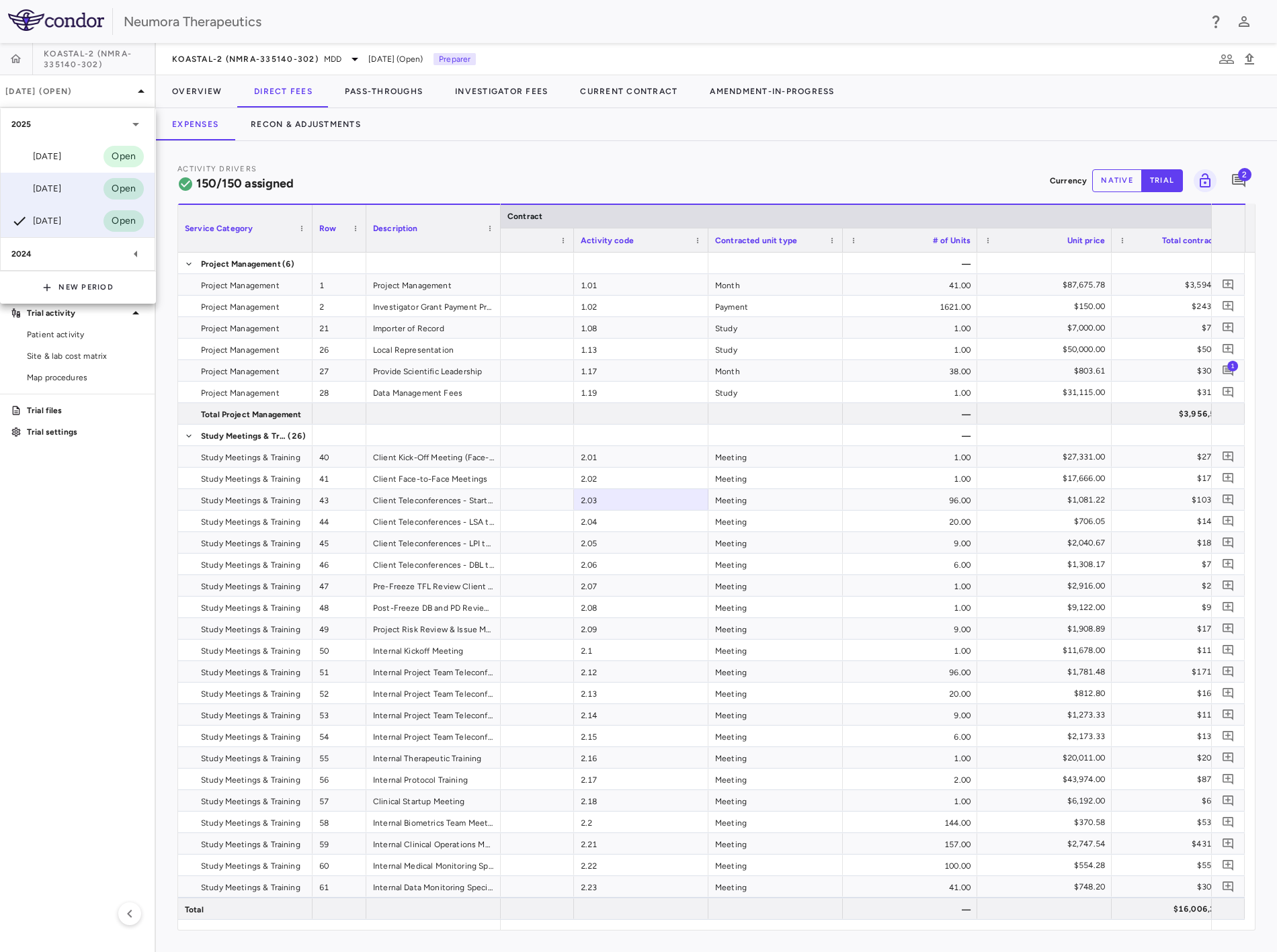
click at [78, 190] on div "[DATE] Open" at bounding box center [77, 189] width 154 height 32
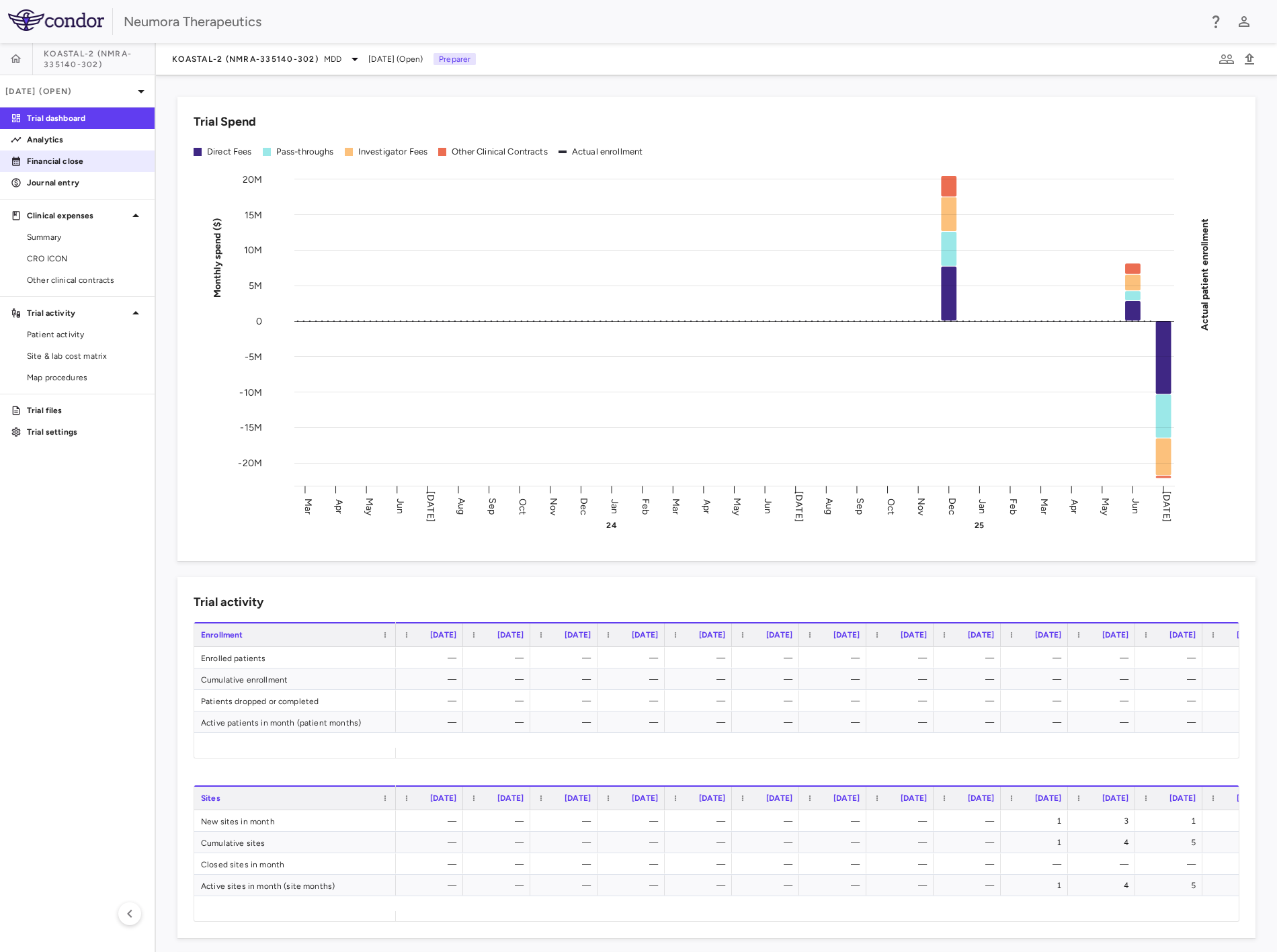
click at [82, 164] on p "Financial close" at bounding box center [85, 162] width 117 height 12
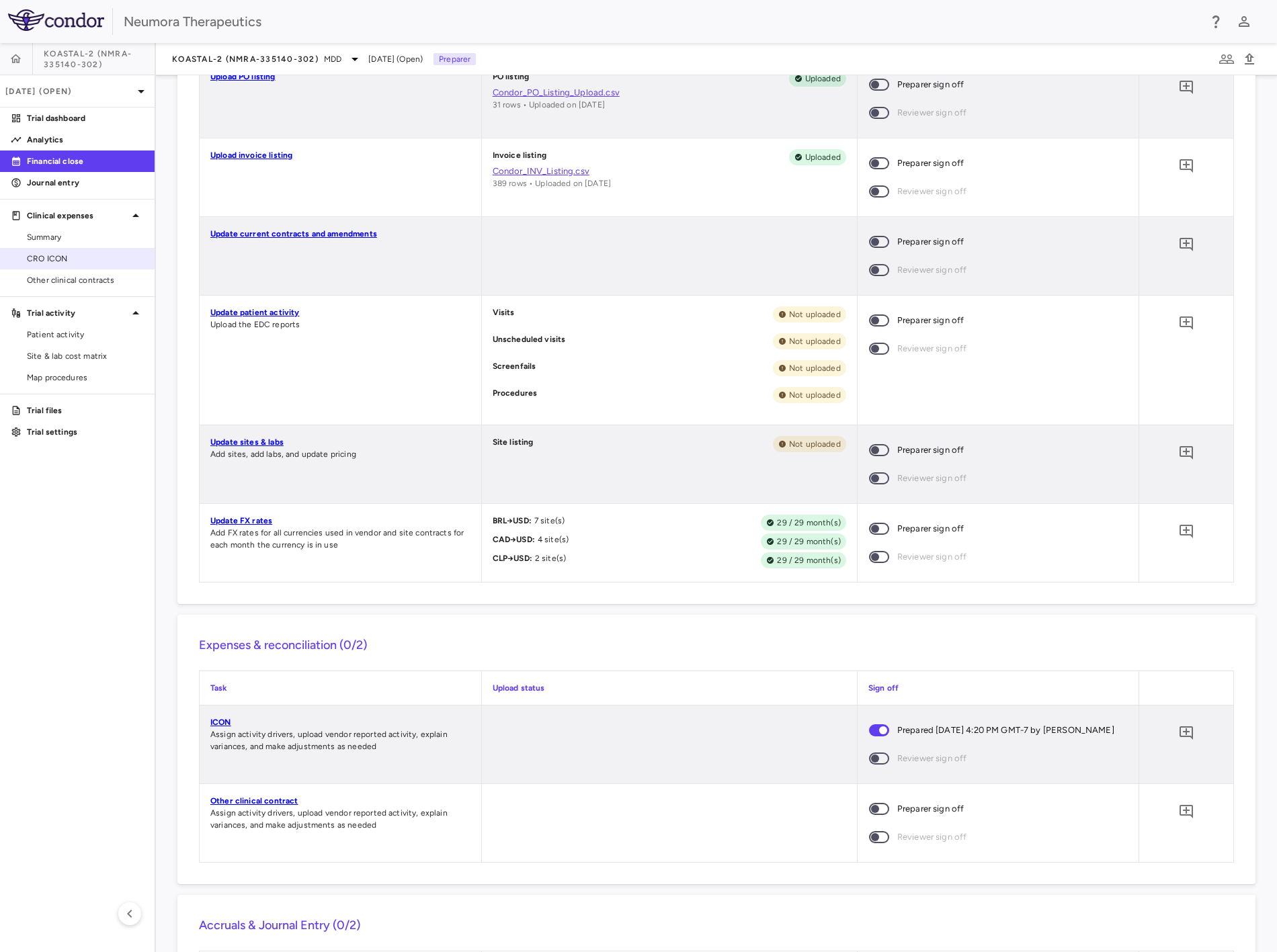
click at [72, 256] on span "CRO ICON" at bounding box center [85, 259] width 117 height 12
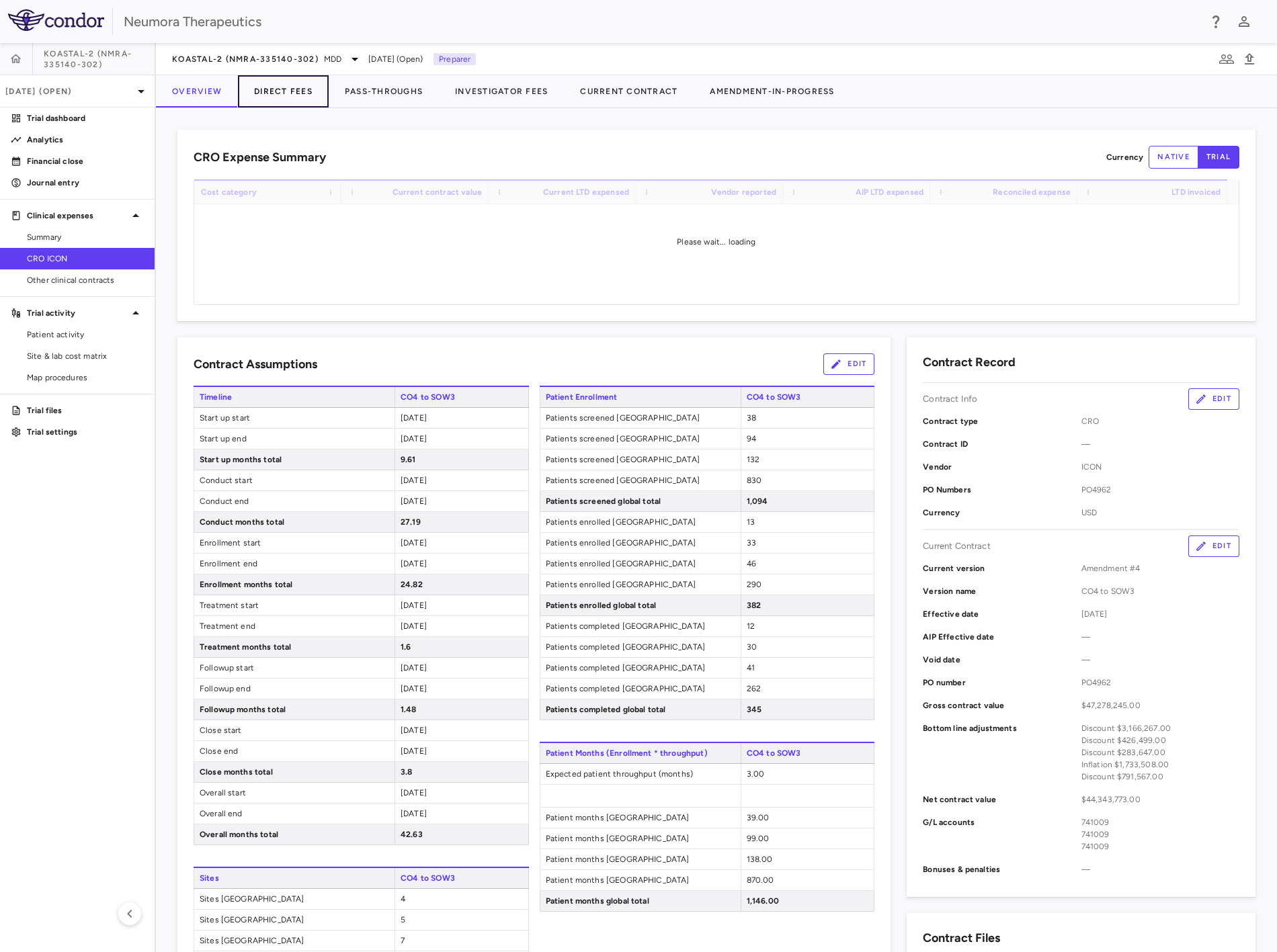
click at [299, 88] on button "Direct Fees" at bounding box center [283, 91] width 91 height 32
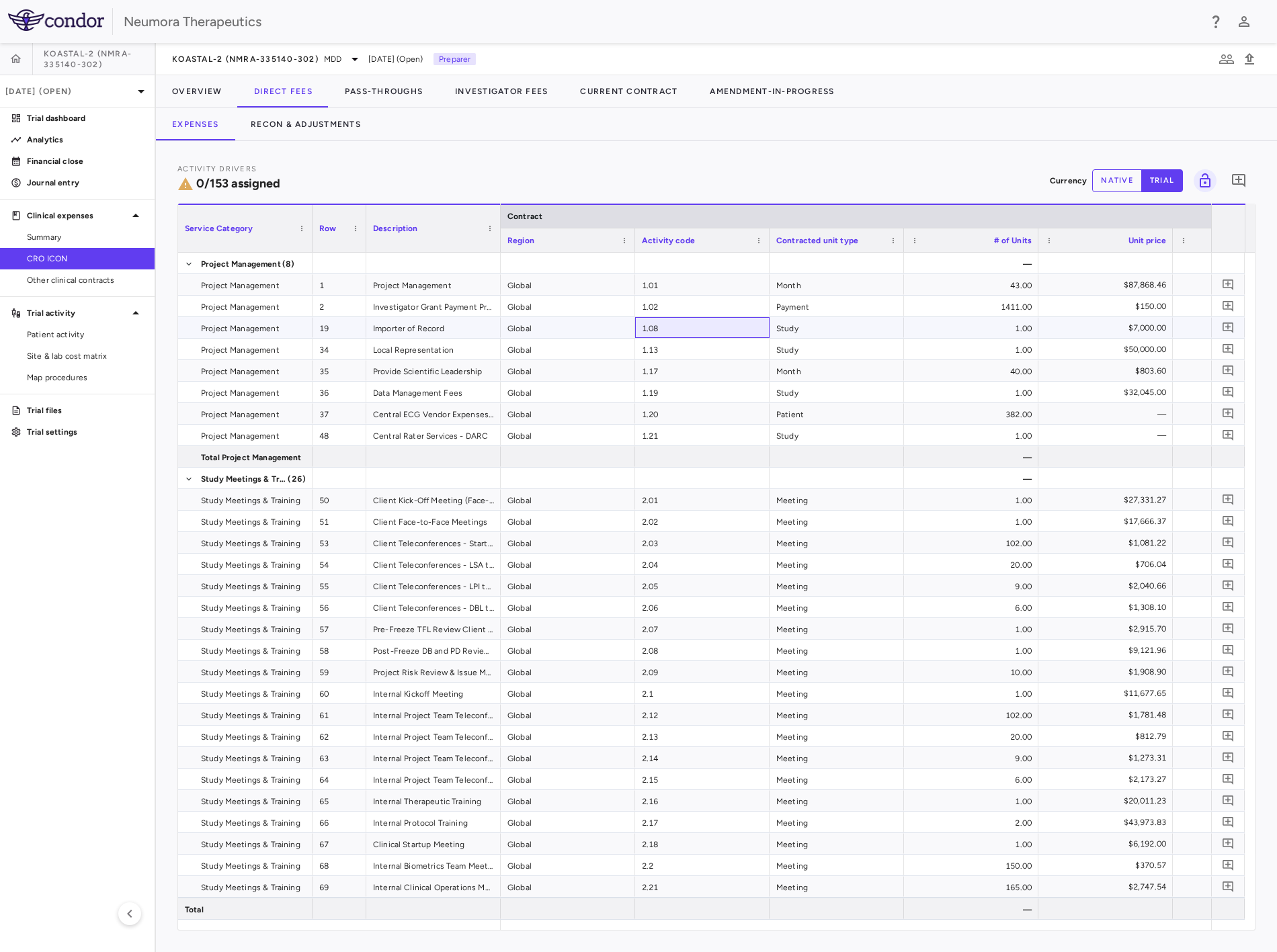
drag, startPoint x: 678, startPoint y: 336, endPoint x: 776, endPoint y: 361, distance: 101.1
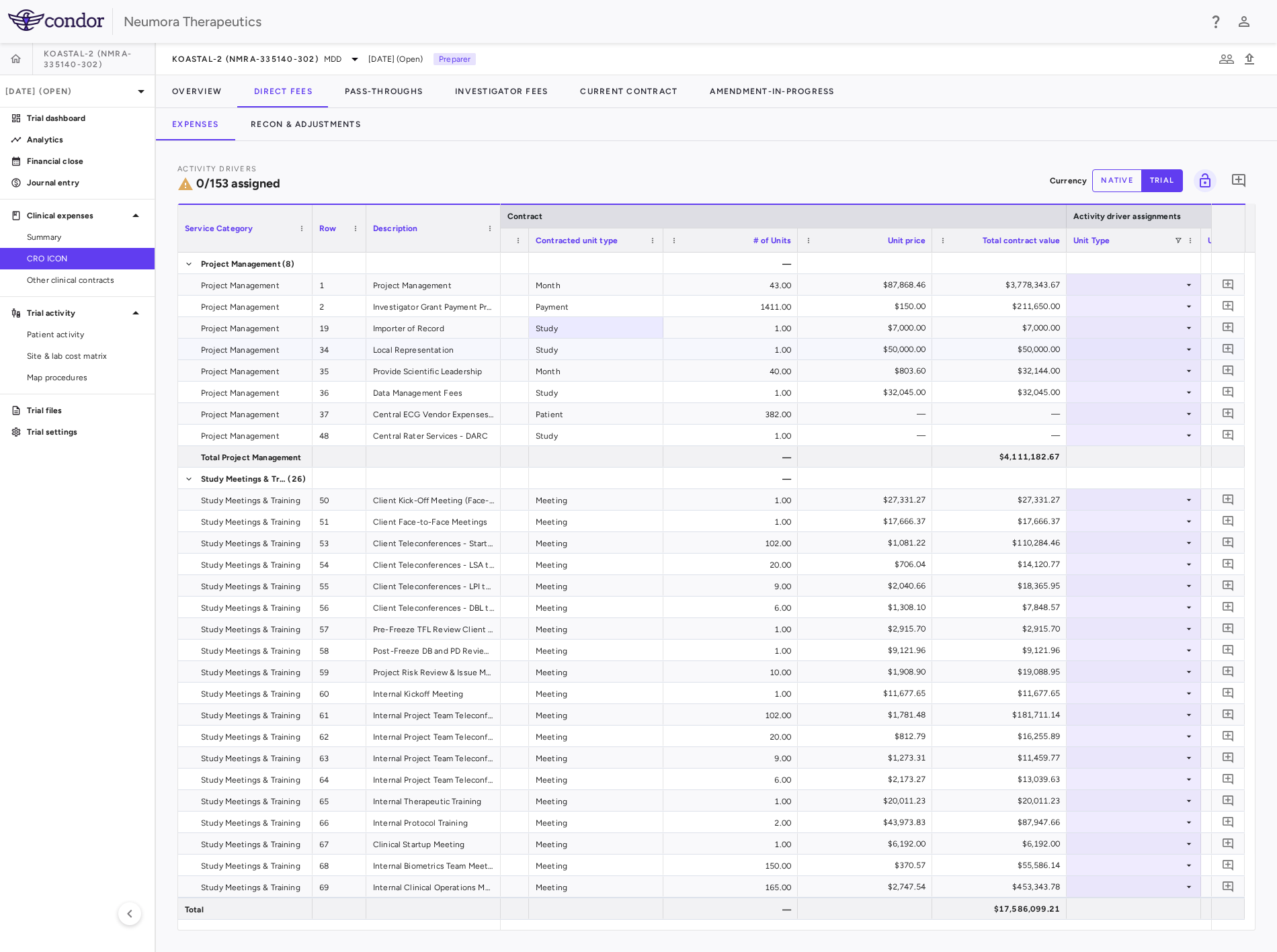
drag, startPoint x: 882, startPoint y: 361, endPoint x: 844, endPoint y: 372, distance: 39.6
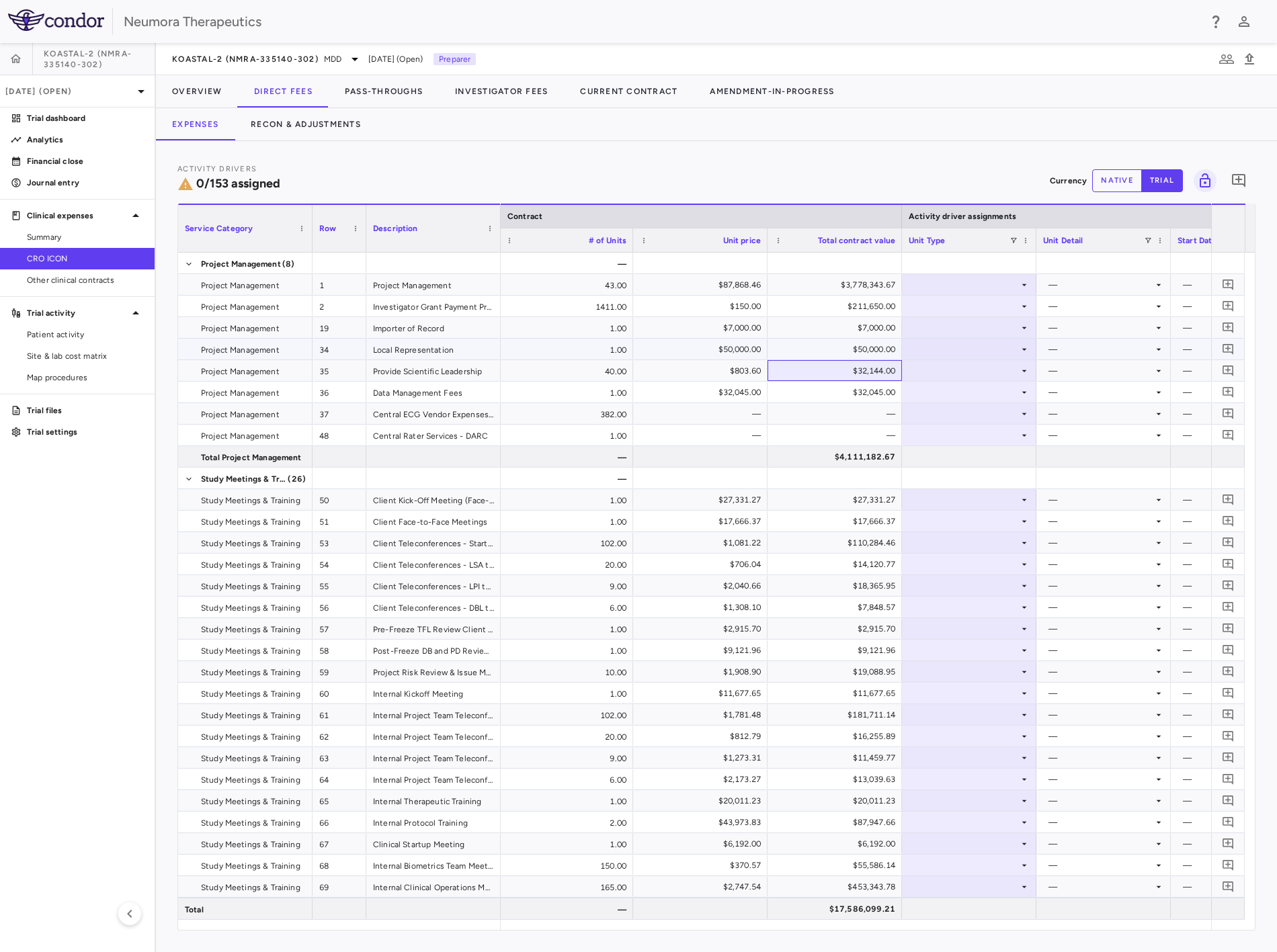
drag, startPoint x: 781, startPoint y: 366, endPoint x: 848, endPoint y: 370, distance: 67.1
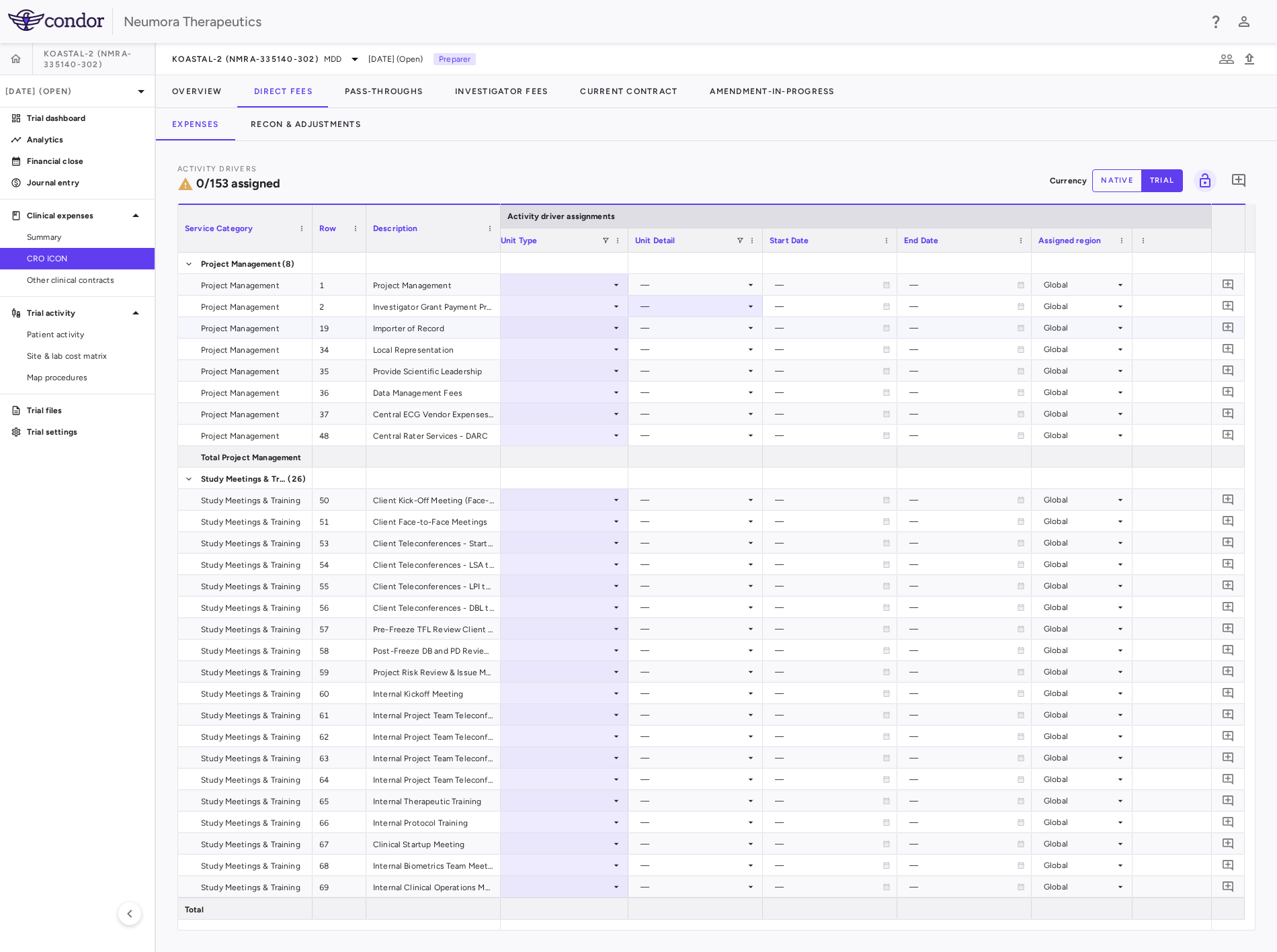
drag, startPoint x: 837, startPoint y: 327, endPoint x: 778, endPoint y: 330, distance: 59.1
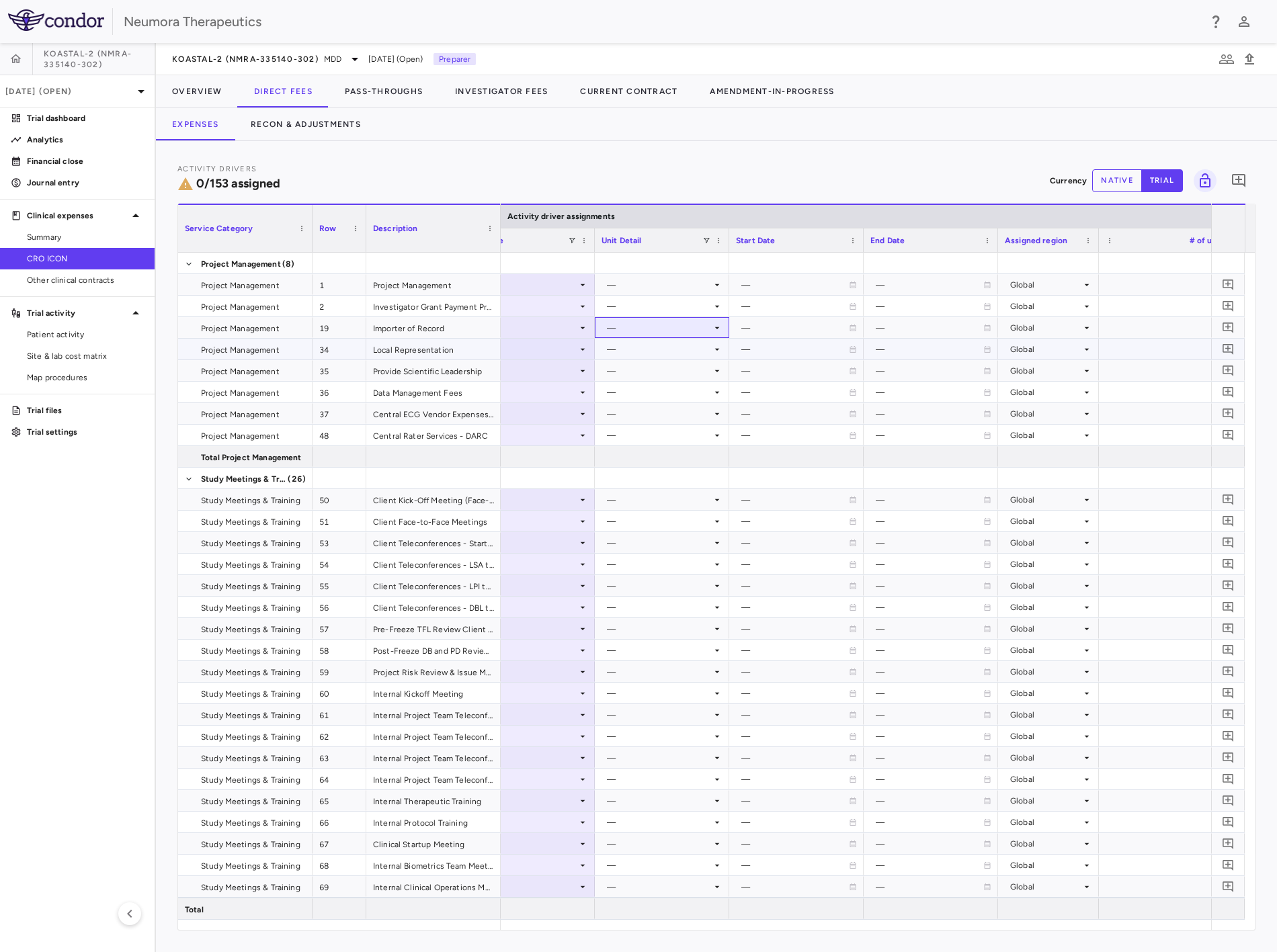
drag, startPoint x: 915, startPoint y: 351, endPoint x: 759, endPoint y: 347, distance: 156.1
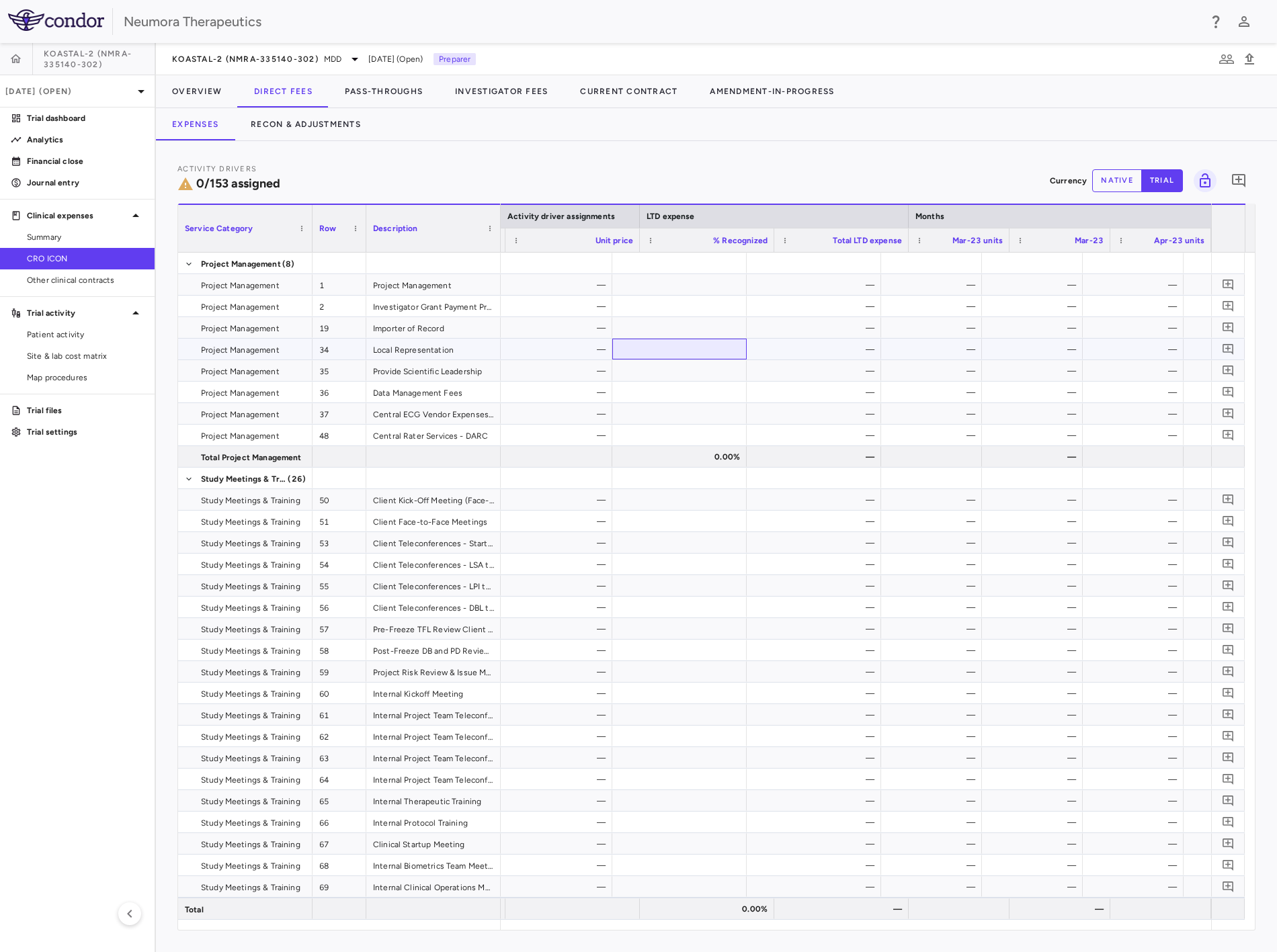
drag, startPoint x: 759, startPoint y: 347, endPoint x: 898, endPoint y: 354, distance: 139.2
drag, startPoint x: 825, startPoint y: 357, endPoint x: 952, endPoint y: 359, distance: 127.0
drag, startPoint x: 1046, startPoint y: 354, endPoint x: 968, endPoint y: 354, distance: 78.0
drag, startPoint x: 1014, startPoint y: 361, endPoint x: 1105, endPoint y: 354, distance: 91.3
drag, startPoint x: 775, startPoint y: 378, endPoint x: 495, endPoint y: 374, distance: 280.0
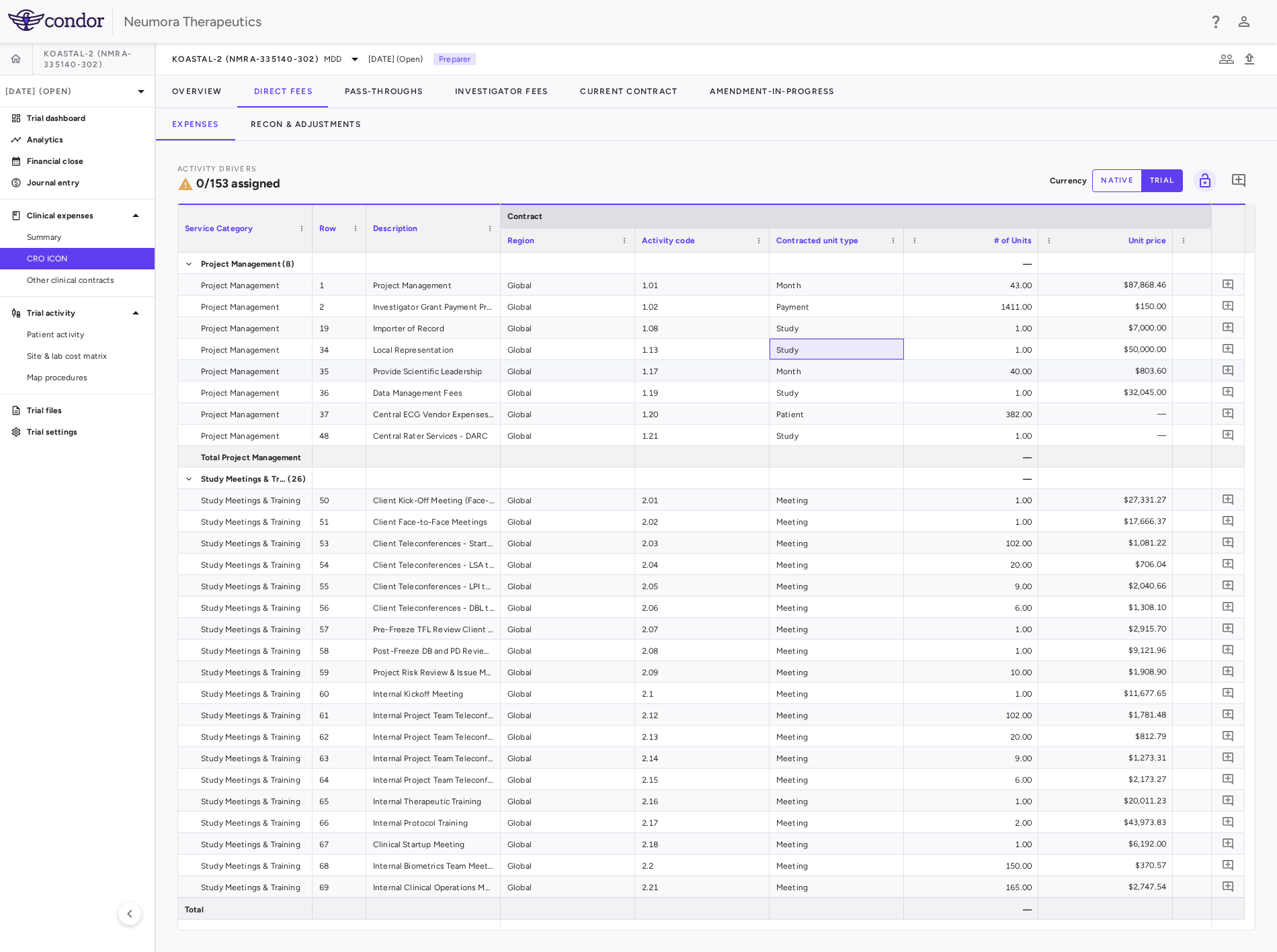
drag, startPoint x: 837, startPoint y: 363, endPoint x: 512, endPoint y: 348, distance: 325.3
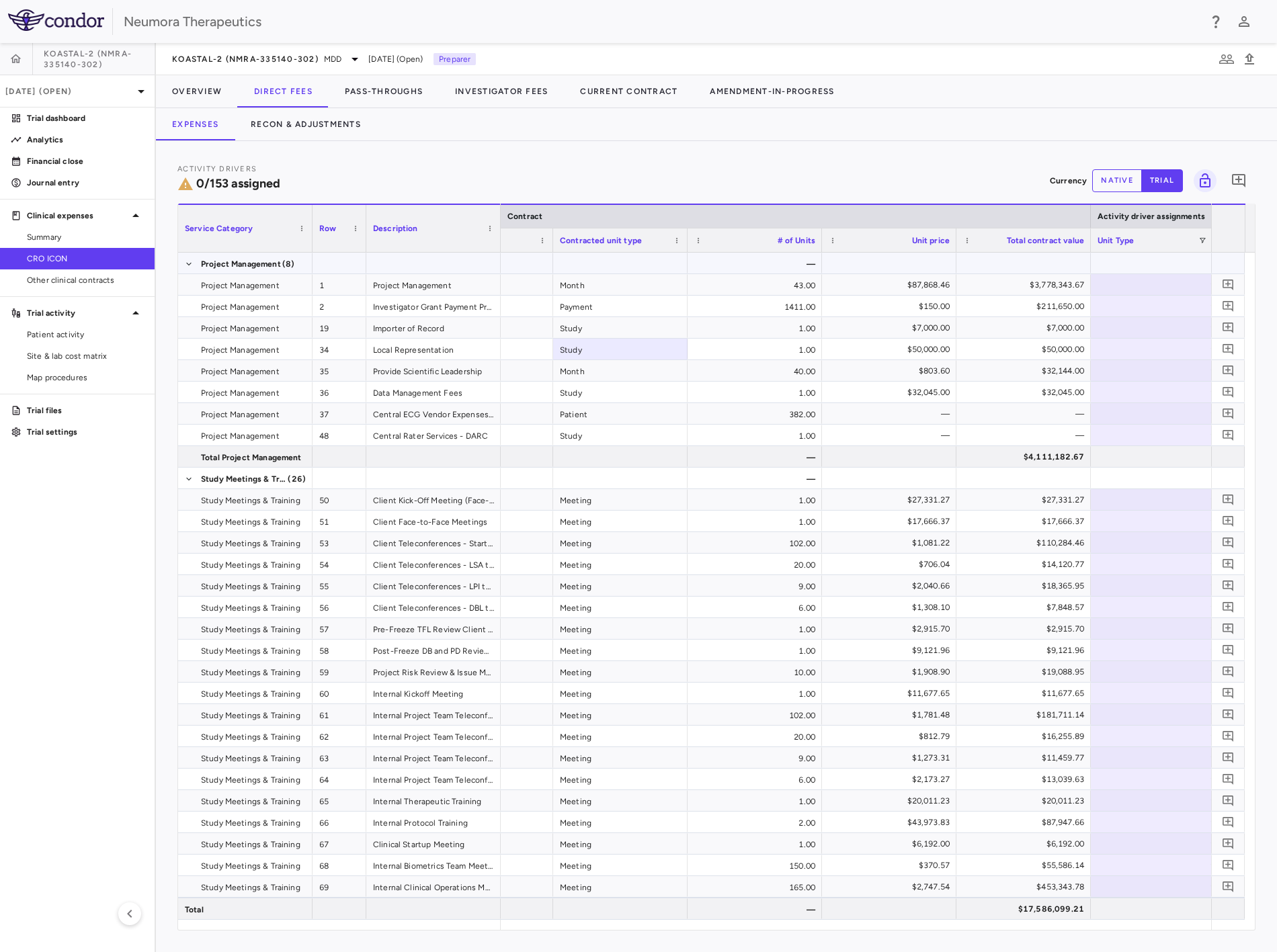
click at [1139, 279] on div at bounding box center [1158, 285] width 121 height 19
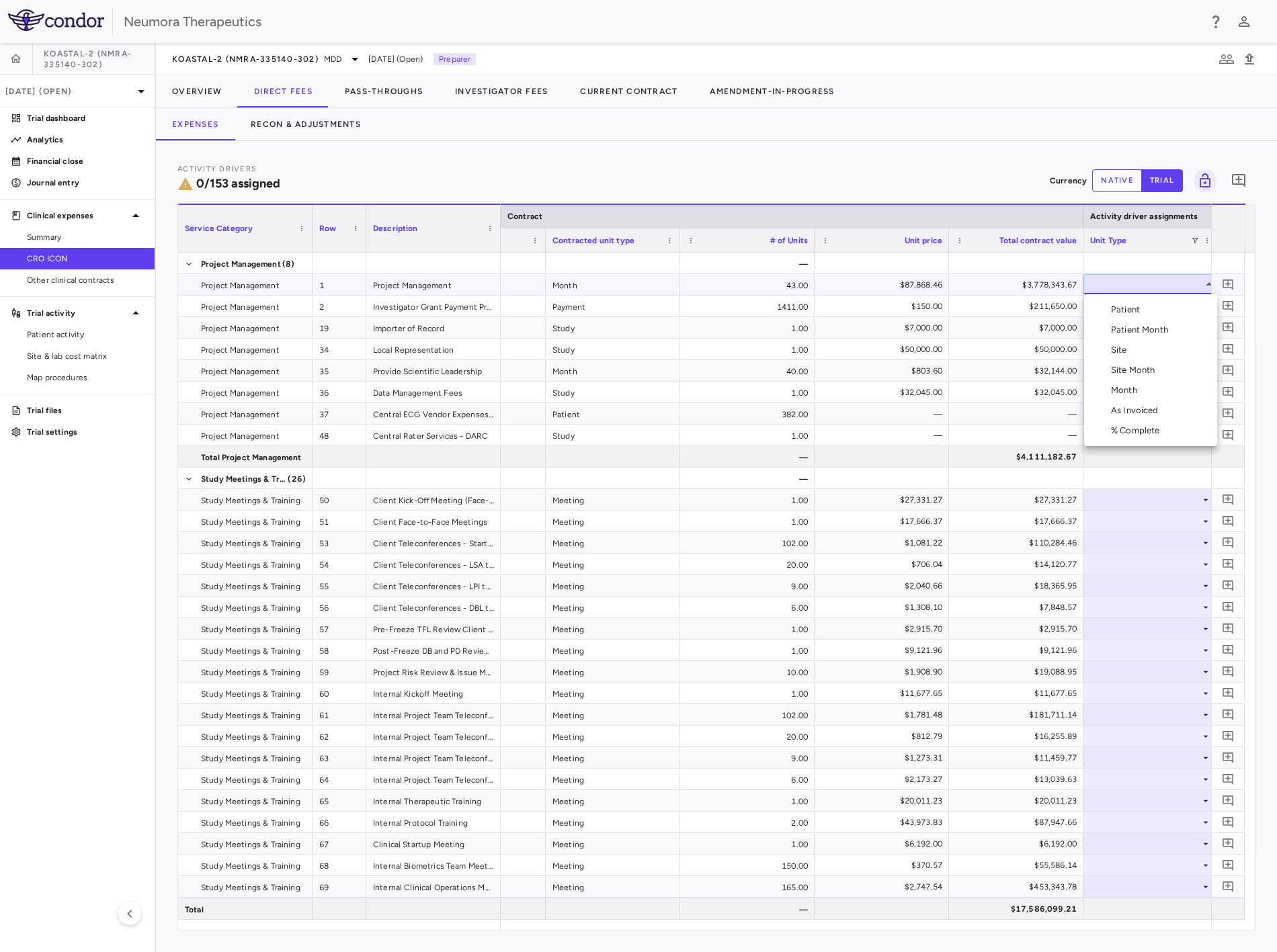
click at [1138, 280] on div at bounding box center [638, 476] width 1277 height 952
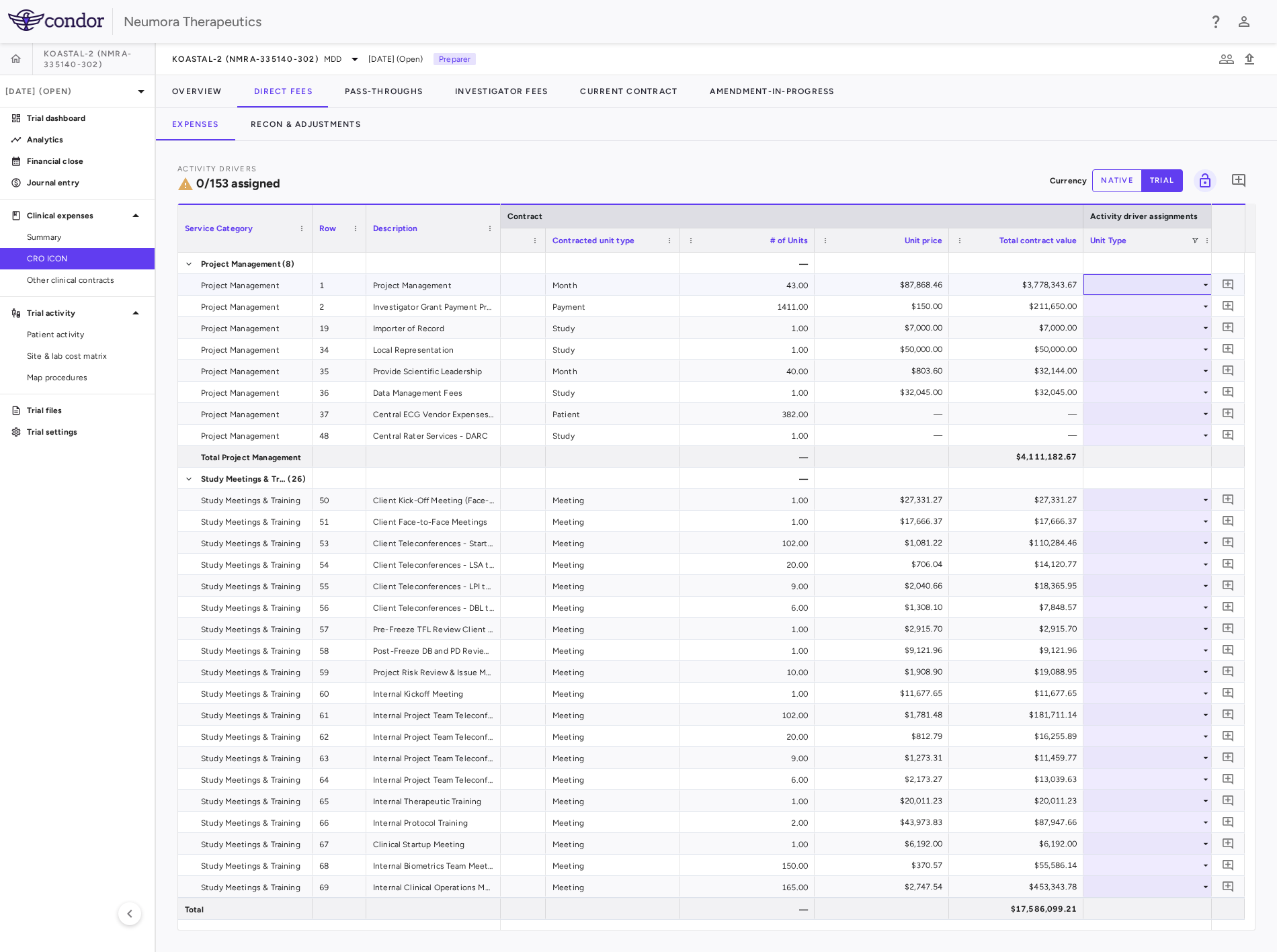
click at [1137, 284] on div at bounding box center [1151, 285] width 121 height 19
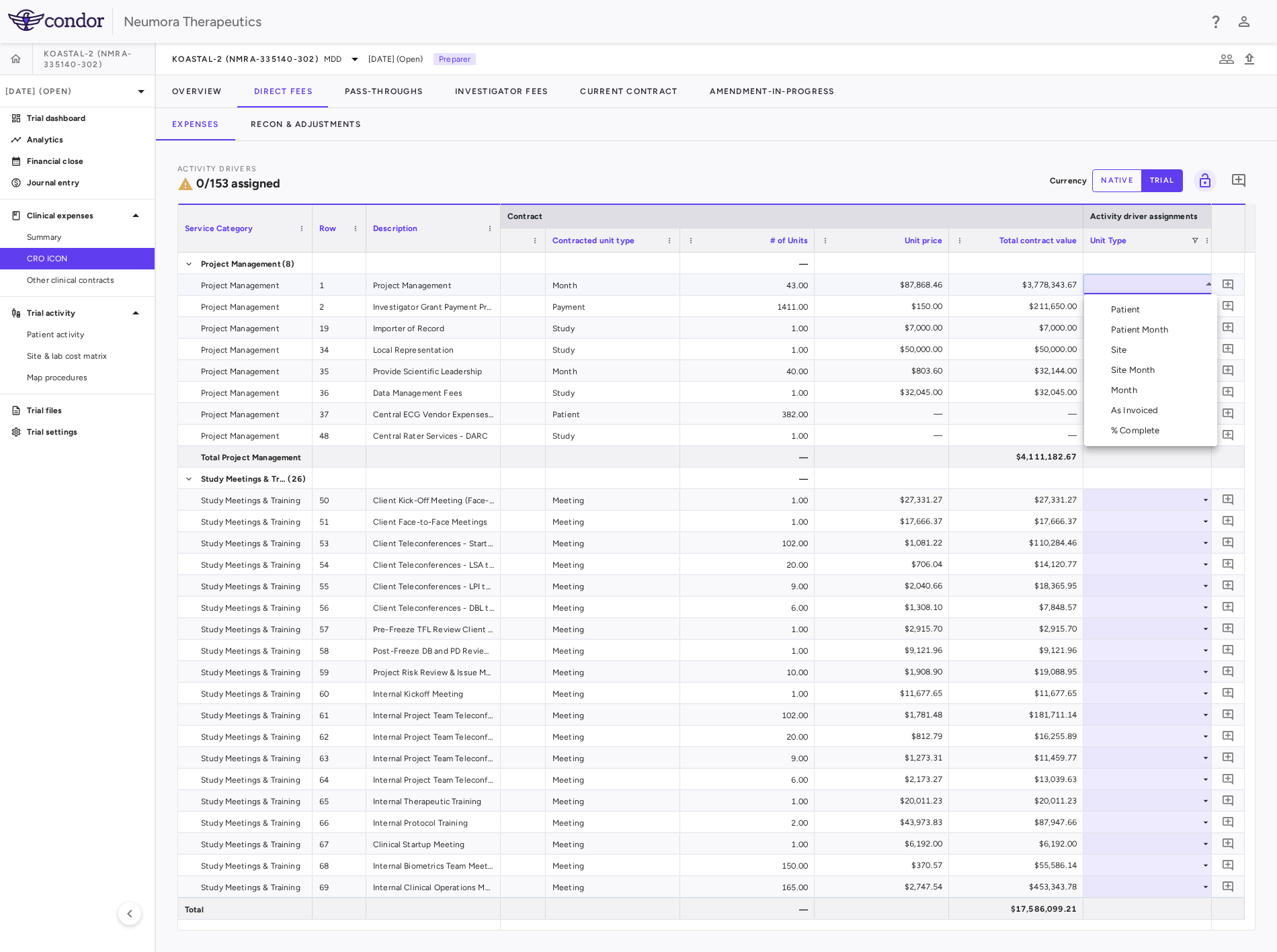
click at [1137, 284] on div at bounding box center [638, 476] width 1277 height 952
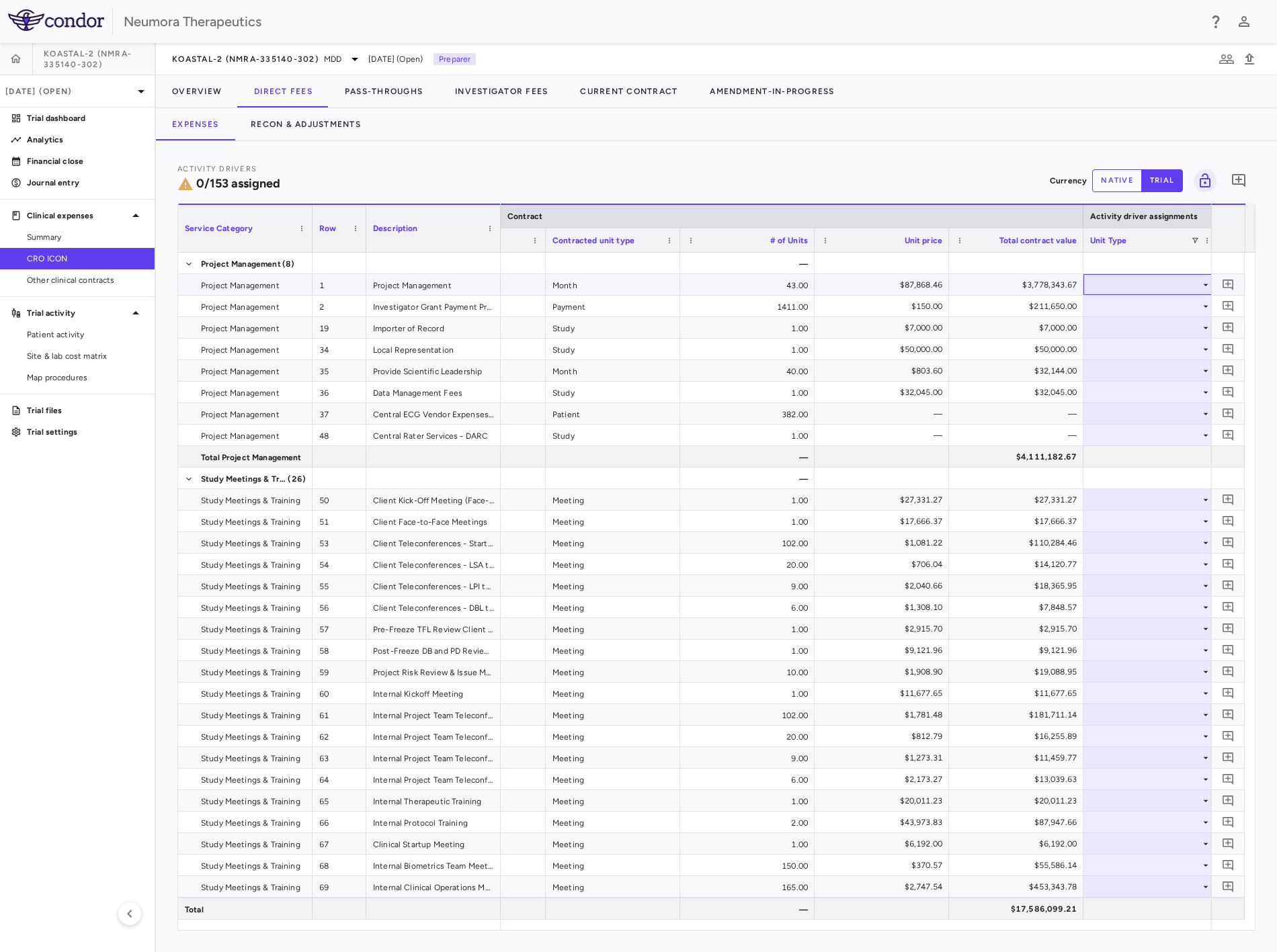
click at [1139, 284] on div at bounding box center [1151, 285] width 121 height 19
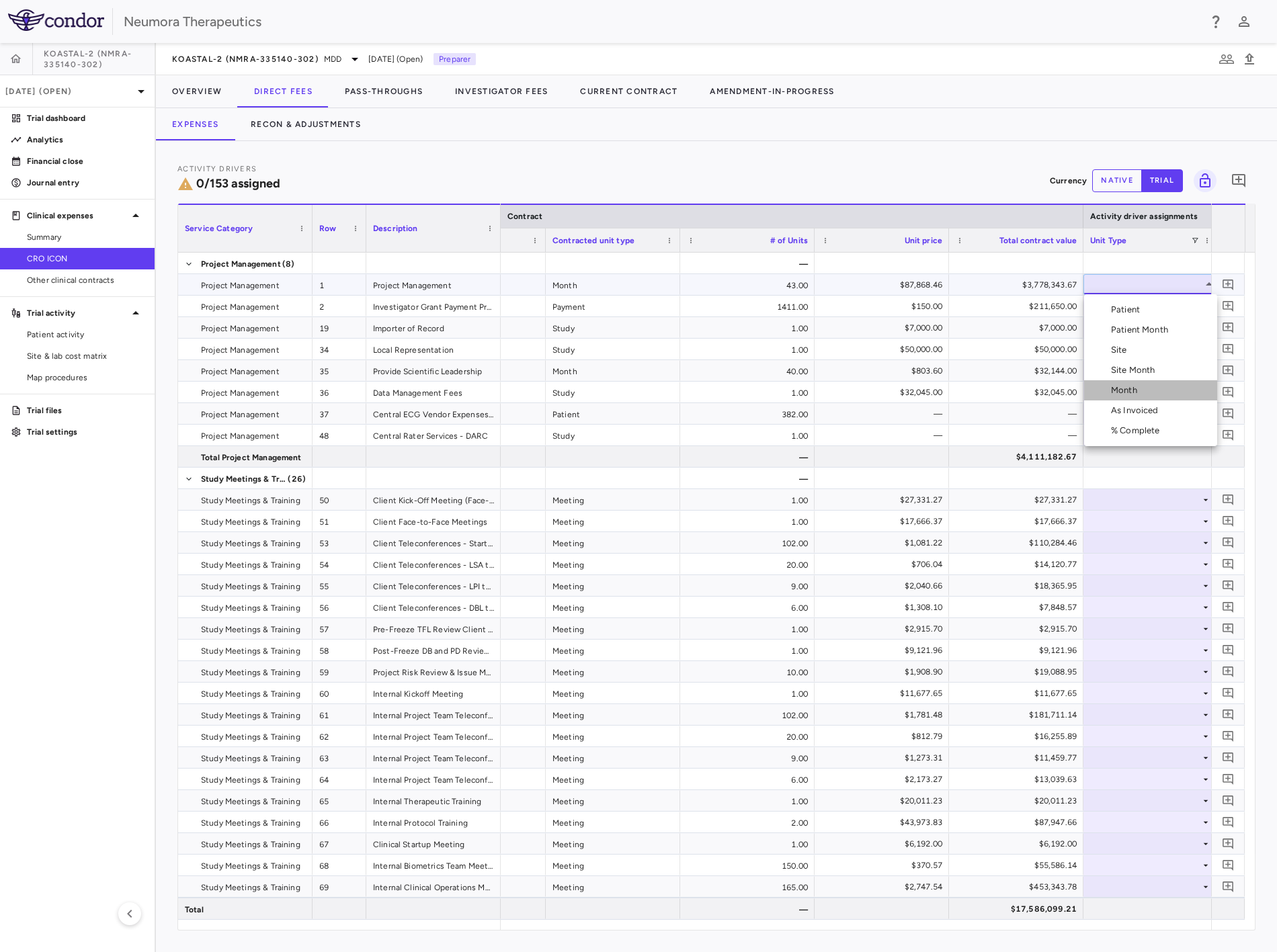
click at [1148, 386] on li "Month" at bounding box center [1151, 390] width 133 height 20
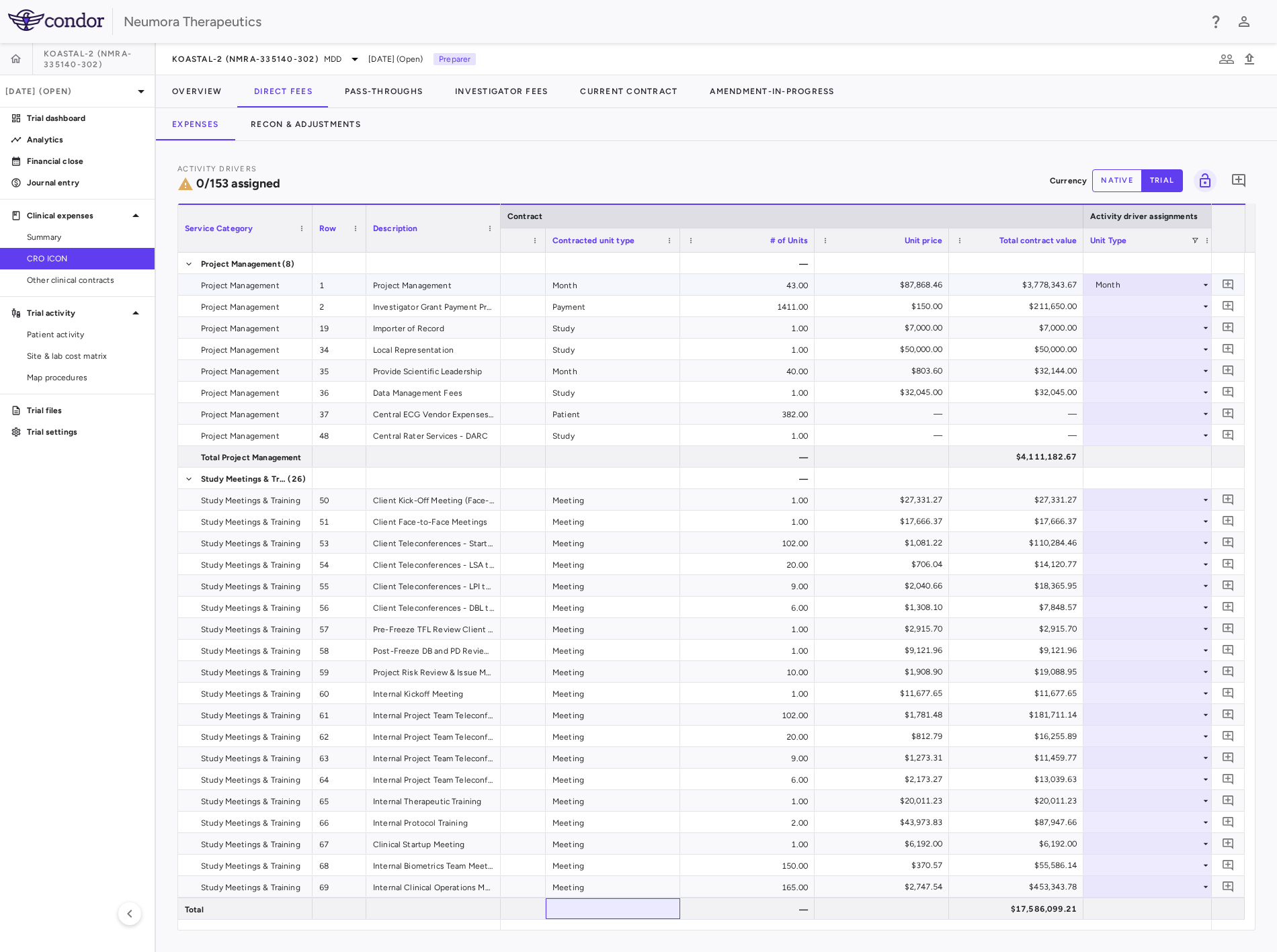
drag, startPoint x: 576, startPoint y: 919, endPoint x: 585, endPoint y: 922, distance: 9.5
click at [585, 922] on div "Service Category Row Description Activity driver assignments Contract 1" at bounding box center [717, 567] width 1077 height 727
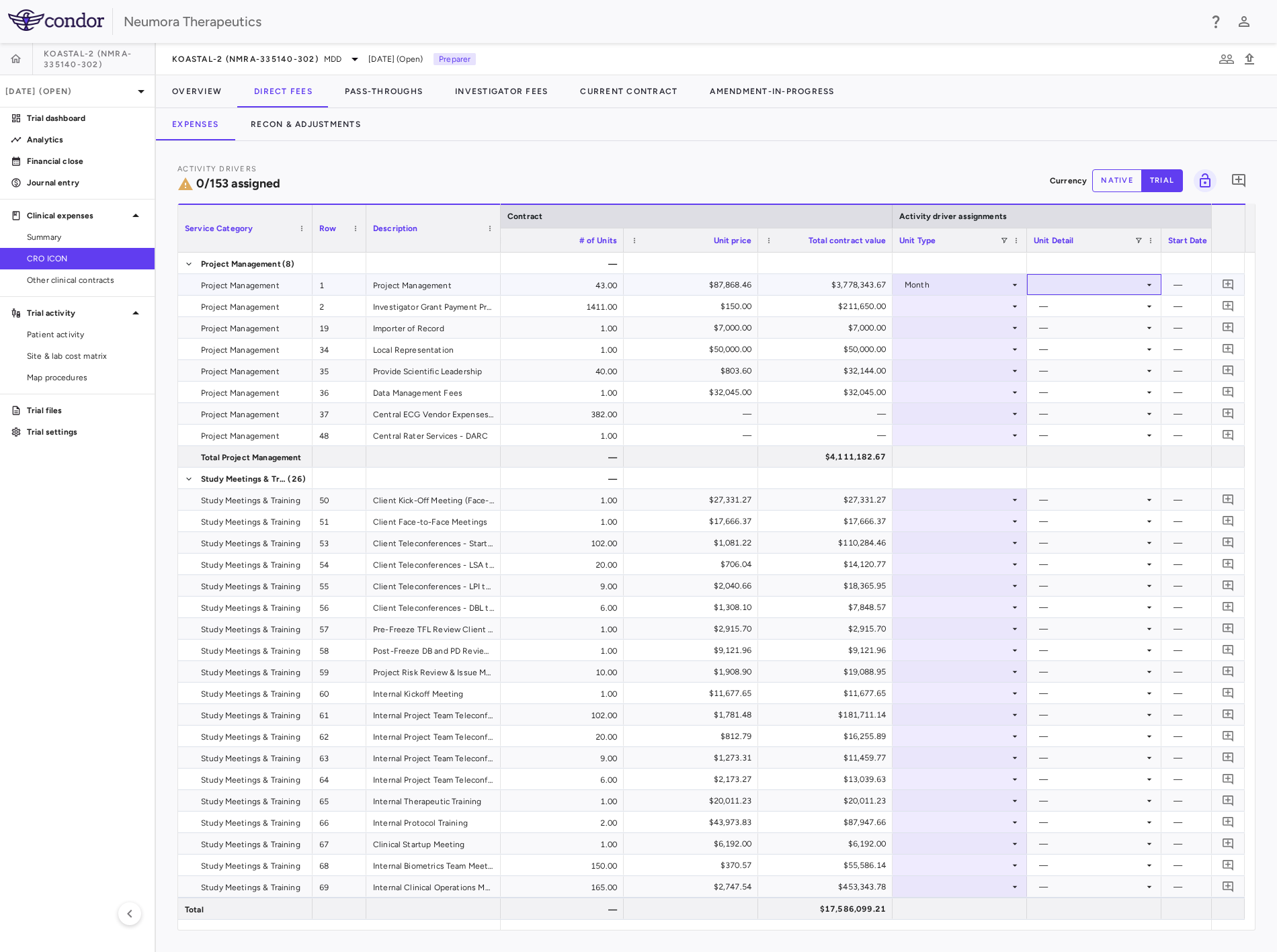
click at [1091, 275] on div at bounding box center [1094, 285] width 121 height 19
click at [1092, 279] on div at bounding box center [638, 476] width 1277 height 952
click at [956, 287] on div "Month" at bounding box center [957, 285] width 105 height 21
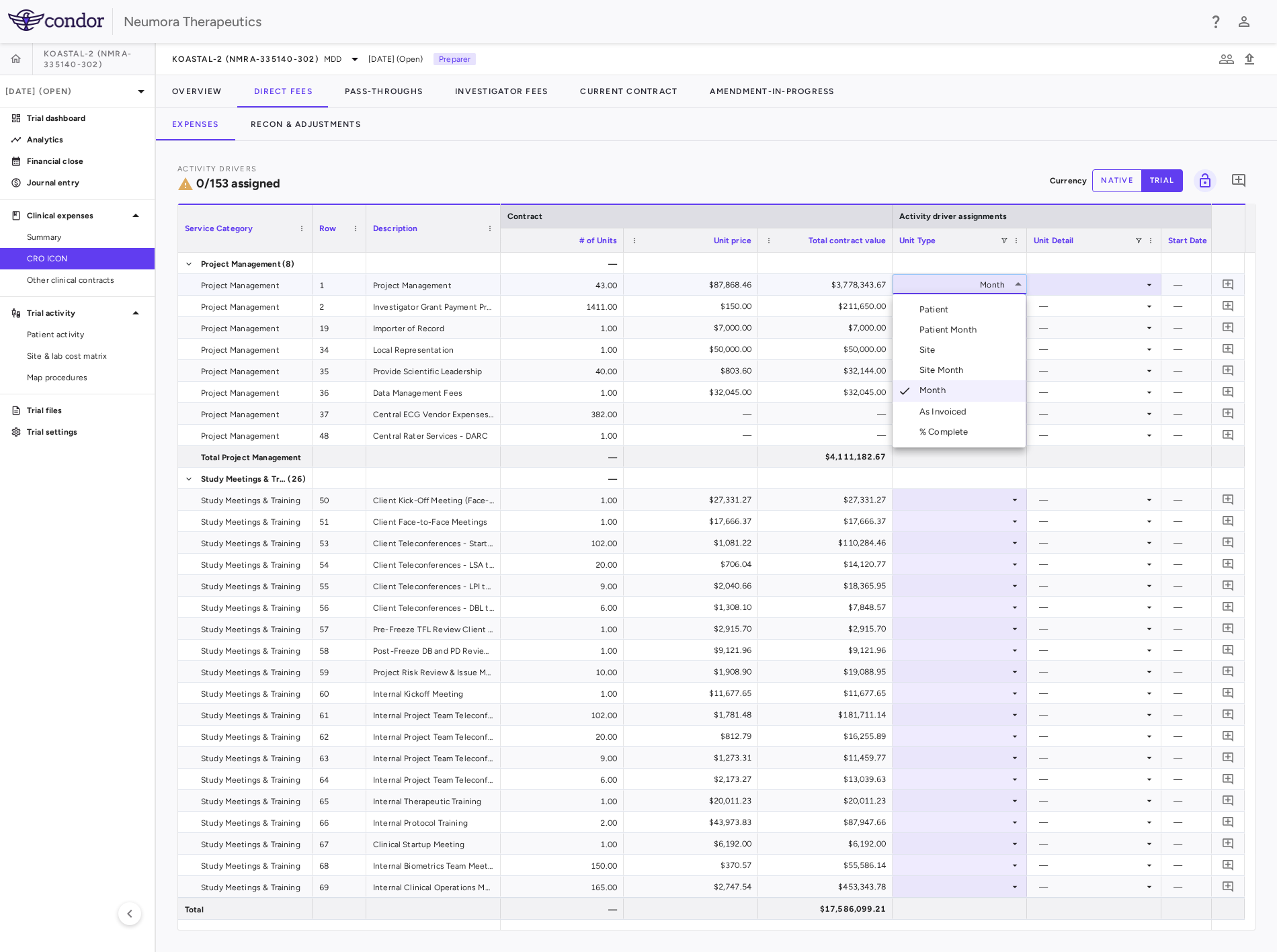
click at [930, 398] on li "Month" at bounding box center [959, 391] width 133 height 21
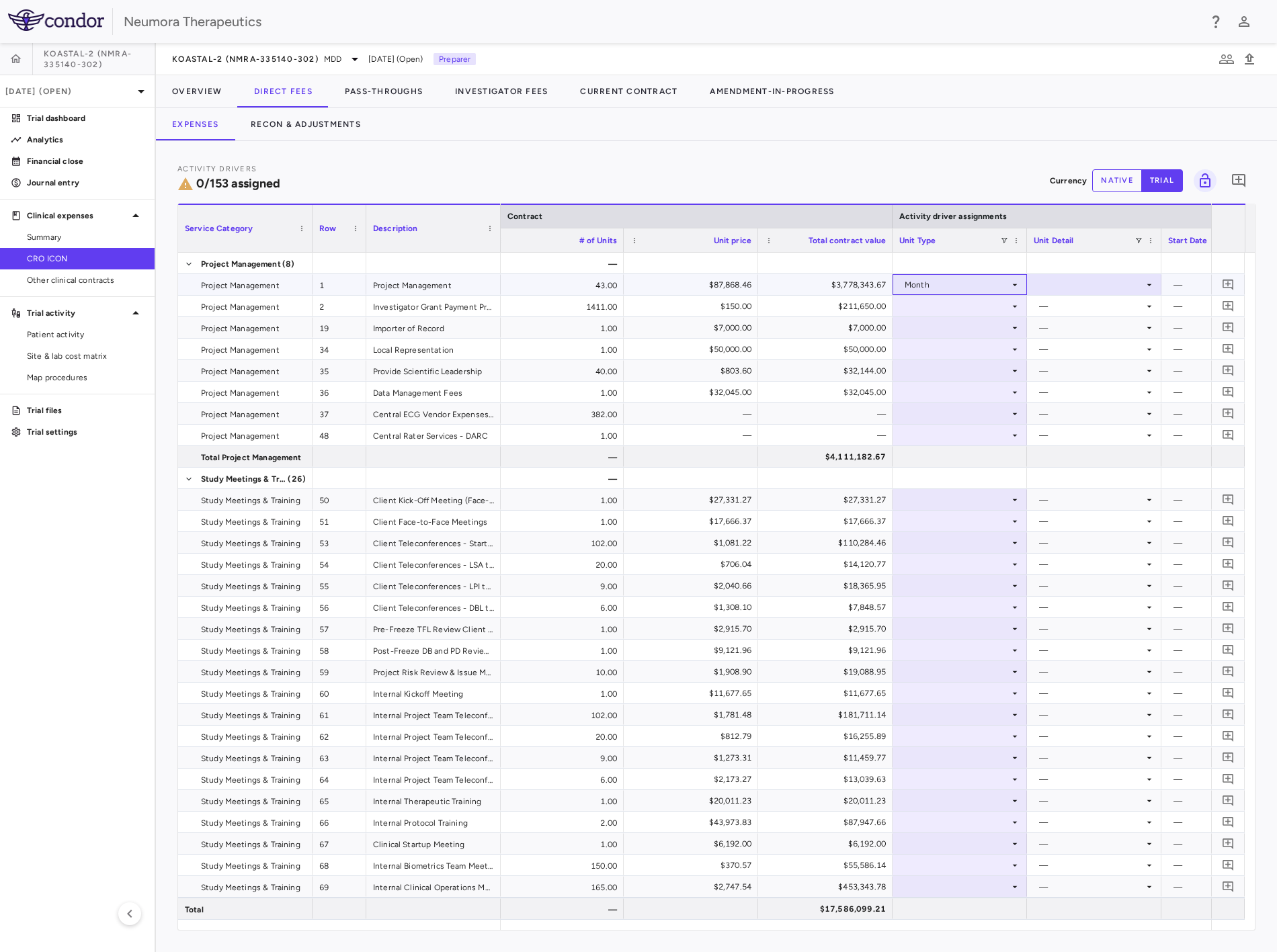
click at [963, 286] on div "Month" at bounding box center [957, 285] width 105 height 21
click at [963, 303] on div at bounding box center [960, 306] width 121 height 19
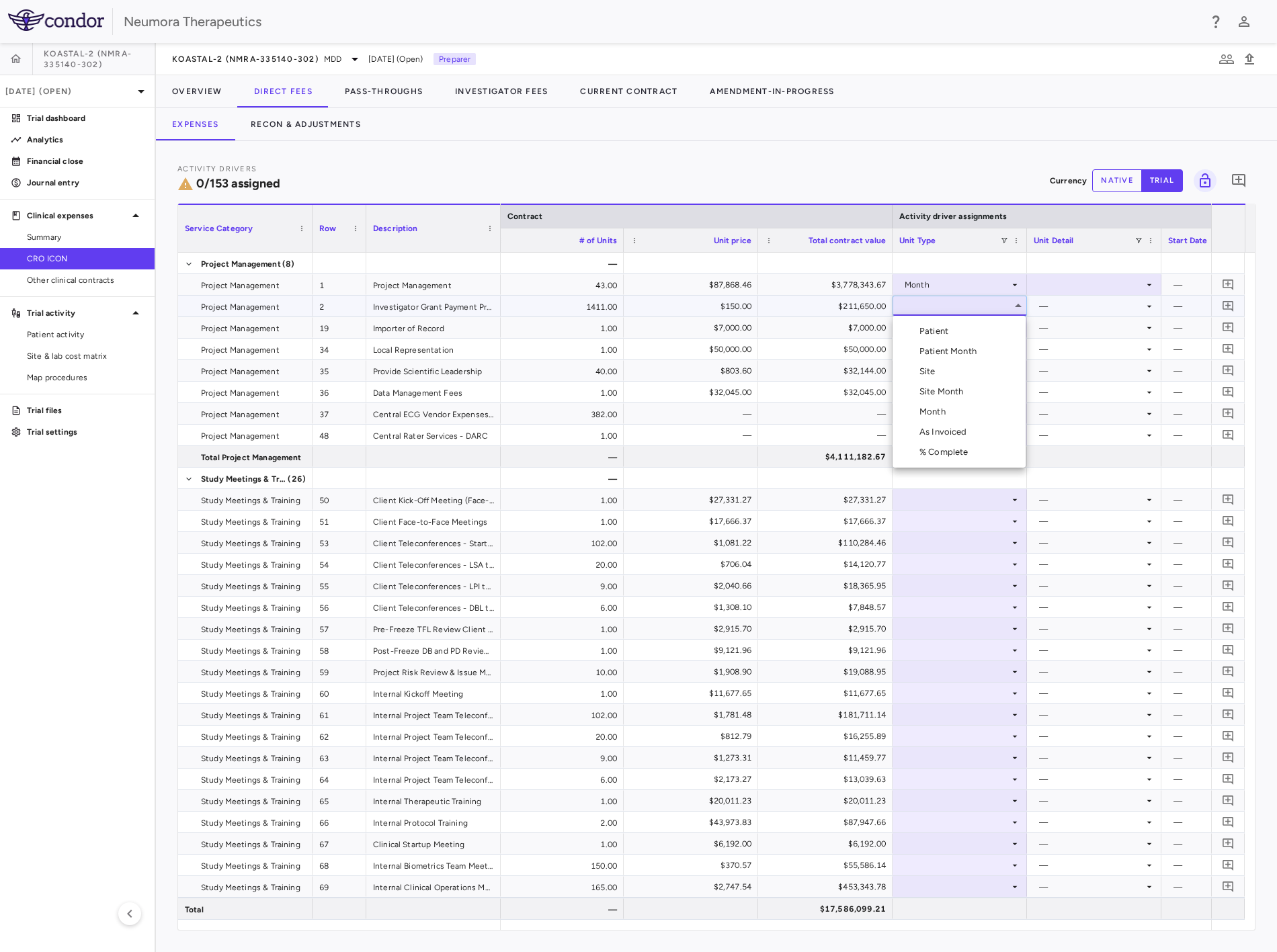
click at [980, 283] on div at bounding box center [638, 476] width 1277 height 952
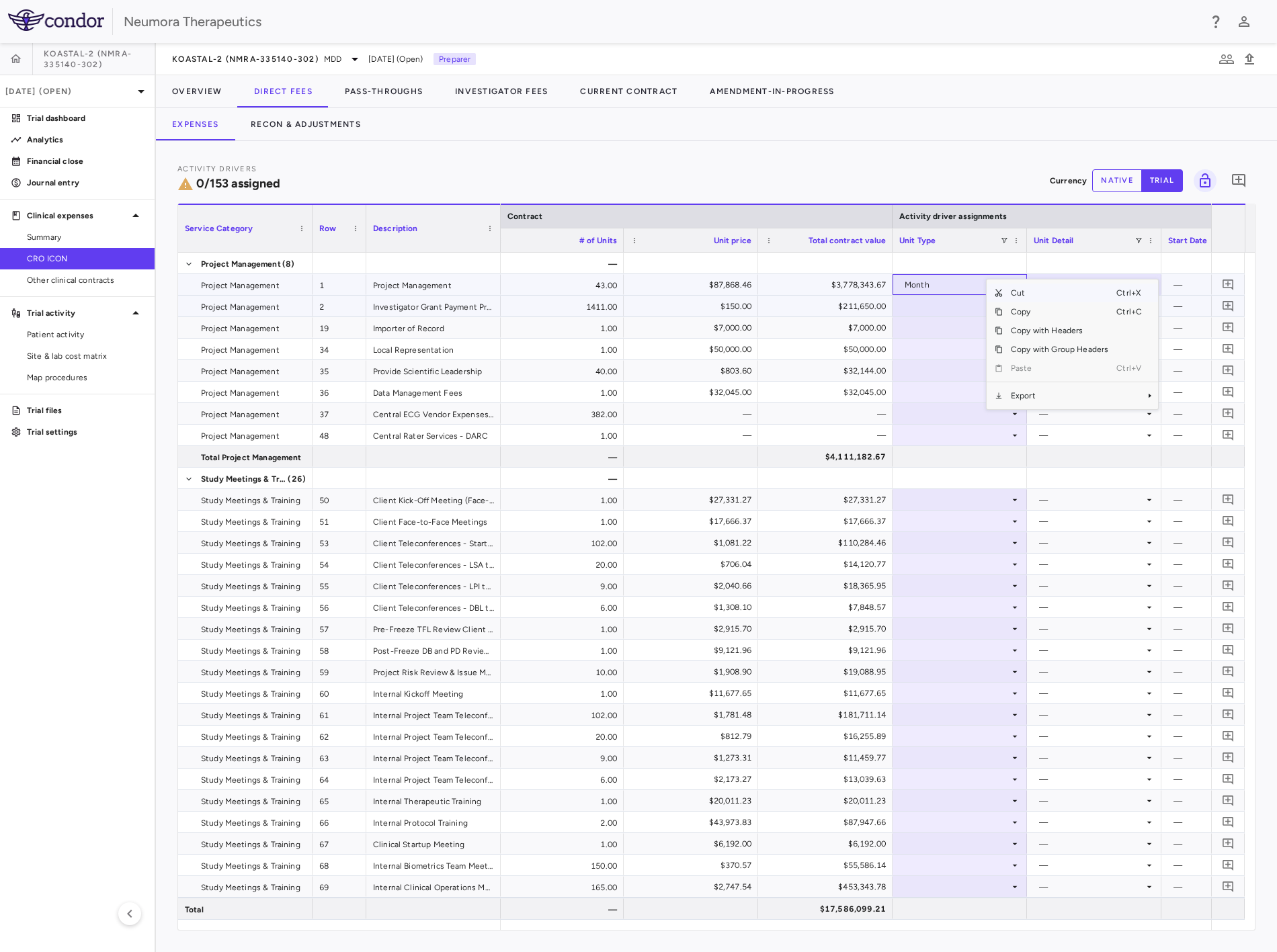
click at [965, 284] on div "Month" at bounding box center [957, 285] width 105 height 21
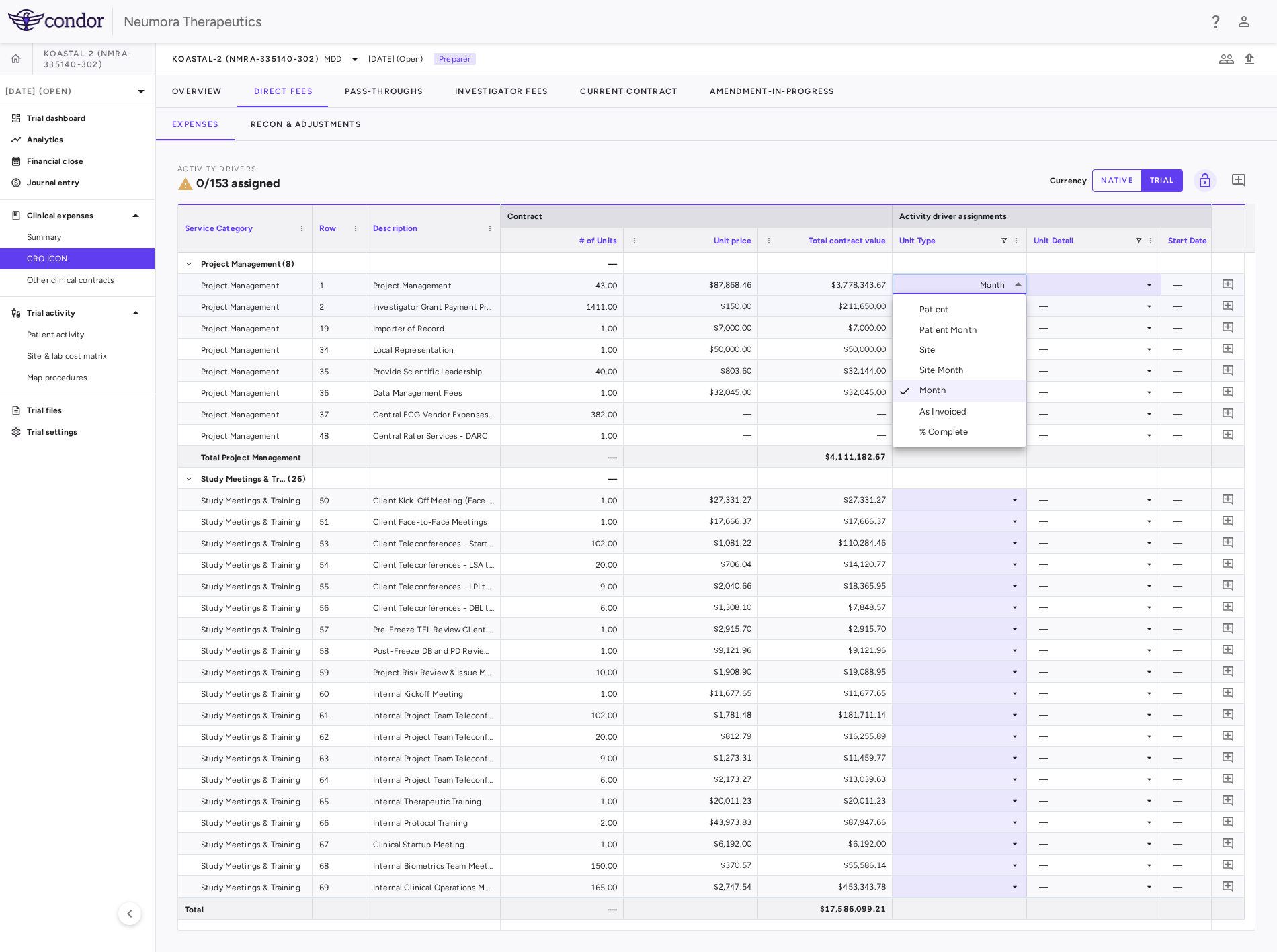
click at [990, 260] on div at bounding box center [638, 476] width 1277 height 952
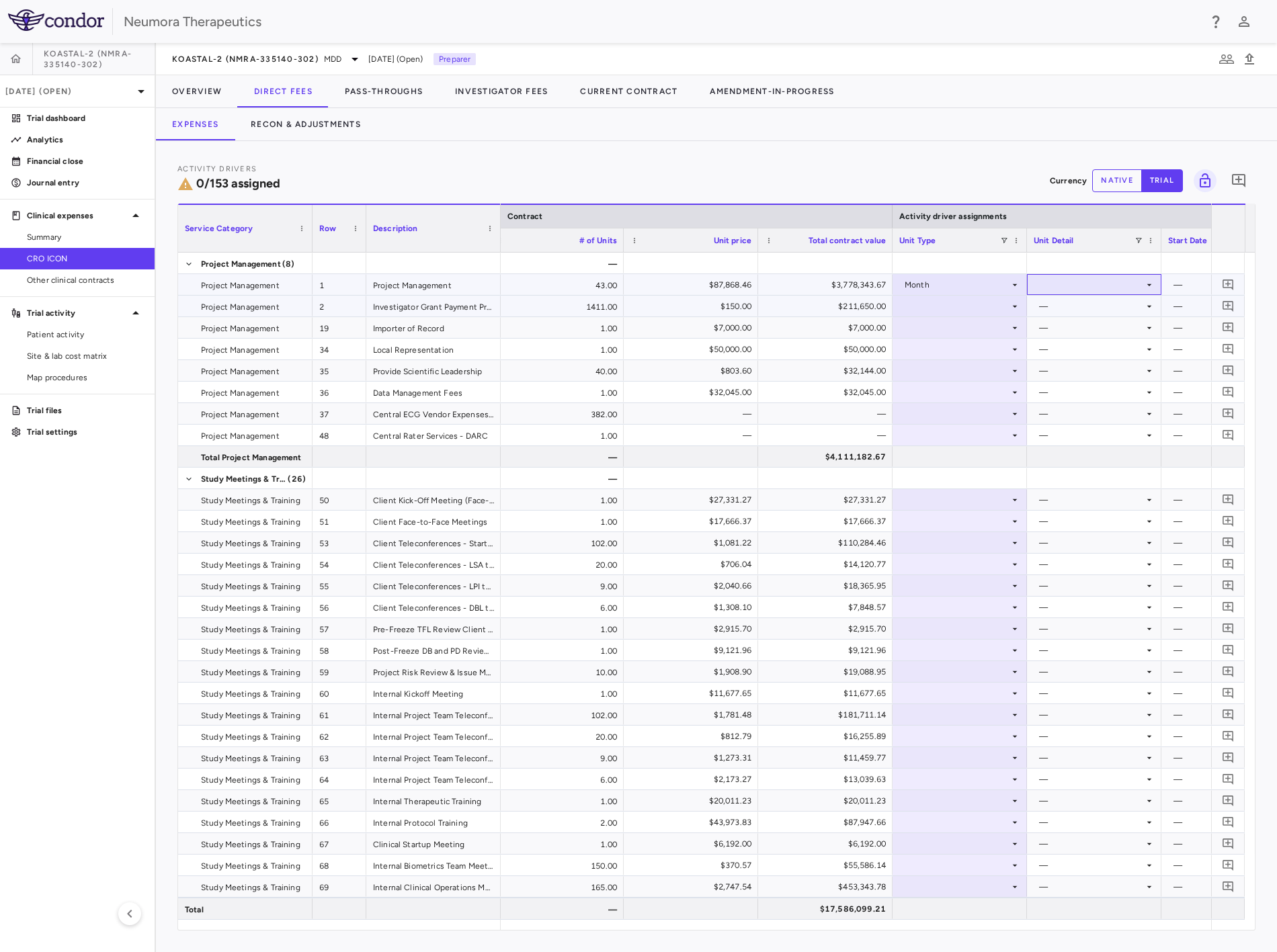
click at [1059, 285] on div at bounding box center [1094, 285] width 121 height 19
click at [298, 124] on button "Recon & Adjustments" at bounding box center [306, 124] width 142 height 32
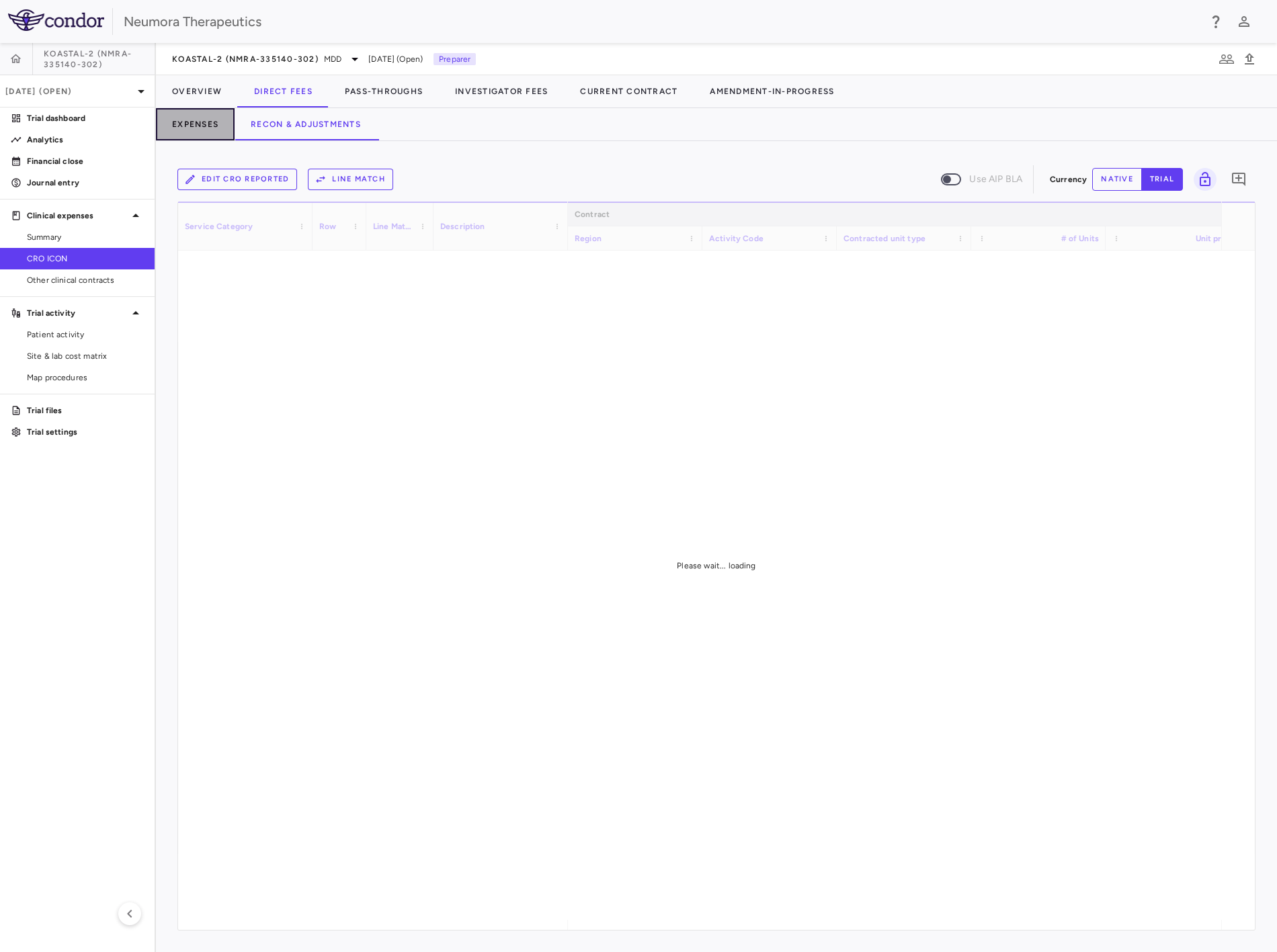
click at [197, 126] on button "Expenses" at bounding box center [196, 124] width 79 height 32
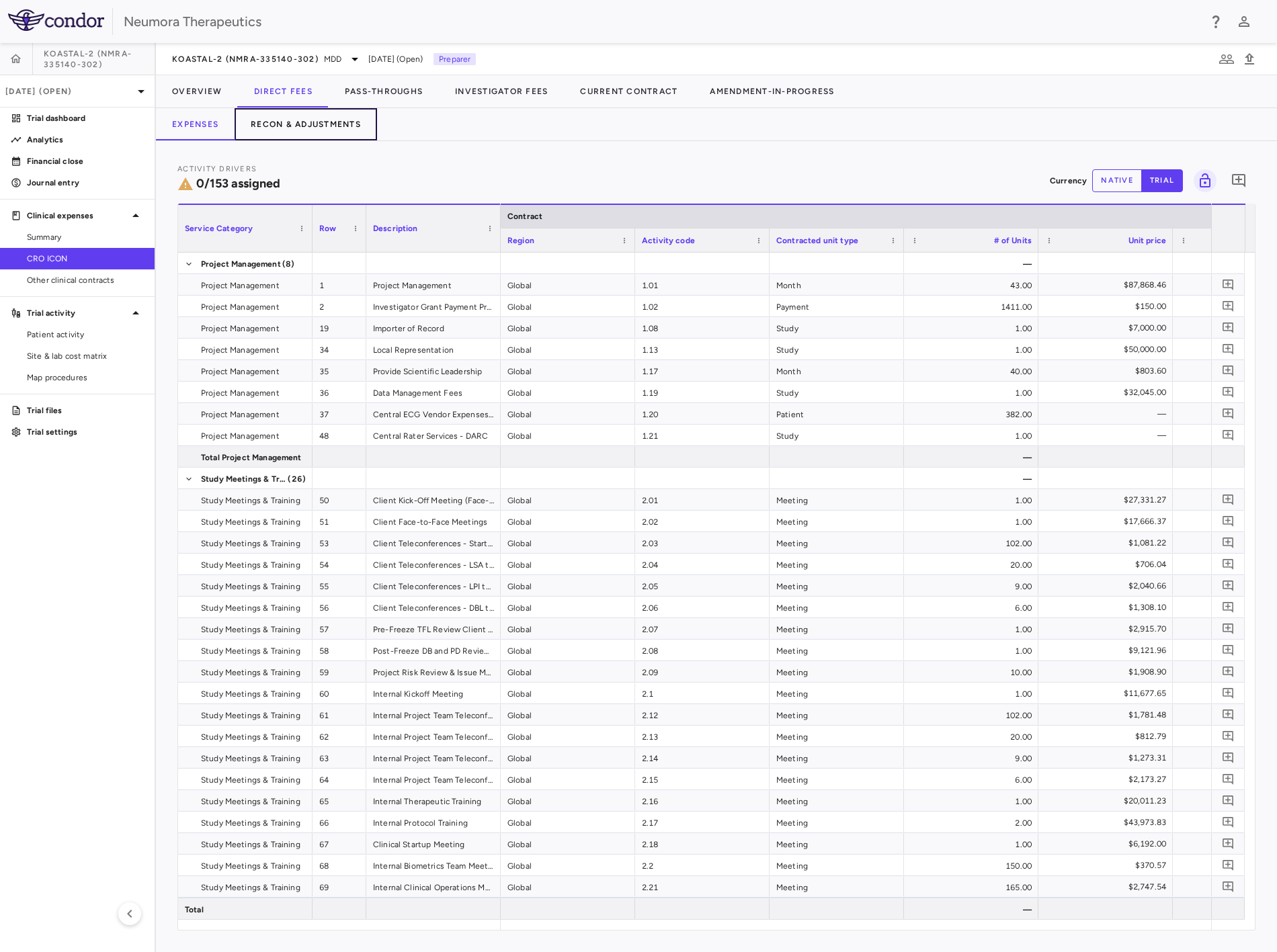
click at [303, 122] on button "Recon & Adjustments" at bounding box center [306, 124] width 142 height 32
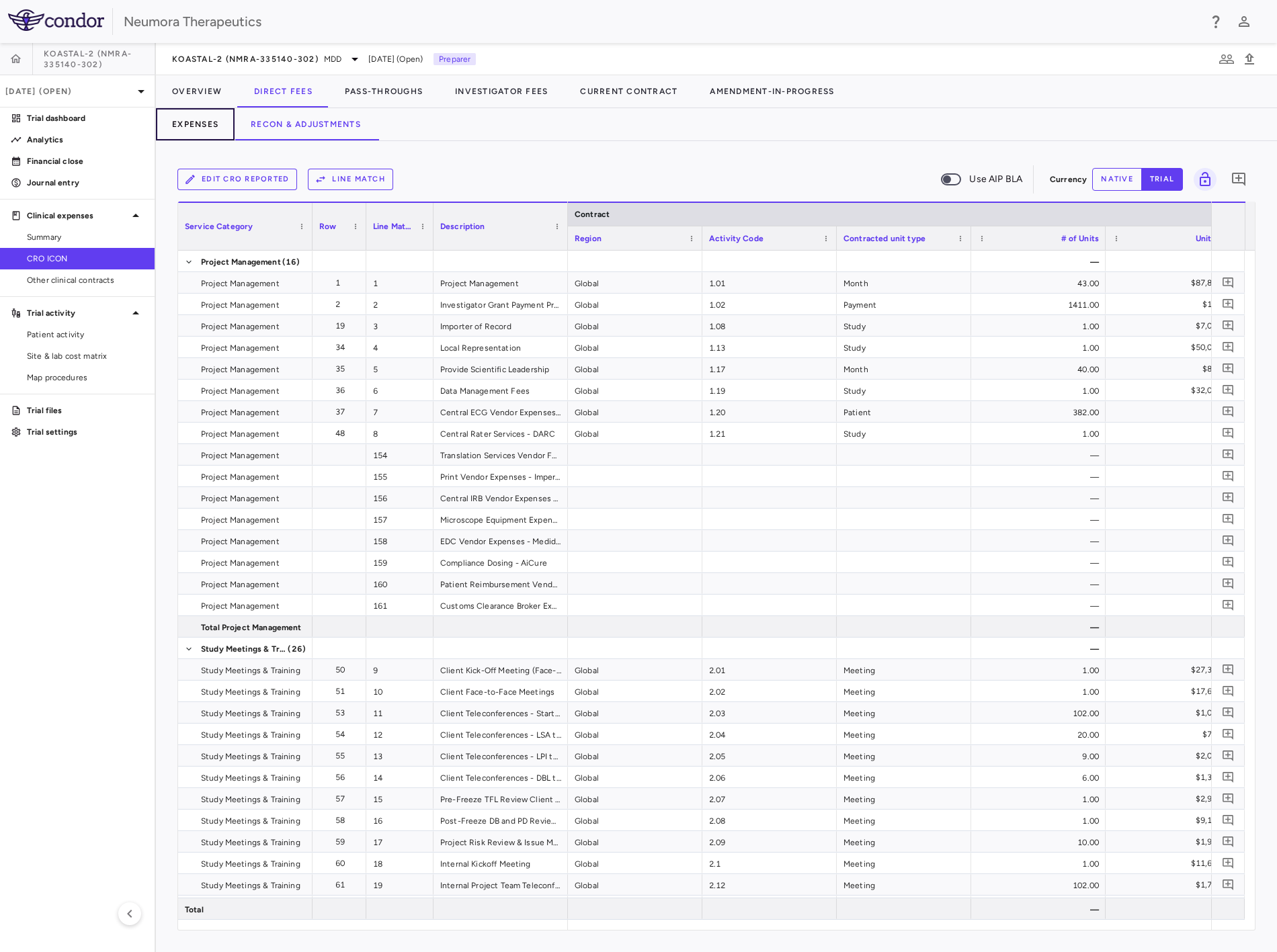
click at [183, 115] on button "Expenses" at bounding box center [196, 124] width 79 height 32
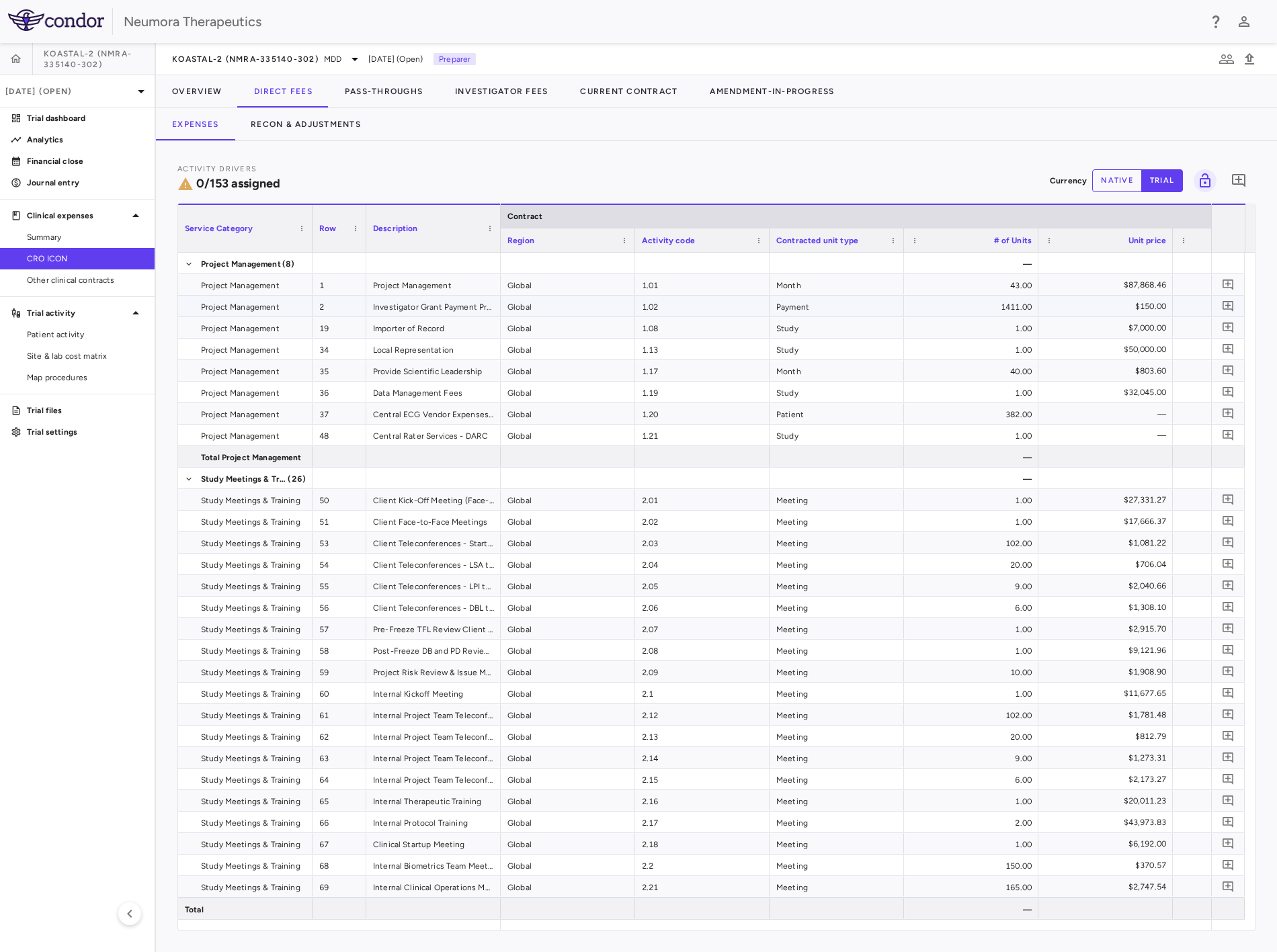
drag, startPoint x: 822, startPoint y: 399, endPoint x: 809, endPoint y: 399, distance: 13.0
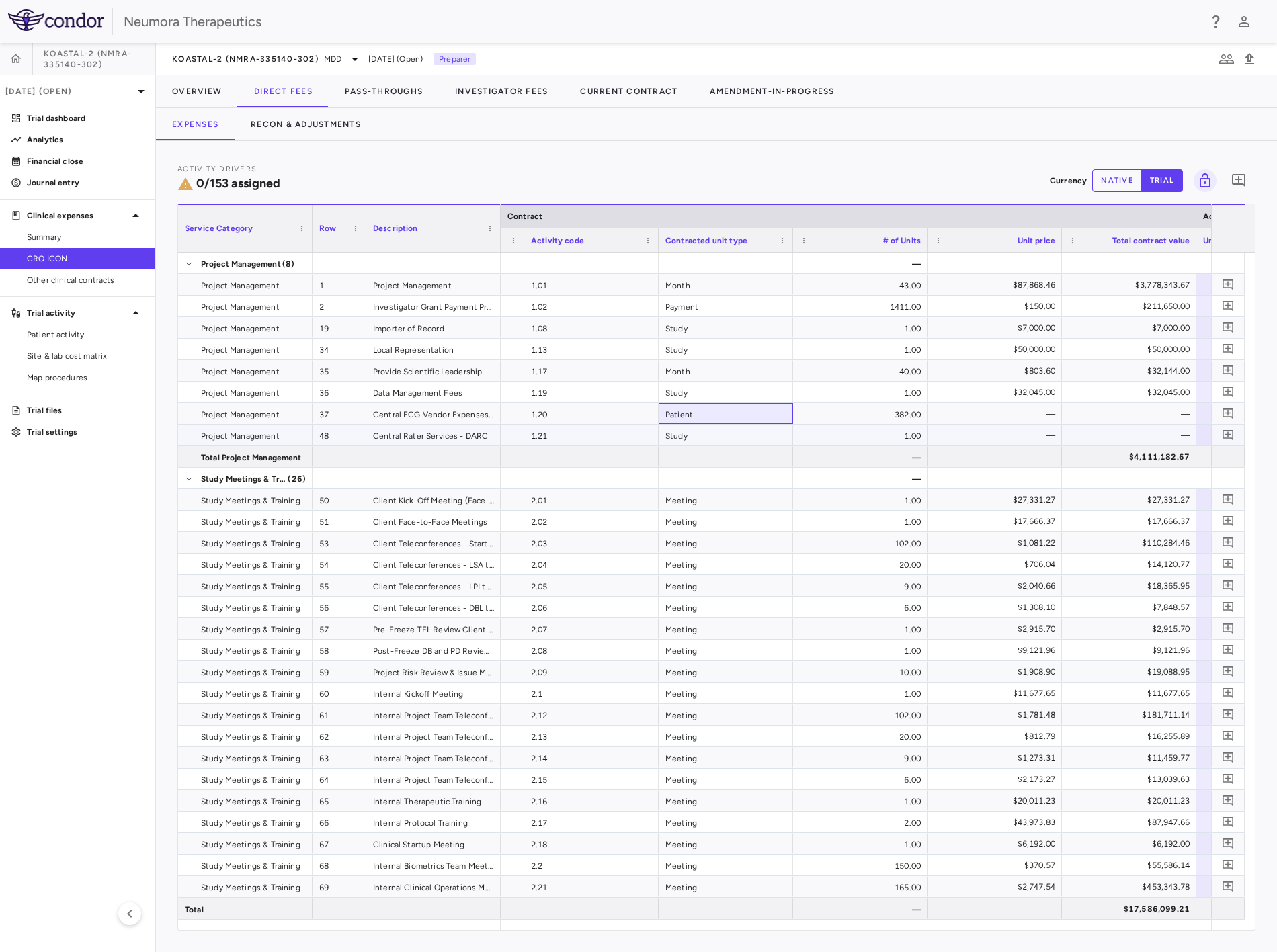
drag, startPoint x: 774, startPoint y: 437, endPoint x: 774, endPoint y: 428, distance: 9.0
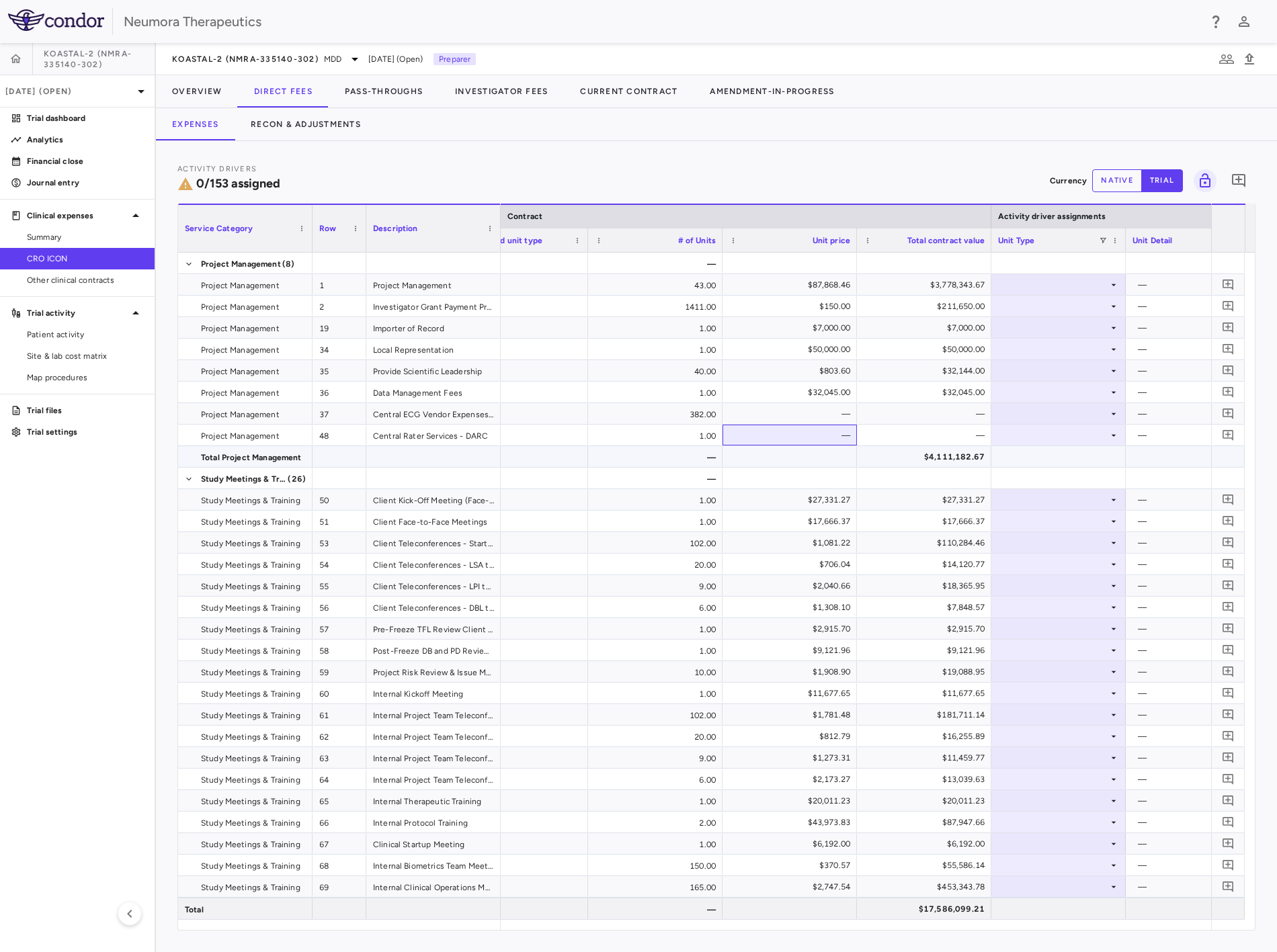
drag, startPoint x: 864, startPoint y: 448, endPoint x: 950, endPoint y: 453, distance: 86.1
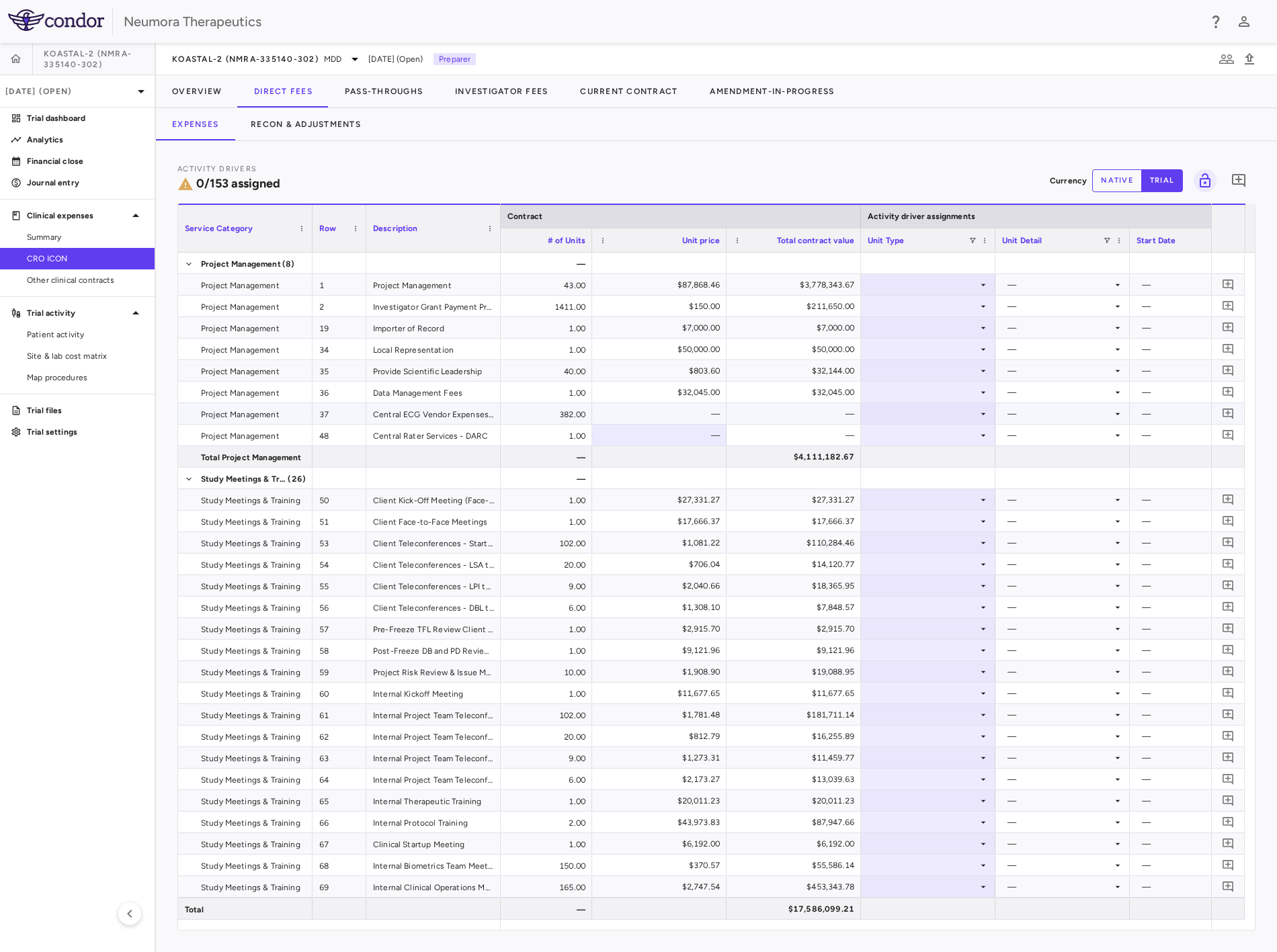
drag, startPoint x: 940, startPoint y: 410, endPoint x: 916, endPoint y: 395, distance: 28.3
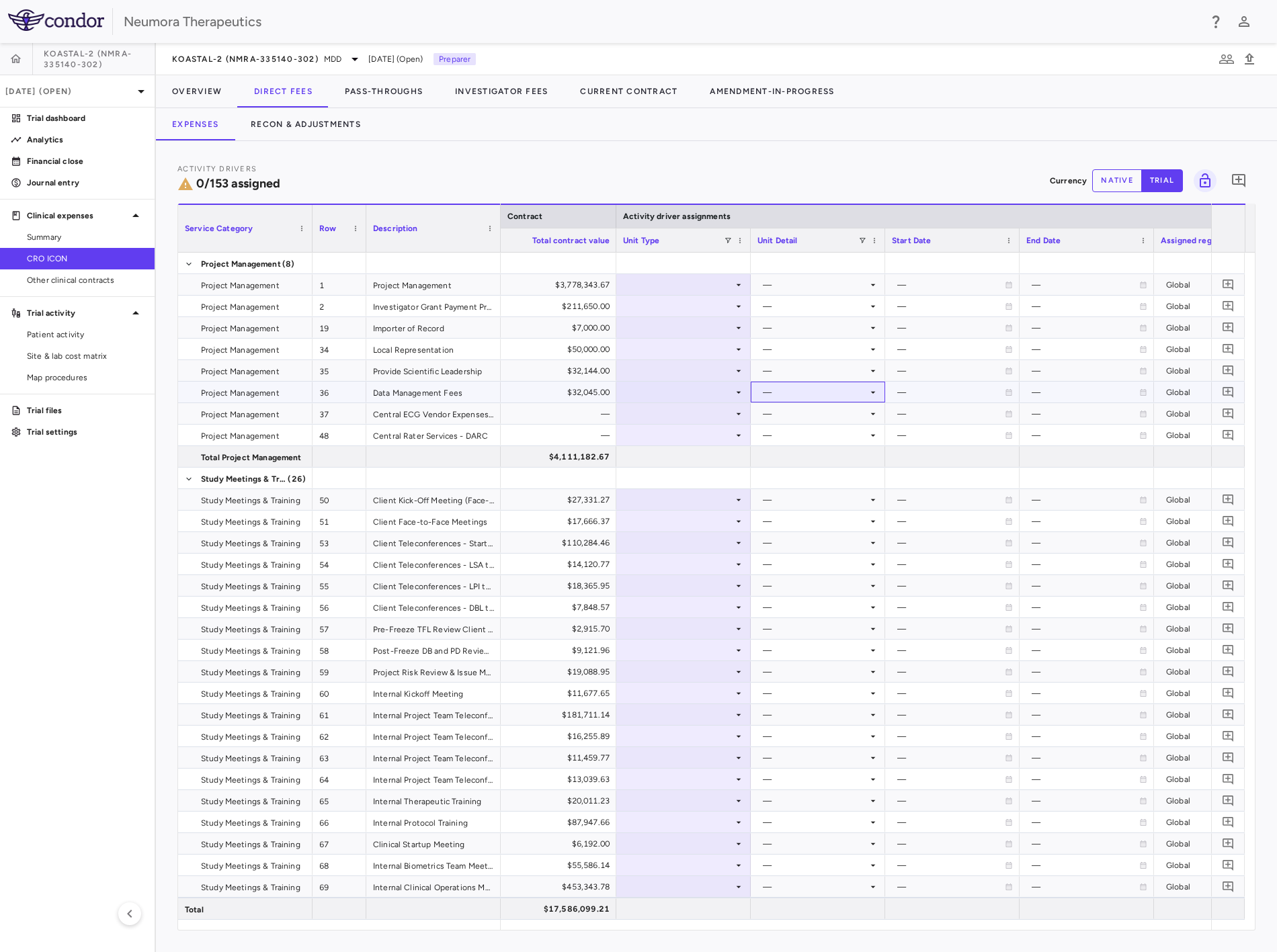
drag, startPoint x: 891, startPoint y: 399, endPoint x: 902, endPoint y: 394, distance: 12.1
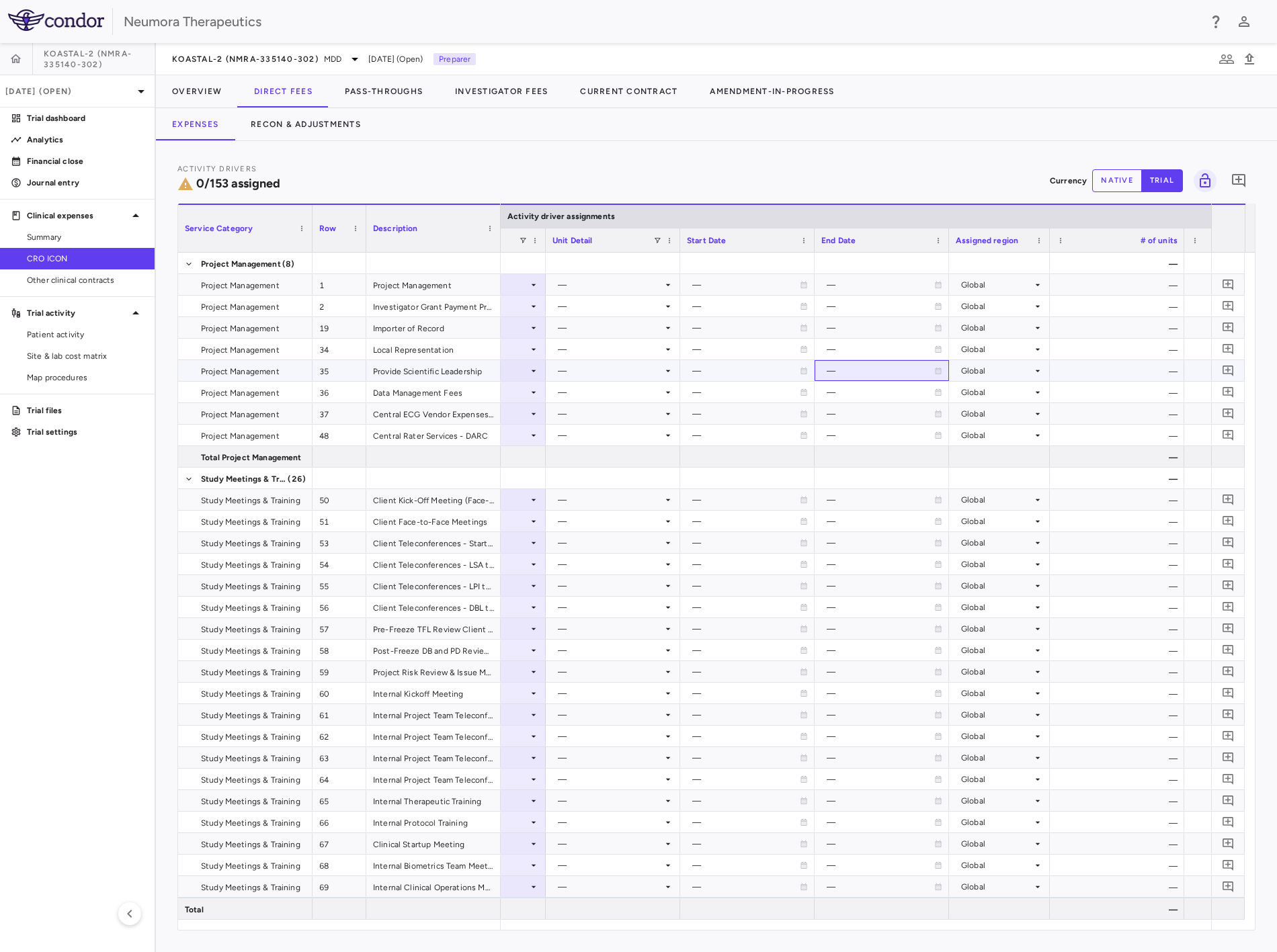
drag, startPoint x: 823, startPoint y: 361, endPoint x: 718, endPoint y: 365, distance: 105.1
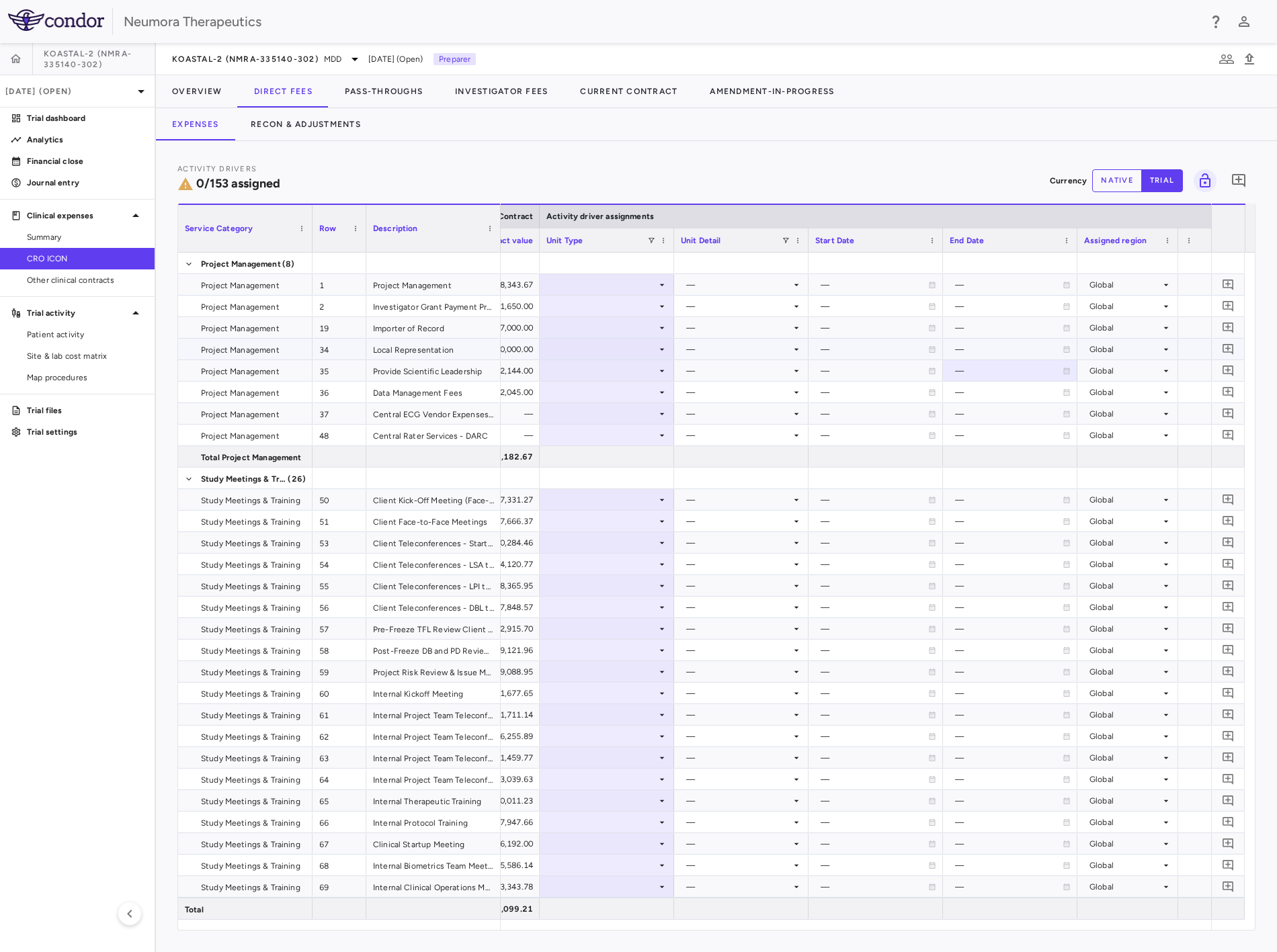
drag, startPoint x: 681, startPoint y: 357, endPoint x: 667, endPoint y: 347, distance: 17.2
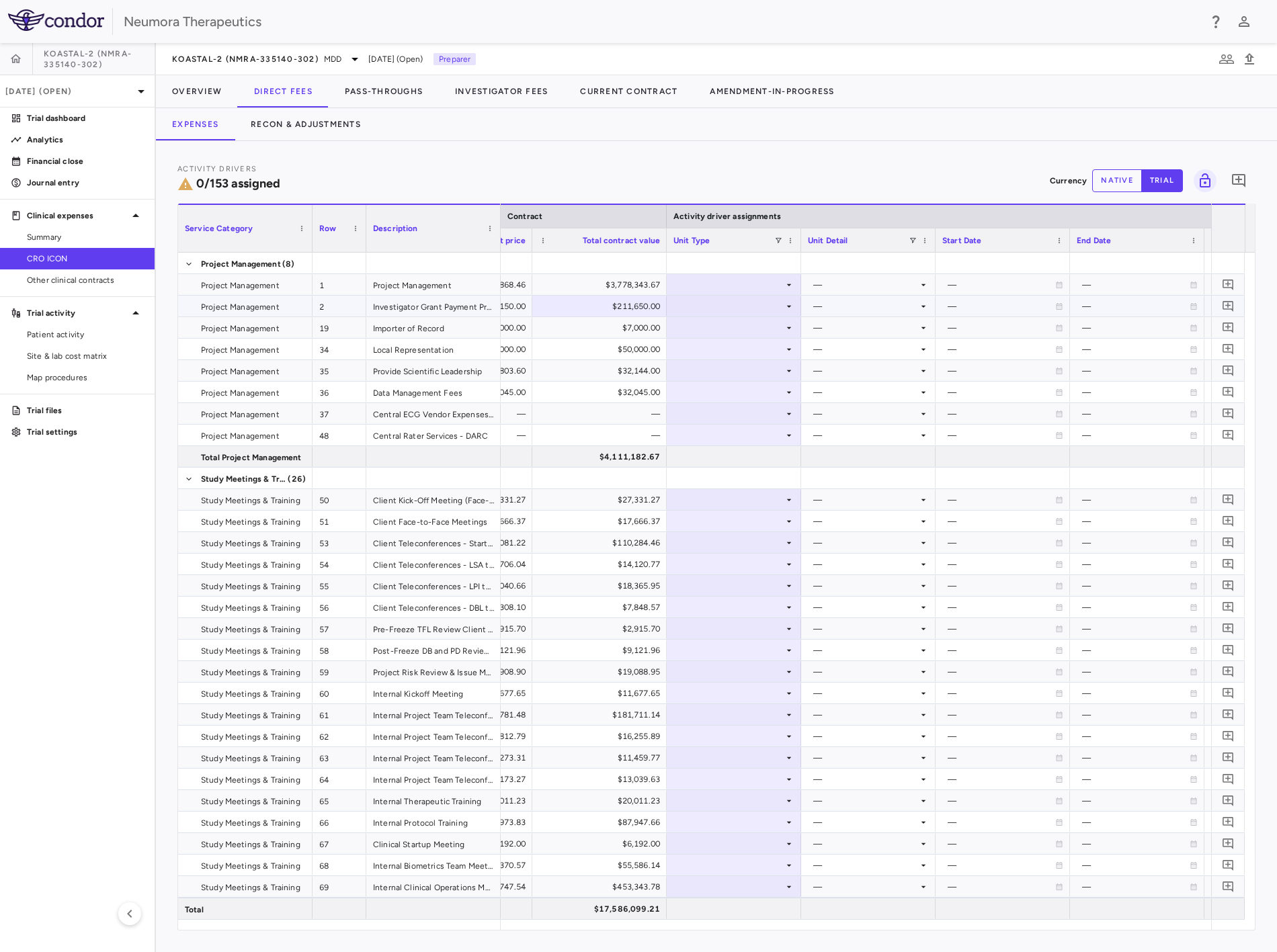
drag, startPoint x: 886, startPoint y: 340, endPoint x: 860, endPoint y: 345, distance: 26.5
